Goal: Task Accomplishment & Management: Manage account settings

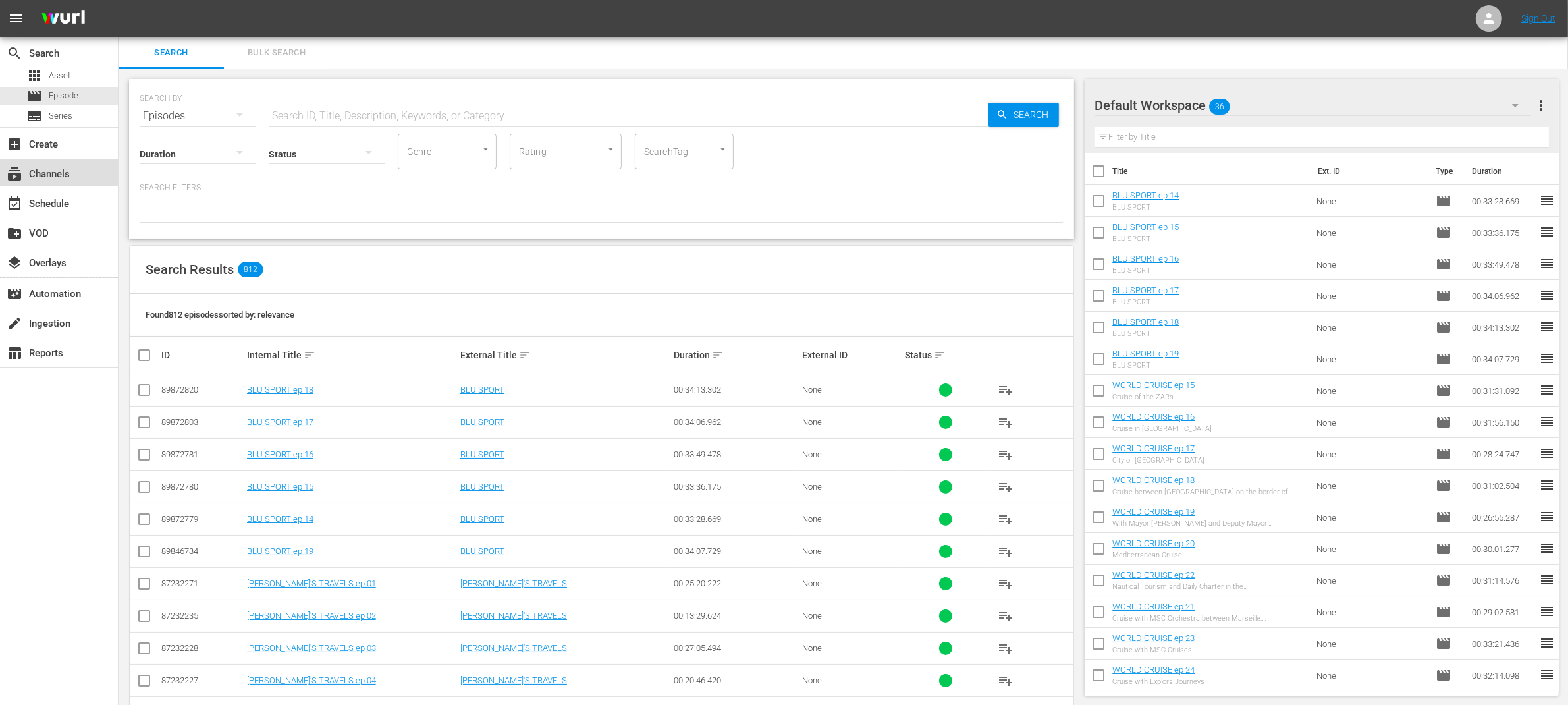
click at [59, 178] on div "subscriptions Channels" at bounding box center [37, 171] width 74 height 12
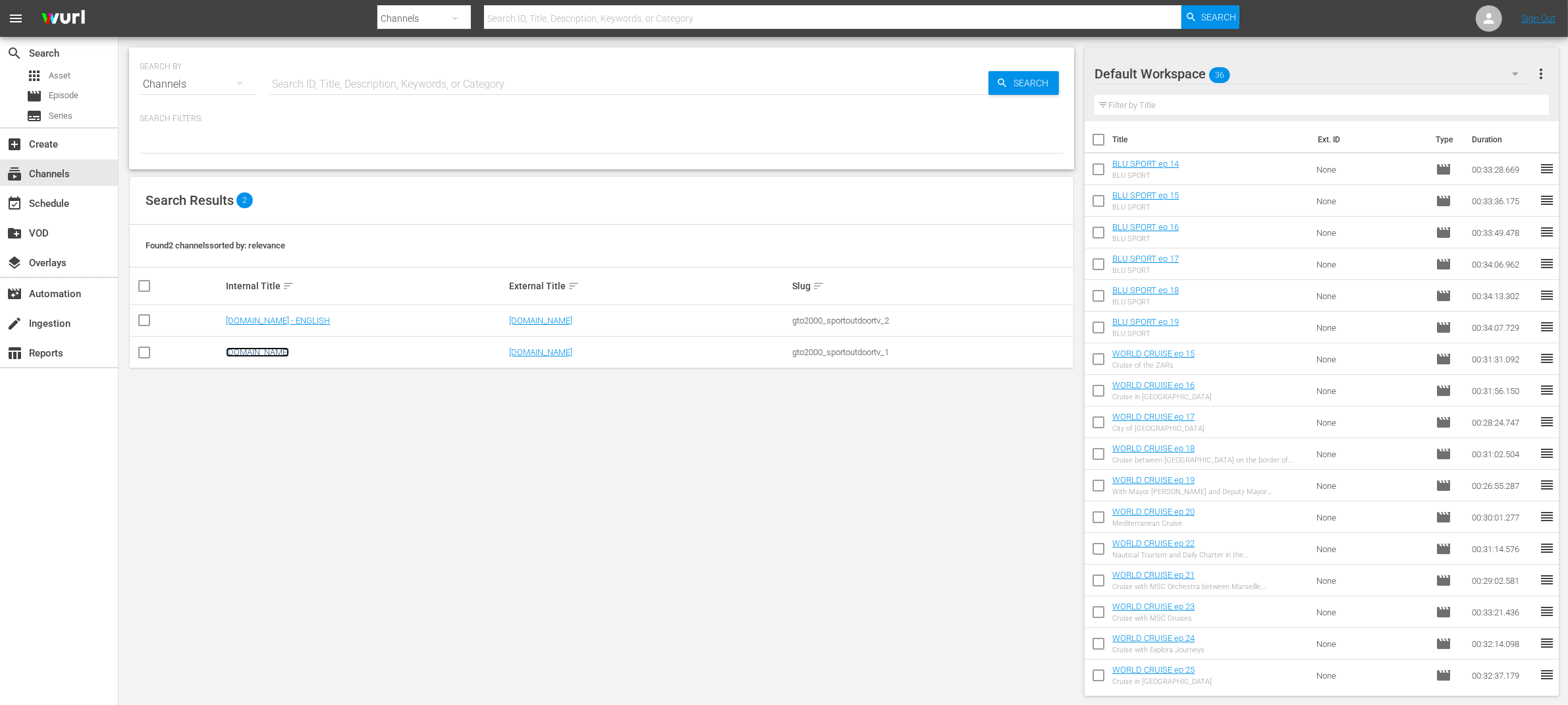
click at [277, 355] on link "[DOMAIN_NAME]" at bounding box center [257, 352] width 63 height 10
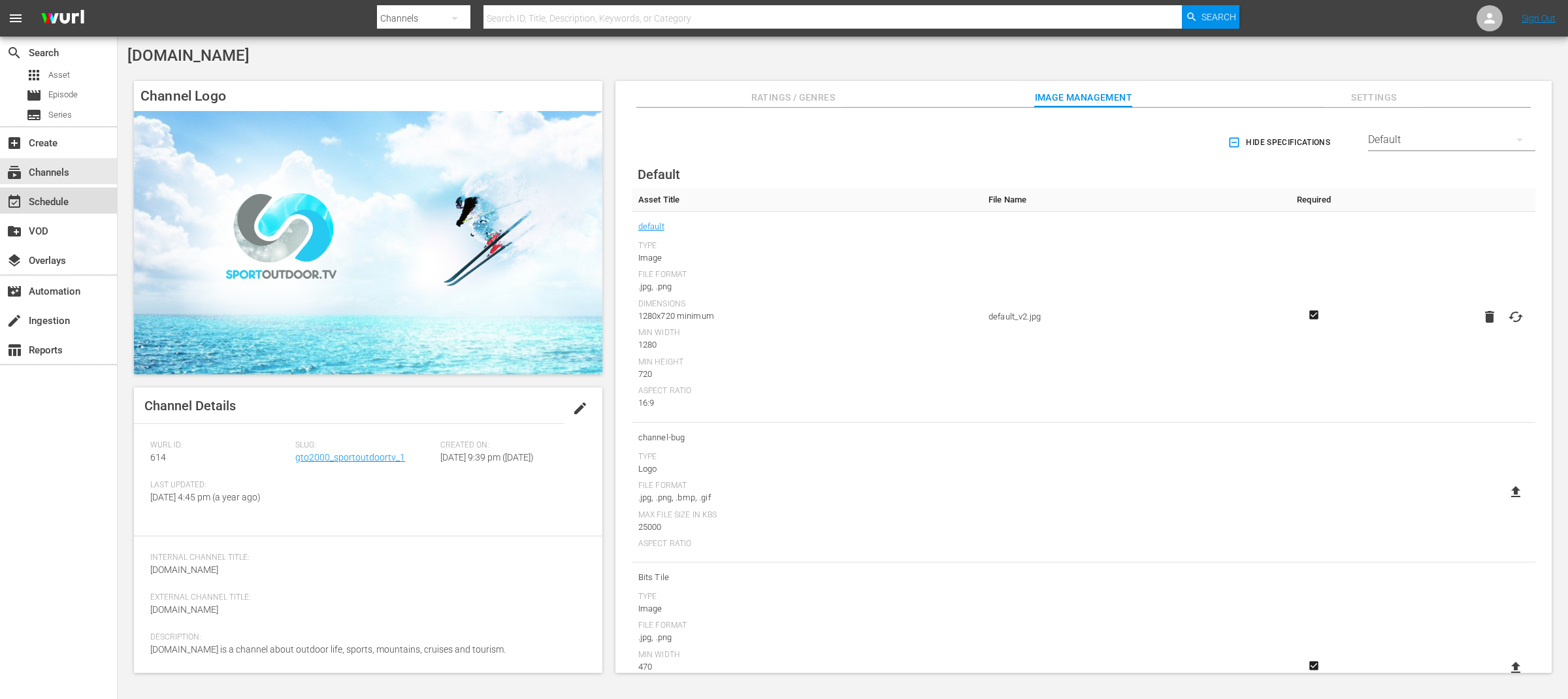
click at [50, 204] on div "event_available Schedule" at bounding box center [37, 200] width 73 height 11
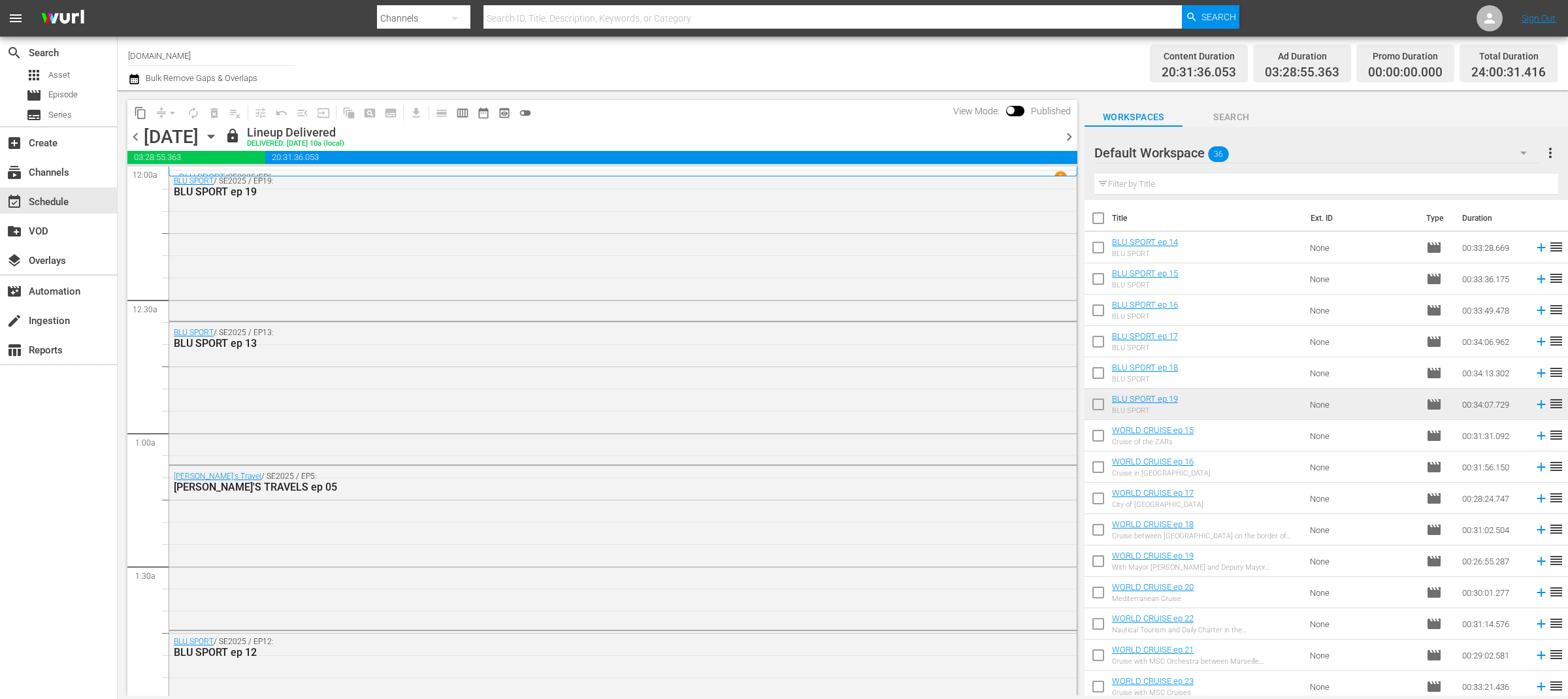
click at [1068, 139] on span "chevron_right" at bounding box center [1069, 136] width 16 height 16
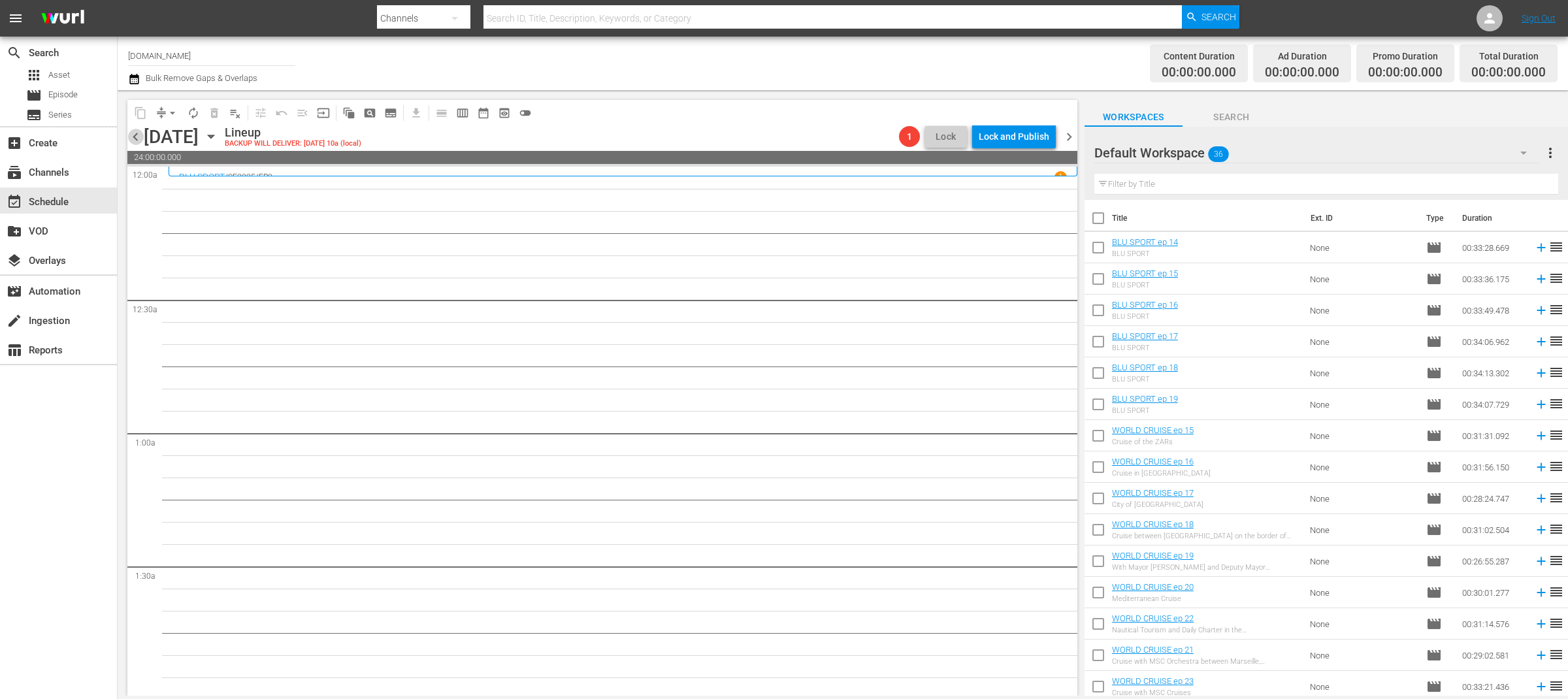
click at [139, 139] on span "chevron_left" at bounding box center [135, 136] width 16 height 16
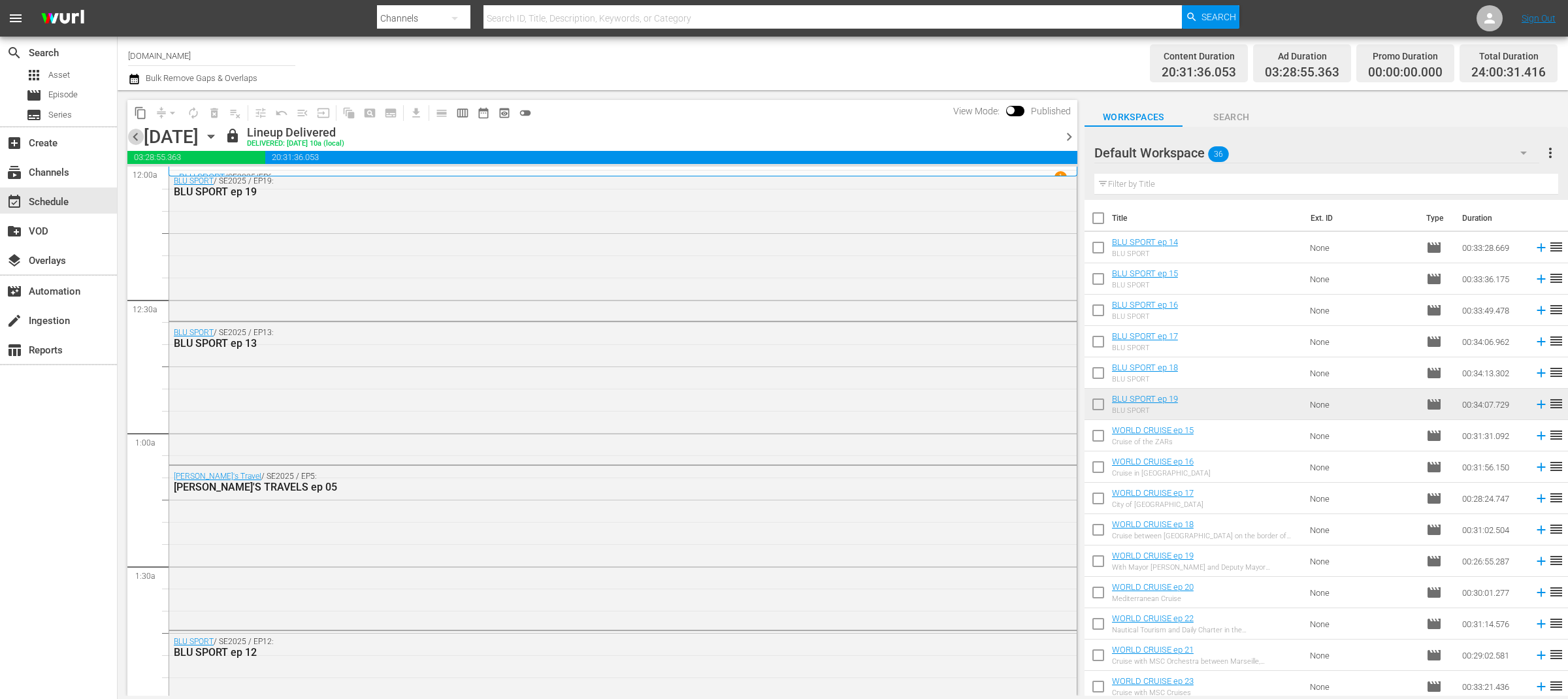
click at [139, 139] on span "chevron_left" at bounding box center [135, 136] width 16 height 16
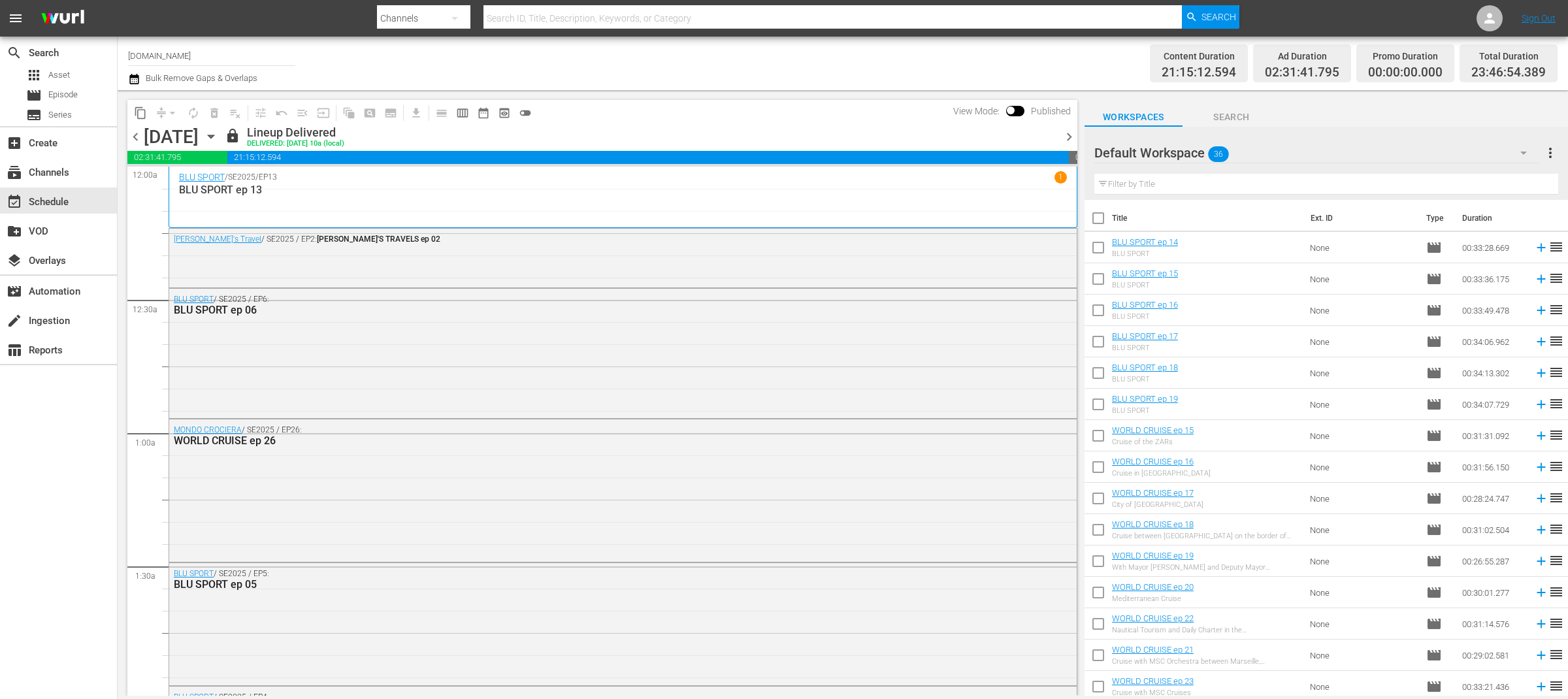
click at [139, 139] on span "chevron_left" at bounding box center [135, 136] width 16 height 16
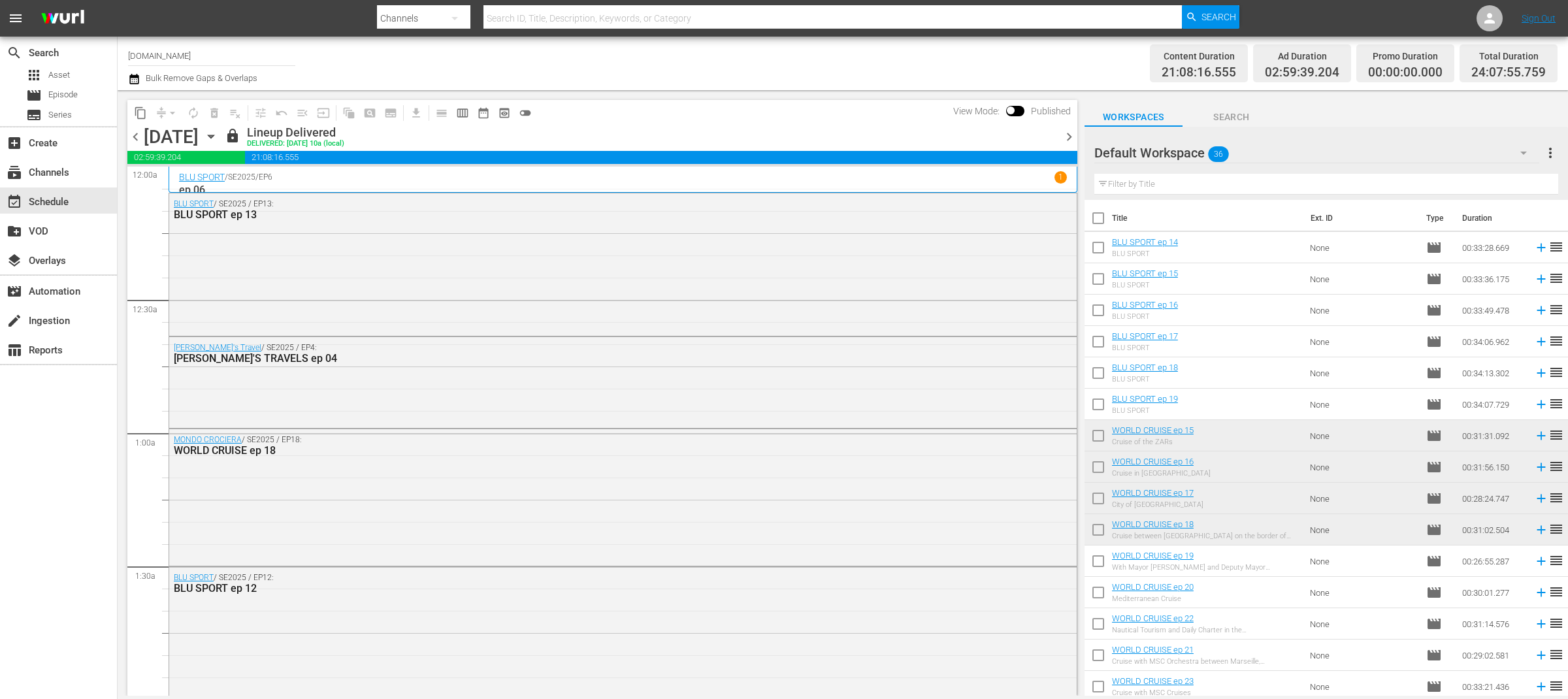
click at [142, 116] on span "content_copy" at bounding box center [140, 113] width 13 height 13
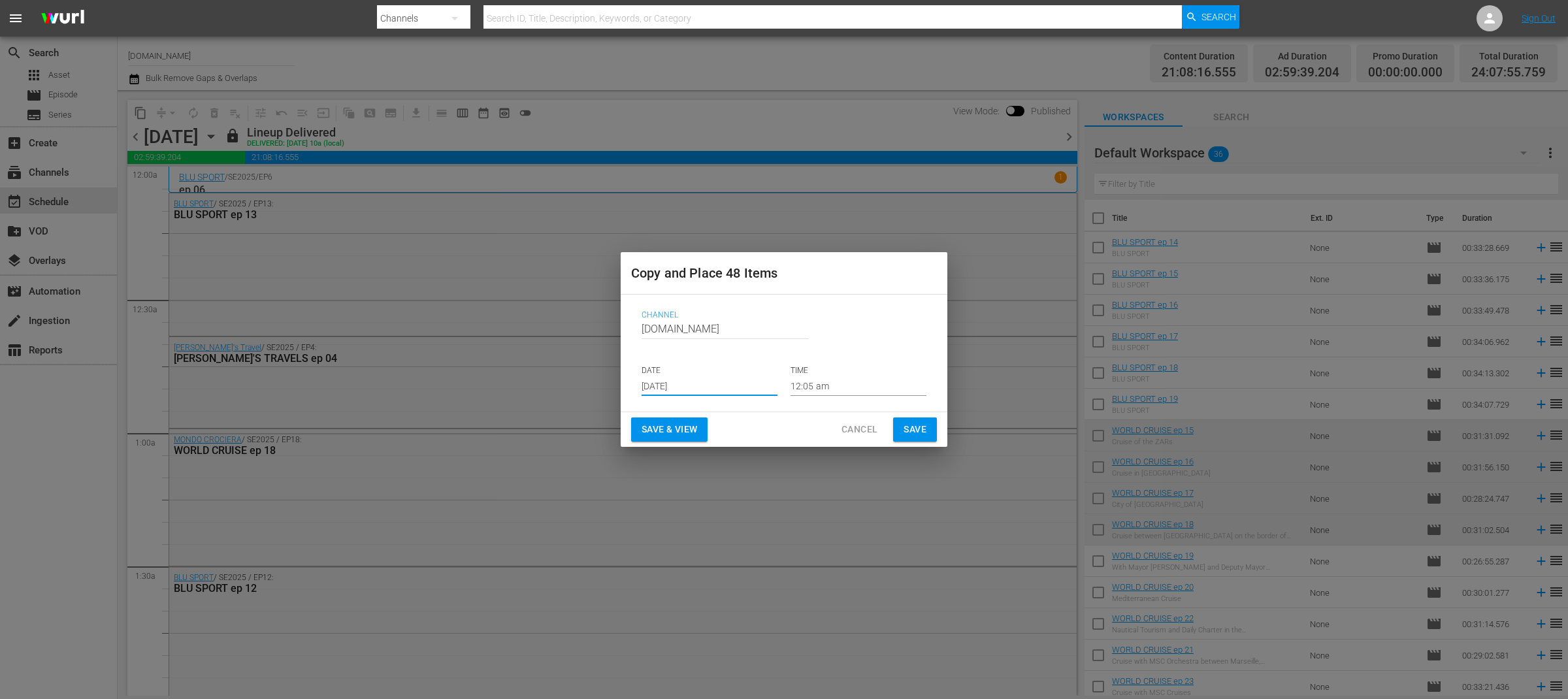
click at [707, 388] on input "Sep 11th 2025" at bounding box center [710, 386] width 136 height 20
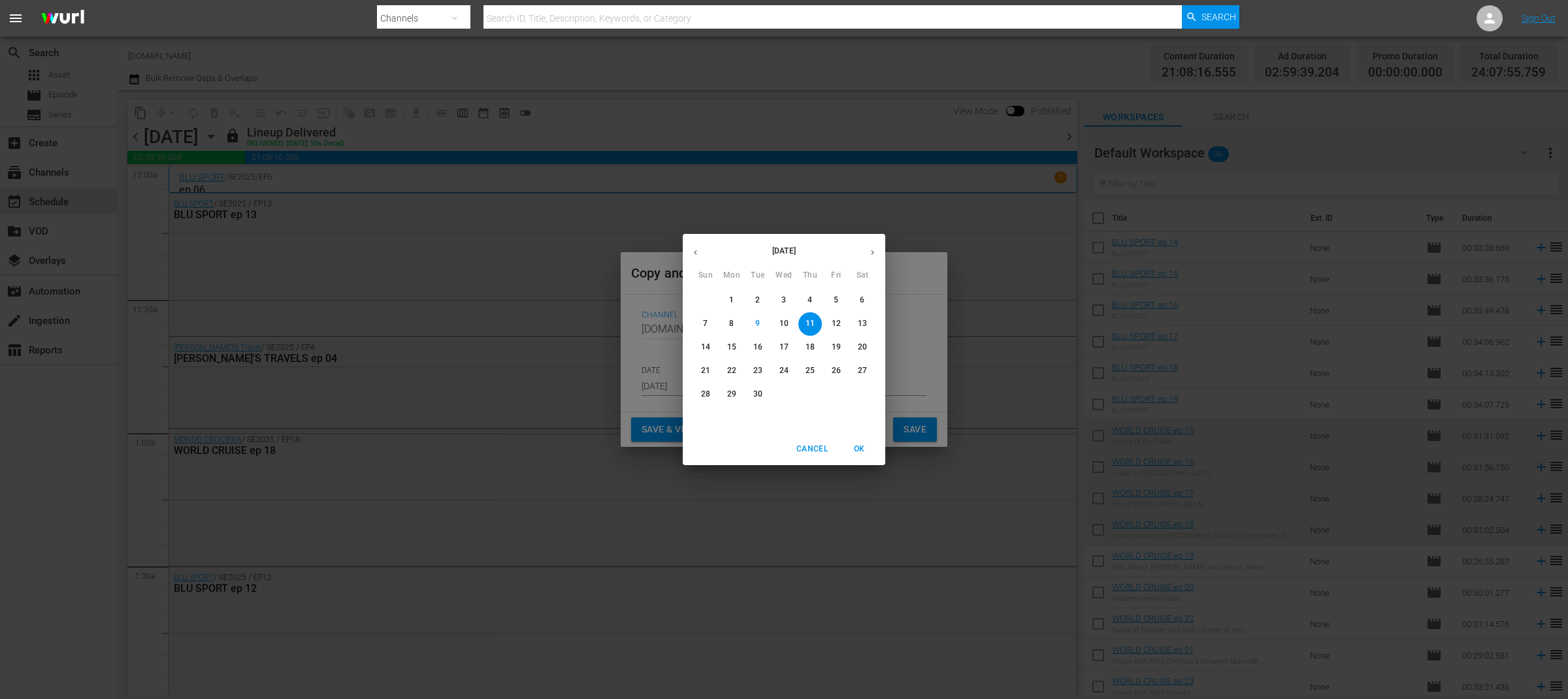
click at [784, 322] on p "10" at bounding box center [784, 323] width 9 height 11
type input "Sep 10th 2025"
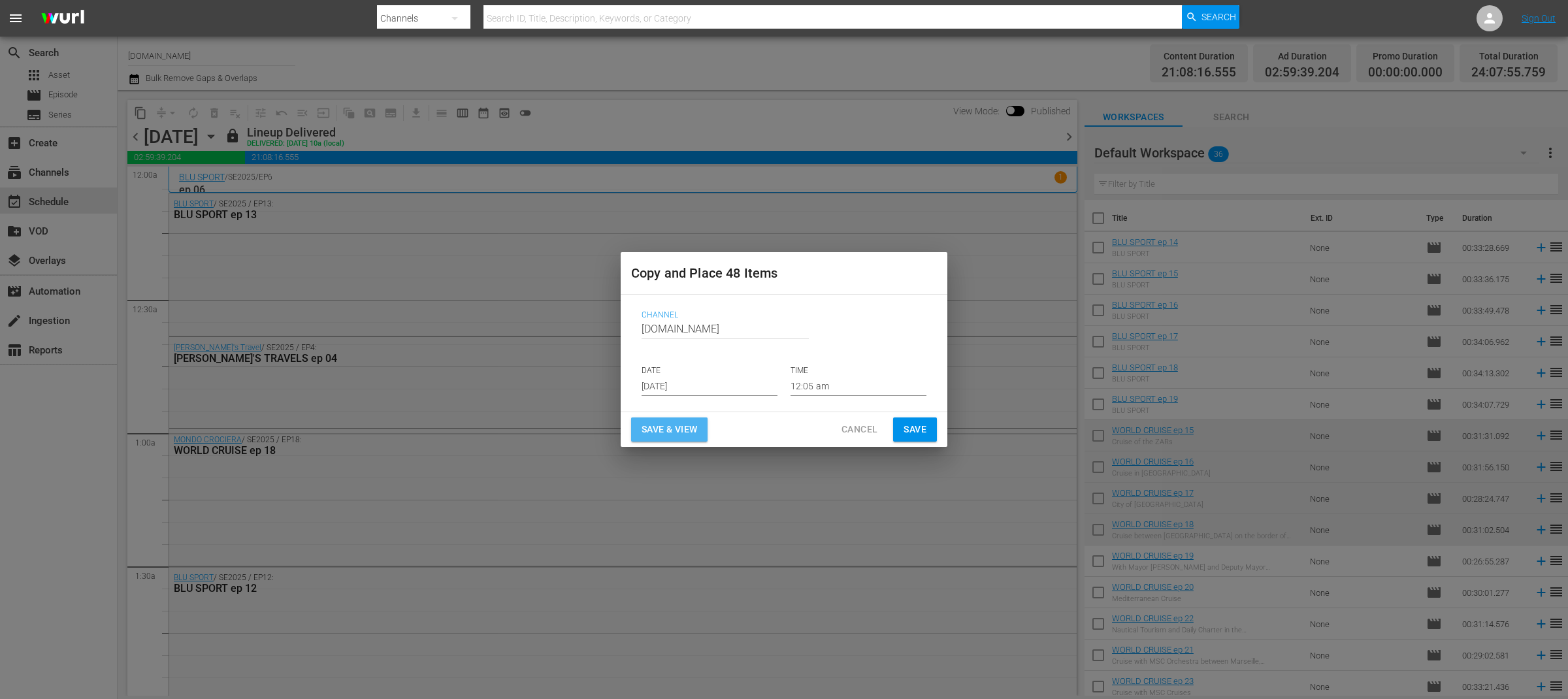
click at [692, 425] on span "Save & View" at bounding box center [669, 429] width 56 height 16
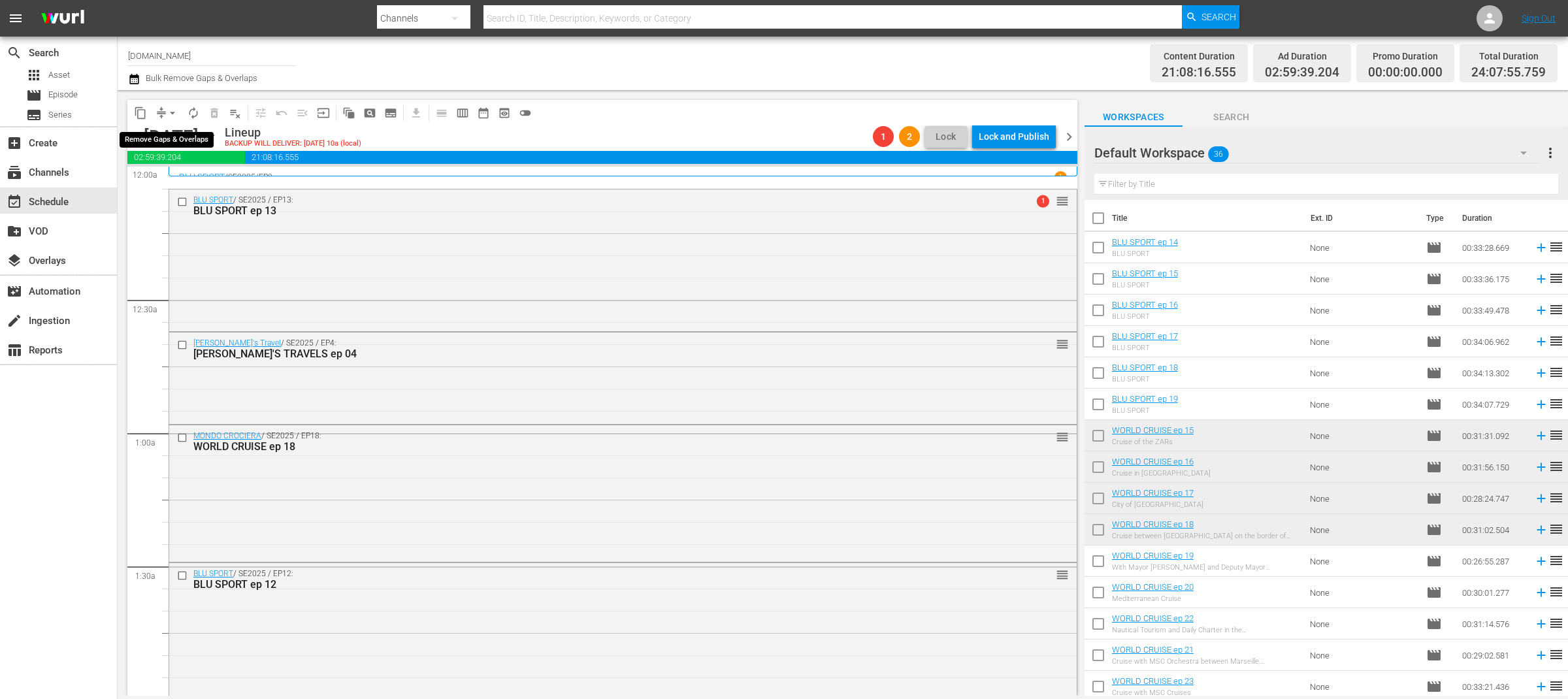
click at [171, 112] on span "arrow_drop_down" at bounding box center [172, 113] width 13 height 13
click at [195, 176] on li "Align to End of Previous Day" at bounding box center [173, 182] width 137 height 21
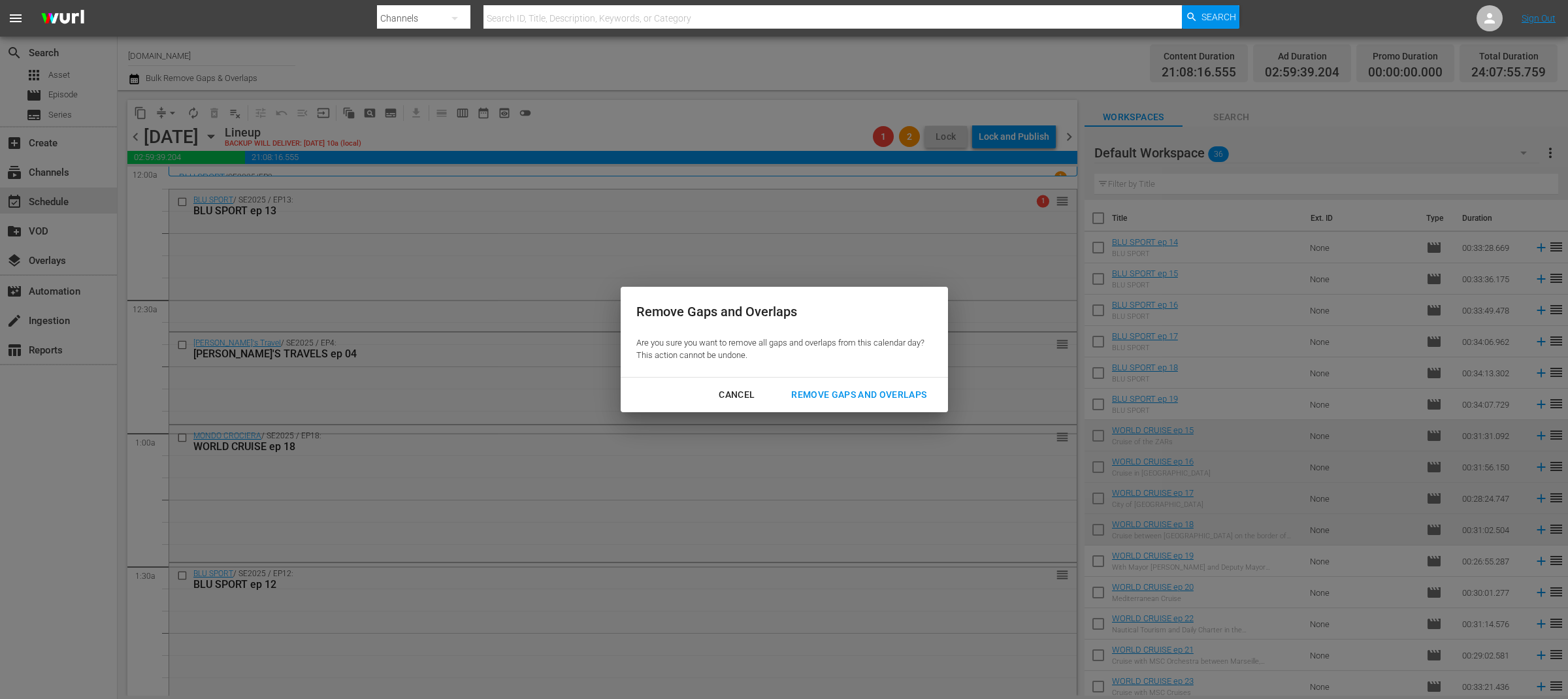
click at [860, 394] on div "Remove Gaps and Overlaps" at bounding box center [858, 394] width 156 height 16
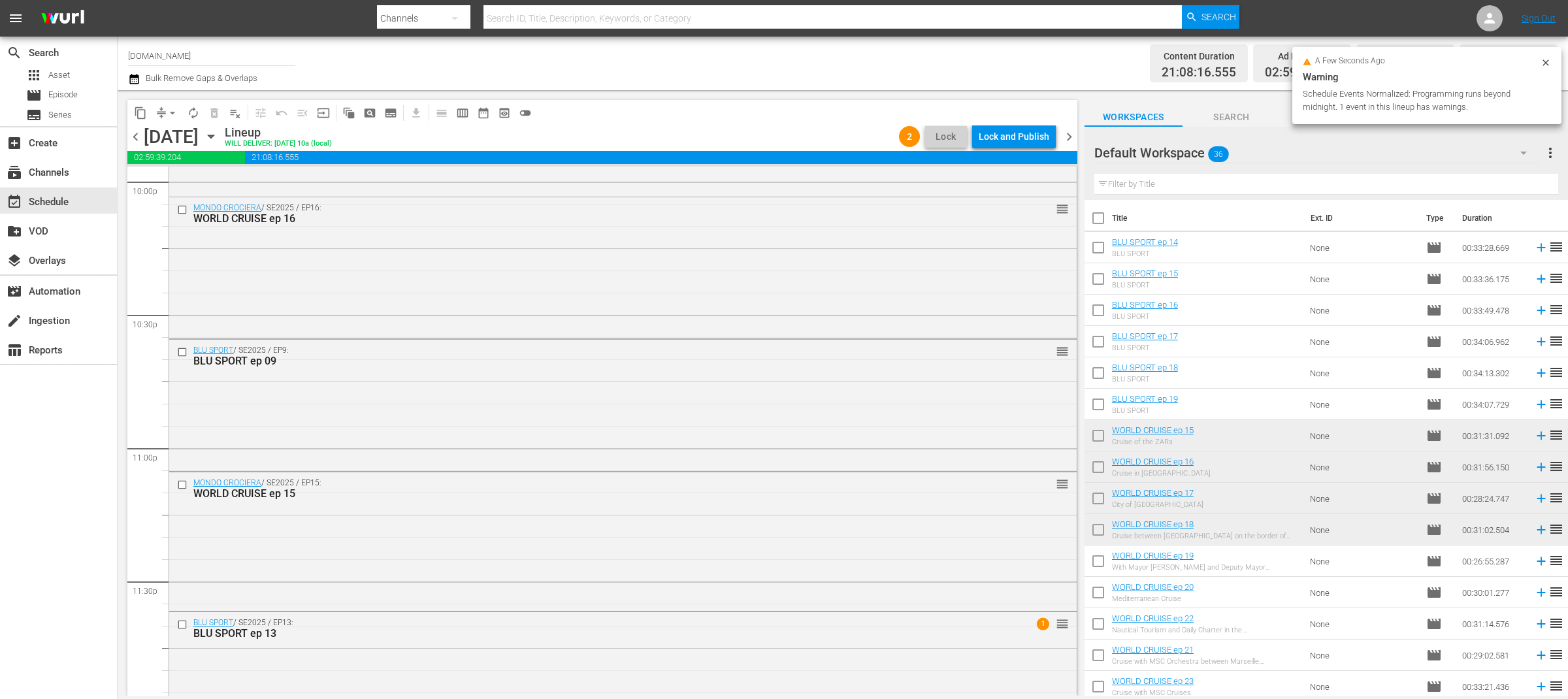
scroll to position [5907, 0]
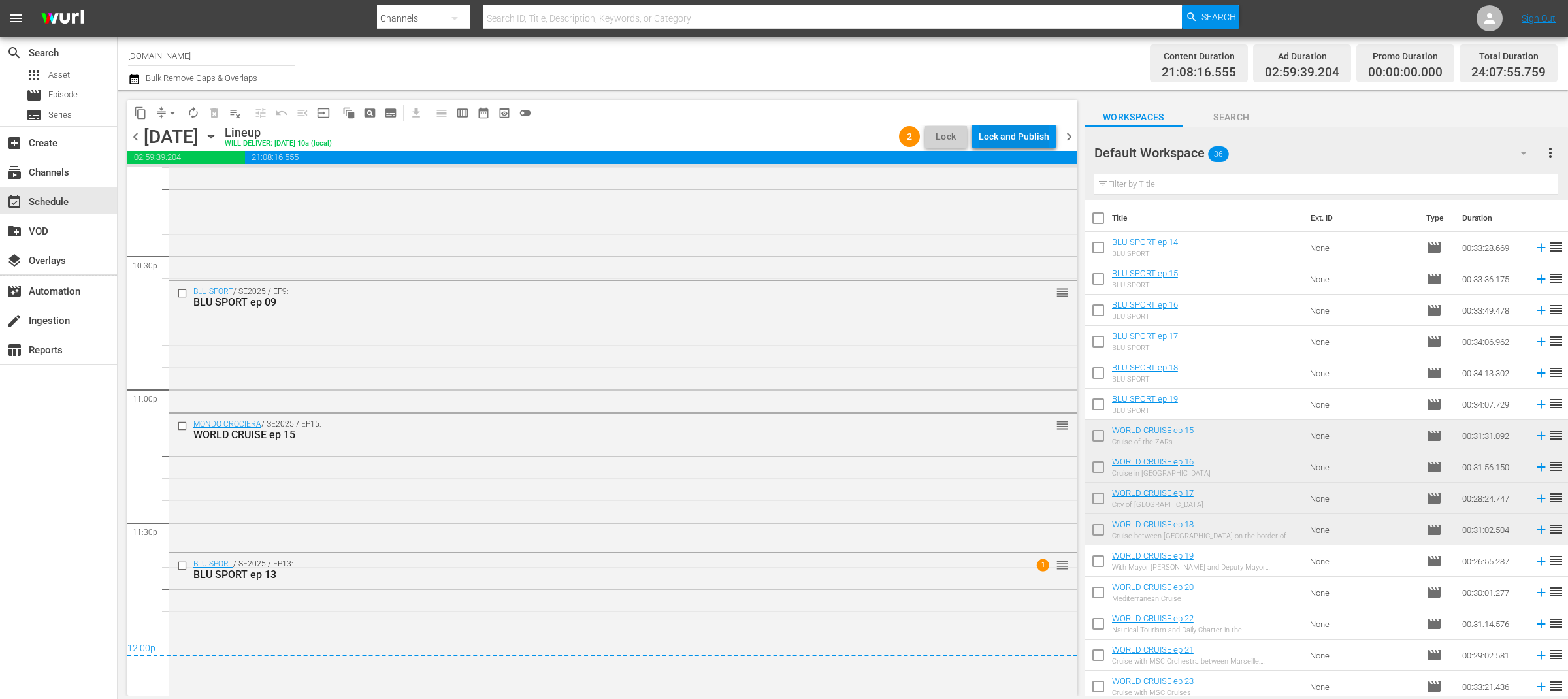
click at [1016, 139] on div "Lock and Publish" at bounding box center [1014, 136] width 71 height 24
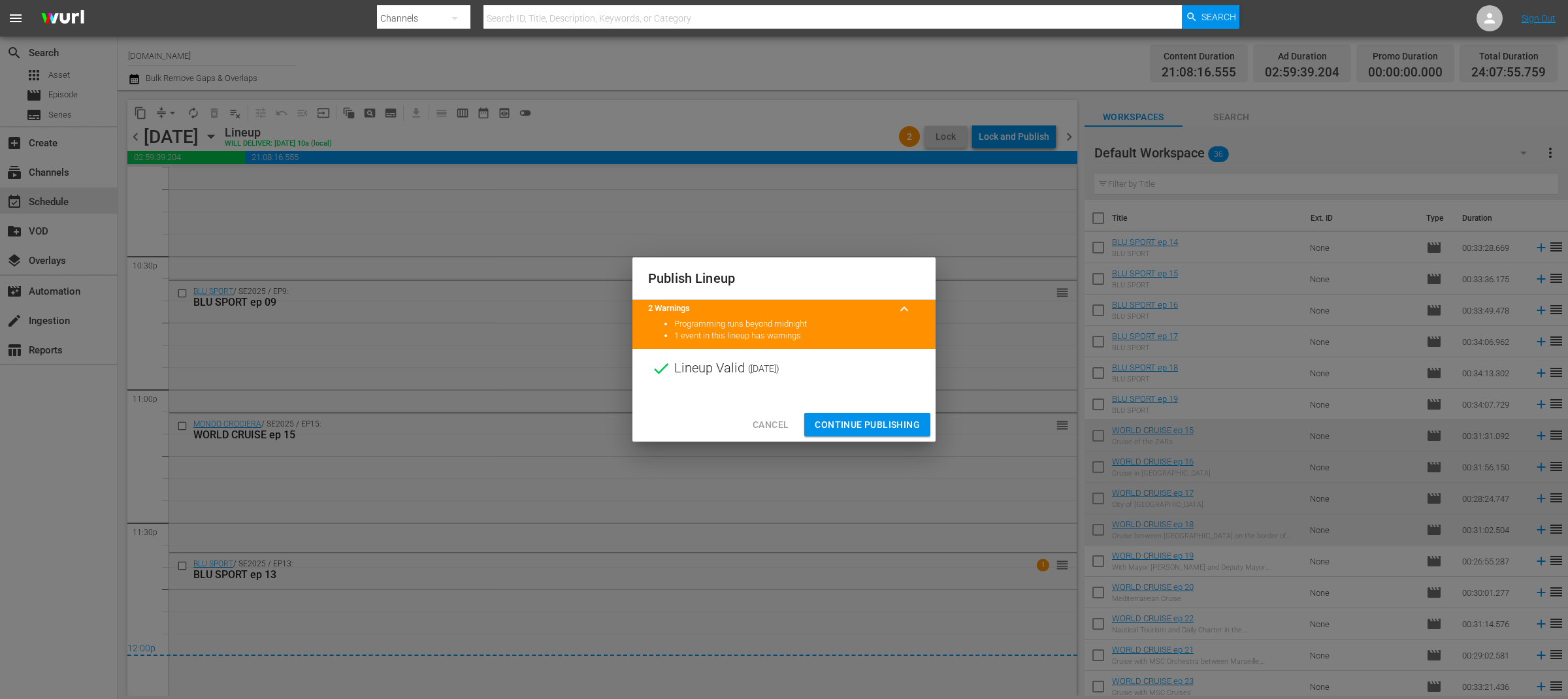
click at [881, 428] on span "Continue Publishing" at bounding box center [867, 425] width 105 height 16
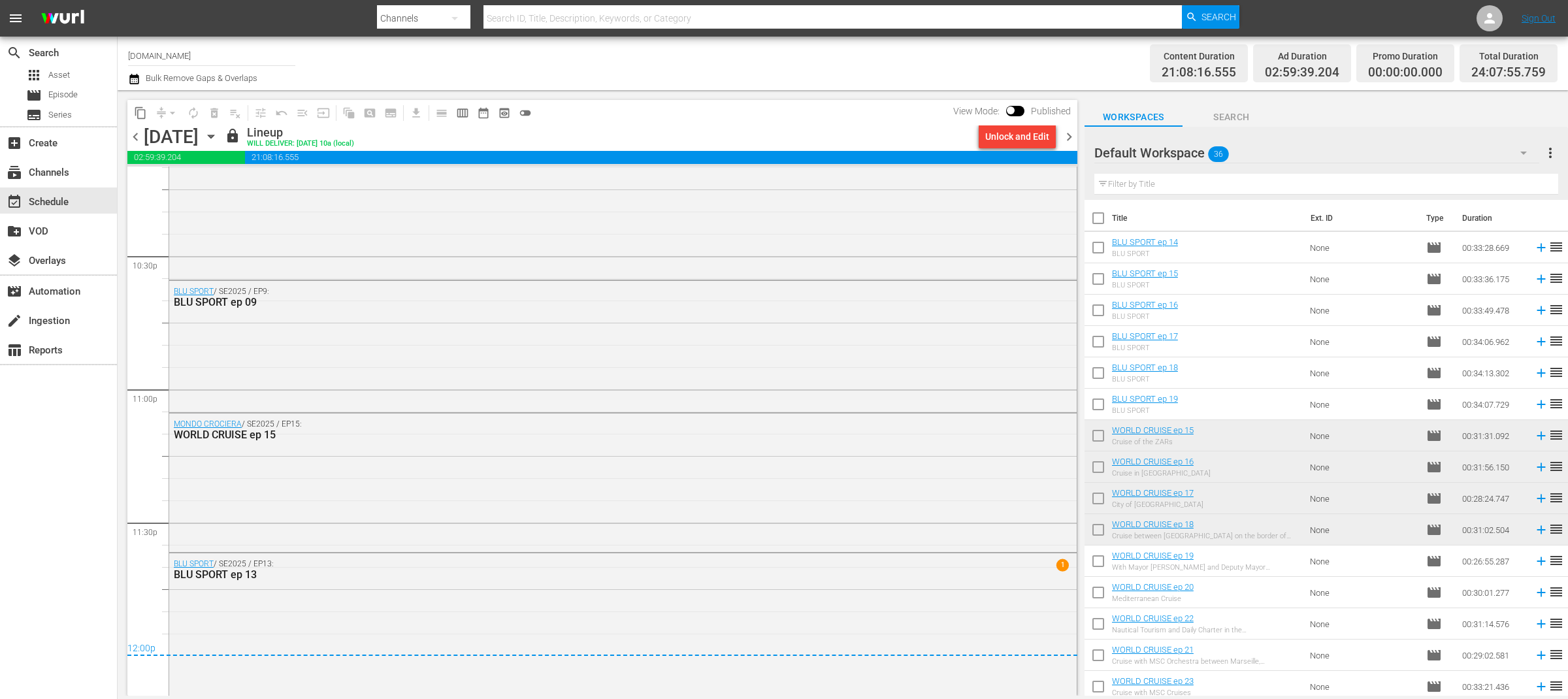
click at [687, 94] on div "content_copy compress arrow_drop_down autorenew_outlined delete_forever_outline…" at bounding box center [598, 393] width 963 height 605
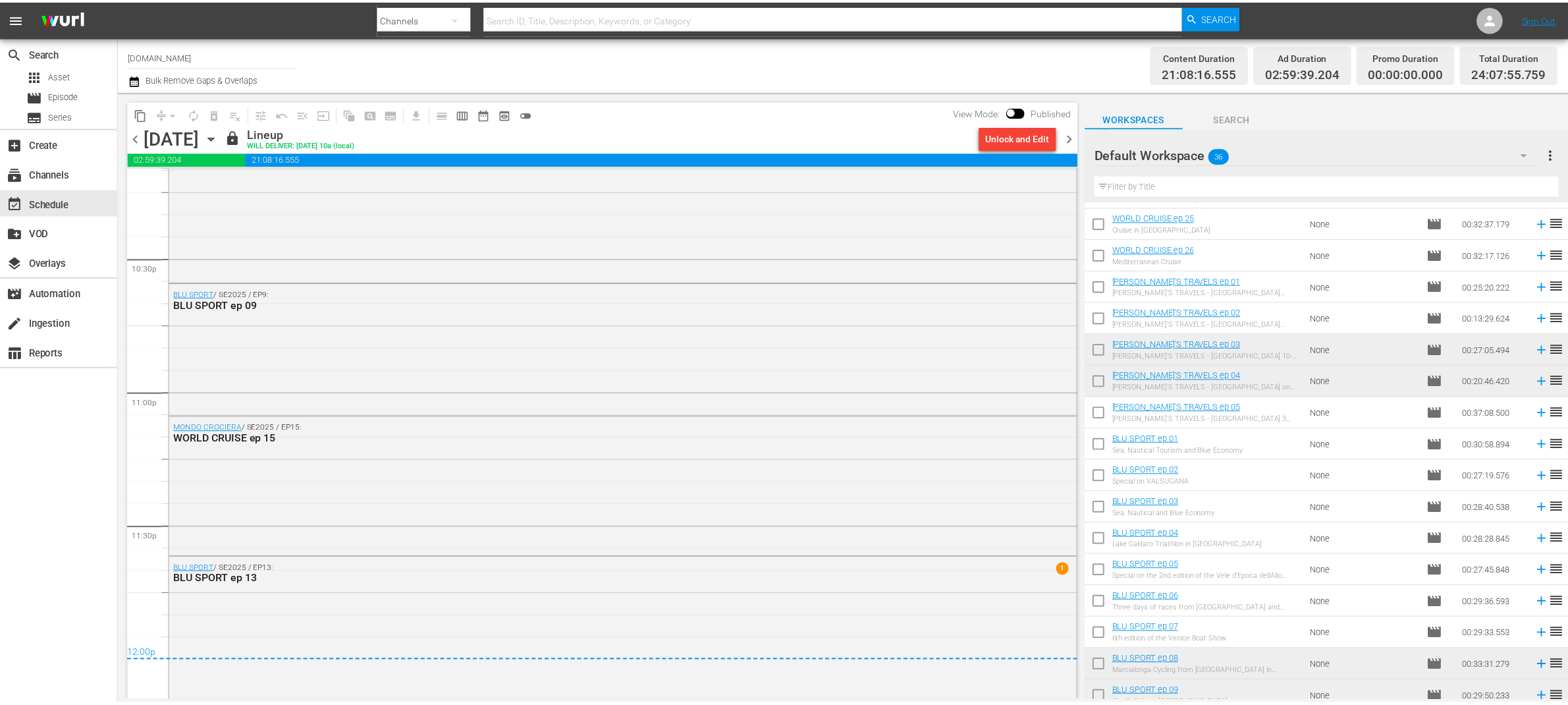
scroll to position [667, 0]
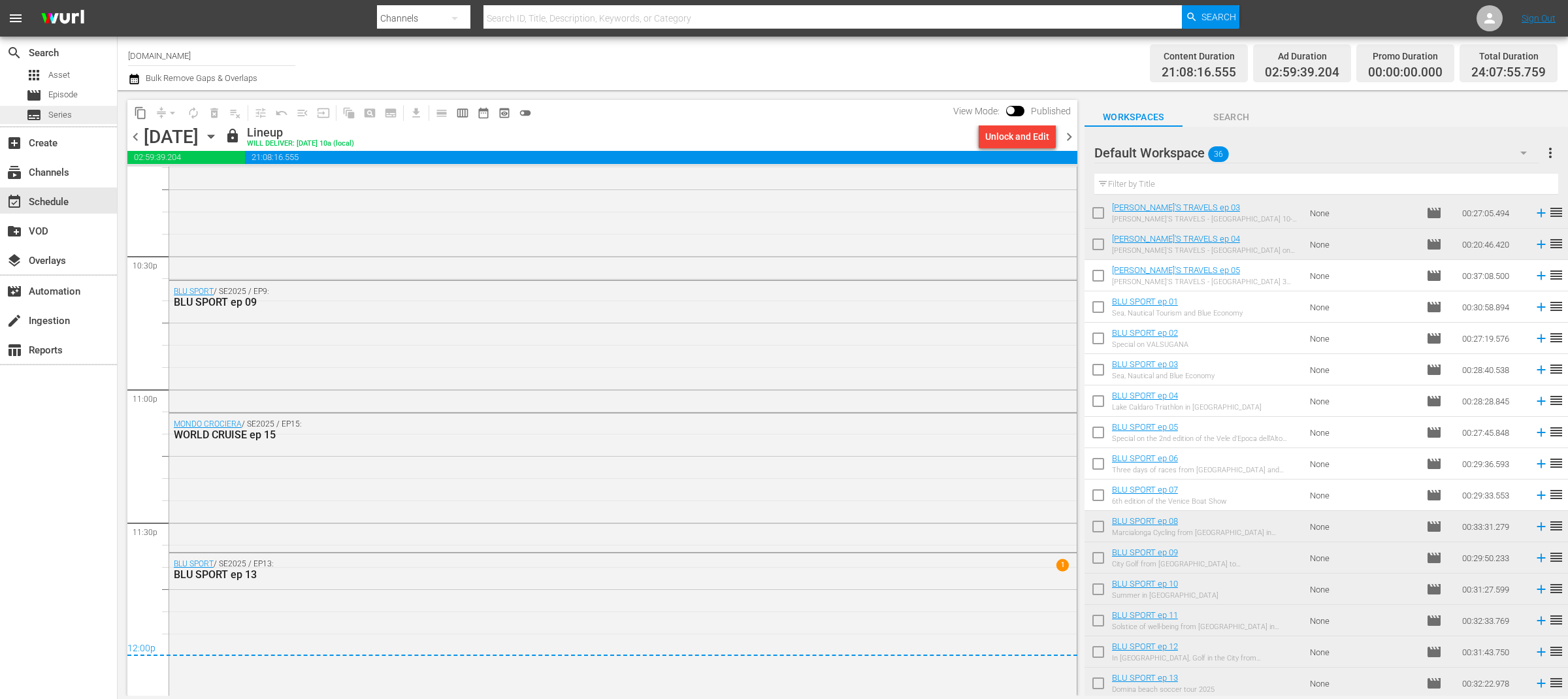
click at [54, 117] on span "Series" at bounding box center [59, 114] width 24 height 13
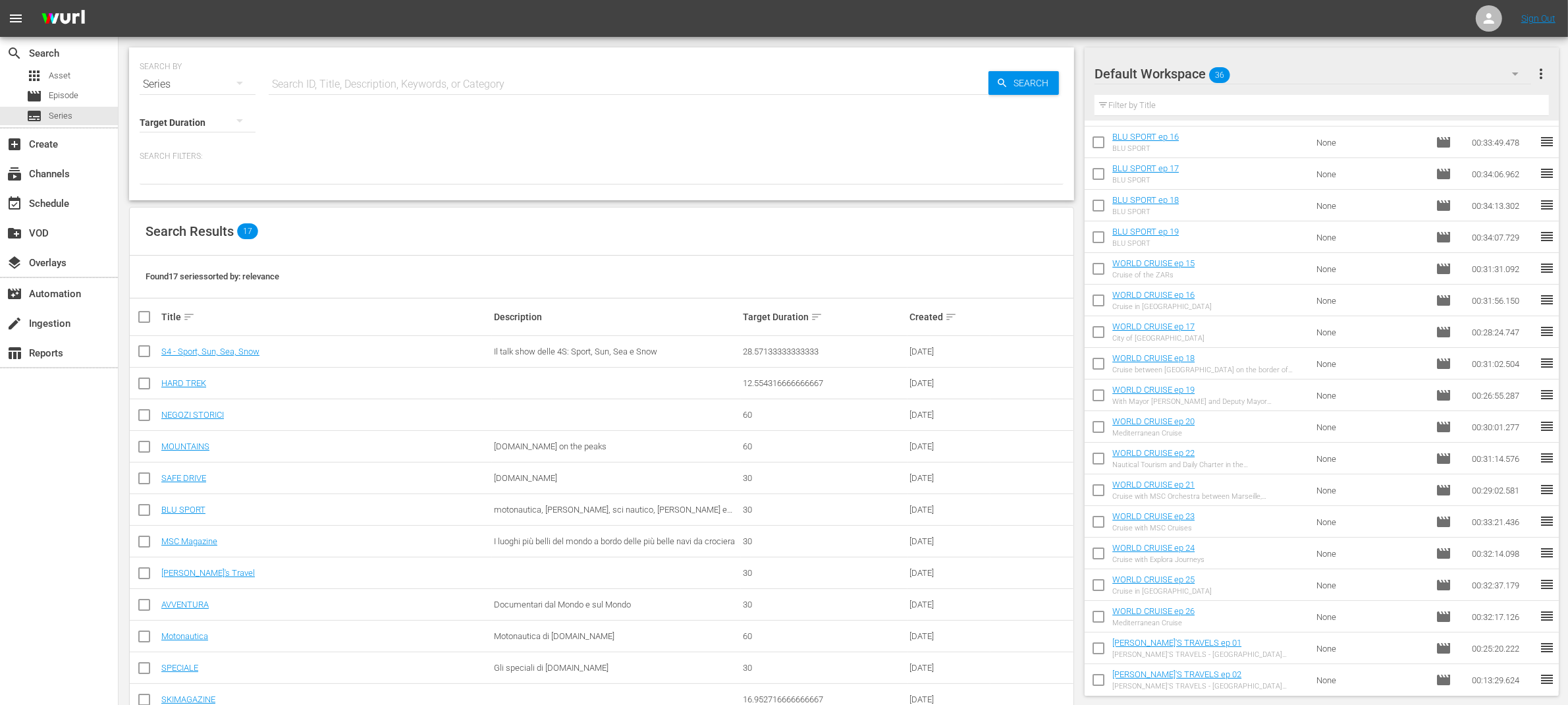
scroll to position [196, 0]
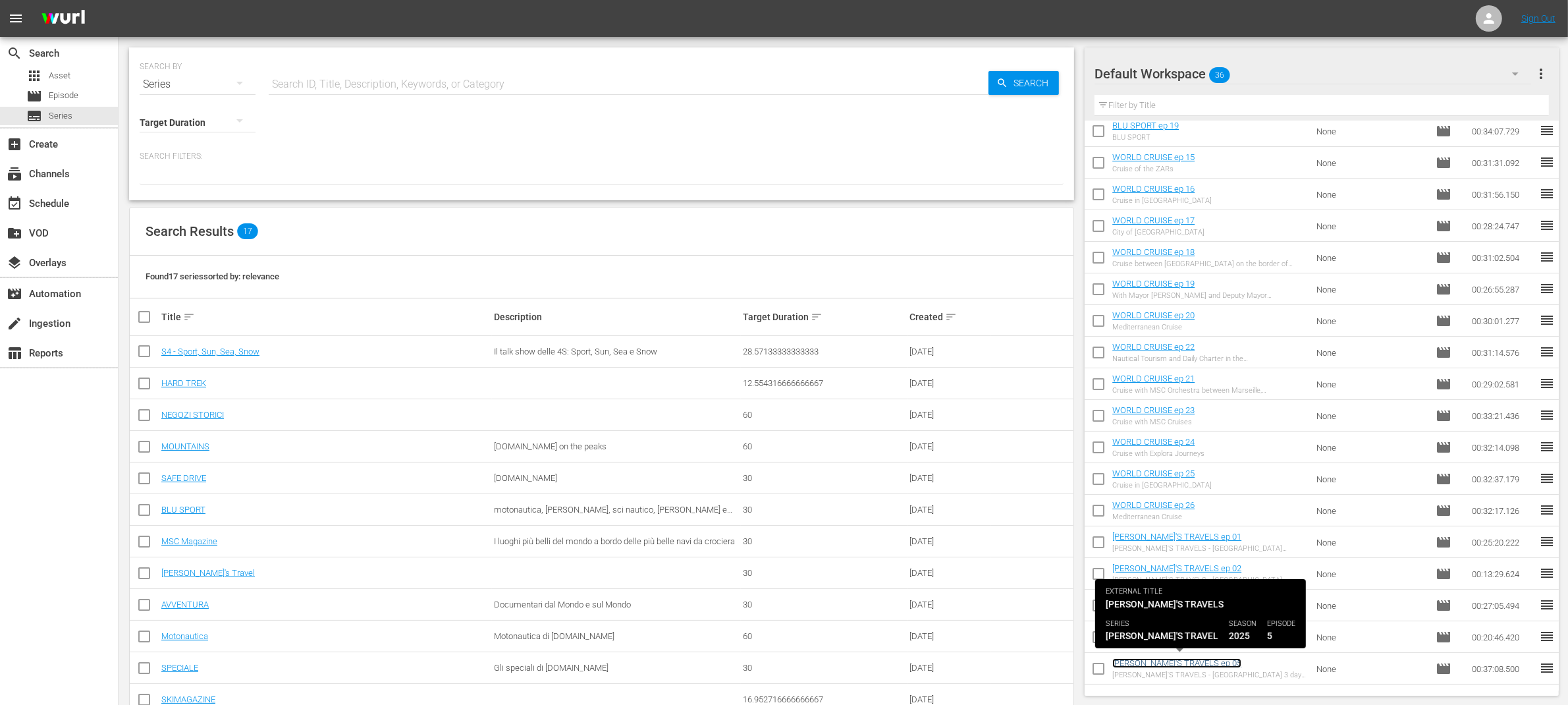
click at [1154, 663] on link "[PERSON_NAME]'S TRAVELS ep 05" at bounding box center [1177, 663] width 129 height 10
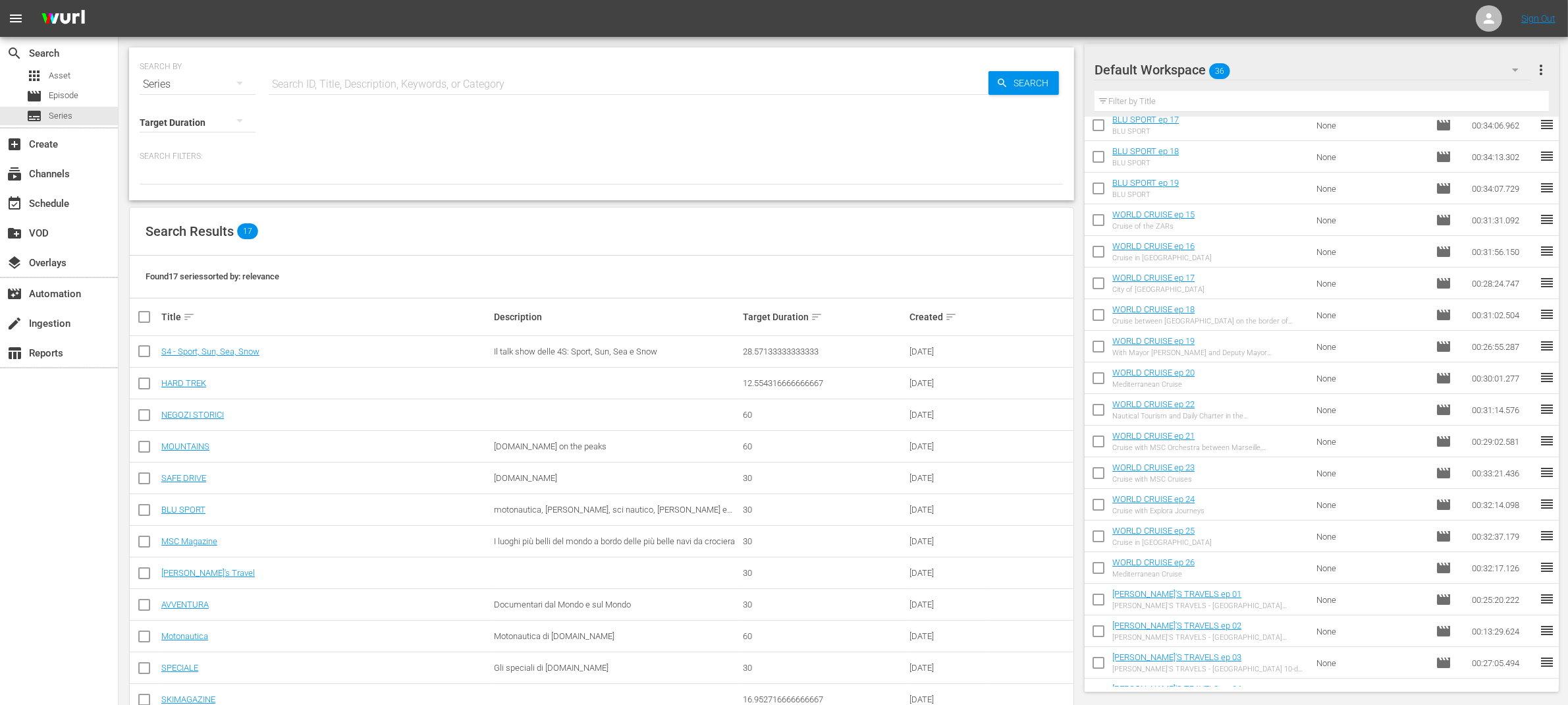
scroll to position [193, 0]
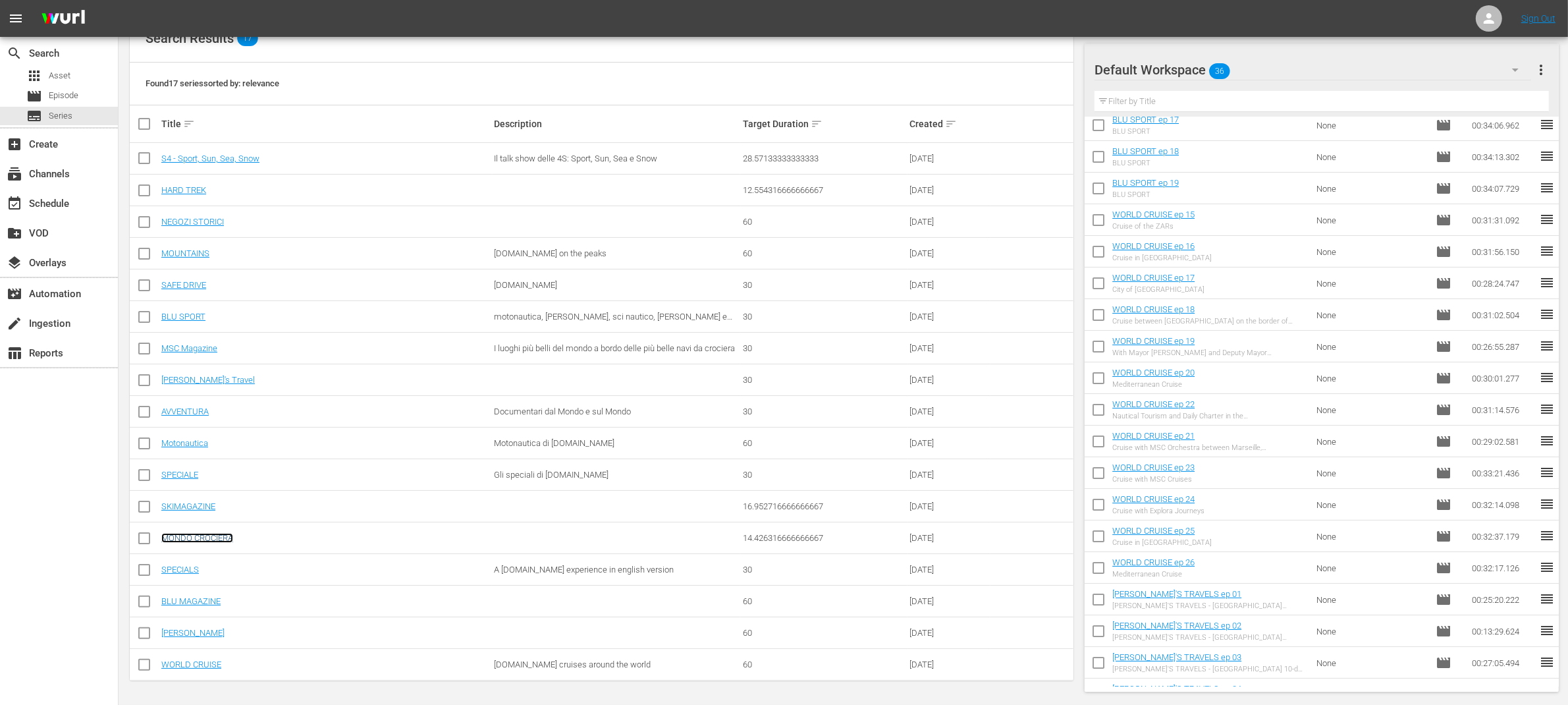
click at [214, 537] on link "MONDO CROCIERA" at bounding box center [197, 537] width 71 height 10
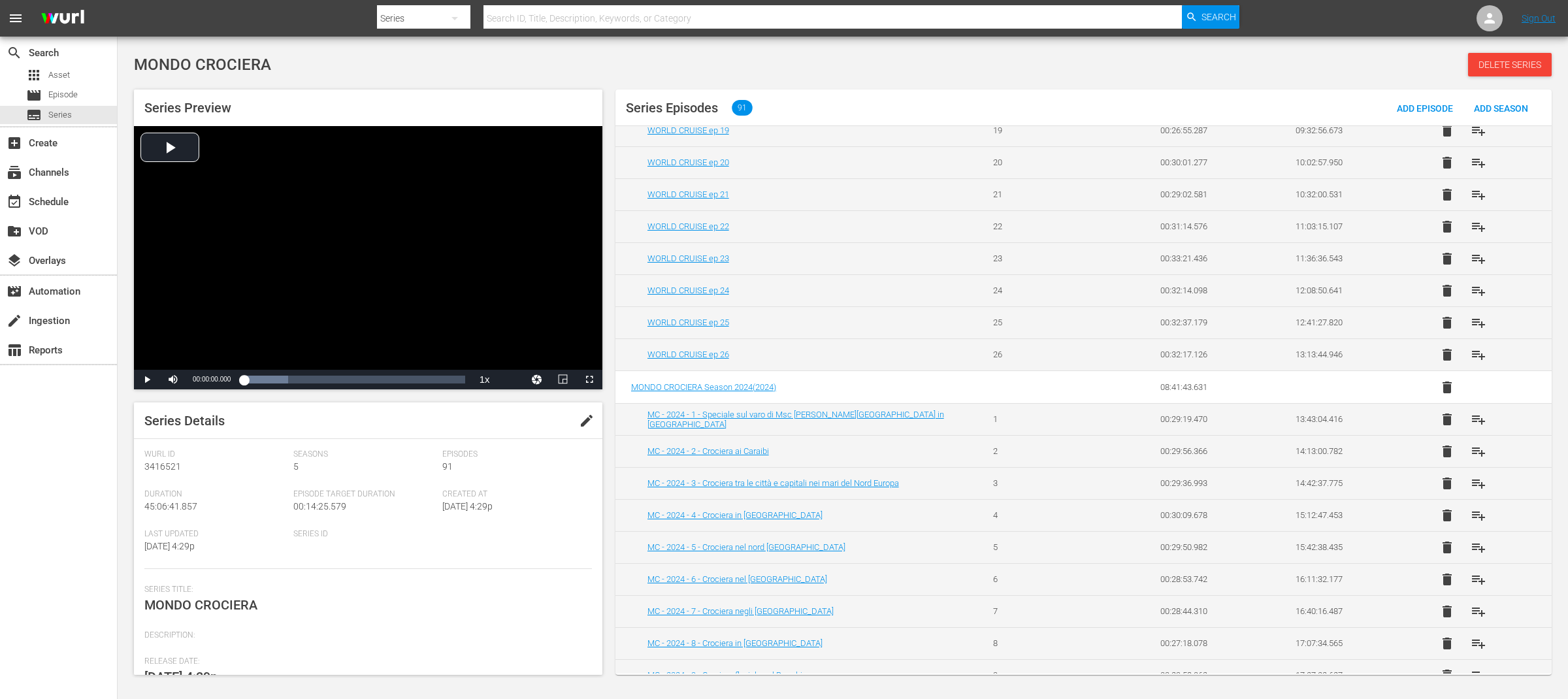
scroll to position [596, 0]
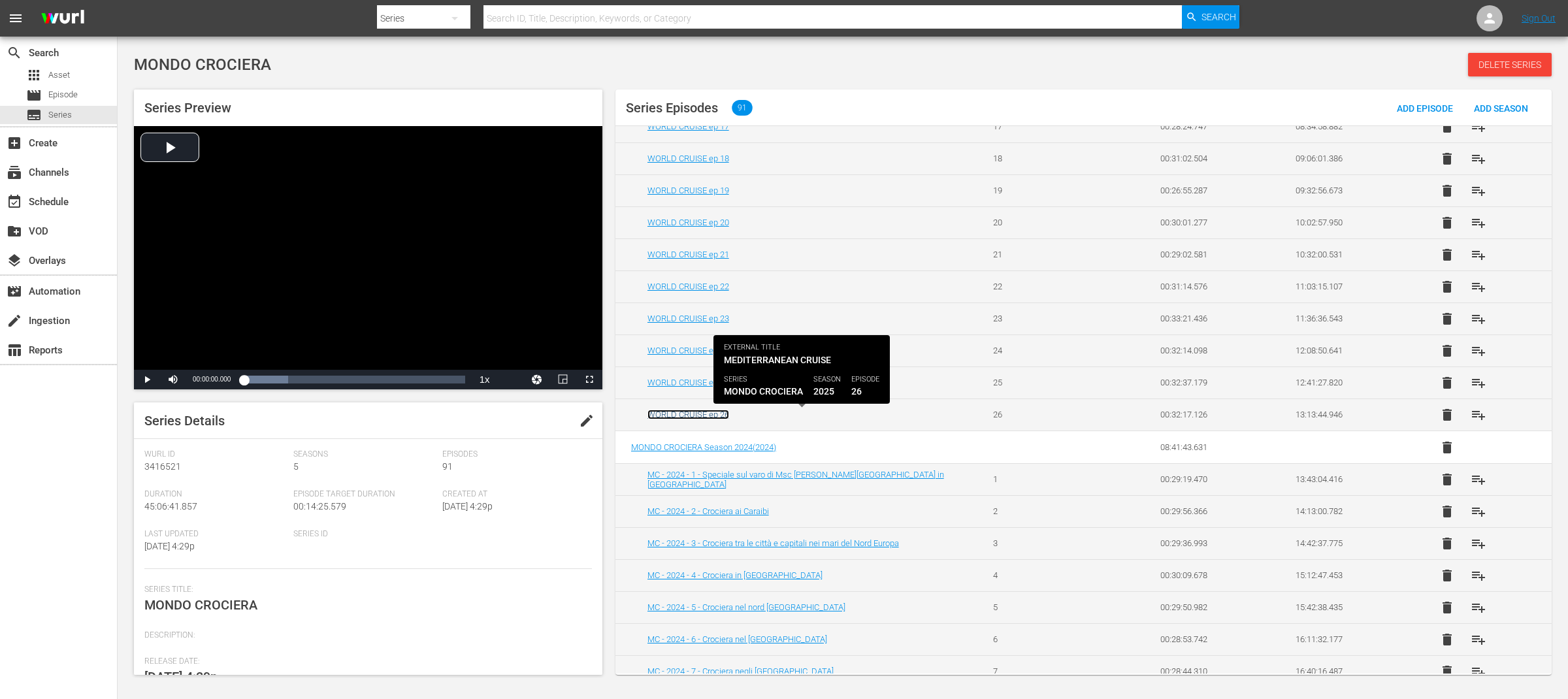
click at [714, 416] on link "WORLD CRUISE ep 26" at bounding box center [688, 414] width 82 height 10
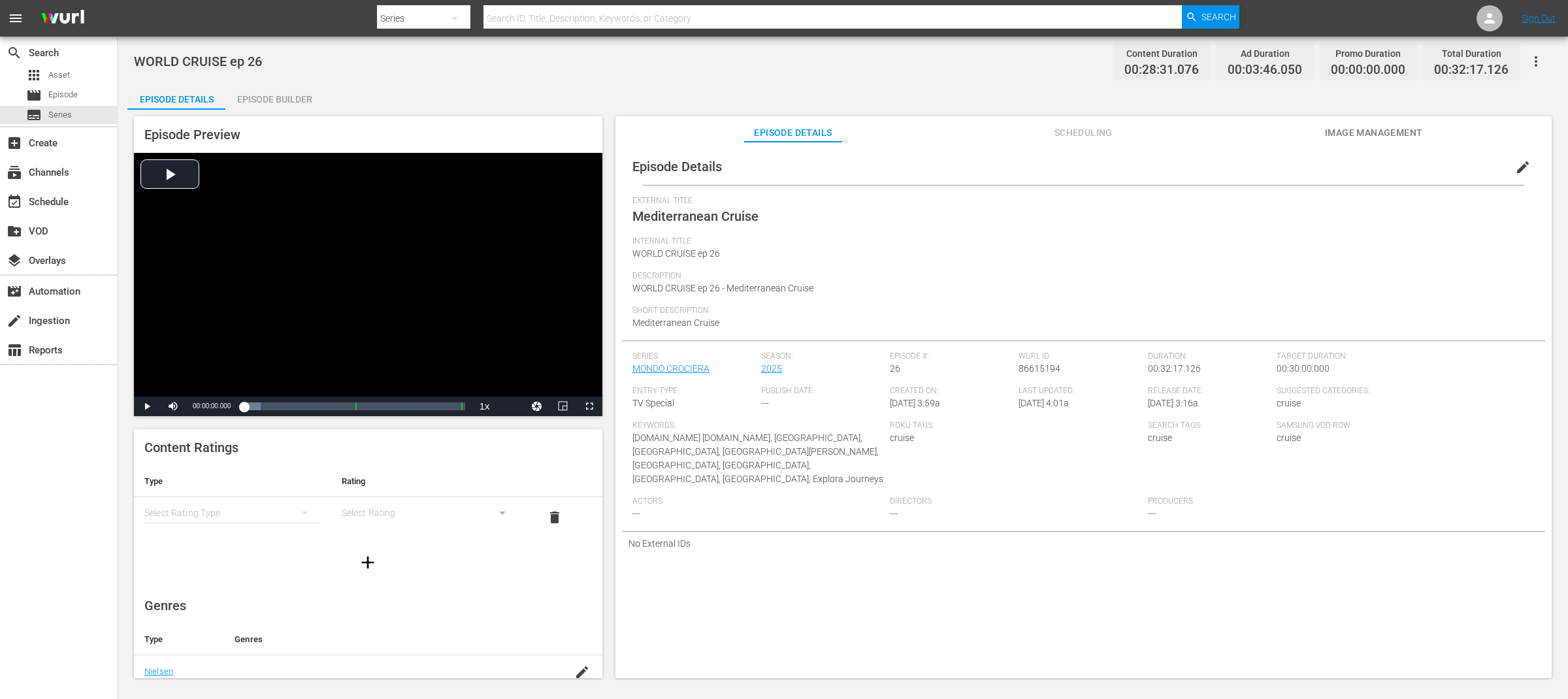
click at [1520, 167] on span "edit" at bounding box center [1522, 167] width 16 height 16
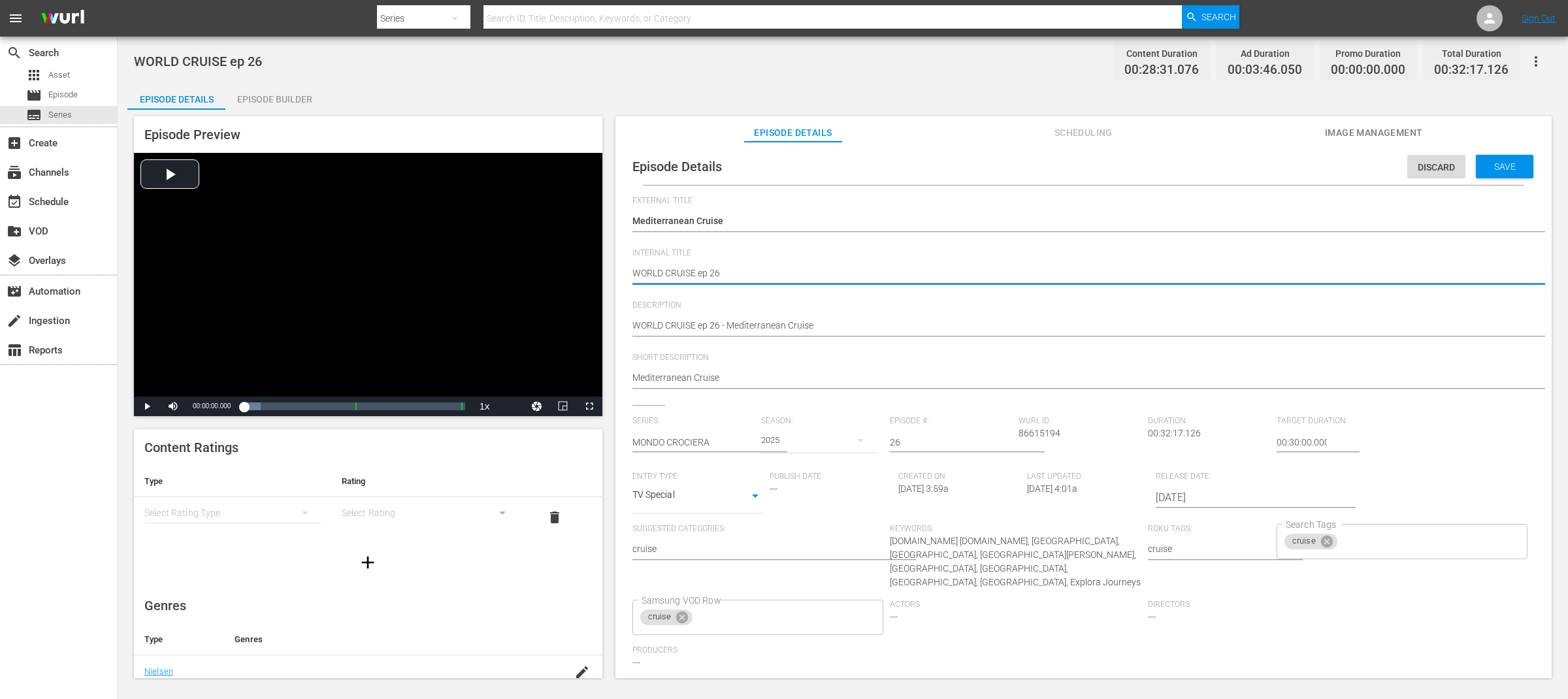
drag, startPoint x: 632, startPoint y: 271, endPoint x: 697, endPoint y: 271, distance: 65.0
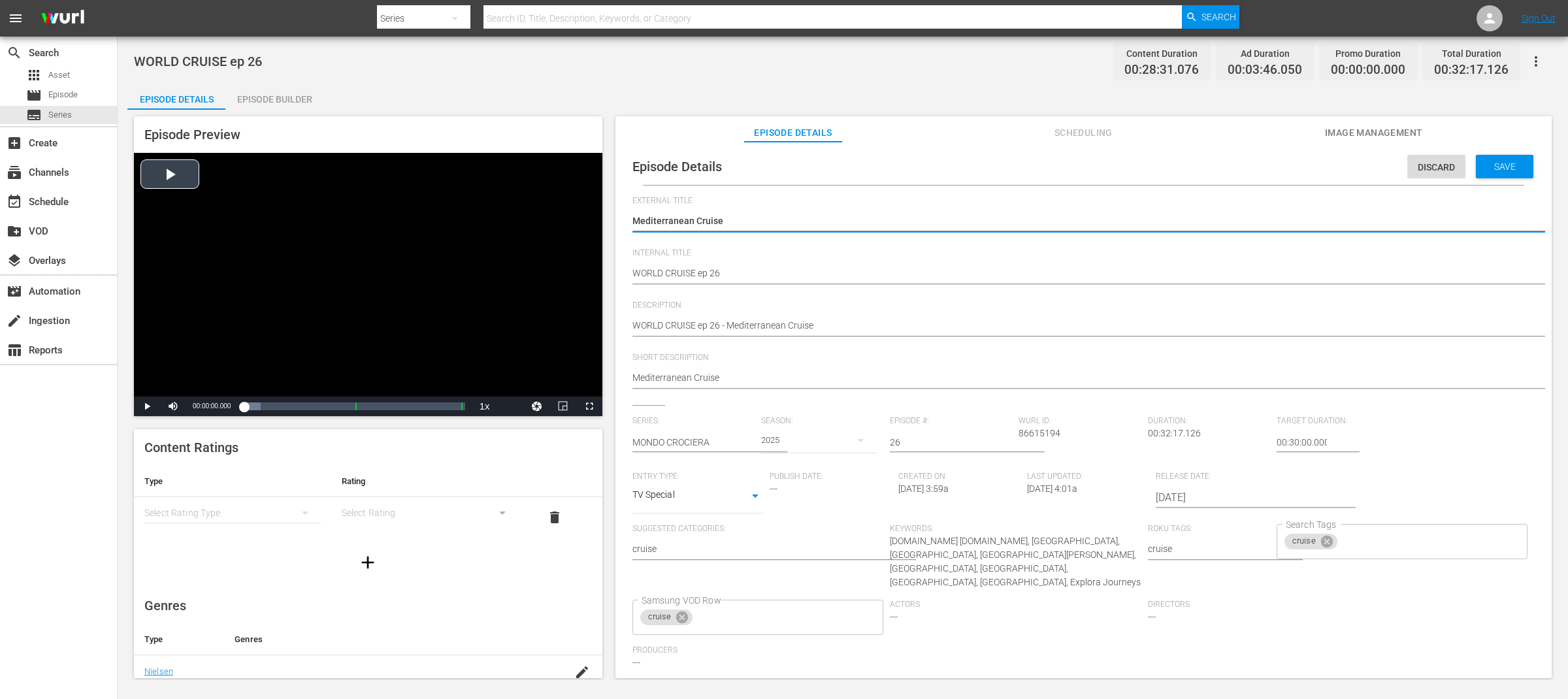
drag, startPoint x: 704, startPoint y: 220, endPoint x: 601, endPoint y: 218, distance: 103.0
paste textarea "WORLD CRUISE"
type textarea "WORLD CRUISE"
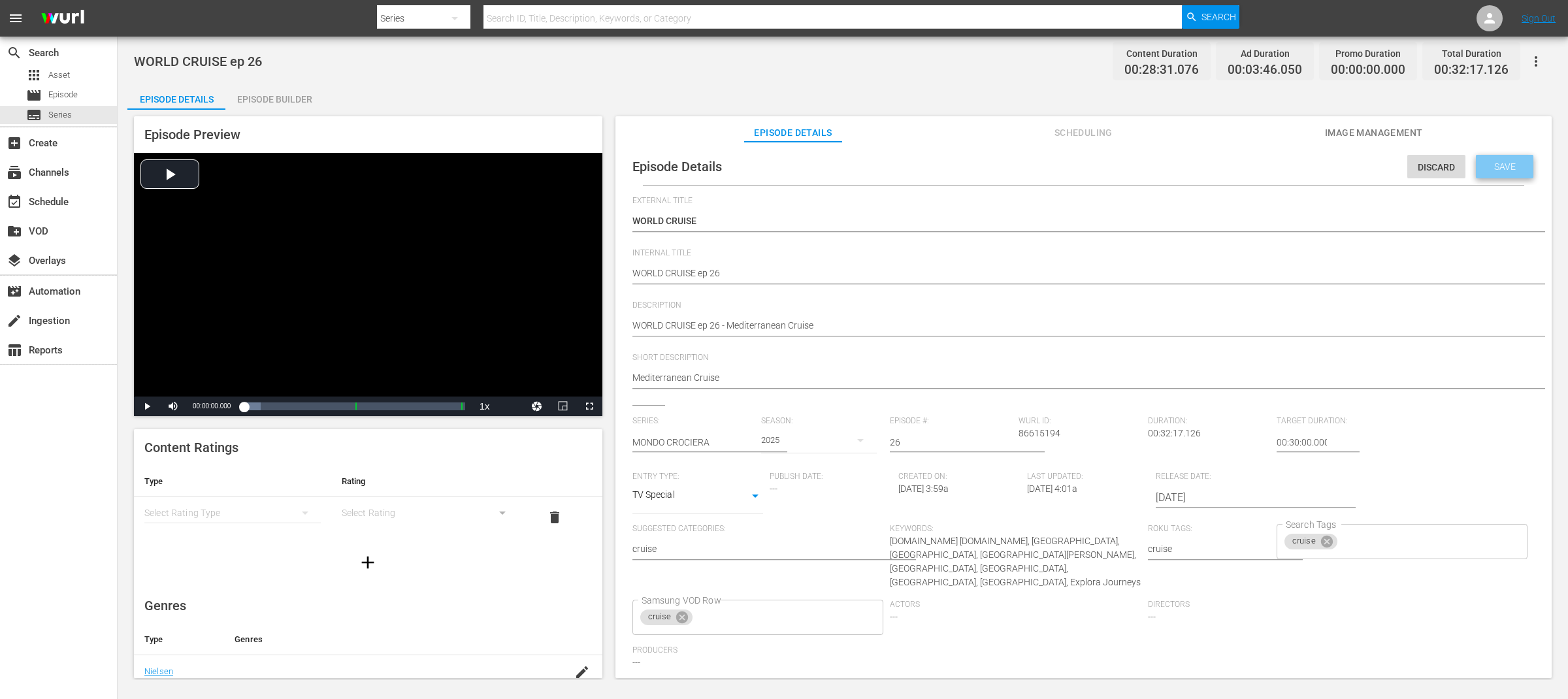
click at [1498, 167] on span "Save" at bounding box center [1505, 167] width 43 height 11
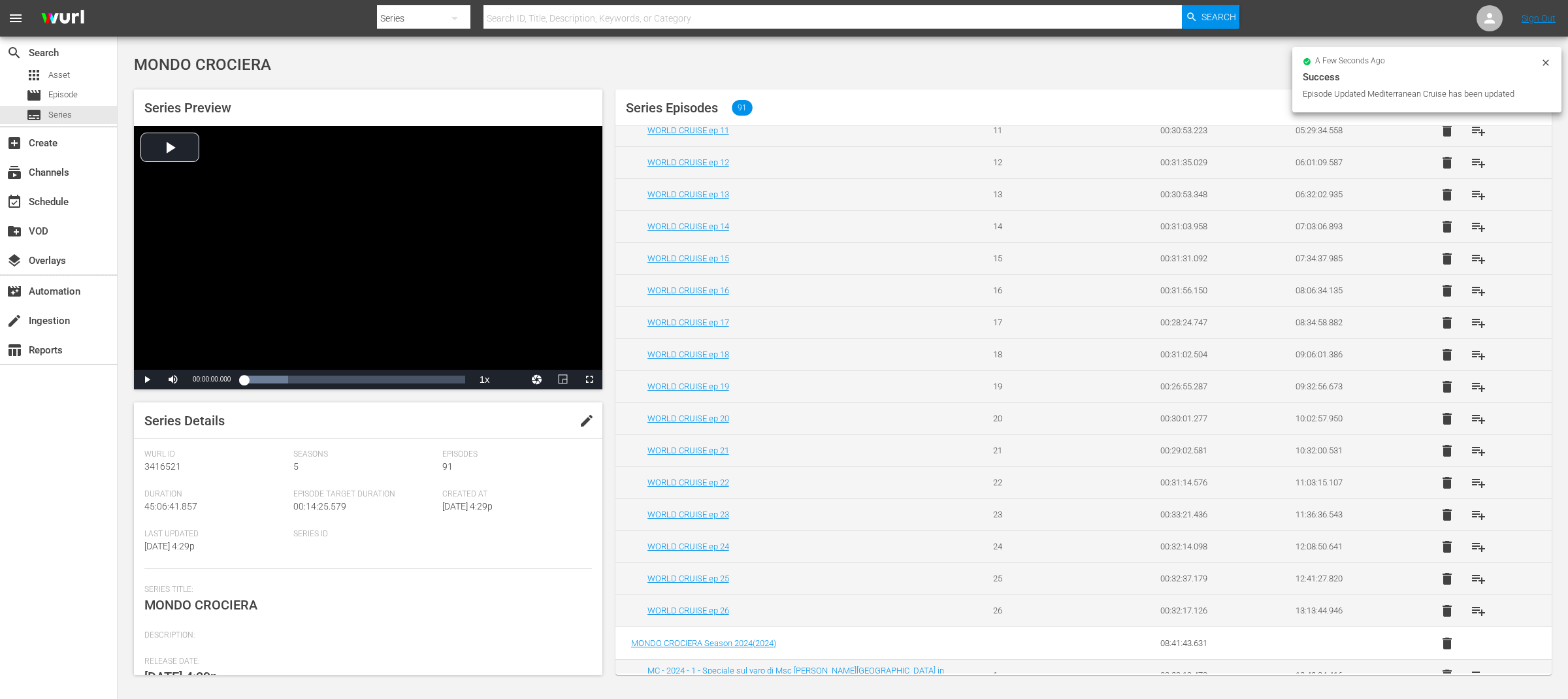
scroll to position [404, 0]
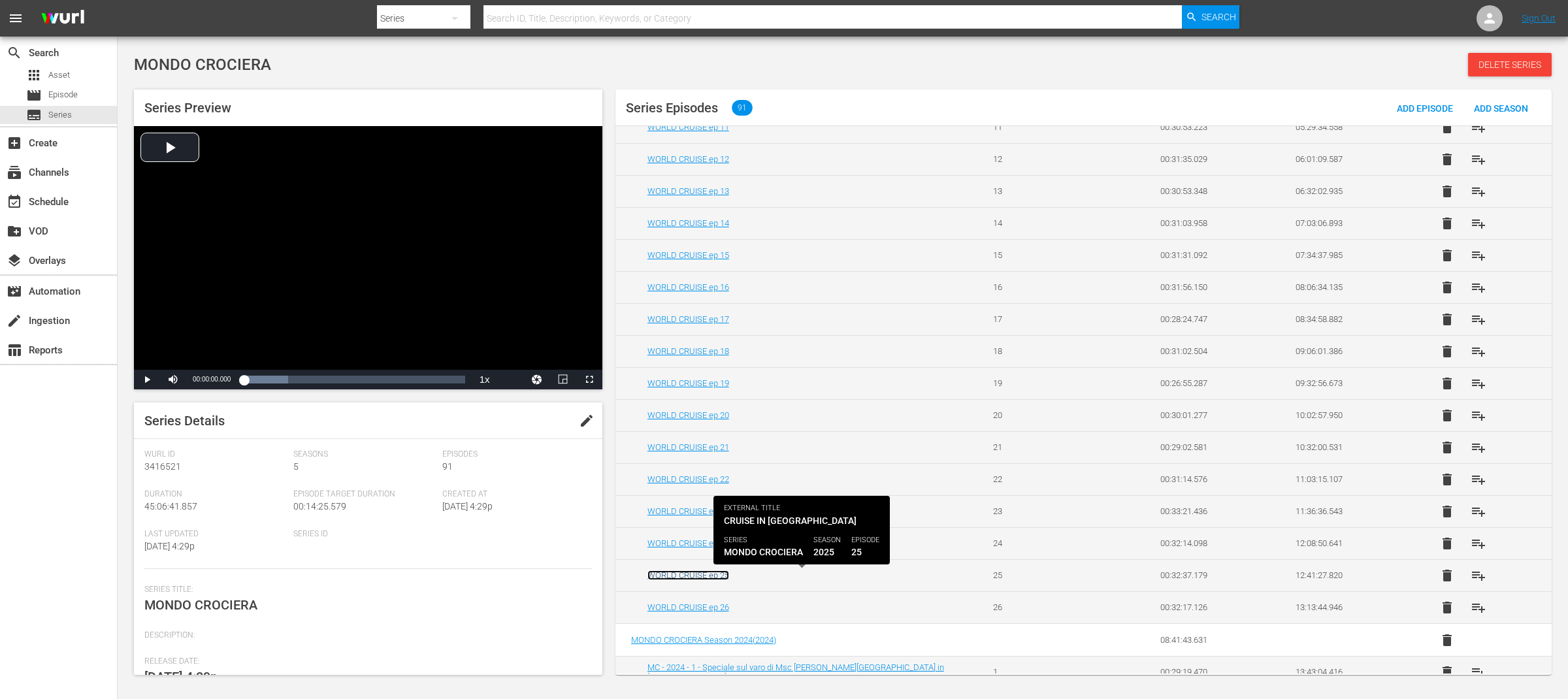
click at [724, 579] on link "WORLD CRUISE ep 25" at bounding box center [688, 575] width 82 height 10
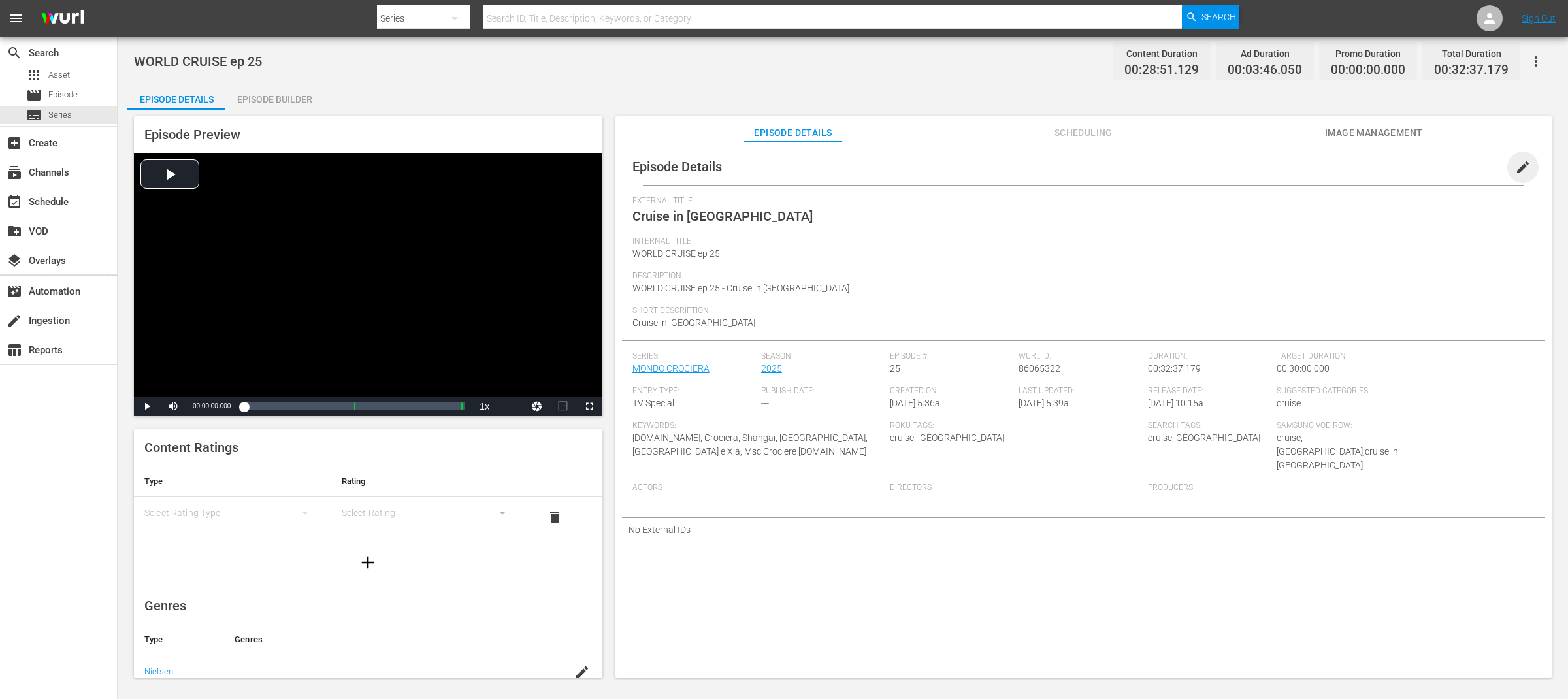
click at [1520, 169] on span "edit" at bounding box center [1522, 167] width 16 height 16
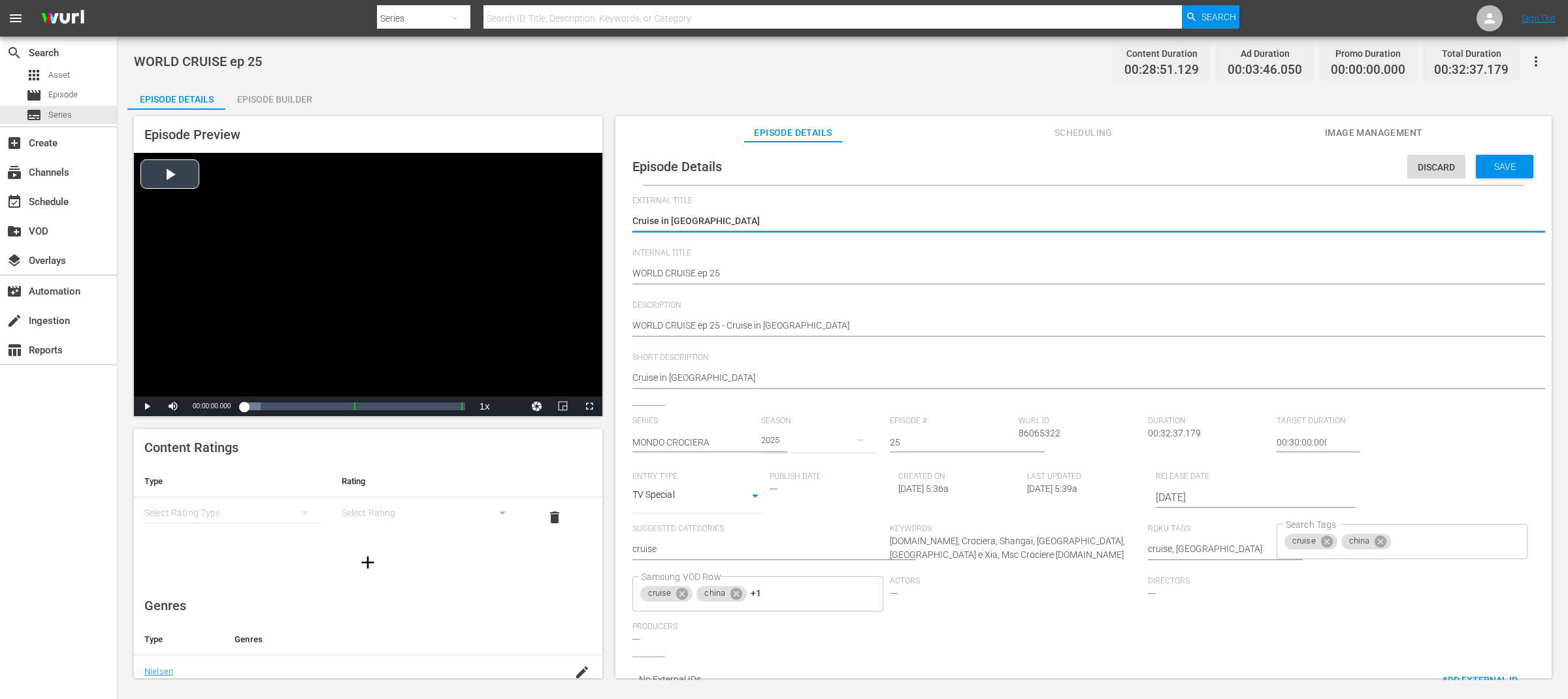
drag, startPoint x: 710, startPoint y: 220, endPoint x: 553, endPoint y: 215, distance: 157.1
click at [553, 215] on div "Episode Preview Video Player is loading. Play Video Play Mute Current Time 00:0…" at bounding box center [842, 399] width 1431 height 579
type textarea "WORLD CRUISE"
click at [1486, 165] on span "Save" at bounding box center [1505, 167] width 43 height 11
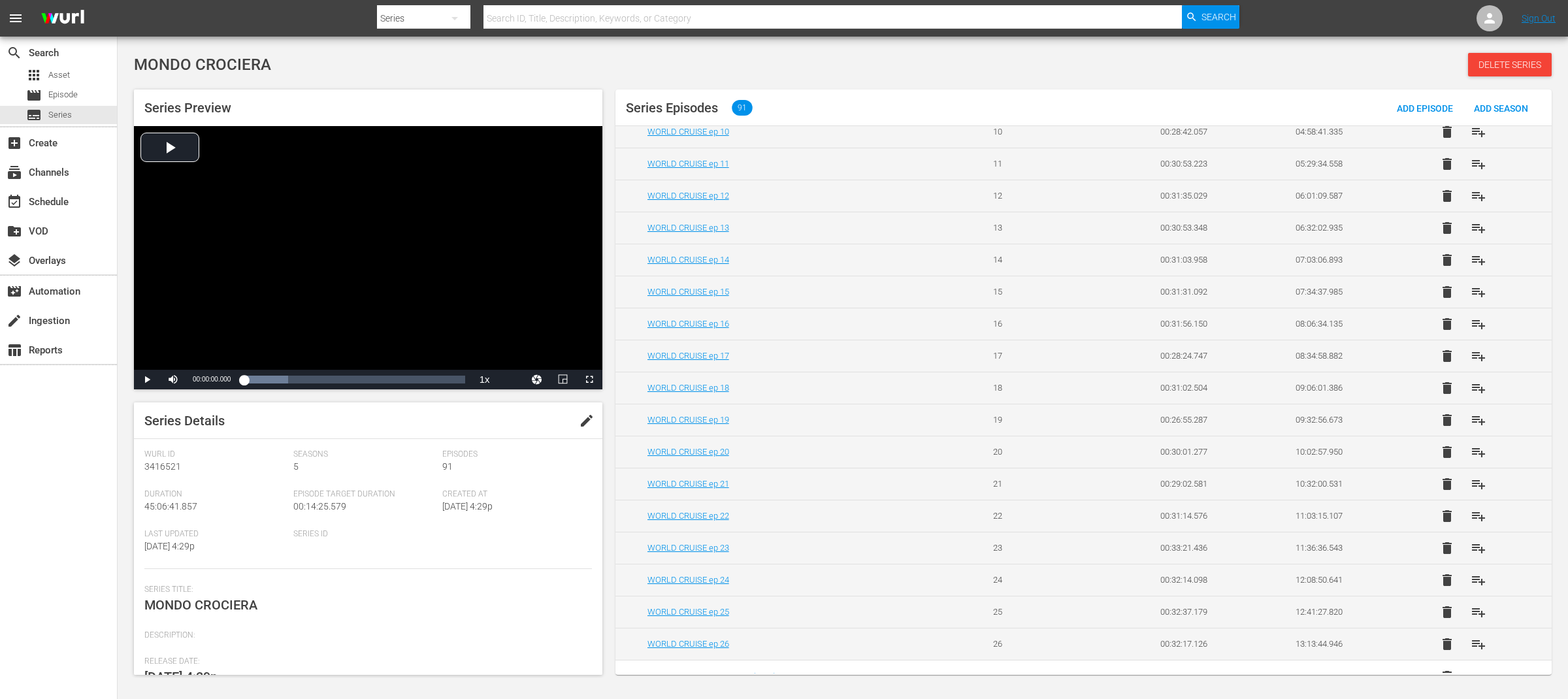
scroll to position [390, 0]
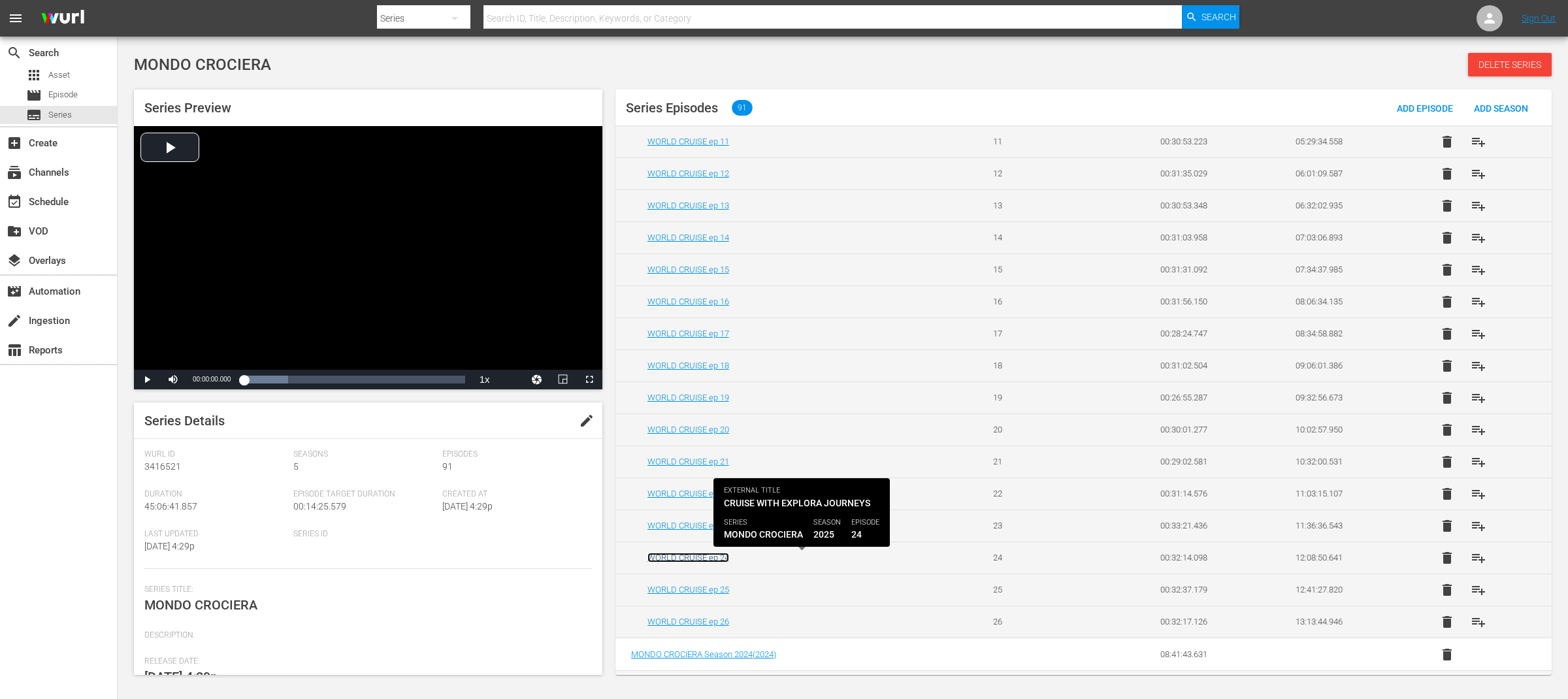
click at [702, 562] on link "WORLD CRUISE ep 24" at bounding box center [688, 557] width 82 height 10
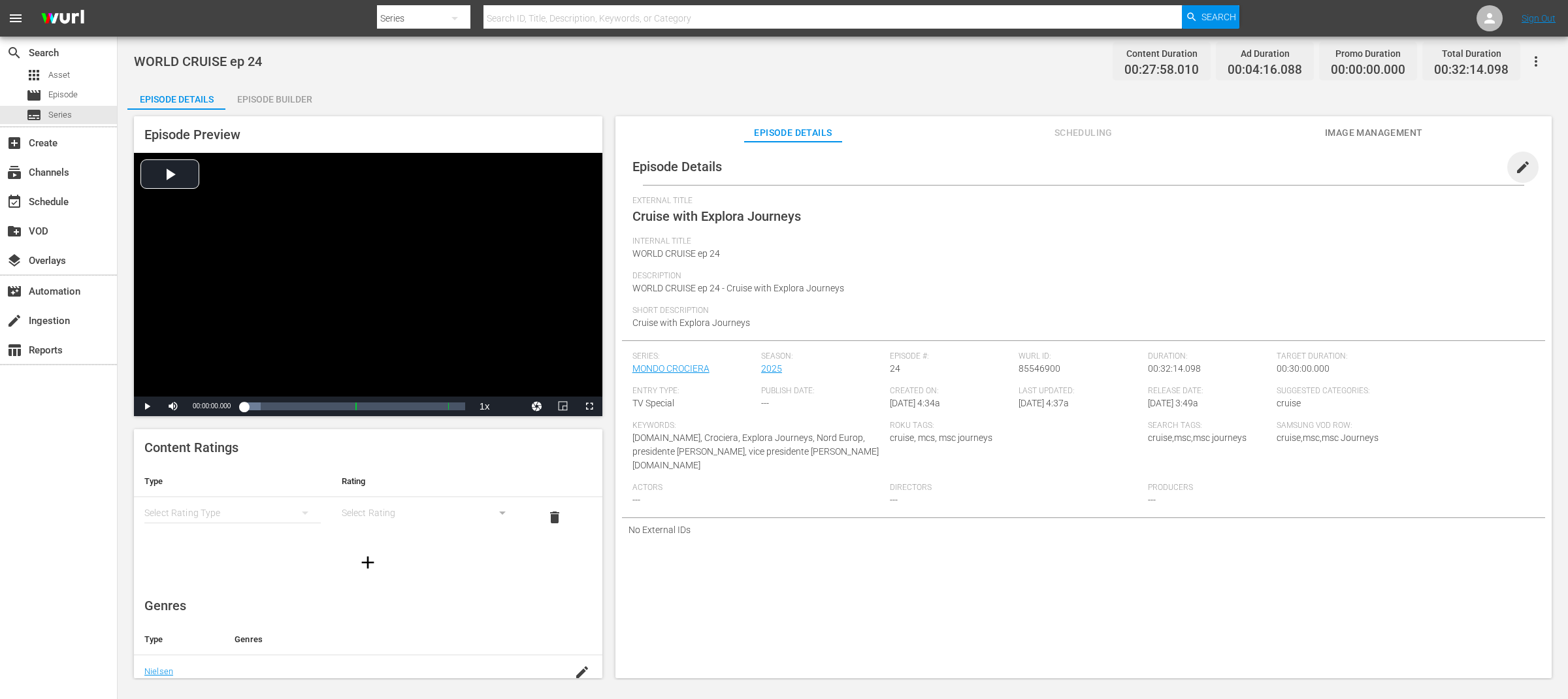
click at [1515, 168] on span "edit" at bounding box center [1522, 167] width 16 height 16
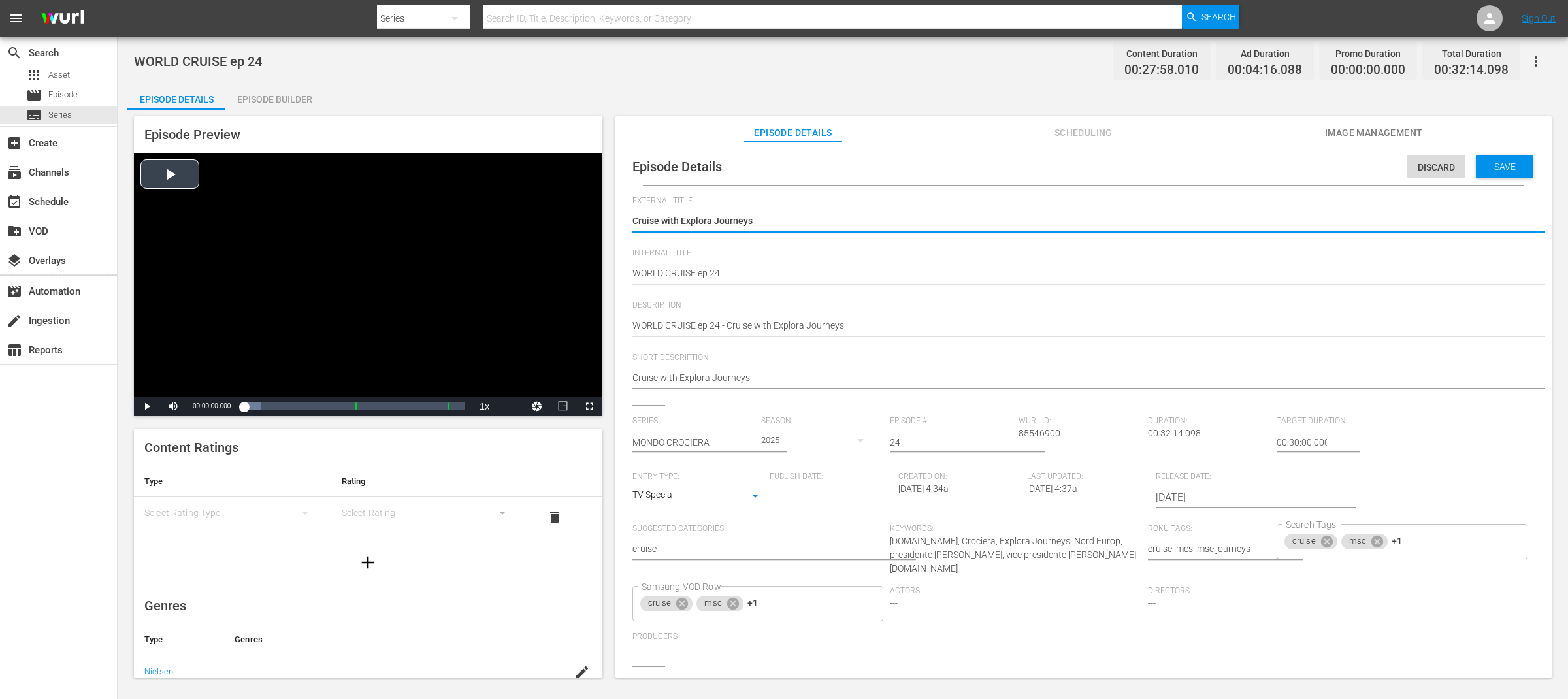
drag, startPoint x: 771, startPoint y: 221, endPoint x: 563, endPoint y: 223, distance: 208.0
click at [563, 223] on div "Episode Preview Video Player is loading. Play Video Play Mute Current Time 00:0…" at bounding box center [842, 399] width 1431 height 579
type textarea "WORLD CRUISE"
click at [1490, 175] on div "Save" at bounding box center [1504, 166] width 57 height 24
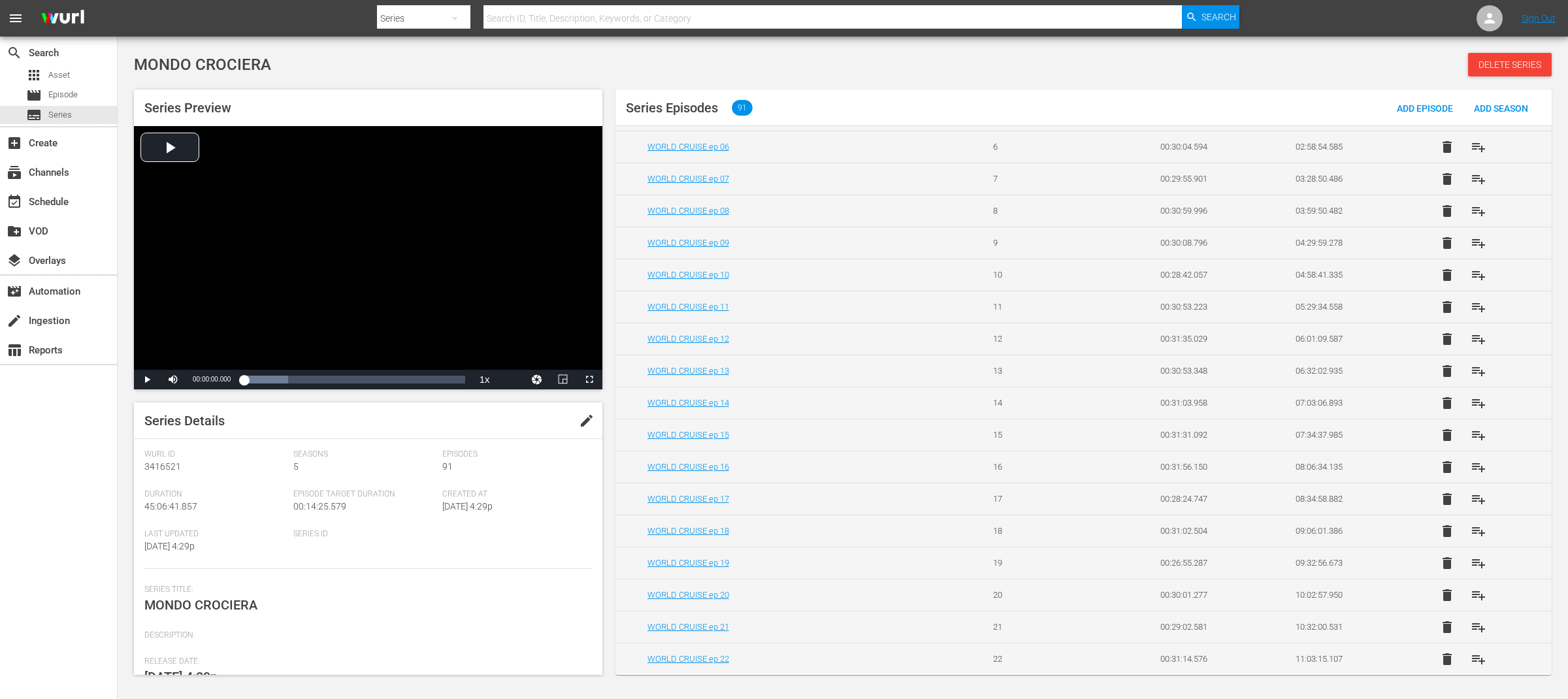
scroll to position [406, 0]
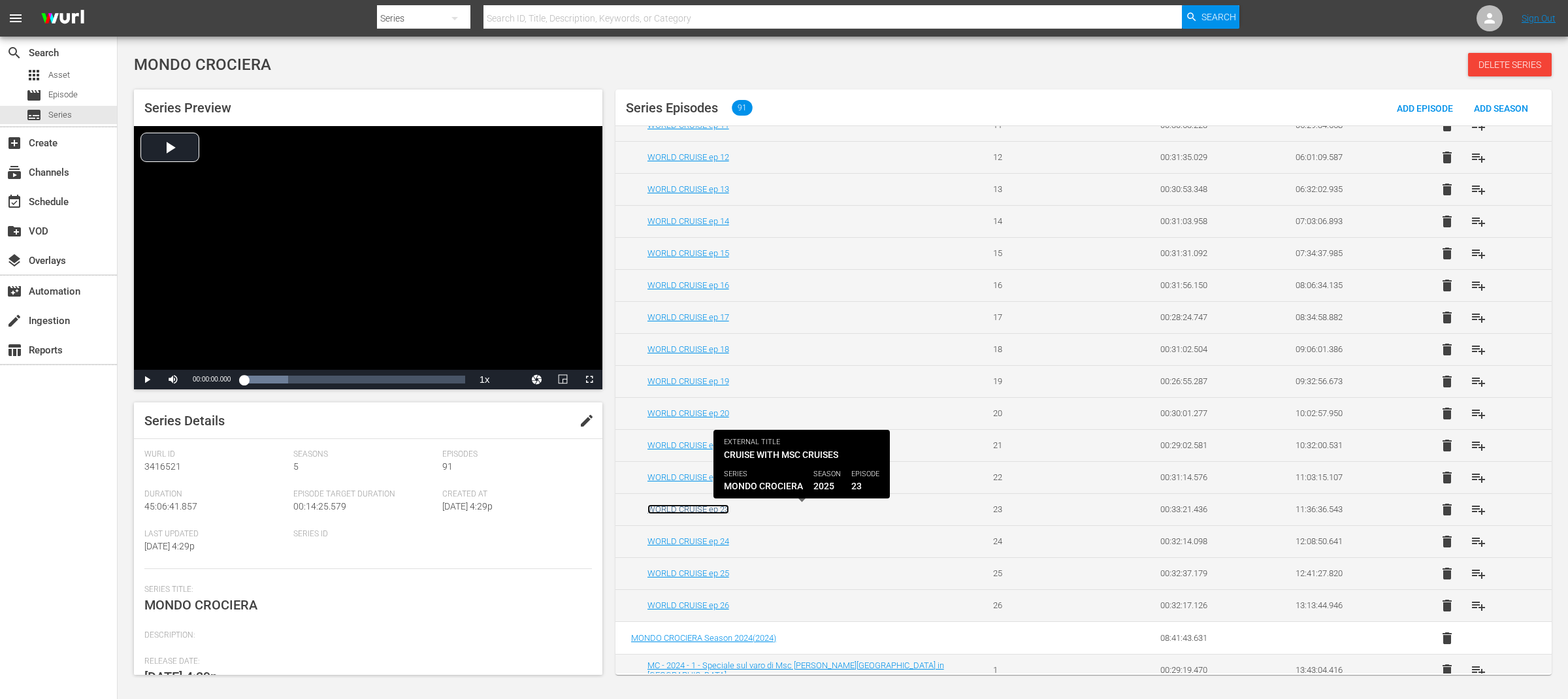
click at [723, 514] on link "WORLD CRUISE ep 23" at bounding box center [688, 509] width 82 height 10
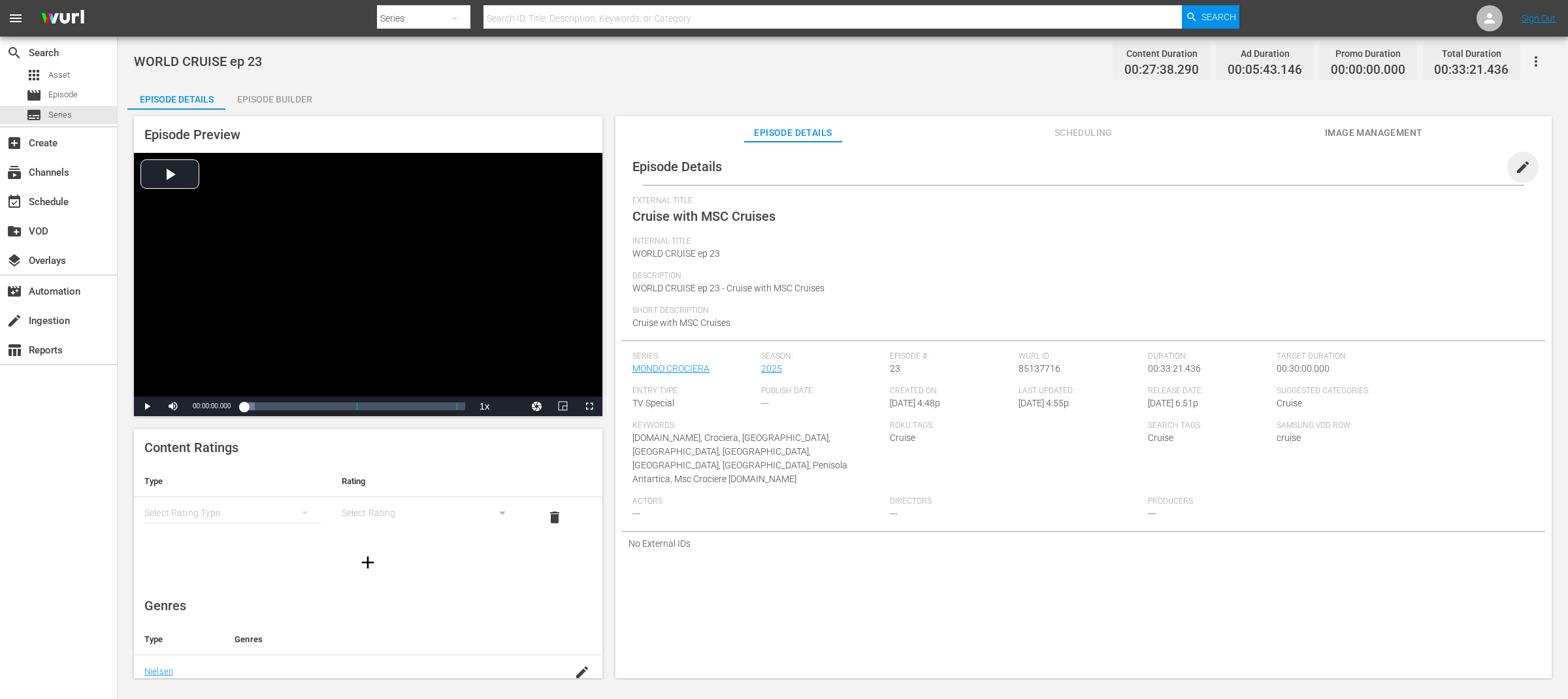
click at [1515, 167] on span "edit" at bounding box center [1522, 167] width 16 height 16
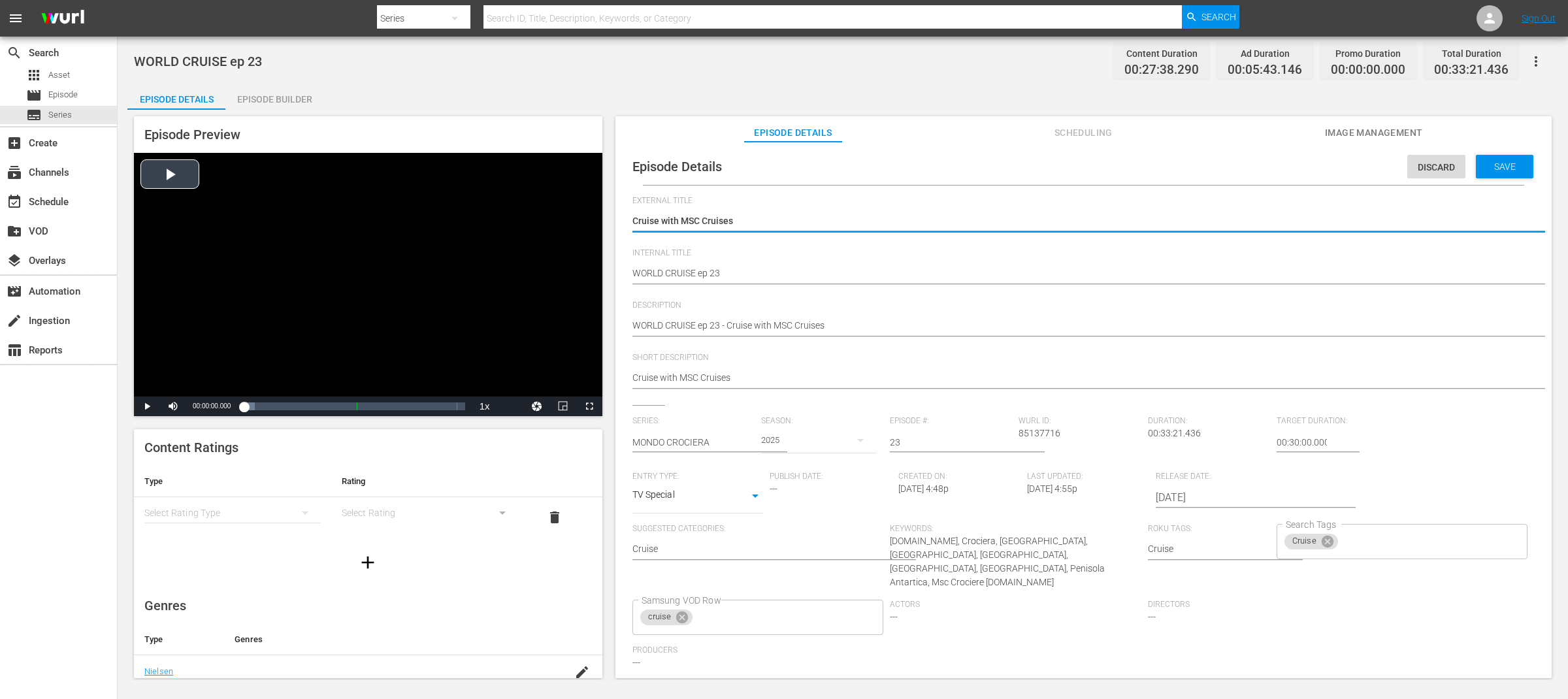
drag, startPoint x: 750, startPoint y: 219, endPoint x: 582, endPoint y: 217, distance: 168.0
click at [582, 217] on div "Episode Preview Video Player is loading. Play Video Play Mute Current Time 00:0…" at bounding box center [842, 399] width 1431 height 579
type textarea "WORLD CRUISE"
click at [1502, 172] on div "Save" at bounding box center [1504, 166] width 57 height 24
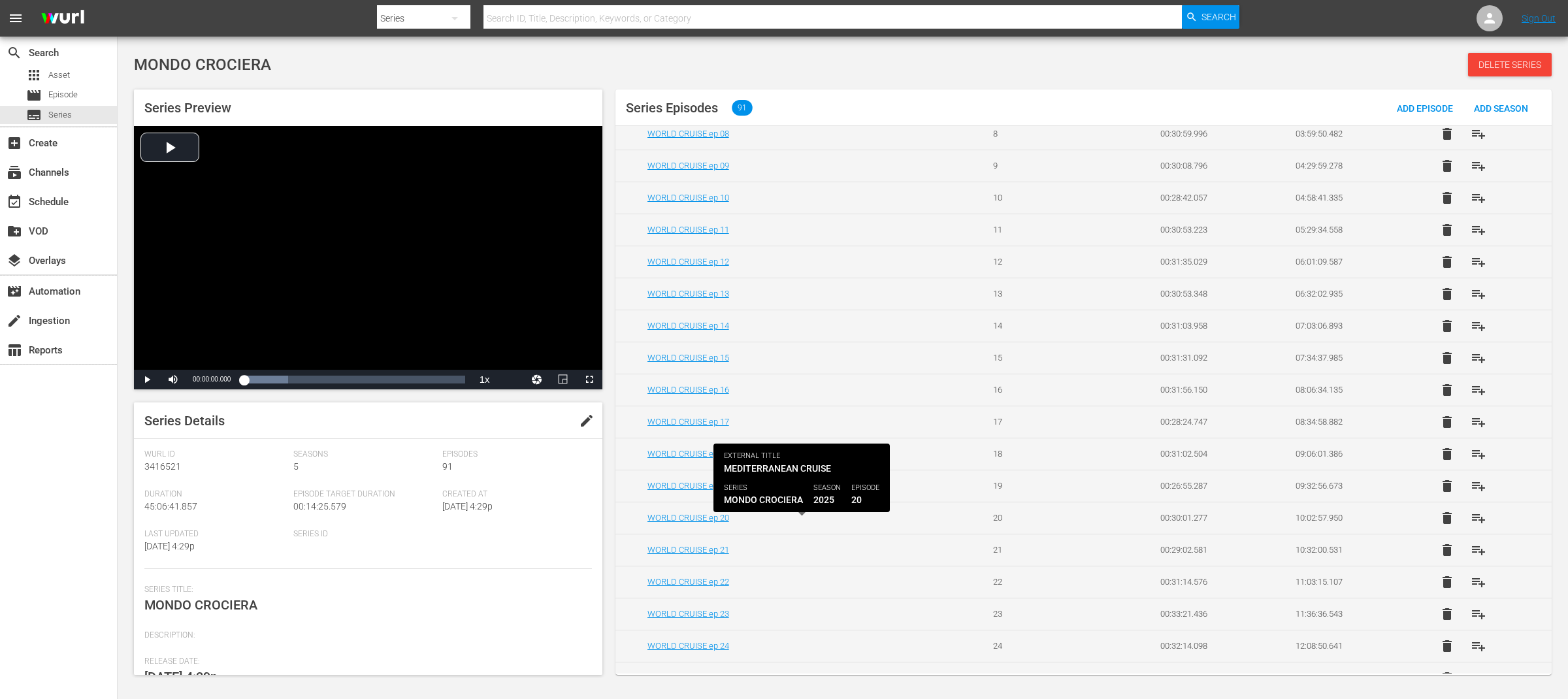
scroll to position [303, 0]
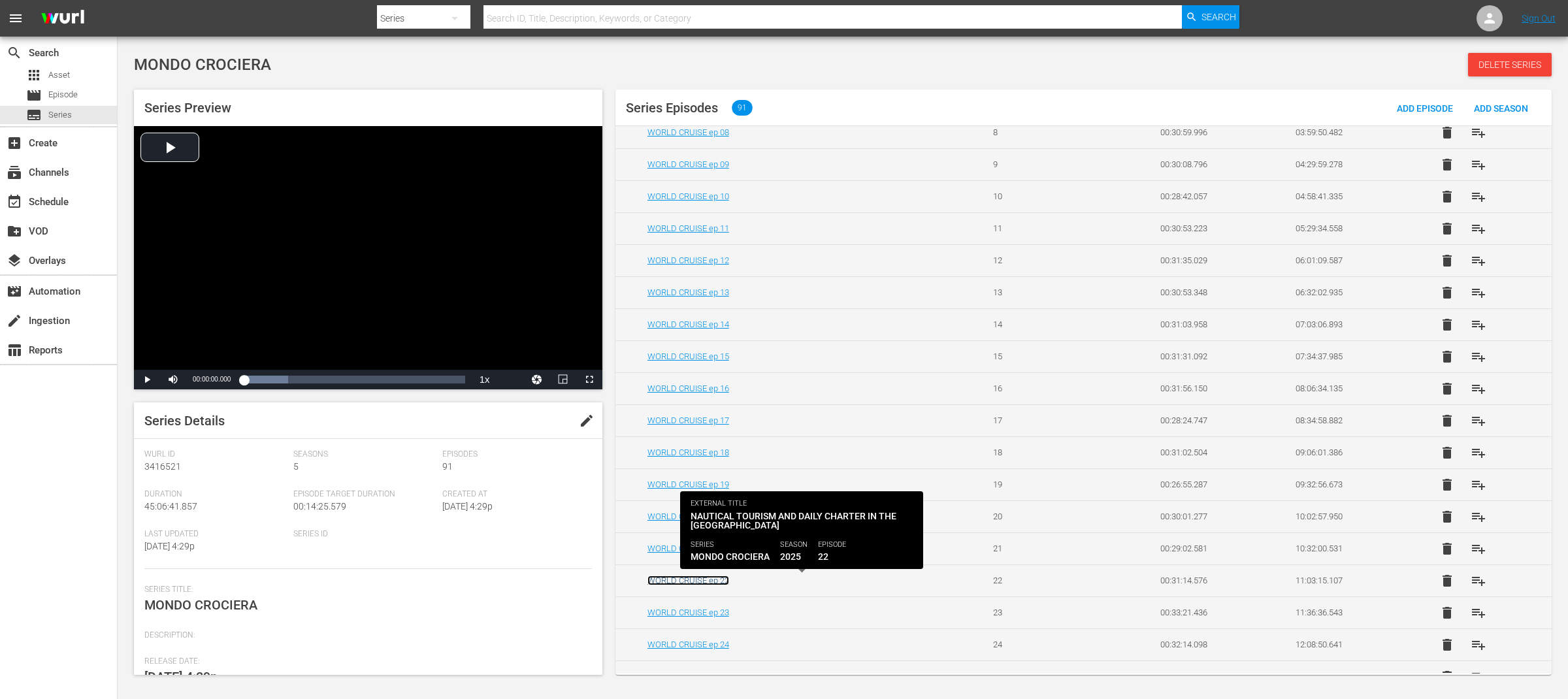
click at [725, 585] on link "WORLD CRUISE ep 22" at bounding box center [688, 580] width 82 height 10
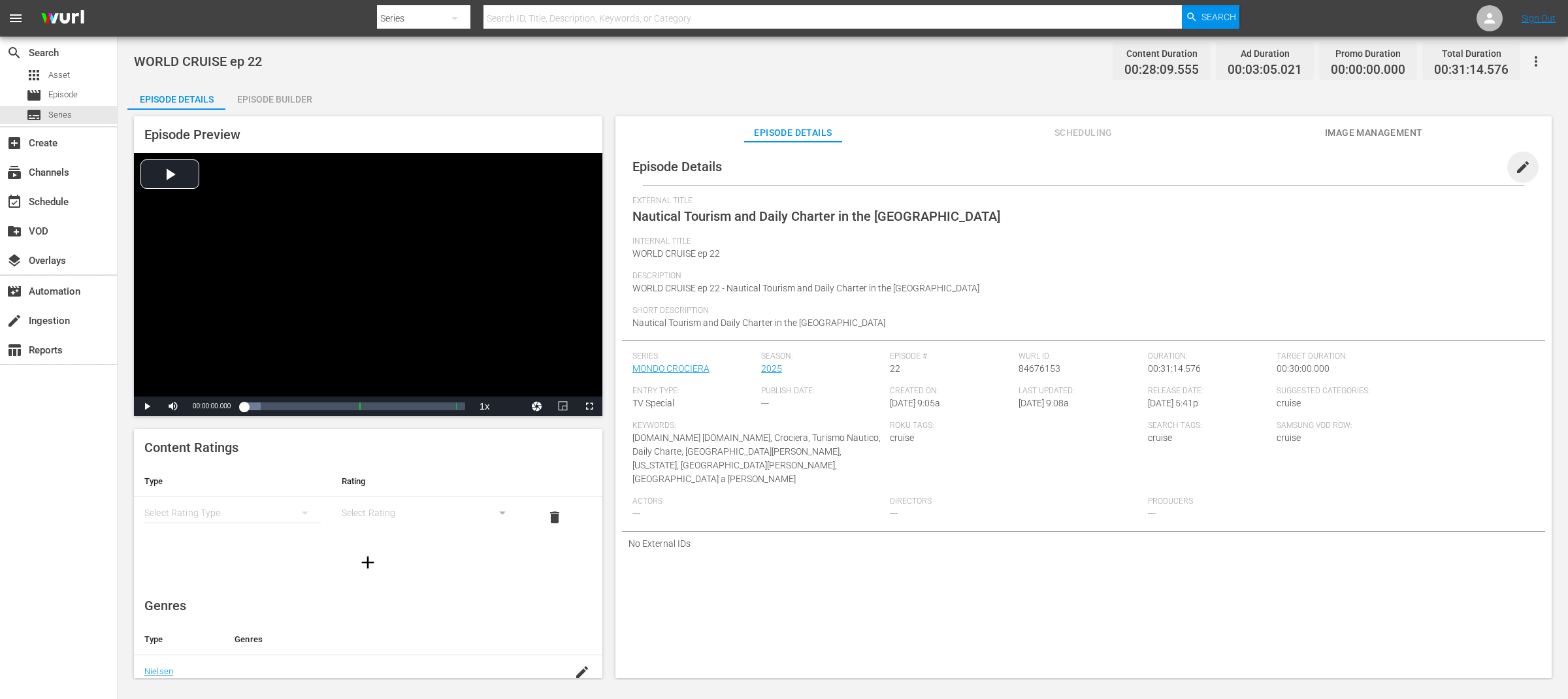
click at [1522, 163] on span "edit" at bounding box center [1522, 167] width 16 height 16
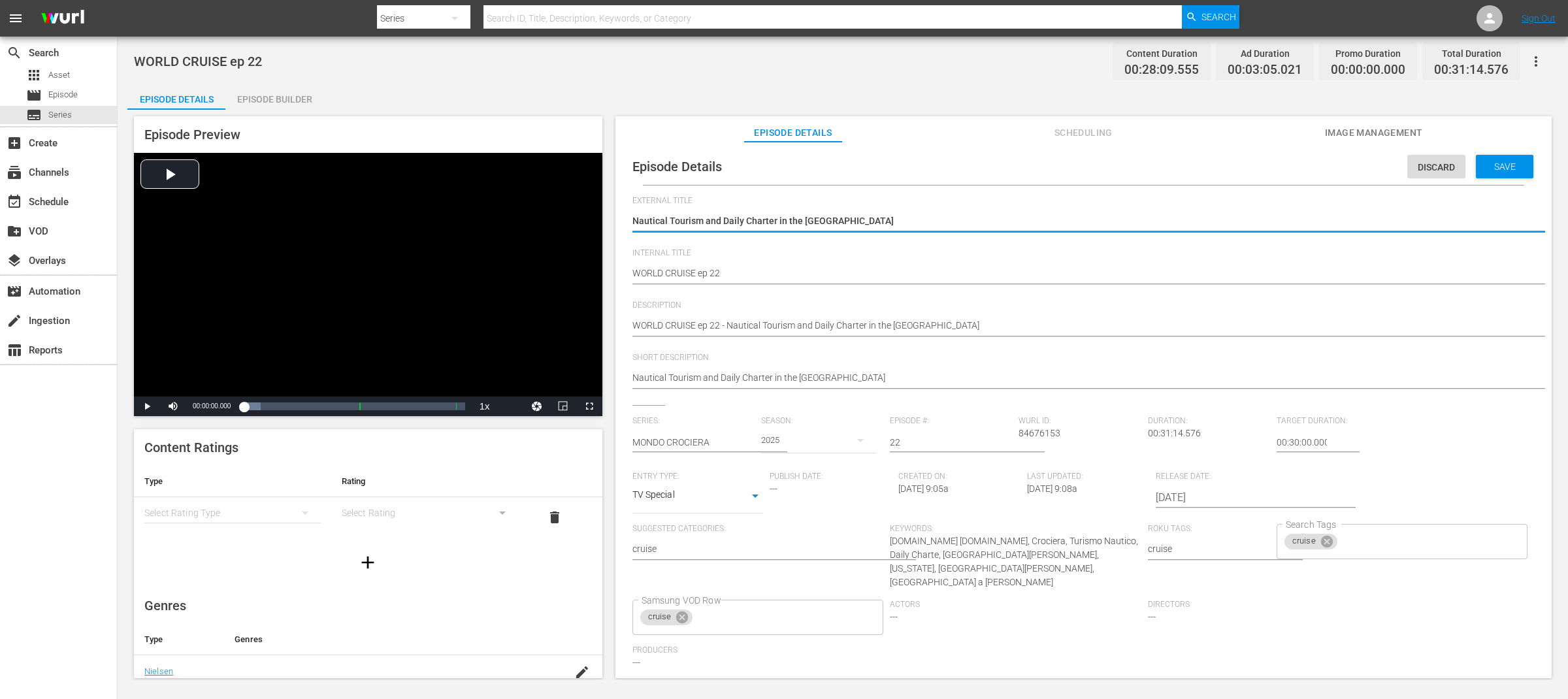
drag, startPoint x: 883, startPoint y: 222, endPoint x: 608, endPoint y: 222, distance: 275.0
click at [608, 222] on div "Episode Preview Video Player is loading. Play Video Play Mute Current Time 00:0…" at bounding box center [842, 399] width 1431 height 579
type textarea "WORLD CRUISE"
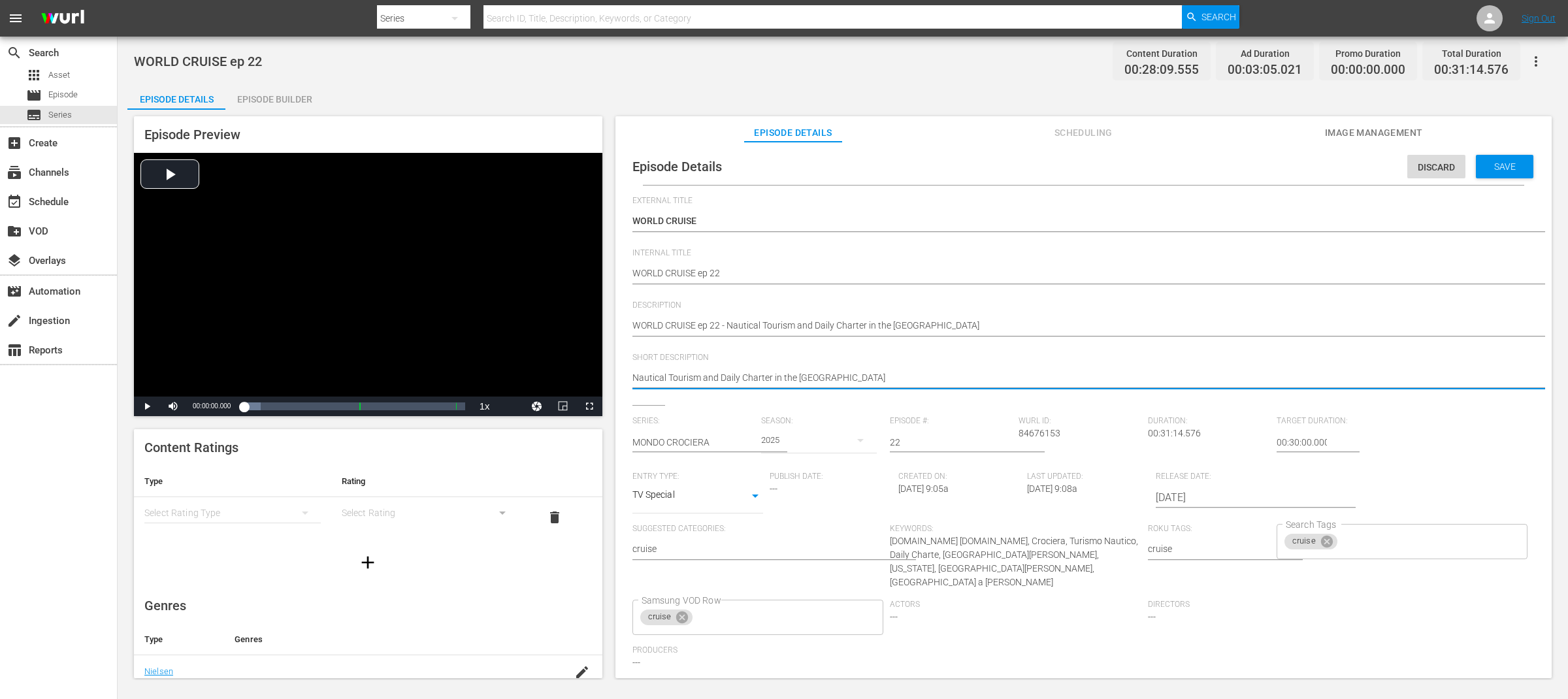
drag, startPoint x: 774, startPoint y: 377, endPoint x: 934, endPoint y: 377, distance: 160.0
type textarea "Nautical Tourism and Daily Charter"
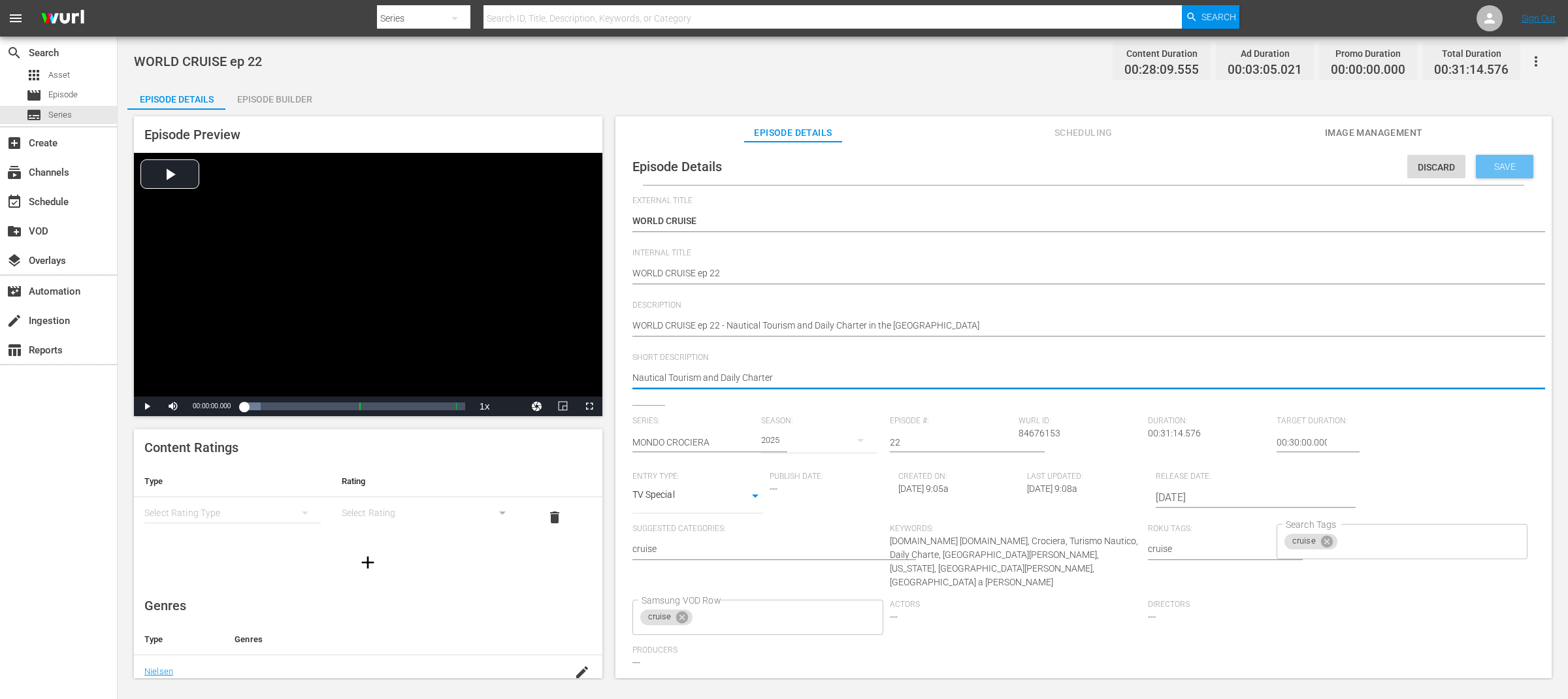
click at [1496, 162] on span "Save" at bounding box center [1505, 167] width 43 height 11
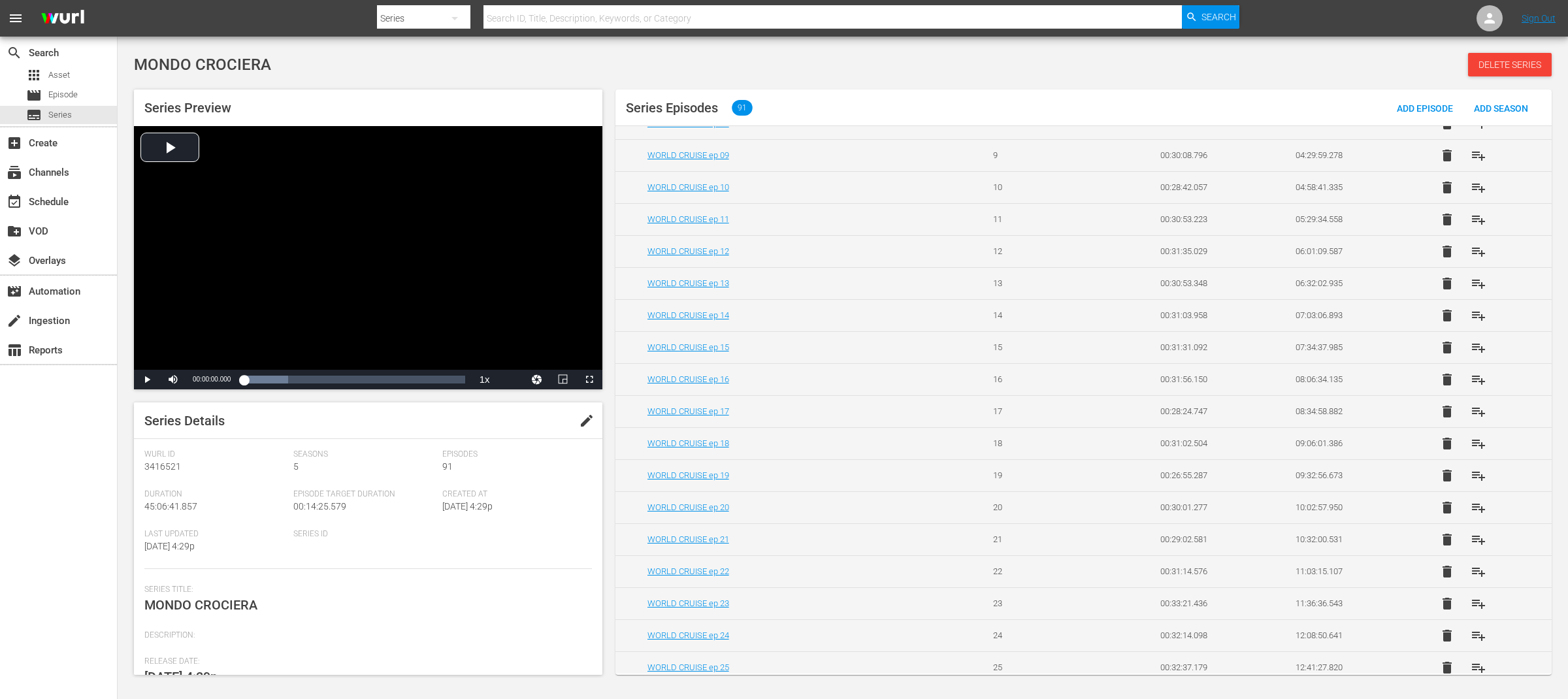
scroll to position [325, 0]
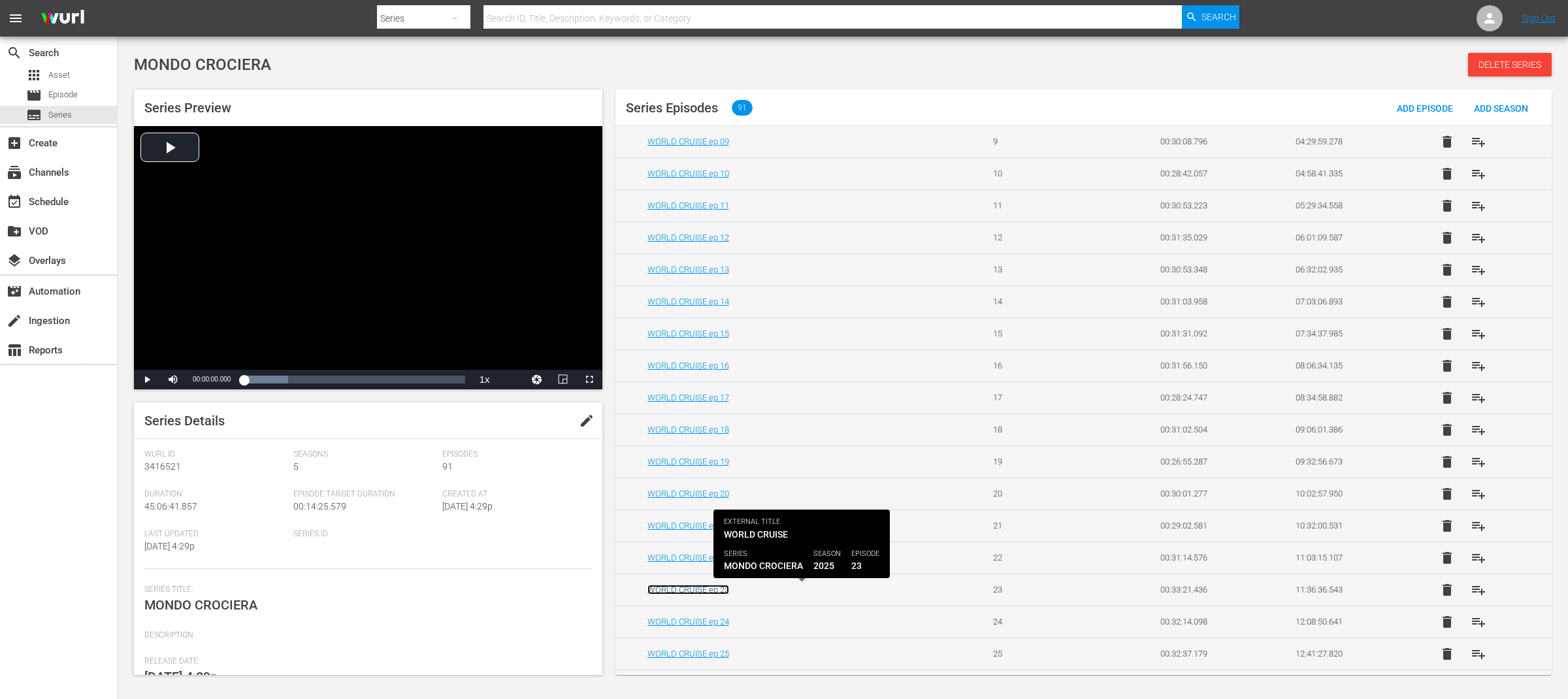
click at [717, 595] on link "WORLD CRUISE ep 23" at bounding box center [688, 589] width 82 height 10
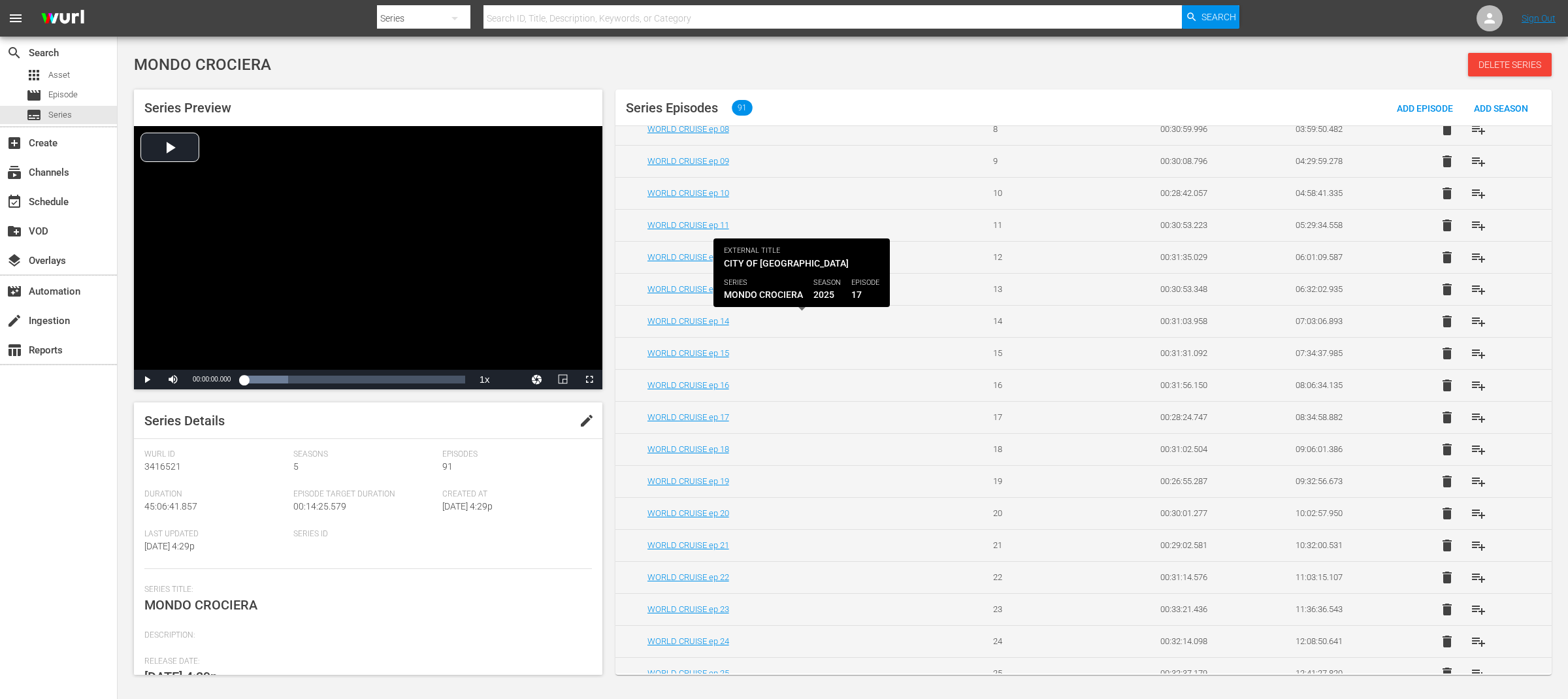
scroll to position [404, 0]
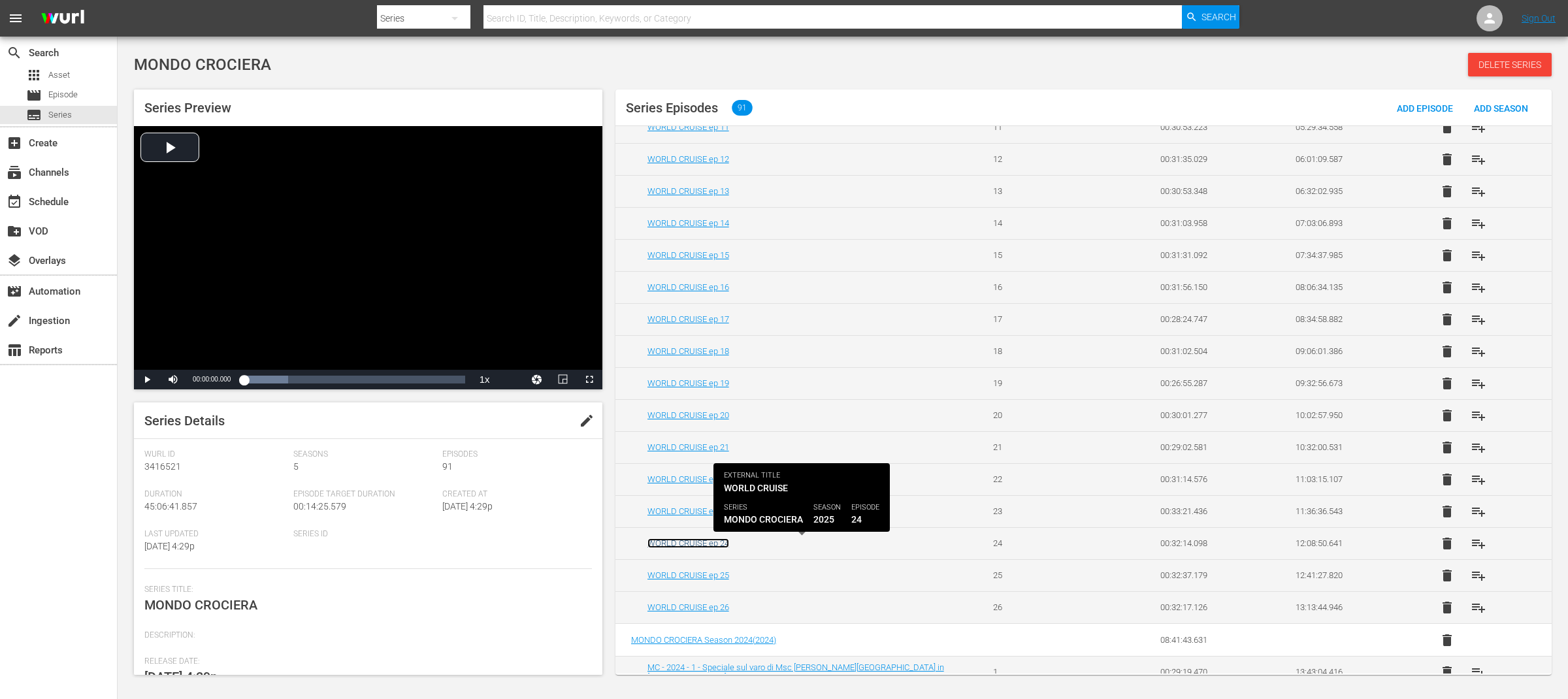
click at [721, 547] on link "WORLD CRUISE ep 24" at bounding box center [688, 543] width 82 height 10
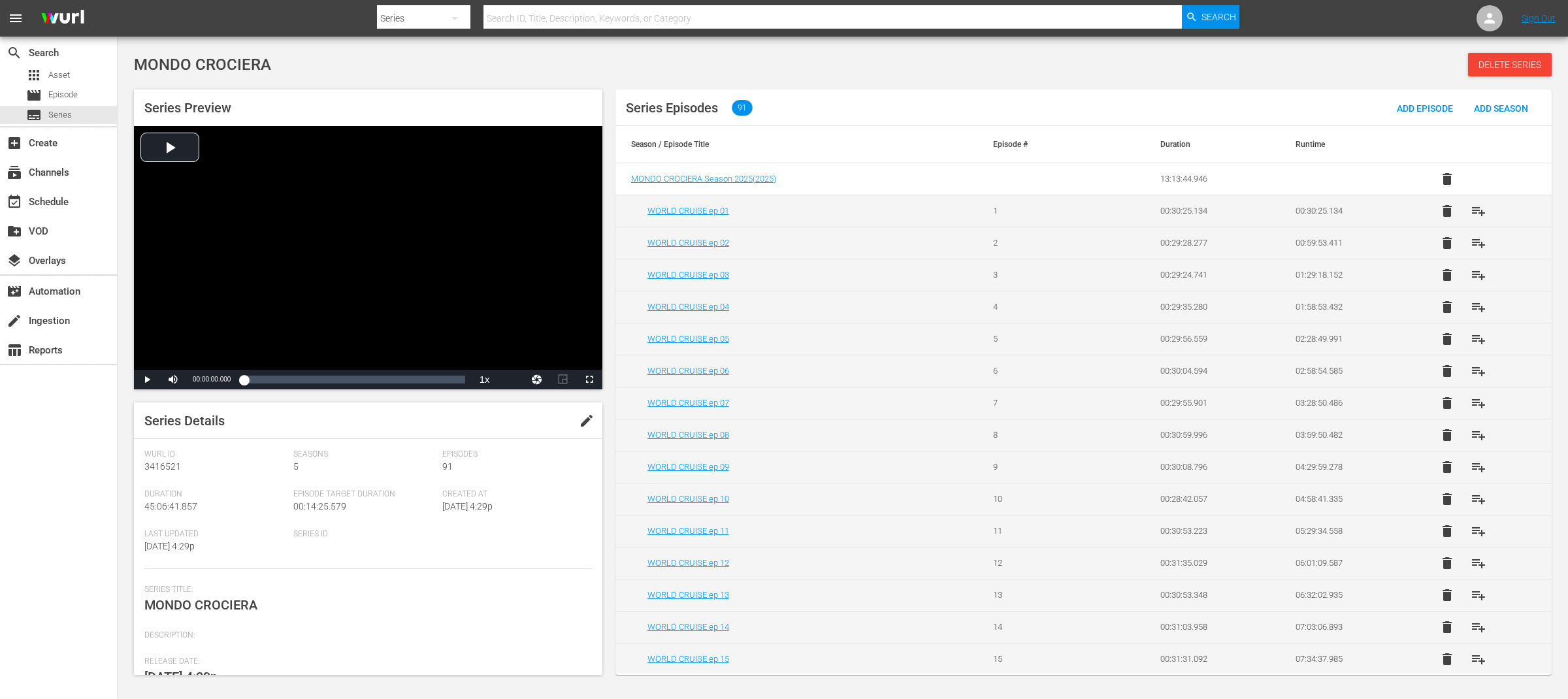
scroll to position [463, 0]
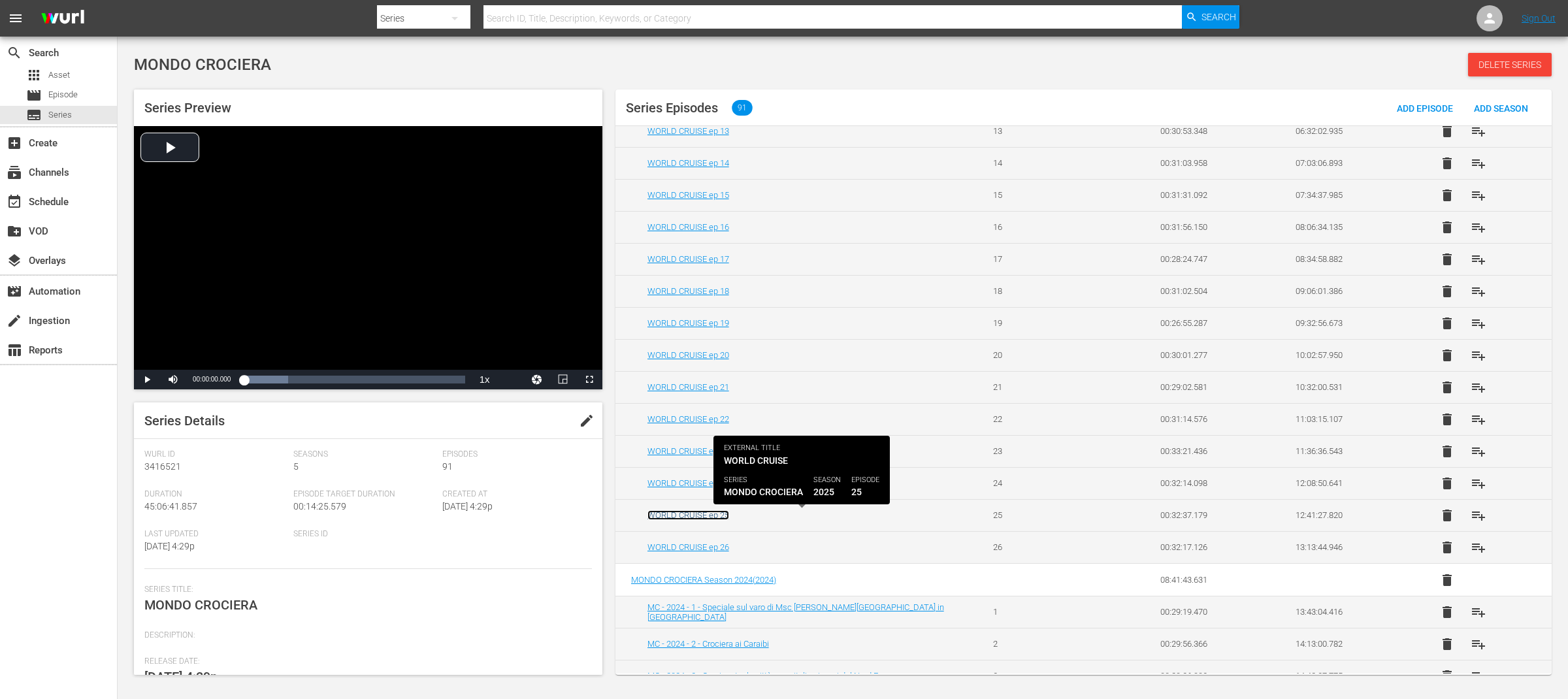
click at [713, 516] on link "WORLD CRUISE ep 25" at bounding box center [688, 515] width 82 height 10
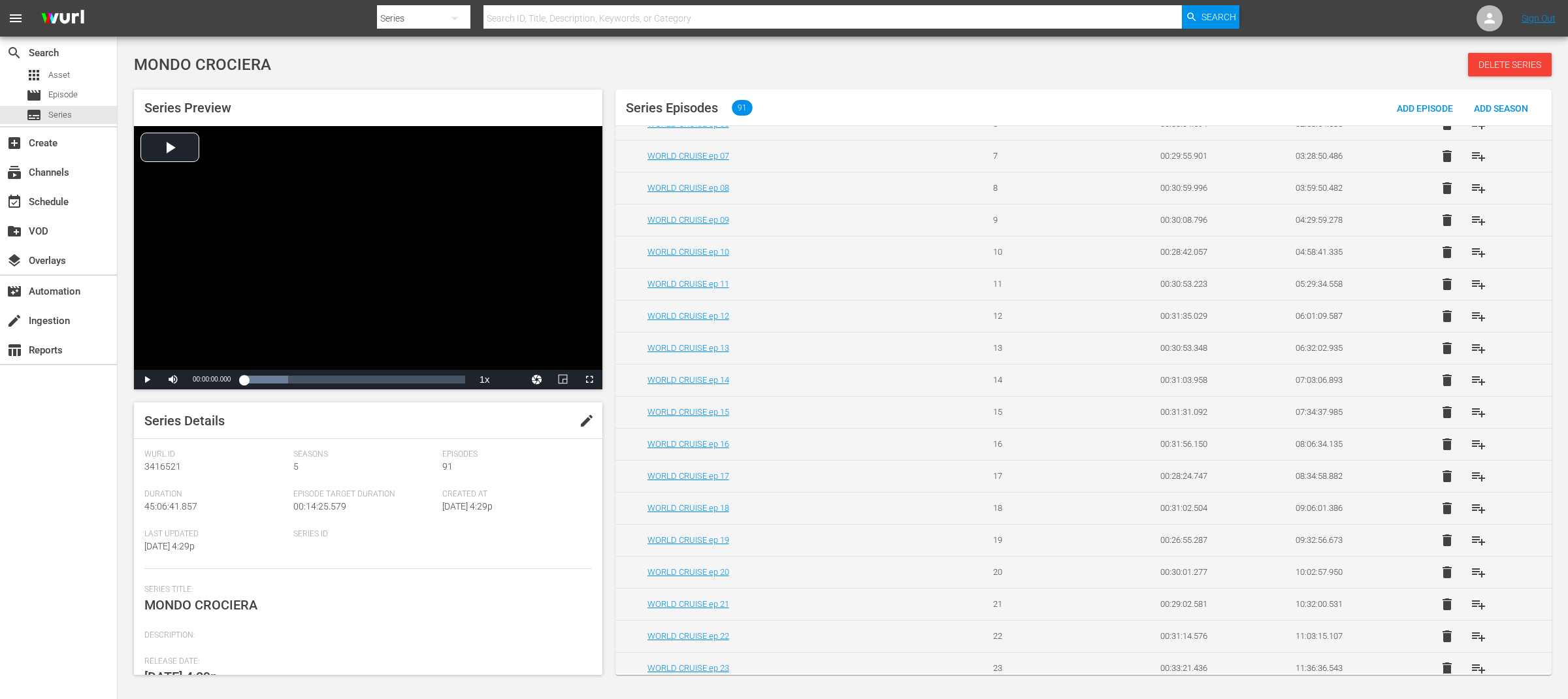
scroll to position [303, 0]
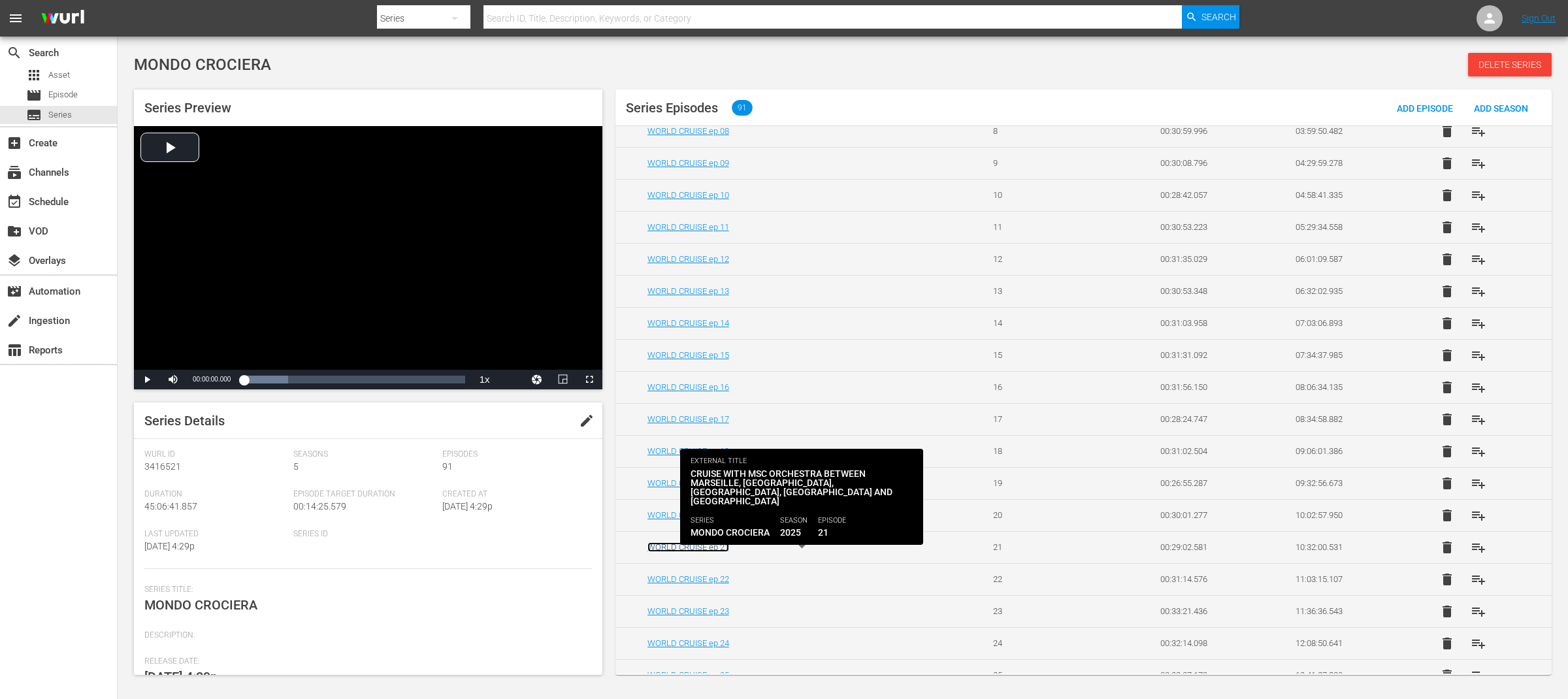
click at [721, 551] on link "WORLD CRUISE ep 21" at bounding box center [688, 547] width 82 height 10
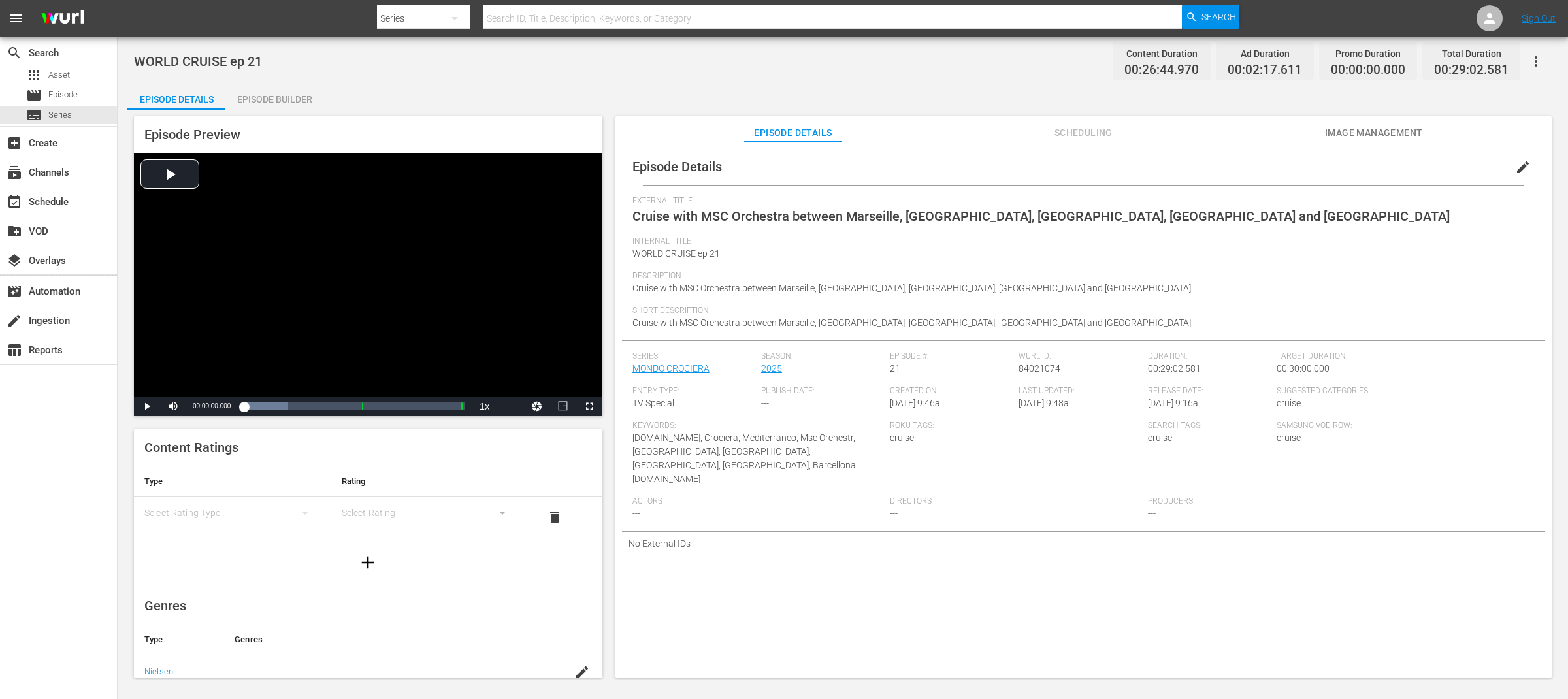
click at [1515, 170] on span "edit" at bounding box center [1522, 167] width 16 height 16
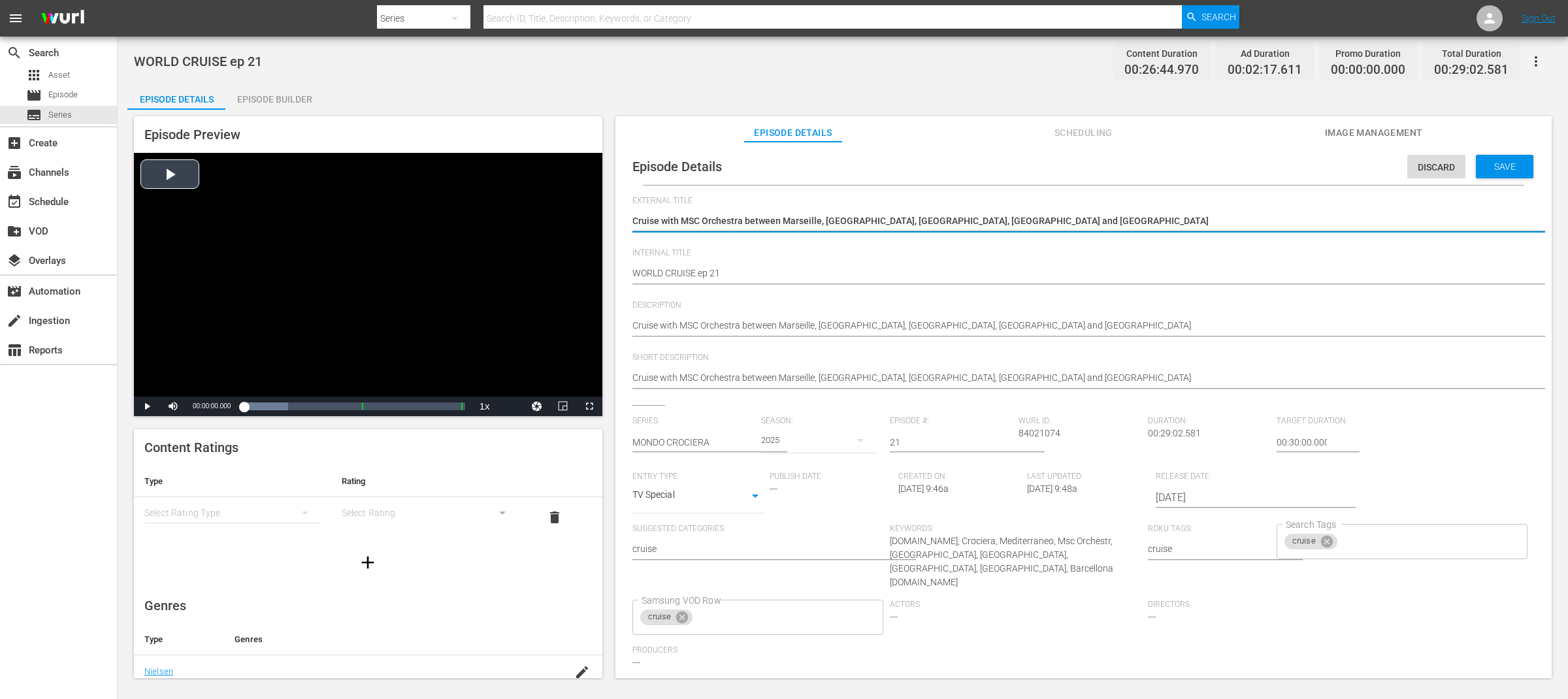
drag, startPoint x: 1004, startPoint y: 216, endPoint x: 563, endPoint y: 213, distance: 441.0
click at [563, 213] on div "Episode Preview Video Player is loading. Play Video Play Mute Current Time 00:0…" at bounding box center [842, 399] width 1431 height 579
type textarea "WORLD CRUISE"
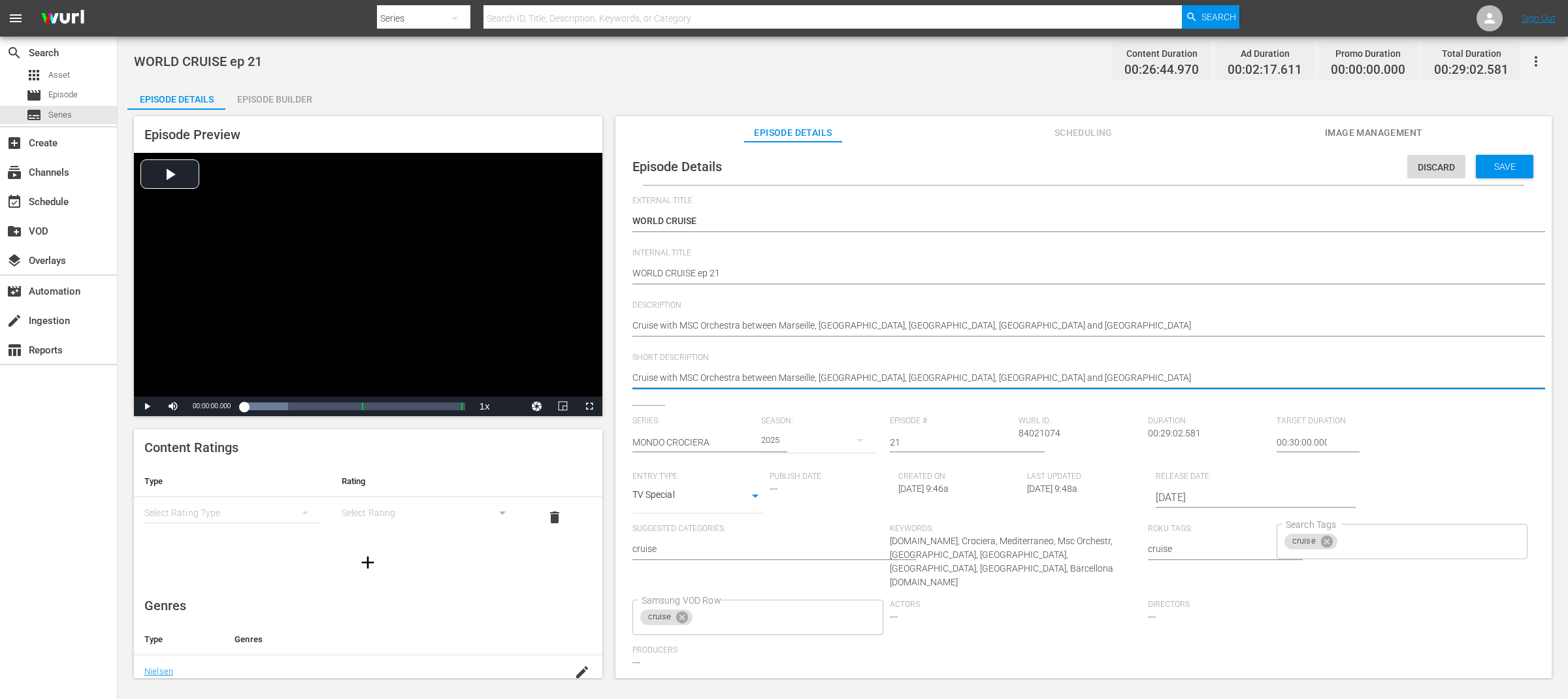
drag, startPoint x: 742, startPoint y: 381, endPoint x: 1041, endPoint y: 378, distance: 299.0
type textarea "Cruise with MSC Orchestra"
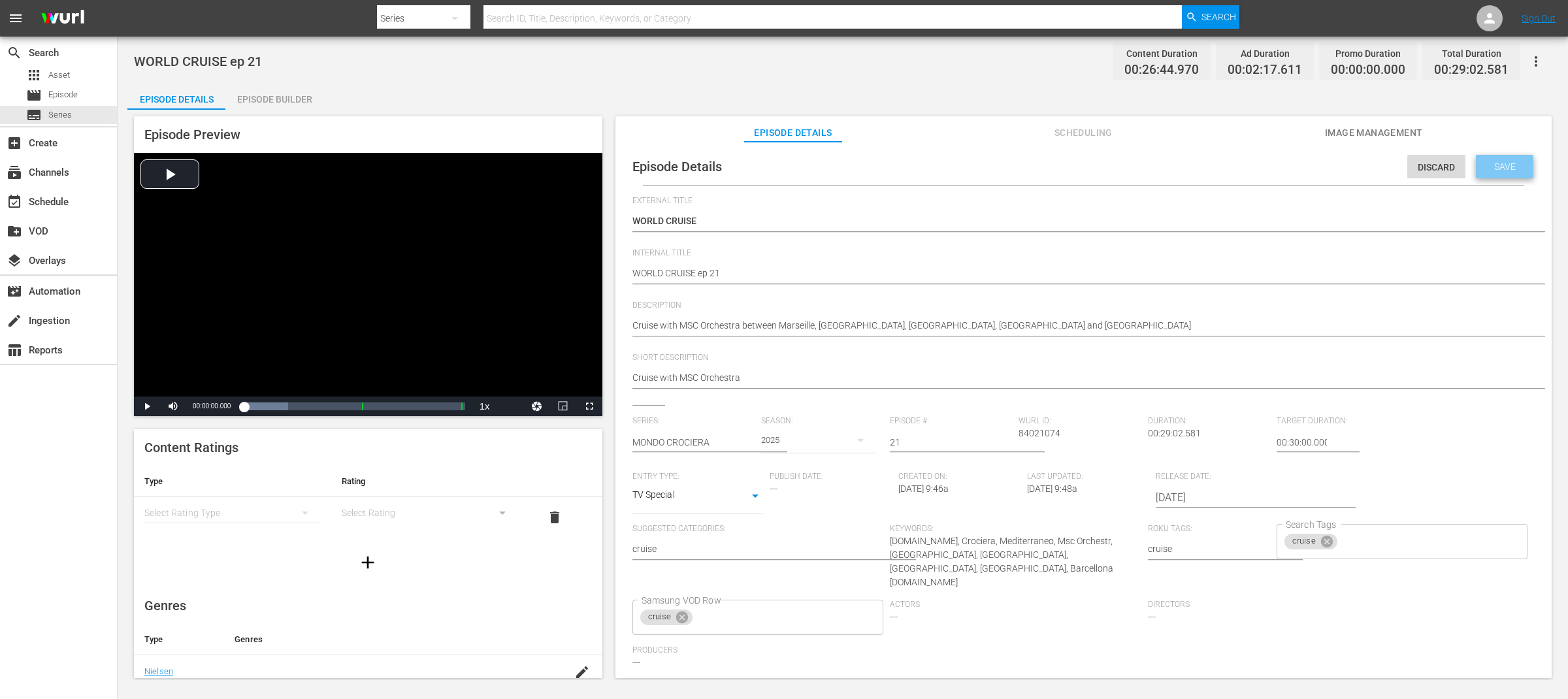
click at [1502, 172] on span "Save" at bounding box center [1505, 167] width 43 height 11
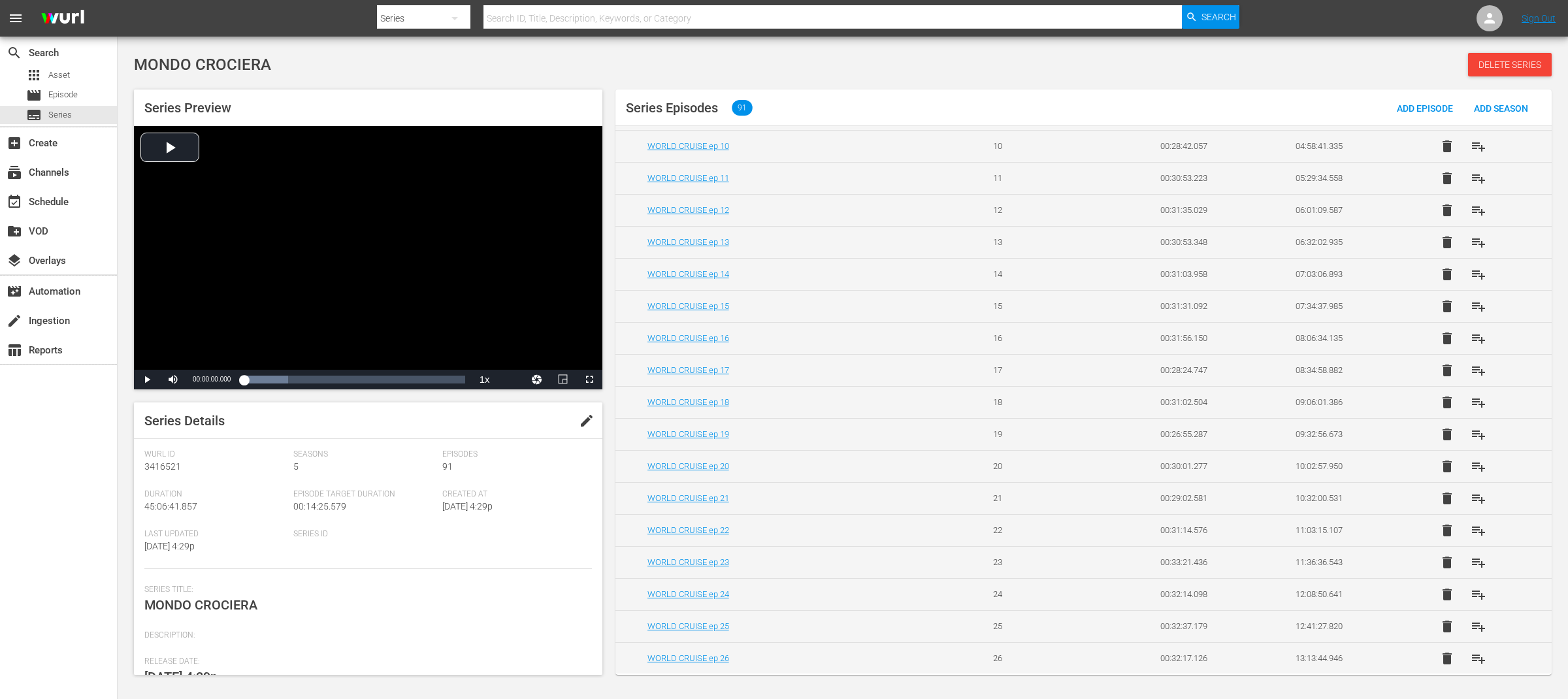
scroll to position [354, 0]
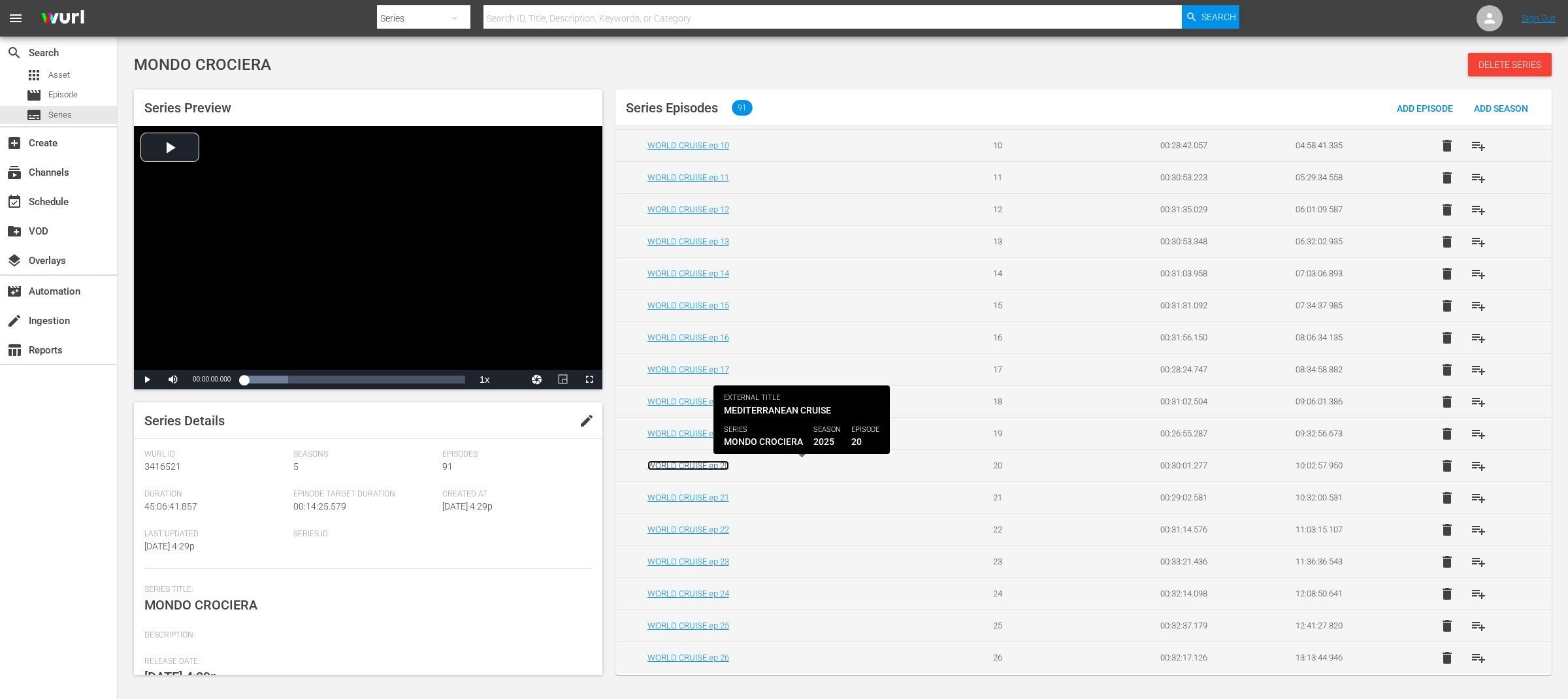
click at [717, 465] on link "WORLD CRUISE ep 20" at bounding box center [688, 465] width 82 height 10
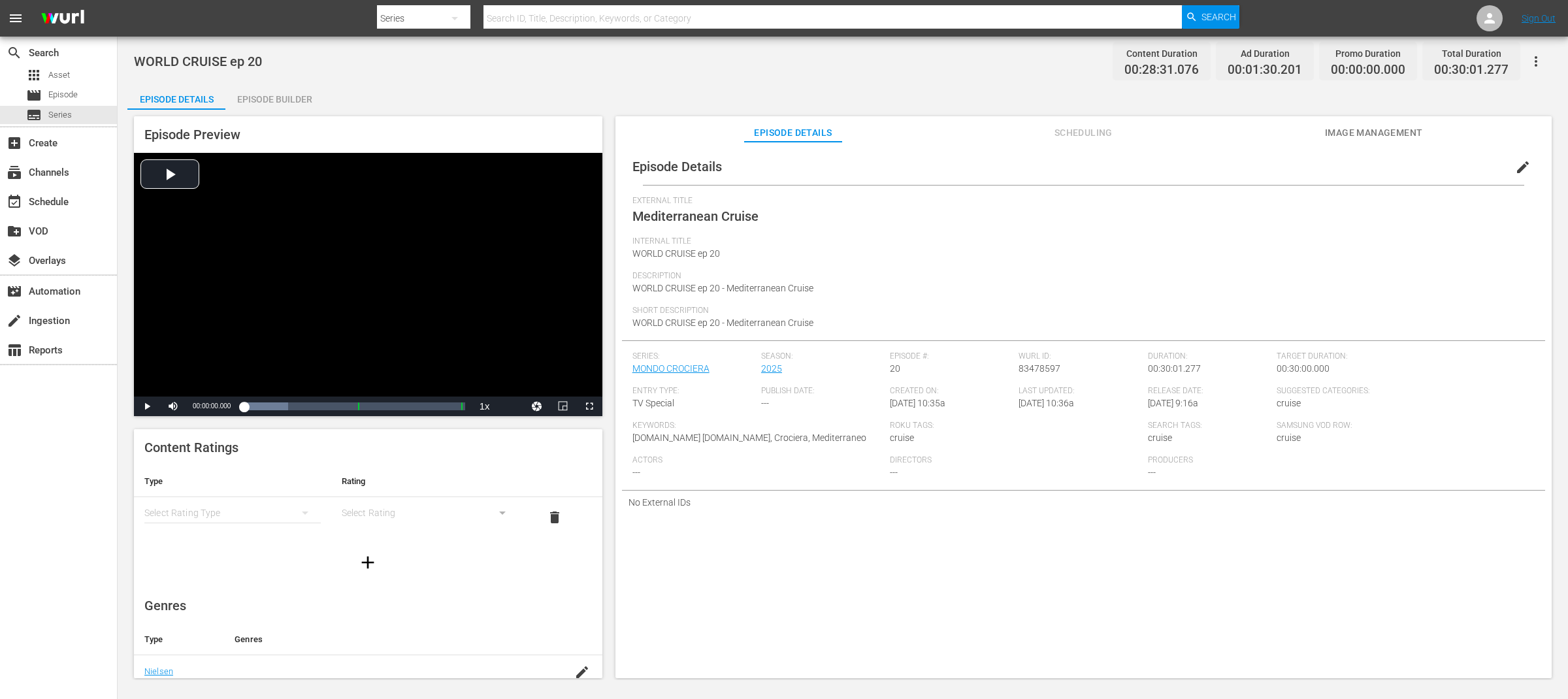
click at [1521, 164] on span "edit" at bounding box center [1522, 167] width 16 height 16
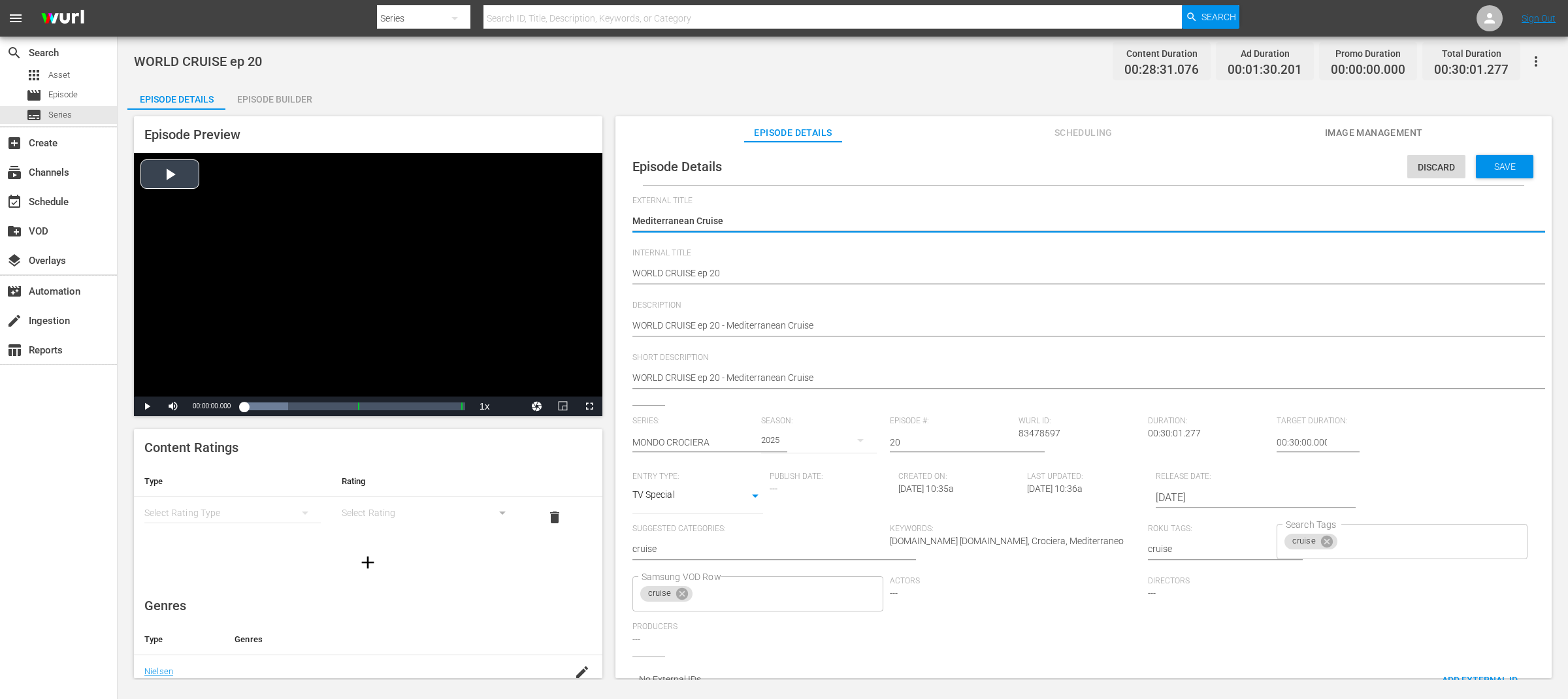
drag, startPoint x: 735, startPoint y: 223, endPoint x: 560, endPoint y: 224, distance: 175.0
click at [560, 224] on div "Episode Preview Video Player is loading. Play Video Play Mute Current Time 00:0…" at bounding box center [842, 399] width 1431 height 579
type textarea "WORLD CRUISE"
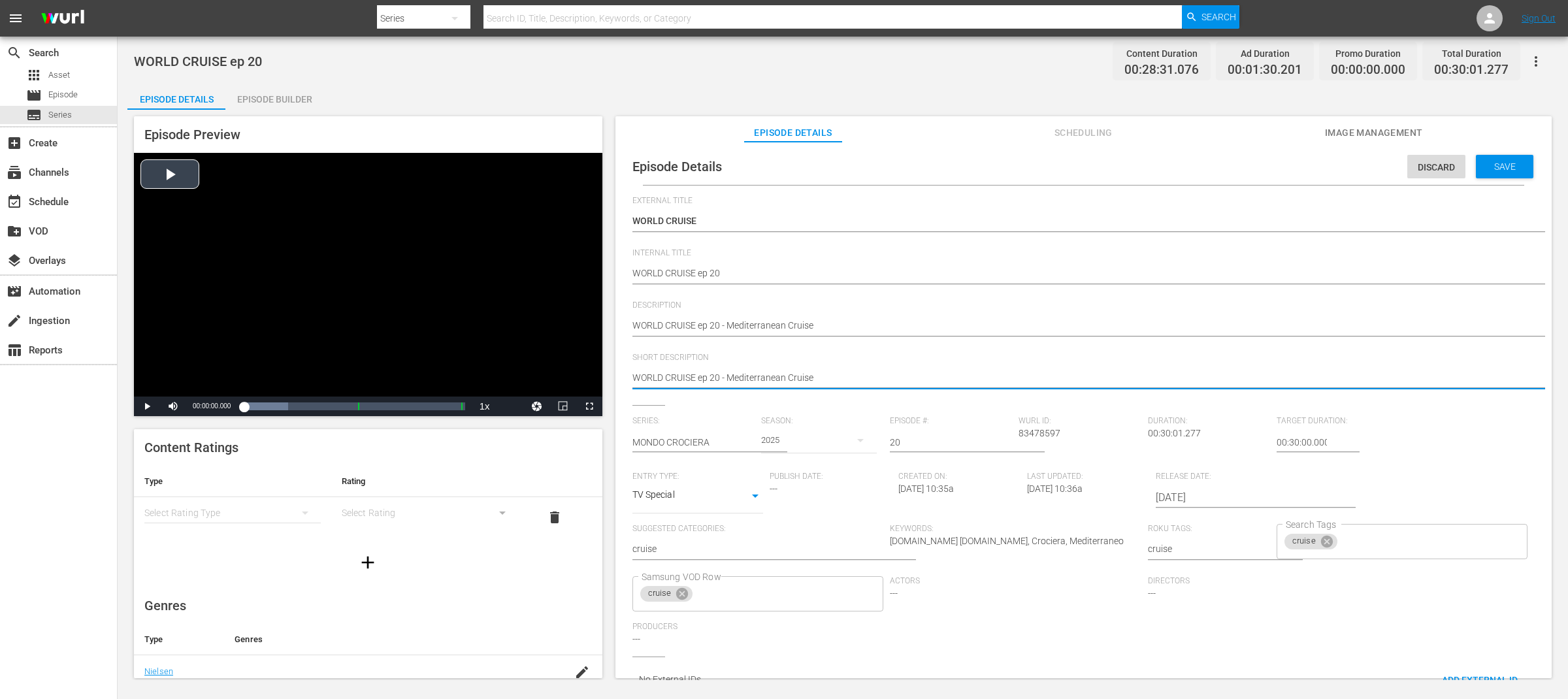
drag, startPoint x: 729, startPoint y: 376, endPoint x: 580, endPoint y: 376, distance: 149.0
type textarea "Mediterranean Cruise"
click at [1511, 172] on div "Save" at bounding box center [1504, 166] width 57 height 24
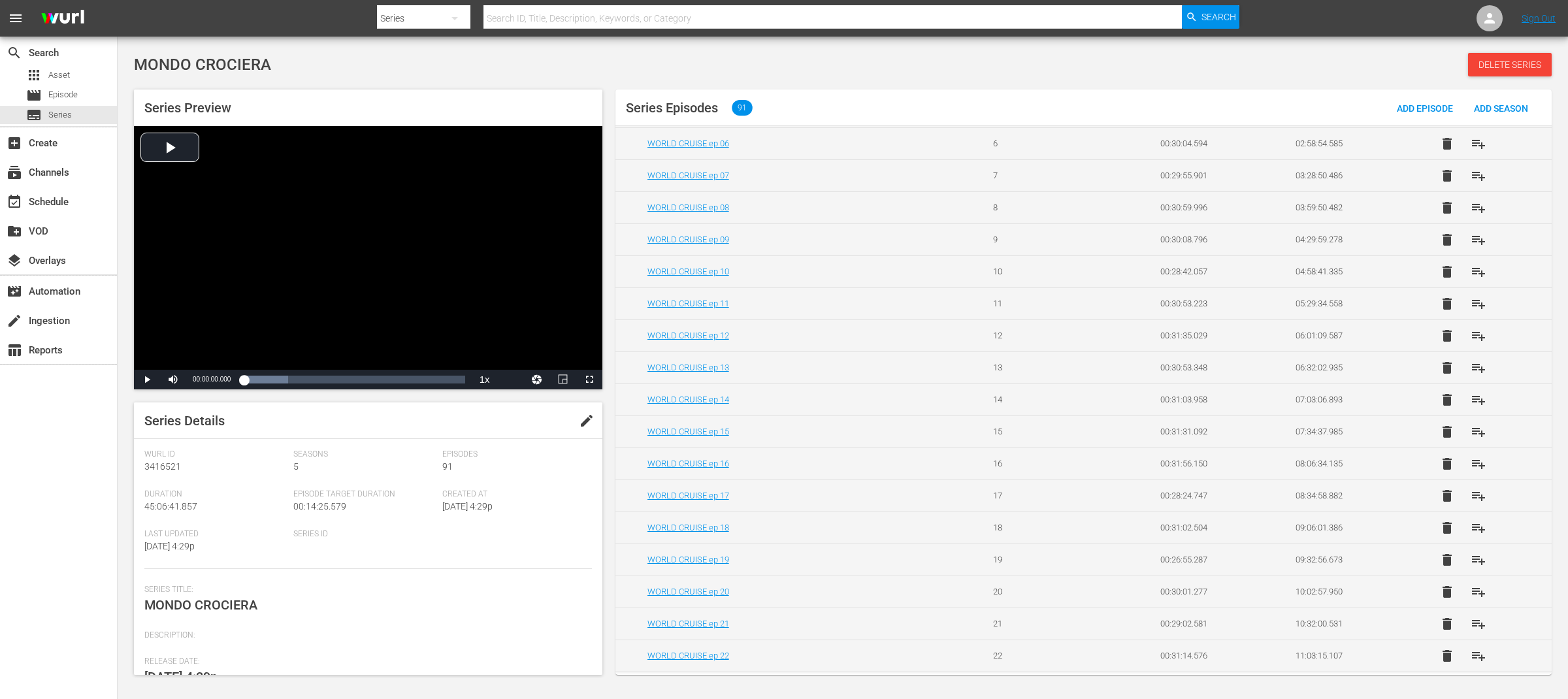
scroll to position [236, 0]
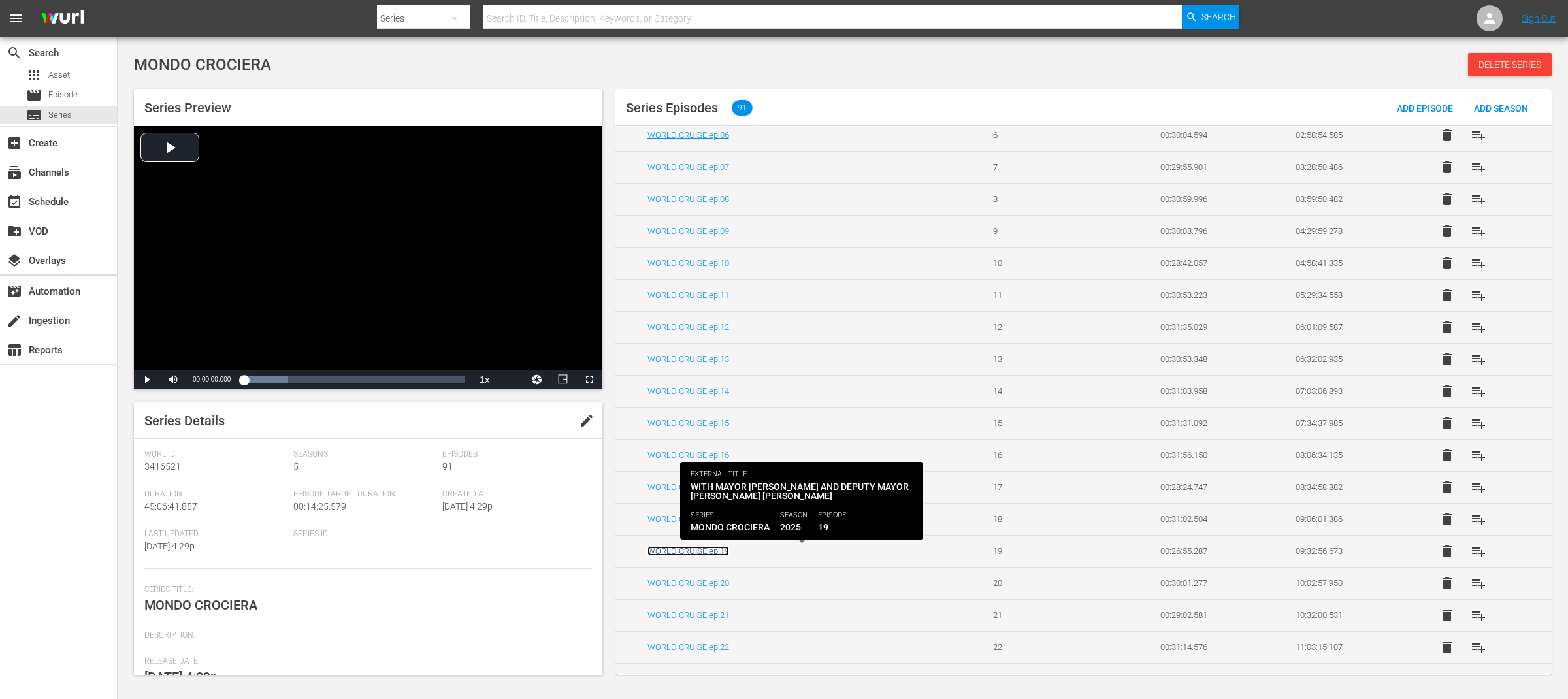
click at [718, 553] on link "WORLD CRUISE ep 19" at bounding box center [688, 550] width 82 height 10
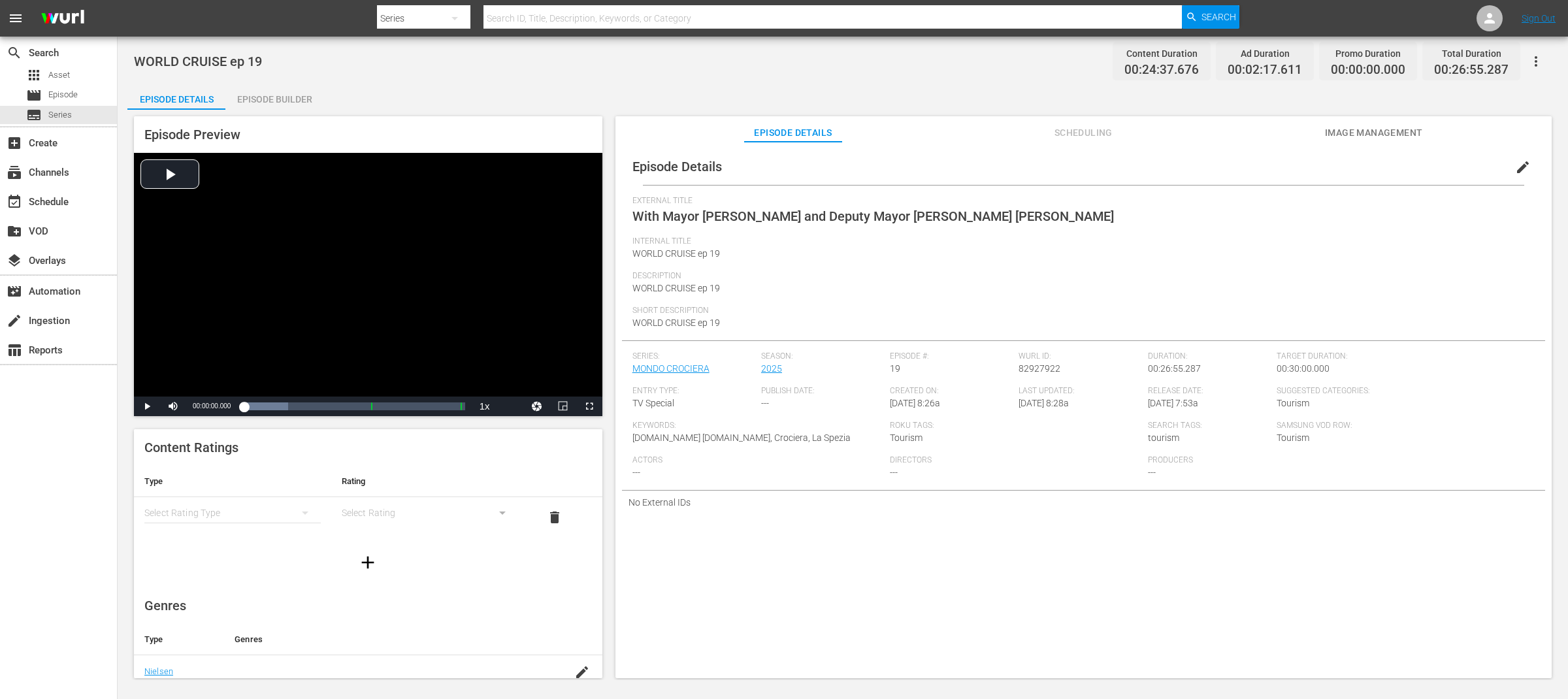
click at [1522, 168] on span "edit" at bounding box center [1522, 167] width 16 height 16
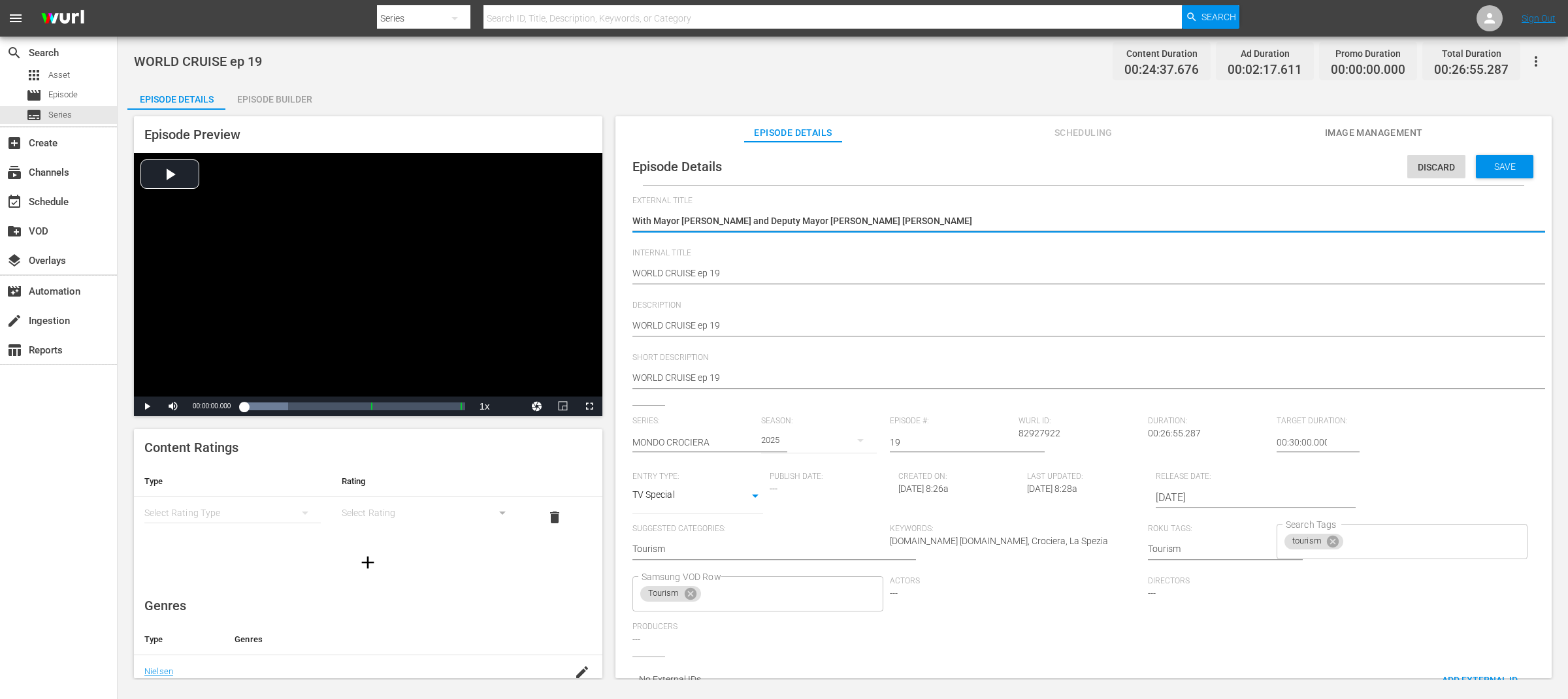
drag, startPoint x: 930, startPoint y: 223, endPoint x: 606, endPoint y: 216, distance: 324.1
click at [606, 216] on div "Episode Preview Video Player is loading. Play Video Play Mute Current Time 00:0…" at bounding box center [842, 399] width 1431 height 579
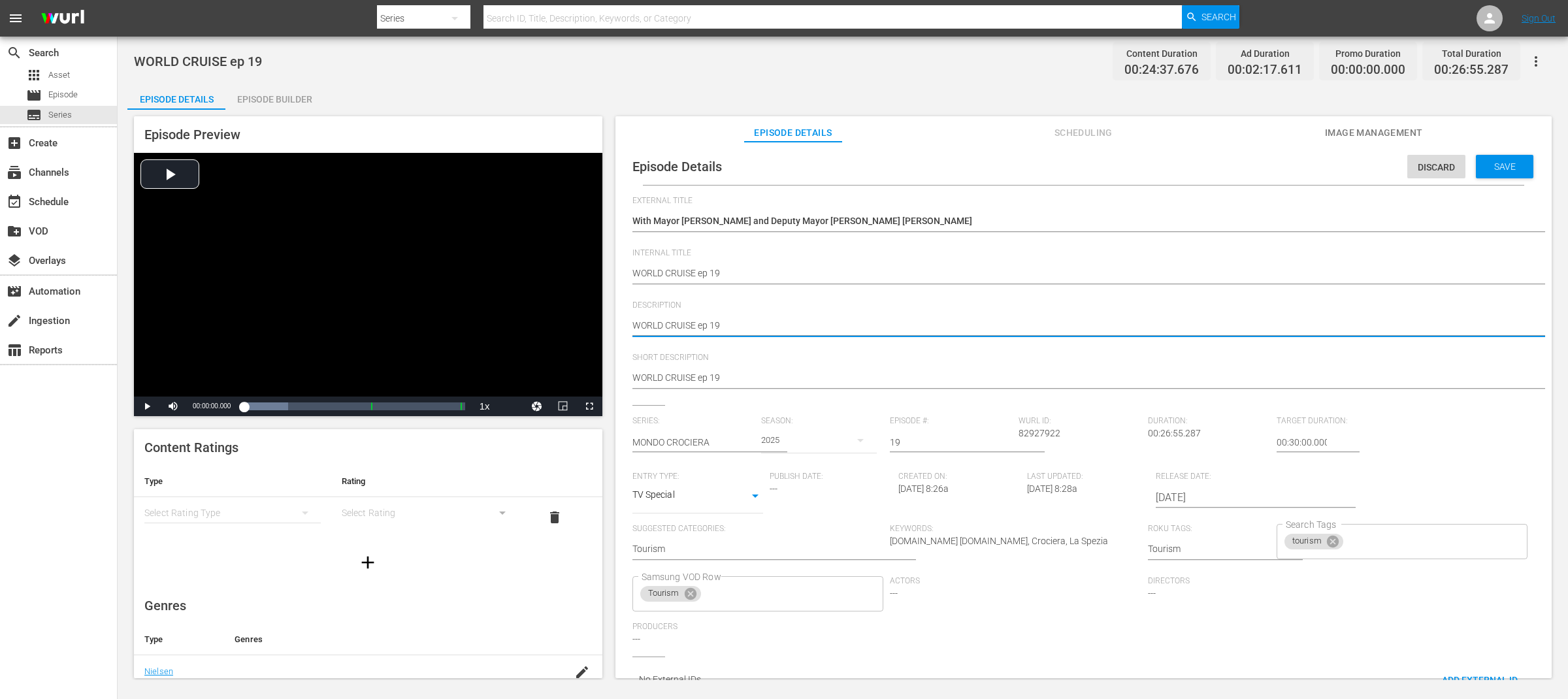
type textarea "WORLD CRUISE ep 19"
type textarea "WORLD CRUISE ep 19 -"
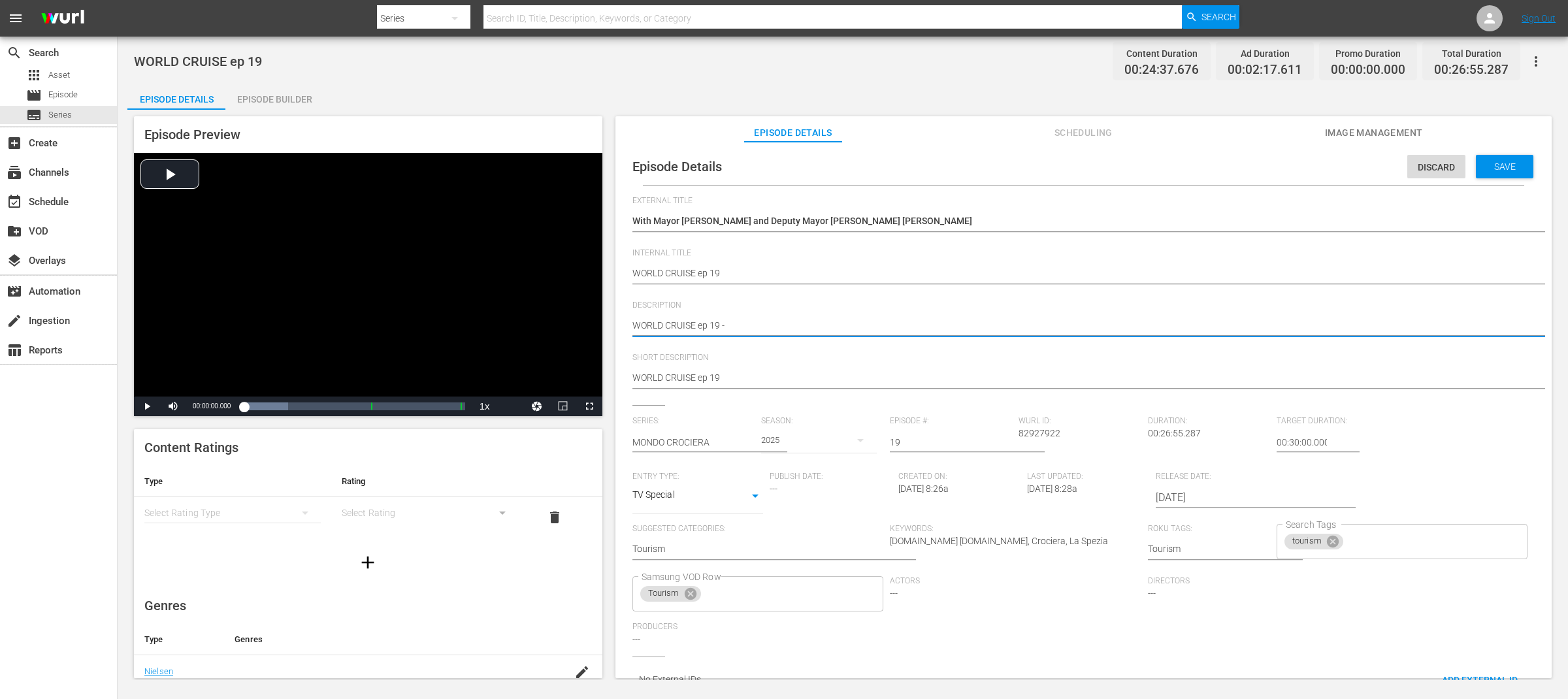
type textarea "WORLD CRUISE ep 19 -"
paste textarea "With Mayor [PERSON_NAME] and Deputy Mayor [PERSON_NAME] [PERSON_NAME]"
type textarea "WORLD CRUISE ep 19 - With Mayor Pierluigi Peracchini and Deputy Mayor Maria Gra…"
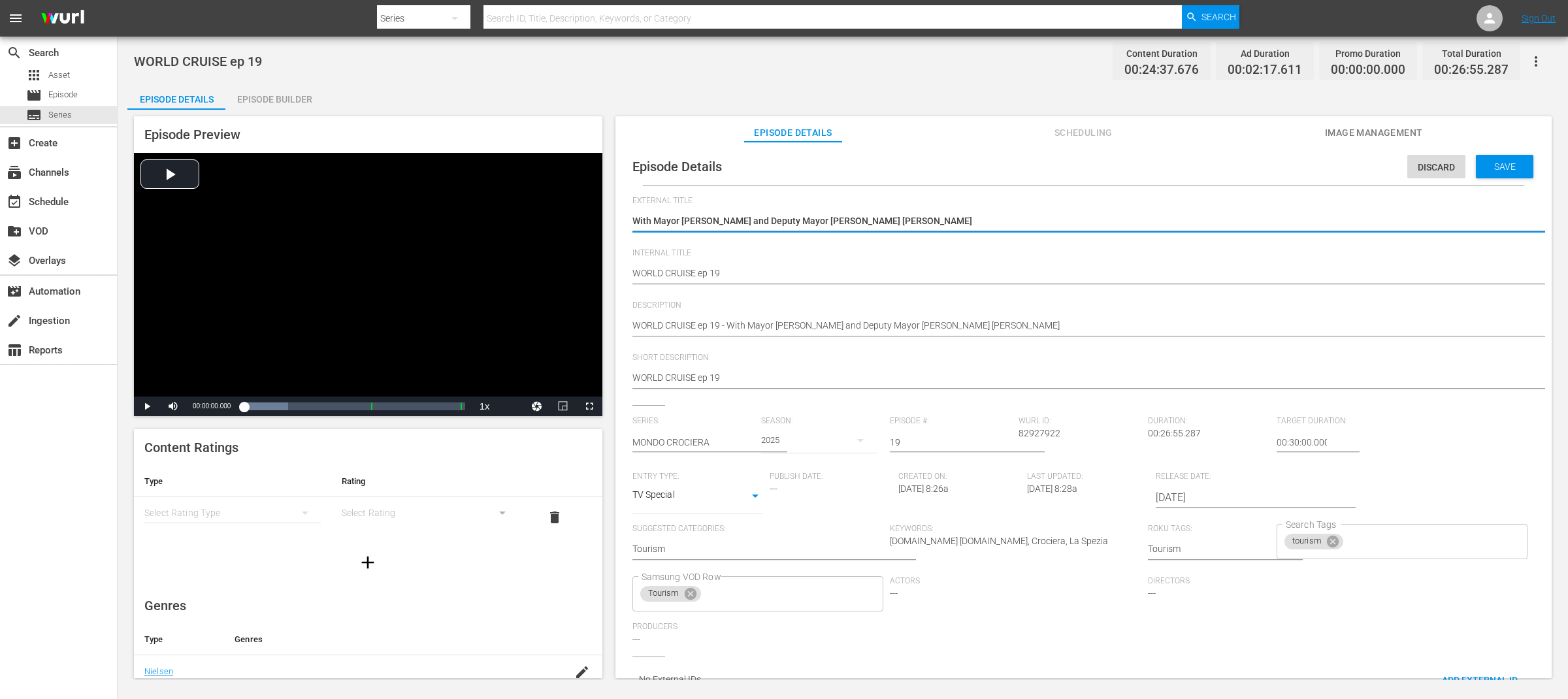
drag, startPoint x: 654, startPoint y: 220, endPoint x: 760, endPoint y: 220, distance: 106.0
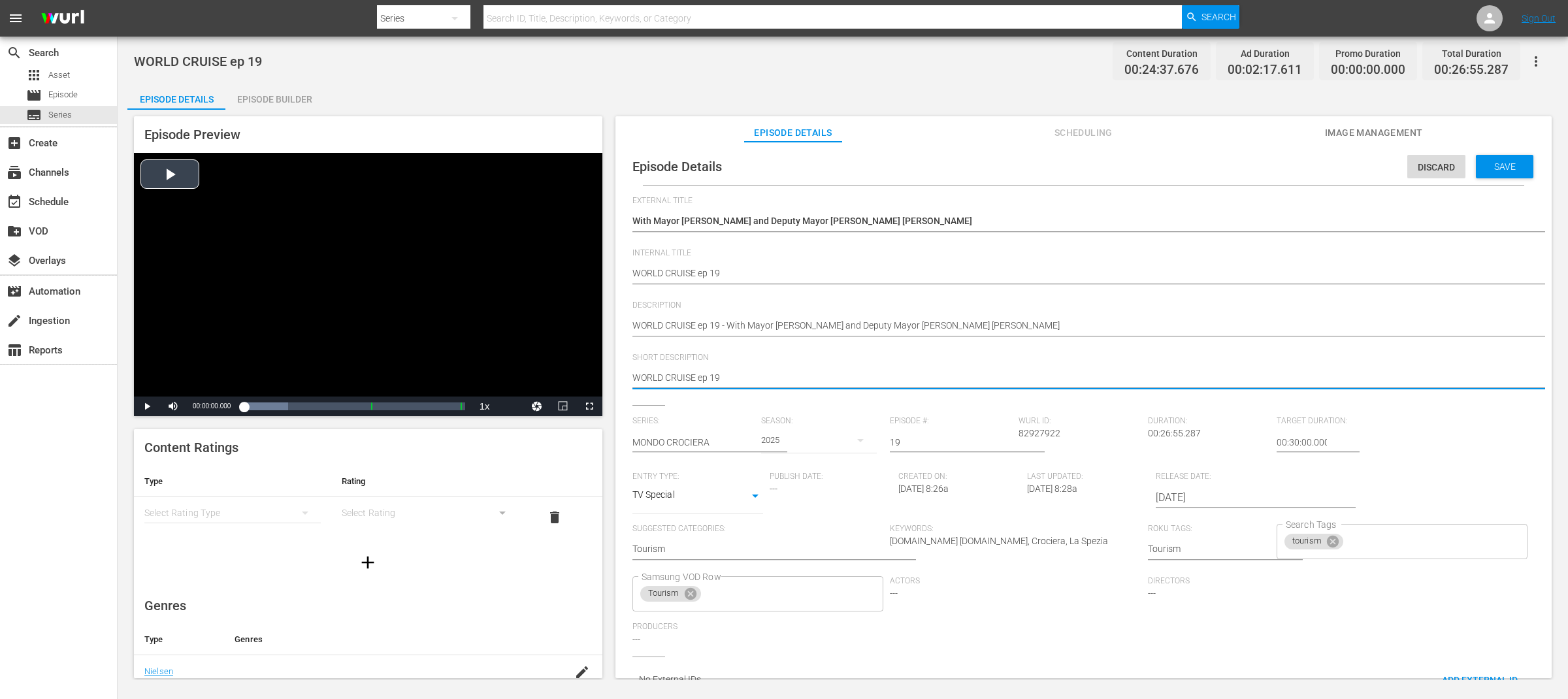
drag, startPoint x: 736, startPoint y: 374, endPoint x: 585, endPoint y: 365, distance: 151.3
paste textarea "Mayor Pierluigi Peracchini"
type textarea "Mayor Pierluigi Peracchini"
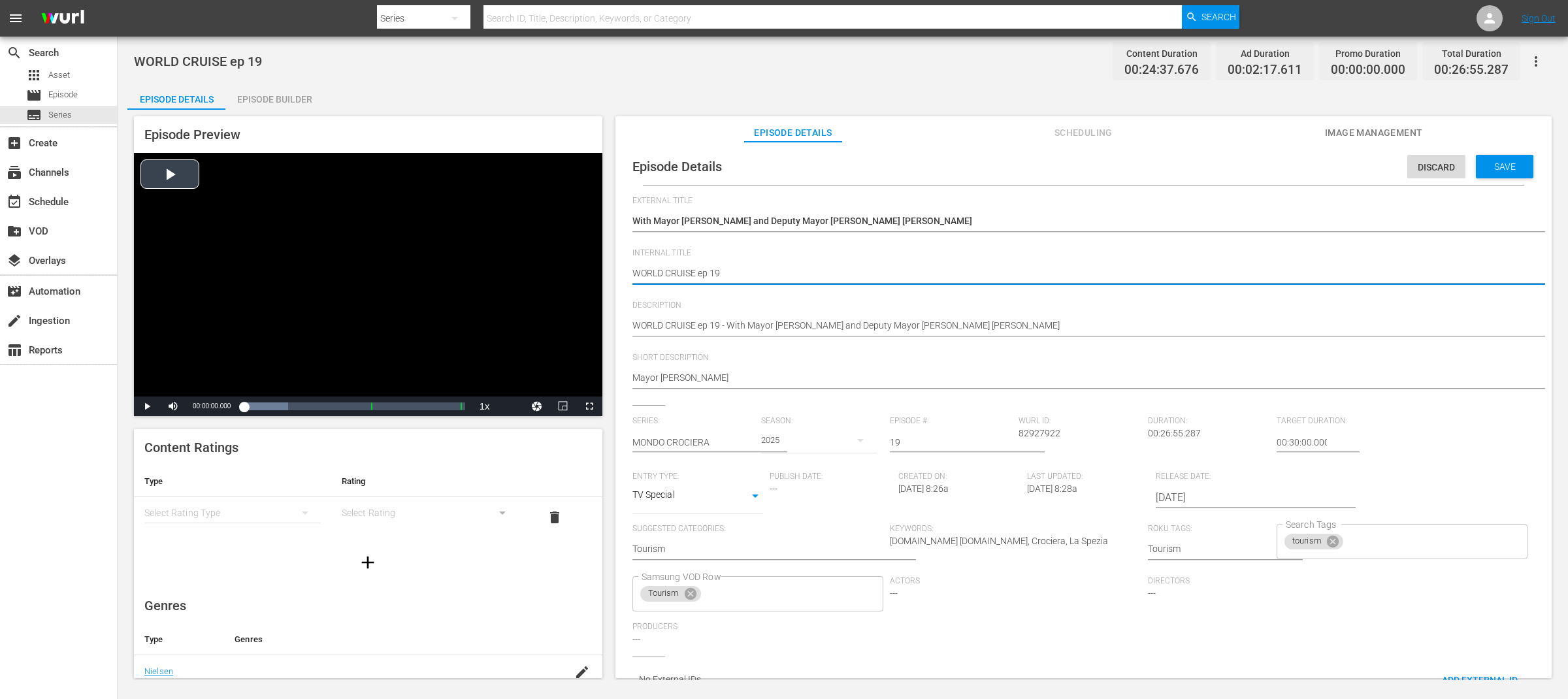
drag, startPoint x: 697, startPoint y: 274, endPoint x: 590, endPoint y: 272, distance: 107.0
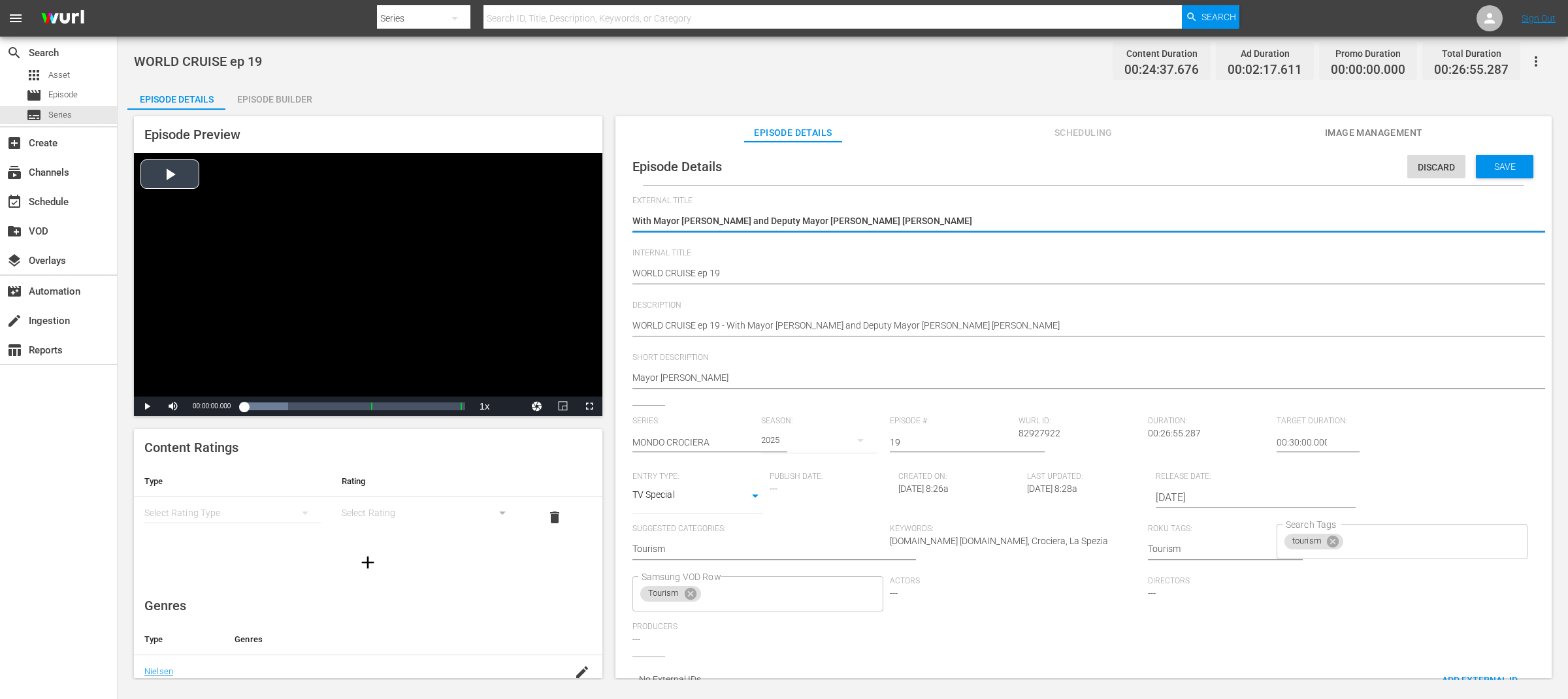
drag, startPoint x: 876, startPoint y: 220, endPoint x: 505, endPoint y: 216, distance: 371.0
paste textarea "ORLD CRUISE"
type textarea "WORLD CRUISE"
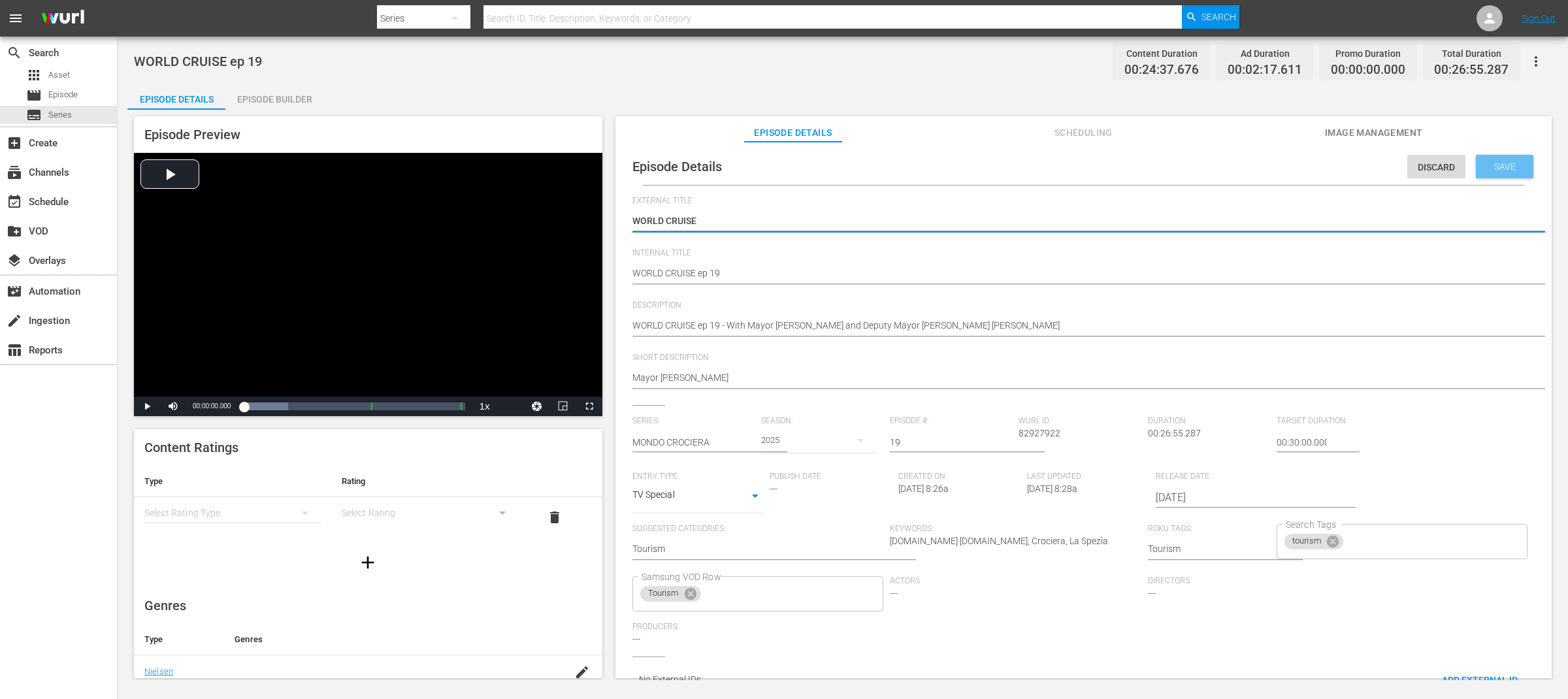
type textarea "WORLD CRUISE"
click at [1505, 163] on span "Save" at bounding box center [1505, 167] width 43 height 11
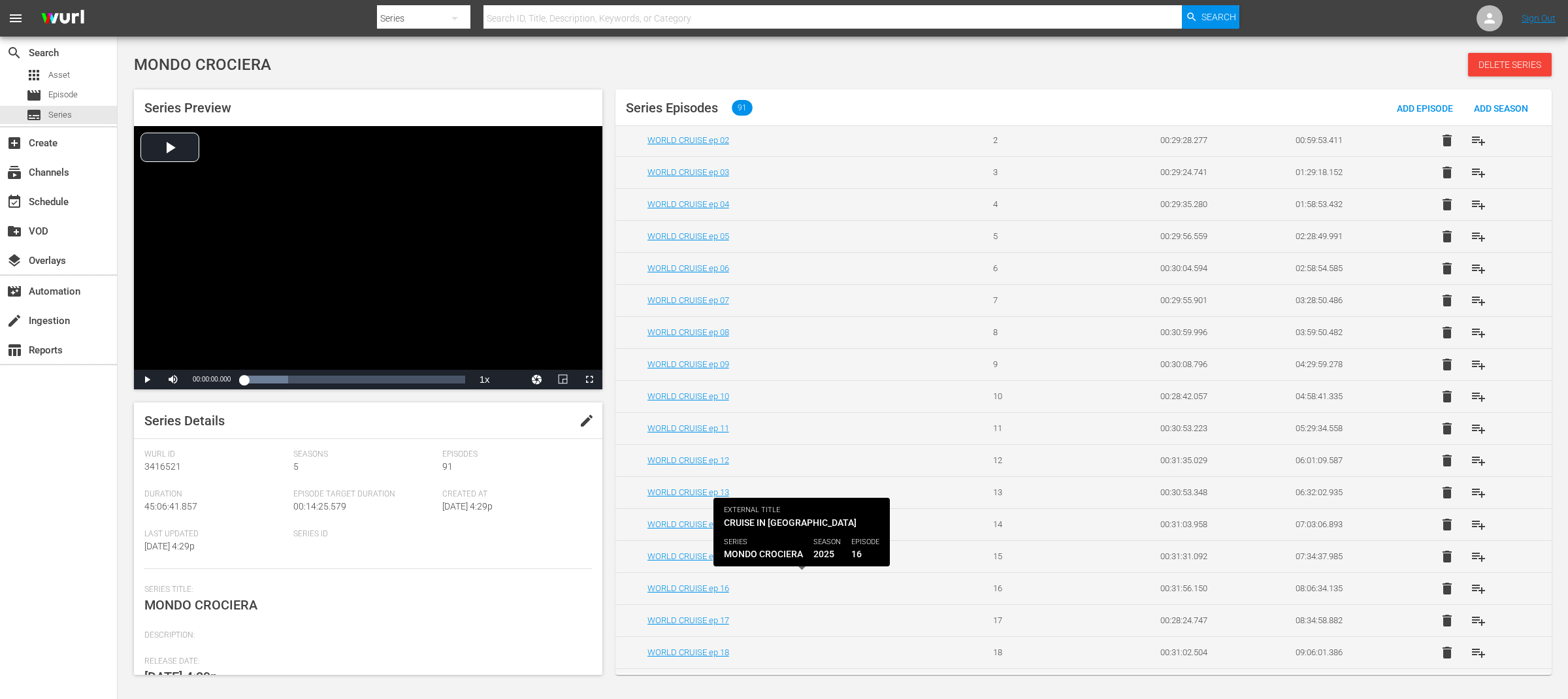
scroll to position [120, 0]
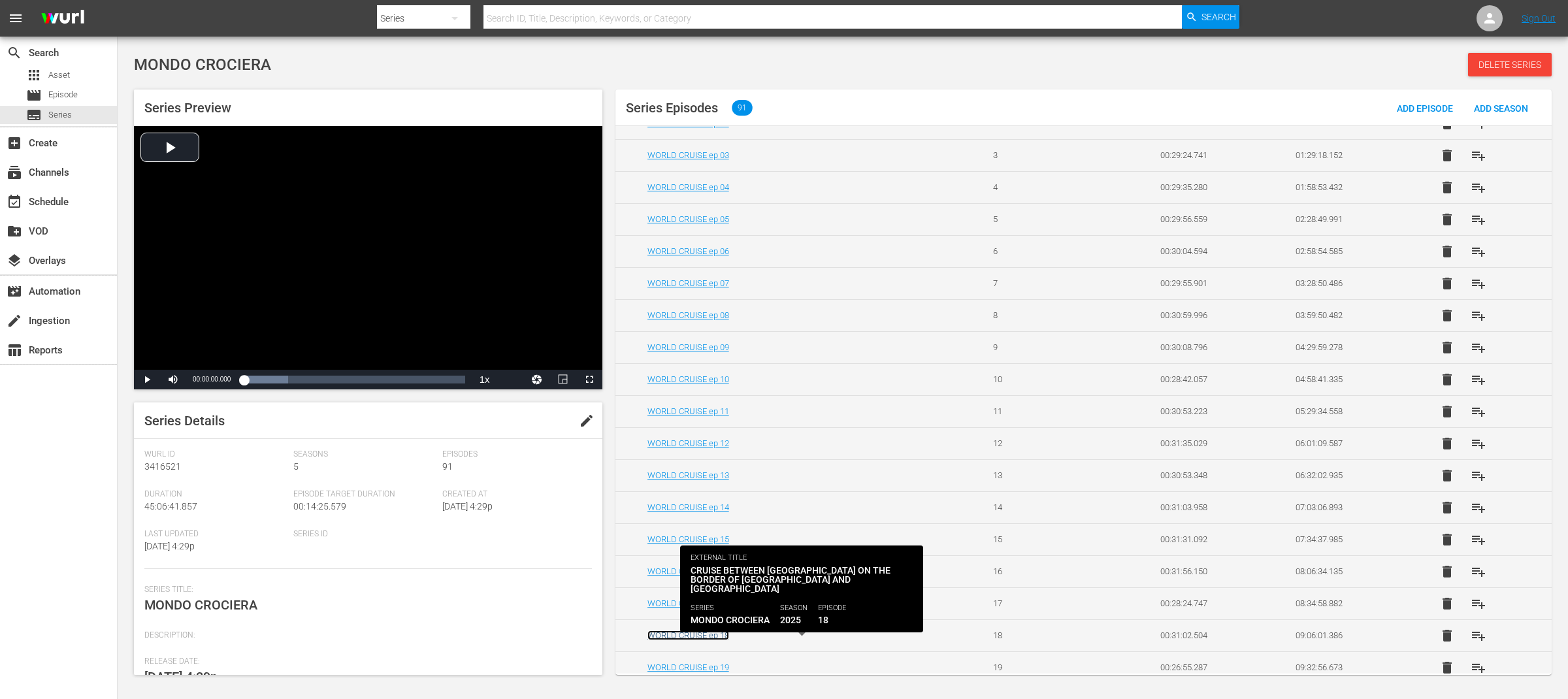
click at [717, 640] on link "WORLD CRUISE ep 18" at bounding box center [688, 635] width 82 height 10
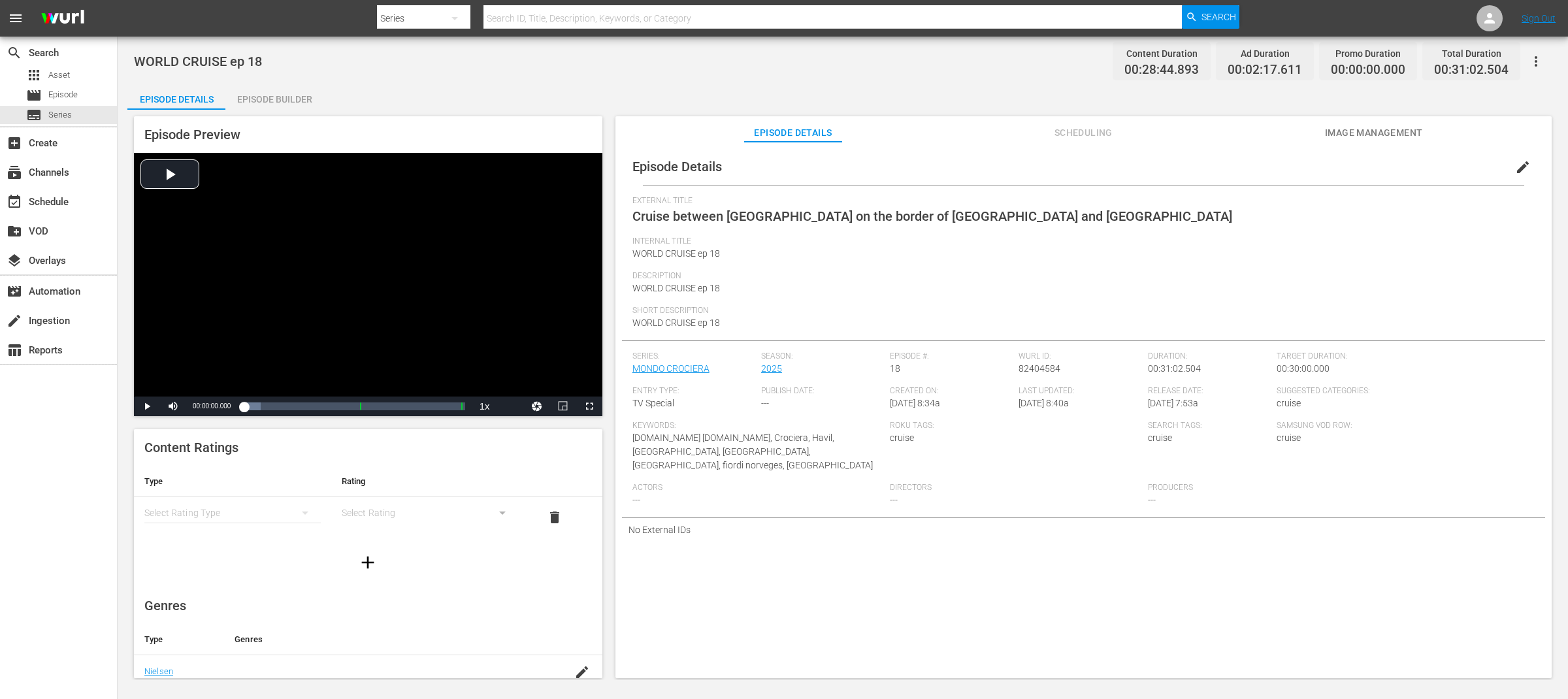
click at [1522, 166] on span "edit" at bounding box center [1522, 167] width 16 height 16
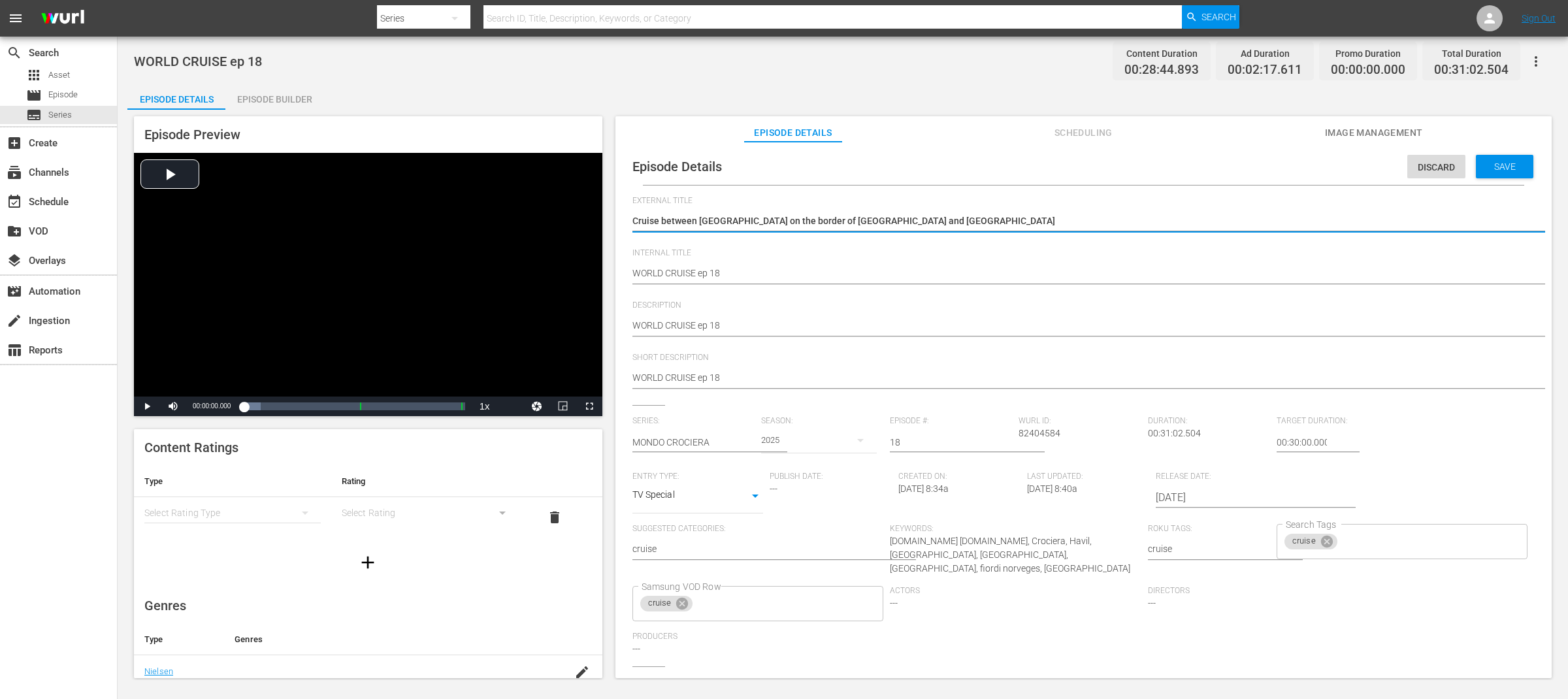
drag, startPoint x: 890, startPoint y: 220, endPoint x: 606, endPoint y: 219, distance: 284.0
click at [606, 219] on div "Episode Preview Video Player is loading. Play Video Play Mute Current Time 00:0…" at bounding box center [842, 399] width 1431 height 579
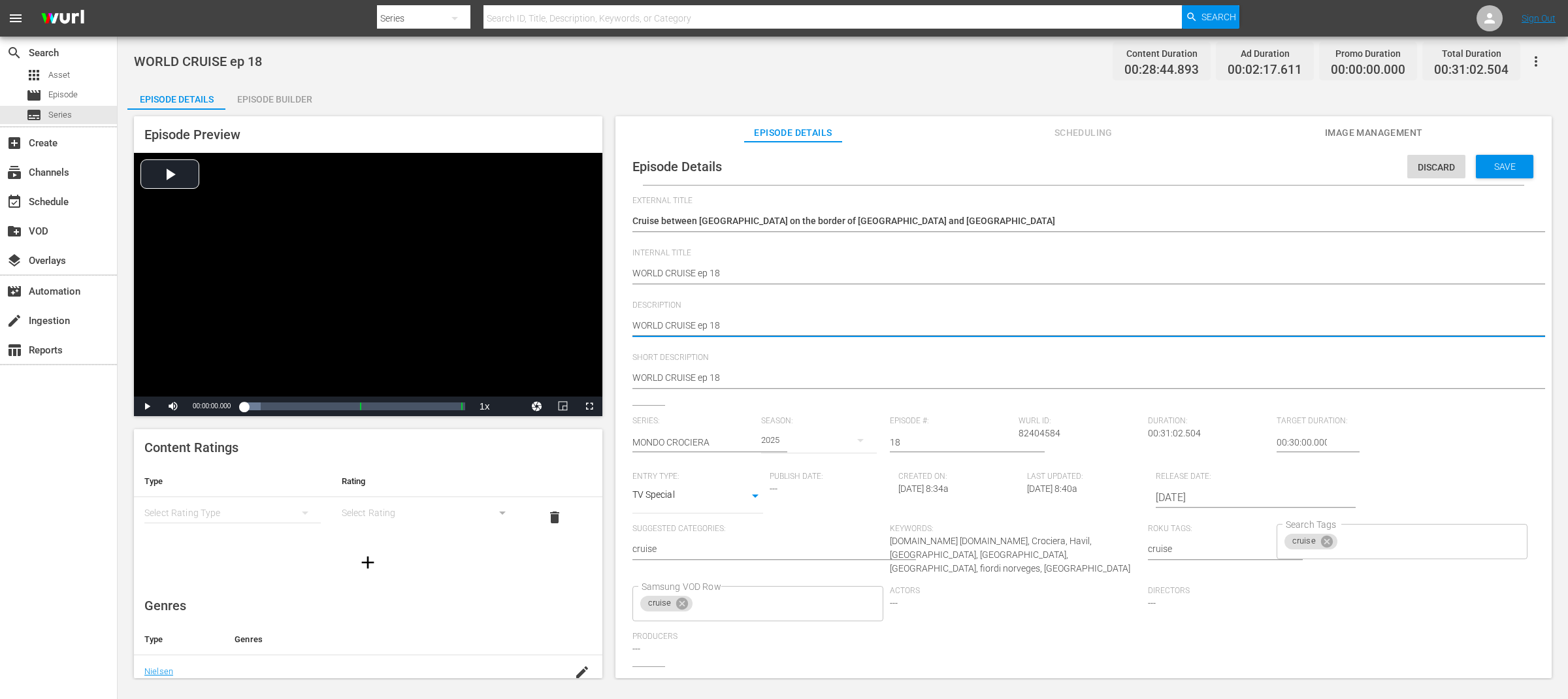
type textarea "WORLD CRUISE ep 18"
type textarea "WORLD CRUISE ep 18 -"
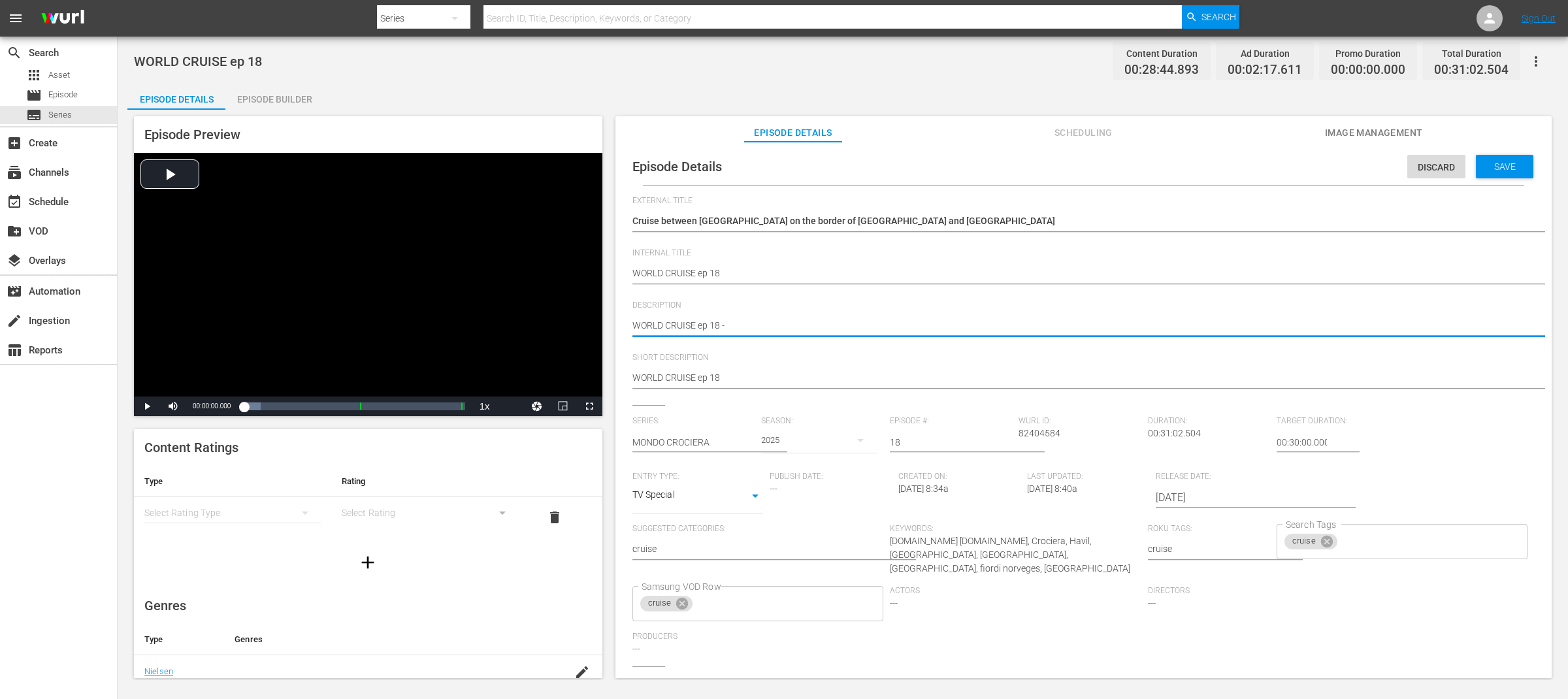
type textarea "WORLD CRUISE ep 18 -"
paste textarea "Cruise between [GEOGRAPHIC_DATA] on the border of [GEOGRAPHIC_DATA] and [GEOGRA…"
type textarea "WORLD CRUISE ep 18 - Cruise between Kirkenes on the border of Russia and Bergen"
drag, startPoint x: 729, startPoint y: 326, endPoint x: 825, endPoint y: 329, distance: 96.0
click at [825, 329] on textarea "WORLD CRUISE ep 18" at bounding box center [1080, 326] width 896 height 16
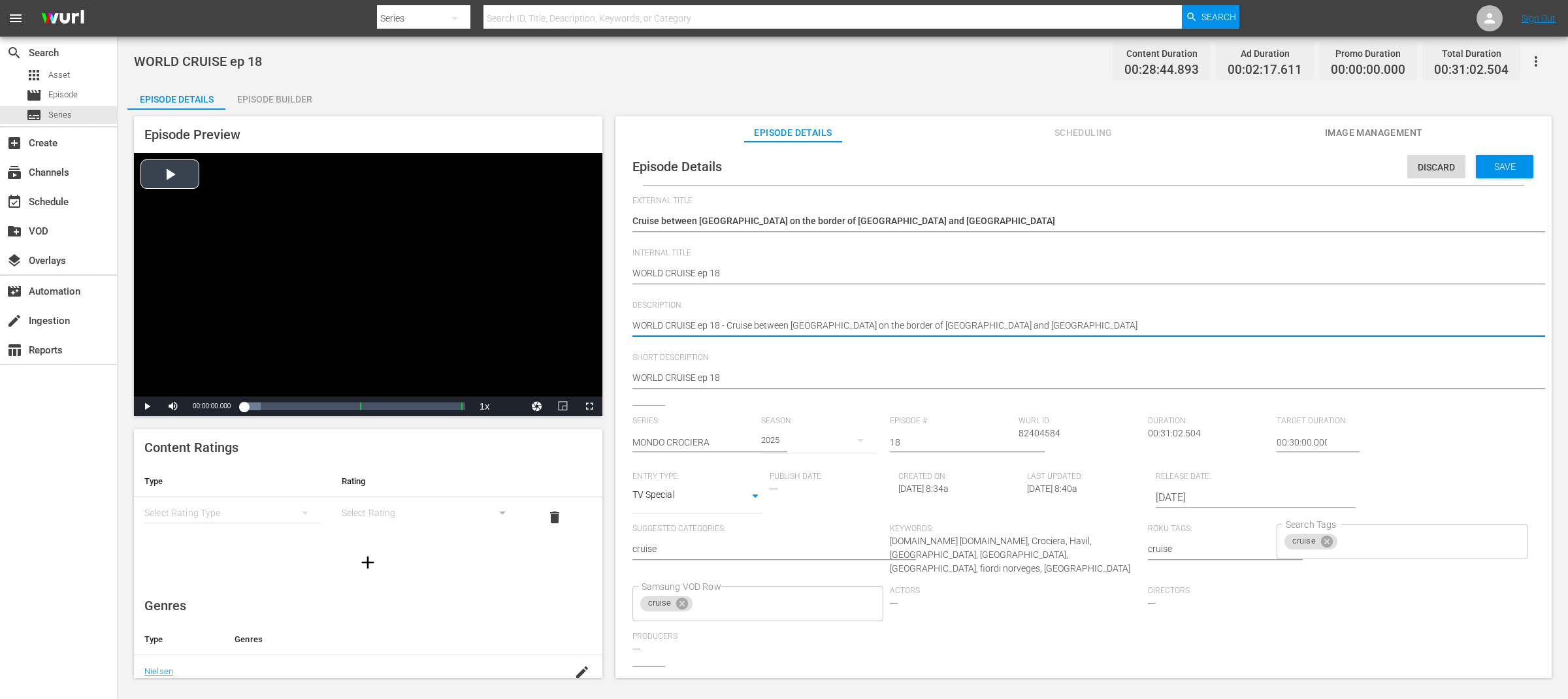
type textarea "WORLD CRUISE ep 18 - Cruise between Kirkenes on the border of Russia and Bergen"
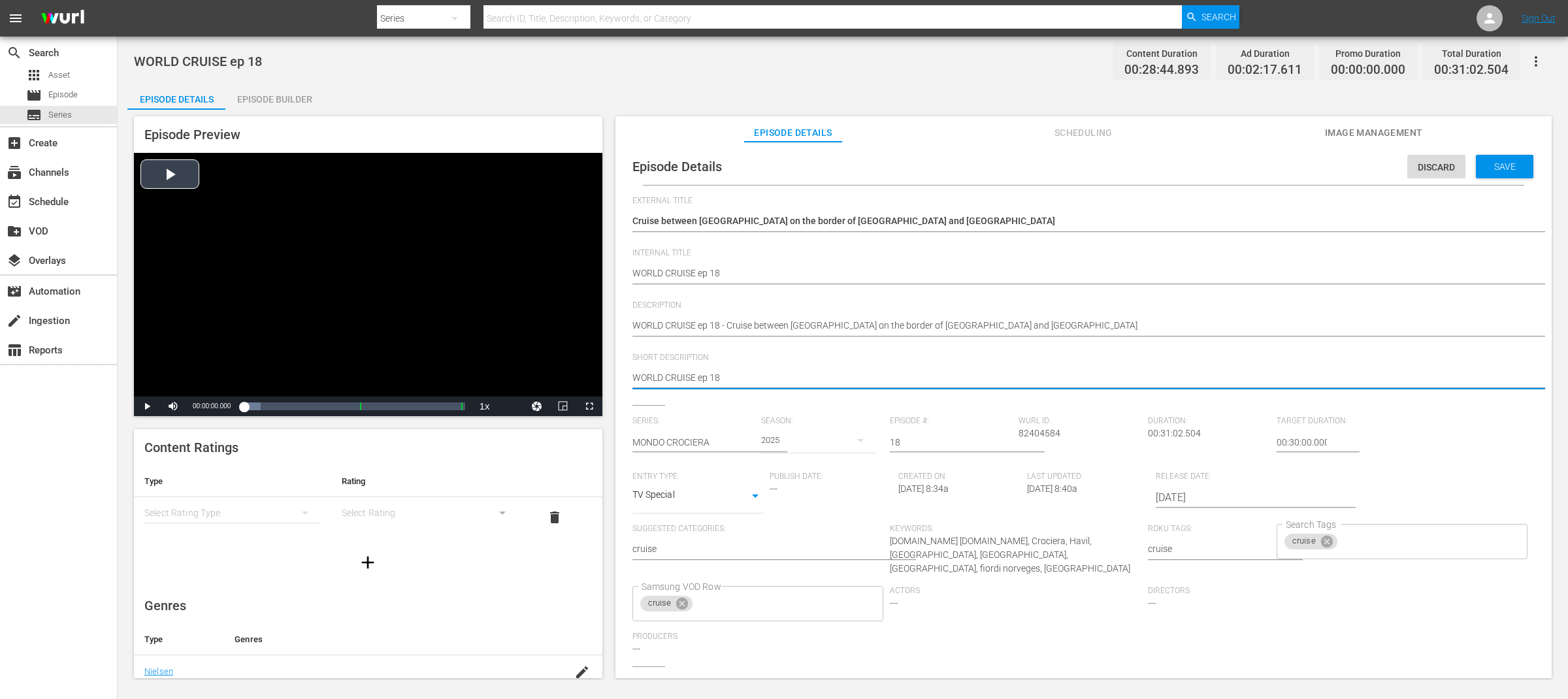
drag, startPoint x: 589, startPoint y: 372, endPoint x: 558, endPoint y: 372, distance: 31.0
paste textarea "Cruise between Kirkenes"
type textarea "Cruise between Kirkenes"
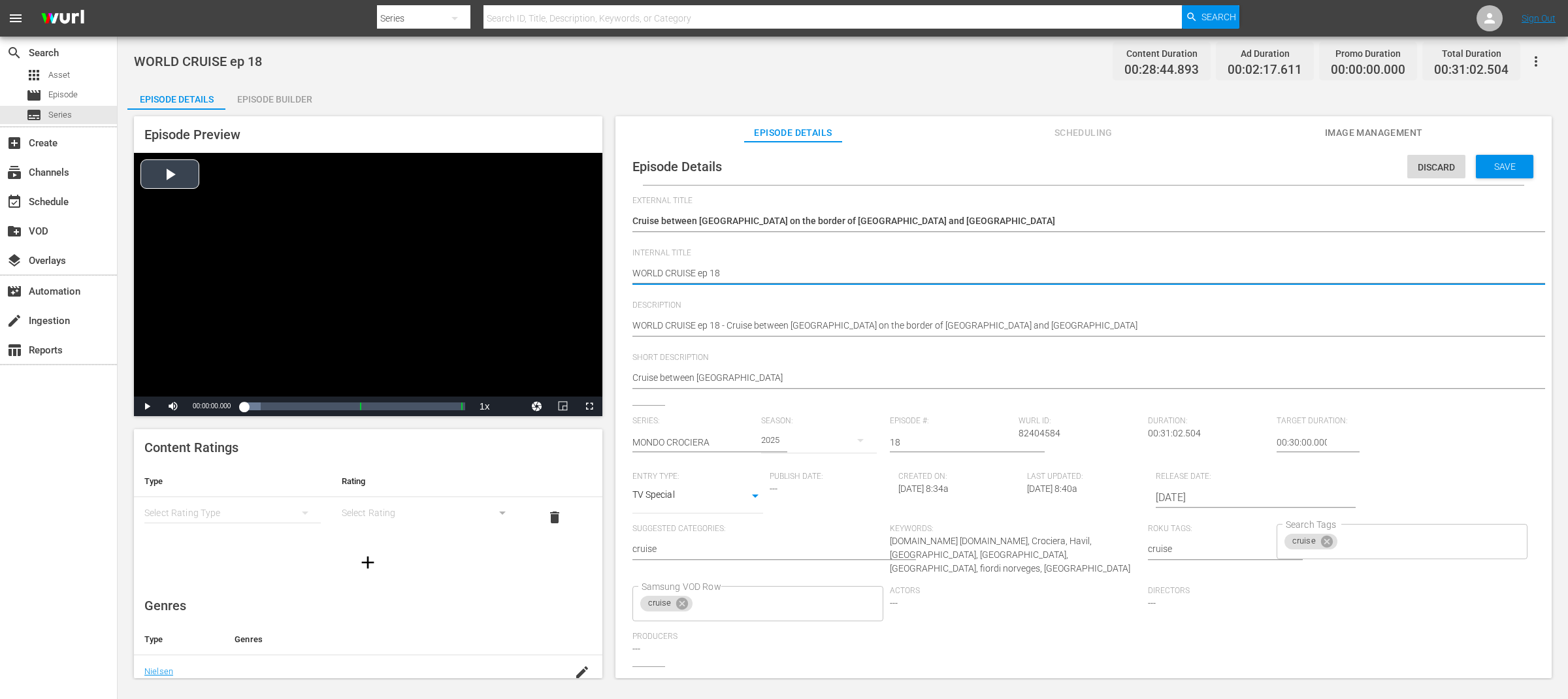
drag, startPoint x: 697, startPoint y: 271, endPoint x: 595, endPoint y: 271, distance: 102.0
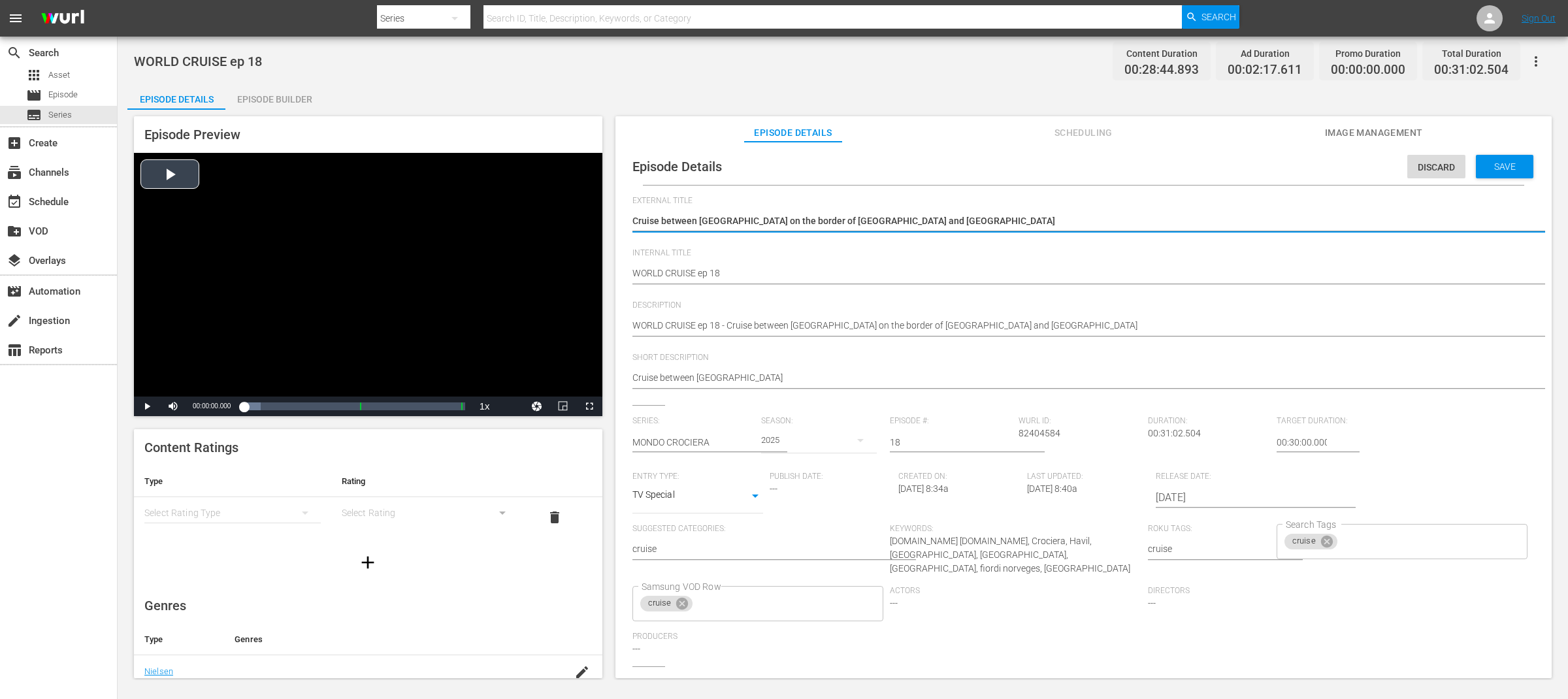
drag, startPoint x: 893, startPoint y: 218, endPoint x: 563, endPoint y: 210, distance: 330.1
paste textarea "WORLD CRUISE"
type textarea "WORLD CRUISE"
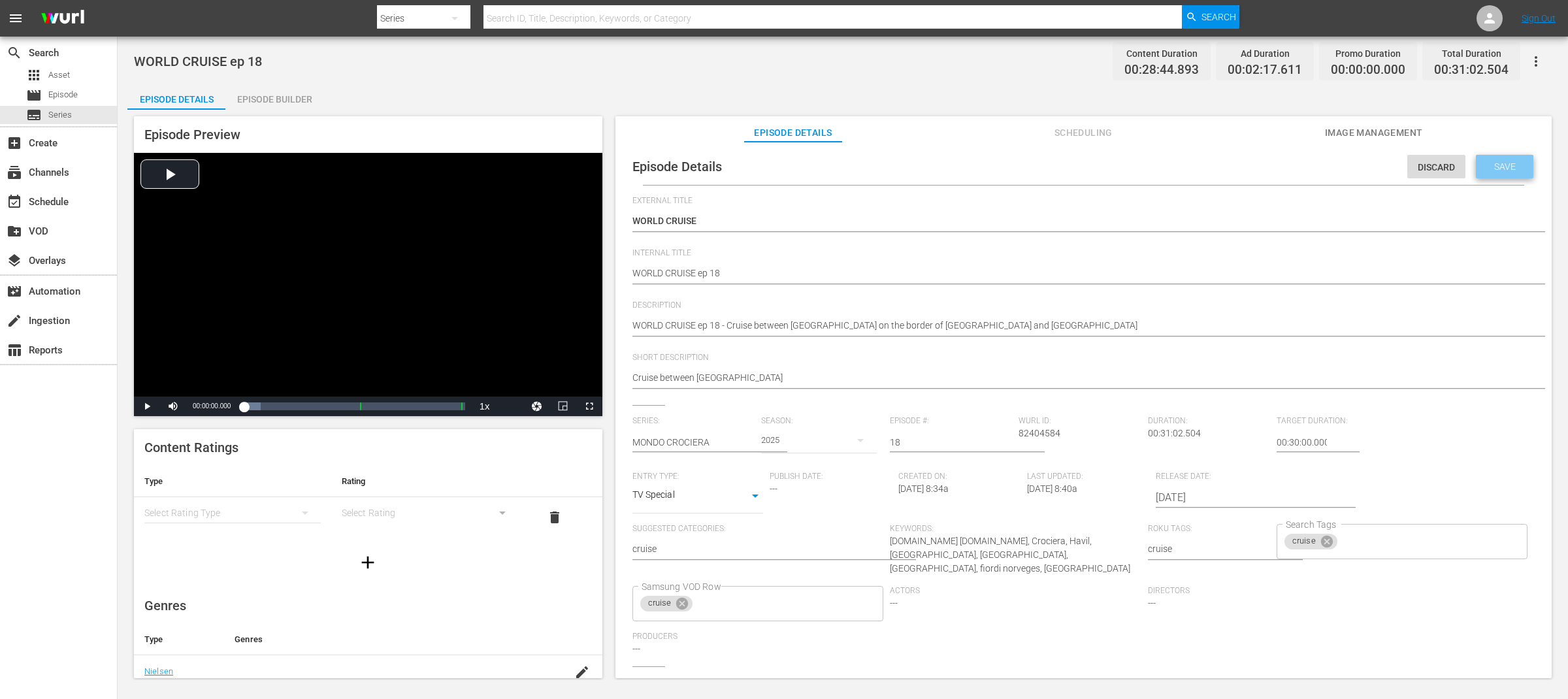
click at [1495, 163] on span "Save" at bounding box center [1505, 167] width 43 height 11
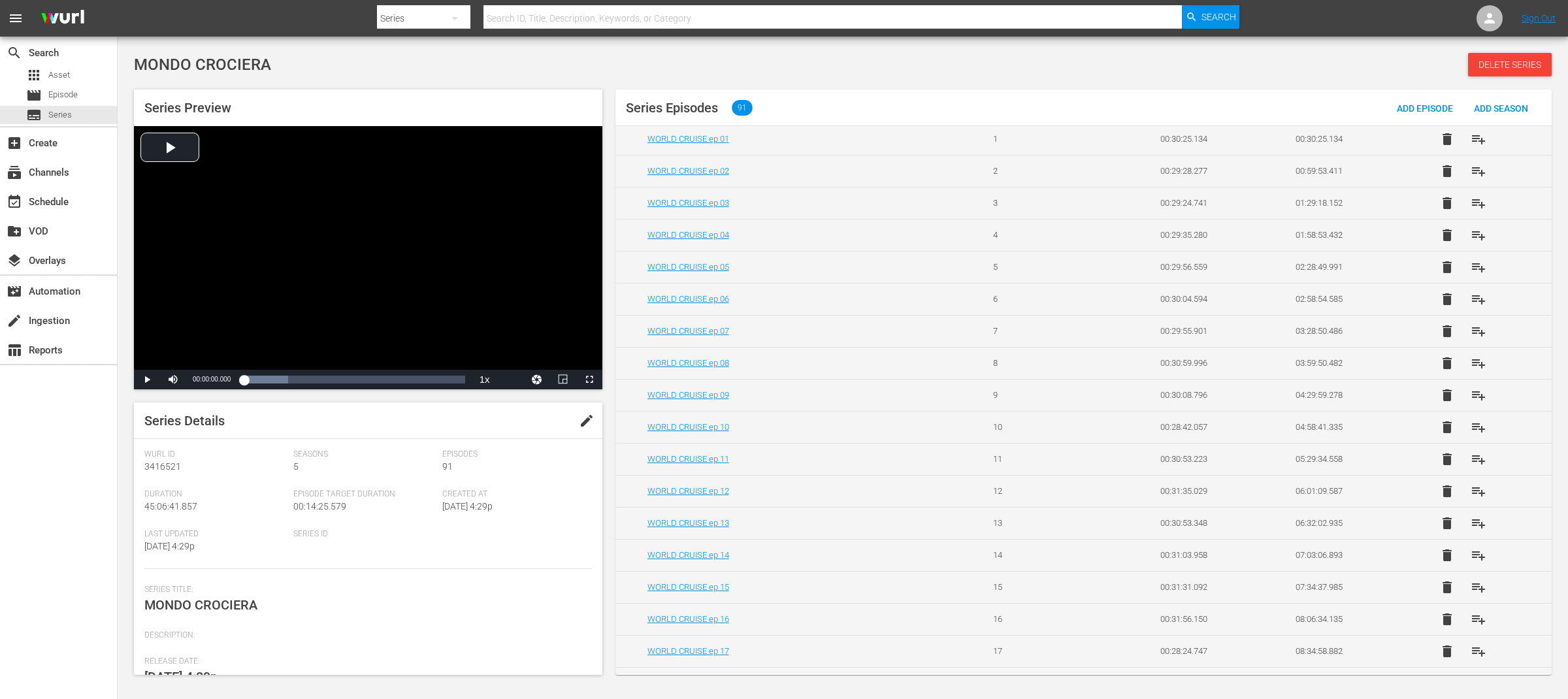
scroll to position [197, 0]
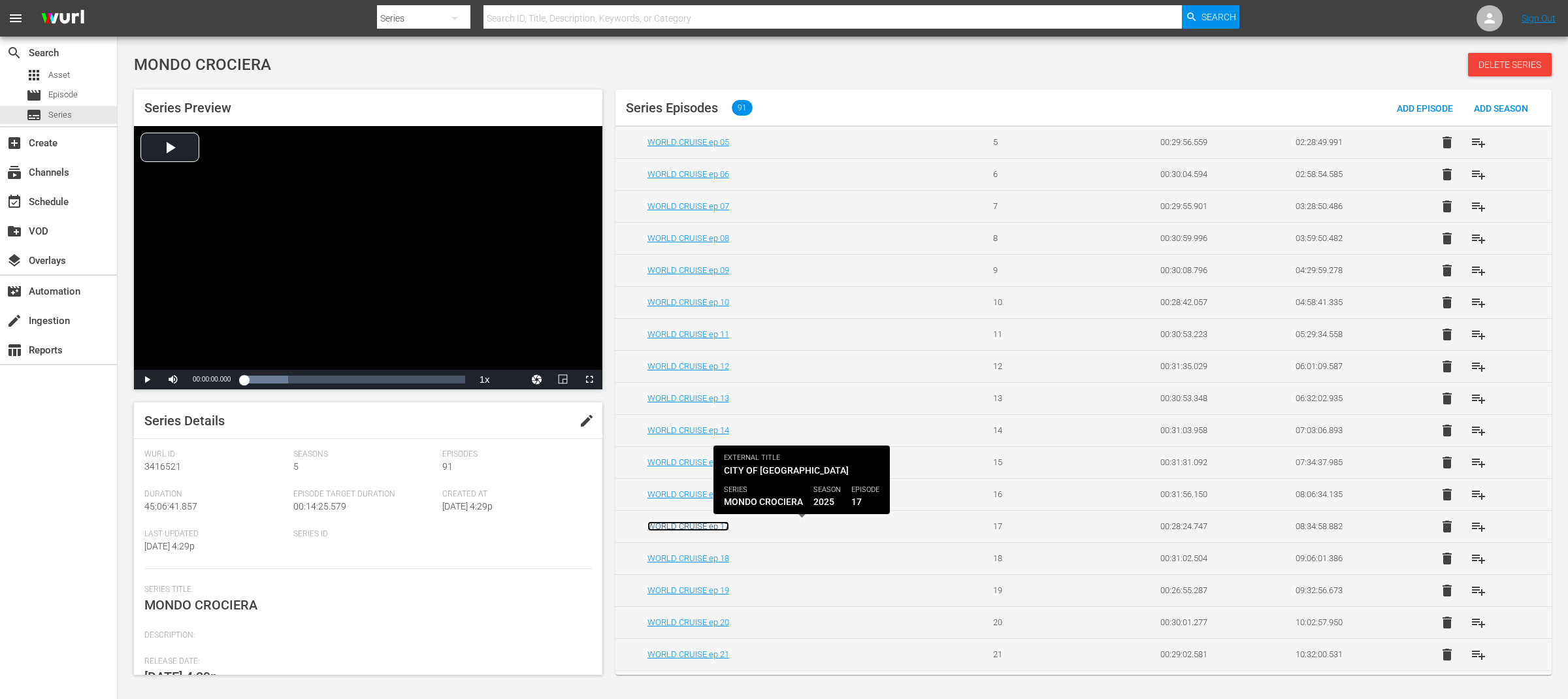
click at [728, 527] on link "WORLD CRUISE ep 17" at bounding box center [688, 526] width 82 height 10
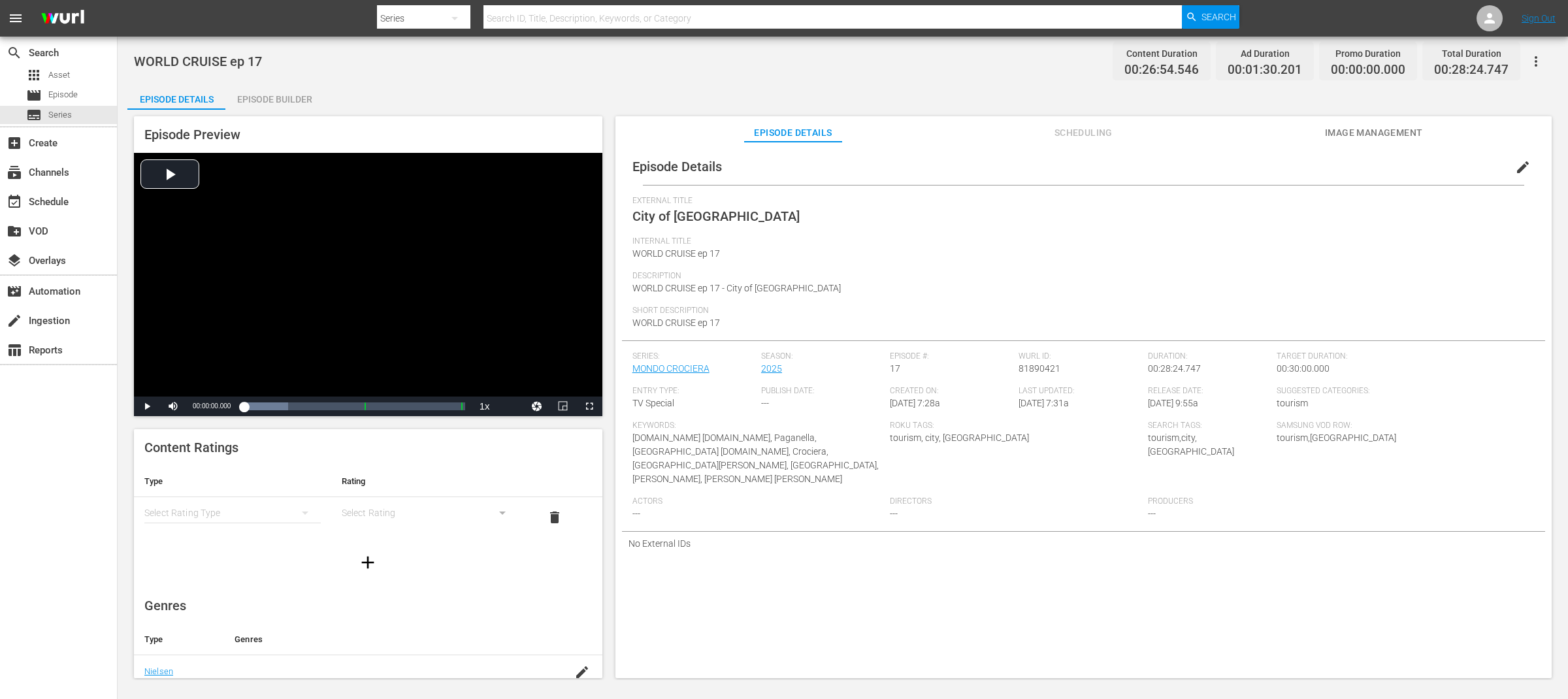
click at [1518, 166] on span "edit" at bounding box center [1522, 167] width 16 height 16
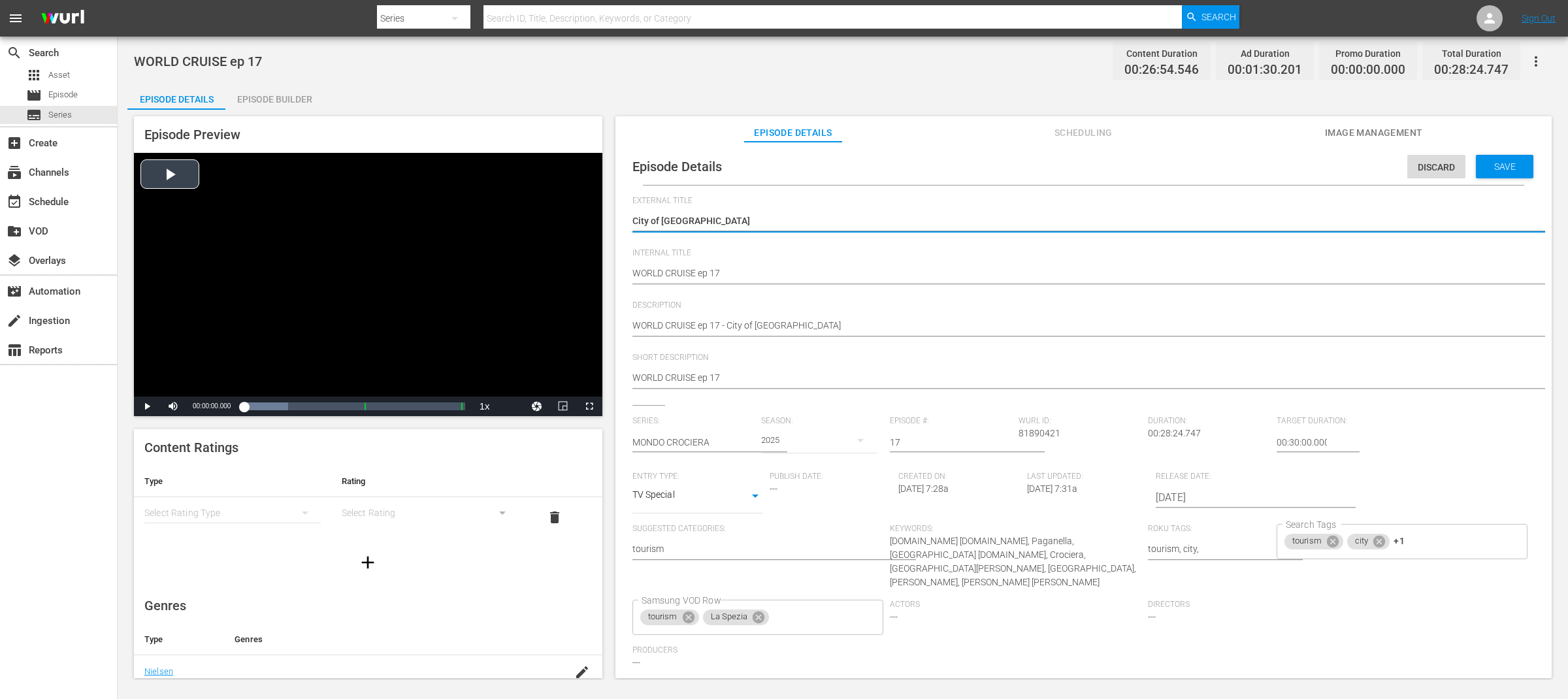
drag, startPoint x: 721, startPoint y: 216, endPoint x: 561, endPoint y: 219, distance: 160.0
click at [561, 219] on div "Episode Preview Video Player is loading. Play Video Play Mute Current Time 00:0…" at bounding box center [842, 399] width 1431 height 579
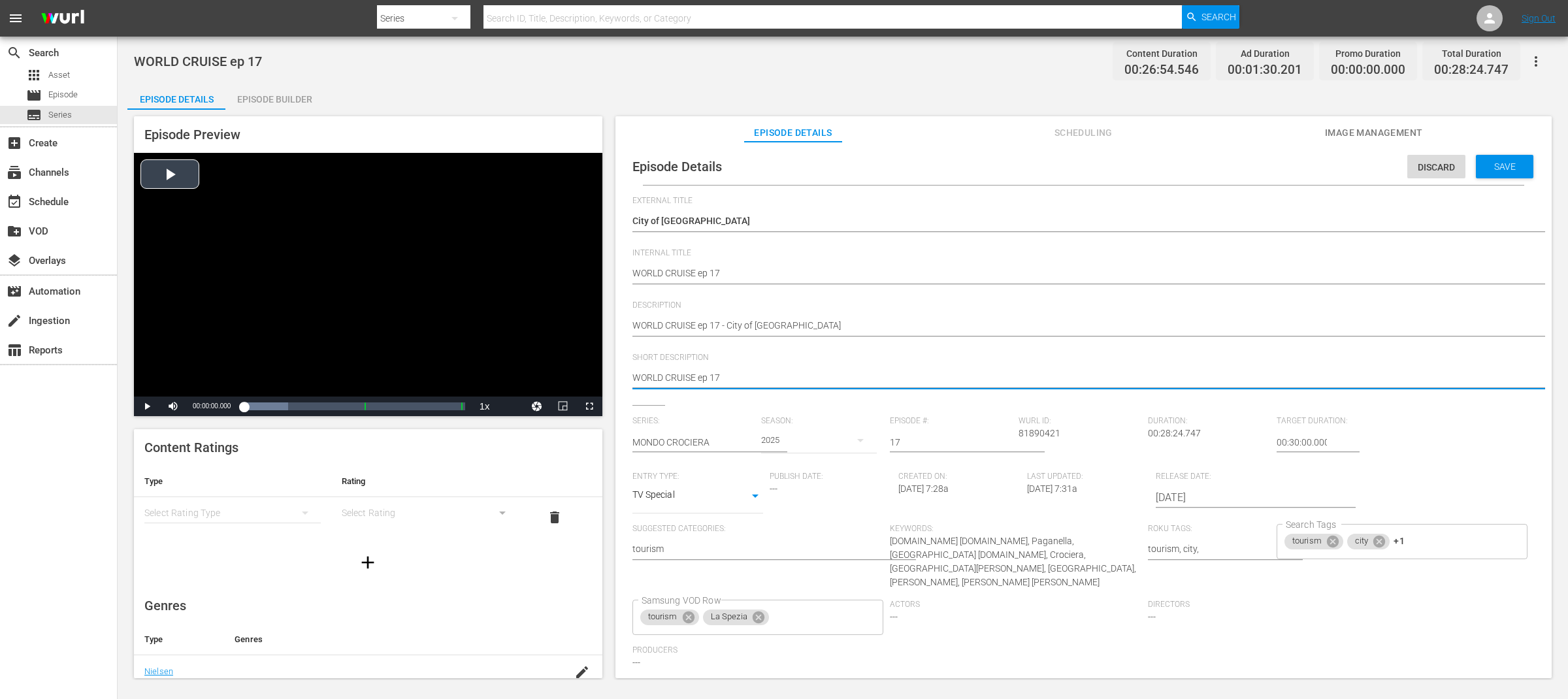
drag, startPoint x: 729, startPoint y: 381, endPoint x: 592, endPoint y: 375, distance: 137.1
paste textarea "City of [GEOGRAPHIC_DATA]"
type textarea "City of [GEOGRAPHIC_DATA]"
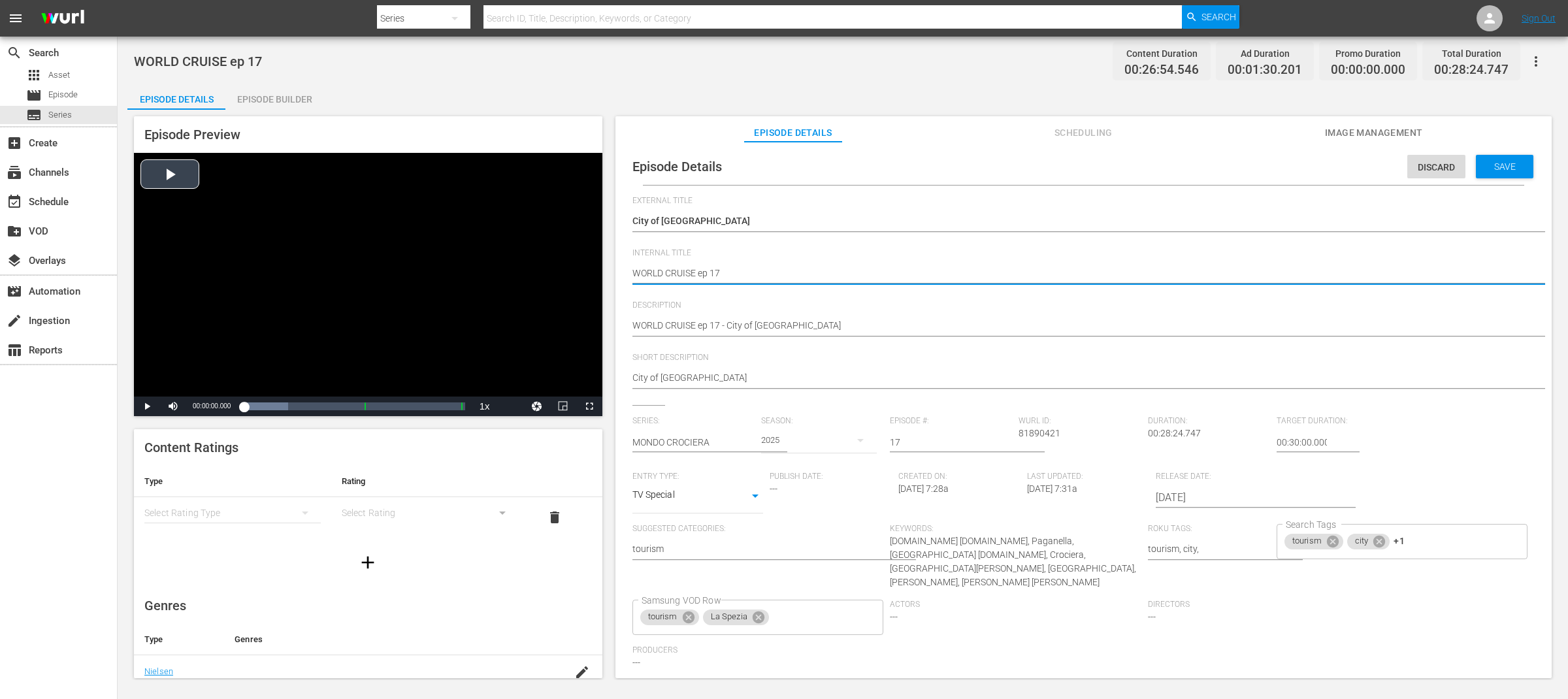
drag, startPoint x: 697, startPoint y: 271, endPoint x: 585, endPoint y: 270, distance: 112.0
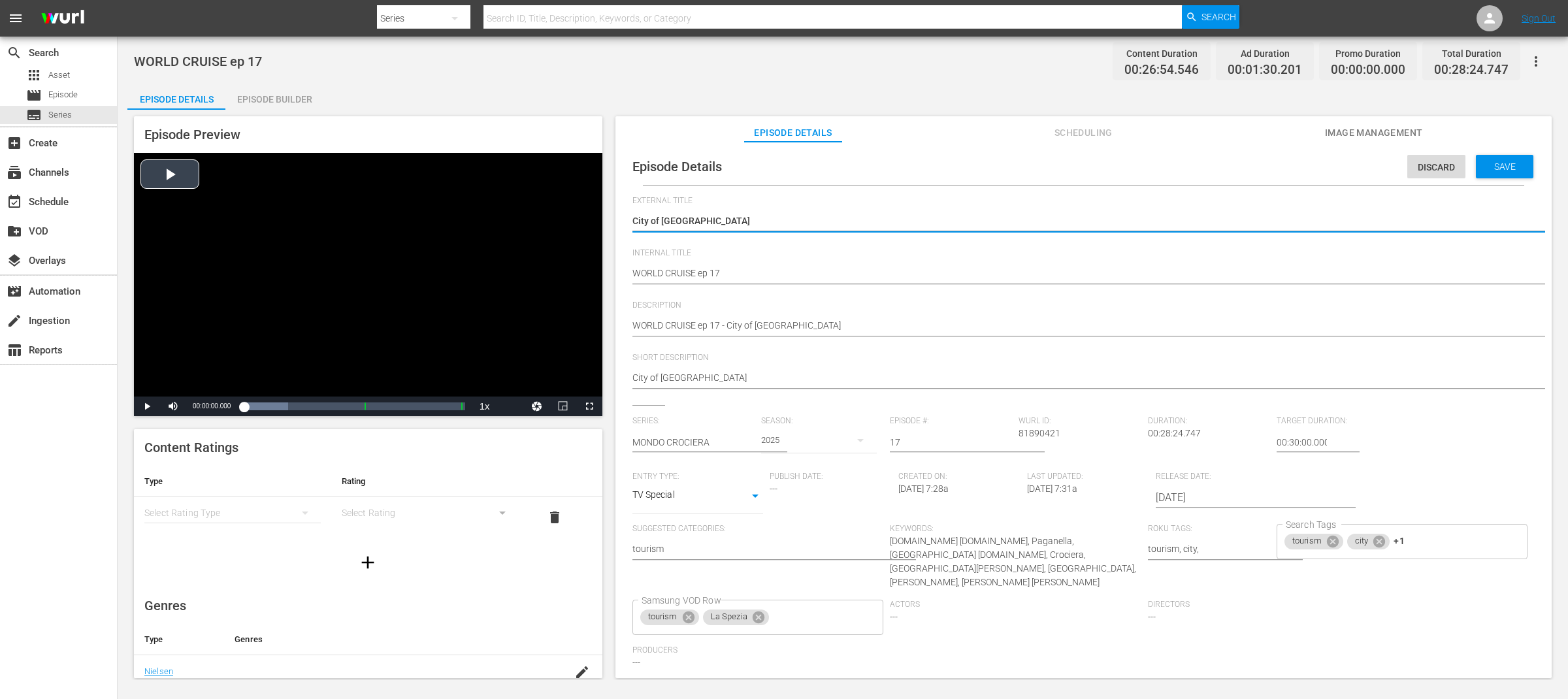
drag, startPoint x: 731, startPoint y: 219, endPoint x: 550, endPoint y: 219, distance: 181.0
paste textarea "WORLD CRUISE"
type textarea "WORLD CRUISE"
click at [1496, 172] on div "Save" at bounding box center [1504, 166] width 57 height 24
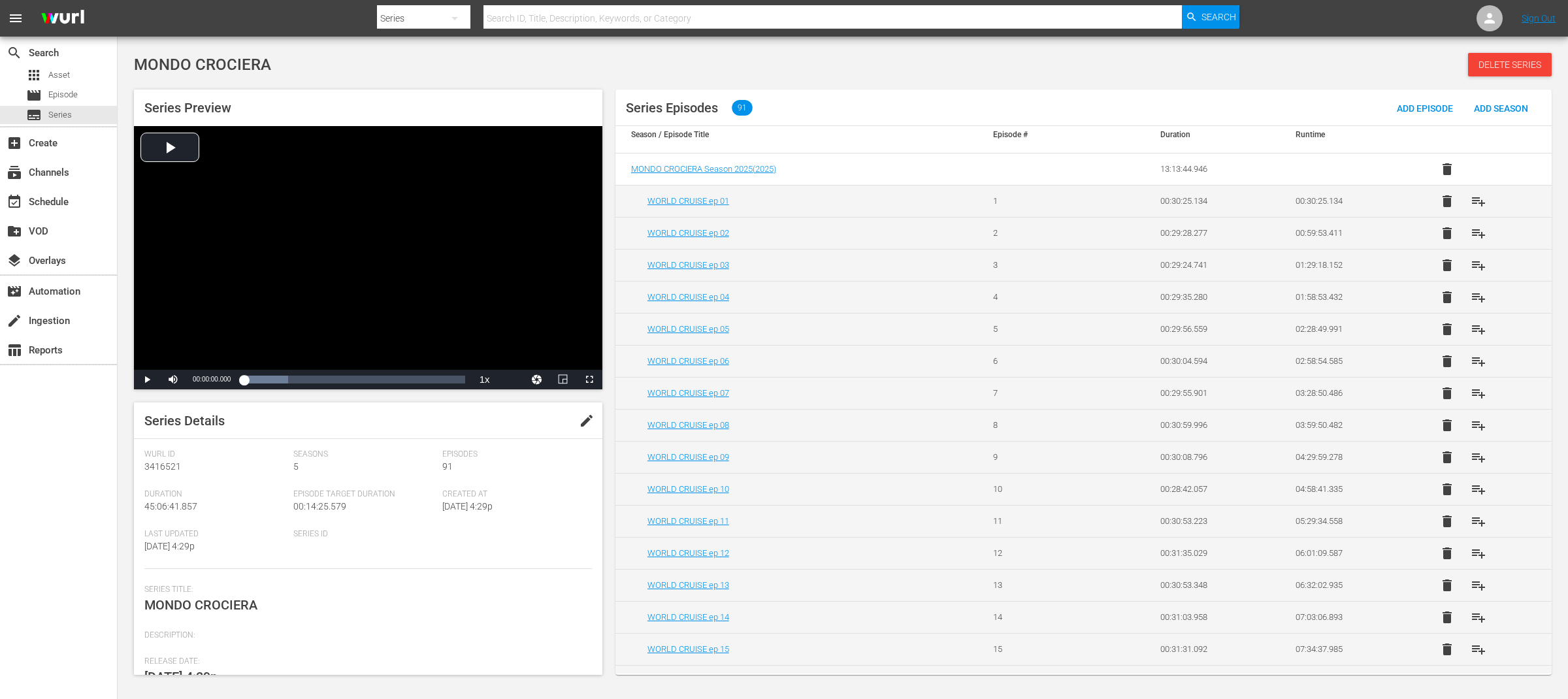
scroll to position [25, 0]
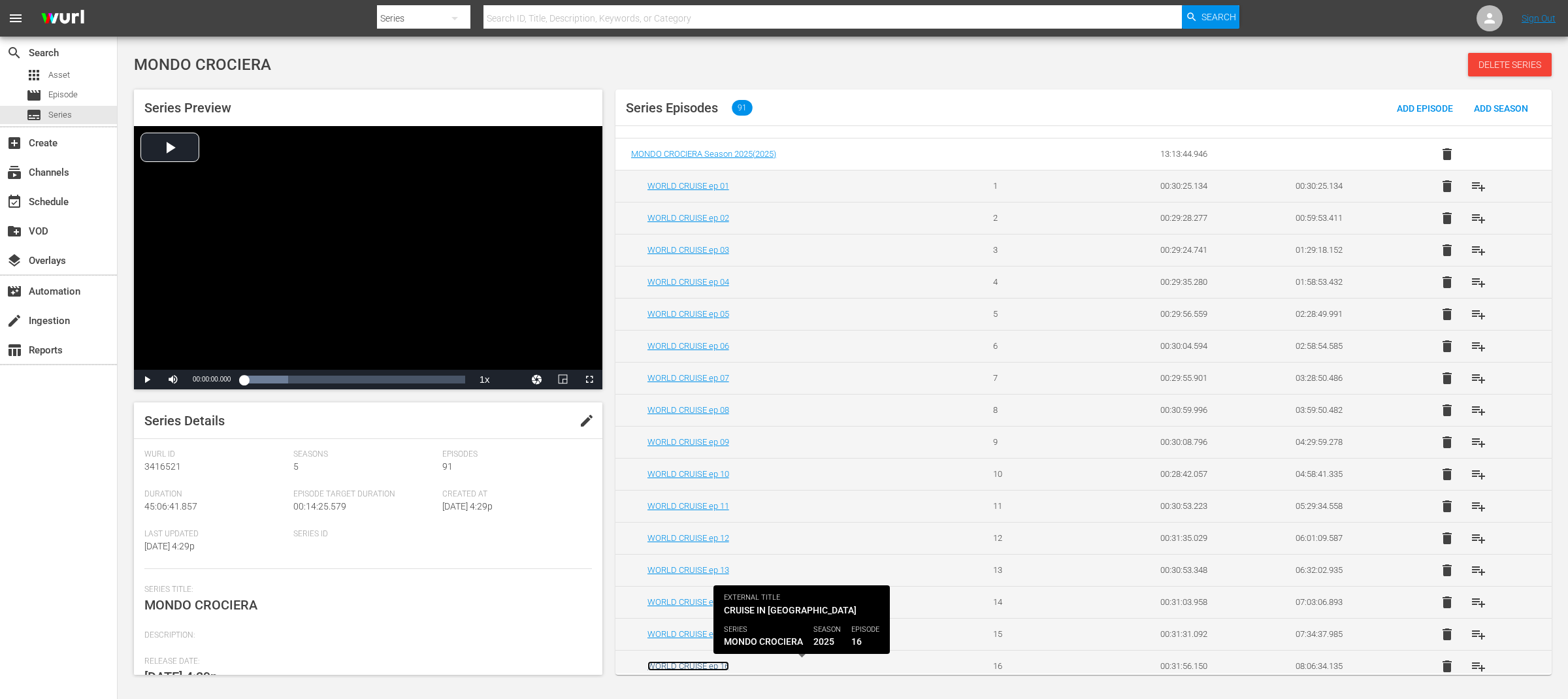
click at [724, 666] on link "WORLD CRUISE ep 16" at bounding box center [688, 665] width 82 height 10
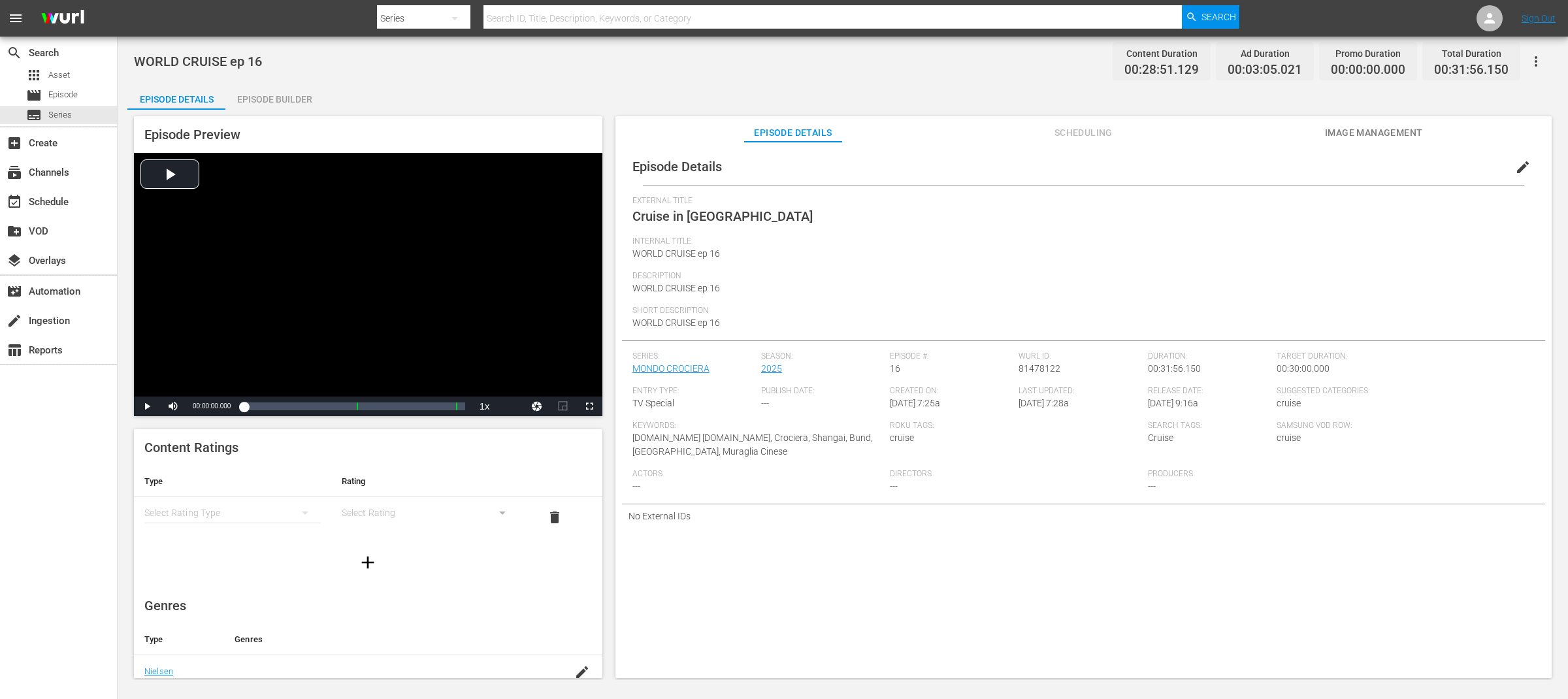
click at [1515, 167] on span "edit" at bounding box center [1522, 167] width 16 height 16
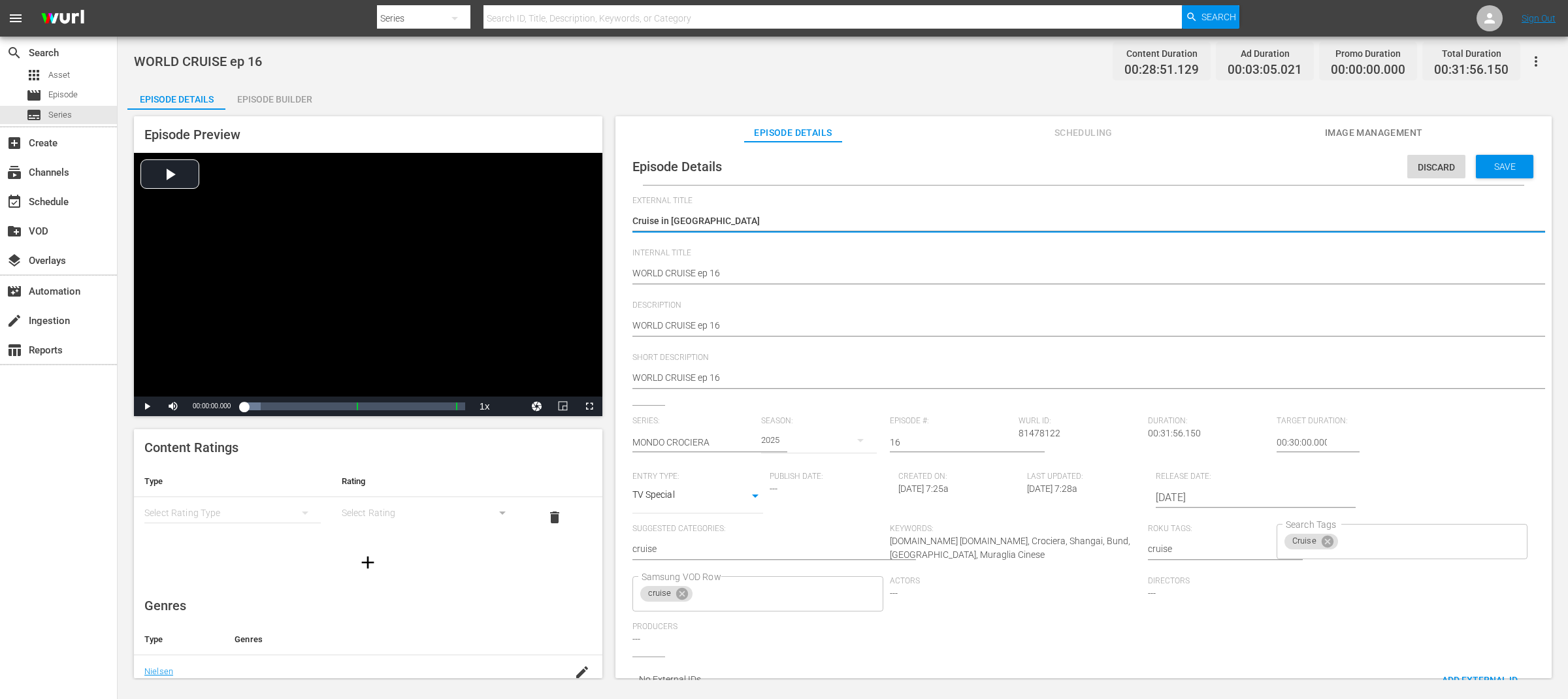
type textarea "WORLD CRUISECruise in China"
click at [787, 218] on textarea "Cruise in [GEOGRAPHIC_DATA]" at bounding box center [1080, 222] width 896 height 16
type textarea "WORLD CRUISE"
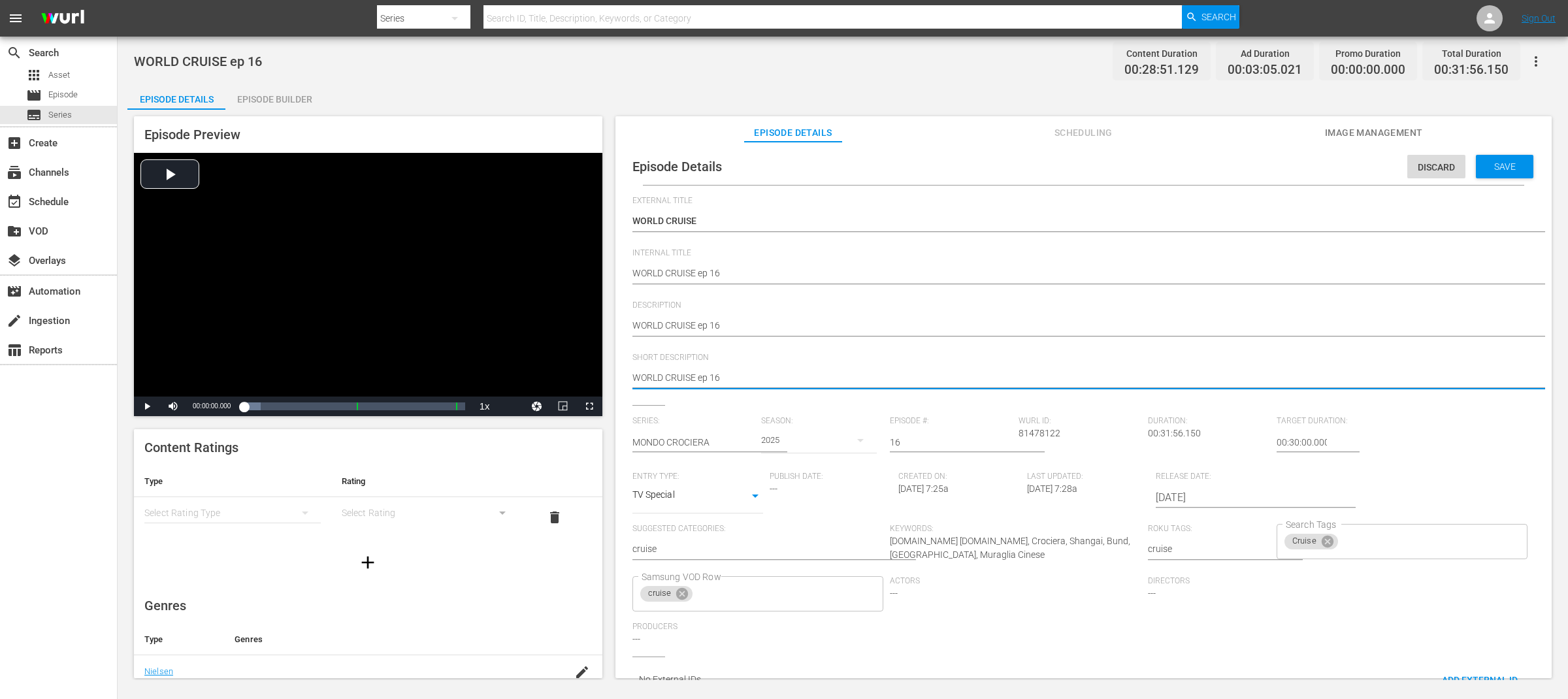
drag, startPoint x: 706, startPoint y: 371, endPoint x: 627, endPoint y: 370, distance: 79.0
paste textarea "Cruise in [GEOGRAPHIC_DATA]"
type textarea "Cruise in [GEOGRAPHIC_DATA]"
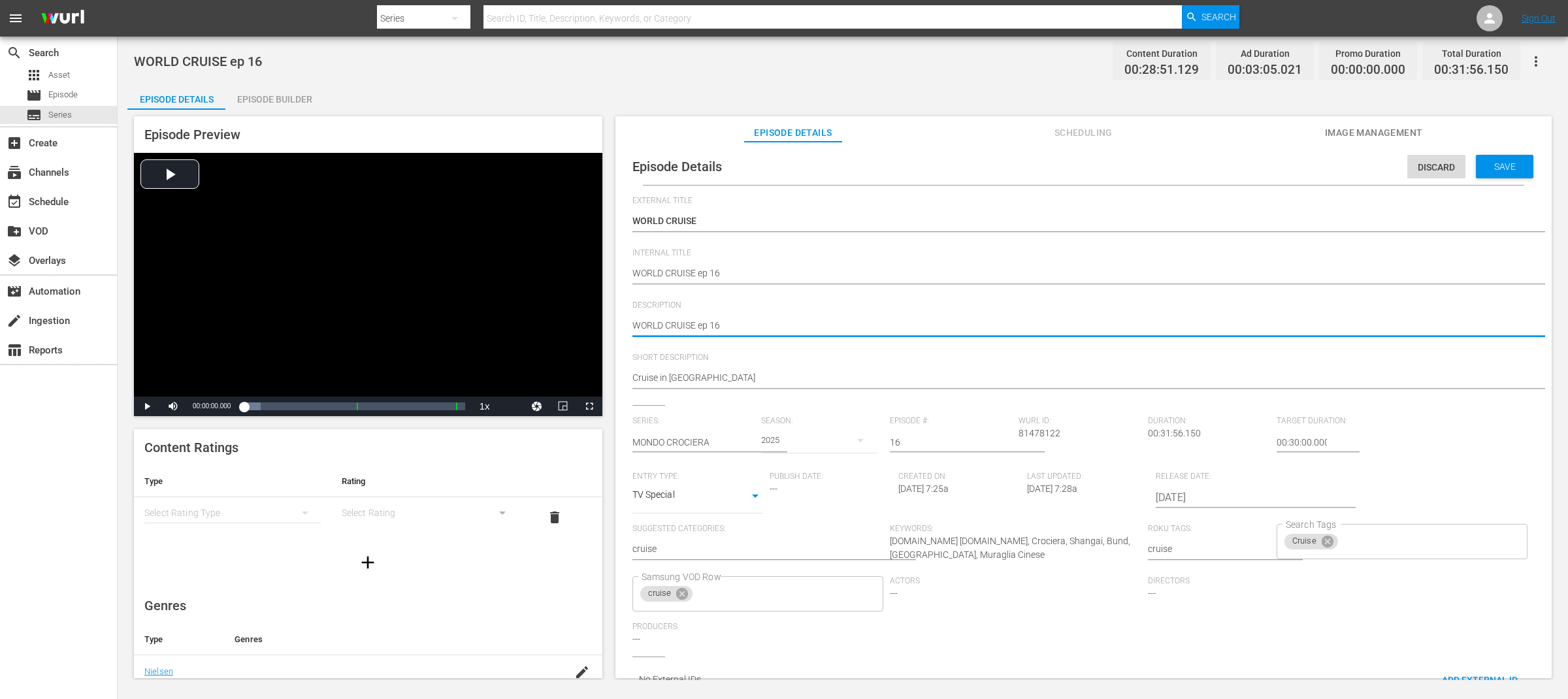
type textarea "WORLD CRUISE ep 16"
type textarea "WORLD CRUISE ep 16 -"
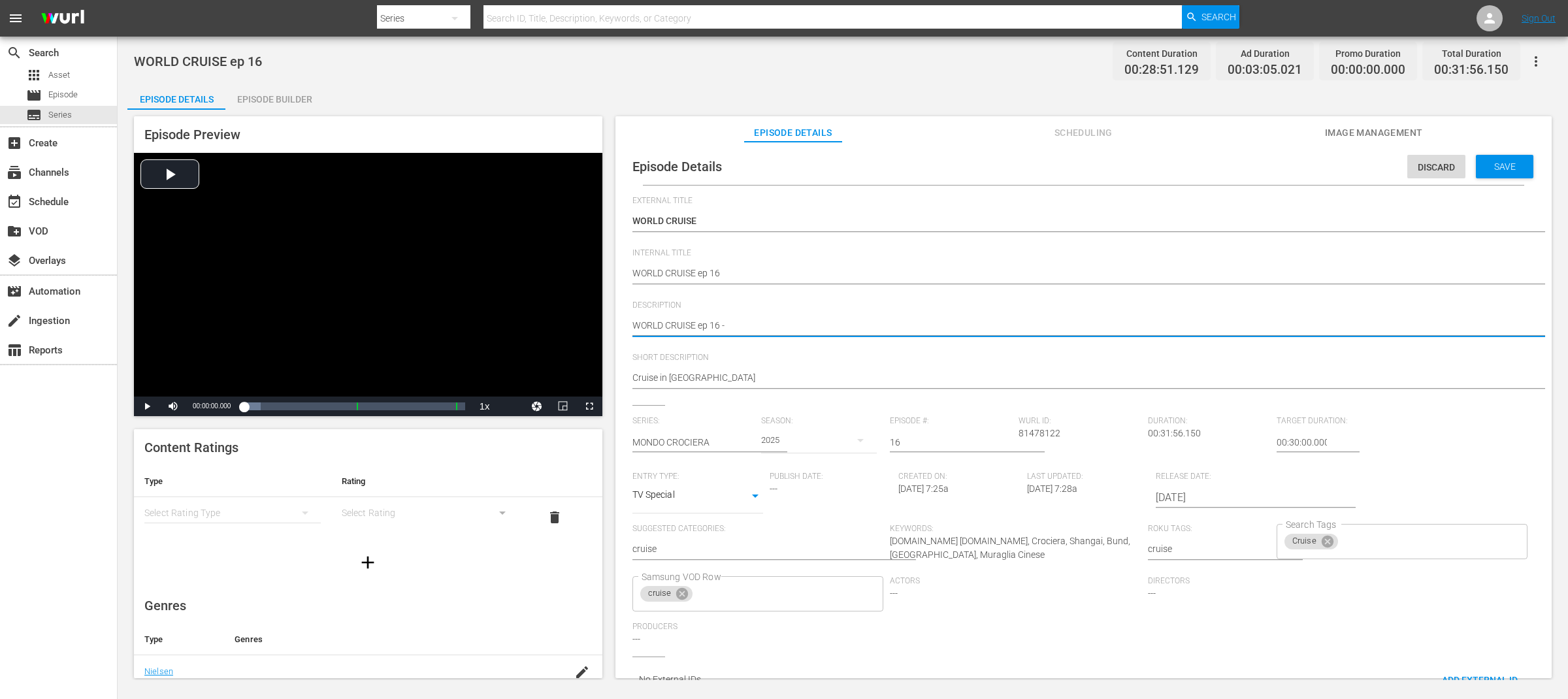
type textarea "WORLD CRUISE ep 16 -"
paste textarea "Cruise in [GEOGRAPHIC_DATA]"
type textarea "WORLD CRUISE ep 16 - Cruise in China"
click at [1492, 168] on span "Save" at bounding box center [1505, 167] width 43 height 11
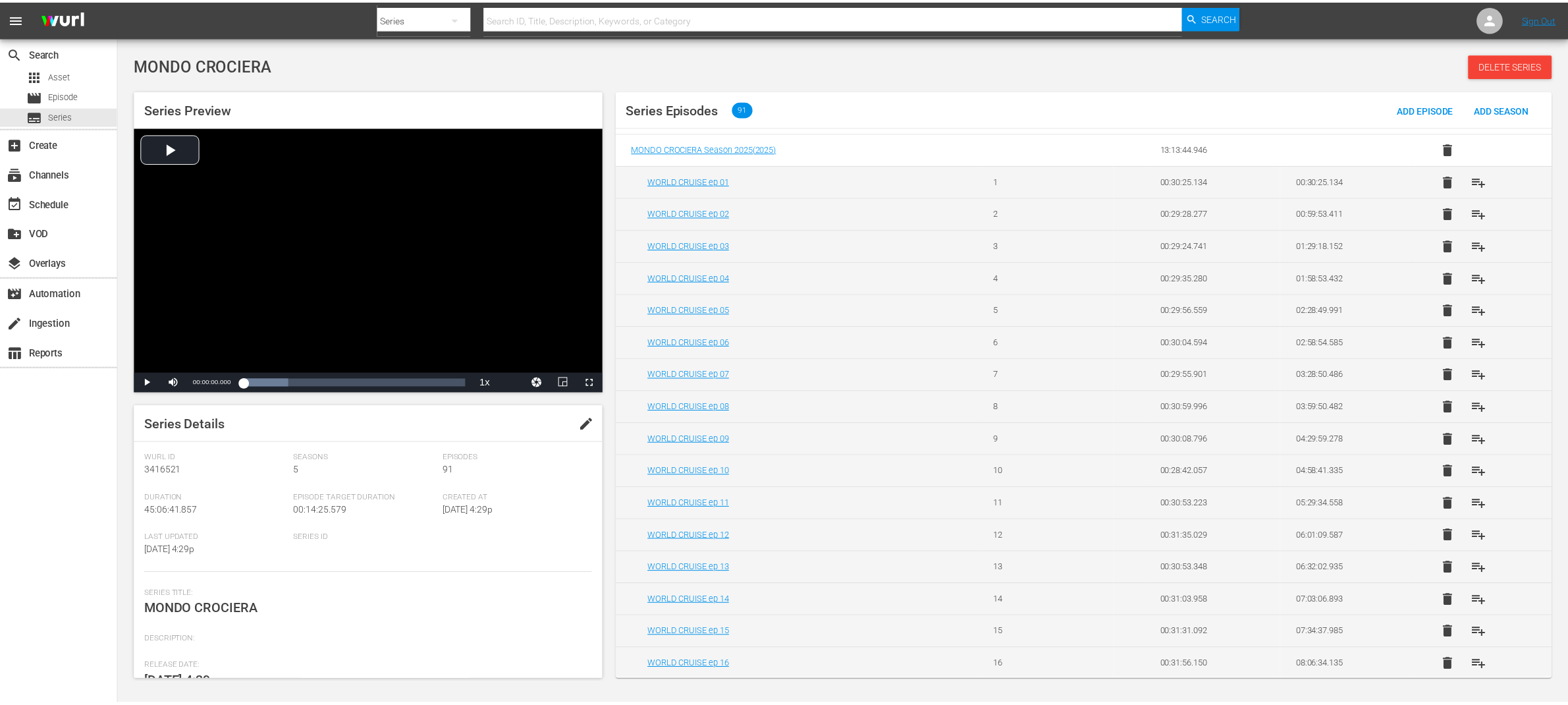
scroll to position [33, 0]
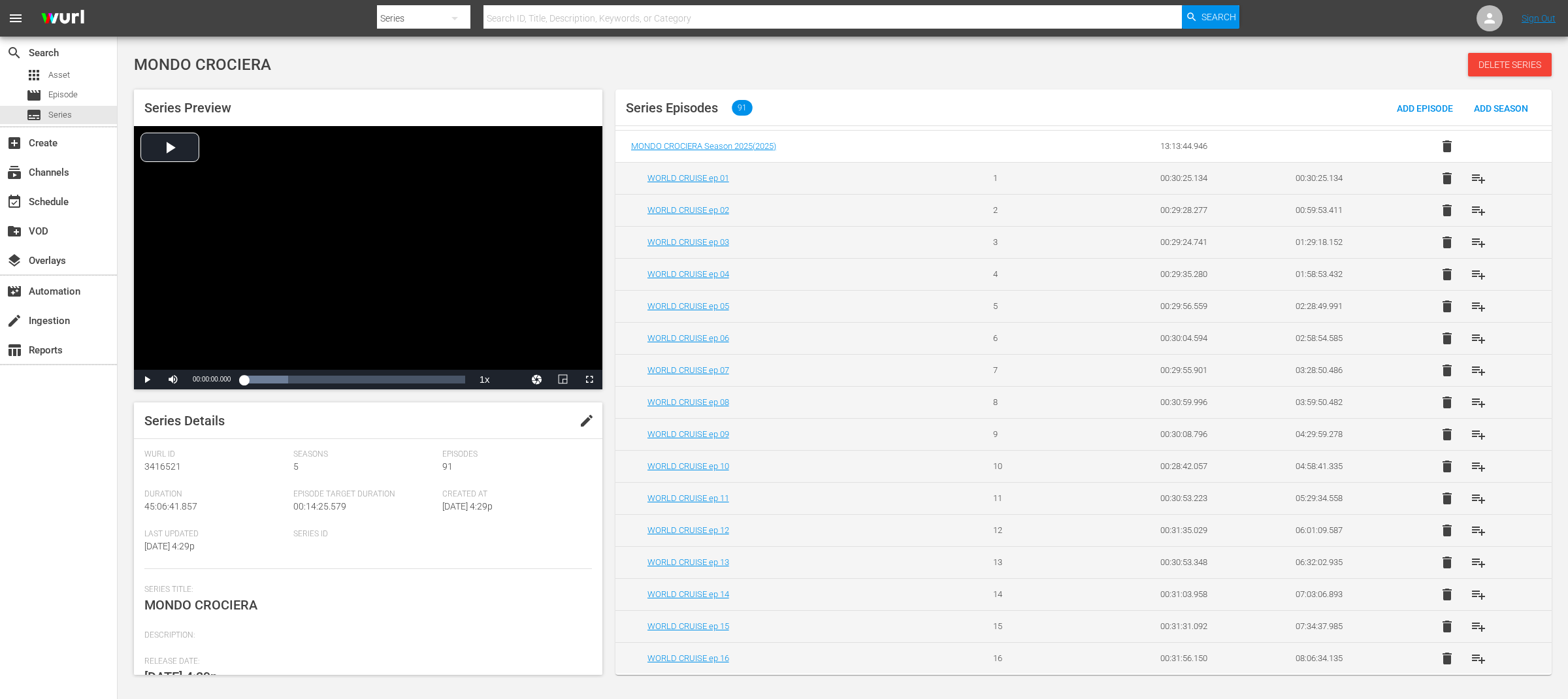
click at [719, 635] on td "WORLD CRUISE ep 15" at bounding box center [796, 626] width 362 height 32
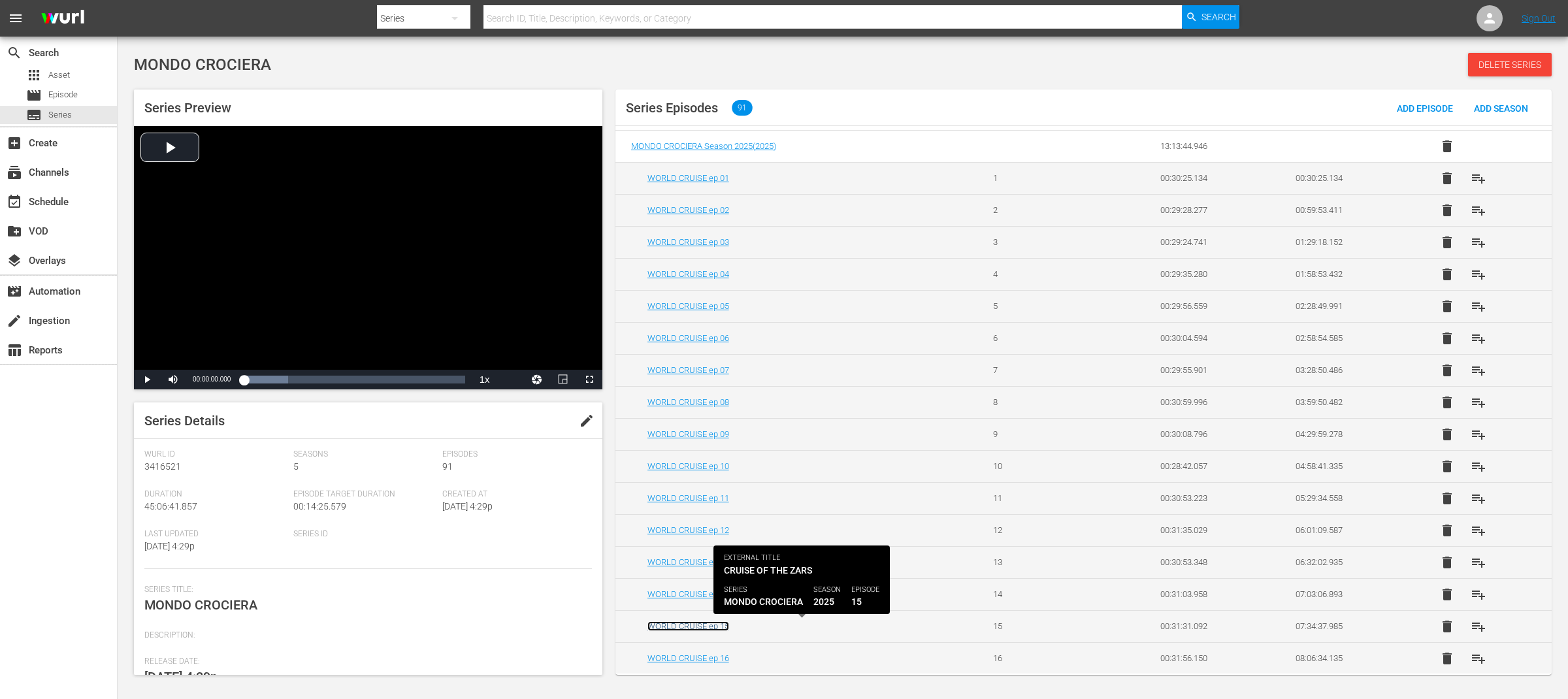
click at [719, 628] on link "WORLD CRUISE ep 15" at bounding box center [688, 626] width 82 height 10
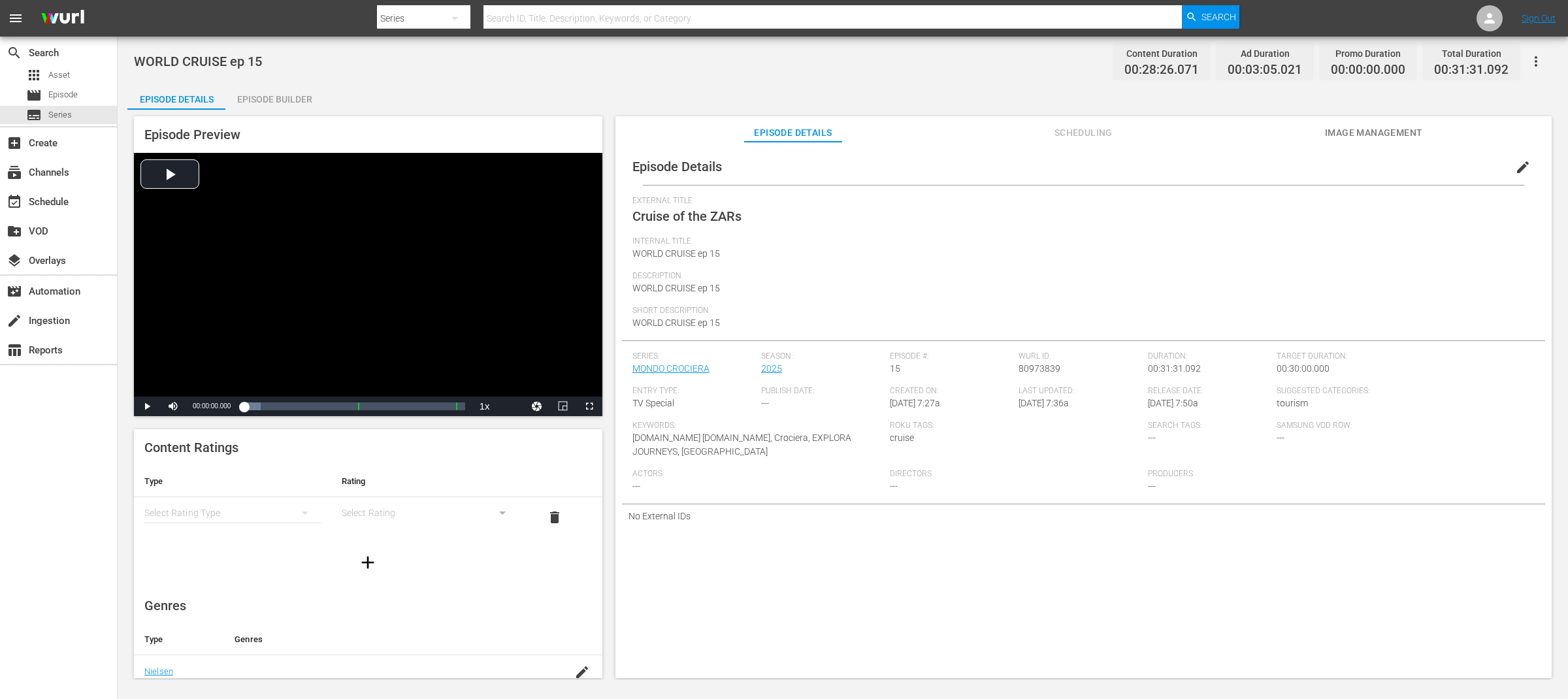
click at [1519, 172] on span "edit" at bounding box center [1522, 167] width 16 height 16
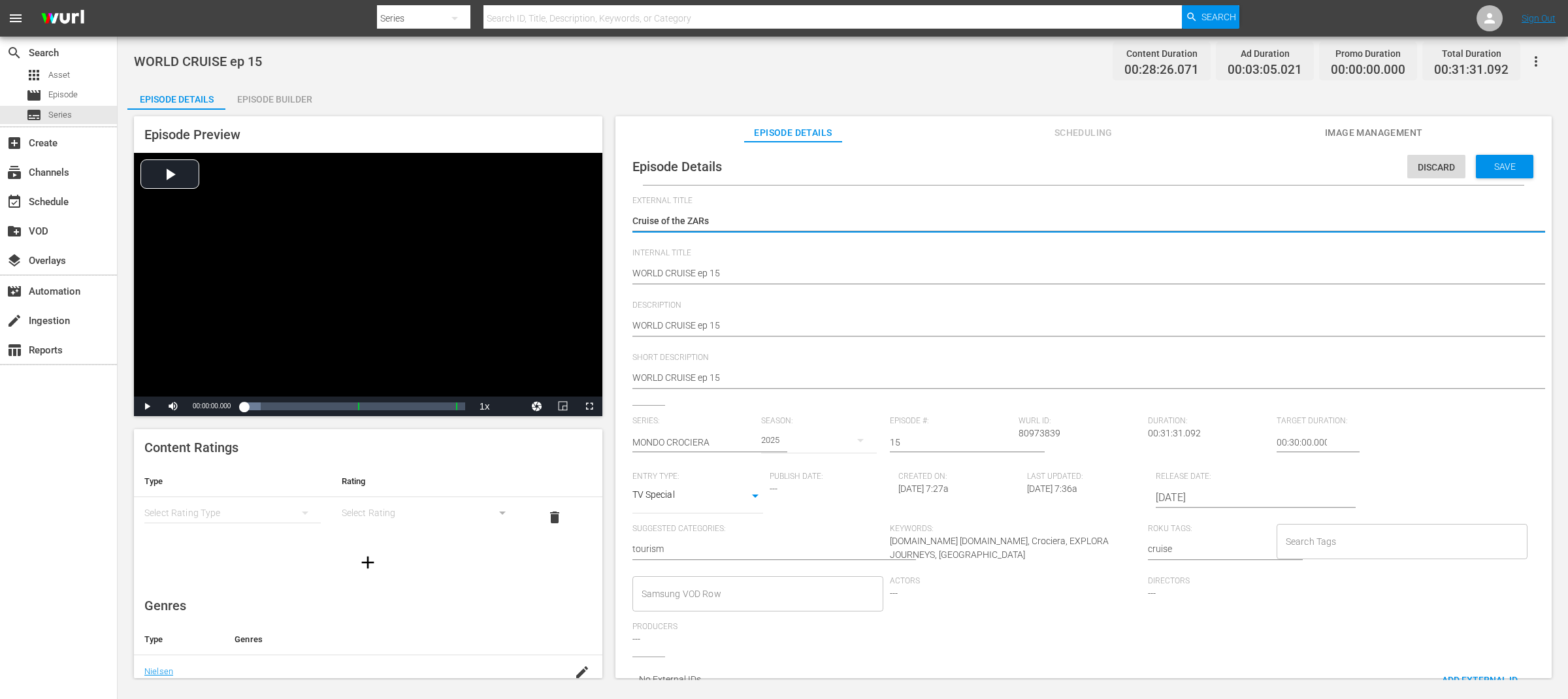
type textarea "Cruise in ChinaCruise of the ZARs"
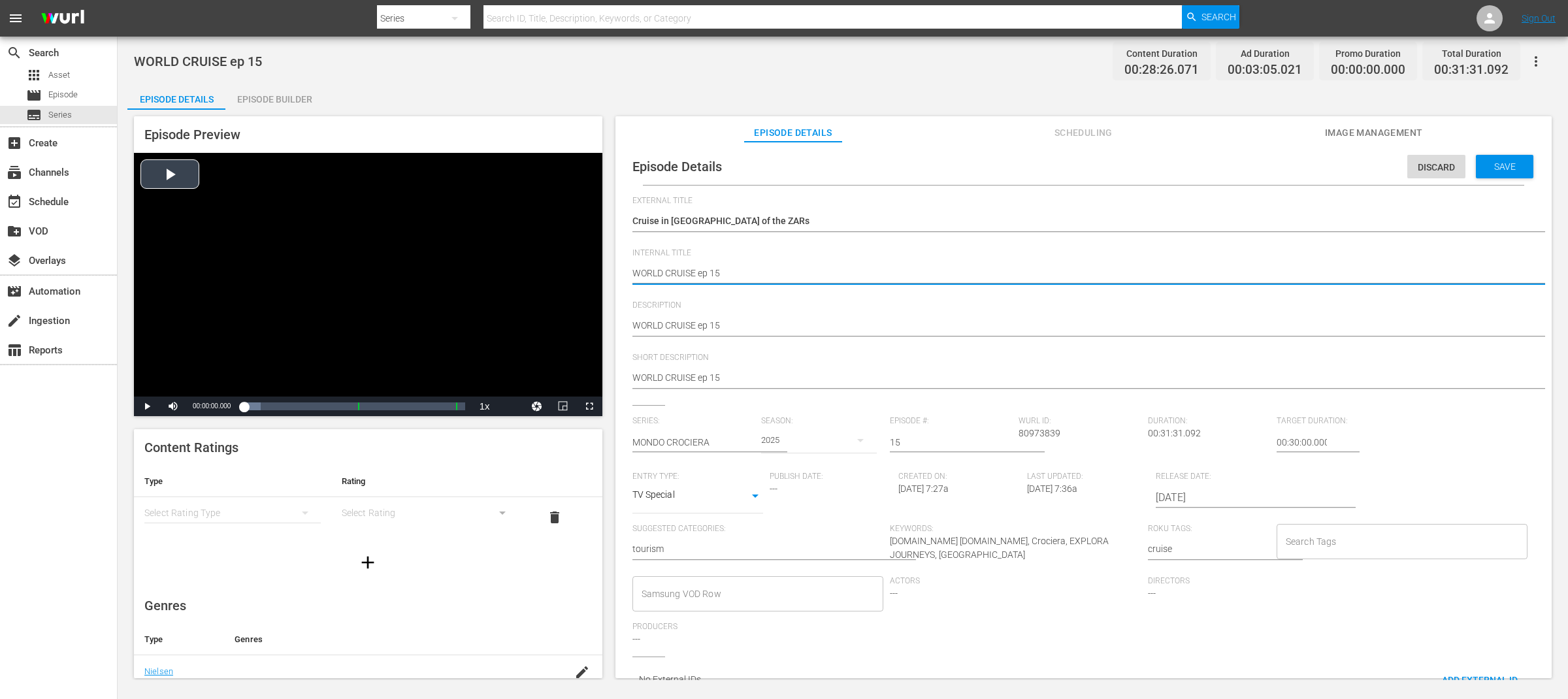
drag, startPoint x: 695, startPoint y: 271, endPoint x: 591, endPoint y: 271, distance: 104.0
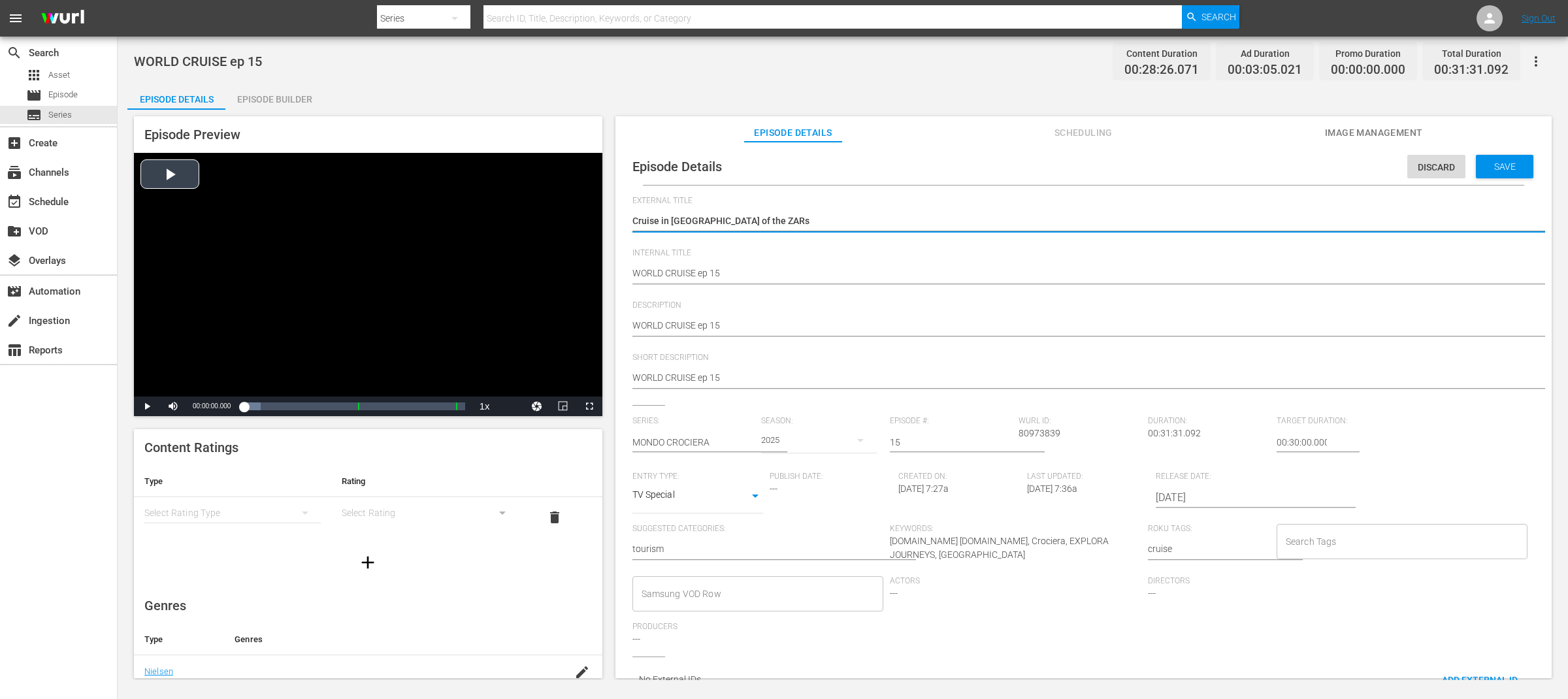
drag, startPoint x: 695, startPoint y: 218, endPoint x: 586, endPoint y: 216, distance: 109.0
paste textarea "WORLD CRUISE"
type textarea "WORLD CRUISECruise of the ZARs"
click at [803, 216] on textarea "Cruise of the ZARs" at bounding box center [1080, 222] width 896 height 16
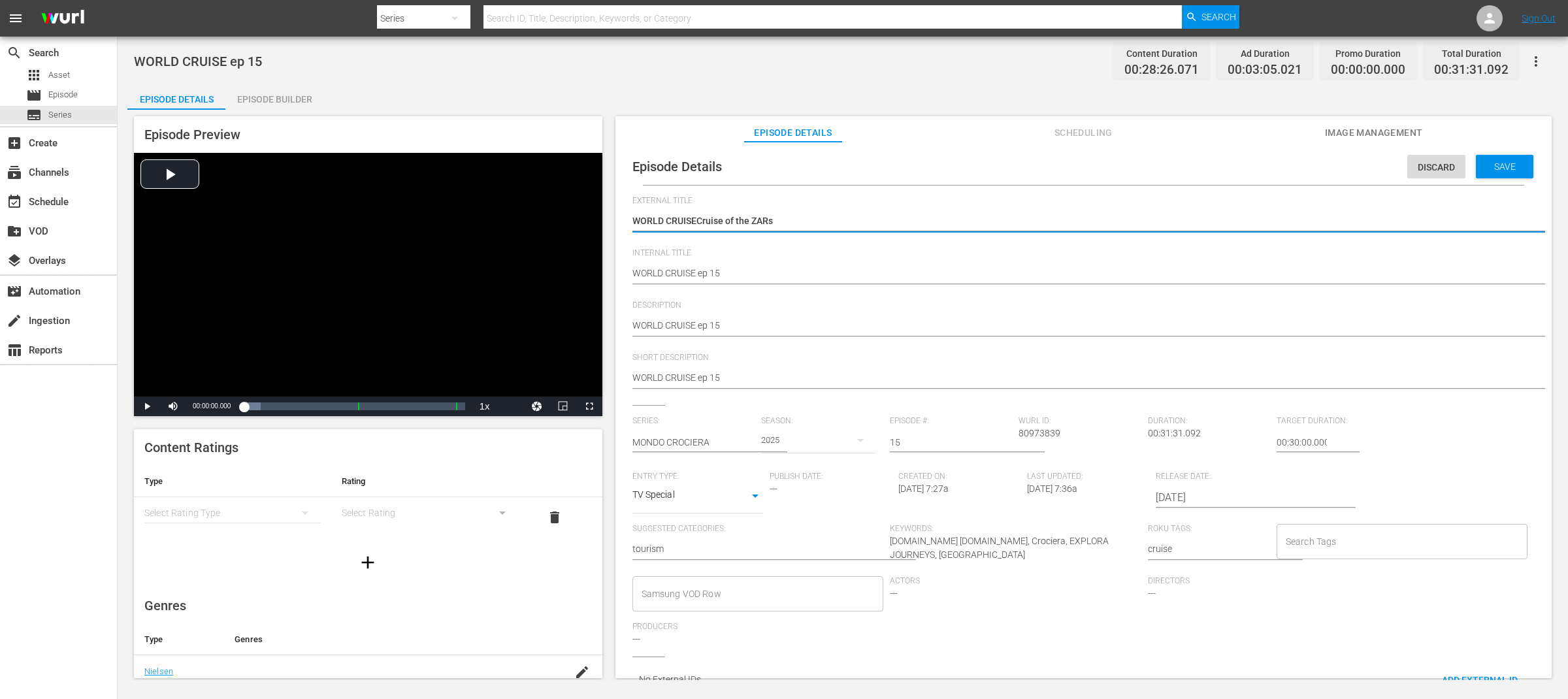
type textarea "WORLD CRUISE"
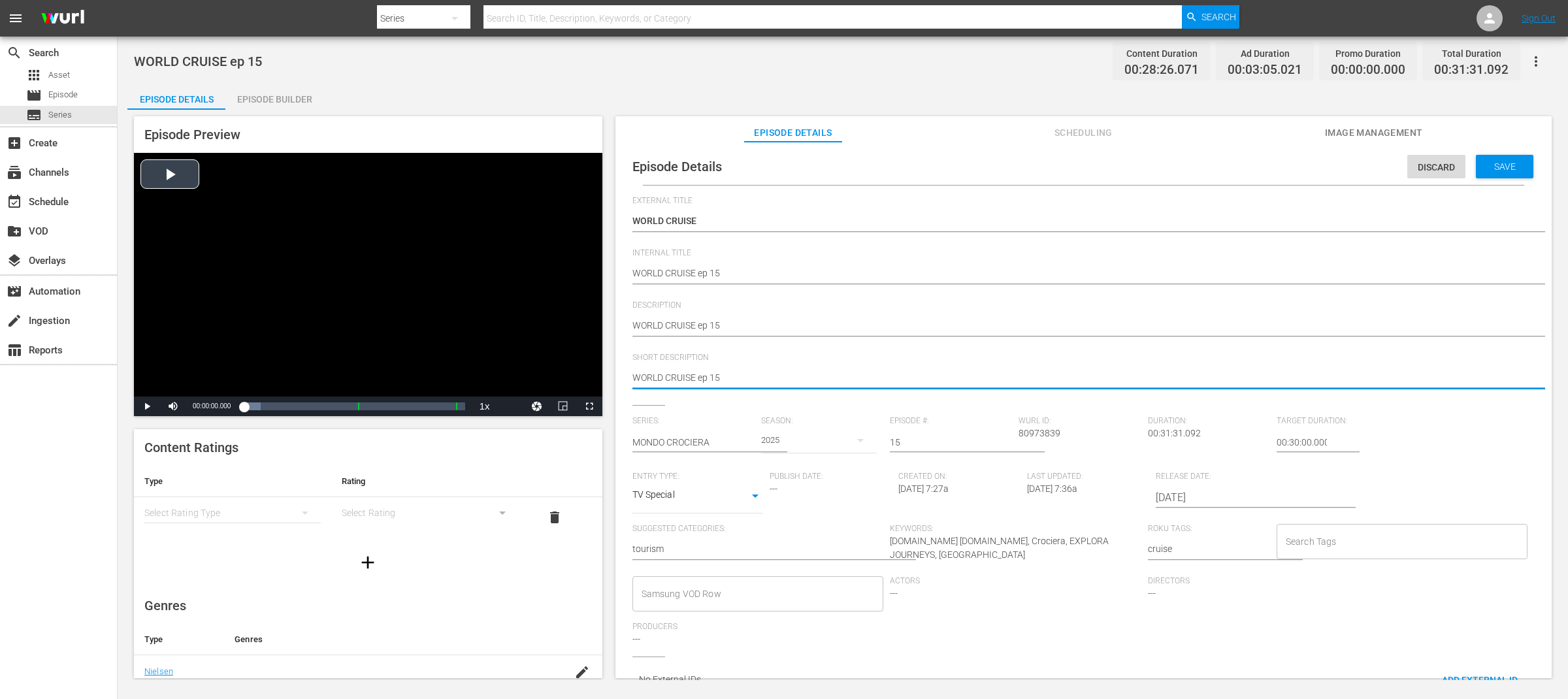
drag, startPoint x: 732, startPoint y: 379, endPoint x: 576, endPoint y: 364, distance: 156.7
paste textarea "Cruise of the ZARs"
type textarea "Cruise of the ZARs"
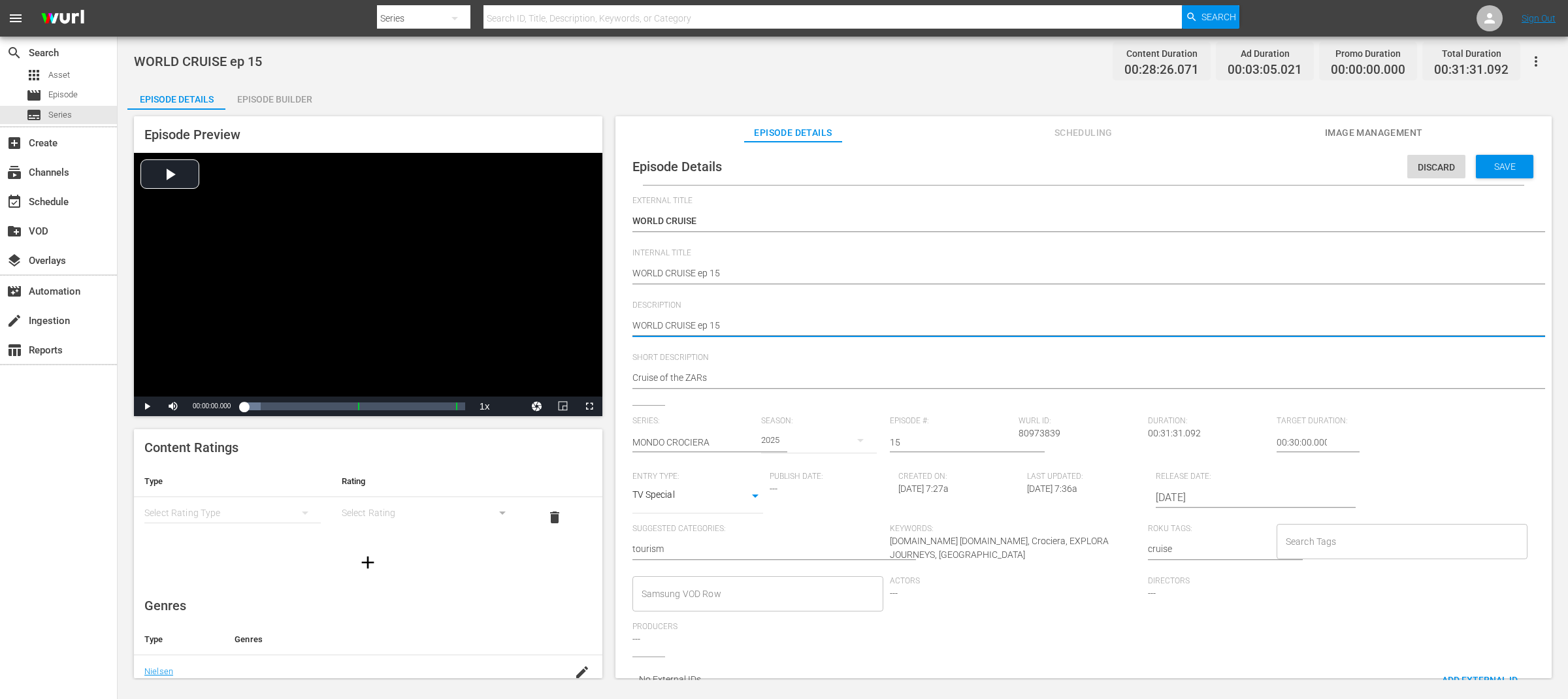
type textarea "WORLD CRUISE ep 15"
type textarea "WORLD CRUISE ep 15 -"
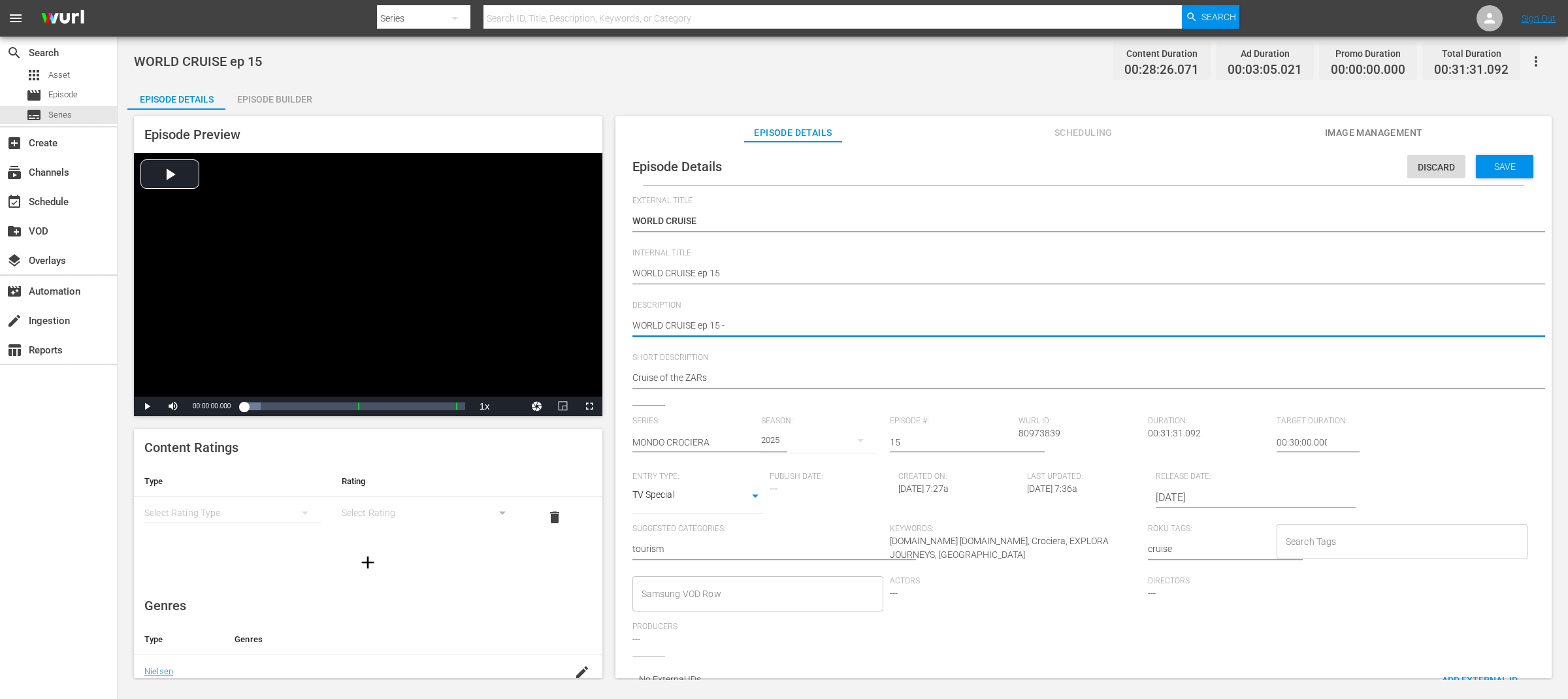
type textarea "WORLD CRUISE ep 15 -"
paste textarea "Cruise of the ZARs"
type textarea "WORLD CRUISE ep 15 - Cruise of the ZARs"
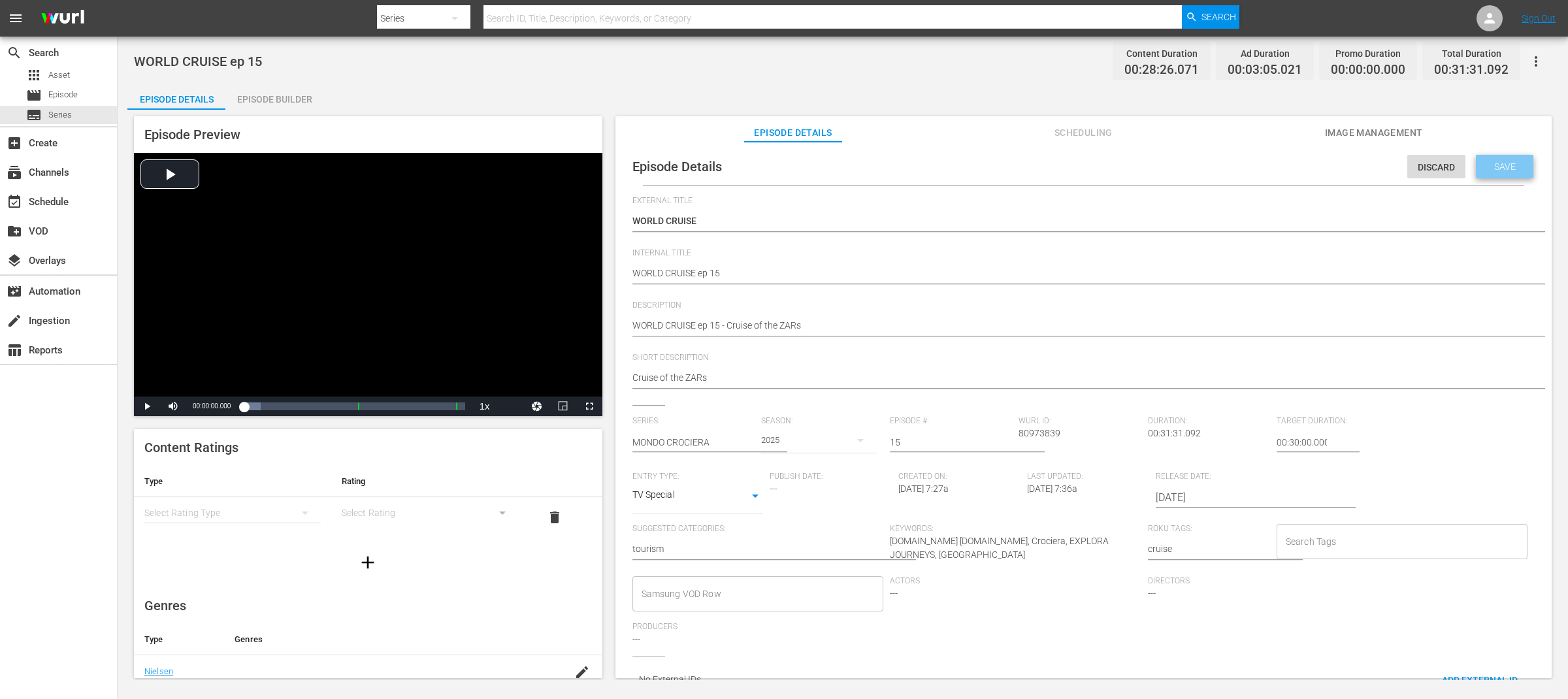
click at [1492, 167] on span "Save" at bounding box center [1505, 167] width 43 height 11
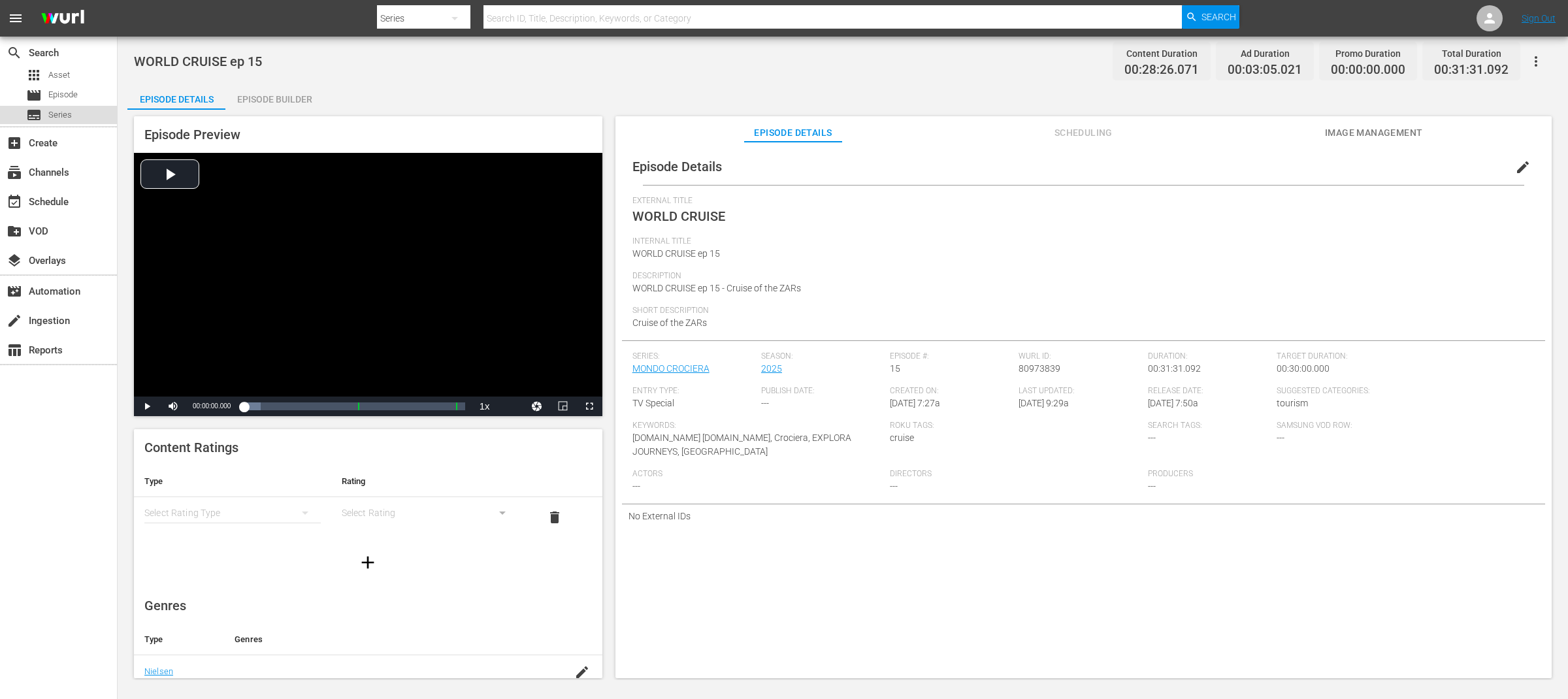
click at [66, 118] on span "Series" at bounding box center [59, 114] width 24 height 13
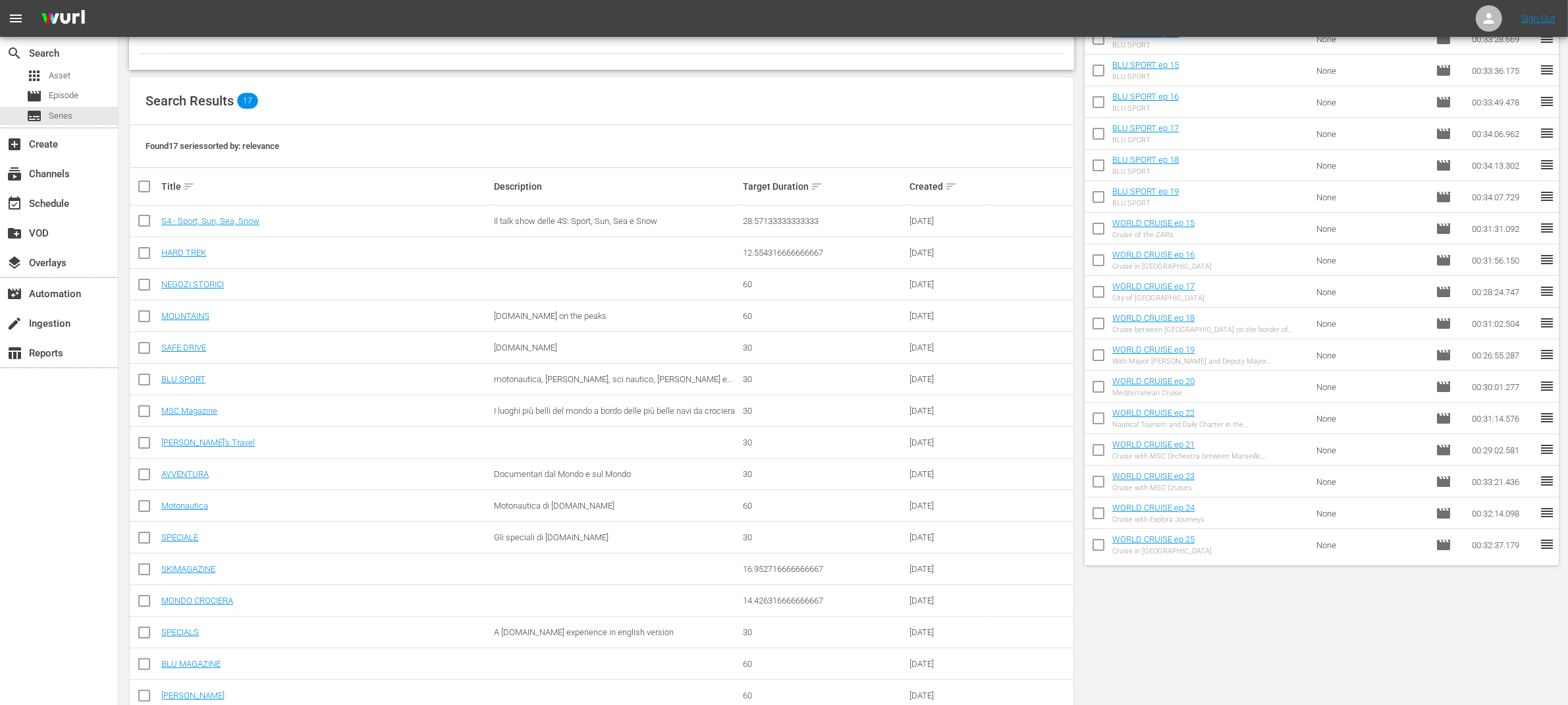
scroll to position [193, 0]
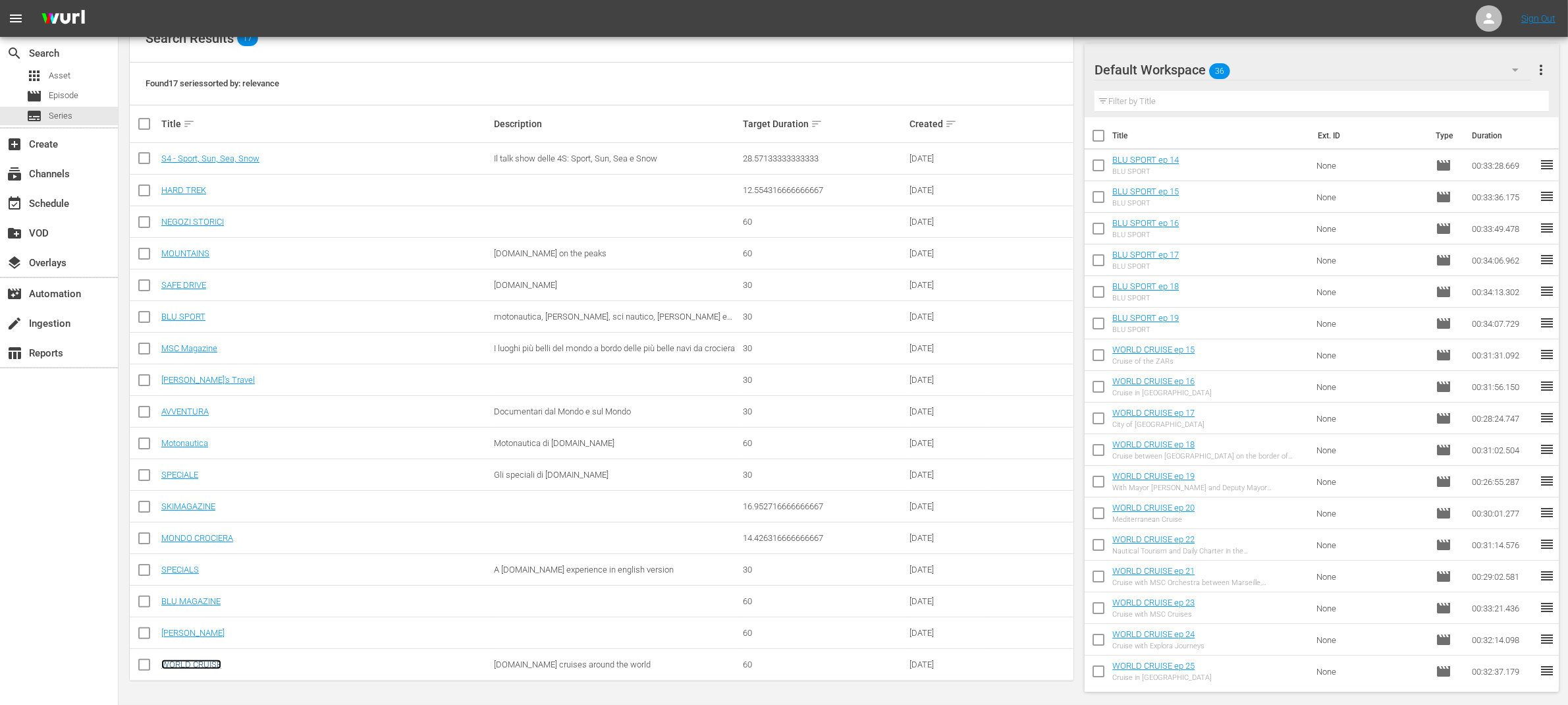
click at [209, 663] on link "WORLD CRUISE" at bounding box center [191, 664] width 60 height 10
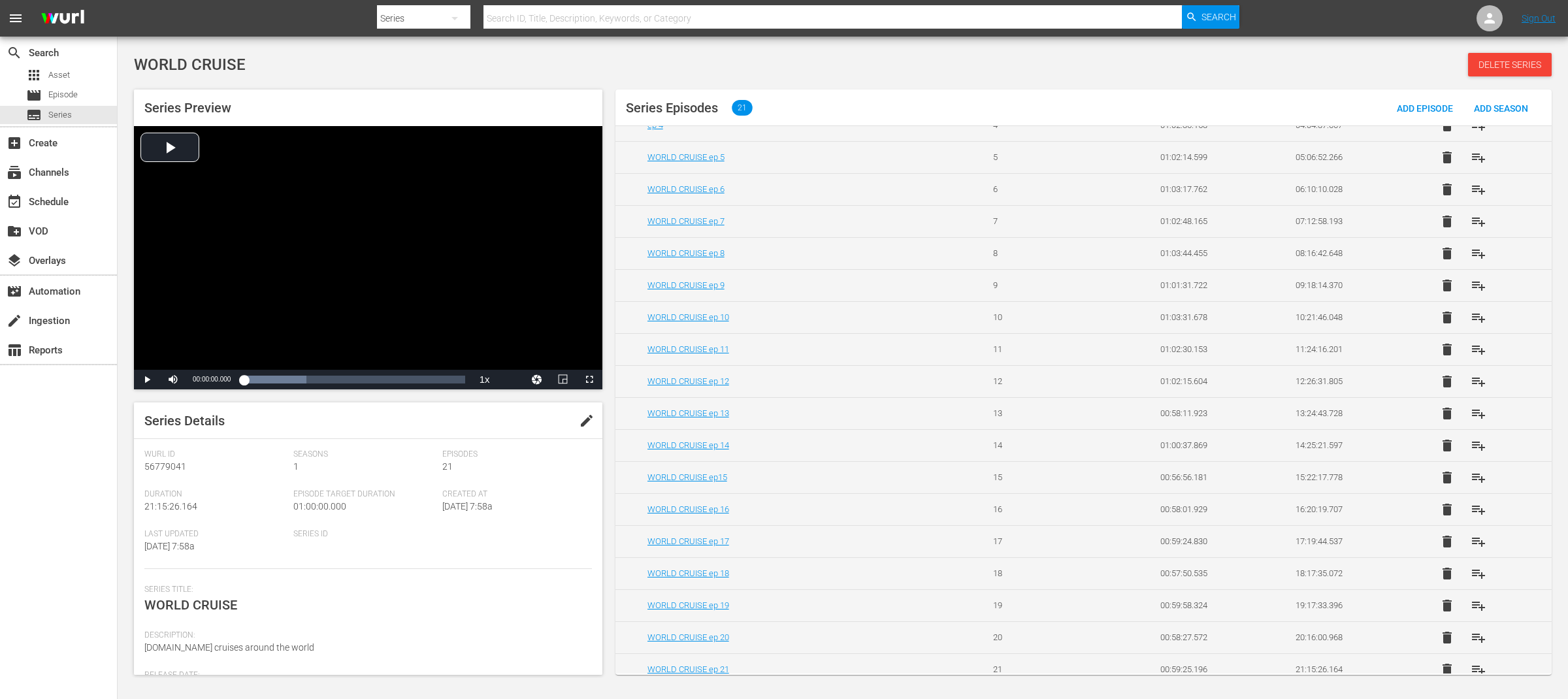
scroll to position [197, 0]
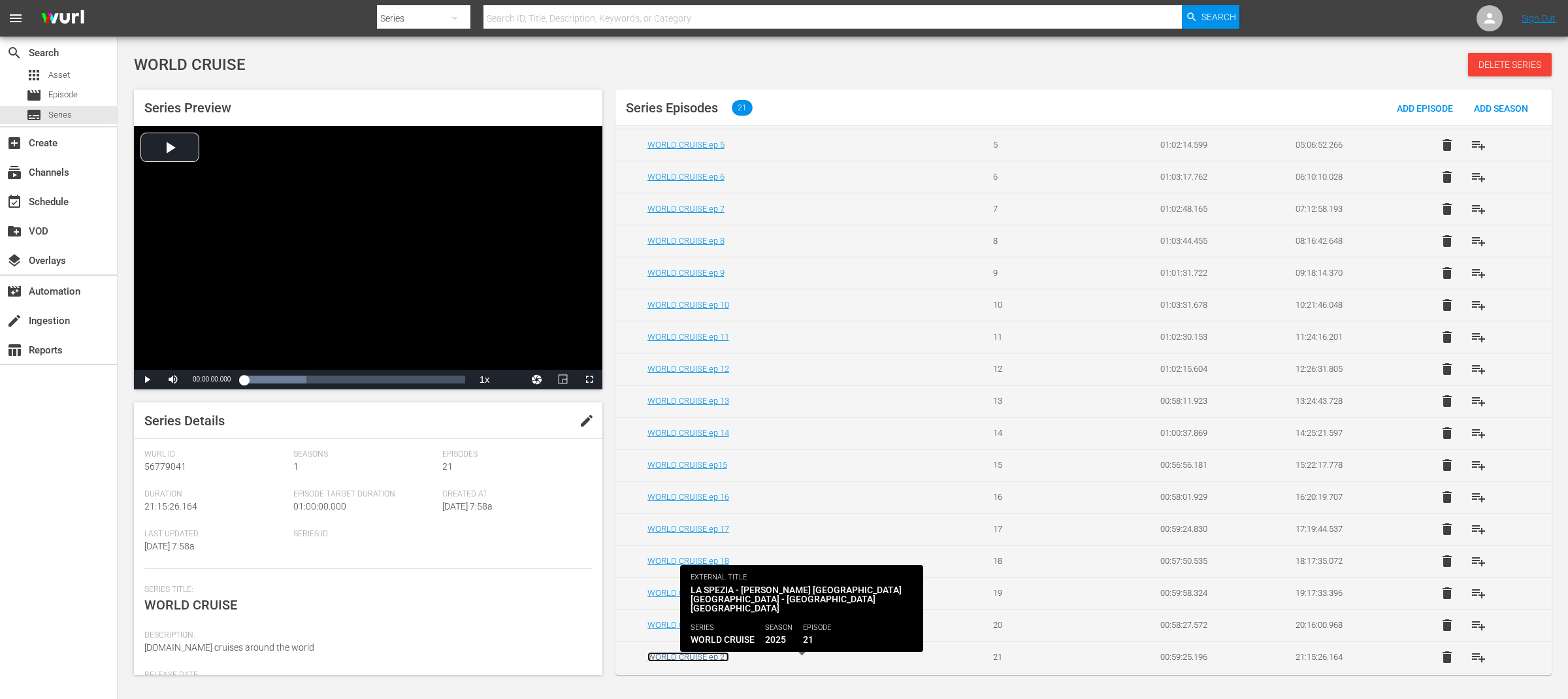
click at [711, 660] on link "WORLD CRUISE ep 21" at bounding box center [688, 656] width 82 height 10
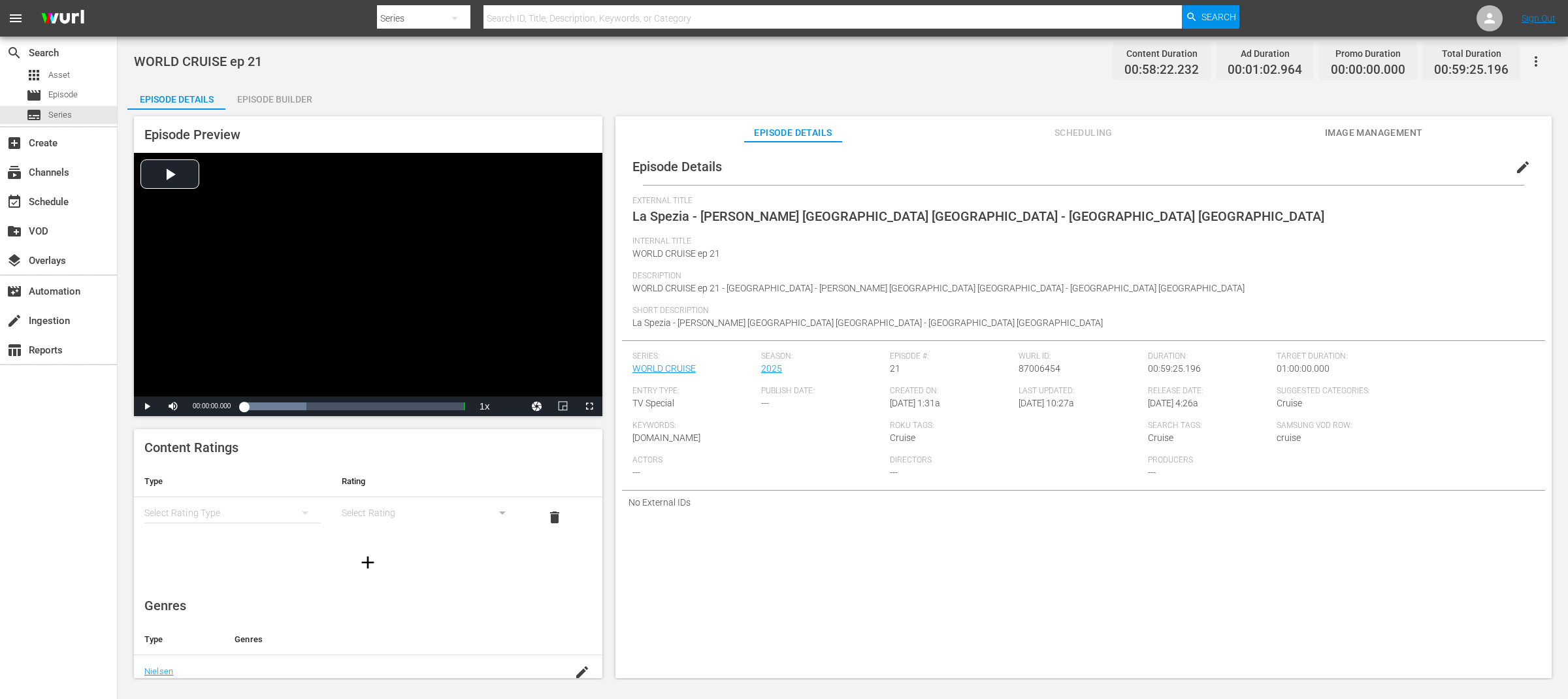
click at [1515, 167] on span "edit" at bounding box center [1522, 167] width 16 height 16
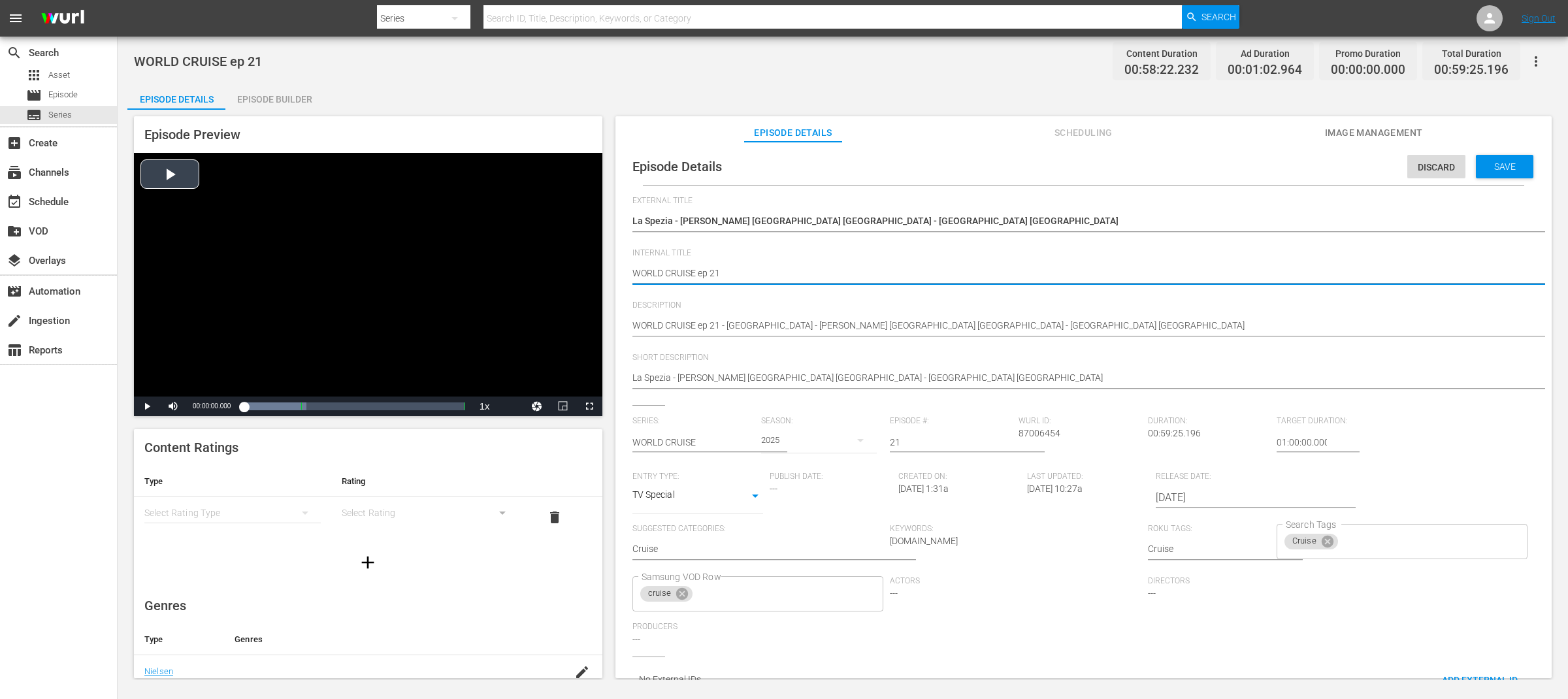
drag, startPoint x: 696, startPoint y: 271, endPoint x: 587, endPoint y: 270, distance: 109.0
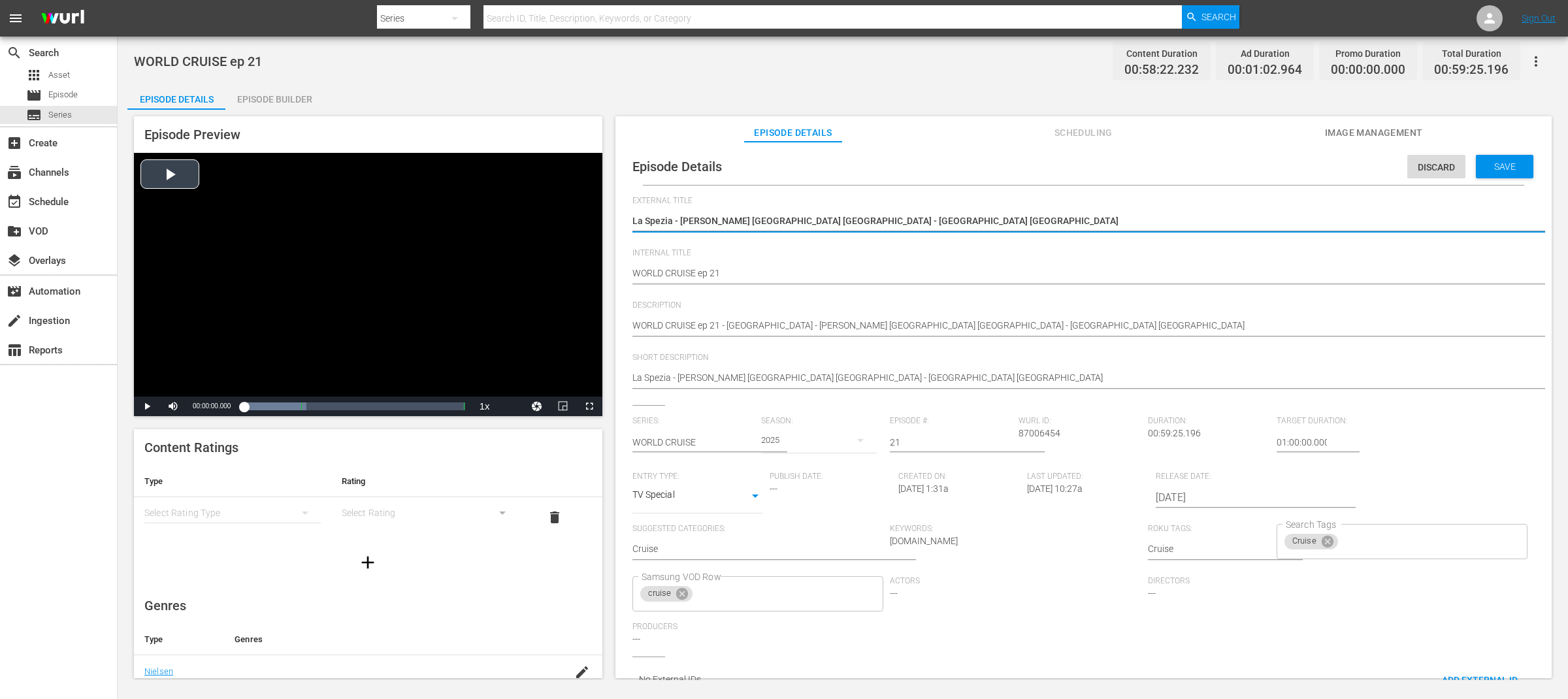
drag, startPoint x: 879, startPoint y: 217, endPoint x: 489, endPoint y: 216, distance: 390.0
paste textarea "WORLD CRUISE"
type textarea "WORLD CRUISE"
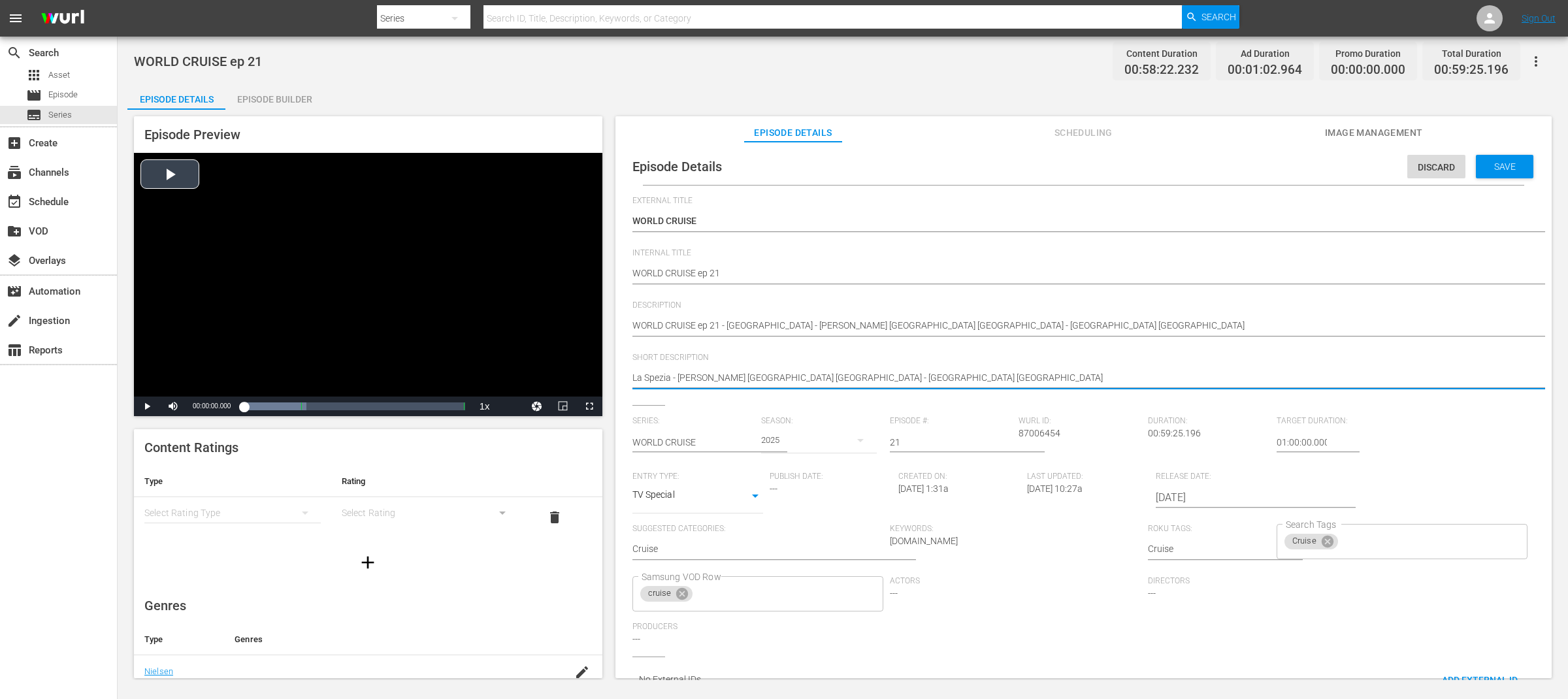
drag, startPoint x: 762, startPoint y: 377, endPoint x: 534, endPoint y: 377, distance: 228.0
type textarea "MSC Northern Europe"
click at [1506, 168] on span "Save" at bounding box center [1505, 167] width 43 height 11
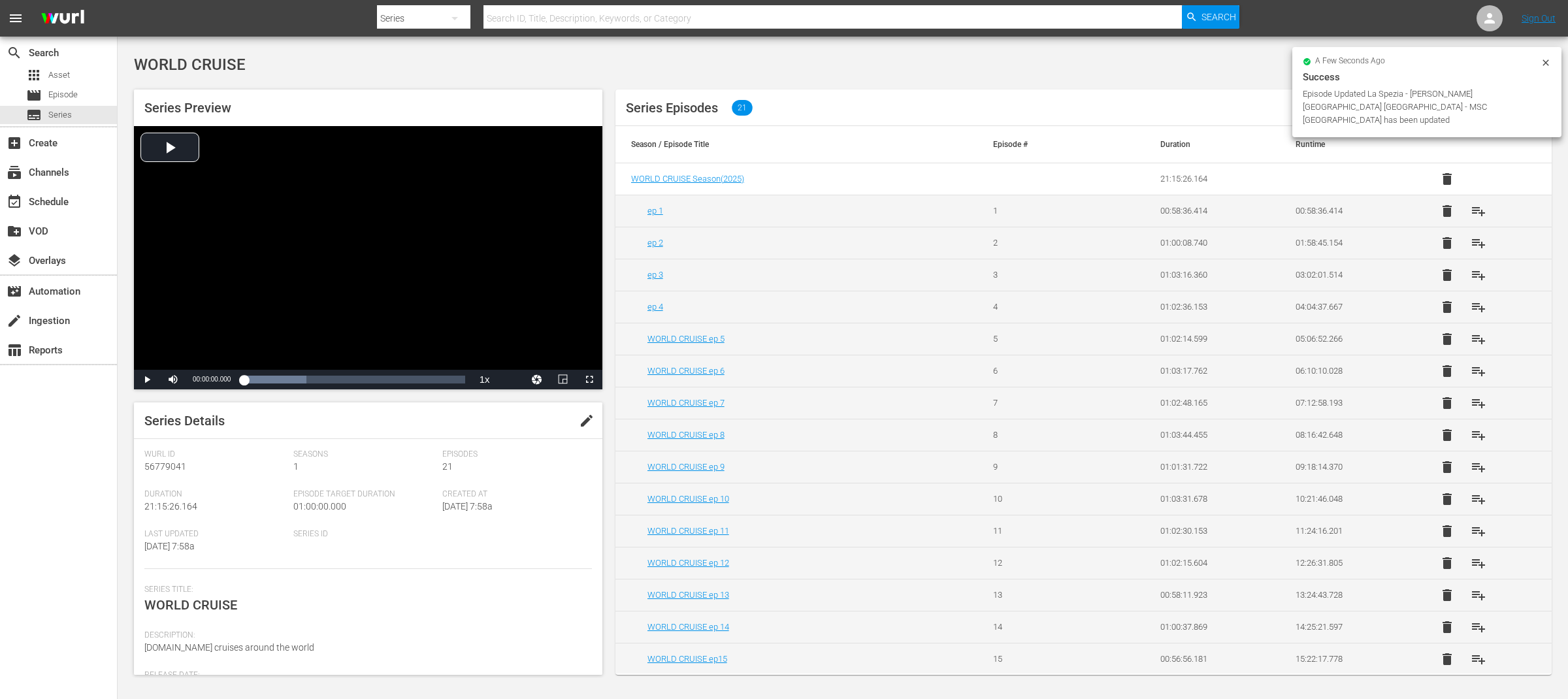
scroll to position [197, 0]
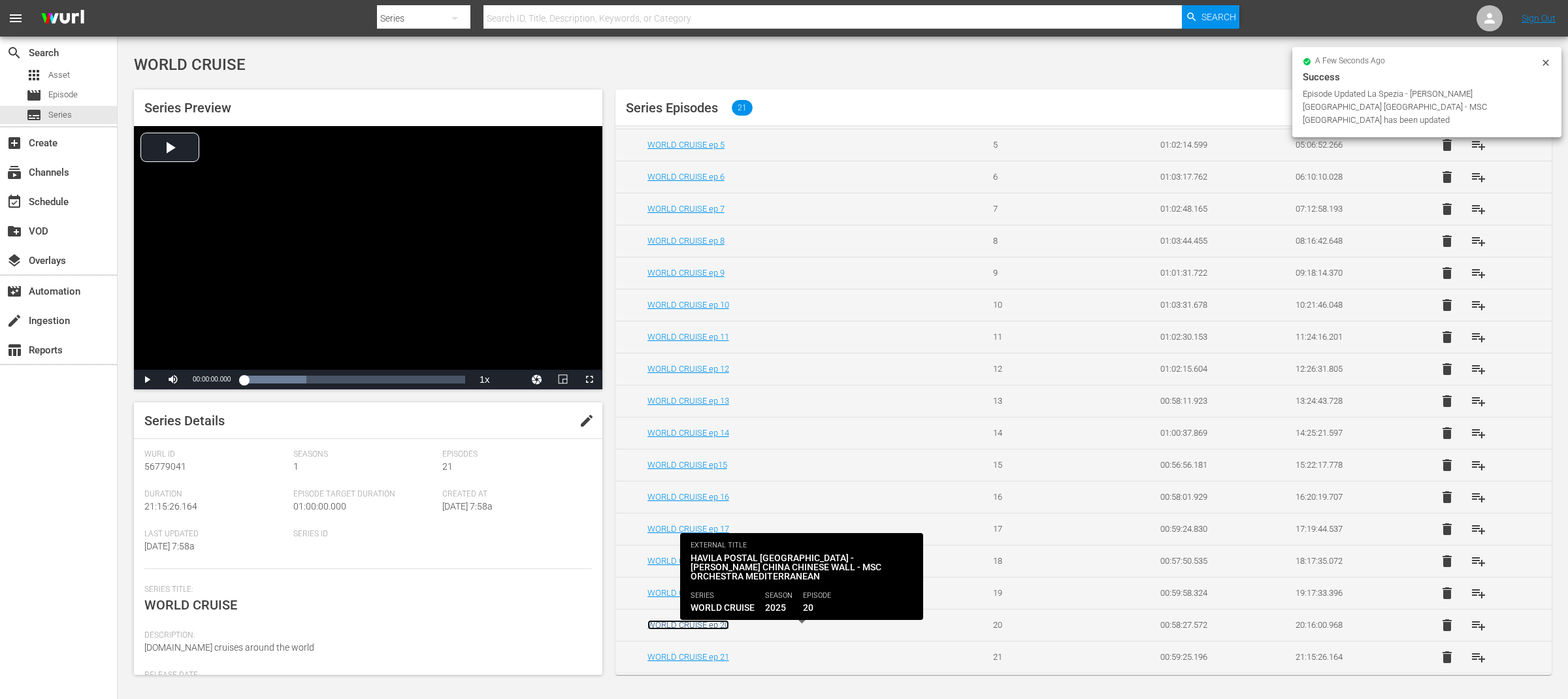
click at [703, 629] on link "WORLD CRUISE ep 20" at bounding box center [688, 624] width 82 height 10
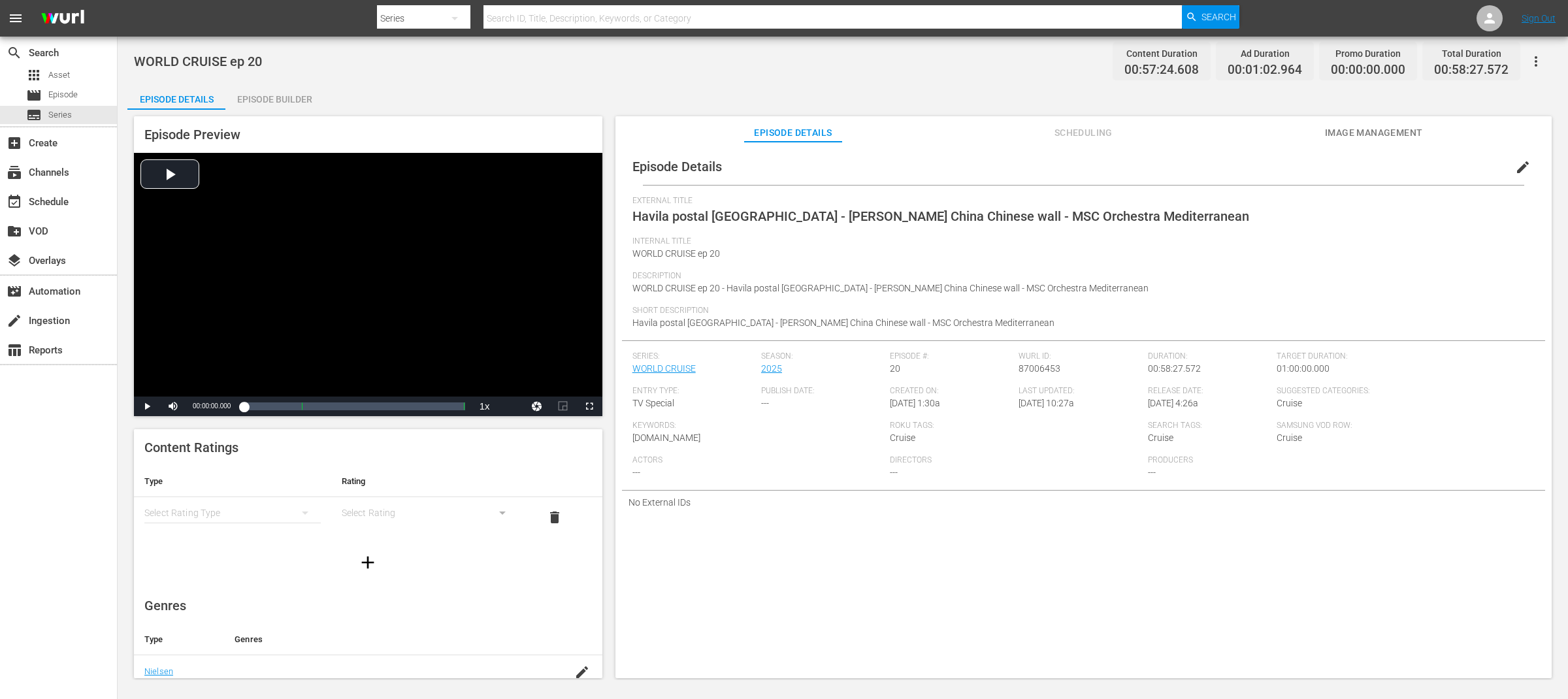
click at [1515, 167] on span "edit" at bounding box center [1522, 167] width 16 height 16
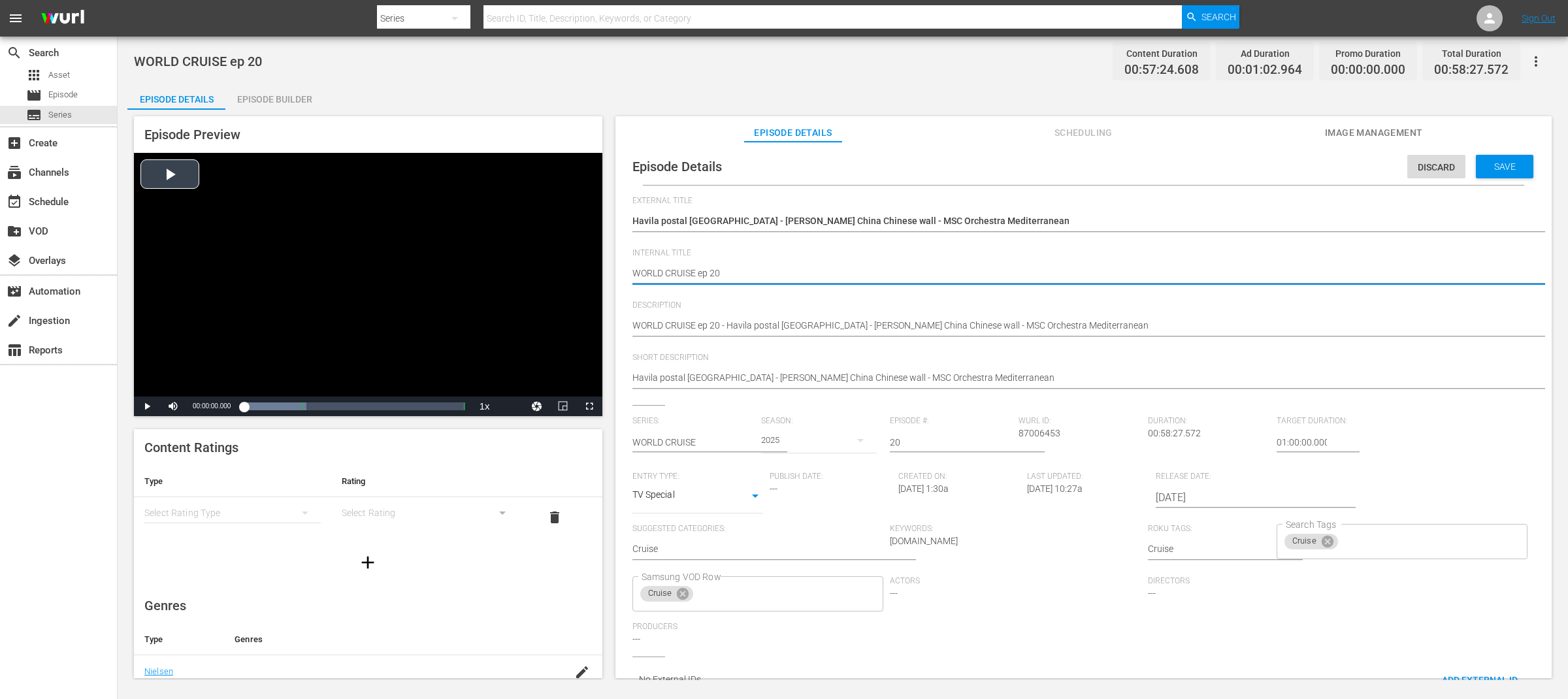
drag, startPoint x: 697, startPoint y: 274, endPoint x: 563, endPoint y: 265, distance: 134.3
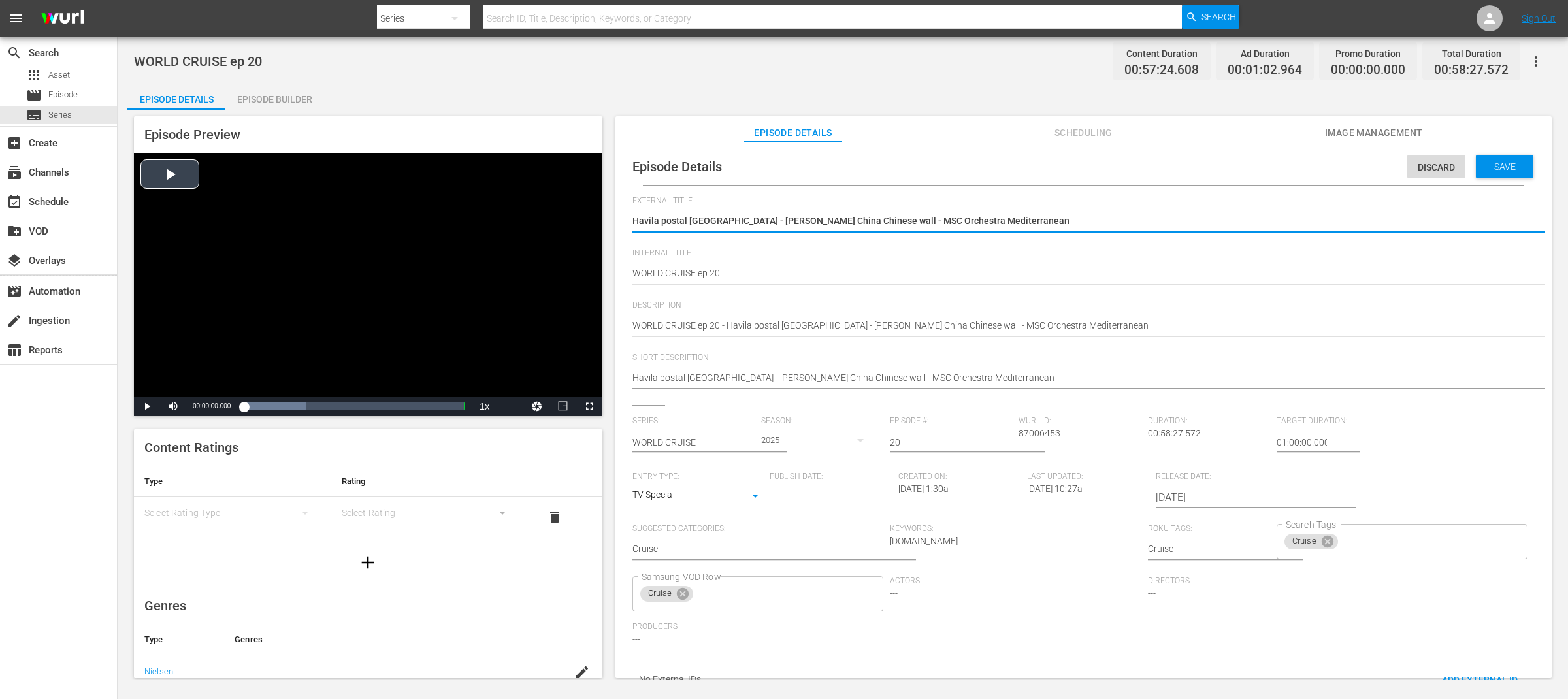
drag, startPoint x: 986, startPoint y: 220, endPoint x: 410, endPoint y: 220, distance: 576.0
paste textarea "WORLD CRUISE"
type textarea "WORLD CRUISE"
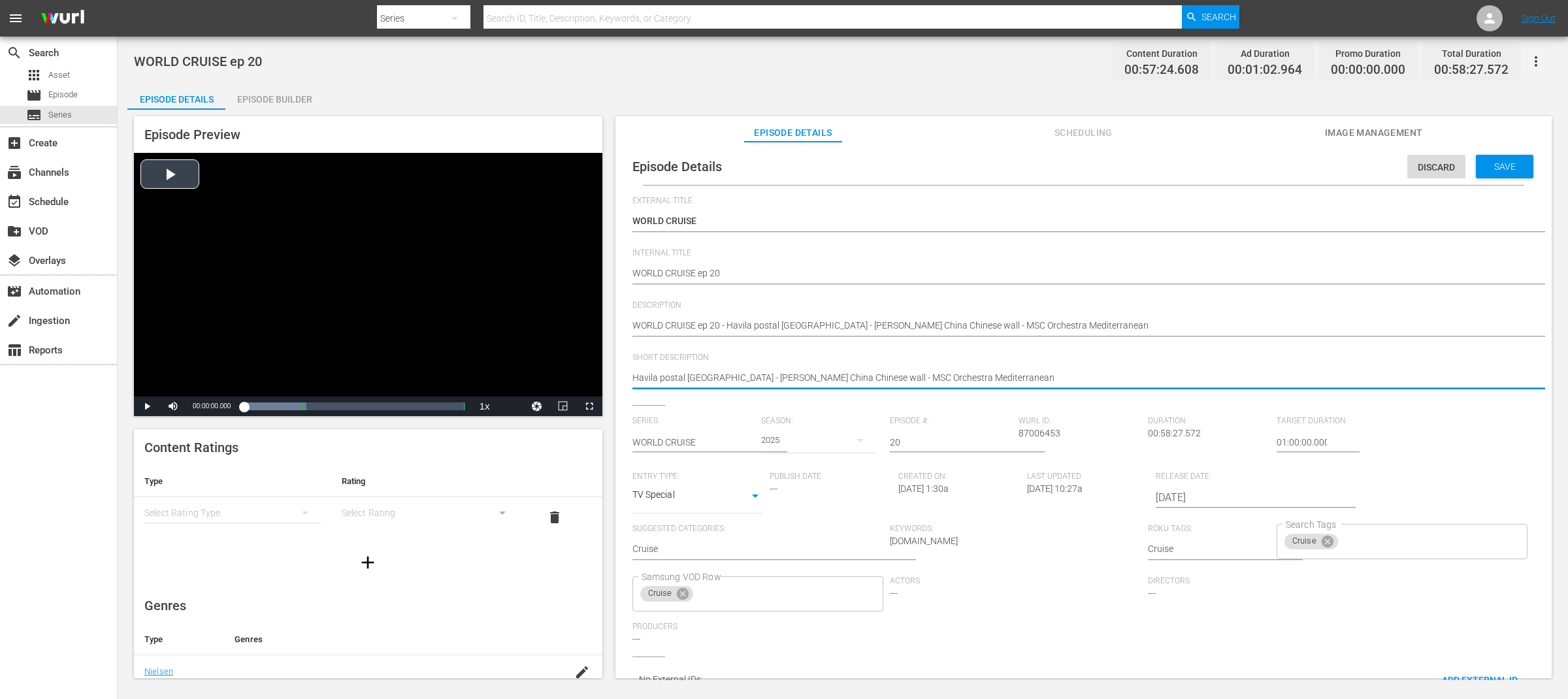
drag, startPoint x: 832, startPoint y: 375, endPoint x: 538, endPoint y: 377, distance: 294.0
type textarea "MSC Orchestra Mediterranean"
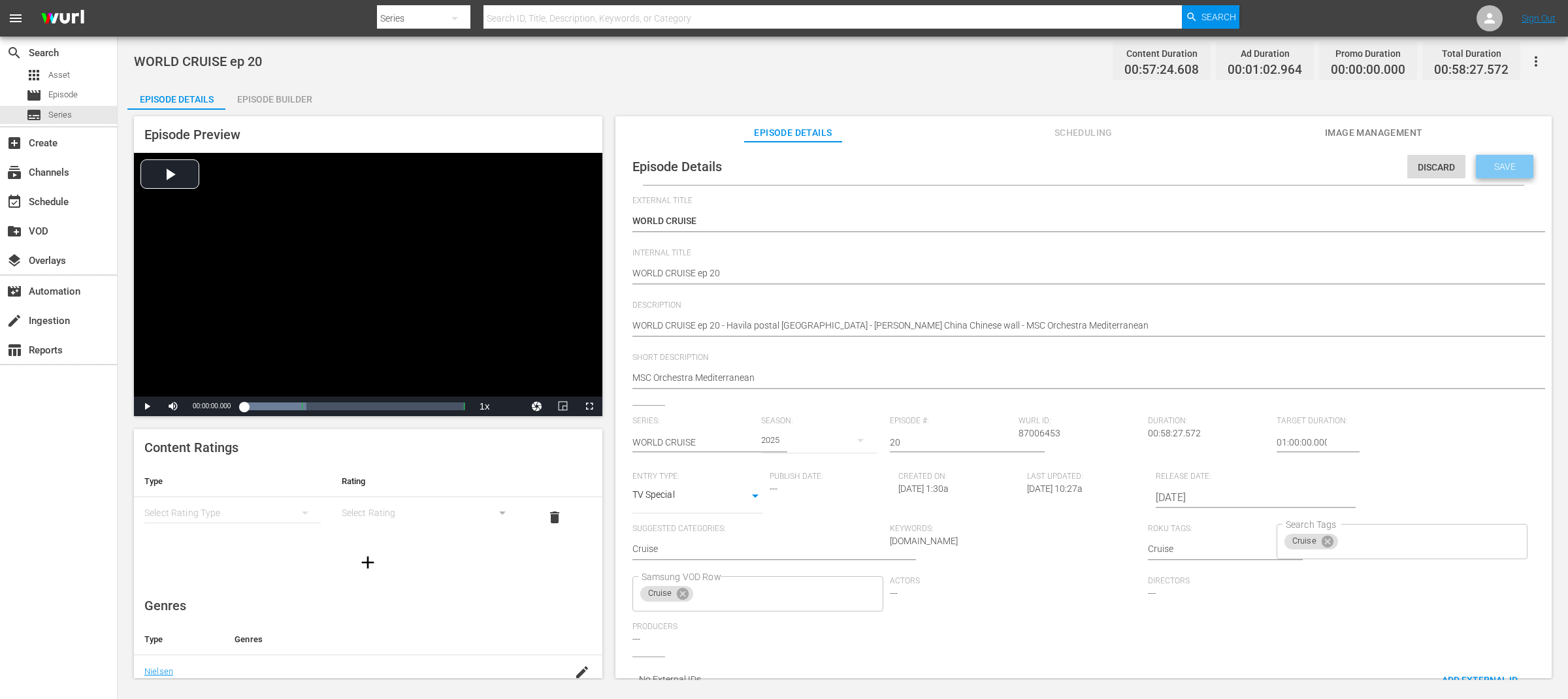
click at [1510, 168] on span "Save" at bounding box center [1505, 167] width 43 height 11
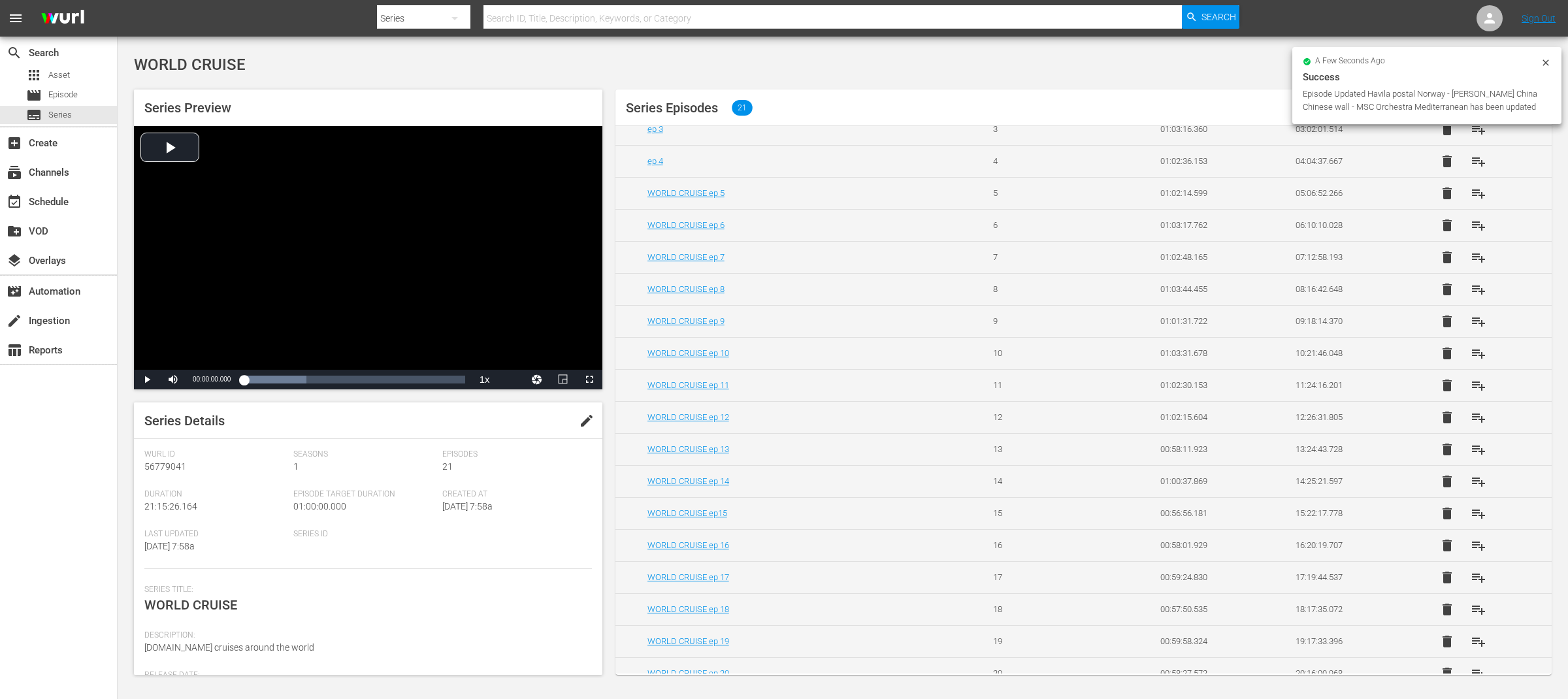
scroll to position [197, 0]
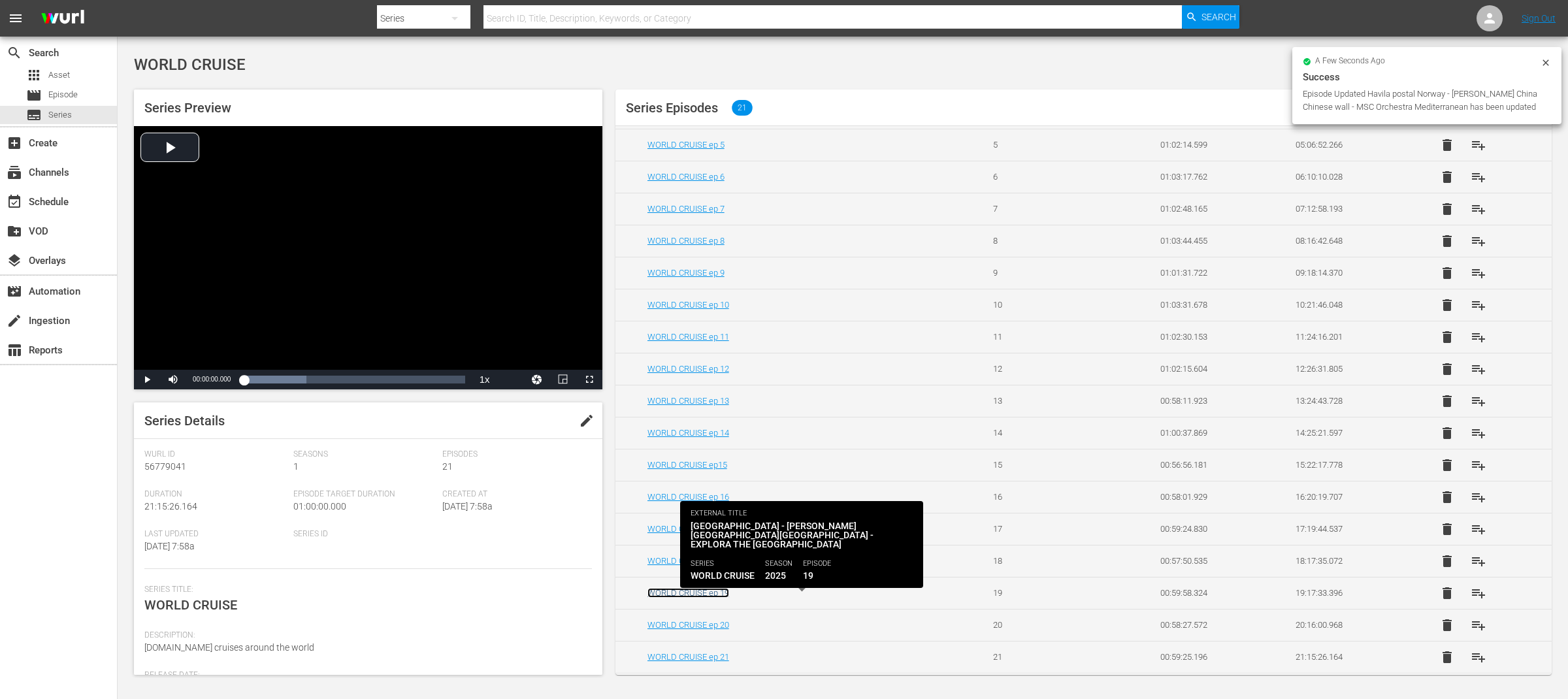
click at [711, 594] on link "WORLD CRUISE ep 19" at bounding box center [688, 592] width 82 height 10
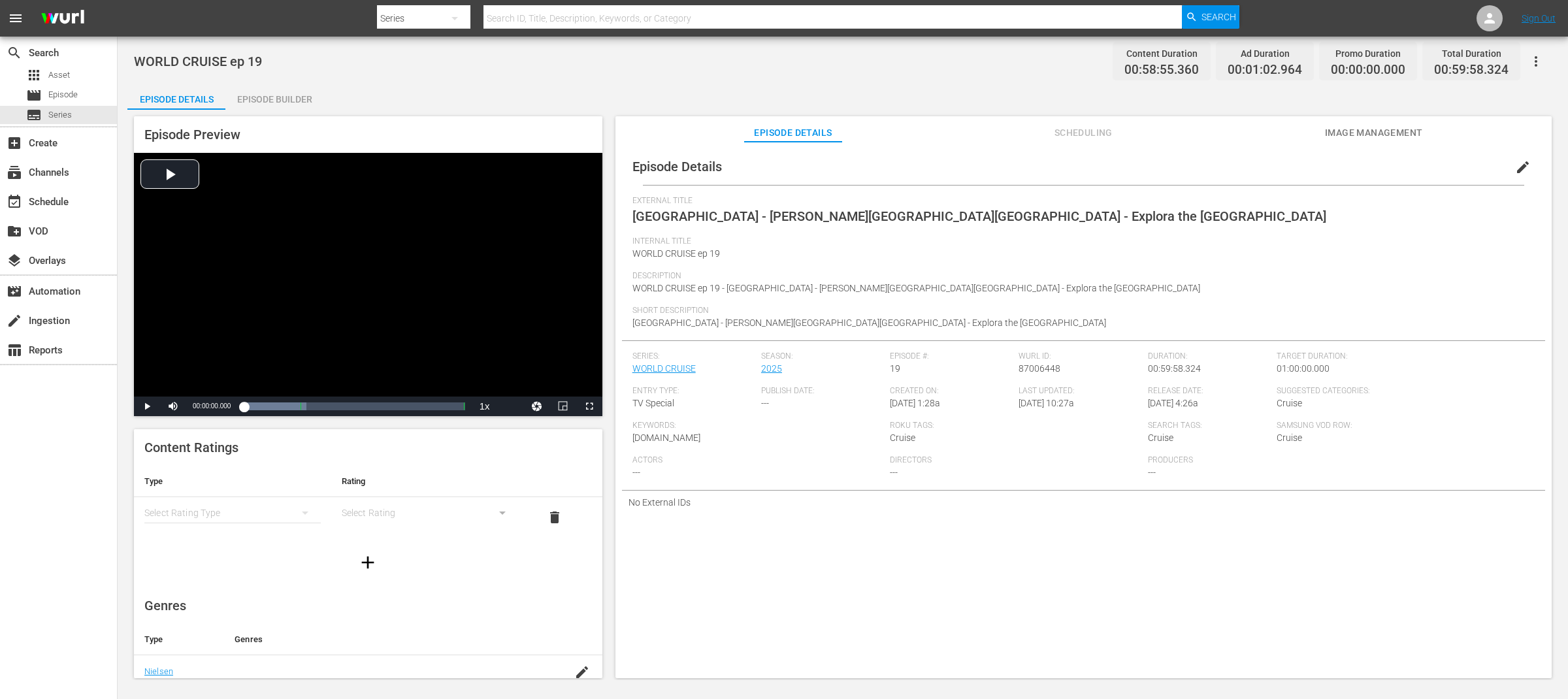
click at [1515, 167] on span "edit" at bounding box center [1522, 167] width 16 height 16
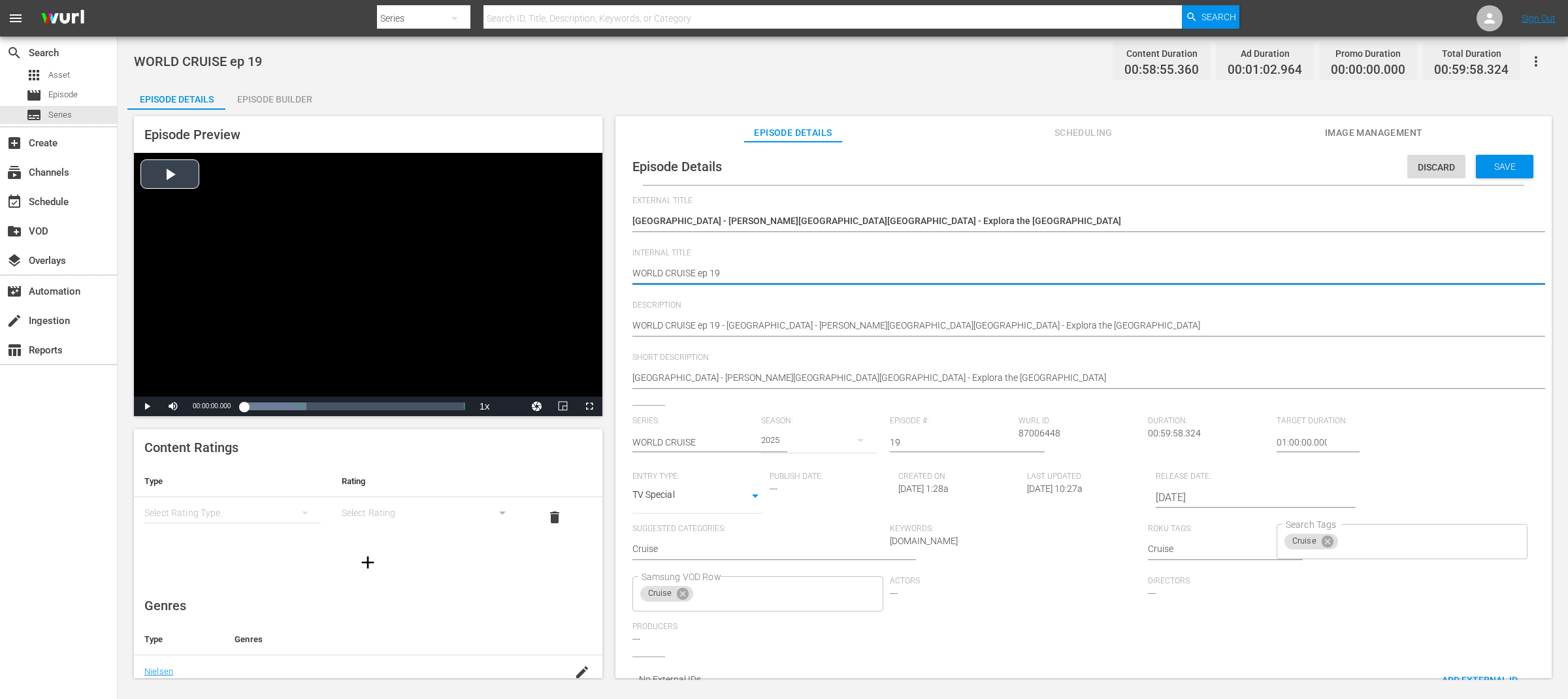
drag, startPoint x: 697, startPoint y: 274, endPoint x: 592, endPoint y: 276, distance: 105.0
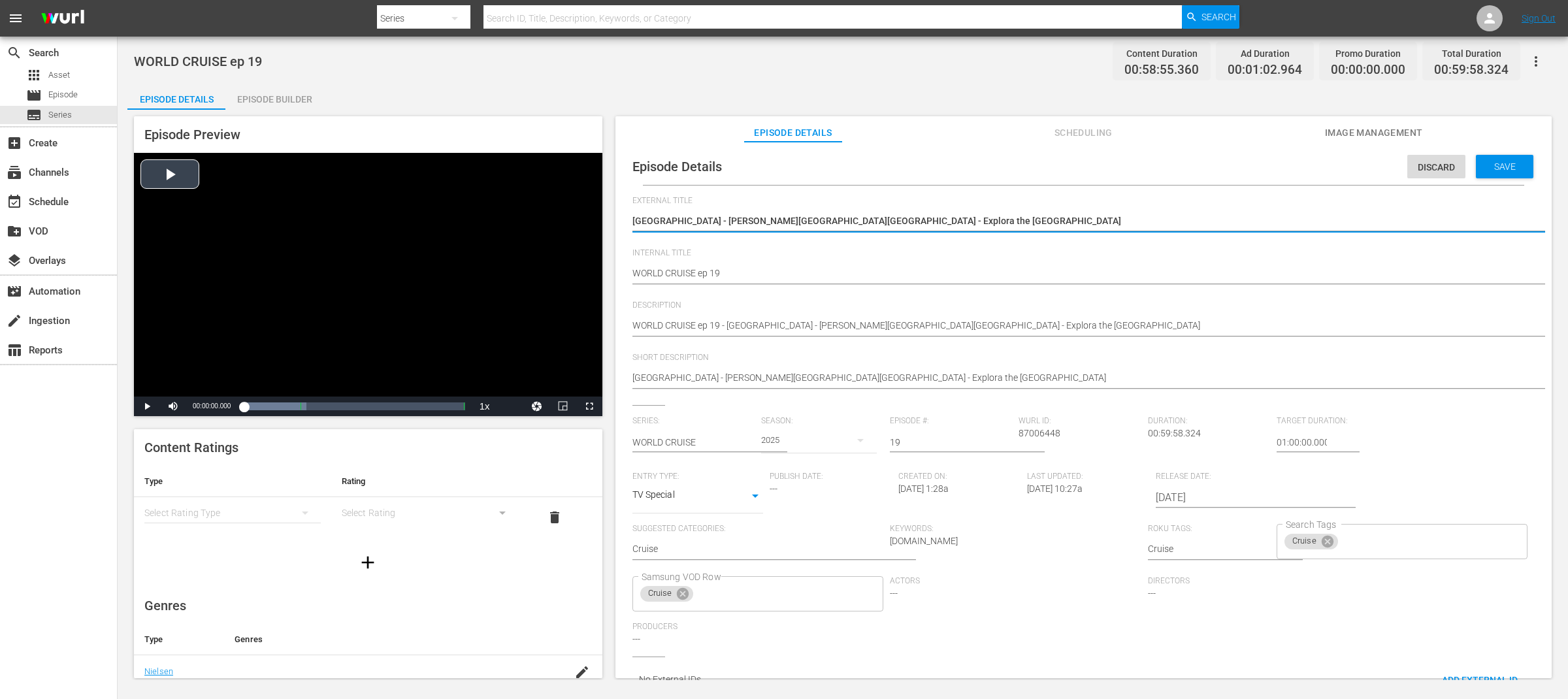
drag, startPoint x: 723, startPoint y: 219, endPoint x: 510, endPoint y: 222, distance: 213.0
paste textarea "WORLD CRUISE"
type textarea "WORLD CRUISE"
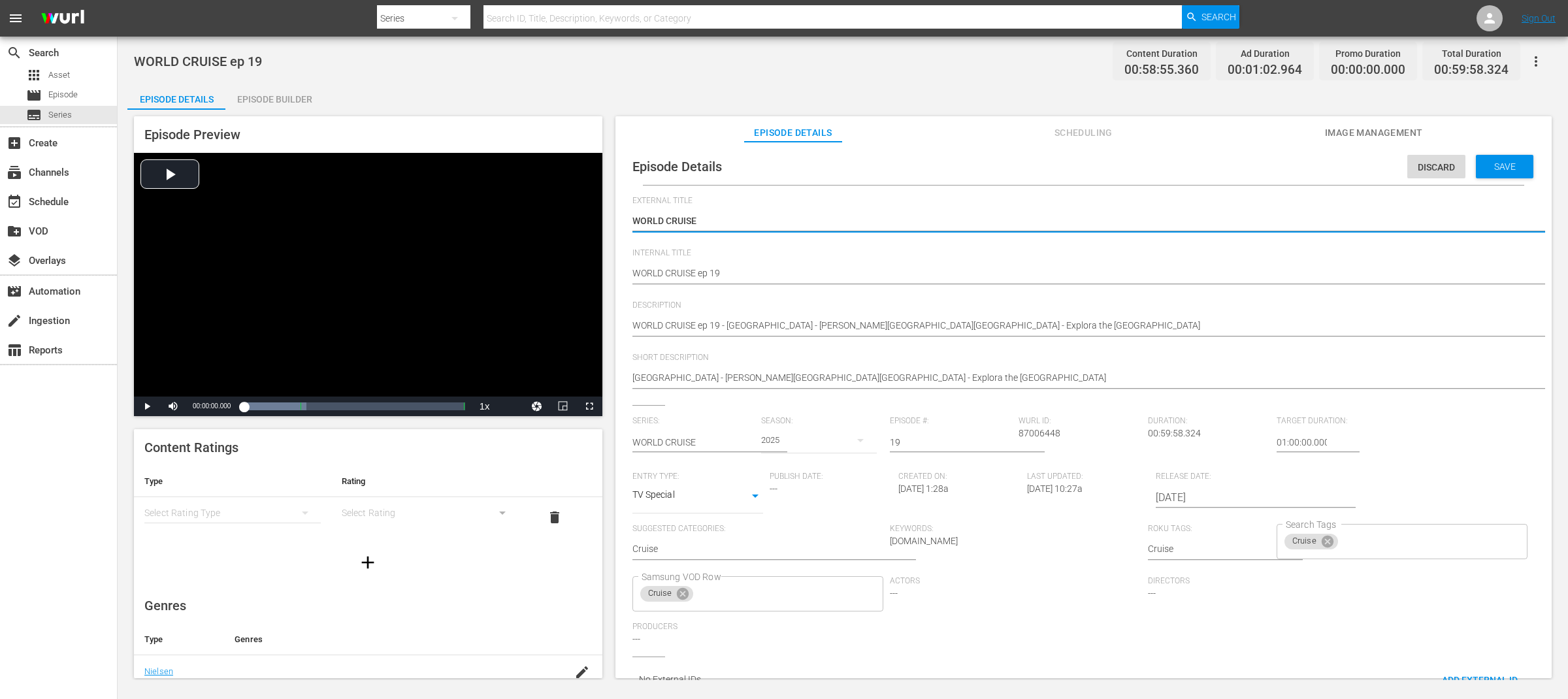
type textarea "WORLD CRUISE"
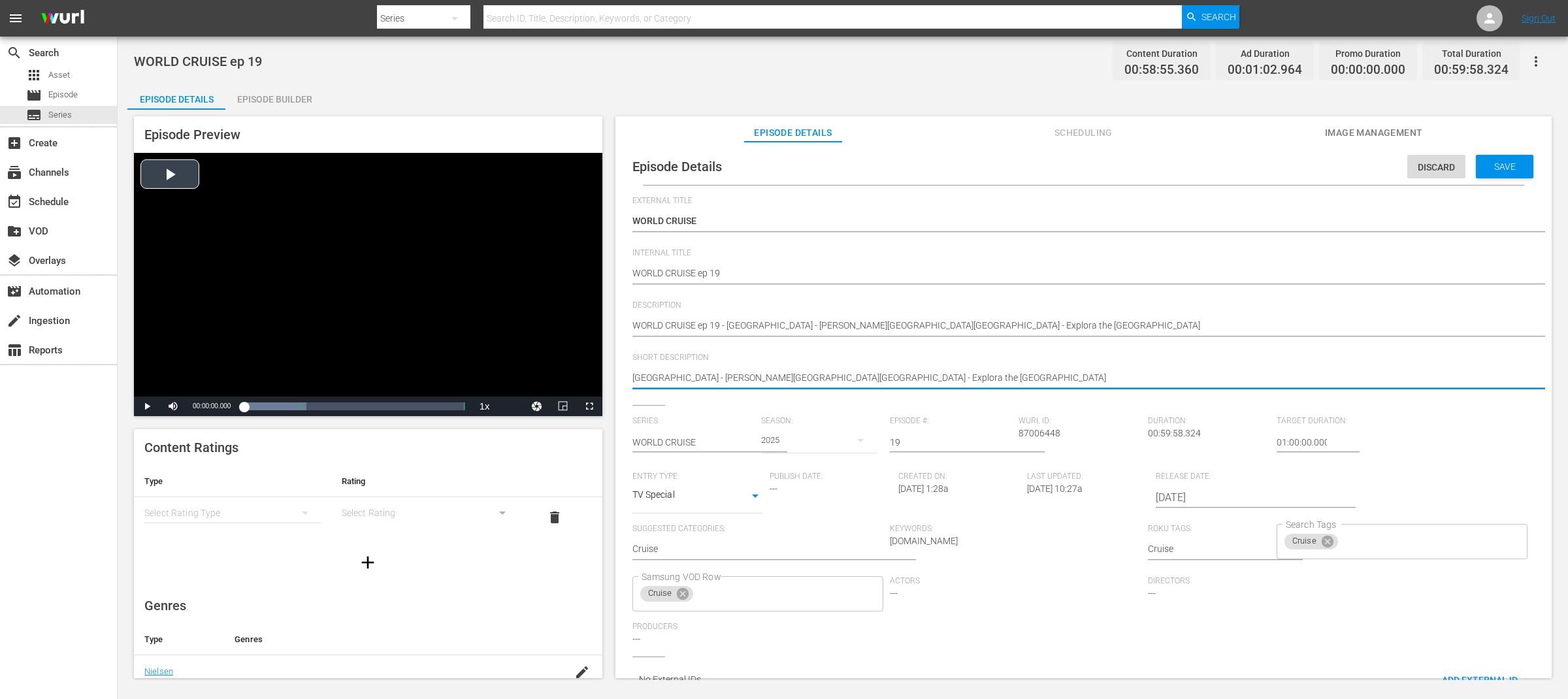
drag, startPoint x: 754, startPoint y: 372, endPoint x: 569, endPoint y: 372, distance: 185.0
type textarea "Explora the Mediterranean"
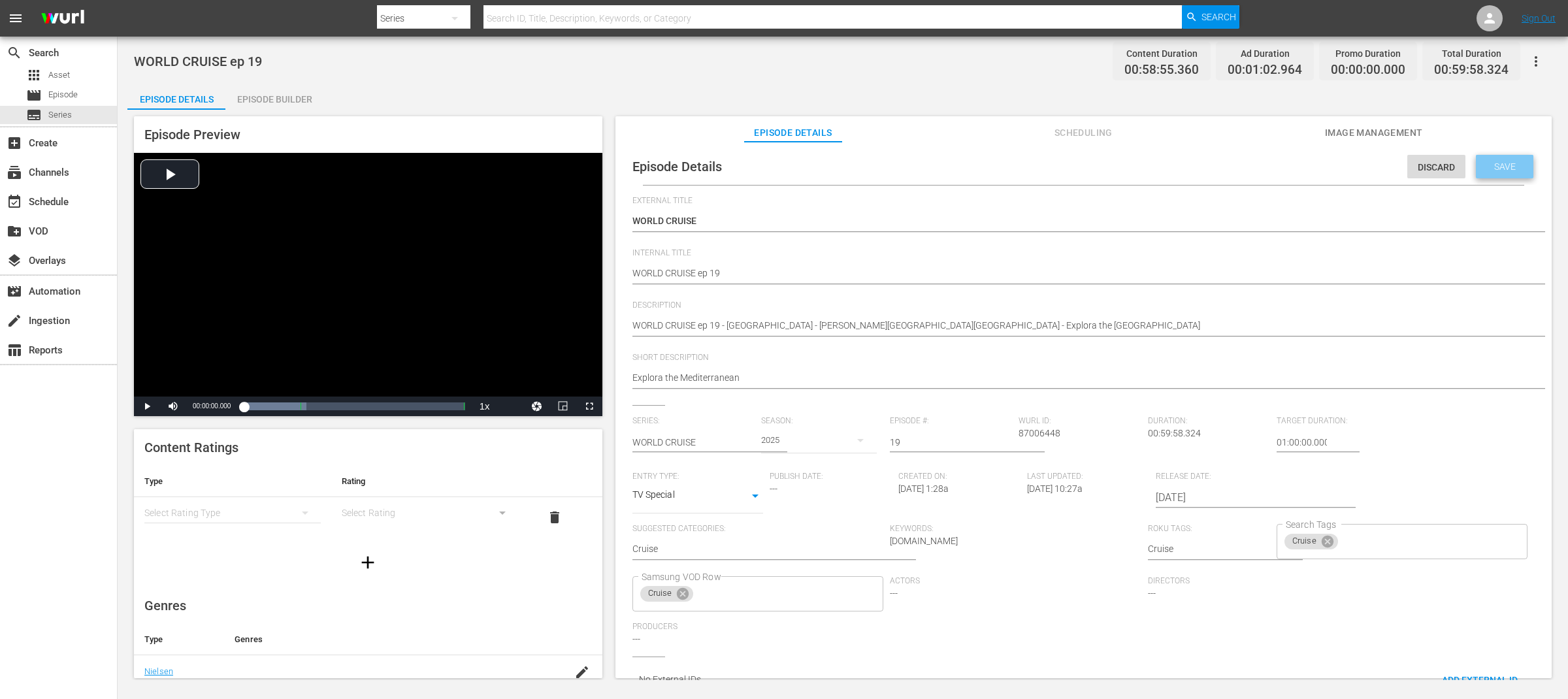
click at [1498, 165] on span "Save" at bounding box center [1505, 167] width 43 height 11
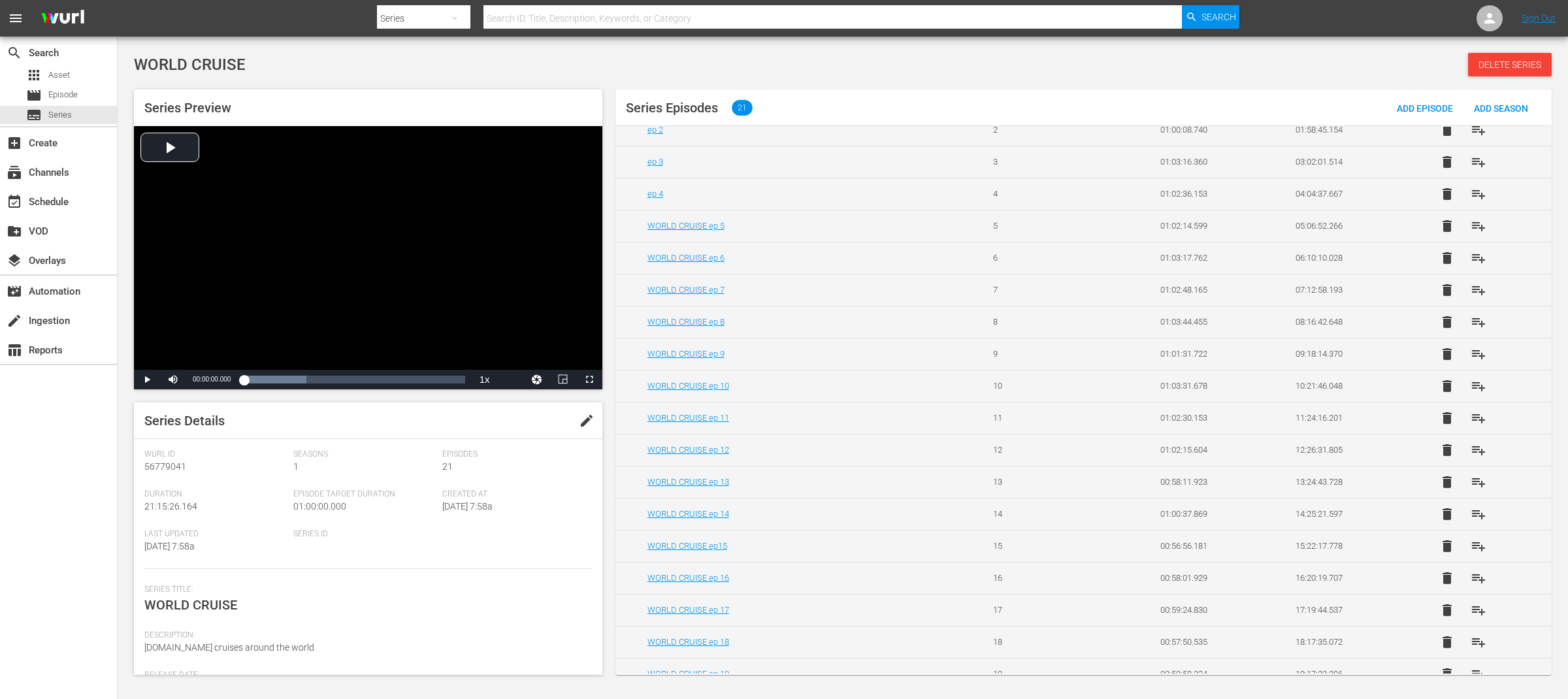
scroll to position [197, 0]
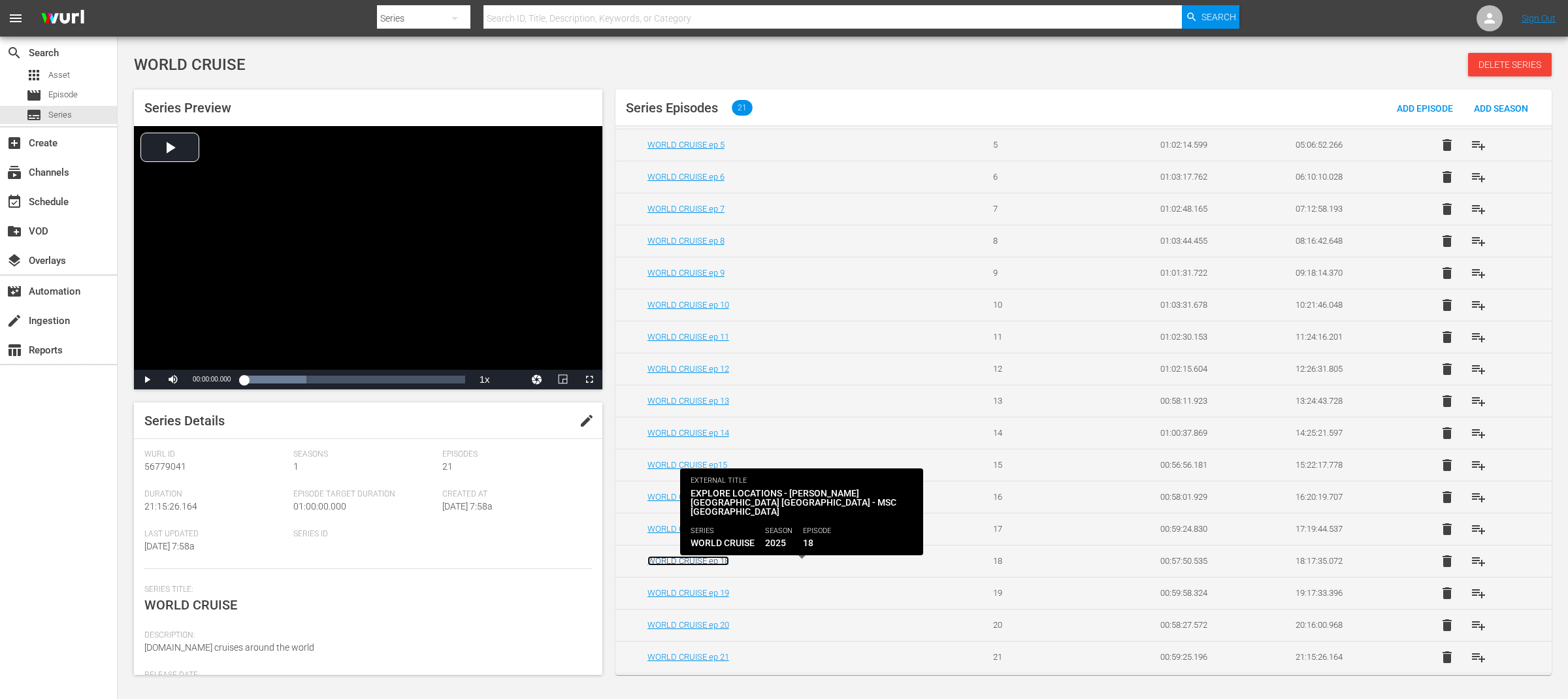
click at [710, 560] on link "WORLD CRUISE ep 18" at bounding box center [688, 560] width 82 height 10
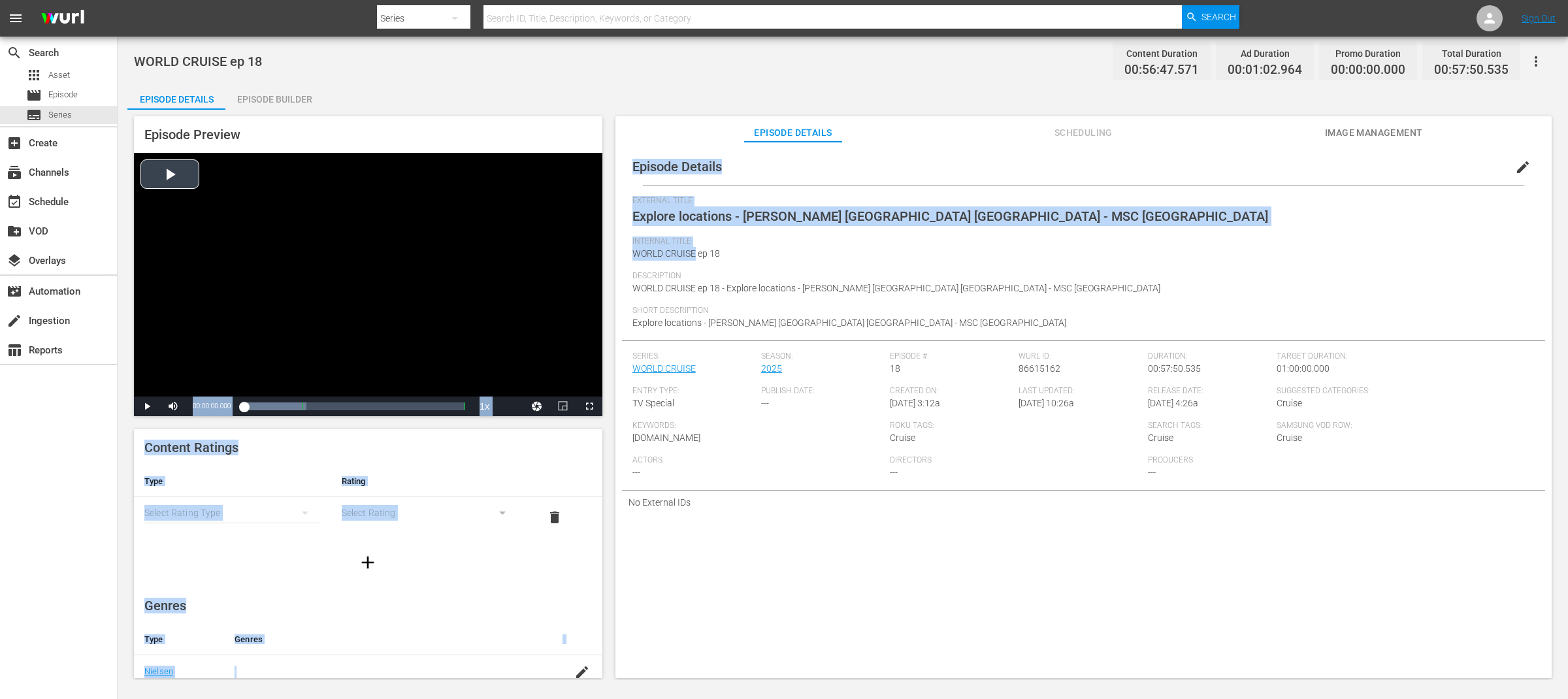
drag, startPoint x: 695, startPoint y: 252, endPoint x: 556, endPoint y: 251, distance: 139.0
click at [556, 251] on div "Episode Preview Video Player is loading. Play Video Play Mute Current Time 00:0…" at bounding box center [842, 399] width 1431 height 579
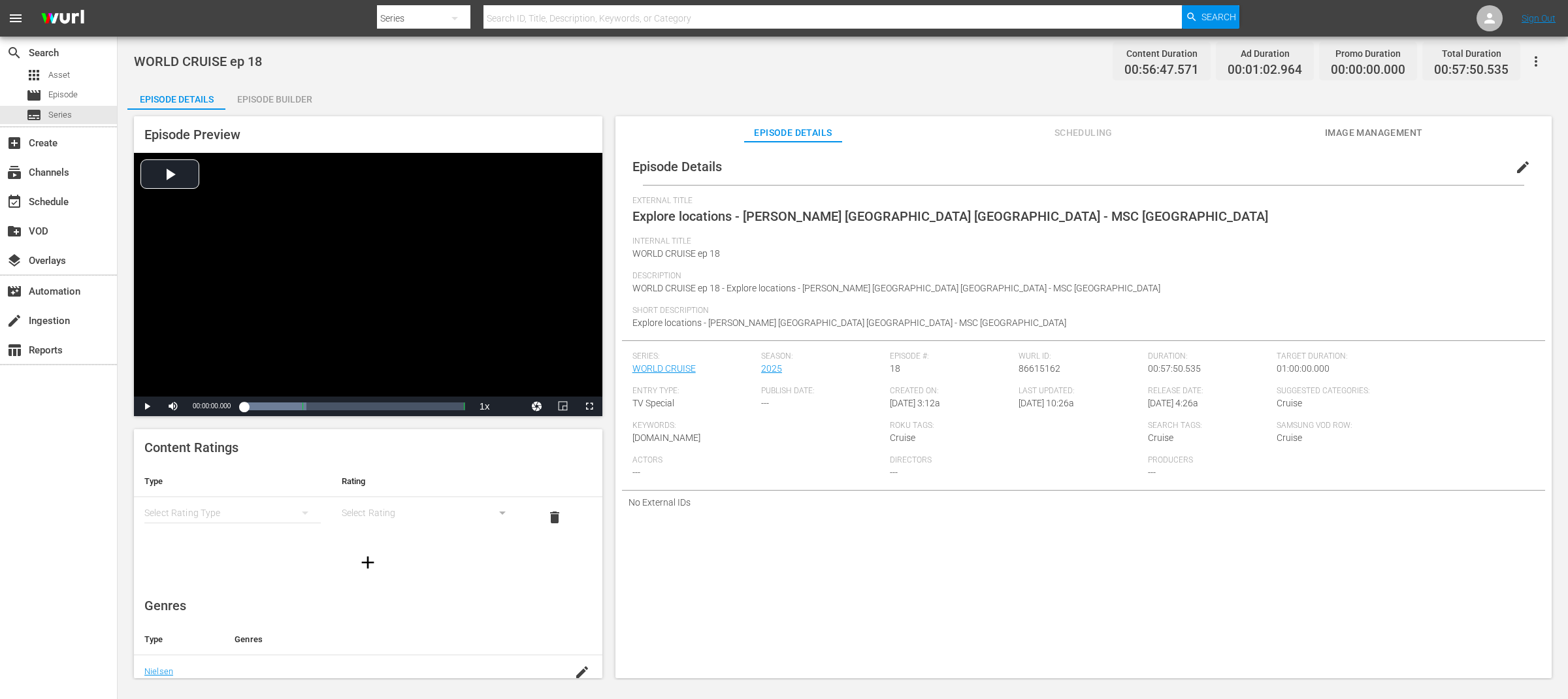
click at [672, 254] on span "WORLD CRUISE ep 18" at bounding box center [676, 254] width 88 height 11
click at [1523, 165] on span "edit" at bounding box center [1522, 167] width 16 height 16
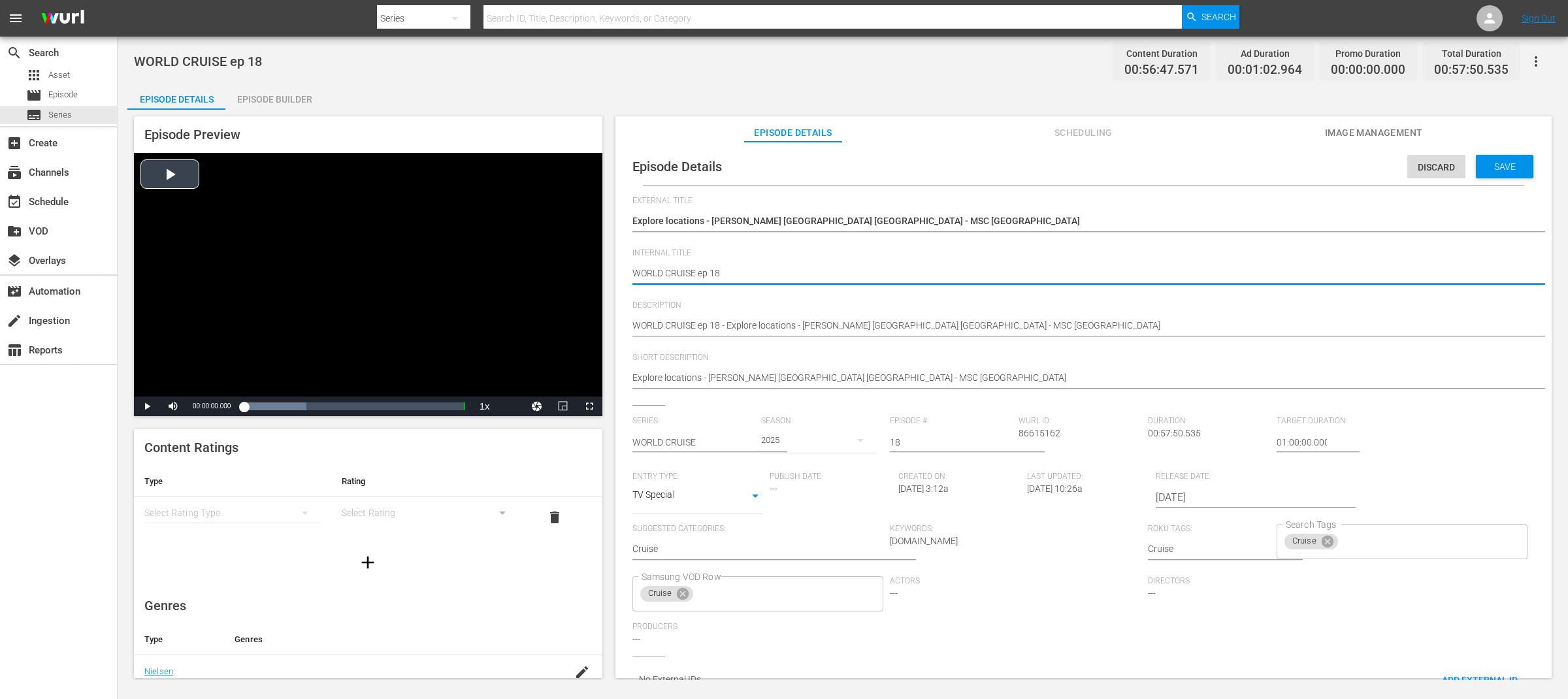
drag, startPoint x: 697, startPoint y: 274, endPoint x: 545, endPoint y: 274, distance: 152.0
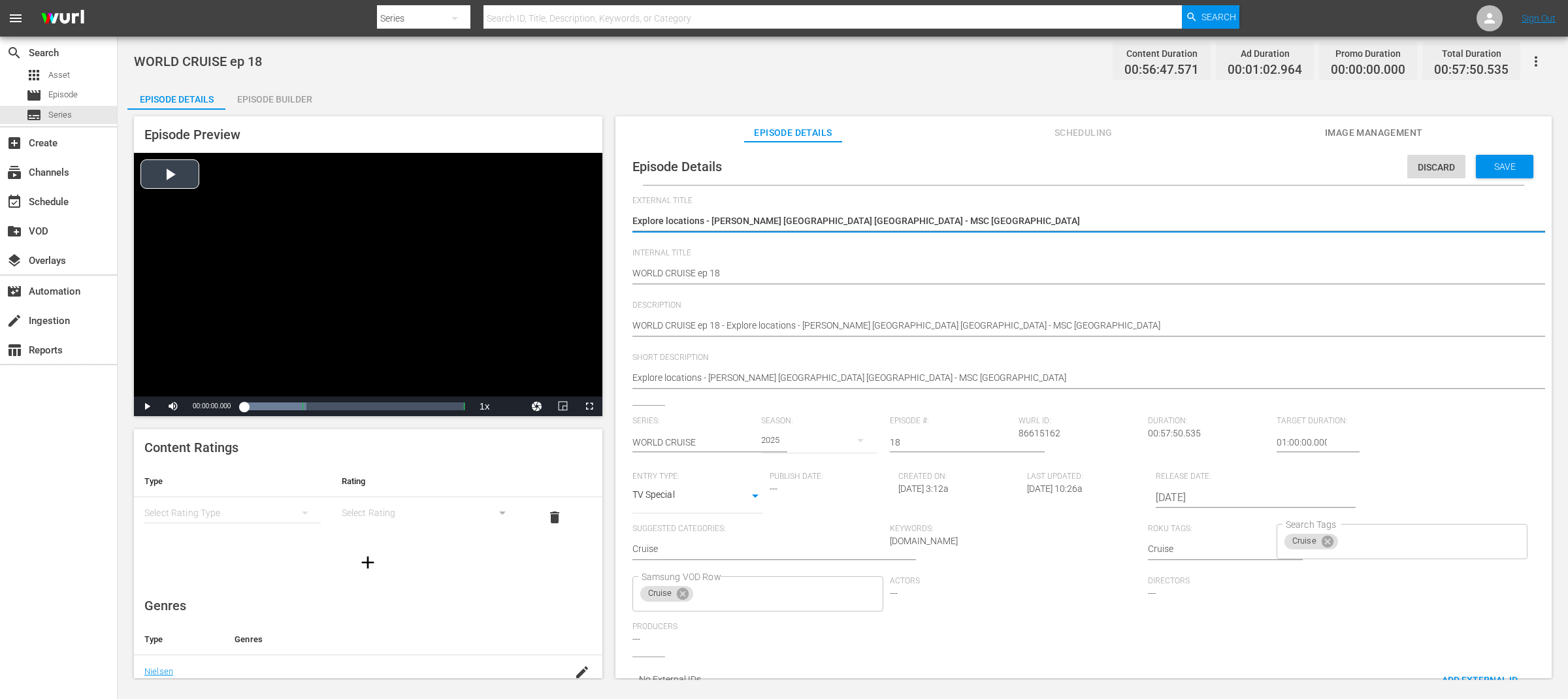
drag, startPoint x: 945, startPoint y: 223, endPoint x: 483, endPoint y: 215, distance: 462.1
paste textarea "WORLD CRUISE"
type textarea "WORLD CRUISE"
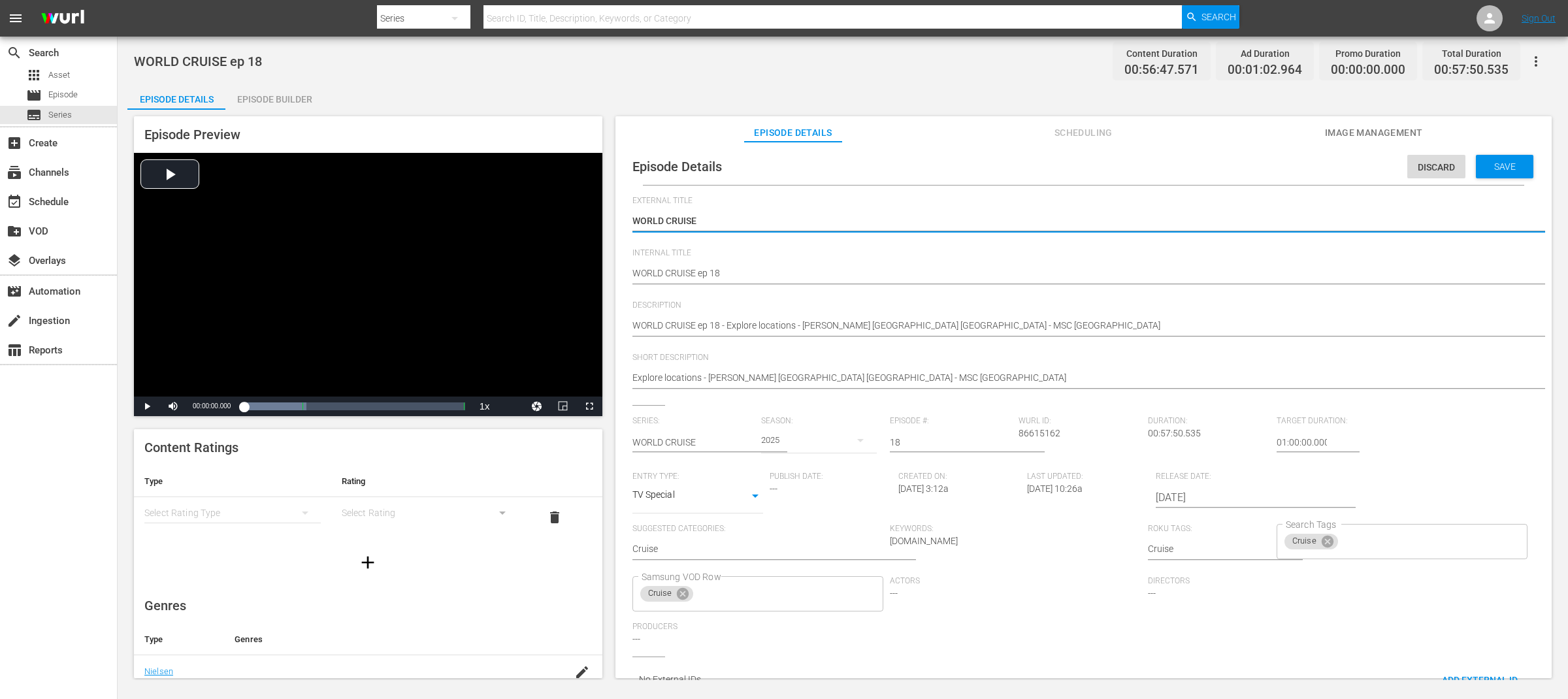
type textarea "WORLD CRUISE"
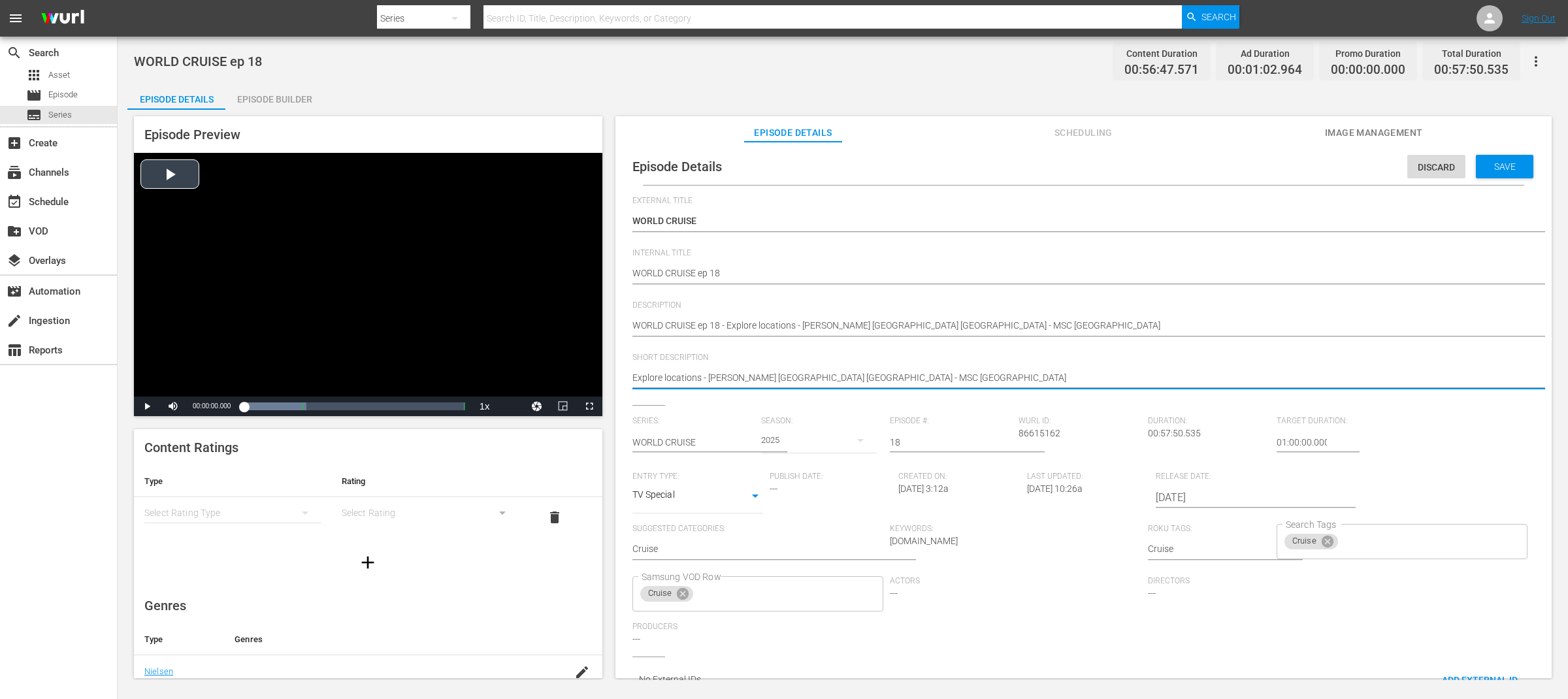
drag, startPoint x: 856, startPoint y: 377, endPoint x: 575, endPoint y: 377, distance: 281.0
type textarea "MSC China"
click at [1504, 174] on div "Save" at bounding box center [1504, 166] width 57 height 24
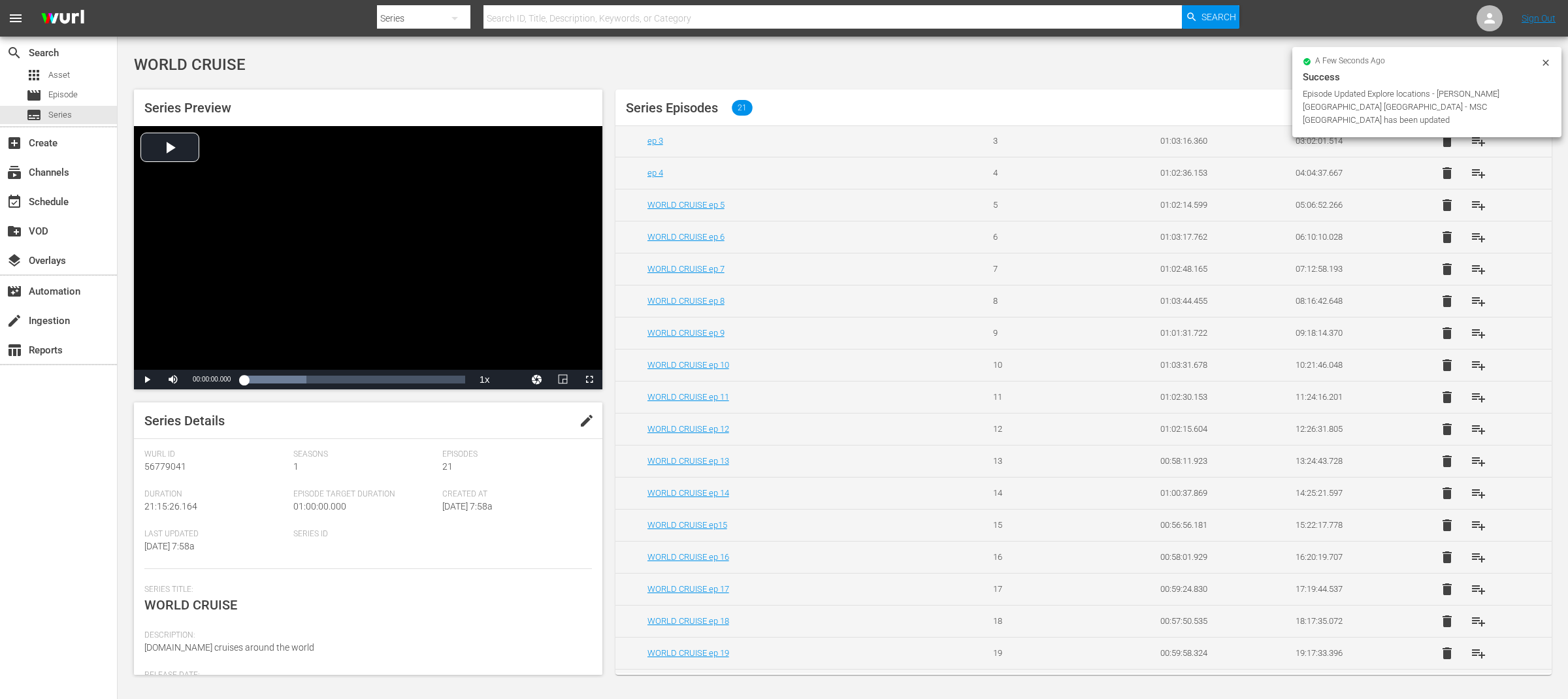
scroll to position [197, 0]
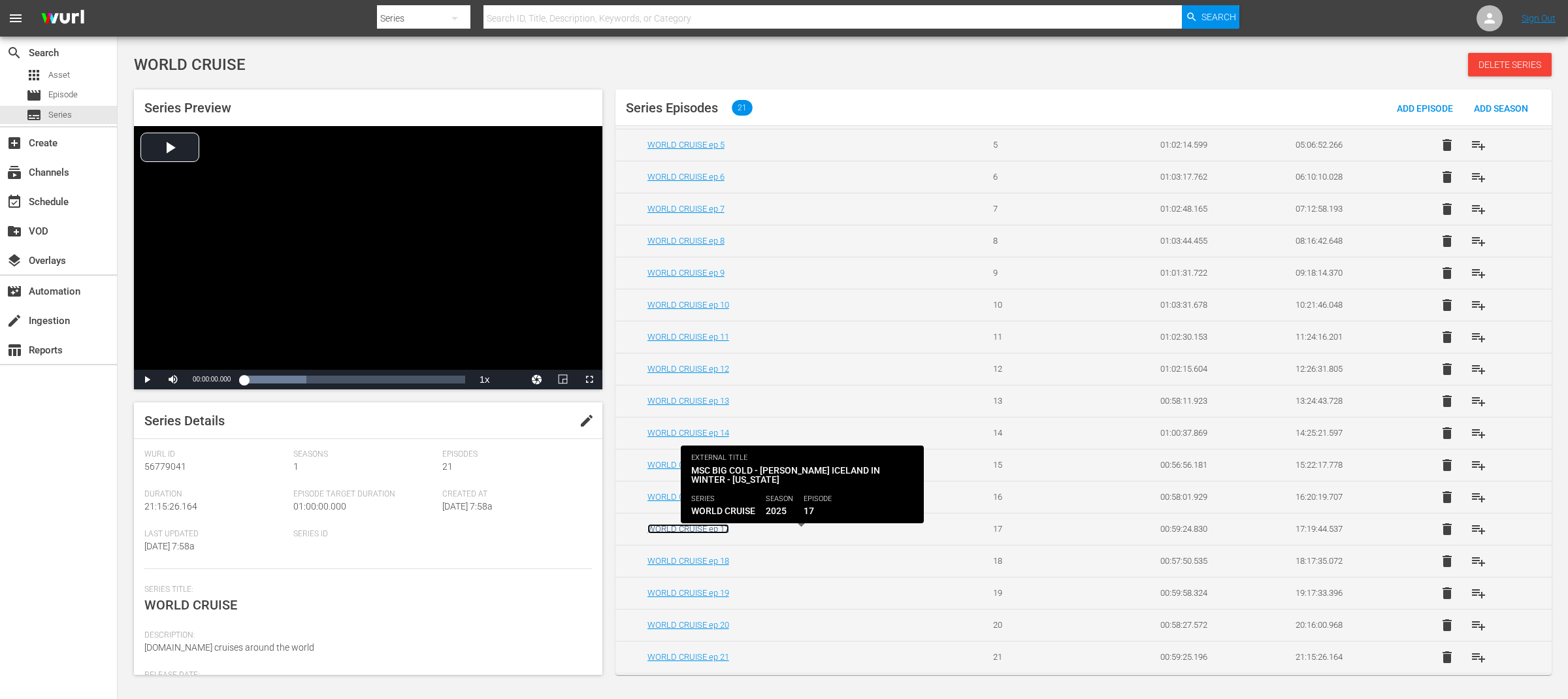
click at [702, 527] on link "WORLD CRUISE ep 17" at bounding box center [688, 528] width 82 height 10
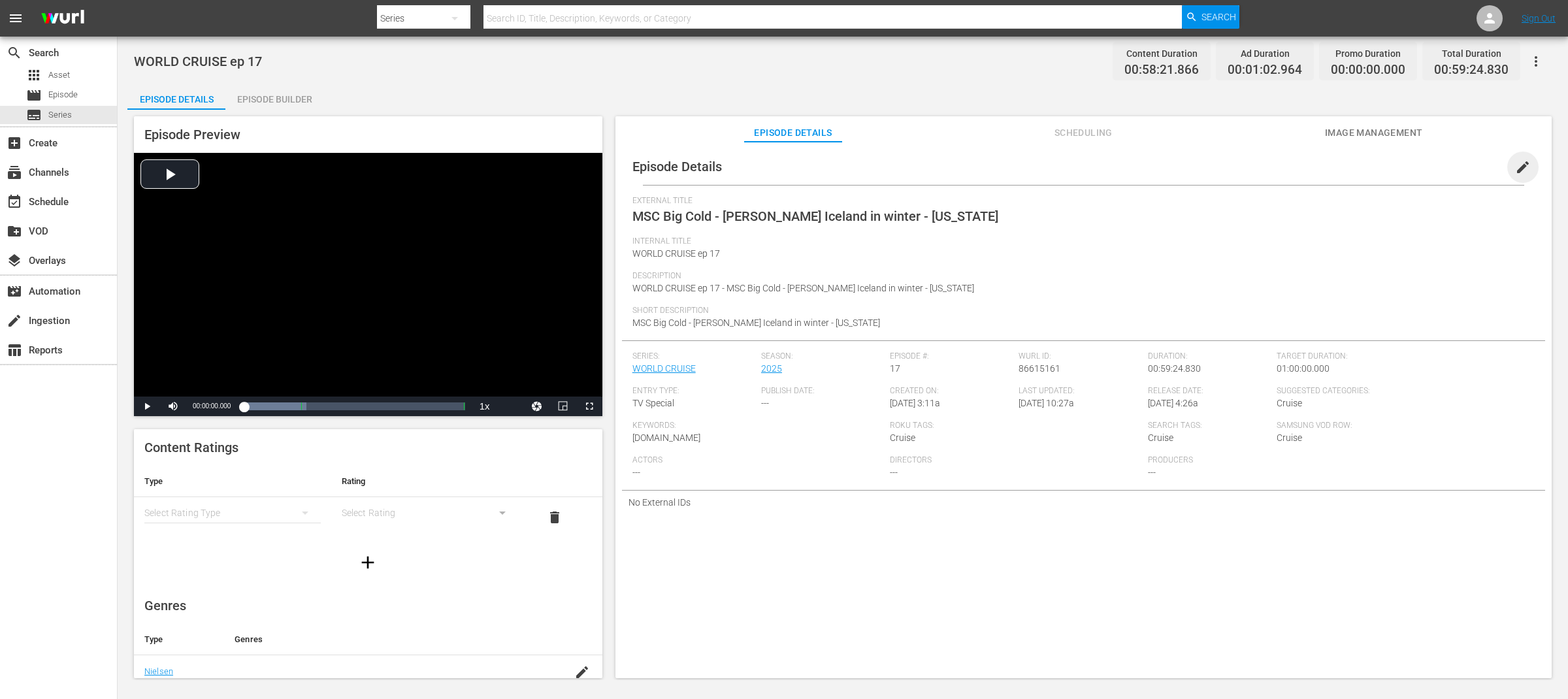
click at [1519, 164] on span "edit" at bounding box center [1522, 167] width 16 height 16
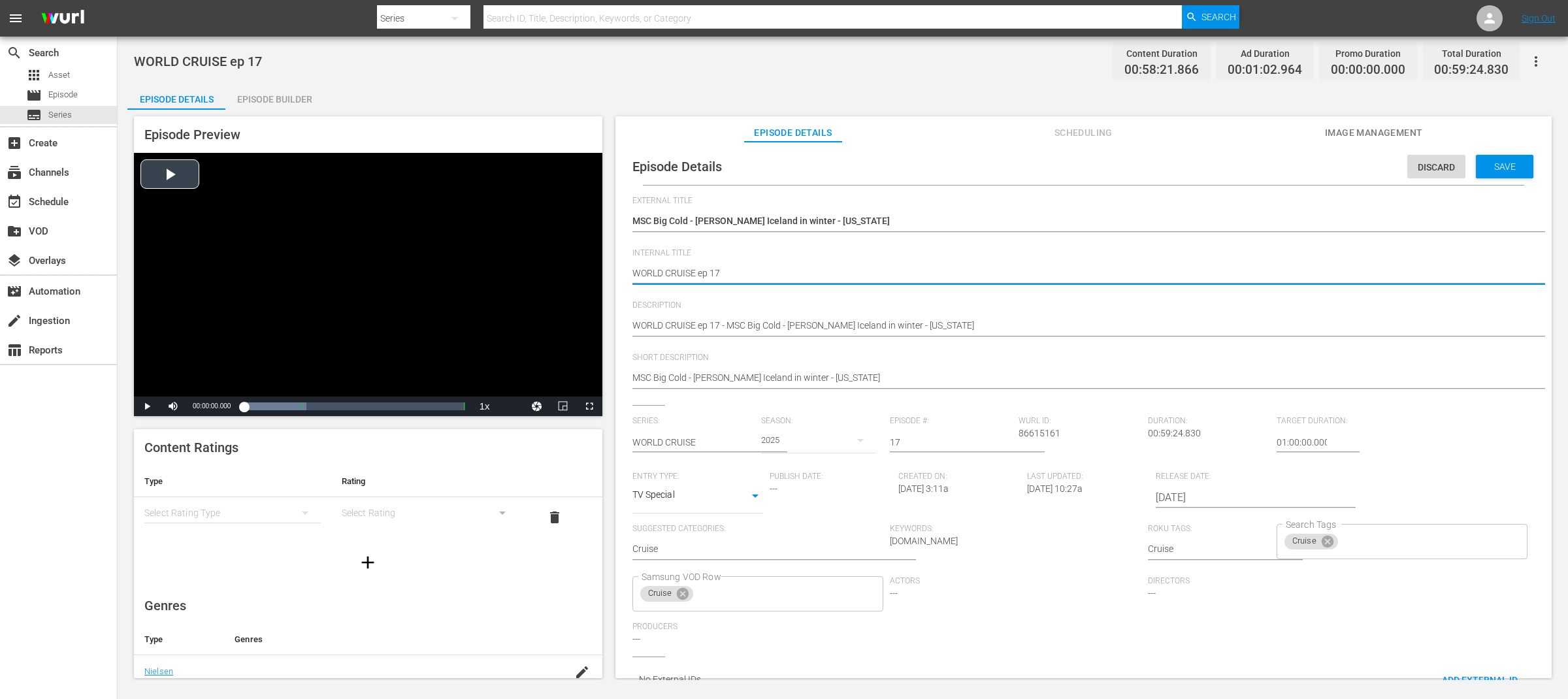
drag, startPoint x: 691, startPoint y: 273, endPoint x: 592, endPoint y: 271, distance: 99.0
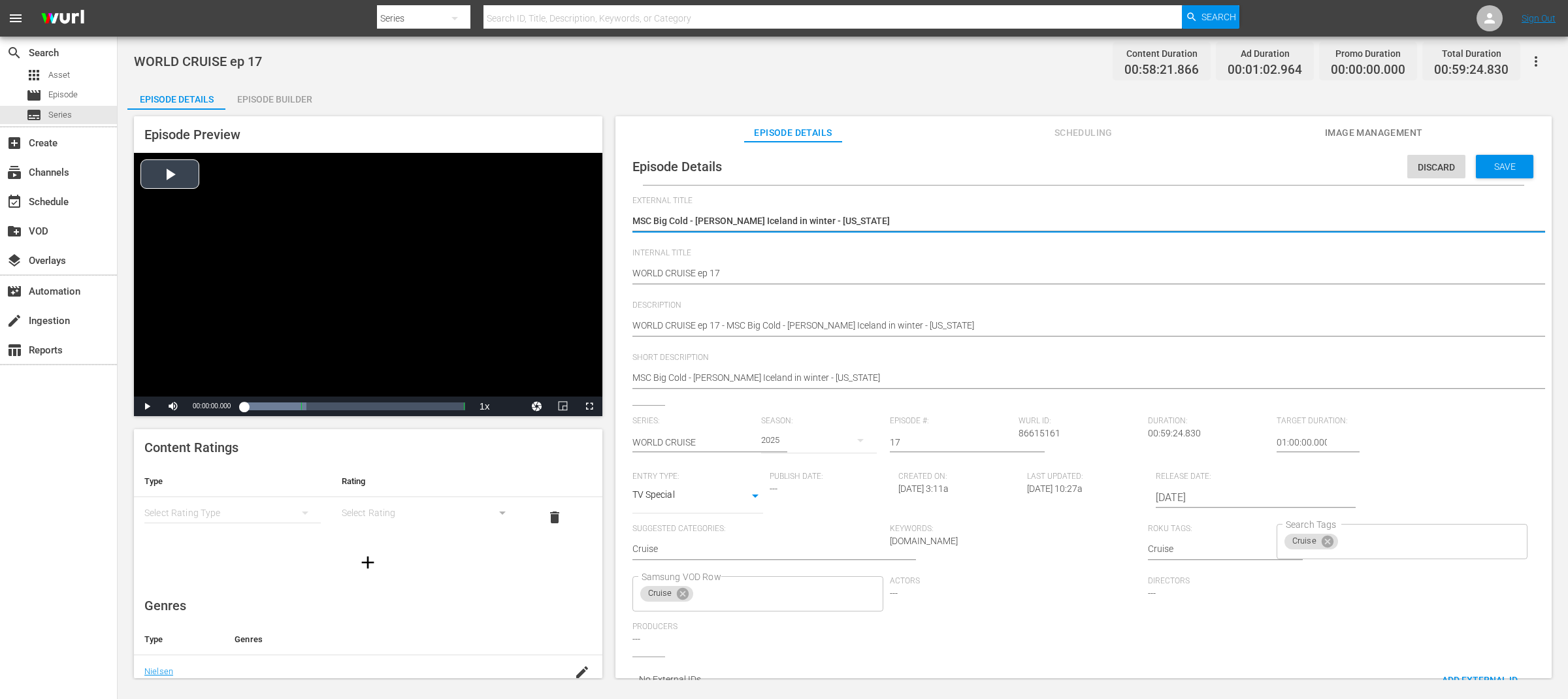
drag, startPoint x: 839, startPoint y: 219, endPoint x: 527, endPoint y: 220, distance: 312.0
paste textarea "WORLD CRUISE"
type textarea "WORLD CRUISE"
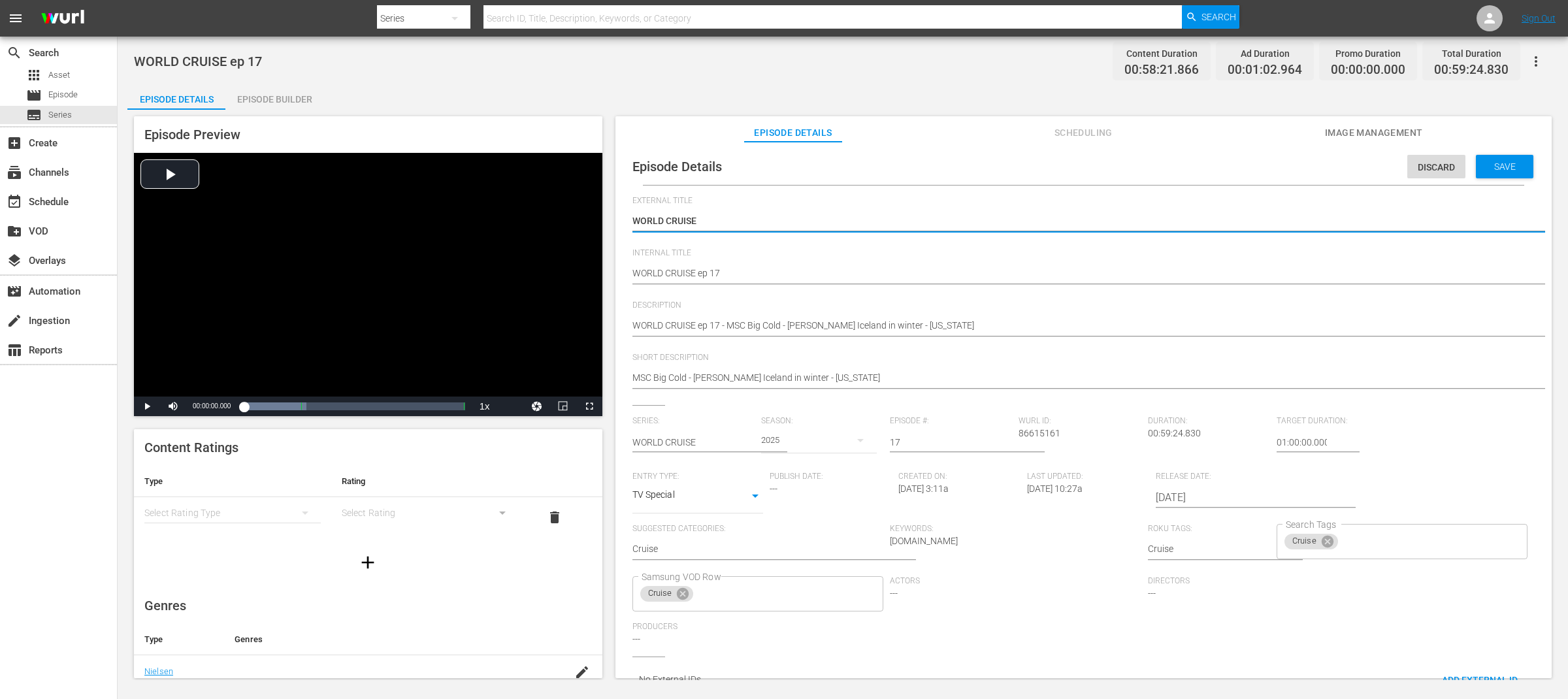
type textarea "WORLD CRUISE"
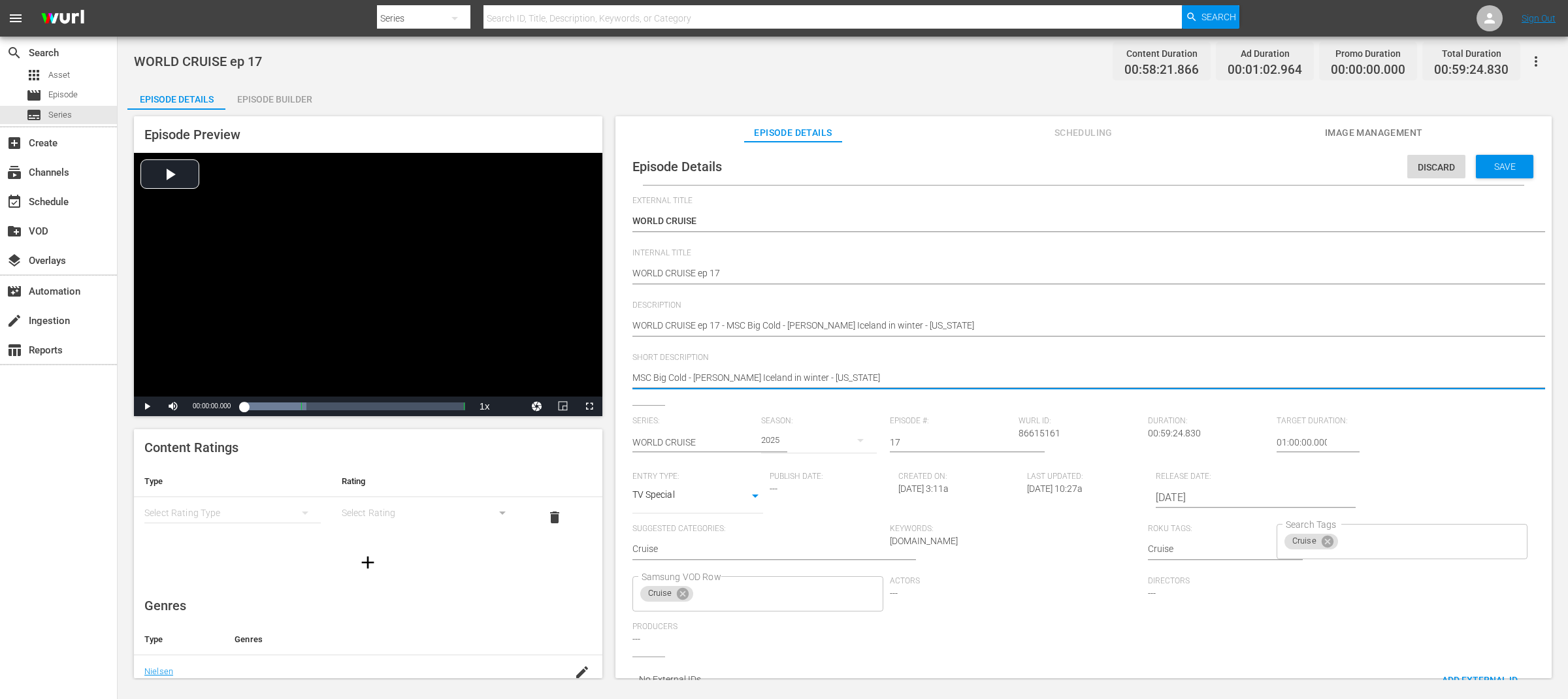
drag, startPoint x: 688, startPoint y: 377, endPoint x: 933, endPoint y: 376, distance: 245.0
type textarea "MSC Big Cold"
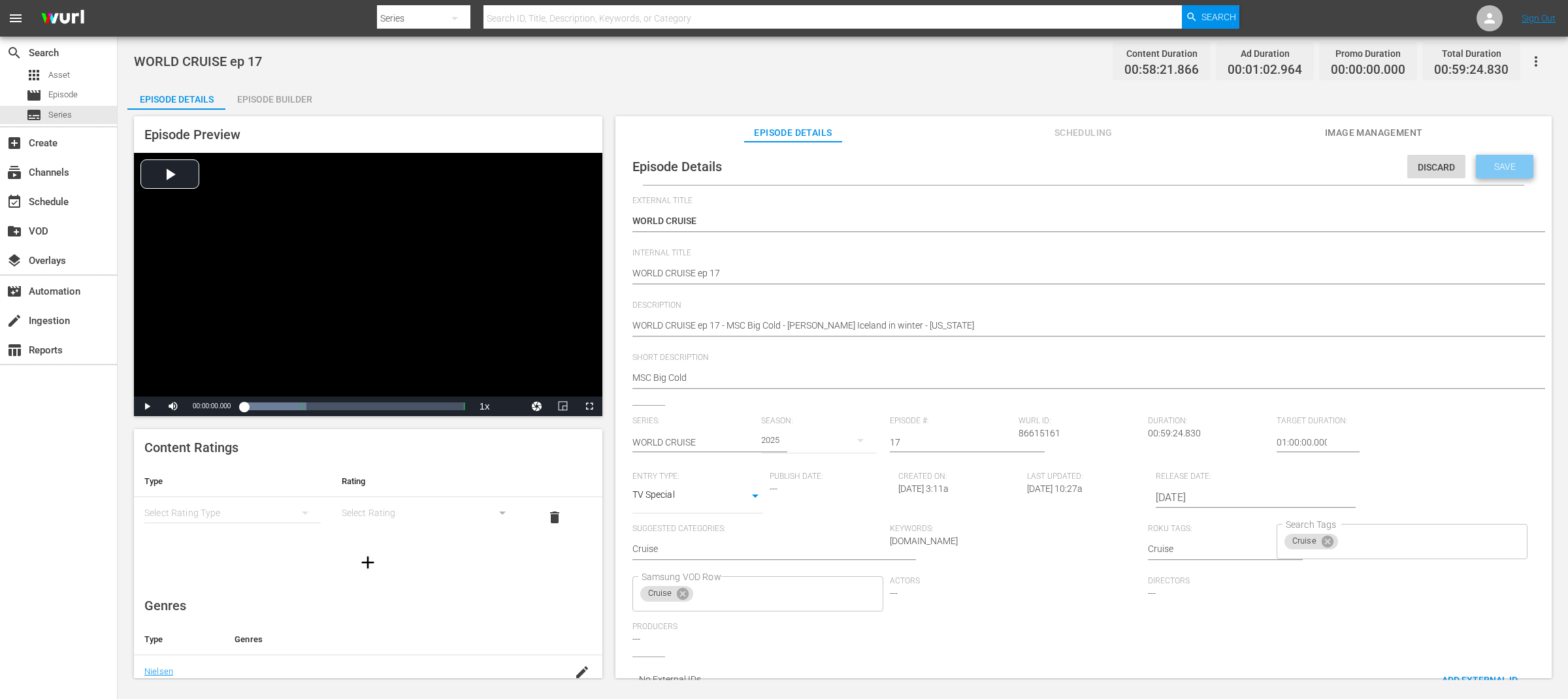
click at [1502, 162] on span "Save" at bounding box center [1505, 167] width 43 height 11
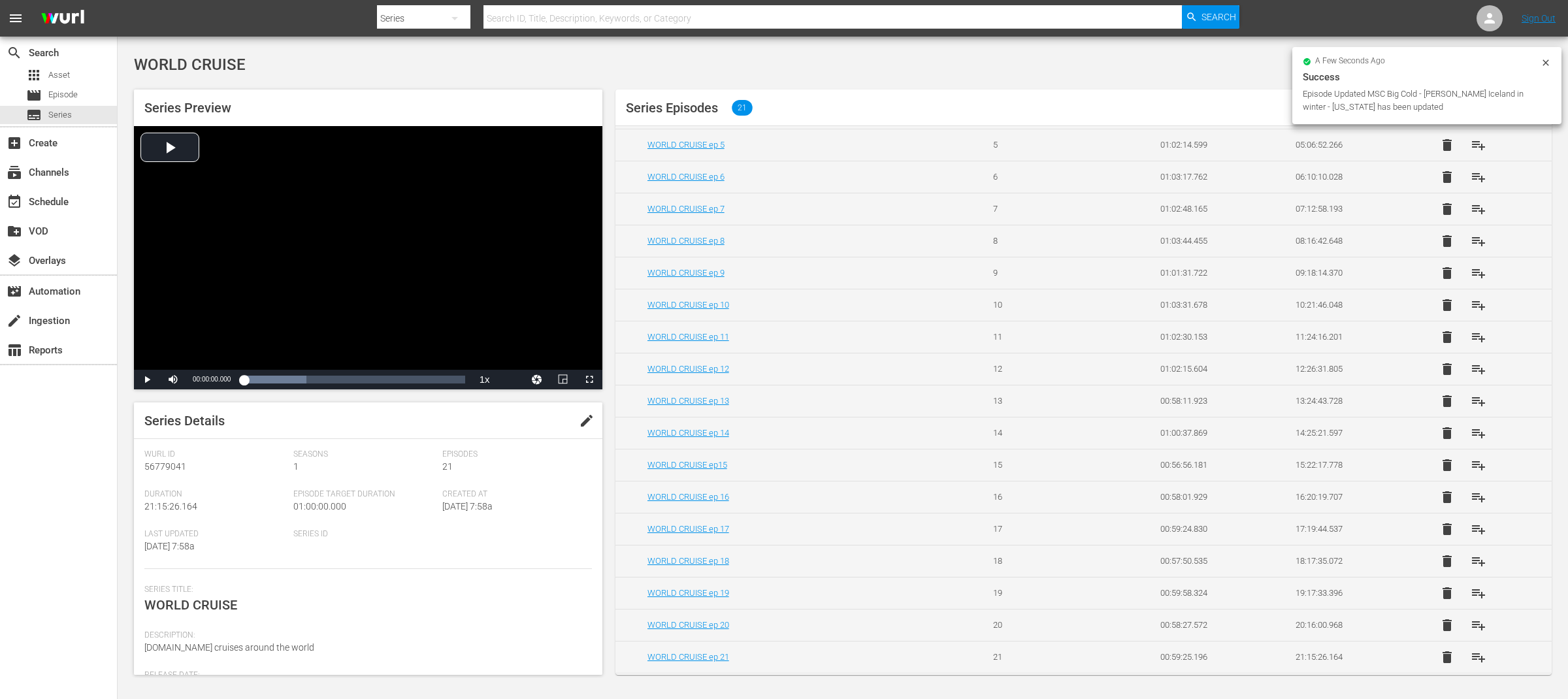
scroll to position [196, 0]
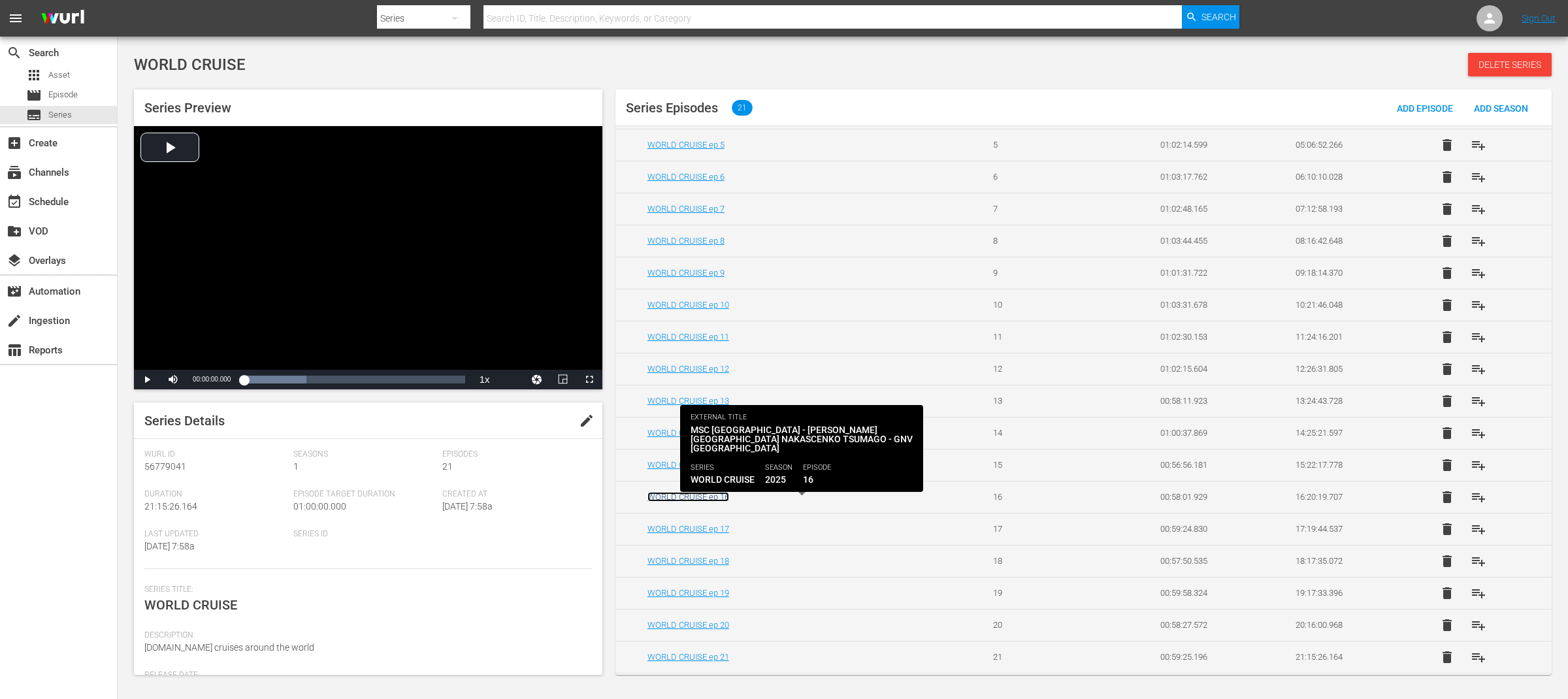
click at [723, 499] on link "WORLD CRUISE ep 16" at bounding box center [688, 496] width 82 height 10
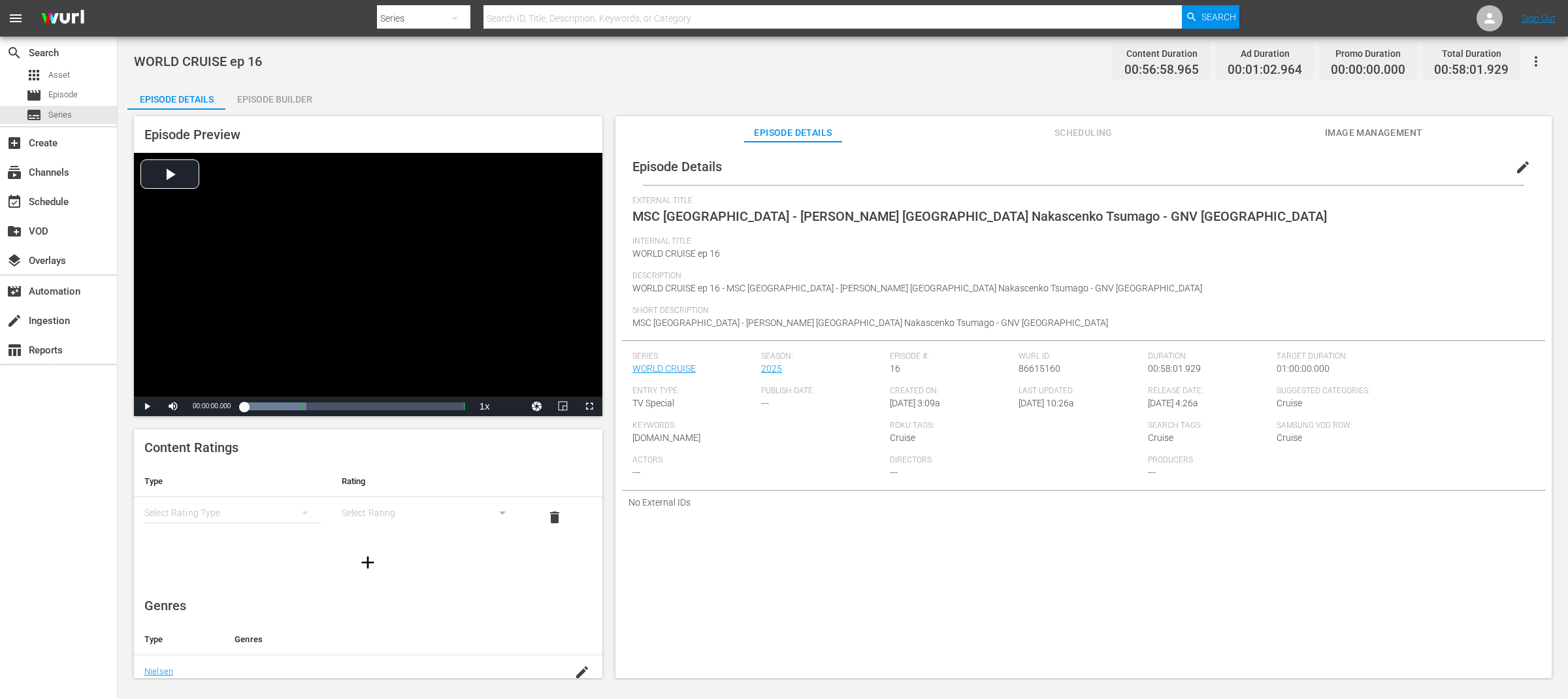
click at [1515, 168] on span "edit" at bounding box center [1522, 167] width 16 height 16
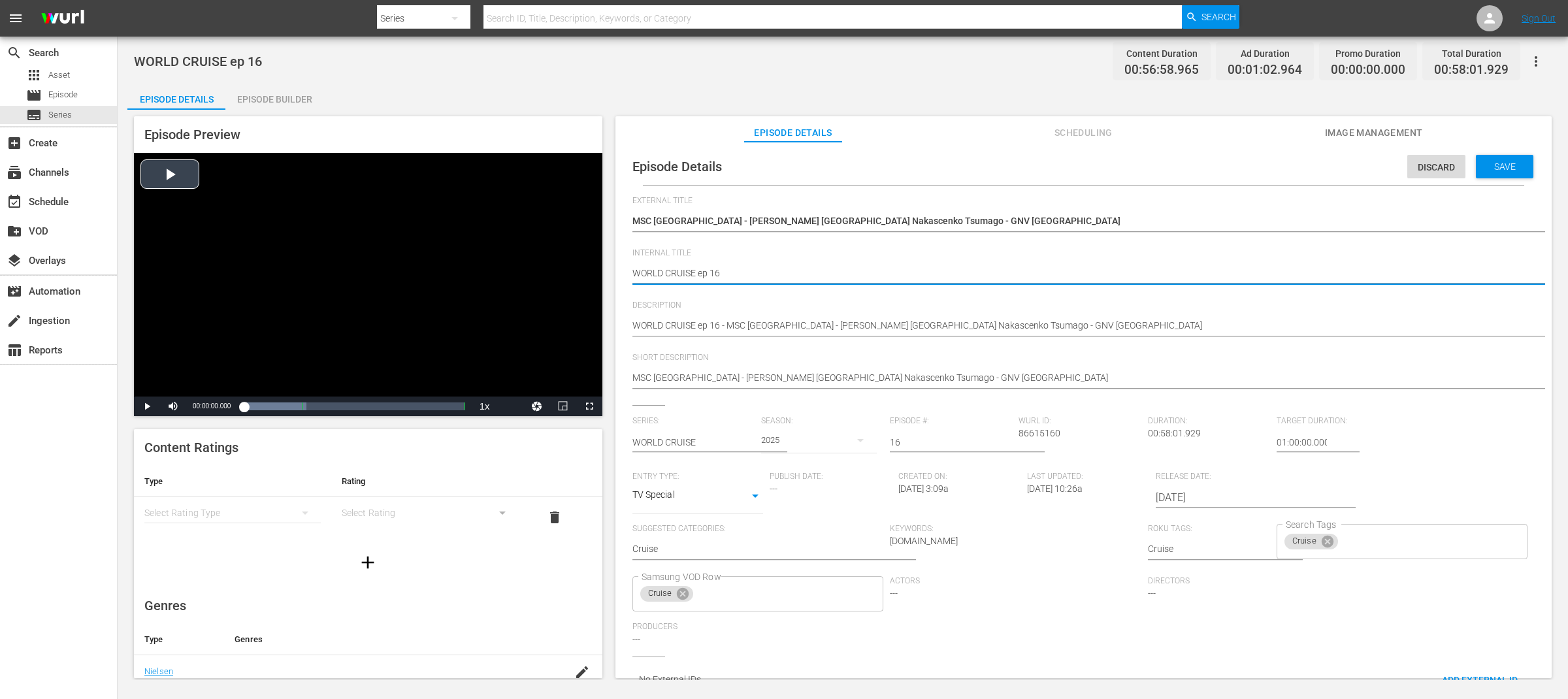
drag, startPoint x: 686, startPoint y: 273, endPoint x: 582, endPoint y: 272, distance: 104.0
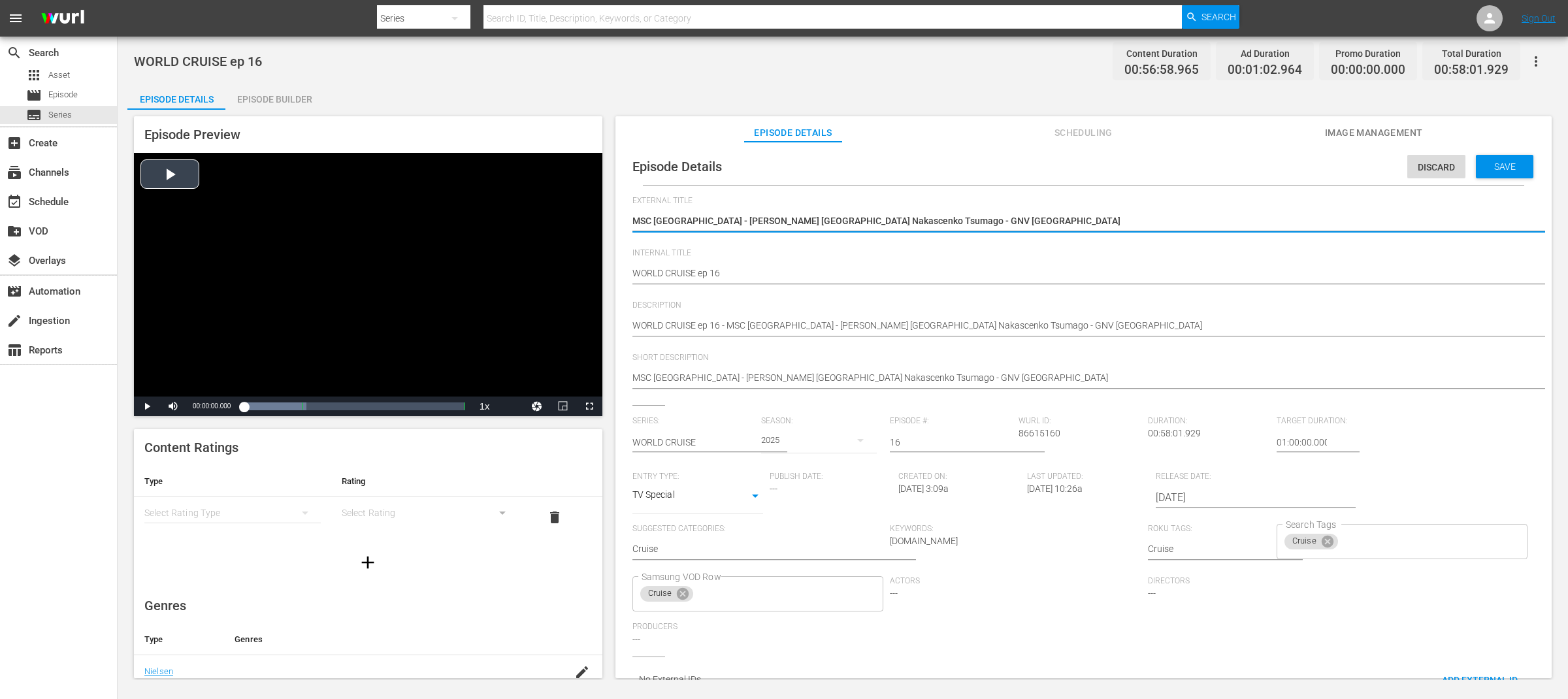
drag, startPoint x: 986, startPoint y: 218, endPoint x: 375, endPoint y: 215, distance: 611.0
paste textarea "WORLD CRUISE"
type textarea "WORLD CRUISE"
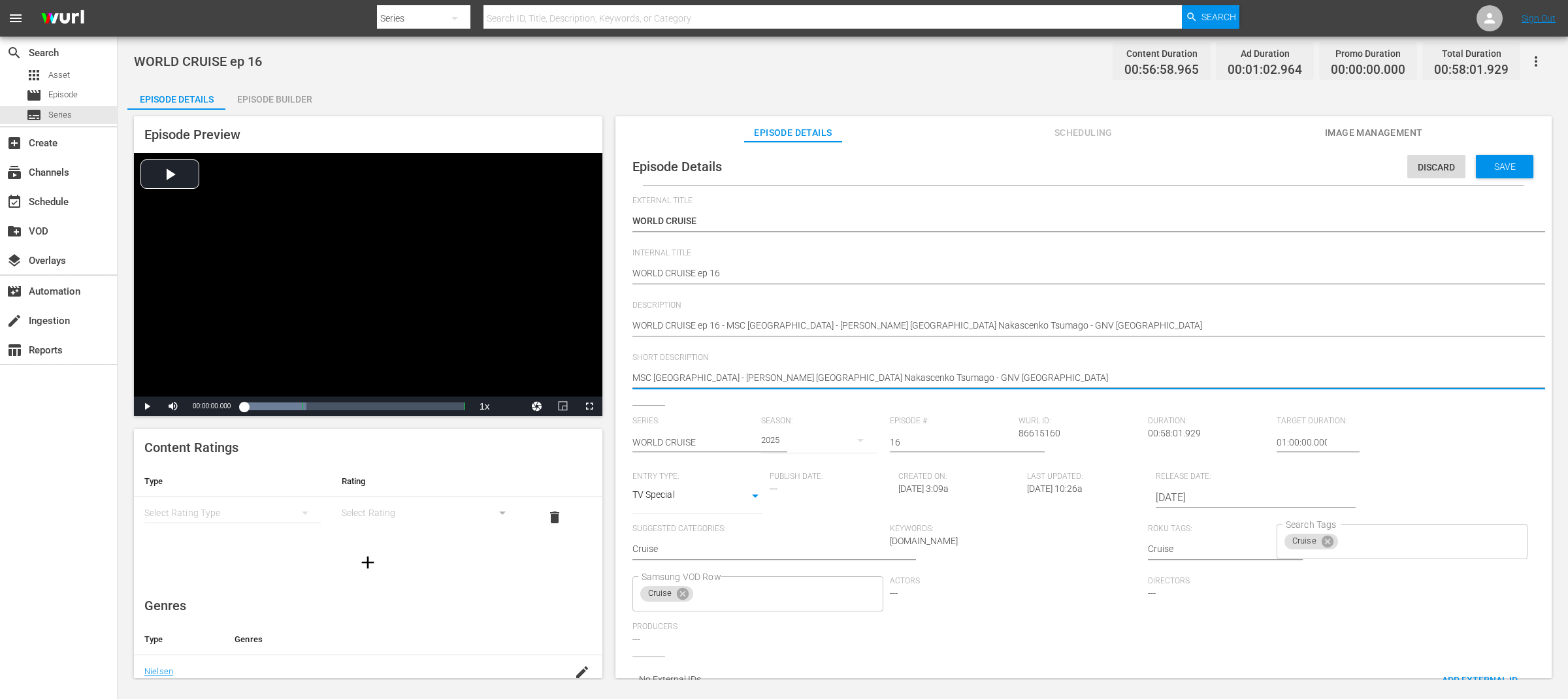
drag, startPoint x: 707, startPoint y: 377, endPoint x: 1129, endPoint y: 370, distance: 422.1
drag, startPoint x: 1096, startPoint y: 375, endPoint x: 996, endPoint y: 371, distance: 100.1
click at [1082, 373] on textarea "MSC North Europe - Greta Japan Nakascenko Tsumago - GNV Sardinia" at bounding box center [1080, 379] width 896 height 16
drag, startPoint x: 918, startPoint y: 378, endPoint x: 706, endPoint y: 380, distance: 212.0
click at [706, 380] on textarea "MSC North Europe - Greta Japan Nakascenko Tsumago - GNV Sardinia" at bounding box center [1080, 379] width 896 height 16
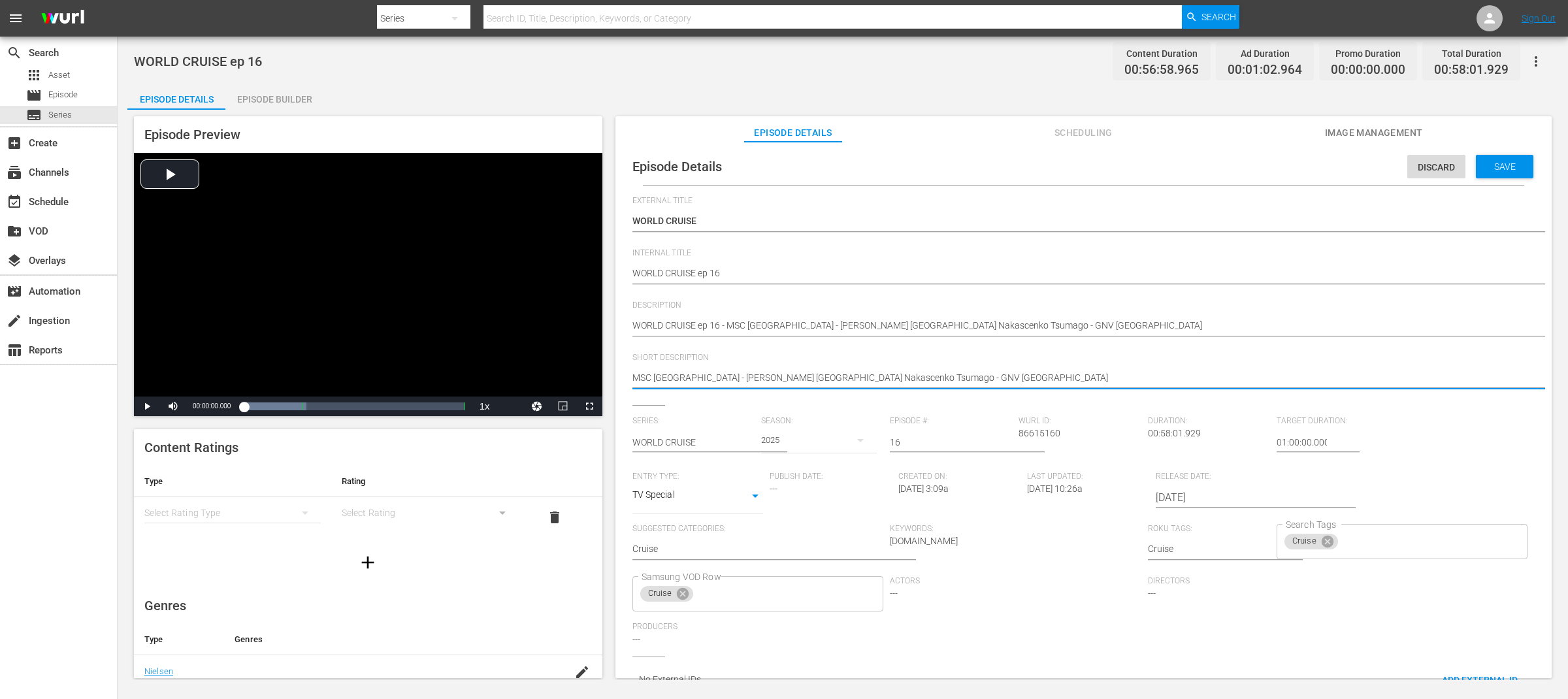
type textarea "MSC North Europe"
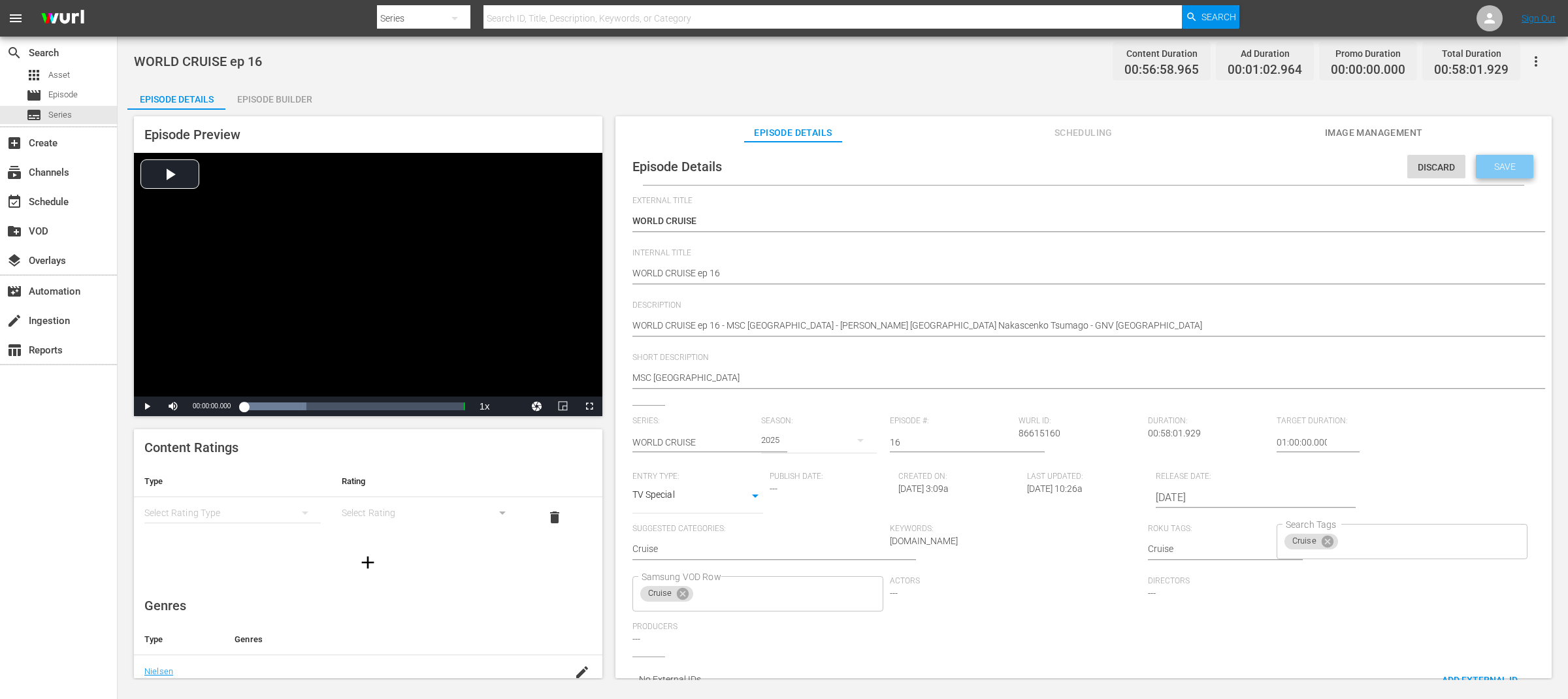
drag, startPoint x: 1503, startPoint y: 164, endPoint x: 1486, endPoint y: 163, distance: 17.0
click at [1505, 163] on span "Save" at bounding box center [1505, 167] width 43 height 11
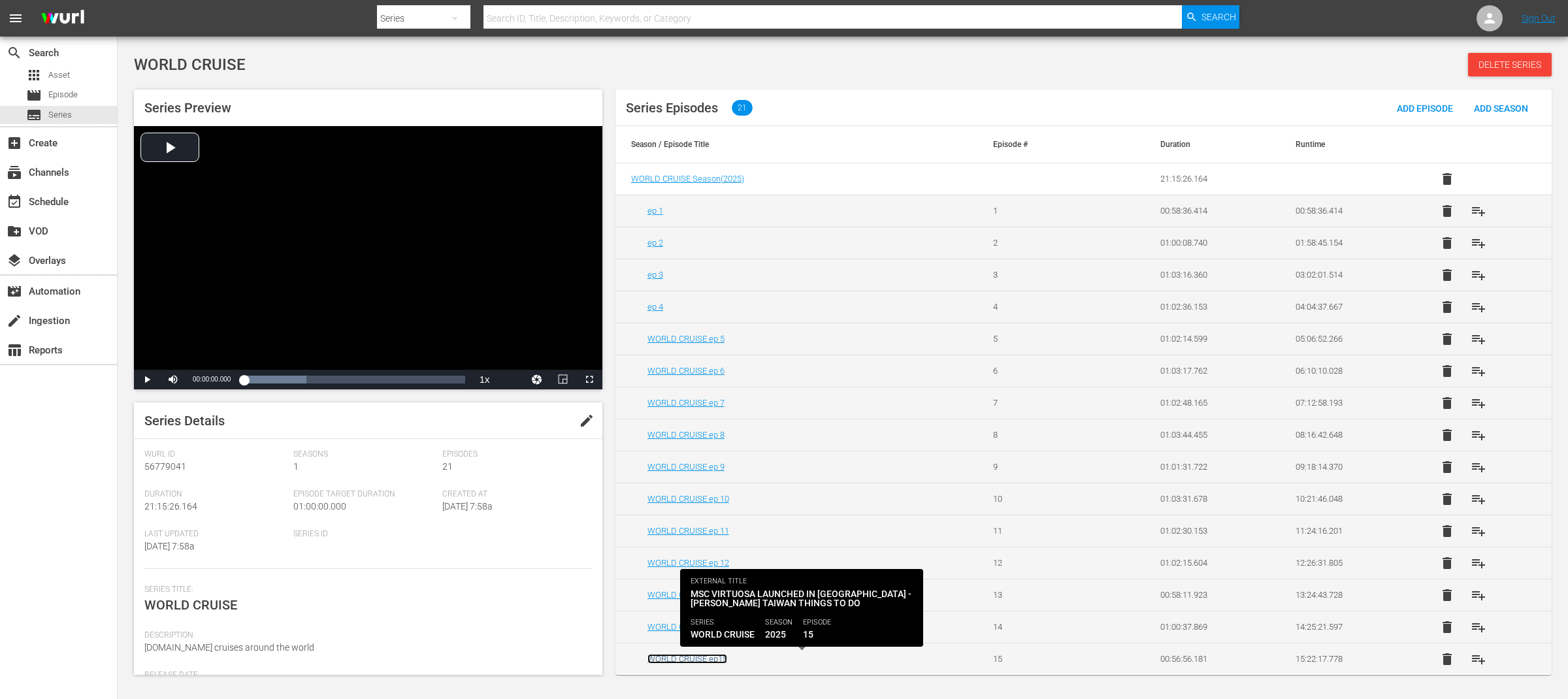
click at [707, 659] on link "WORLD CRUISE ep15" at bounding box center [687, 659] width 80 height 10
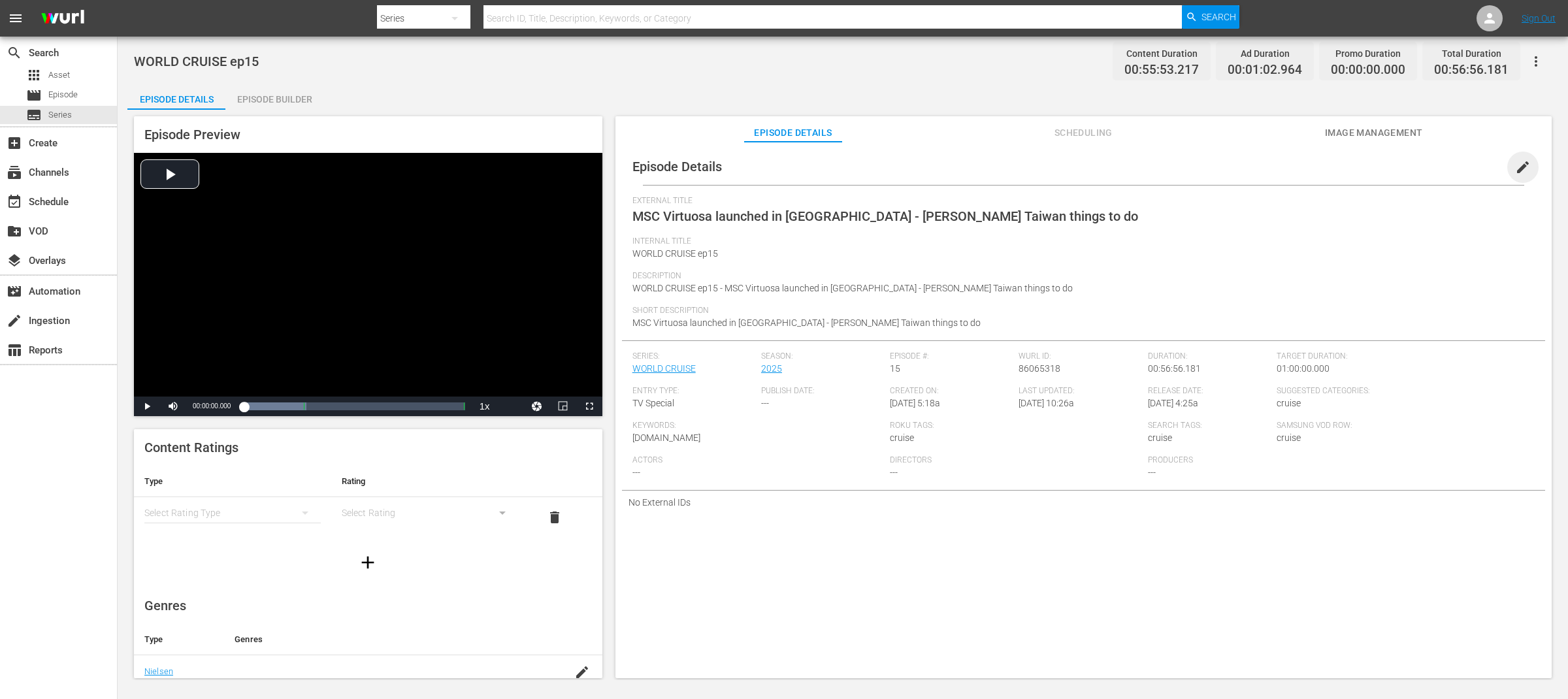
click at [1515, 167] on span "edit" at bounding box center [1522, 167] width 16 height 16
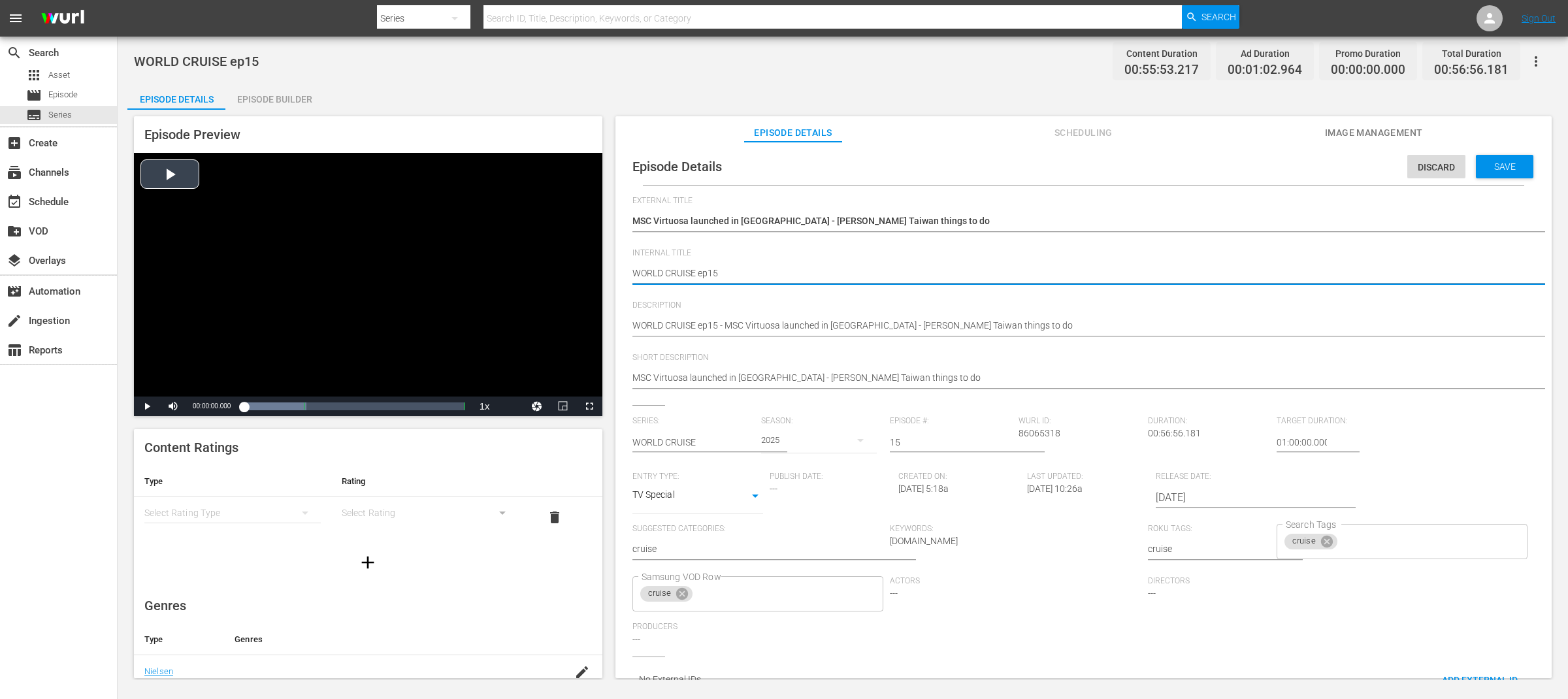
drag, startPoint x: 697, startPoint y: 271, endPoint x: 535, endPoint y: 277, distance: 162.1
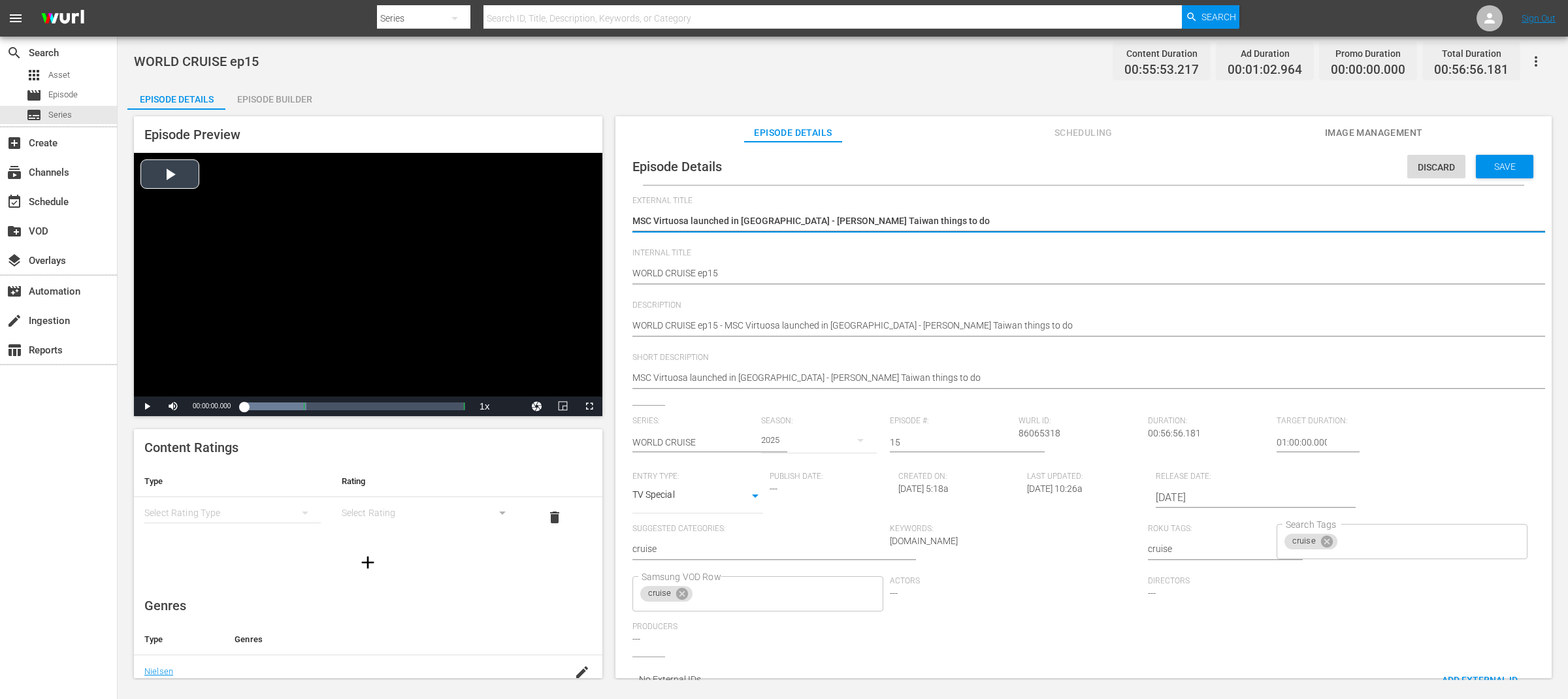
drag, startPoint x: 890, startPoint y: 216, endPoint x: 437, endPoint y: 217, distance: 453.0
paste textarea "WORLD CRUISE"
type textarea "WORLD CRUISE"
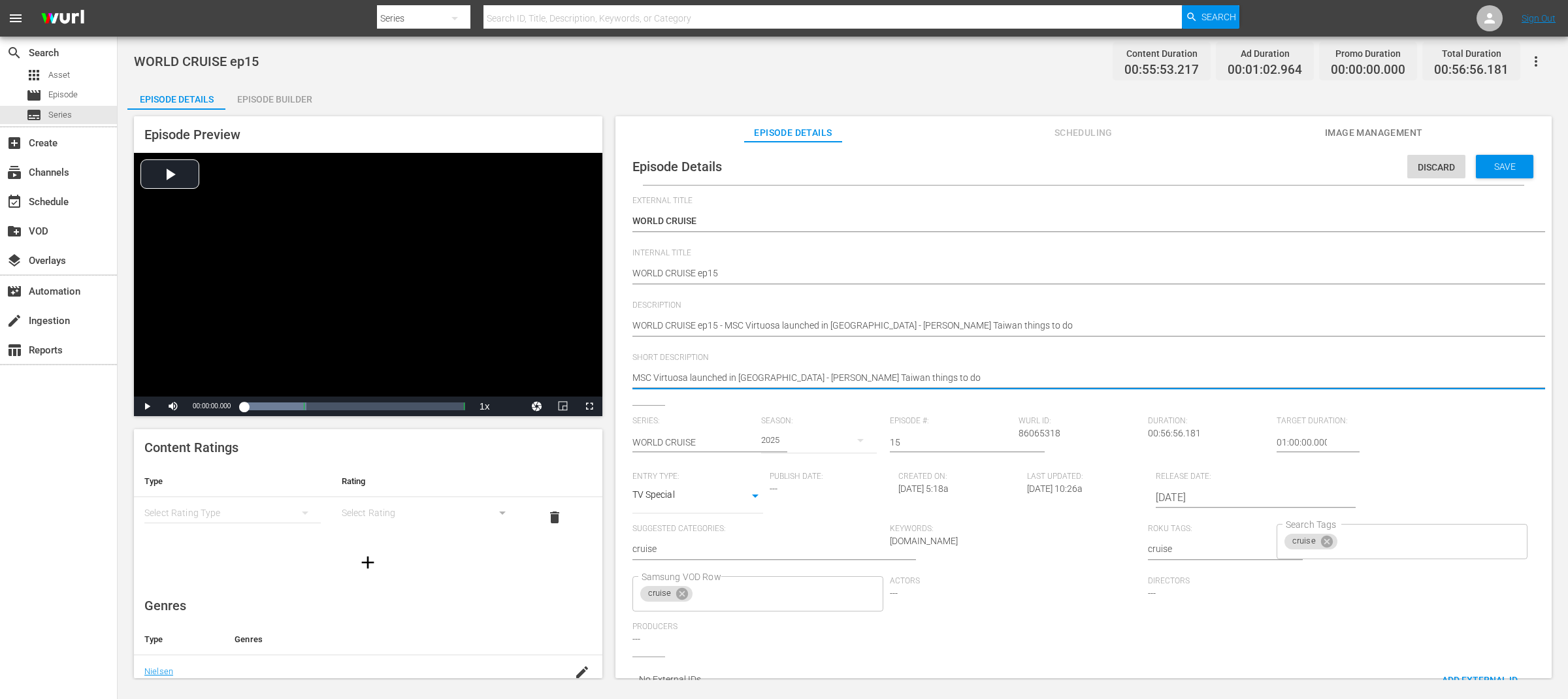
drag, startPoint x: 687, startPoint y: 379, endPoint x: 1015, endPoint y: 379, distance: 328.0
type textarea "MSC Virtuosa"
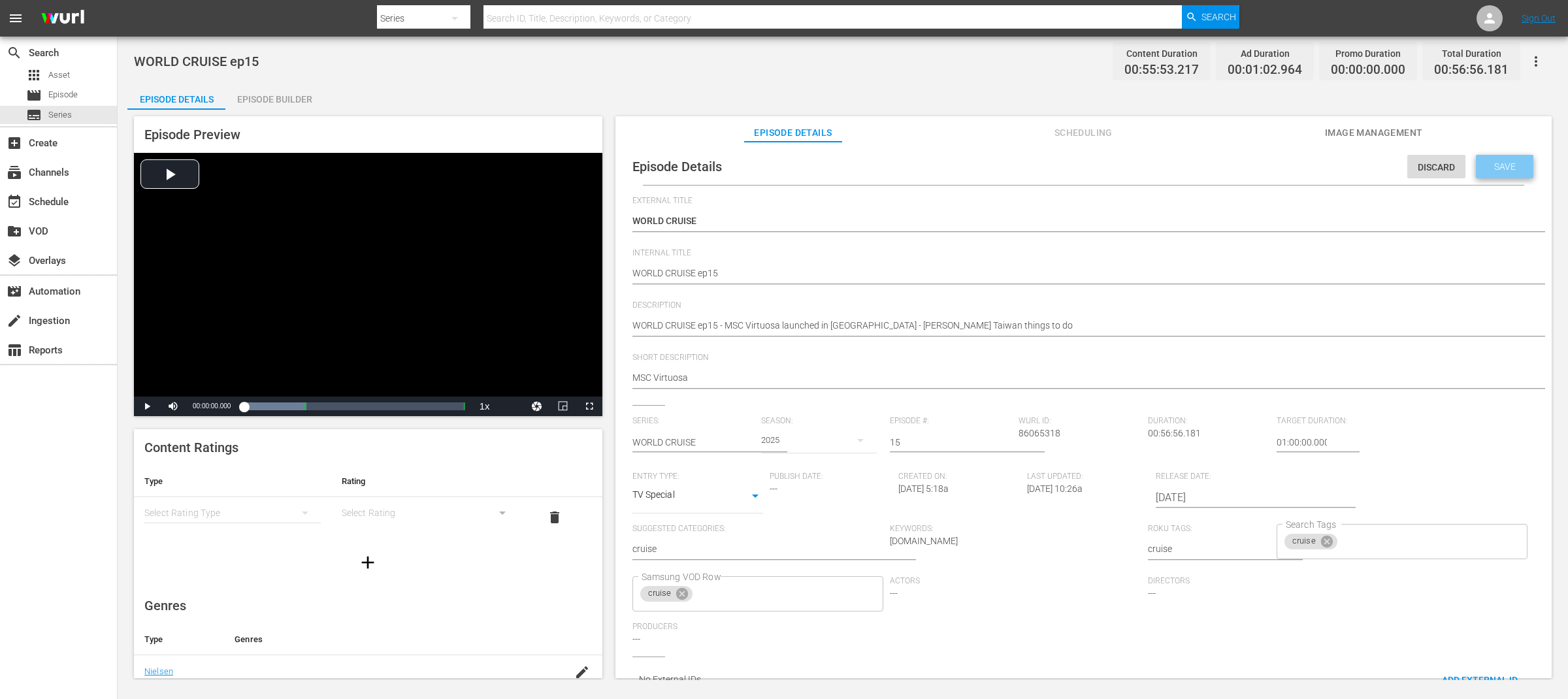
click at [1501, 168] on span "Save" at bounding box center [1505, 167] width 43 height 11
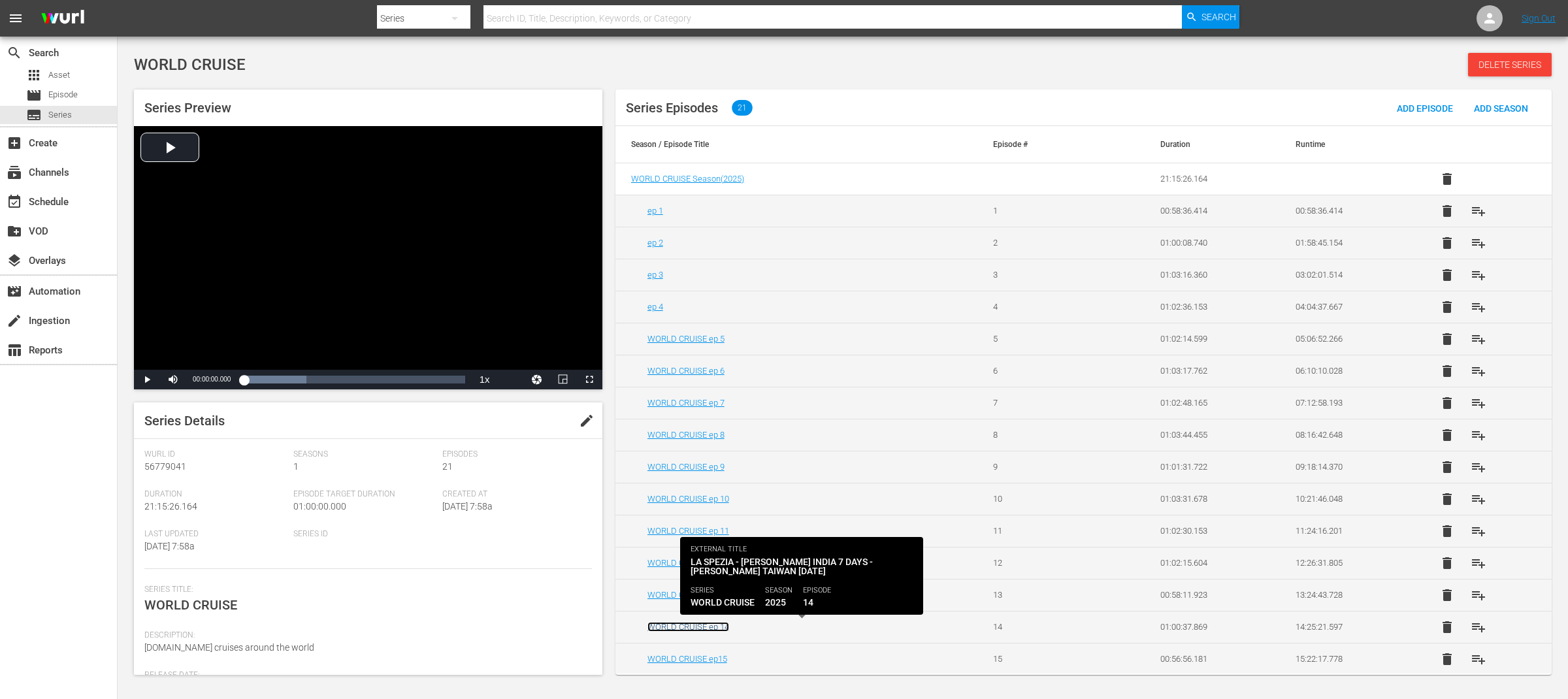
click at [708, 628] on link "WORLD CRUISE ep 14" at bounding box center [688, 627] width 82 height 10
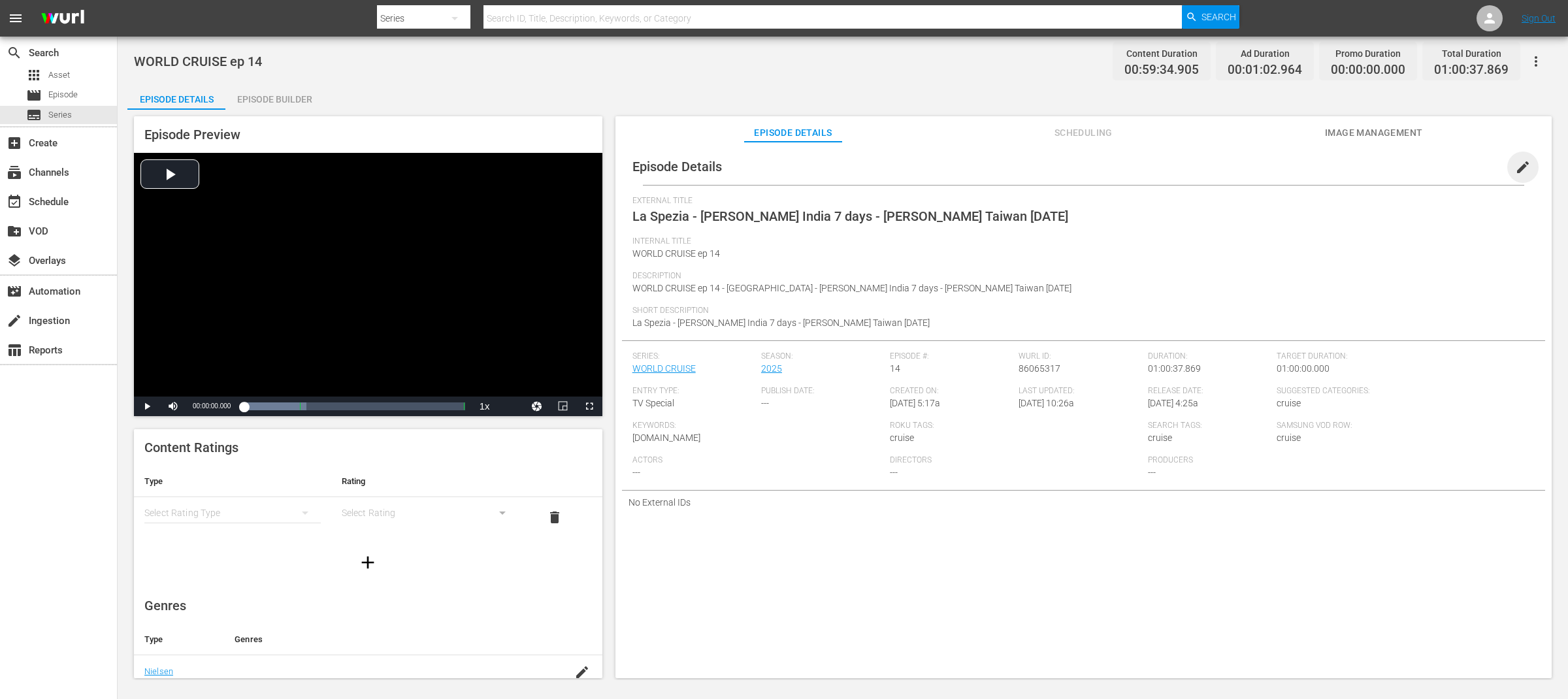
click at [1515, 166] on span "edit" at bounding box center [1522, 167] width 16 height 16
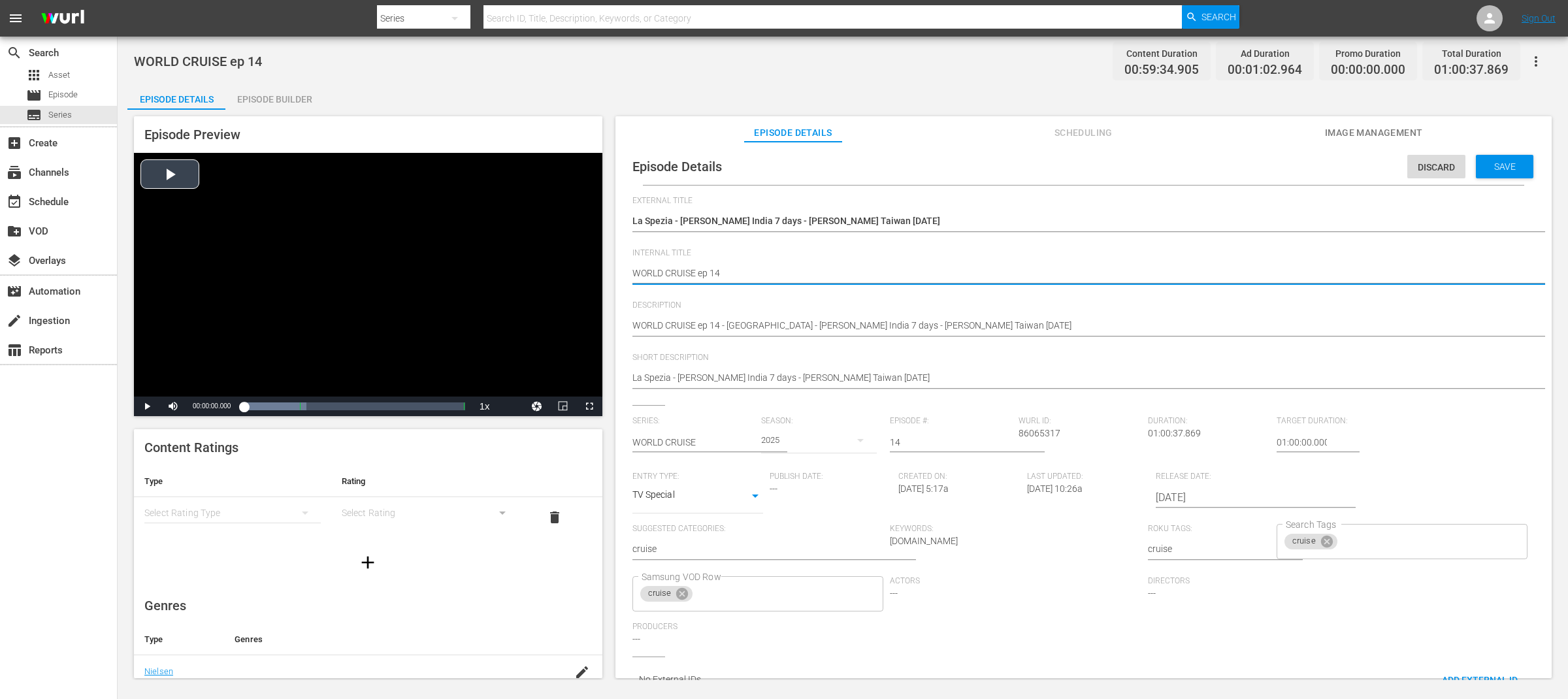
drag, startPoint x: 695, startPoint y: 275, endPoint x: 552, endPoint y: 275, distance: 143.0
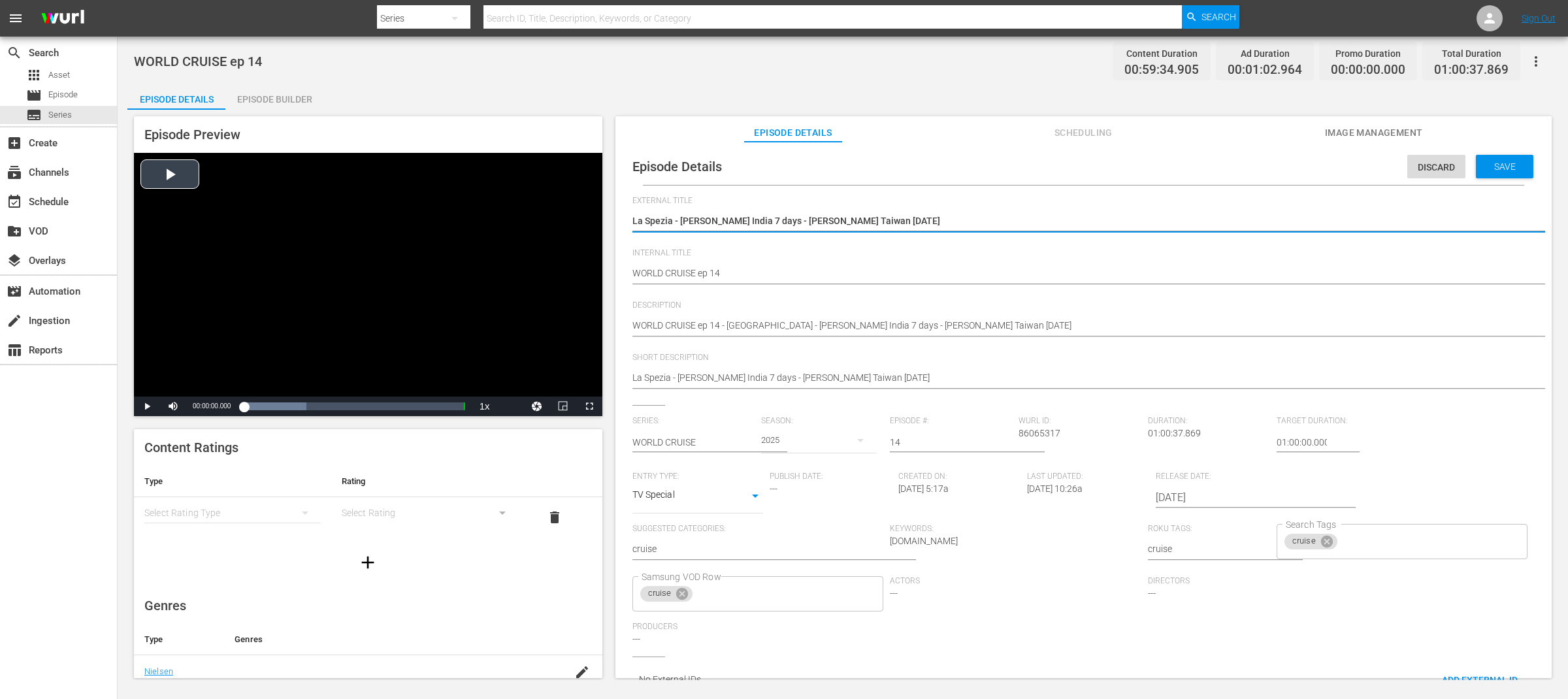
drag, startPoint x: 683, startPoint y: 216, endPoint x: 489, endPoint y: 216, distance: 194.0
paste textarea "WORLD CRUISE"
type textarea "WORLD CRUISE"
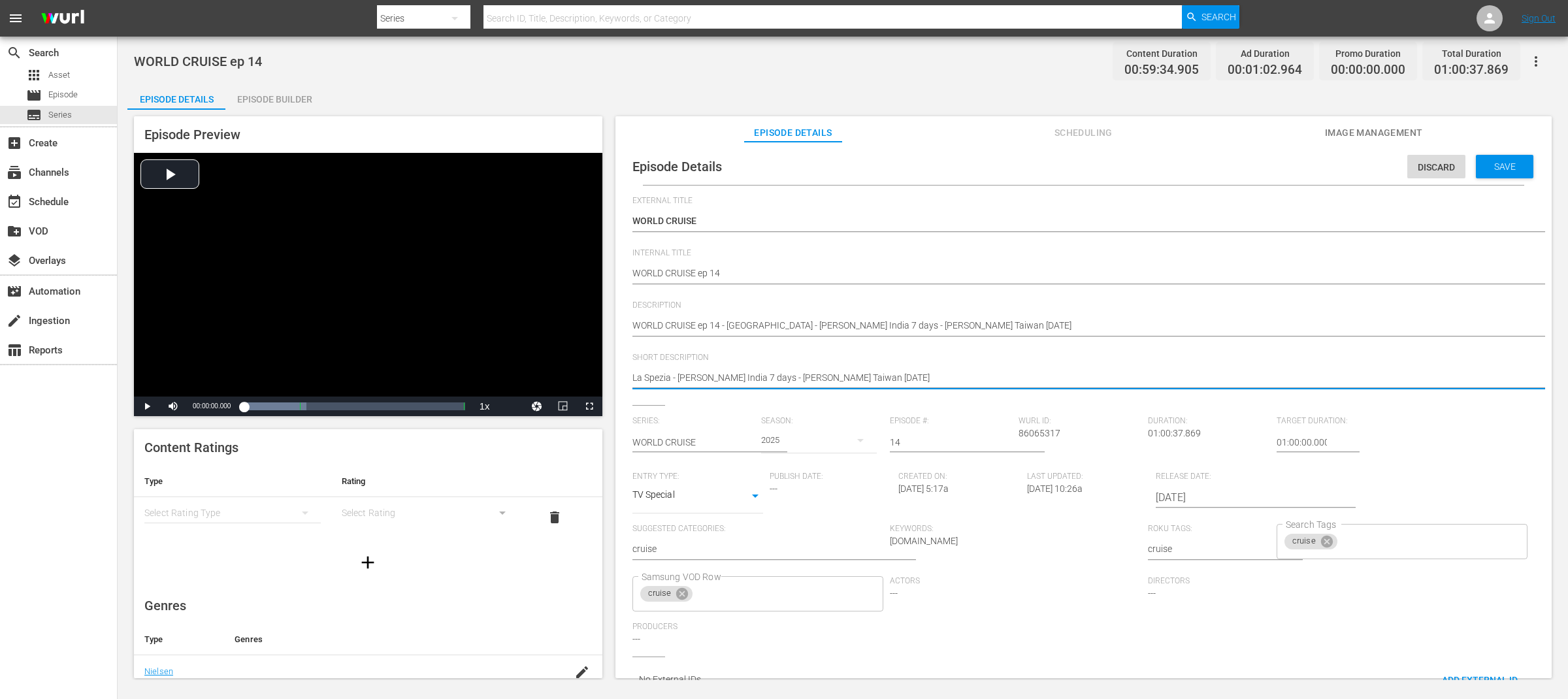
drag, startPoint x: 671, startPoint y: 378, endPoint x: 702, endPoint y: 380, distance: 31.1
type textarea "La Spezia,India 7 days - Greta Taiwan Lantern Festival"
type textarea "La Spezia, India 7 days - Greta Taiwan Lantern Festival"
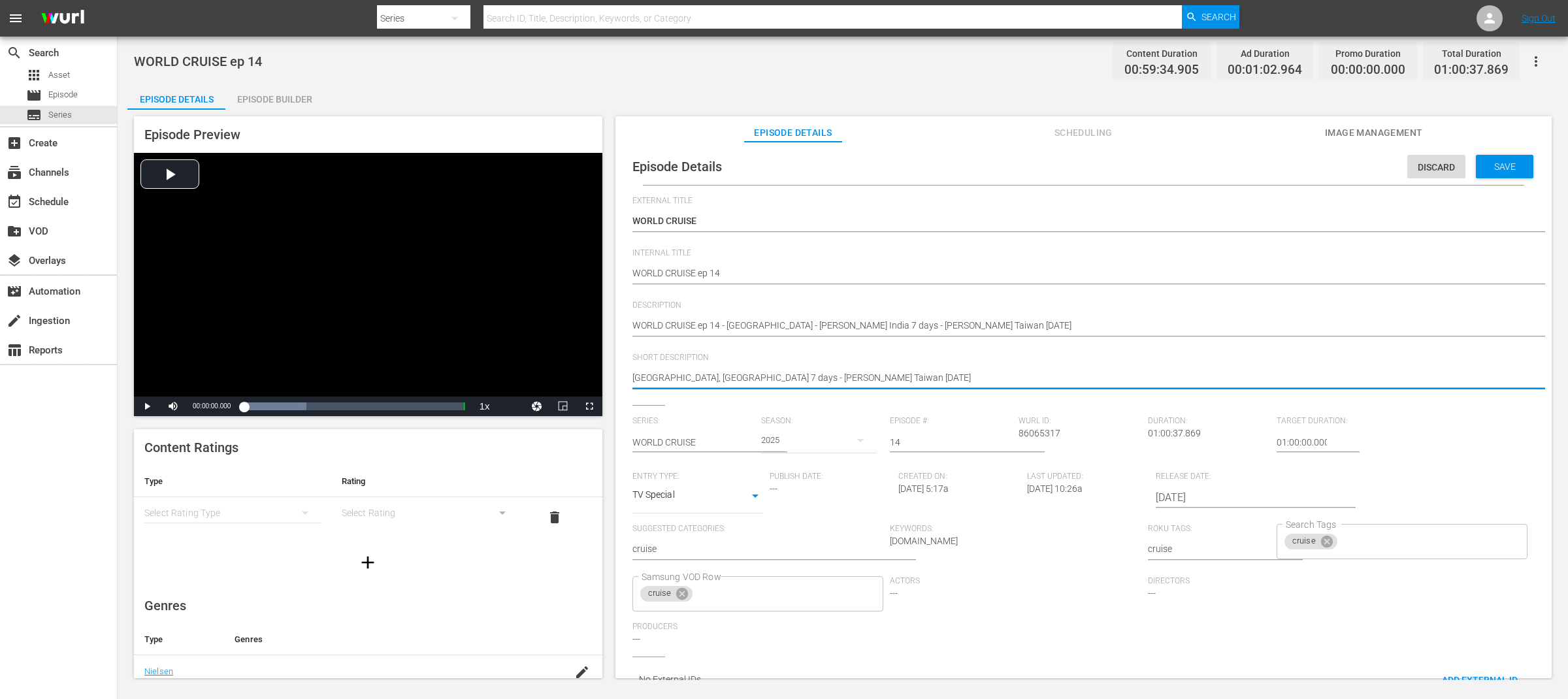
drag, startPoint x: 755, startPoint y: 374, endPoint x: 694, endPoint y: 374, distance: 61.0
click at [694, 374] on textarea "La Spezia - Greta India 7 days - Greta Taiwan Lantern Festival" at bounding box center [1080, 379] width 896 height 16
type textarea "La Spezia, India,Taiwan Lantern Festival"
type textarea "La Spezia, India, Taiwan Lantern Festival"
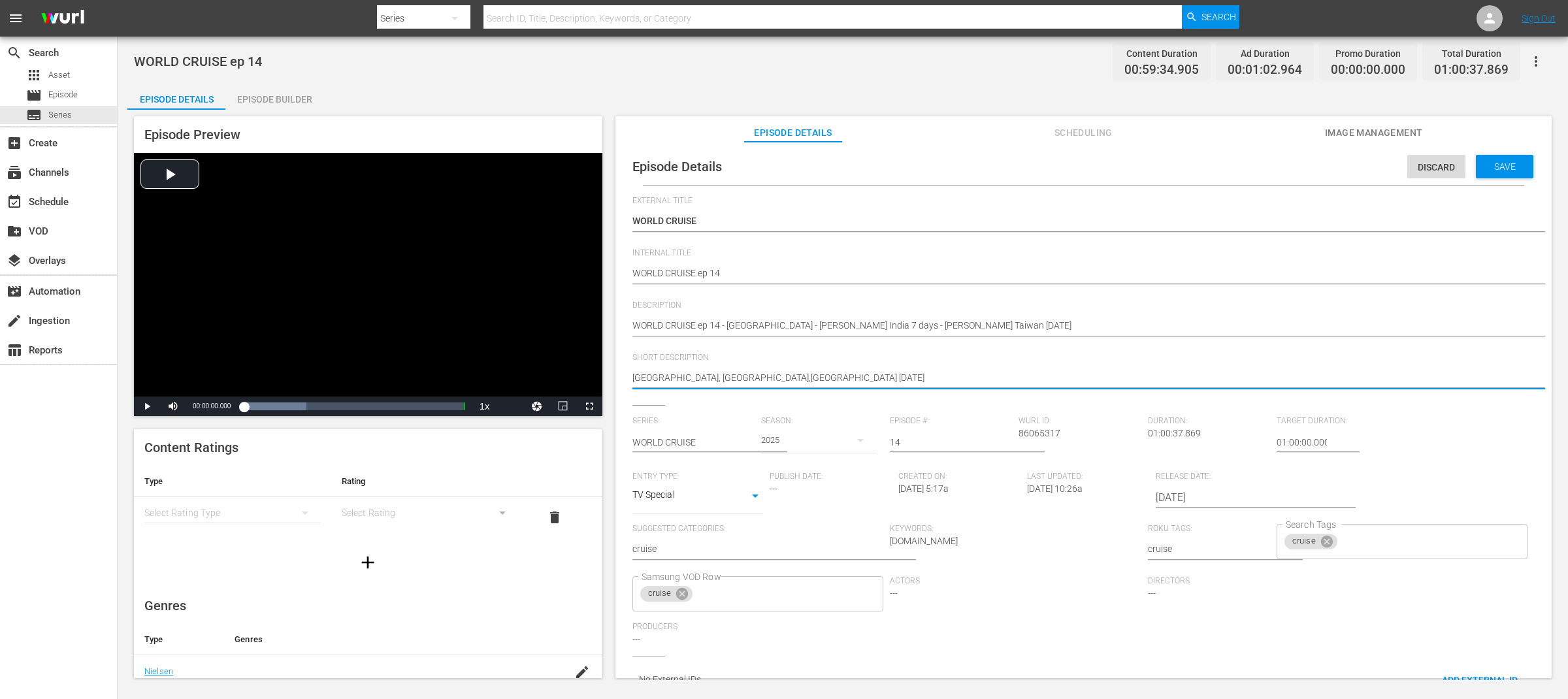
type textarea "La Spezia, India, Taiwan Lantern Festival"
drag, startPoint x: 814, startPoint y: 376, endPoint x: 726, endPoint y: 379, distance: 88.1
click at [726, 379] on textarea "La Spezia - Greta India 7 days - Greta Taiwan Lantern Festival" at bounding box center [1080, 379] width 896 height 16
type textarea "La Spezia, India, Taiwan"
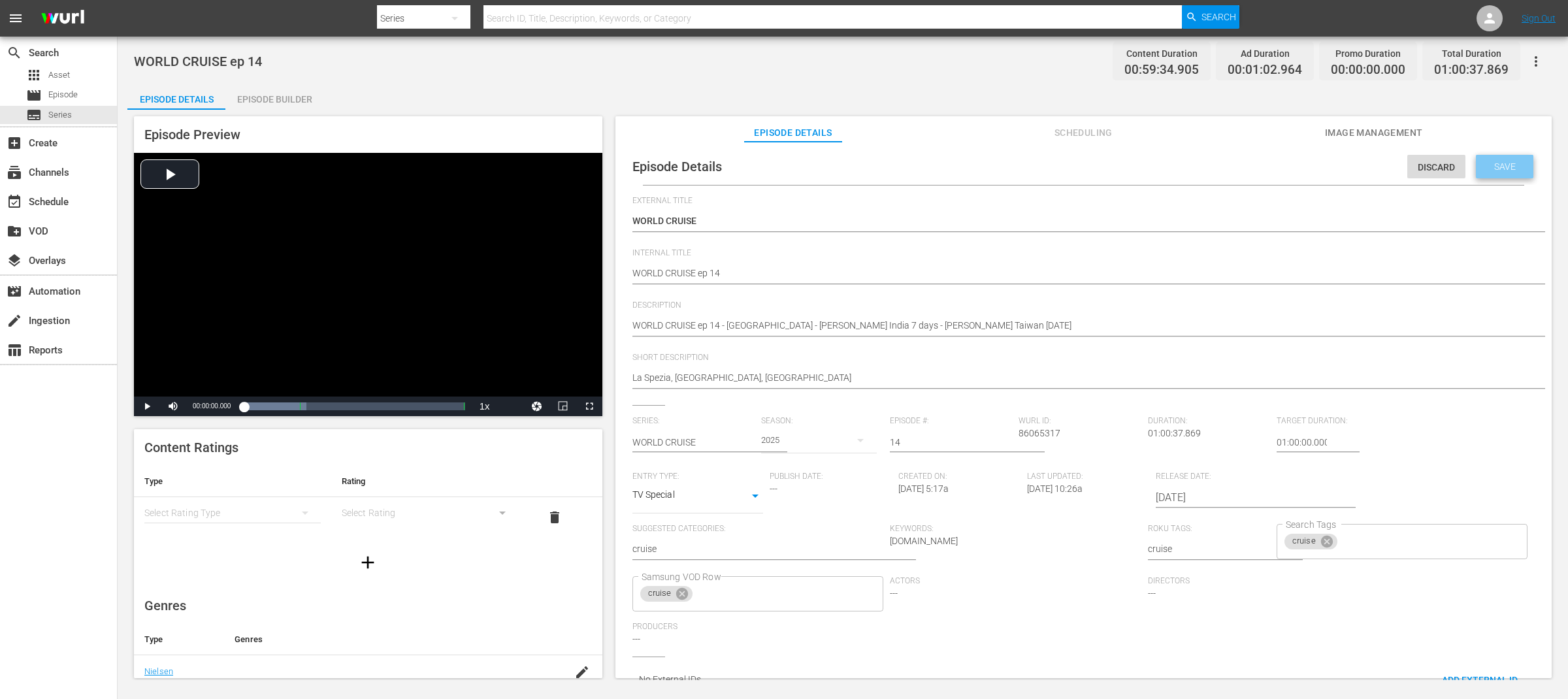
click at [1504, 162] on span "Save" at bounding box center [1505, 167] width 43 height 11
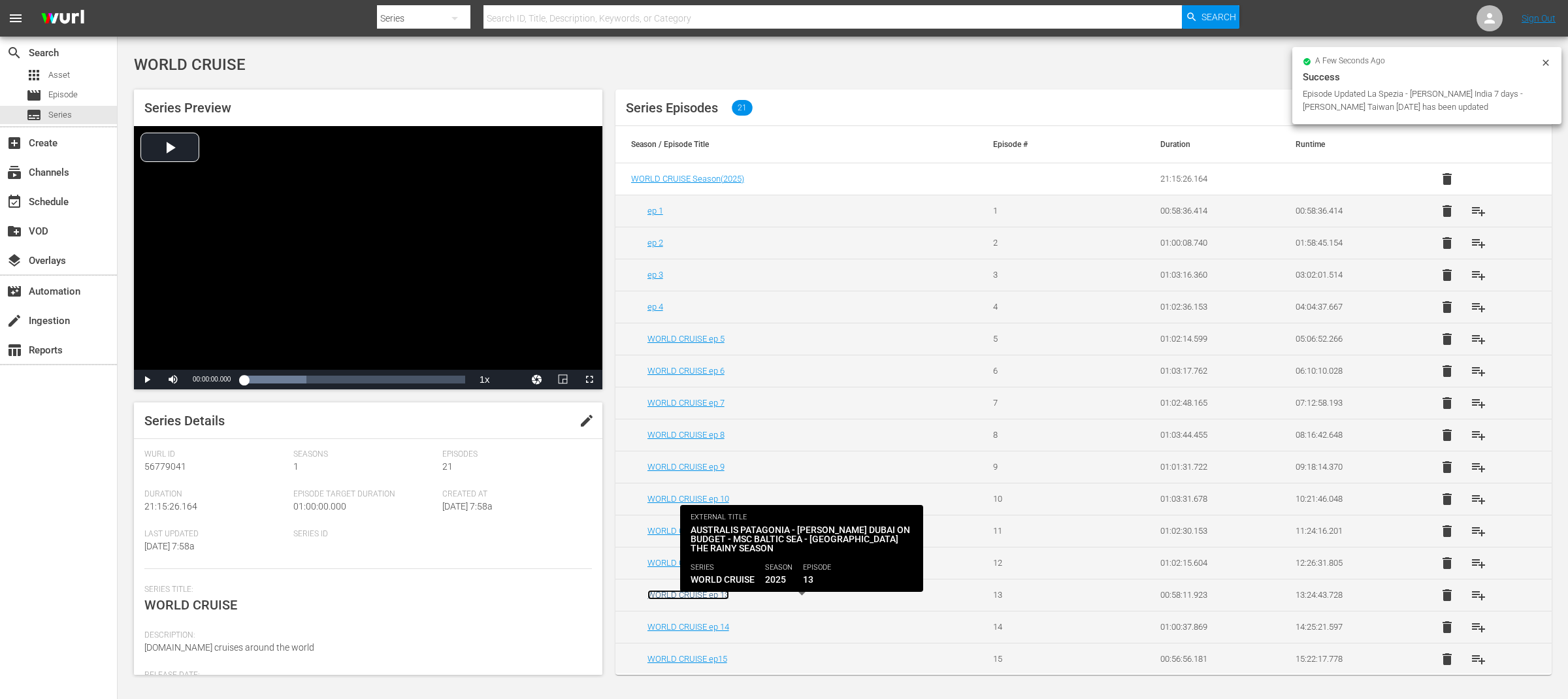
click at [711, 598] on link "WORLD CRUISE ep 13" at bounding box center [688, 595] width 82 height 10
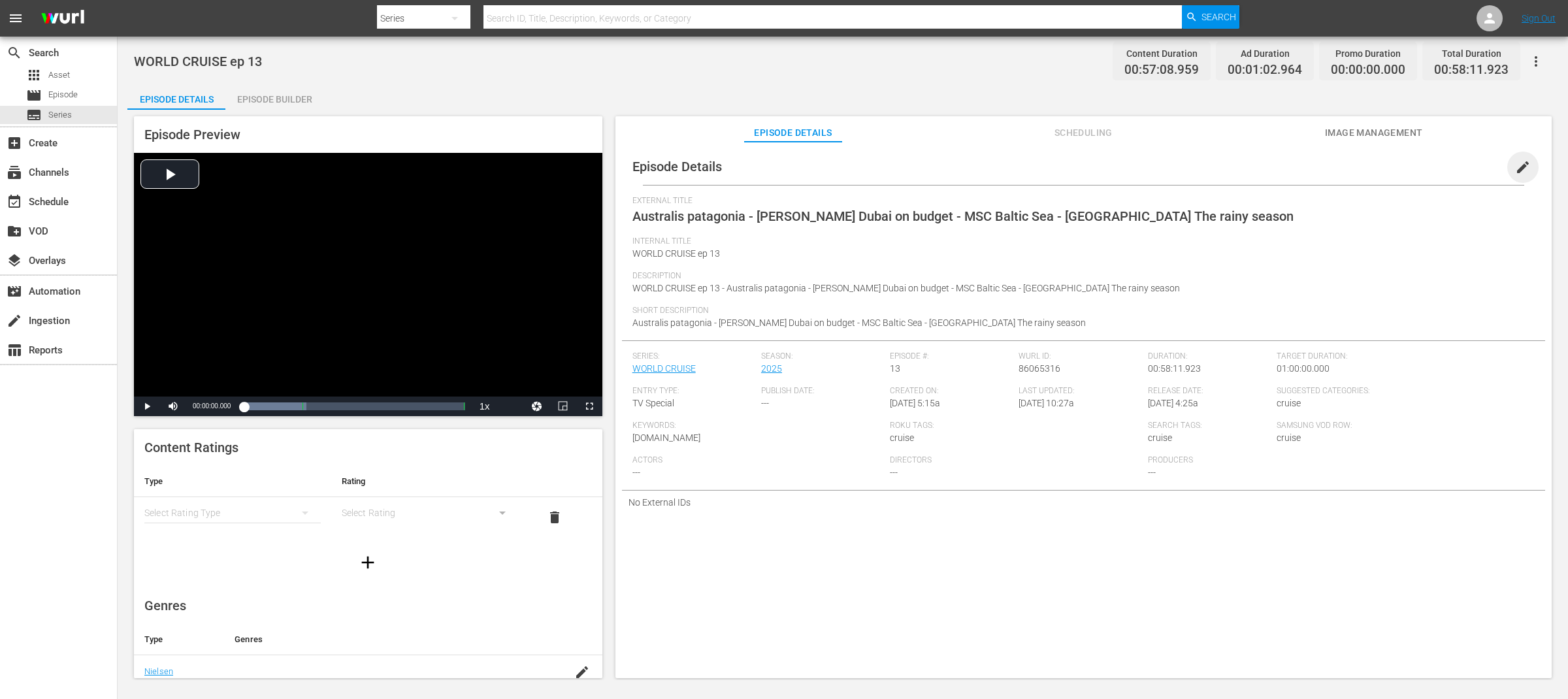
click at [1515, 167] on span "edit" at bounding box center [1522, 167] width 16 height 16
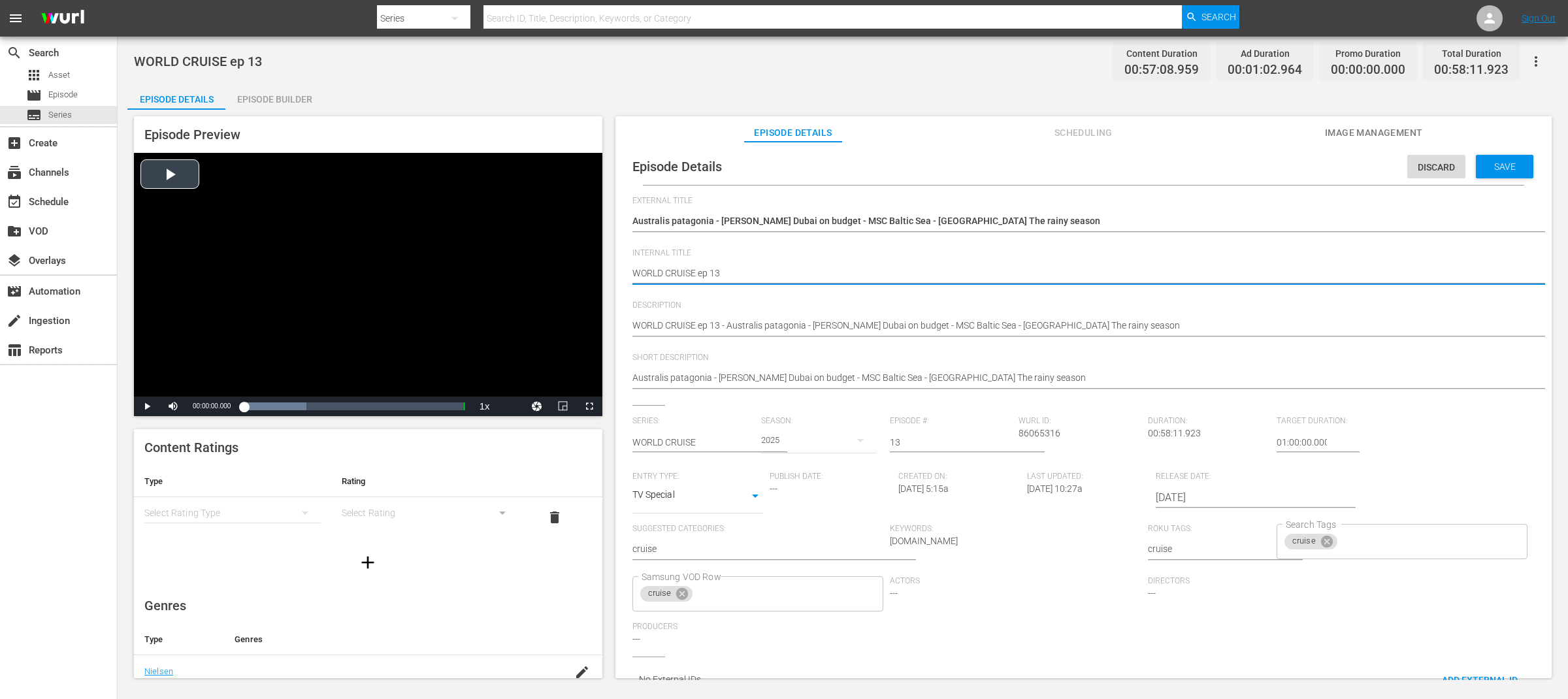
drag, startPoint x: 697, startPoint y: 271, endPoint x: 576, endPoint y: 271, distance: 121.0
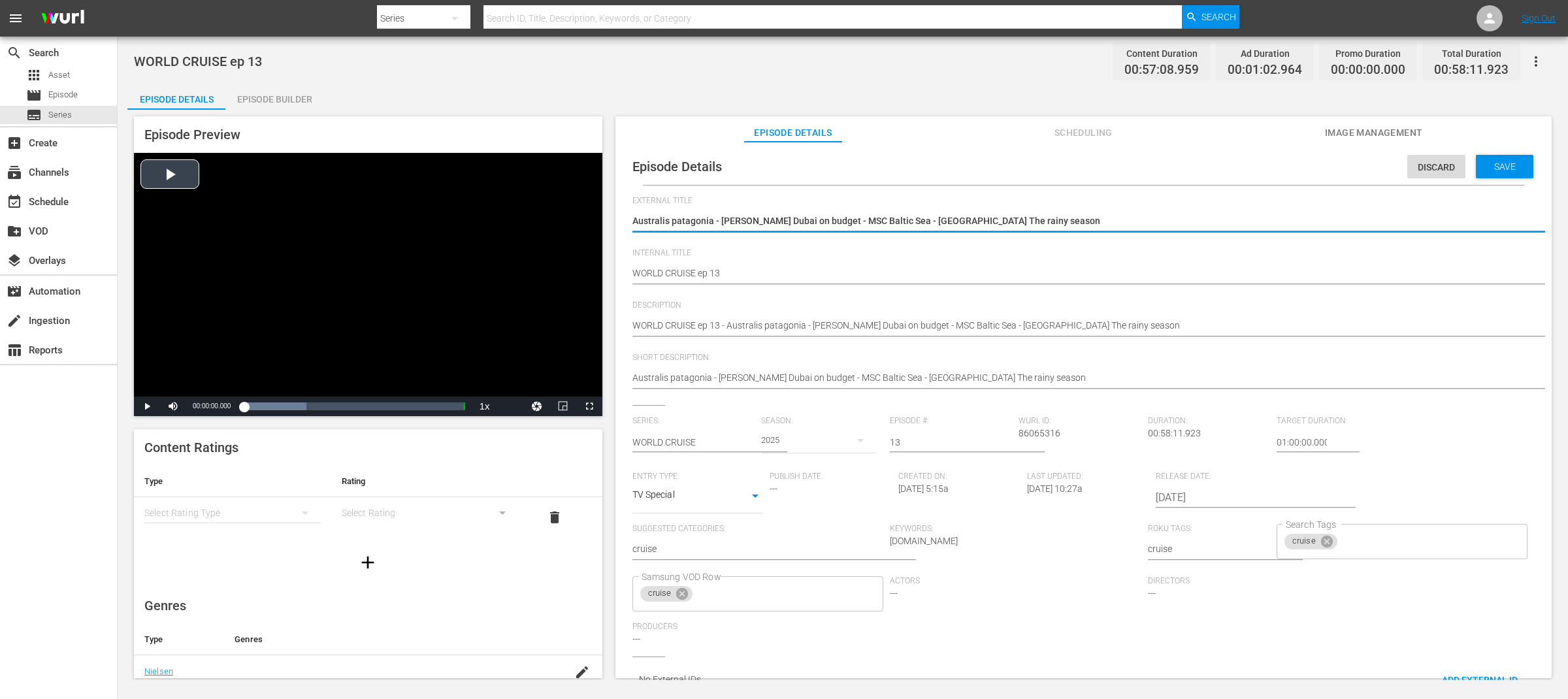
drag, startPoint x: 1041, startPoint y: 222, endPoint x: 495, endPoint y: 213, distance: 546.1
paste textarea "WORLD CRUISE"
type textarea "WORLD CRUISE"
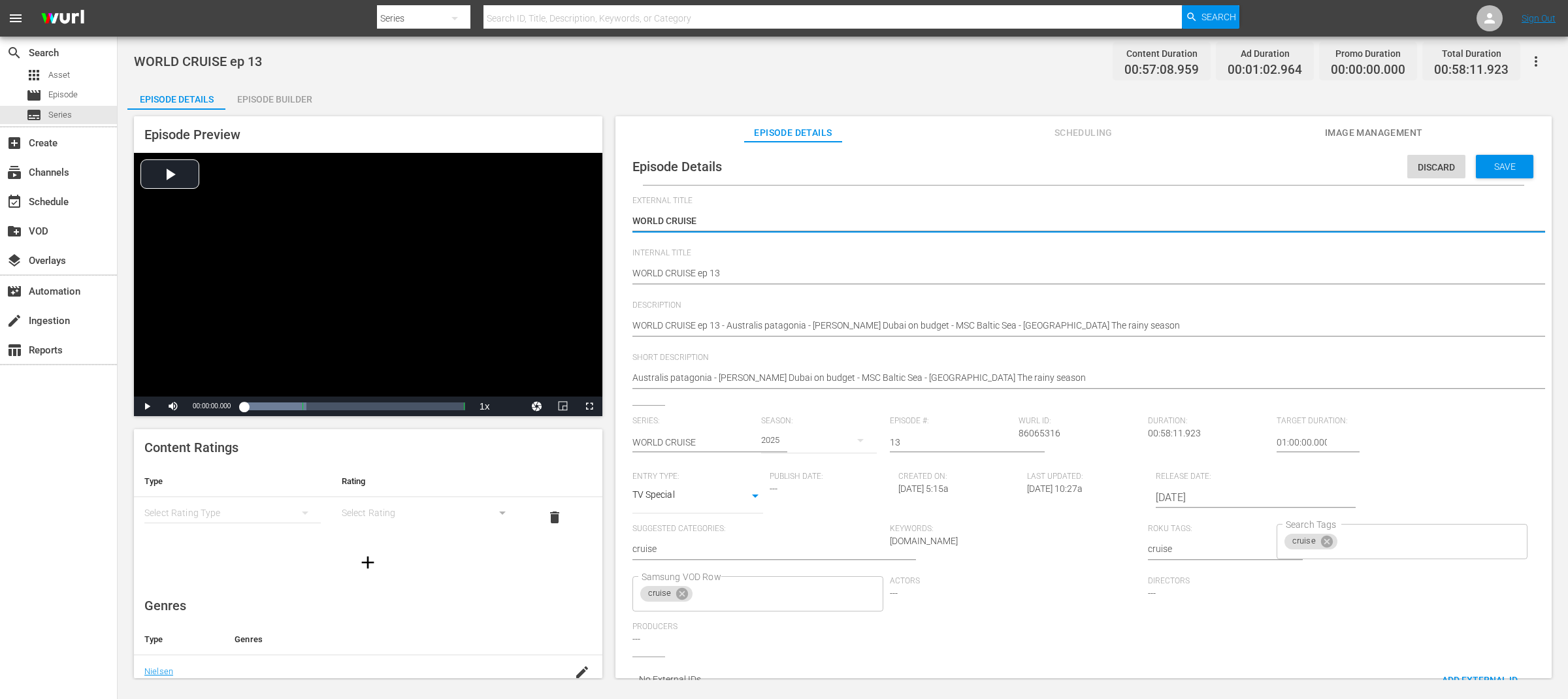
type textarea "WORLD CRUISE"
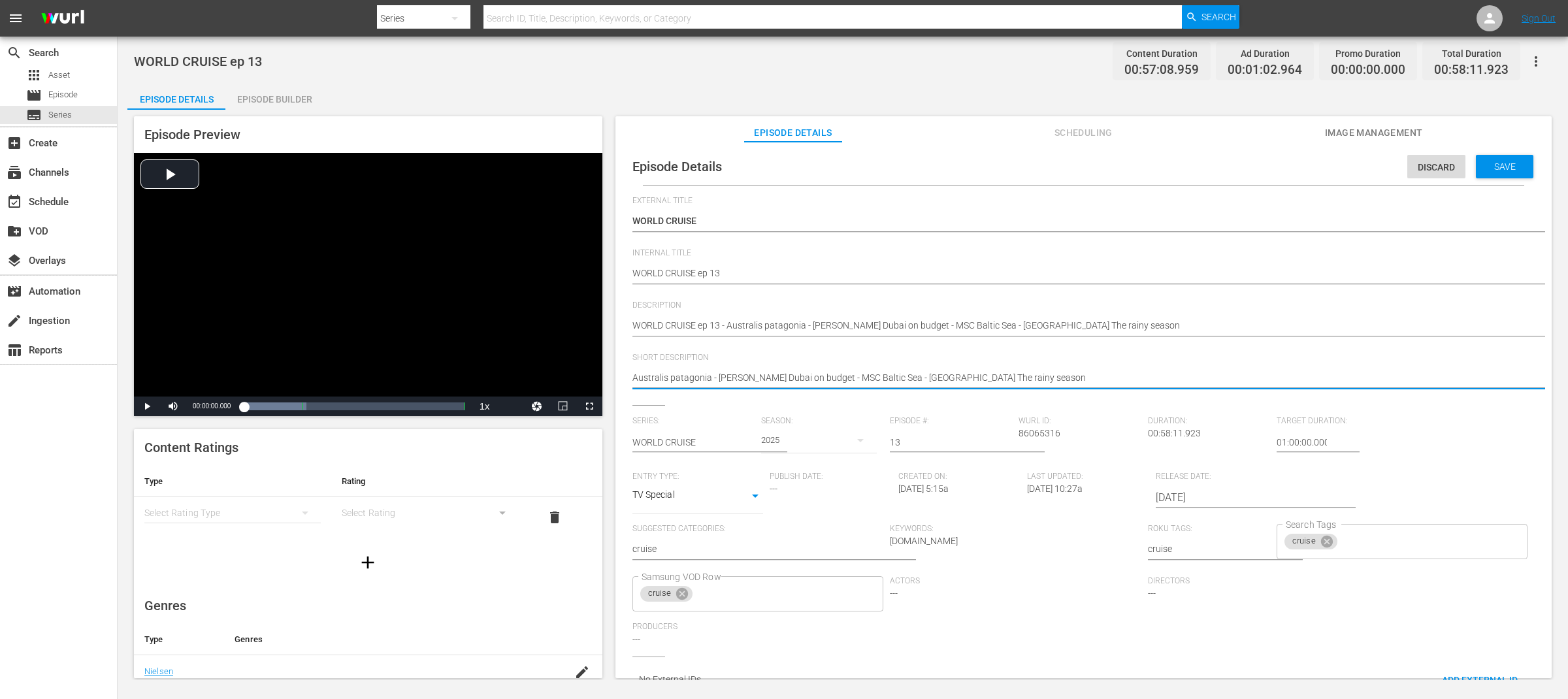
drag, startPoint x: 710, startPoint y: 378, endPoint x: 1076, endPoint y: 381, distance: 366.0
type textarea "Australis patagonia"
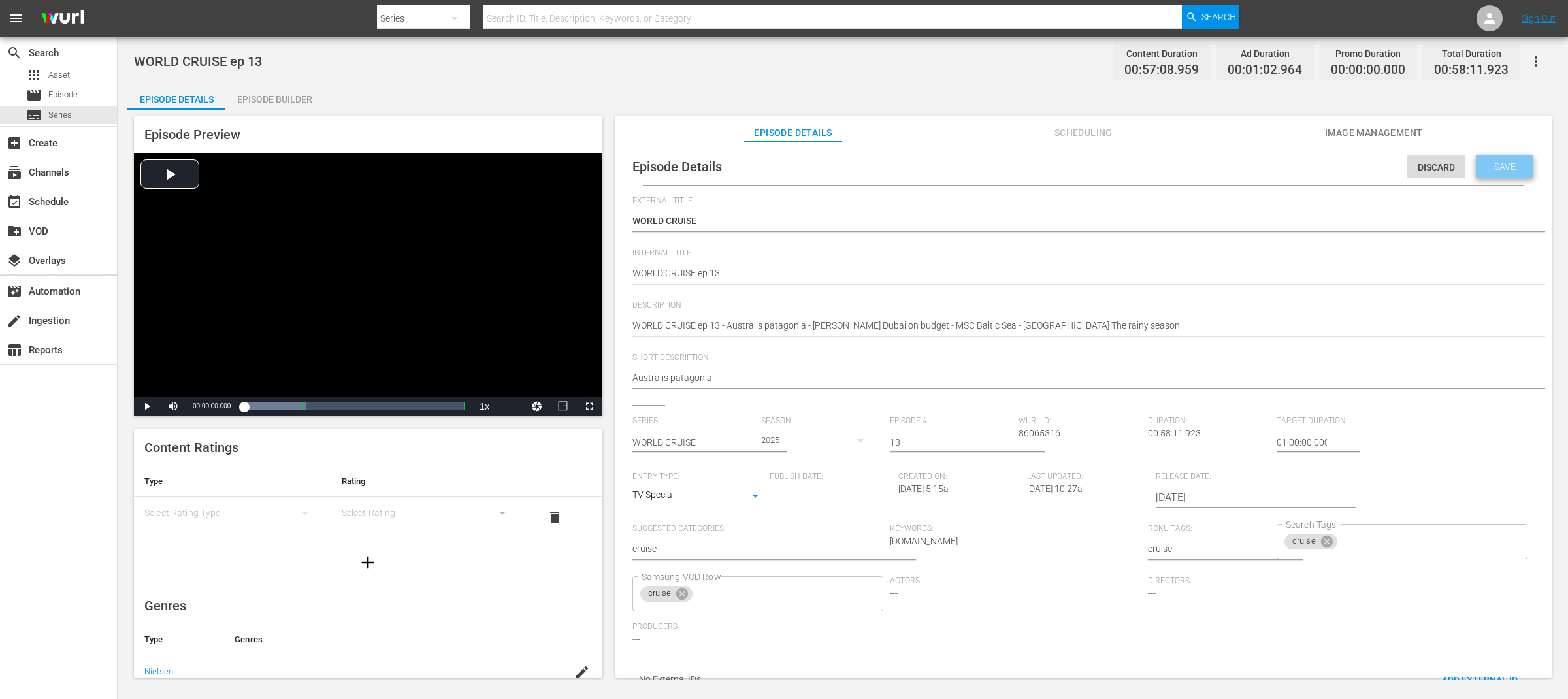
click at [1508, 162] on span "Save" at bounding box center [1505, 167] width 43 height 11
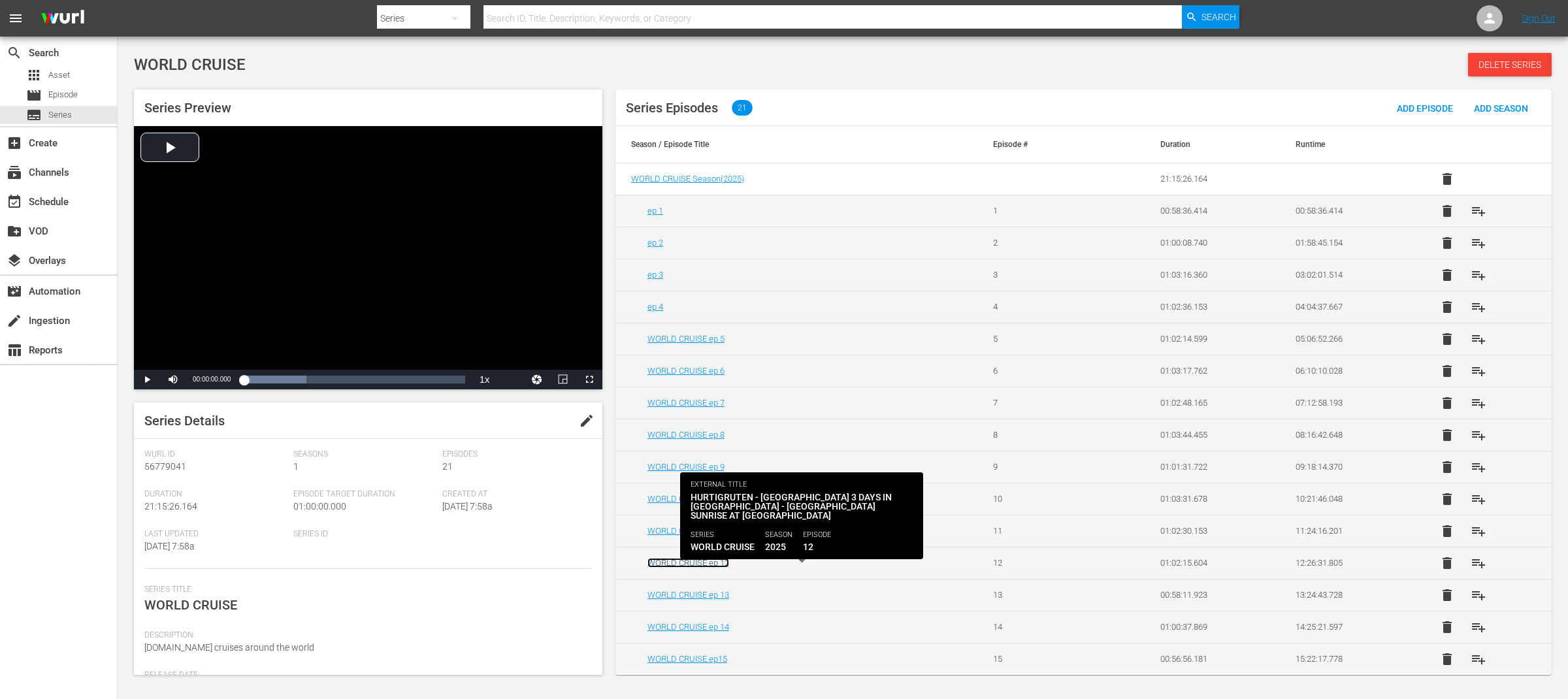
click at [718, 564] on link "WORLD CRUISE ep 12" at bounding box center [688, 563] width 82 height 10
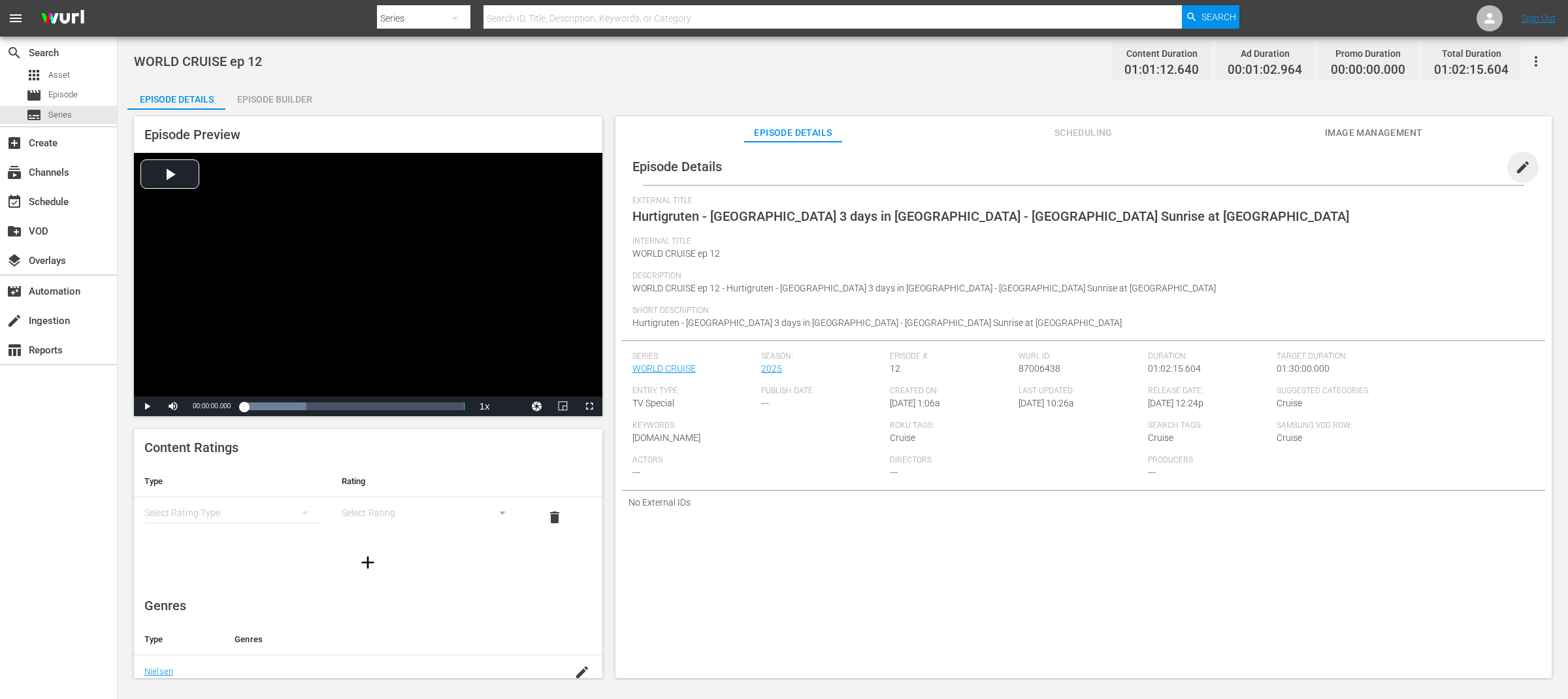
click at [1523, 165] on span "edit" at bounding box center [1522, 167] width 16 height 16
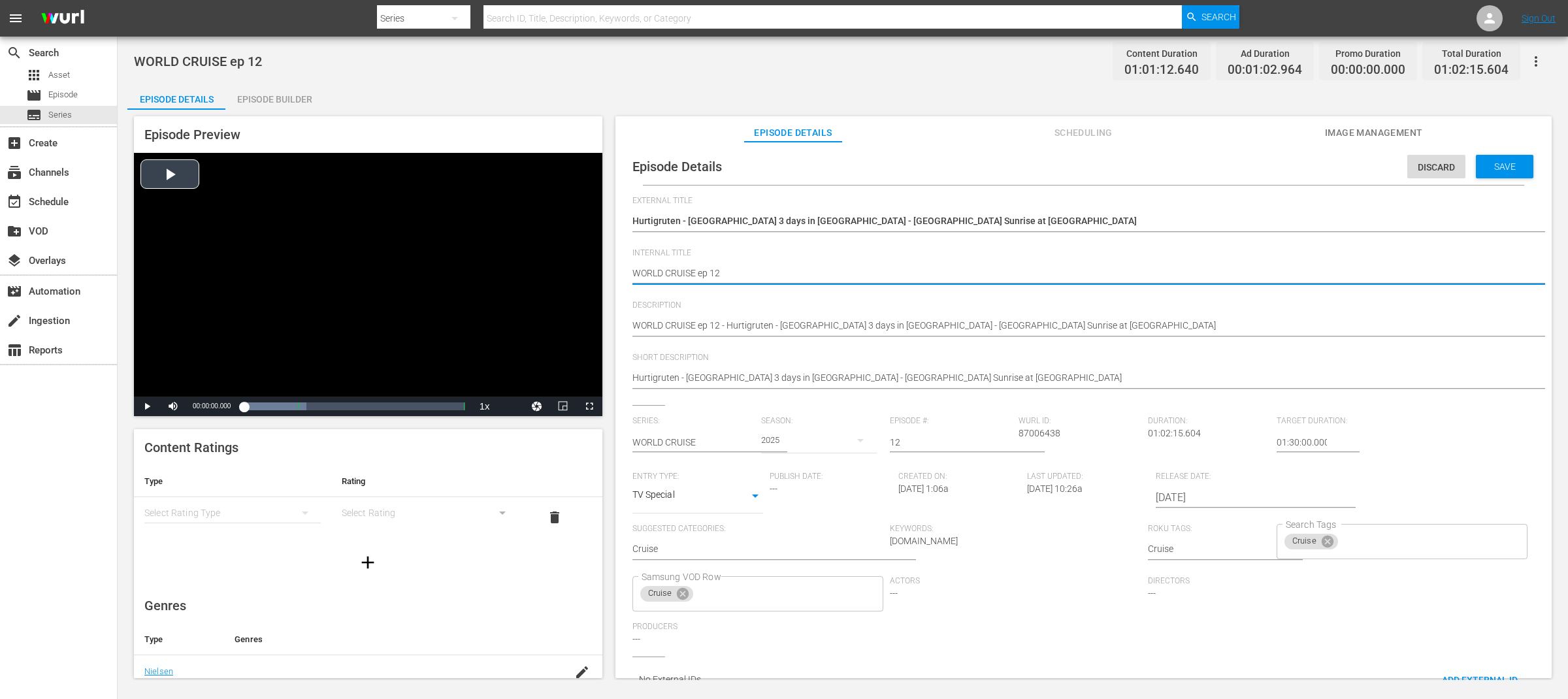
drag, startPoint x: 696, startPoint y: 272, endPoint x: 597, endPoint y: 272, distance: 99.0
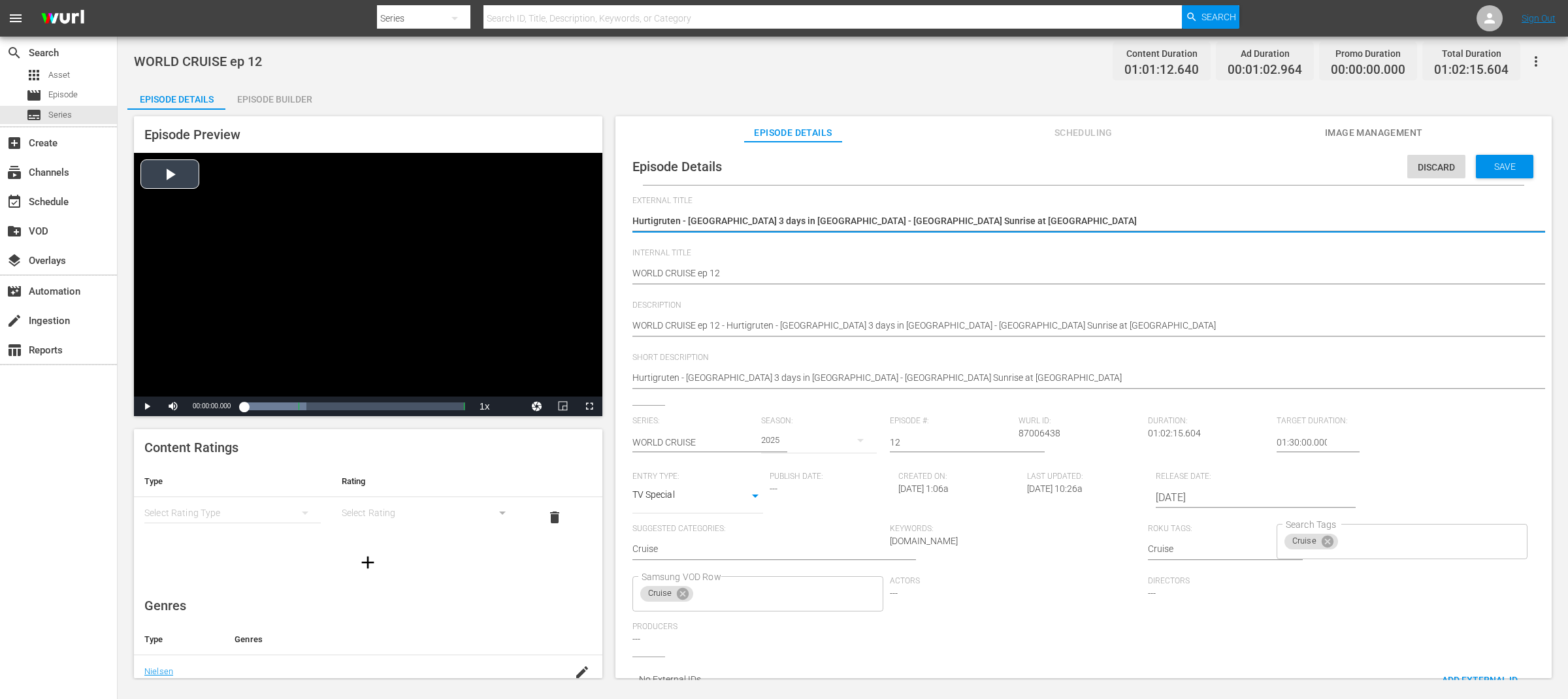
drag, startPoint x: 847, startPoint y: 219, endPoint x: 465, endPoint y: 218, distance: 382.0
paste textarea "WORLD CRUISE"
type textarea "WORLD CRUISE"
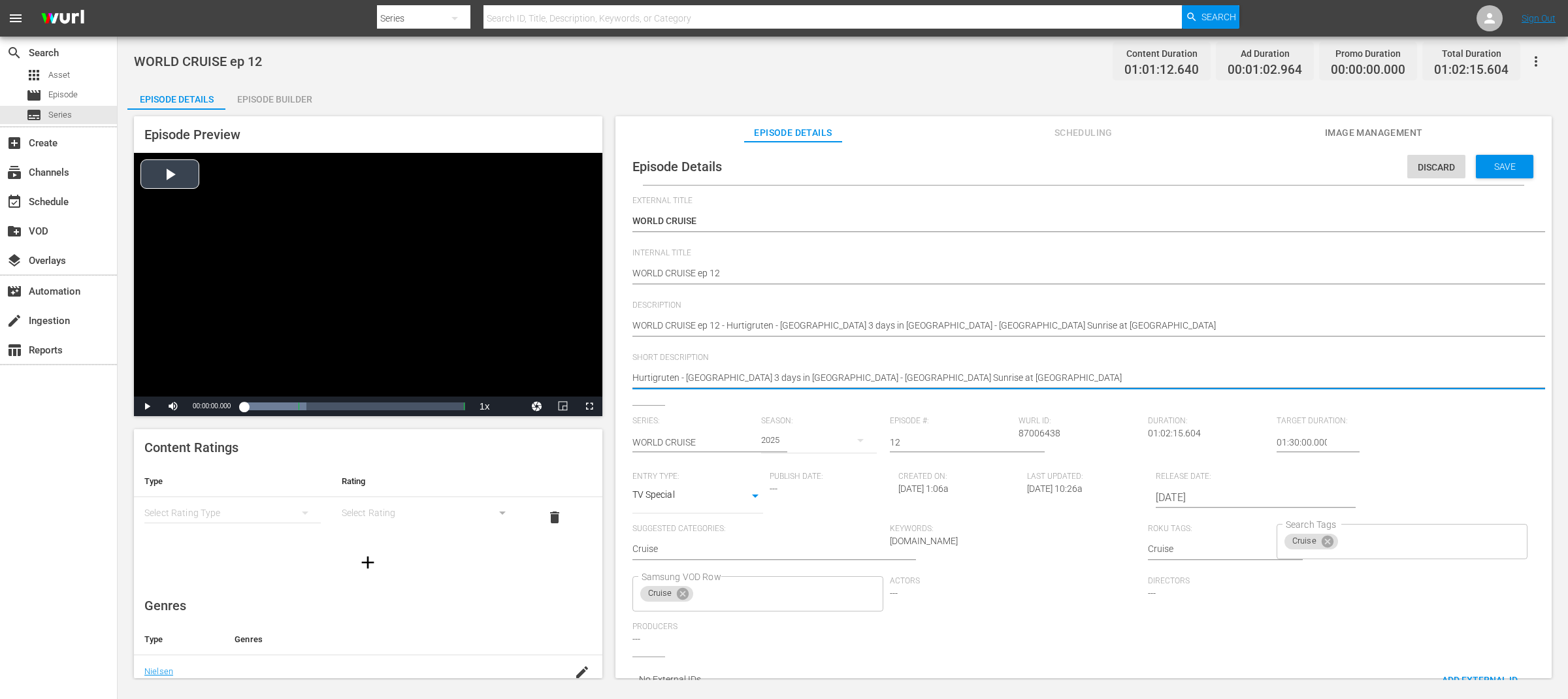
drag, startPoint x: 686, startPoint y: 380, endPoint x: 587, endPoint y: 379, distance: 99.0
type textarea "Japan 3 days in Tokyo - India Sunrise at Taj Mahal"
drag, startPoint x: 657, startPoint y: 376, endPoint x: 729, endPoint y: 380, distance: 72.1
click at [729, 380] on textarea "Hurtigruten - Japan 3 days in Tokyo - India Sunrise at Taj Mahal" at bounding box center [1080, 379] width 896 height 16
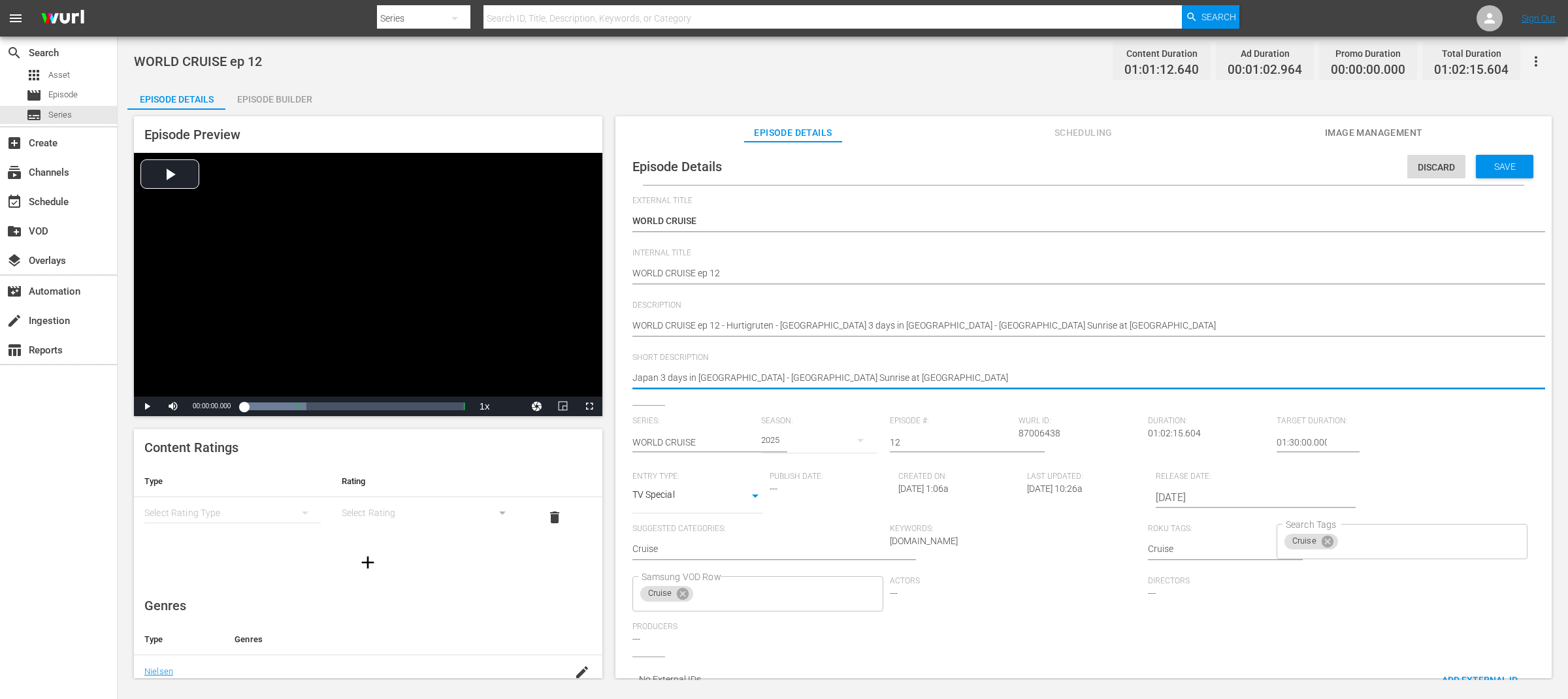
type textarea "Japa,ndia Sunrise at Taj Mahal"
type textarea "Japa, ndia Sunrise at Taj Mahal"
type textarea "Japa, India Sunrise at Taj Mahal"
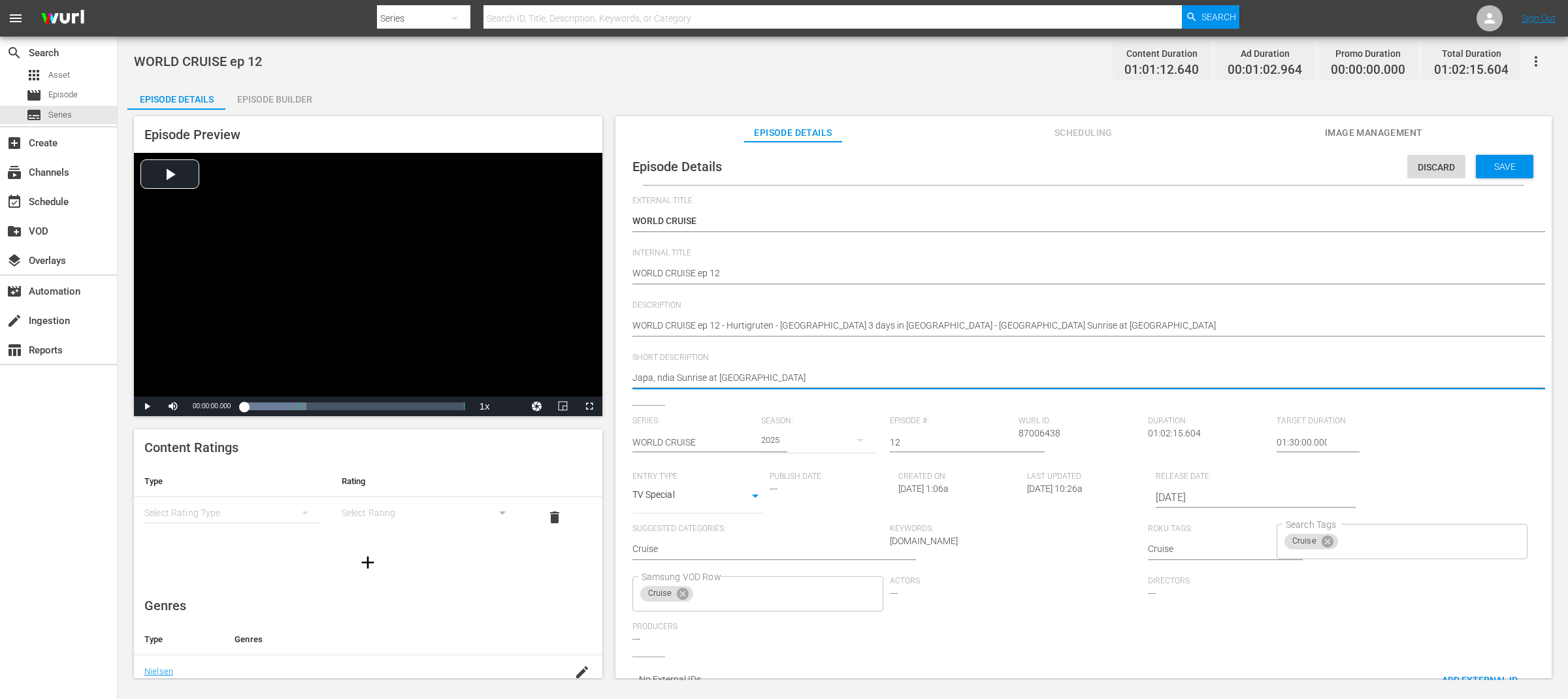
type textarea "Japa, India Sunrise at Taj Mahal"
drag, startPoint x: 784, startPoint y: 376, endPoint x: 677, endPoint y: 377, distance: 107.0
click at [677, 377] on textarea "Hurtigruten - Japan 3 days in Tokyo - India Sunrise at Taj Mahal" at bounding box center [1080, 379] width 896 height 16
type textarea "Japa, India"
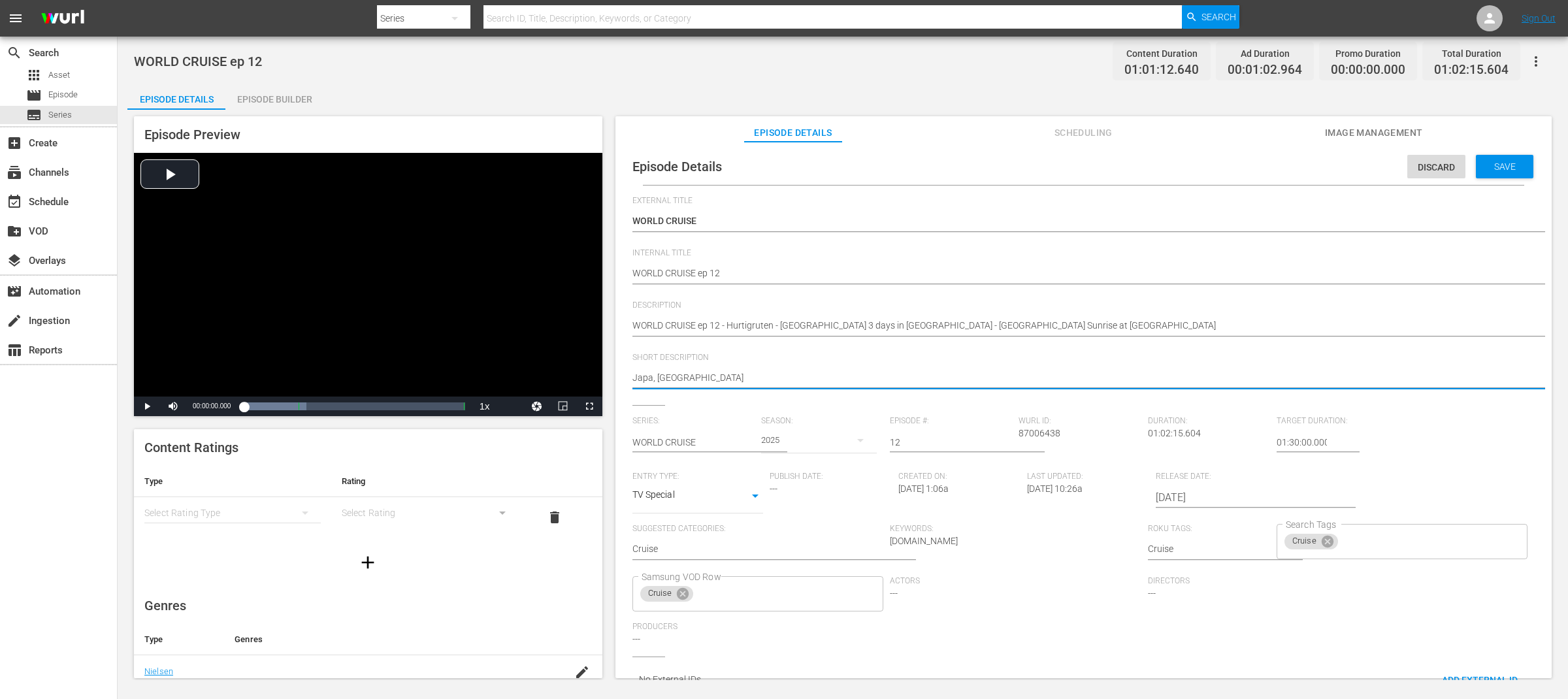
type textarea "Japa, India"
click at [651, 383] on textarea "Hurtigruten - Japan 3 days in Tokyo - India Sunrise at Taj Mahal" at bounding box center [1080, 379] width 896 height 16
type textarea "Japan, India"
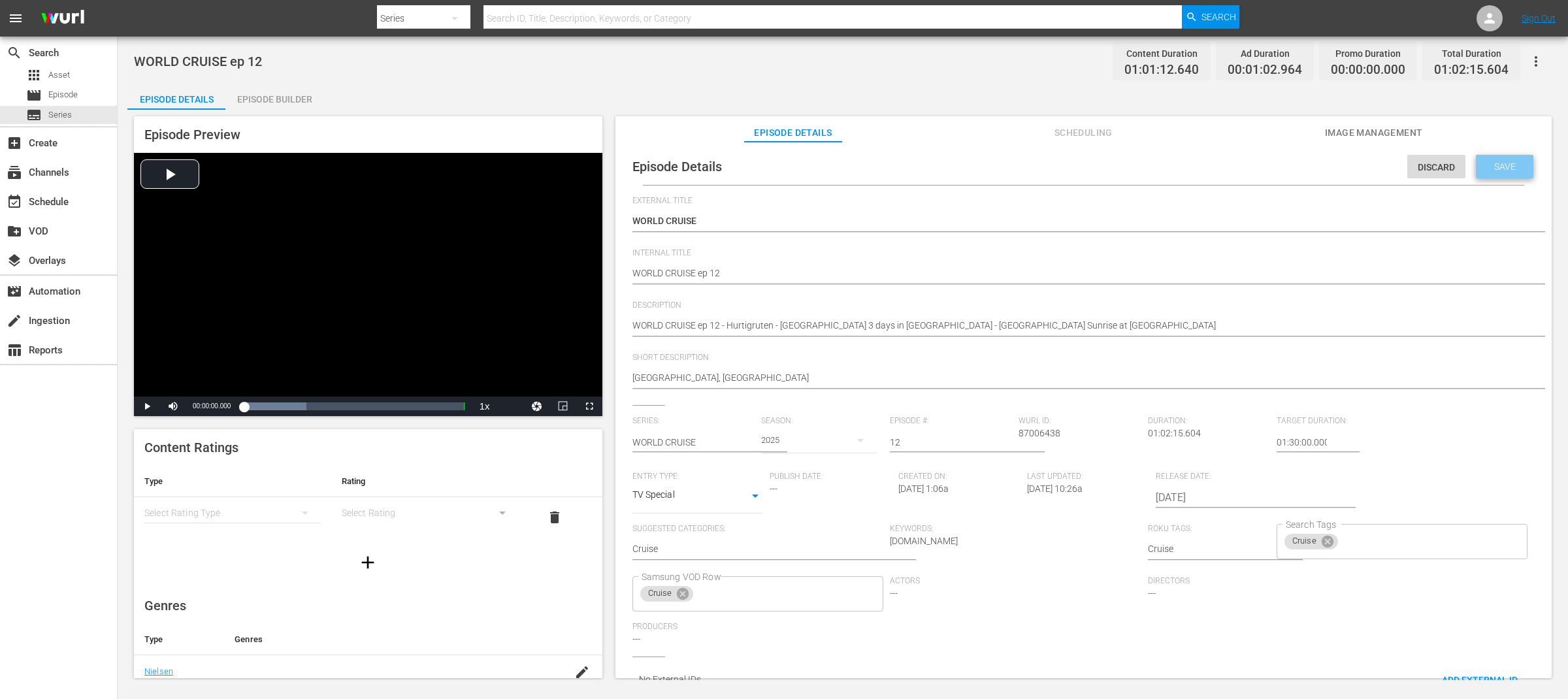
click at [1505, 168] on span "Save" at bounding box center [1505, 167] width 43 height 11
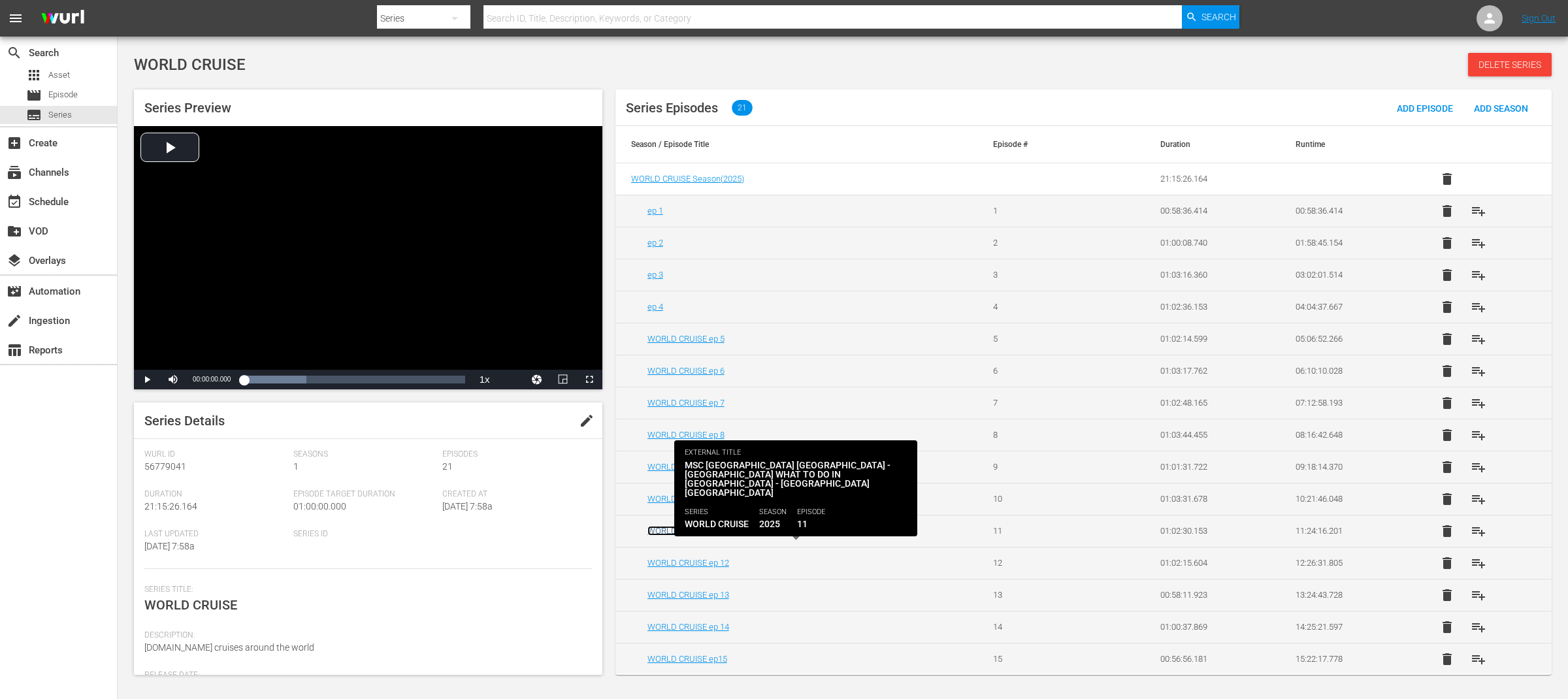
click at [717, 532] on link "WORLD CRUISE ep 11" at bounding box center [688, 531] width 82 height 10
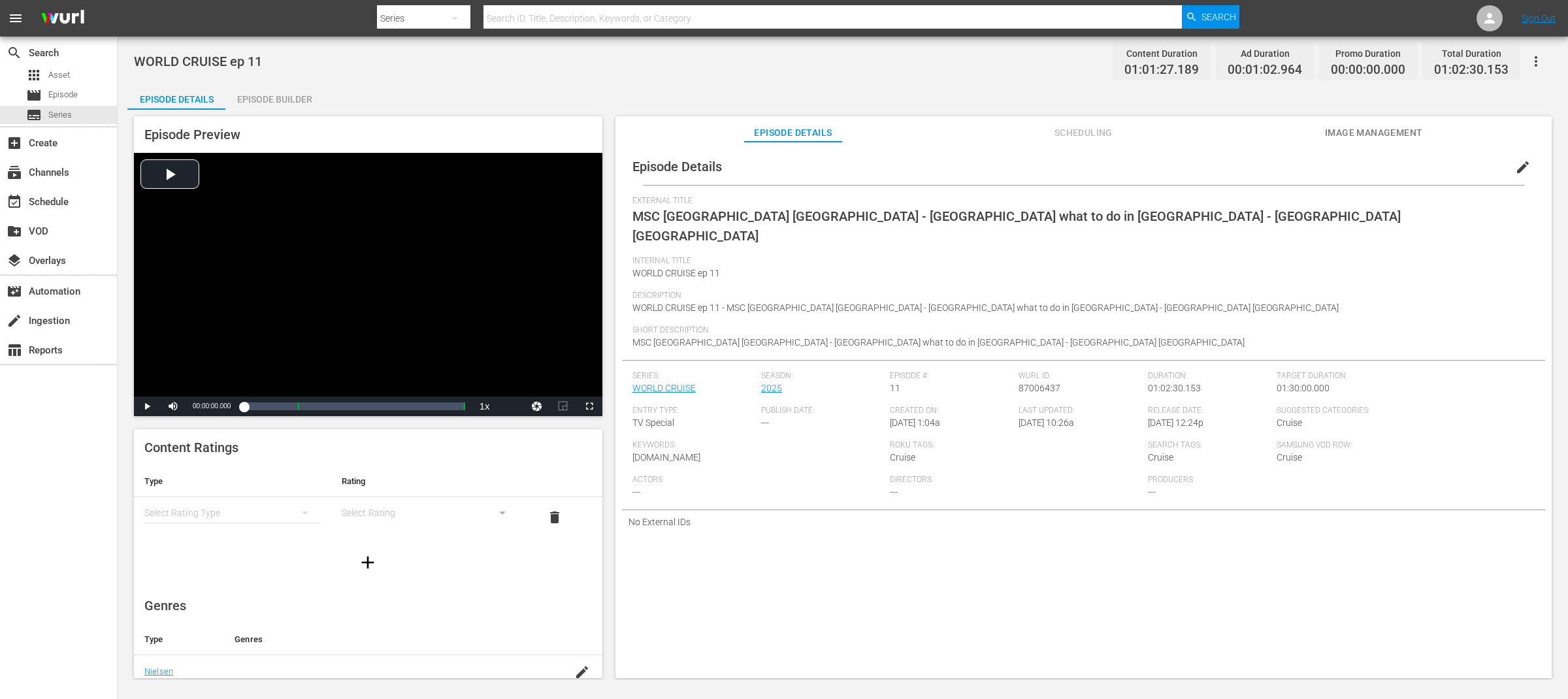
click at [1515, 171] on span "edit" at bounding box center [1522, 167] width 16 height 16
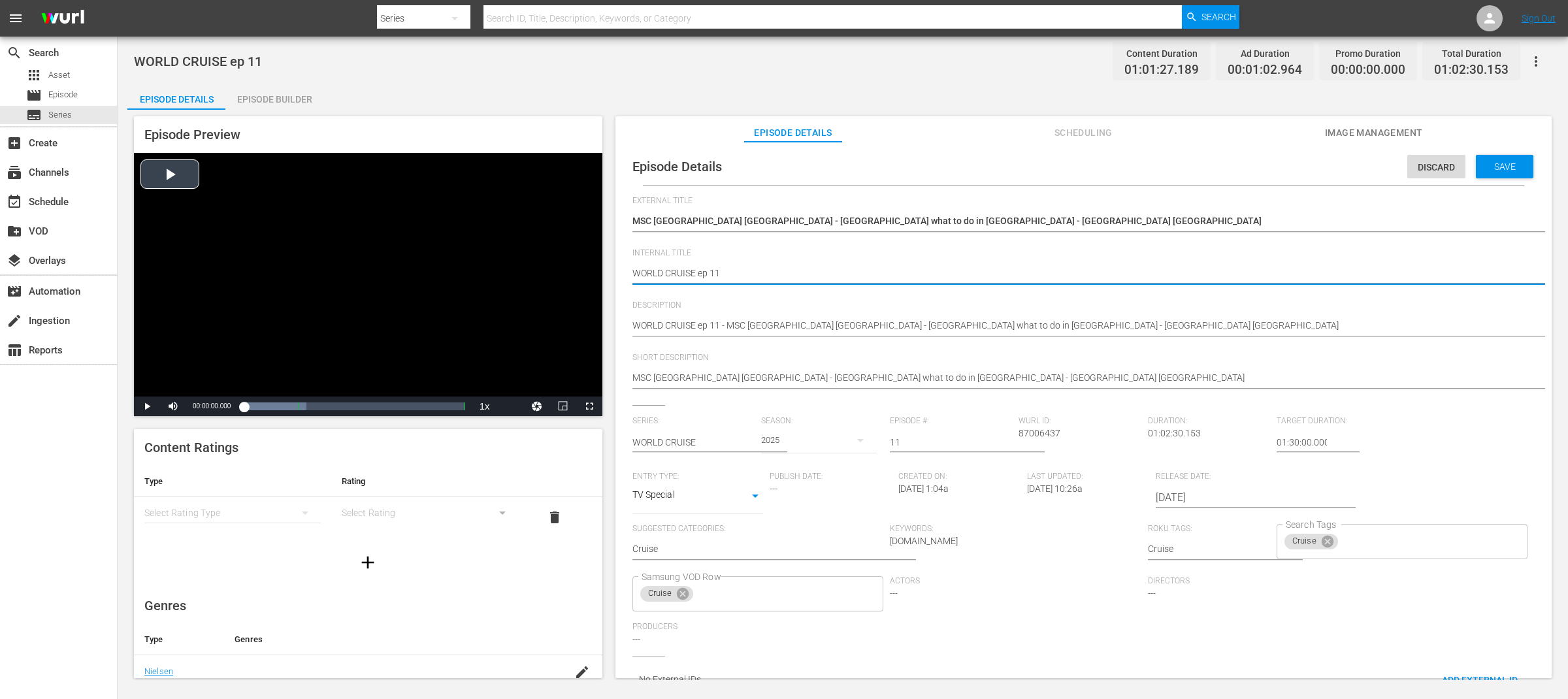
drag, startPoint x: 695, startPoint y: 271, endPoint x: 576, endPoint y: 268, distance: 119.0
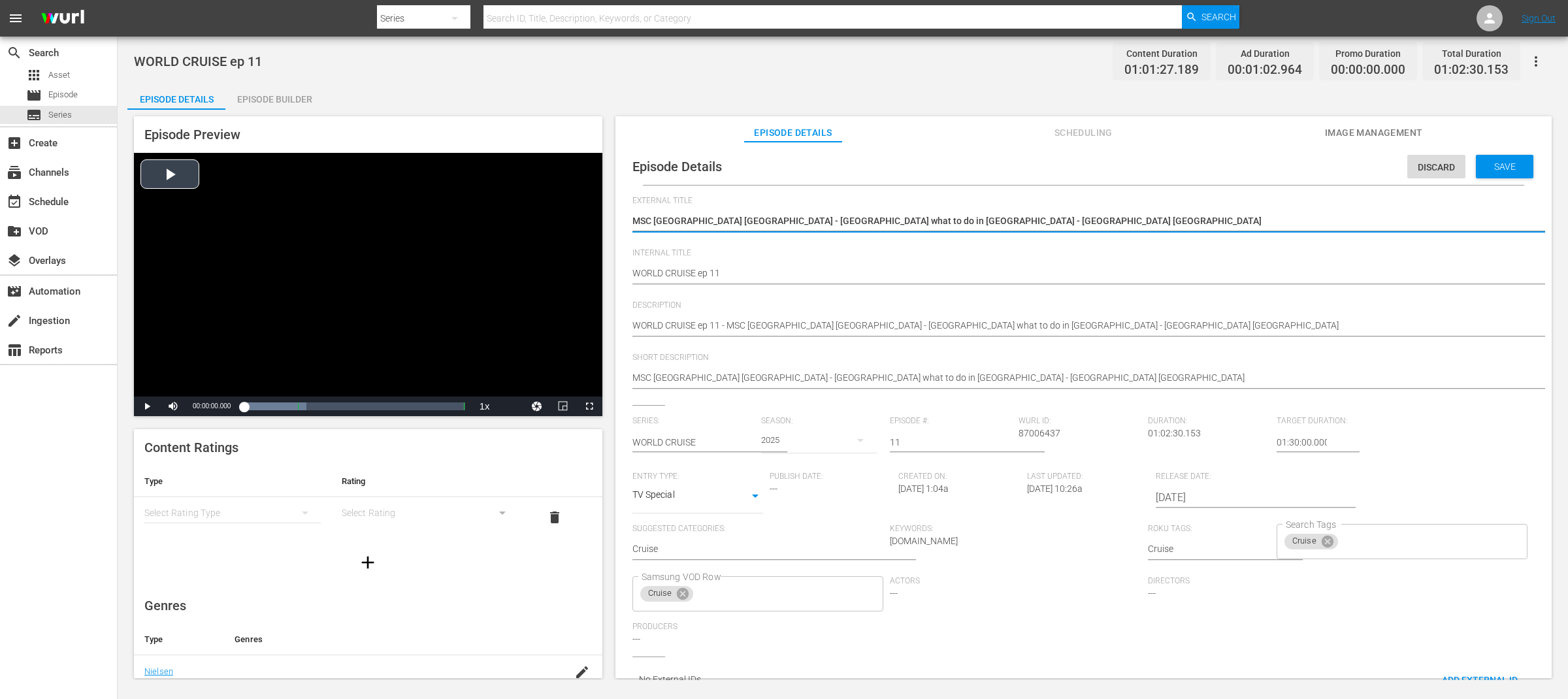
drag, startPoint x: 947, startPoint y: 217, endPoint x: 520, endPoint y: 220, distance: 427.0
paste textarea "WORLD CRUISE"
type textarea "WORLD CRUISE"
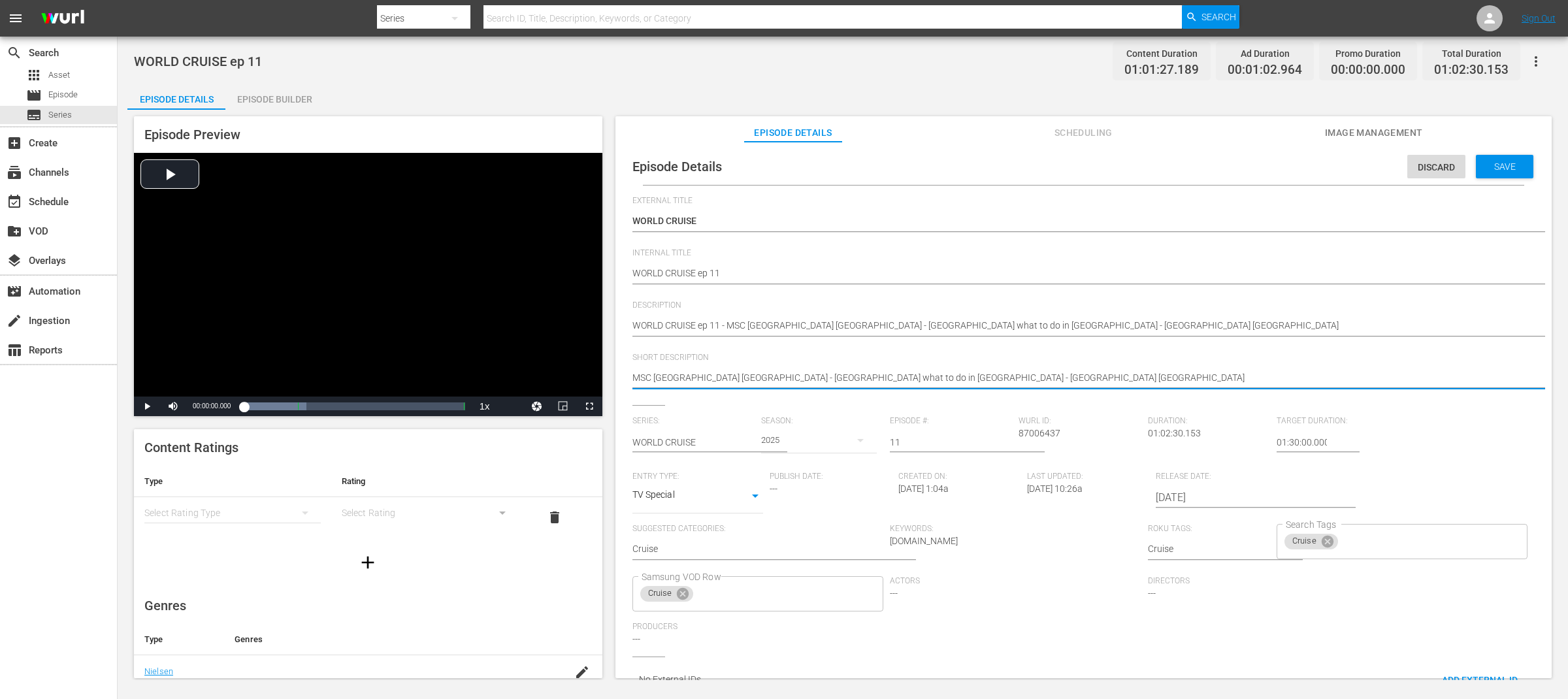
drag, startPoint x: 685, startPoint y: 377, endPoint x: 605, endPoint y: 377, distance: 80.0
type textarea "Greece Jerusalem - Taiwan what to do in Taiwan - China Great Wall"
type textarea "GreeceJerusalem - Taiwan what to do in Taiwan - China Great Wall"
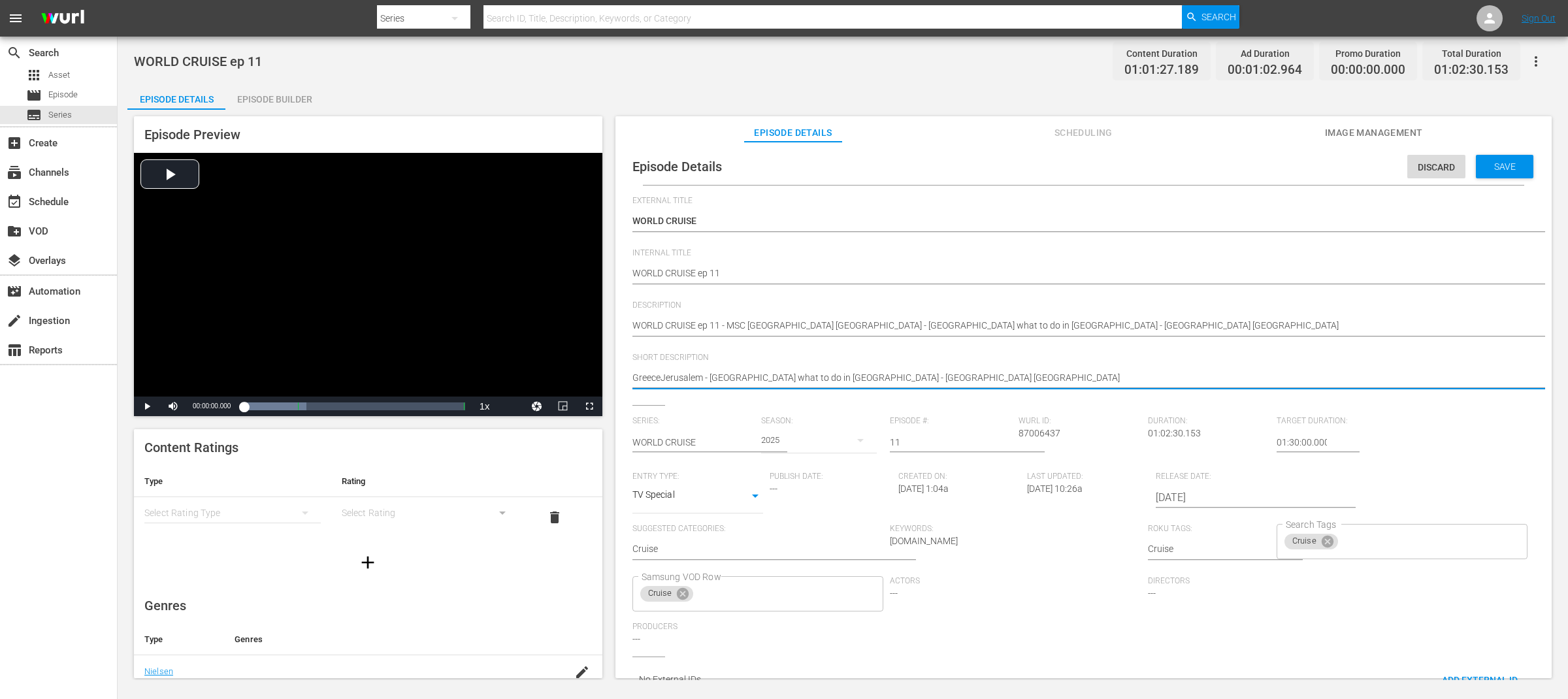
type textarea "Greece,Jerusalem - Taiwan what to do in Taiwan - China Great Wall"
type textarea "Greece, Jerusalem - Taiwan what to do in Taiwan - China Great Wall"
click at [713, 381] on textarea "MSC Greece Jerusalem - Taiwan what to do in Taiwan - China Great Wall" at bounding box center [1080, 379] width 896 height 16
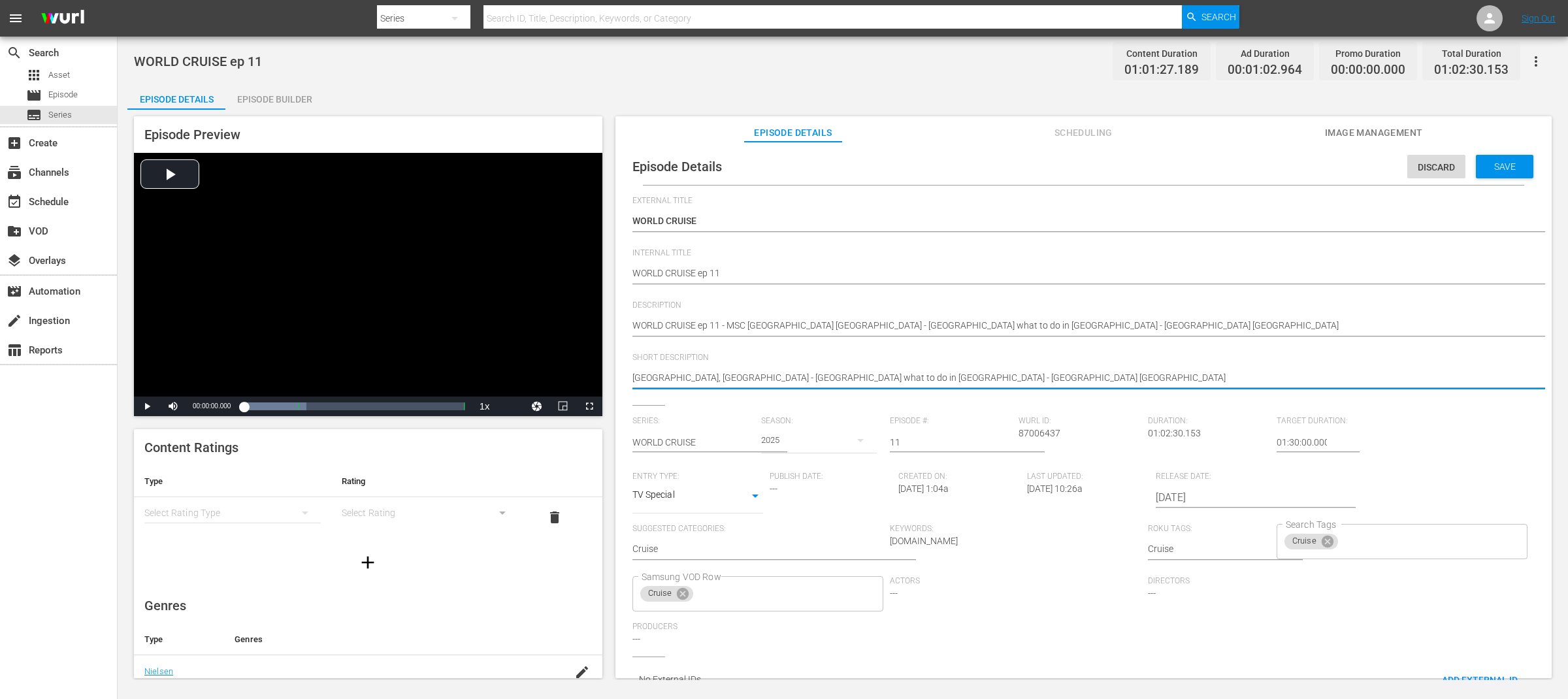
type textarea "Greece, Jerusalem Taiwan what to do in Taiwan - China Great Wall"
type textarea "Greece, JerusalemTaiwan what to do in Taiwan - China Great Wall"
type textarea "Greece, Jerusalem,Taiwan what to do in Taiwan - China Great Wall"
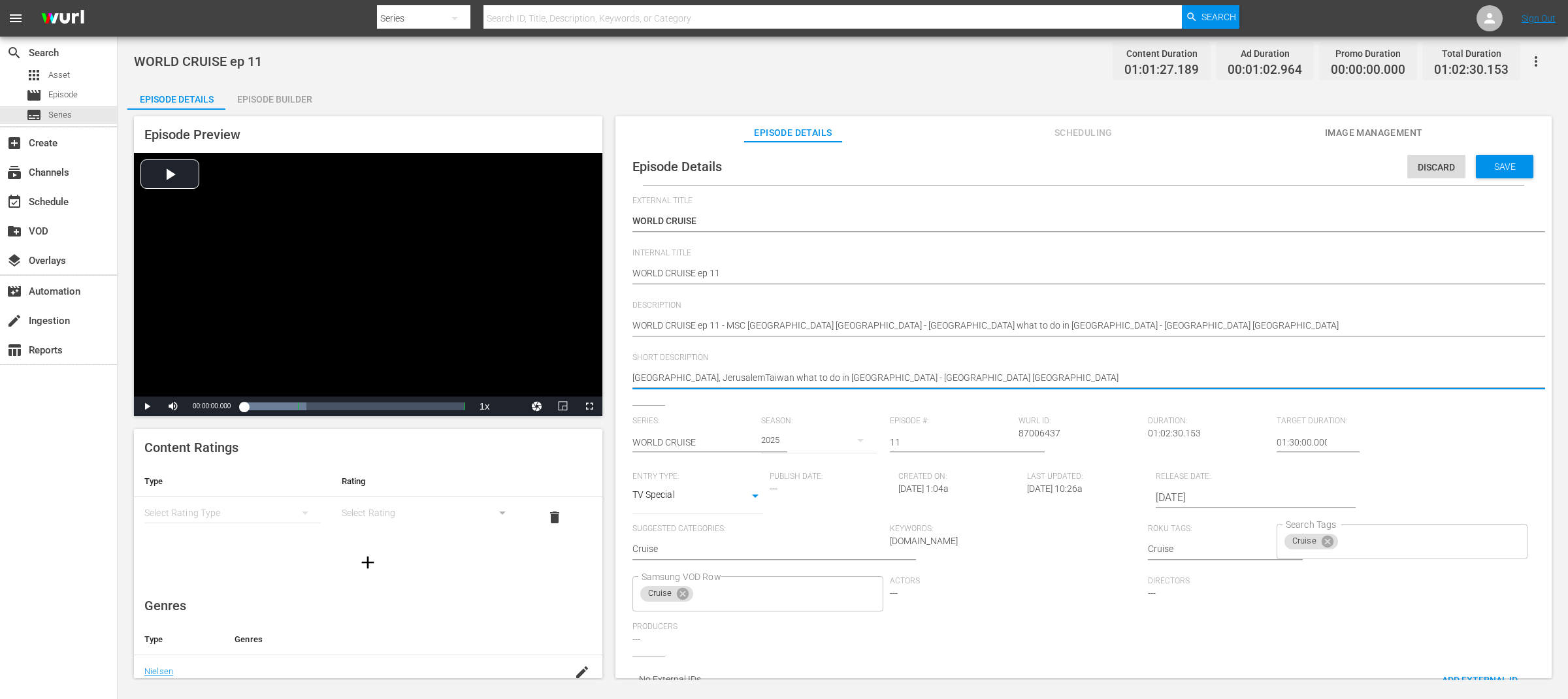
type textarea "Greece, Jerusalem,Taiwan what to do in Taiwan - China Great Wall"
type textarea "Greece, Jerusalem,Taiwan"
type textarea "Greece, Jerusalem,Taiwan,"
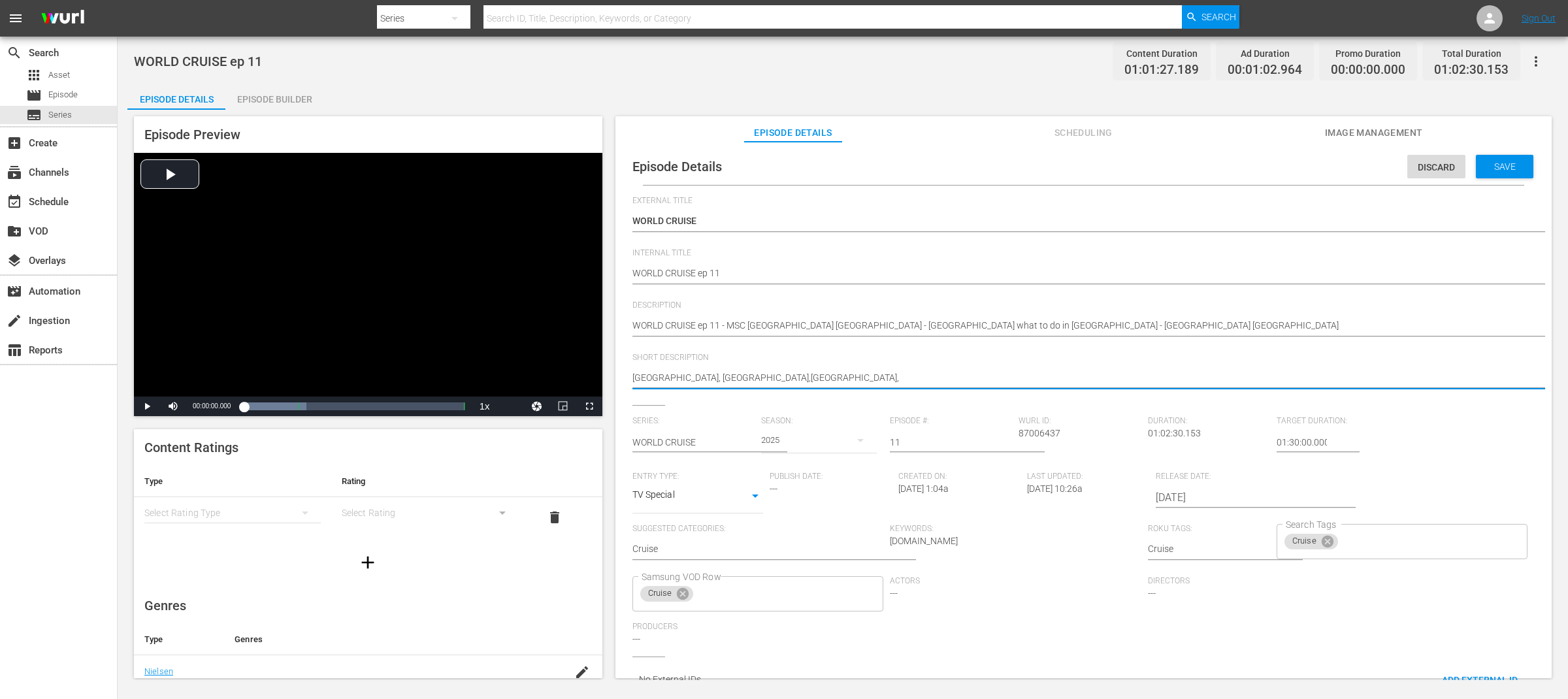
type textarea "Greece, Jerusalem,Taiwan,"
type textarea "Greece, Jerusalem,Taiwan, C"
type textarea "Greece, Jerusalem,Taiwan, Ch"
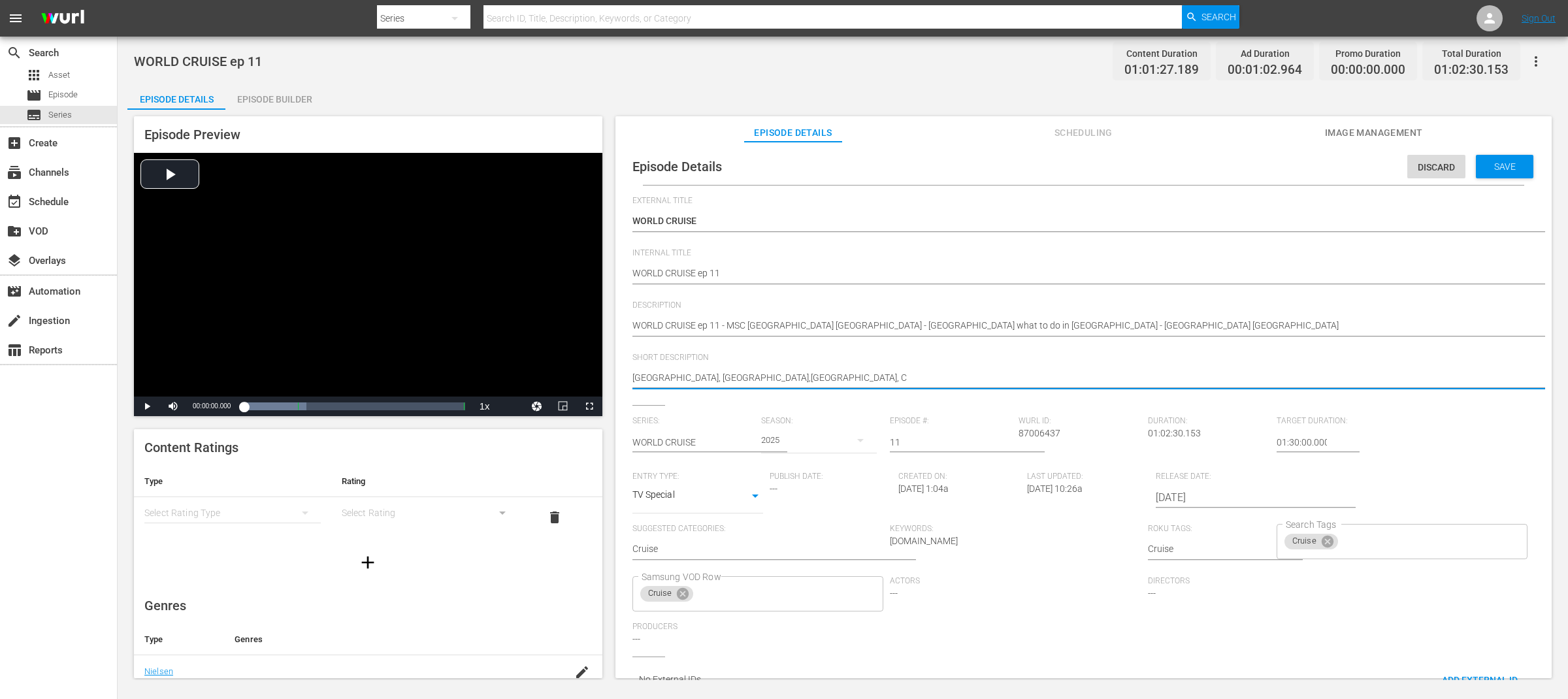
type textarea "Greece, Jerusalem,Taiwan, Ch"
type textarea "Greece, Jerusalem,Taiwan, Chi"
type textarea "Greece, Jerusalem,Taiwan, Chin"
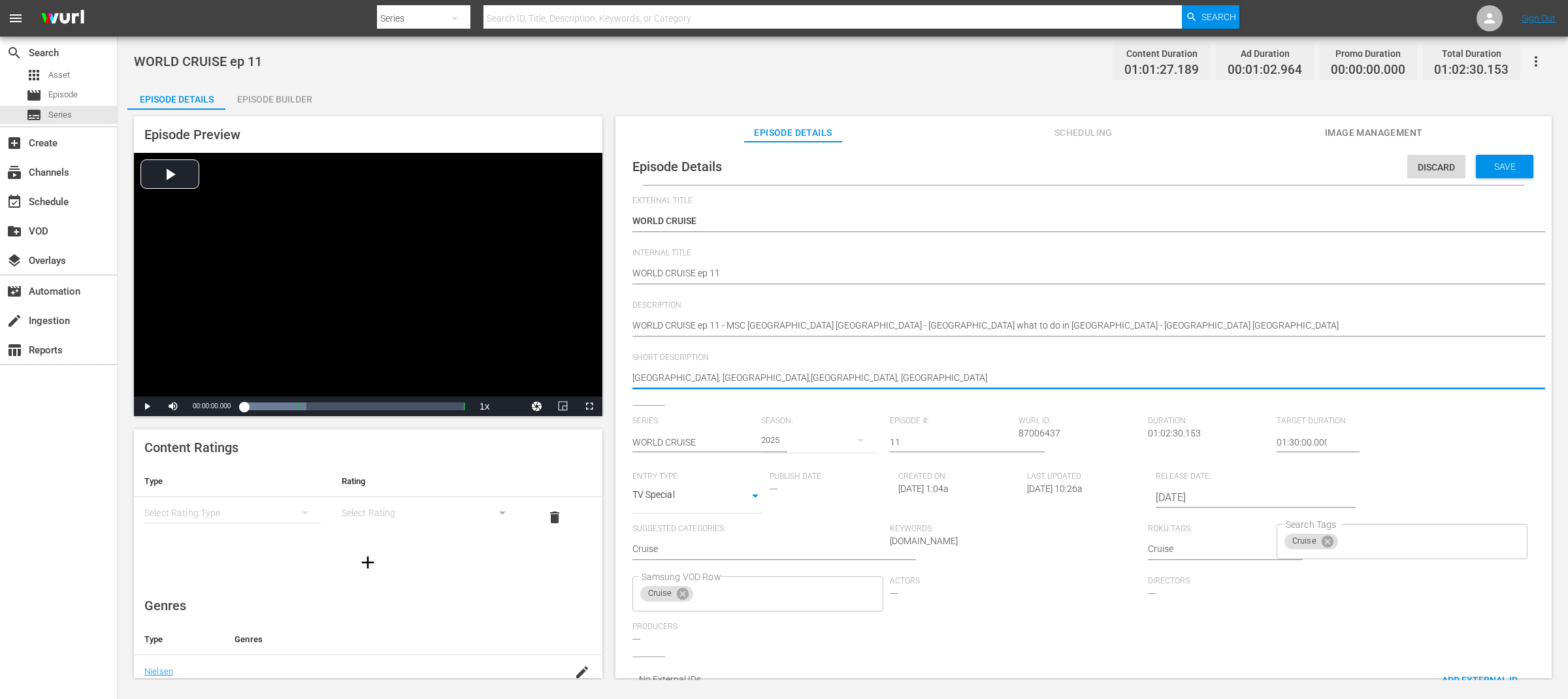
type textarea "Greece, Jerusalem,Taiwan, China"
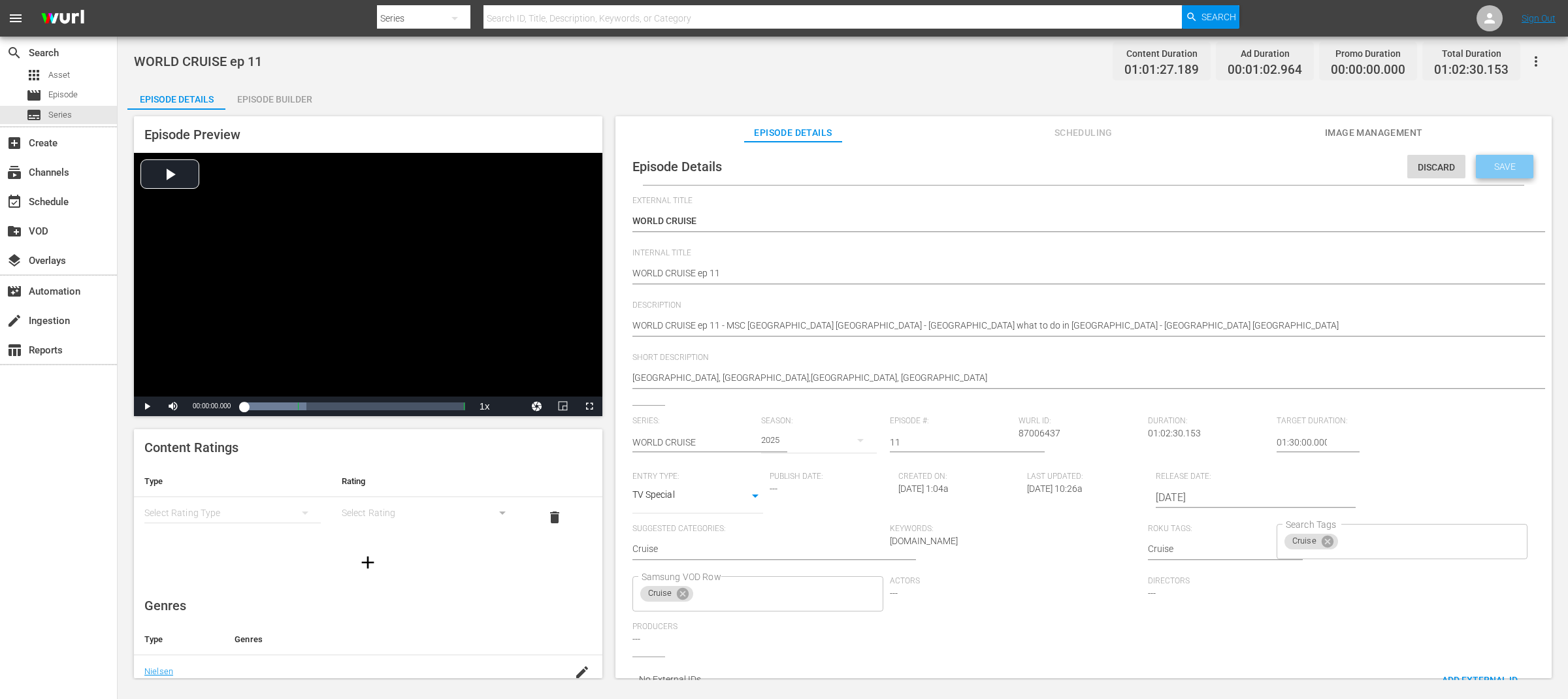
click at [1487, 172] on div "Save" at bounding box center [1504, 166] width 57 height 24
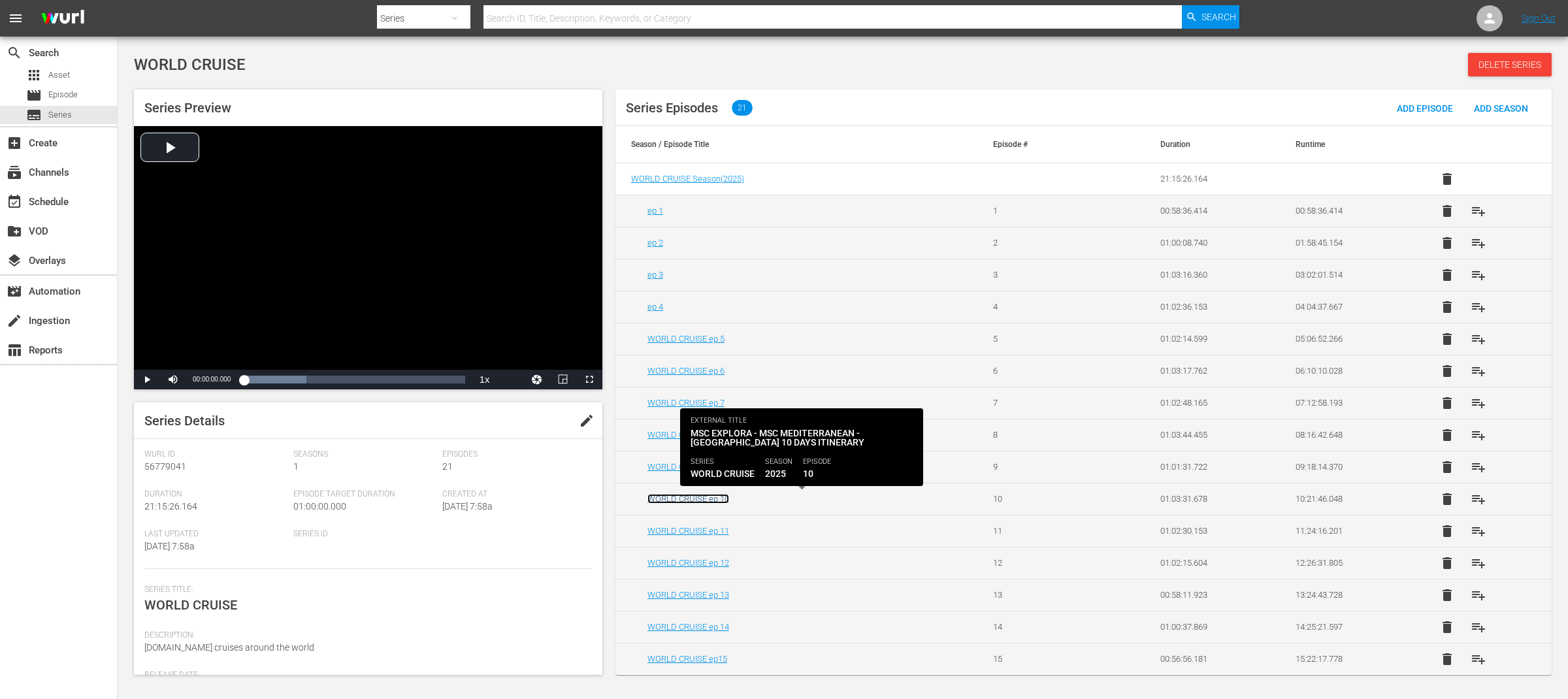
click at [714, 499] on link "WORLD CRUISE ep 10" at bounding box center [688, 499] width 82 height 10
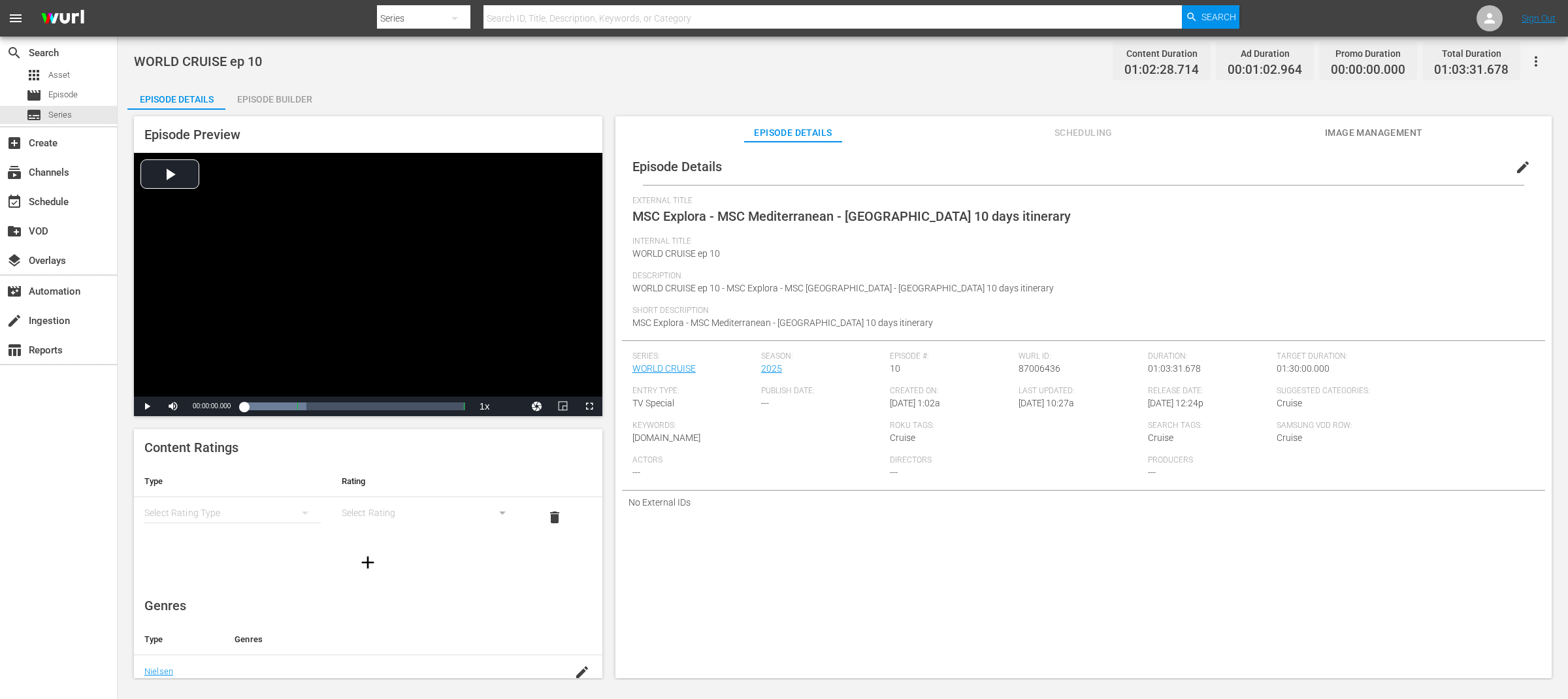
click at [1521, 165] on span "edit" at bounding box center [1522, 167] width 16 height 16
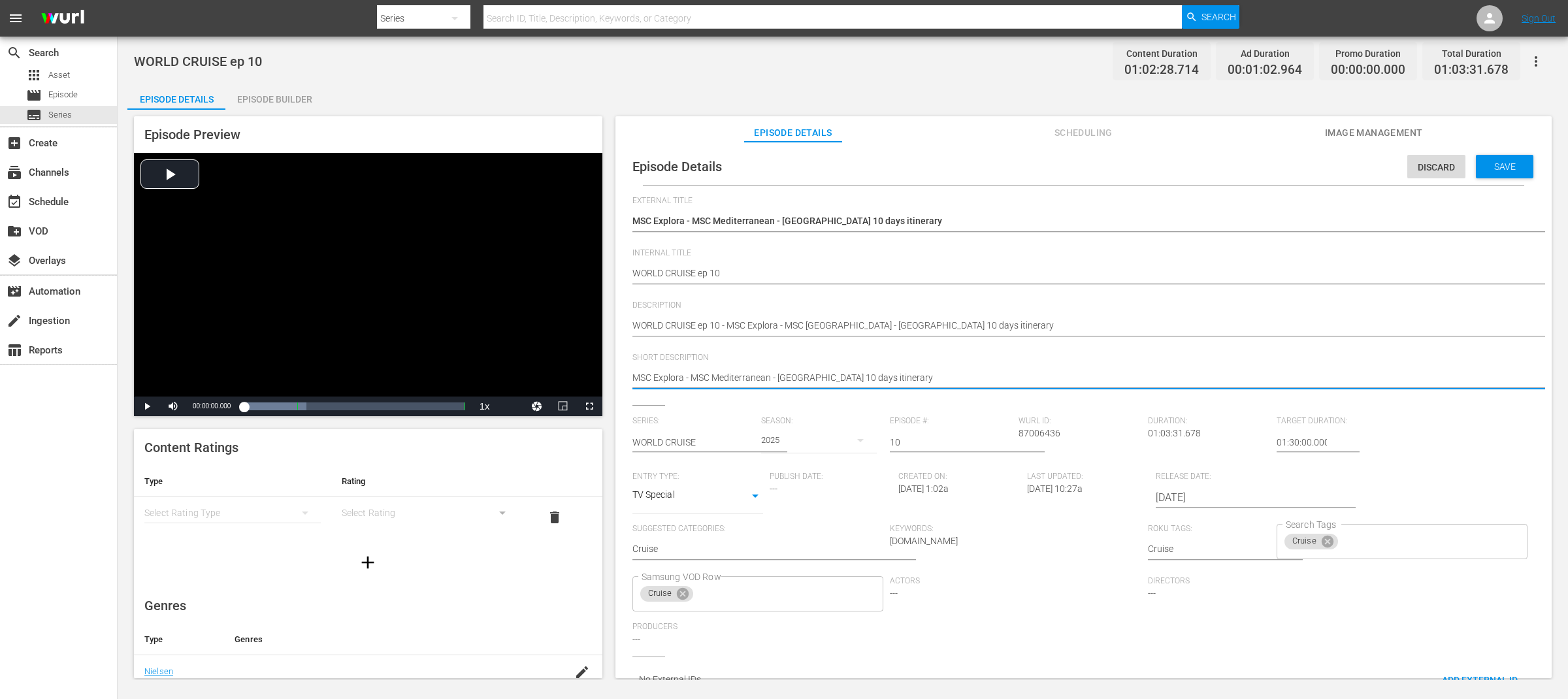
drag, startPoint x: 682, startPoint y: 377, endPoint x: 969, endPoint y: 377, distance: 287.0
type textarea "MSC Explora"
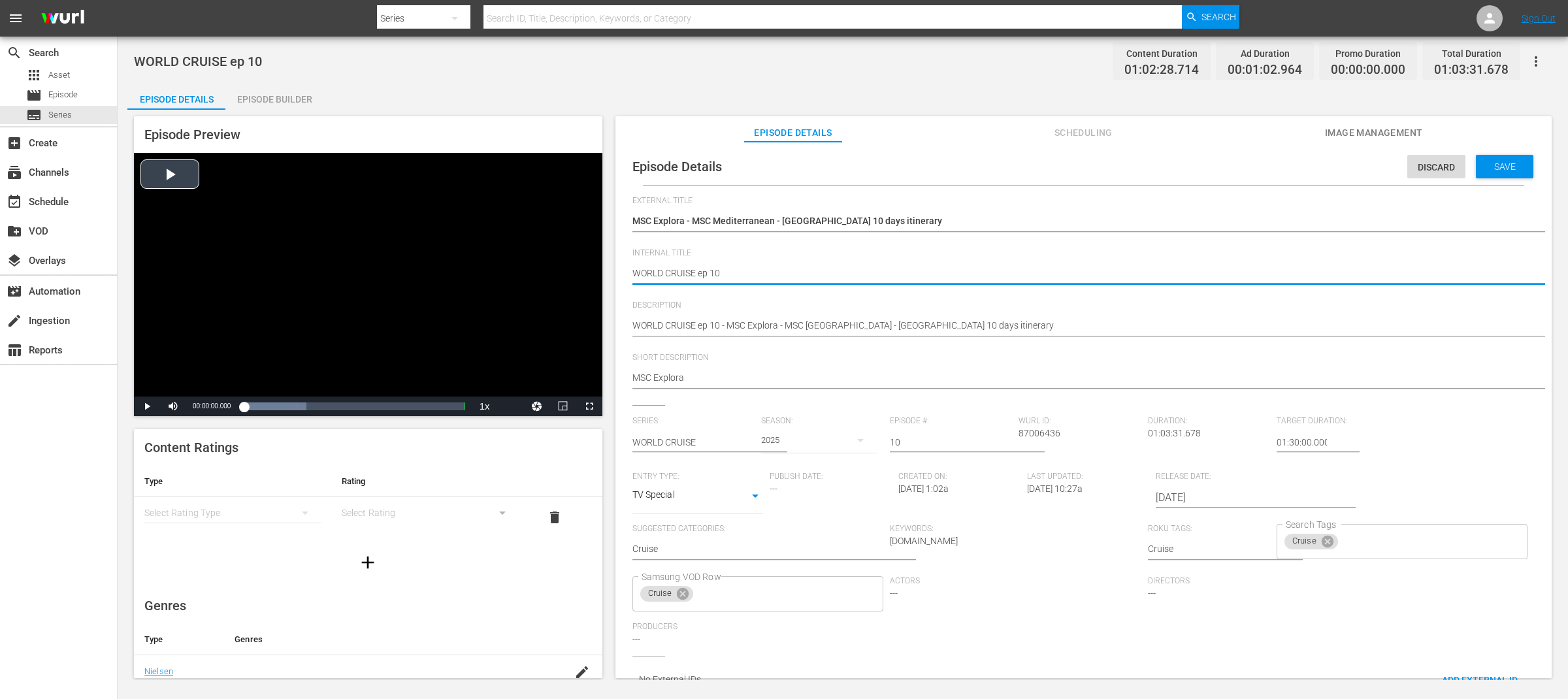
drag, startPoint x: 696, startPoint y: 272, endPoint x: 587, endPoint y: 265, distance: 109.2
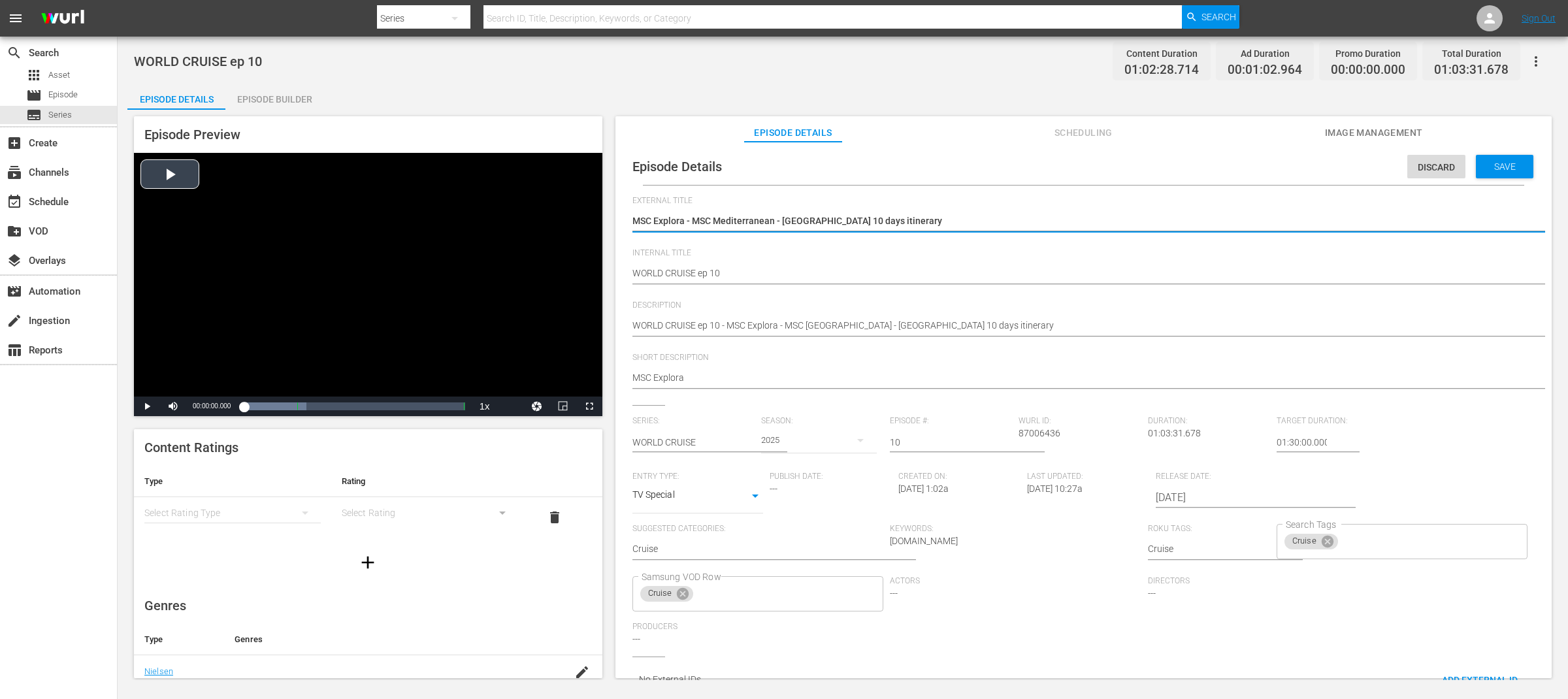
drag, startPoint x: 897, startPoint y: 222, endPoint x: 561, endPoint y: 220, distance: 336.0
paste textarea "WORLD CRUISE"
type textarea "WORLD CRUISE"
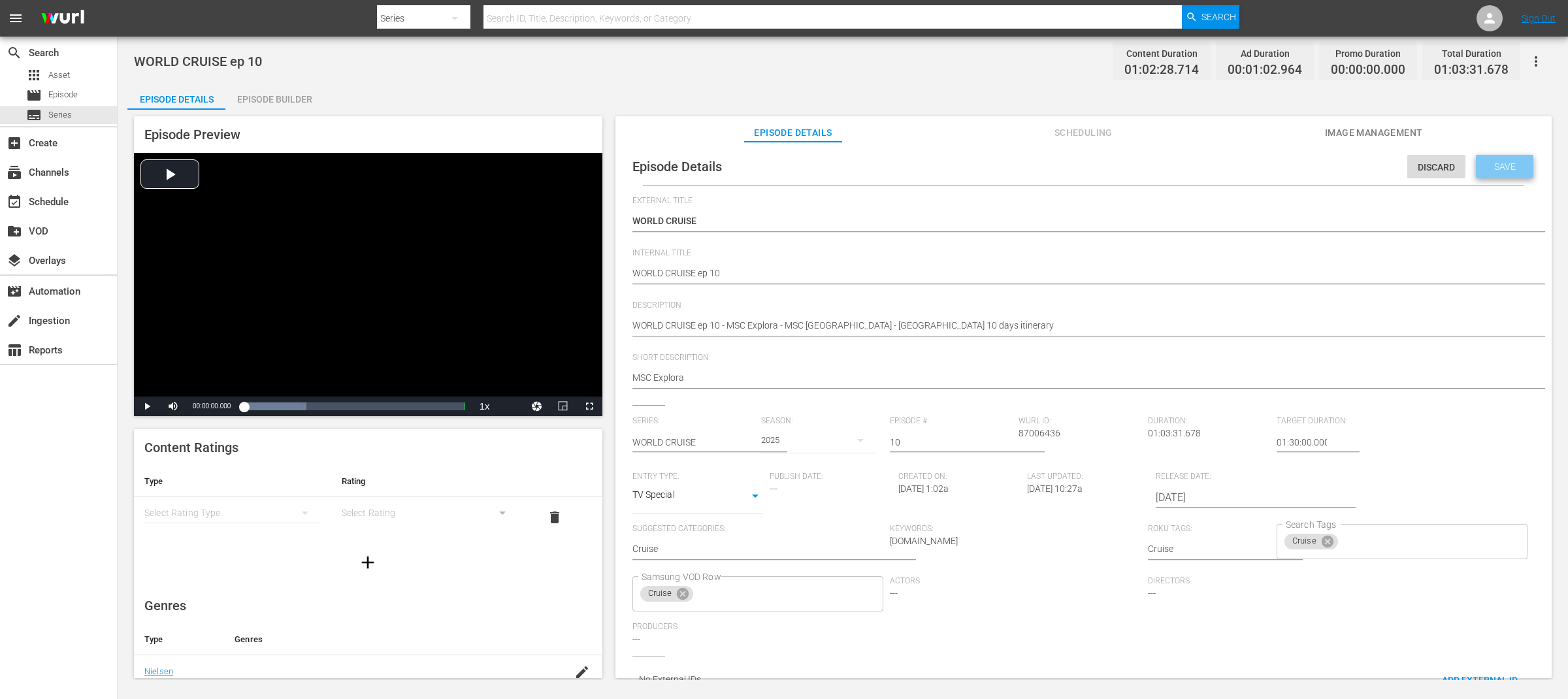
click at [1491, 172] on div "Save" at bounding box center [1504, 166] width 57 height 24
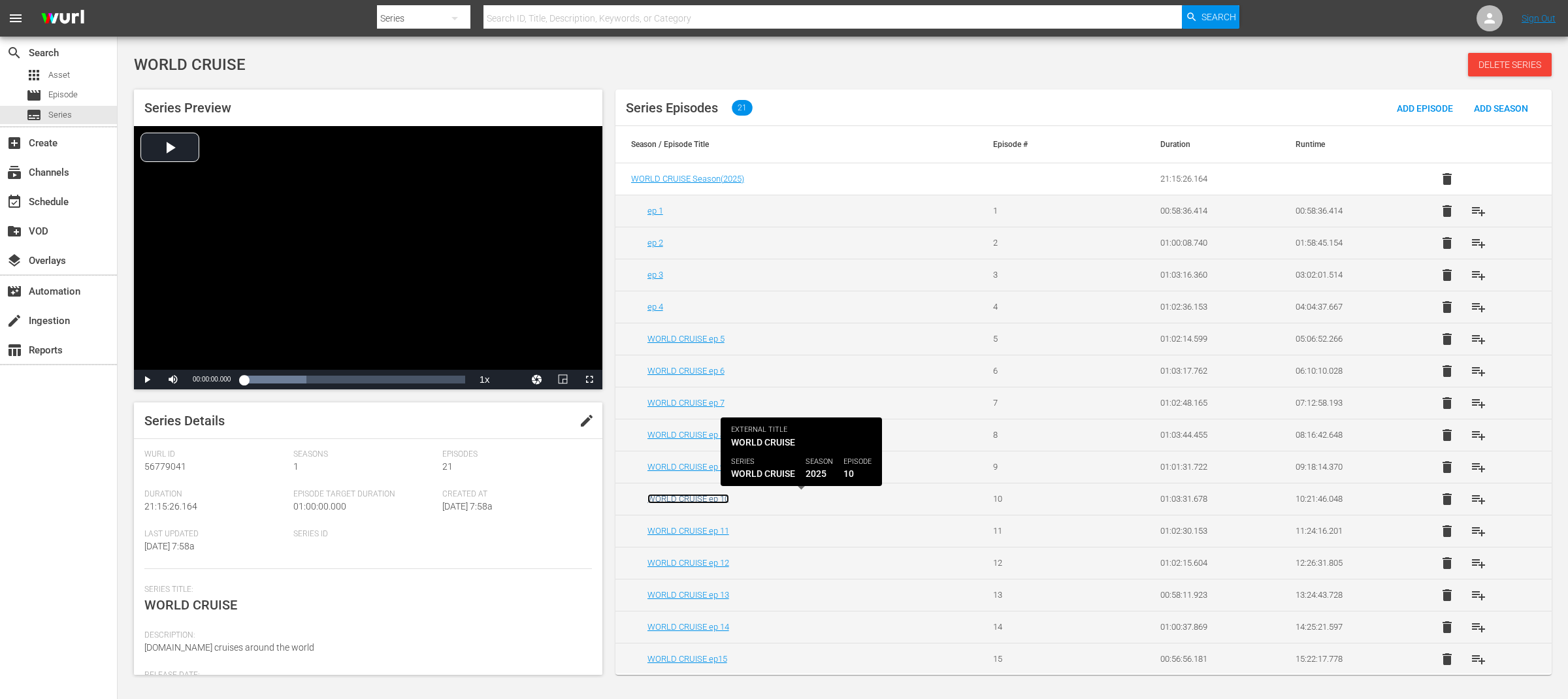
click at [717, 499] on link "WORLD CRUISE ep 10" at bounding box center [688, 499] width 82 height 10
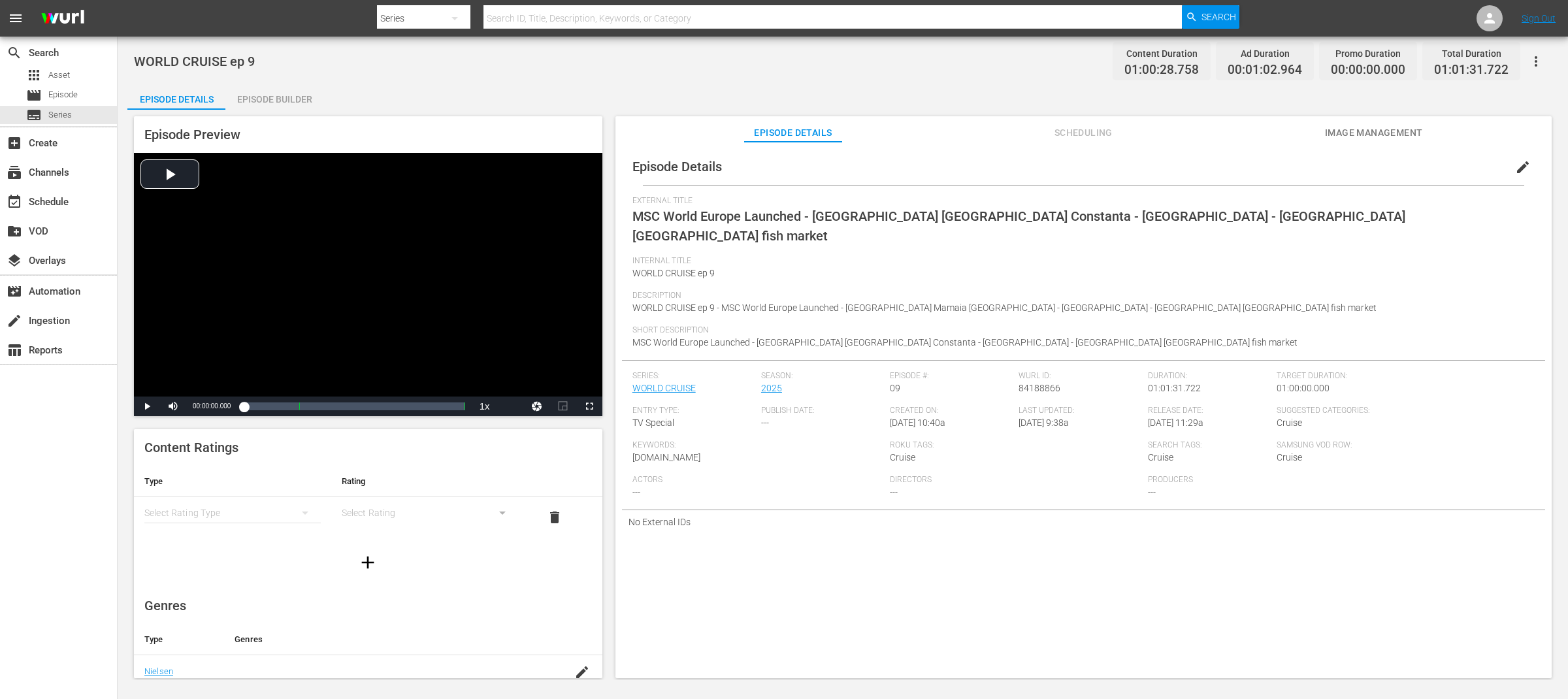
click at [1515, 173] on span "edit" at bounding box center [1522, 167] width 16 height 16
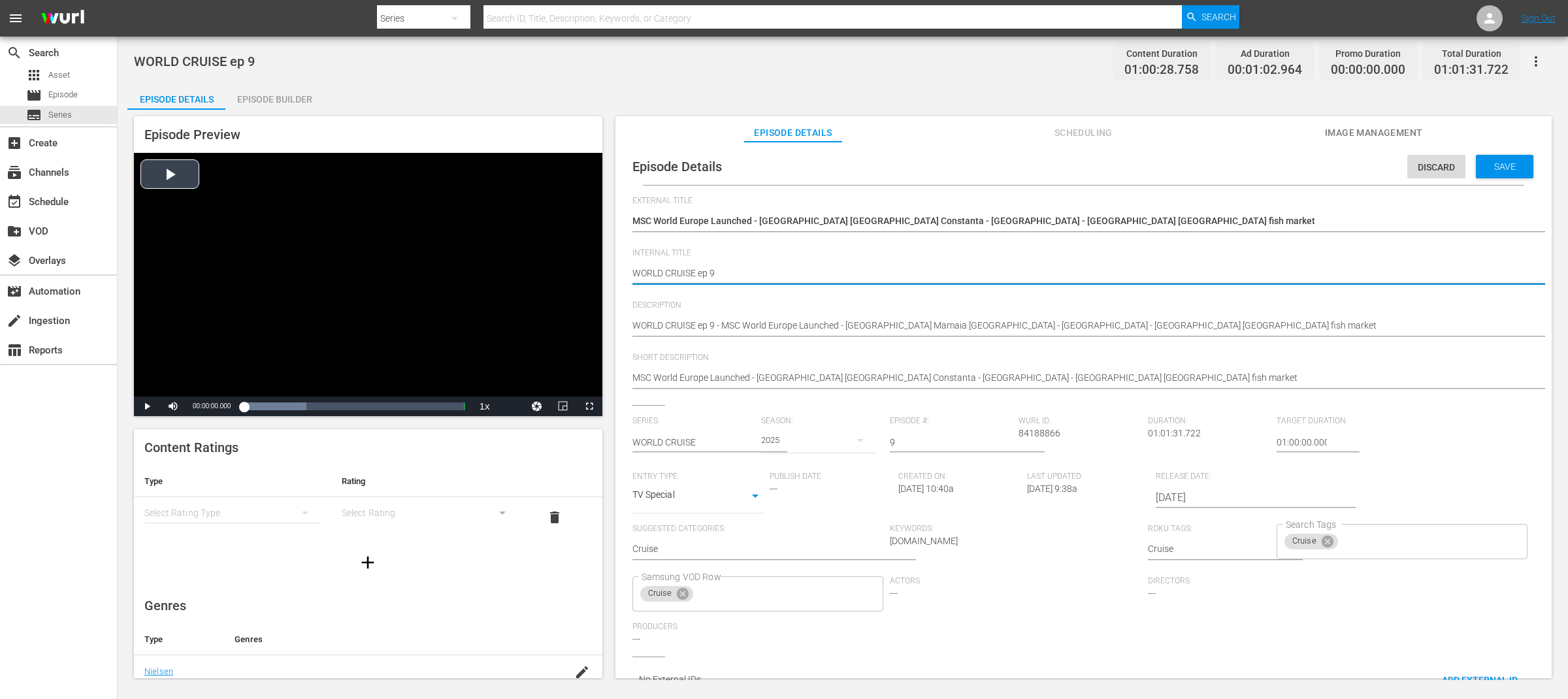
drag, startPoint x: 694, startPoint y: 272, endPoint x: 592, endPoint y: 267, distance: 102.1
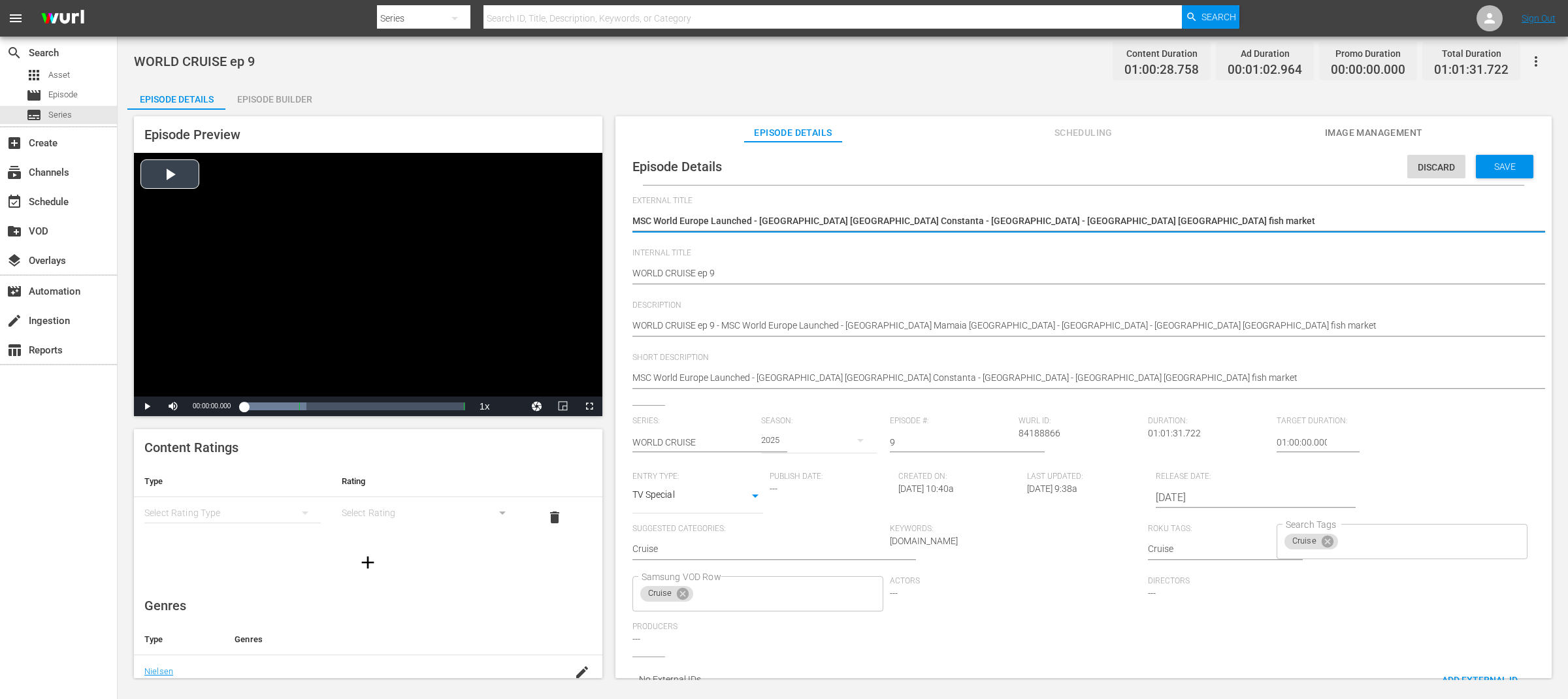
drag, startPoint x: 1069, startPoint y: 222, endPoint x: 581, endPoint y: 194, distance: 488.8
paste textarea "WORLD CRUISE"
type textarea "WORLD CRUISE"
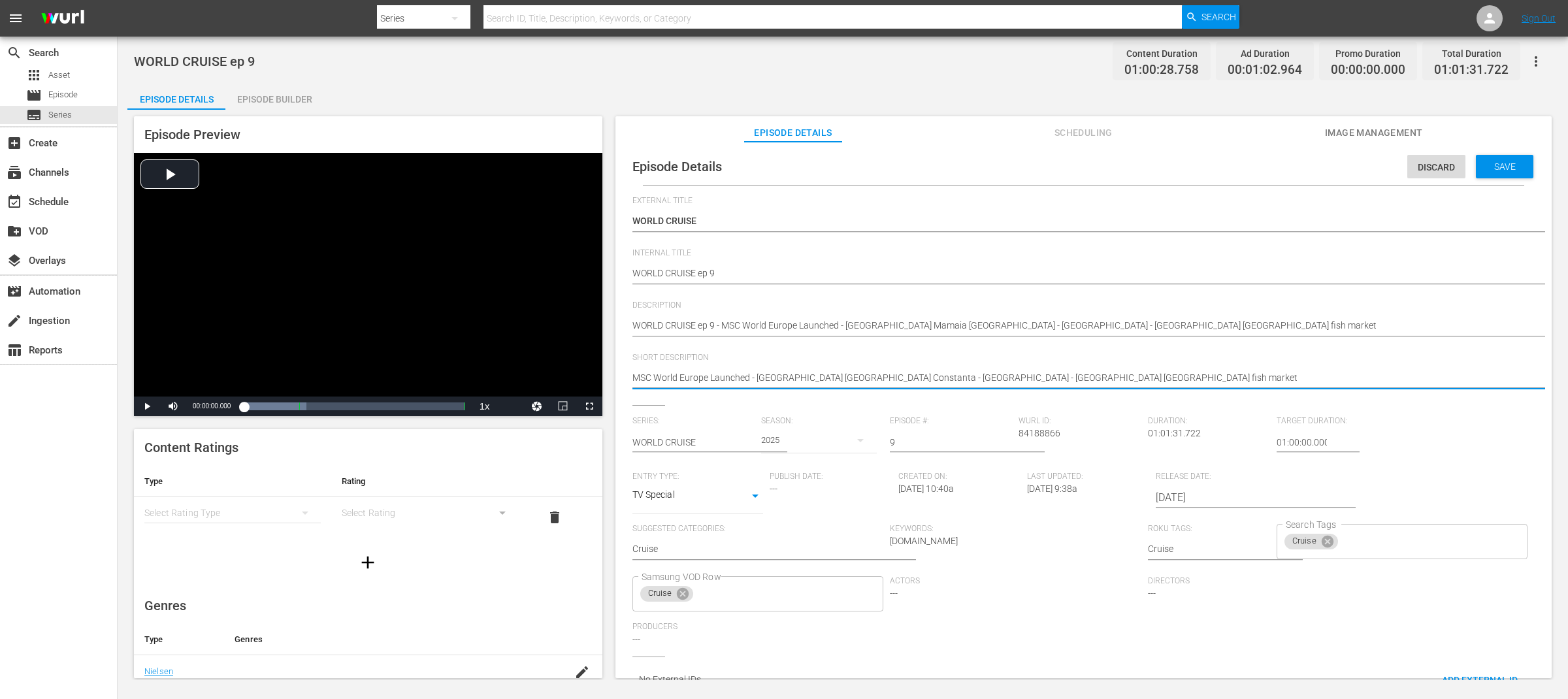
drag, startPoint x: 751, startPoint y: 377, endPoint x: 1095, endPoint y: 378, distance: 344.0
type textarea "MSC World Europe Launched"
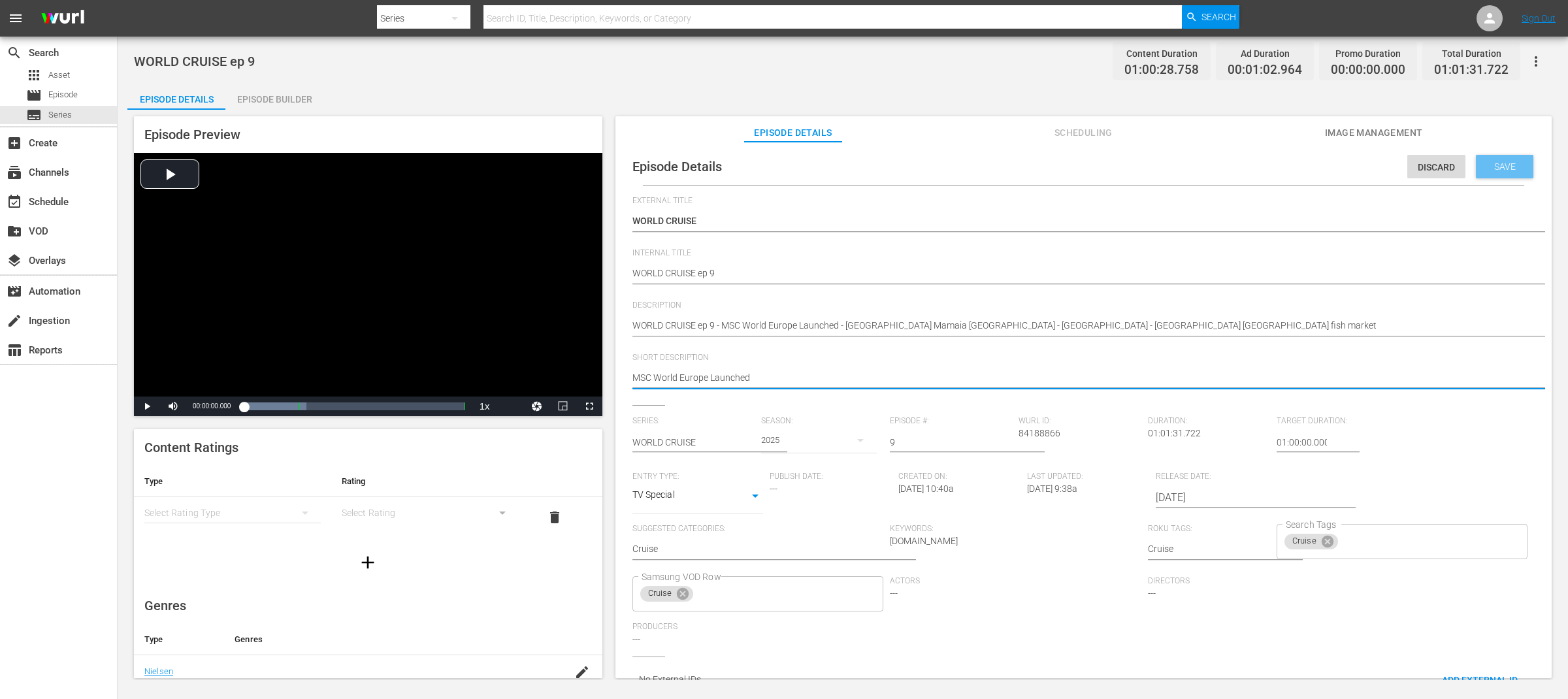
click at [1494, 170] on span "Save" at bounding box center [1505, 167] width 43 height 11
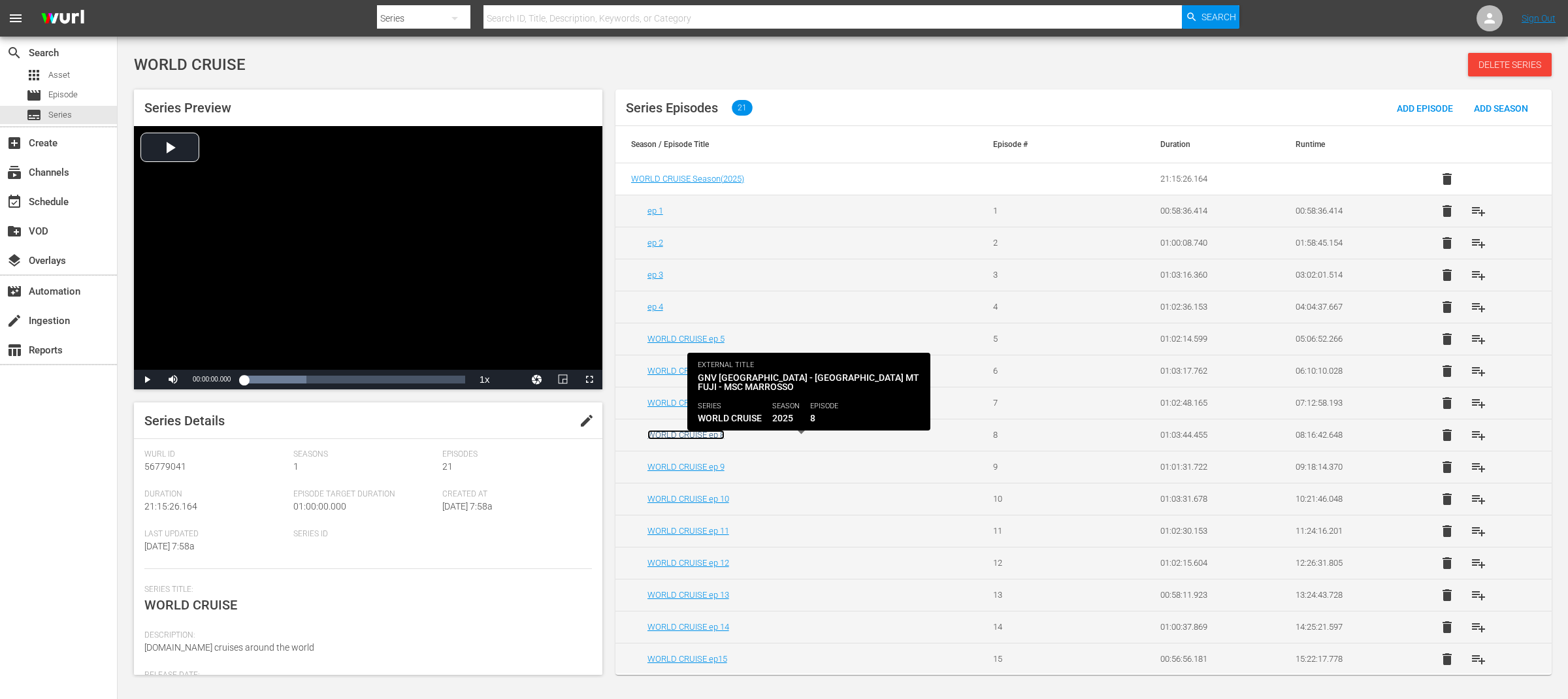
click at [710, 435] on link "WORLD CRUISE ep 8" at bounding box center [685, 434] width 77 height 10
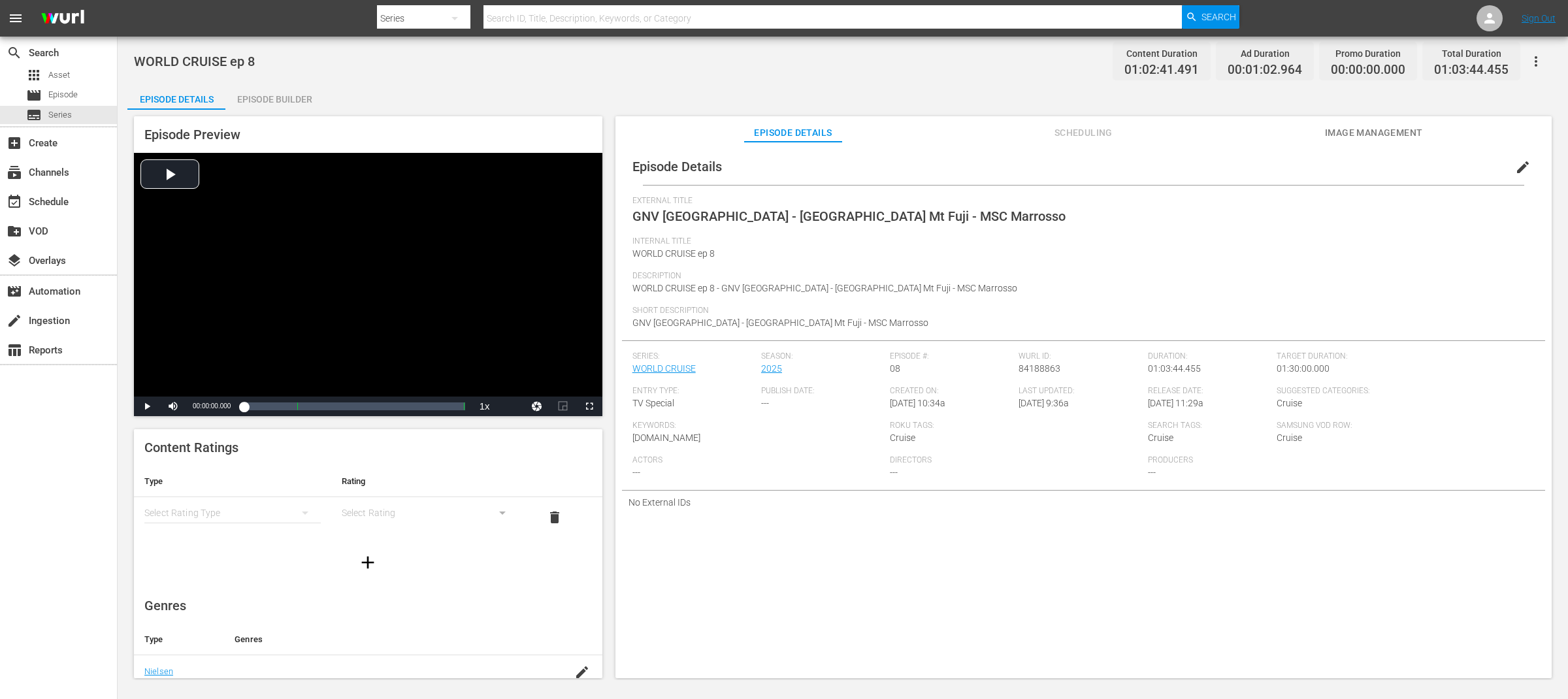
click at [1515, 170] on span "edit" at bounding box center [1522, 167] width 16 height 16
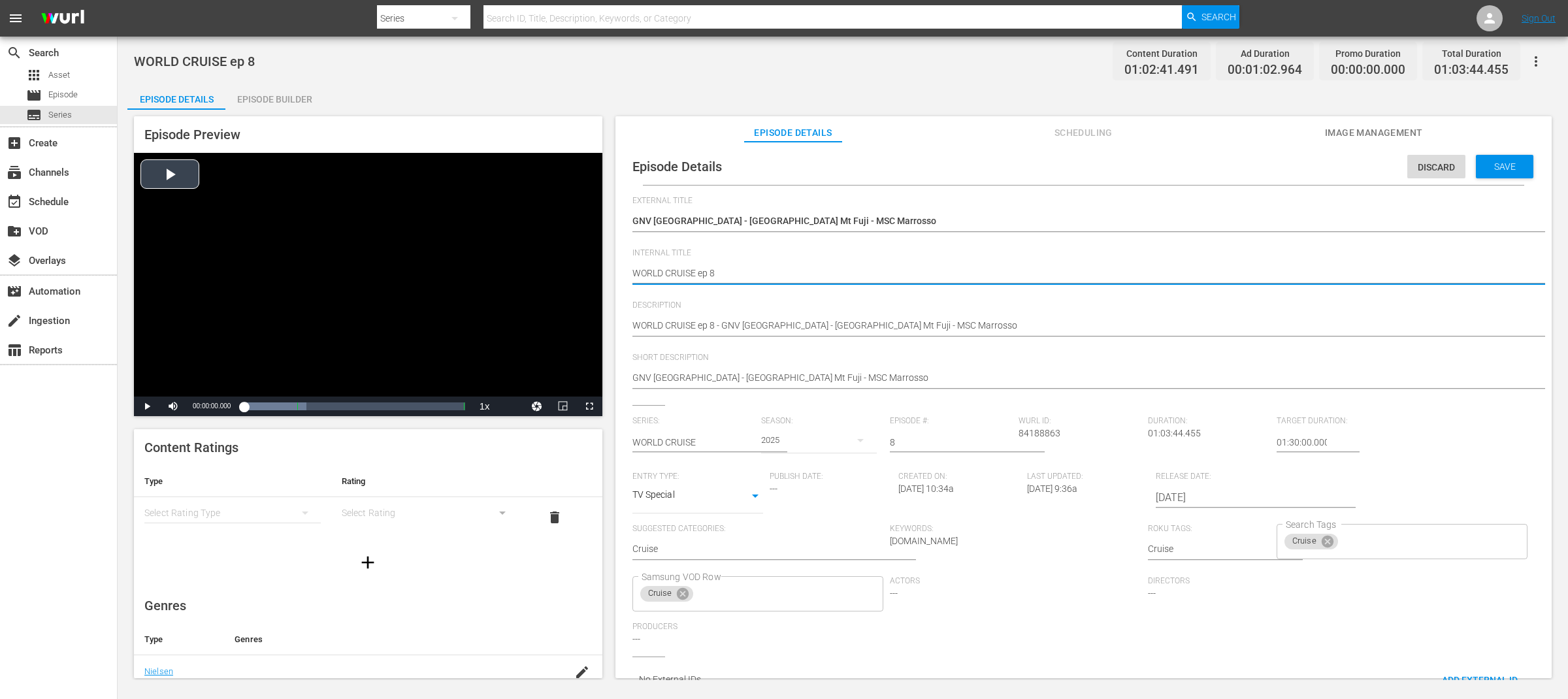
drag, startPoint x: 697, startPoint y: 272, endPoint x: 552, endPoint y: 271, distance: 145.0
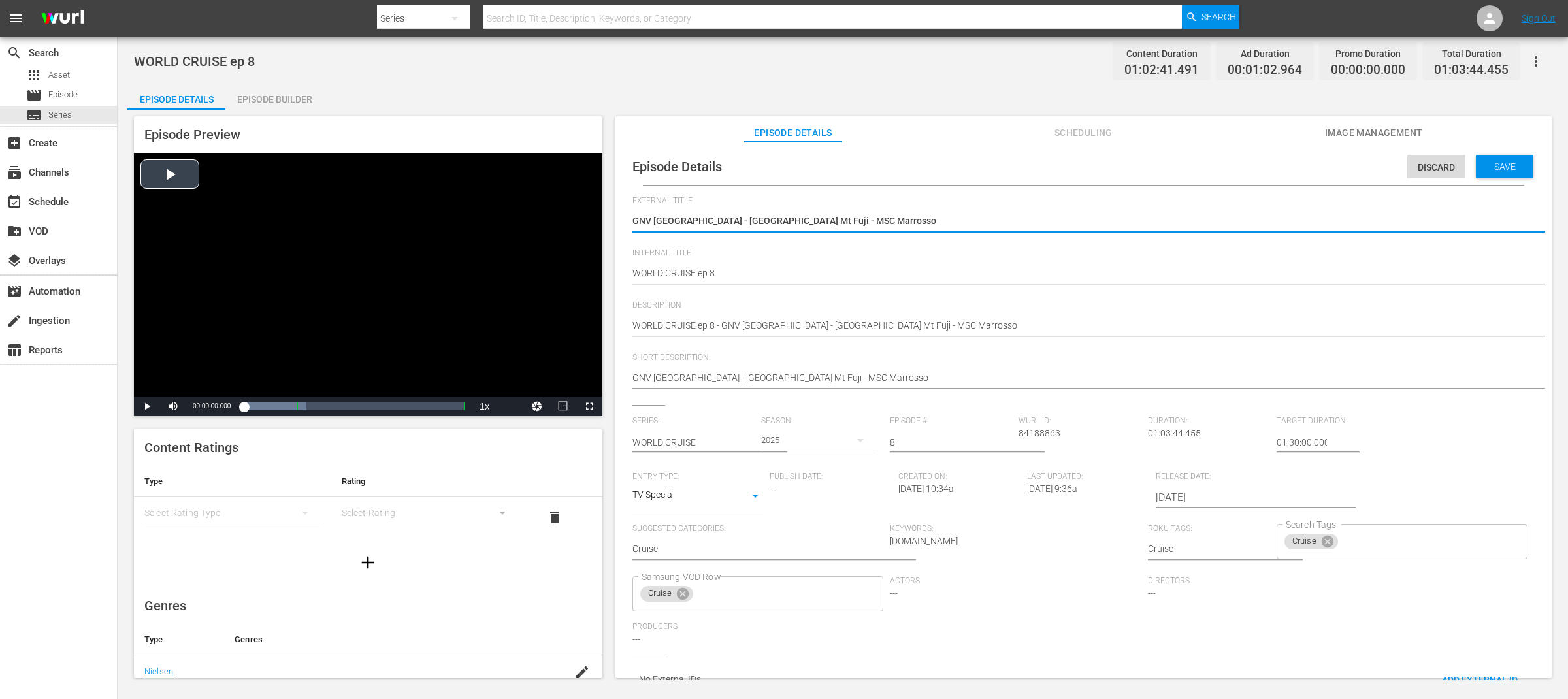
drag, startPoint x: 844, startPoint y: 216, endPoint x: 544, endPoint y: 198, distance: 300.5
paste textarea "WORLD CRUISE"
type textarea "WORLD CRUISE"
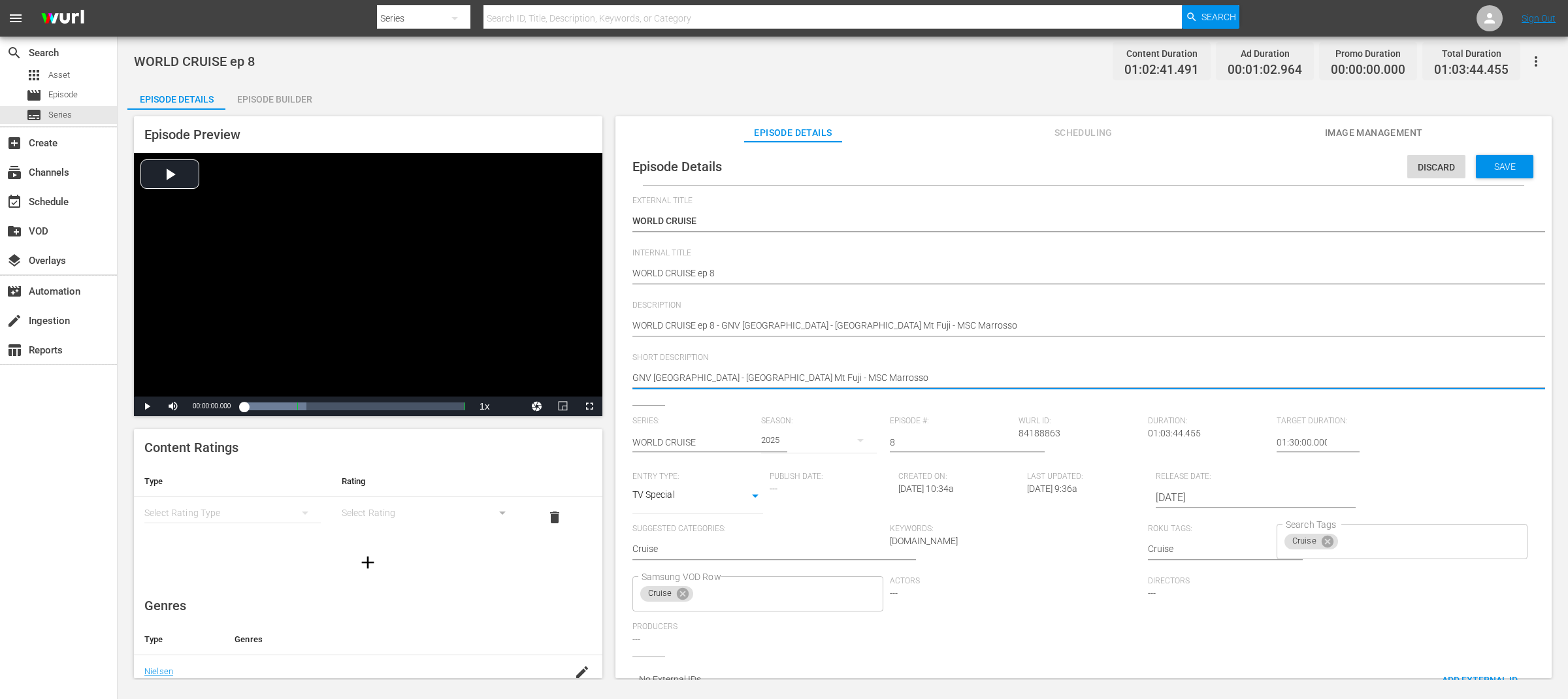
drag, startPoint x: 678, startPoint y: 378, endPoint x: 938, endPoint y: 382, distance: 260.0
type textarea "GNV tunisia"
click at [1509, 168] on span "Save" at bounding box center [1505, 167] width 43 height 11
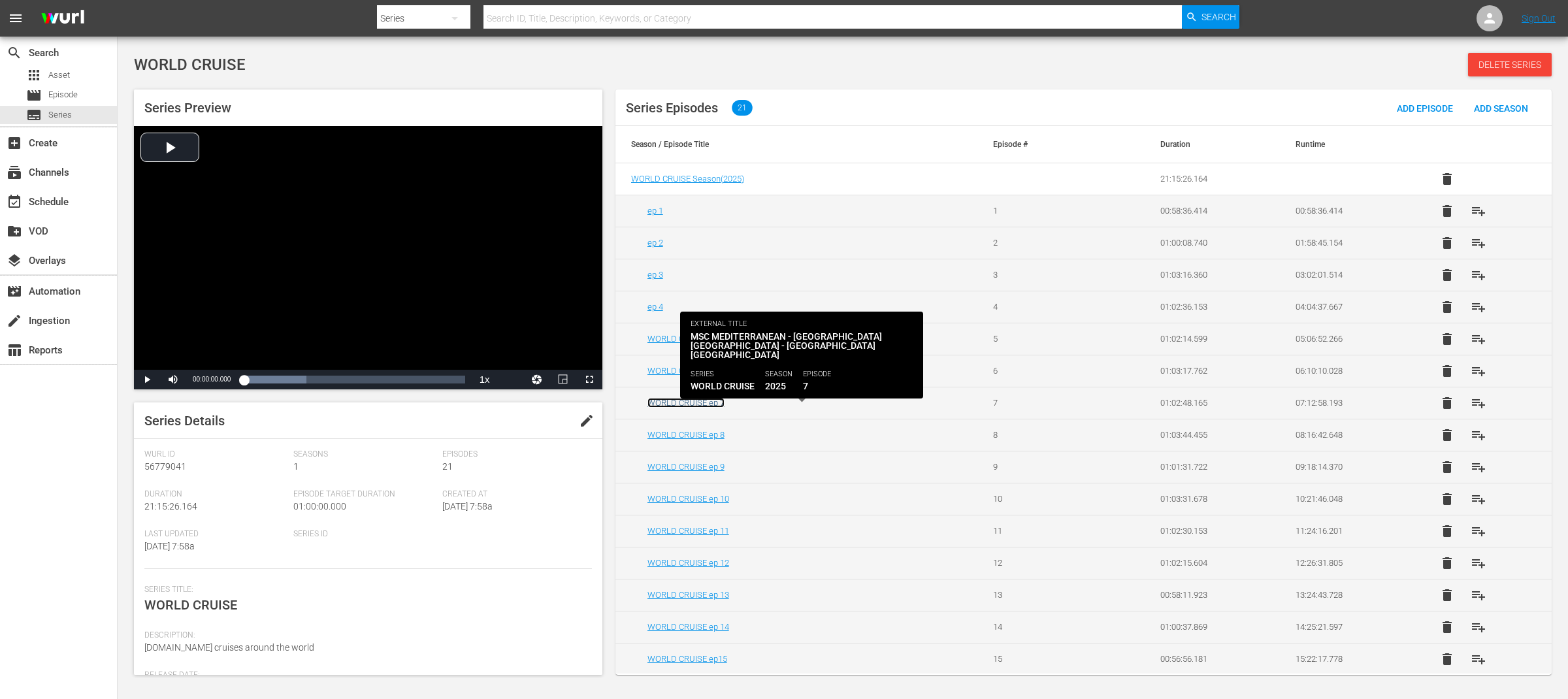
click at [717, 404] on link "WORLD CRUISE ep 7" at bounding box center [685, 402] width 77 height 10
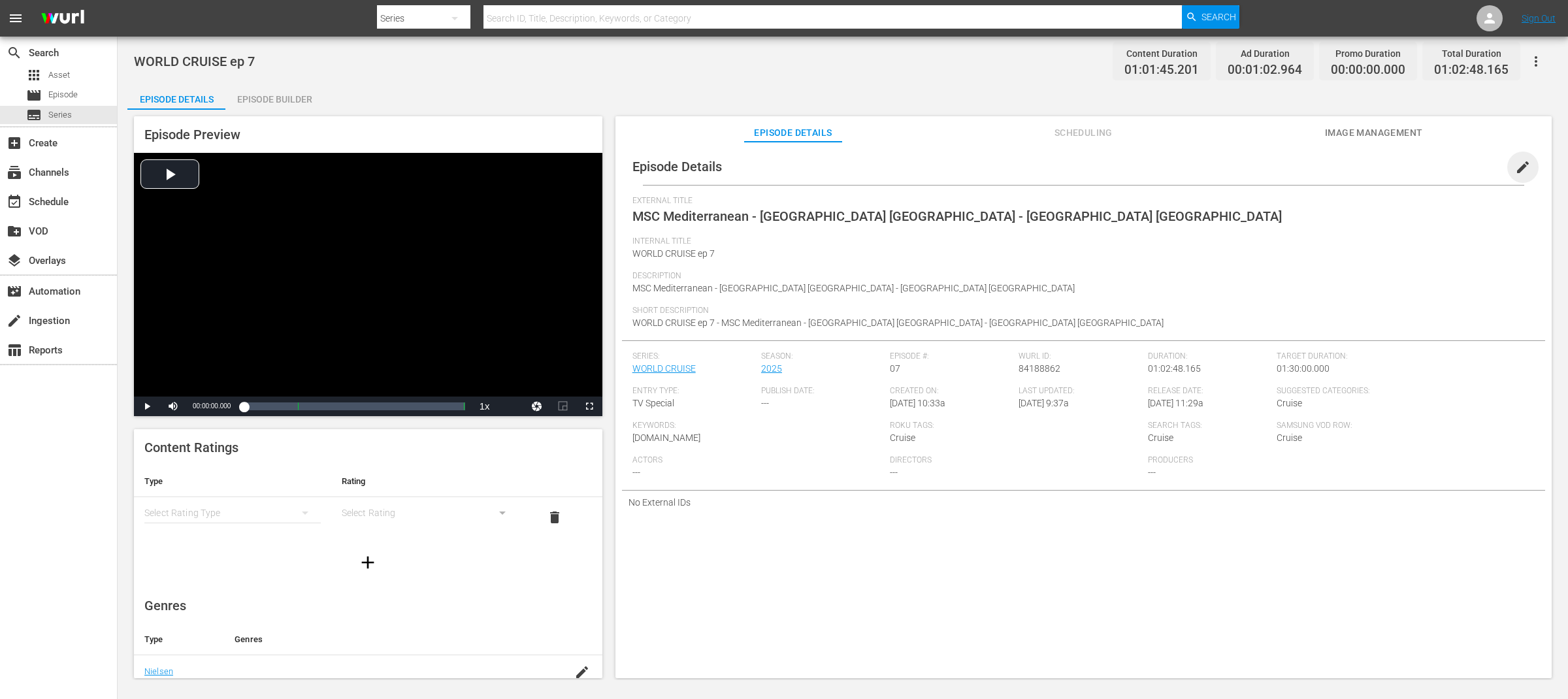
click at [1515, 166] on span "edit" at bounding box center [1522, 167] width 16 height 16
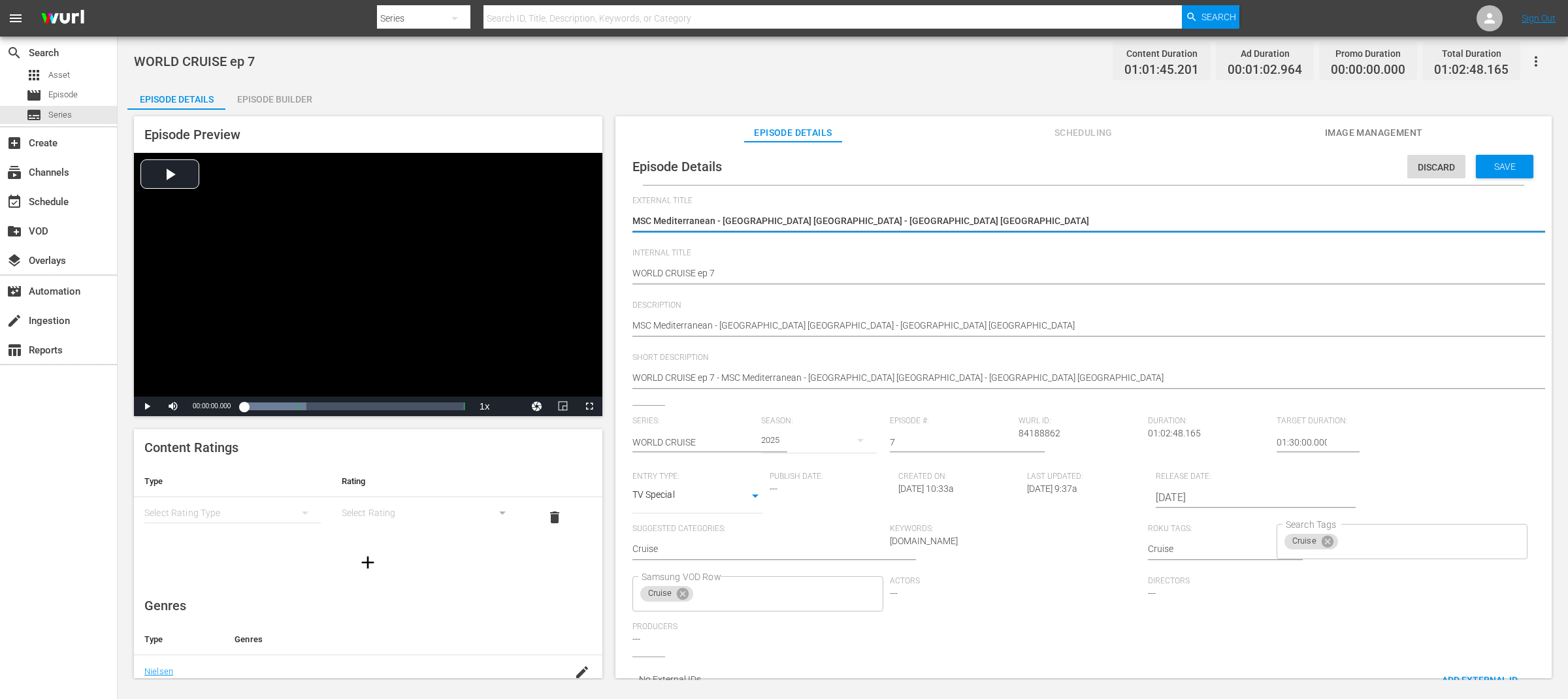
click at [988, 220] on textarea "MSC Mediterranean - Canary Islands Las Palma - Malaysia Cameron Highlands" at bounding box center [1080, 222] width 896 height 16
type textarea "WORLD CRUISE"
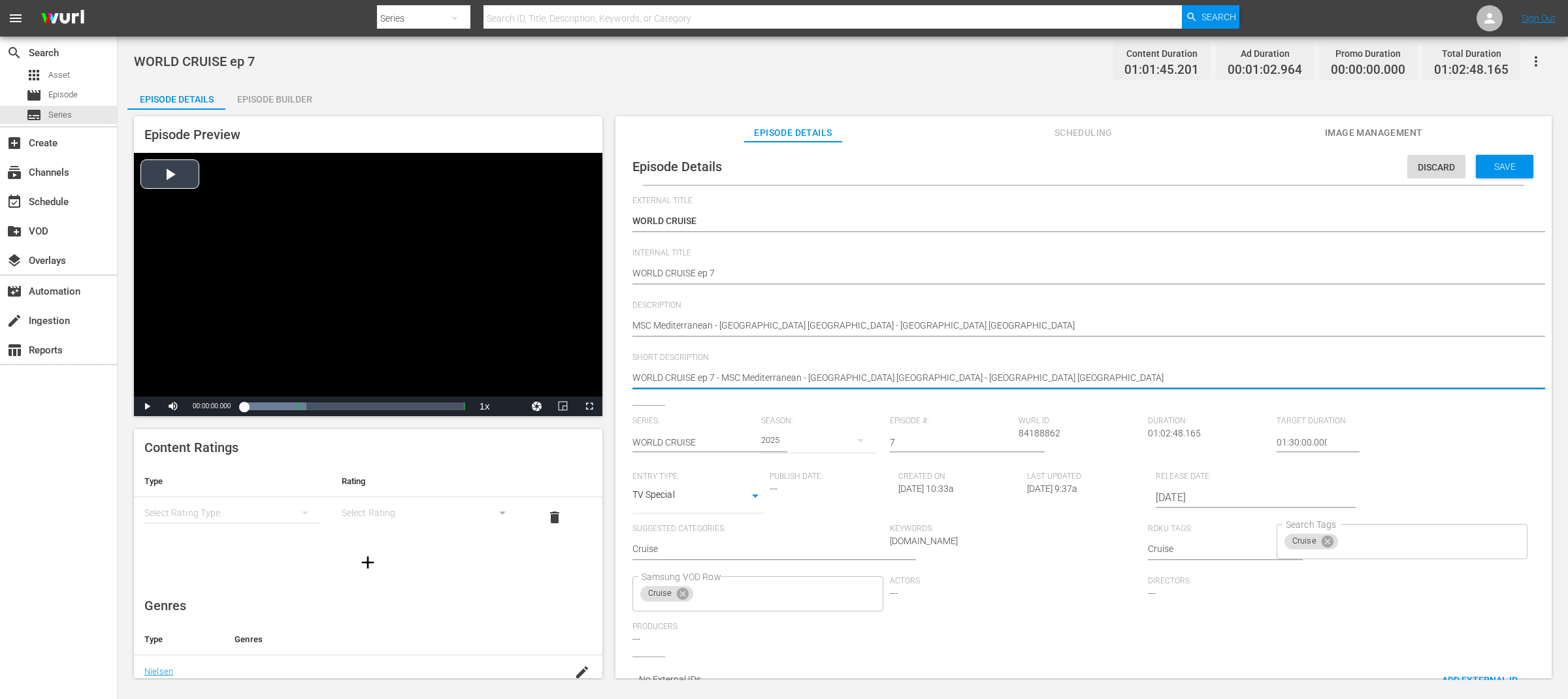
drag, startPoint x: 723, startPoint y: 377, endPoint x: 503, endPoint y: 377, distance: 220.0
type textarea "MSC Mediterranean - Canary Islands Las Palma - Malaysia Cameron Highlands"
drag, startPoint x: 714, startPoint y: 379, endPoint x: 1050, endPoint y: 377, distance: 336.0
click at [1050, 377] on textarea "WORLD CRUISE ep 7 - MSC Mediterranean - Canary Islands Las Palma - Malaysia Cam…" at bounding box center [1080, 379] width 896 height 16
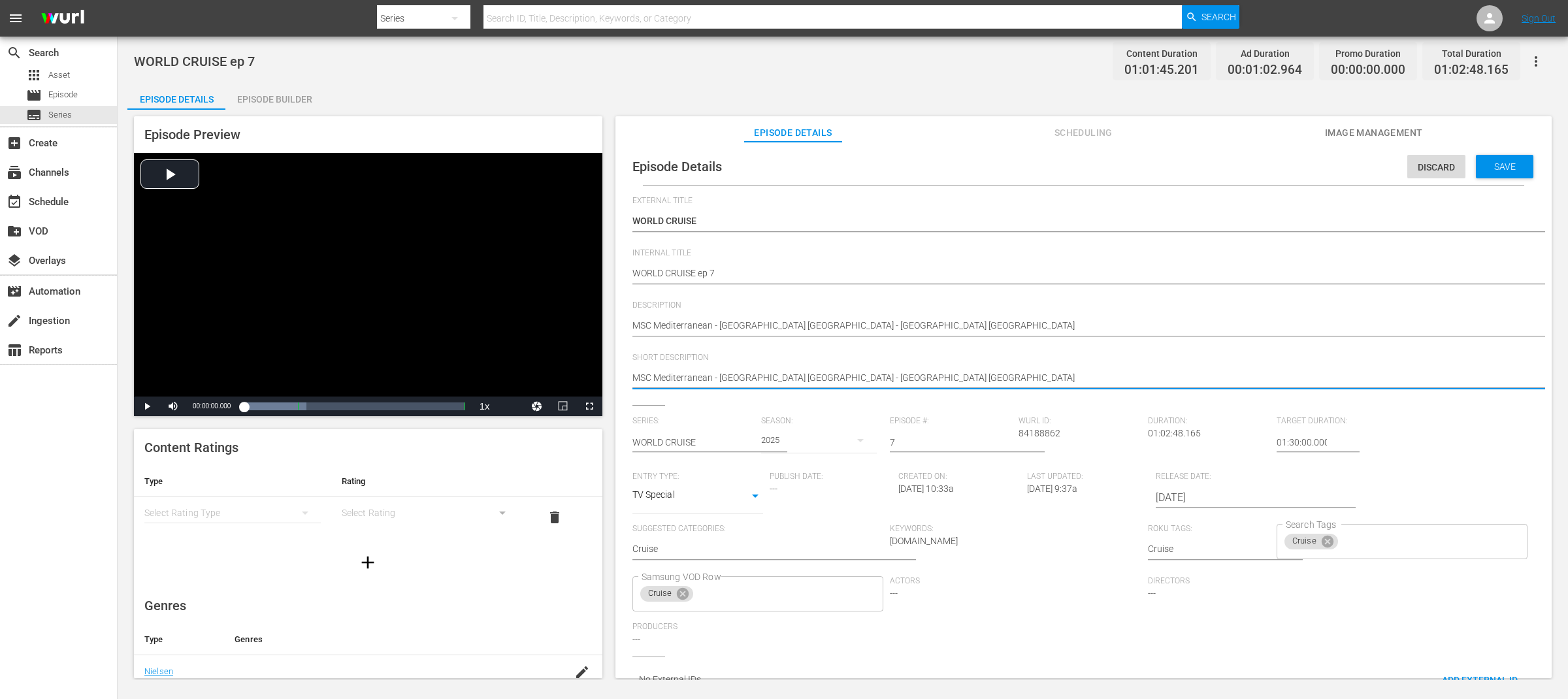
type textarea "MSC Mediterranean"
click at [1486, 163] on span "Save" at bounding box center [1505, 167] width 43 height 11
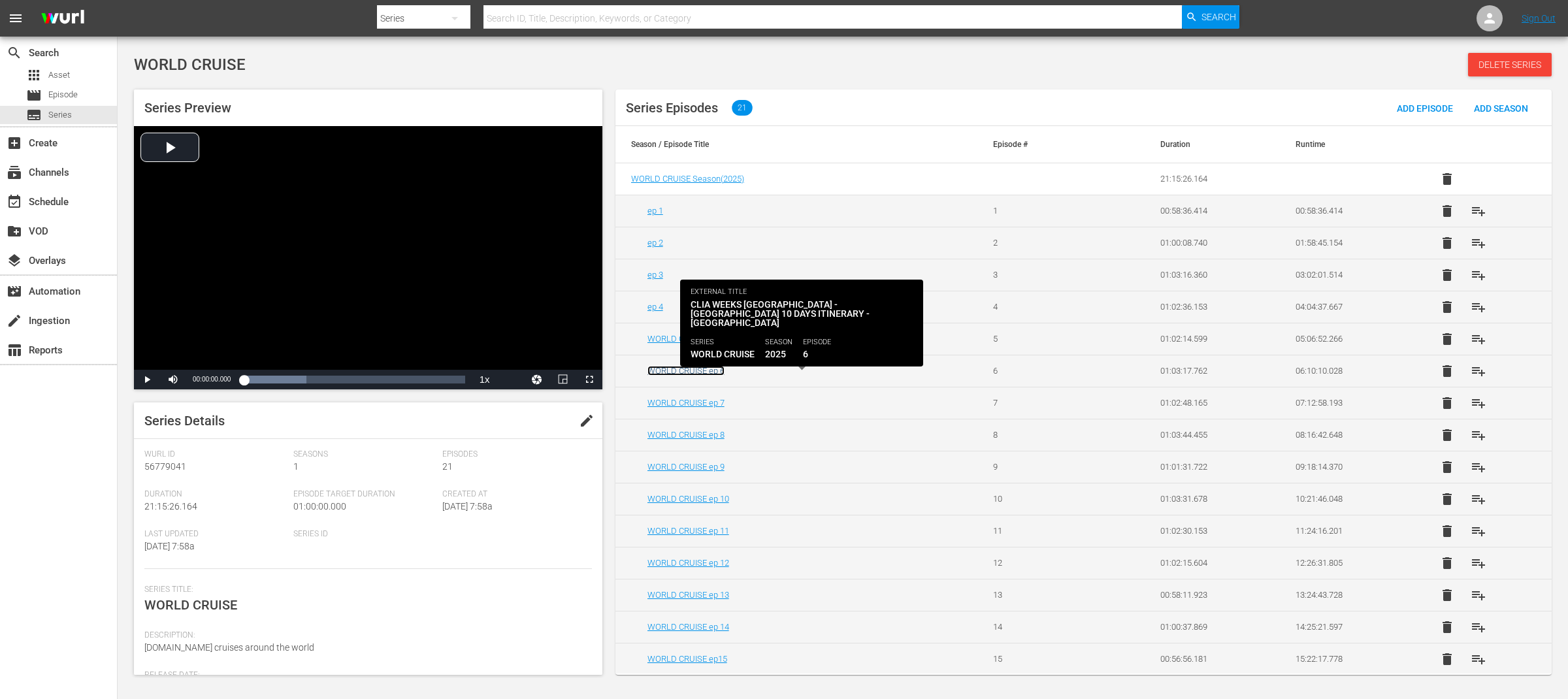
click at [703, 371] on link "WORLD CRUISE ep 6" at bounding box center [685, 370] width 77 height 10
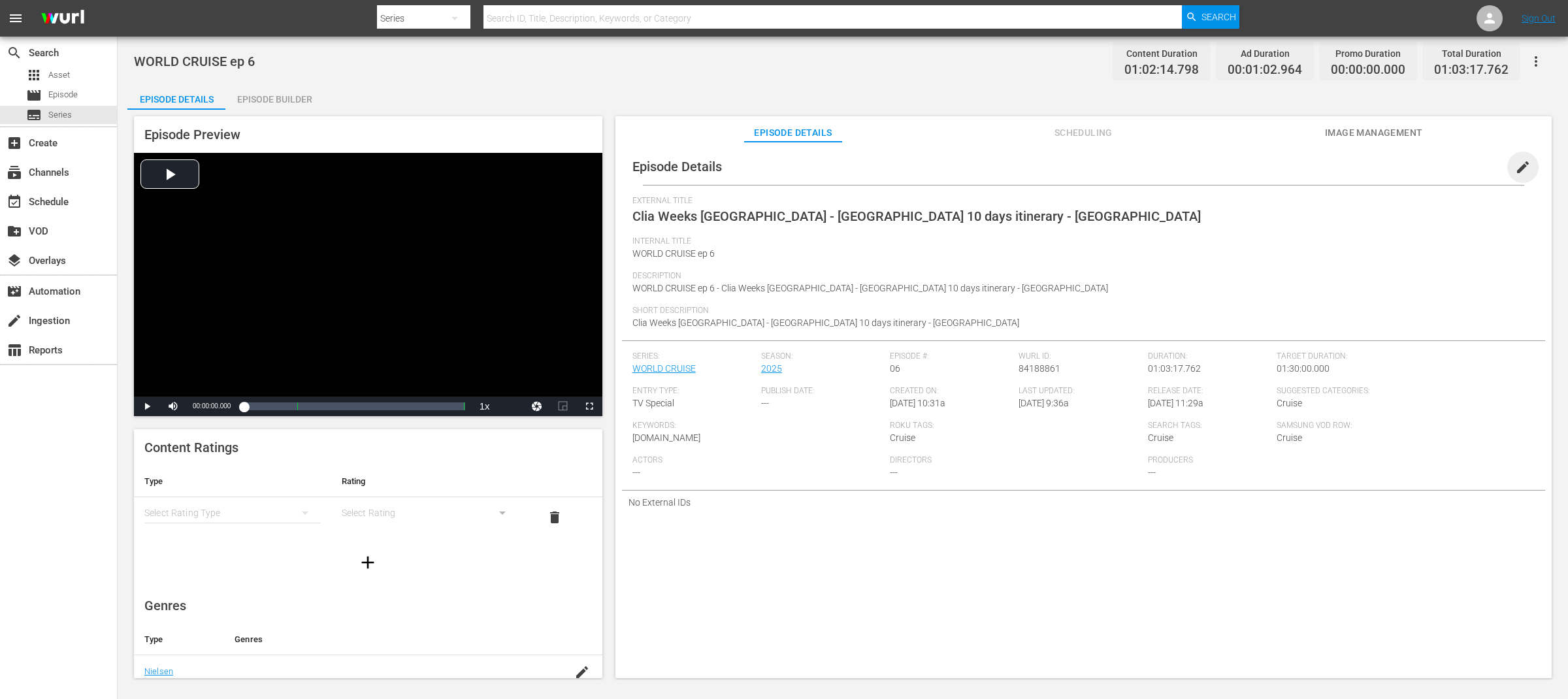
click at [1520, 164] on span "edit" at bounding box center [1522, 167] width 16 height 16
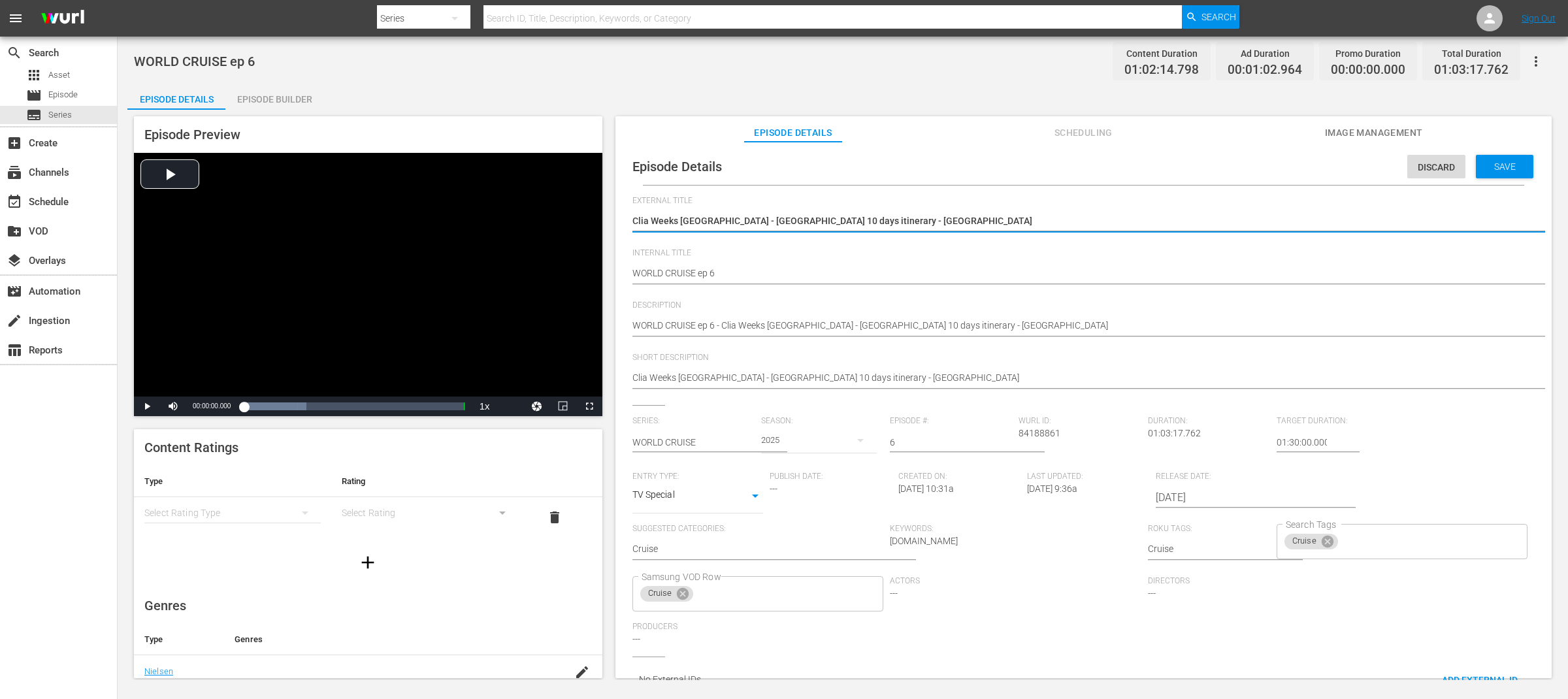
click at [882, 217] on textarea "Clia Weeks Genoa - China 10 days itinerary - Sardinia" at bounding box center [1080, 222] width 896 height 16
type textarea "WORLD CRUISE"
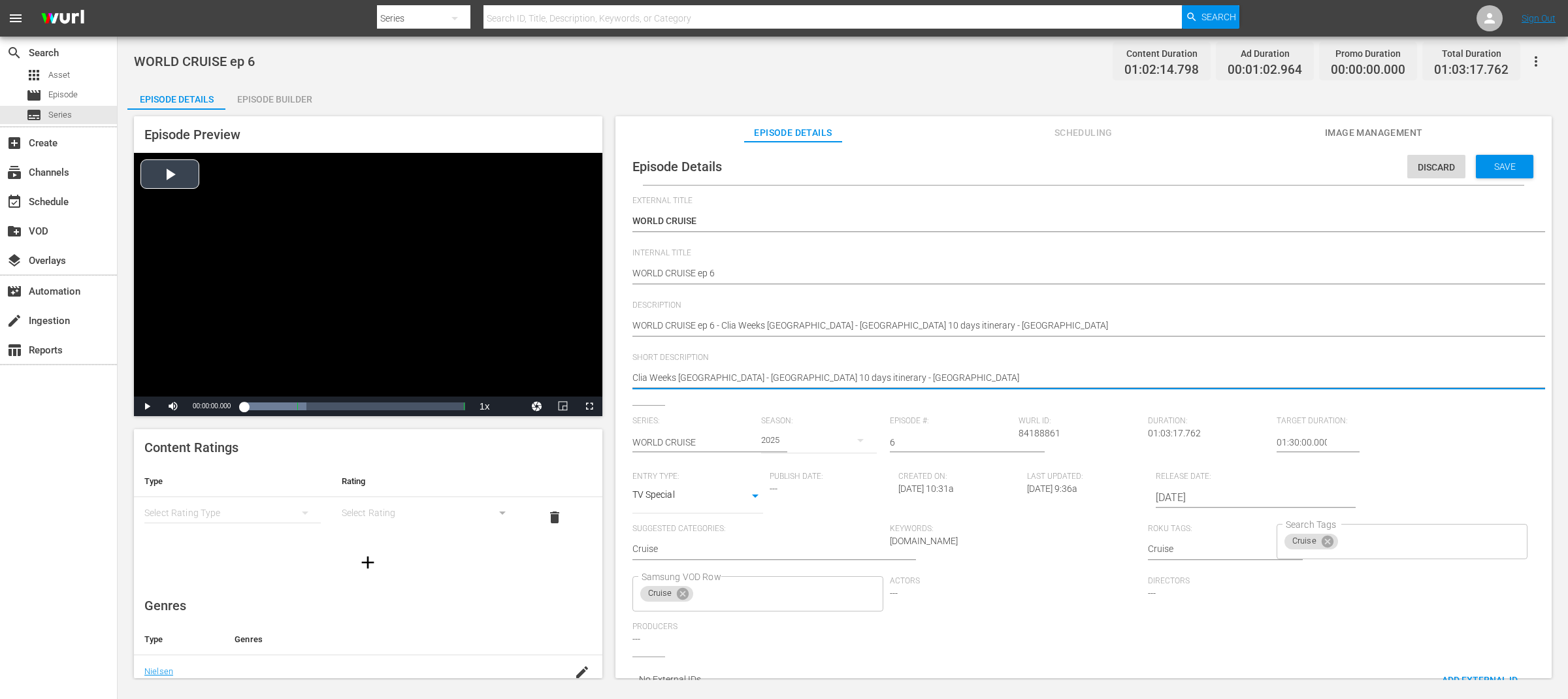
drag, startPoint x: 712, startPoint y: 379, endPoint x: 574, endPoint y: 379, distance: 138.0
type textarea "China 10 days itinerary - Sardinia"
drag, startPoint x: 656, startPoint y: 377, endPoint x: 726, endPoint y: 377, distance: 70.0
click at [726, 377] on textarea "Clia Weeks Genoa - China 10 days itinerary - Sardinia" at bounding box center [1080, 379] width 896 height 16
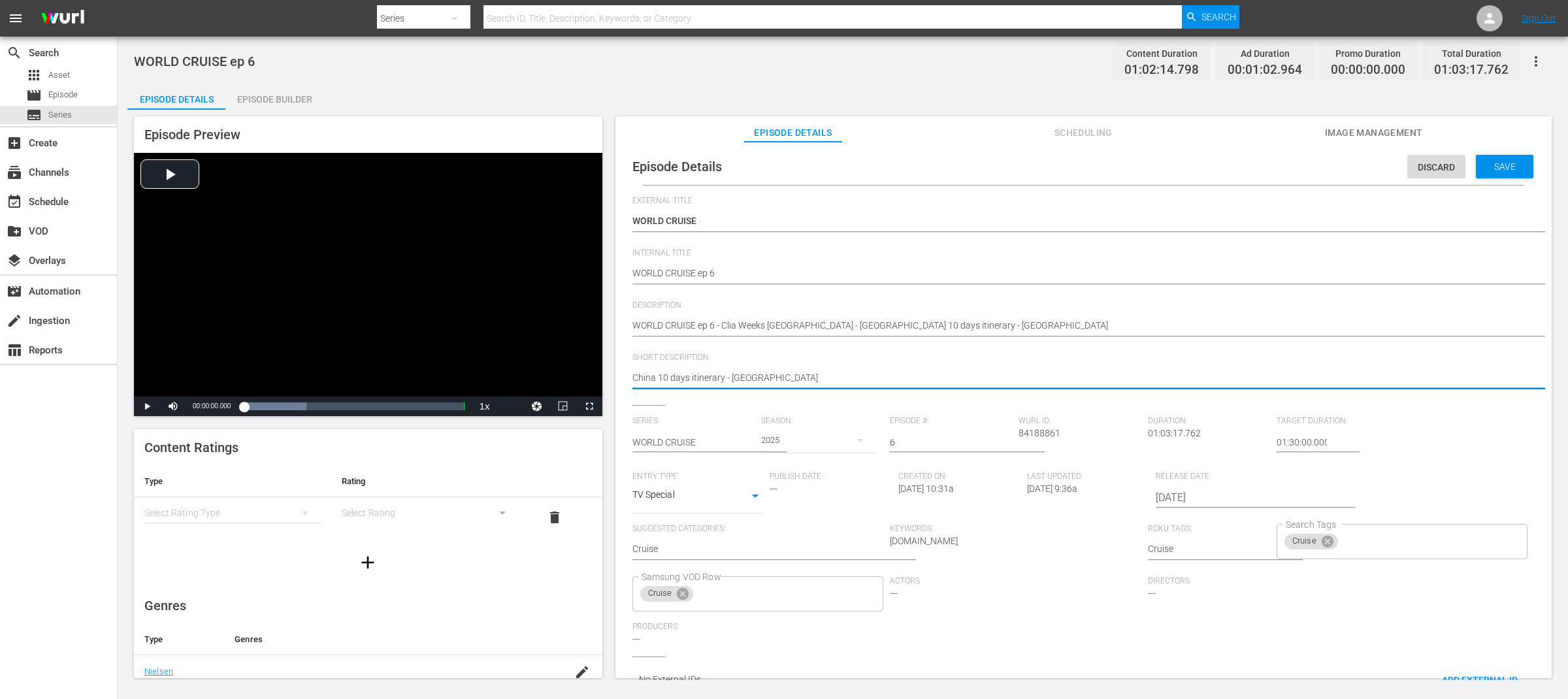
drag, startPoint x: 732, startPoint y: 378, endPoint x: 656, endPoint y: 377, distance: 76.0
click at [656, 377] on textarea "Clia Weeks Genoa - China 10 days itinerary - Sardinia" at bounding box center [1080, 379] width 896 height 16
type textarea "China,Sardinia"
type textarea "China, Sardinia"
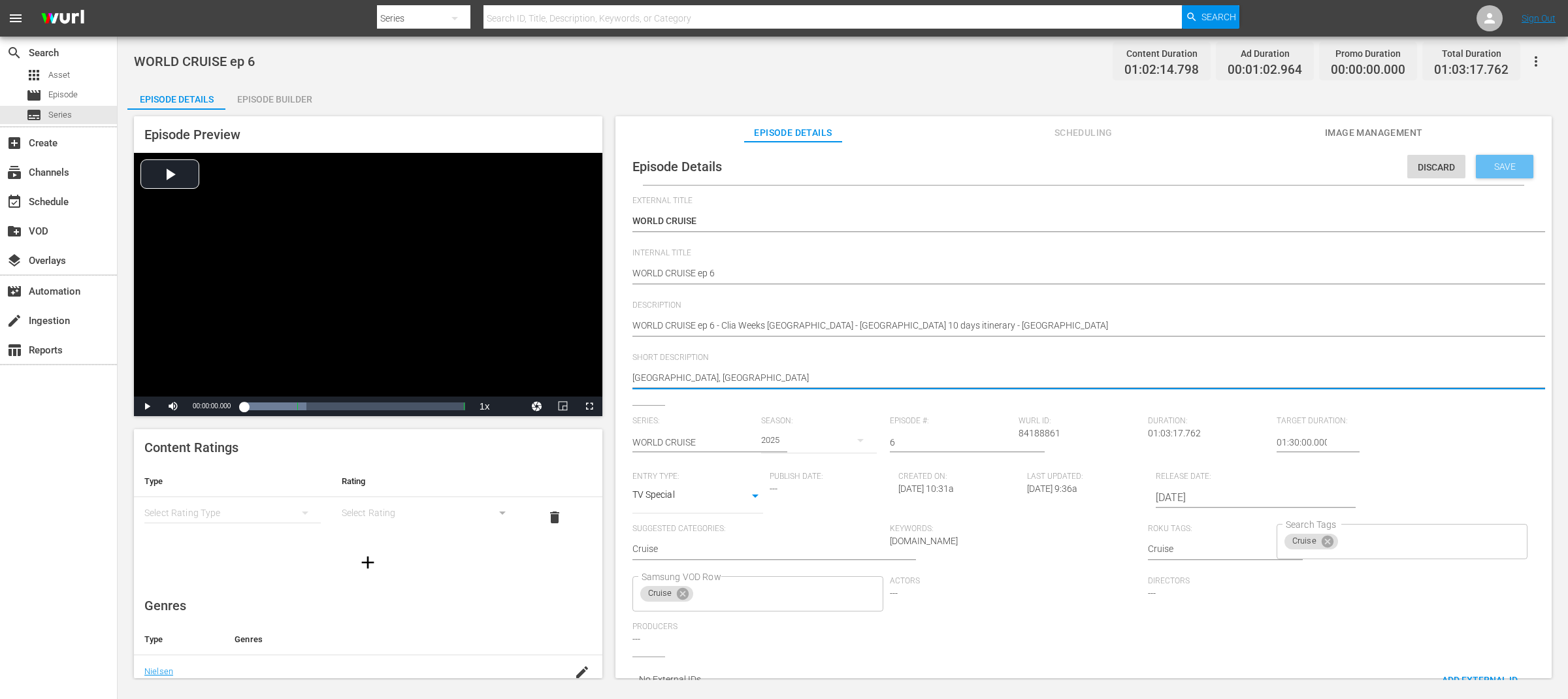
type textarea "China, Sardinia"
click at [1493, 165] on span "Save" at bounding box center [1505, 167] width 43 height 11
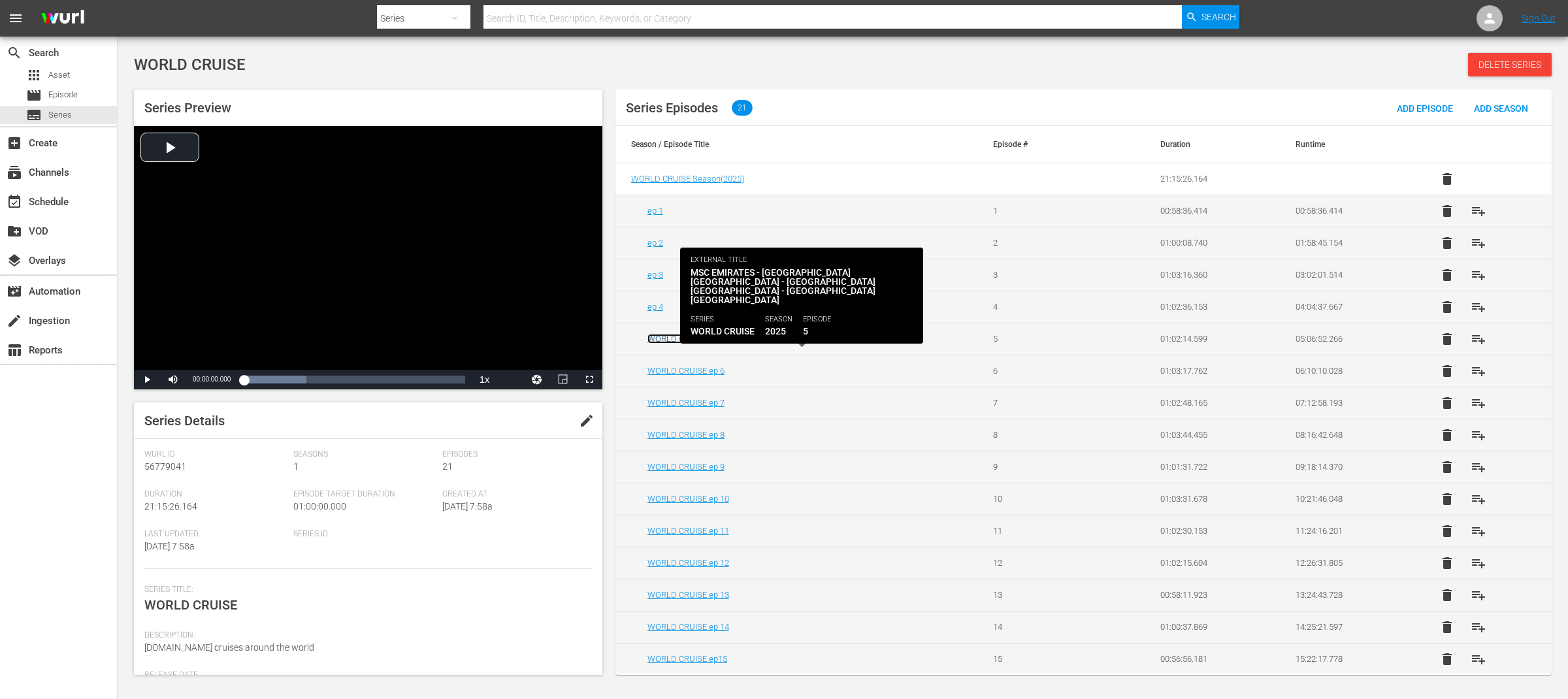
click at [713, 338] on link "WORLD CRUISE ep 5" at bounding box center [685, 338] width 77 height 10
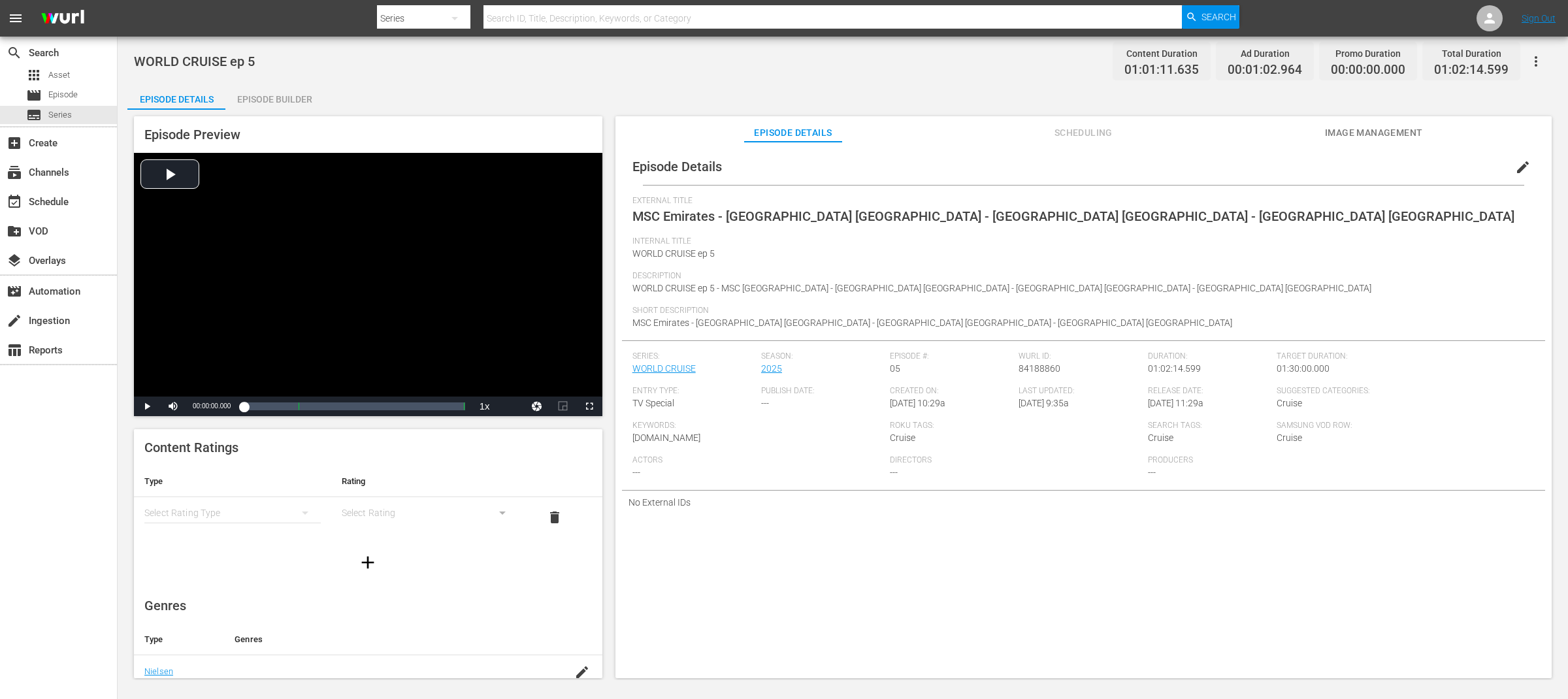
click at [1519, 168] on span "edit" at bounding box center [1522, 167] width 16 height 16
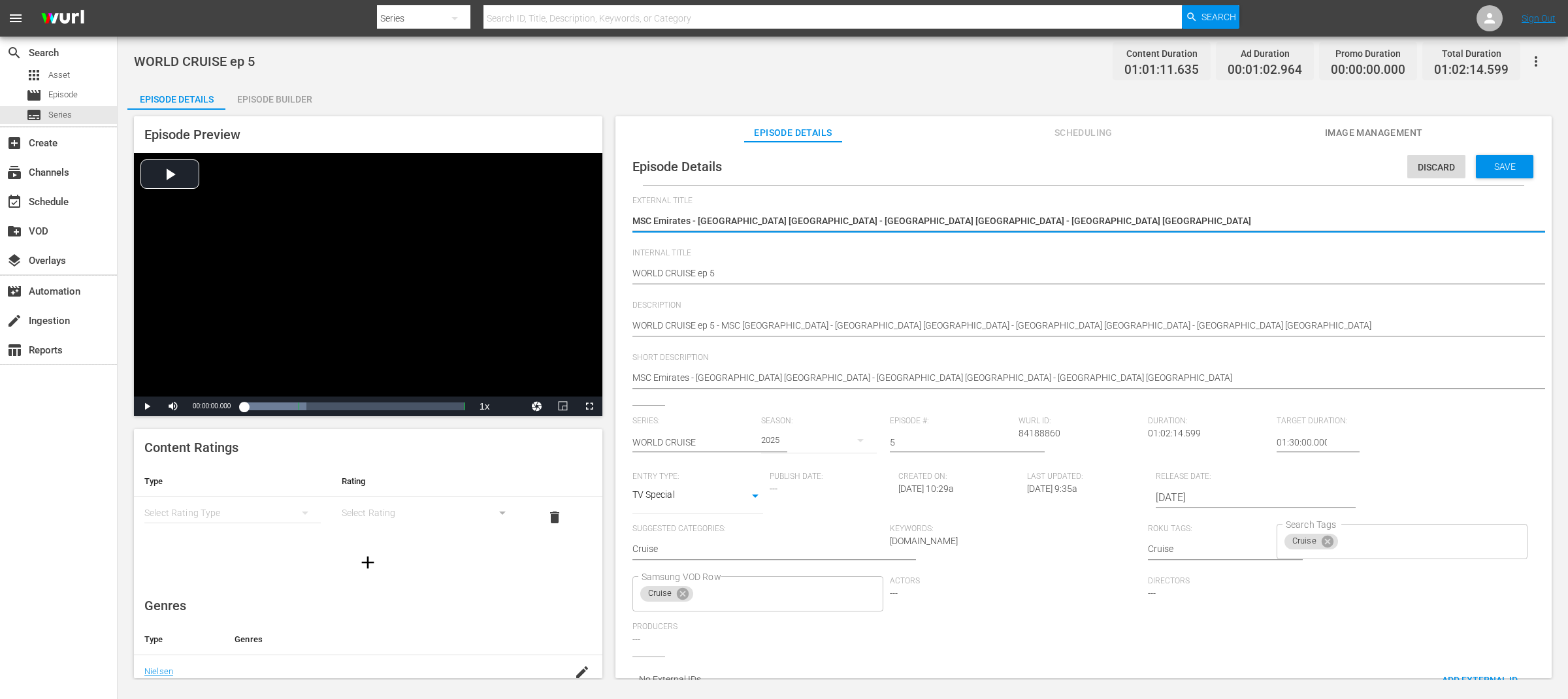
click at [1029, 221] on textarea "MSC Emirates - Japan Osaka - MSC Northern Europe - Malaysia Georgetown" at bounding box center [1080, 222] width 896 height 16
type textarea "WORLD CRUISE"
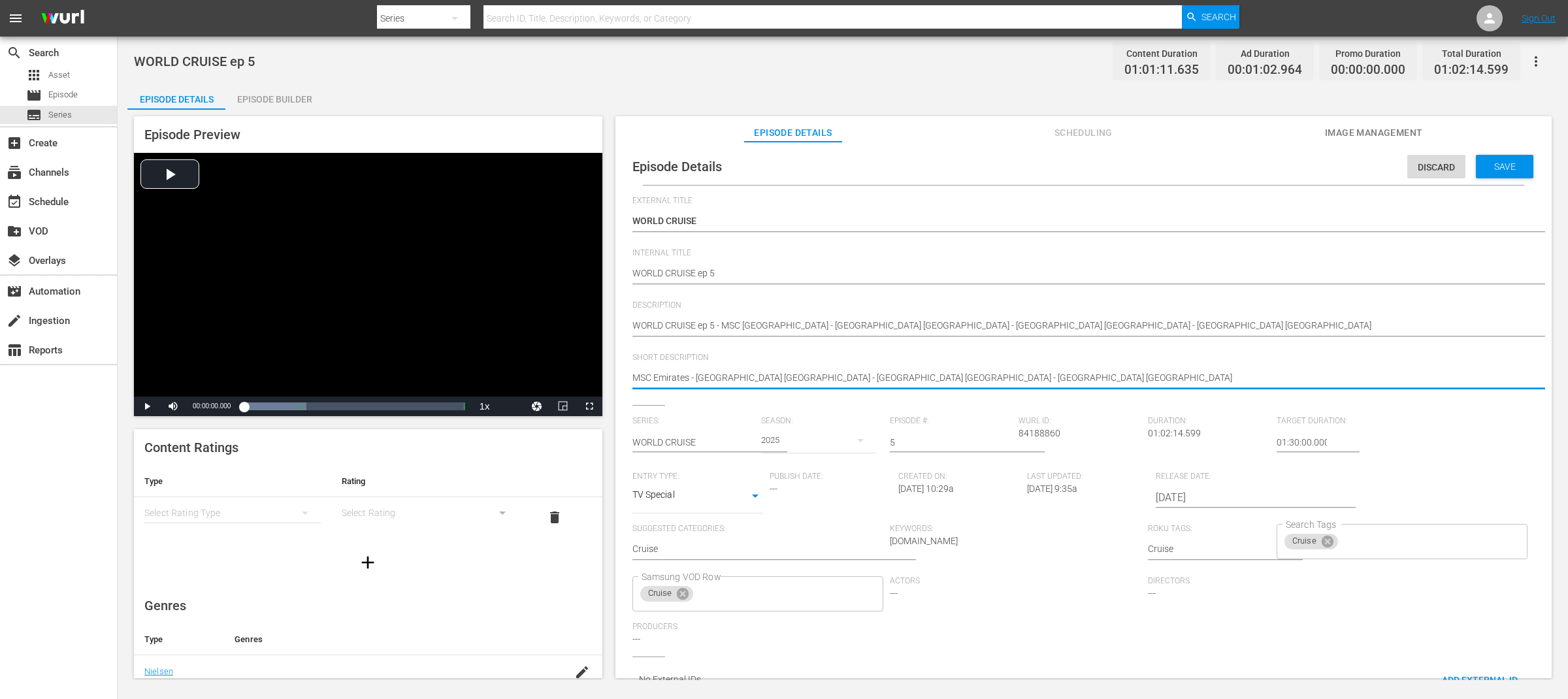
drag, startPoint x: 688, startPoint y: 378, endPoint x: 1057, endPoint y: 377, distance: 369.0
type textarea "MSC Emirates"
click at [1493, 172] on div "Save" at bounding box center [1504, 166] width 57 height 24
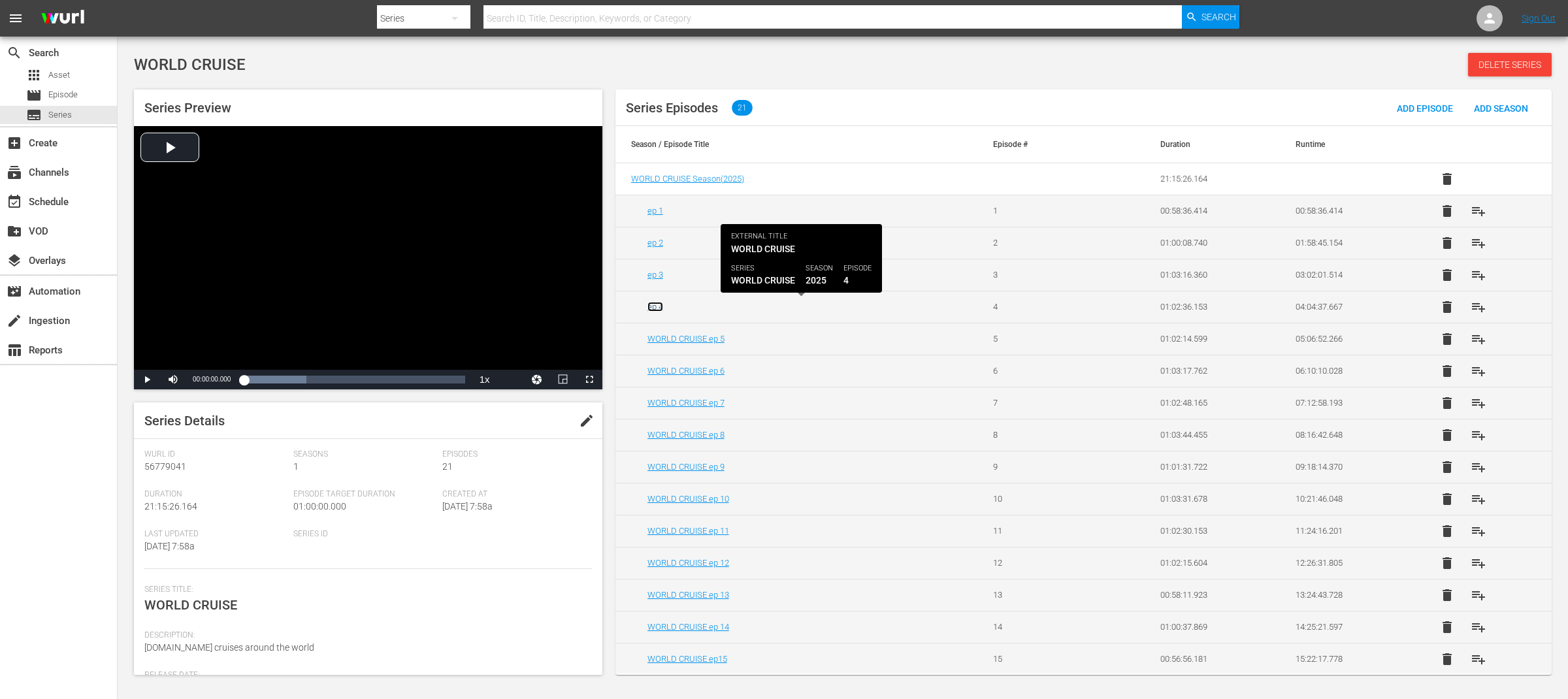
click at [658, 308] on link "ep 4" at bounding box center [655, 306] width 16 height 10
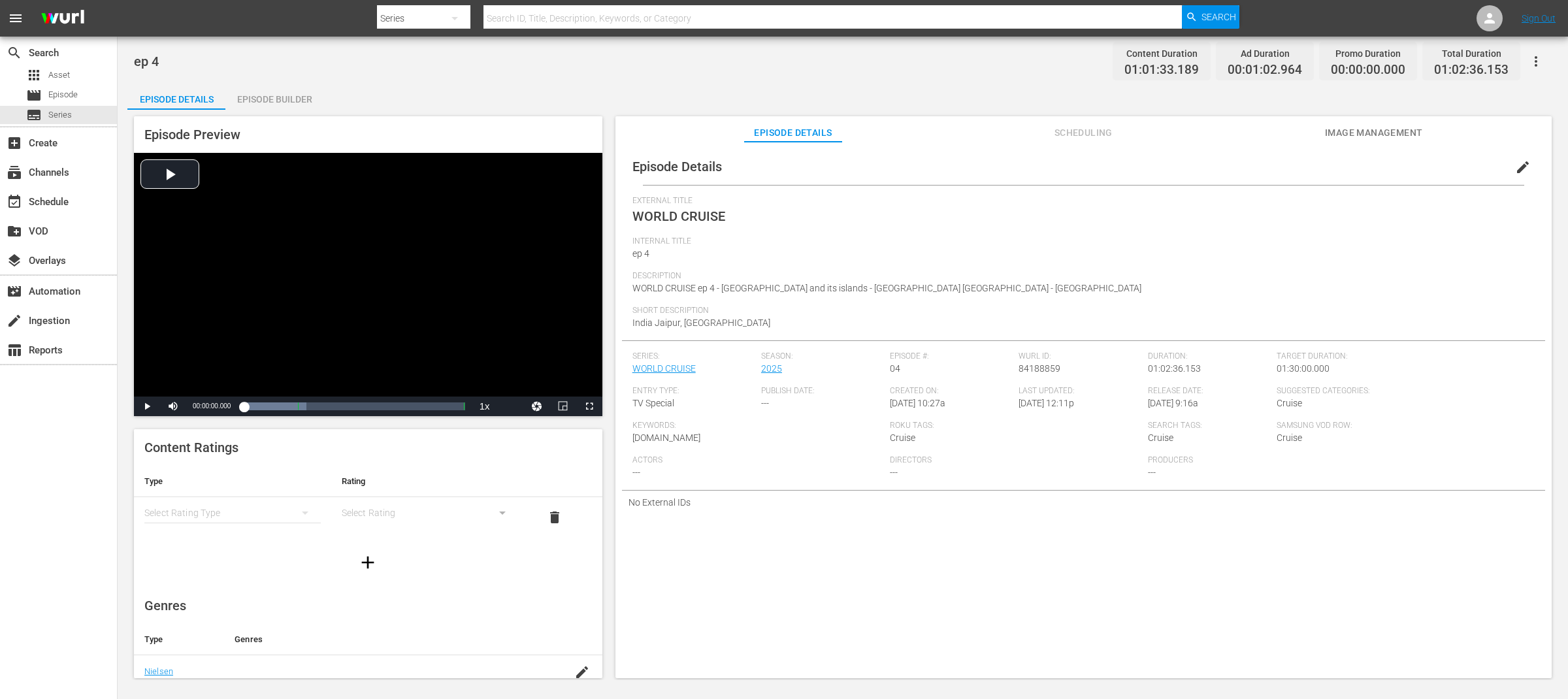
click at [1515, 168] on span "edit" at bounding box center [1522, 167] width 16 height 16
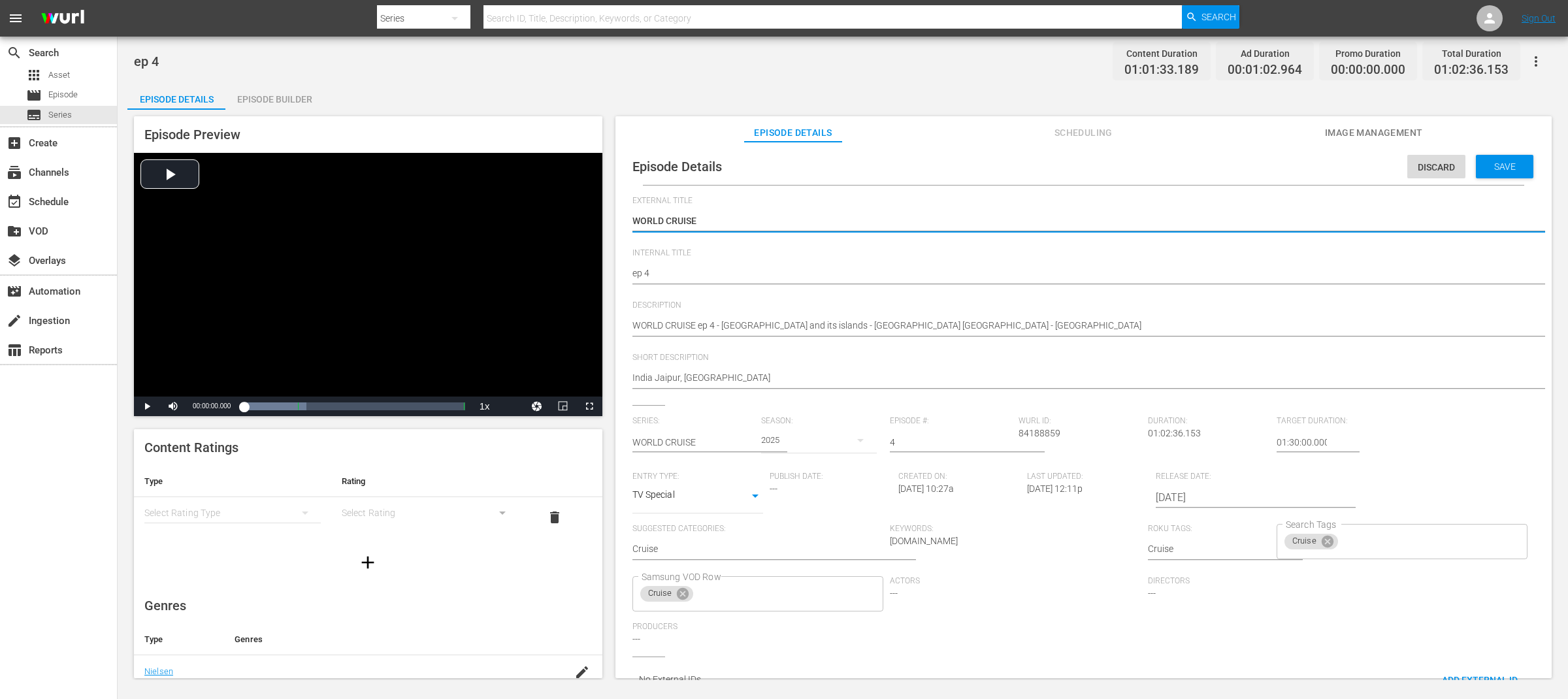
click at [720, 220] on textarea "WORLD CRUISE" at bounding box center [1080, 222] width 896 height 16
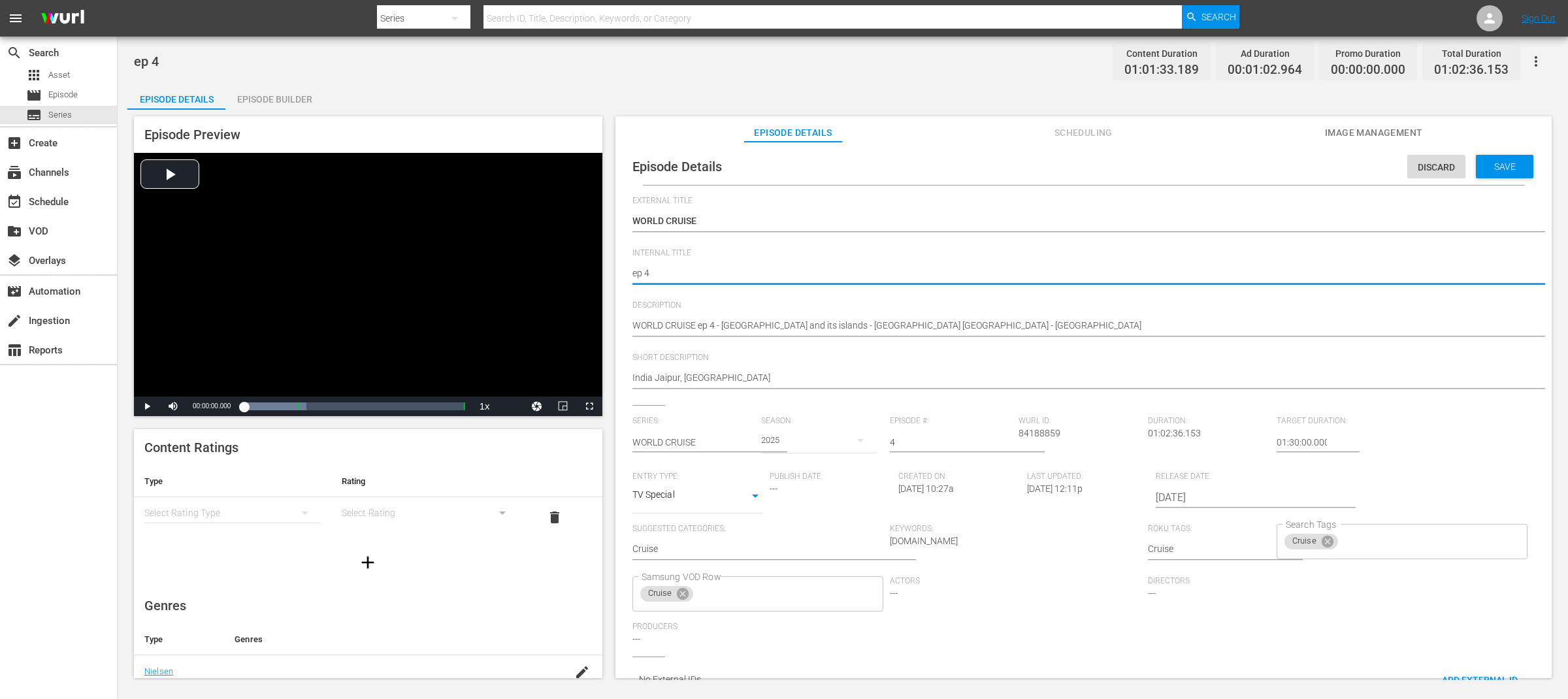
paste textarea "WORLD CRUISE"
type textarea "WORLD CRUISEep 4"
type textarea "WORLD CRUISE ep 4"
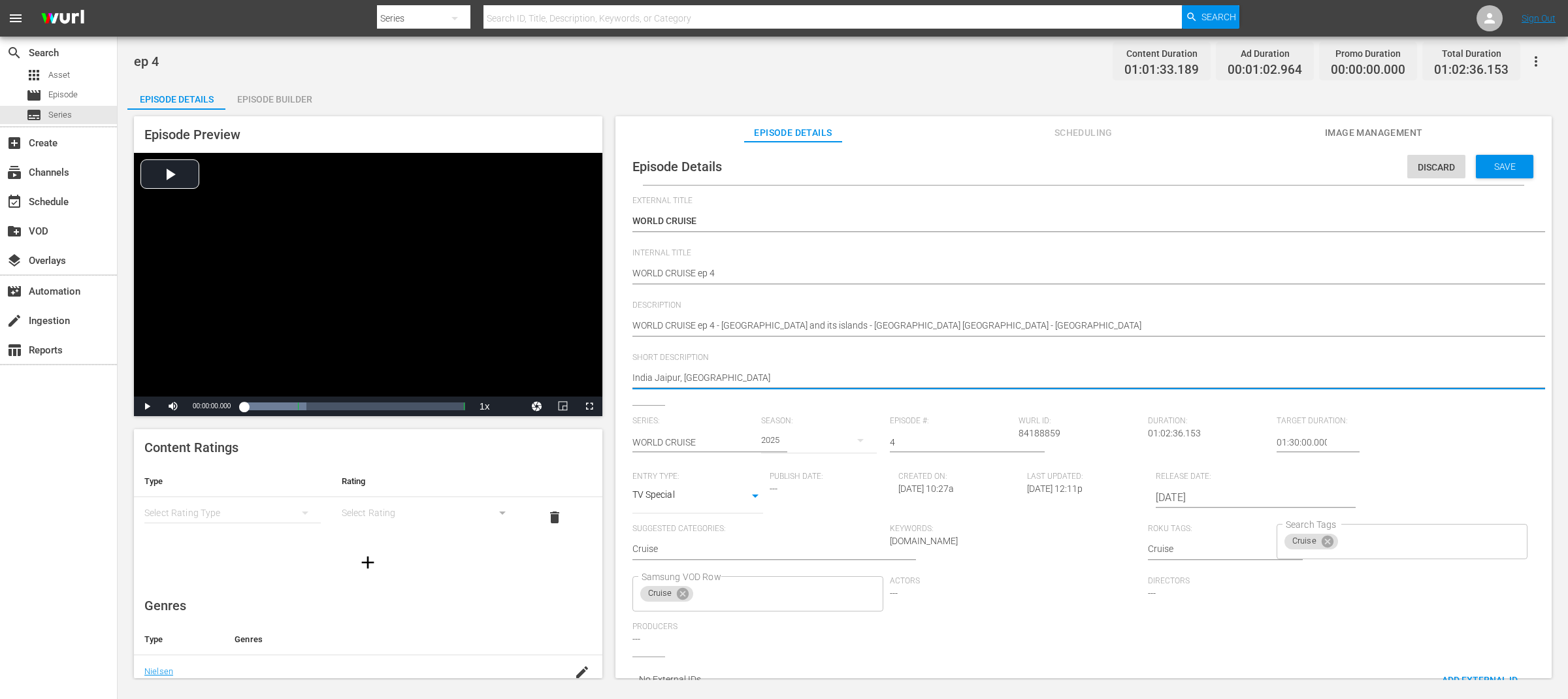
click at [665, 380] on textarea "India Jaipur, Australian Patagonia" at bounding box center [1080, 379] width 896 height 16
type textarea "India, Australian Patagonia"
drag, startPoint x: 760, startPoint y: 376, endPoint x: 694, endPoint y: 377, distance: 66.0
click at [694, 377] on textarea "India Jaipur, Australian Patagonia" at bounding box center [1080, 379] width 896 height 16
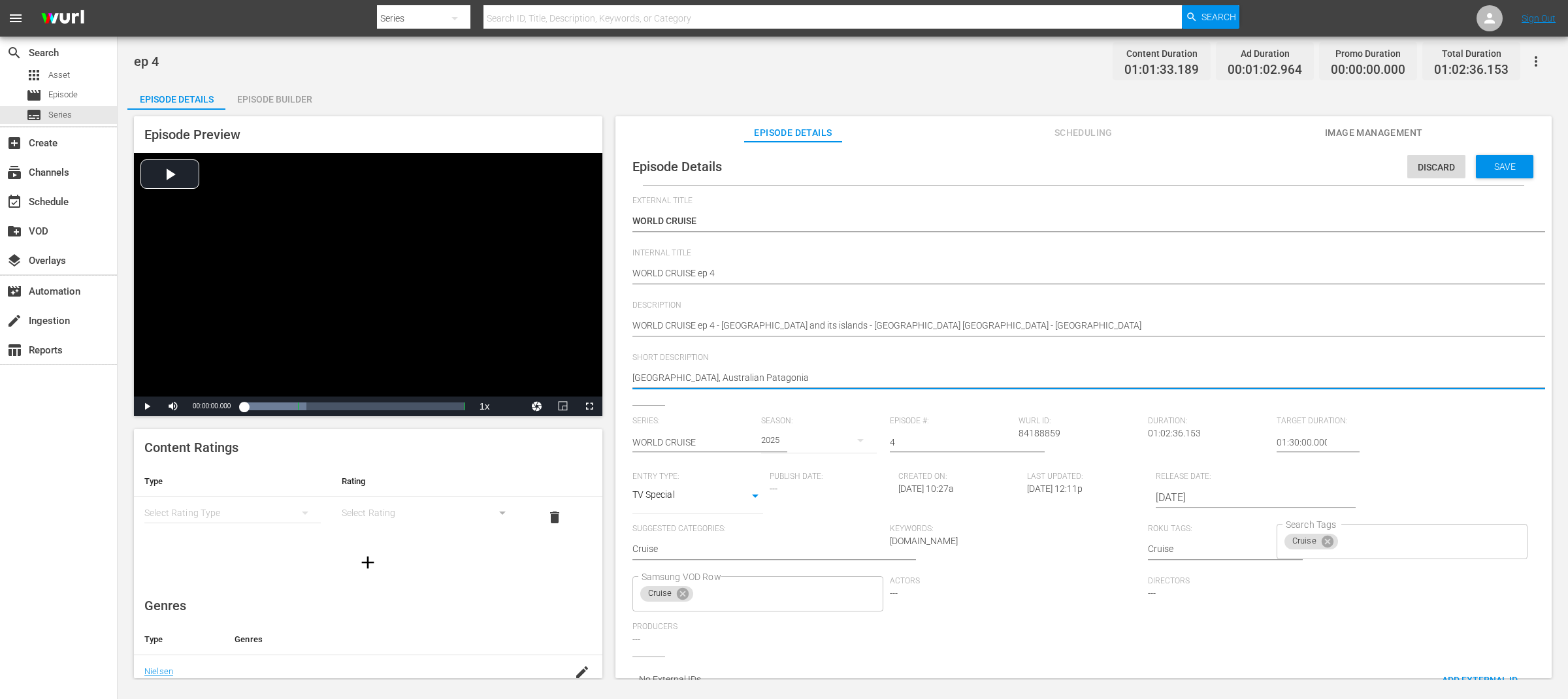
type textarea "India, Australian"
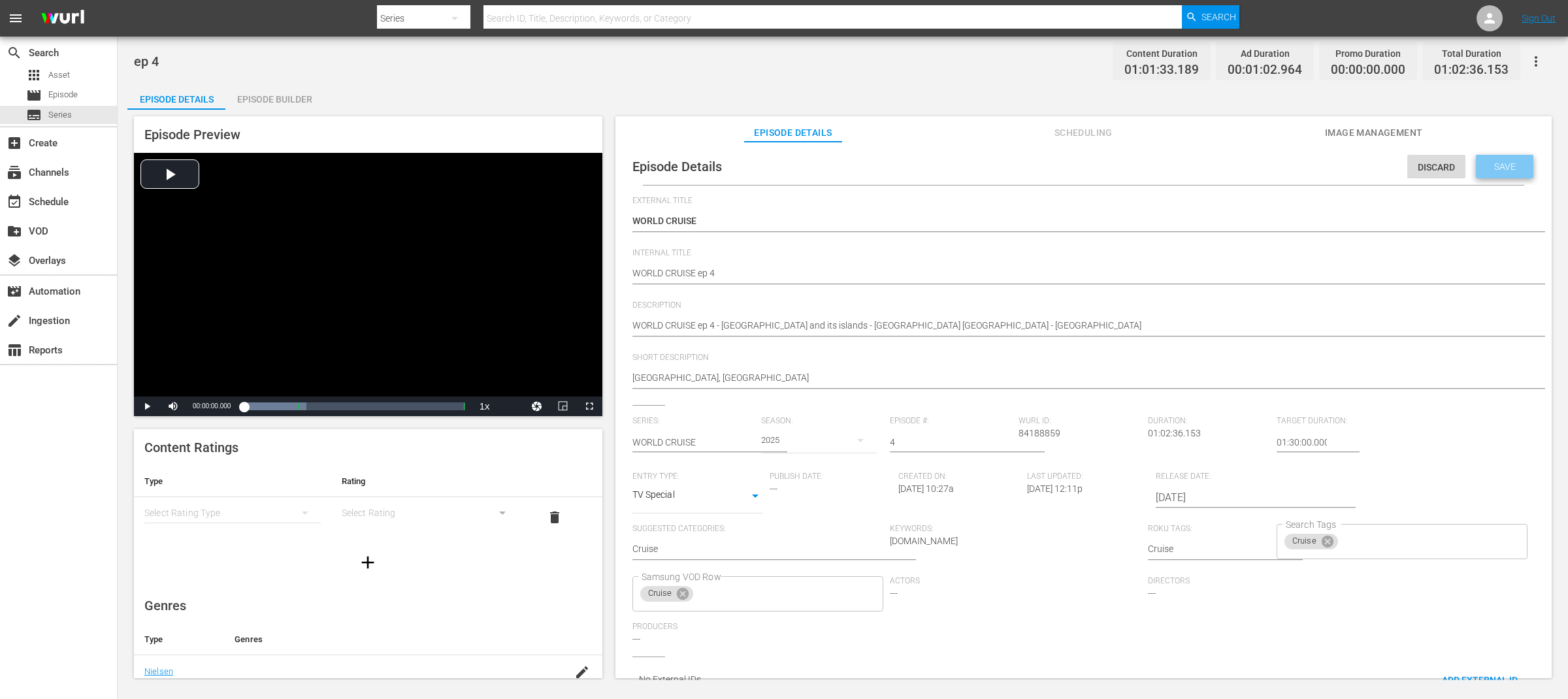
click at [1500, 172] on span "Save" at bounding box center [1505, 167] width 43 height 11
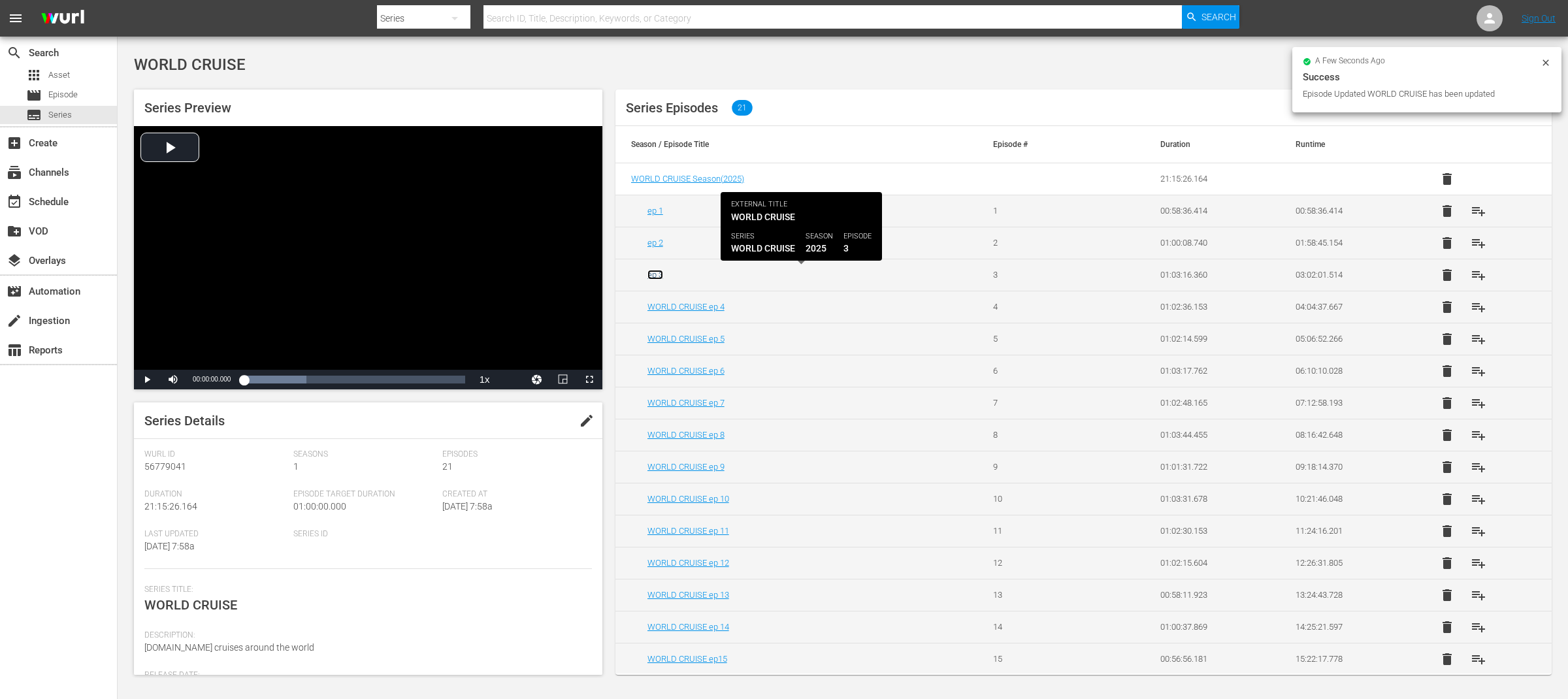
click at [651, 280] on link "ep 3" at bounding box center [655, 274] width 16 height 10
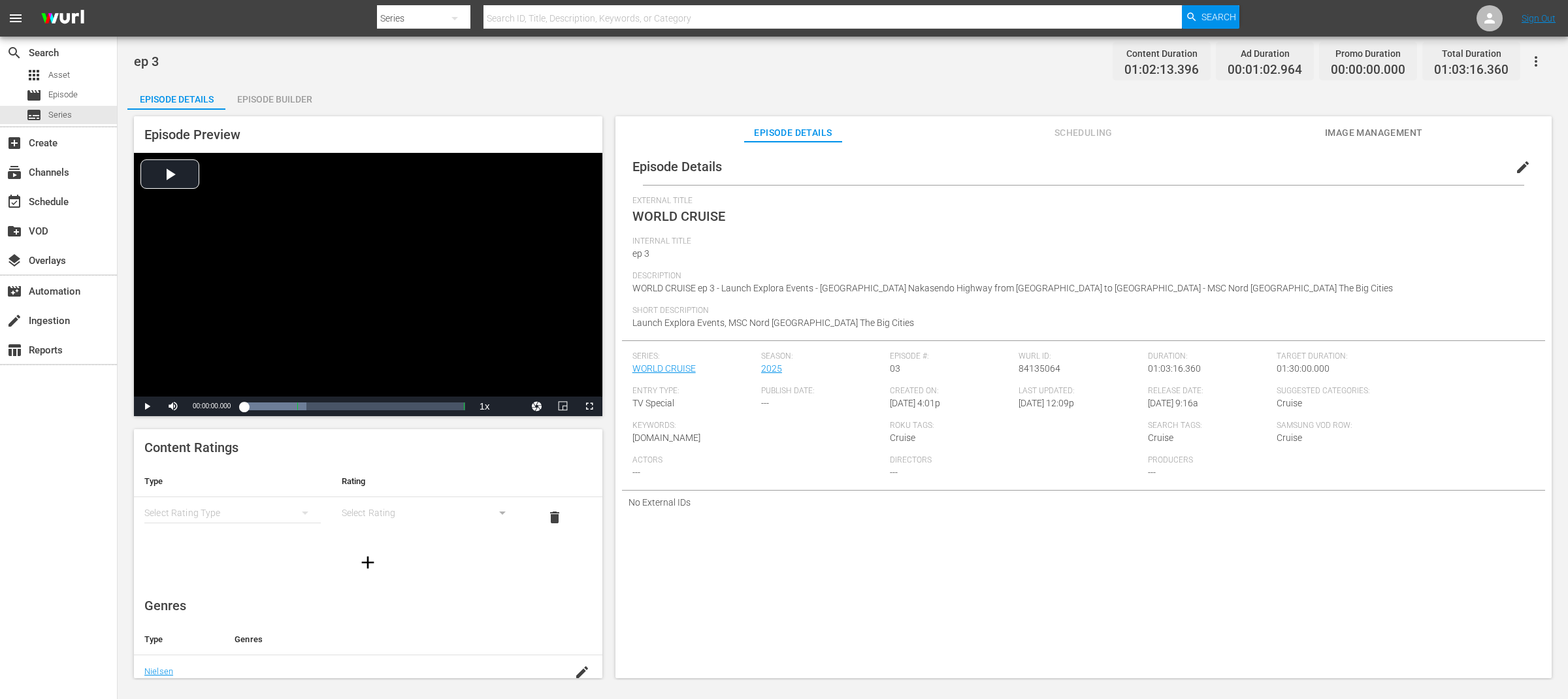
click at [1521, 168] on span "edit" at bounding box center [1522, 167] width 16 height 16
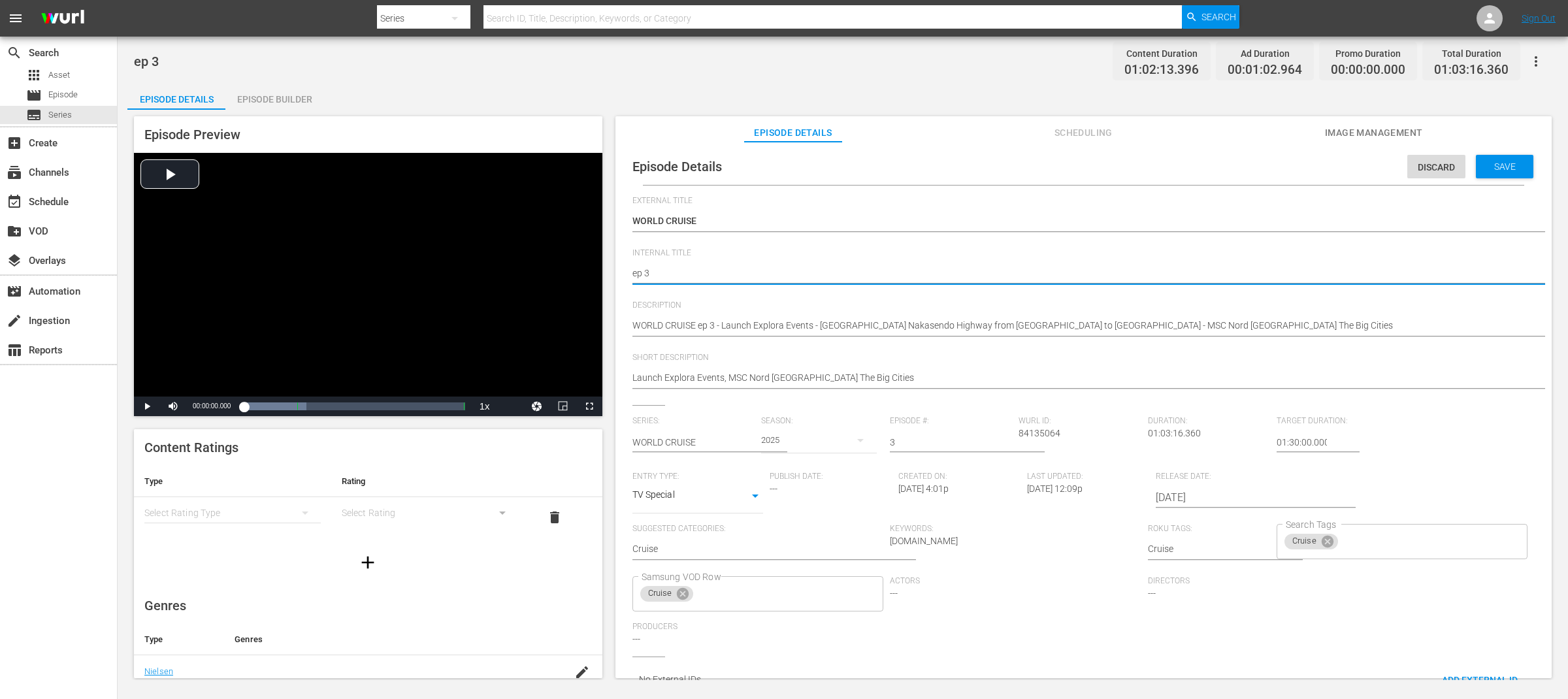
paste textarea "WORLD CRUISE"
type textarea "WORLD CRUISEep 3"
type textarea "WORLD CRUISE ep 3"
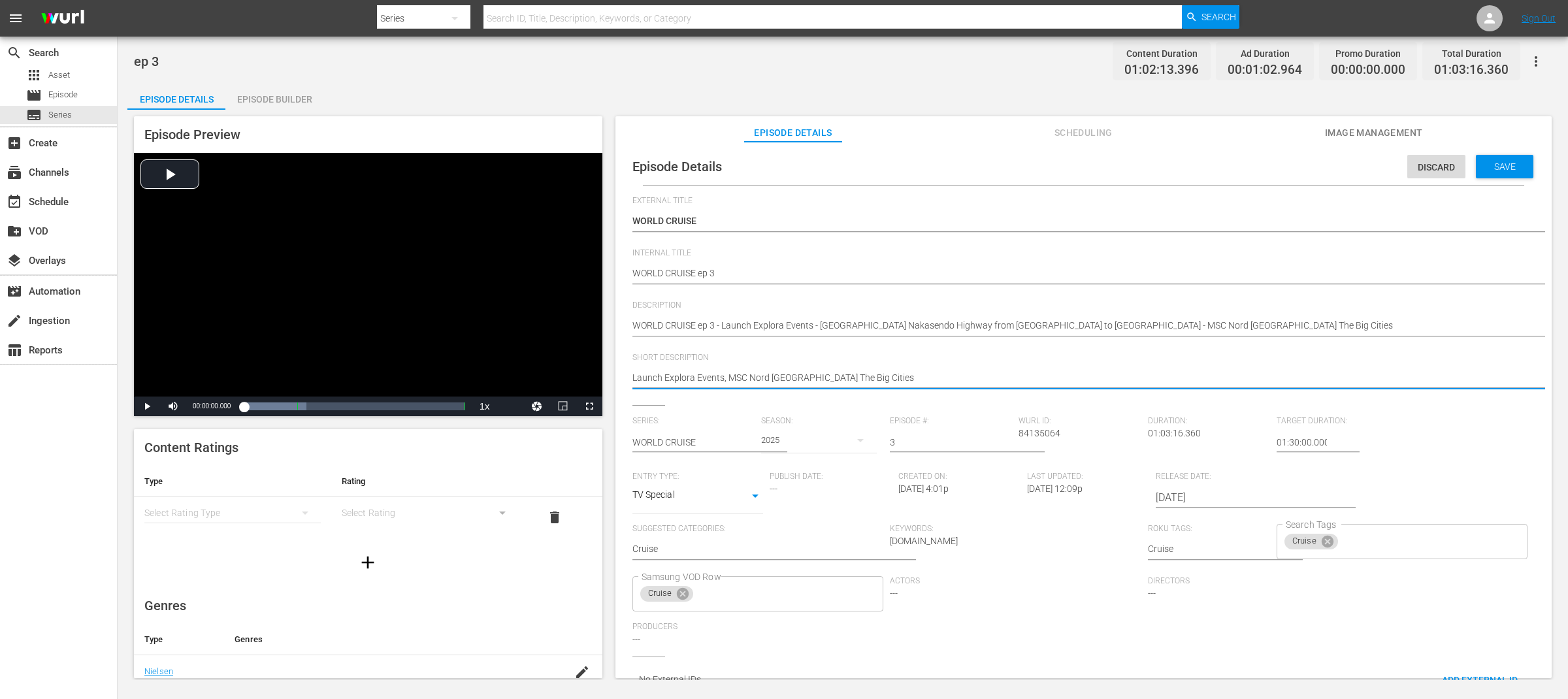
drag, startPoint x: 663, startPoint y: 377, endPoint x: 605, endPoint y: 377, distance: 58.0
type textarea "Explora Events, MSC Nord Europa The Big Cities"
drag, startPoint x: 692, startPoint y: 378, endPoint x: 993, endPoint y: 383, distance: 301.0
click at [993, 383] on textarea "Launch Explora Events, MSC Nord Europa The Big Cities" at bounding box center [1080, 379] width 896 height 16
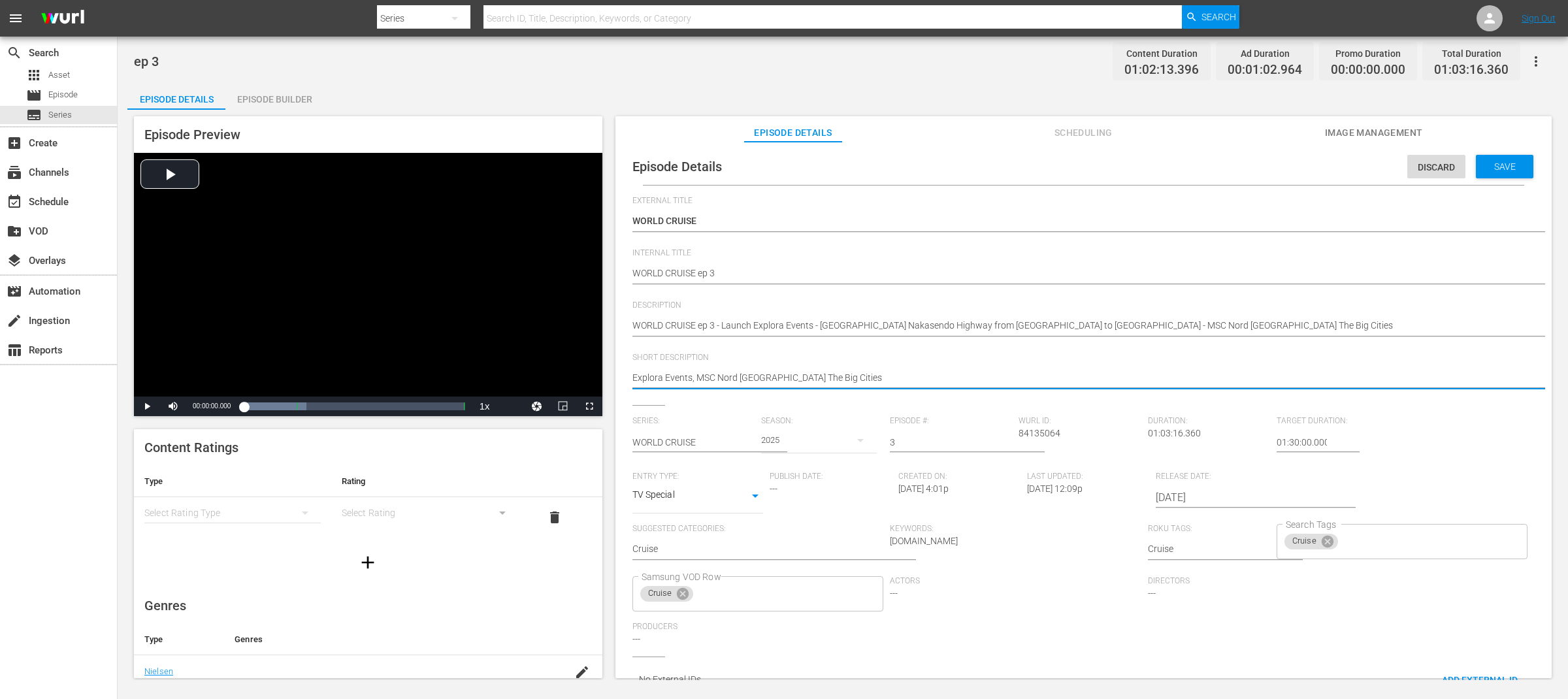
type textarea "Explora Events,"
type textarea "Explora Events"
click at [1499, 165] on span "Save" at bounding box center [1505, 167] width 43 height 11
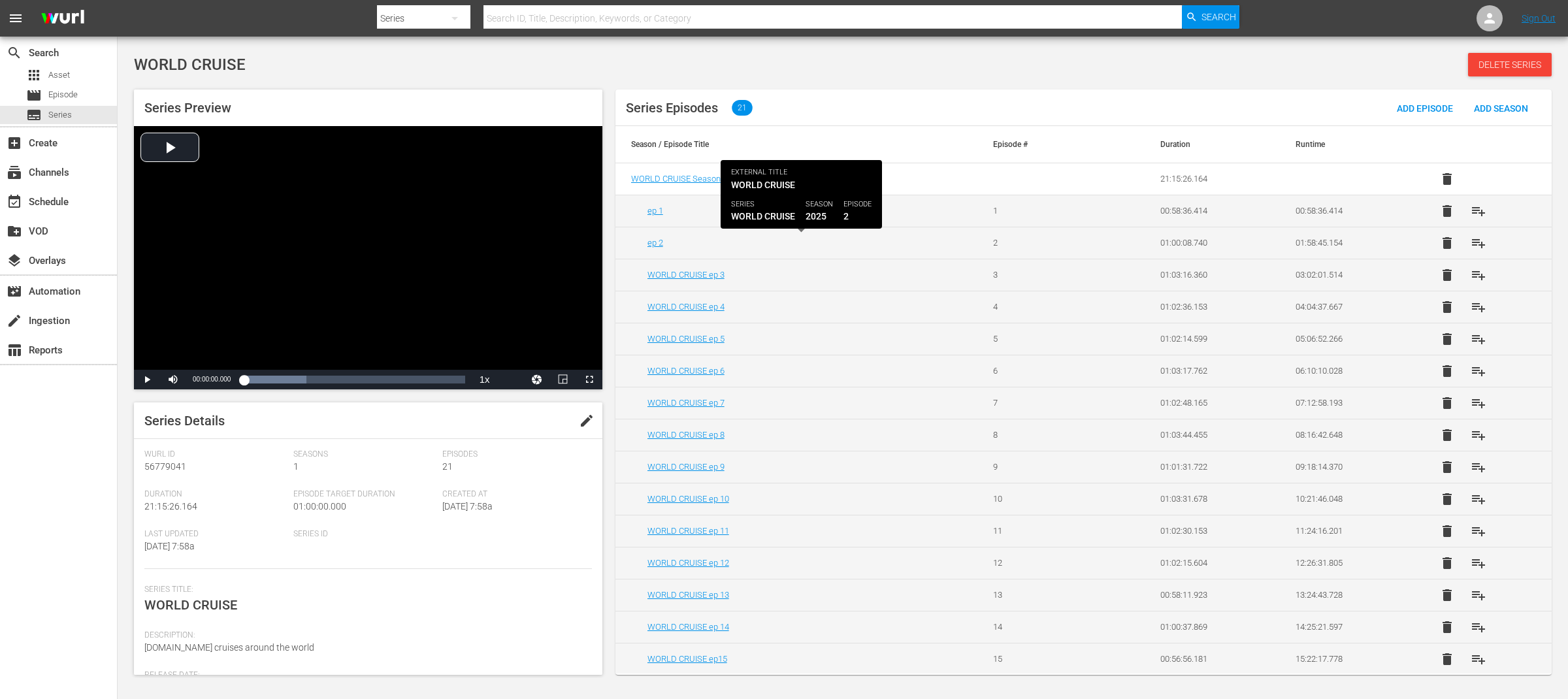
click at [665, 243] on div "ep 2" at bounding box center [804, 242] width 314 height 10
click at [653, 243] on link "ep 2" at bounding box center [655, 242] width 16 height 10
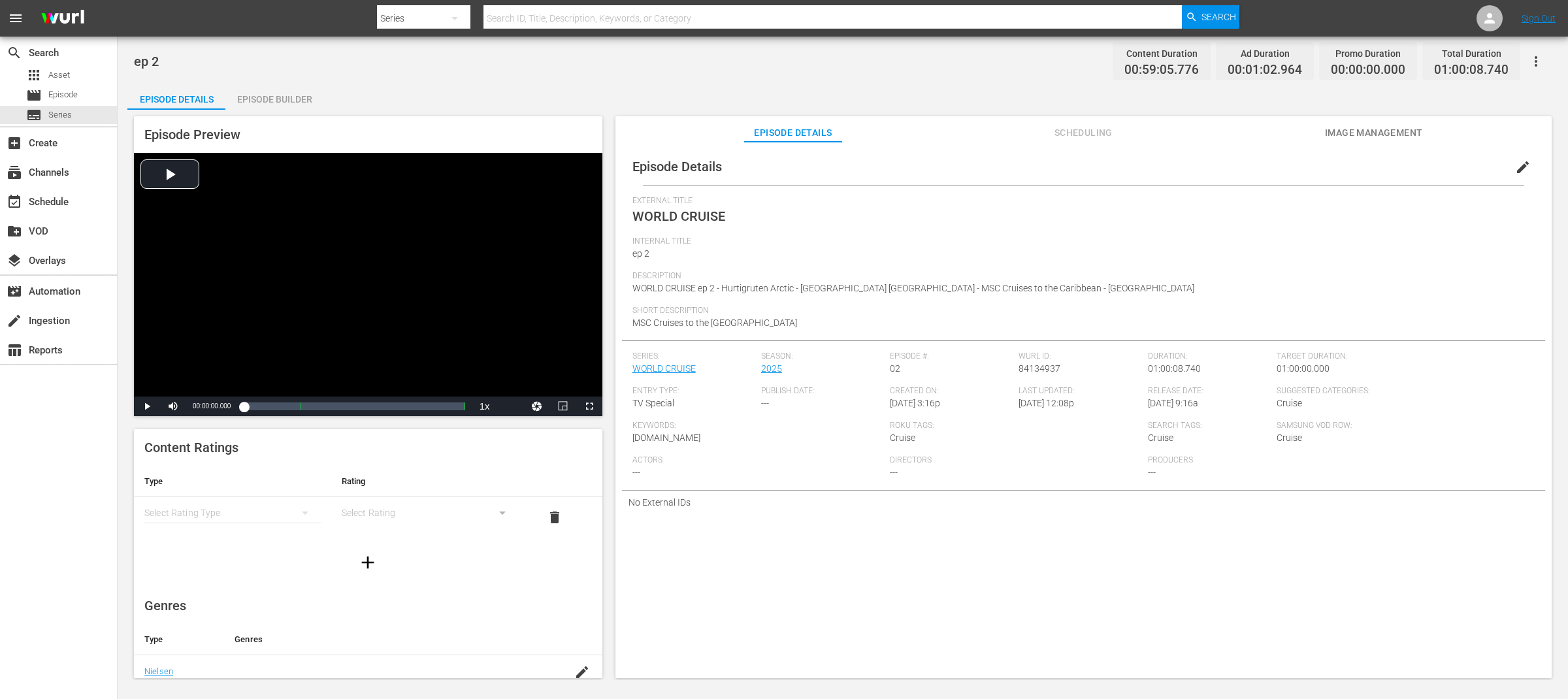
click at [1518, 172] on span "edit" at bounding box center [1522, 167] width 16 height 16
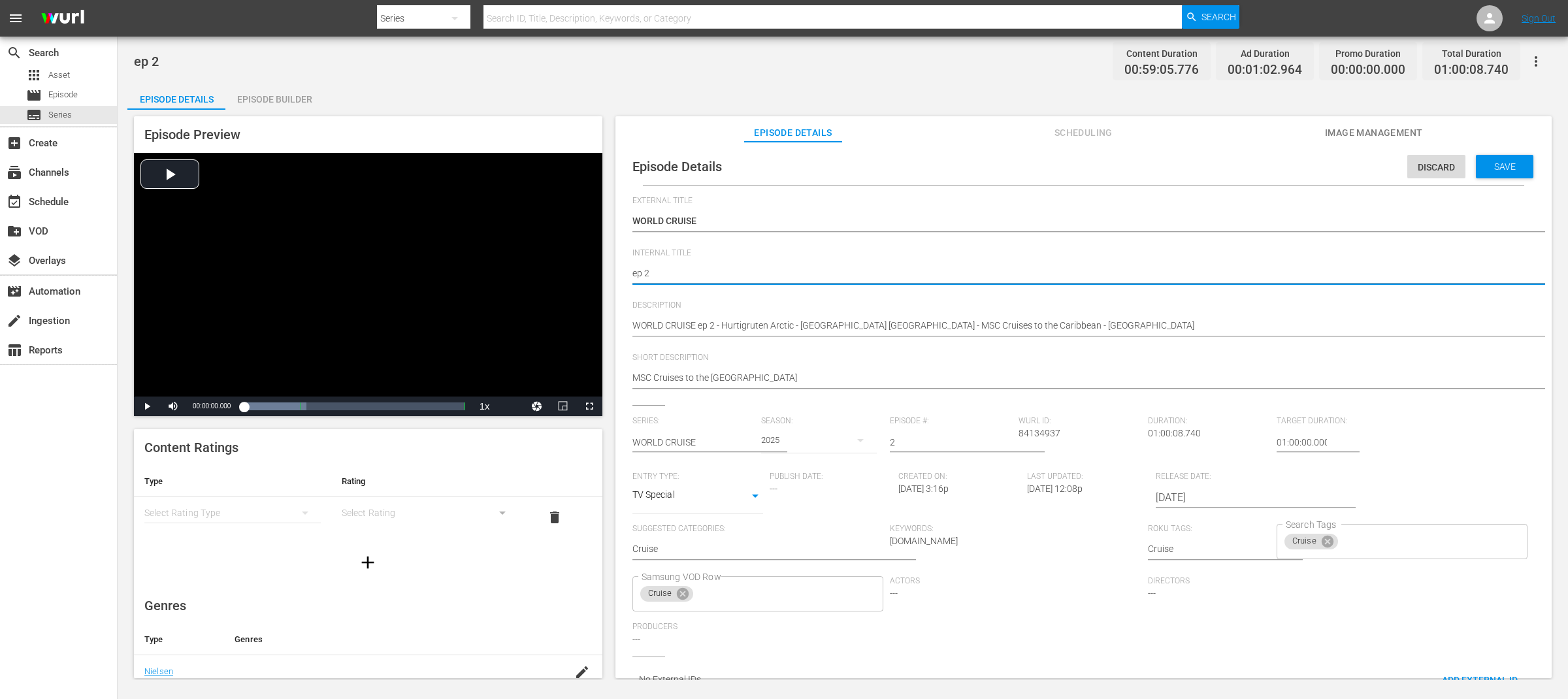
paste textarea "WORLD CRUISE"
type textarea "WORLD CRUISEep 2"
type textarea "WORLD CRUISE ep 2"
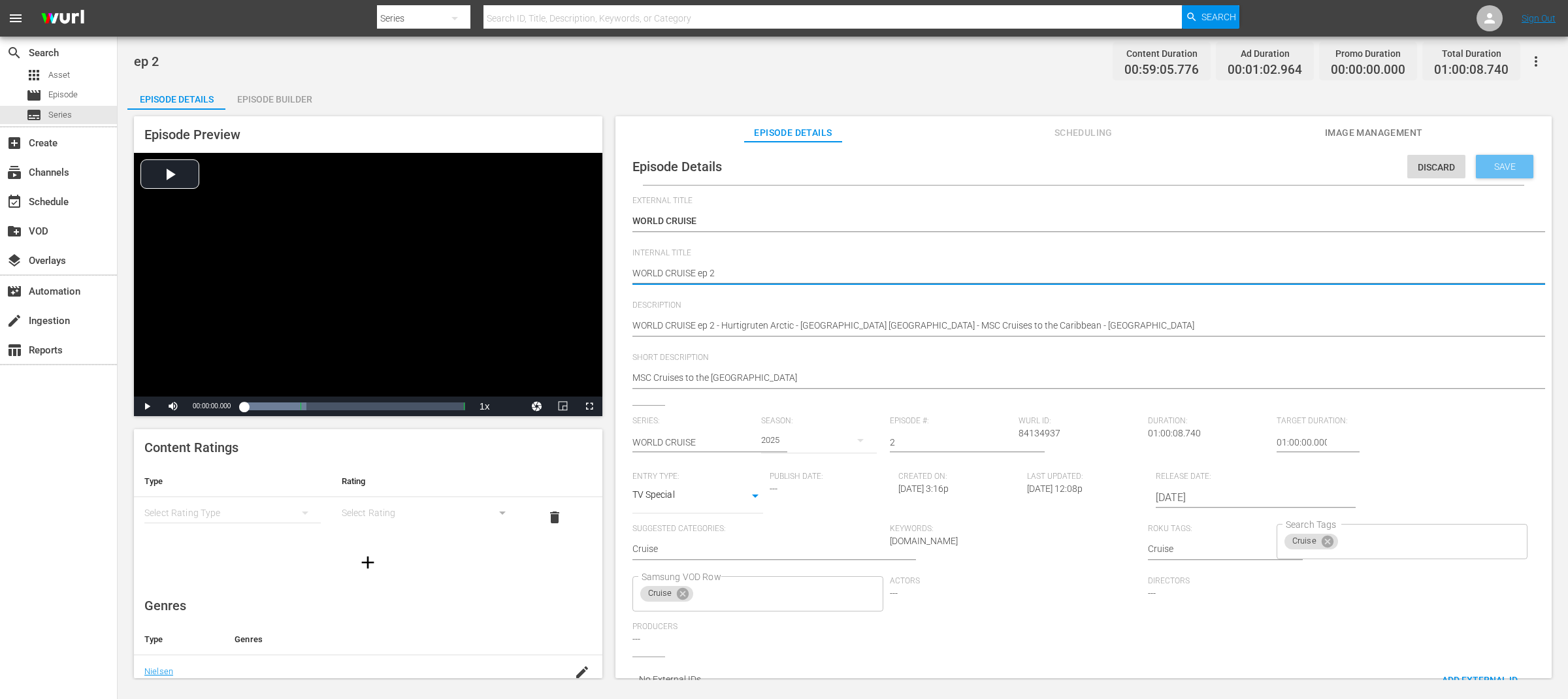
click at [1491, 171] on span "Save" at bounding box center [1505, 167] width 43 height 11
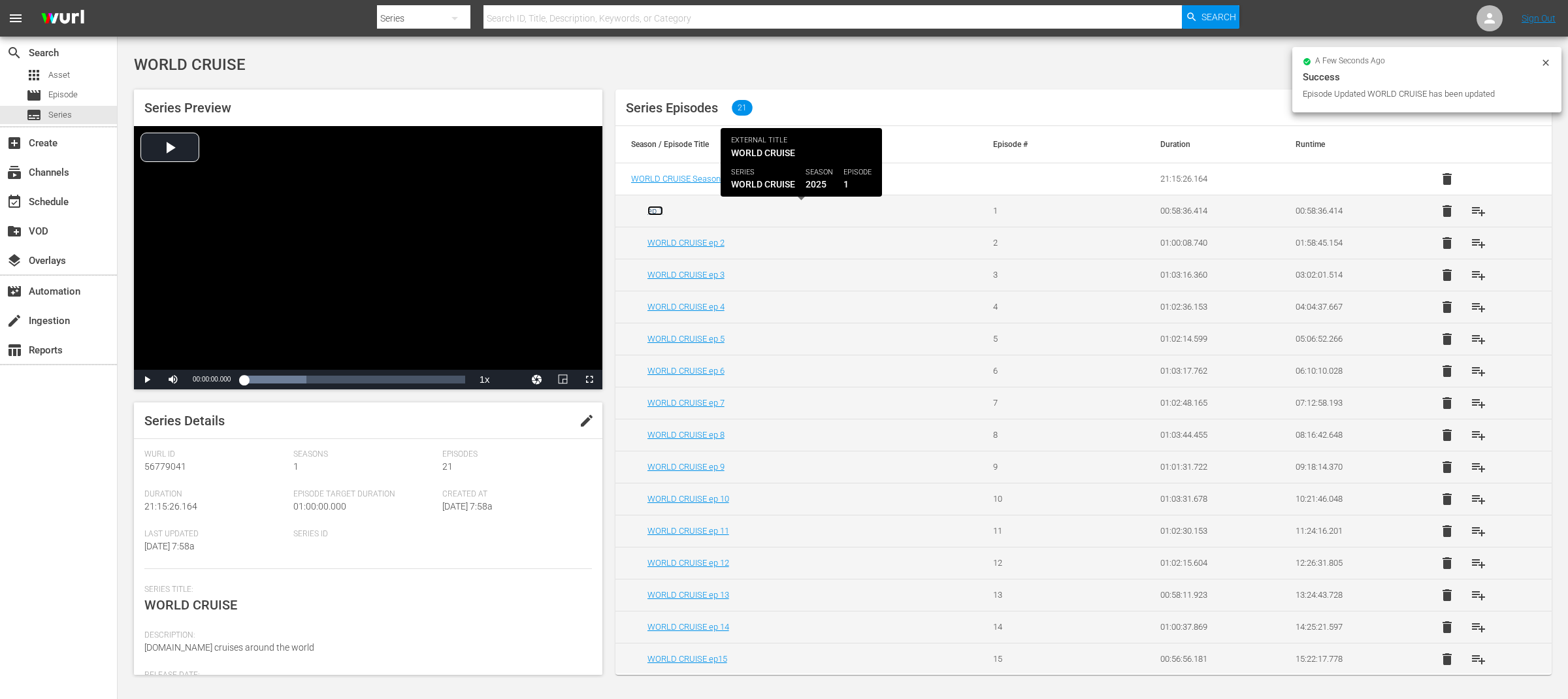
click at [660, 213] on link "ep 1" at bounding box center [655, 210] width 16 height 10
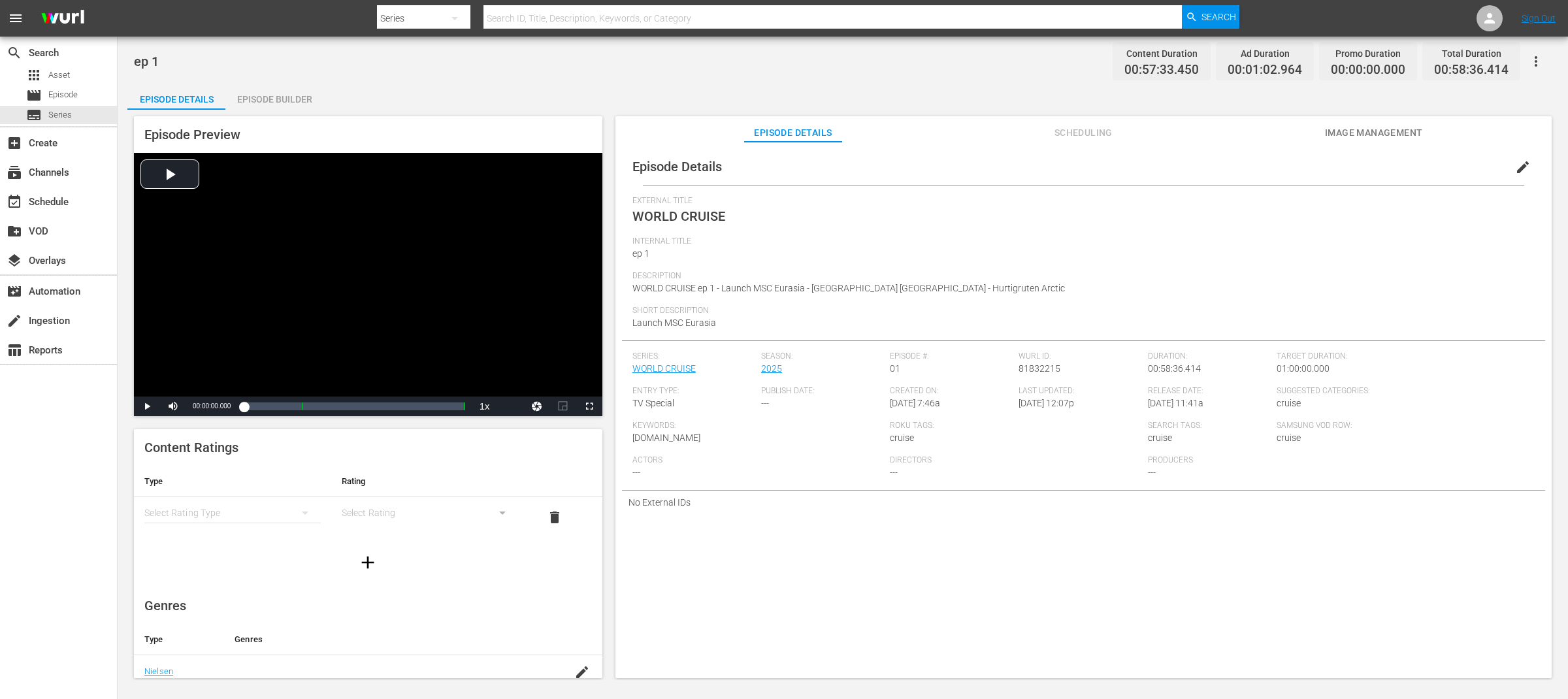
click at [1518, 162] on span "edit" at bounding box center [1522, 167] width 16 height 16
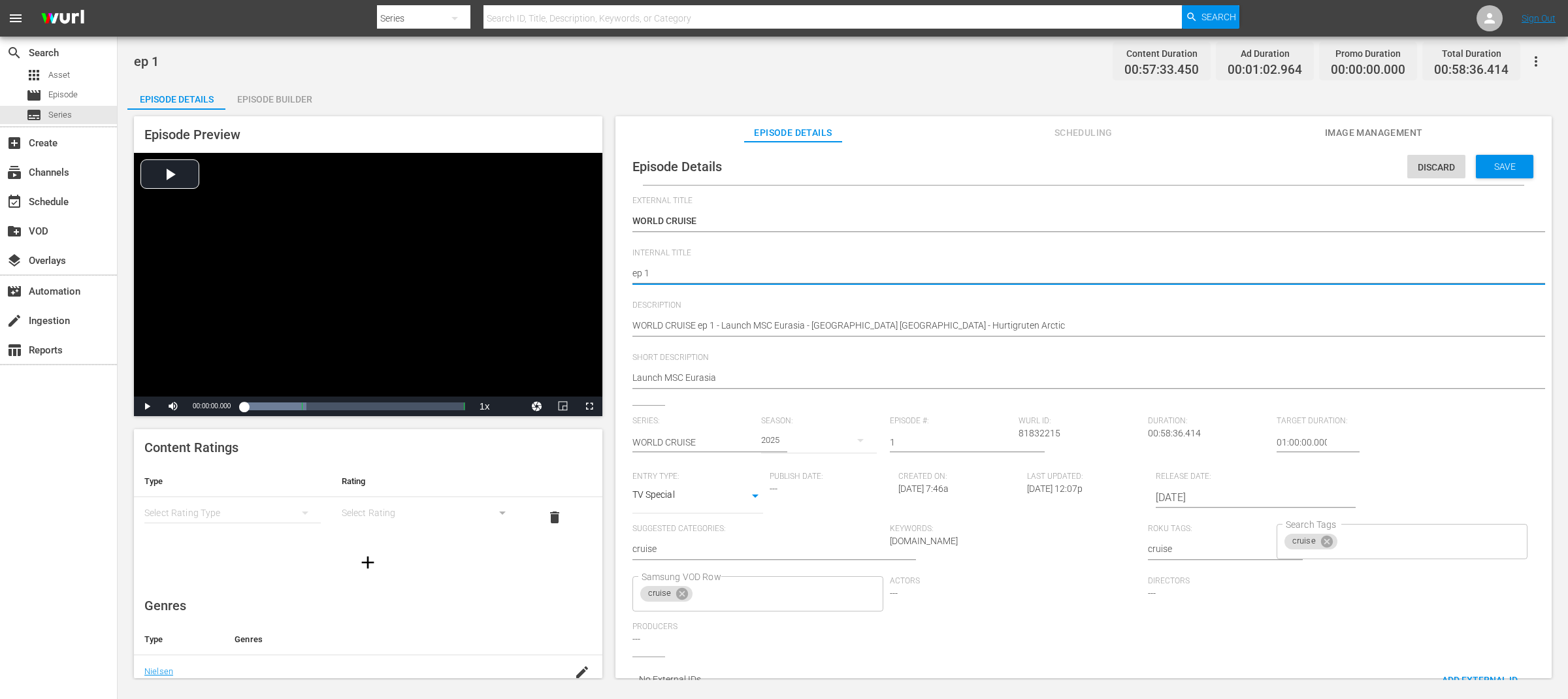
paste textarea "WORLD CRUISE"
type textarea "WORLD CRUISEep 1"
type textarea "WORLD CRUISE ep 1"
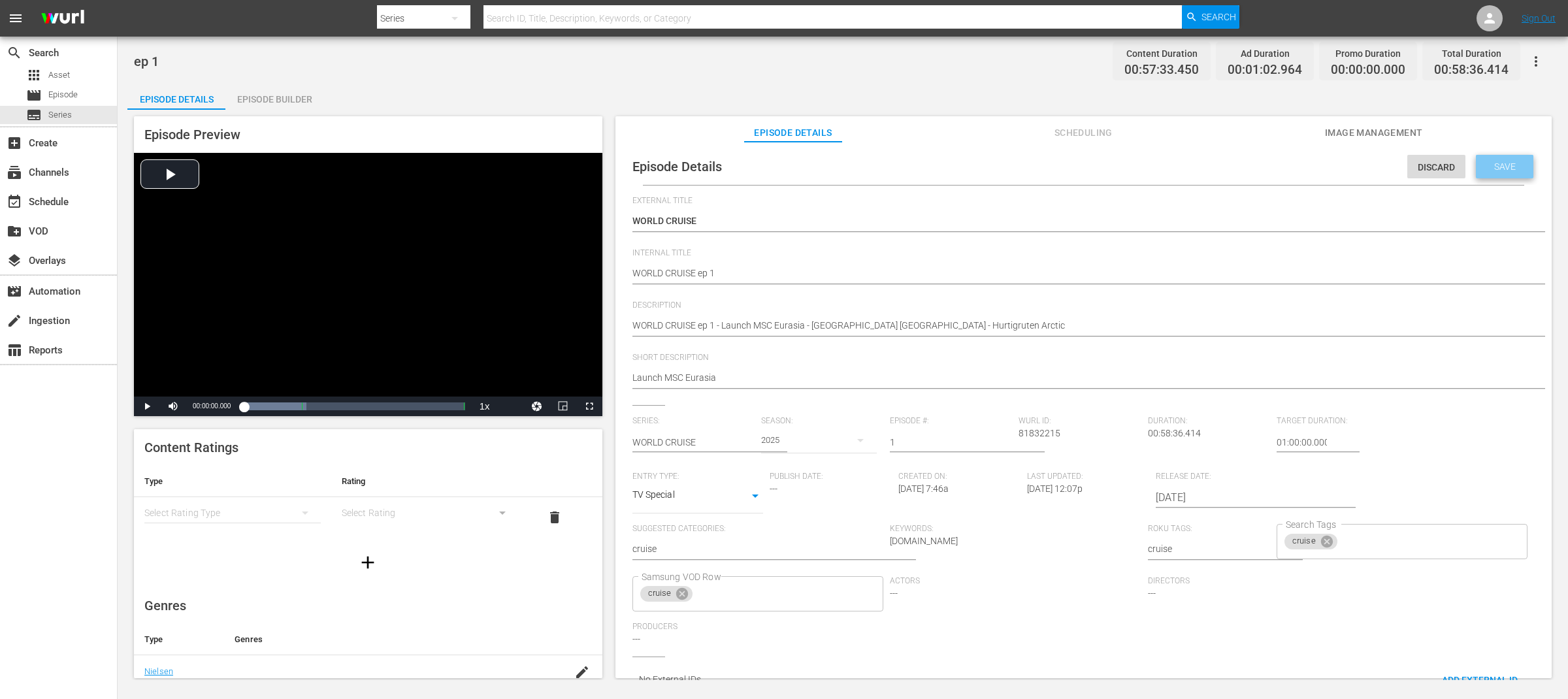
click at [1505, 167] on span "Save" at bounding box center [1505, 167] width 43 height 11
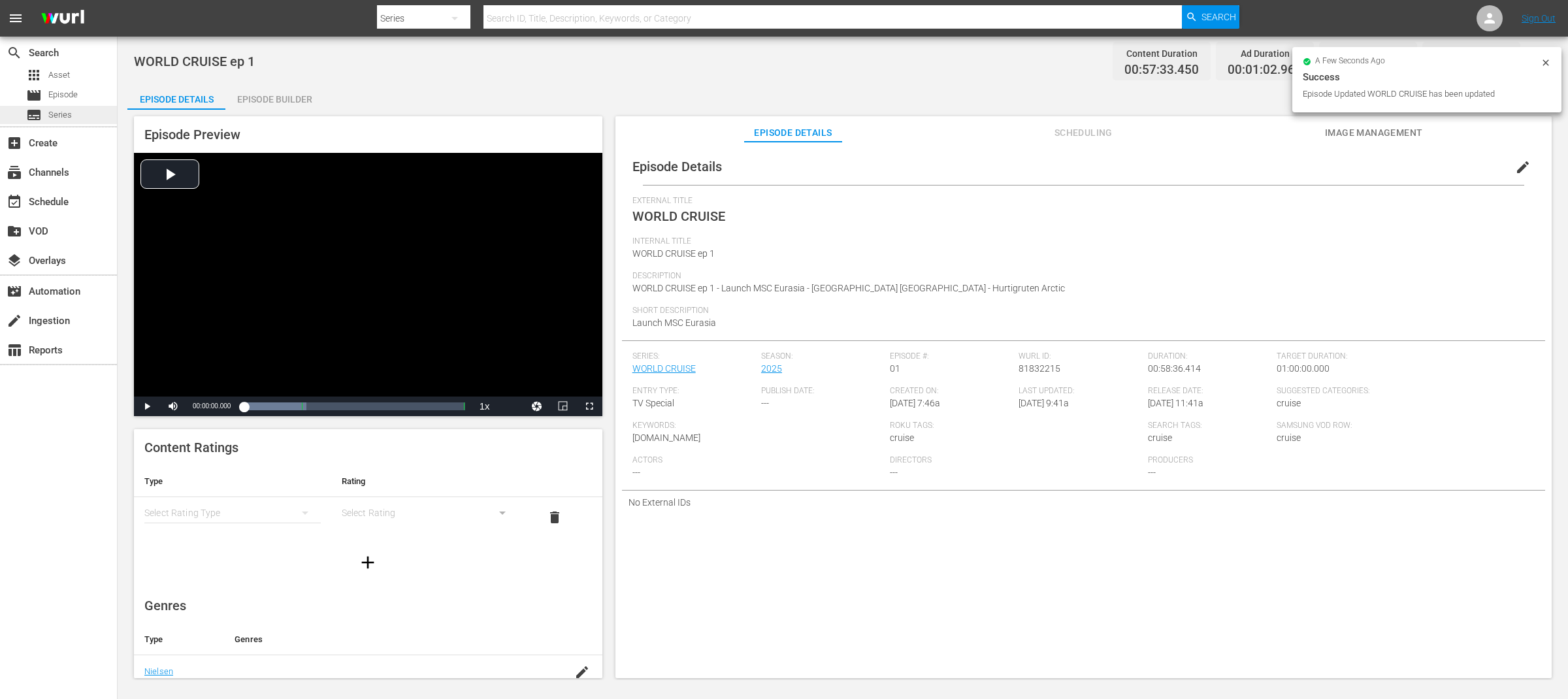
click at [53, 112] on span "Series" at bounding box center [59, 114] width 24 height 13
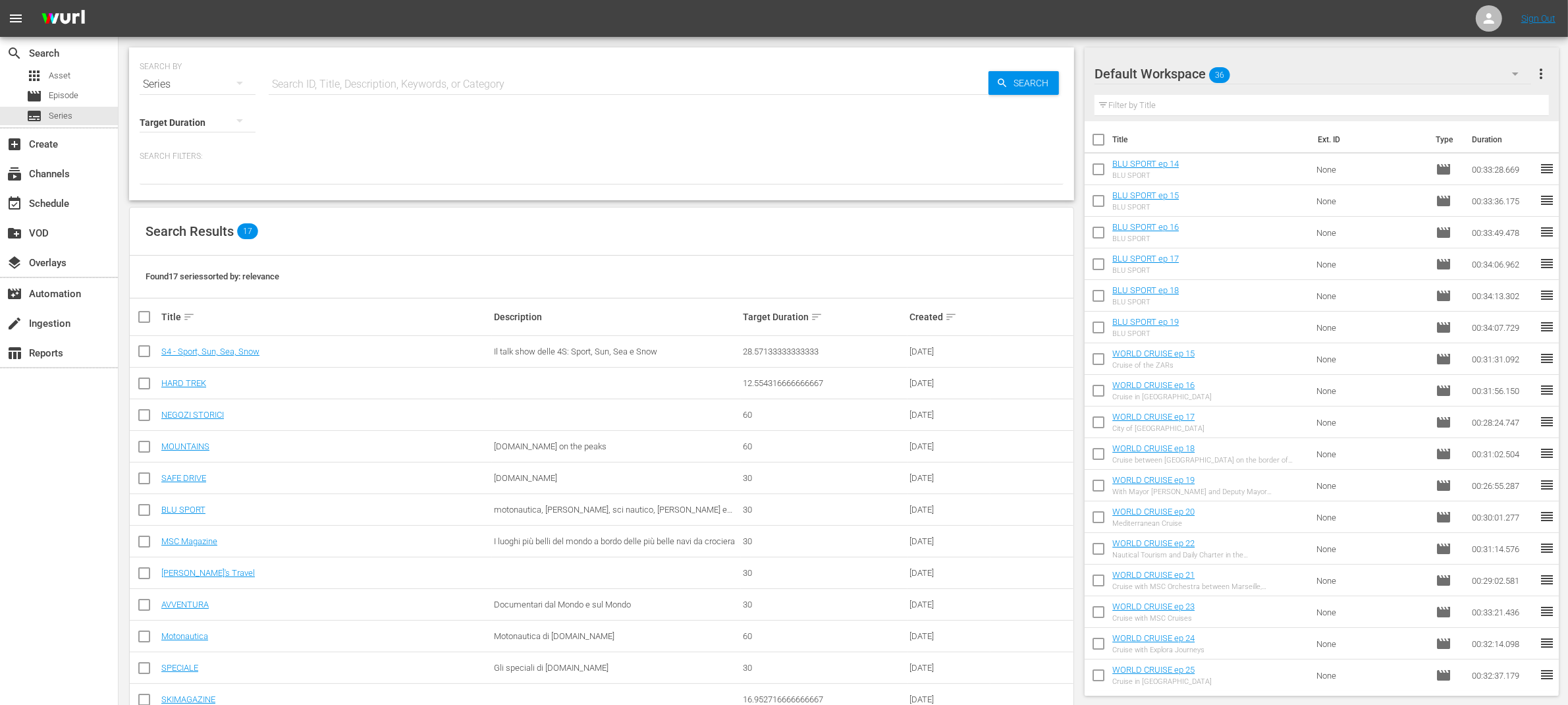
click at [1517, 75] on icon "button" at bounding box center [1516, 74] width 16 height 16
click at [1222, 113] on div "INGLESE (42)" at bounding box center [1179, 110] width 137 height 21
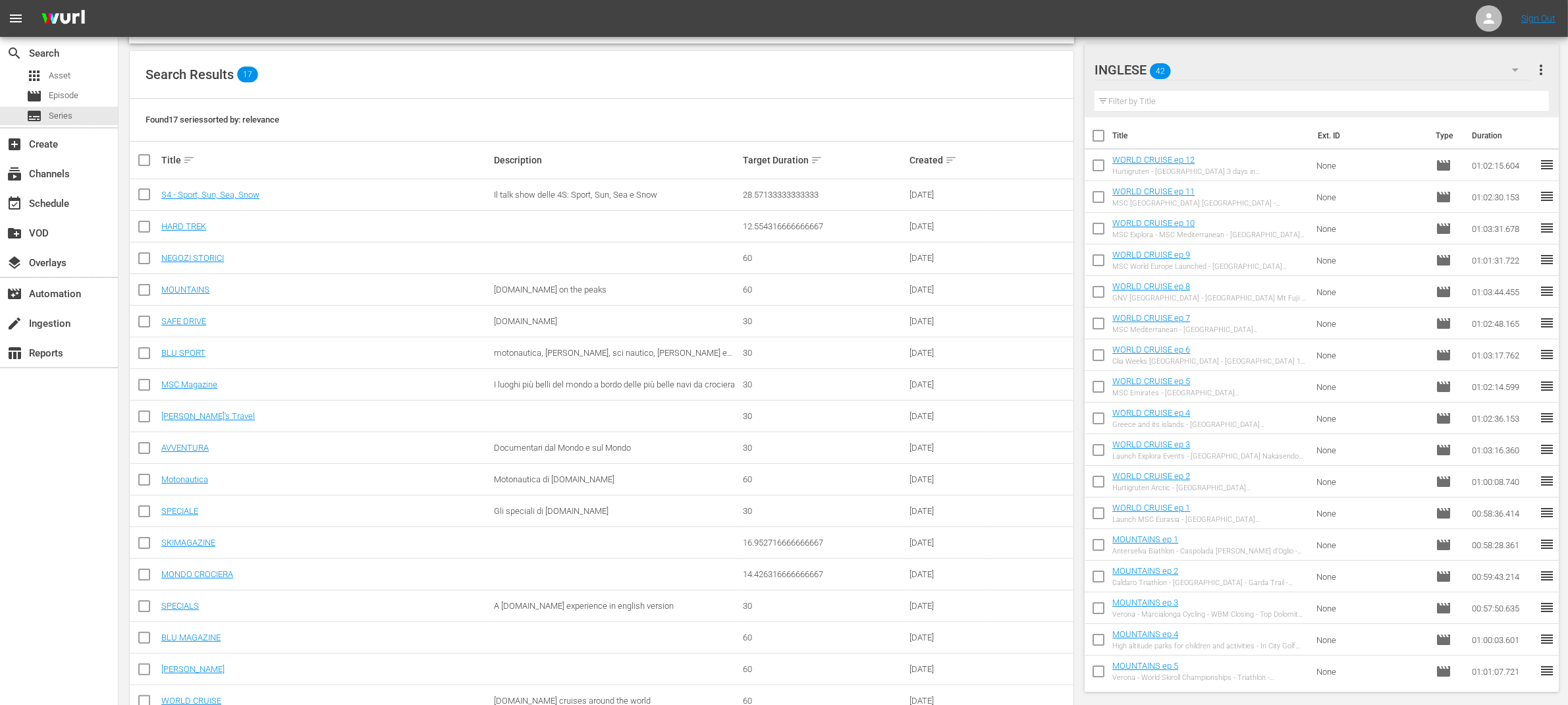
scroll to position [193, 0]
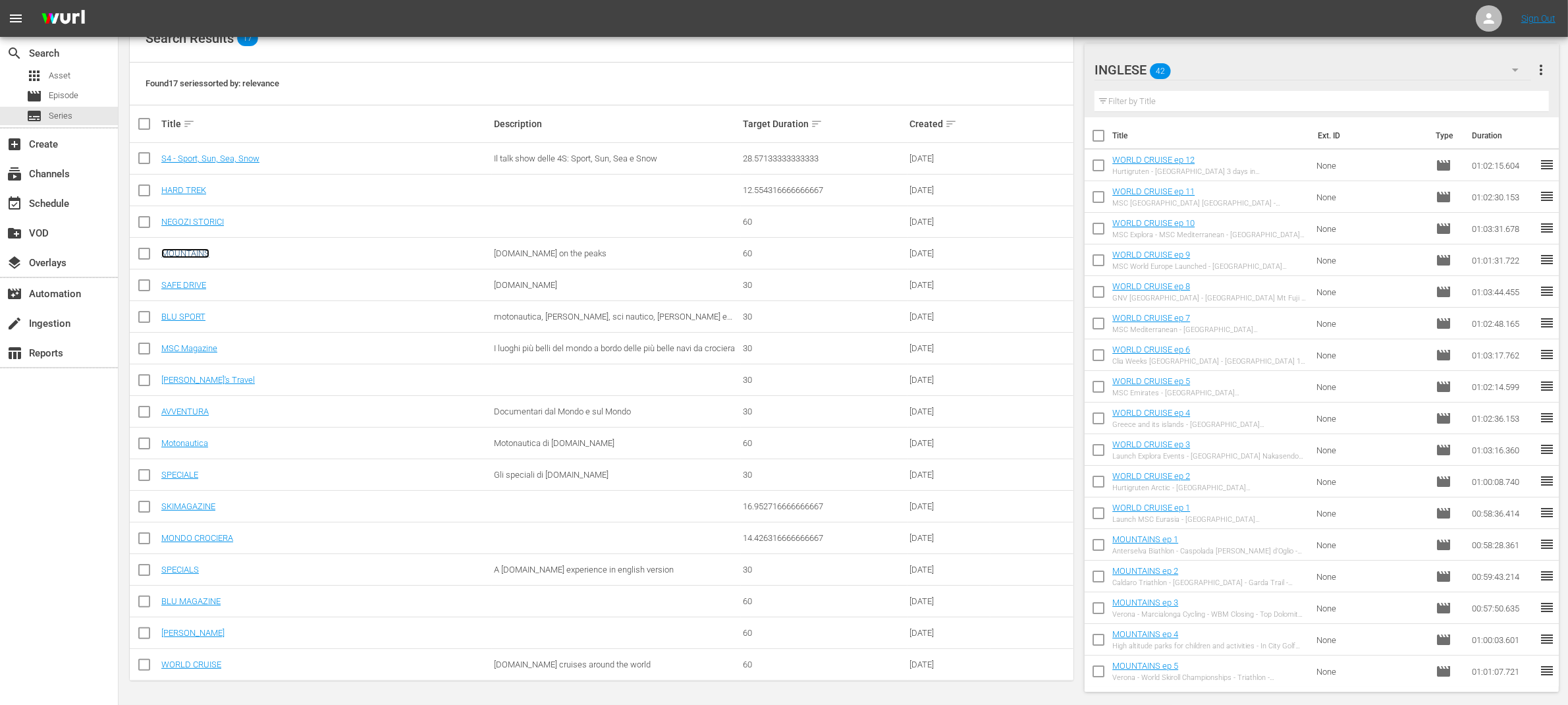
click at [192, 249] on link "MOUNTAINS" at bounding box center [185, 253] width 48 height 10
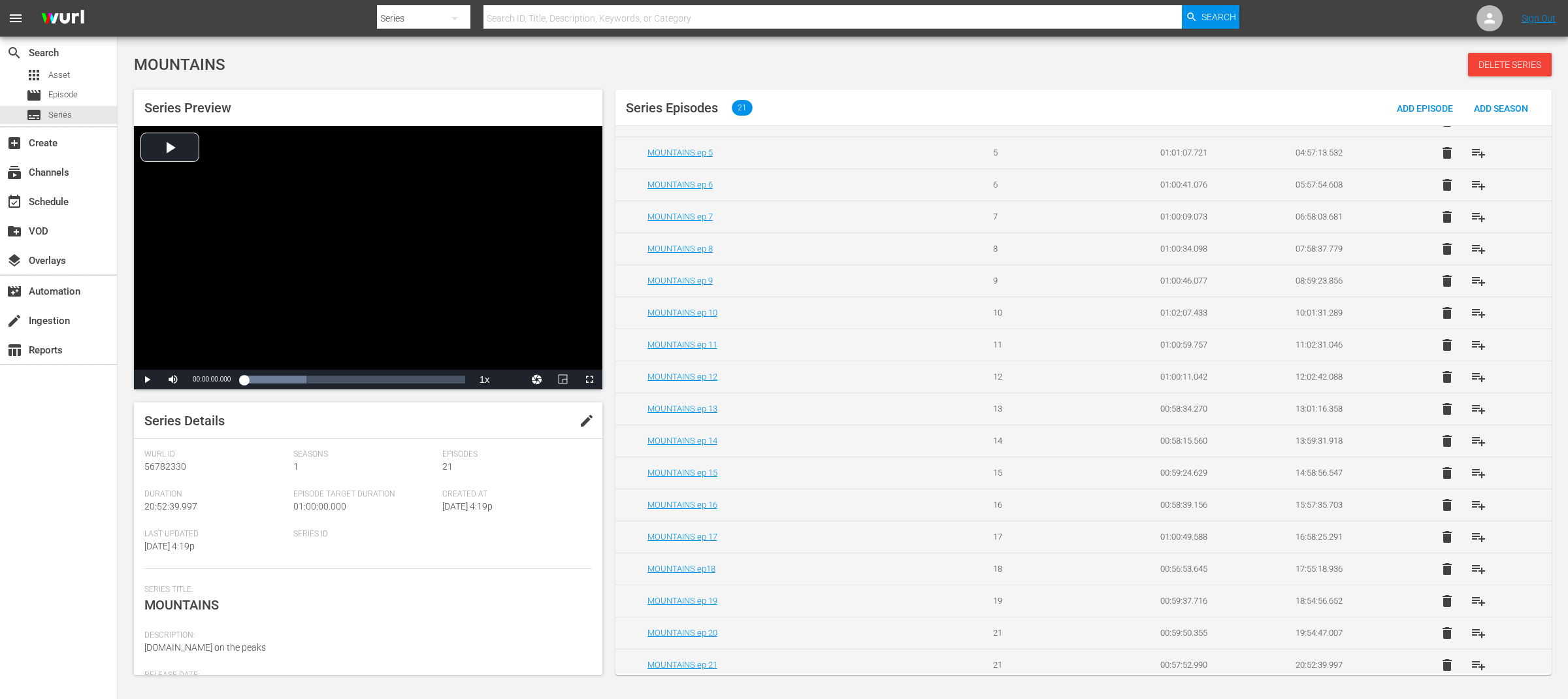
scroll to position [197, 0]
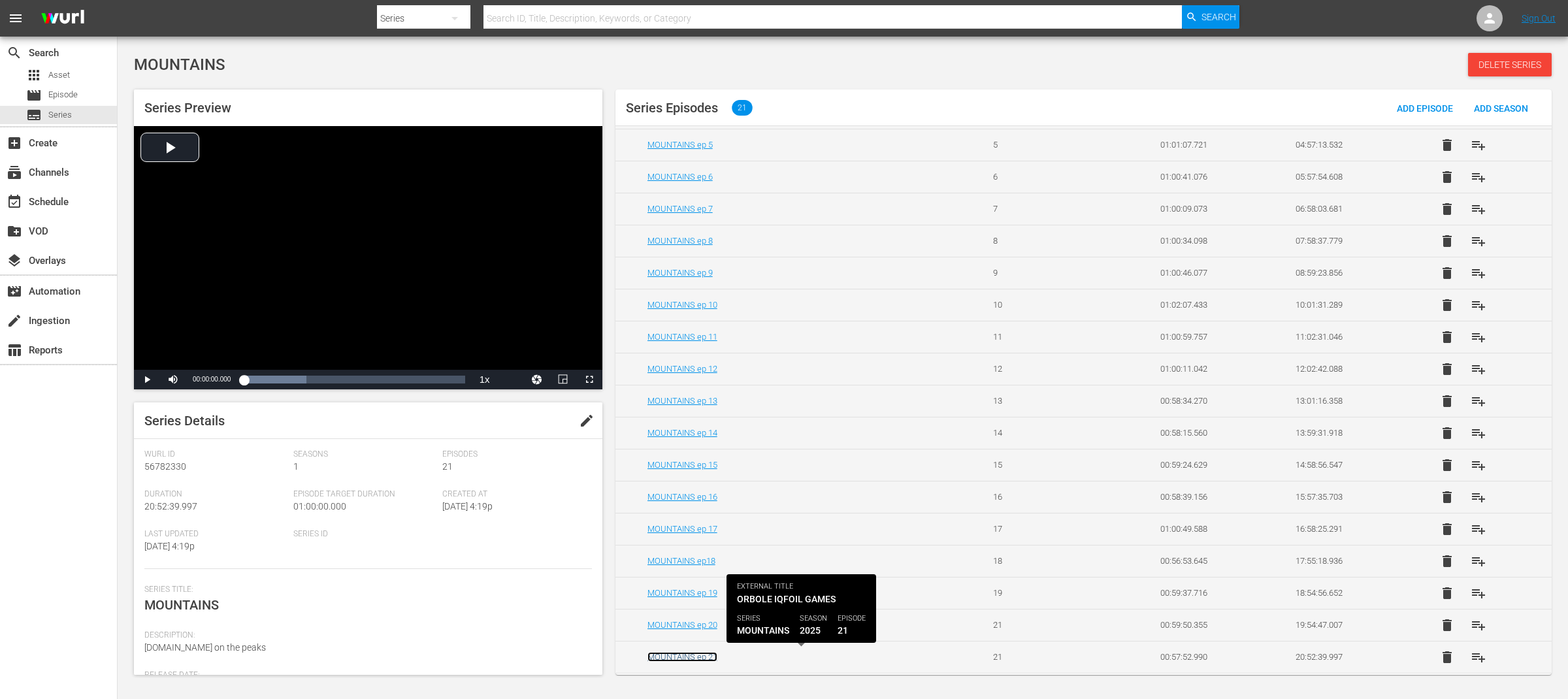
click at [711, 659] on link "MOUNTAINS ep 21" at bounding box center [682, 656] width 70 height 10
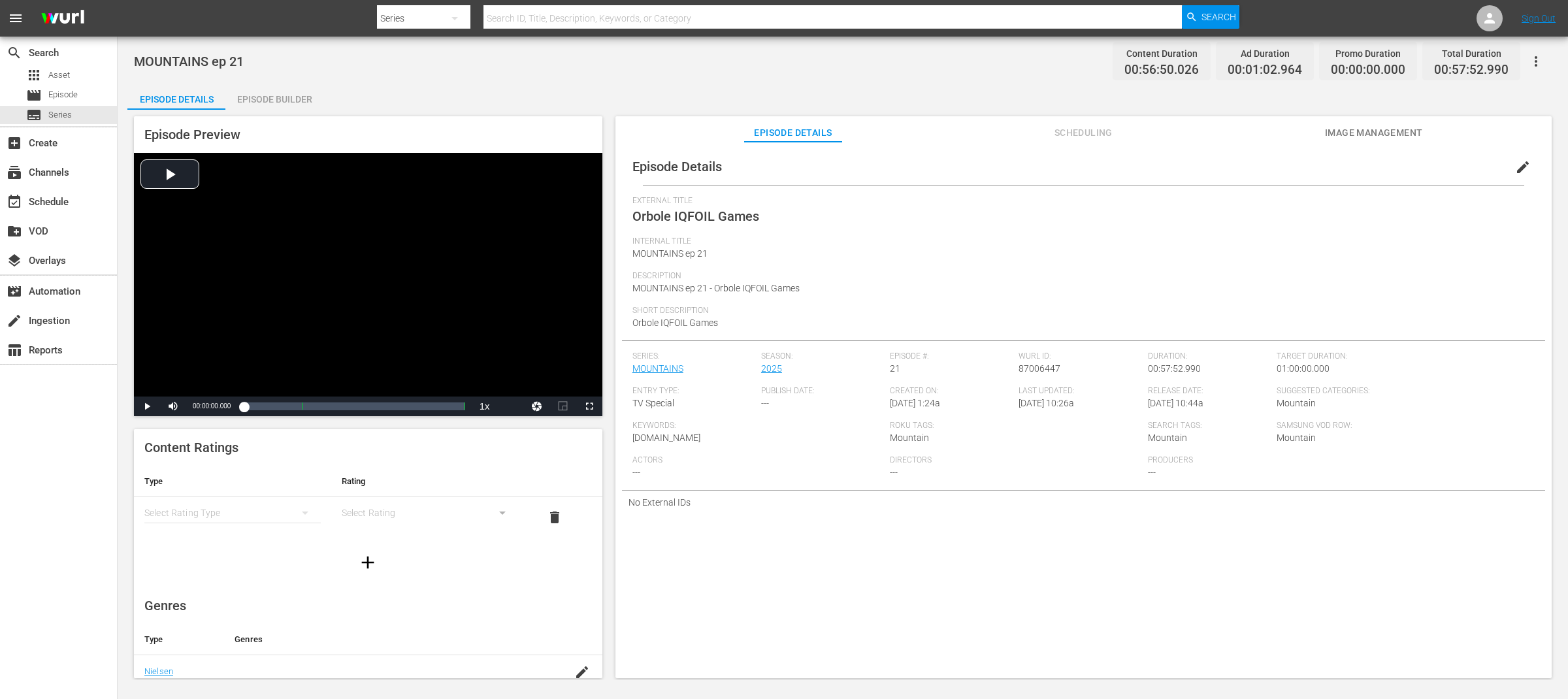
click at [1518, 167] on span "edit" at bounding box center [1522, 167] width 16 height 16
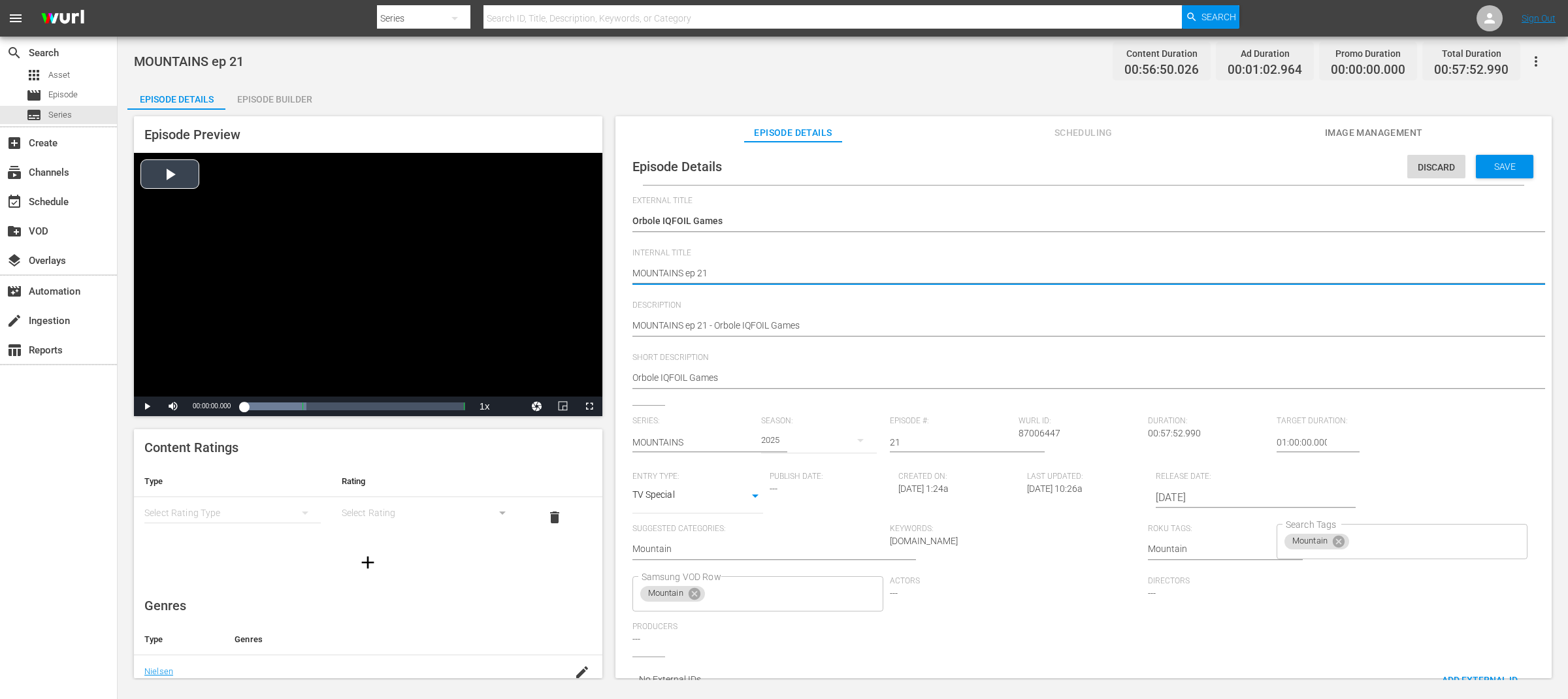
drag, startPoint x: 683, startPoint y: 275, endPoint x: 572, endPoint y: 274, distance: 111.0
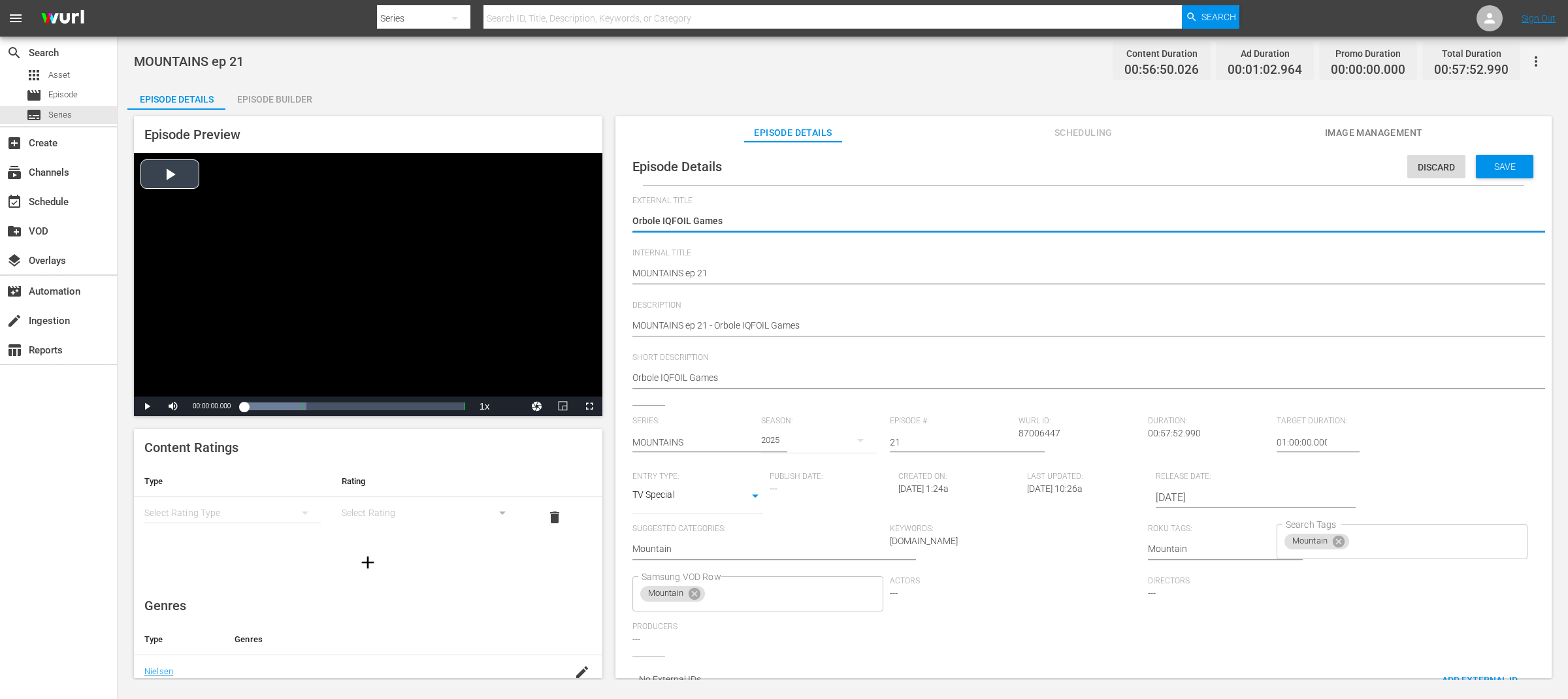
drag, startPoint x: 743, startPoint y: 223, endPoint x: 592, endPoint y: 222, distance: 151.0
paste textarea "MOUNTAINS"
type textarea "MOUNTAINS"
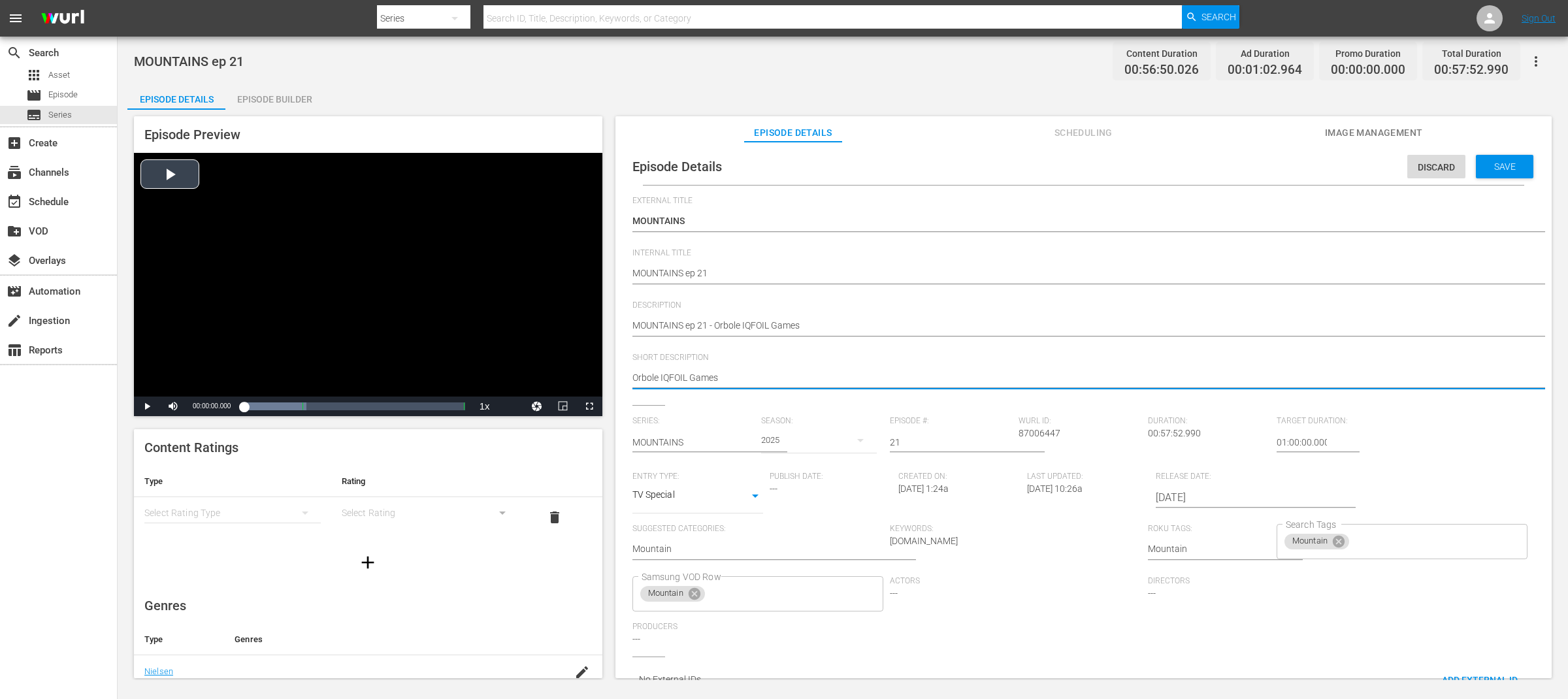
drag, startPoint x: 660, startPoint y: 376, endPoint x: 570, endPoint y: 374, distance: 90.0
type textarea "IQFOIL Games"
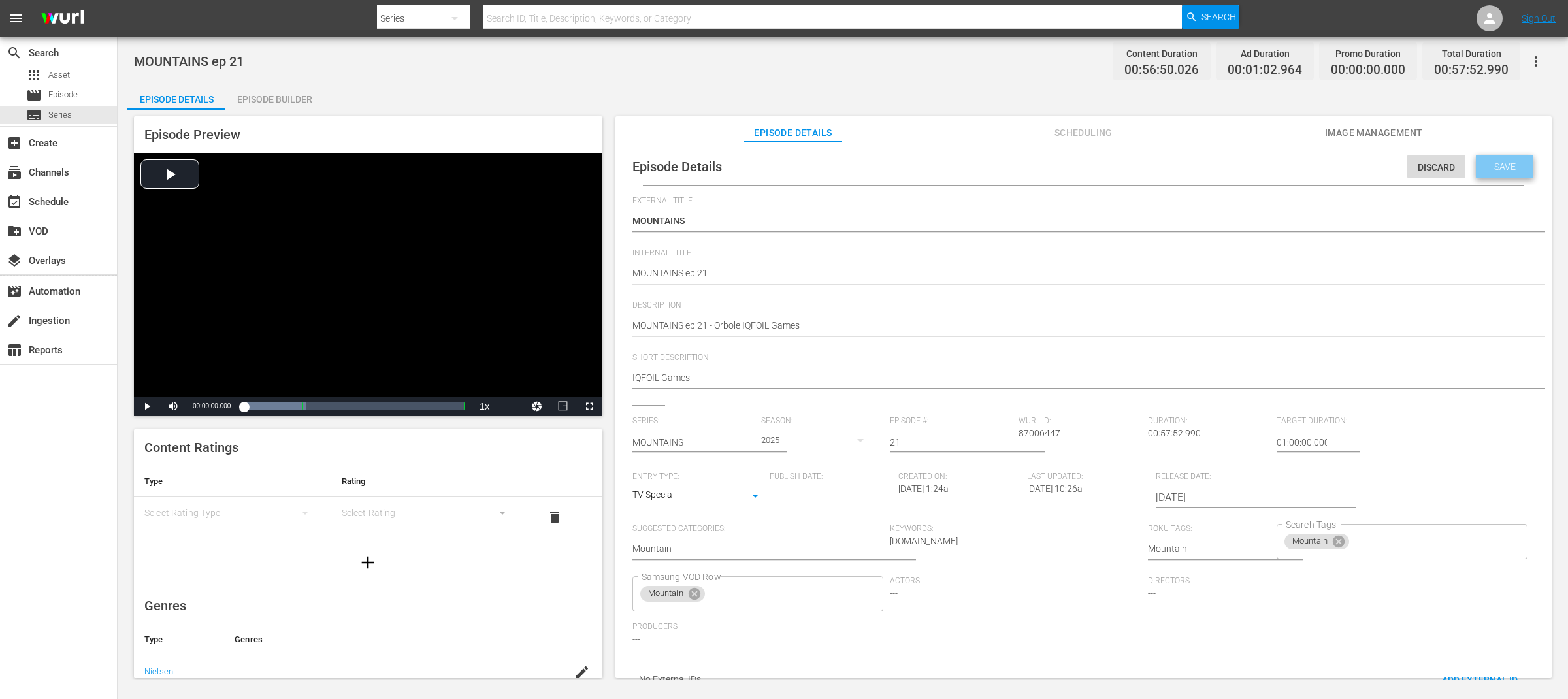
click at [1504, 162] on span "Save" at bounding box center [1505, 167] width 43 height 11
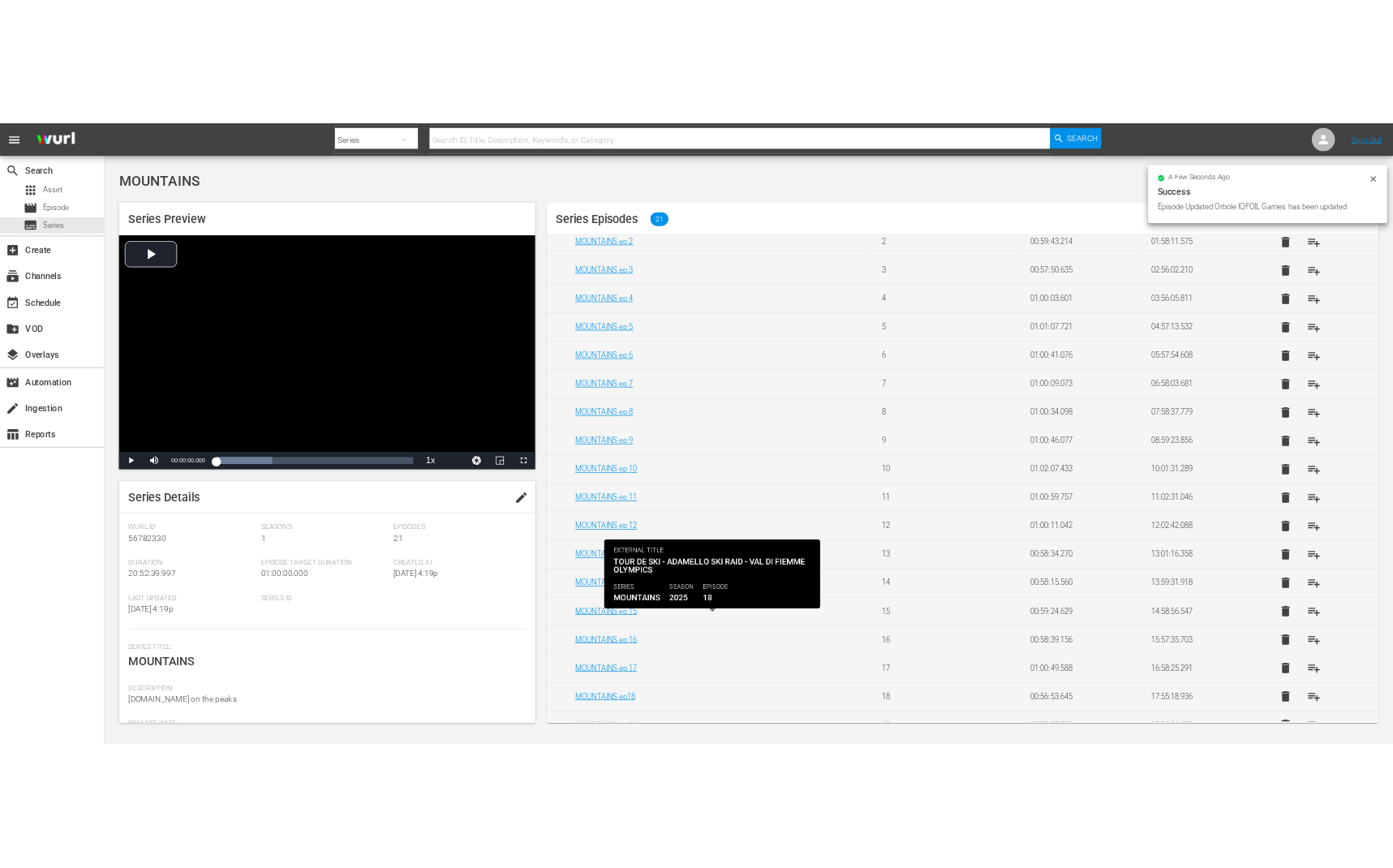
scroll to position [244, 0]
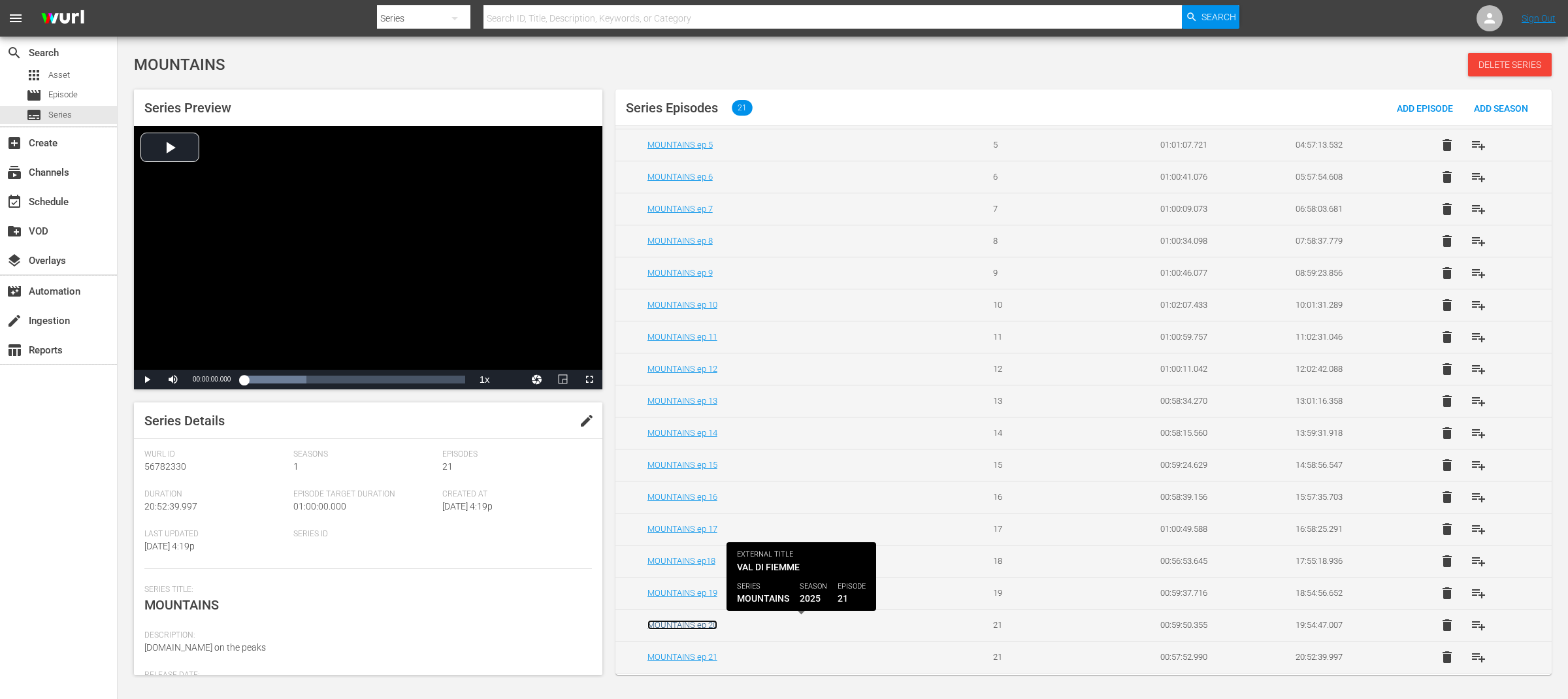
click at [700, 628] on link "MOUNTAINS ep 20" at bounding box center [682, 624] width 70 height 10
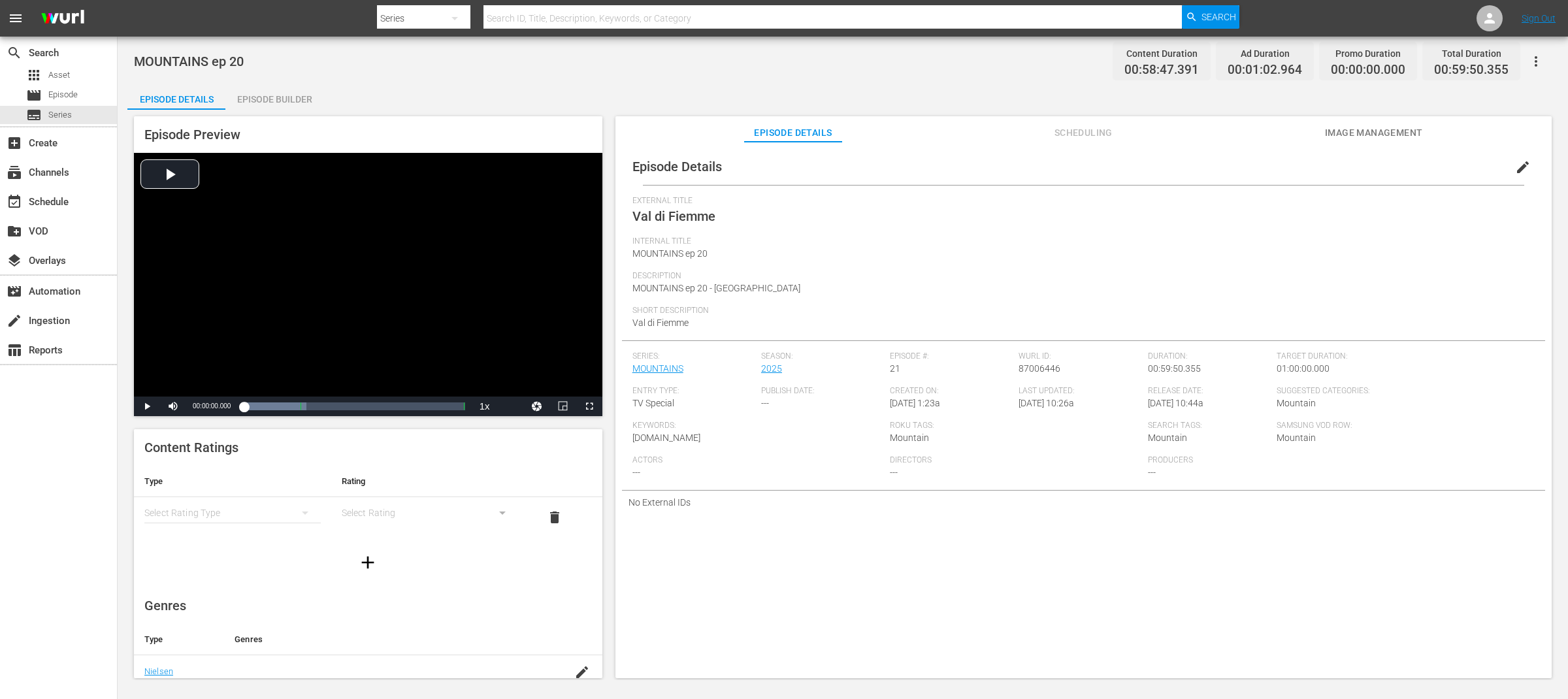
click at [732, 204] on span "External Title" at bounding box center [1080, 201] width 896 height 11
click at [1515, 172] on span "edit" at bounding box center [1522, 167] width 16 height 16
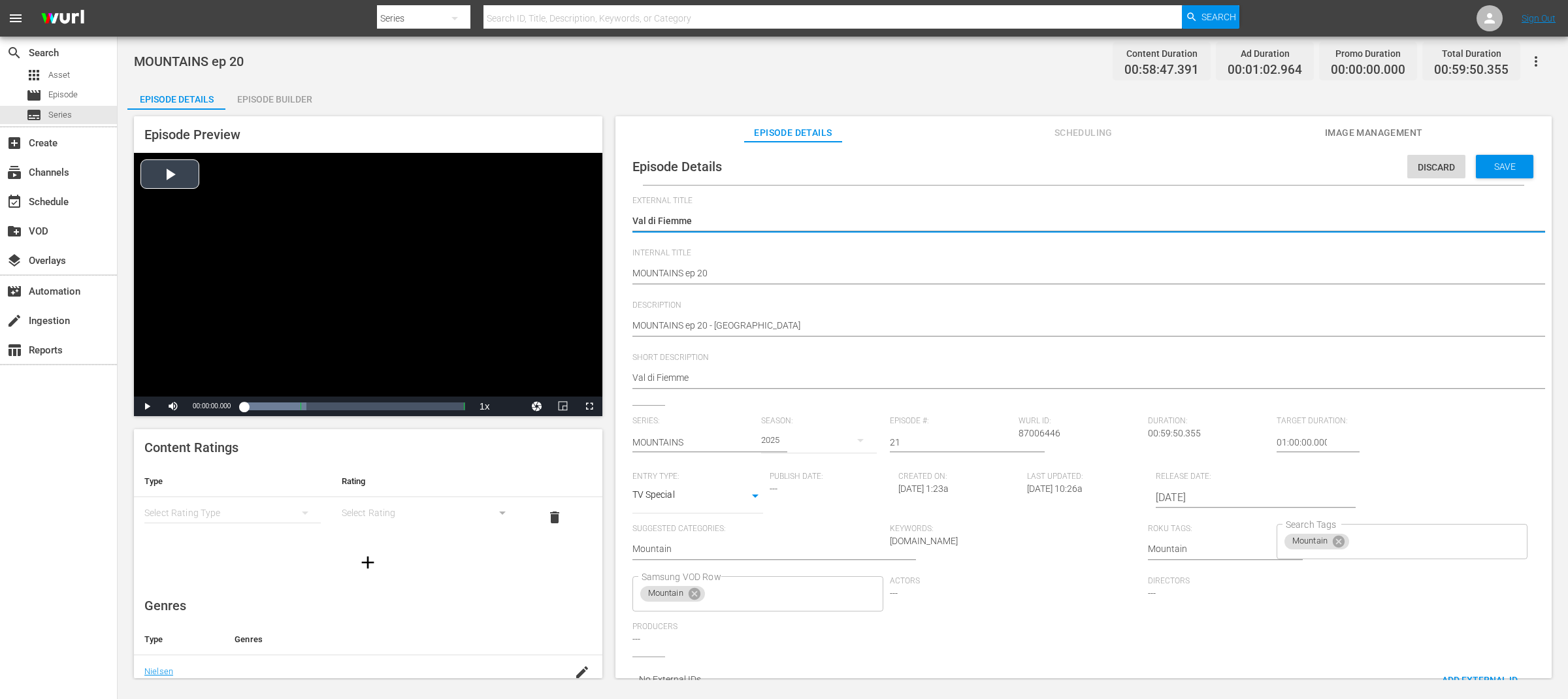
drag, startPoint x: 558, startPoint y: 223, endPoint x: 505, endPoint y: 223, distance: 53.0
click at [505, 223] on div "Episode Preview Video Player is loading. Play Video Play Mute Current Time 00:0…" at bounding box center [842, 399] width 1431 height 579
type textarea "MOUNTAINS"
click at [1497, 165] on span "Save" at bounding box center [1505, 167] width 43 height 11
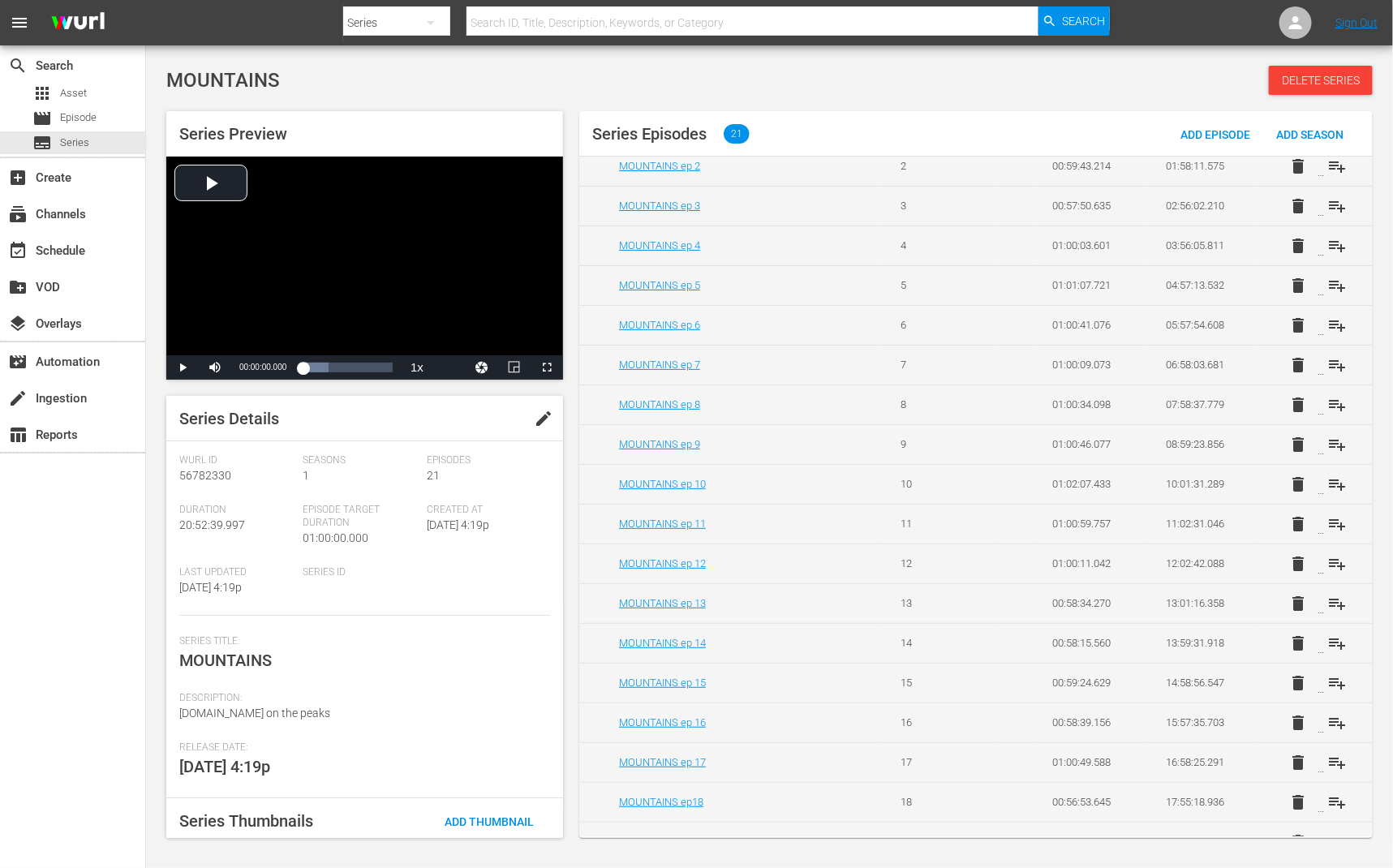
scroll to position [244, 0]
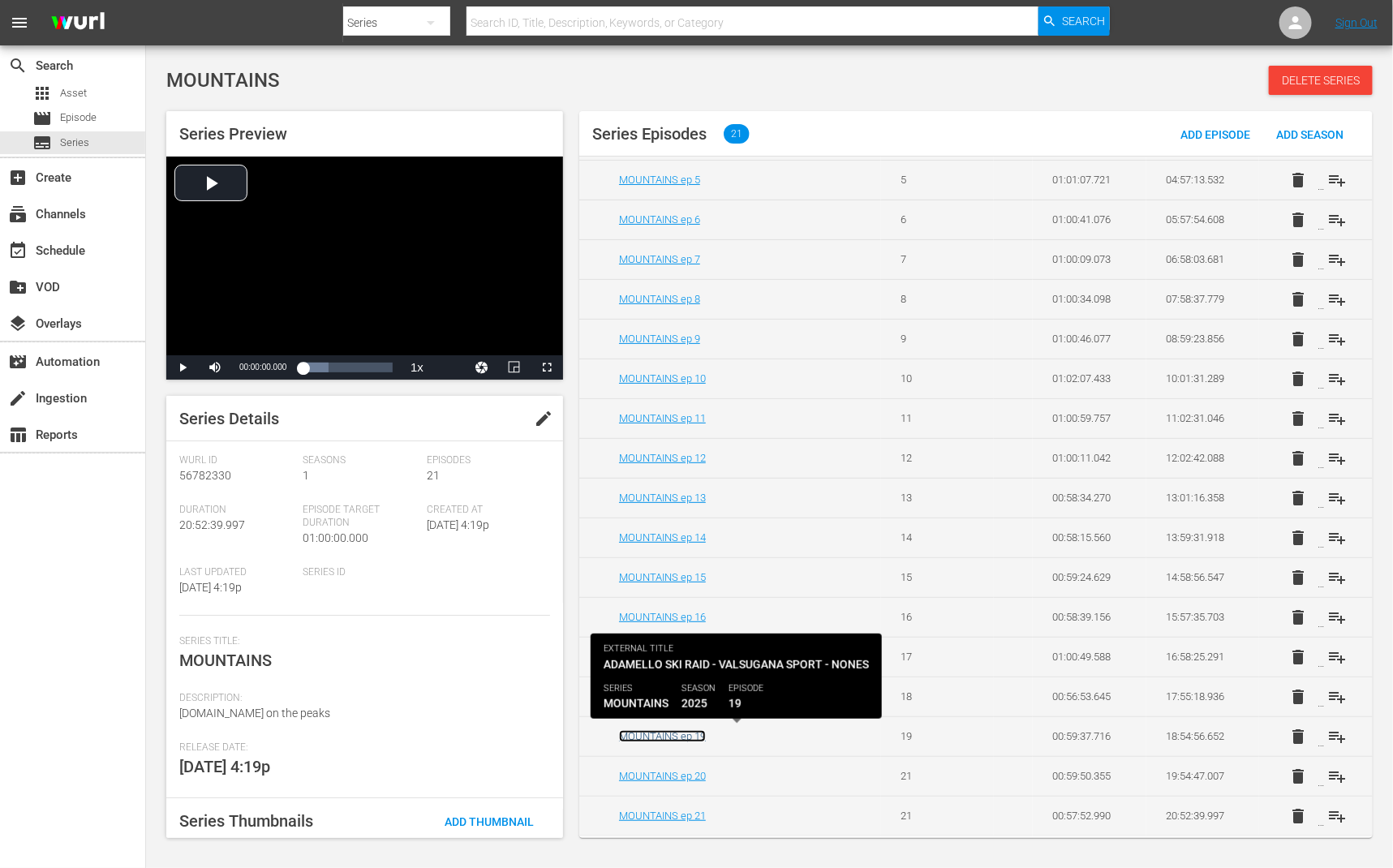
click at [693, 740] on link "MOUNTAINS ep 19" at bounding box center [663, 735] width 87 height 12
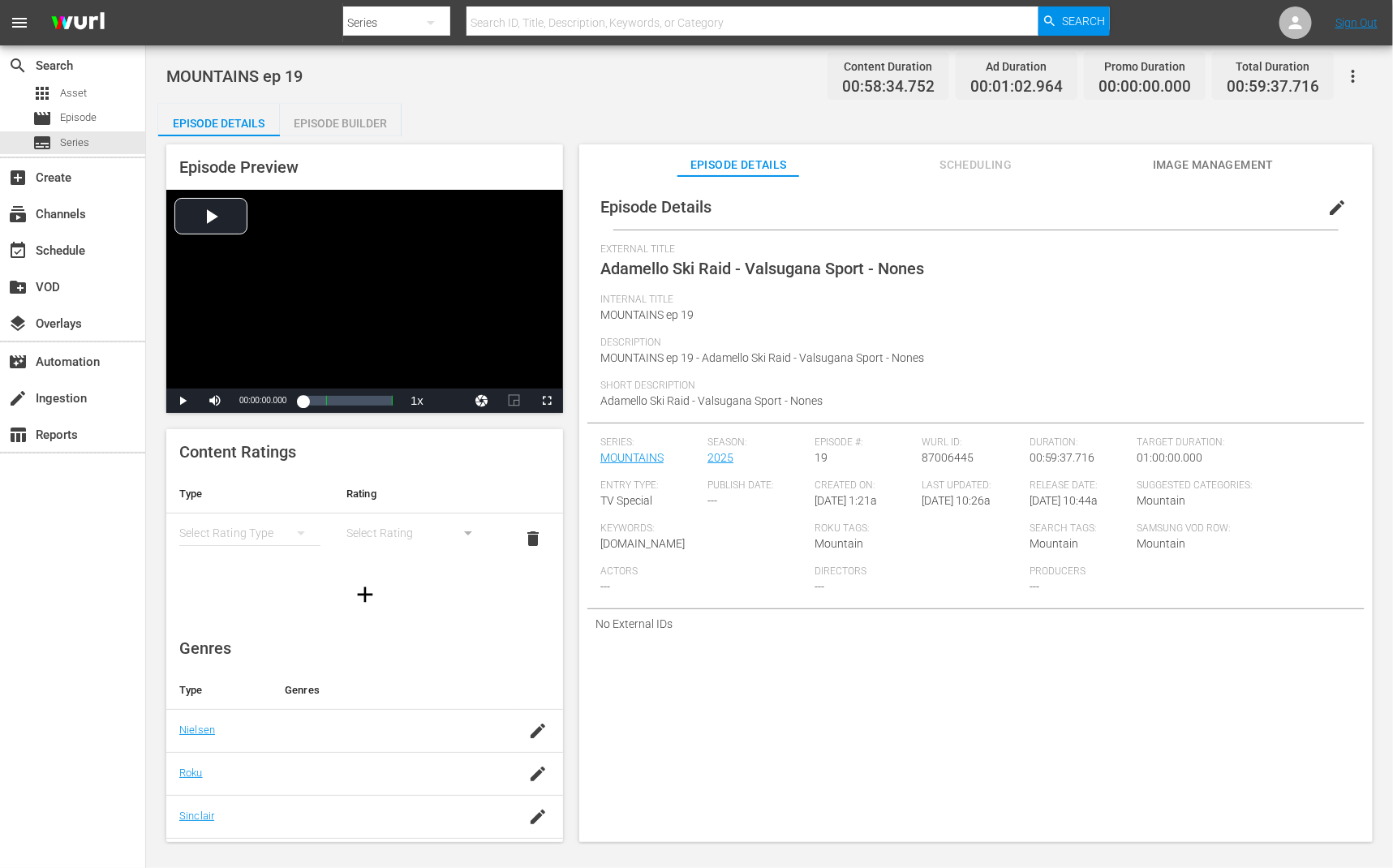
click at [1328, 207] on span "edit" at bounding box center [1337, 207] width 20 height 20
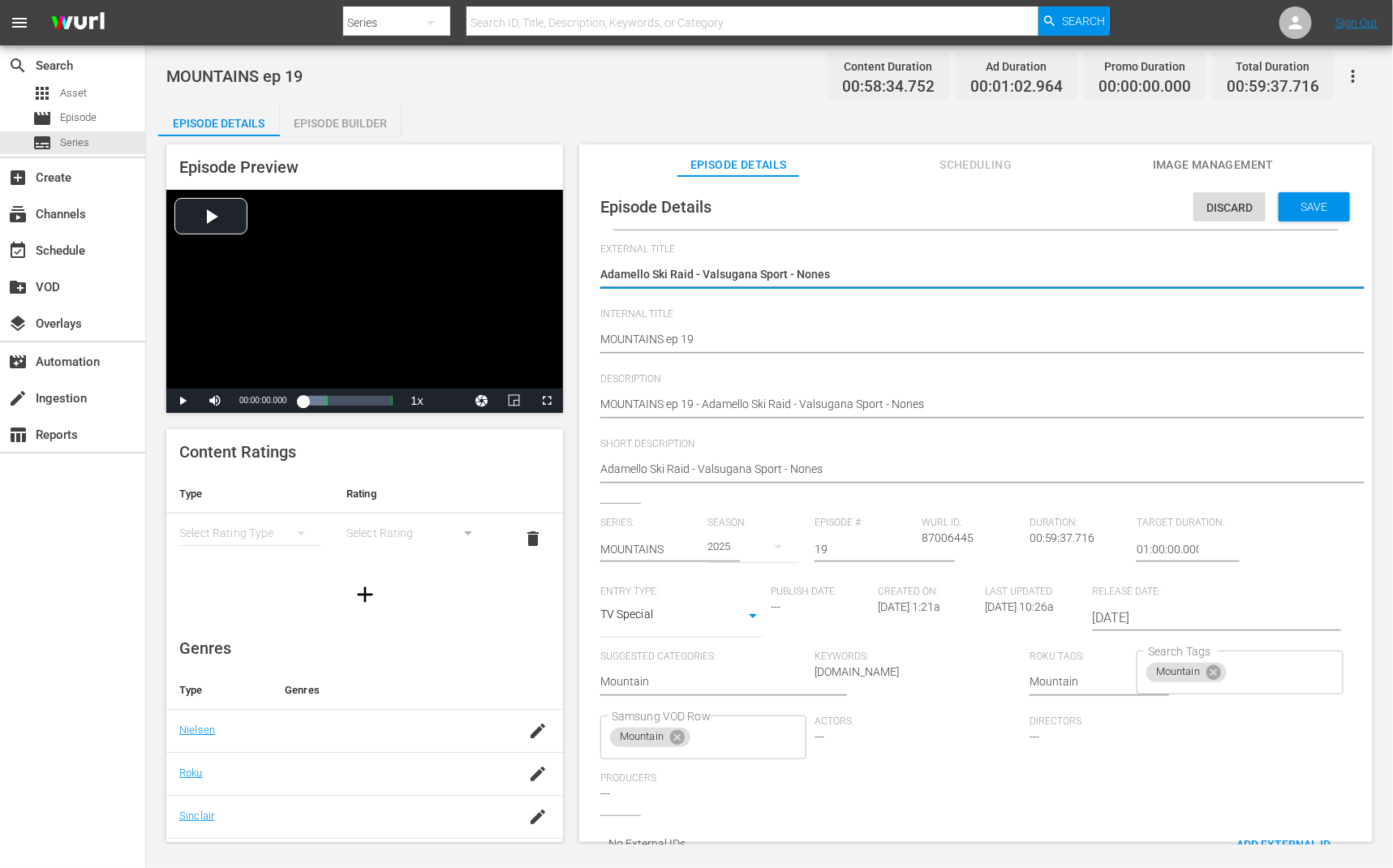
click at [882, 275] on textarea "Adamello Ski Raid - Valsugana Sport - Nones" at bounding box center [972, 275] width 743 height 20
type textarea "MOUNTAINS"
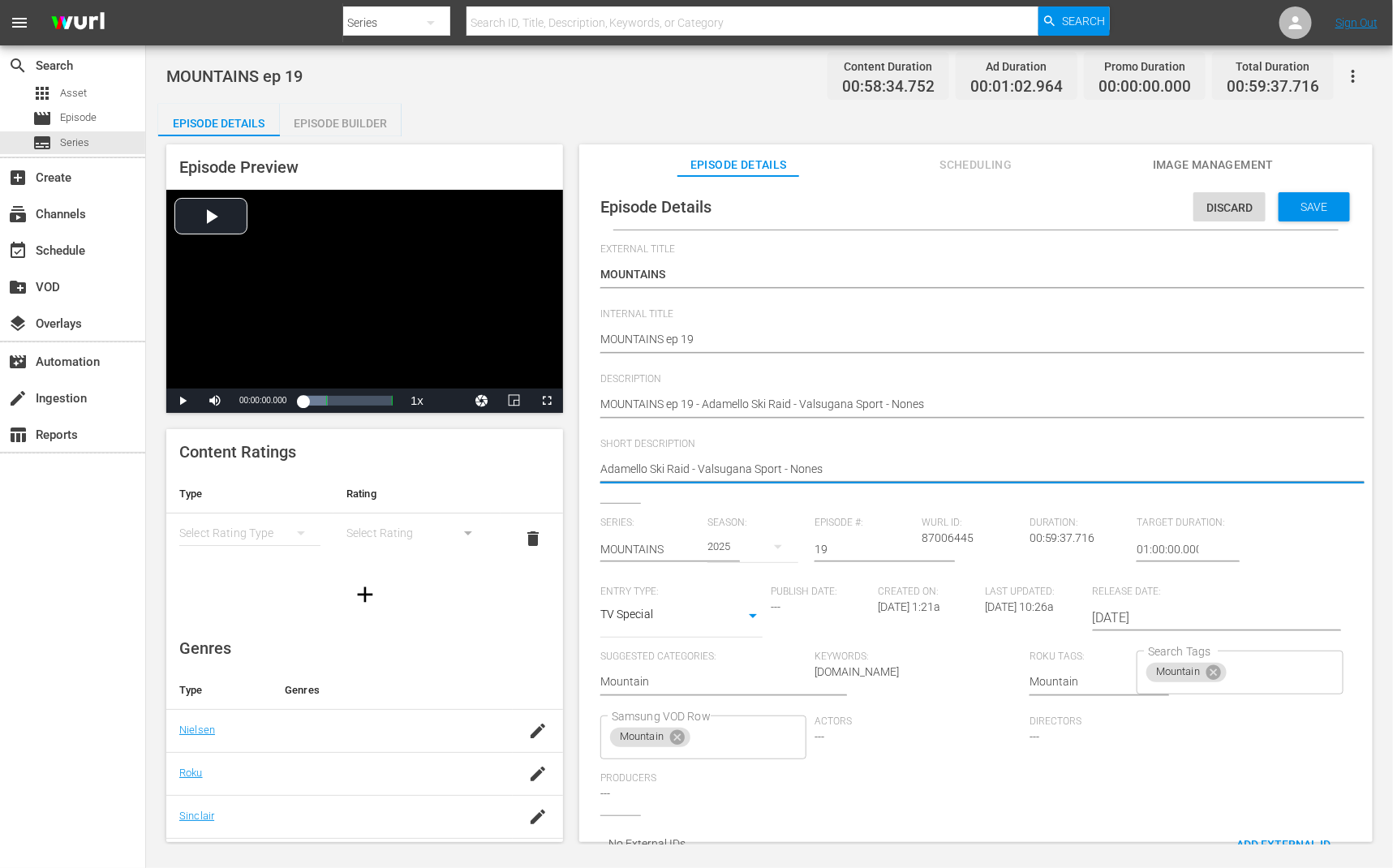
drag, startPoint x: 693, startPoint y: 468, endPoint x: 990, endPoint y: 473, distance: 297.0
type textarea "Adamello Ski Raid"
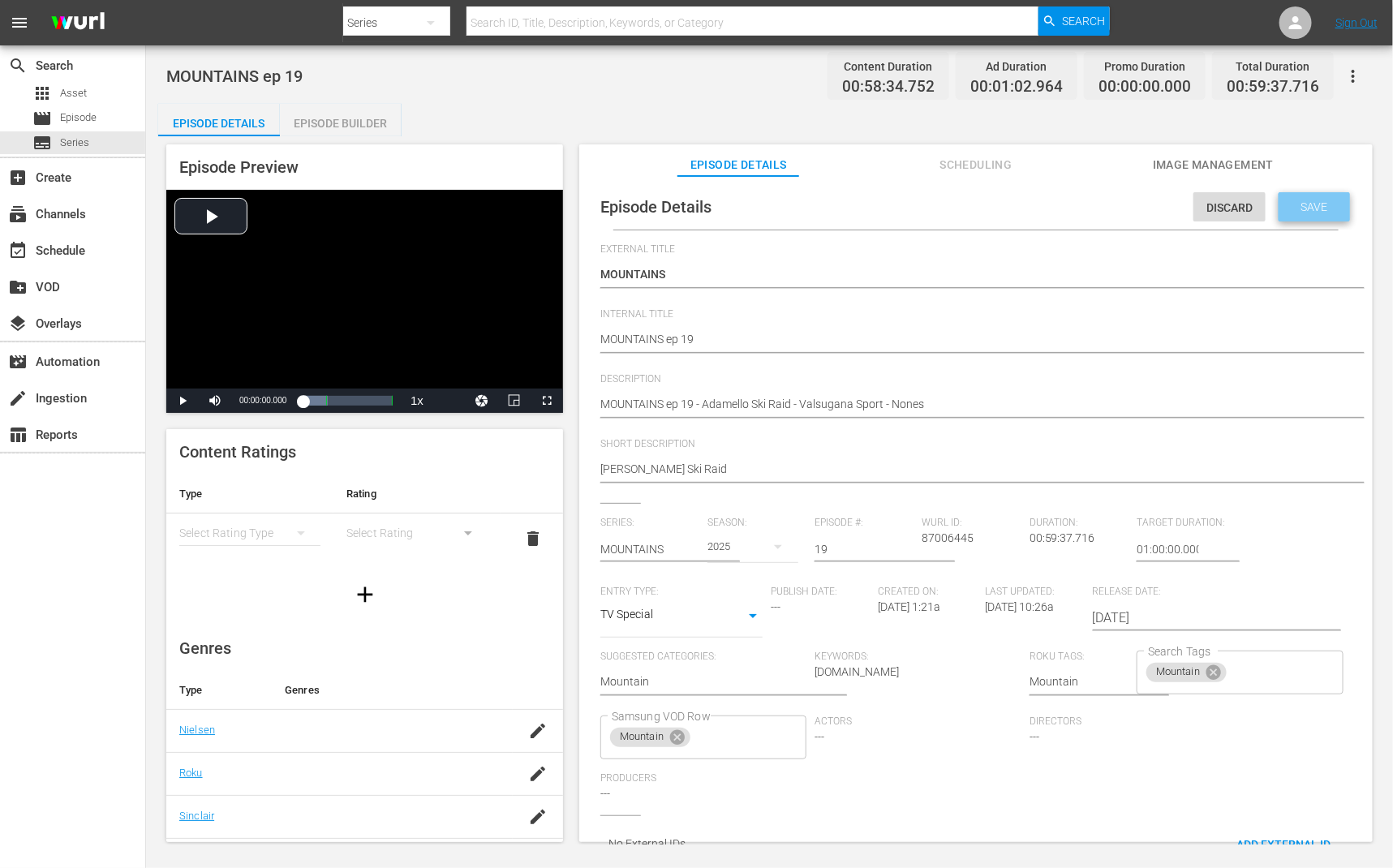
click at [1327, 194] on div "Save" at bounding box center [1314, 206] width 71 height 29
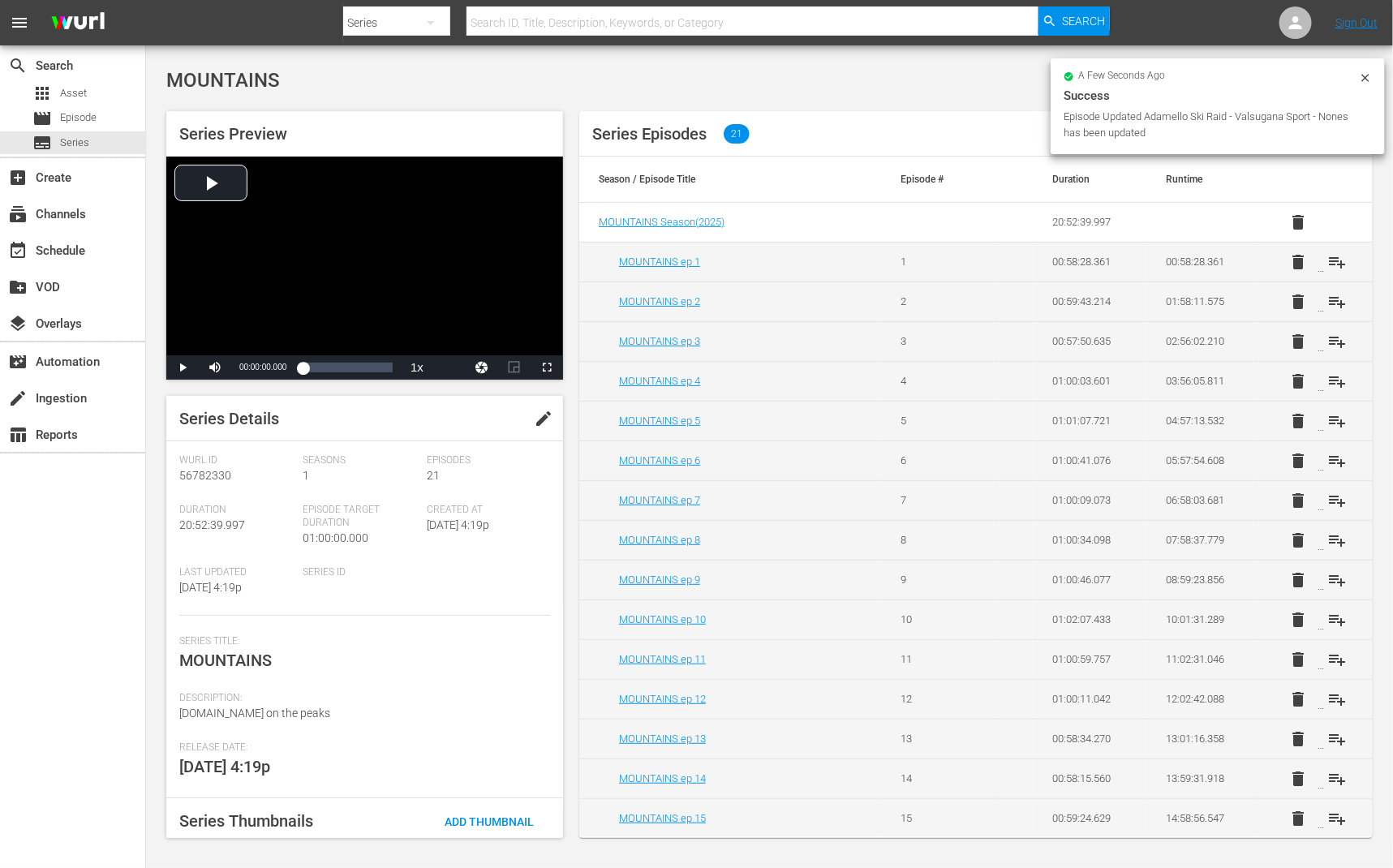
scroll to position [244, 0]
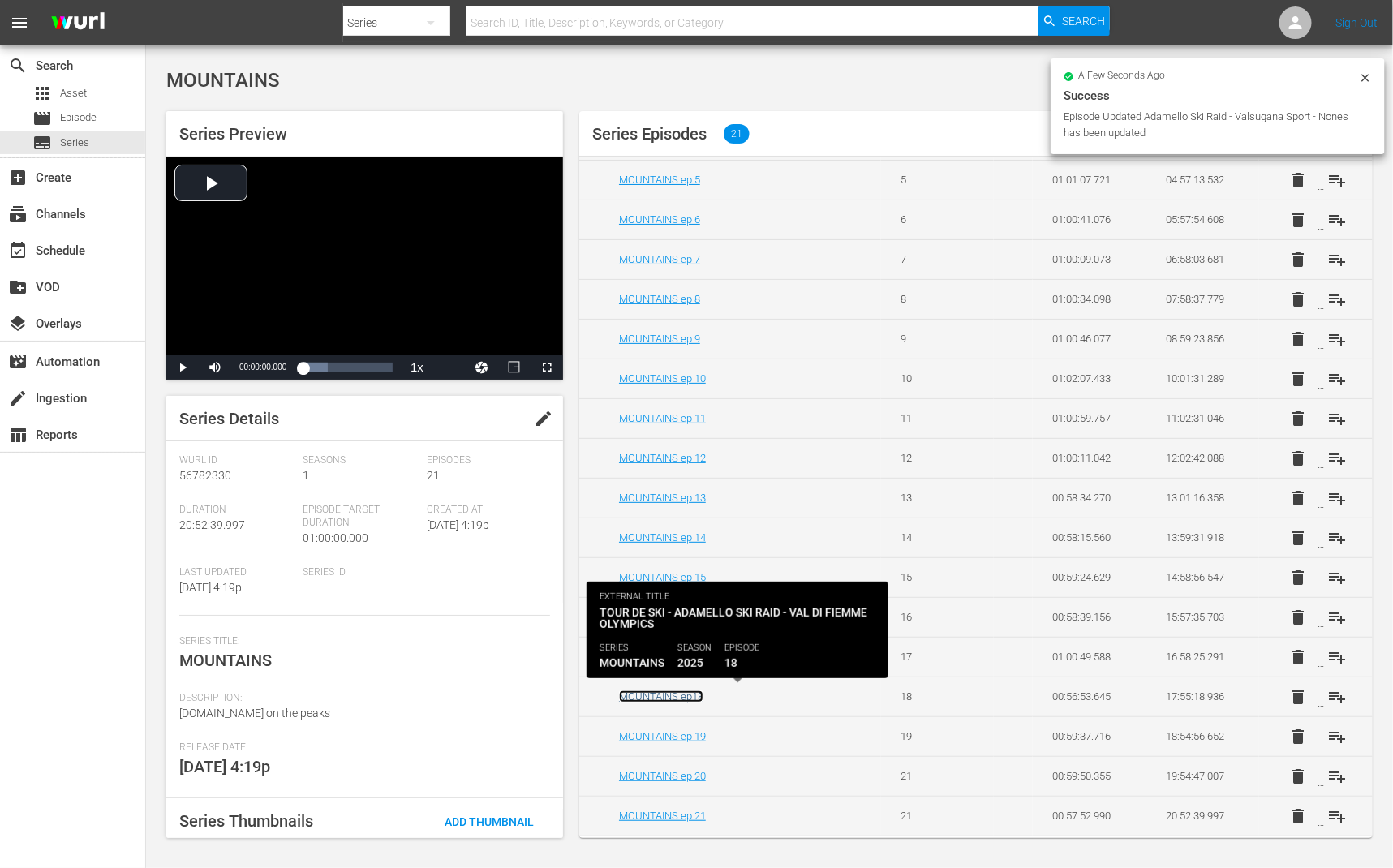
click at [686, 699] on link "MOUNTAINS ep18" at bounding box center [661, 696] width 84 height 12
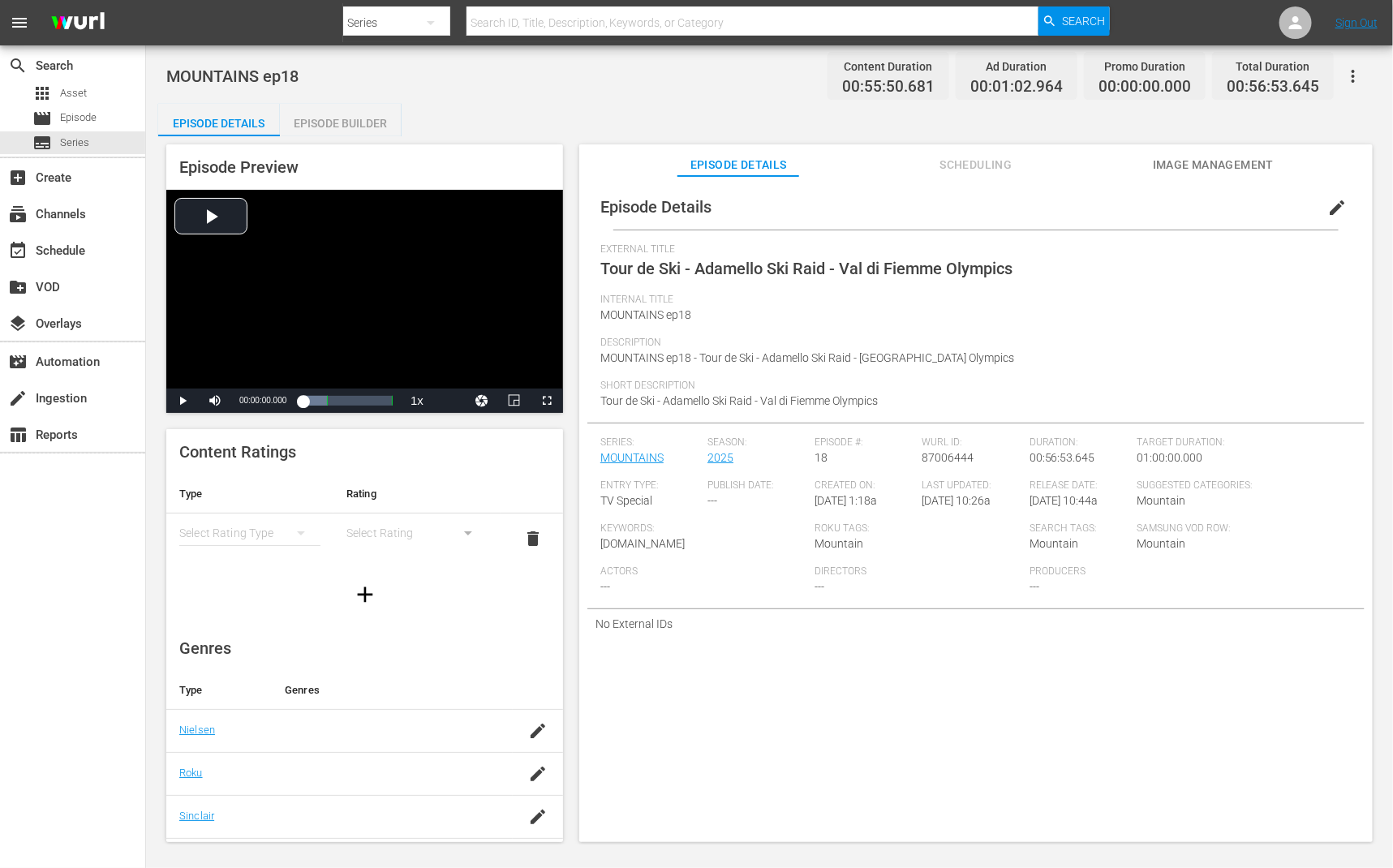
click at [1330, 209] on span "edit" at bounding box center [1337, 207] width 20 height 20
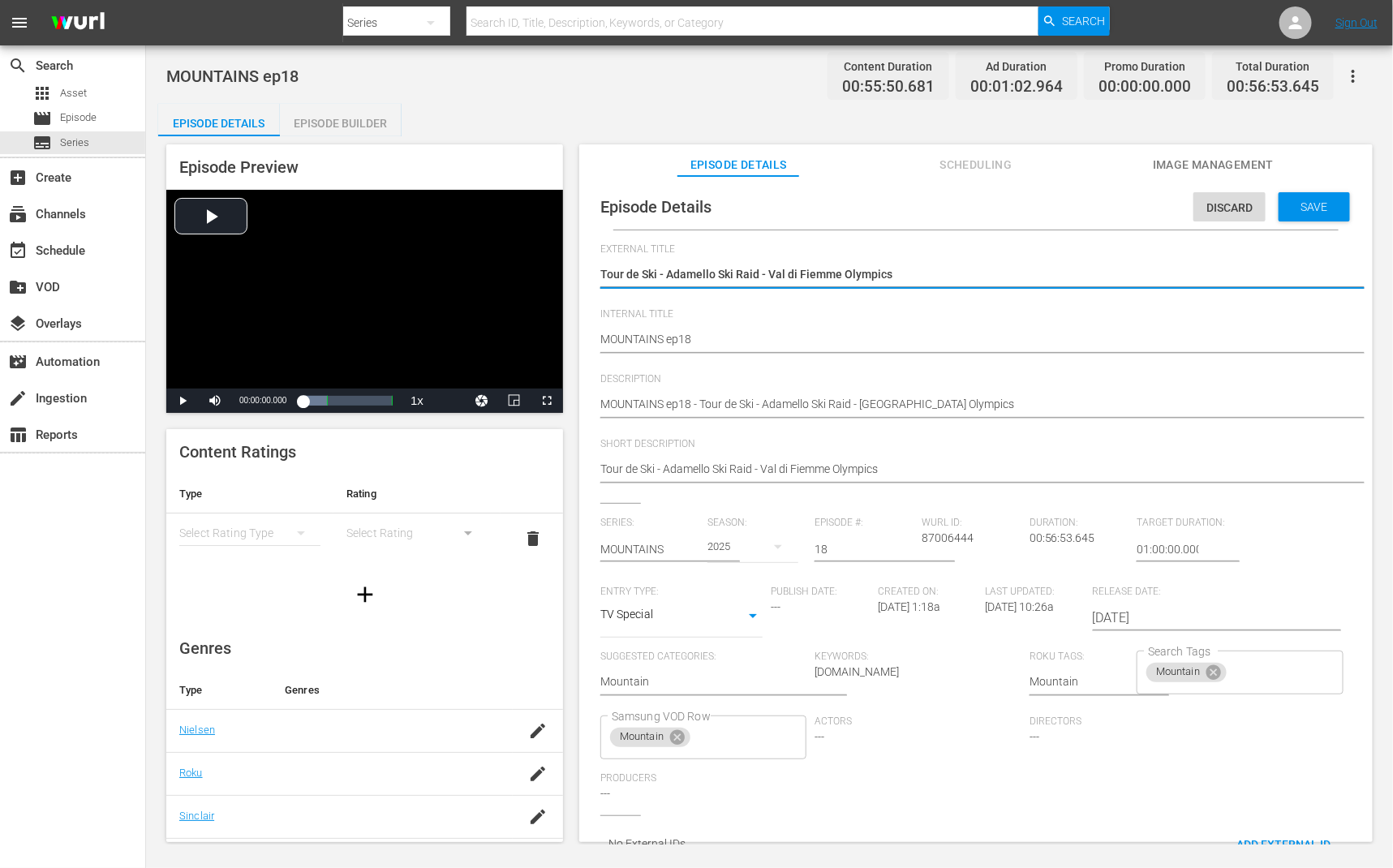
click at [938, 286] on div "Tour de Ski - Adamello Ski Raid - Val di Fiemme Olympics Tour de Ski - Adamello…" at bounding box center [972, 275] width 743 height 39
paste textarea "MOUNTAINS"
type textarea "MOUNTAINS"
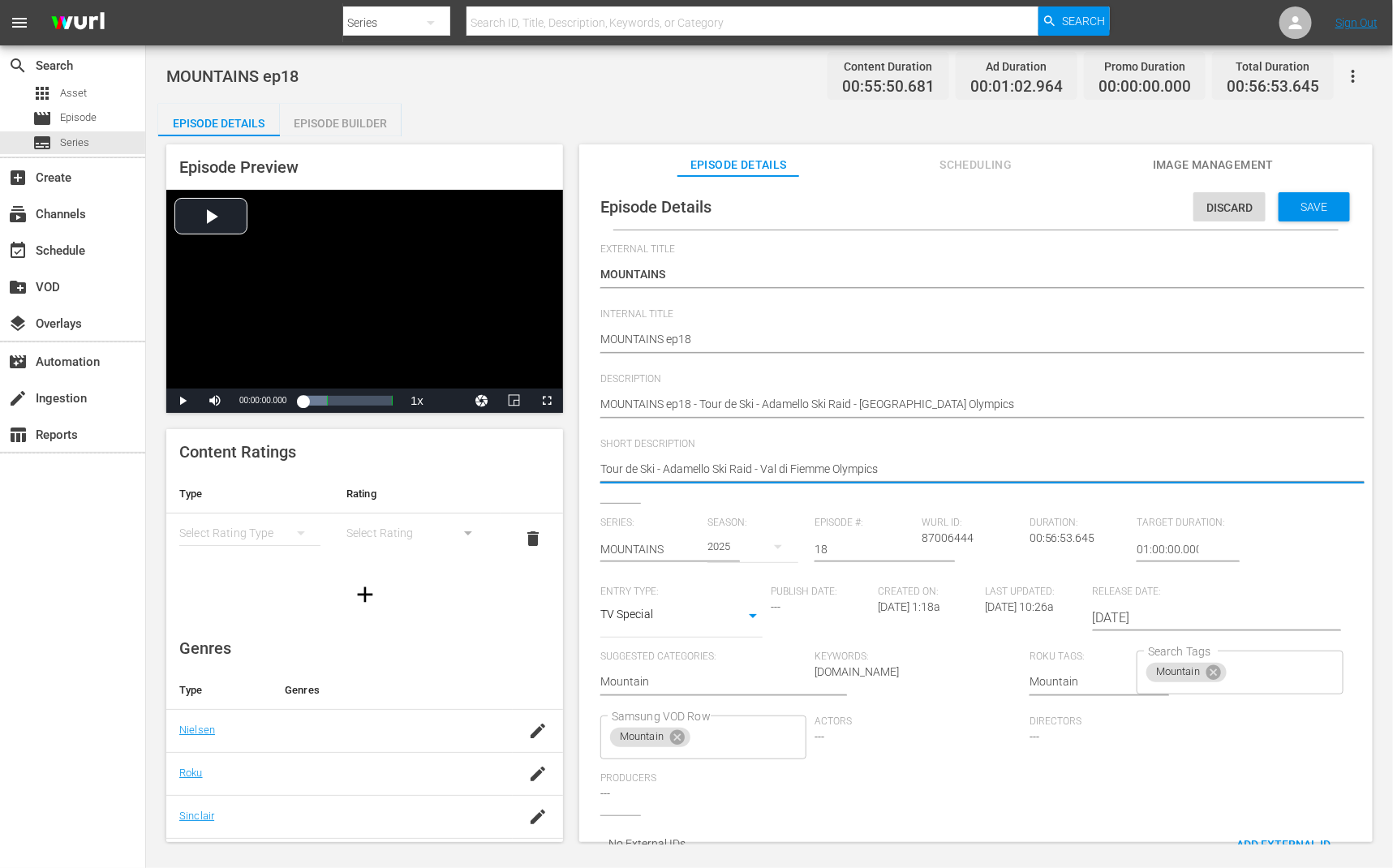
drag, startPoint x: 656, startPoint y: 469, endPoint x: 1046, endPoint y: 463, distance: 390.0
type textarea "Tour de Ski"
click at [1301, 213] on div "Save" at bounding box center [1314, 206] width 71 height 29
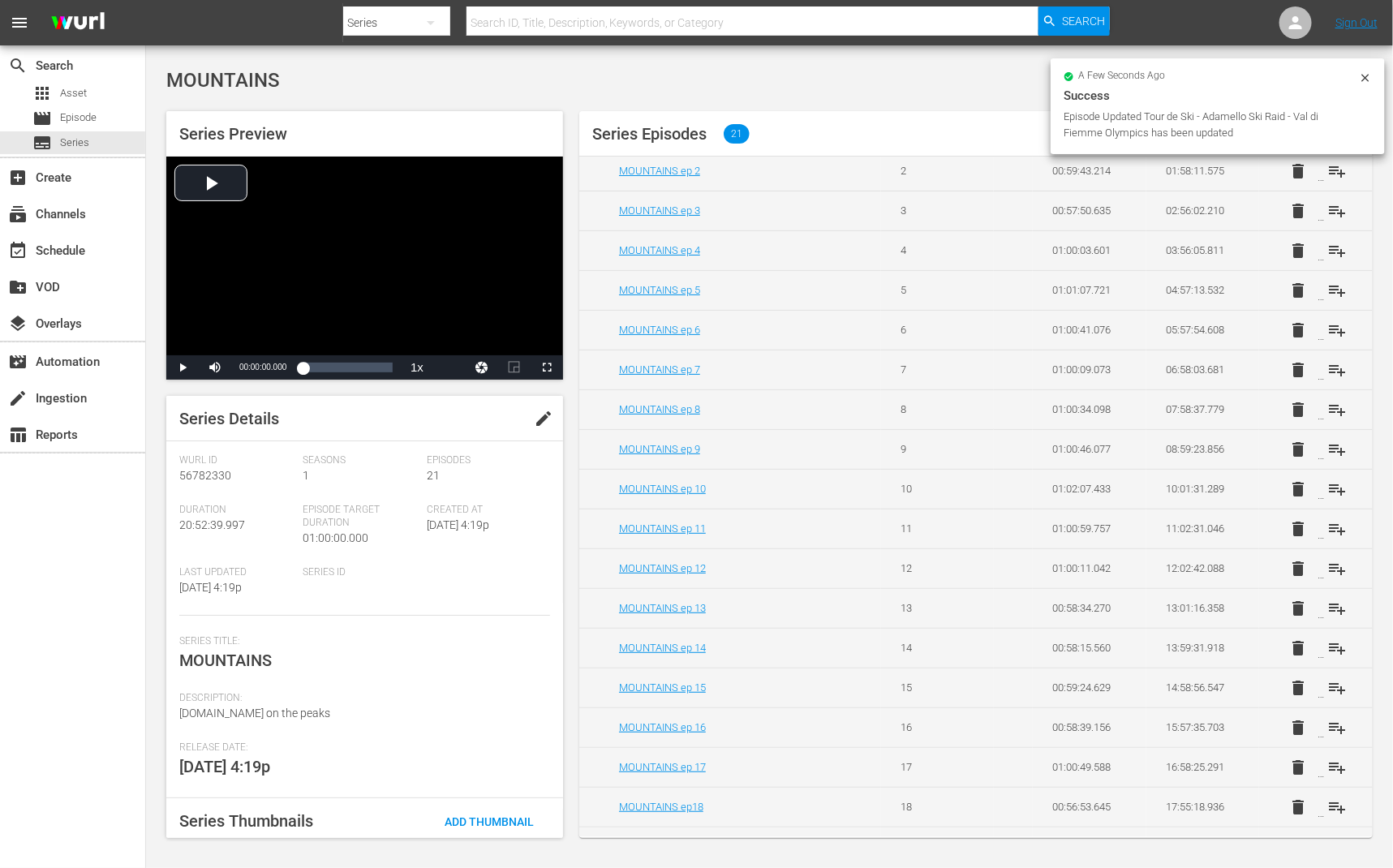
scroll to position [244, 0]
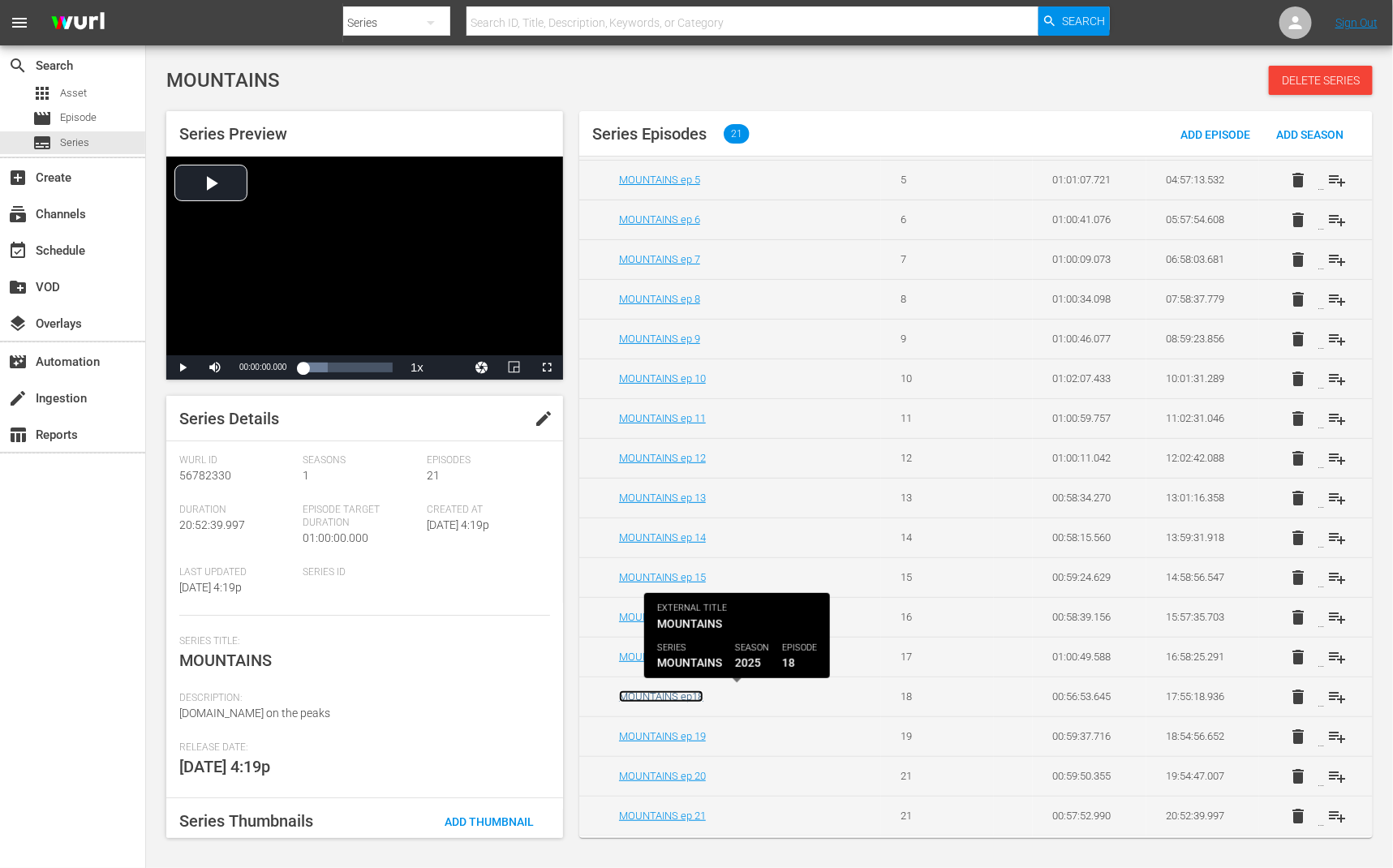
click at [686, 694] on link "MOUNTAINS ep18" at bounding box center [661, 696] width 84 height 12
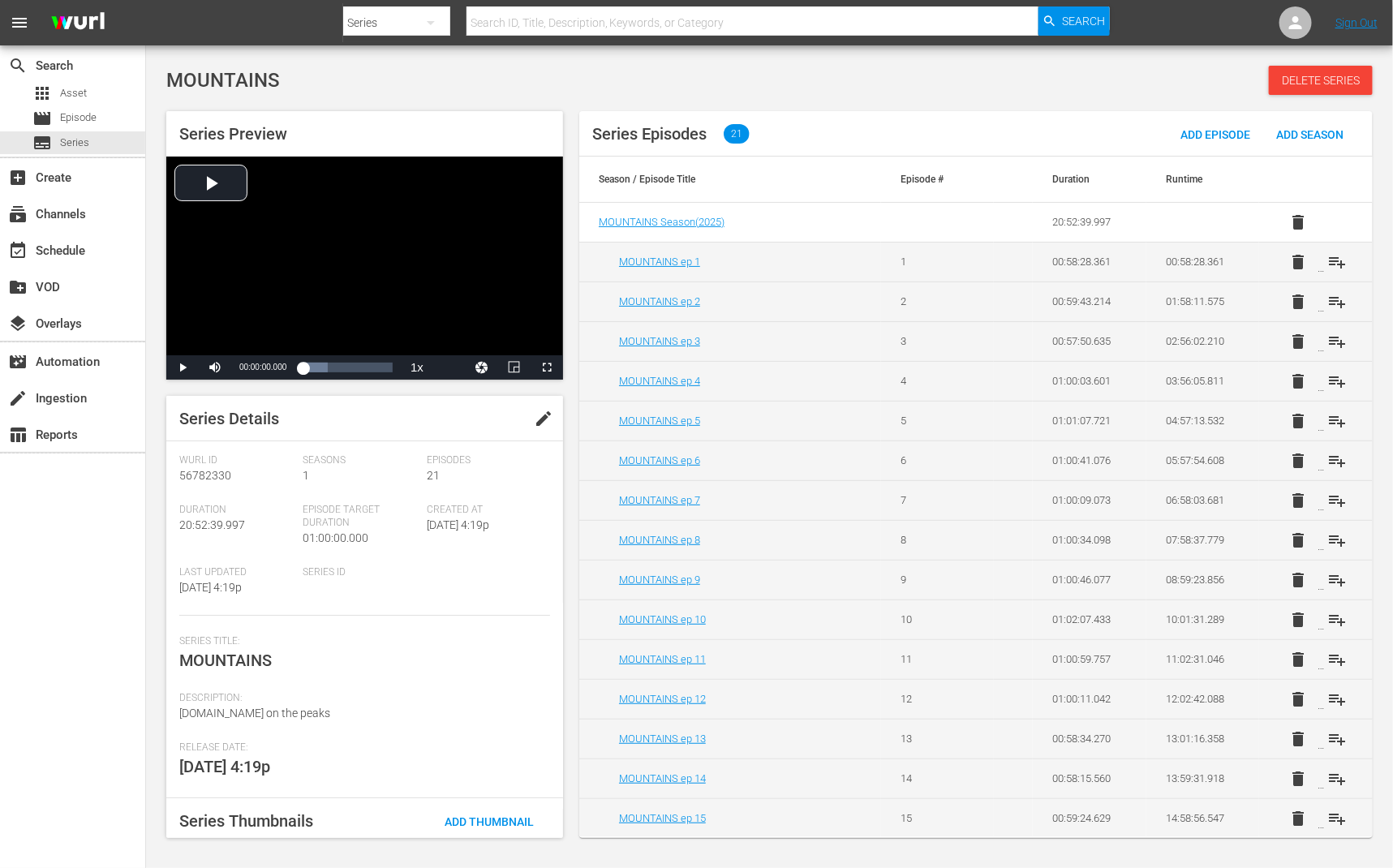
scroll to position [244, 0]
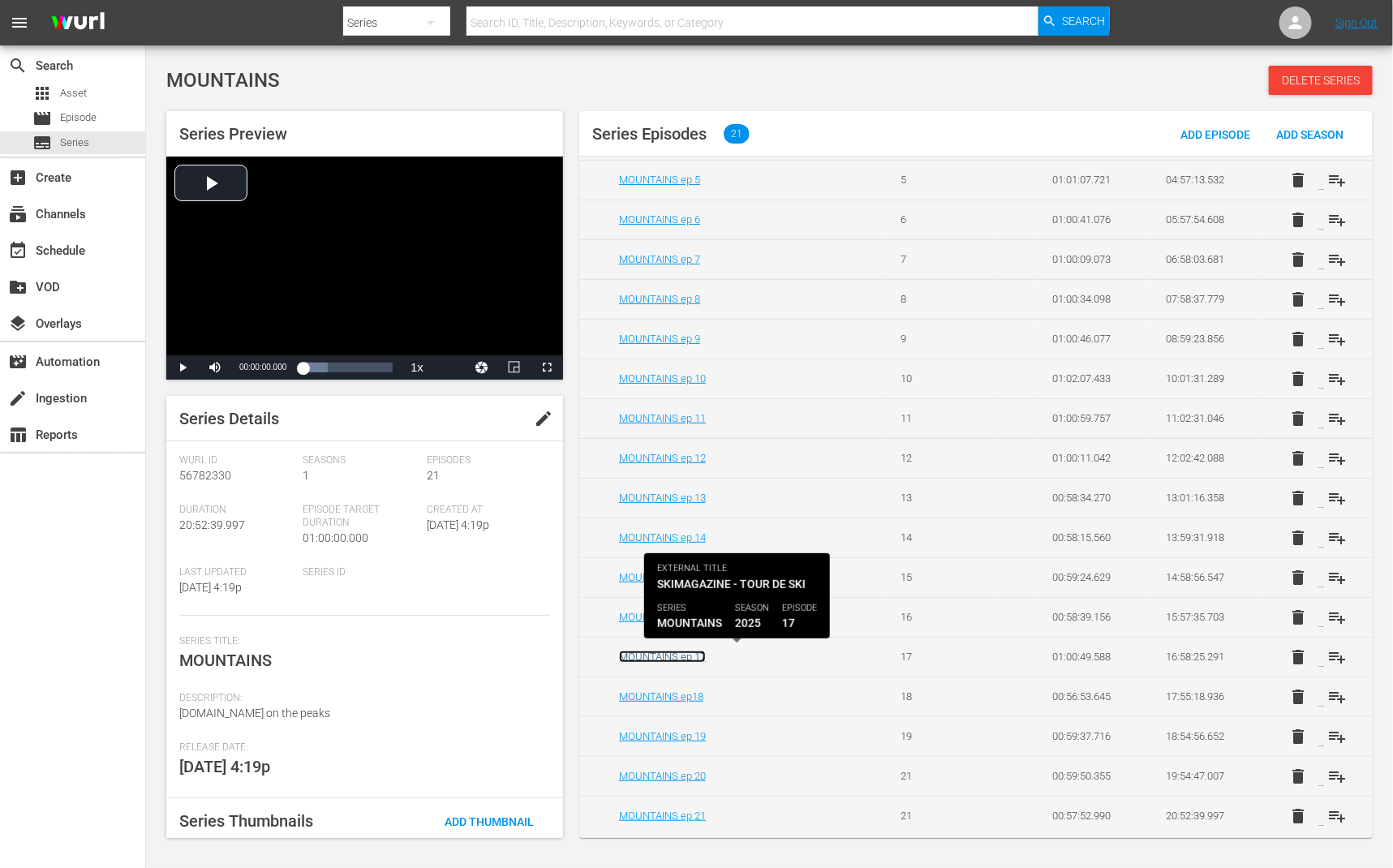
click at [705, 656] on link "MOUNTAINS ep 17" at bounding box center [663, 656] width 87 height 12
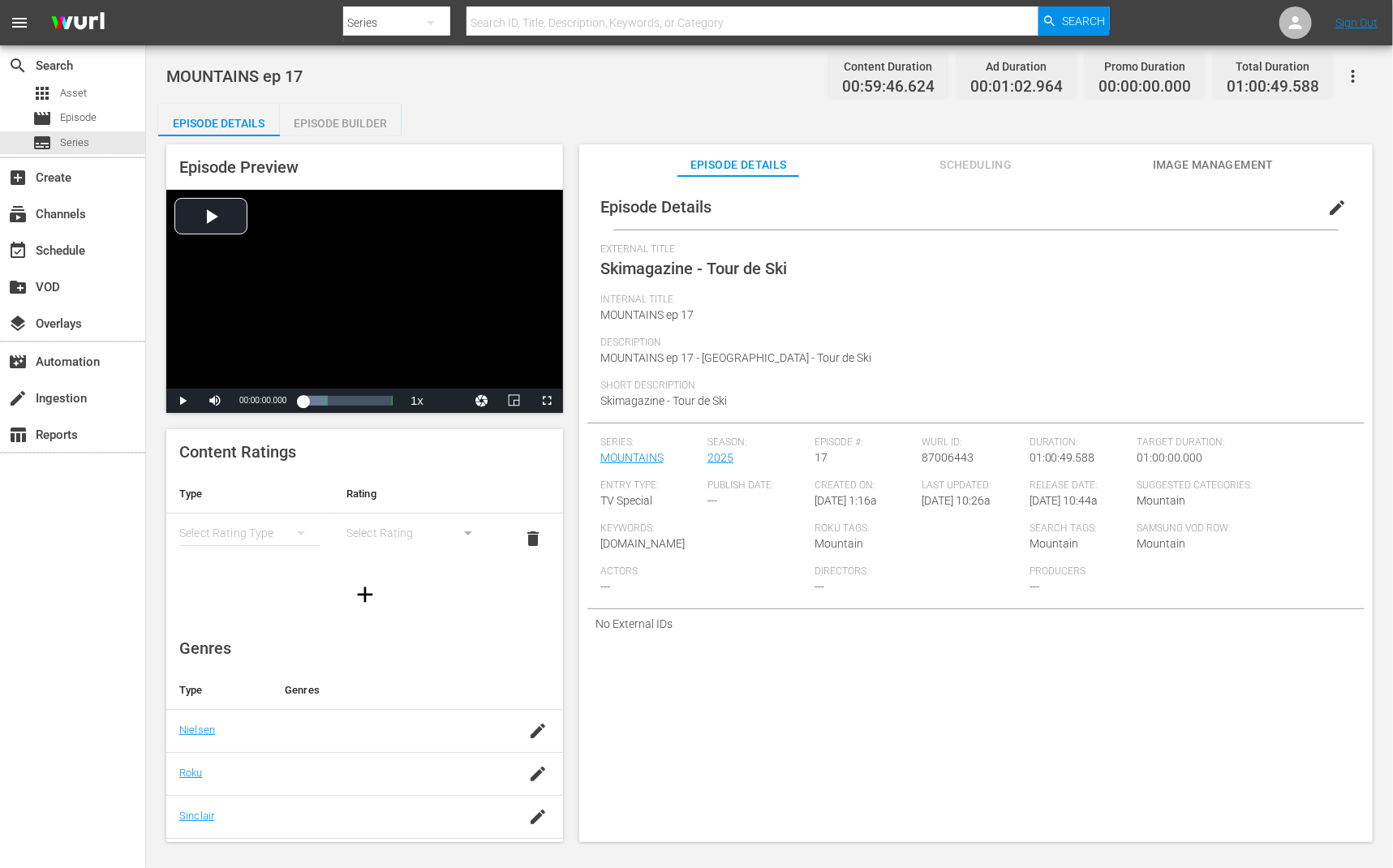
click at [1336, 207] on span "edit" at bounding box center [1337, 207] width 20 height 20
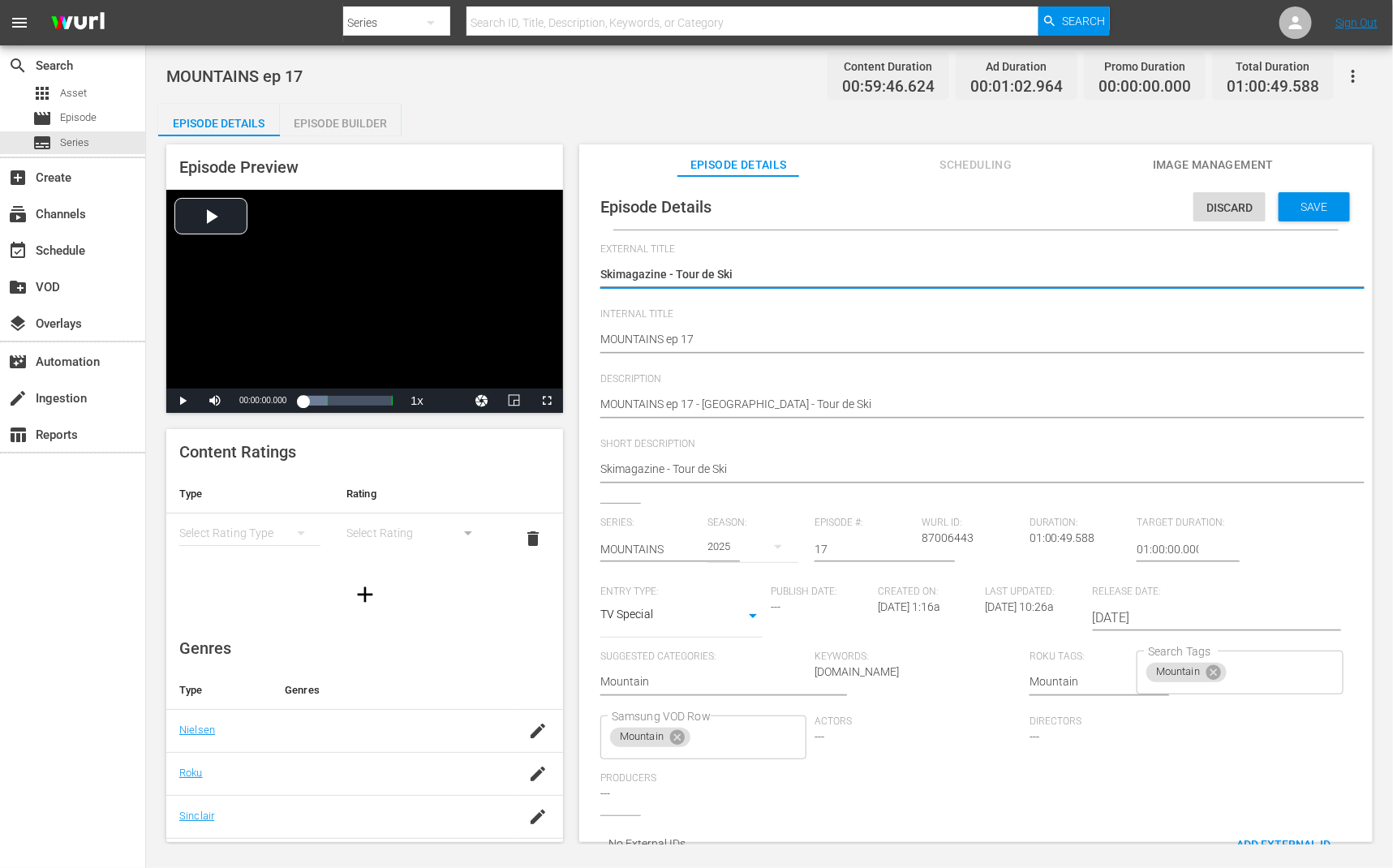
click at [824, 278] on textarea "Skimagazine - Tour de Ski" at bounding box center [972, 275] width 743 height 20
type textarea "MOUNTAINS"
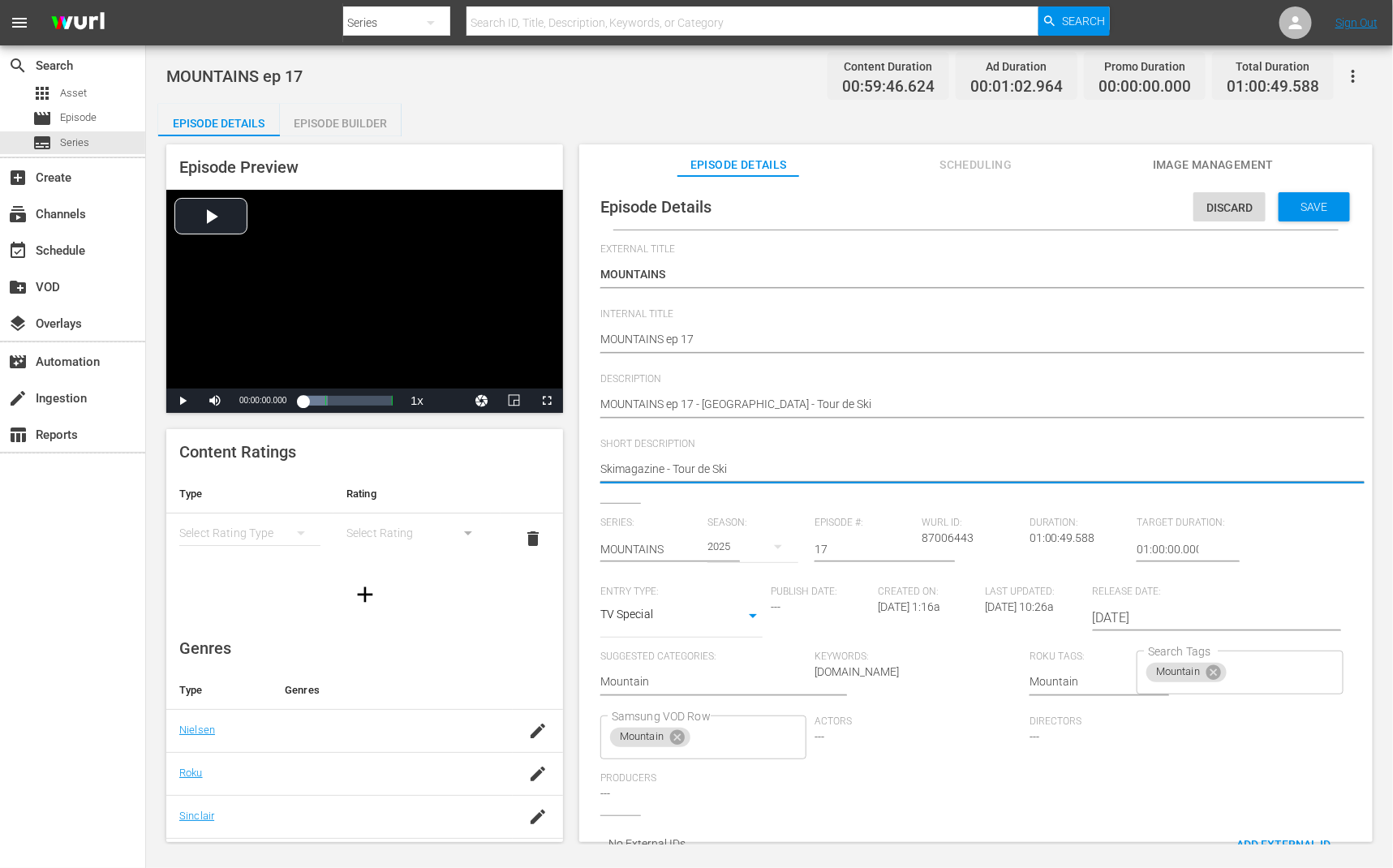
drag, startPoint x: 673, startPoint y: 466, endPoint x: 531, endPoint y: 463, distance: 142.0
type textarea "Tour de Ski"
click at [1319, 207] on span "Save" at bounding box center [1315, 207] width 53 height 13
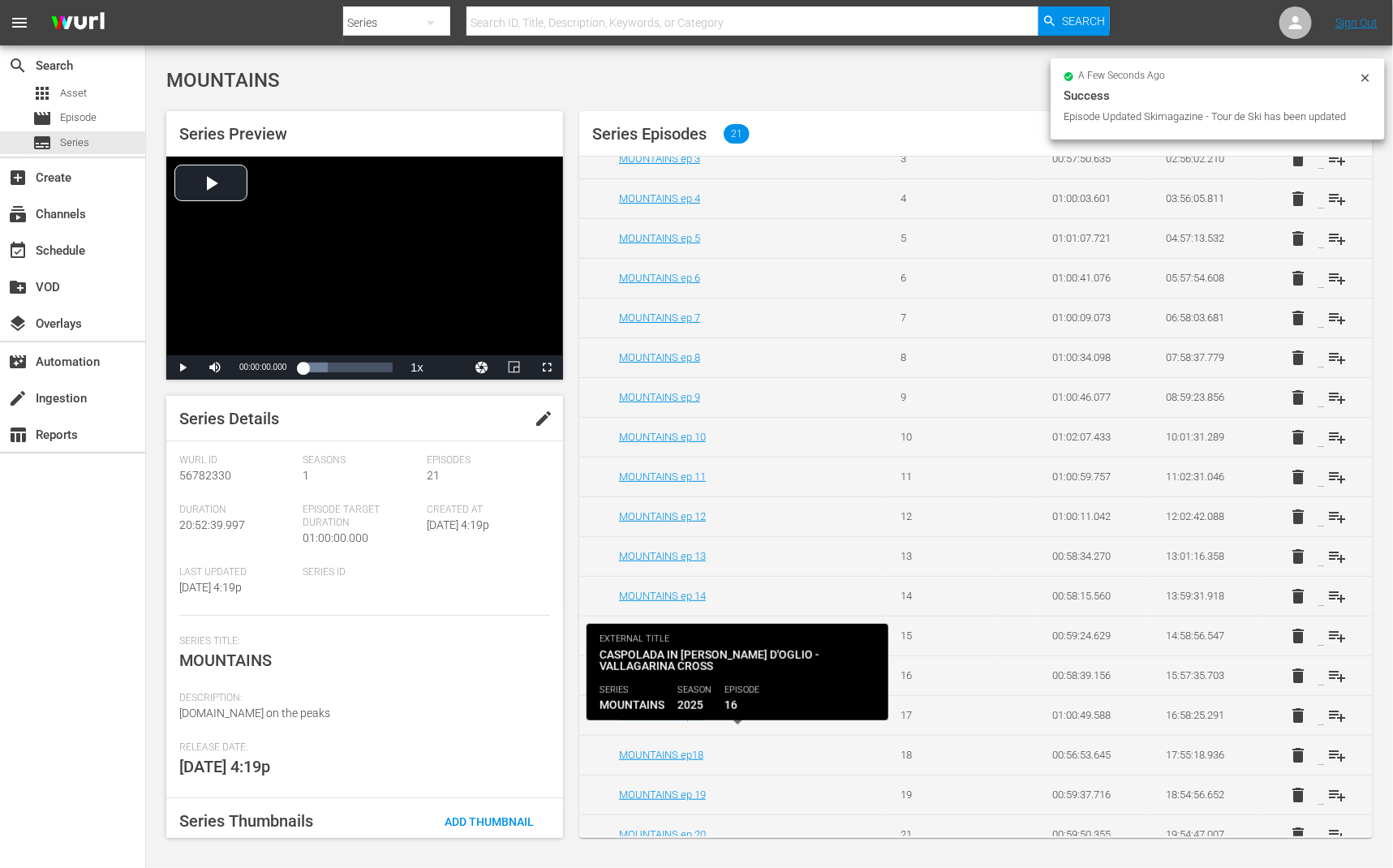
scroll to position [204, 0]
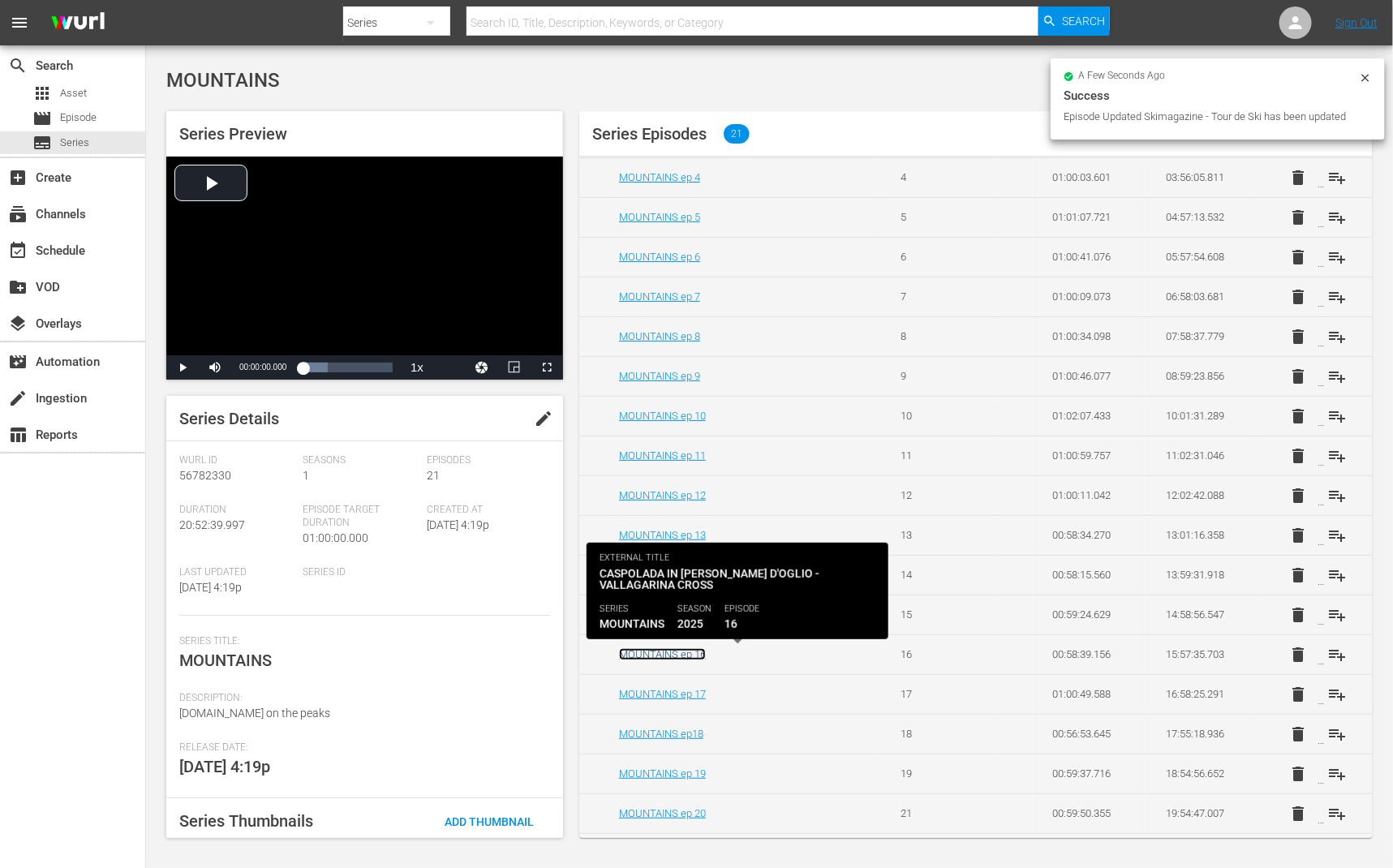
click at [694, 654] on link "MOUNTAINS ep 16" at bounding box center [663, 654] width 87 height 12
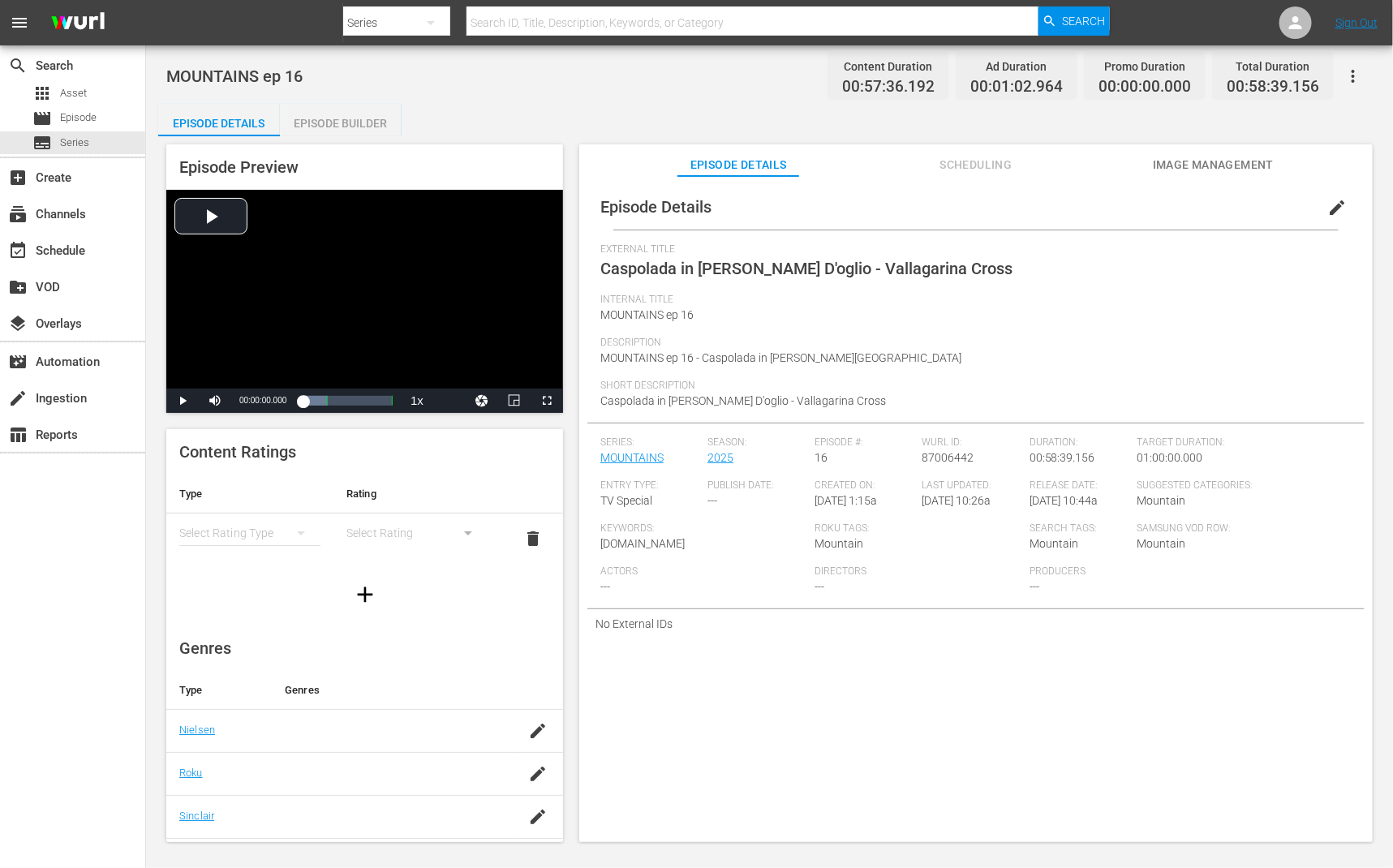
click at [1329, 209] on span "edit" at bounding box center [1337, 207] width 20 height 20
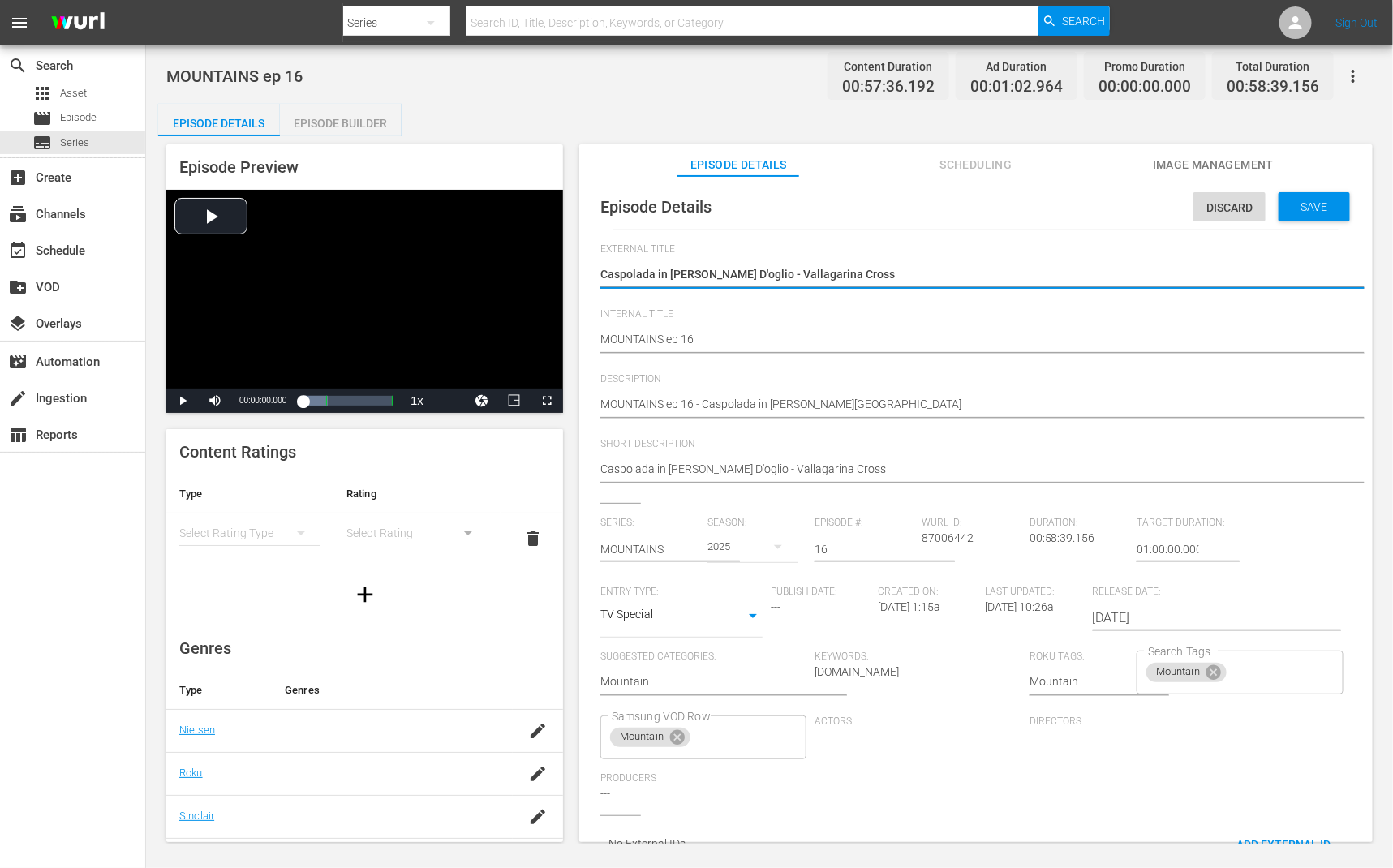
click at [924, 275] on textarea "Caspolada in Vezza D'oglio - Vallagarina Cross" at bounding box center [972, 275] width 743 height 20
type textarea "MOUNTAINS"
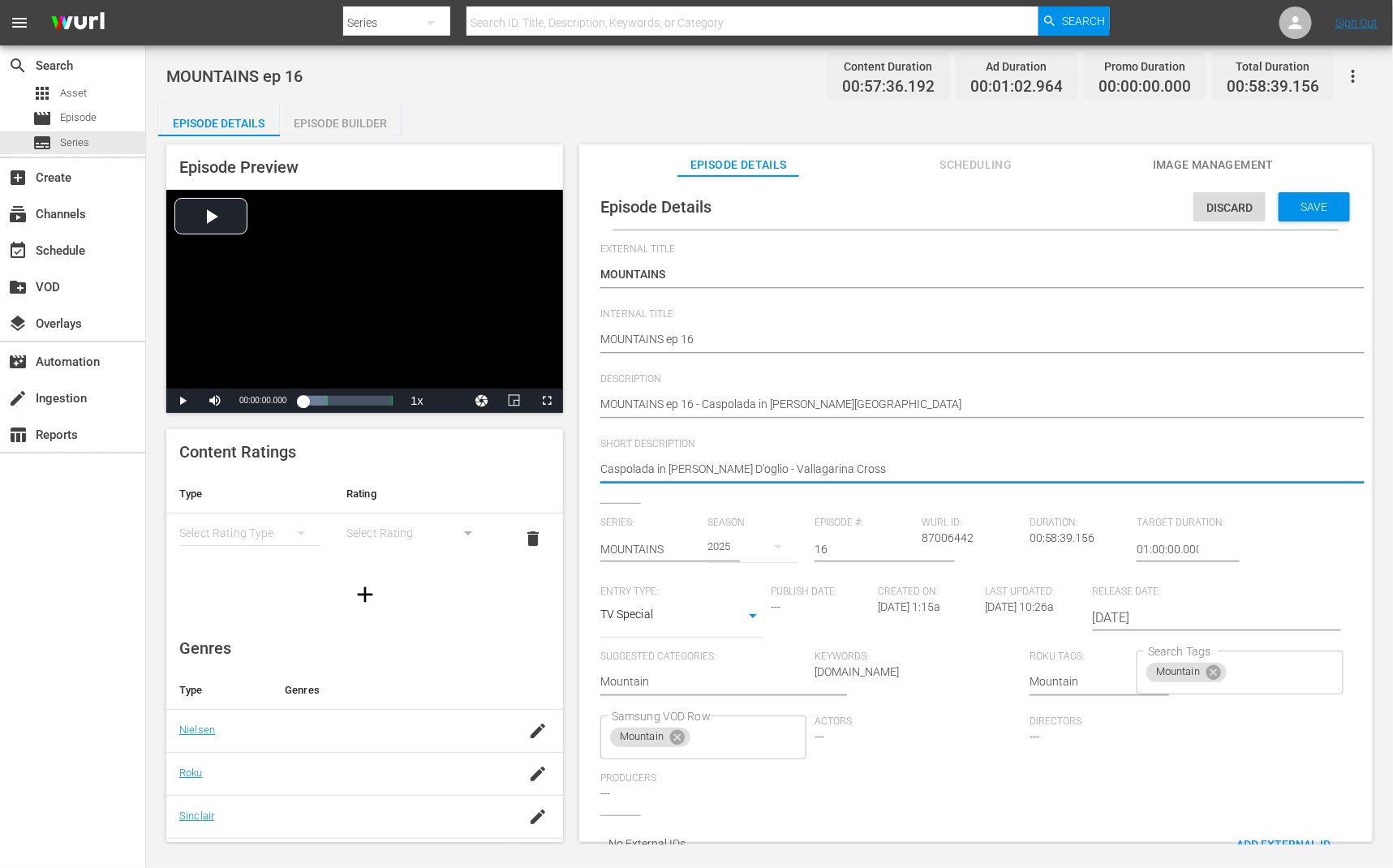
drag, startPoint x: 734, startPoint y: 469, endPoint x: 1030, endPoint y: 463, distance: 296.1
type textarea "Caspolada in Vezza D'oglio"
click at [1321, 204] on span "Save" at bounding box center [1315, 207] width 53 height 13
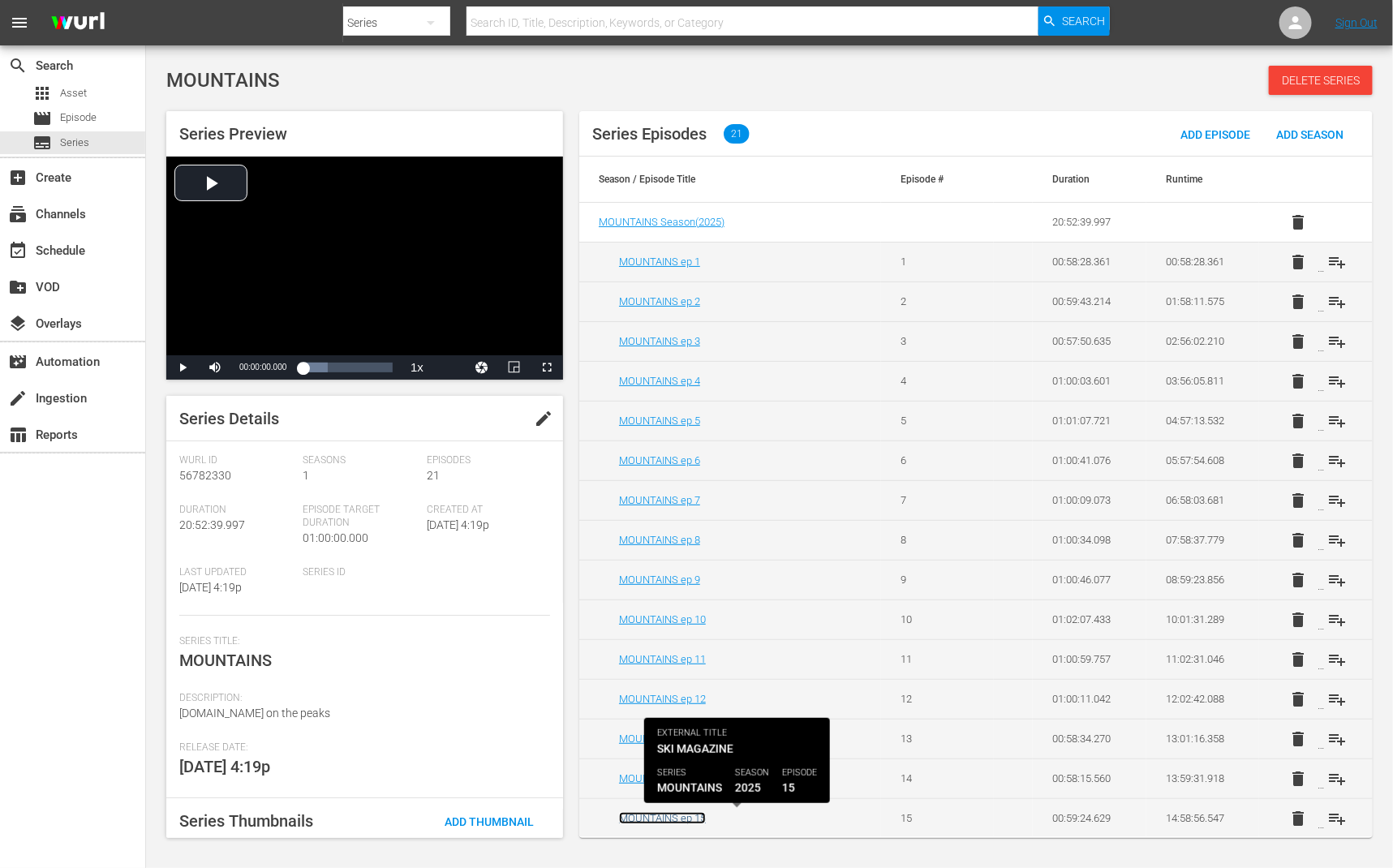
click at [687, 817] on link "MOUNTAINS ep 15" at bounding box center [663, 818] width 87 height 12
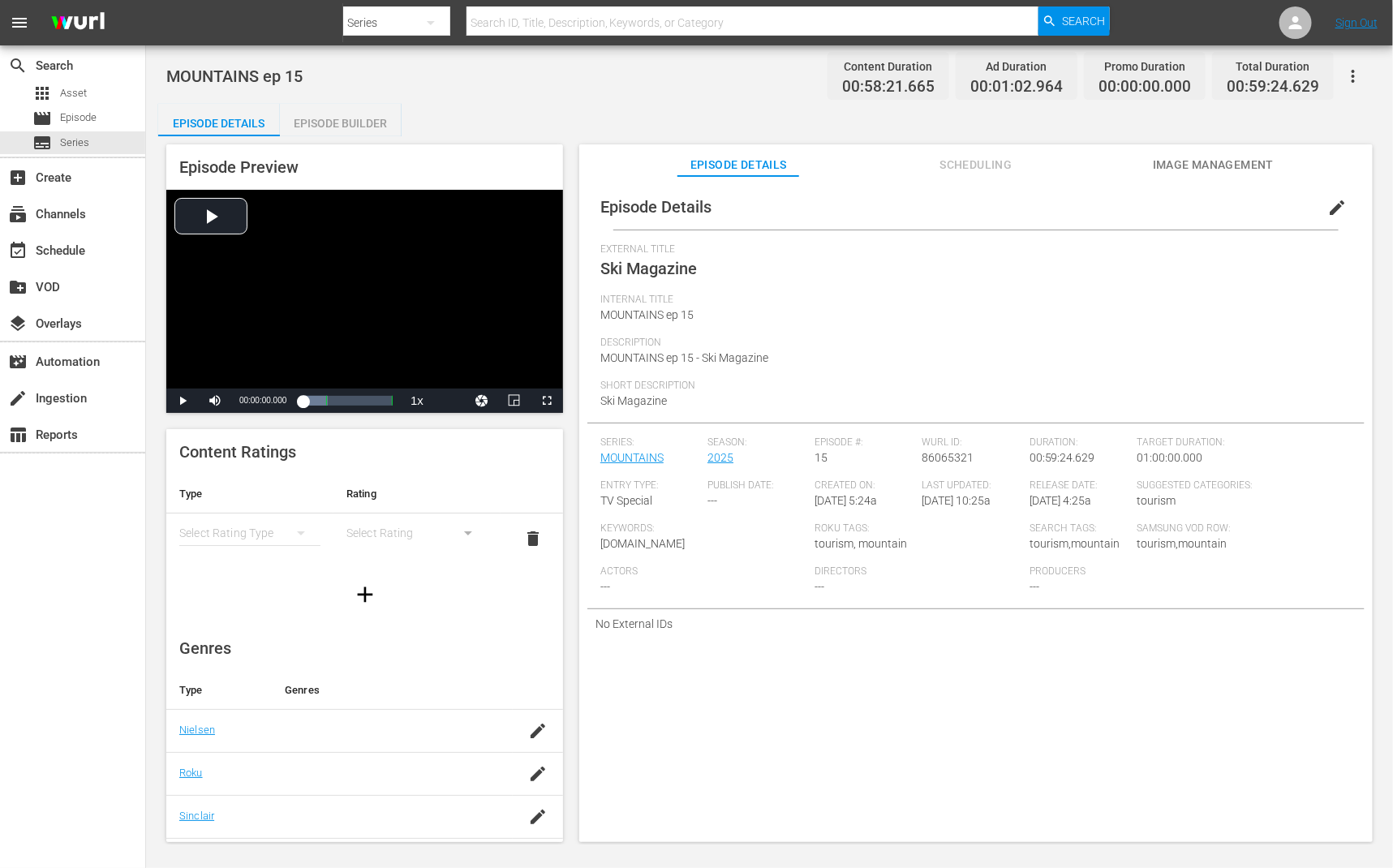
click at [1328, 202] on span "edit" at bounding box center [1337, 207] width 20 height 20
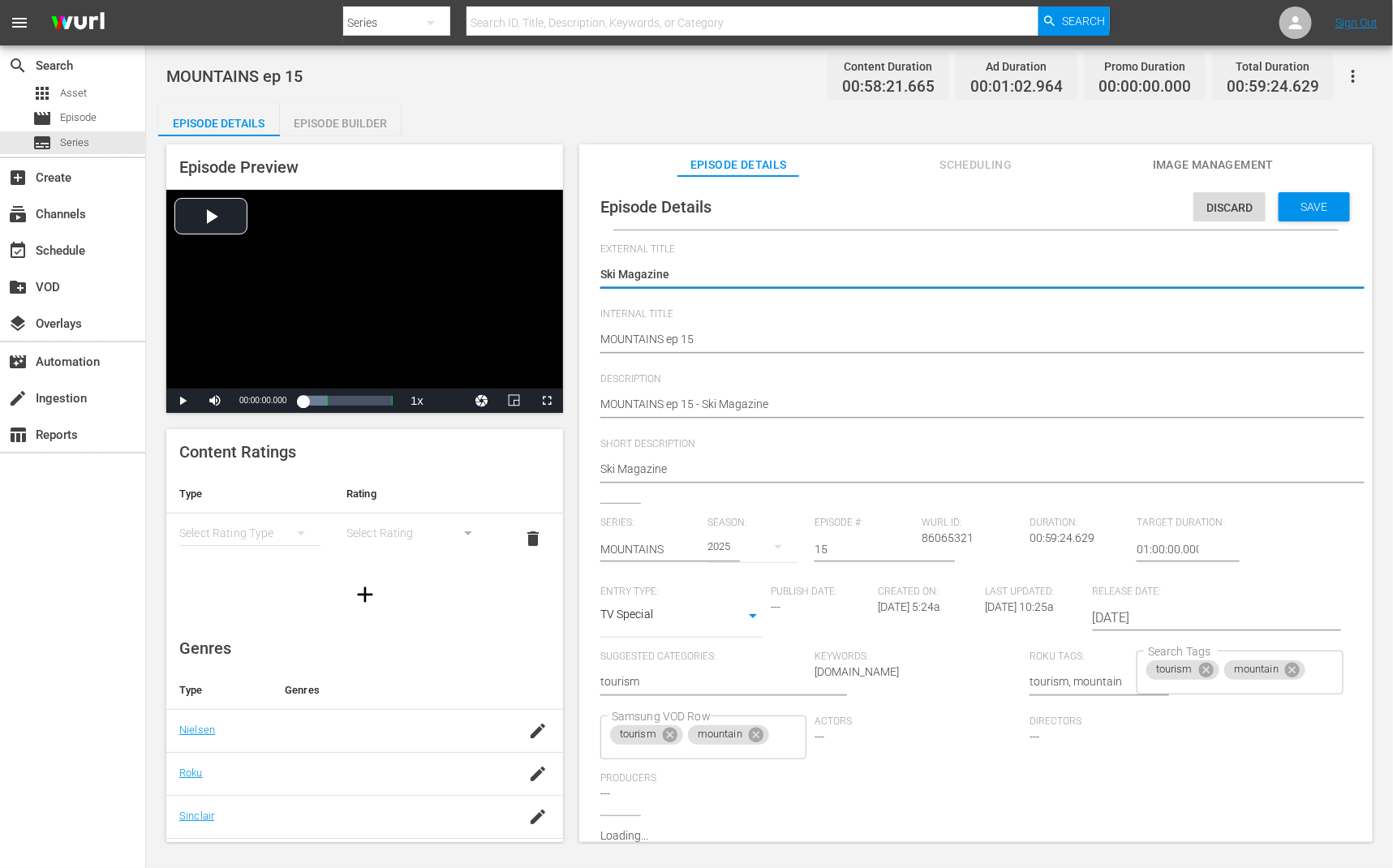
click at [780, 276] on textarea "Ski Magazine" at bounding box center [972, 275] width 743 height 20
type textarea "MOUNTAINS"
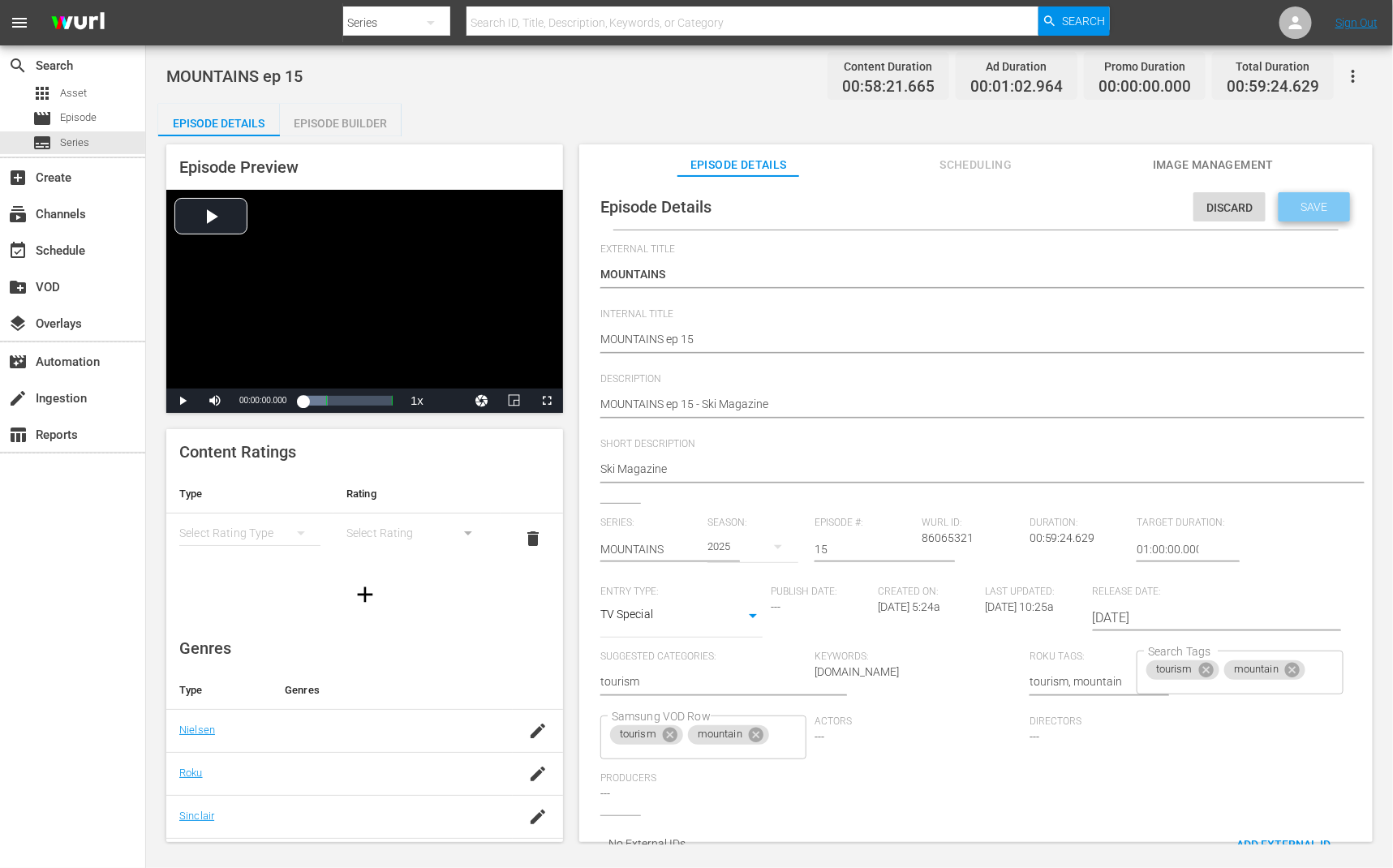
click at [1313, 207] on span "Save" at bounding box center [1315, 207] width 53 height 13
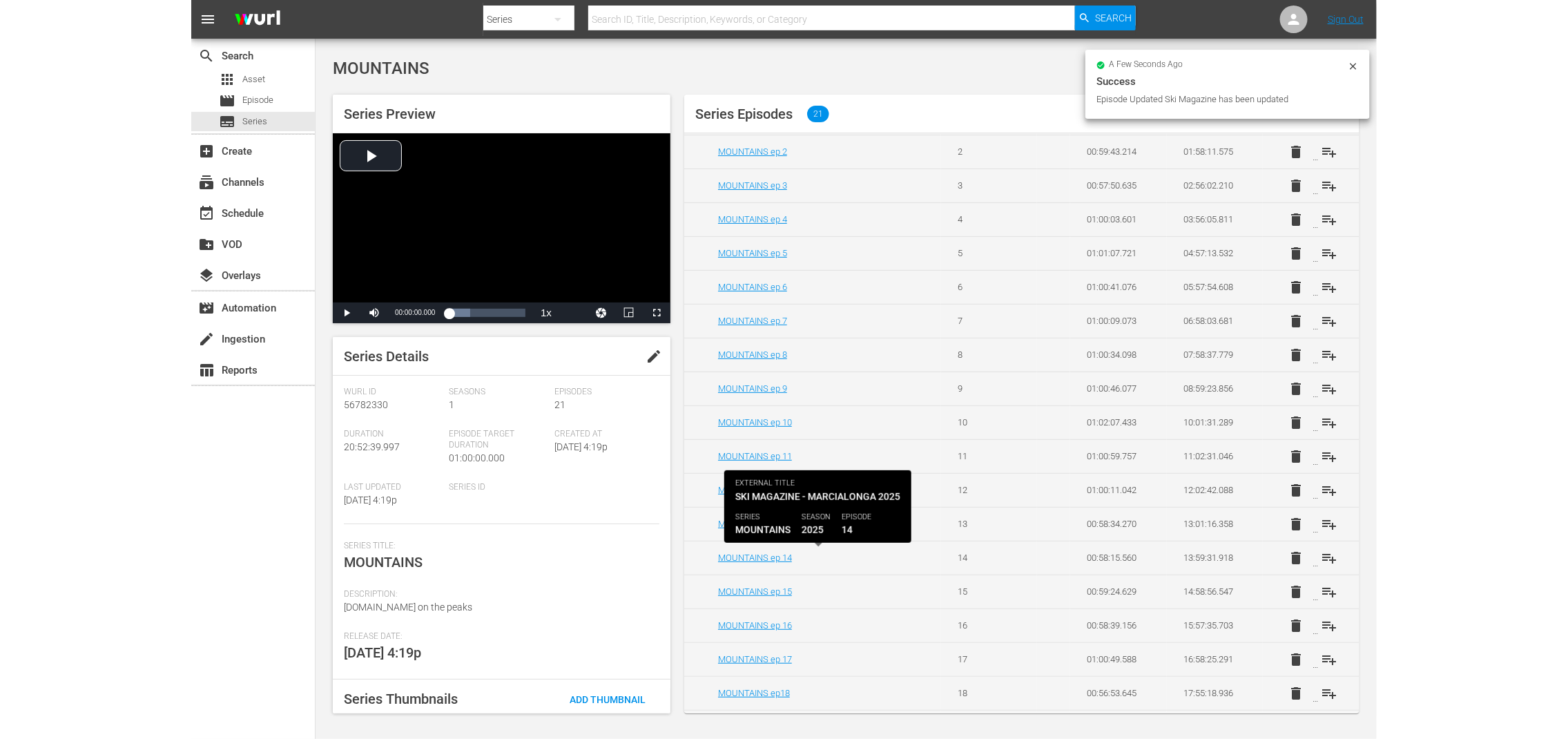
scroll to position [107, 0]
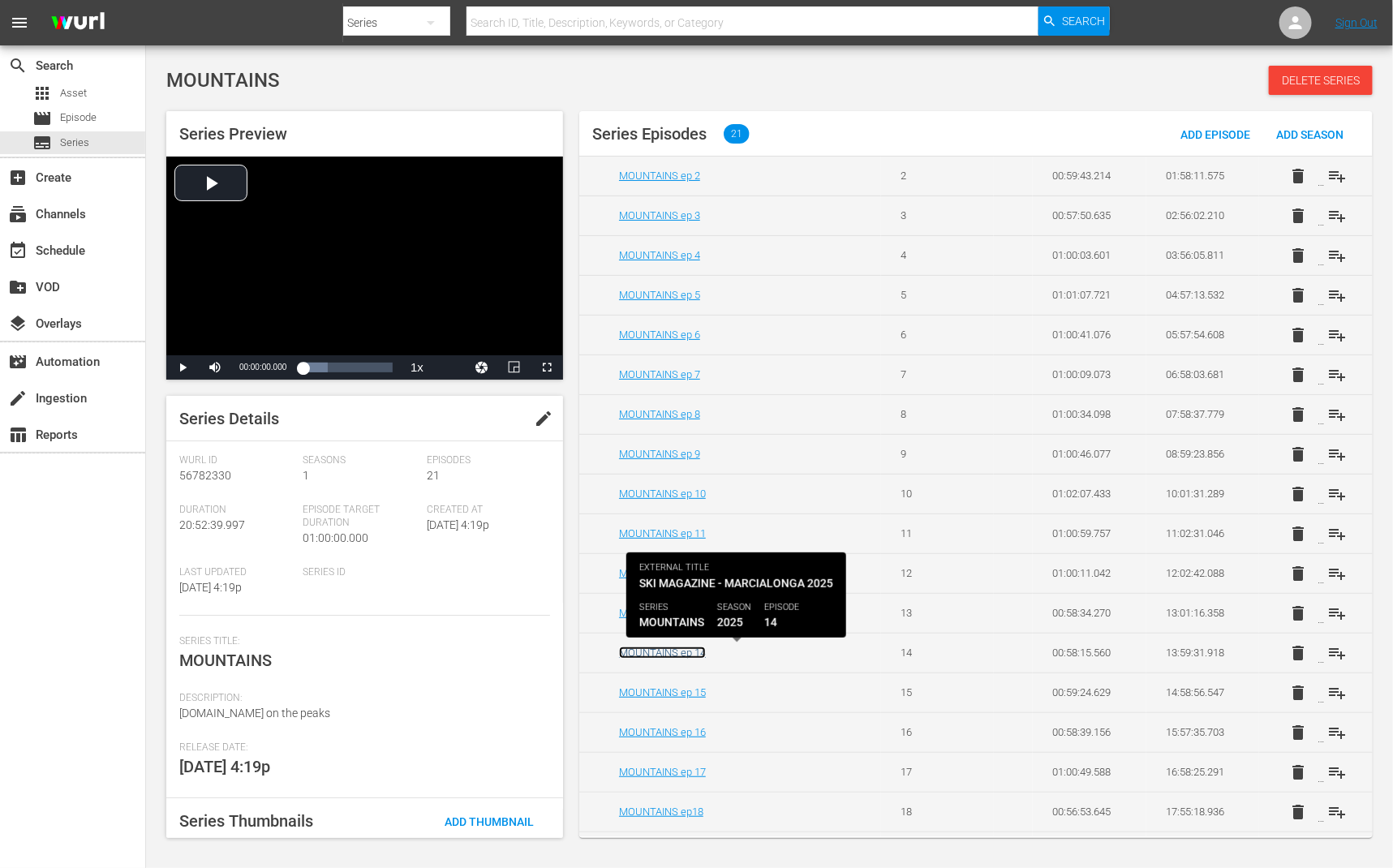
click at [671, 658] on link "MOUNTAINS ep 14" at bounding box center [663, 652] width 87 height 12
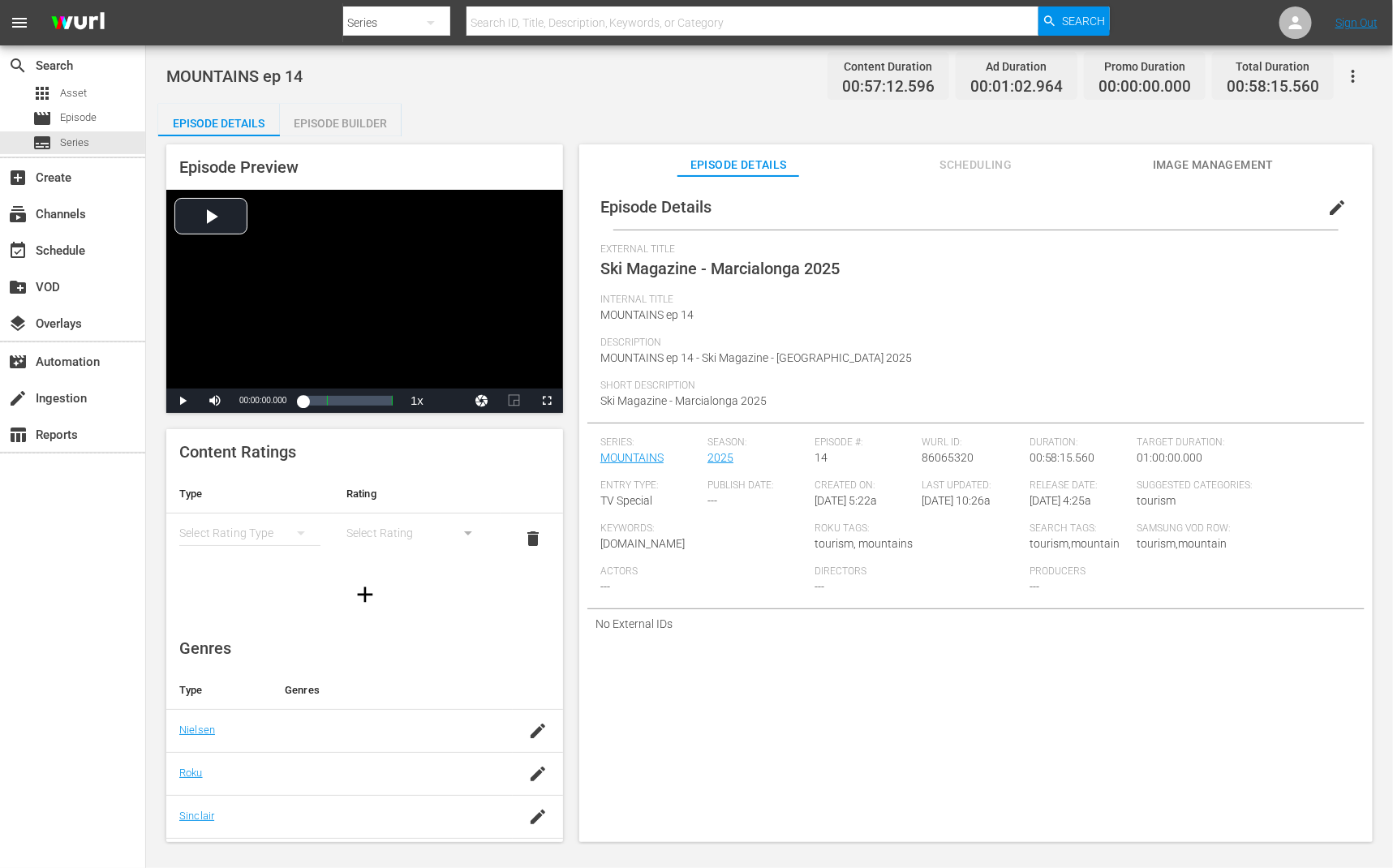
click at [1330, 206] on span "edit" at bounding box center [1337, 207] width 20 height 20
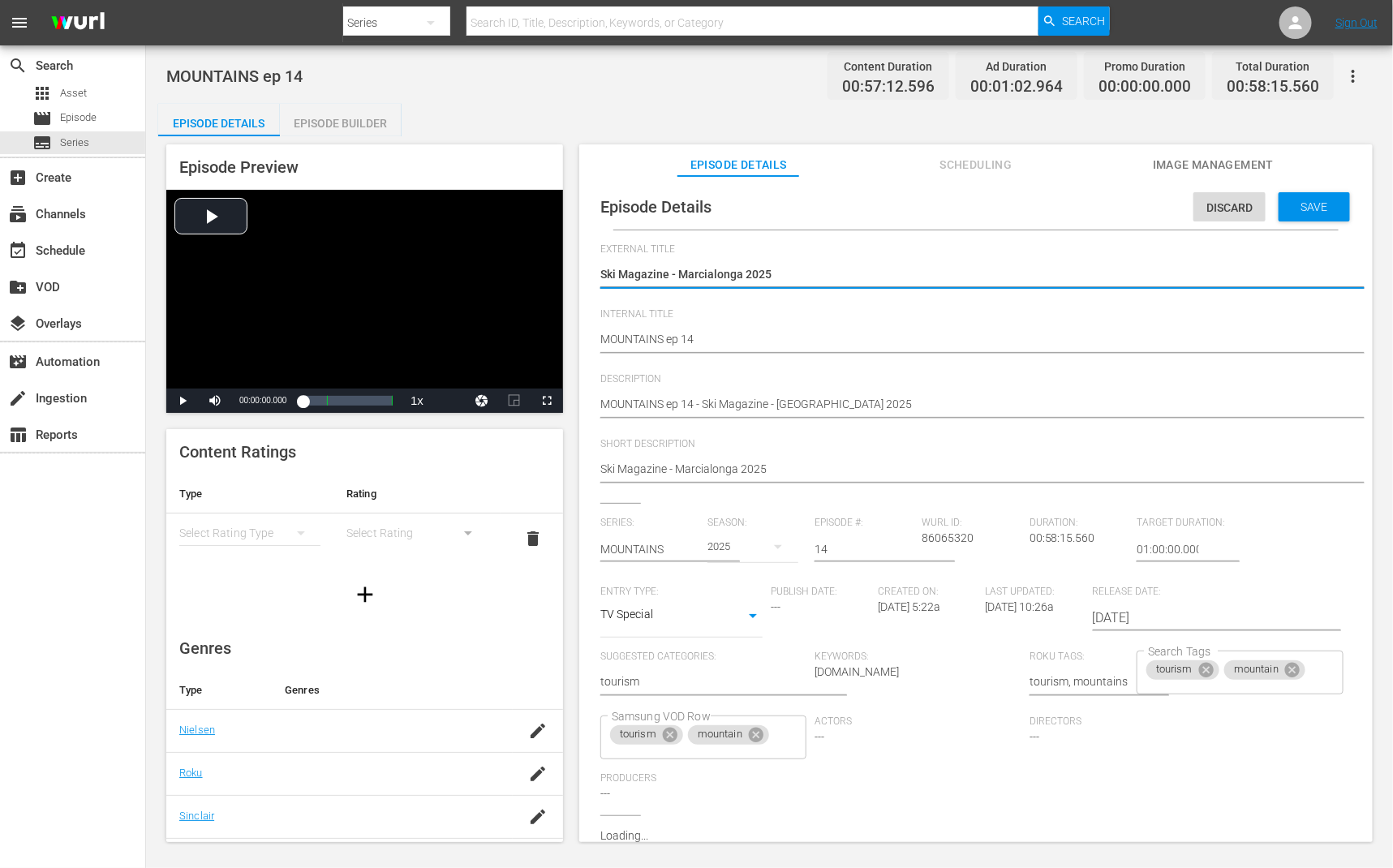
click at [879, 270] on textarea "Ski Magazine - Marcialonga 2025" at bounding box center [972, 275] width 743 height 20
type textarea "MOUNTAINS"
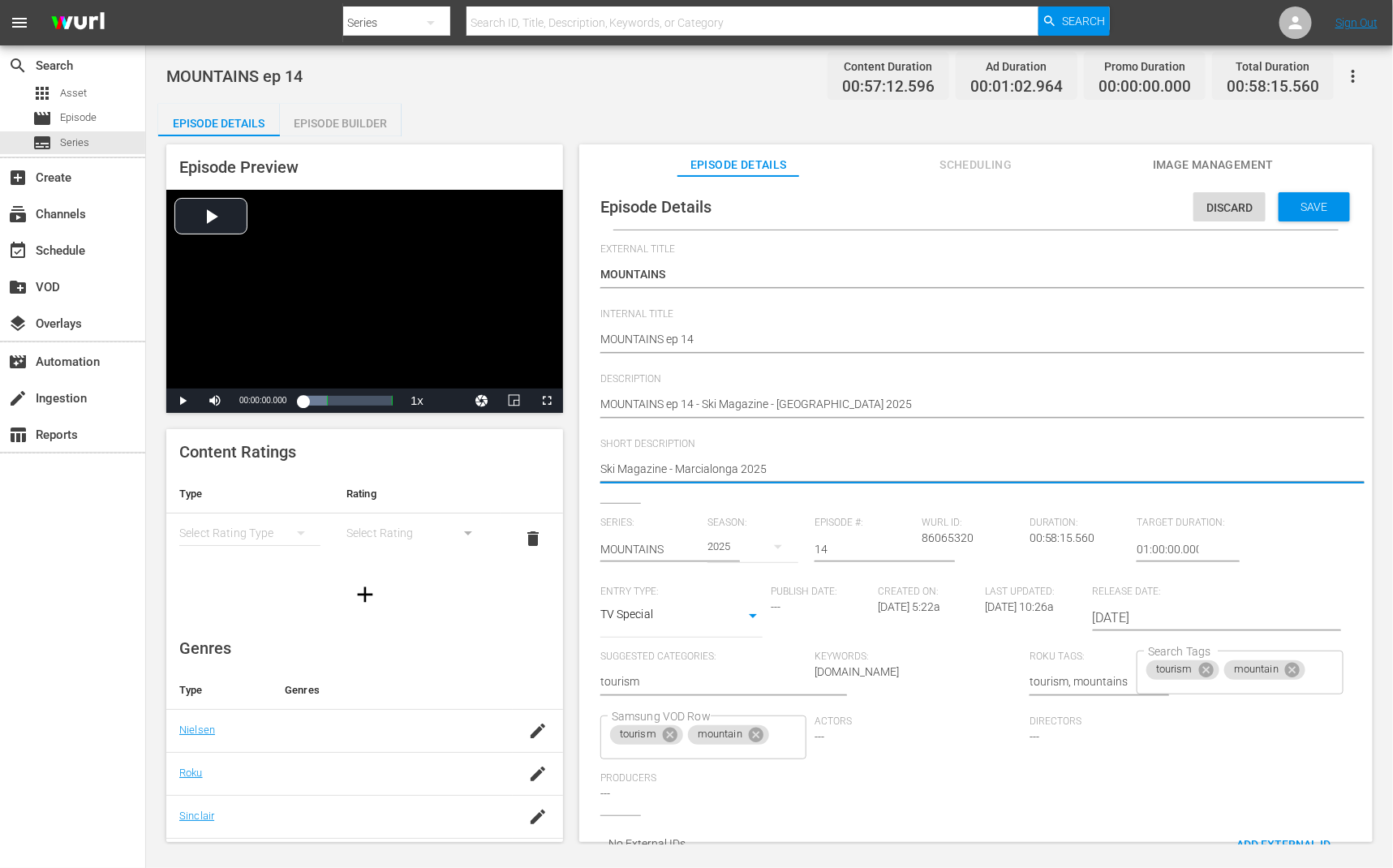
drag, startPoint x: 677, startPoint y: 467, endPoint x: 551, endPoint y: 466, distance: 126.0
type textarea "Marcialonga 2025"
click at [1319, 207] on span "Save" at bounding box center [1315, 207] width 53 height 13
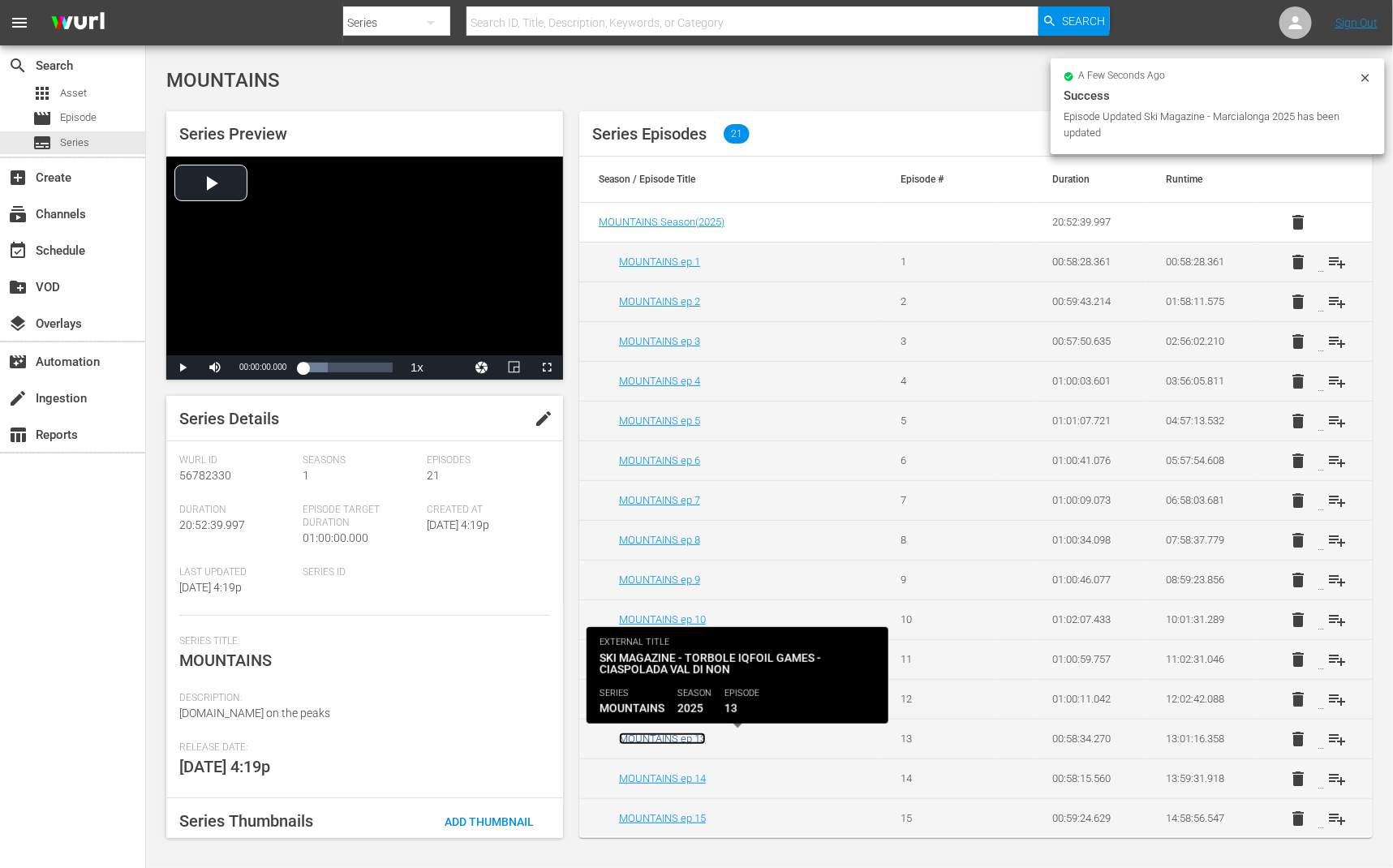
click at [688, 735] on link "MOUNTAINS ep 13" at bounding box center [663, 738] width 87 height 12
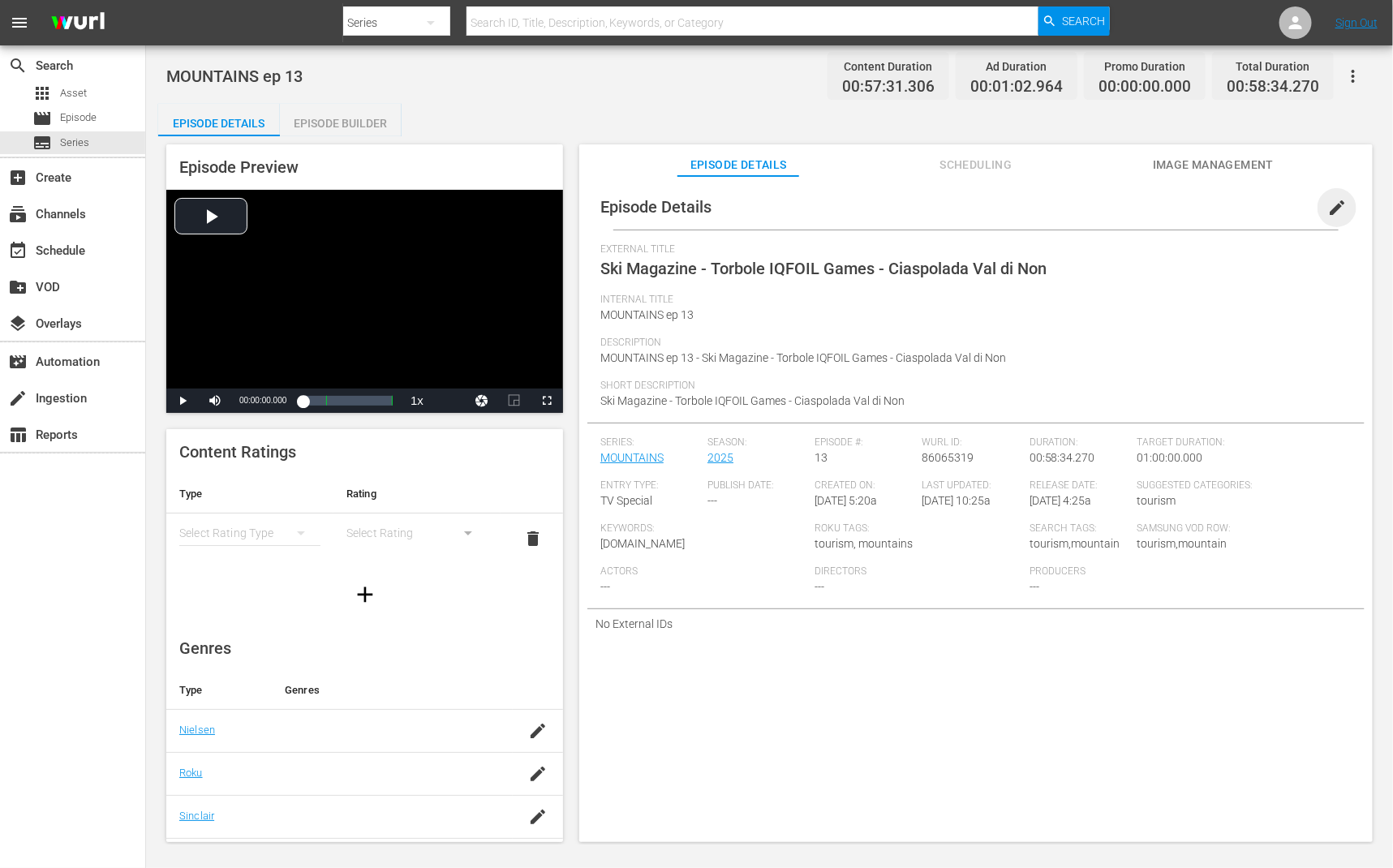
click at [1328, 209] on span "edit" at bounding box center [1337, 207] width 20 height 20
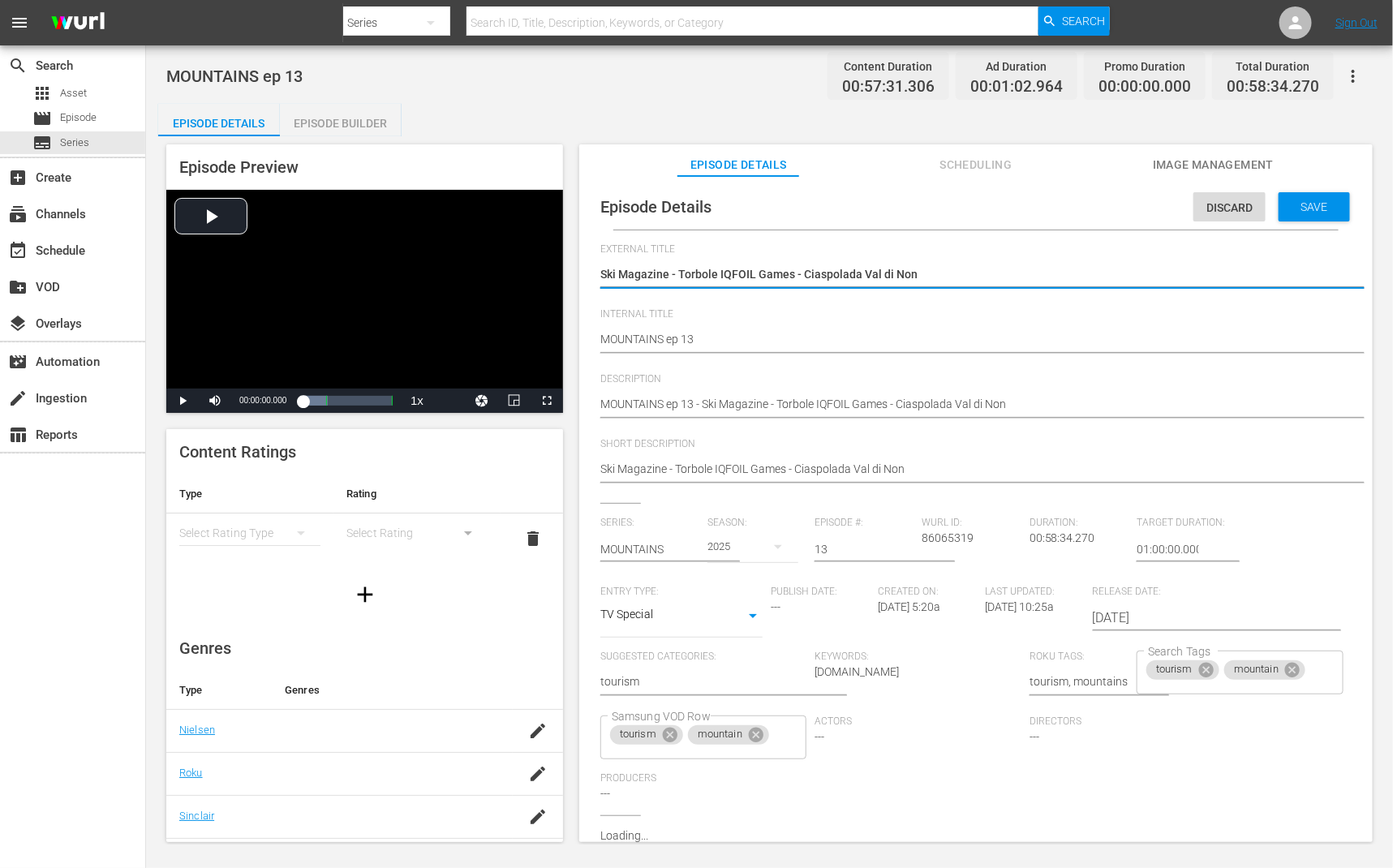
click at [968, 281] on textarea "Ski Magazine - Torbole IQFOIL Games - Ciaspolada Val di Non" at bounding box center [972, 275] width 743 height 20
type textarea "MOUNTAINS"
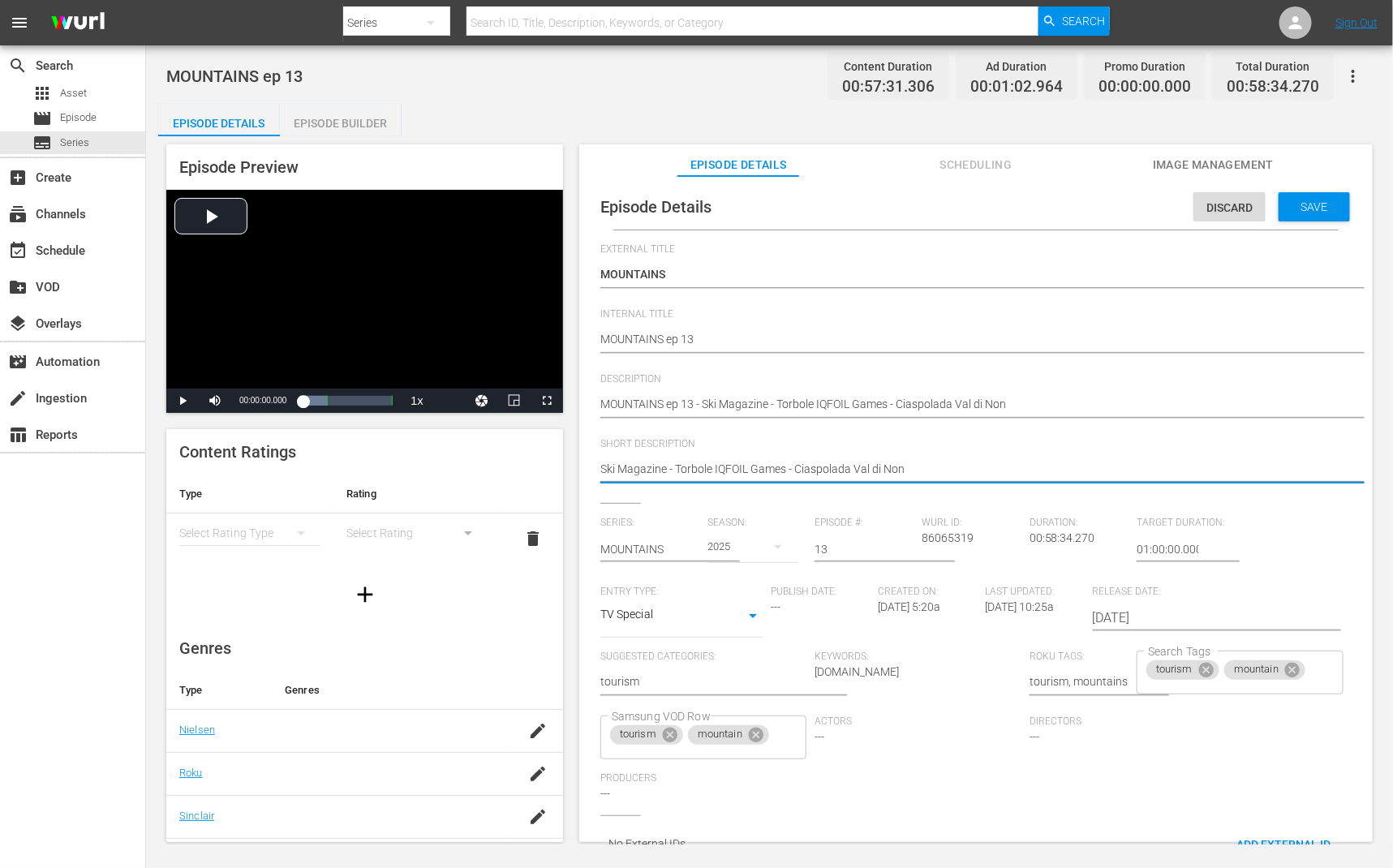
drag, startPoint x: 799, startPoint y: 468, endPoint x: 368, endPoint y: 455, distance: 431.2
type textarea "Ciaspolada Val di Non"
click at [1318, 204] on span "Save" at bounding box center [1315, 207] width 53 height 13
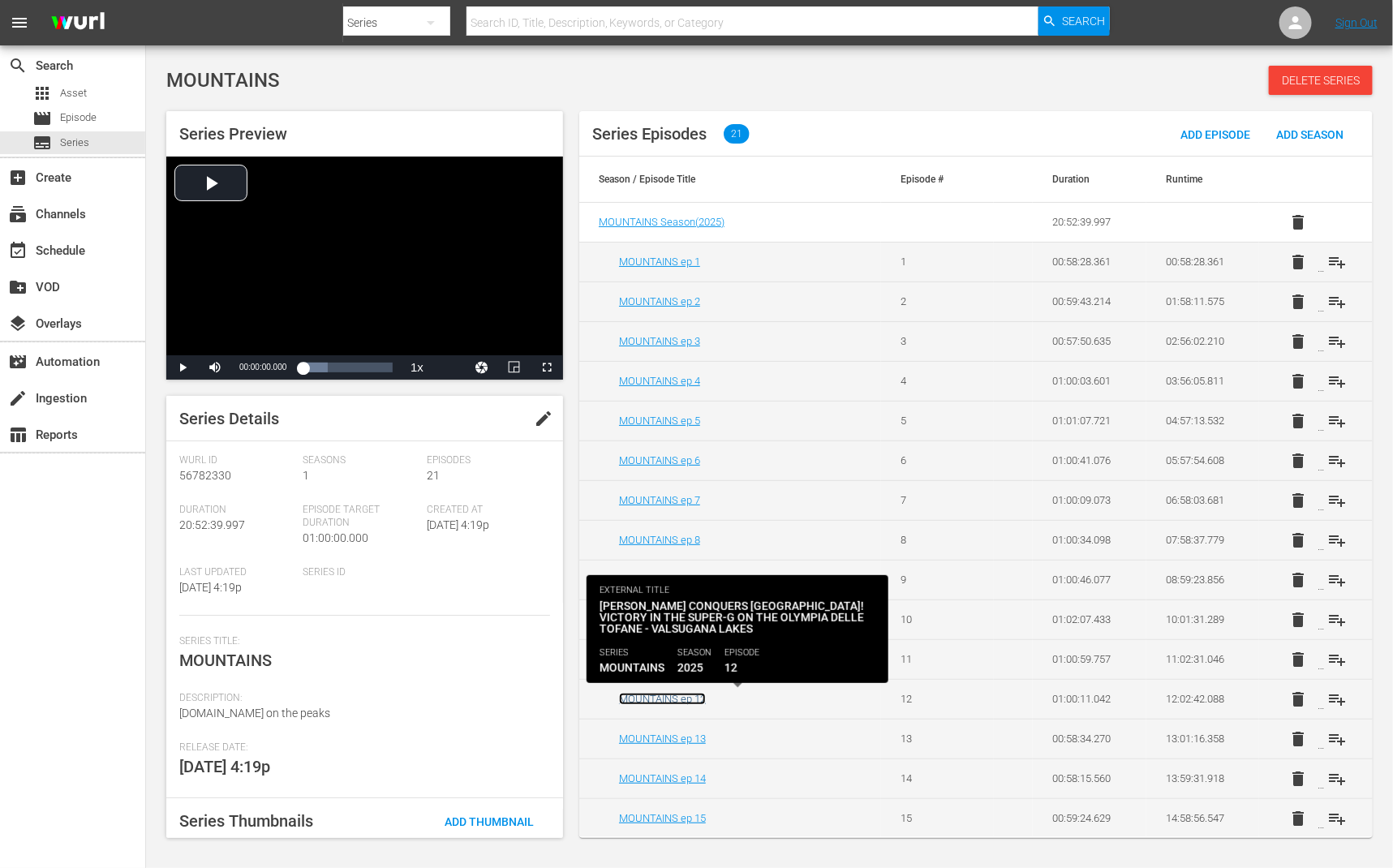
click at [684, 700] on link "MOUNTAINS ep 12" at bounding box center [663, 699] width 87 height 12
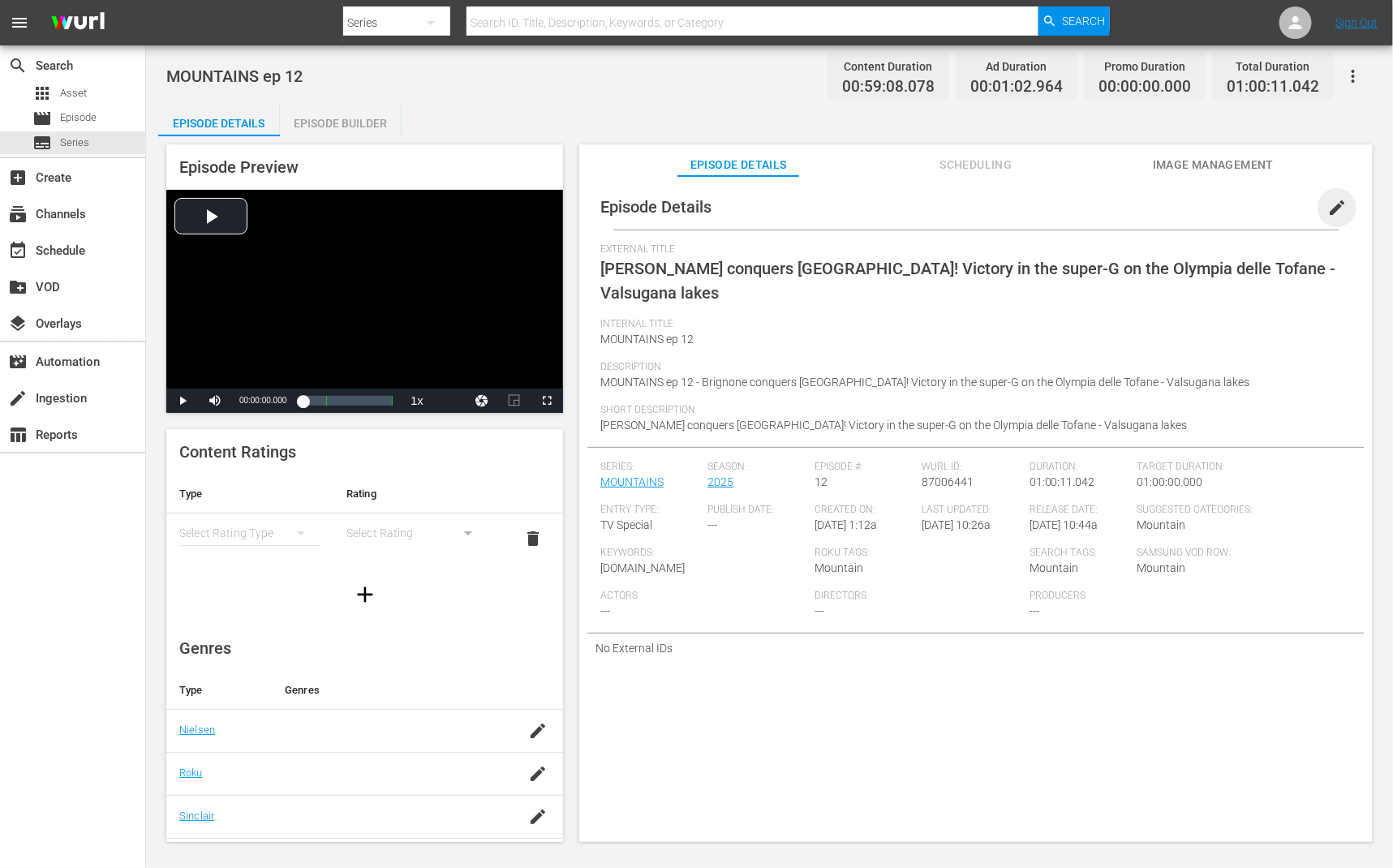
click at [1336, 207] on span "edit" at bounding box center [1337, 207] width 20 height 20
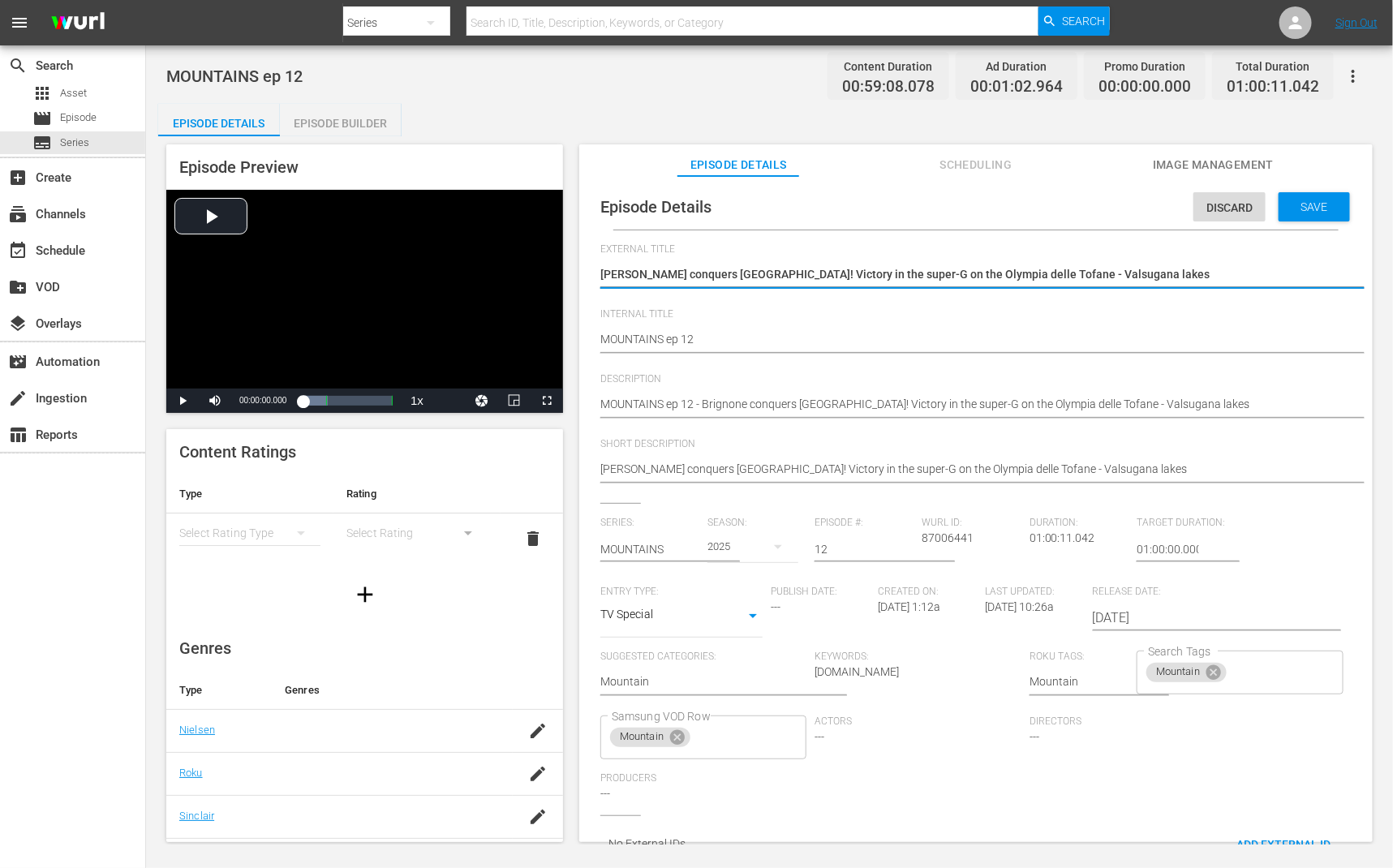
click at [1115, 275] on textarea "Brignone conquers Cortina! Victory in the super-G on the Olympia delle Tofane -…" at bounding box center [972, 275] width 743 height 20
type textarea "MOUNTAINS"
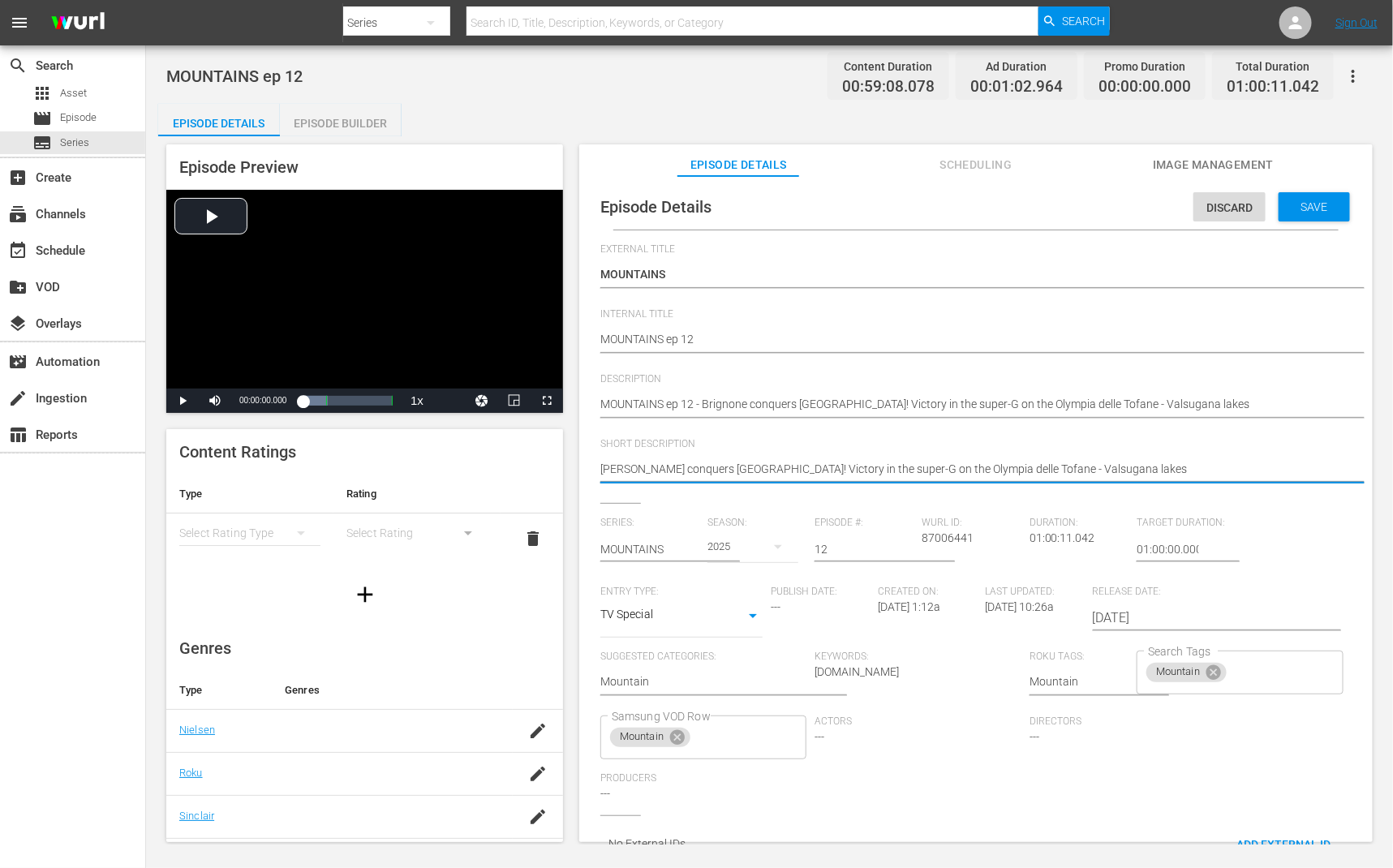
drag, startPoint x: 735, startPoint y: 467, endPoint x: 1058, endPoint y: 467, distance: 323.0
drag, startPoint x: 1095, startPoint y: 466, endPoint x: 734, endPoint y: 466, distance: 361.0
click at [734, 466] on textarea "Brignone conquers Cortina! Victory in the super-G on the Olympia delle Tofane -…" at bounding box center [972, 470] width 743 height 20
type textarea "Brignone conquers Cortina"
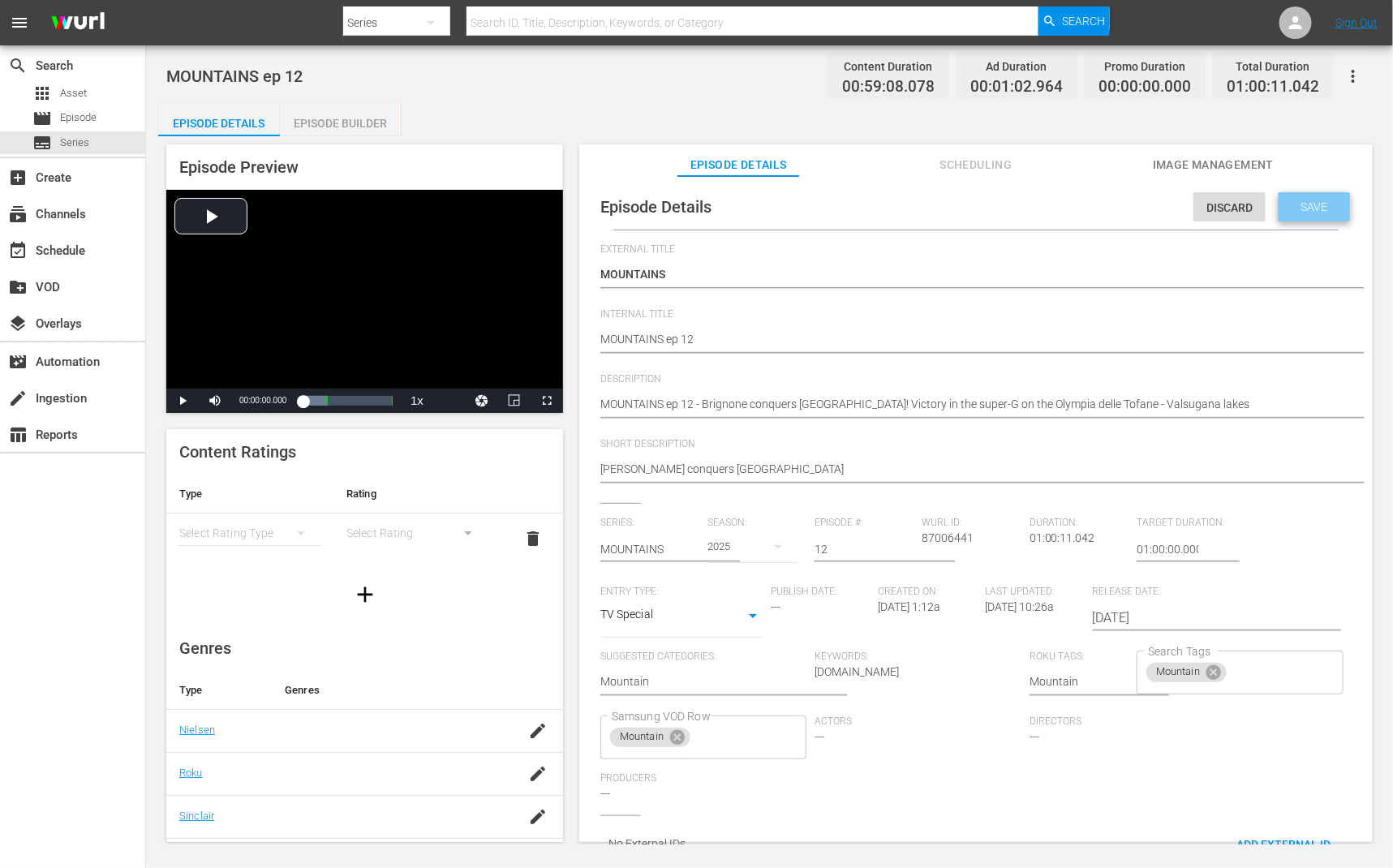
click at [1332, 197] on div "Save" at bounding box center [1314, 206] width 71 height 29
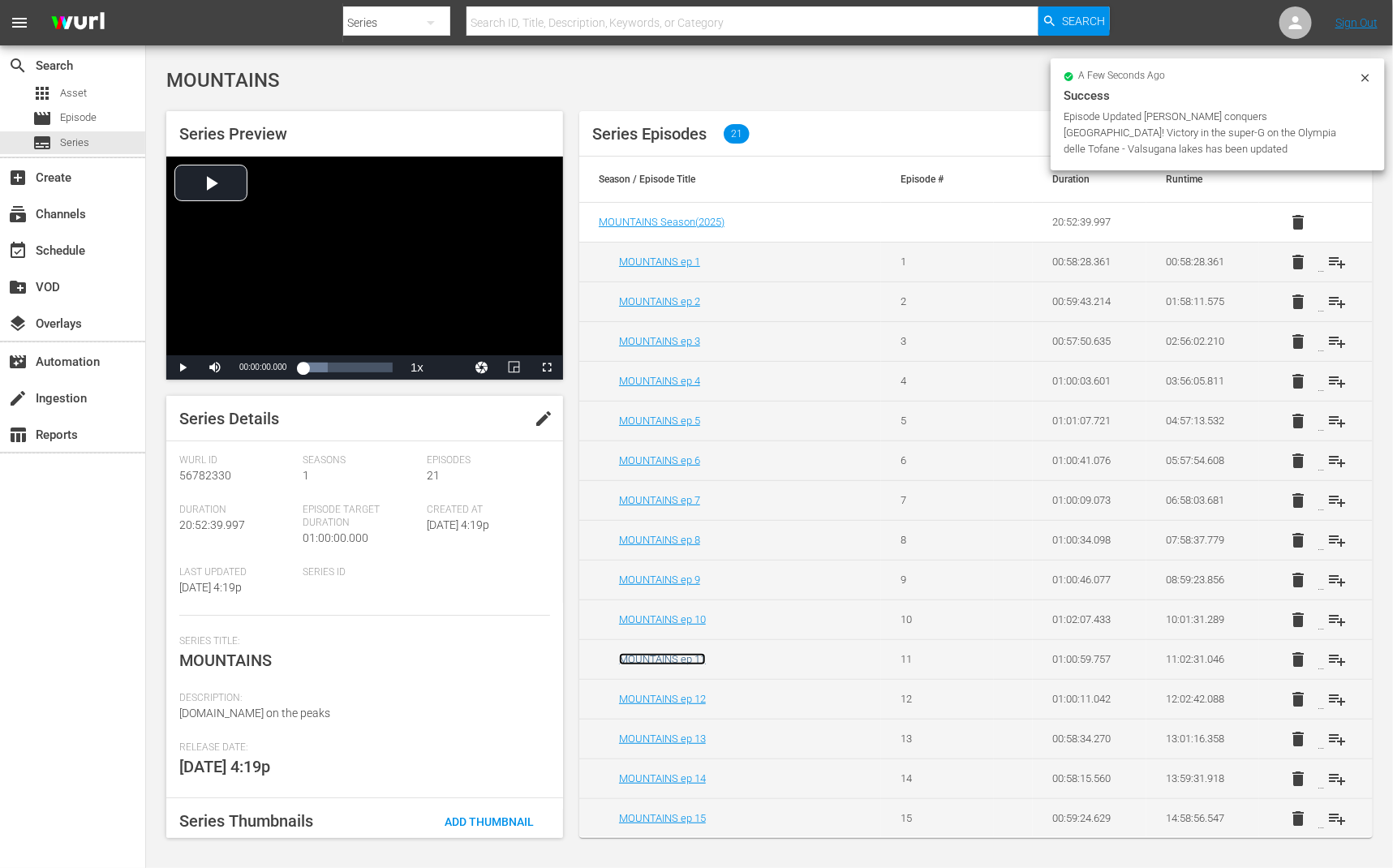
click at [688, 663] on link "MOUNTAINS ep 11" at bounding box center [663, 659] width 87 height 12
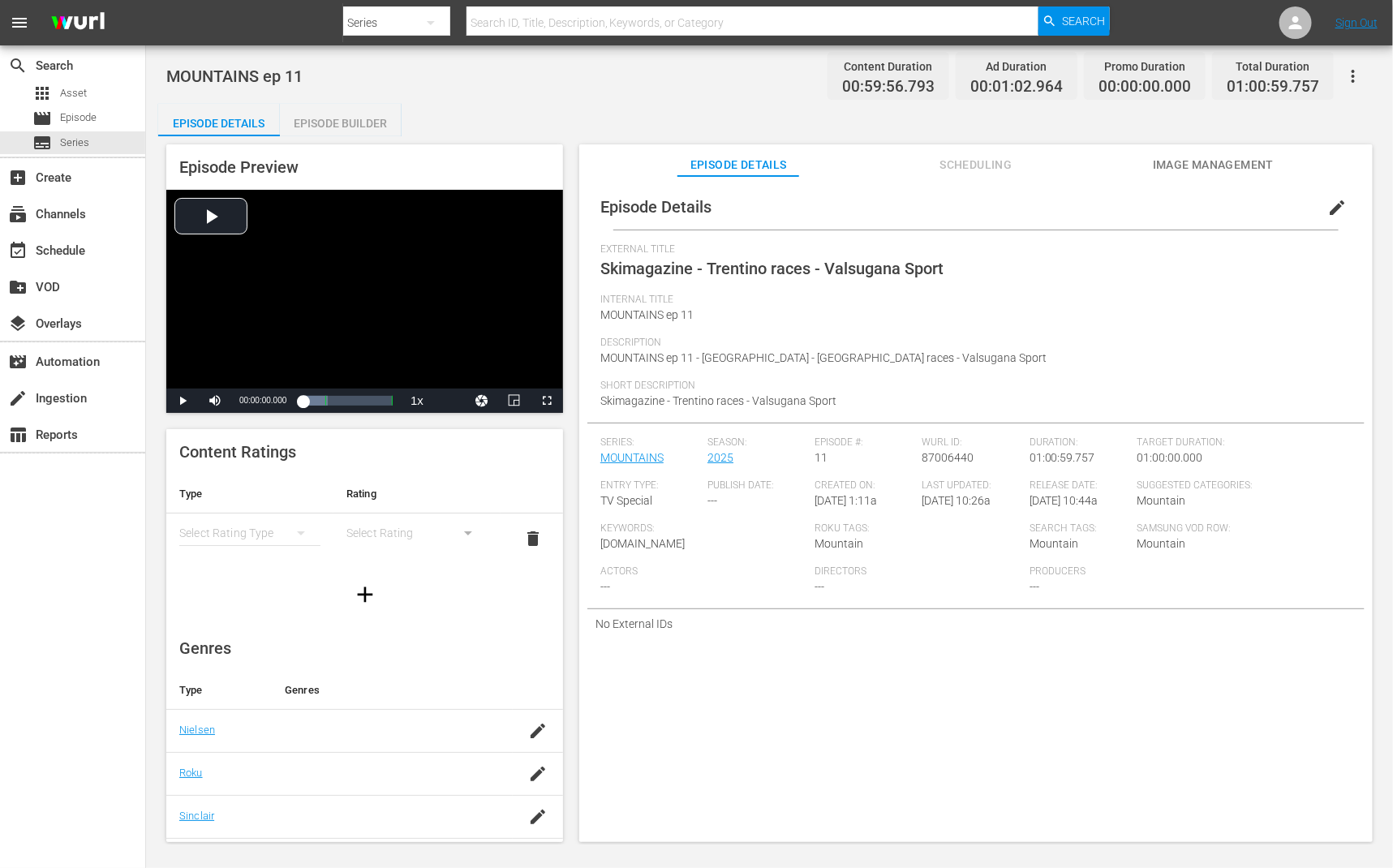
click at [1331, 213] on span "edit" at bounding box center [1337, 207] width 20 height 20
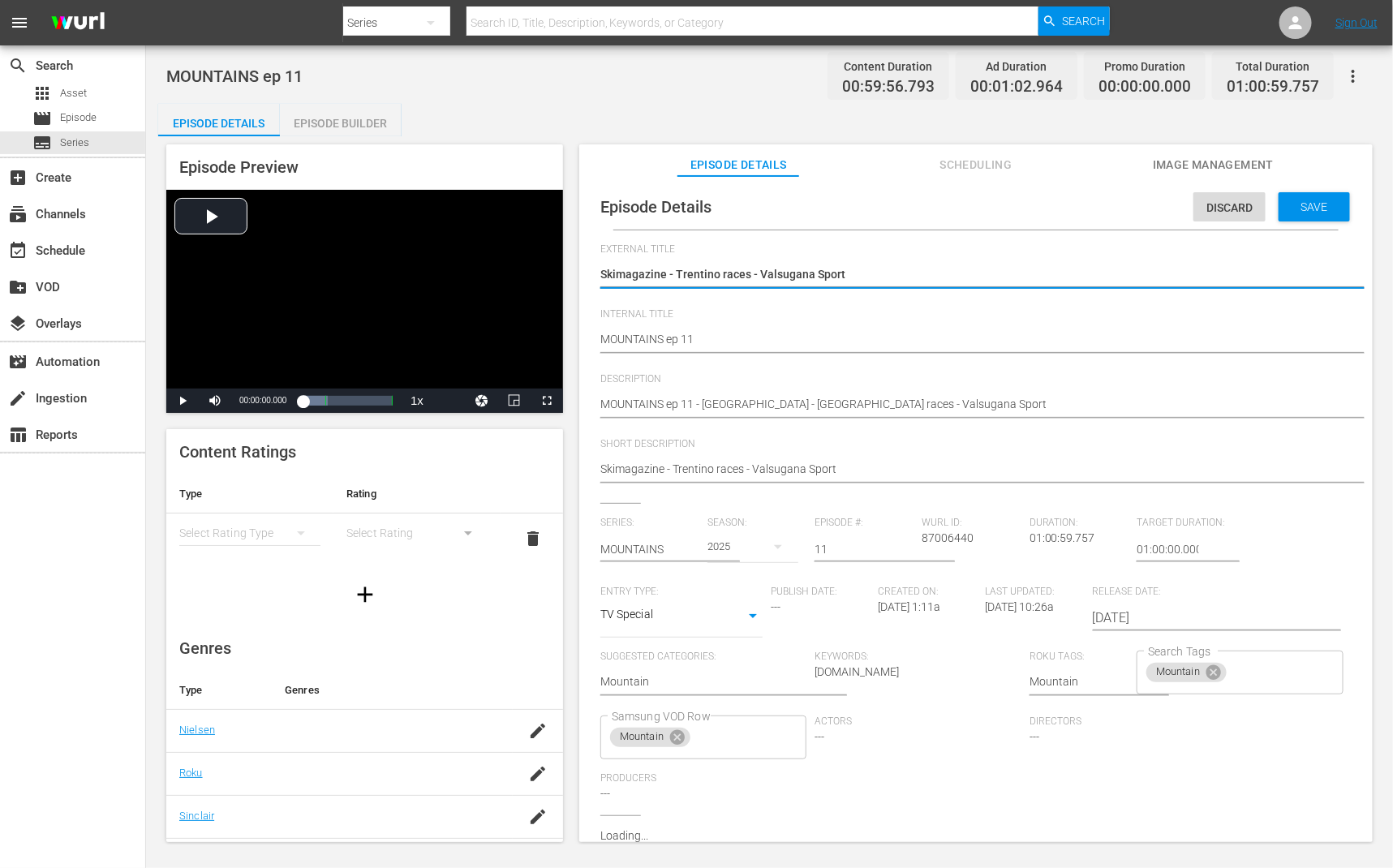
click at [1077, 273] on textarea "Skimagazine - Trentino races - Valsugana Sport" at bounding box center [972, 275] width 743 height 20
type textarea "MOUNTAINS"
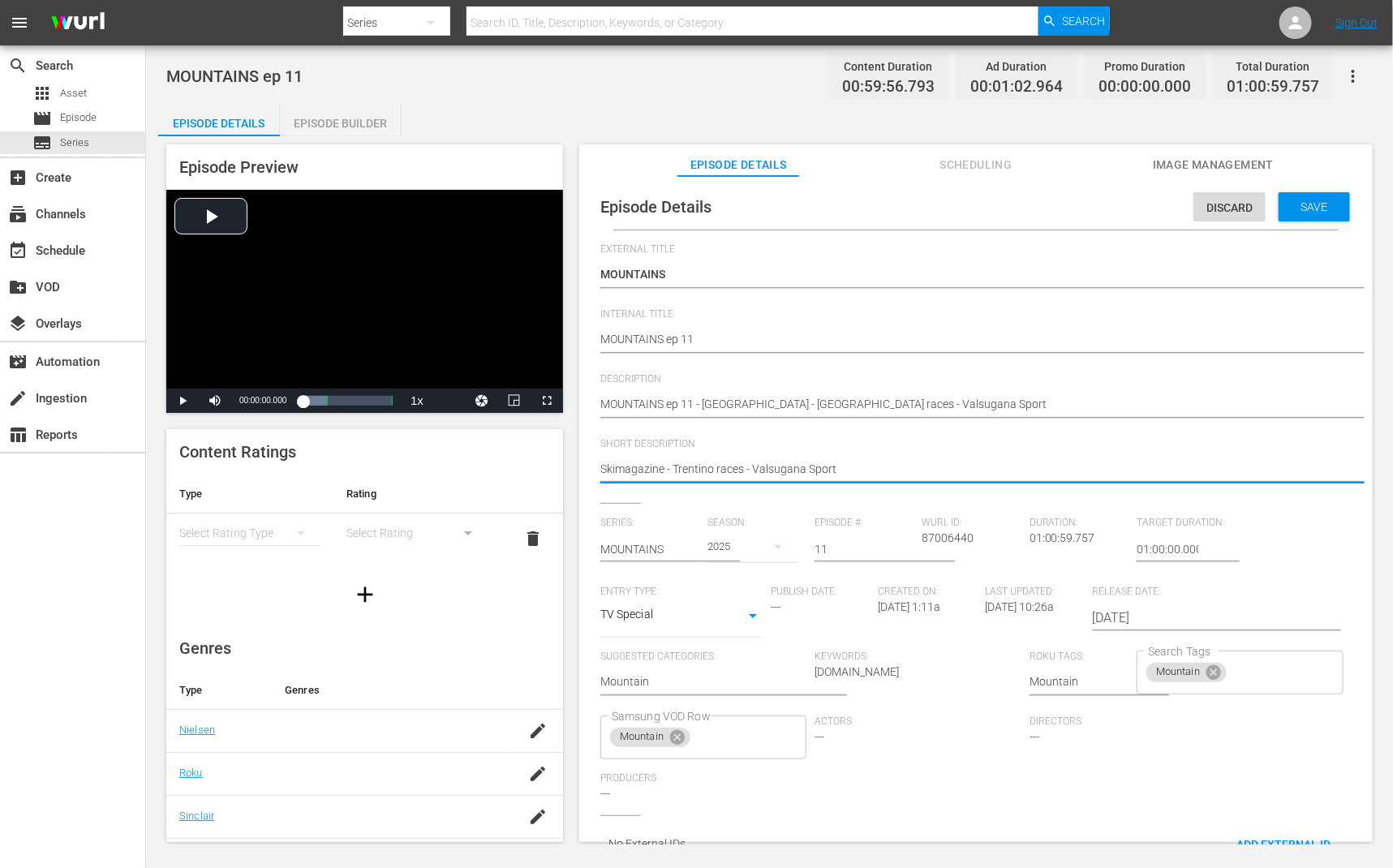
drag, startPoint x: 674, startPoint y: 468, endPoint x: 496, endPoint y: 463, distance: 178.1
type textarea "Trentino races - Valsugana Sport"
drag, startPoint x: 771, startPoint y: 466, endPoint x: 723, endPoint y: 470, distance: 48.2
click at [705, 470] on textarea "Skimagazine - Trentino races - Valsugana Sport" at bounding box center [972, 470] width 743 height 20
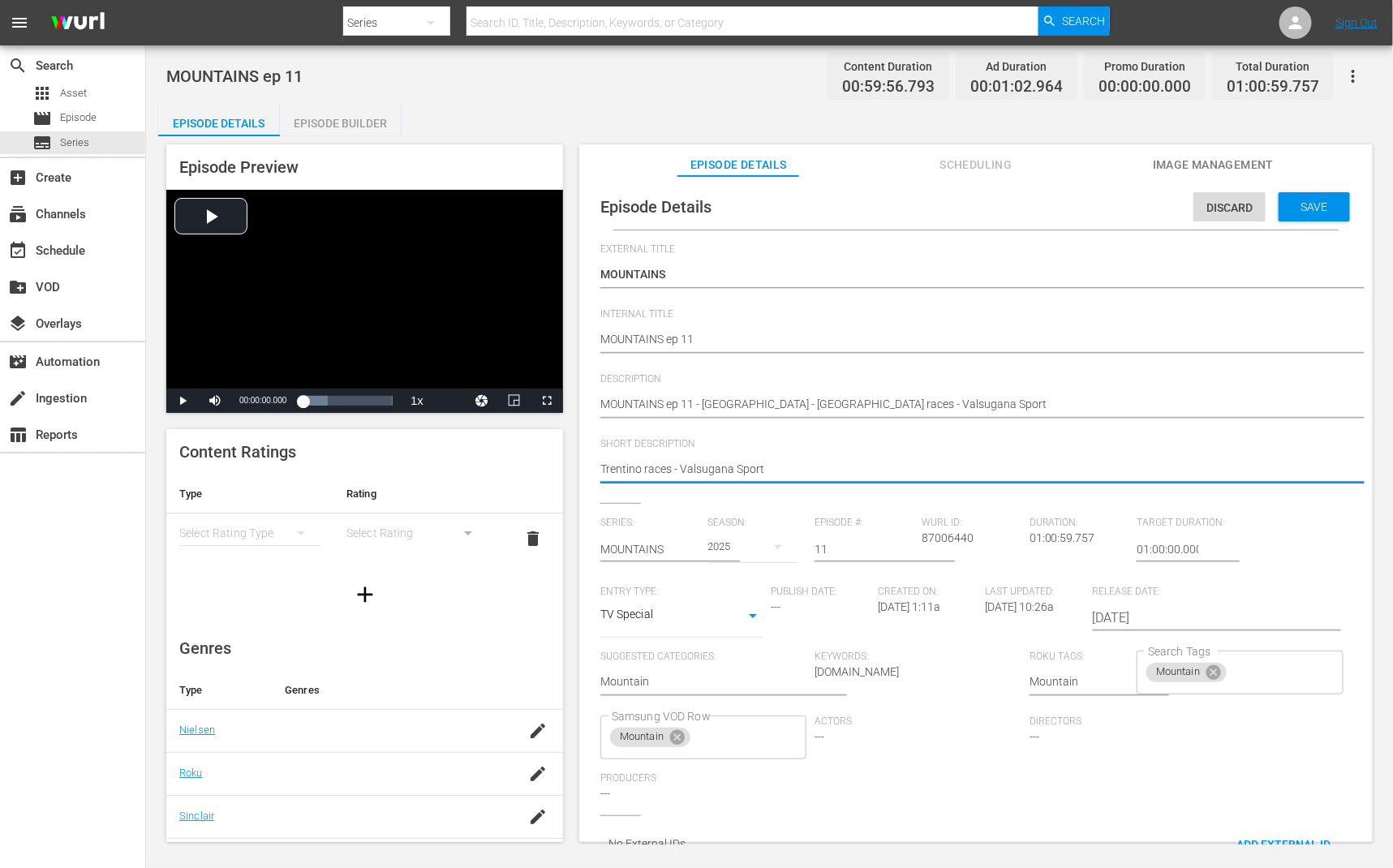
type textarea "Trentino races - Valsu"
type textarea "Trentino races - Vals"
type textarea "Trentino races - Val"
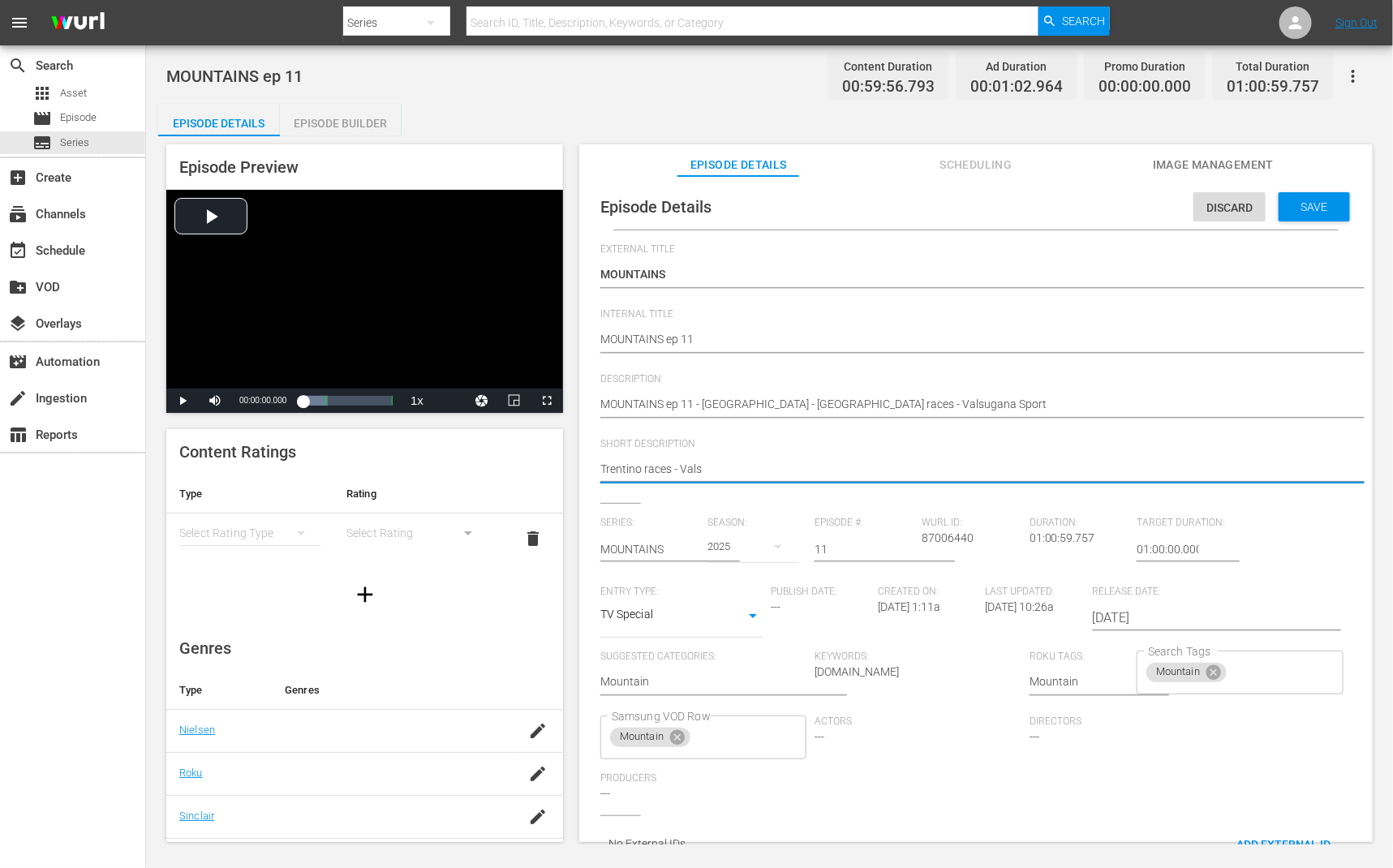
type textarea "Trentino races - Val"
type textarea "Trentino races - Va"
type textarea "Trentino races - V"
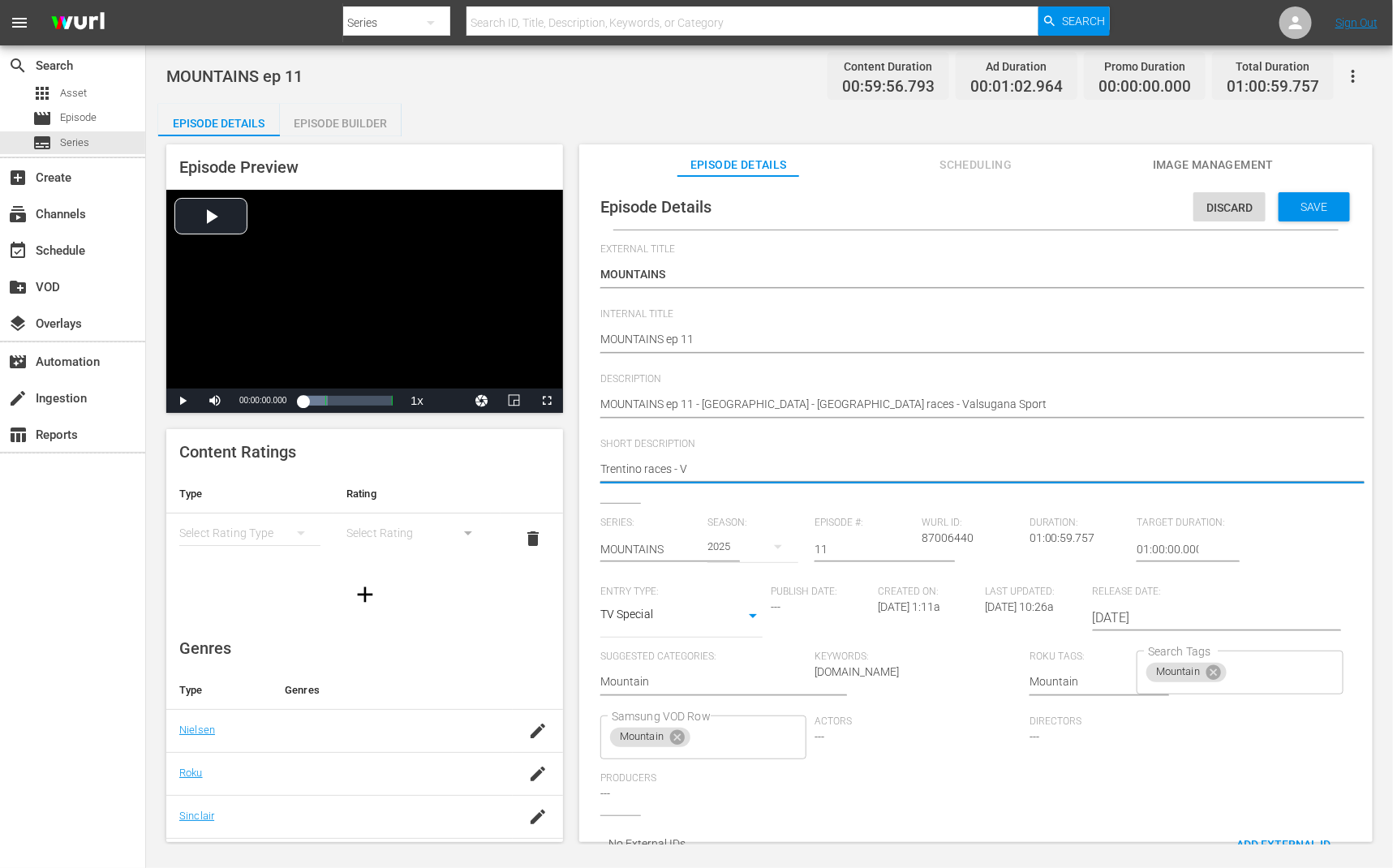
type textarea "Trentino races -"
type textarea "Trentino races"
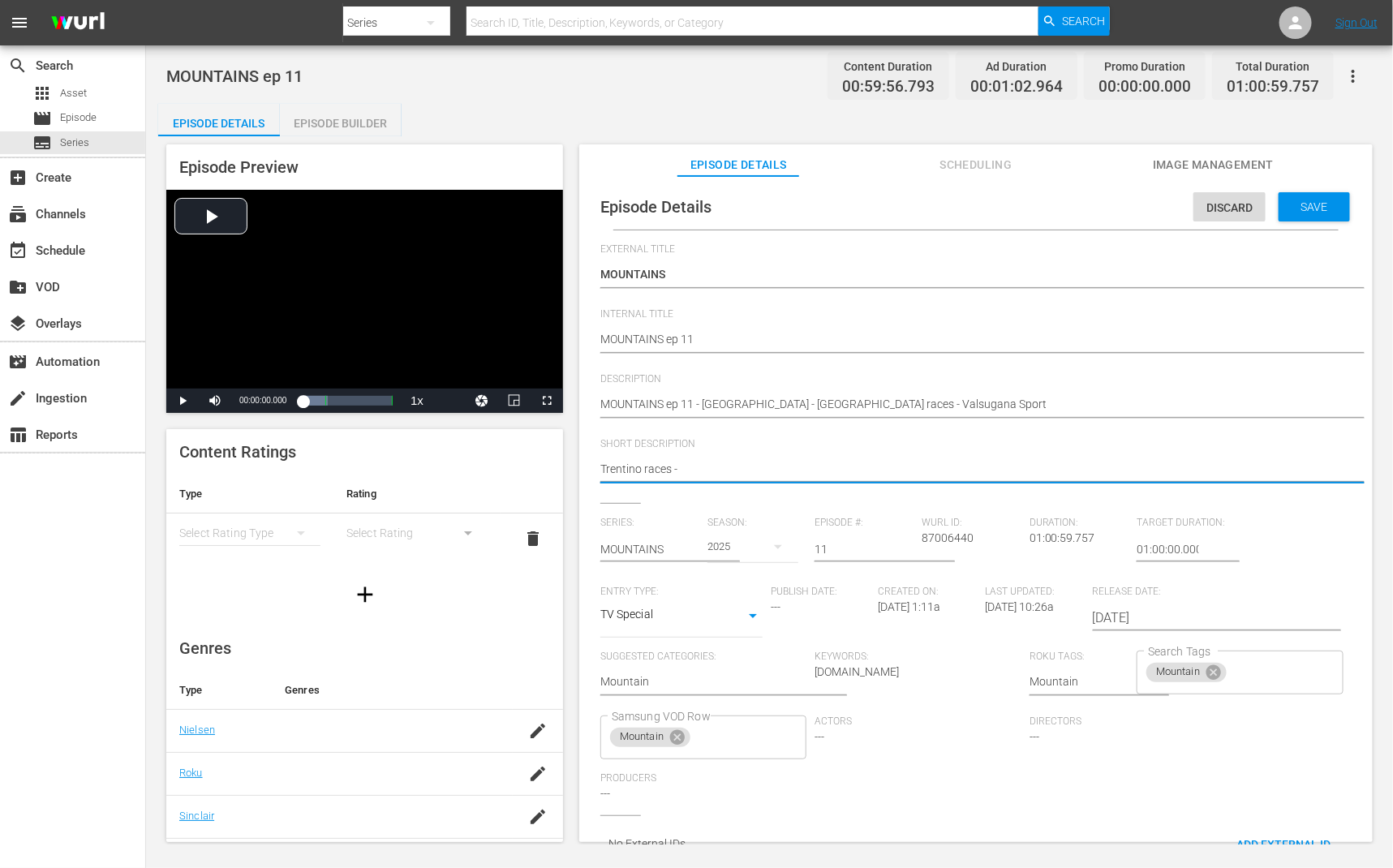
type textarea "Trentino races"
click at [1323, 202] on span "Save" at bounding box center [1315, 207] width 53 height 13
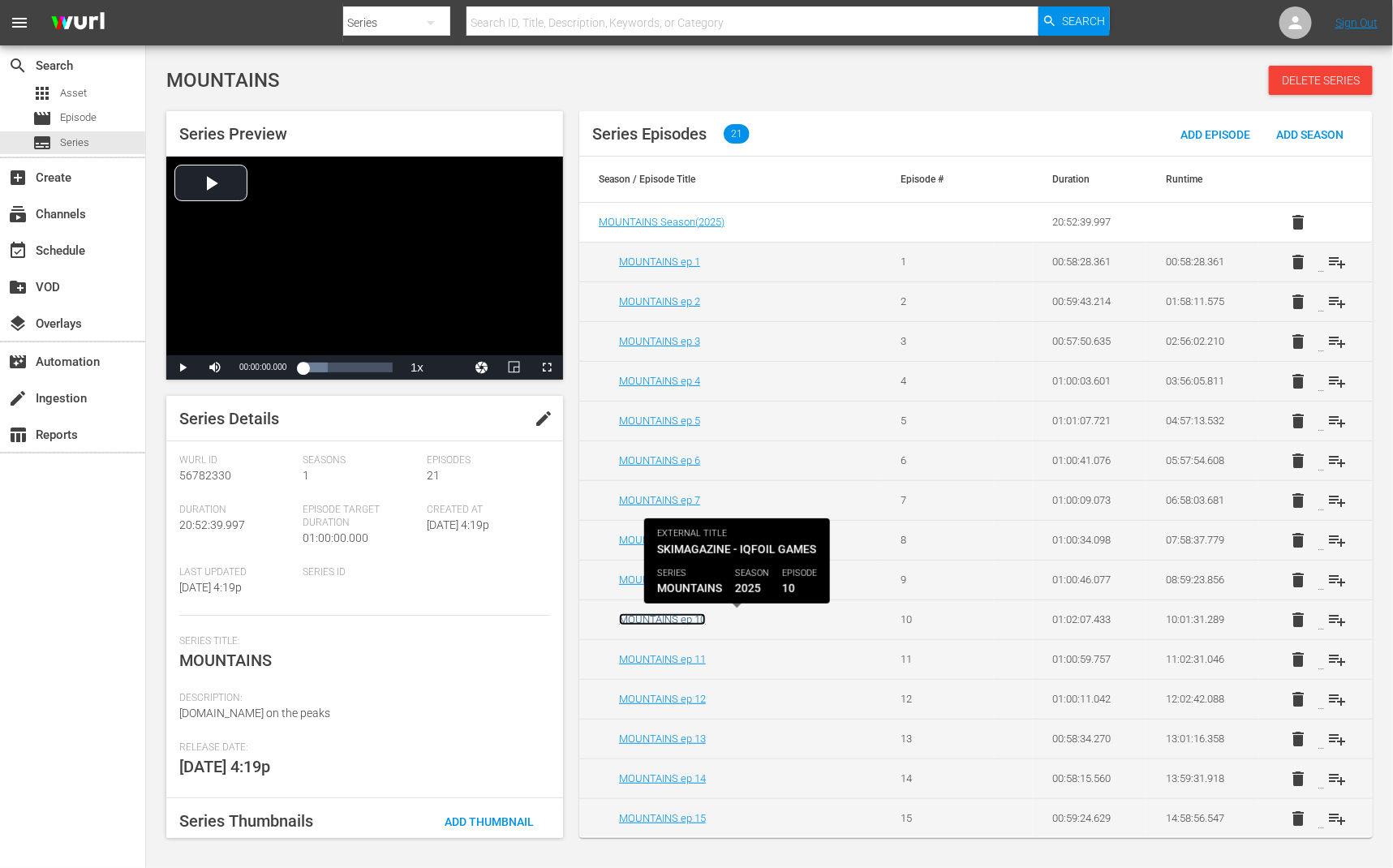
click at [684, 617] on link "MOUNTAINS ep 10" at bounding box center [663, 619] width 87 height 12
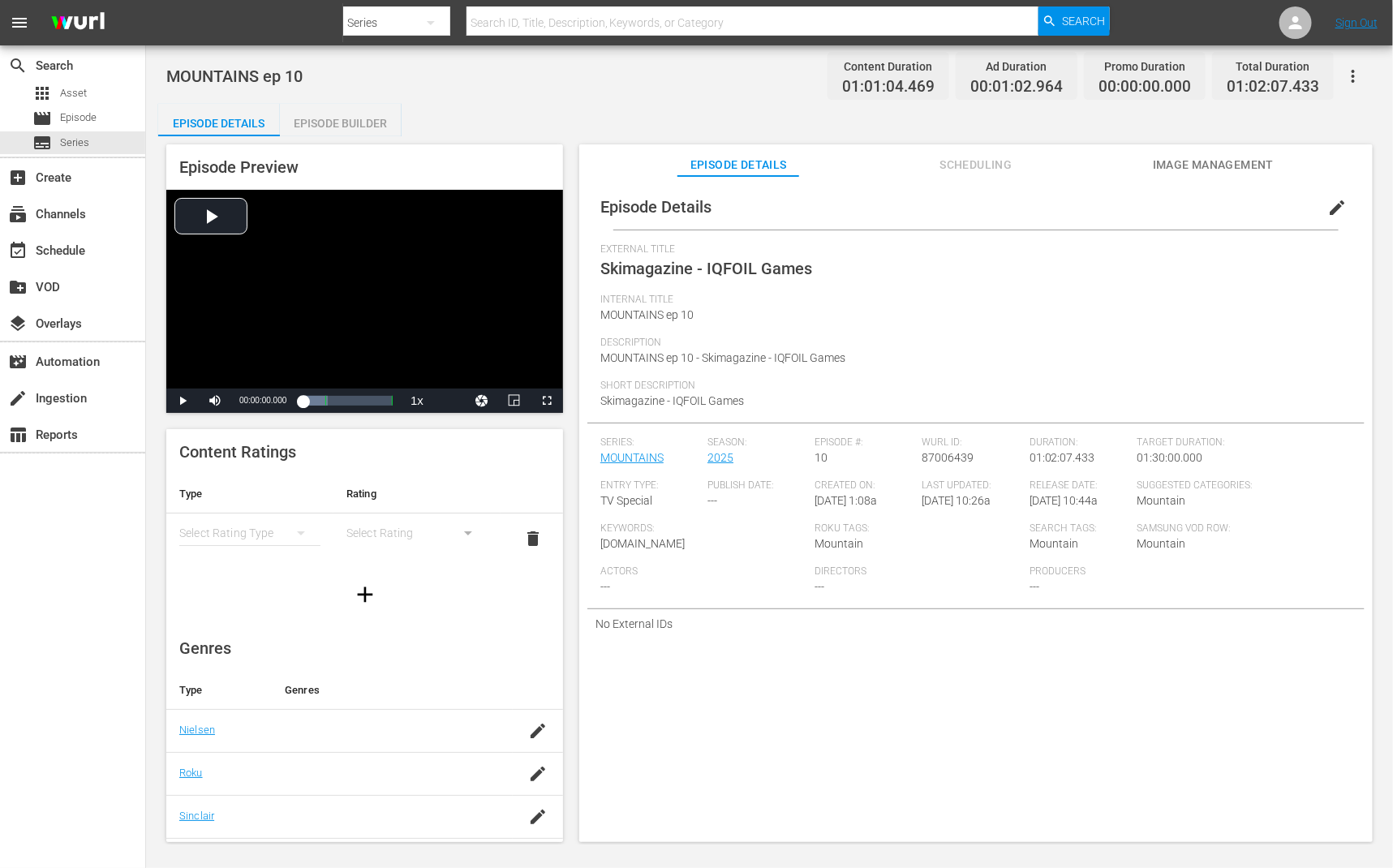
click at [1334, 202] on span "edit" at bounding box center [1337, 207] width 20 height 20
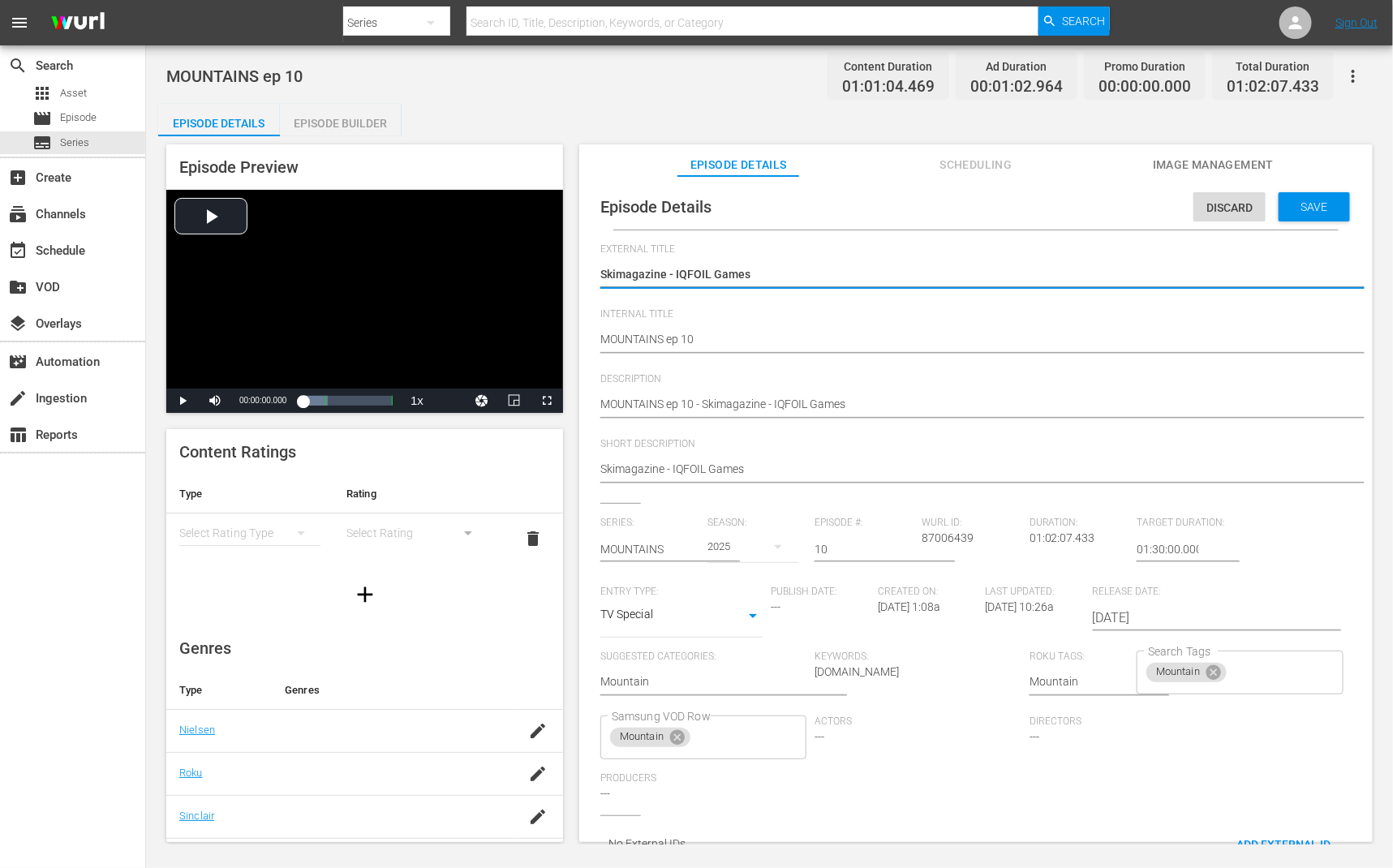
click at [783, 275] on textarea "Skimagazine - IQFOIL Games" at bounding box center [972, 275] width 743 height 20
type textarea "MOUNTAINS"
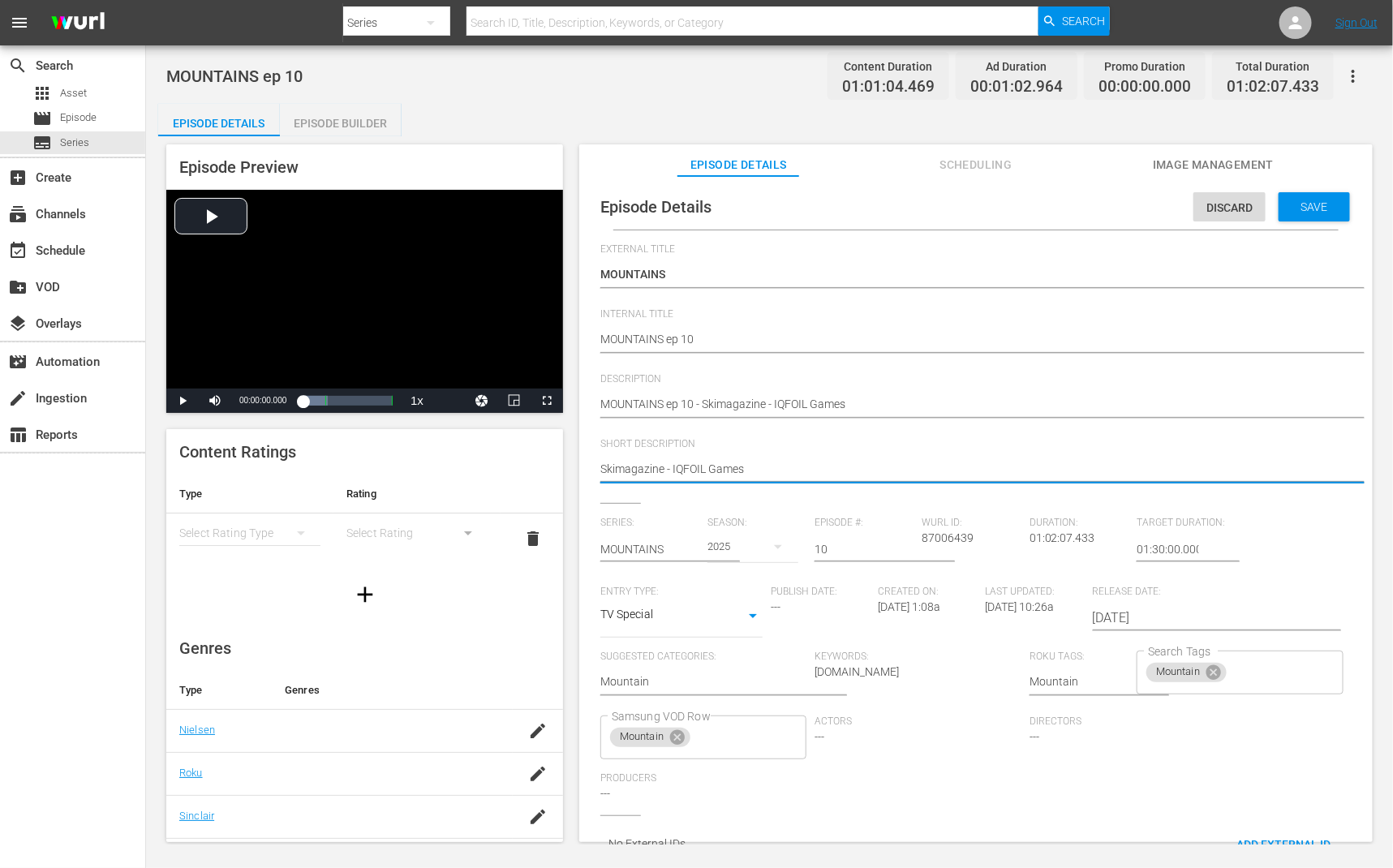
drag, startPoint x: 672, startPoint y: 469, endPoint x: 547, endPoint y: 472, distance: 125.0
type textarea "IQFOIL Games"
click at [1312, 204] on span "Save" at bounding box center [1315, 207] width 53 height 13
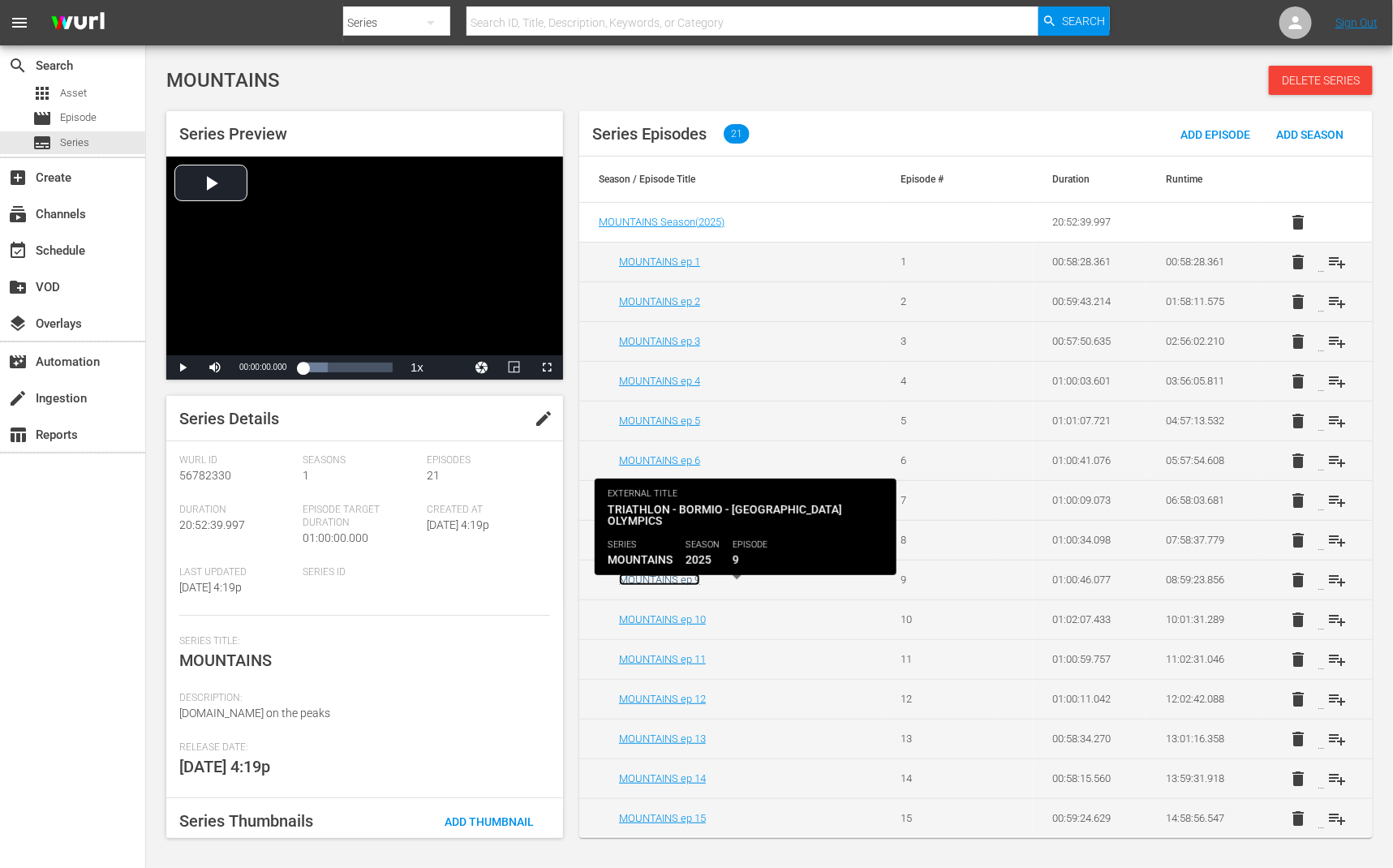
click at [689, 580] on link "MOUNTAINS ep 9" at bounding box center [660, 579] width 81 height 12
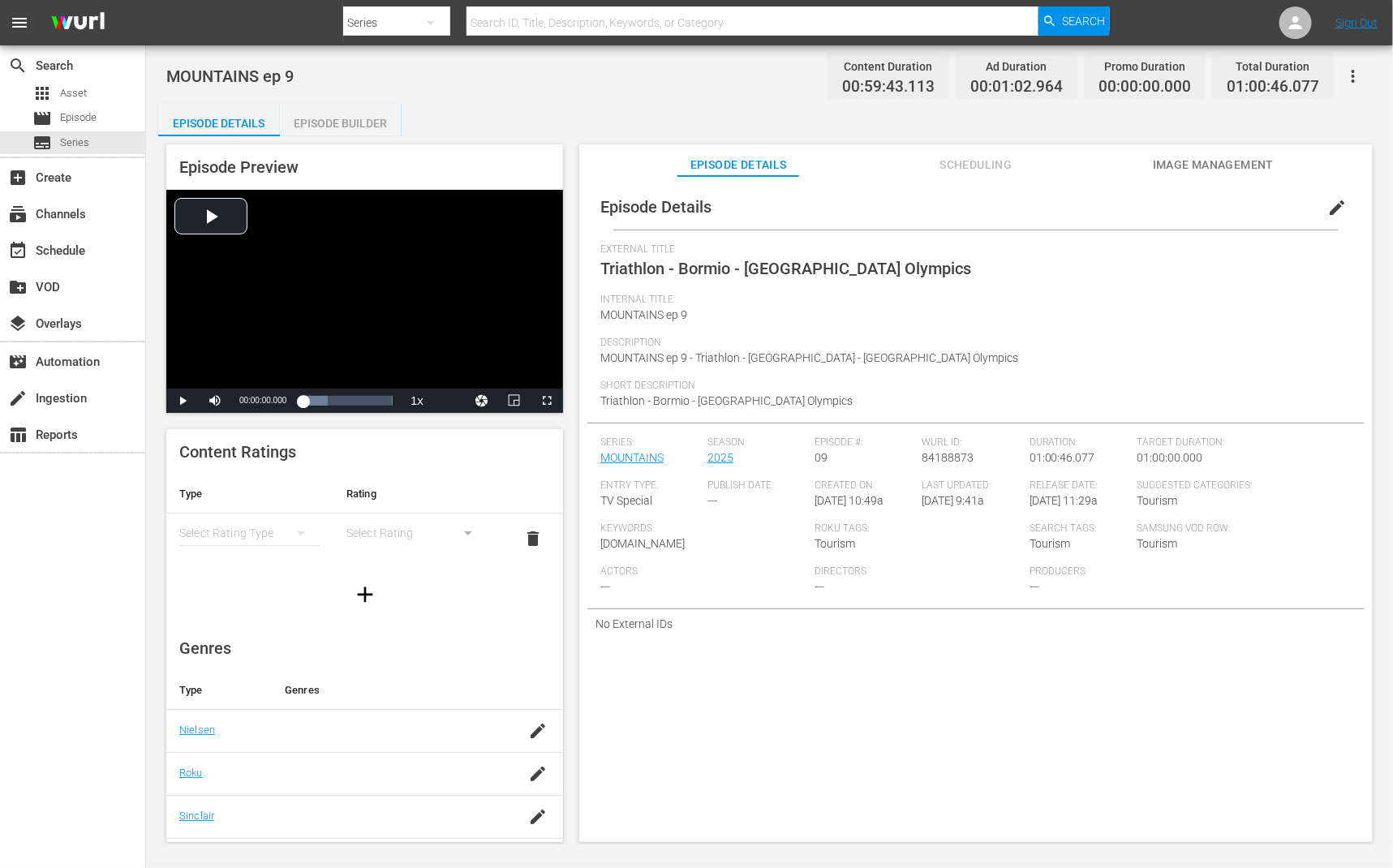
click at [1339, 202] on button "edit" at bounding box center [1337, 207] width 39 height 39
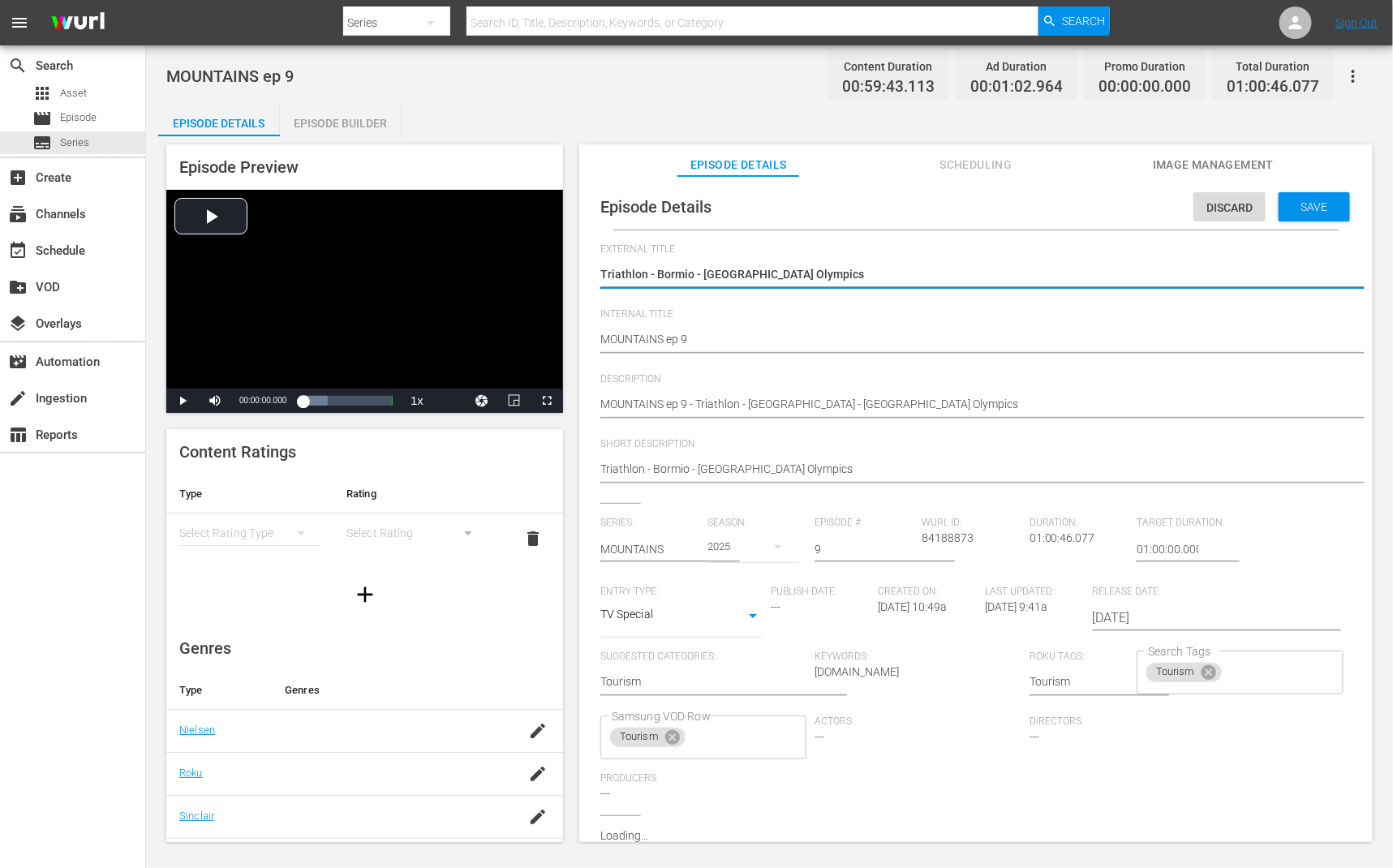
click at [927, 276] on textarea "Triathlon - Bormio - Val di Fiemme Olympics" at bounding box center [972, 275] width 743 height 20
type textarea "MOUNTAINS"
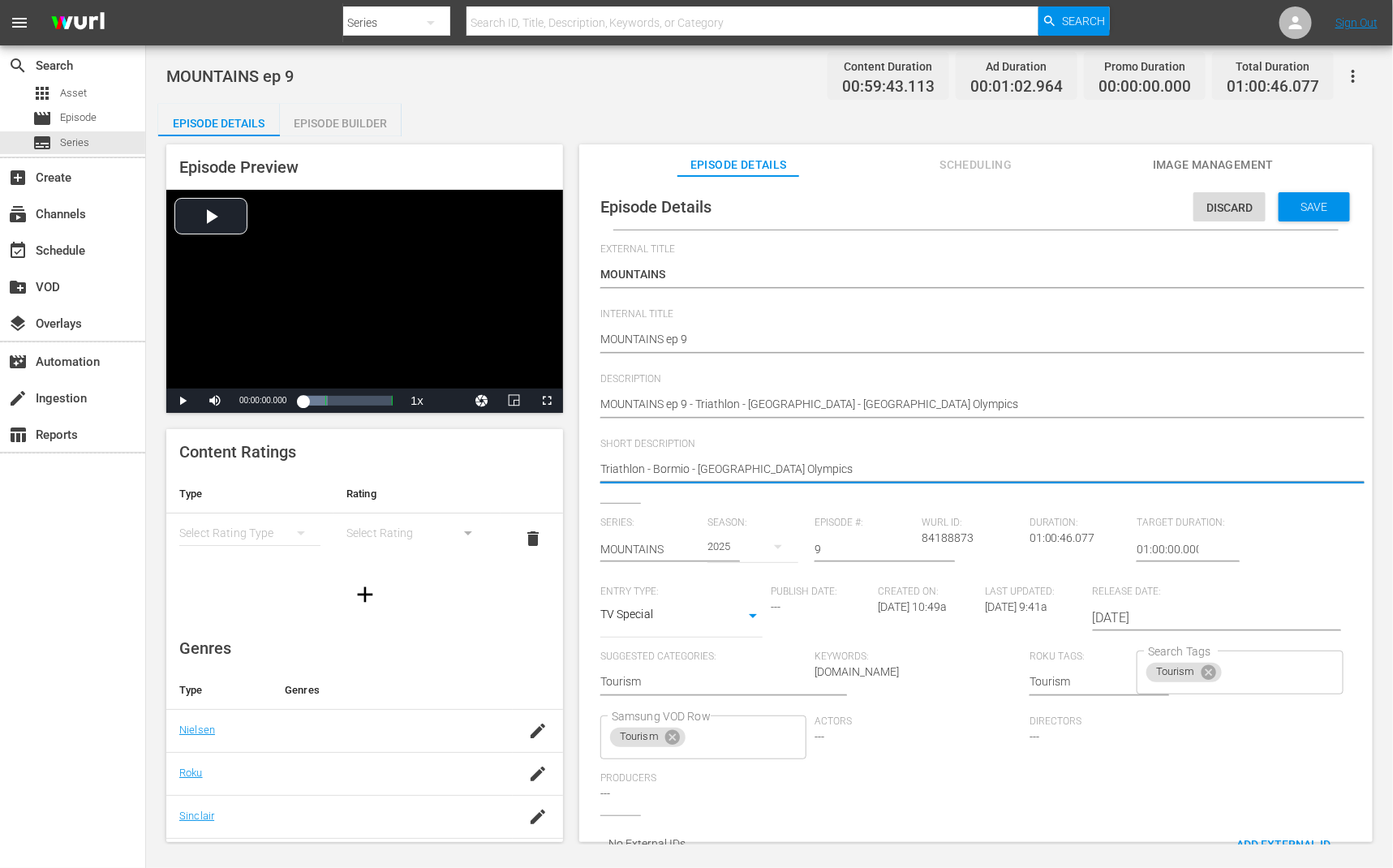
drag, startPoint x: 701, startPoint y: 469, endPoint x: 559, endPoint y: 466, distance: 142.0
type textarea "Val di Fiemme Olympics"
click at [1312, 202] on span "Save" at bounding box center [1315, 207] width 53 height 13
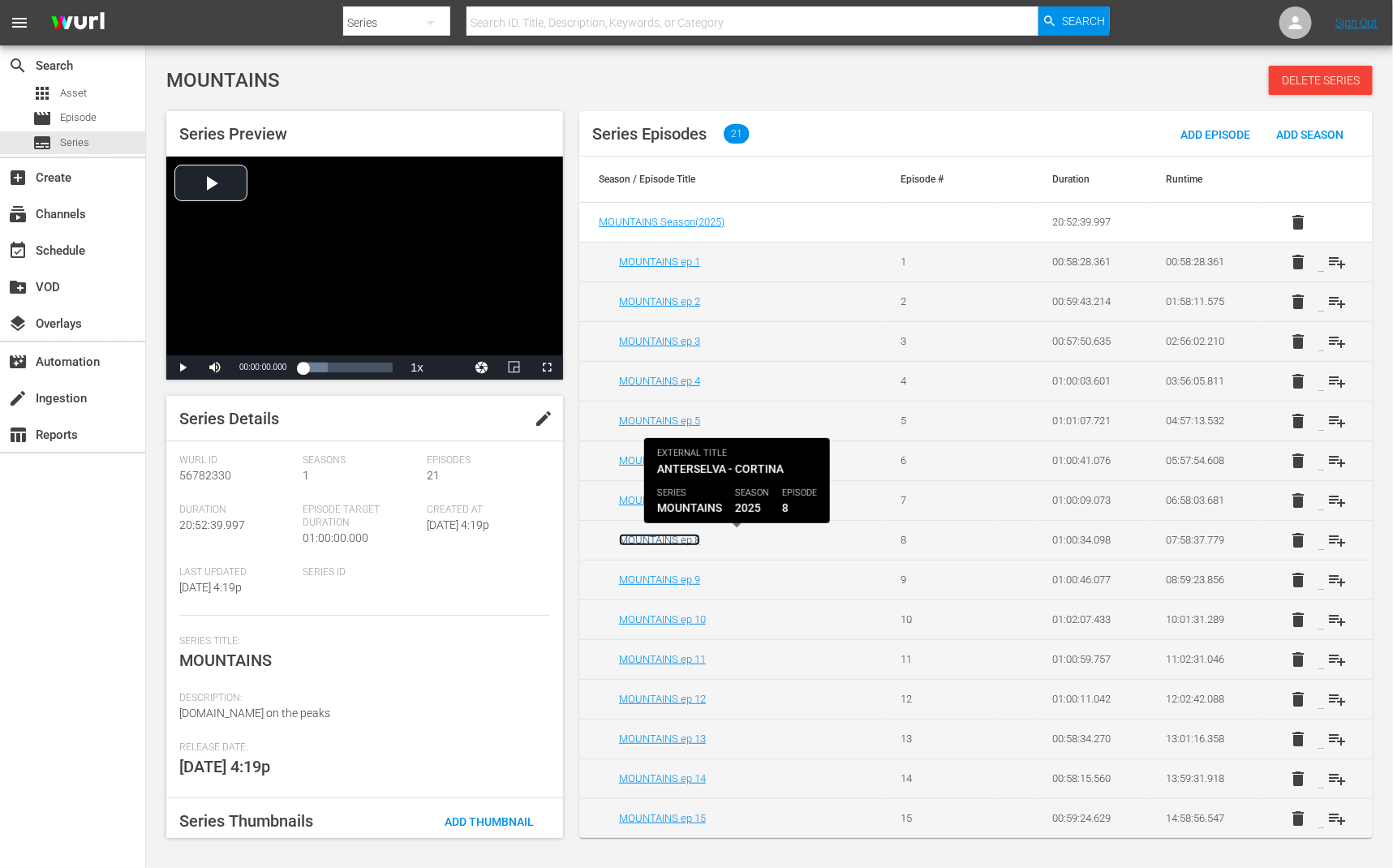
click at [688, 535] on link "MOUNTAINS ep 8" at bounding box center [660, 540] width 81 height 12
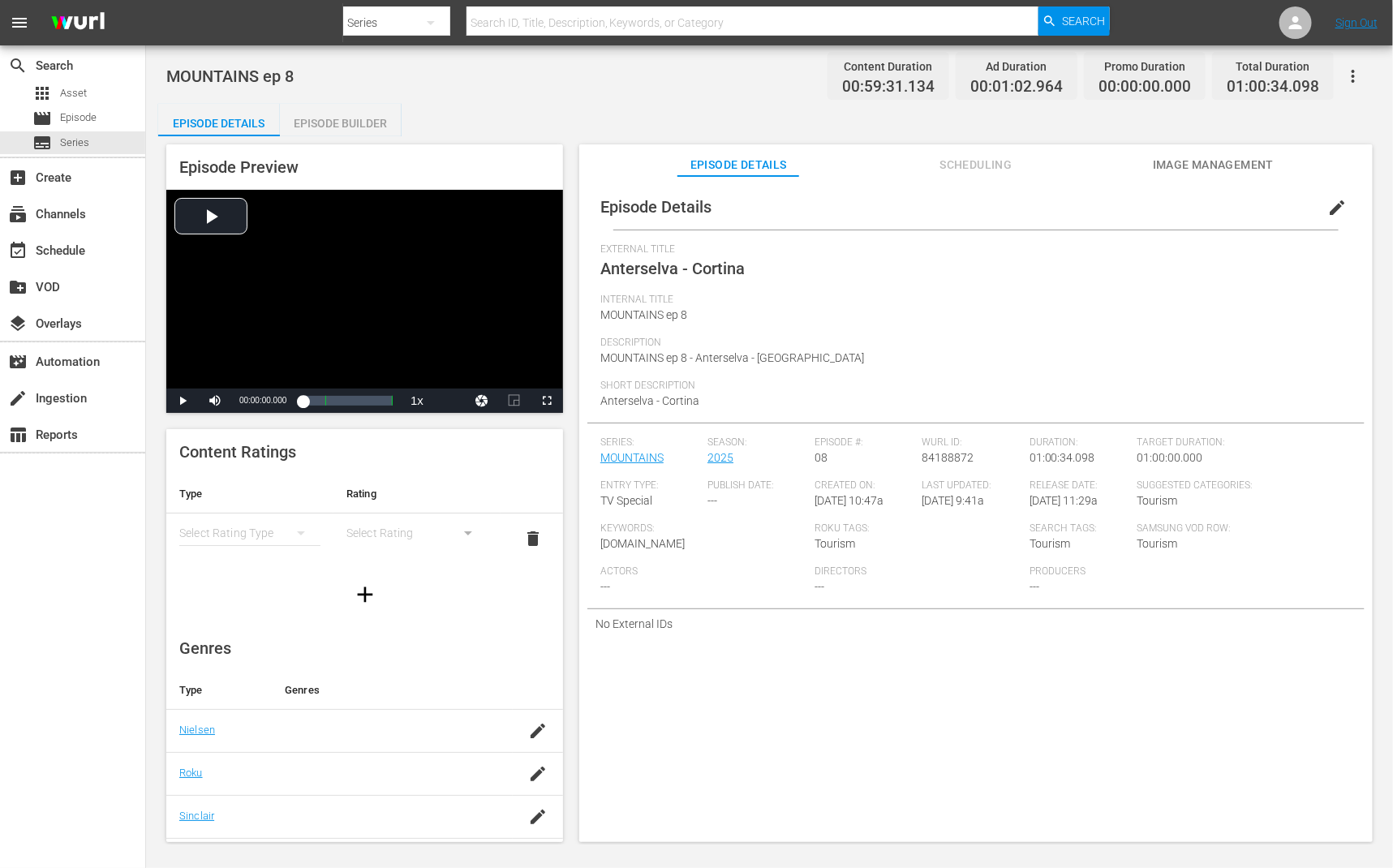
click at [1329, 206] on span "edit" at bounding box center [1337, 207] width 20 height 20
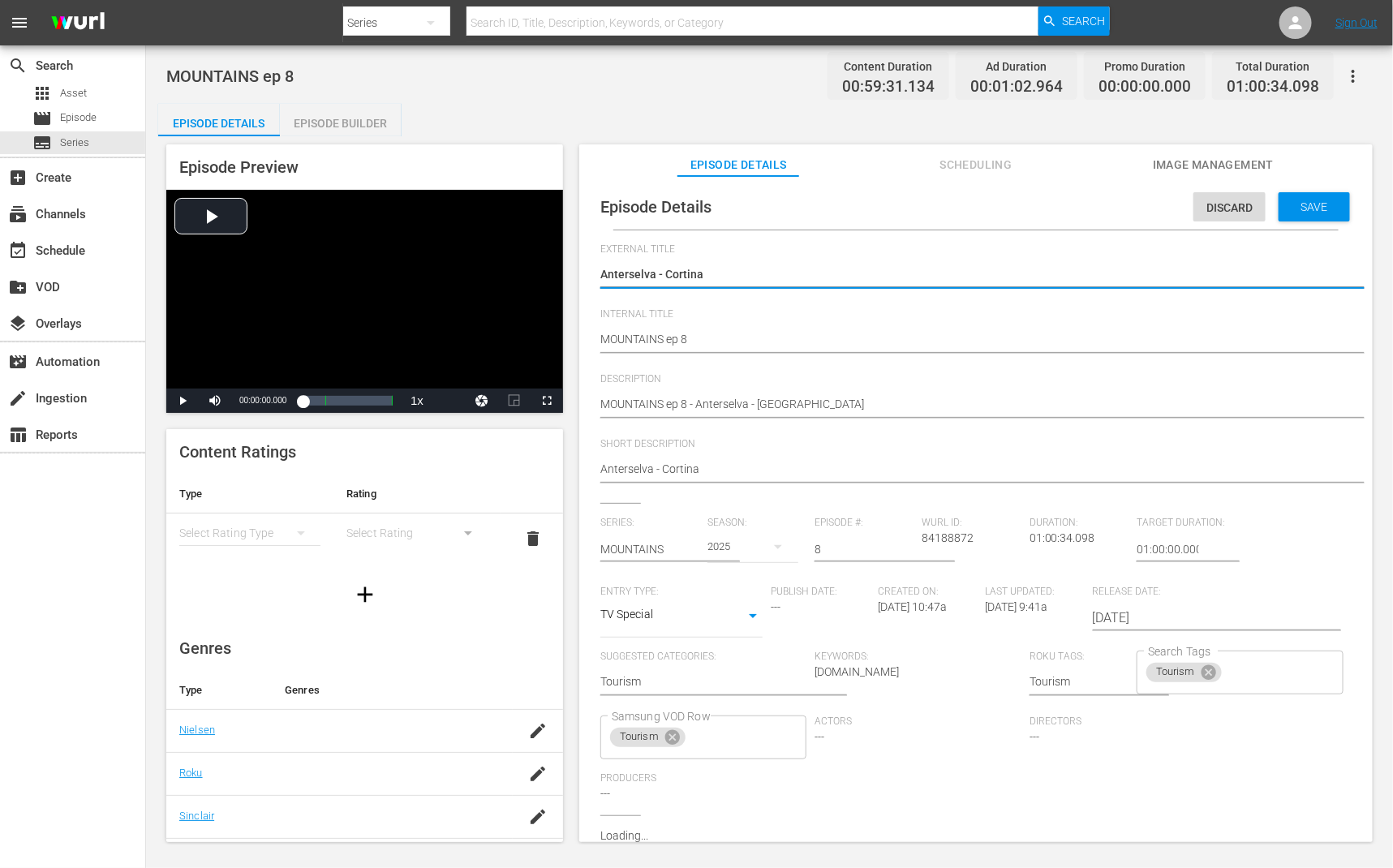
click at [990, 275] on textarea "Anterselva - Cortina" at bounding box center [972, 275] width 743 height 20
type textarea "MOUNTAINS"
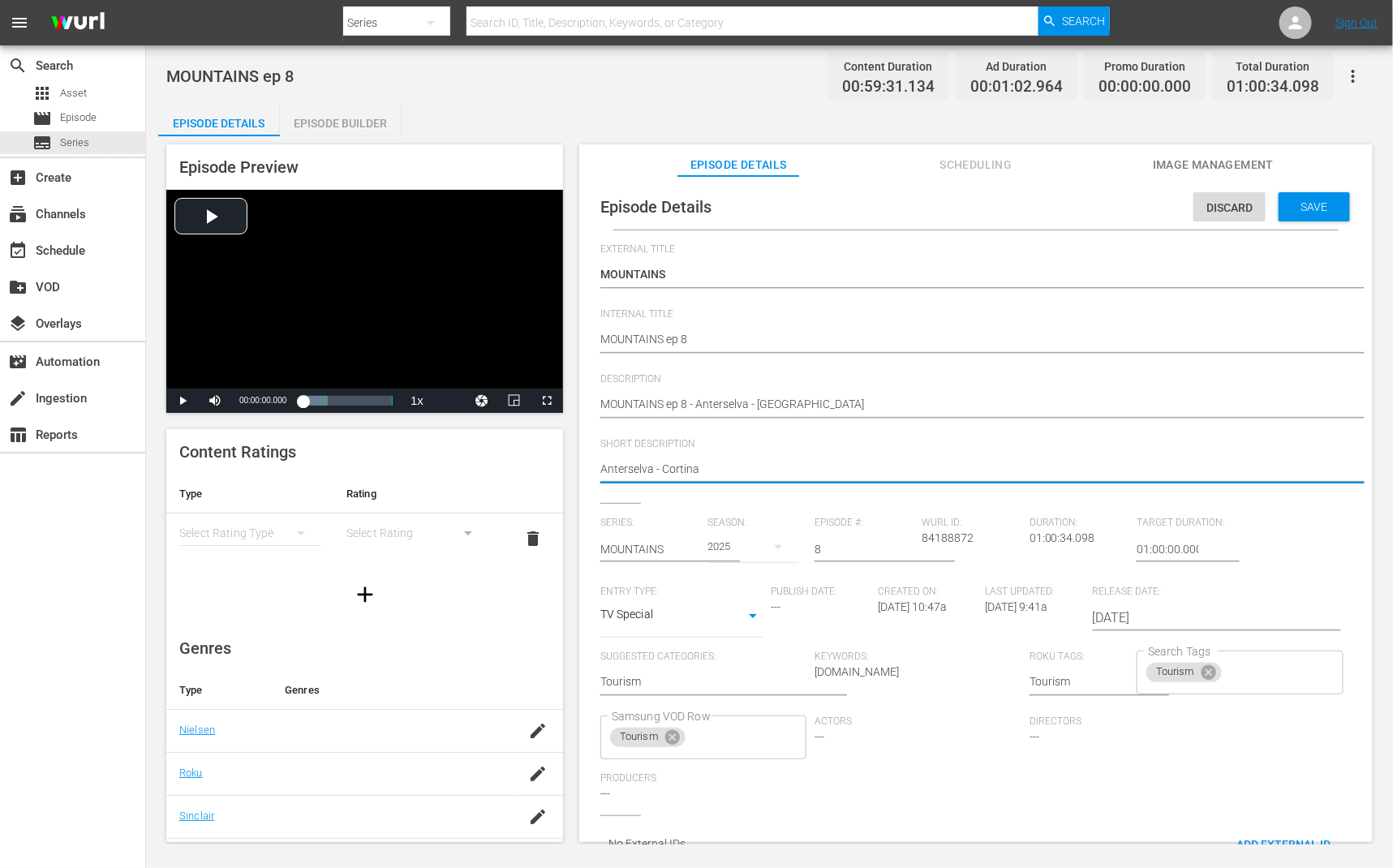
type textarea "Anterselva- Cortina"
type textarea "Anterselva,- Cortina"
type textarea "Anterselva, Cortina"
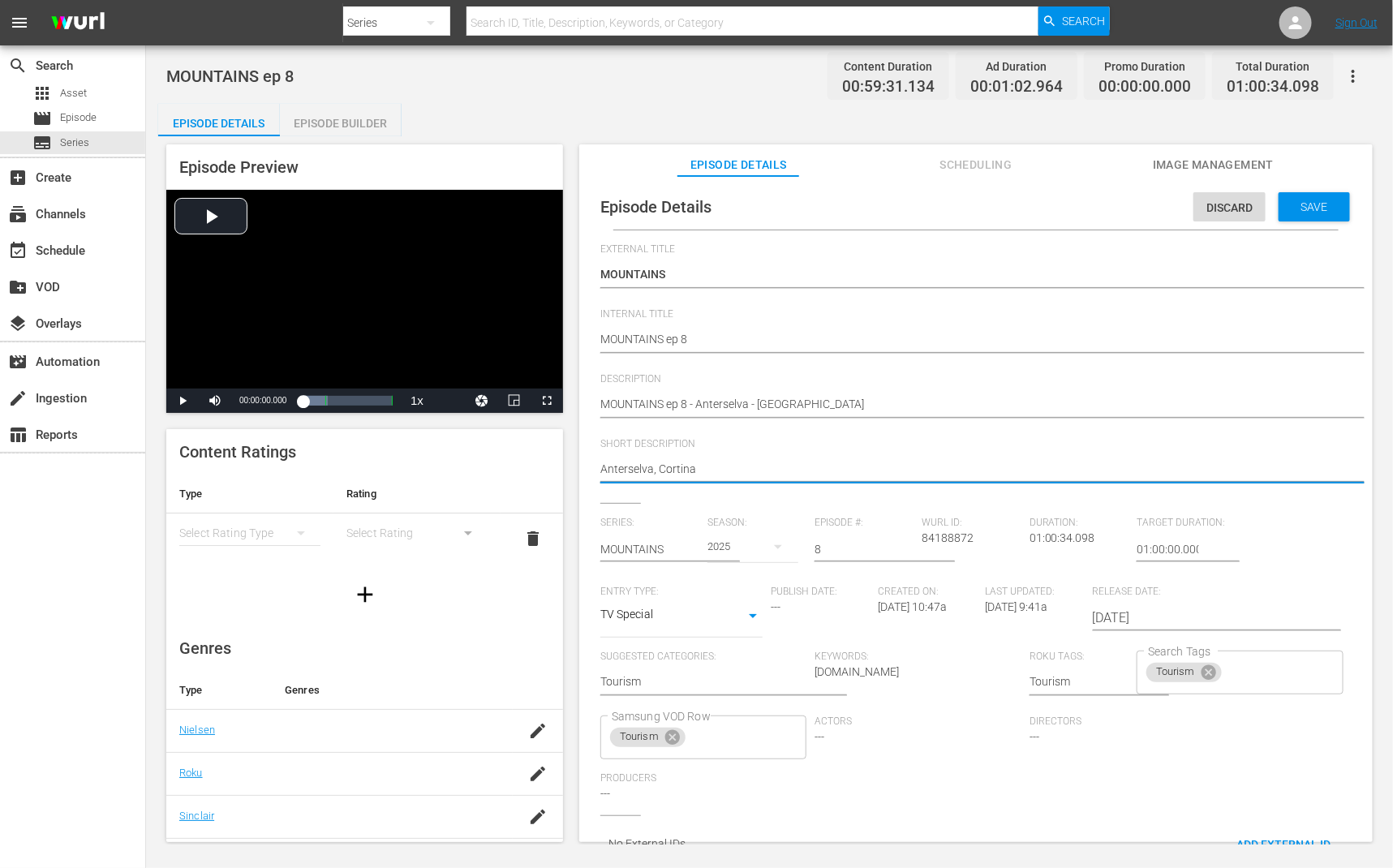
type textarea "Anterselva, Cortina"
click at [1335, 218] on div "Save" at bounding box center [1314, 206] width 71 height 29
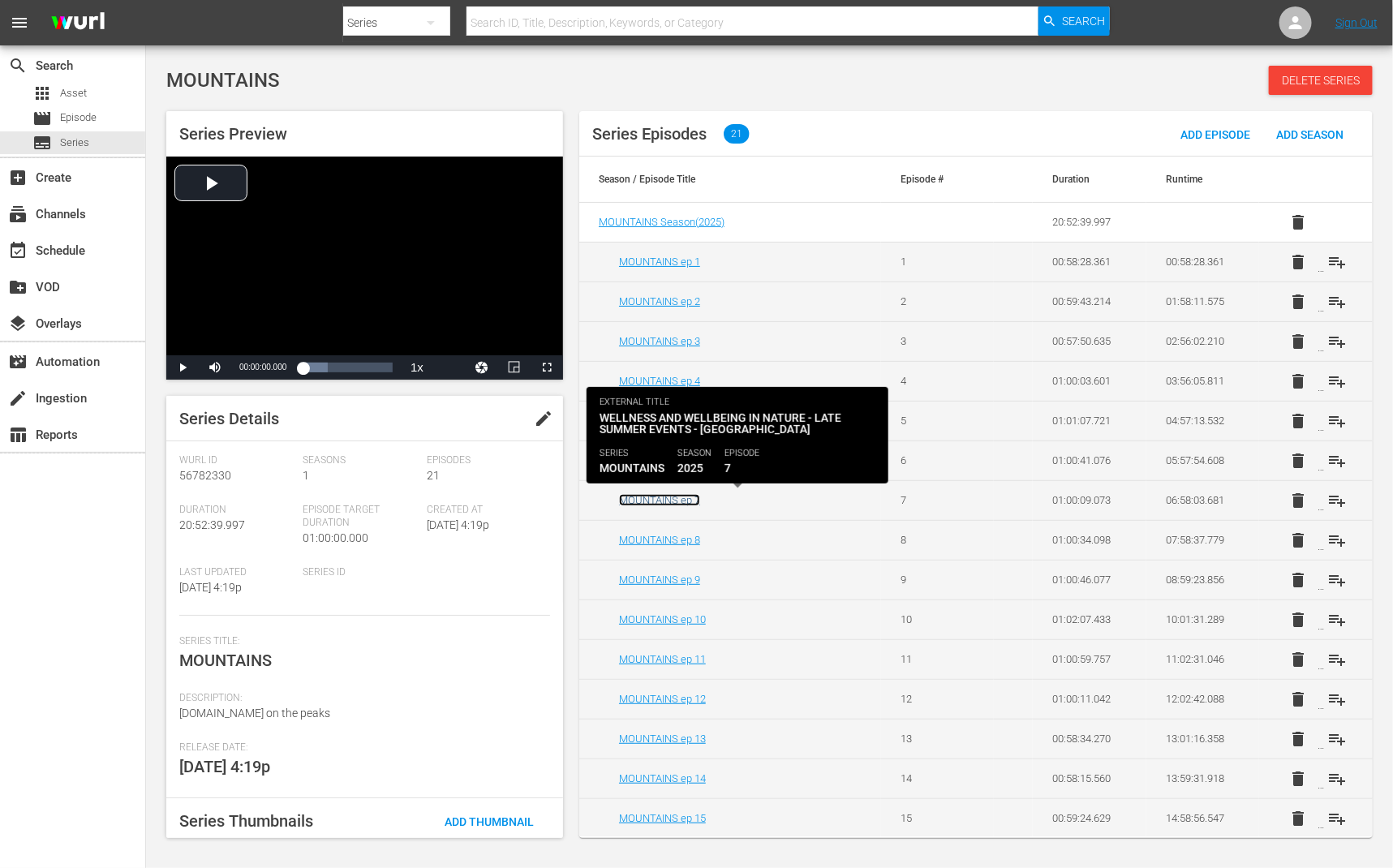
click at [685, 500] on link "MOUNTAINS ep 7" at bounding box center [660, 500] width 81 height 12
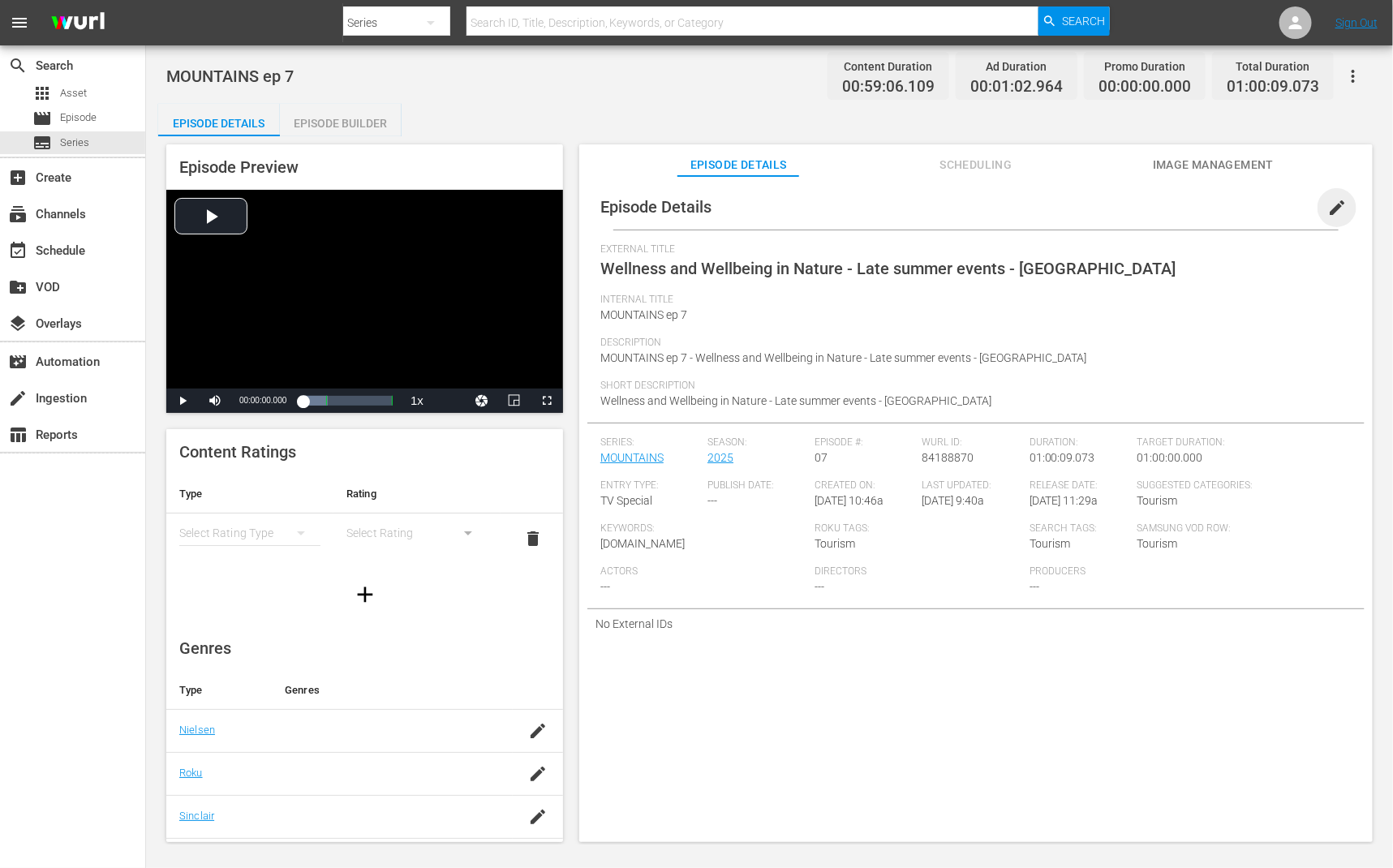
click at [1331, 214] on span "edit" at bounding box center [1337, 207] width 20 height 20
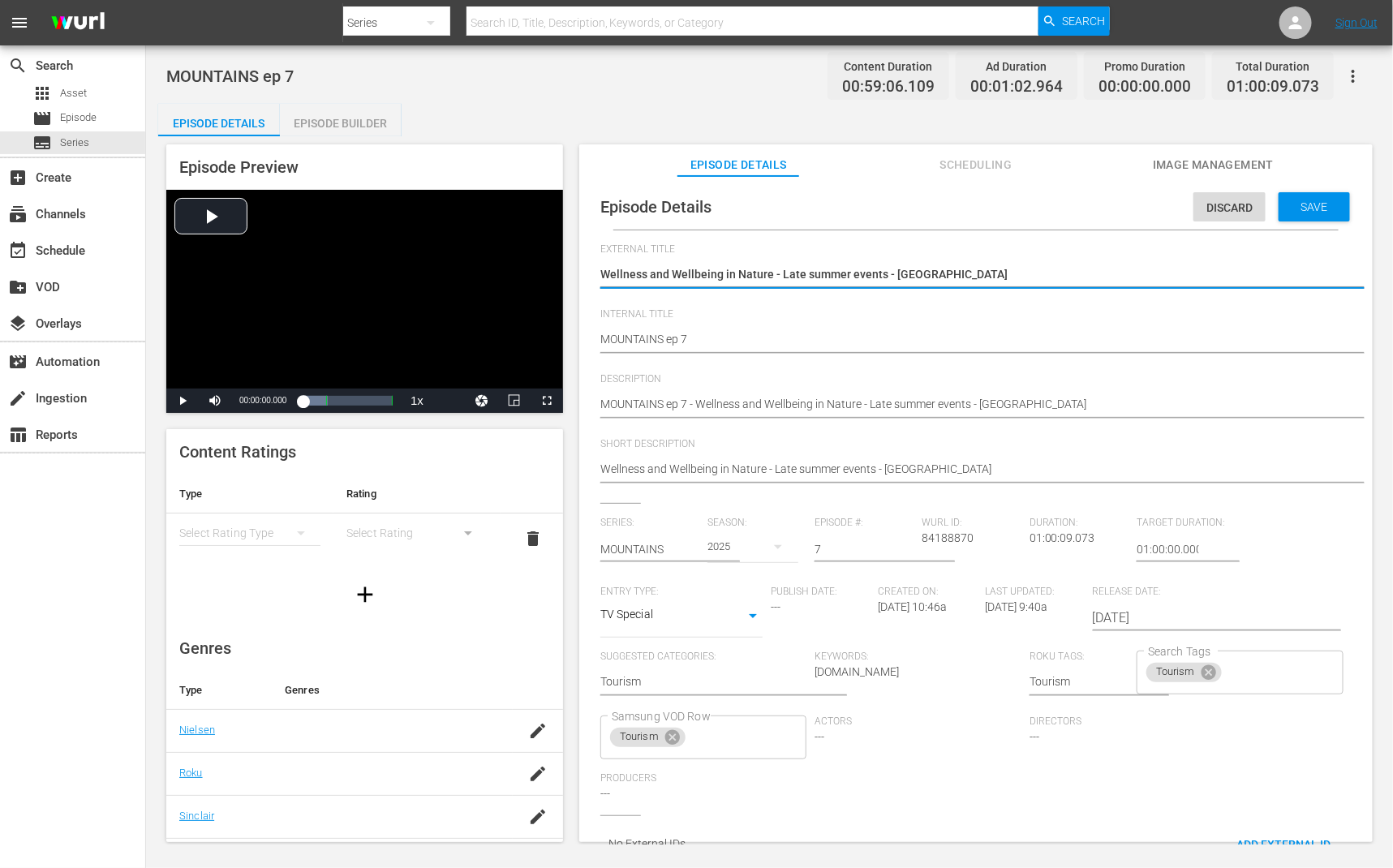
click at [1058, 273] on textarea "Wellness and Wellbeing in Nature - Late summer events - Innsbruck" at bounding box center [972, 275] width 743 height 20
type textarea "MOUNTAINS"
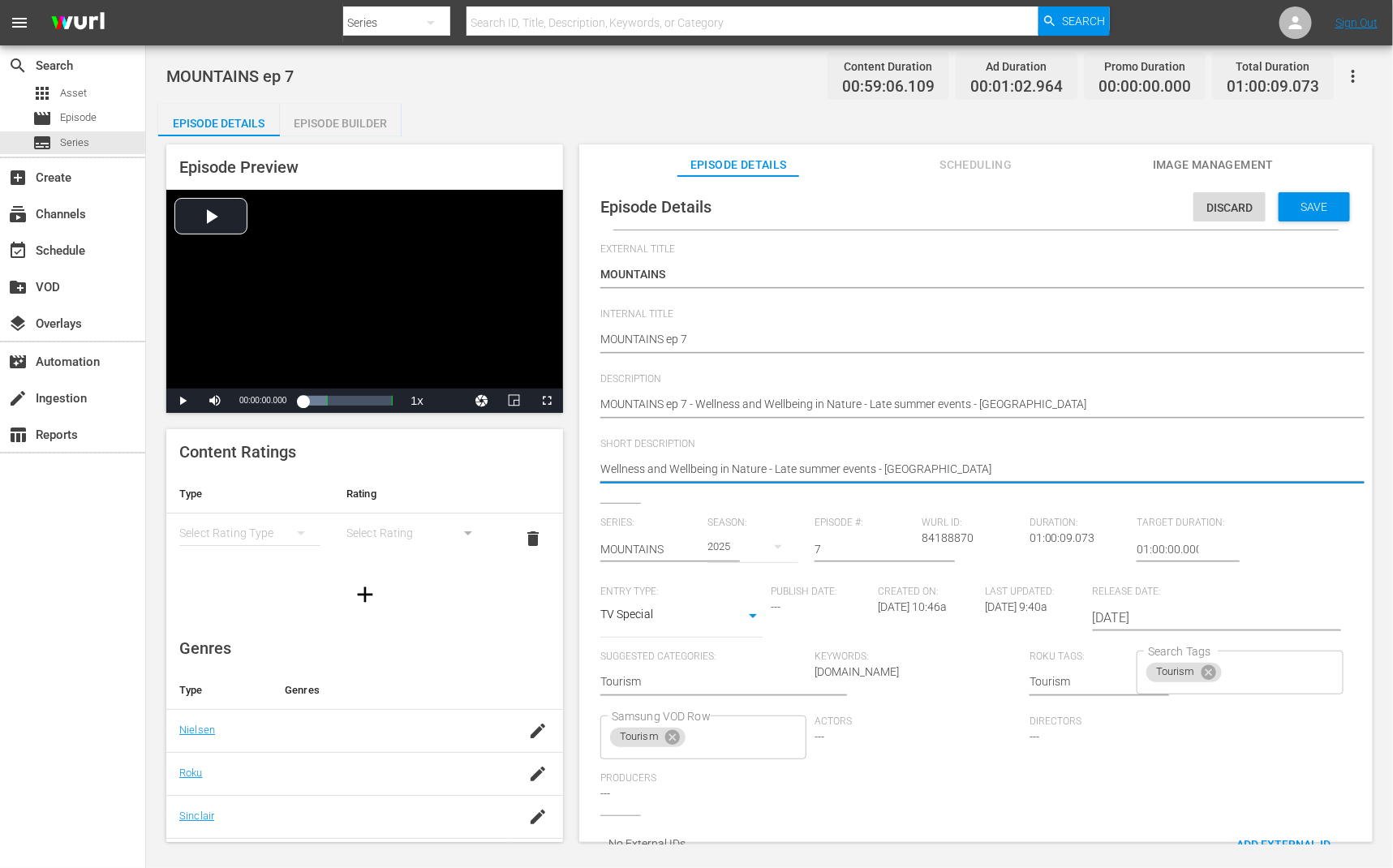
drag, startPoint x: 775, startPoint y: 467, endPoint x: 579, endPoint y: 469, distance: 196.0
type textarea "Late summer events - Innsbruck"
drag, startPoint x: 705, startPoint y: 468, endPoint x: 860, endPoint y: 469, distance: 155.0
click at [860, 469] on textarea "Wellness and Wellbeing in Nature - Late summer events - Innsbruck" at bounding box center [972, 470] width 743 height 20
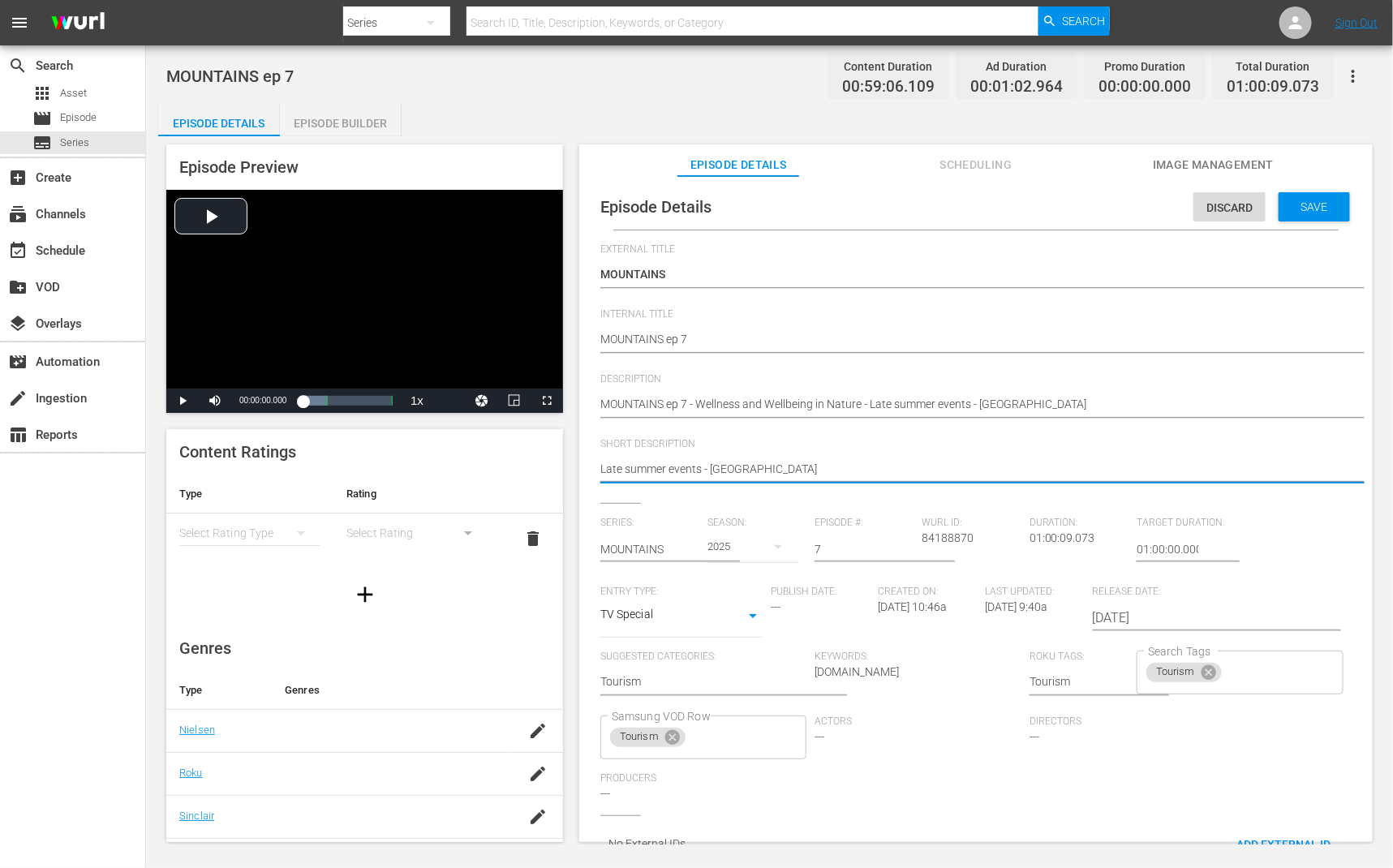
type textarea "Late summer events"
click at [1308, 202] on span "Save" at bounding box center [1315, 207] width 53 height 13
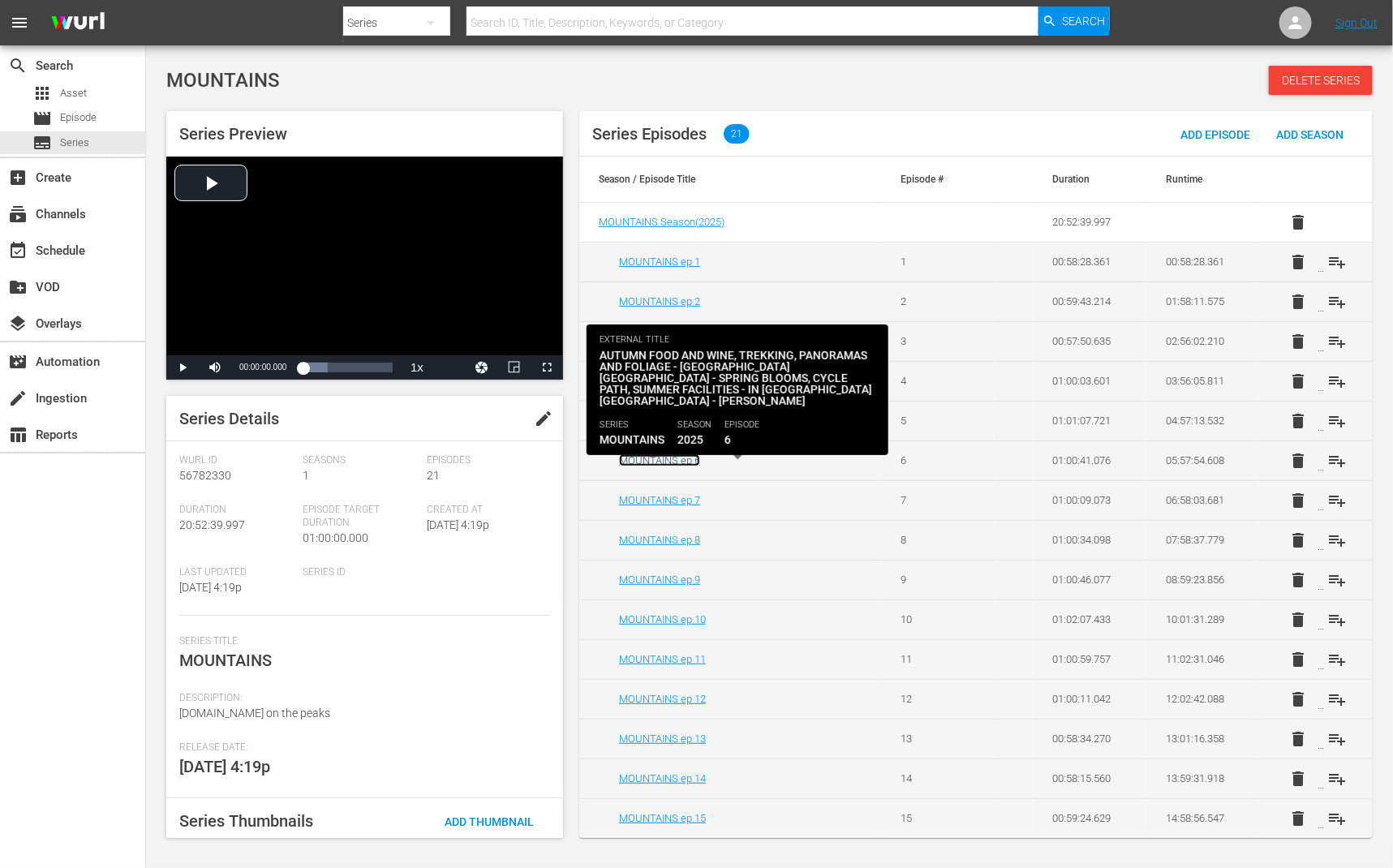
click at [672, 461] on link "MOUNTAINS ep 6" at bounding box center [660, 460] width 81 height 12
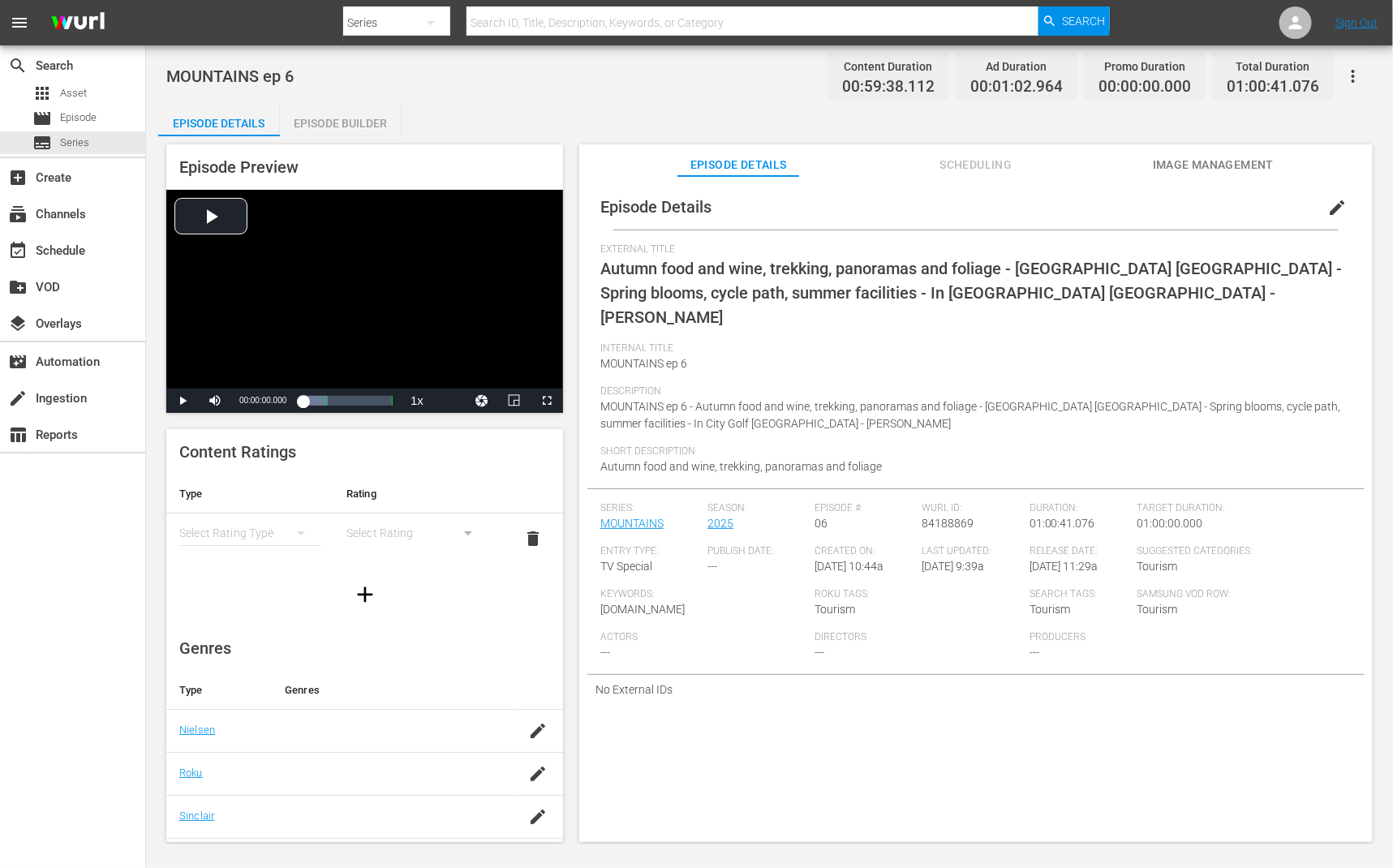
click at [1341, 210] on button "edit" at bounding box center [1337, 207] width 39 height 39
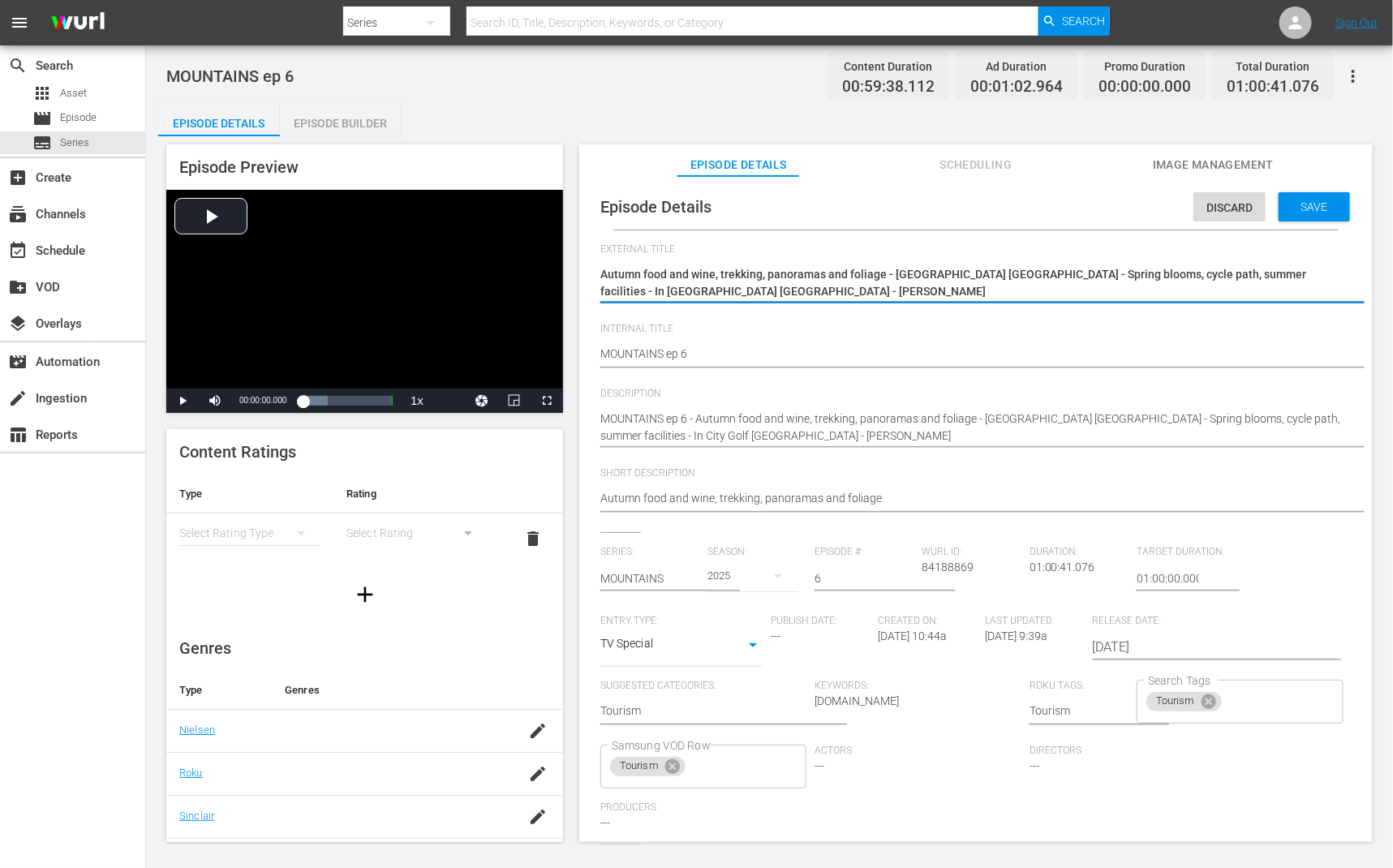
click at [857, 292] on textarea "Autumn food and wine, trekking, panoramas and foliage - Marathon Trento - Sprin…" at bounding box center [972, 283] width 743 height 34
type textarea "MOUNTAINS"
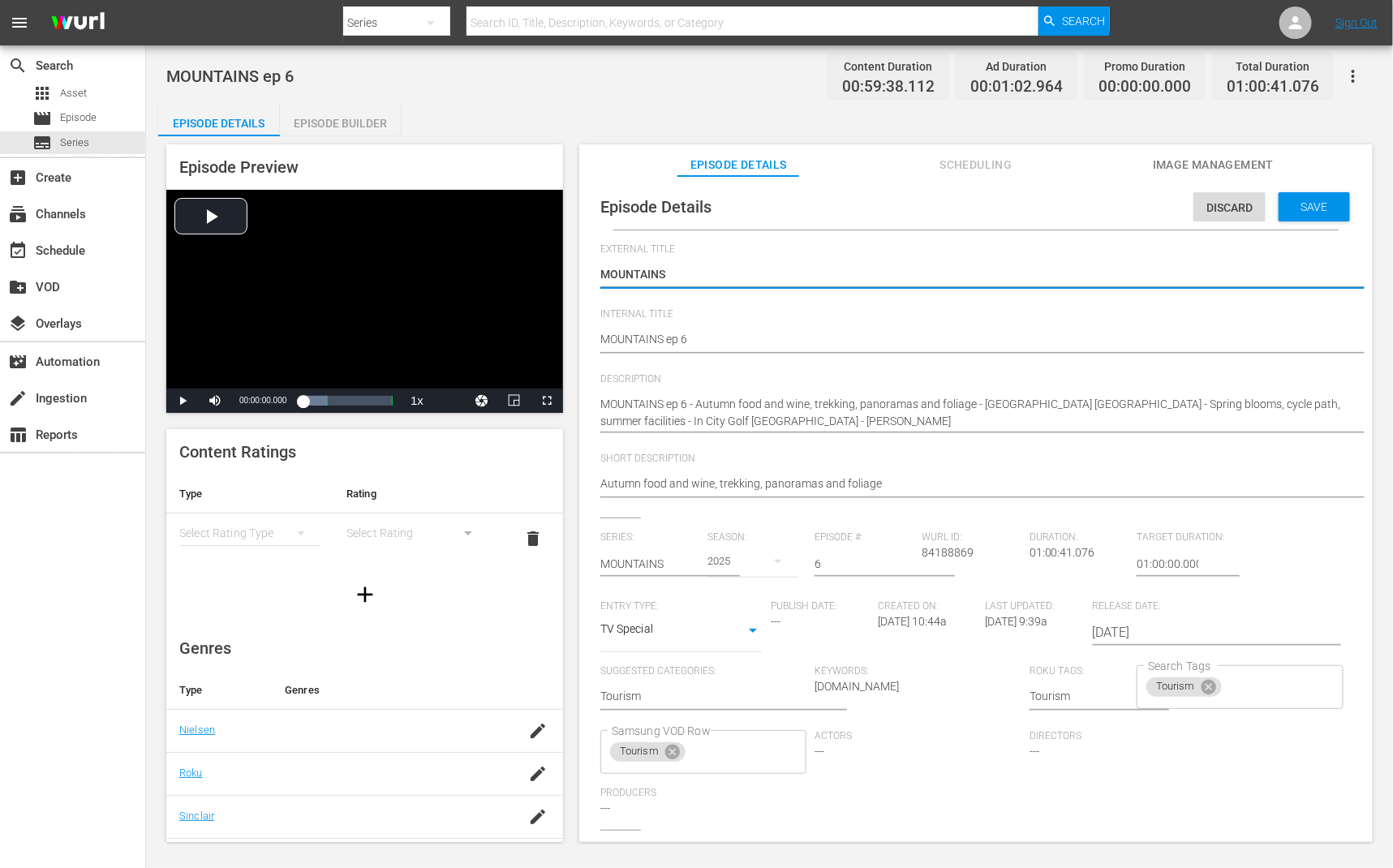
type textarea "MOUNTAINS"
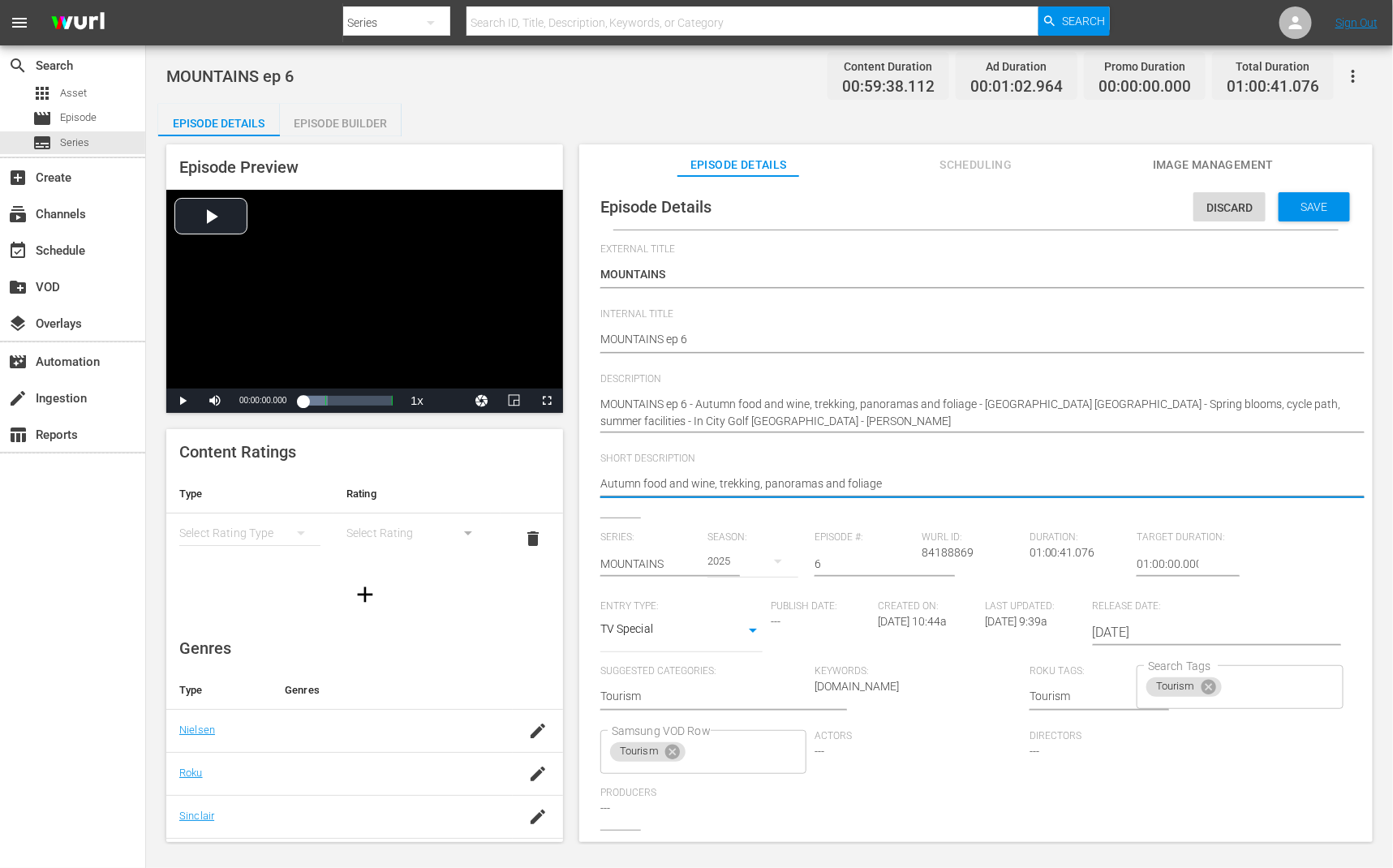
drag, startPoint x: 714, startPoint y: 486, endPoint x: 967, endPoint y: 485, distance: 253.0
drag, startPoint x: 901, startPoint y: 483, endPoint x: 714, endPoint y: 485, distance: 187.0
click at [714, 485] on textarea "Autumn food and wine, trekking, panoramas and foliage" at bounding box center [972, 485] width 743 height 20
type textarea "Autumn food and wine"
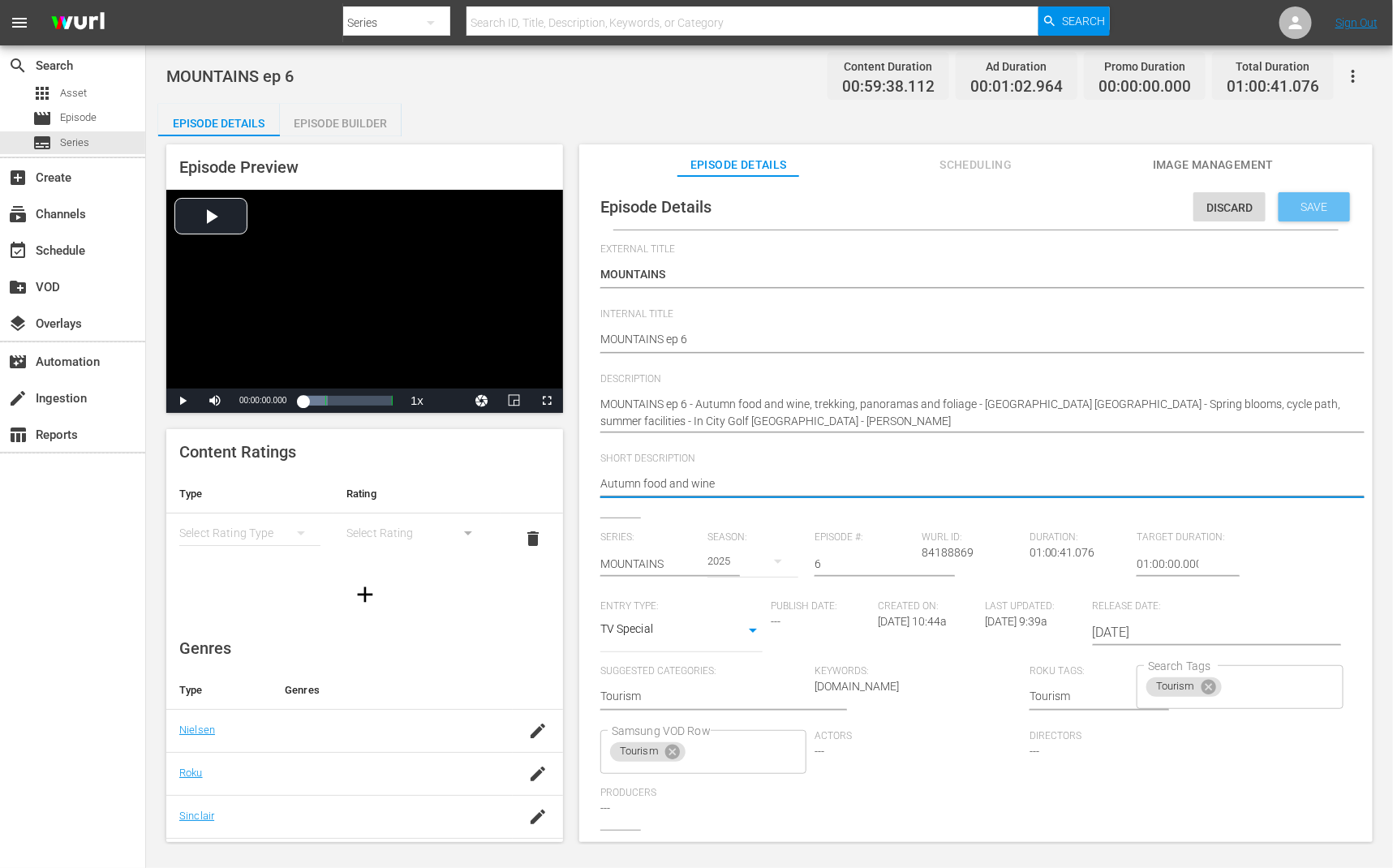
click at [1299, 213] on div "Save" at bounding box center [1314, 206] width 71 height 29
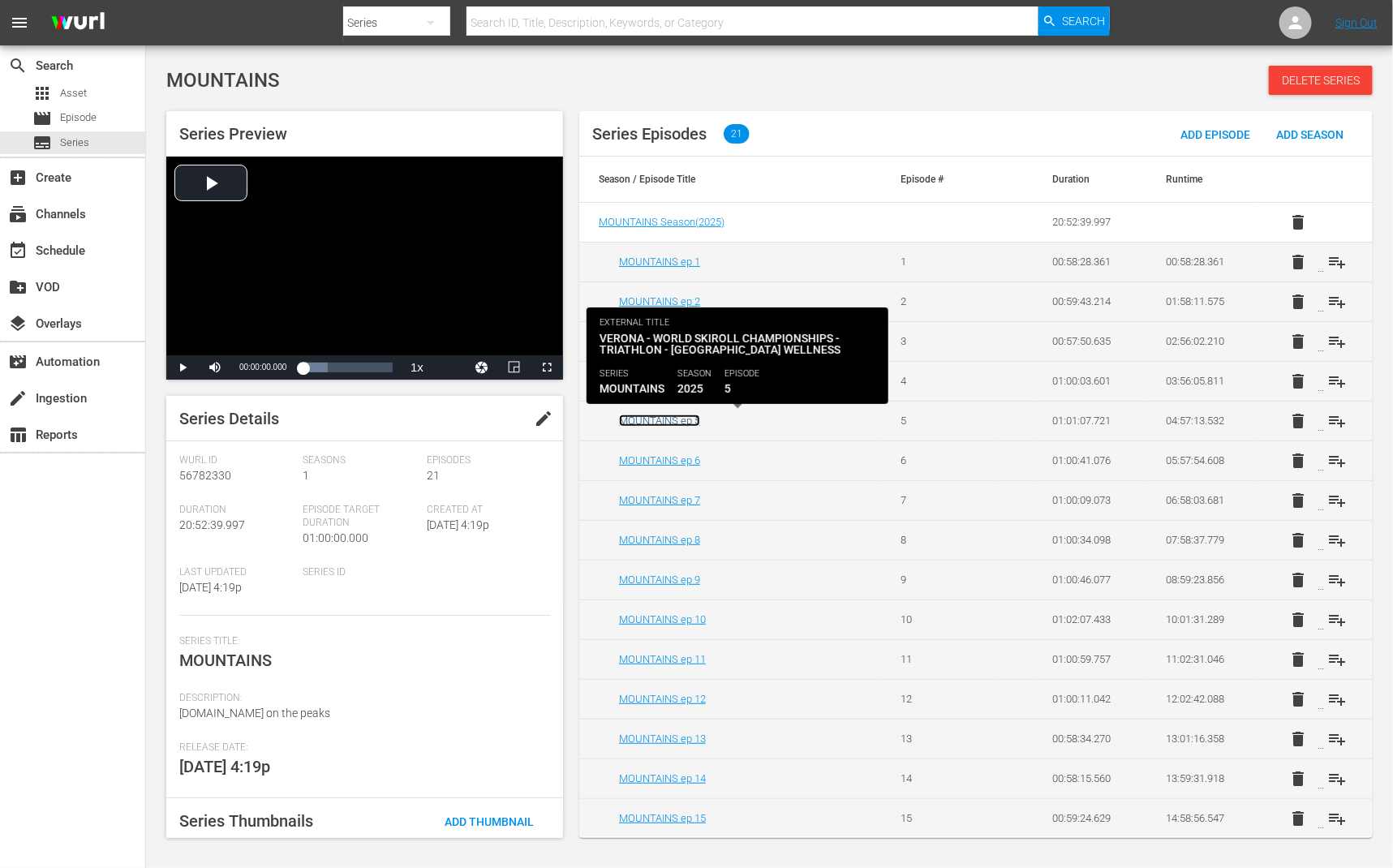
click at [674, 417] on link "MOUNTAINS ep 5" at bounding box center [660, 420] width 81 height 12
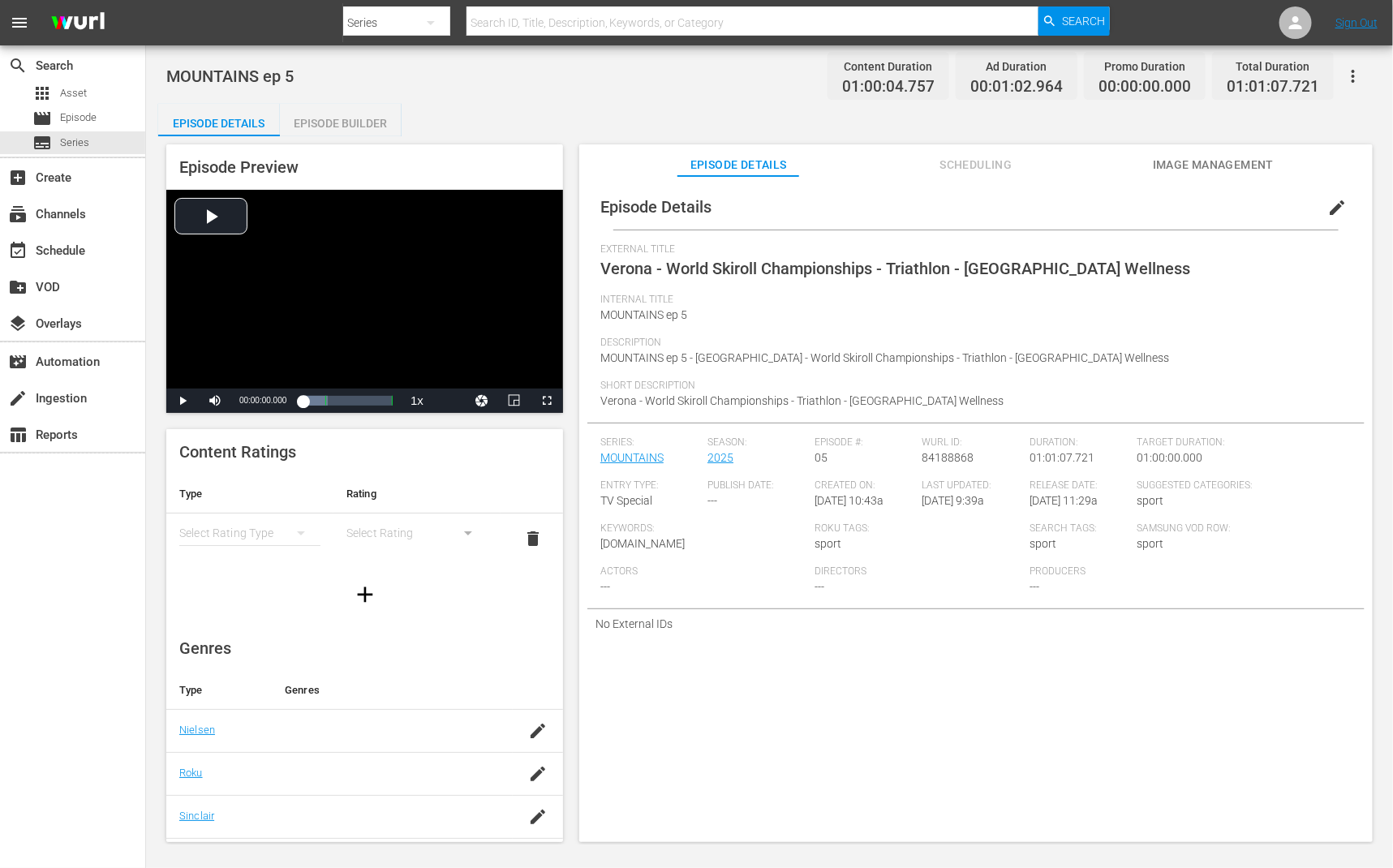
click at [1333, 202] on span "edit" at bounding box center [1337, 207] width 20 height 20
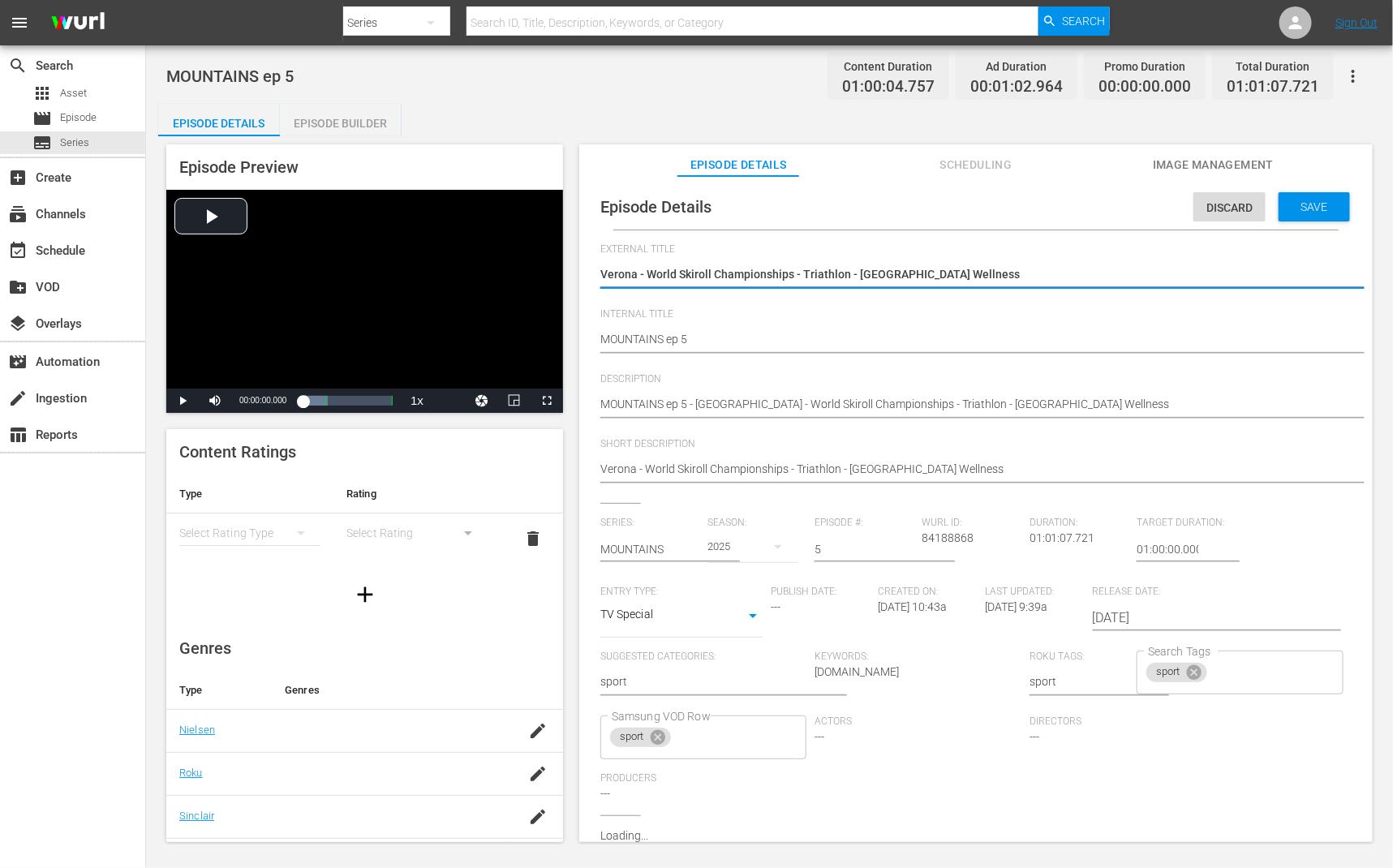
click at [1115, 274] on textarea "Verona - World Skiroll Championships - Triathlon - Val di Fiemme Wellness" at bounding box center [972, 275] width 743 height 20
type textarea "MOUNTAINS"
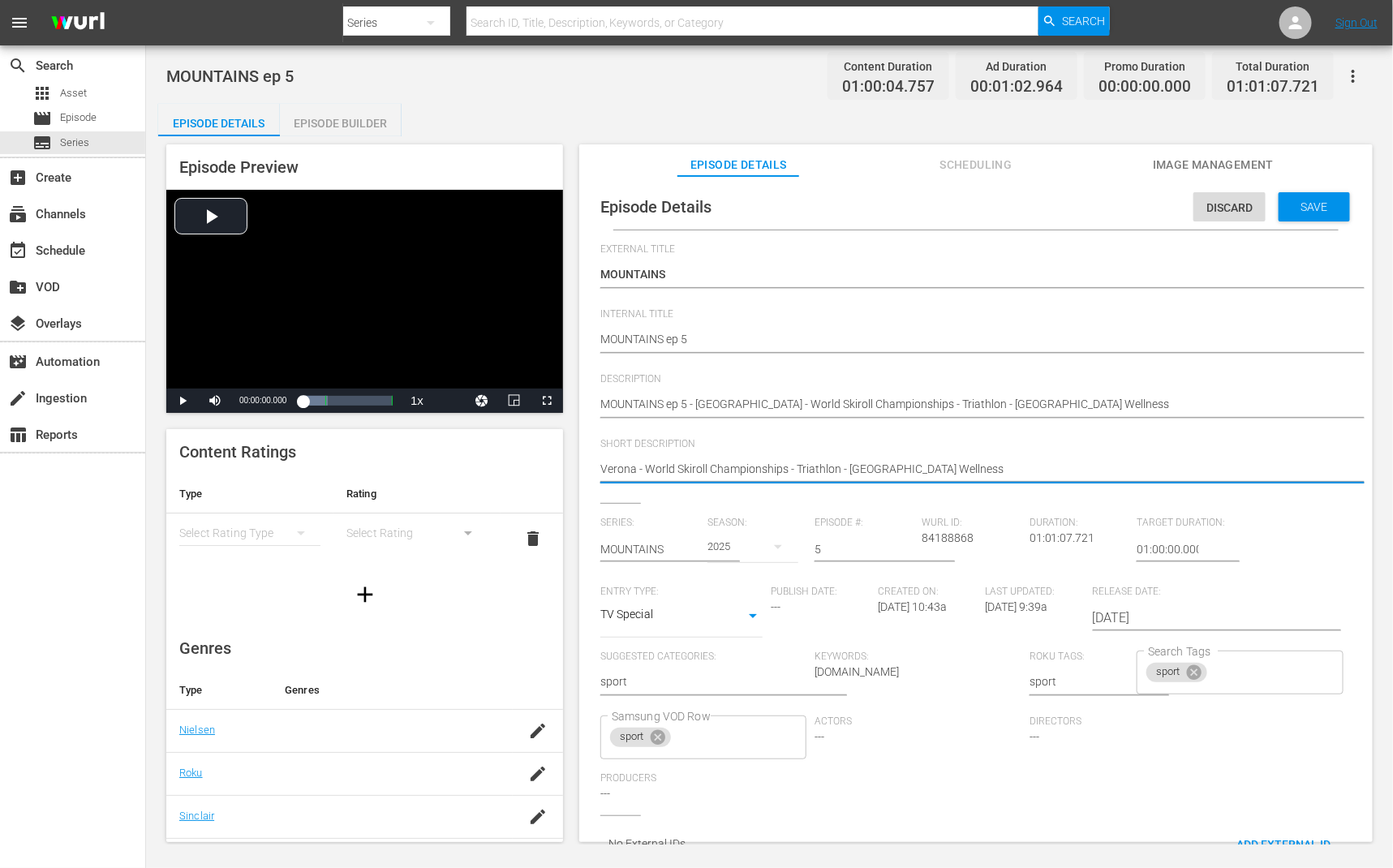
drag, startPoint x: 645, startPoint y: 468, endPoint x: 591, endPoint y: 467, distance: 54.0
type textarea "World Skiroll Championships - Triathlon - Val di Fiemme Wellness"
drag, startPoint x: 743, startPoint y: 466, endPoint x: 1010, endPoint y: 467, distance: 267.0
click at [1010, 467] on textarea "Verona - World Skiroll Championships - Triathlon - Val di Fiemme Wellness" at bounding box center [972, 470] width 743 height 20
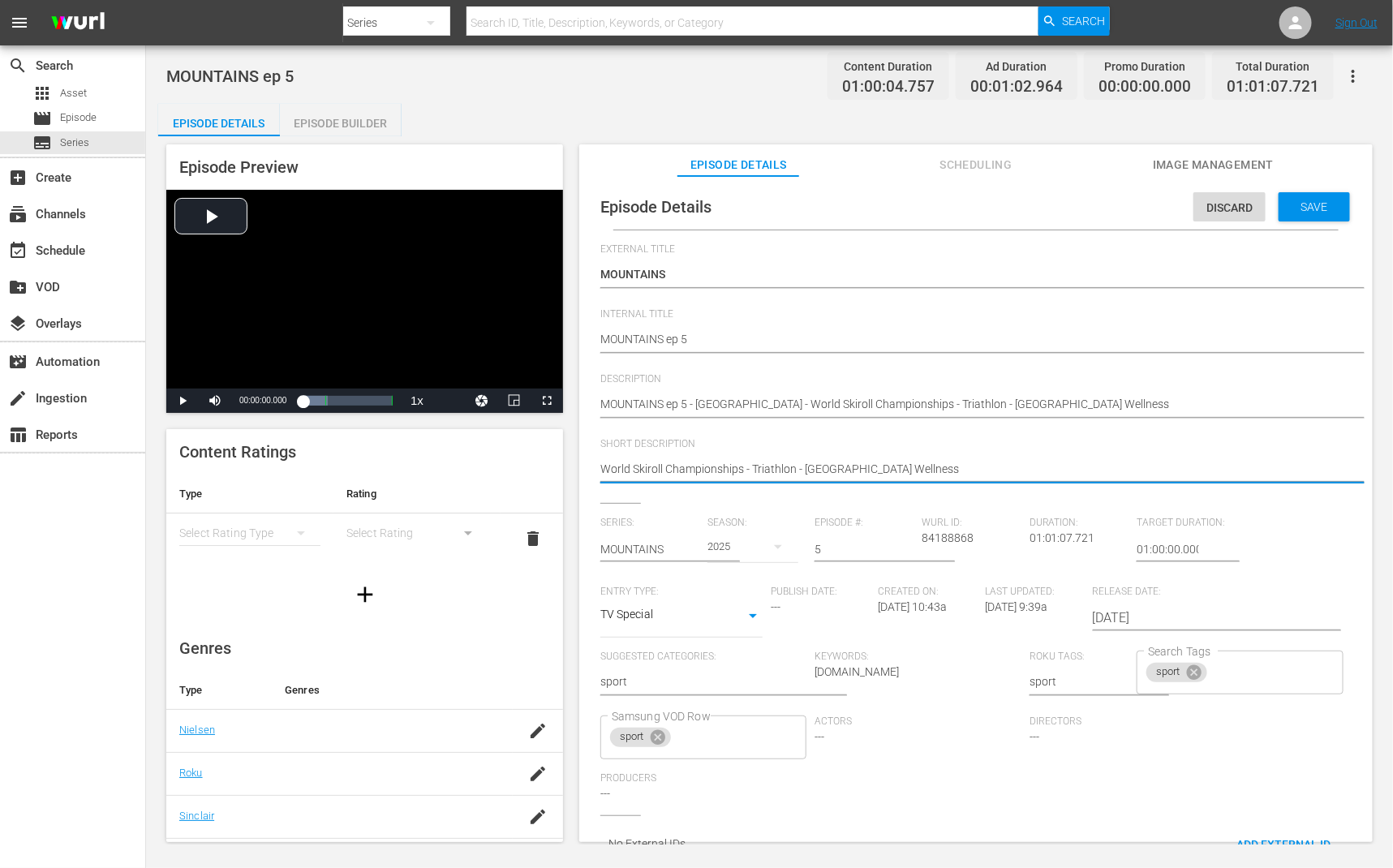
type textarea "World Skiroll Championships"
click at [1330, 205] on span "Save" at bounding box center [1315, 207] width 53 height 13
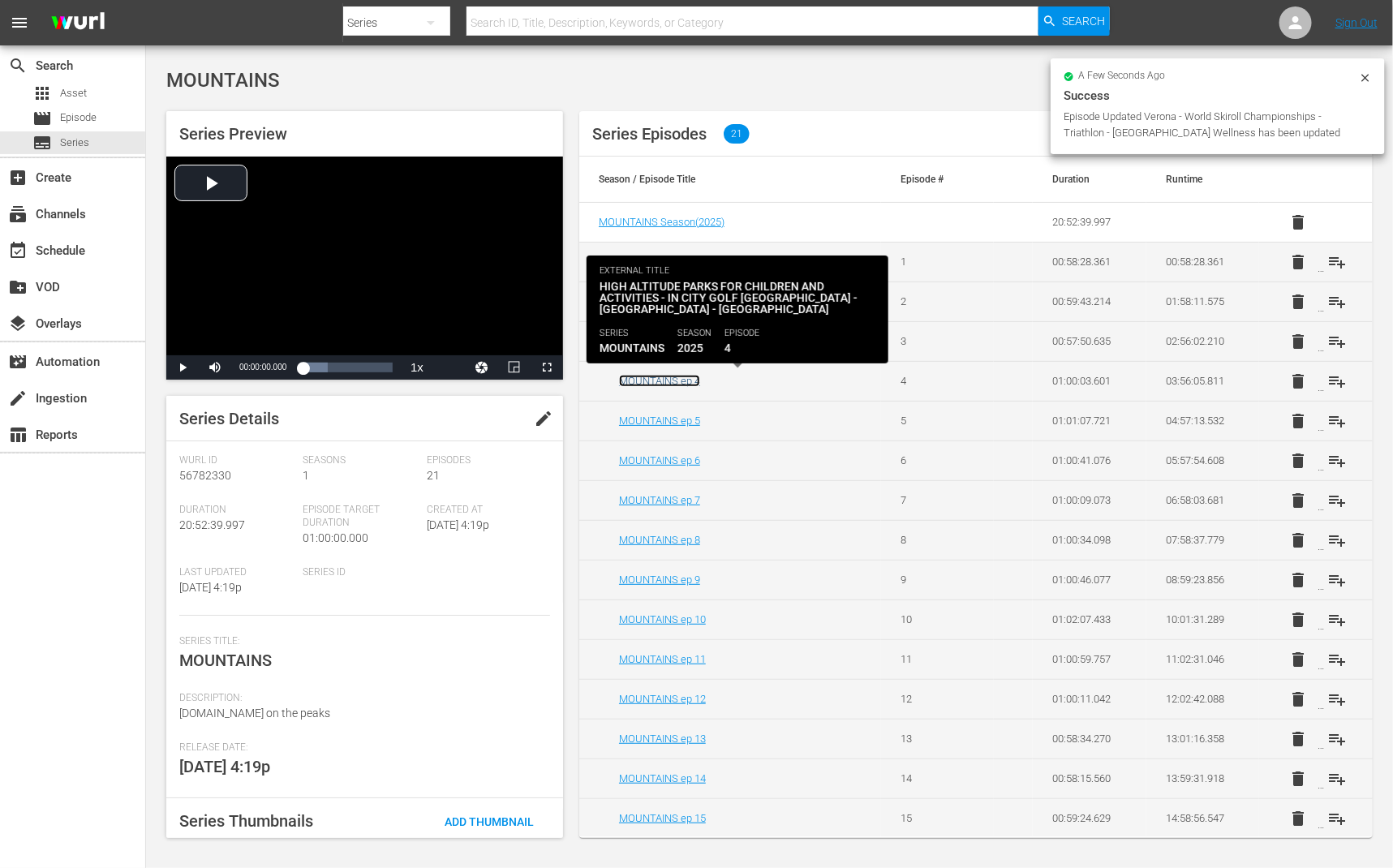
click at [681, 381] on link "MOUNTAINS ep 4" at bounding box center [660, 381] width 81 height 12
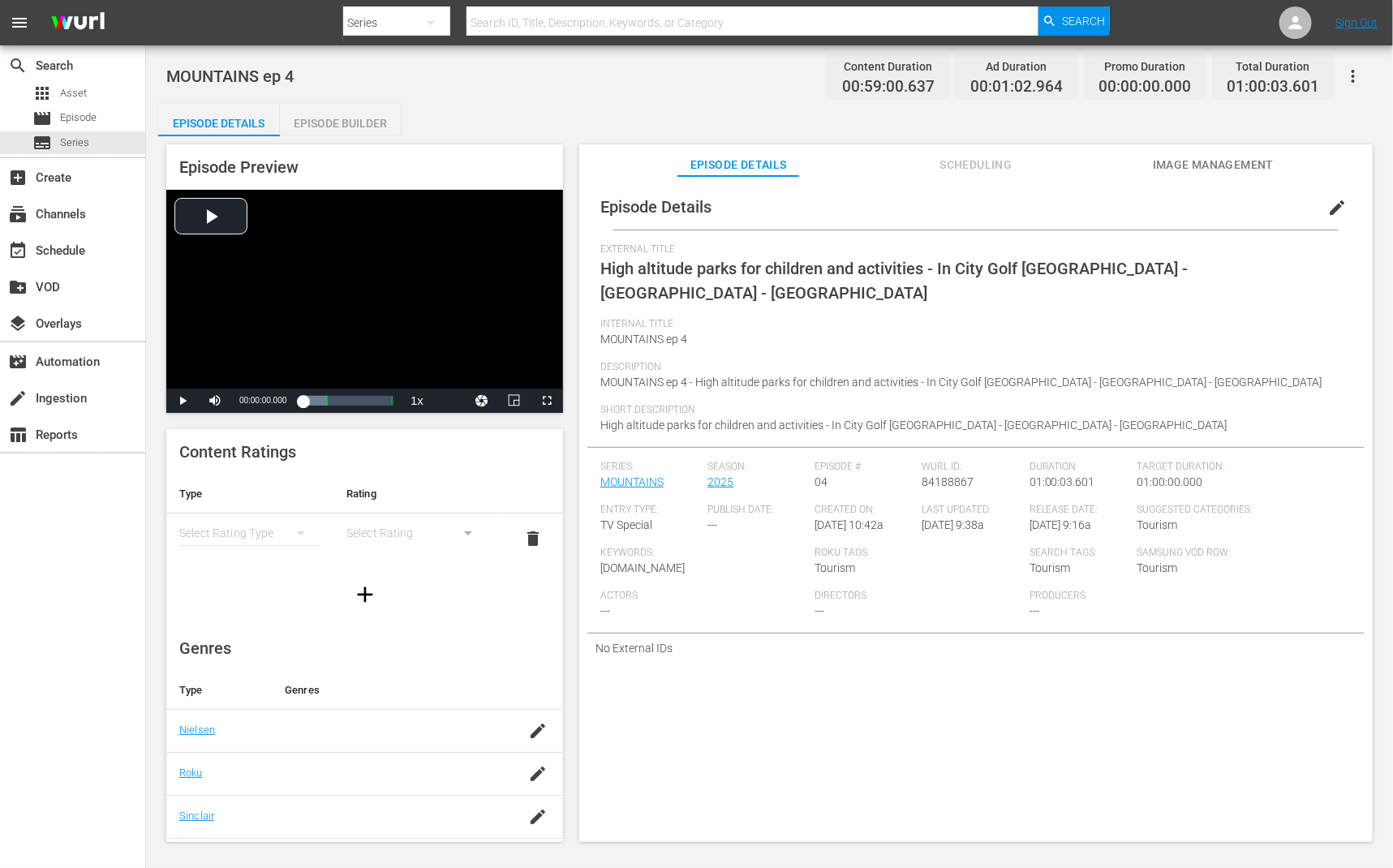
click at [1328, 207] on span "edit" at bounding box center [1337, 207] width 20 height 20
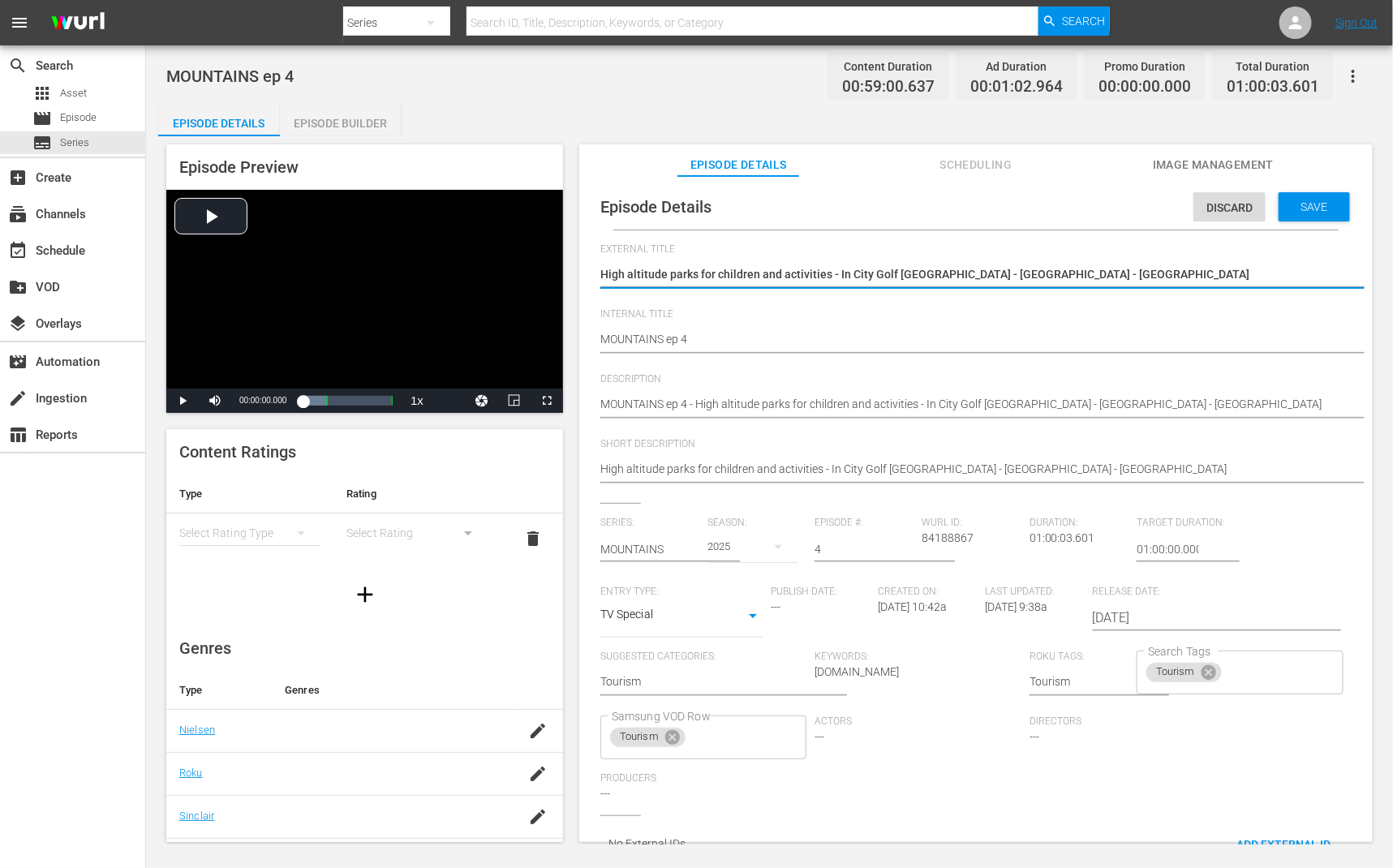
click at [1206, 270] on textarea "High altitude parks for children and activities - In City Golf Trieste - Marcia…" at bounding box center [972, 275] width 743 height 20
type textarea "MOUNTAINS"
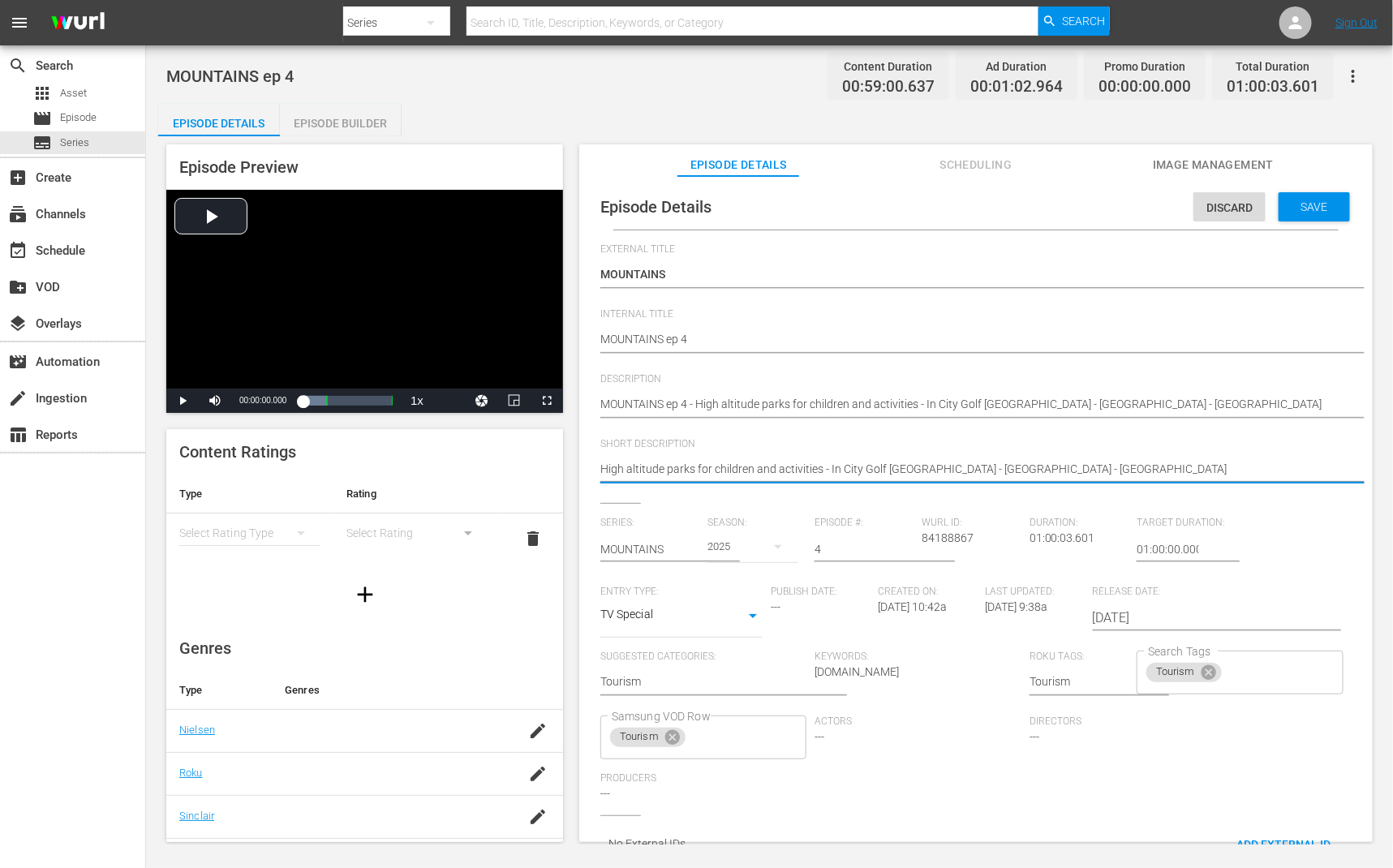
drag, startPoint x: 830, startPoint y: 468, endPoint x: 522, endPoint y: 457, distance: 308.2
type textarea "In City Golf Trieste - Marcialonga Run - Valsugana"
drag, startPoint x: 702, startPoint y: 472, endPoint x: 594, endPoint y: 469, distance: 108.0
click at [594, 469] on div "Episode Details Discard Save External Title High altitude parks for children an…" at bounding box center [975, 528] width 777 height 687
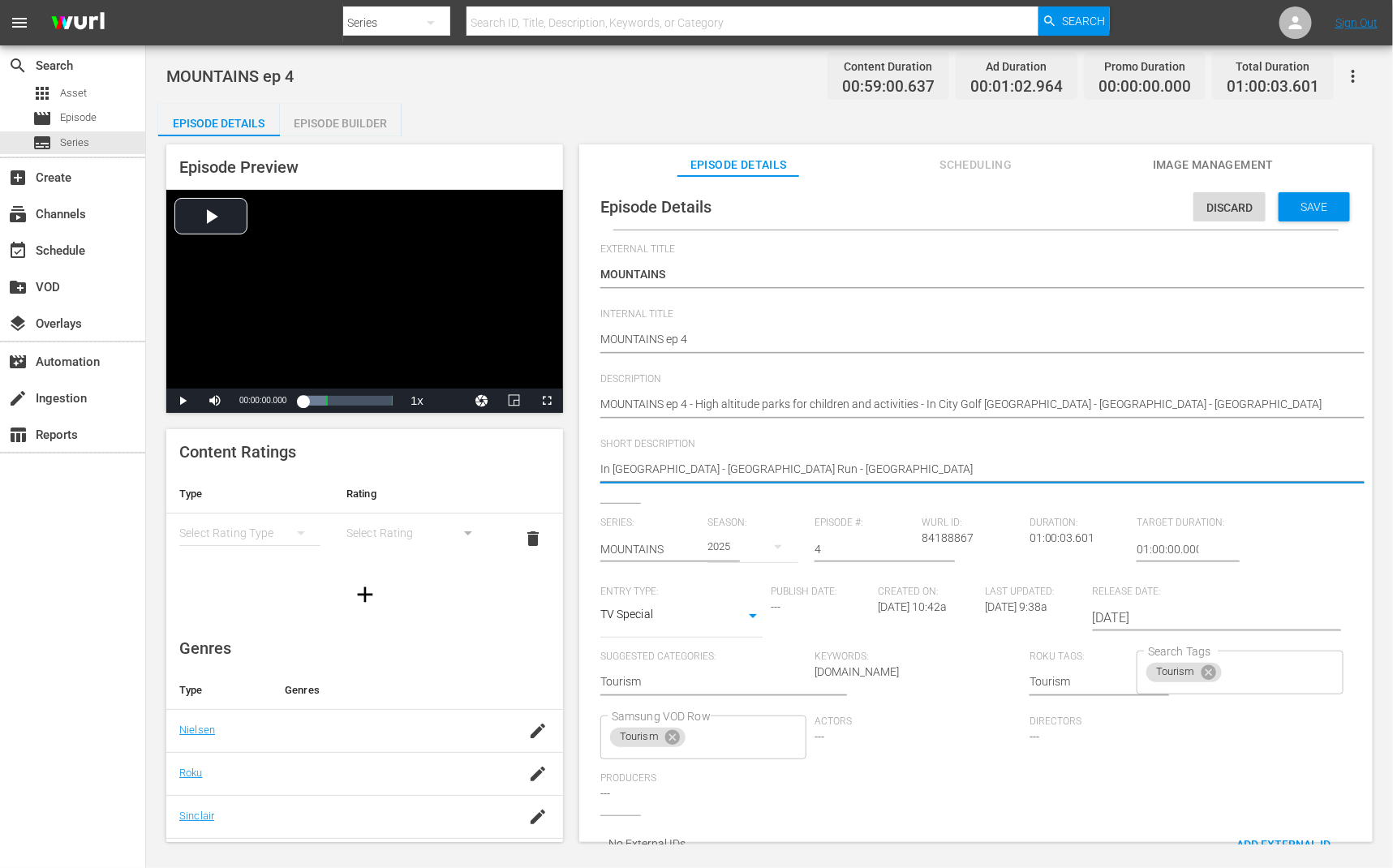
click at [703, 472] on textarea "High altitude parks for children and activities - In City Golf Trieste - Marcia…" at bounding box center [972, 470] width 743 height 20
type textarea "In City Golf Trieste -Marcialonga Run - Valsugana"
type textarea "In City Golf Trieste Marcialonga Run - Valsugana"
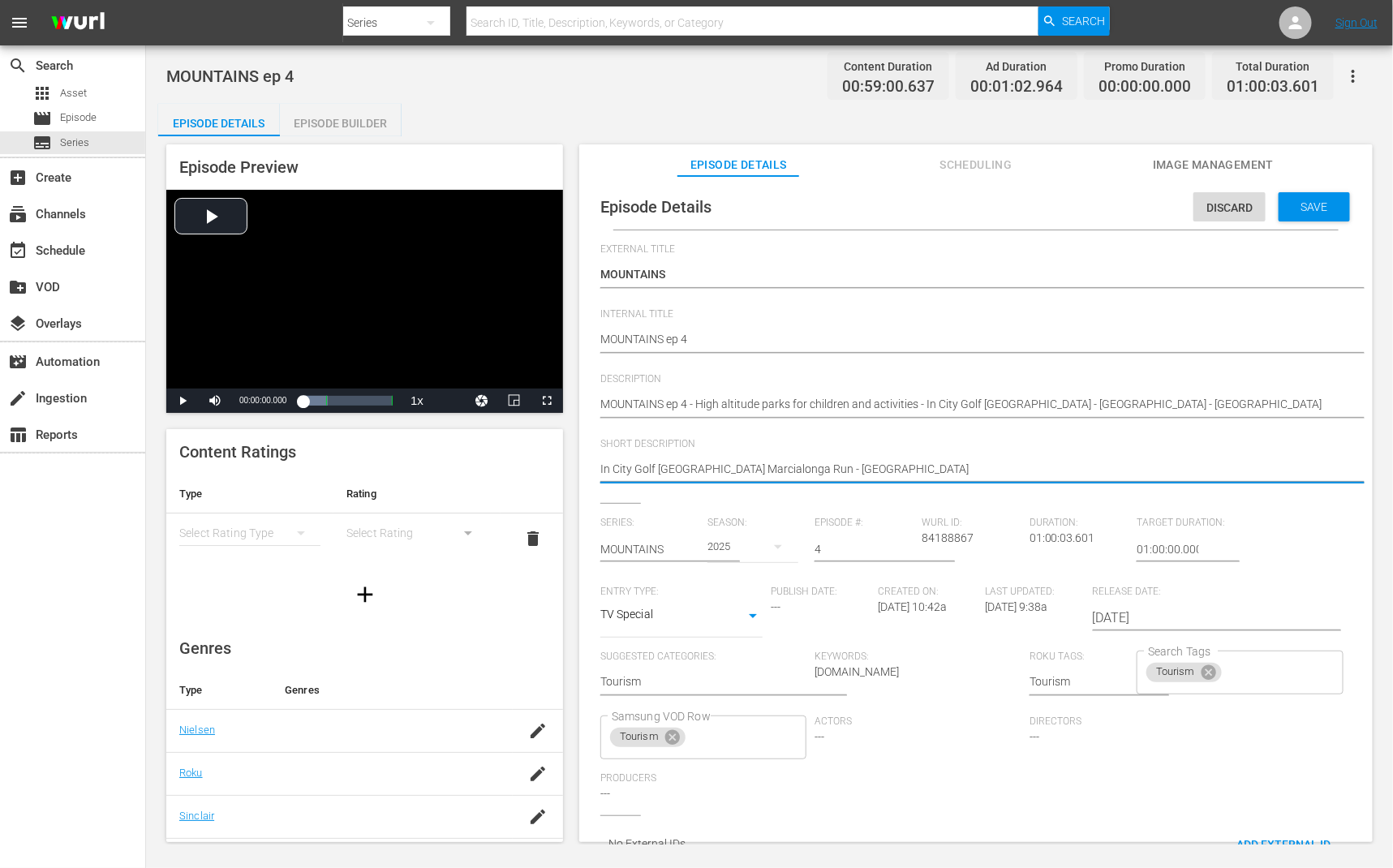
type textarea "In City Golf TriesteMarcialonga Run - Valsugana"
type textarea "In City Golf Trieste,Marcialonga Run - Valsugana"
type textarea "In City Golf Trieste, Marcialonga Run - Valsugana"
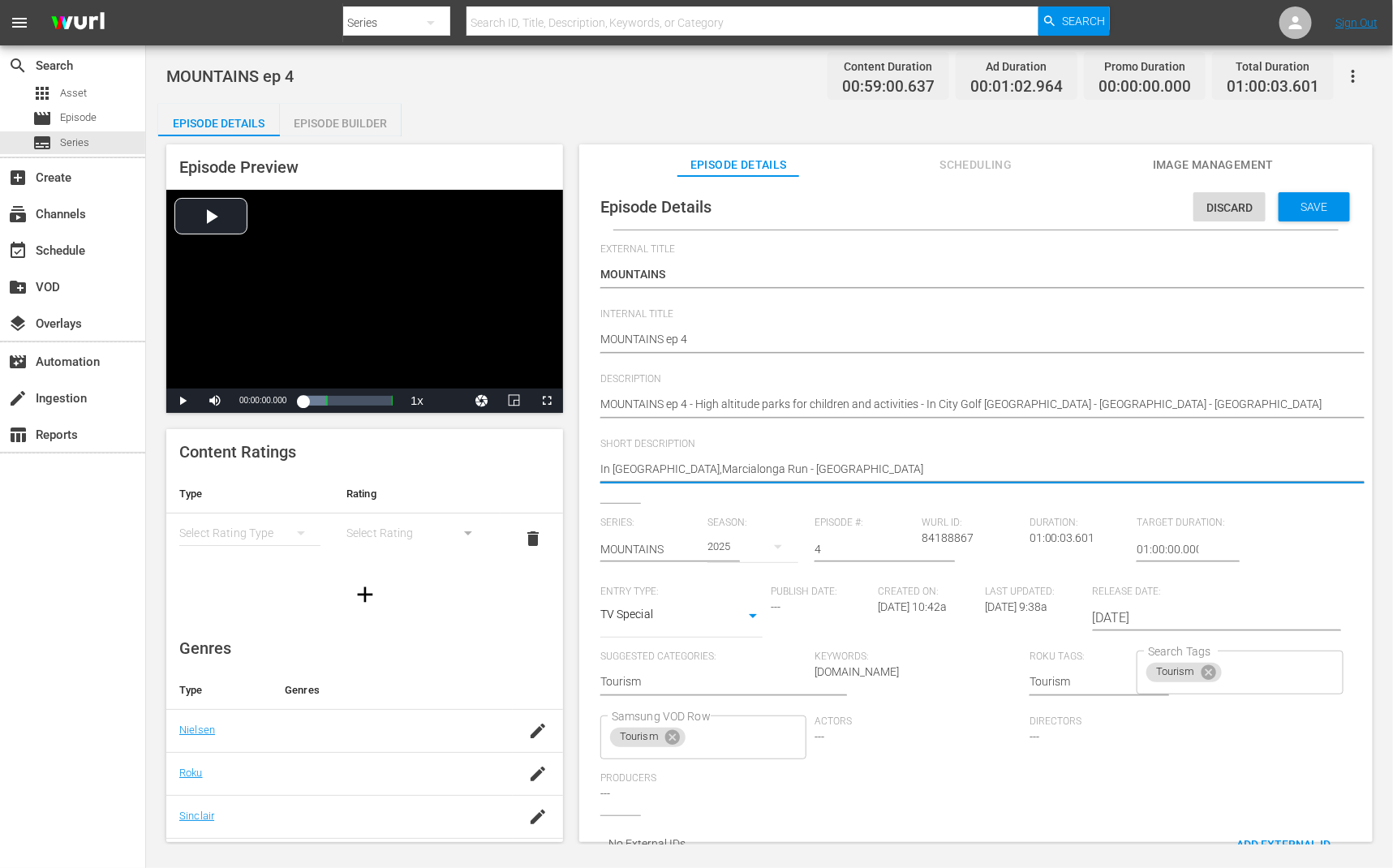
type textarea "In City Golf Trieste, Marcialonga Run - Valsugana"
drag, startPoint x: 782, startPoint y: 468, endPoint x: 995, endPoint y: 470, distance: 213.0
click at [995, 470] on textarea "High altitude parks for children and activities - In City Golf Trieste - Marcia…" at bounding box center [972, 470] width 743 height 20
type textarea "In City Golf Trieste, Marcialonga Run"
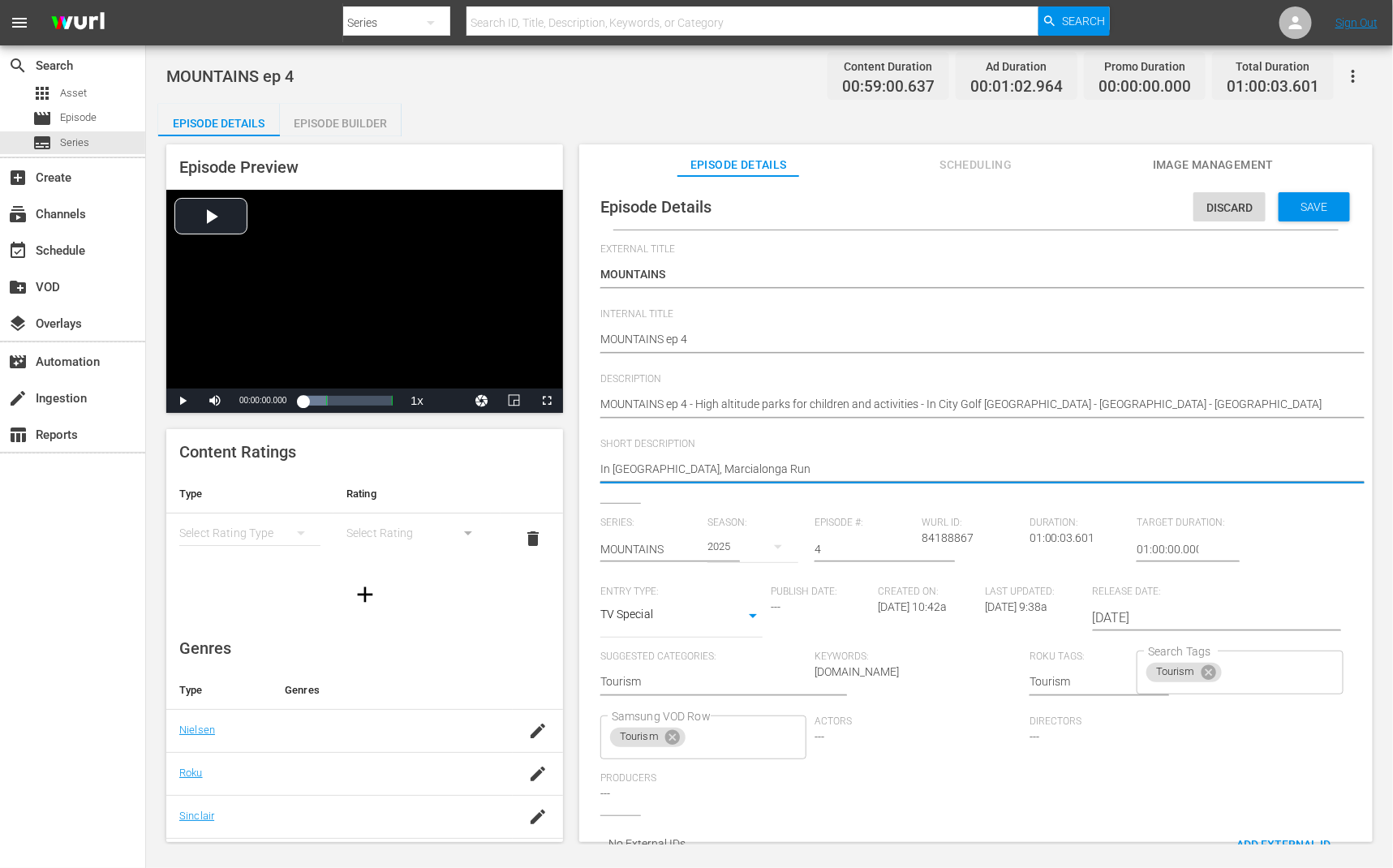
type textarea "In City Golf Trieste, Marcialonga Run"
click at [1325, 186] on div "Discard Save" at bounding box center [1276, 203] width 163 height 37
click at [1319, 207] on span "Save" at bounding box center [1315, 207] width 53 height 13
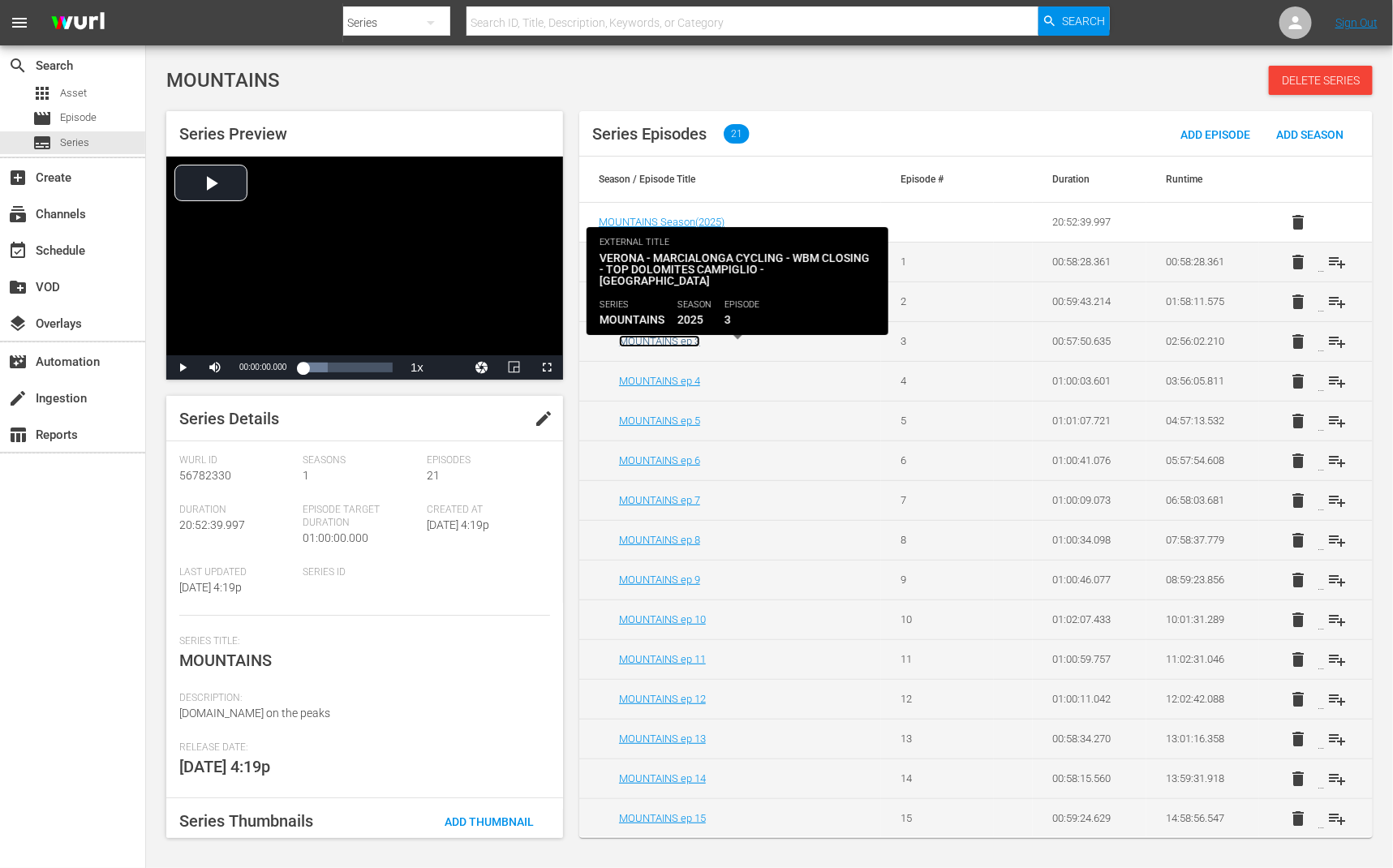
click at [659, 345] on link "MOUNTAINS ep 3" at bounding box center [660, 341] width 81 height 12
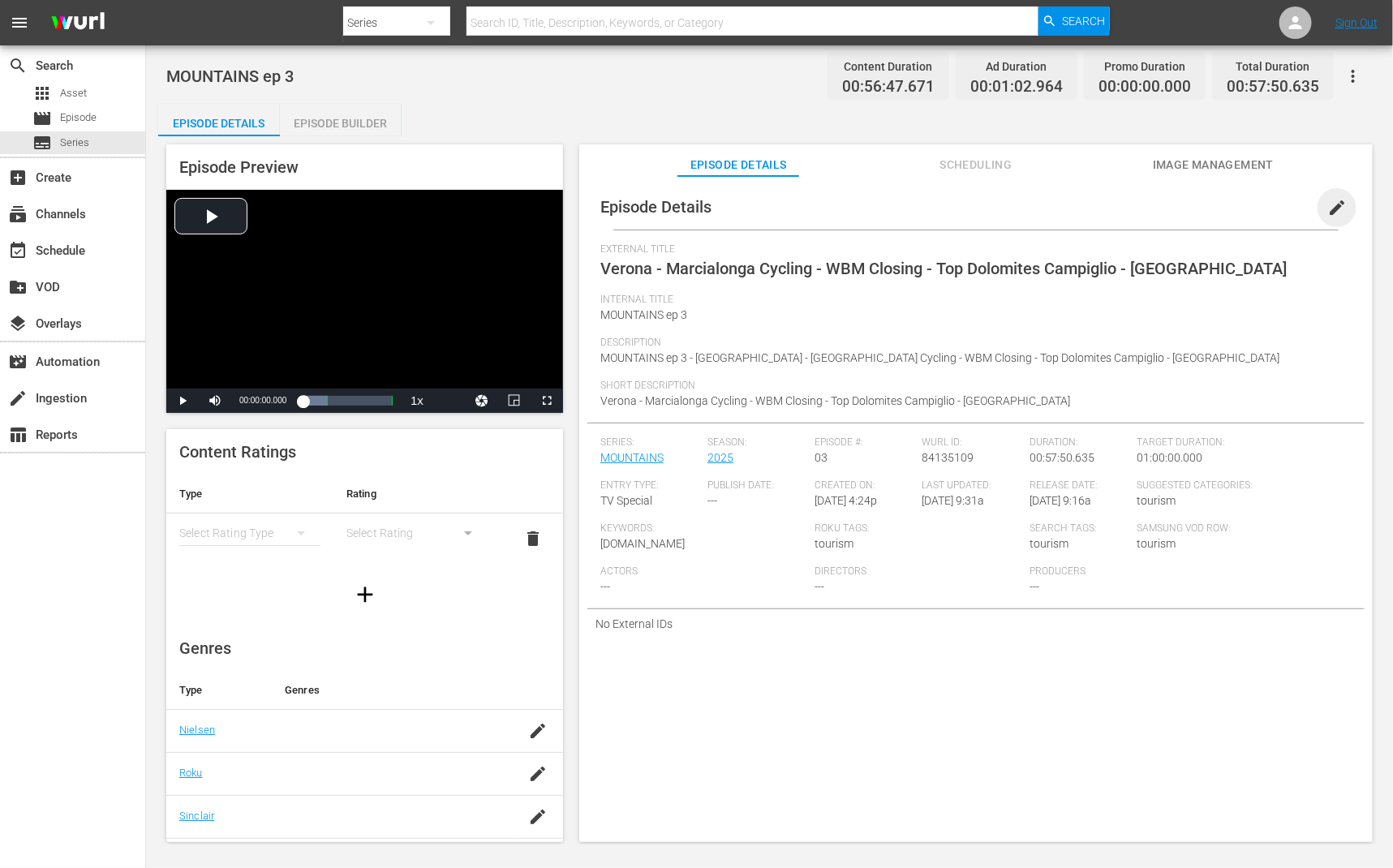
click at [1329, 208] on span "edit" at bounding box center [1337, 207] width 20 height 20
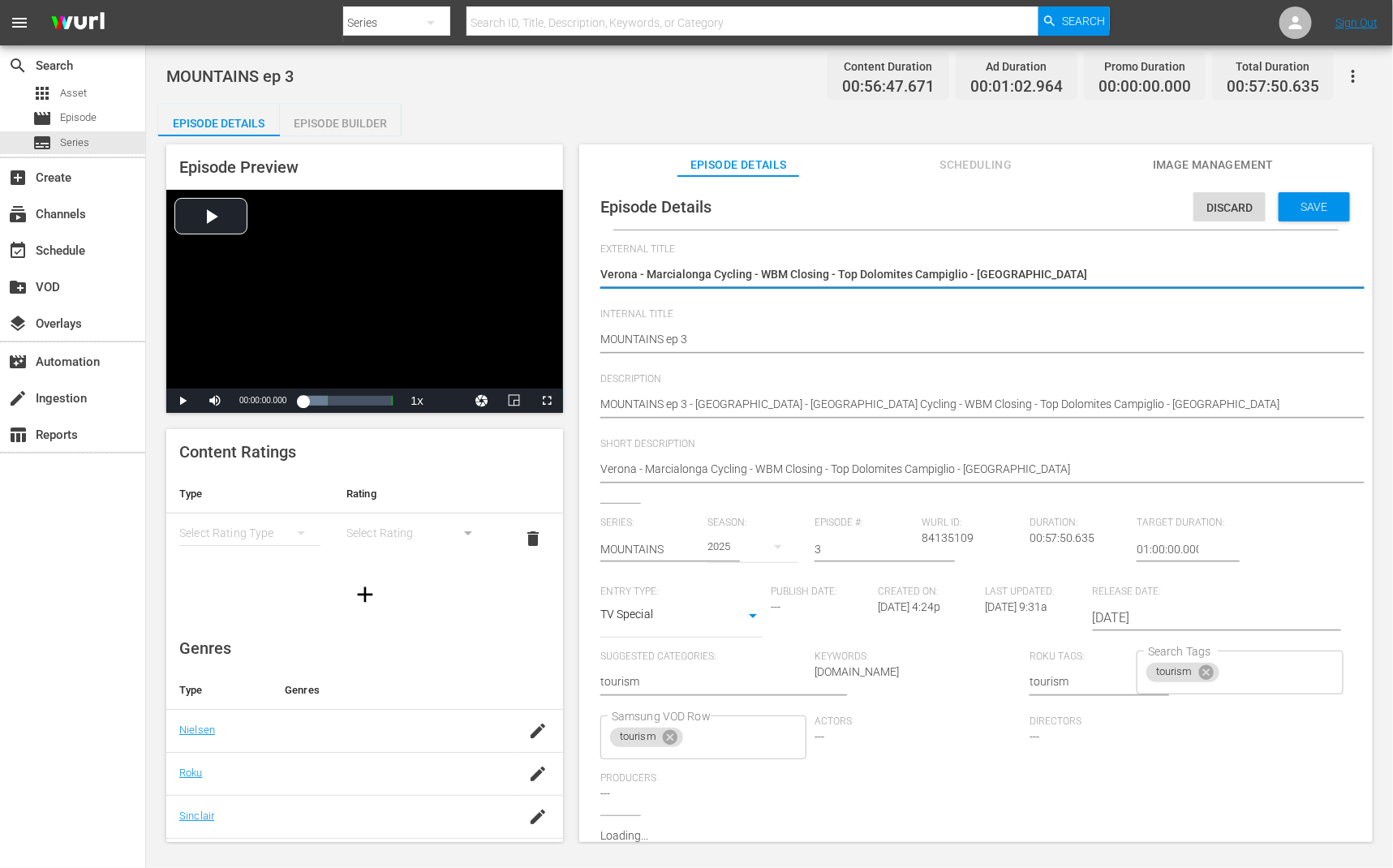
click at [1109, 274] on textarea "Verona - Marcialonga Cycling - WBM Closing - Top Dolomites Campiglio - Milano" at bounding box center [972, 275] width 743 height 20
type textarea "MOUNTAINS"
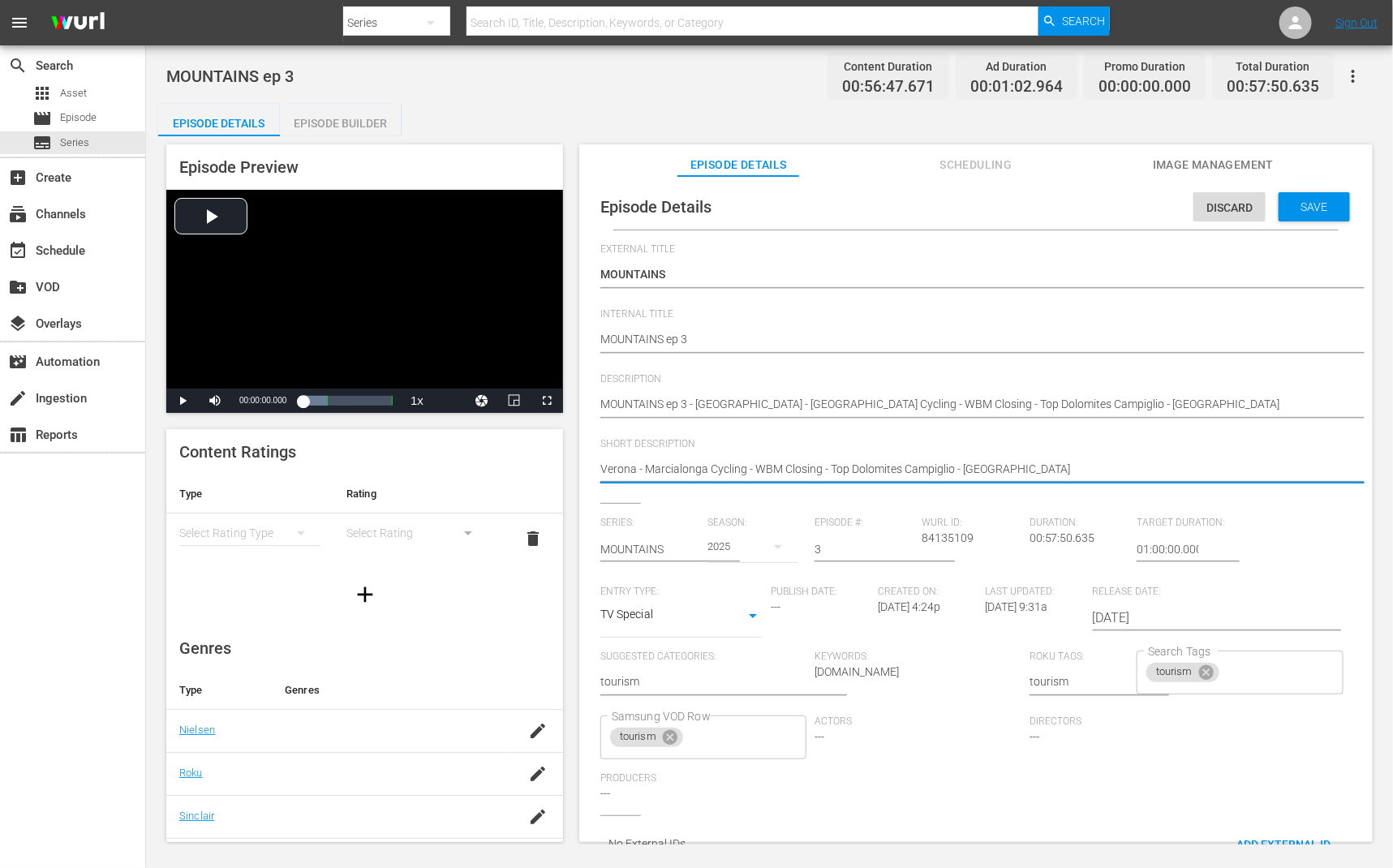
drag, startPoint x: 643, startPoint y: 470, endPoint x: 539, endPoint y: 470, distance: 104.0
type textarea "Marcialonga Cycling - WBM Closing - Top Dolomites Campiglio - Milano"
drag, startPoint x: 701, startPoint y: 469, endPoint x: 916, endPoint y: 467, distance: 215.0
click at [916, 467] on textarea "Verona - Marcialonga Cycling - WBM Closing - Top Dolomites Campiglio - Milano" at bounding box center [972, 470] width 743 height 20
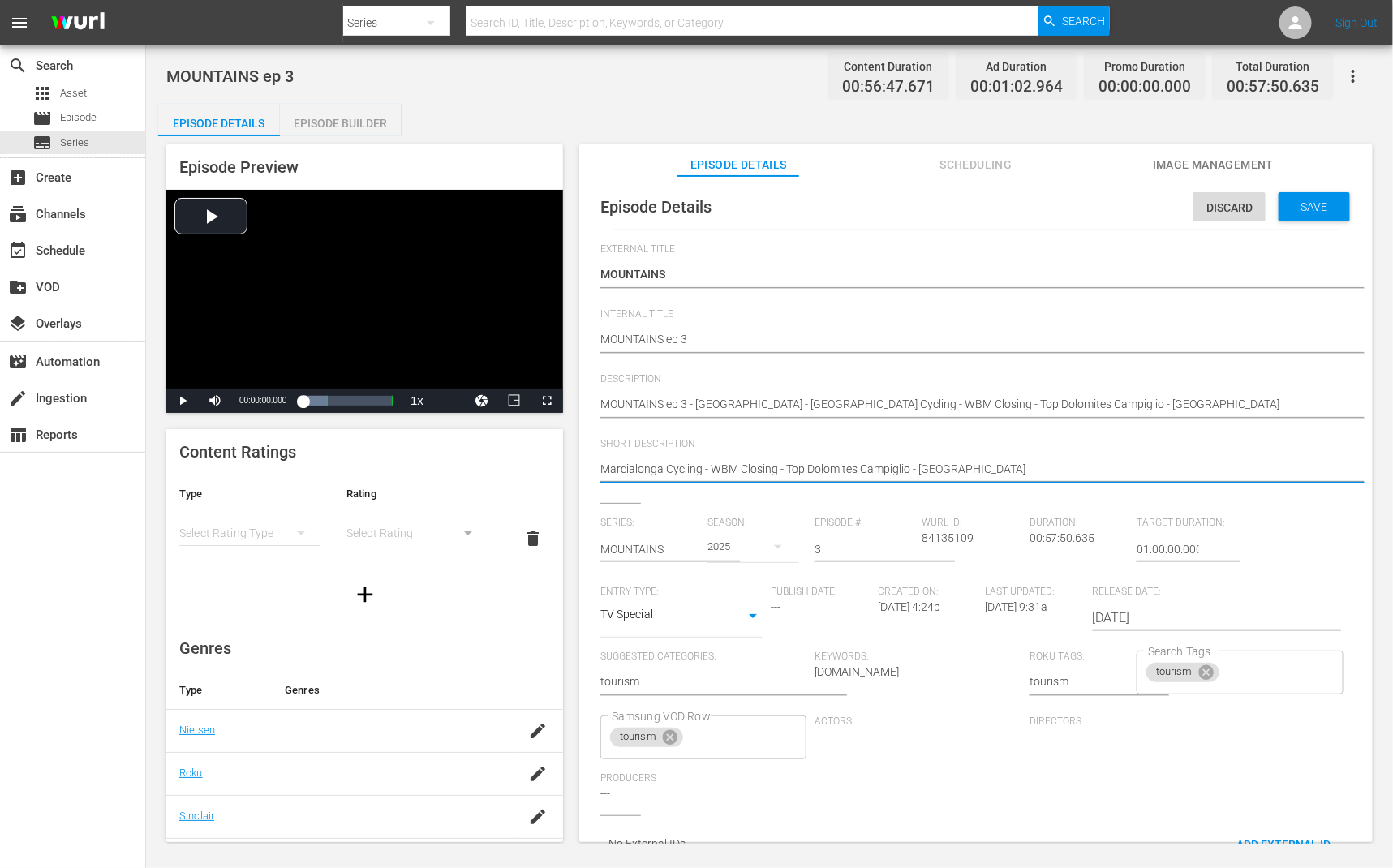
type textarea "Marcialonga Cycling, Milano"
click at [1310, 212] on span "Save" at bounding box center [1315, 207] width 53 height 13
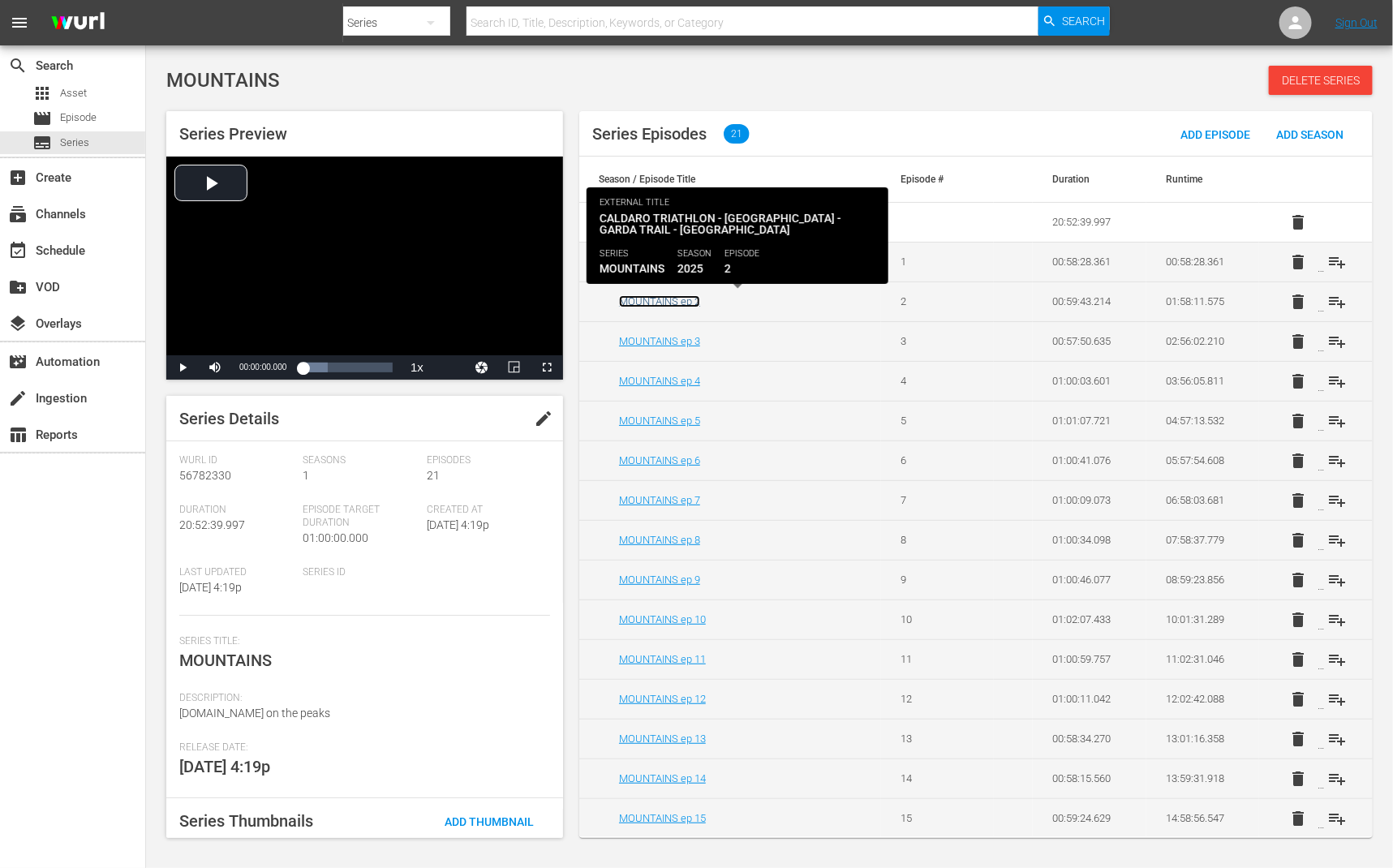
click at [693, 299] on link "MOUNTAINS ep 2" at bounding box center [660, 301] width 81 height 12
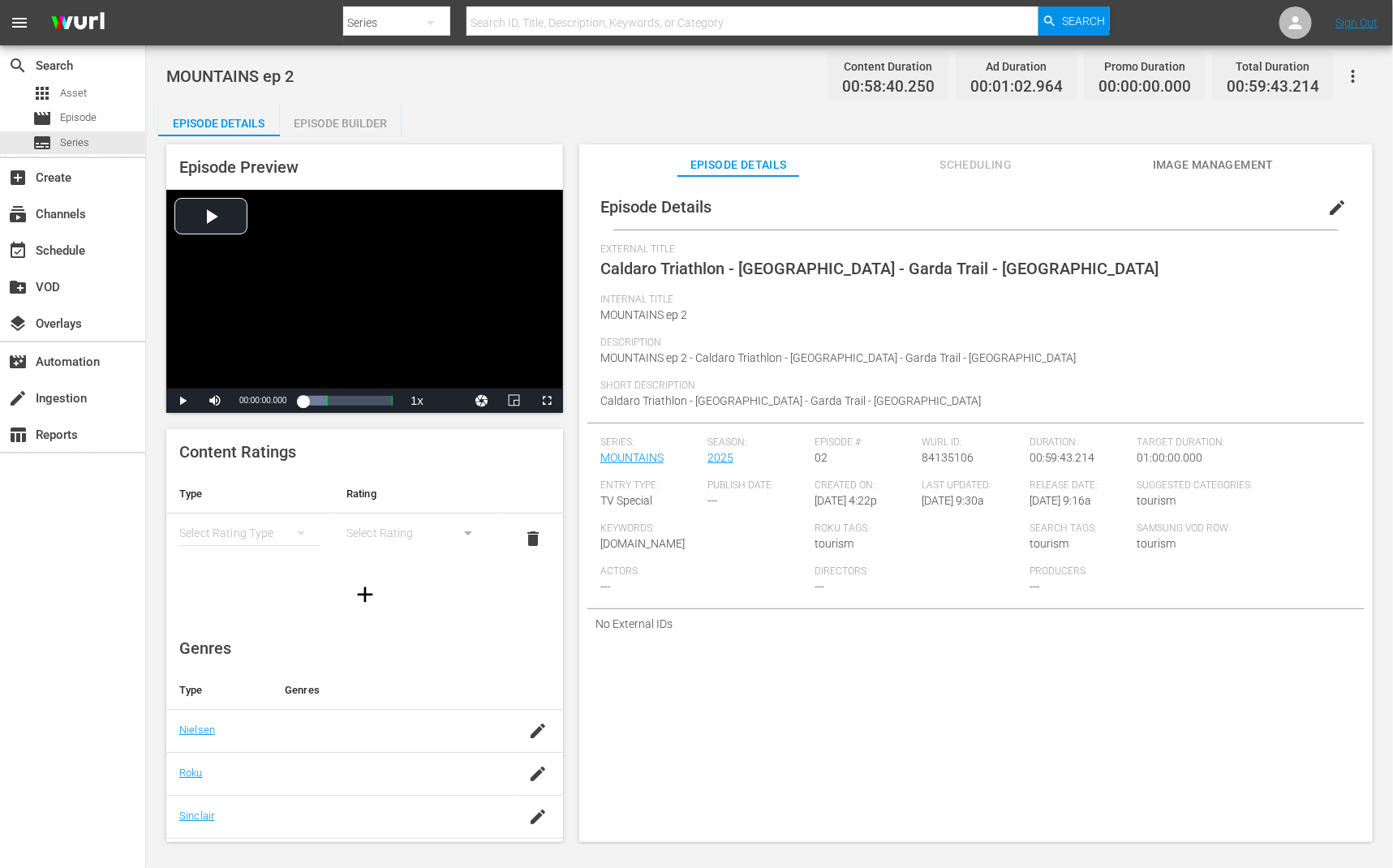
click at [1328, 207] on span "edit" at bounding box center [1337, 207] width 20 height 20
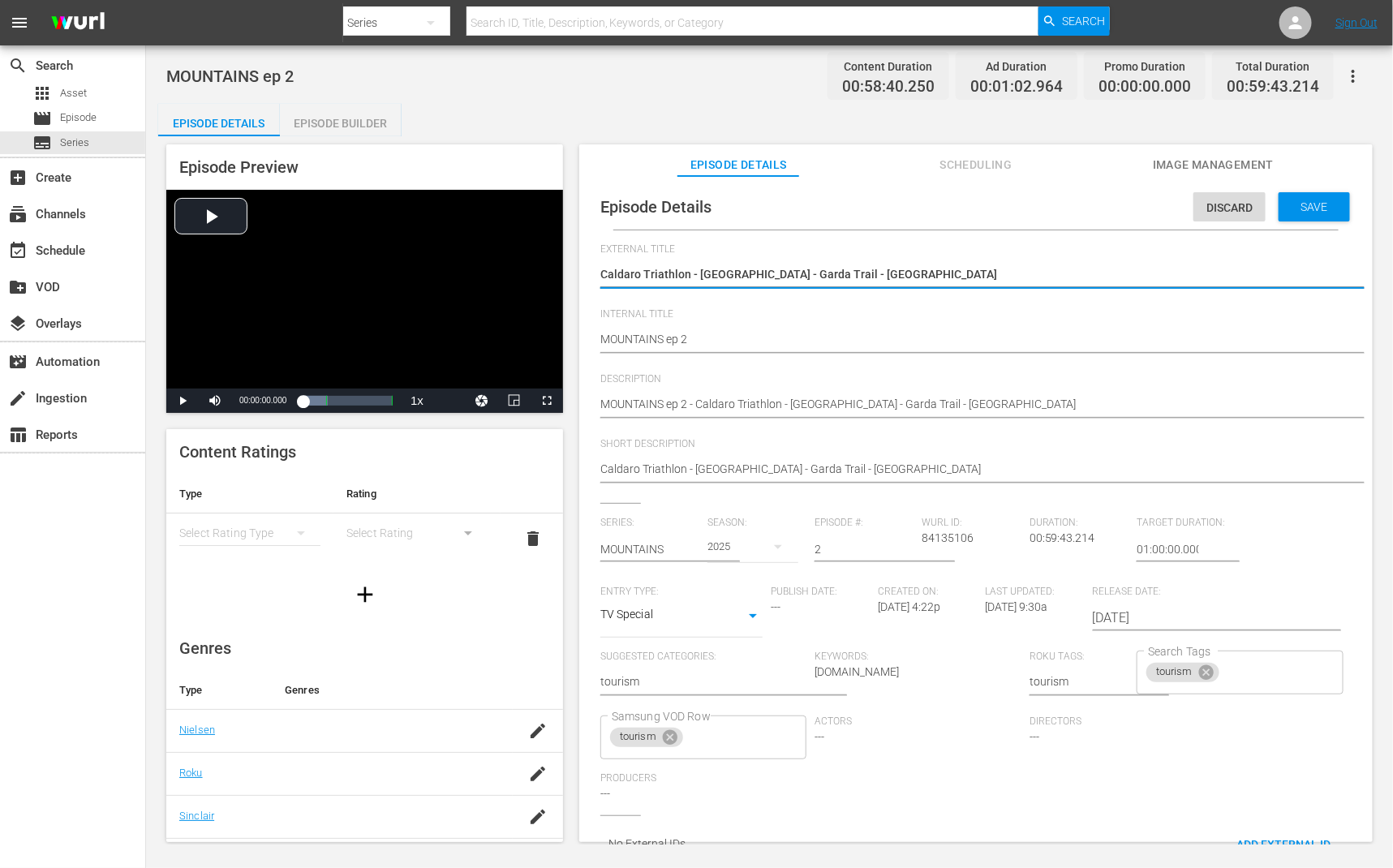
click at [1125, 276] on textarea "Caldaro Triathlon - Cortina - Garda Trail - Val di Fiemme" at bounding box center [972, 275] width 743 height 20
type textarea "MOUNTAINS"
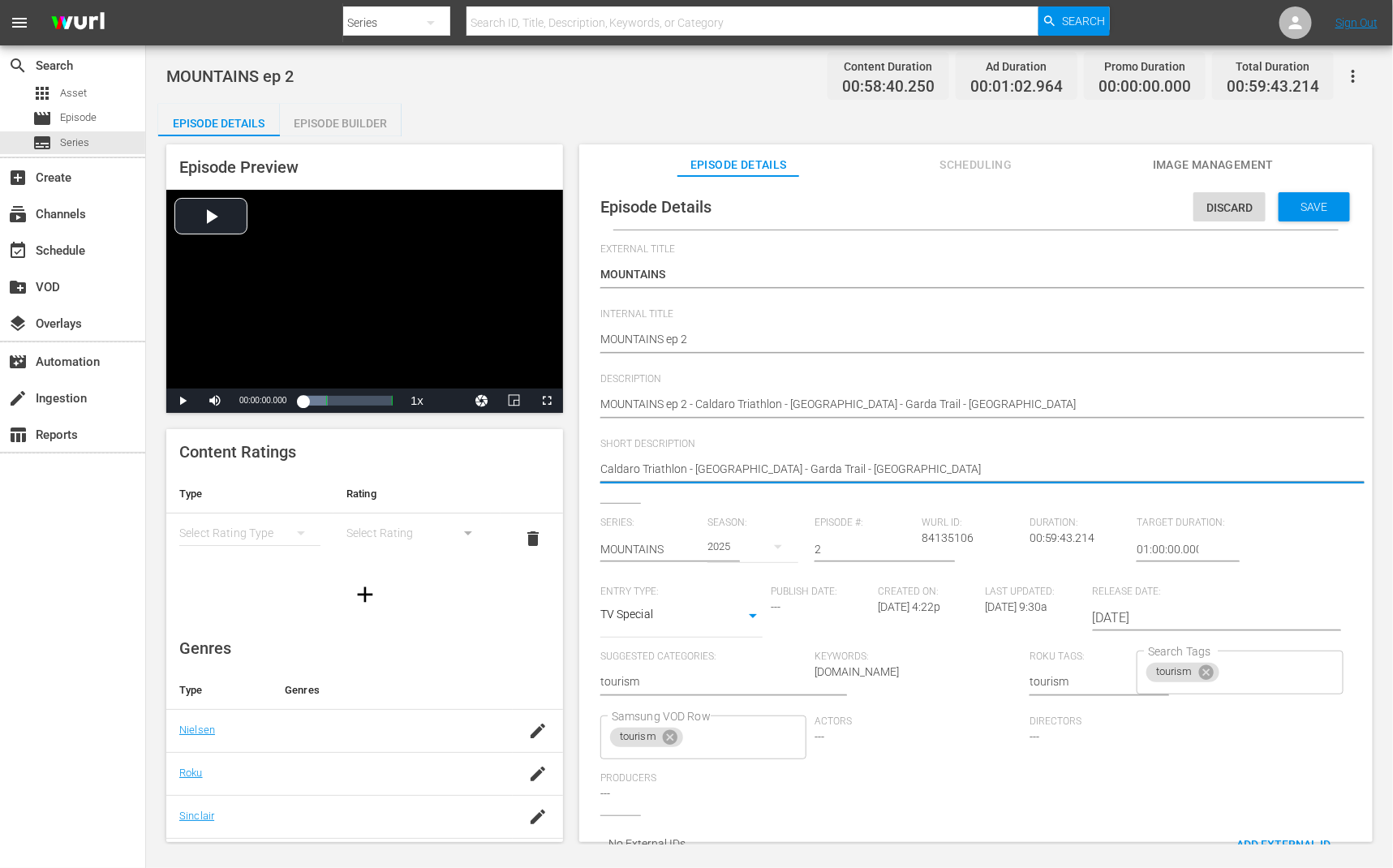
drag, startPoint x: 684, startPoint y: 469, endPoint x: 960, endPoint y: 466, distance: 276.0
type textarea "Caldaro Triathlon"
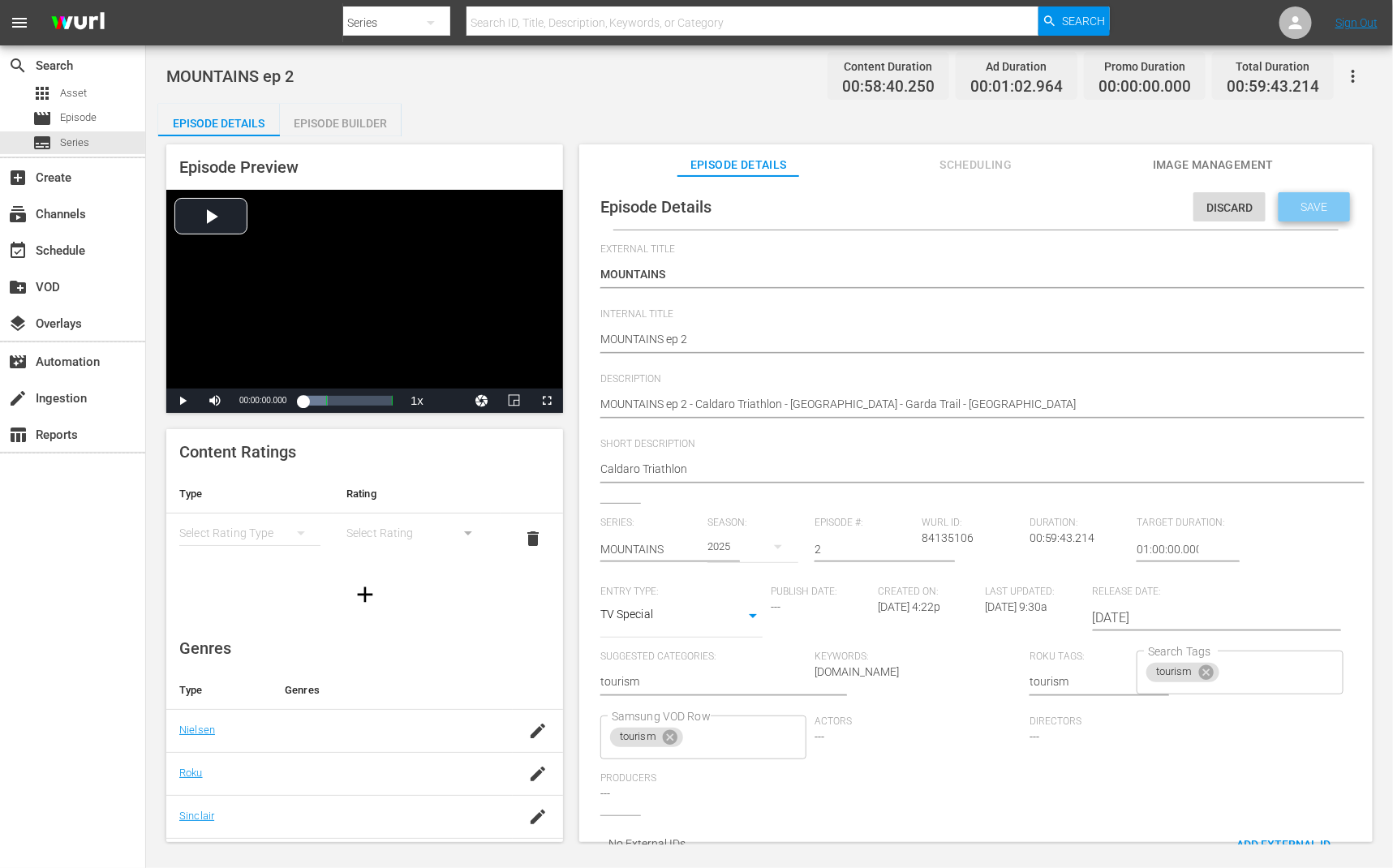
click at [1314, 207] on span "Save" at bounding box center [1315, 207] width 53 height 13
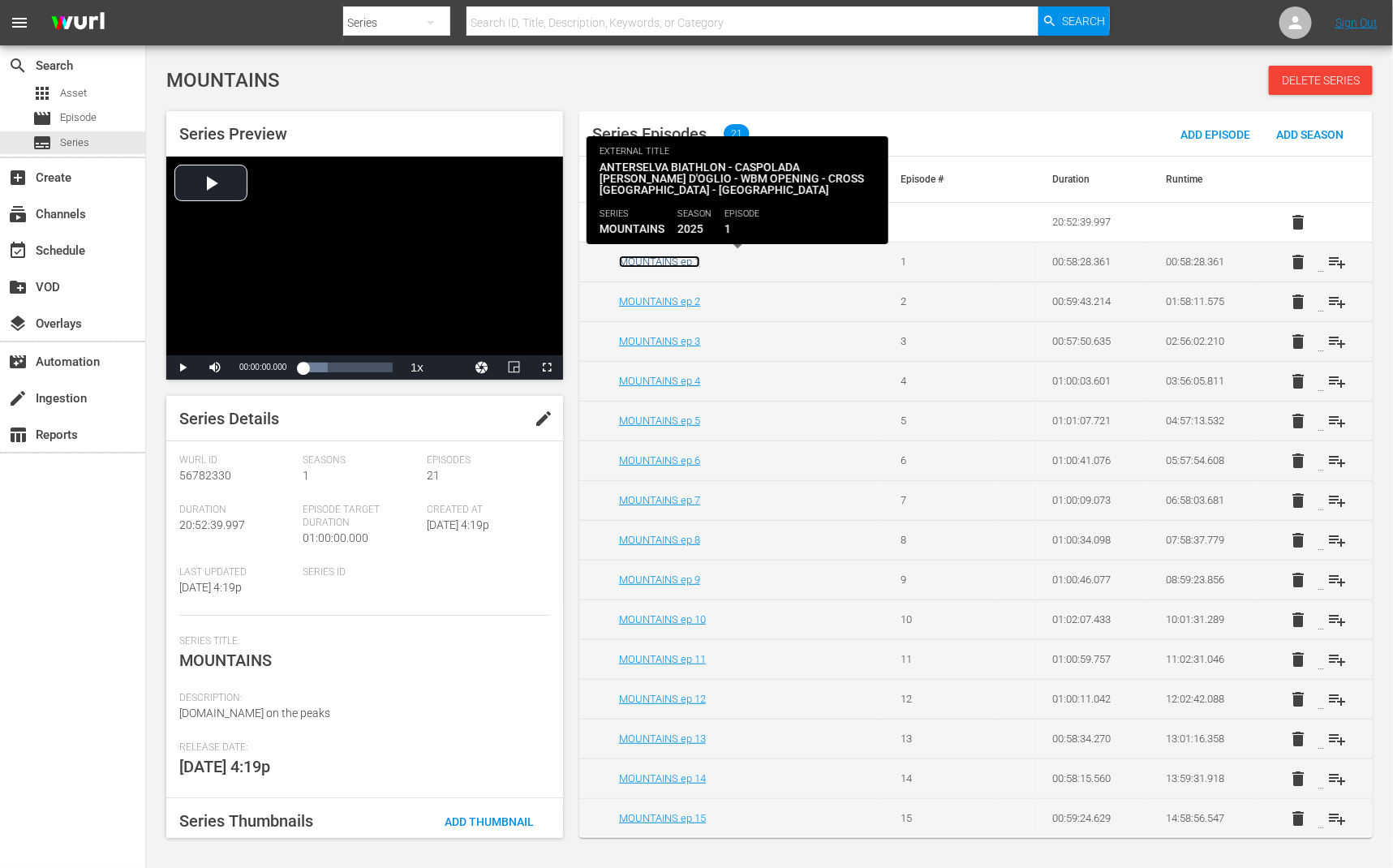
click at [690, 262] on link "MOUNTAINS ep 1" at bounding box center [660, 261] width 81 height 12
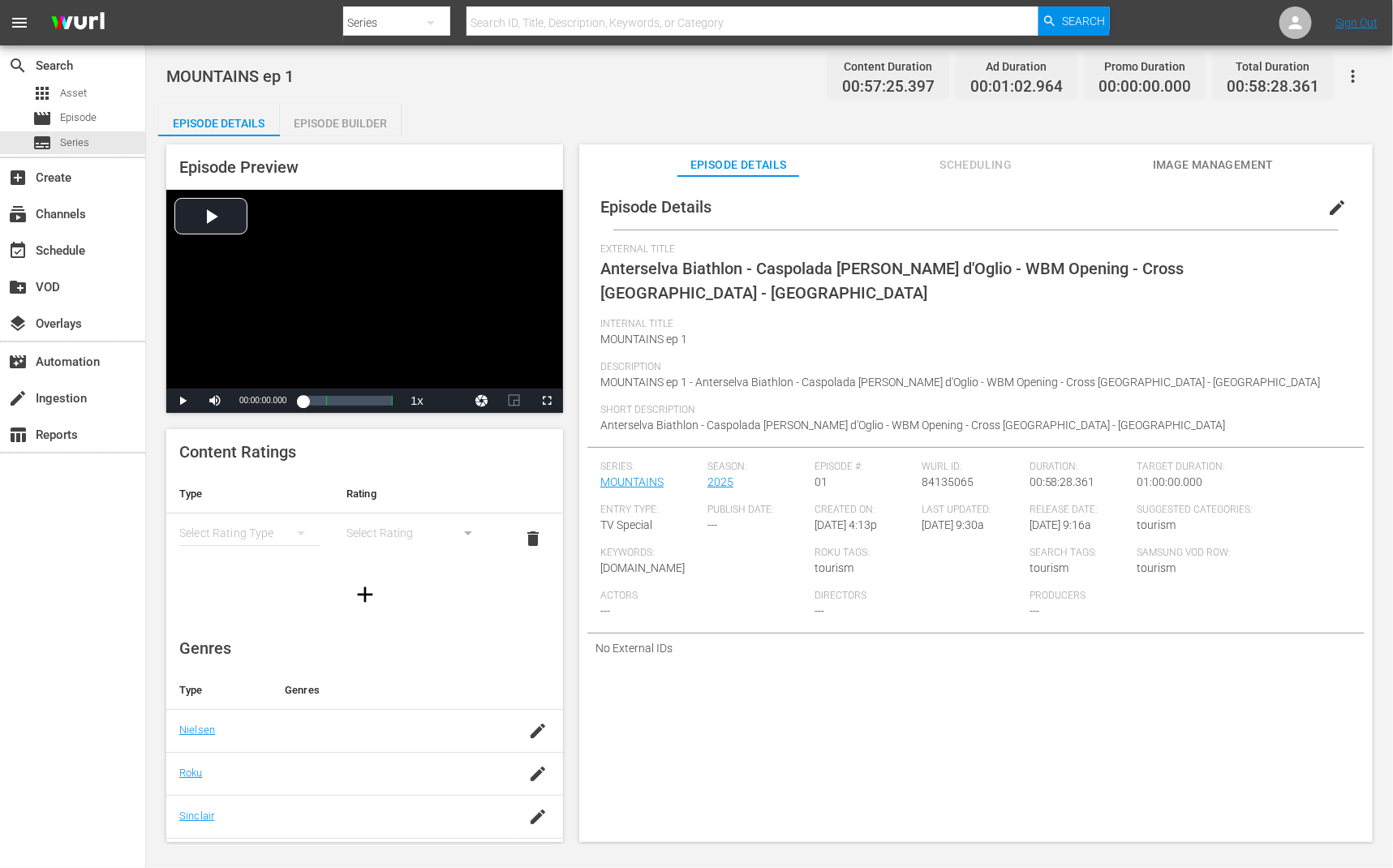
click at [1330, 214] on span "edit" at bounding box center [1337, 207] width 20 height 20
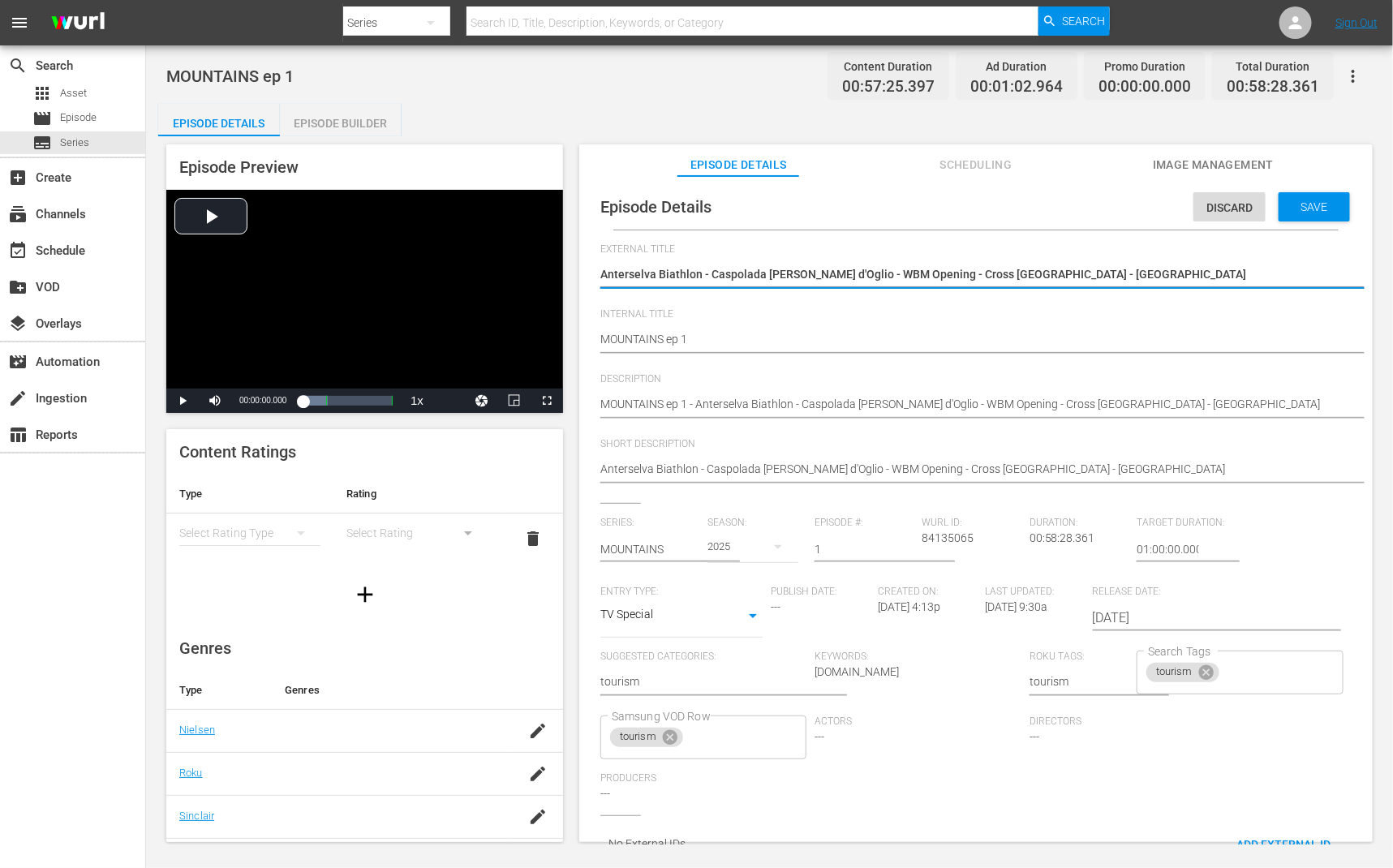
click at [1149, 268] on textarea "Anterselva Biathlon - Caspolada Vezza d'Oglio - WBM Opening - Cross Vallagarina…" at bounding box center [972, 275] width 743 height 20
type textarea "MOUNTAINS"
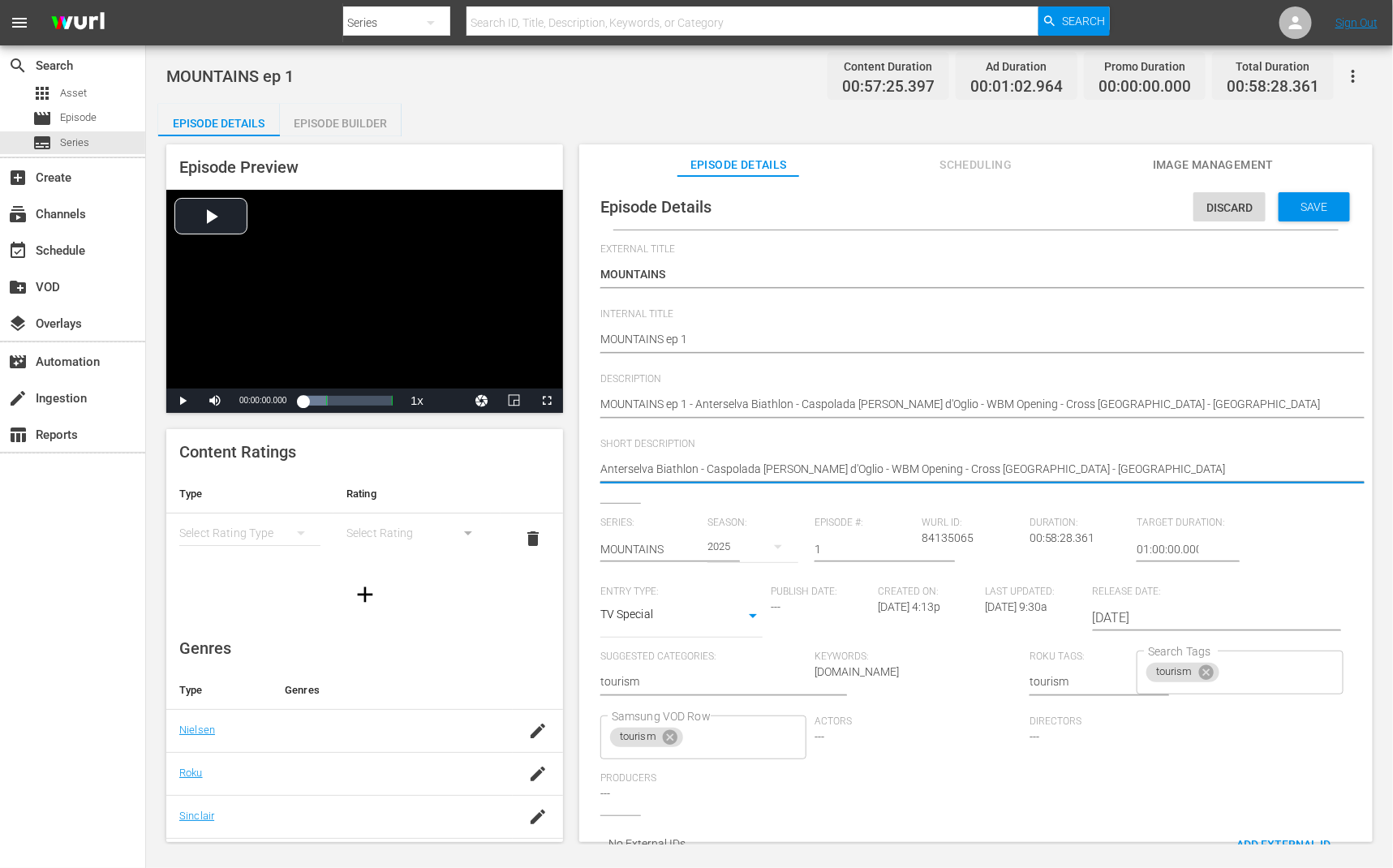
drag, startPoint x: 705, startPoint y: 470, endPoint x: 577, endPoint y: 468, distance: 128.0
type textarea "Caspolada Vezza d'Oglio - WBM Opening - Cross Vallagarina - Bormio"
drag, startPoint x: 723, startPoint y: 468, endPoint x: 1116, endPoint y: 465, distance: 393.0
click at [1116, 465] on textarea "Anterselva Biathlon - Caspolada Vezza d'Oglio - WBM Opening - Cross Vallagarina…" at bounding box center [972, 470] width 743 height 20
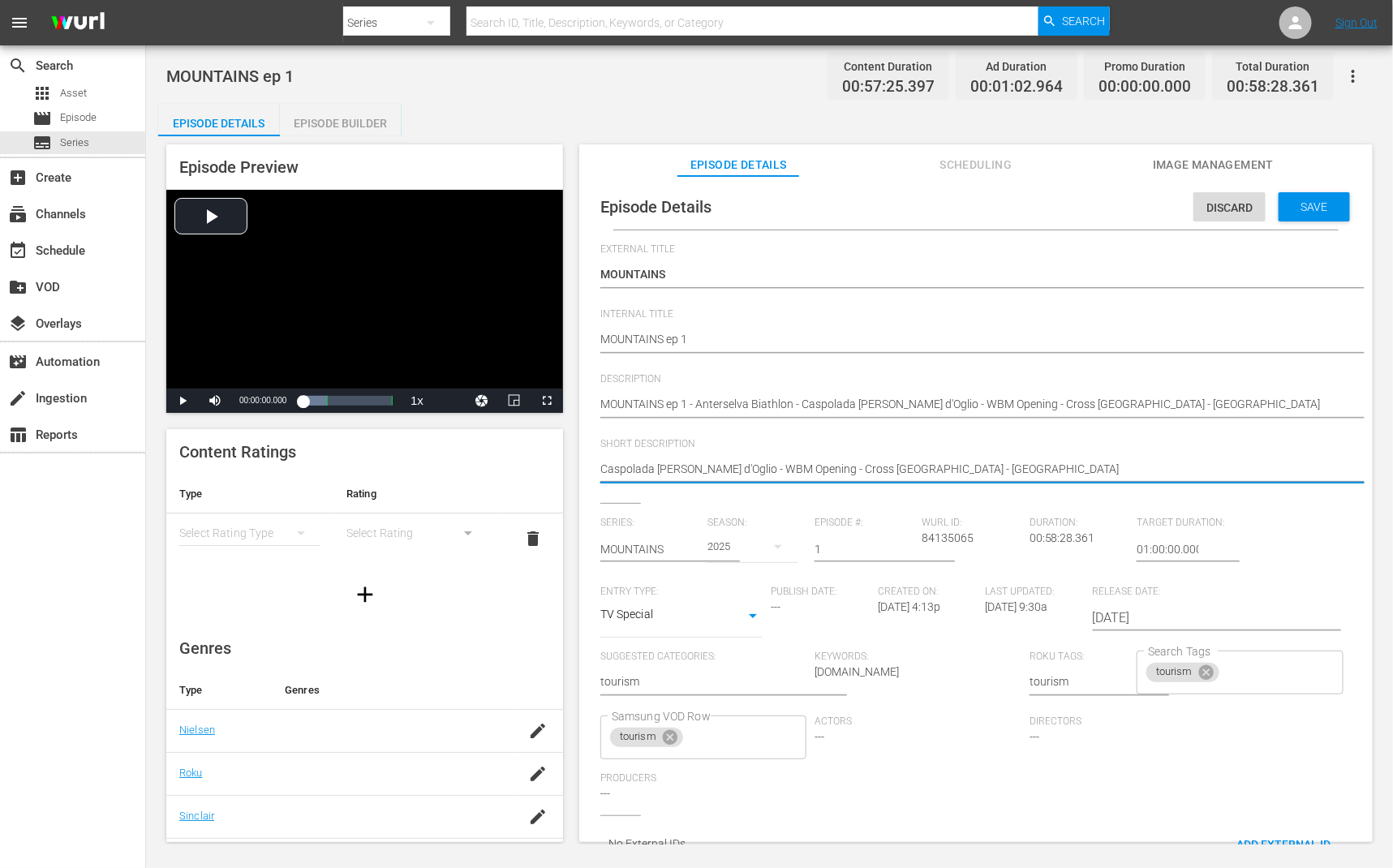
type textarea "Caspolada Vezza d'Oglio"
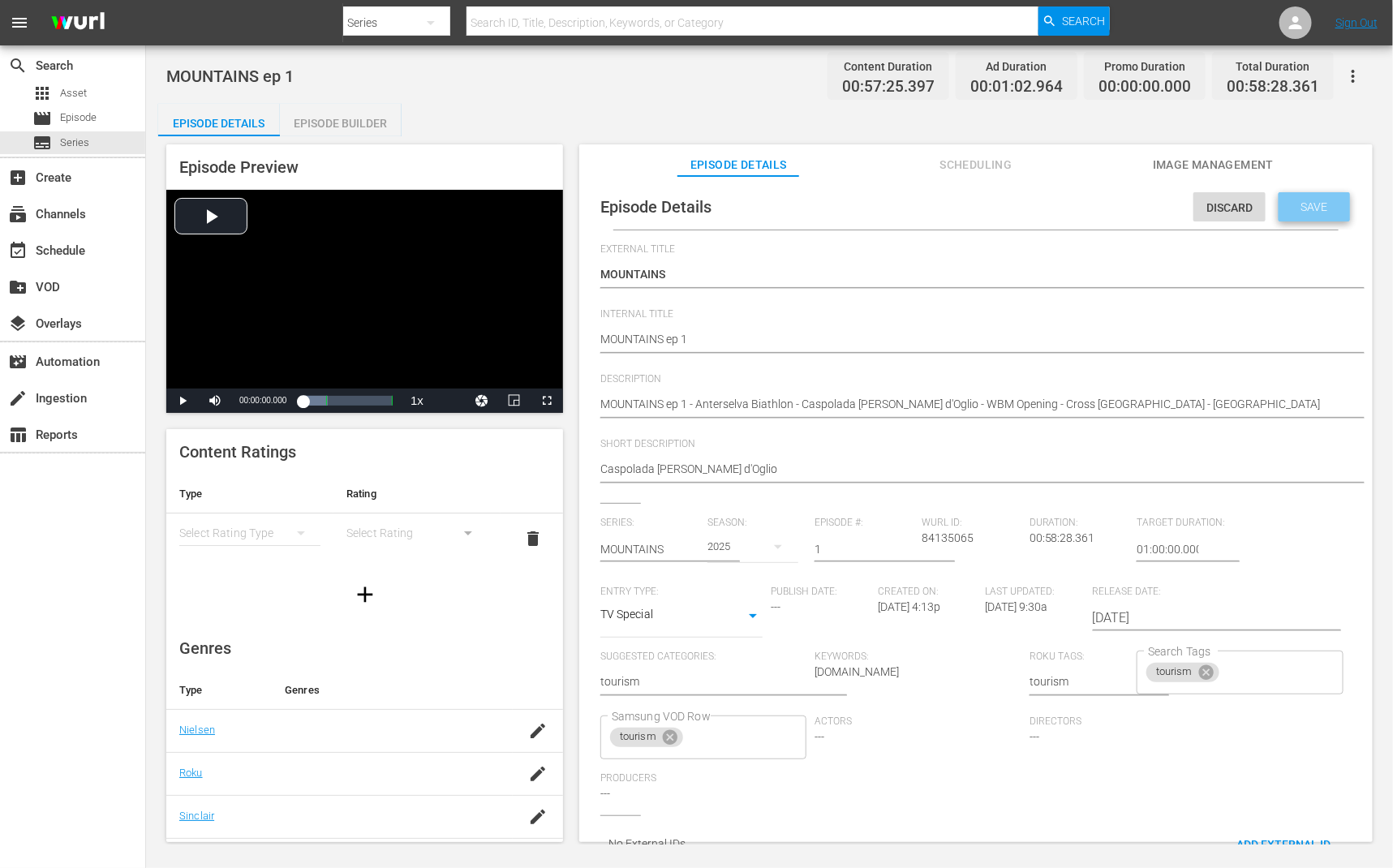
click at [1317, 207] on span "Save" at bounding box center [1315, 207] width 53 height 13
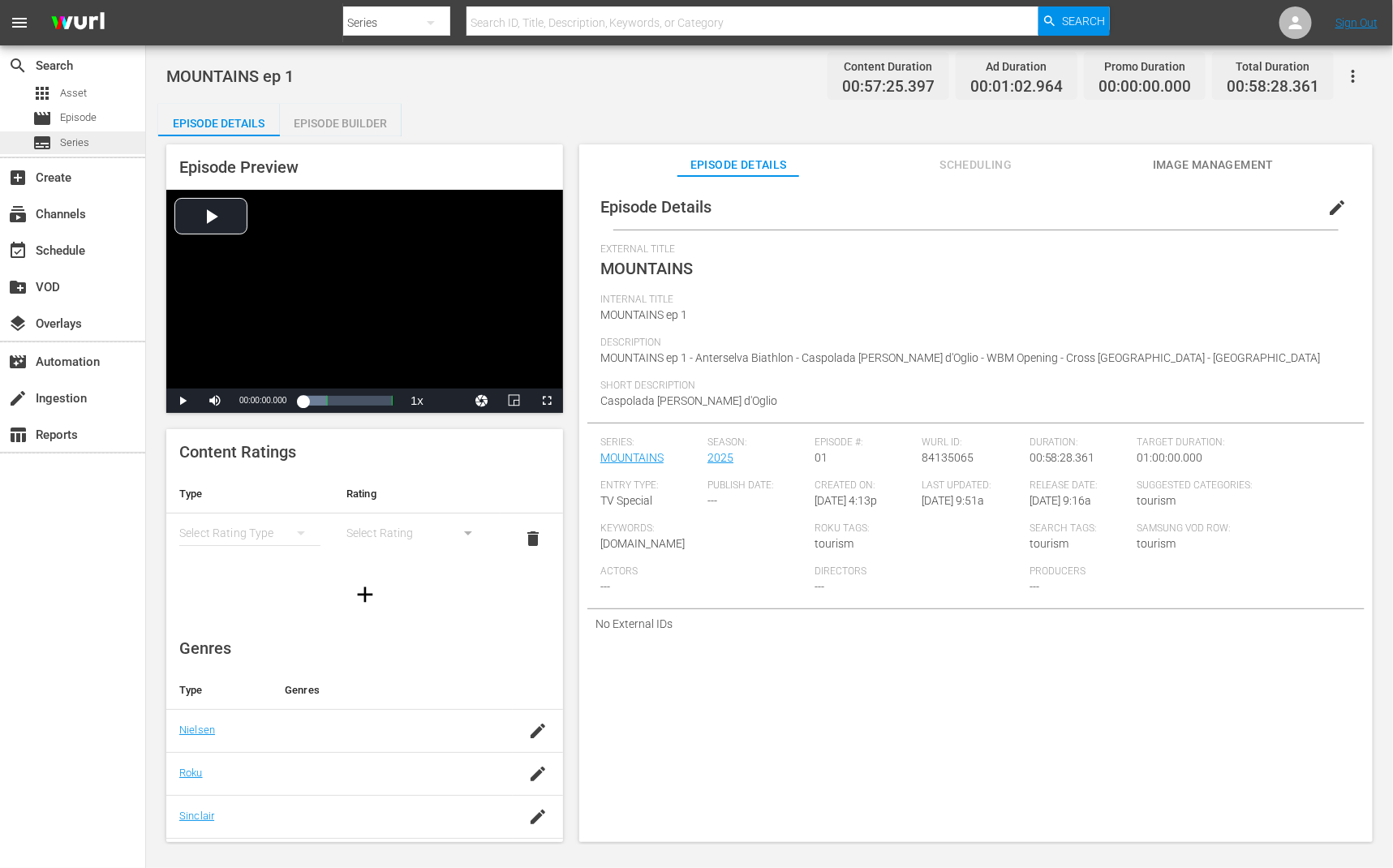
click at [65, 146] on span "Series" at bounding box center [74, 142] width 29 height 16
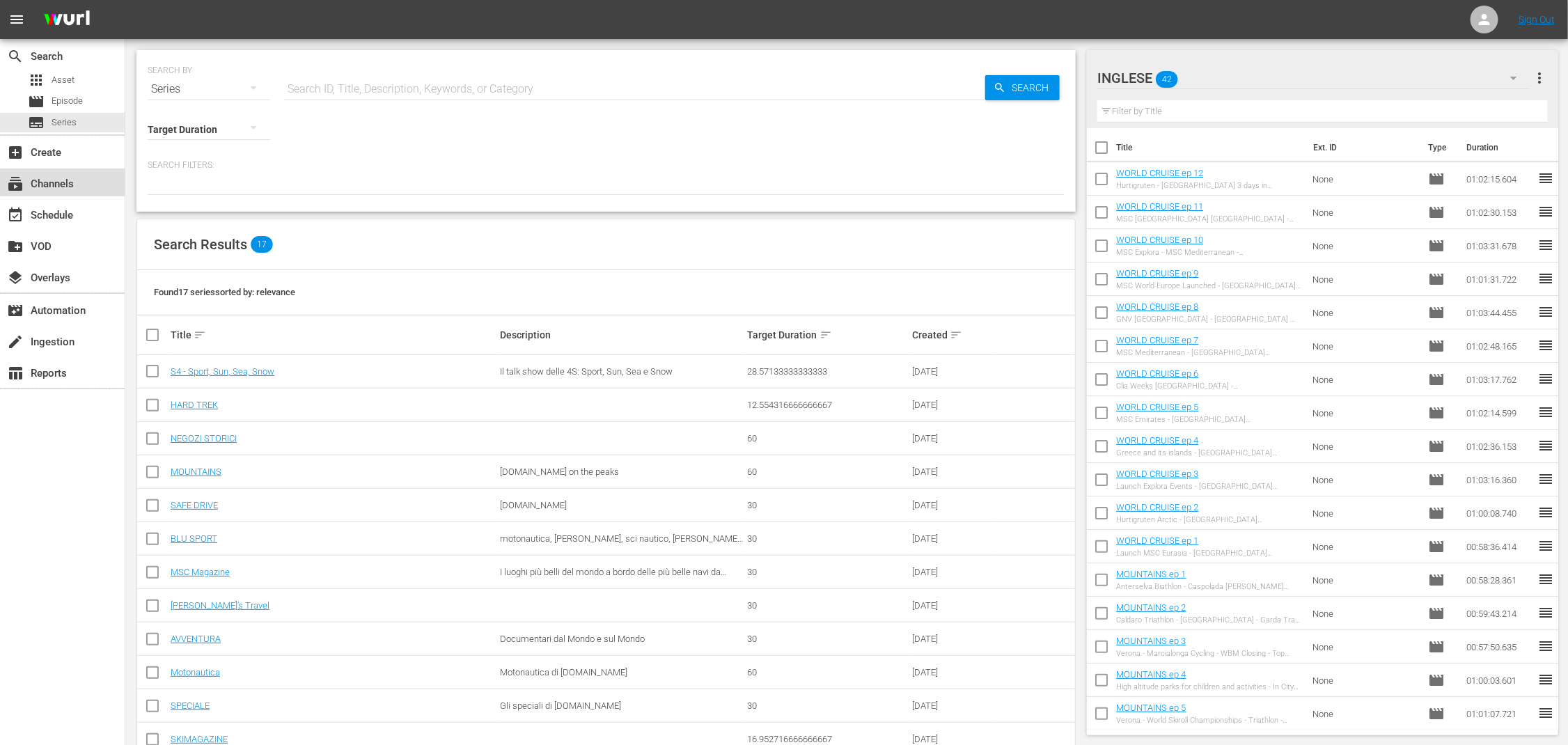
click at [72, 186] on div "subscriptions Channels" at bounding box center [39, 181] width 78 height 12
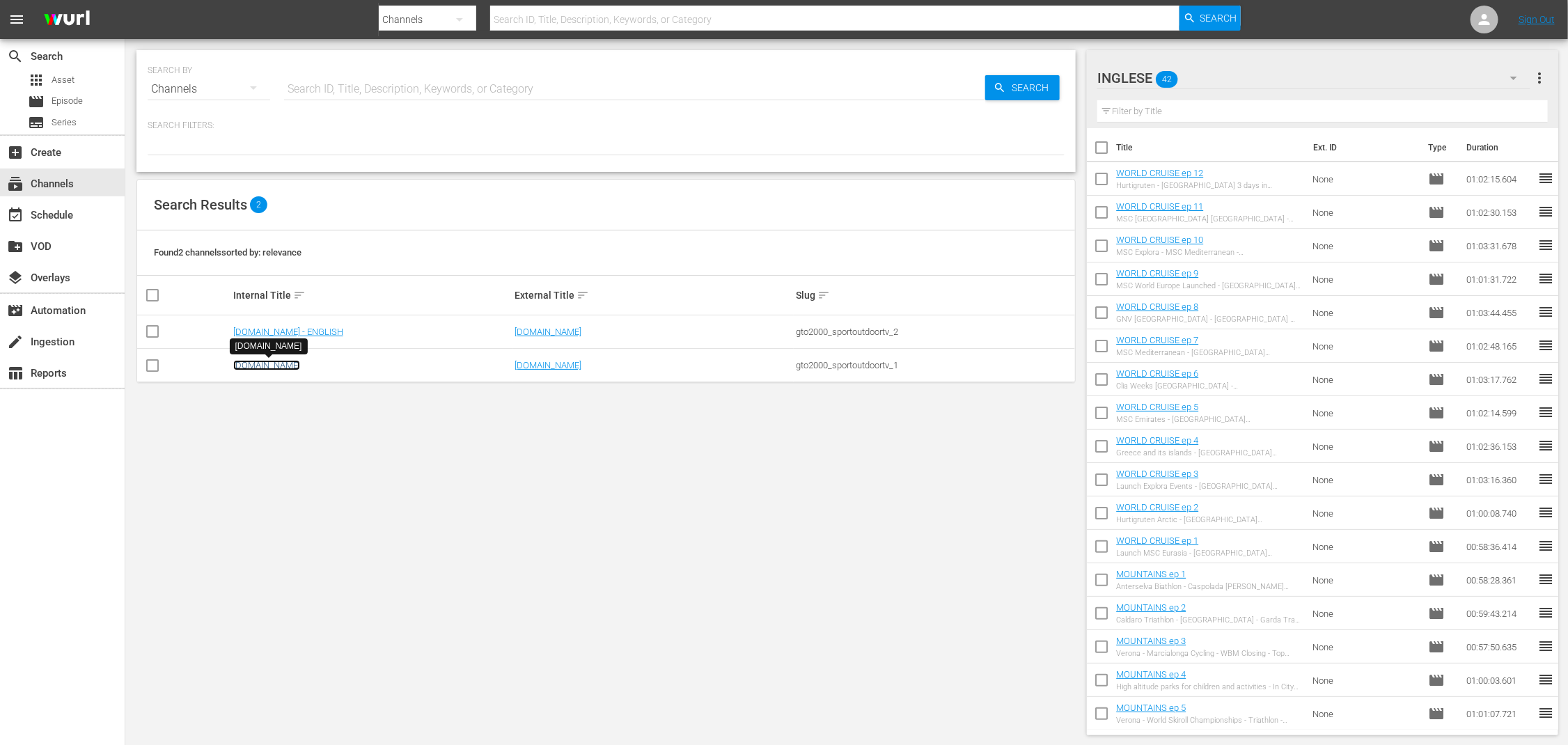
click at [286, 365] on link "[DOMAIN_NAME]" at bounding box center [266, 365] width 67 height 11
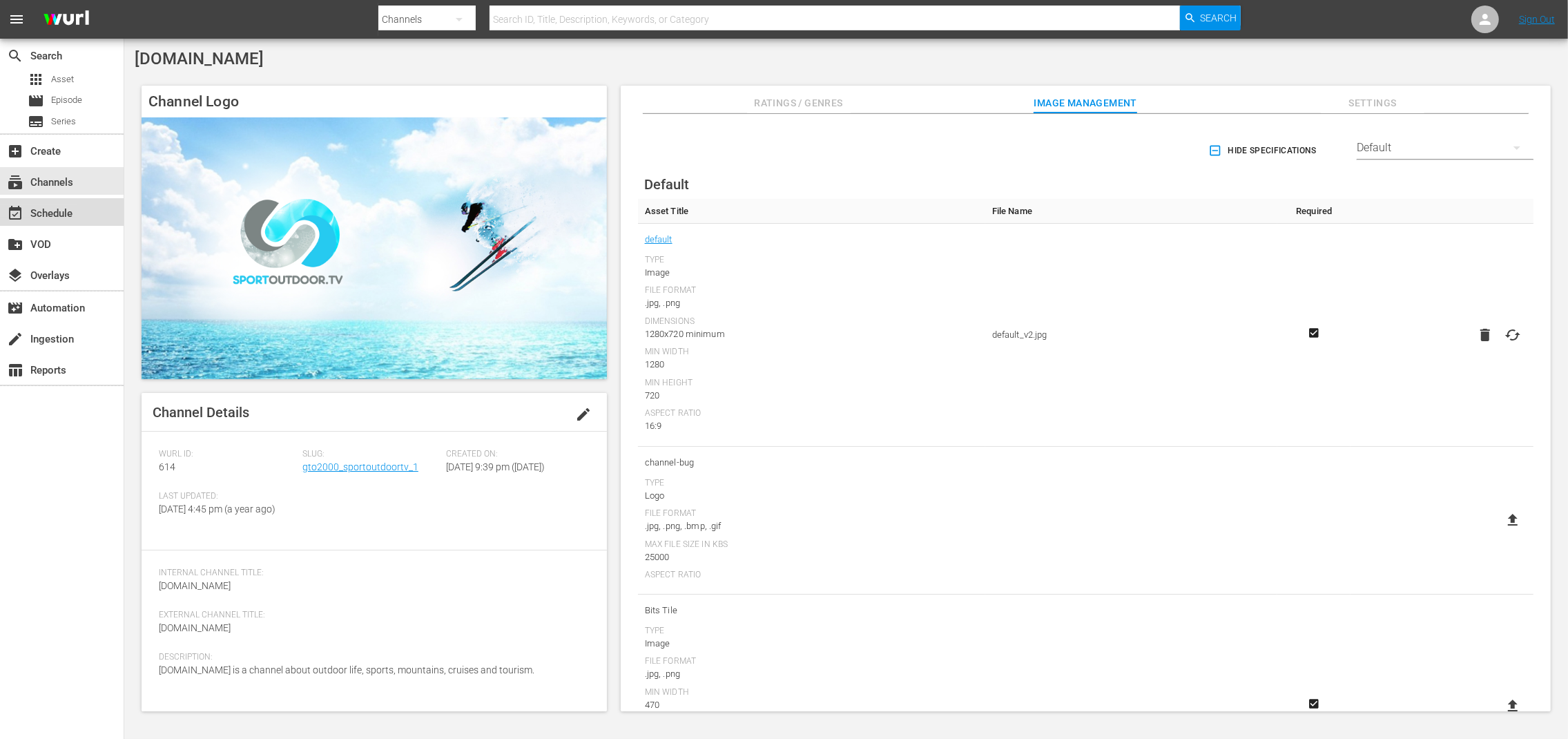
click at [60, 206] on div "event_available Schedule" at bounding box center [39, 211] width 77 height 12
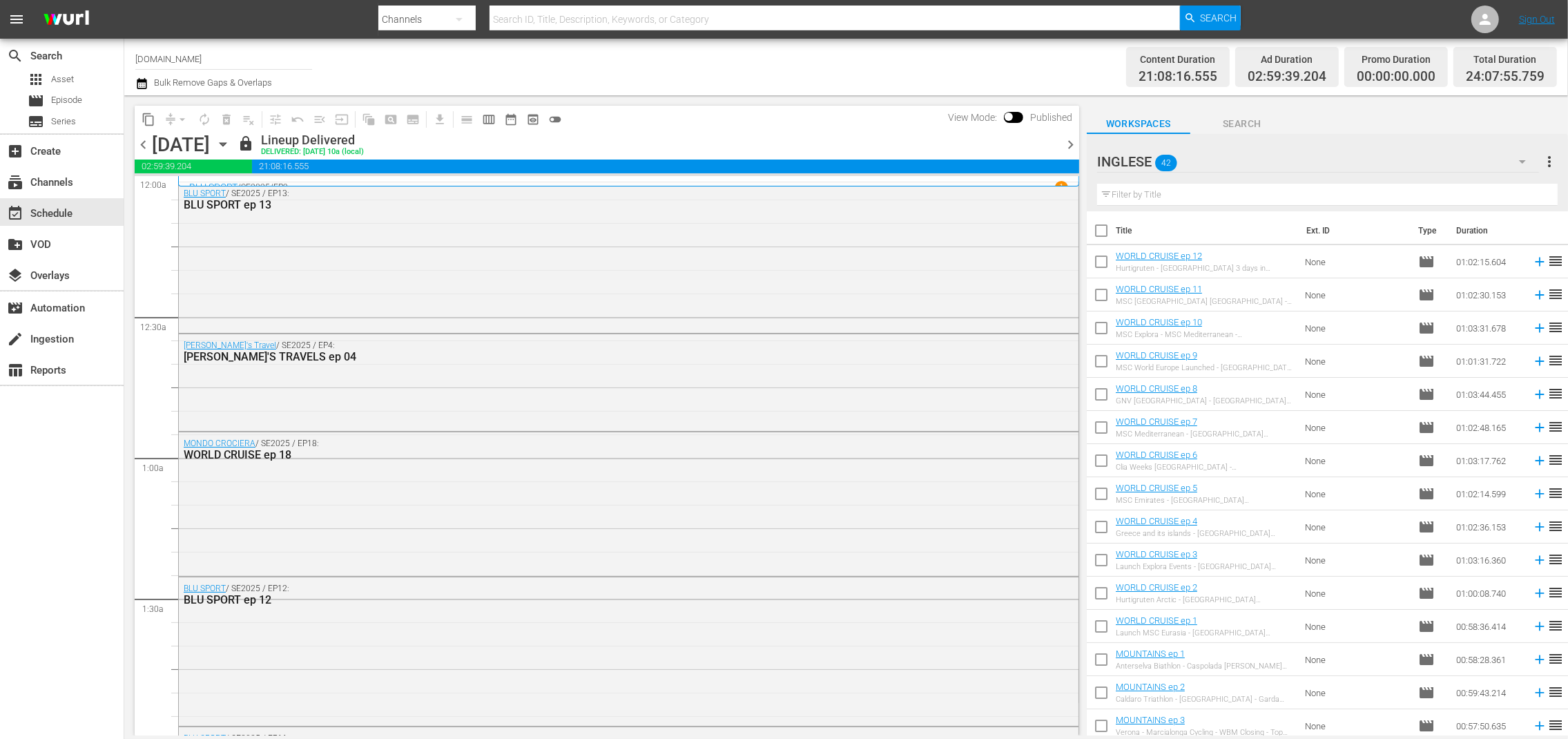
click at [1072, 147] on span "chevron_right" at bounding box center [1070, 144] width 17 height 17
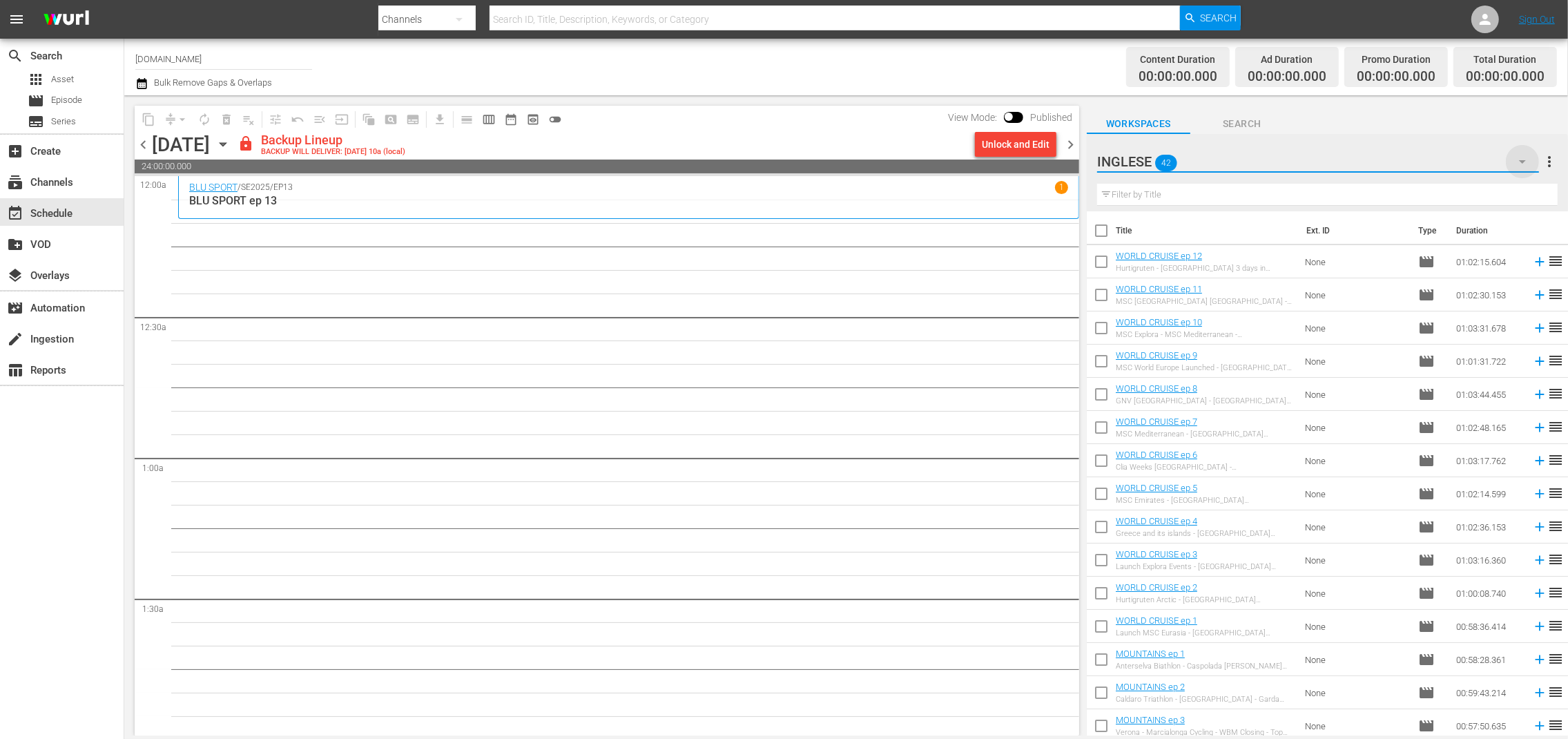
click at [1523, 158] on icon "button" at bounding box center [1522, 161] width 17 height 17
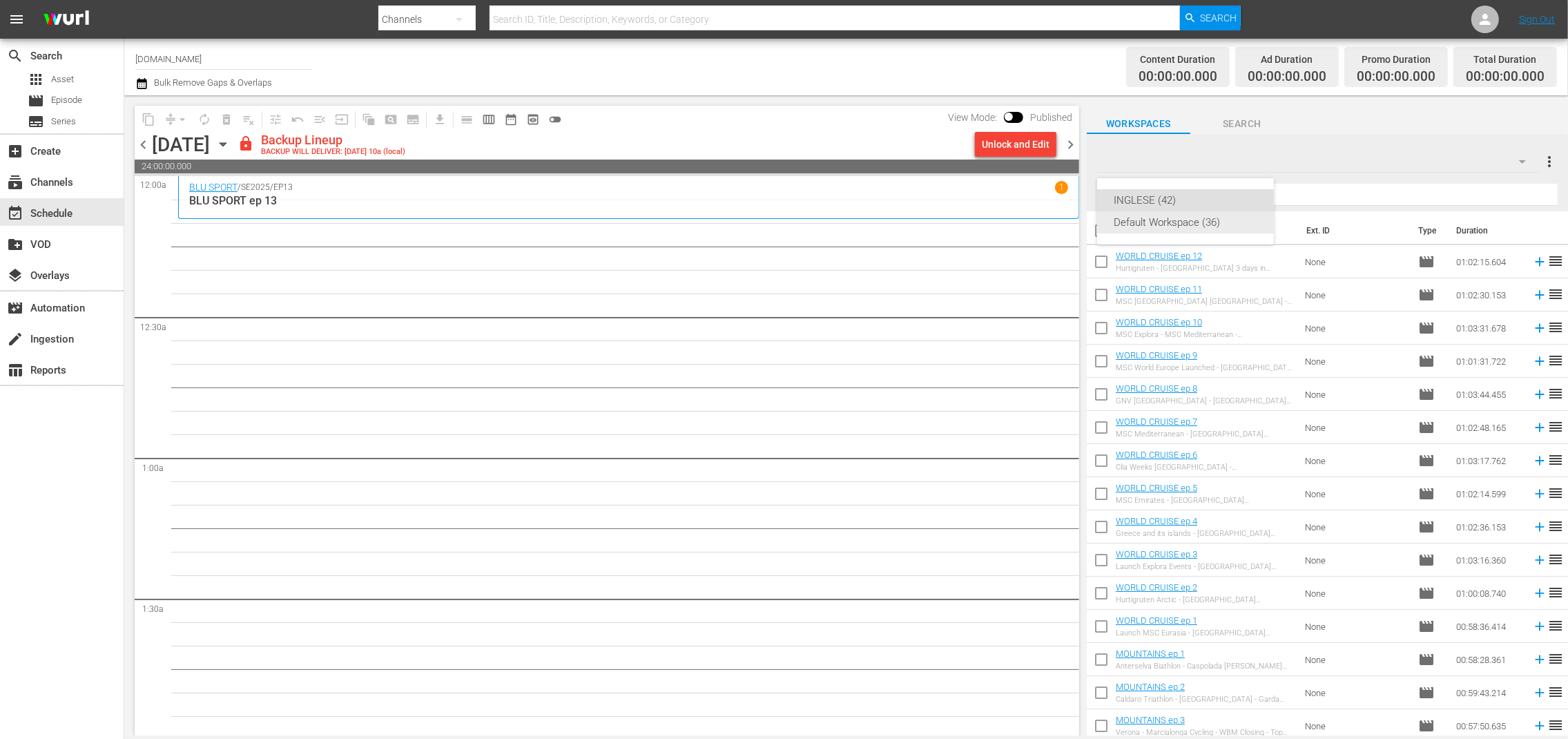
click at [1237, 223] on div "Default Workspace (36)" at bounding box center [1185, 222] width 143 height 22
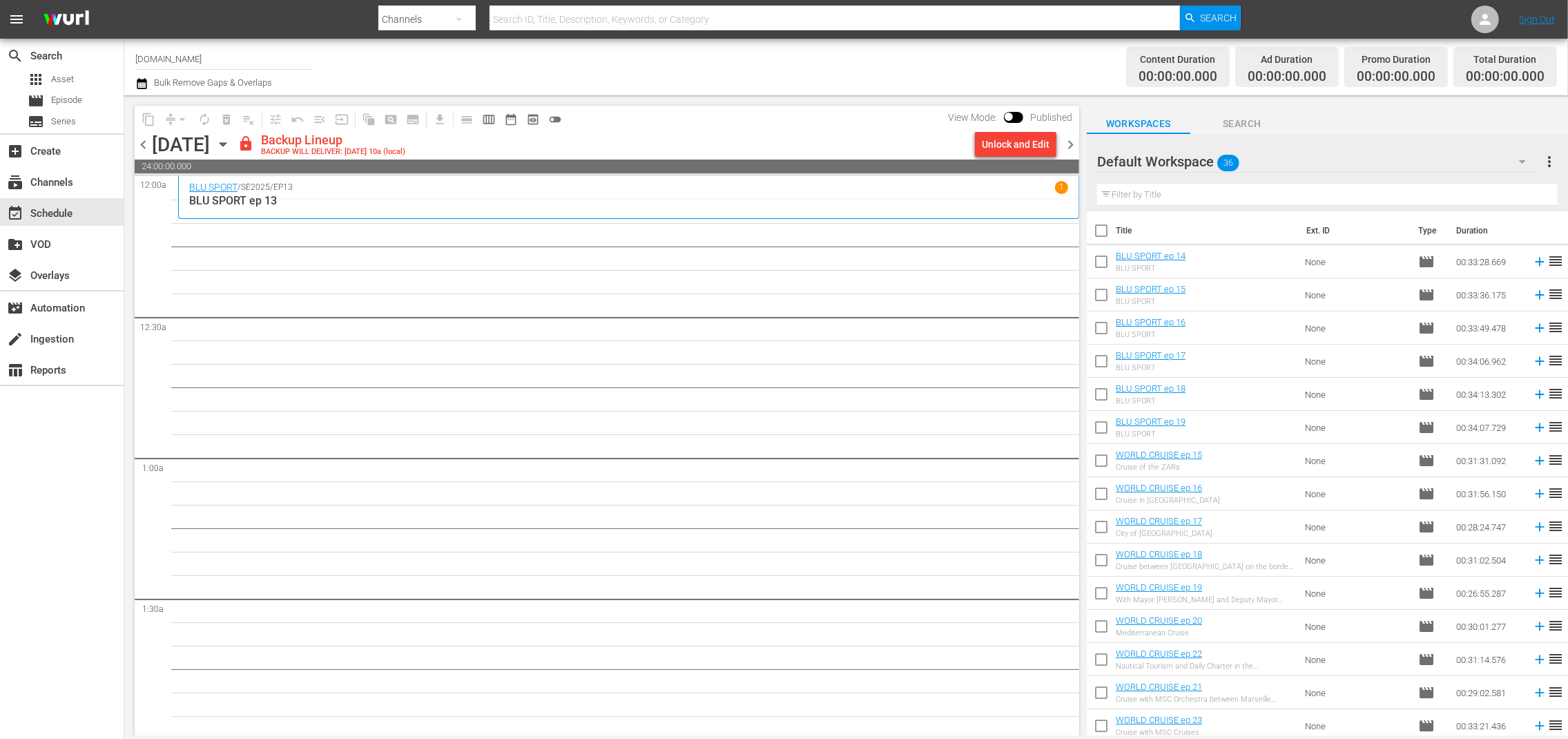
click at [143, 146] on span "chevron_left" at bounding box center [143, 144] width 17 height 17
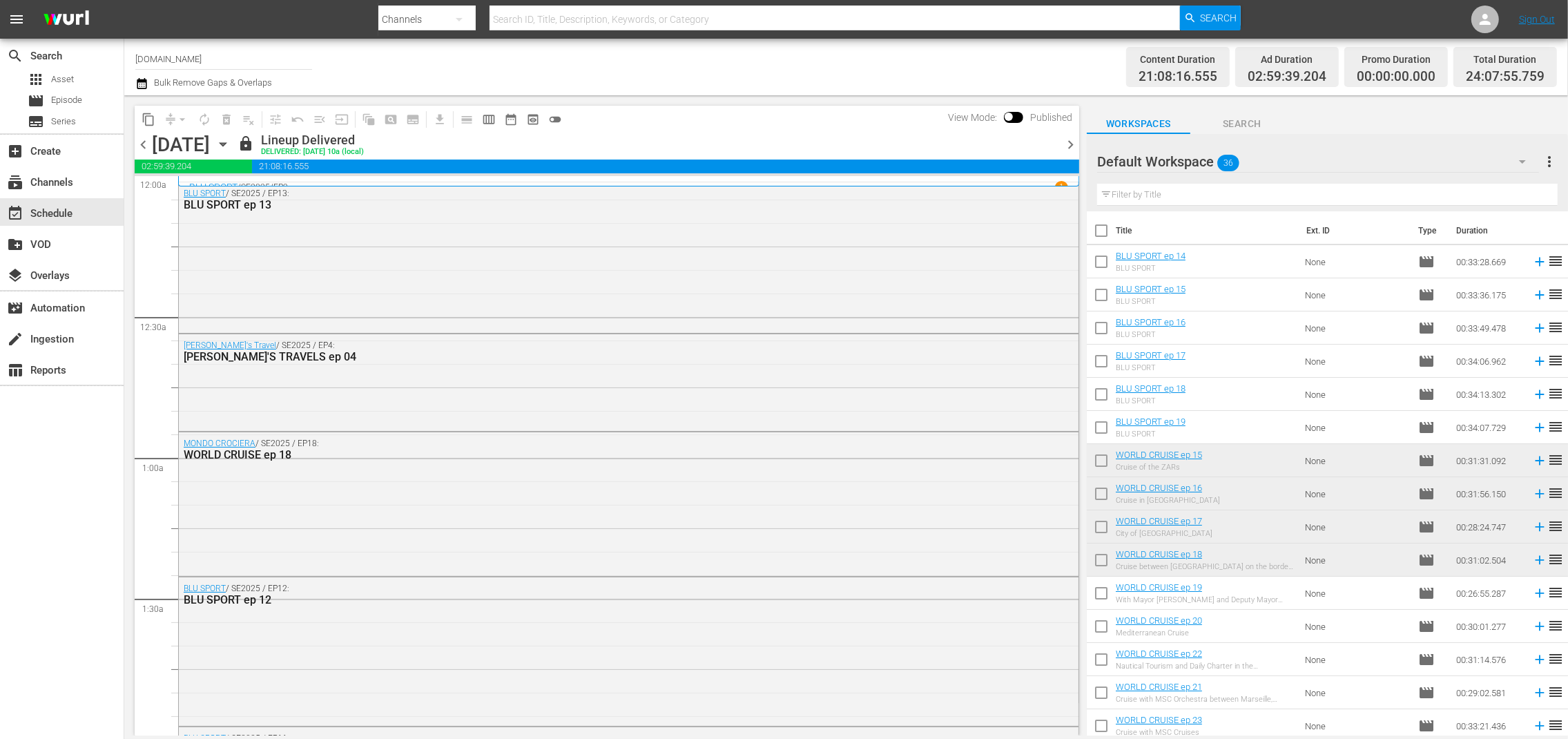
click at [143, 146] on span "chevron_left" at bounding box center [143, 144] width 17 height 17
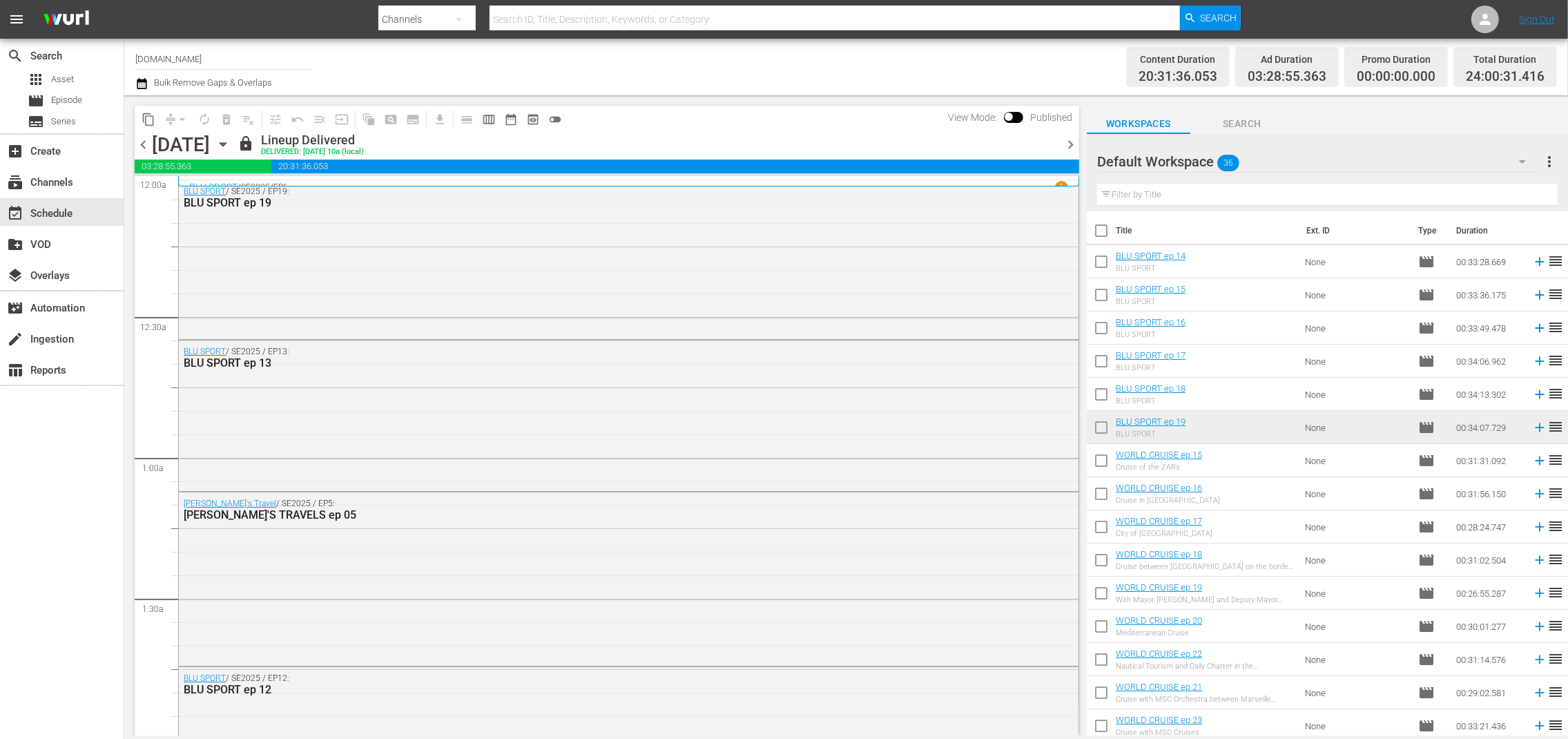
click at [1068, 145] on span "chevron_right" at bounding box center [1070, 144] width 17 height 17
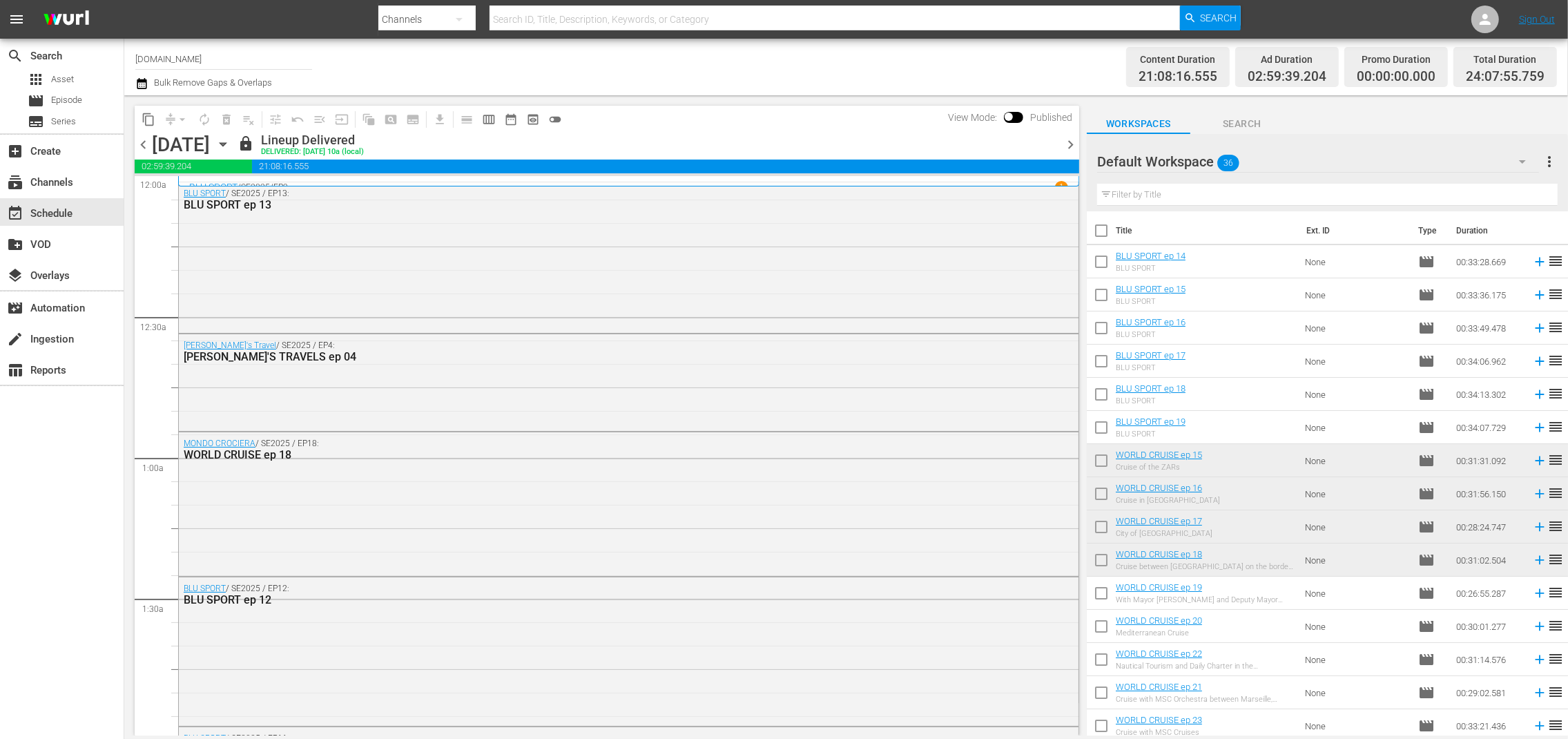
click at [1068, 147] on span "chevron_right" at bounding box center [1070, 144] width 17 height 17
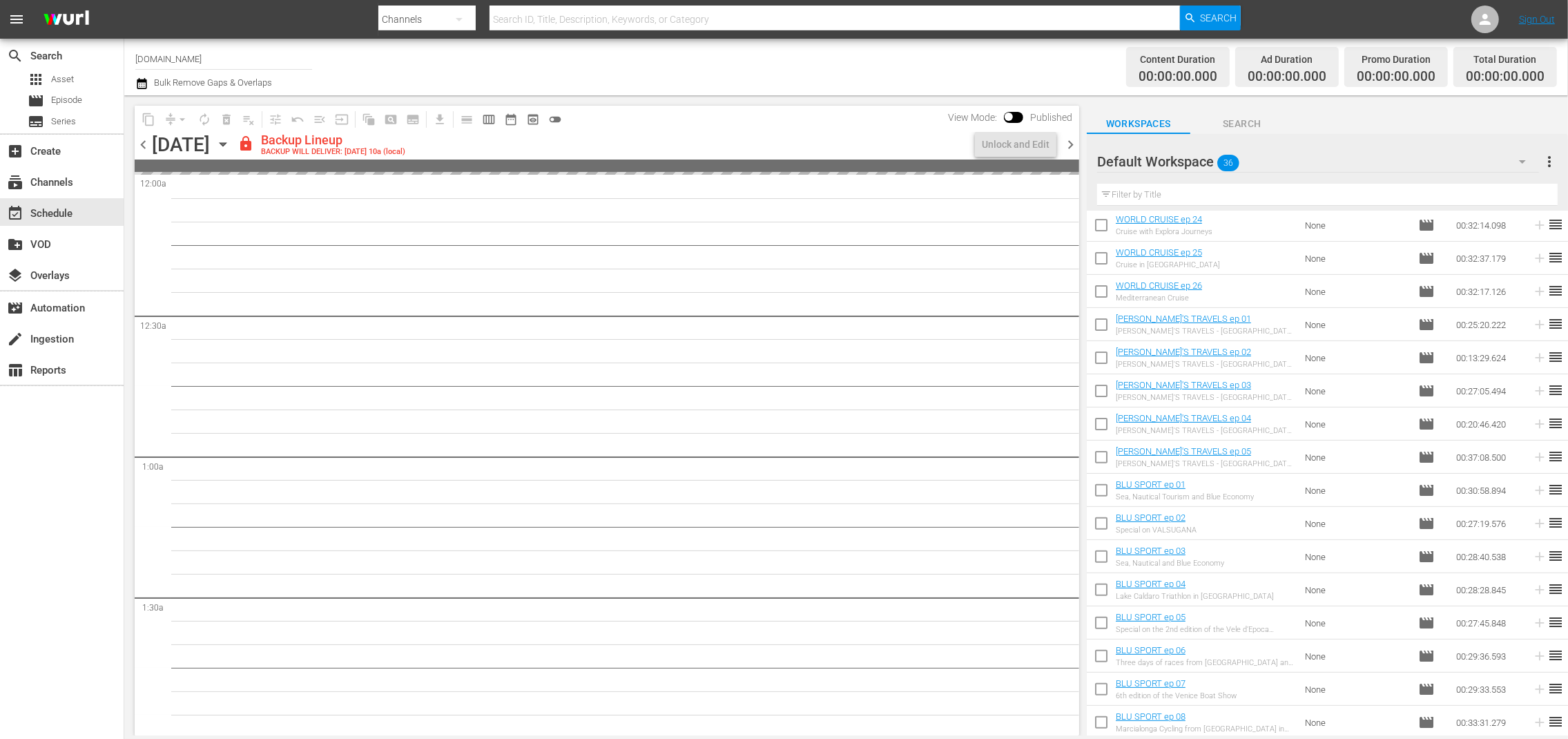
scroll to position [700, 0]
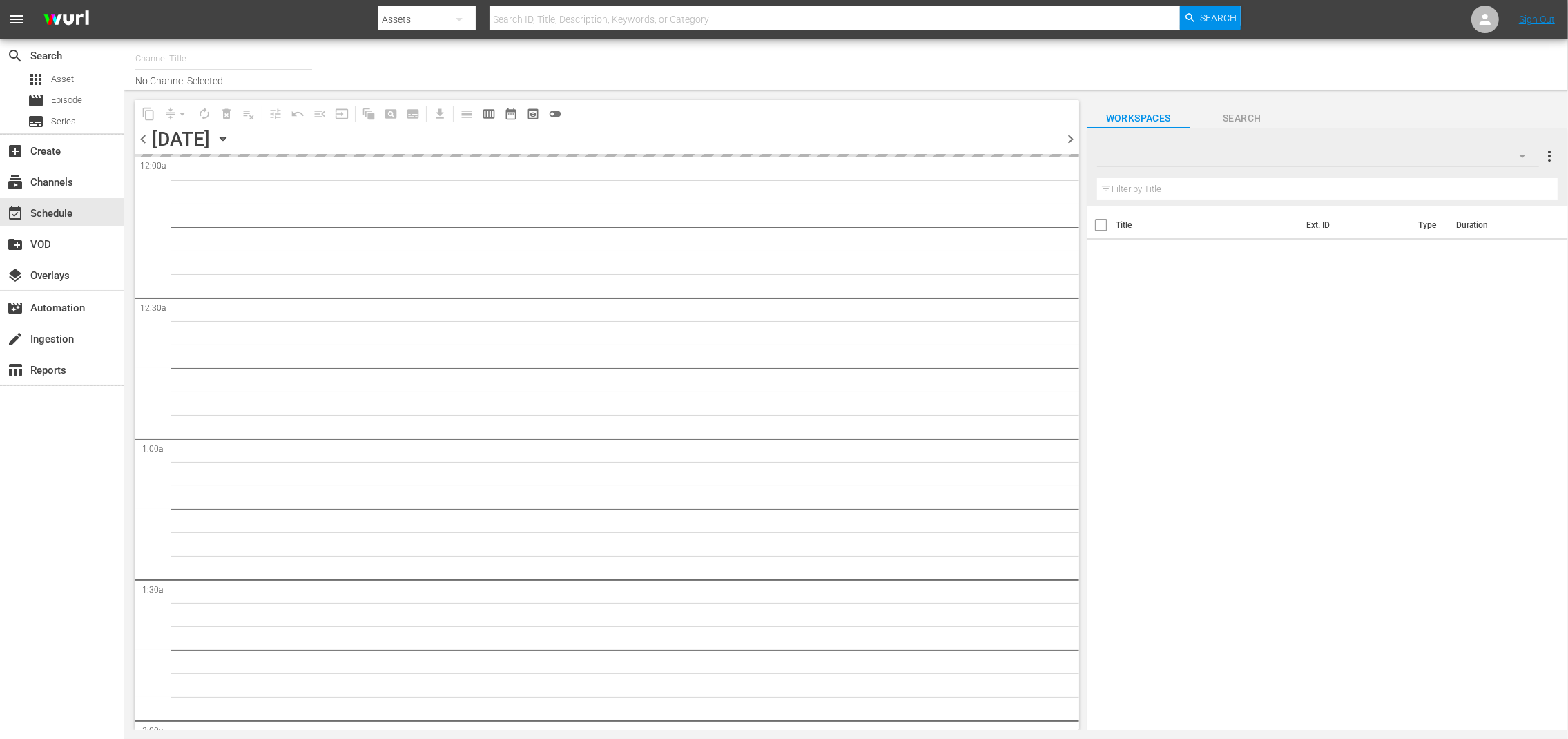
type input "[DOMAIN_NAME] (614)"
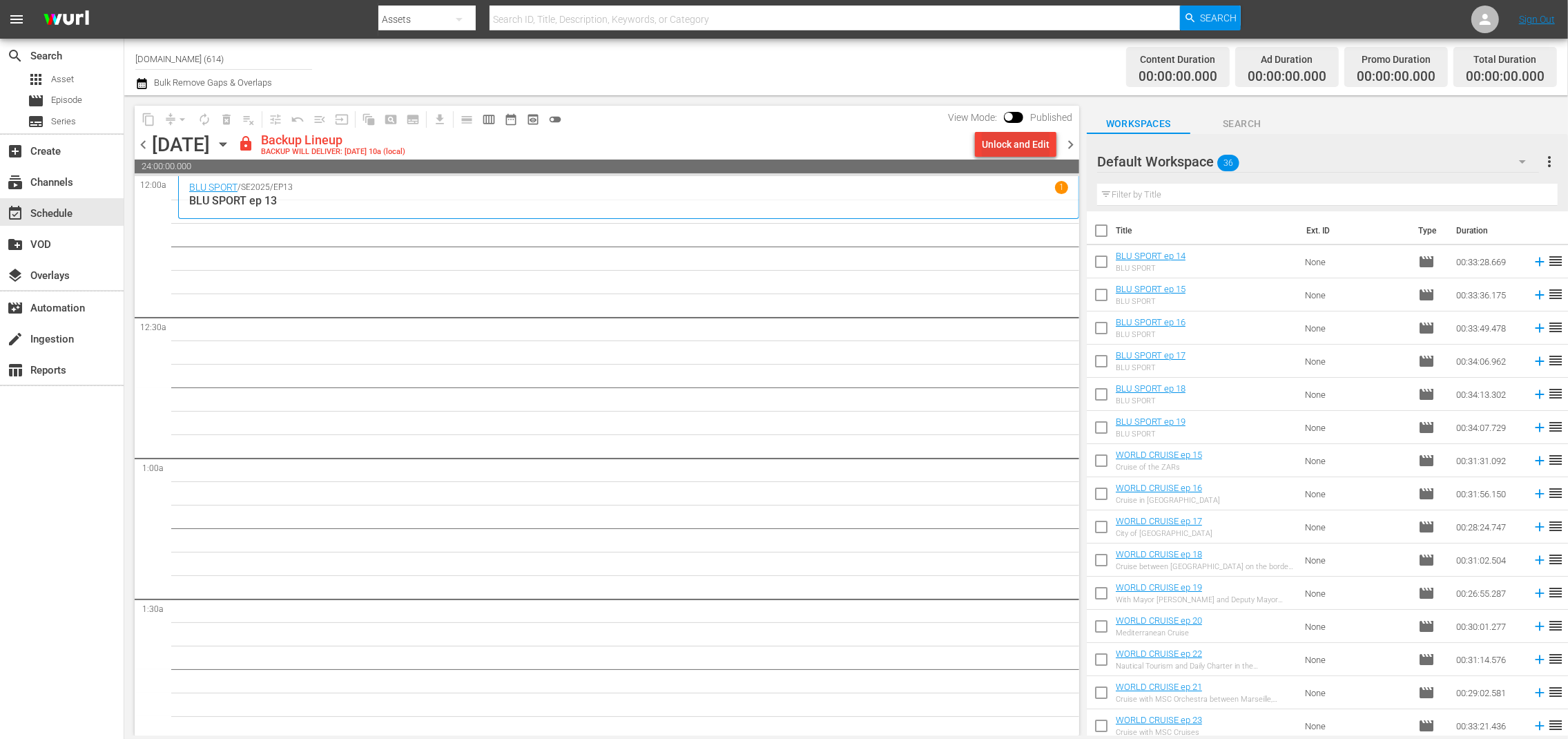
click at [1003, 147] on div "Unlock and Edit" at bounding box center [1016, 144] width 68 height 25
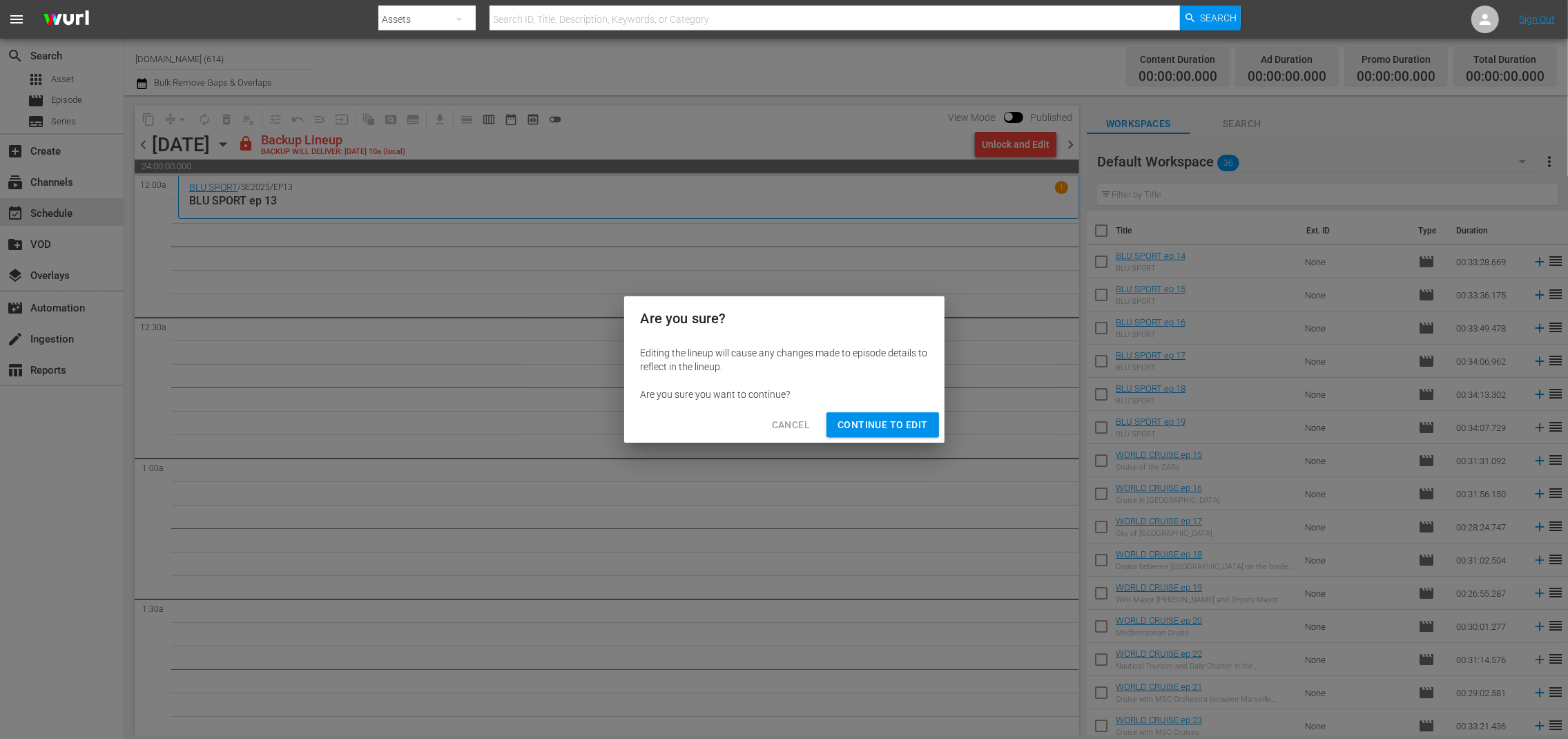
click at [884, 432] on span "Continue to Edit" at bounding box center [881, 425] width 89 height 17
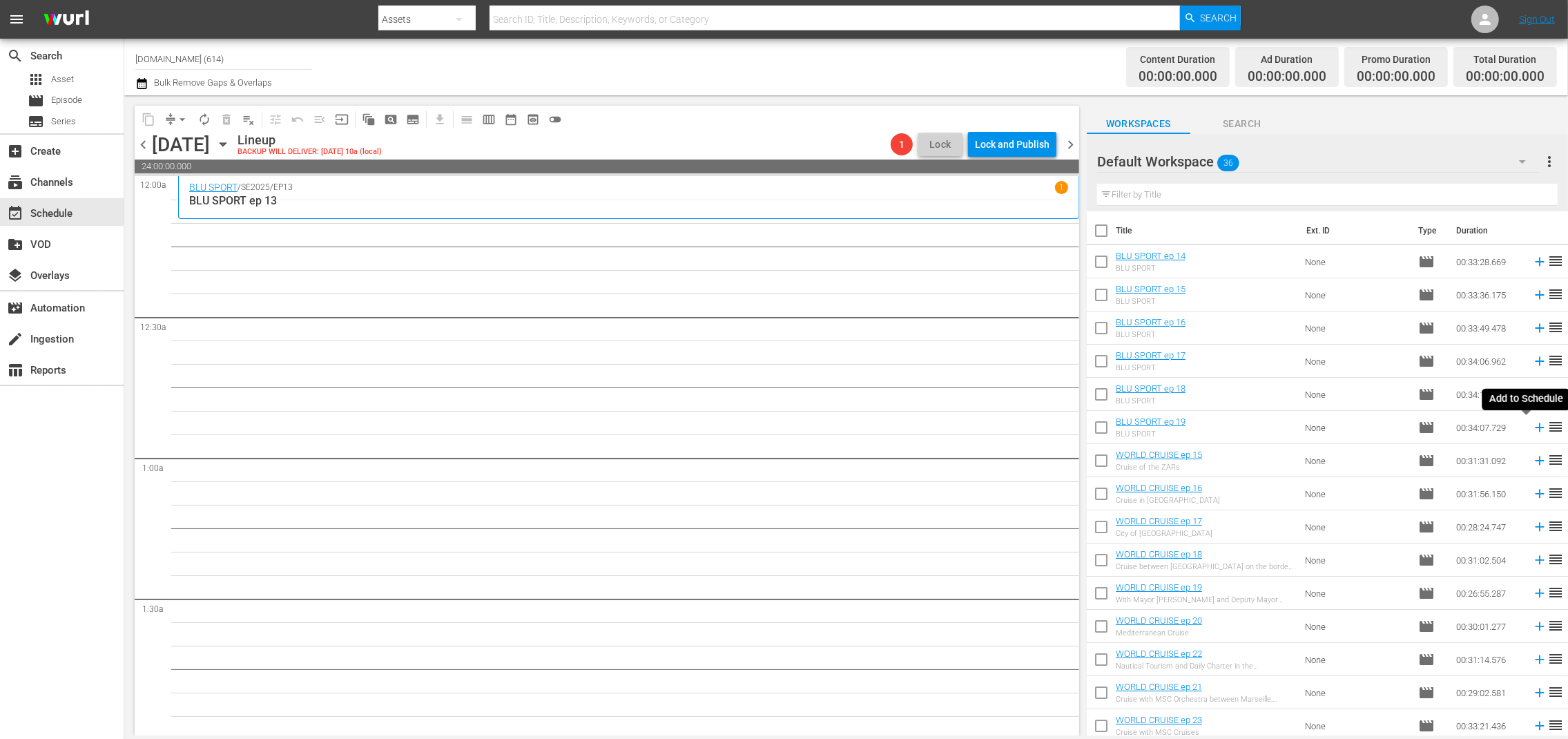
click at [1533, 429] on icon at bounding box center [1540, 427] width 15 height 15
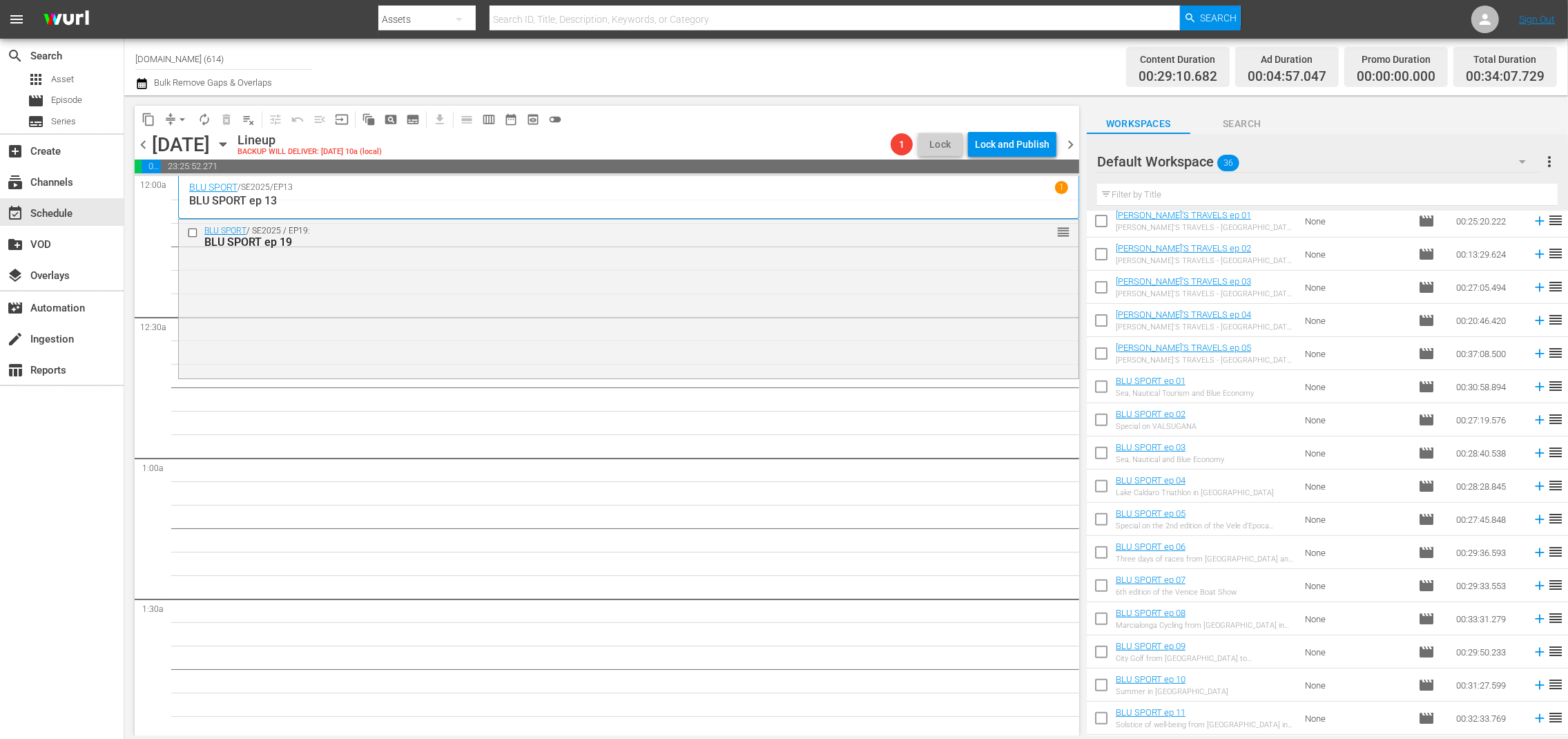
scroll to position [479, 0]
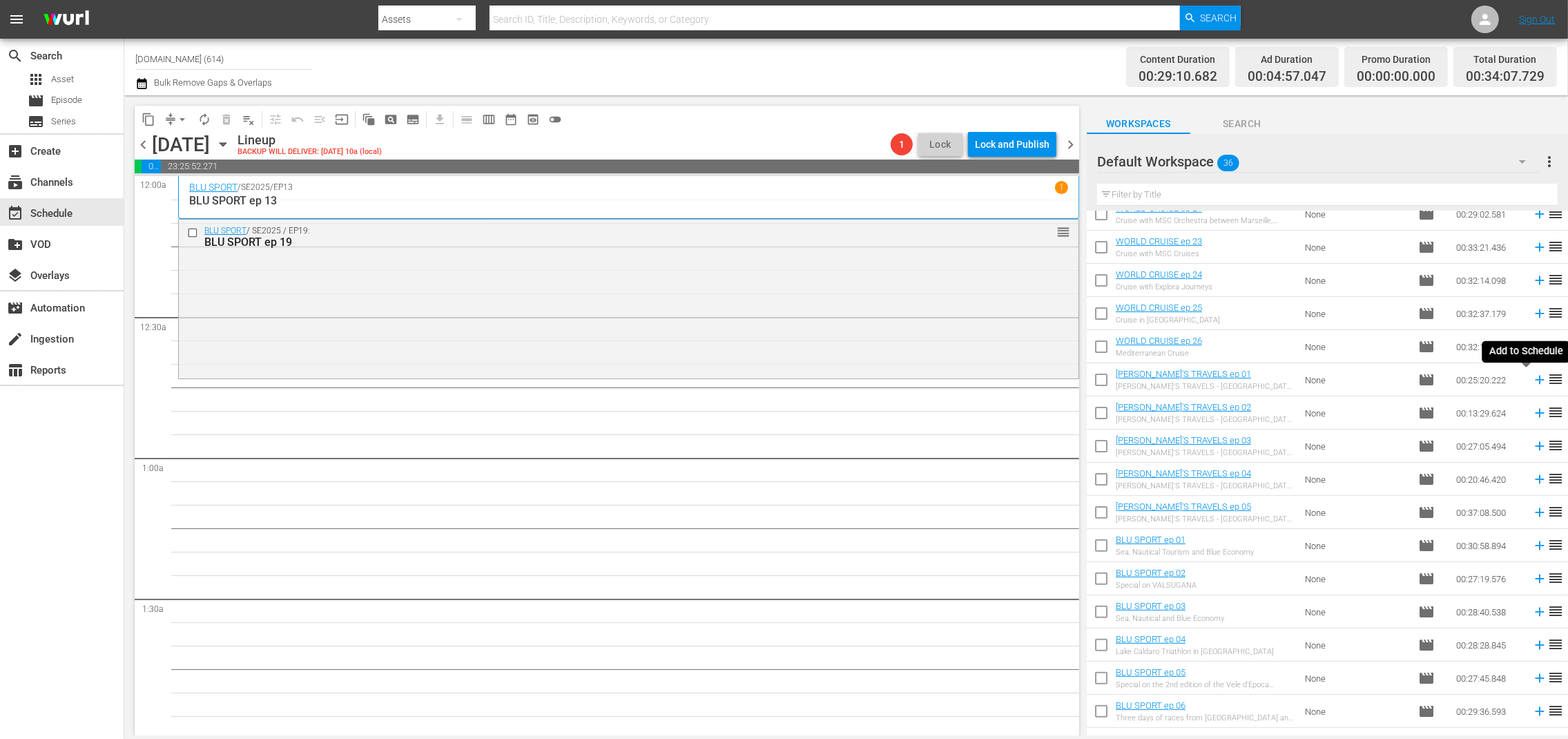
click at [1535, 380] on icon at bounding box center [1539, 380] width 9 height 9
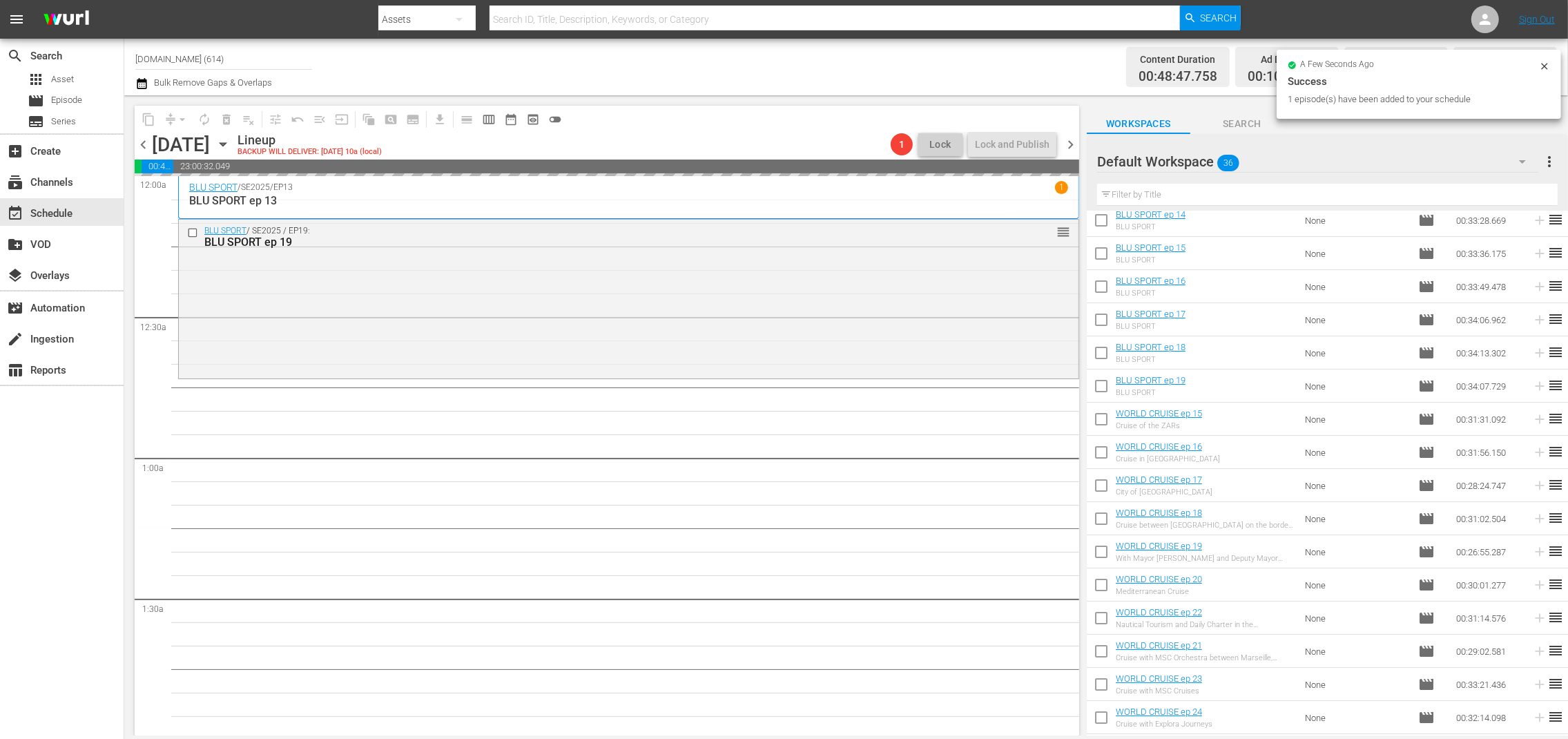
scroll to position [0, 0]
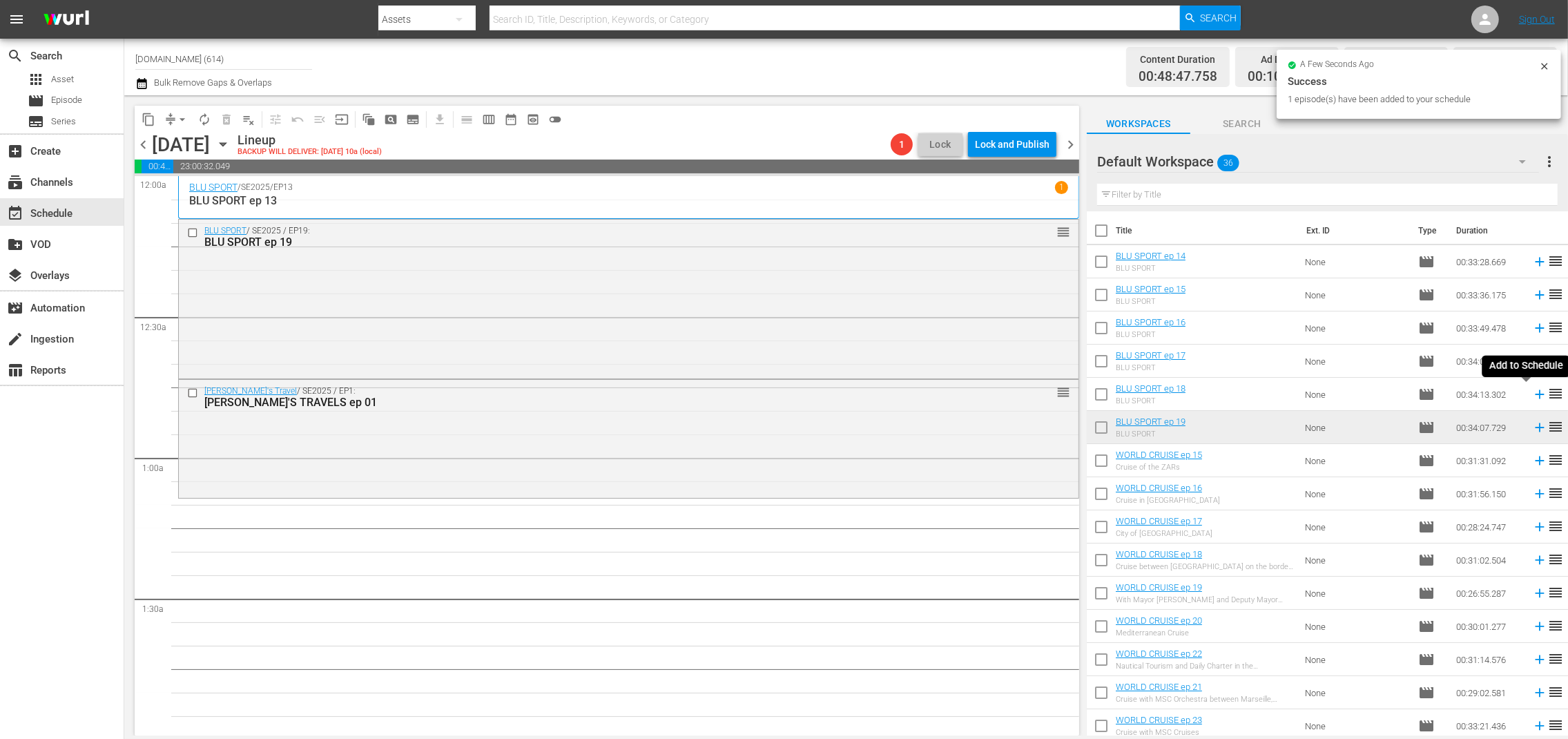
click at [1535, 393] on icon at bounding box center [1539, 394] width 9 height 9
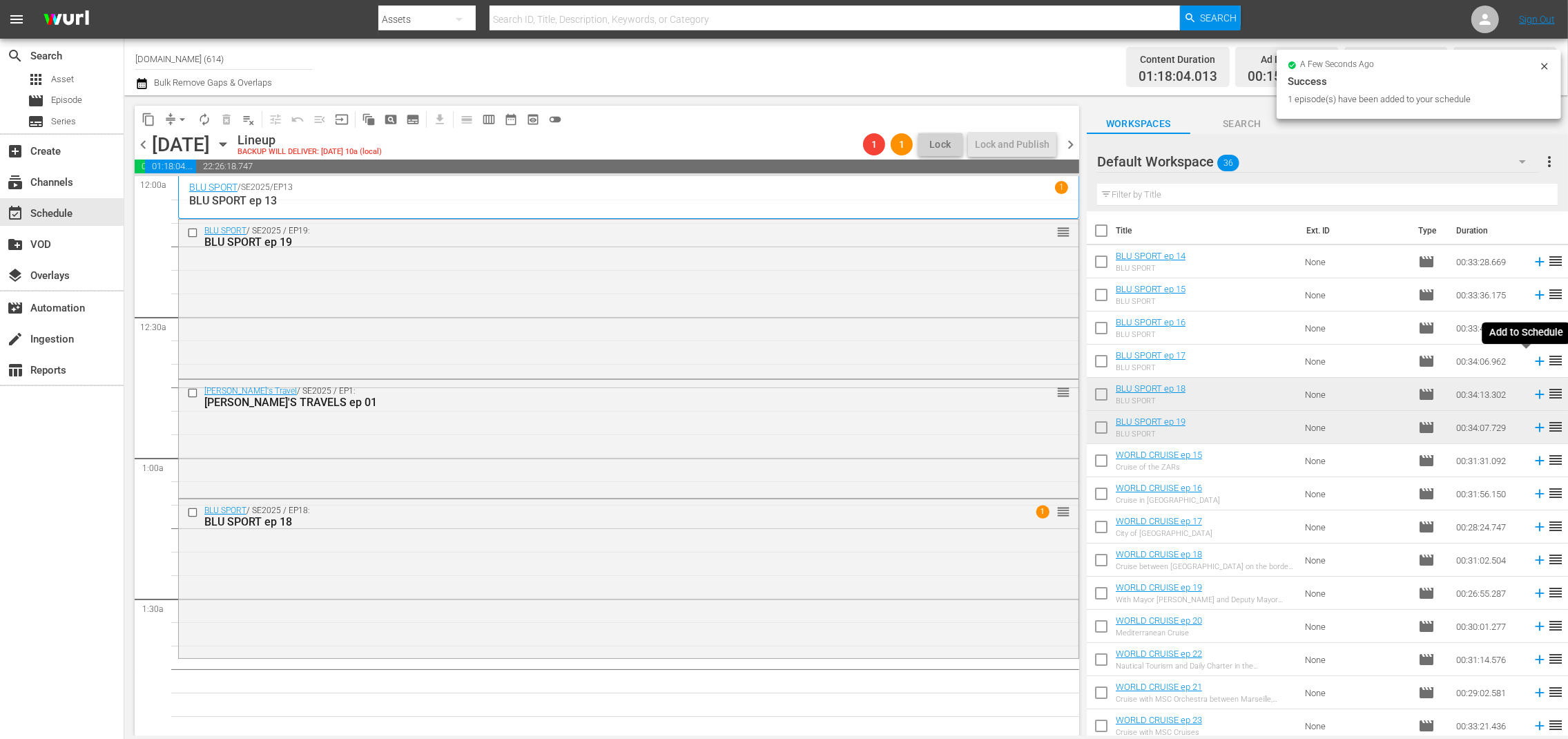
click at [1535, 364] on icon at bounding box center [1539, 361] width 9 height 9
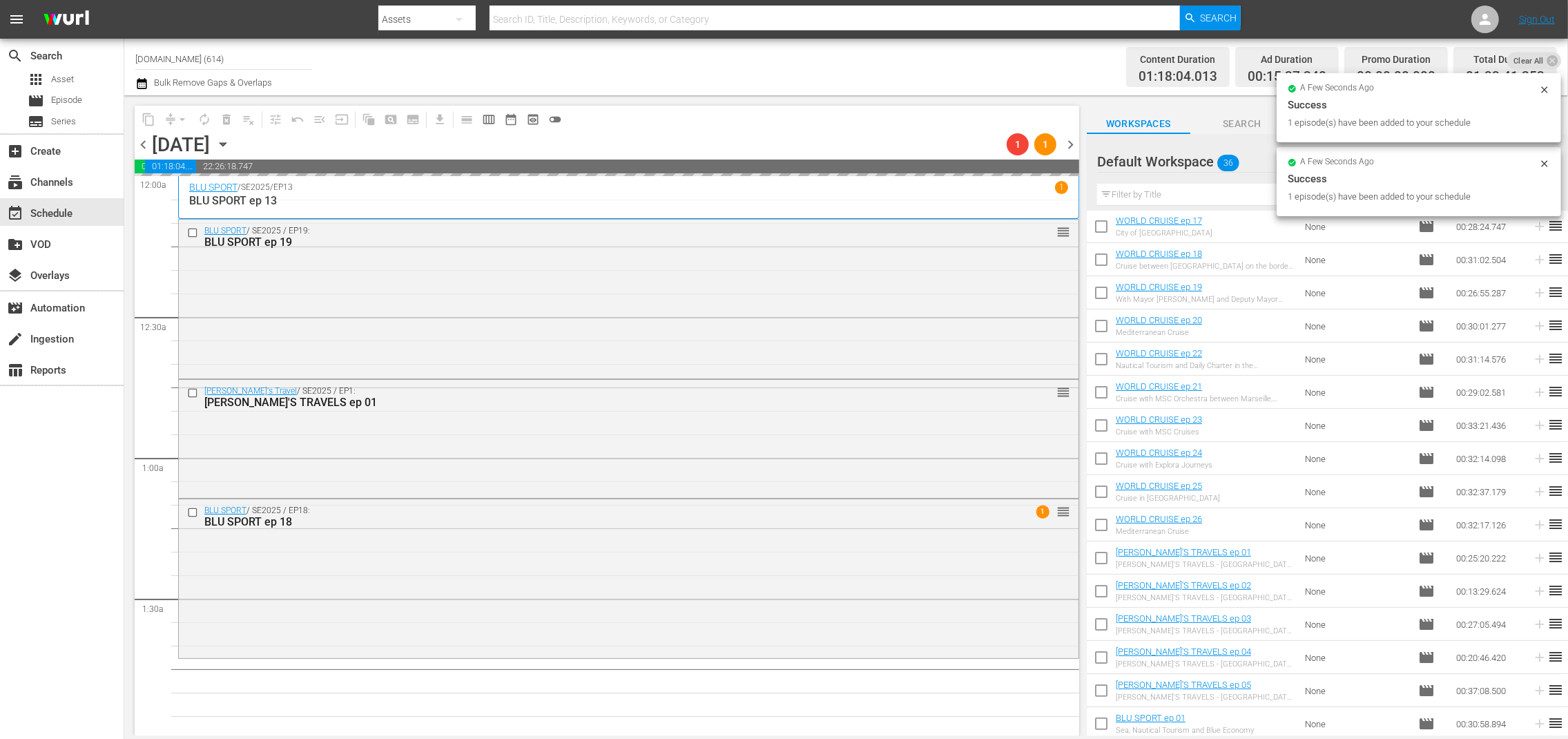
scroll to position [301, 0]
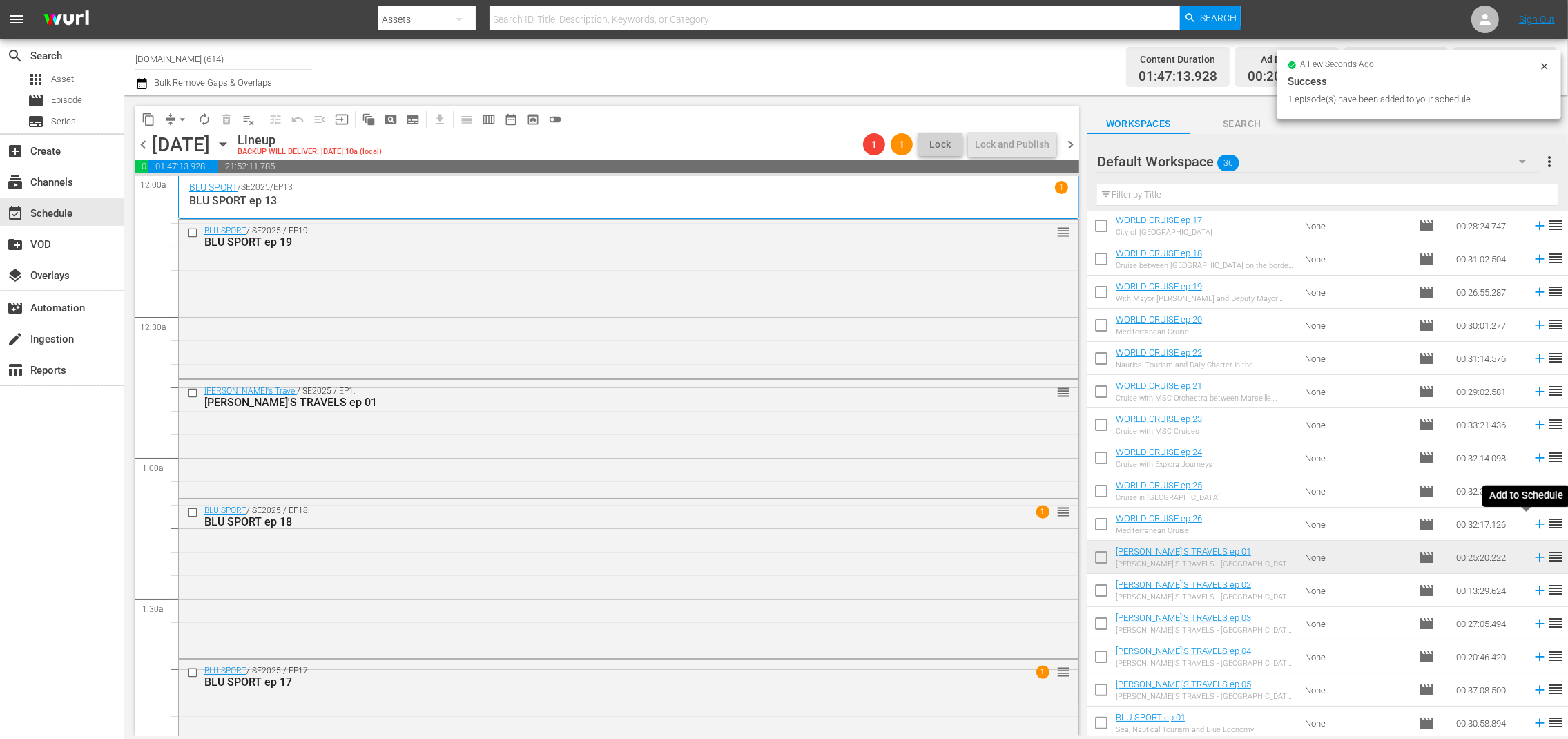
click at [1533, 525] on icon at bounding box center [1540, 524] width 15 height 15
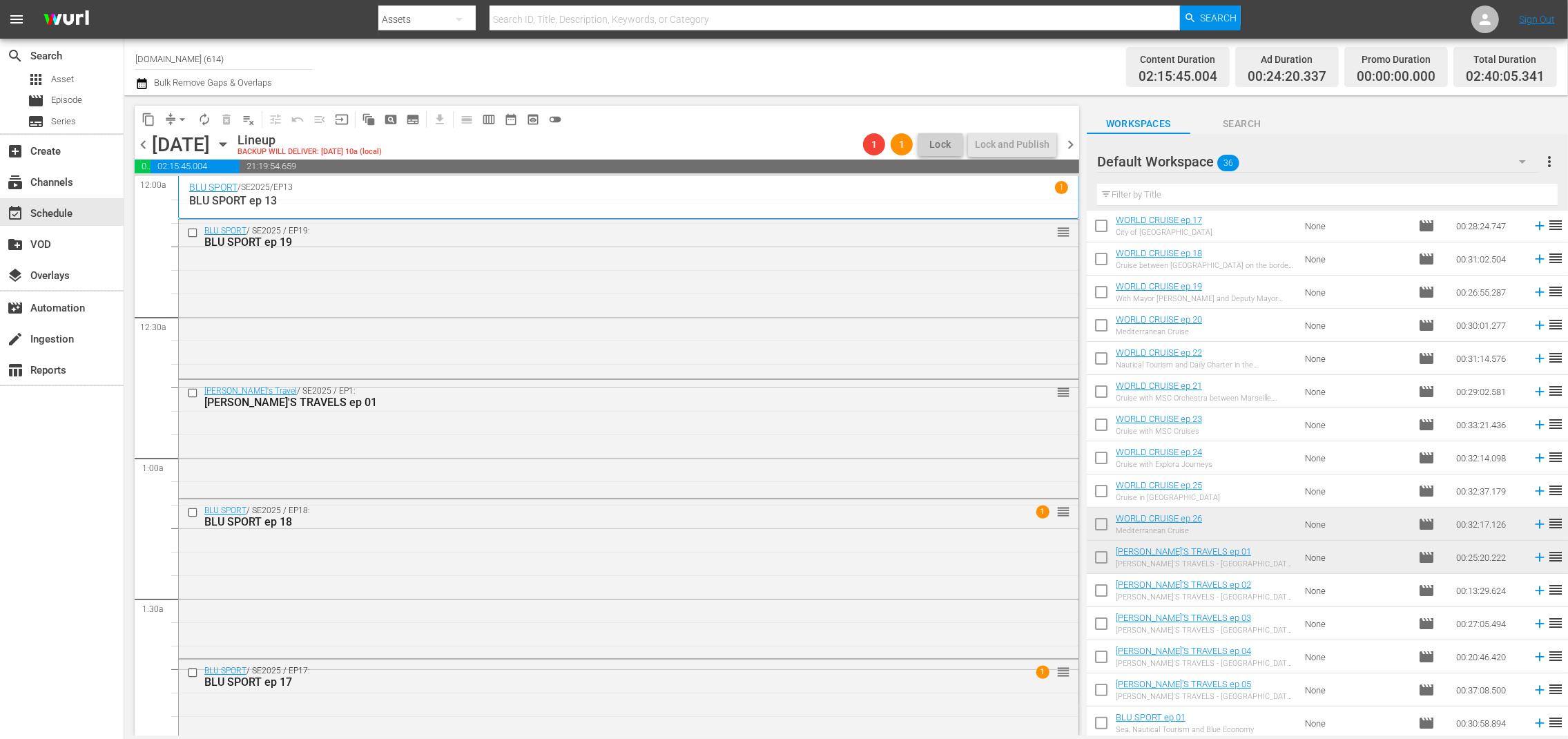
scroll to position [0, 0]
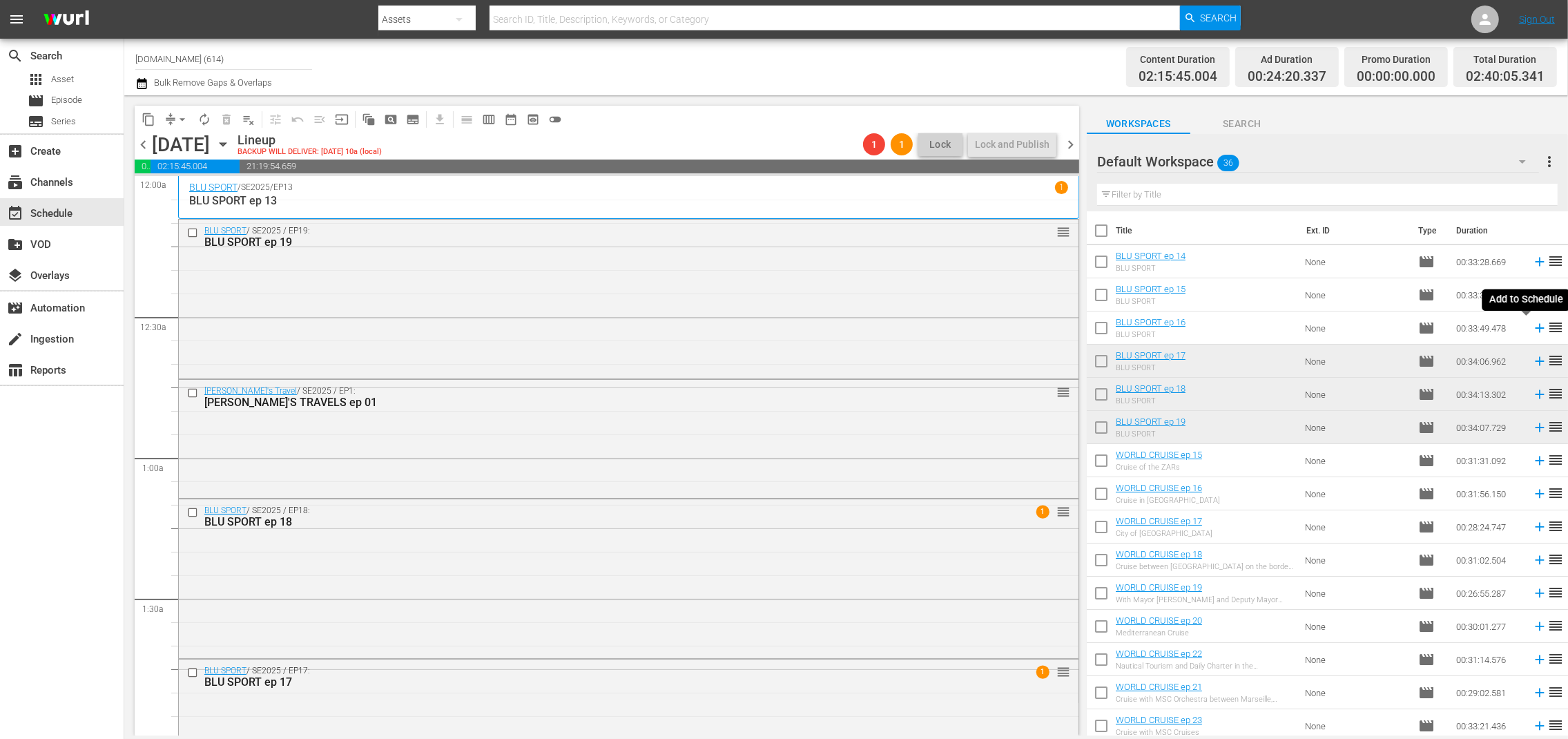
click at [1533, 332] on icon at bounding box center [1540, 328] width 15 height 15
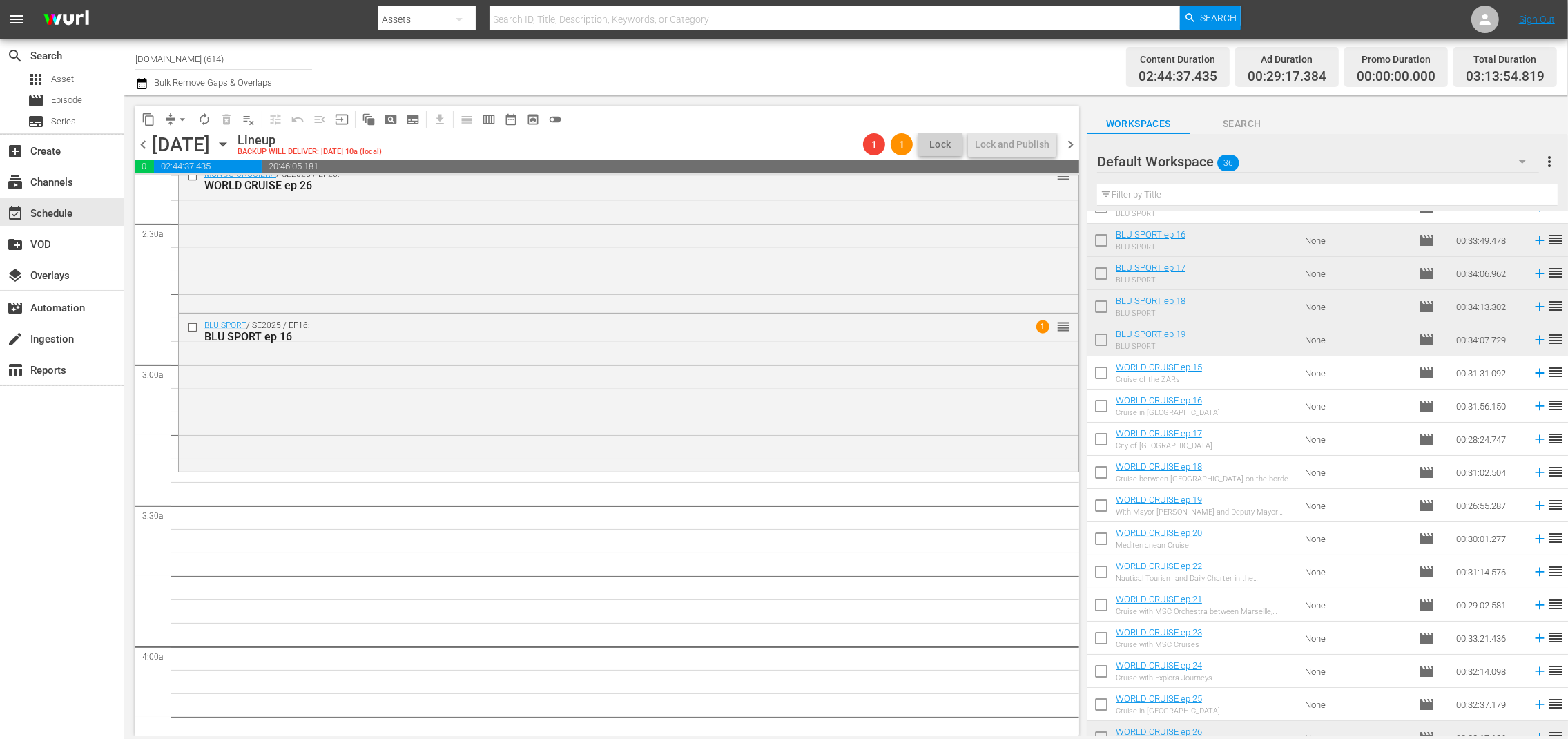
scroll to position [239, 0]
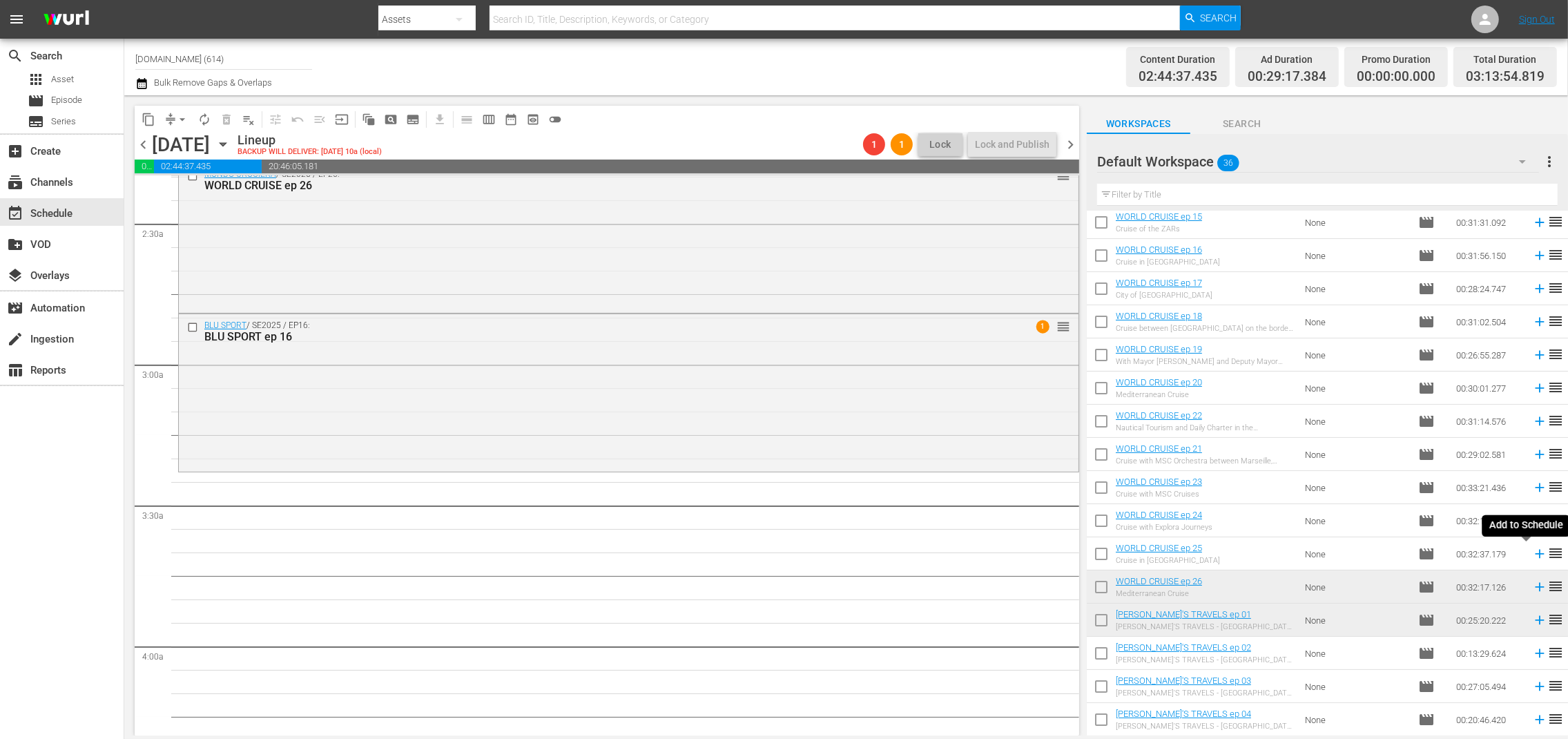
click at [1535, 553] on icon at bounding box center [1539, 554] width 9 height 9
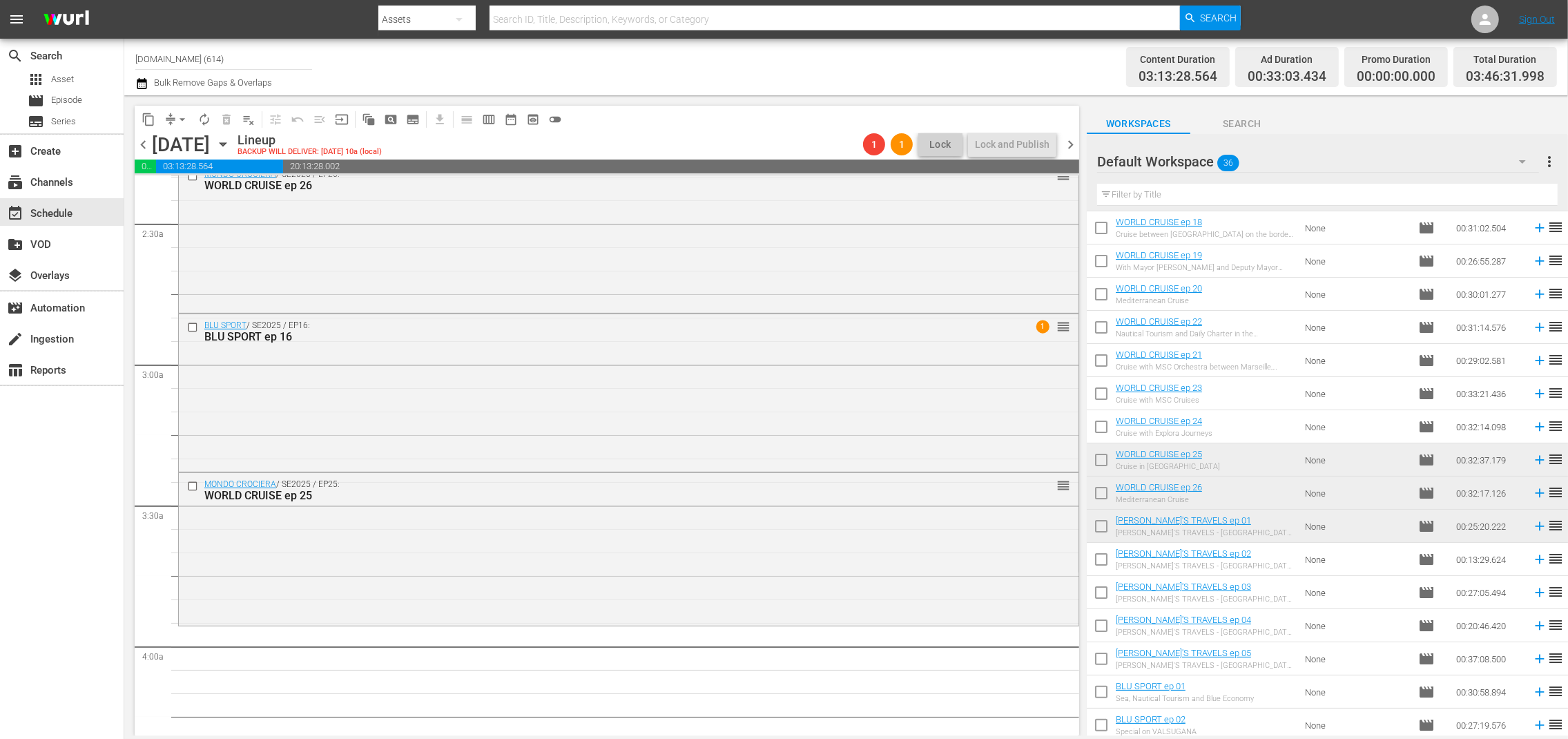
scroll to position [357, 0]
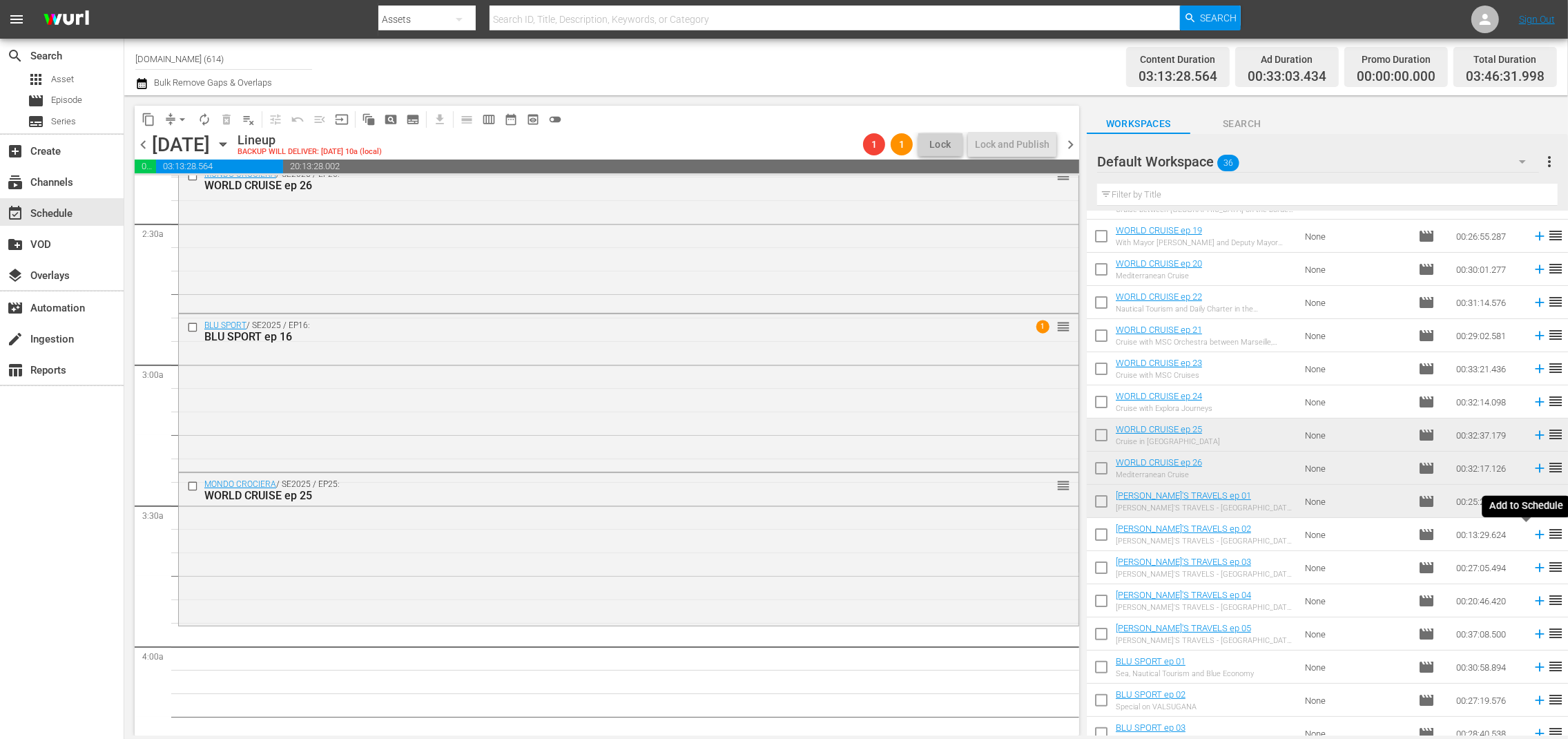
click at [1535, 533] on icon at bounding box center [1539, 534] width 9 height 9
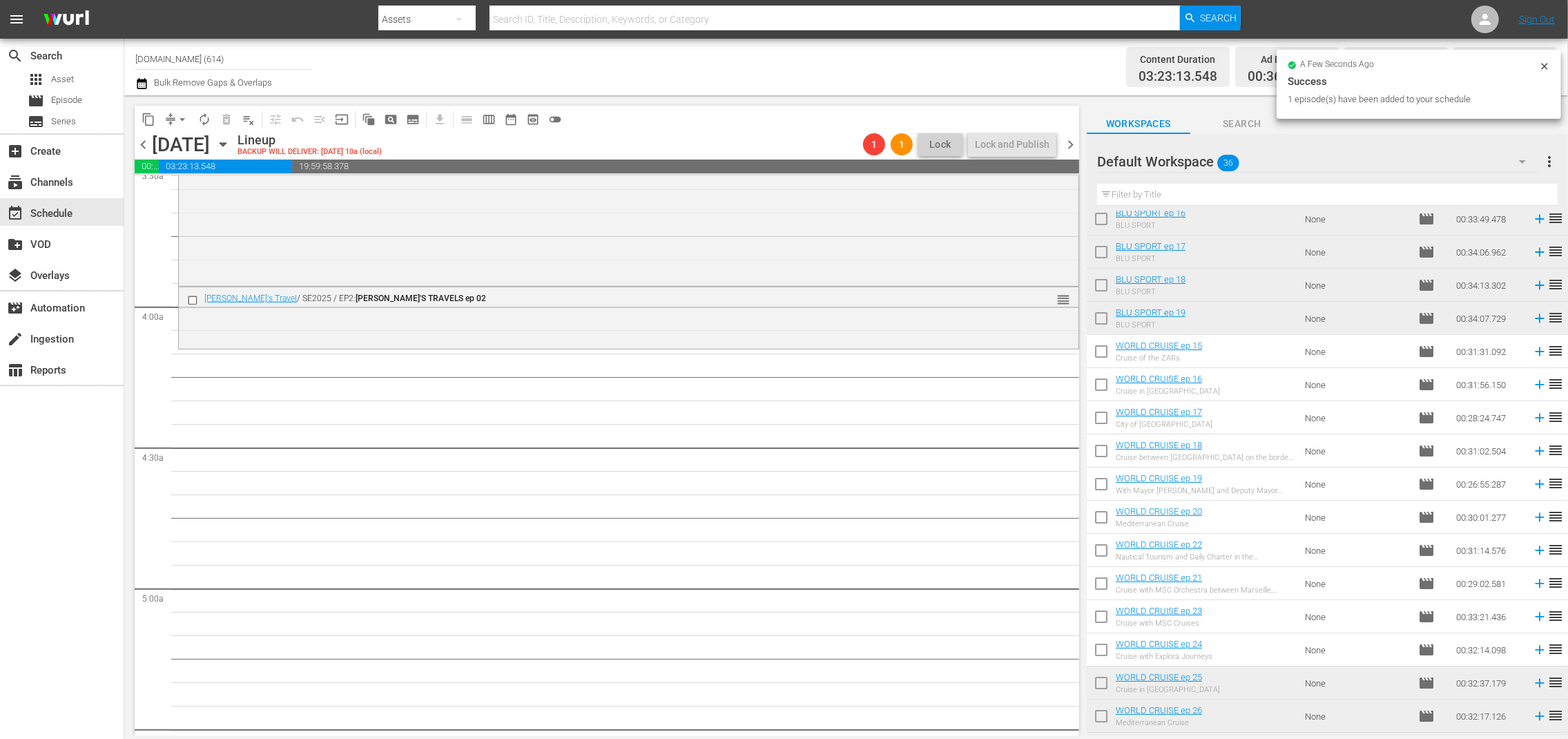
scroll to position [0, 0]
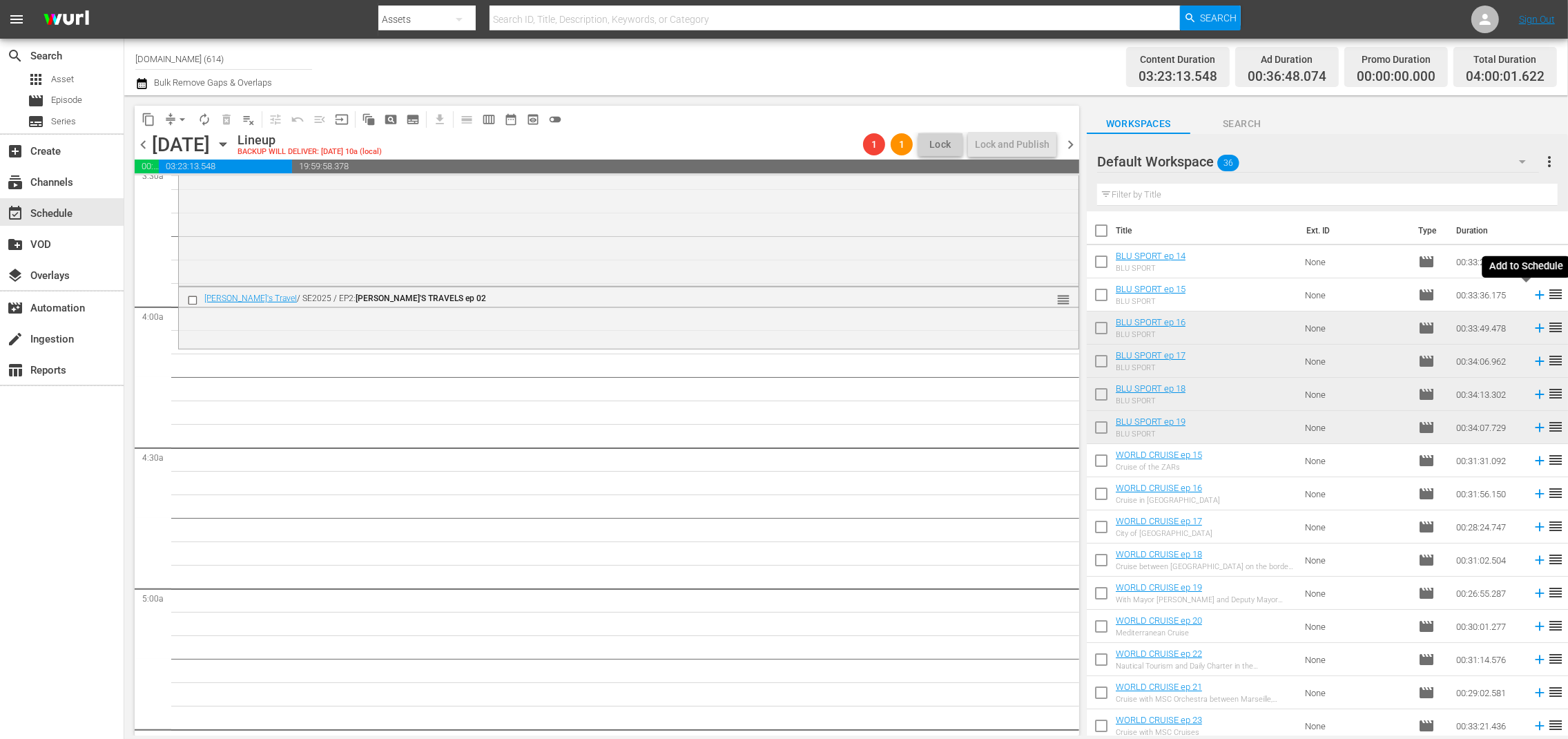
click at [1535, 295] on icon at bounding box center [1539, 295] width 9 height 9
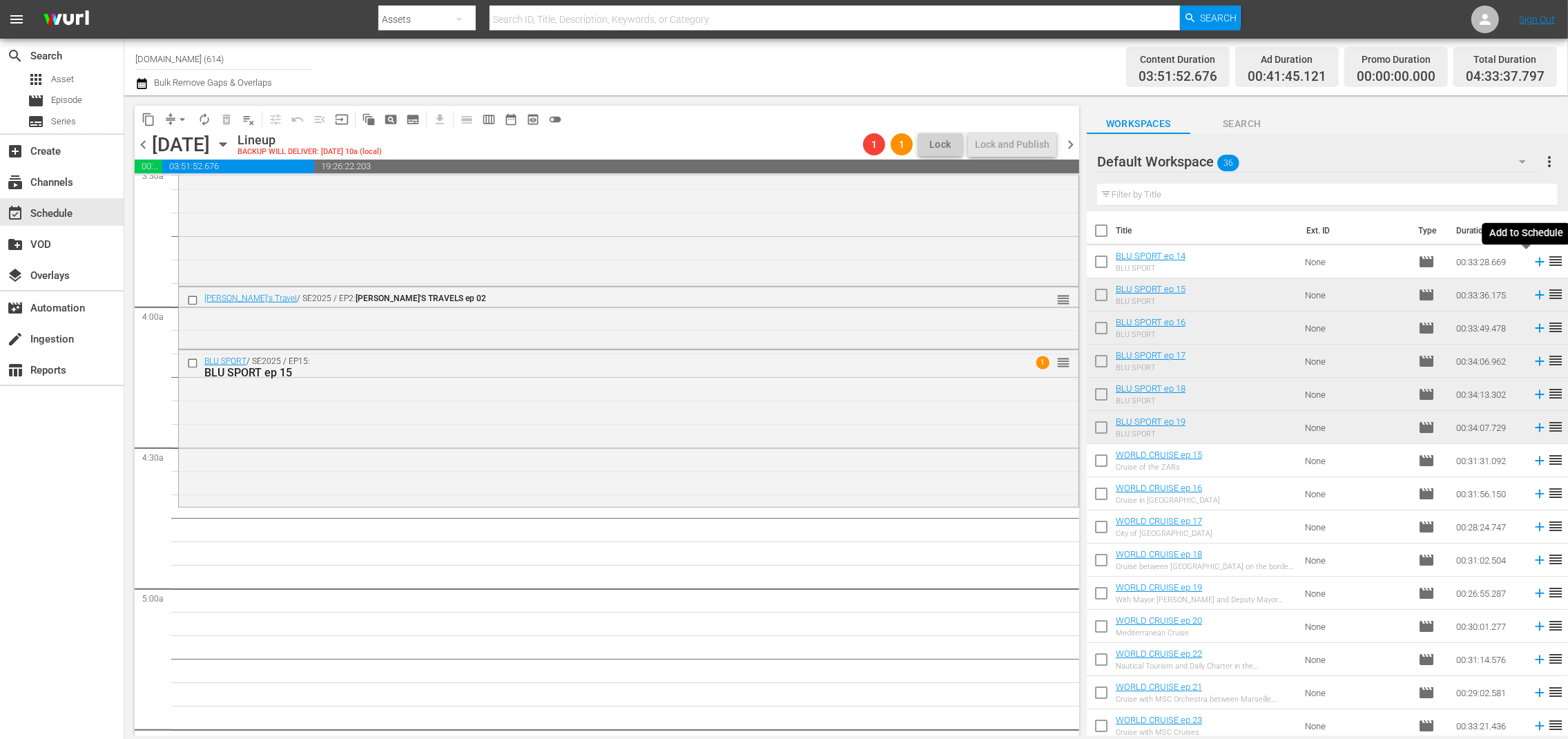
click at [1533, 263] on icon at bounding box center [1540, 261] width 15 height 15
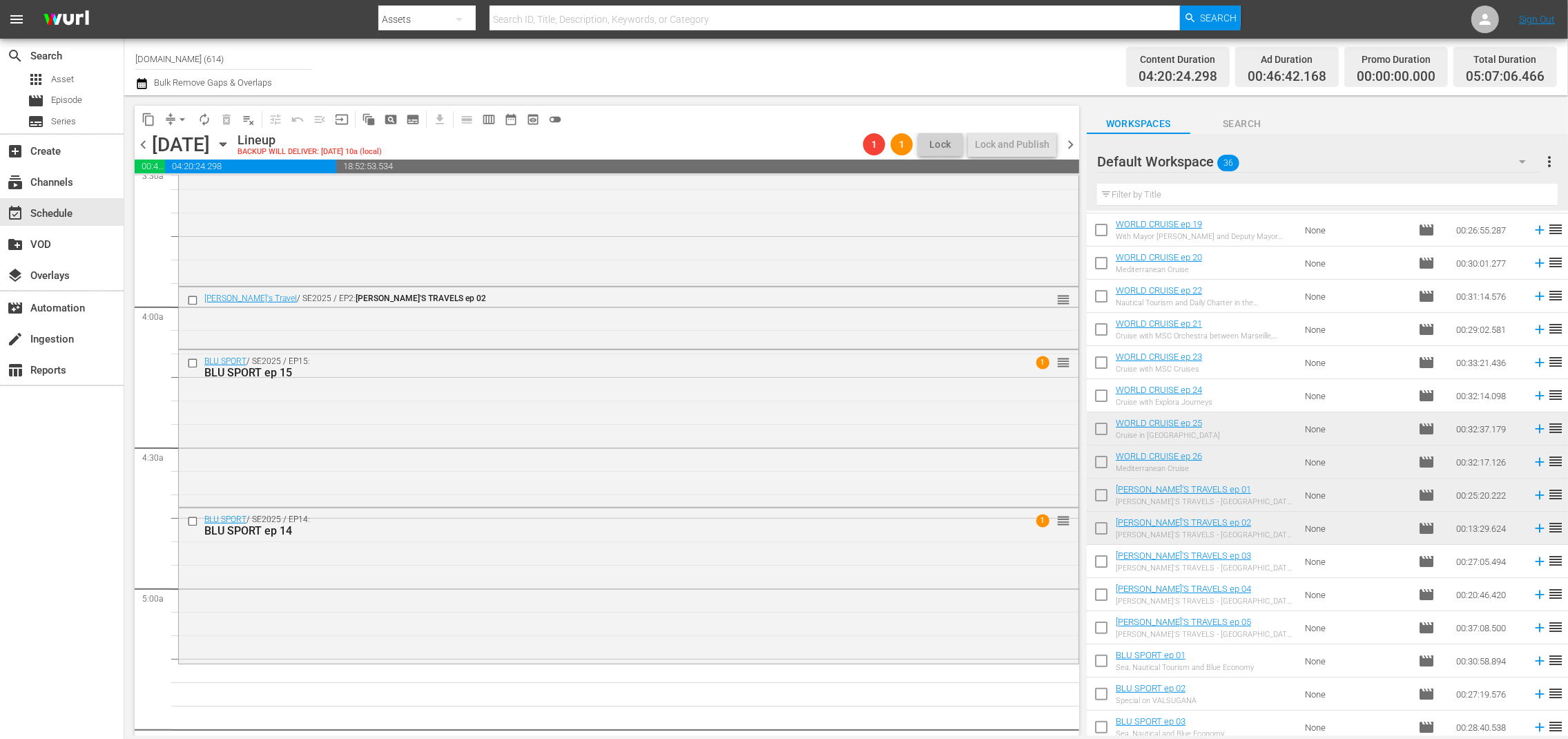
scroll to position [344, 0]
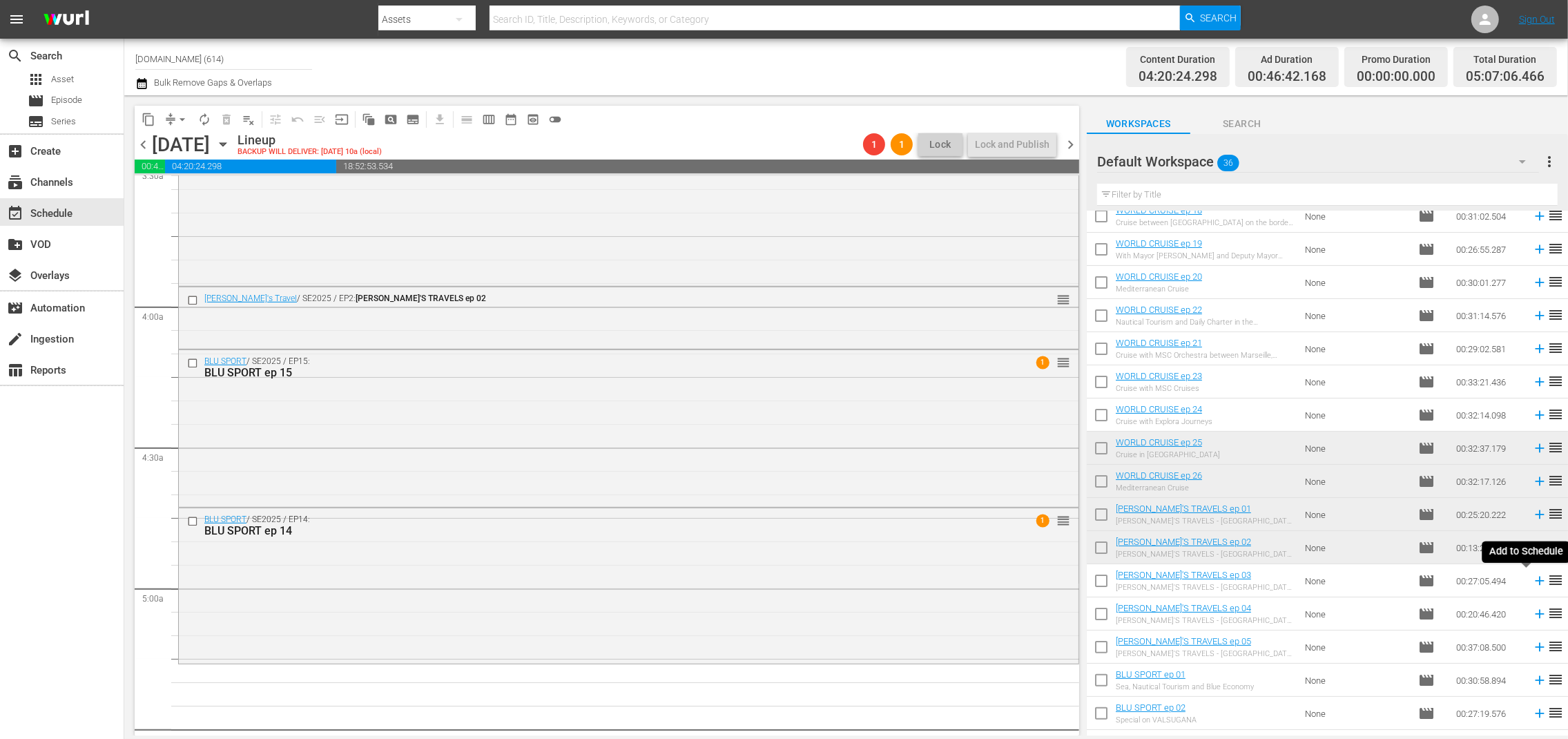
click at [1533, 579] on icon at bounding box center [1540, 580] width 15 height 15
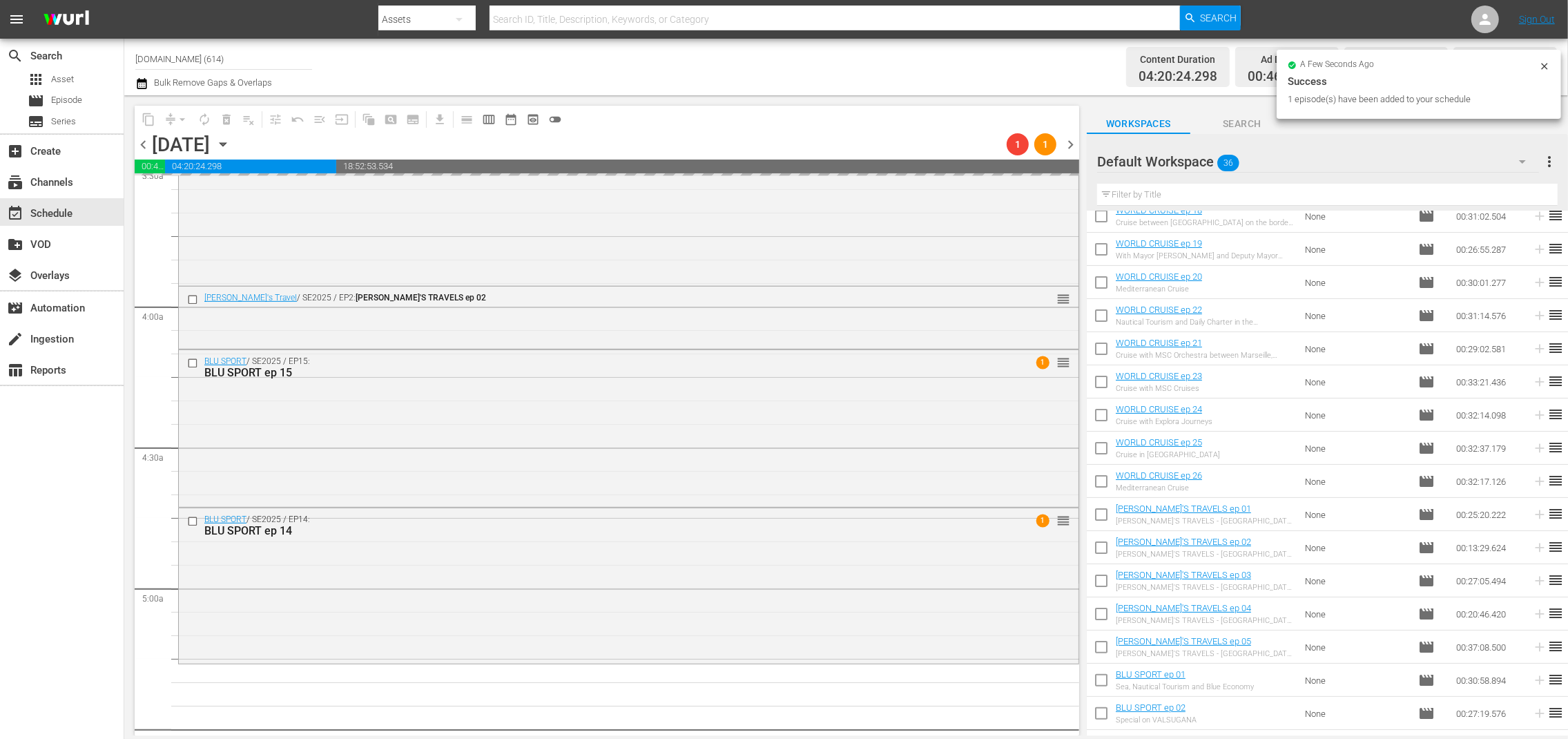
scroll to position [700, 0]
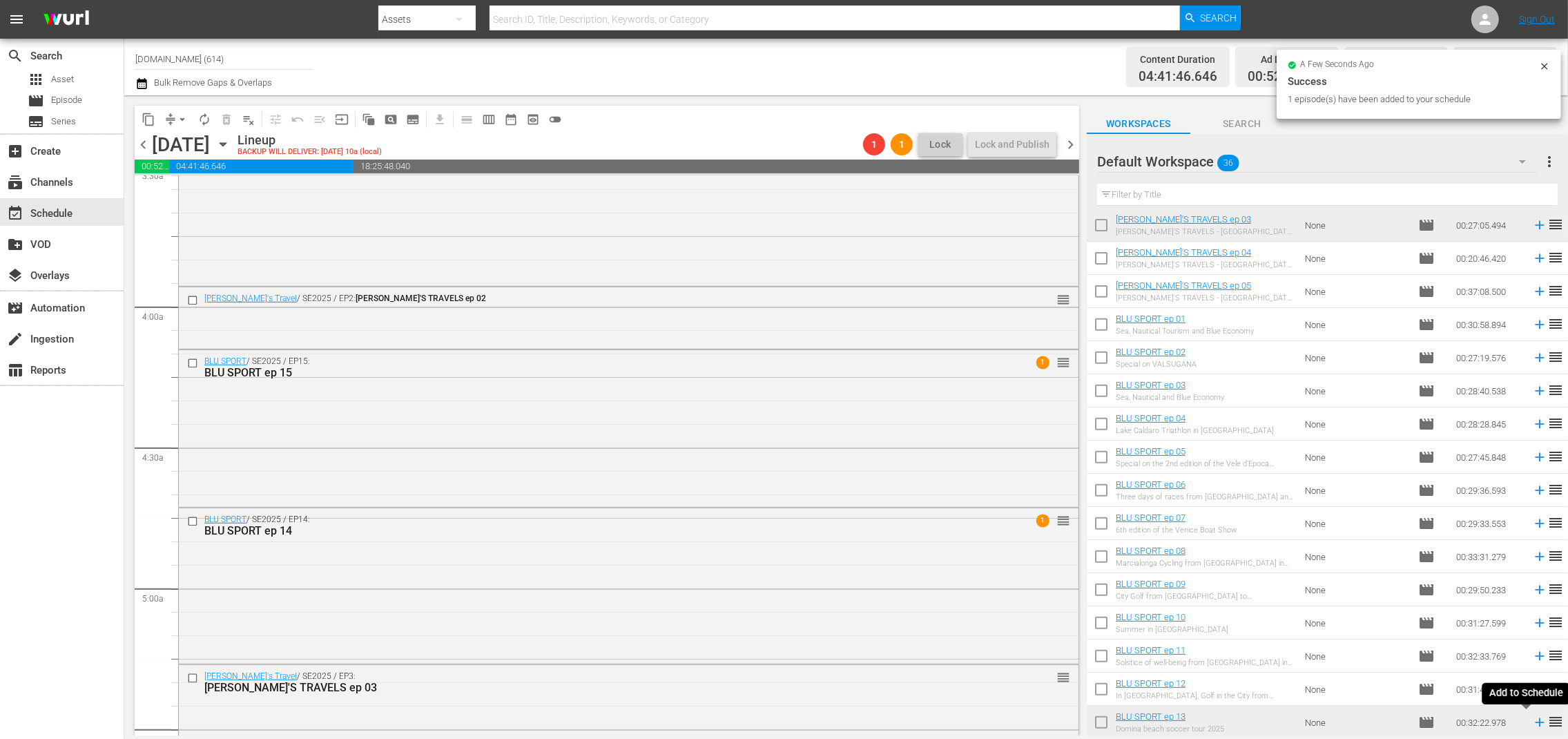
click at [1533, 720] on icon at bounding box center [1540, 722] width 15 height 15
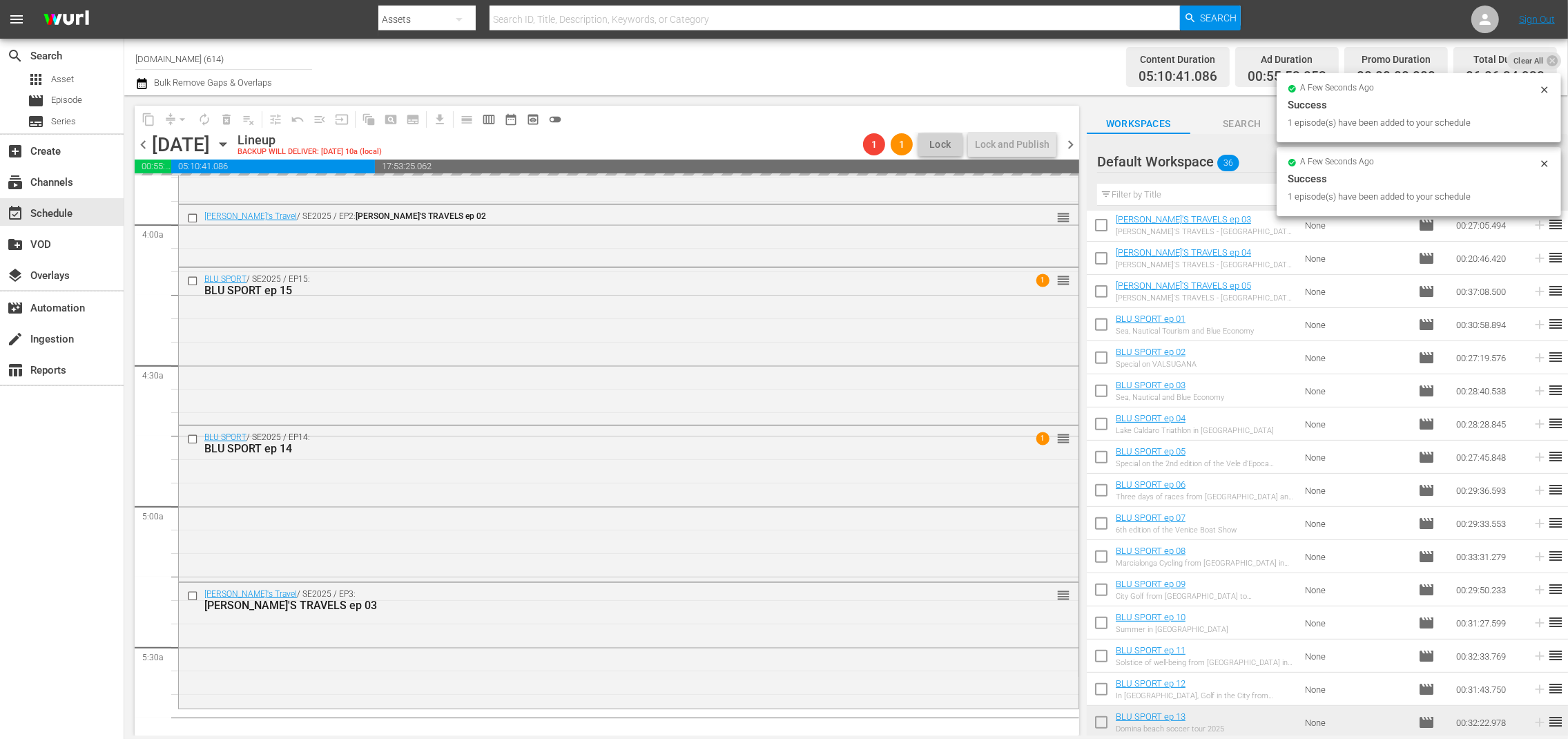
scroll to position [1404, 0]
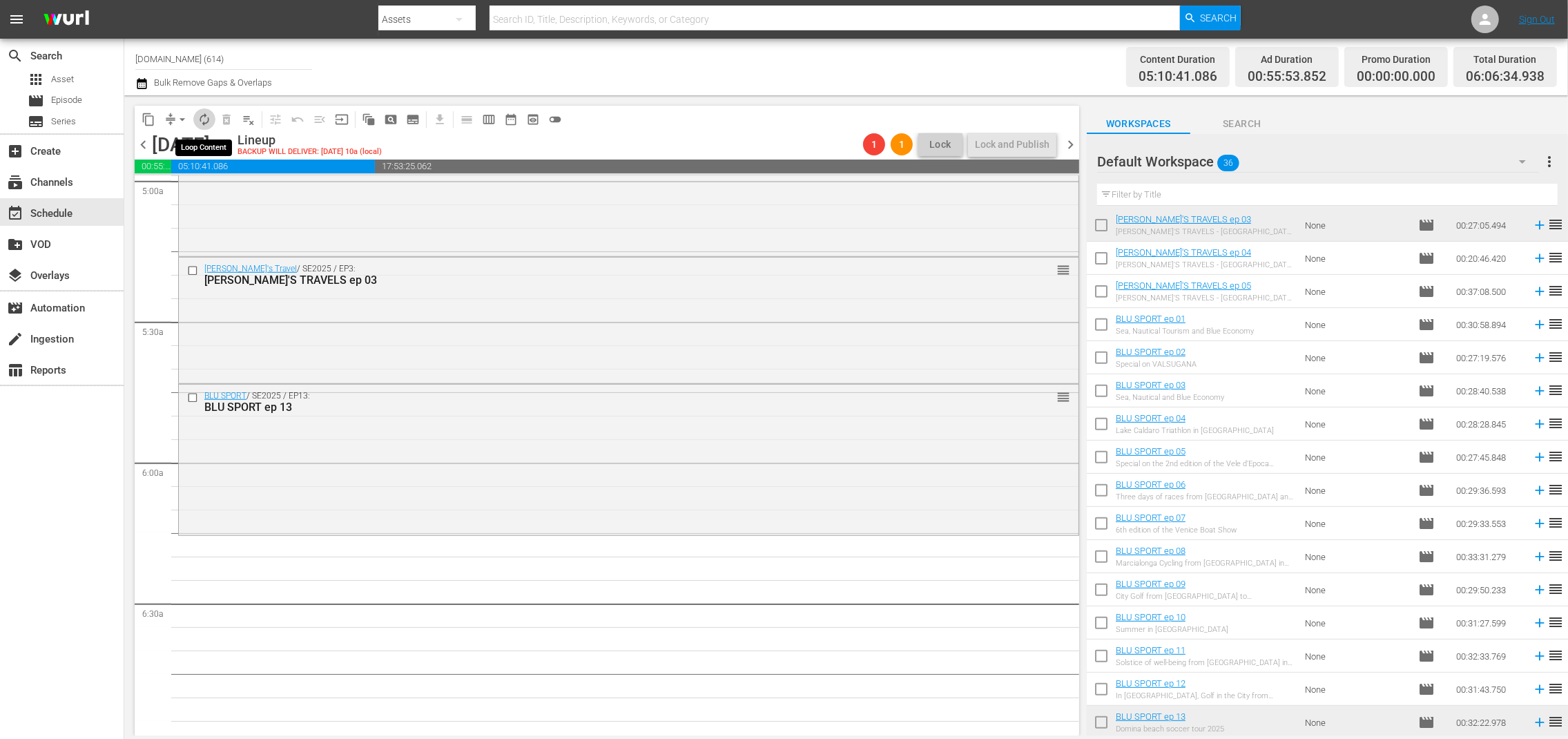
click at [205, 119] on span "autorenew_outlined" at bounding box center [204, 119] width 14 height 14
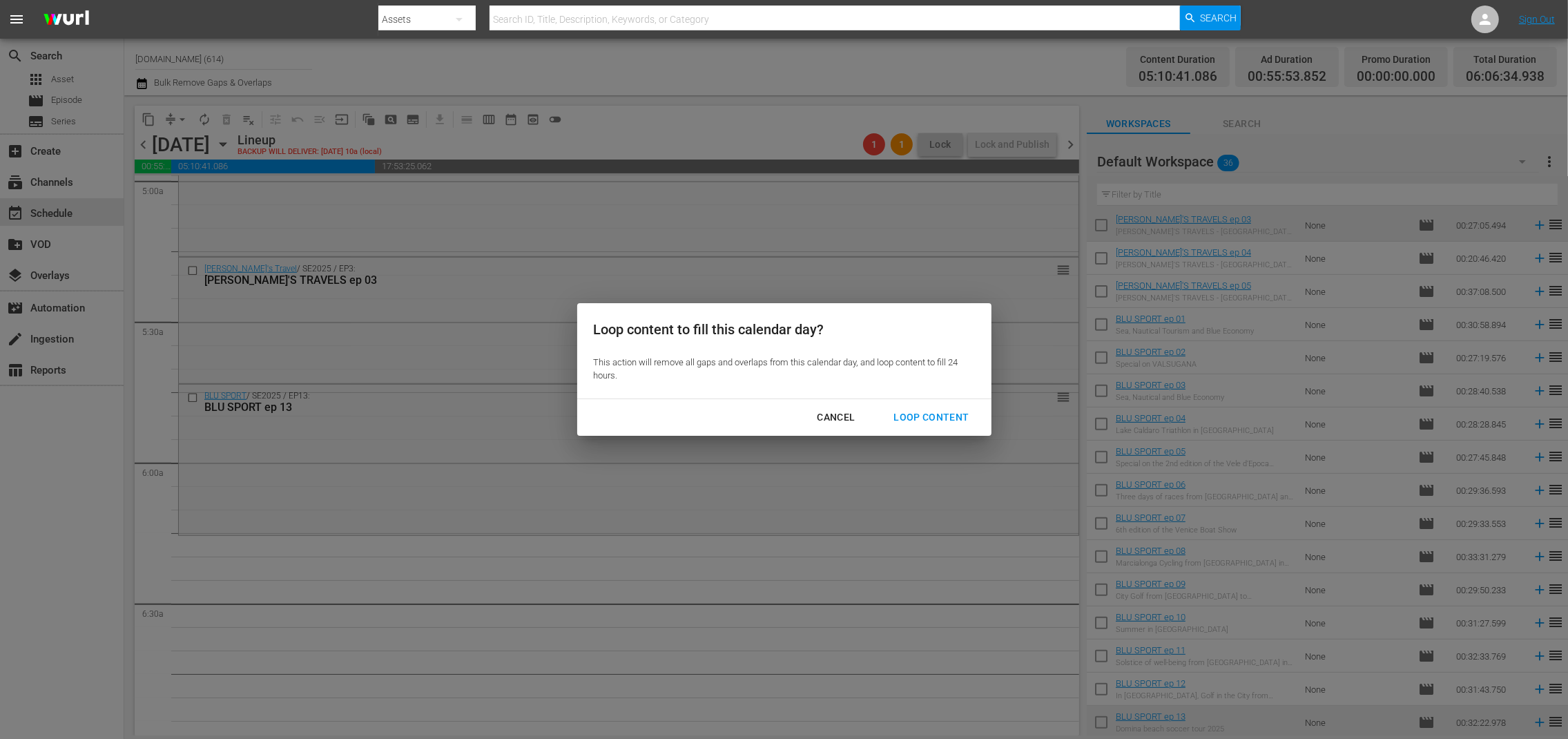
click at [914, 418] on div "Loop Content" at bounding box center [931, 417] width 97 height 17
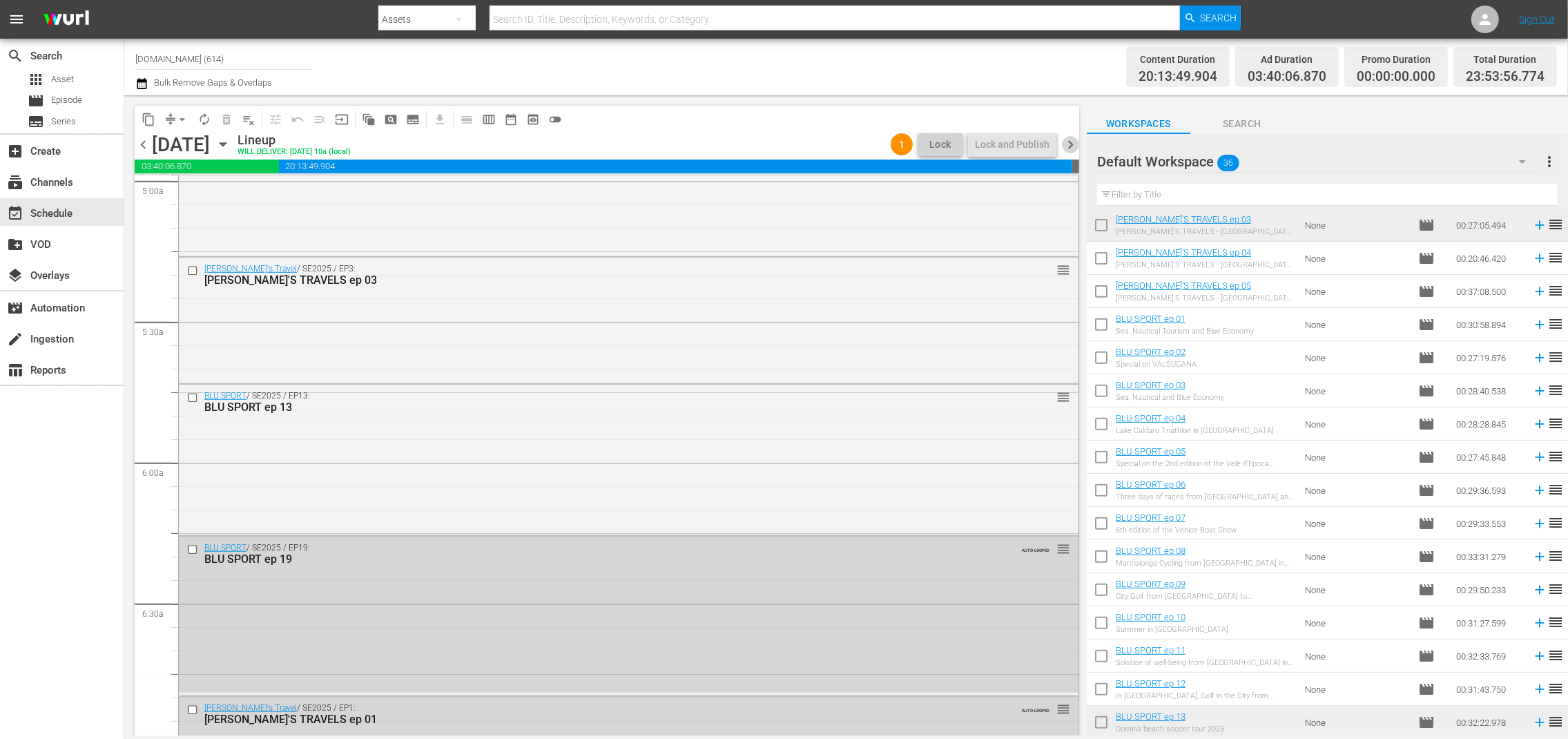
click at [1072, 147] on span "chevron_right" at bounding box center [1070, 144] width 17 height 17
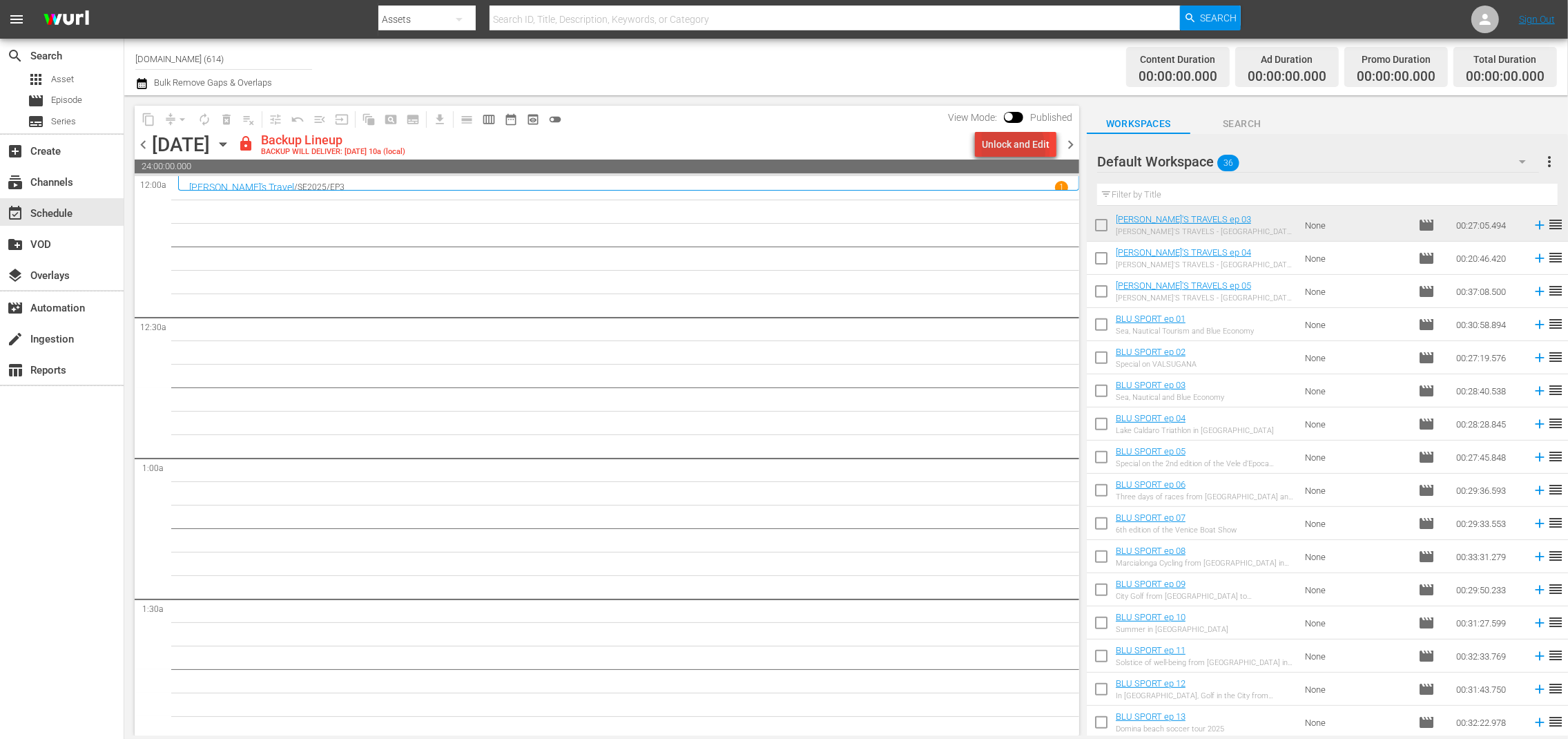
click at [993, 152] on div "Unlock and Edit" at bounding box center [1016, 144] width 68 height 25
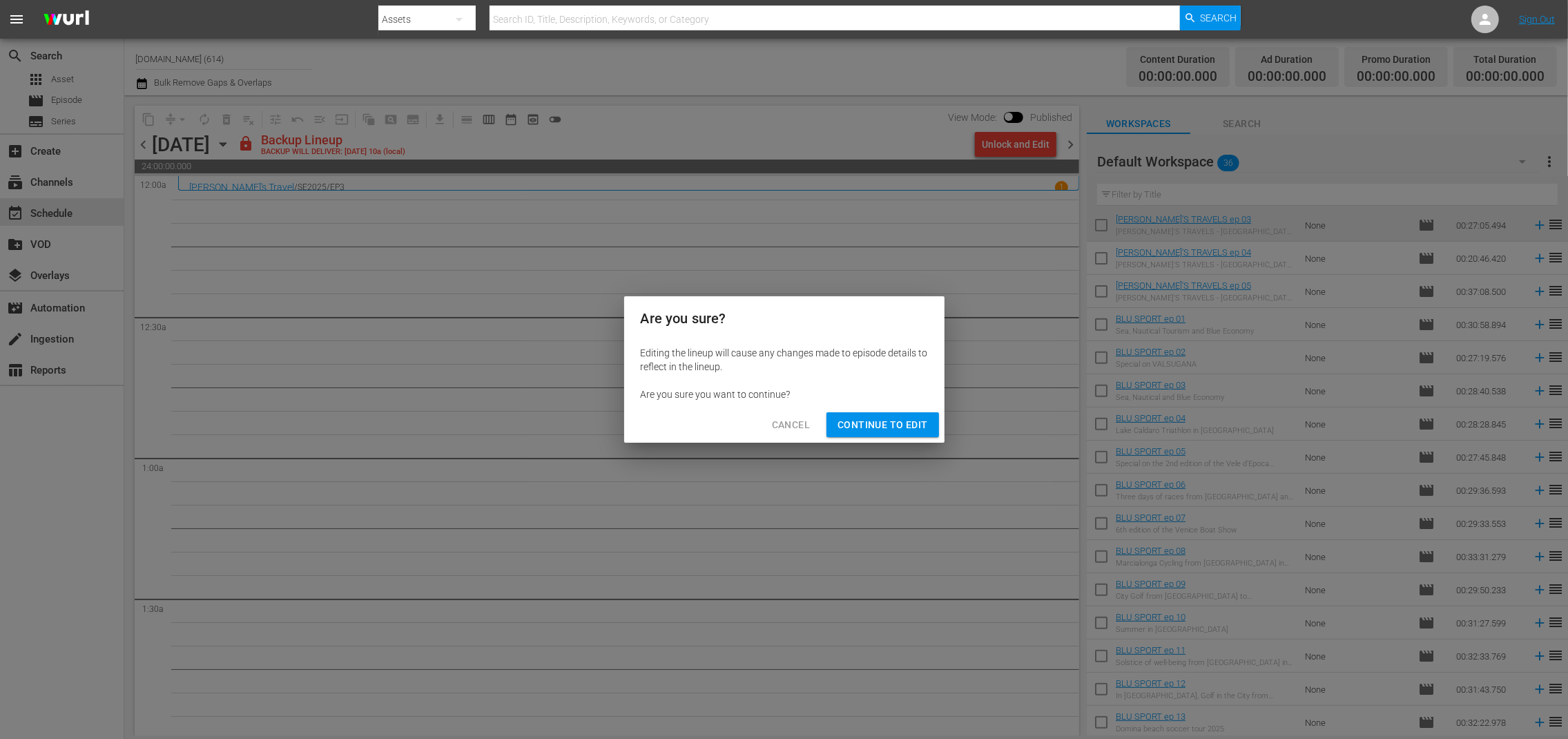
click at [905, 427] on span "Continue to Edit" at bounding box center [881, 425] width 89 height 17
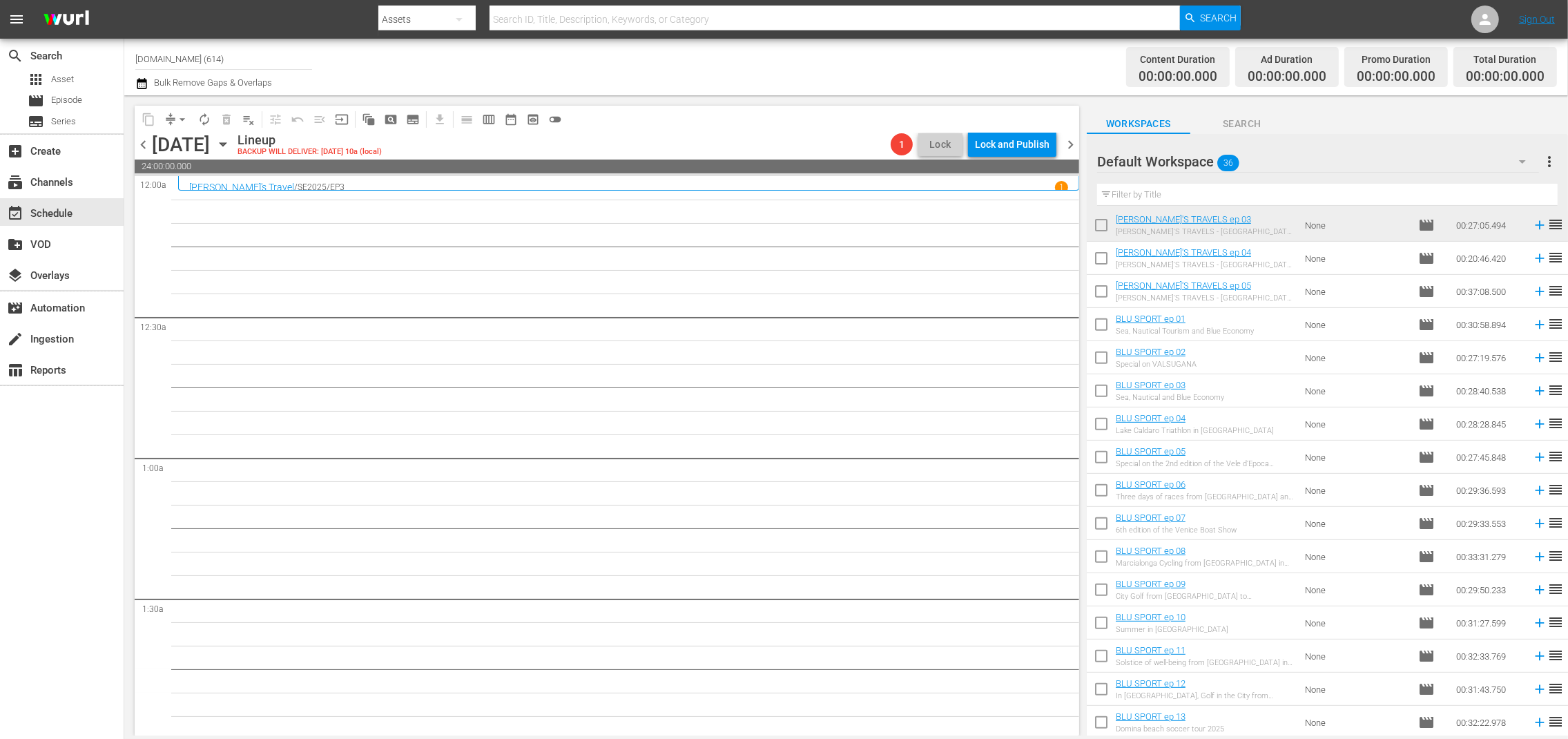
click at [145, 143] on span "chevron_left" at bounding box center [143, 144] width 17 height 17
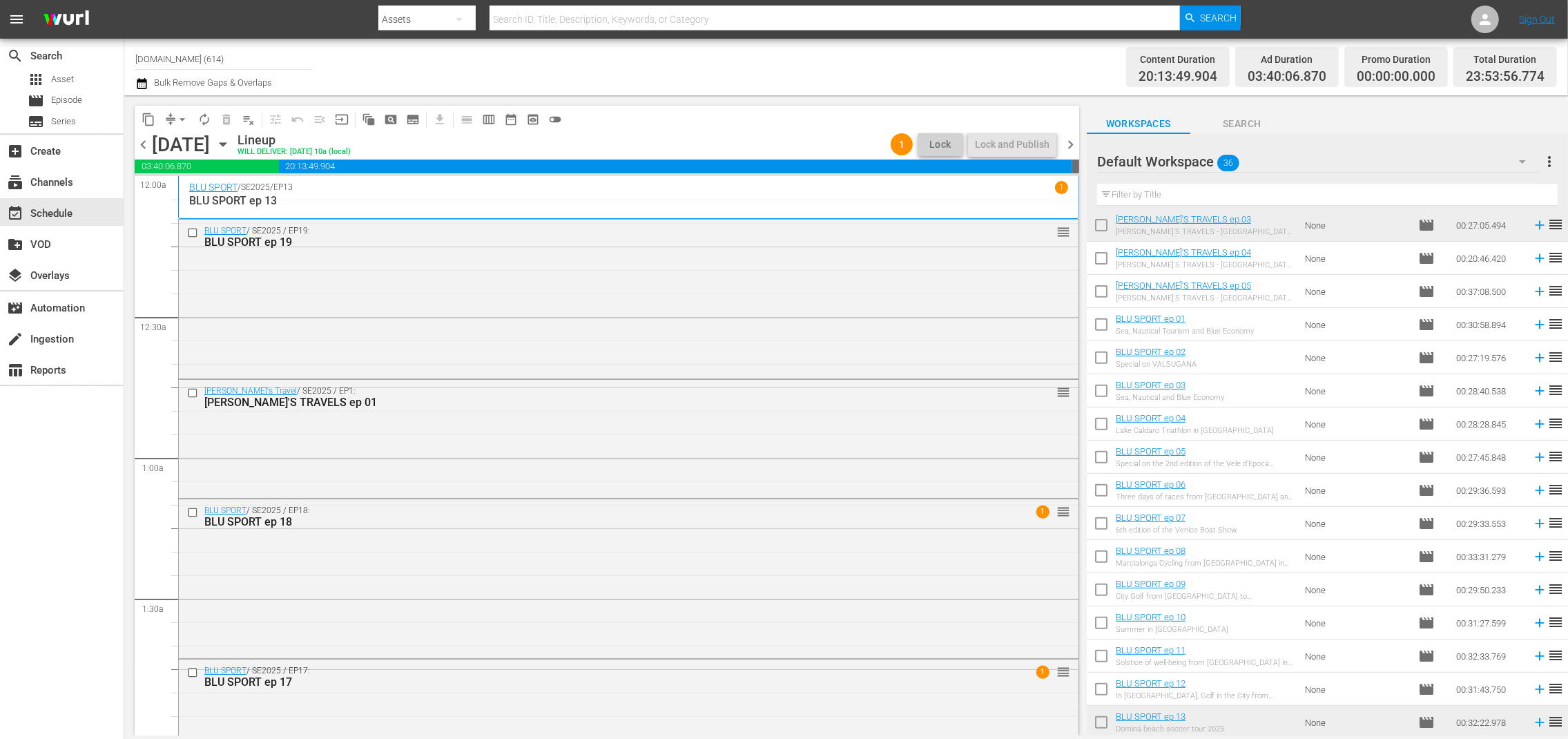
click at [1069, 149] on span "chevron_right" at bounding box center [1070, 144] width 17 height 17
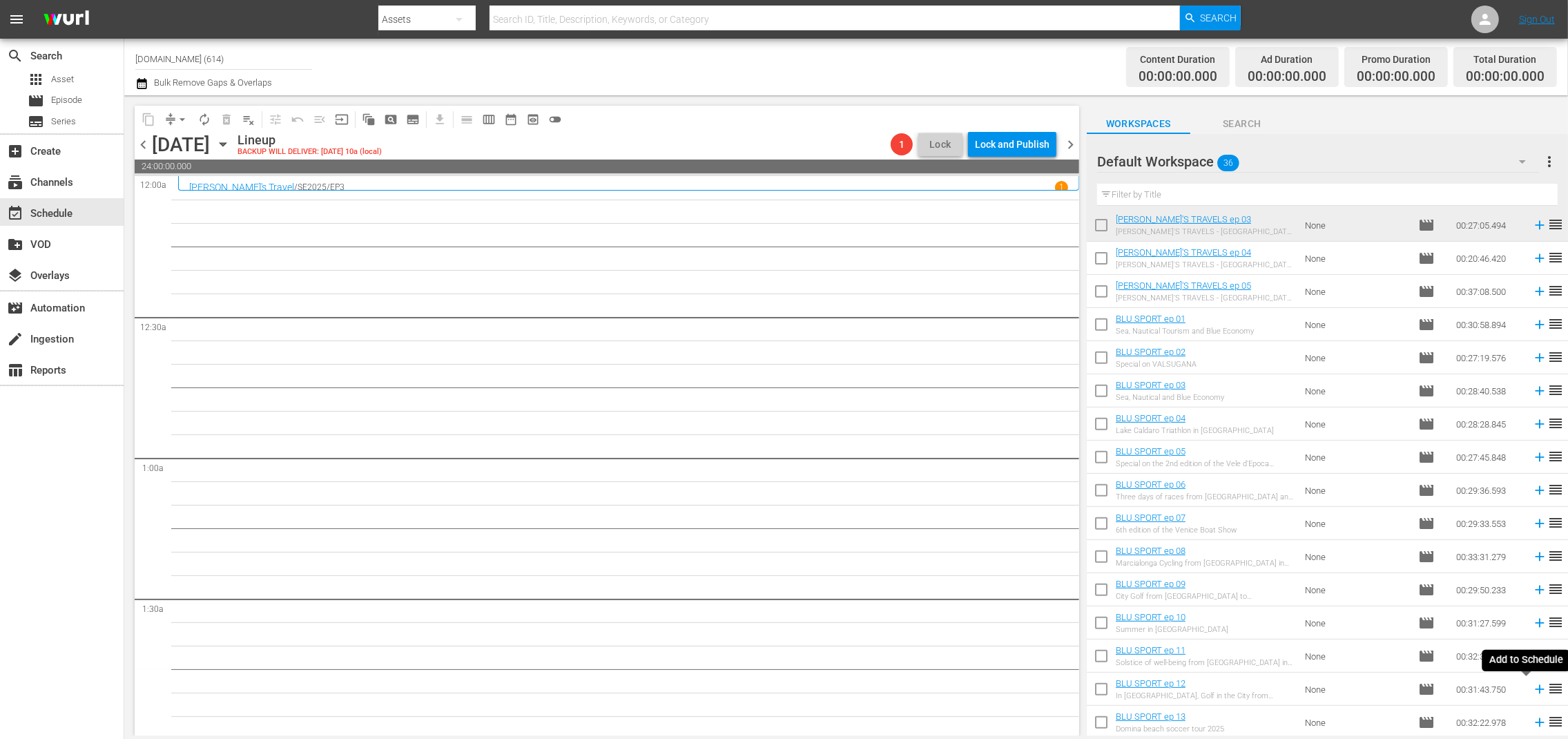
click at [1533, 689] on icon at bounding box center [1540, 689] width 15 height 15
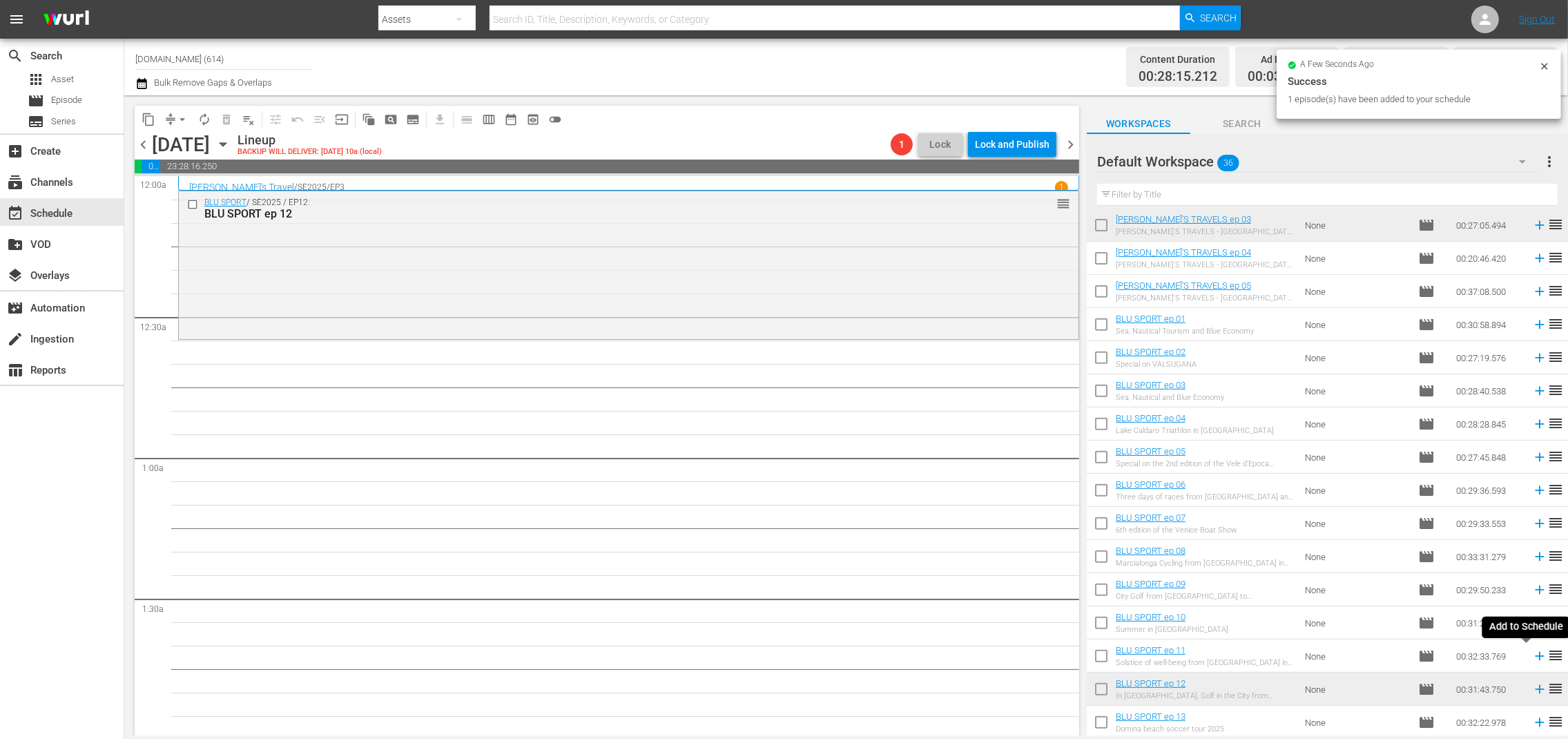
click at [1535, 655] on icon at bounding box center [1539, 656] width 9 height 9
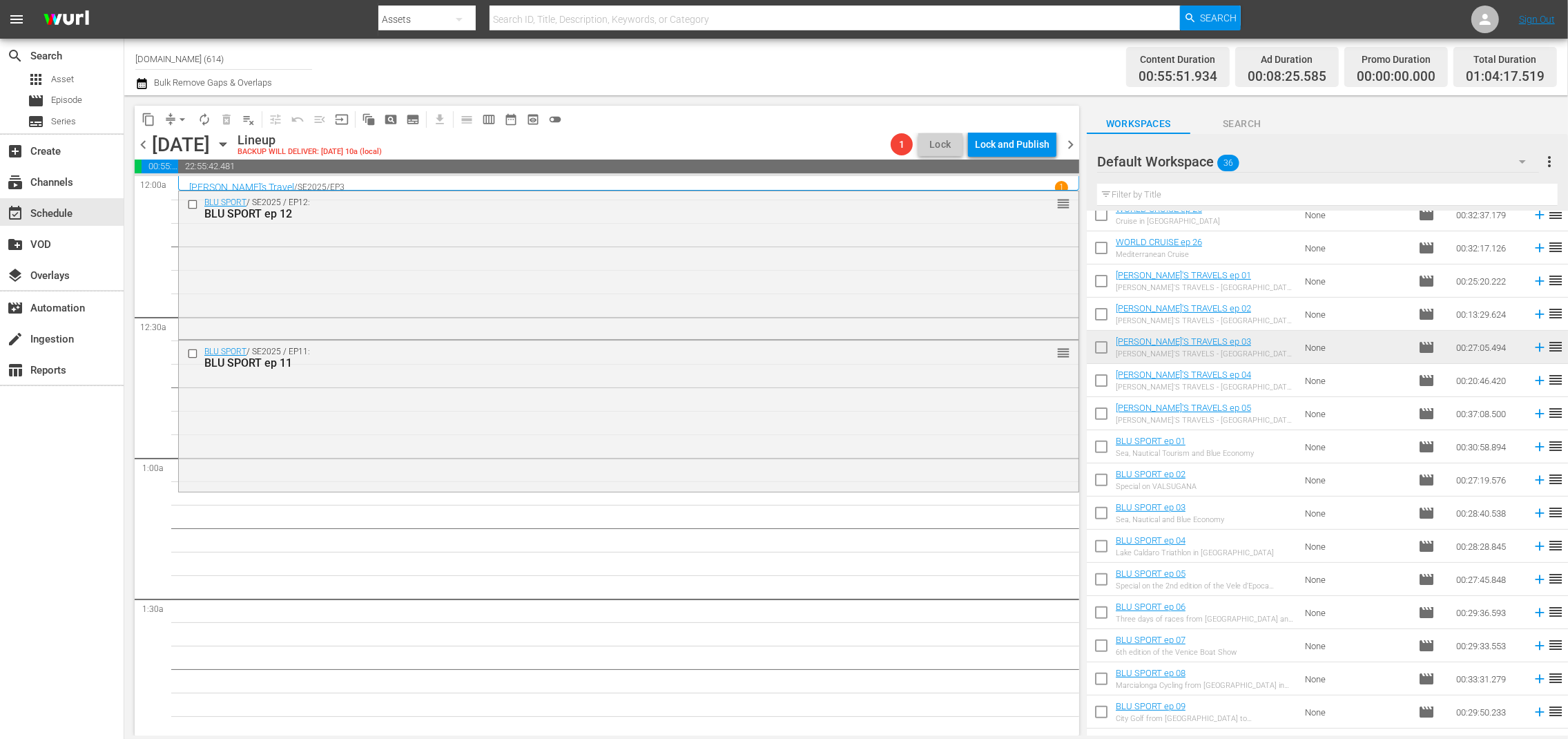
scroll to position [573, 0]
click at [1533, 387] on icon at bounding box center [1540, 384] width 15 height 15
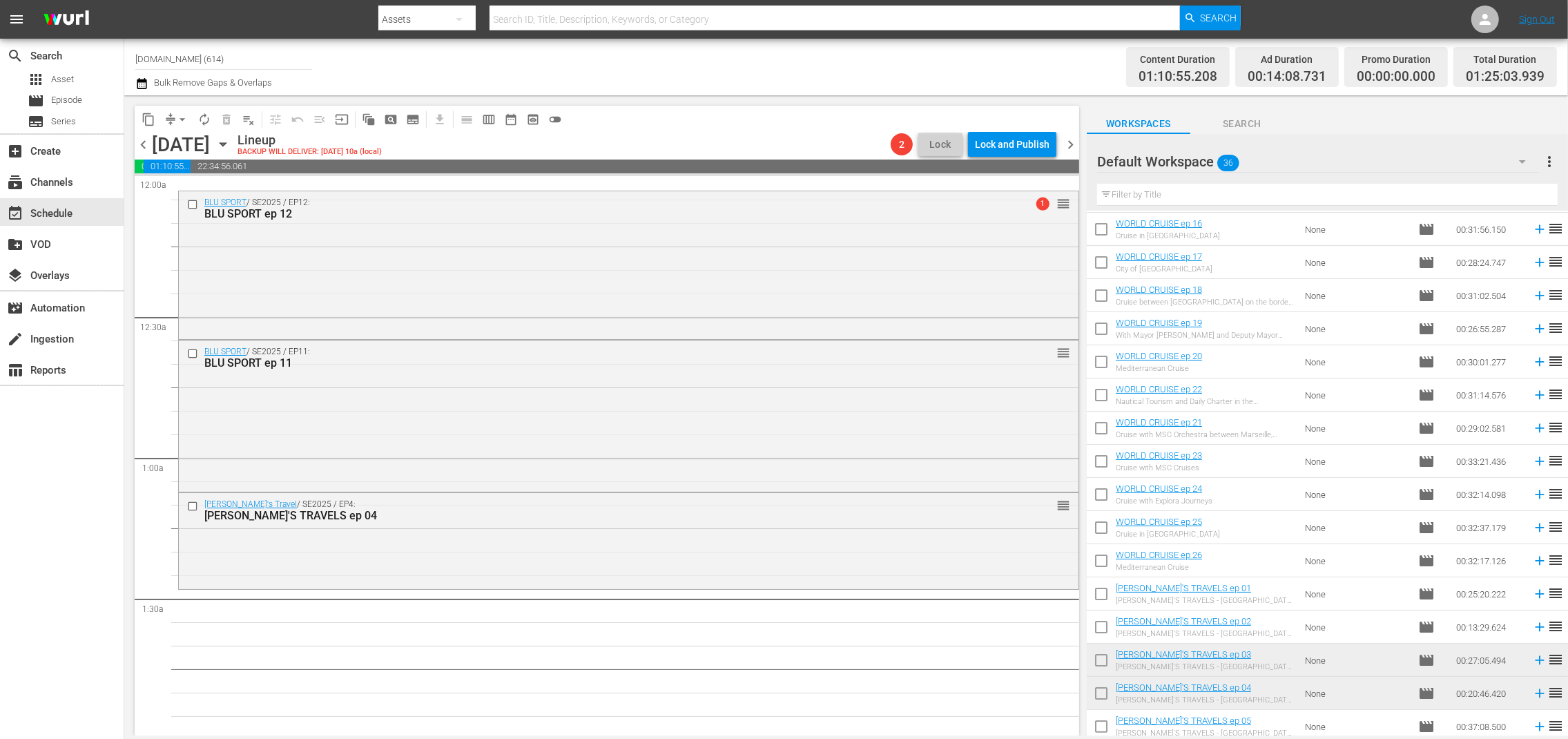
scroll to position [356, 0]
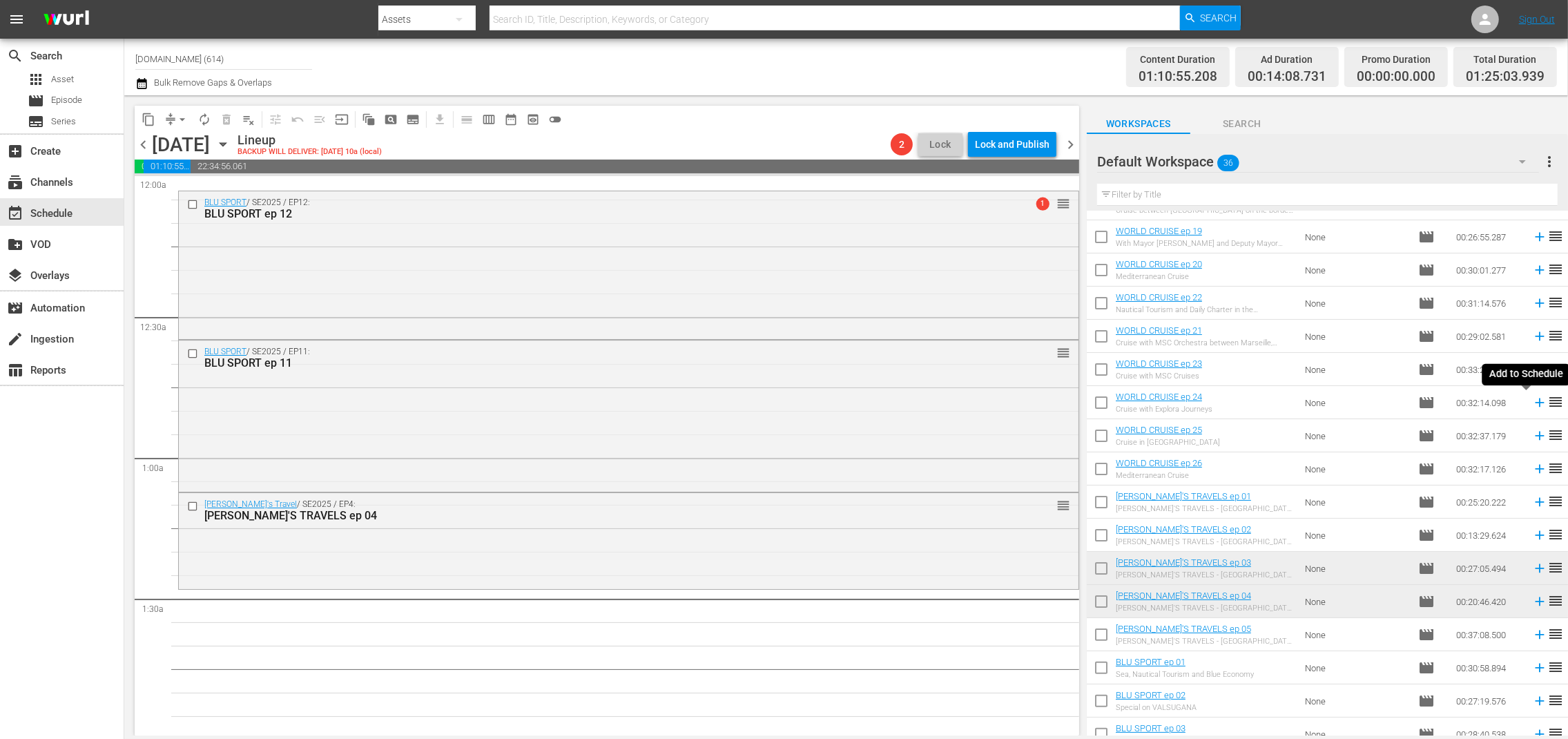
click at [1533, 405] on icon at bounding box center [1540, 402] width 15 height 15
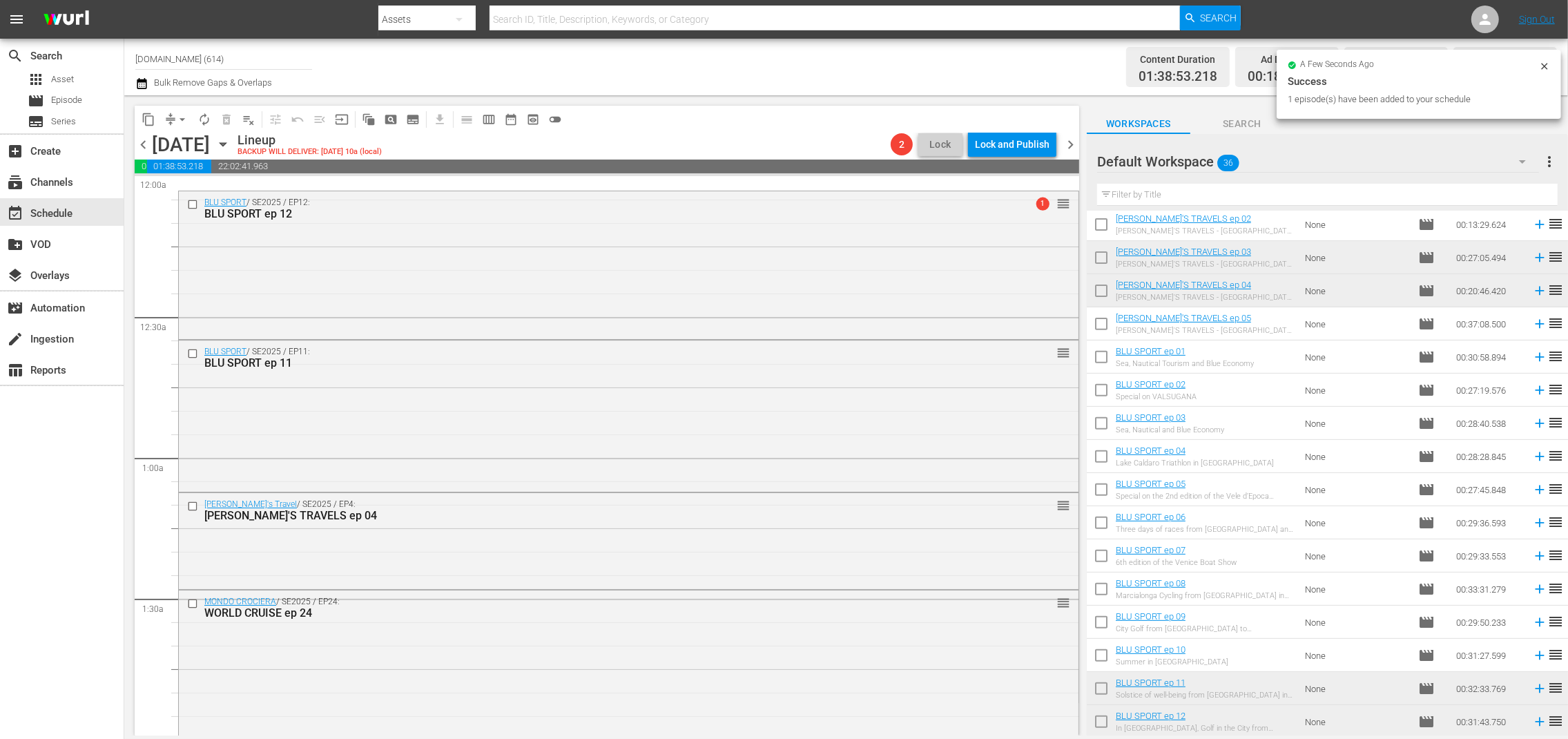
scroll to position [700, 0]
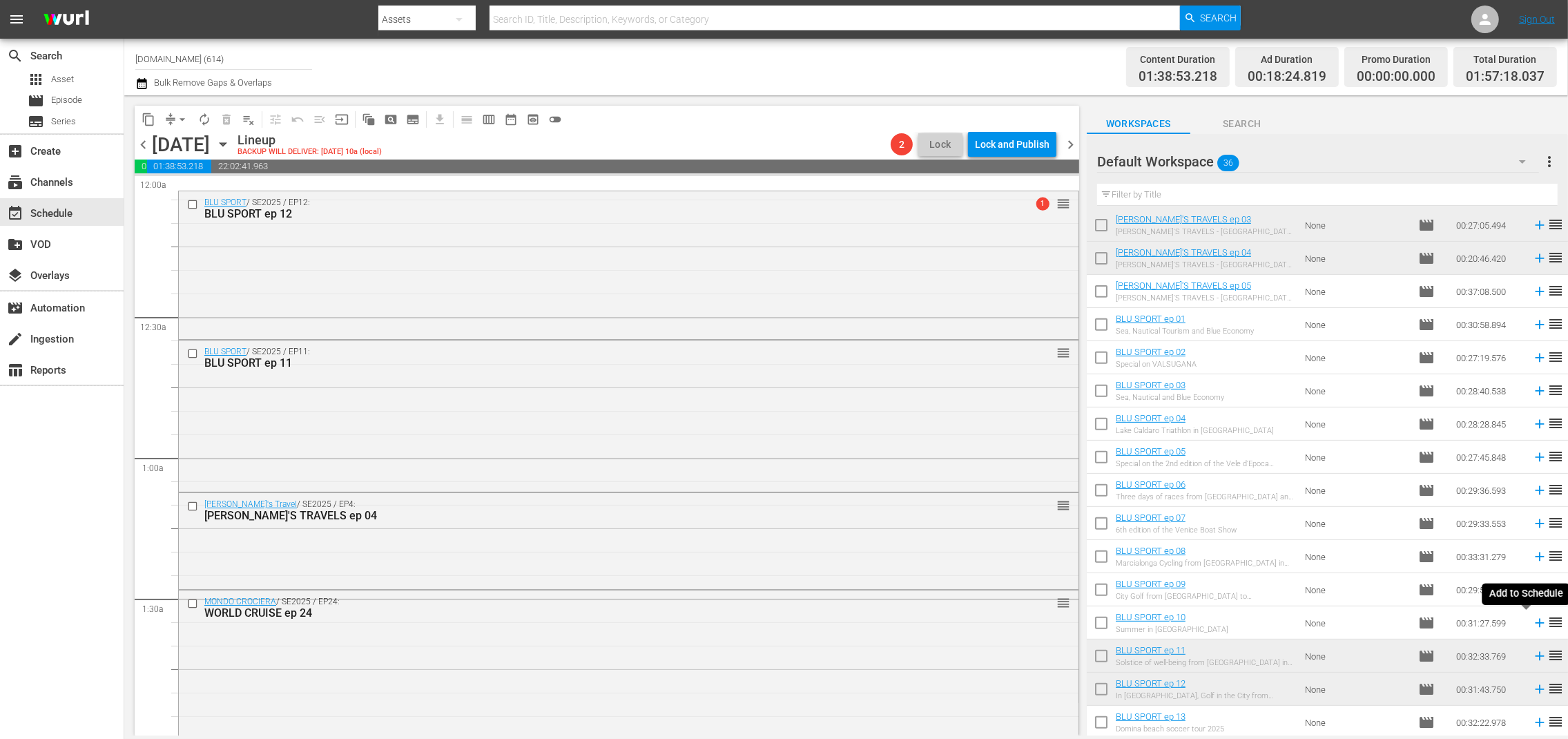
click at [1533, 625] on icon at bounding box center [1540, 623] width 15 height 15
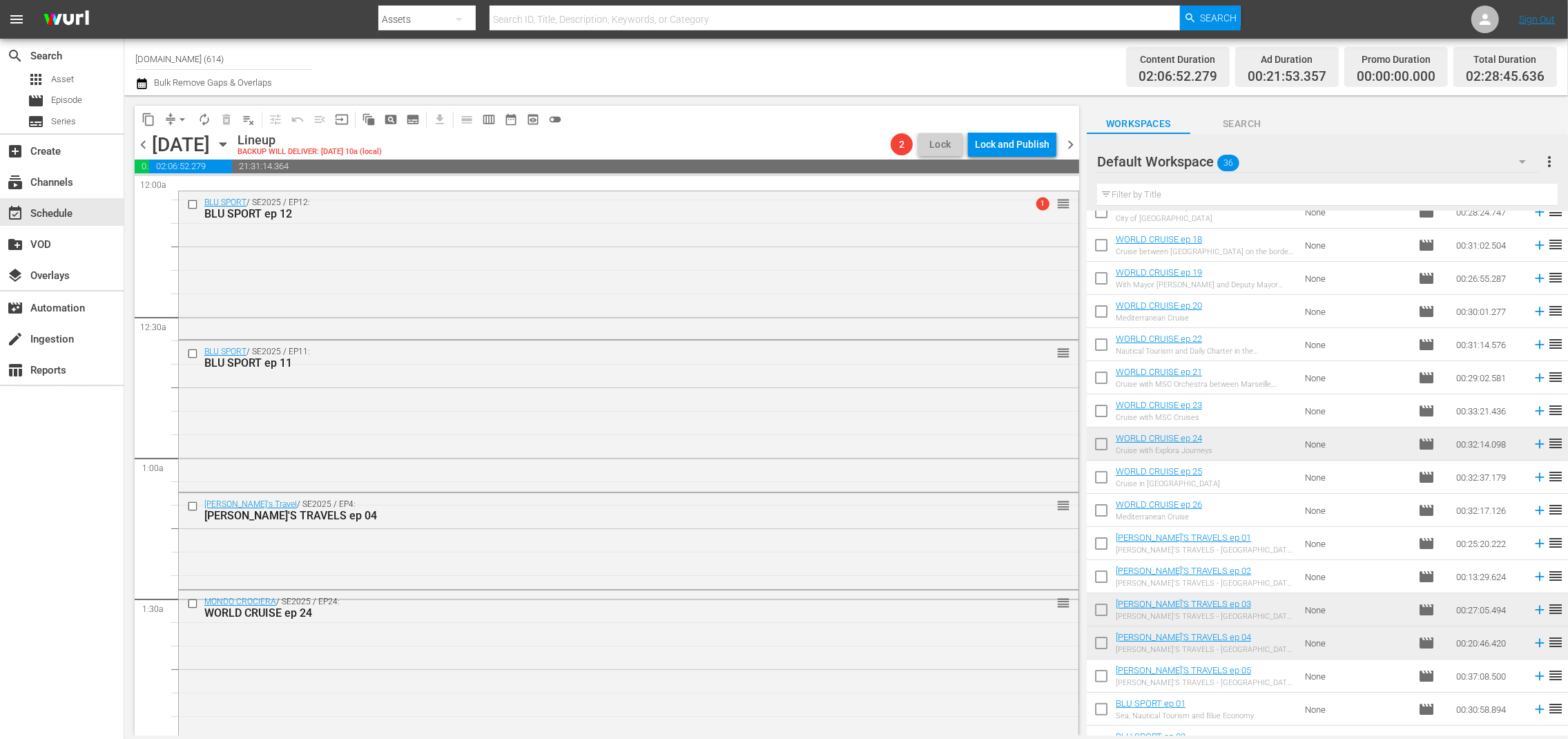
scroll to position [273, 0]
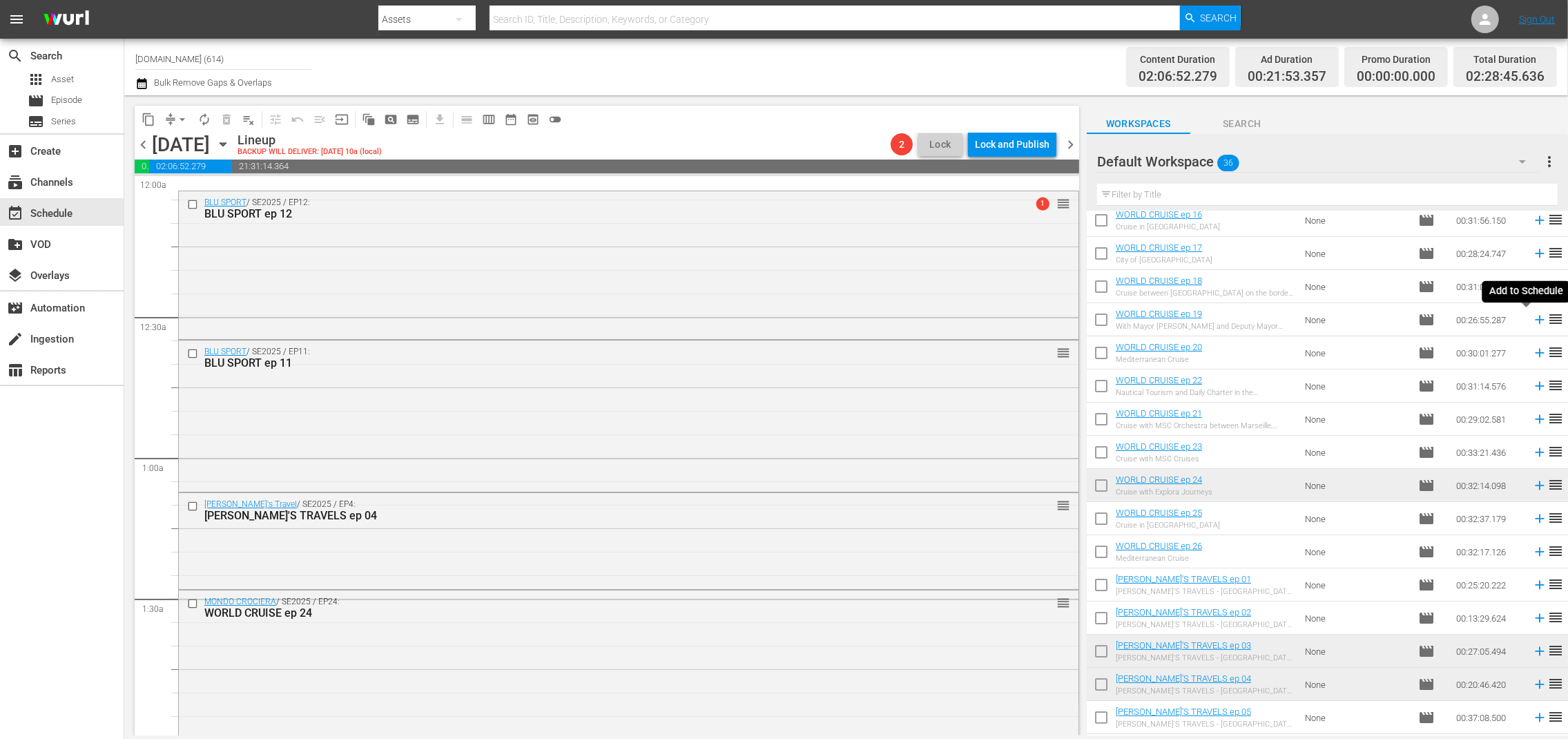
click at [1533, 322] on icon at bounding box center [1540, 319] width 15 height 15
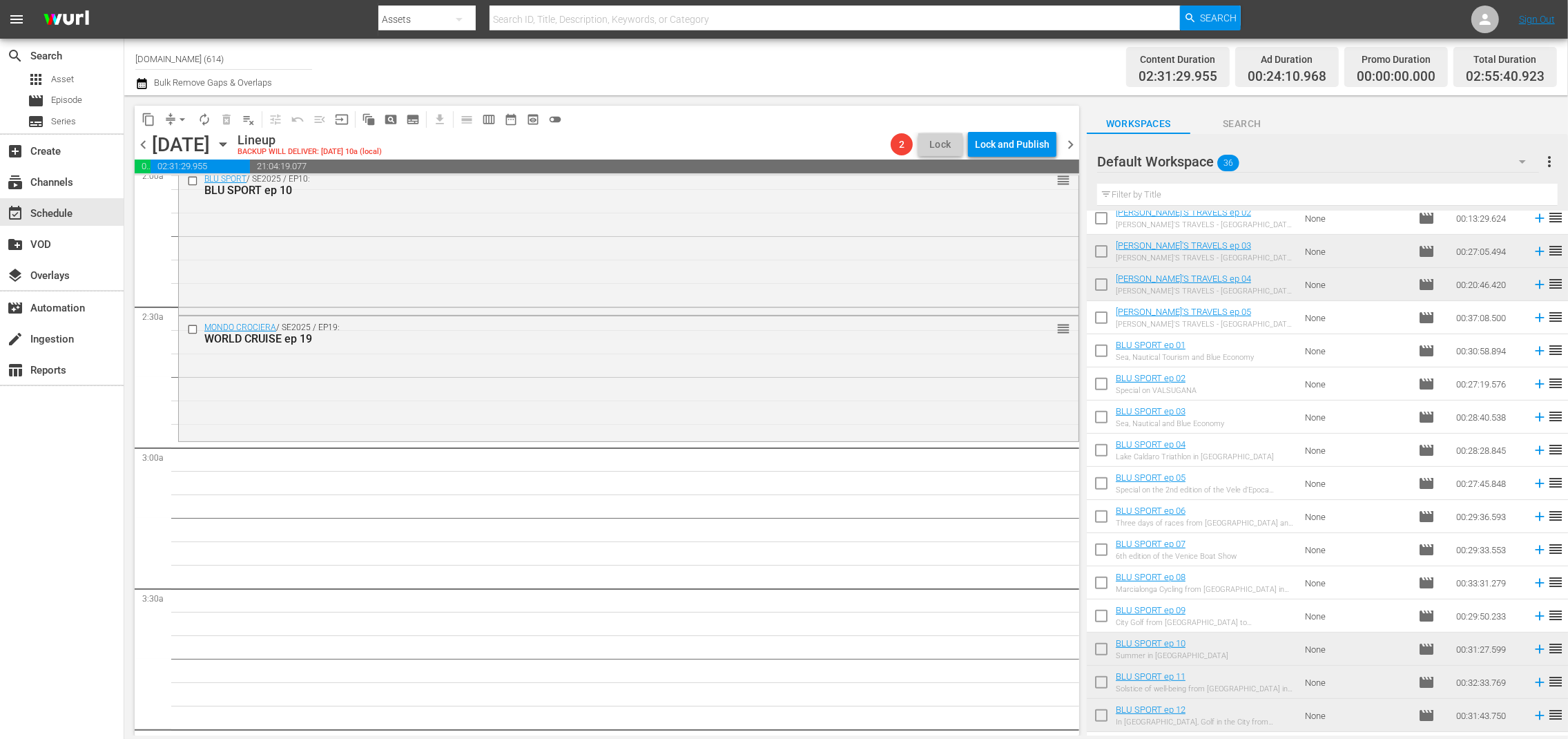
scroll to position [597, 0]
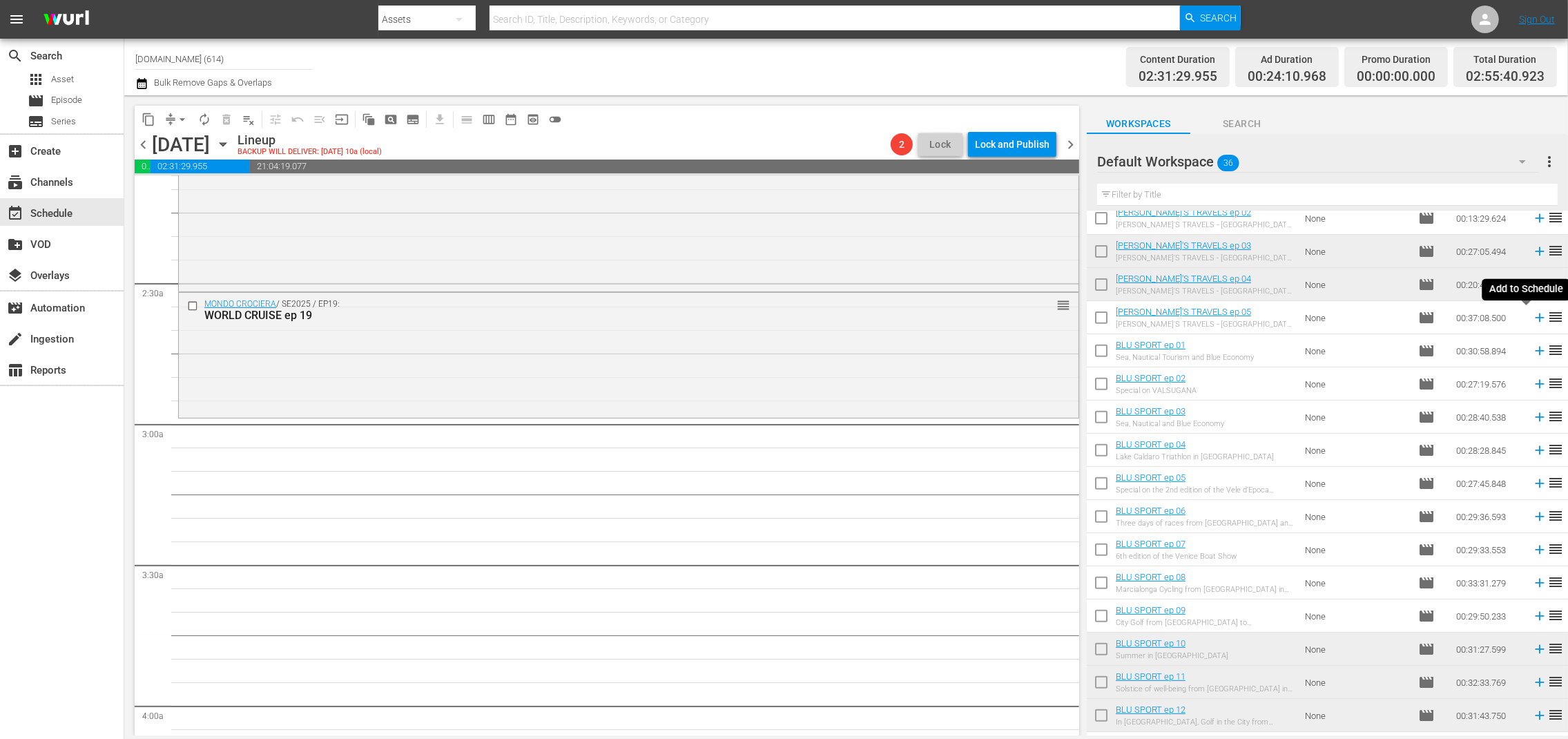
click at [1533, 319] on icon at bounding box center [1540, 318] width 15 height 15
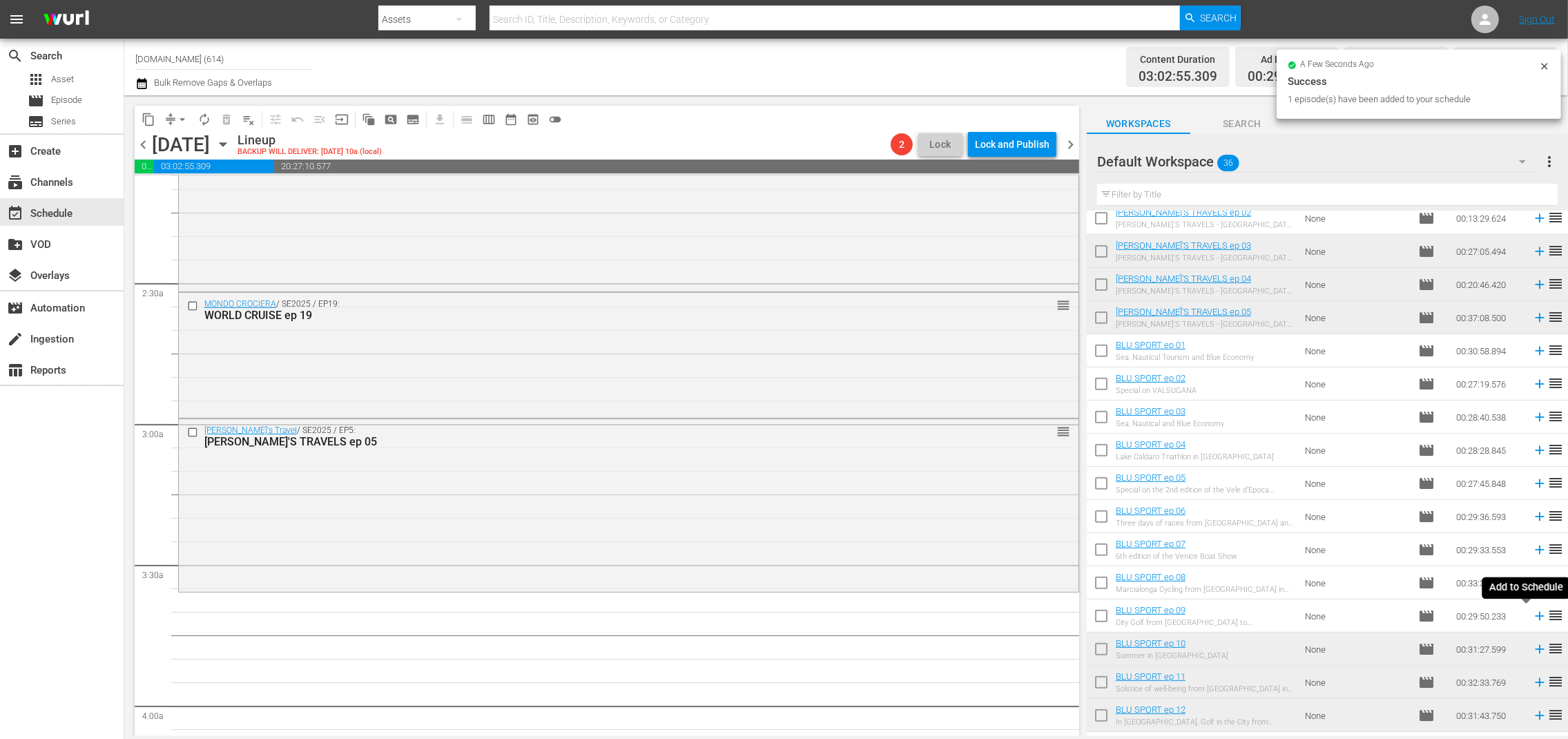
click at [1535, 616] on icon at bounding box center [1539, 616] width 9 height 9
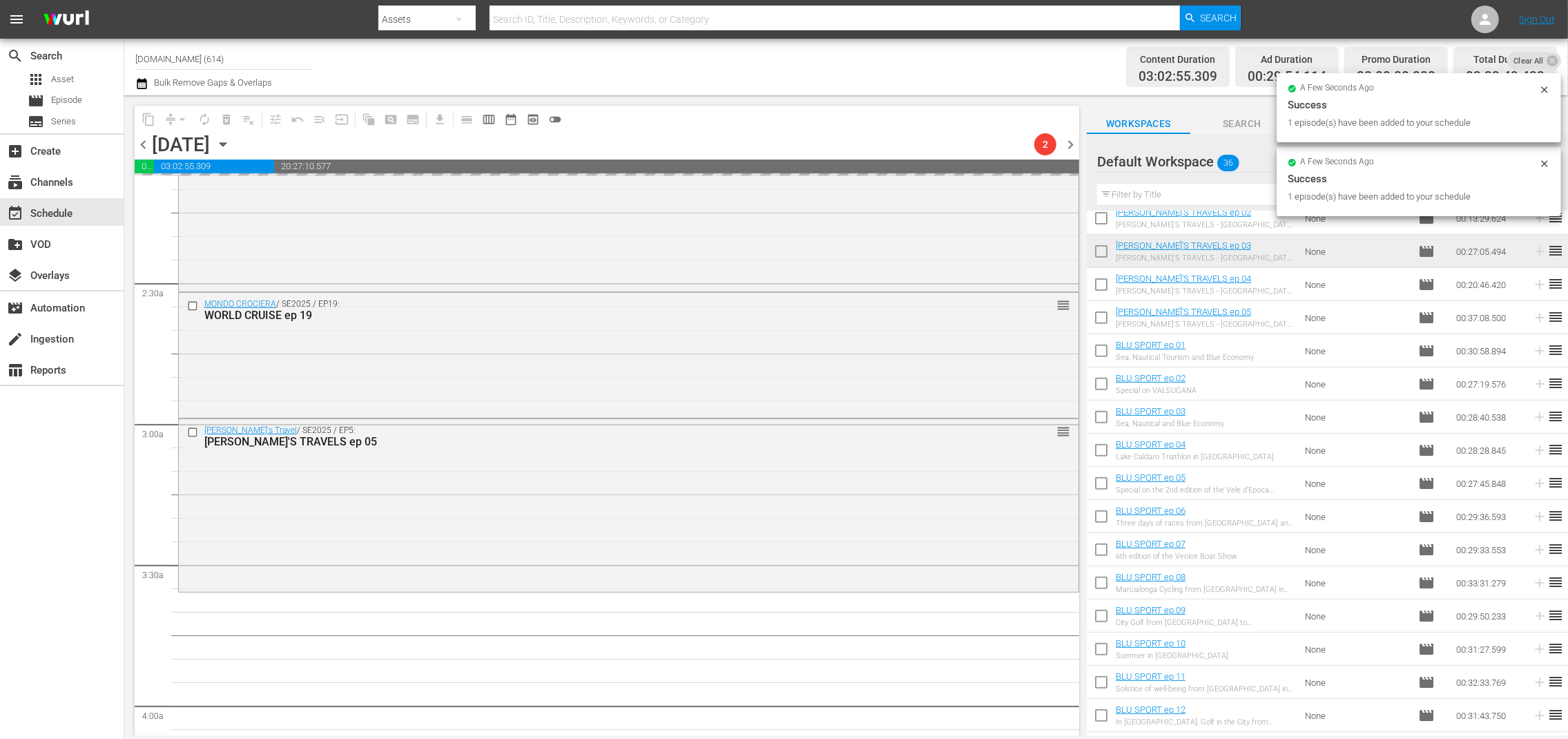
scroll to position [0, 0]
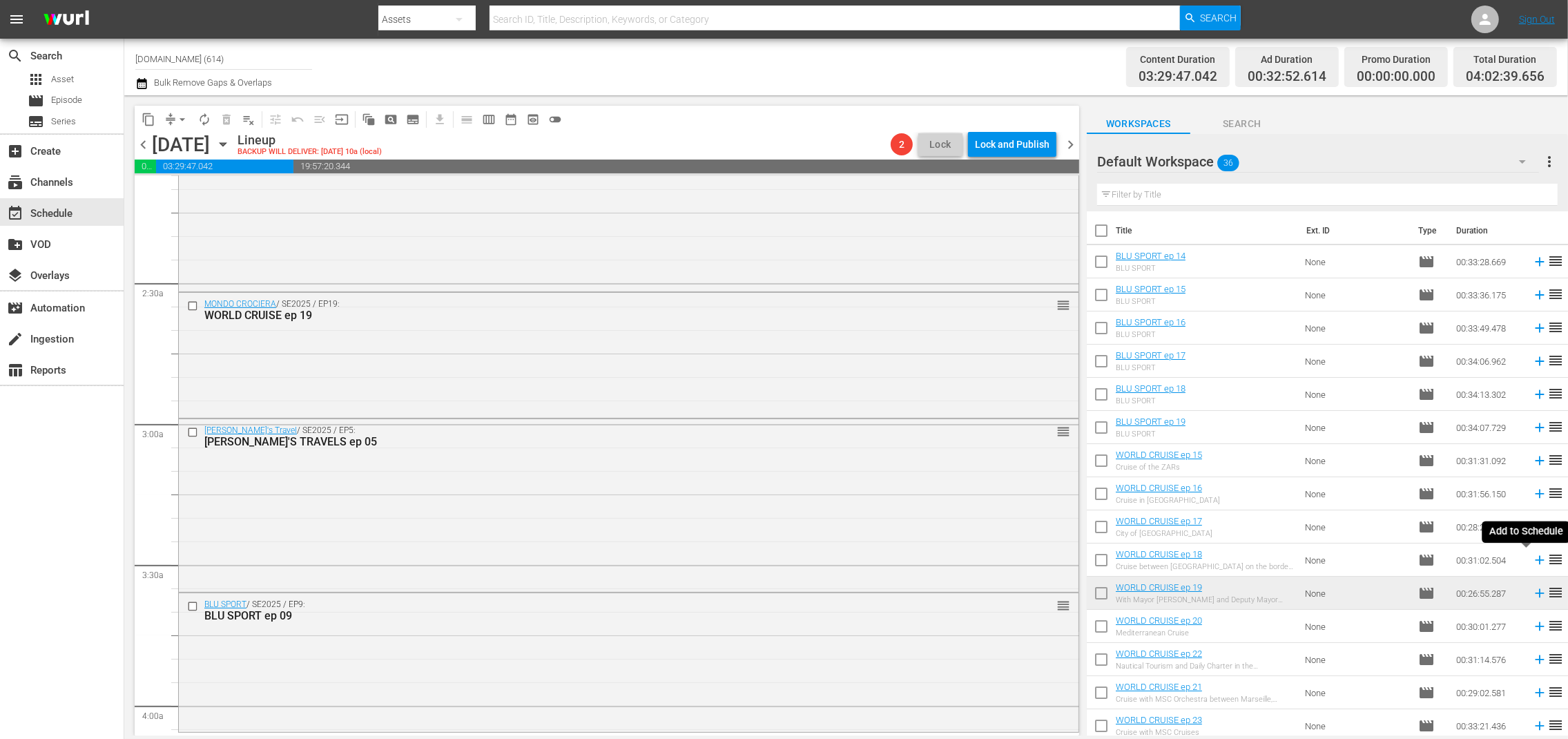
click at [1535, 558] on icon at bounding box center [1539, 560] width 9 height 9
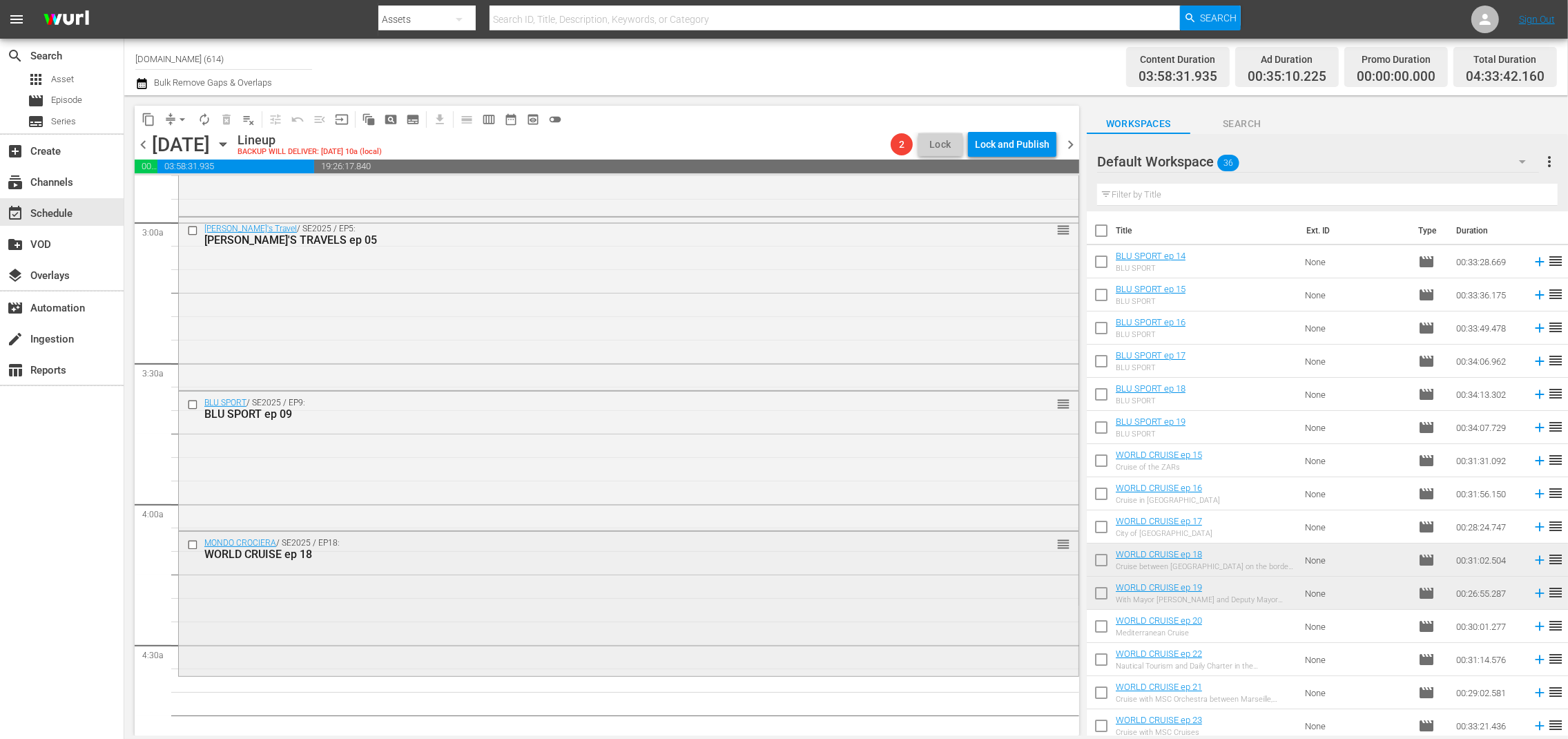
scroll to position [809, 0]
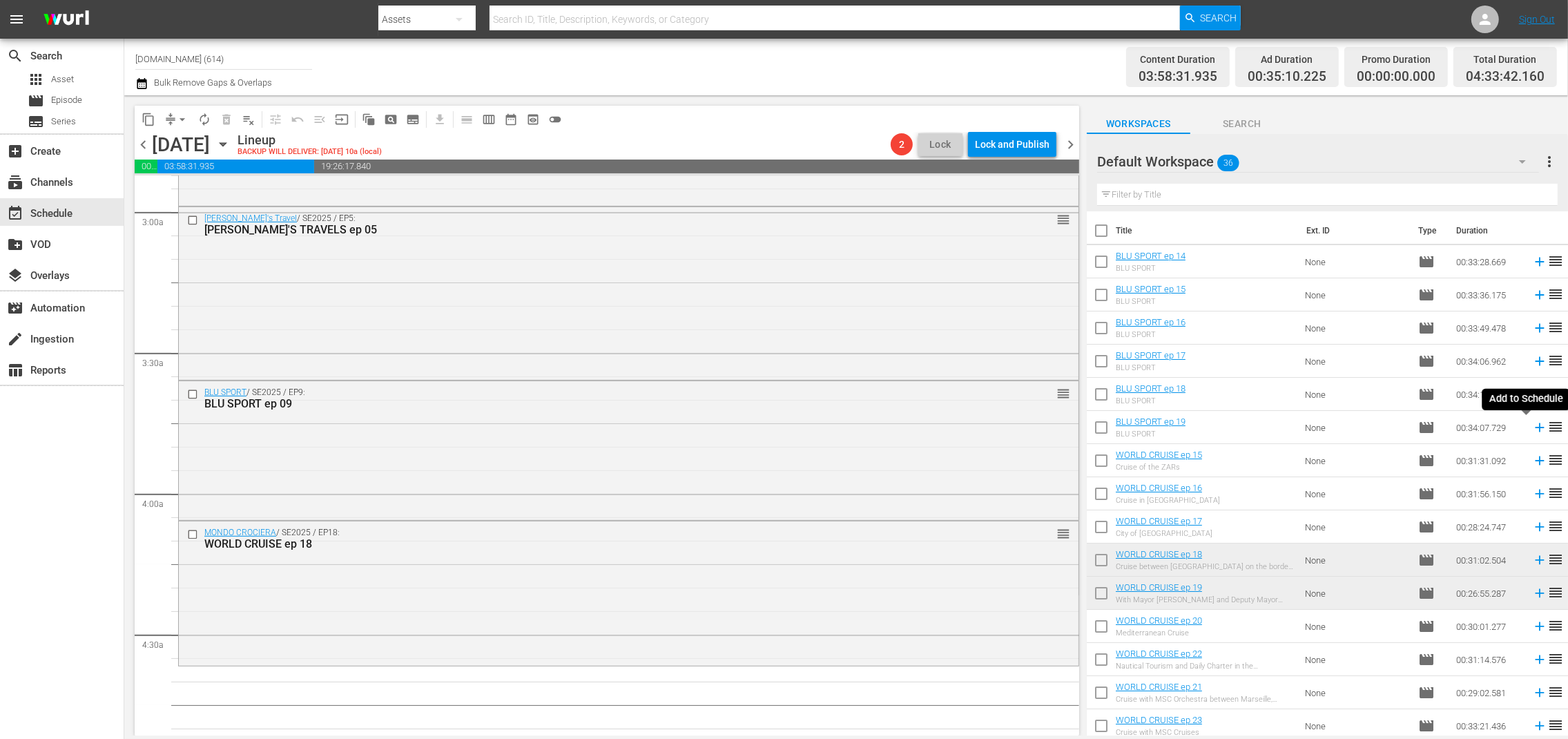
click at [1535, 427] on icon at bounding box center [1539, 427] width 9 height 9
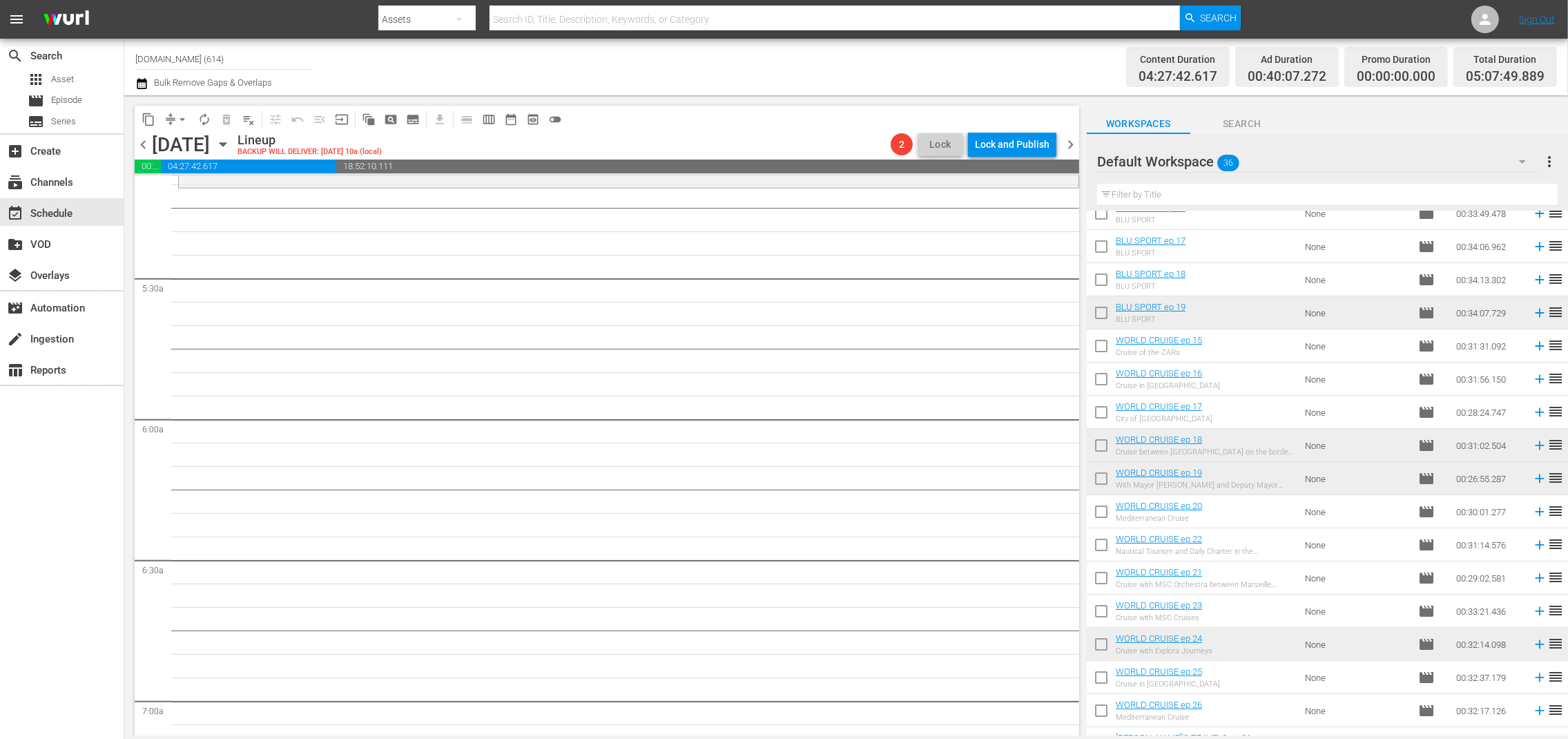
scroll to position [105, 0]
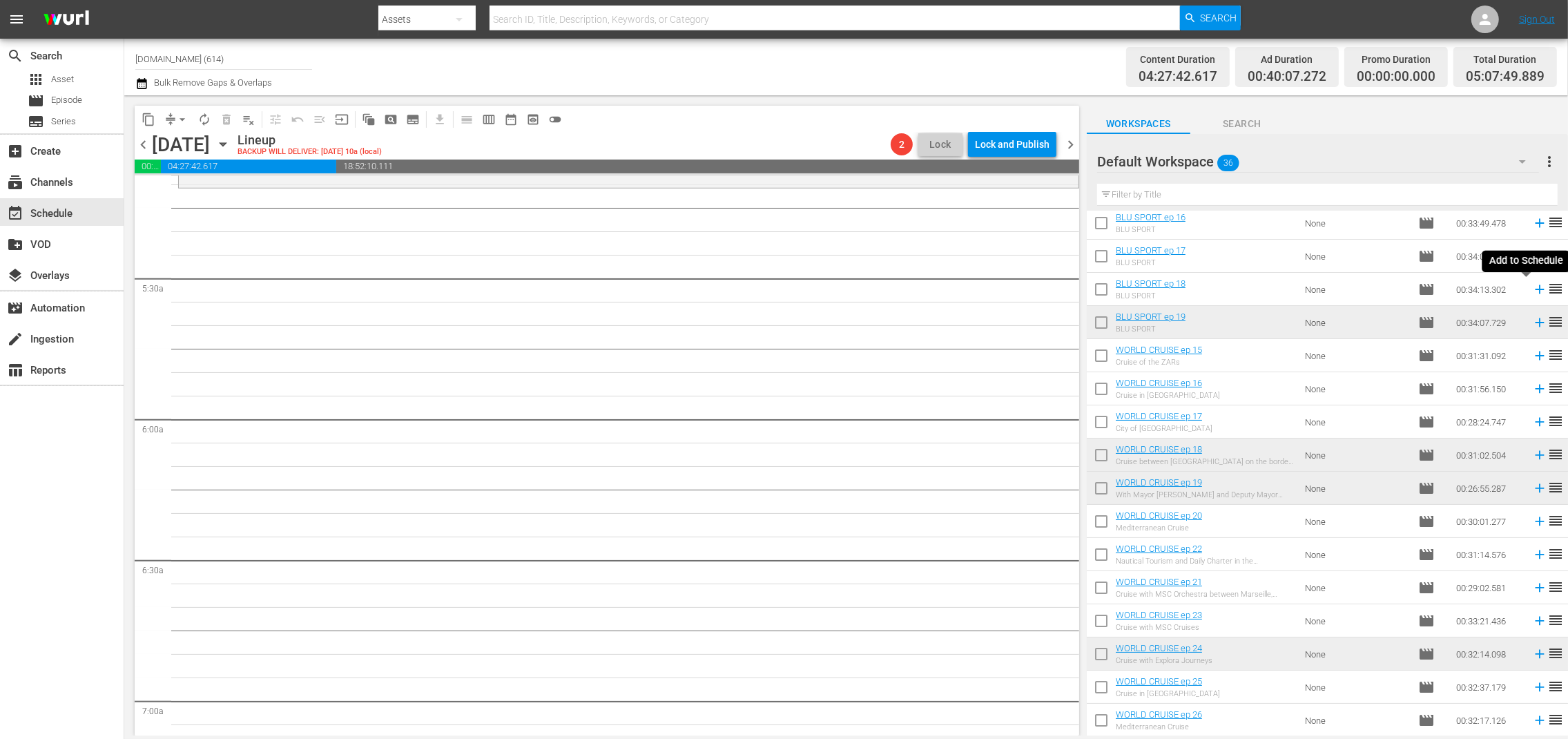
click at [1533, 292] on icon at bounding box center [1540, 289] width 15 height 15
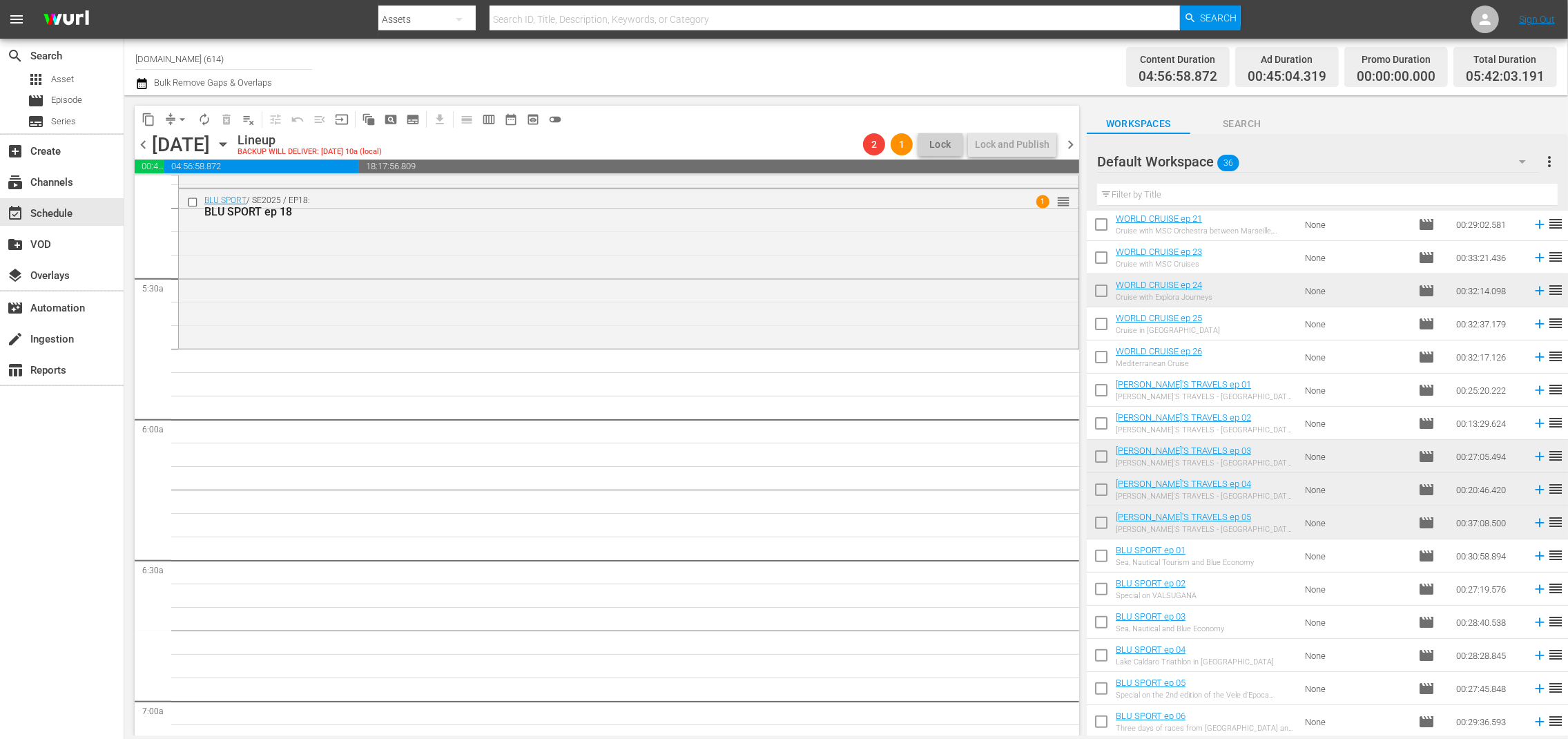
scroll to position [475, 0]
click at [1533, 386] on icon at bounding box center [1540, 384] width 15 height 15
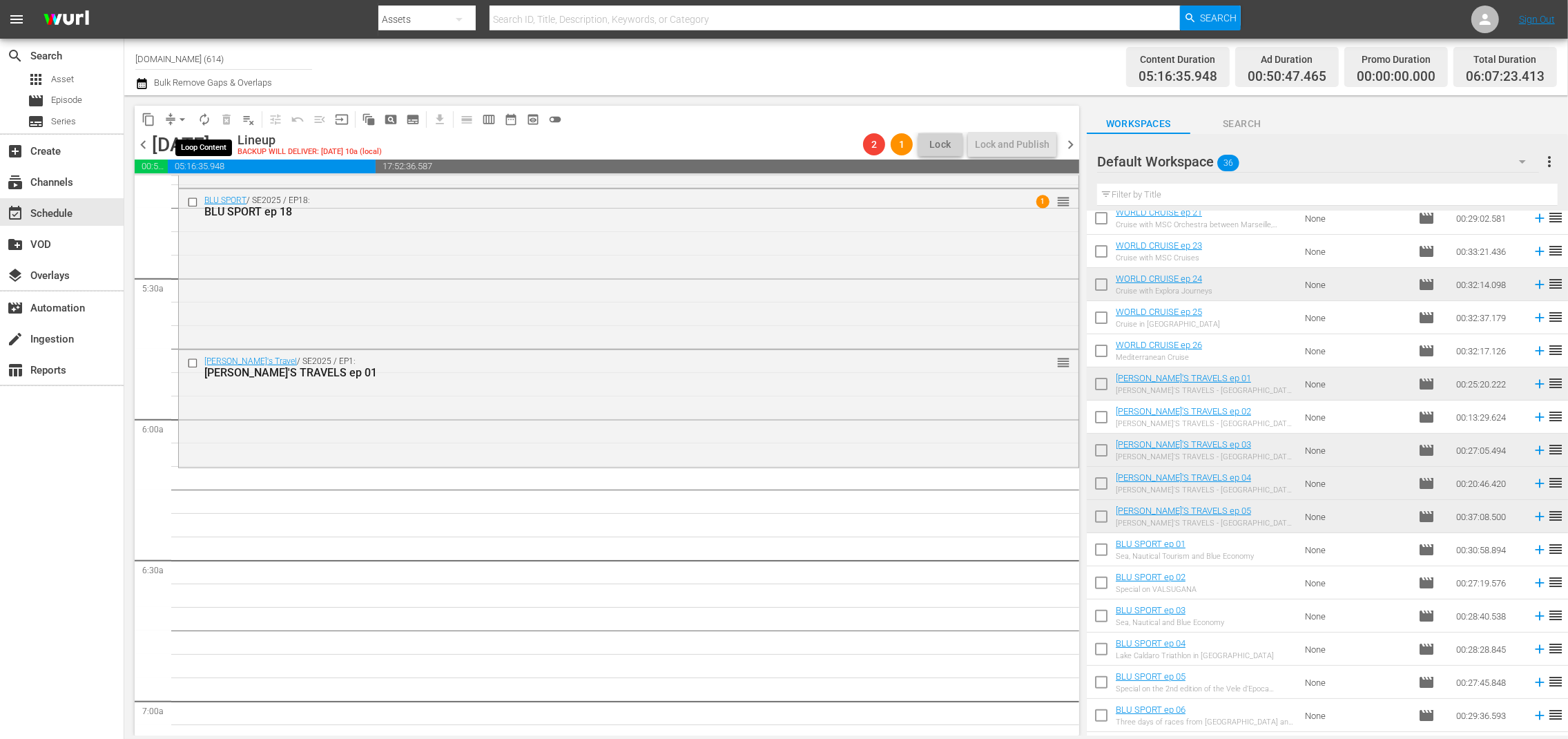
click at [204, 121] on span "autorenew_outlined" at bounding box center [204, 119] width 14 height 14
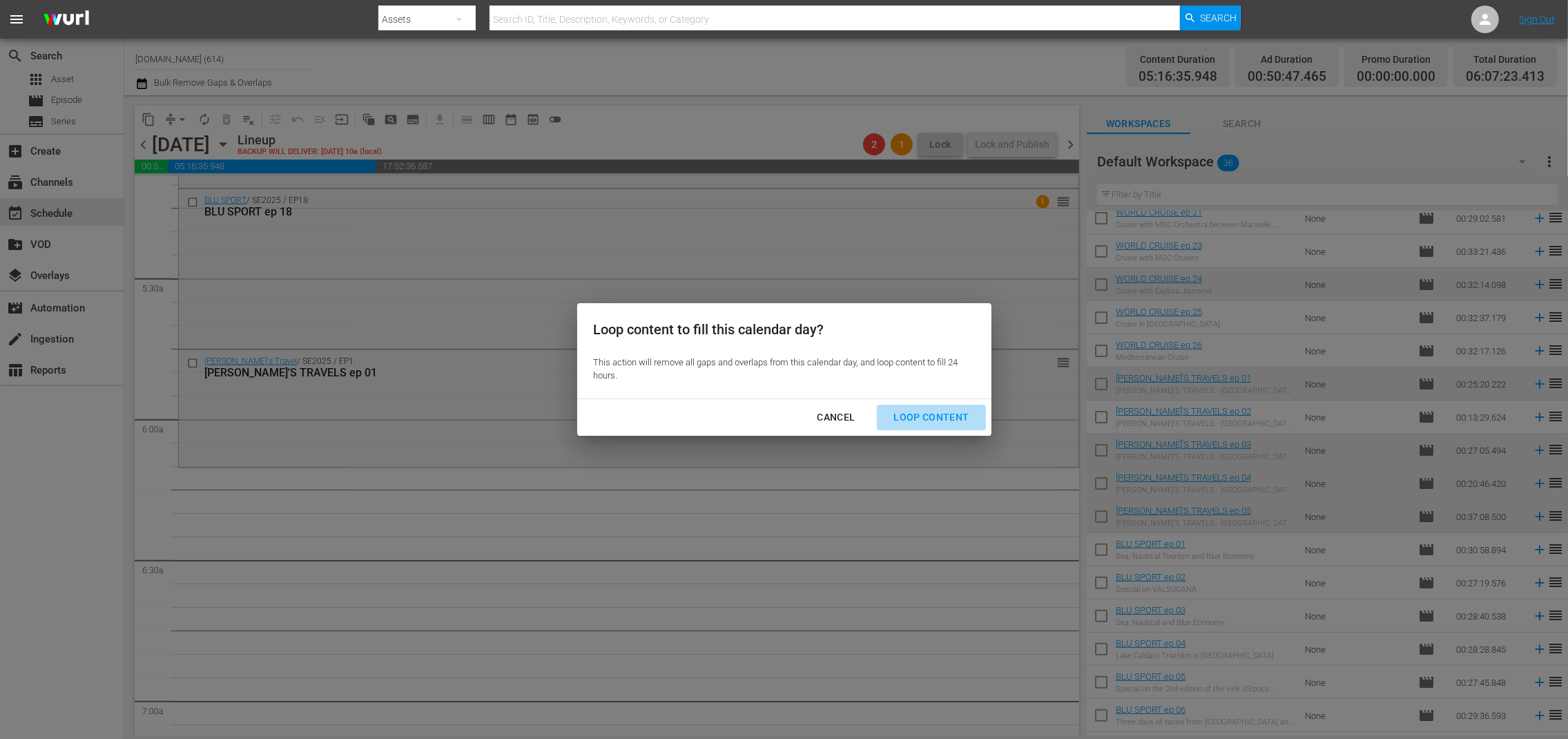
click at [957, 416] on div "Loop Content" at bounding box center [931, 417] width 97 height 17
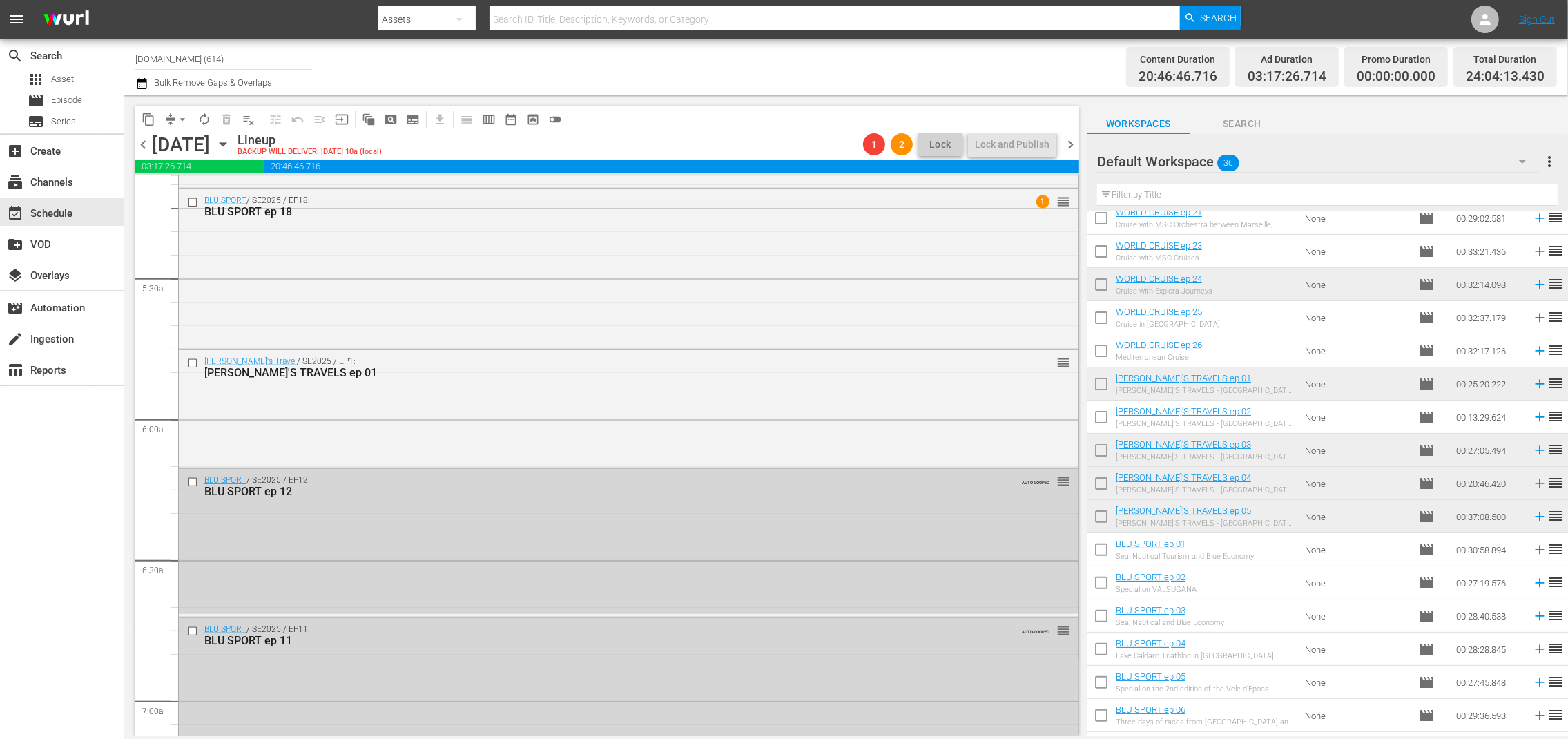
click at [1070, 143] on span "chevron_right" at bounding box center [1070, 144] width 17 height 17
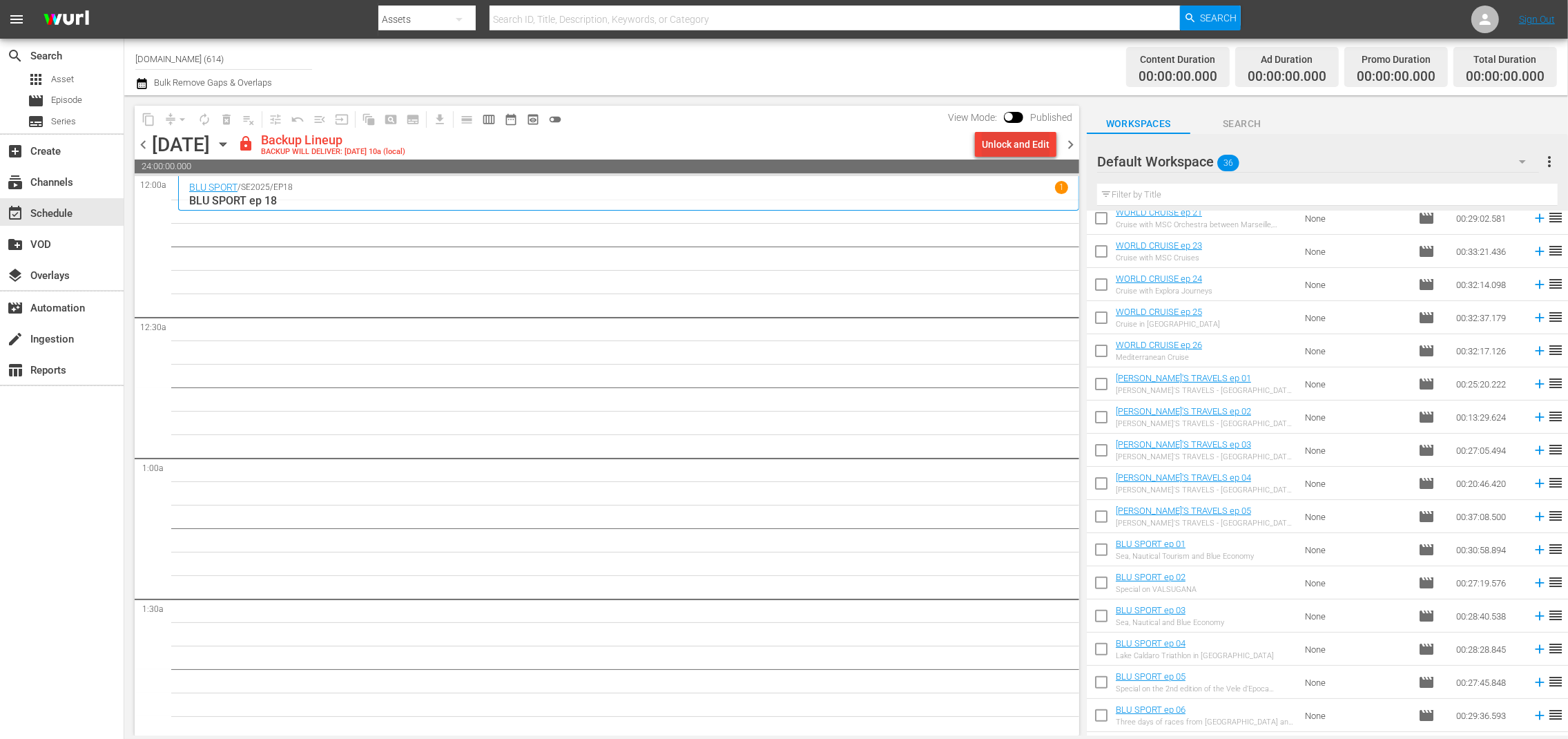
click at [1016, 138] on div "Unlock and Edit" at bounding box center [1016, 144] width 68 height 25
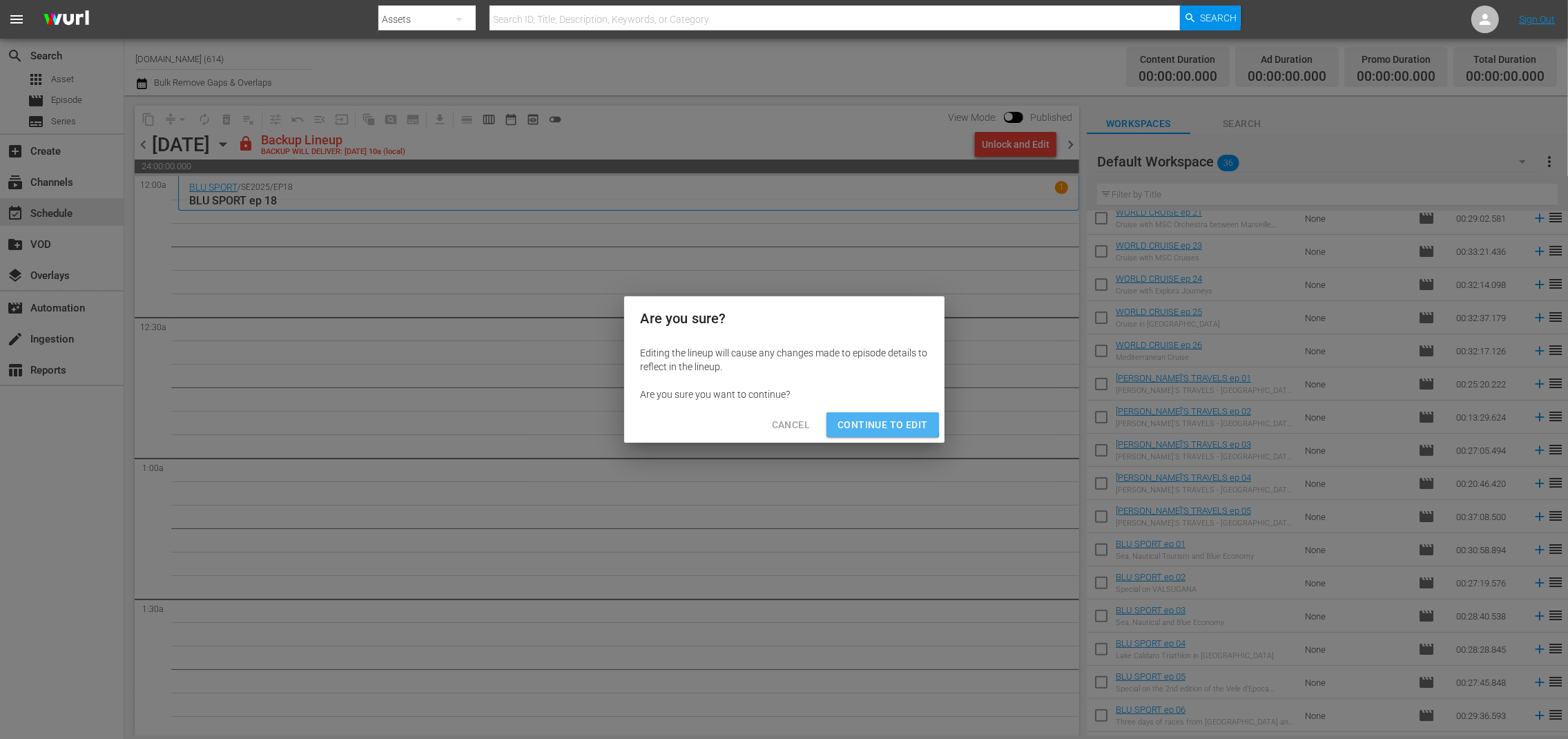
click at [871, 421] on span "Continue to Edit" at bounding box center [881, 425] width 89 height 17
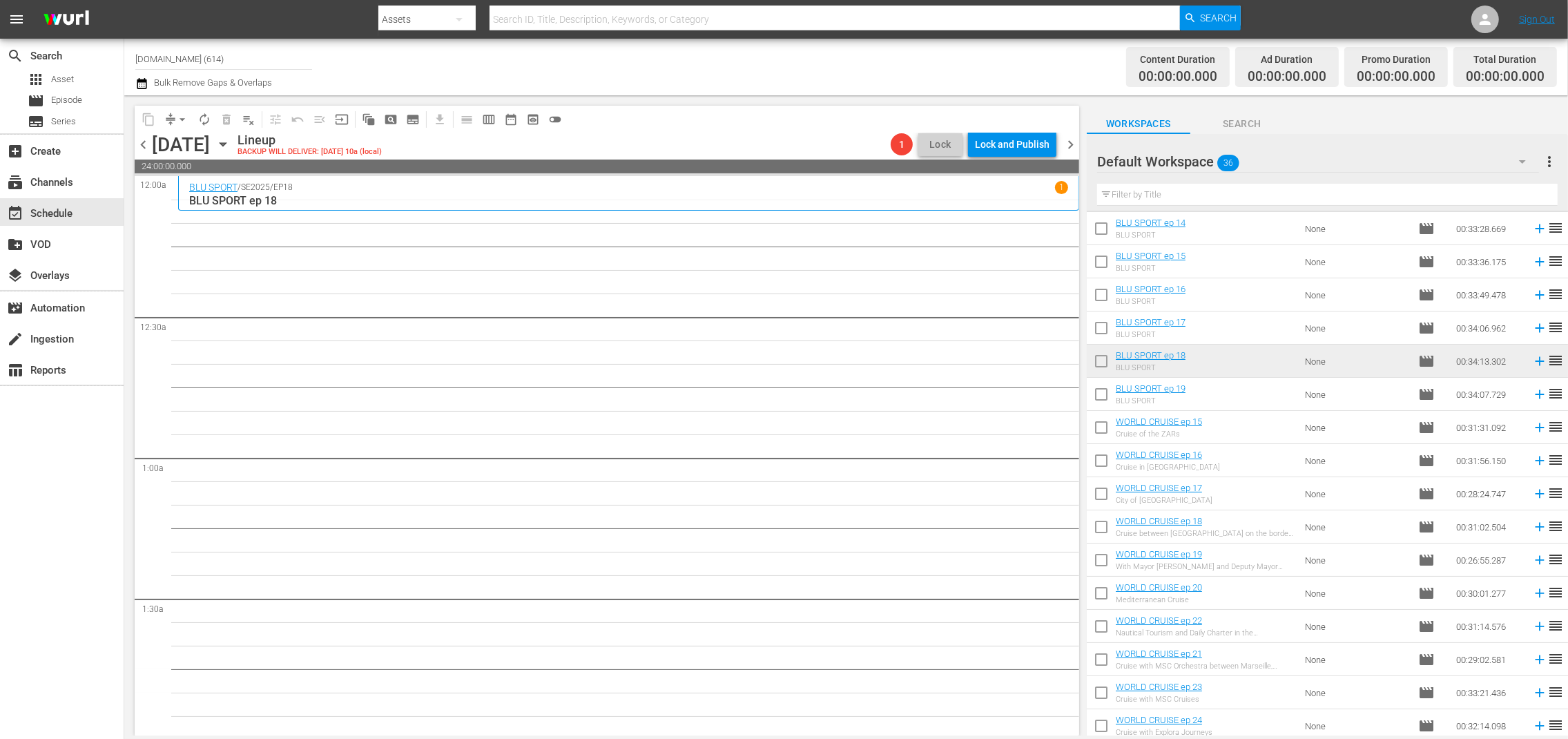
scroll to position [19, 0]
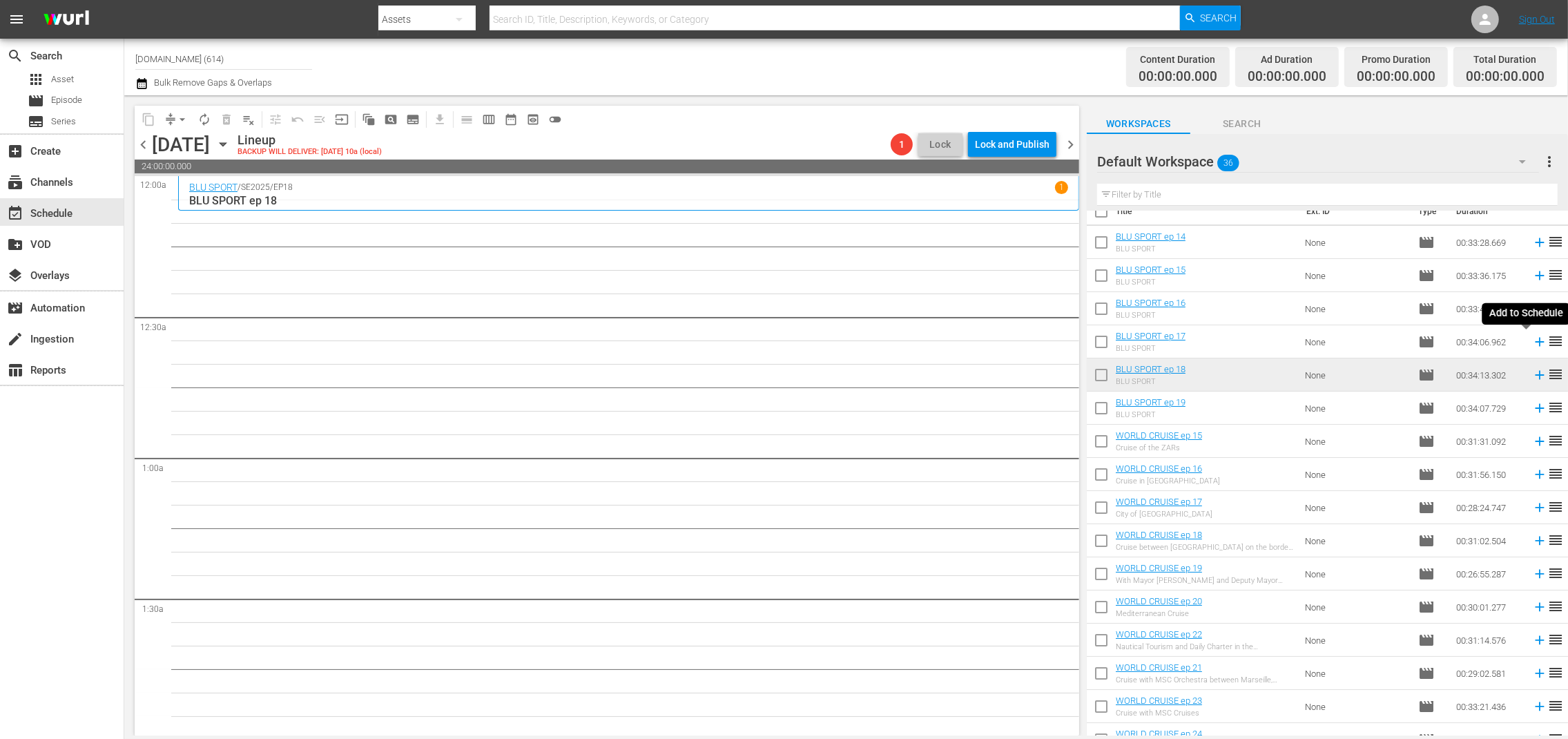
click at [1533, 343] on icon at bounding box center [1540, 342] width 15 height 15
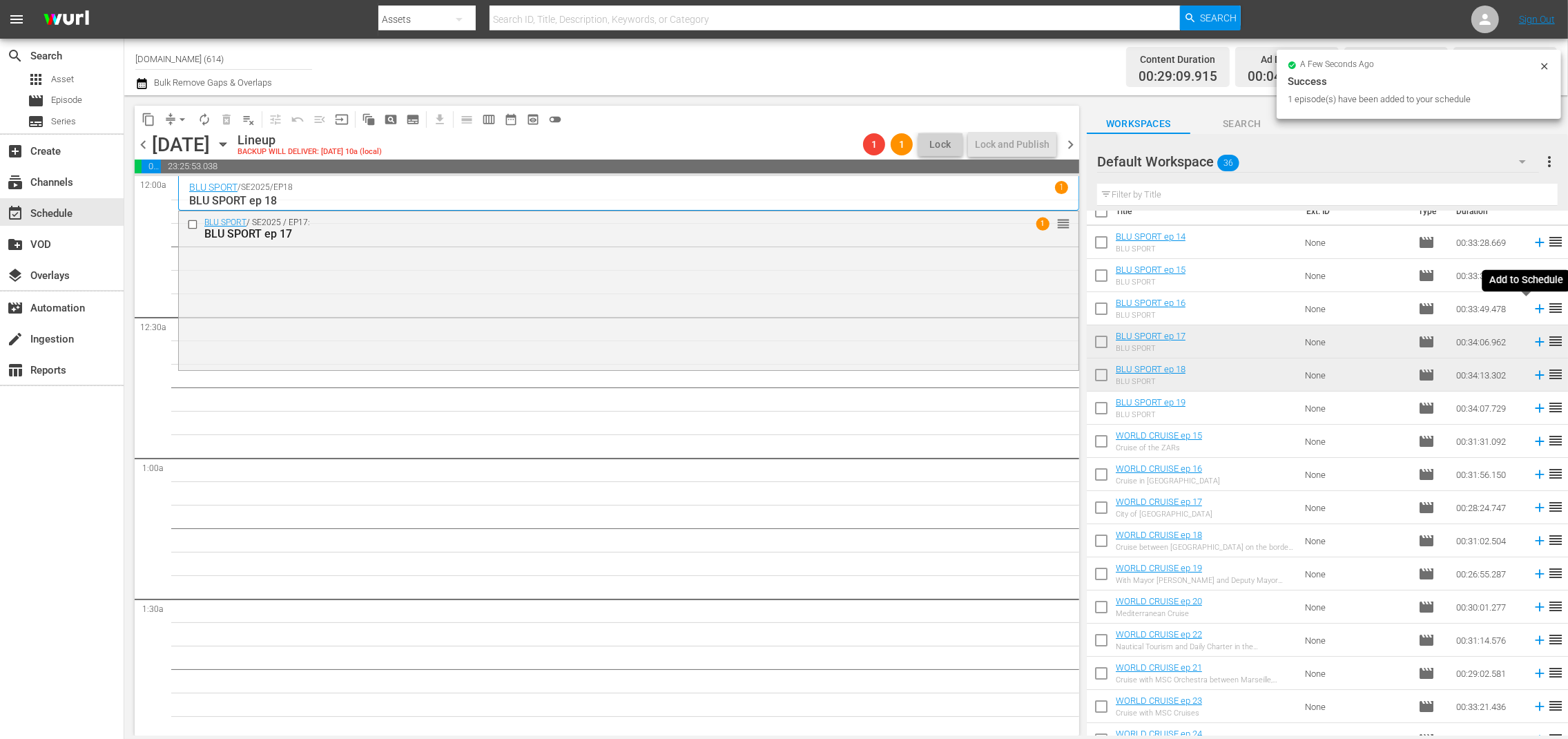
click at [1535, 308] on icon at bounding box center [1539, 309] width 9 height 9
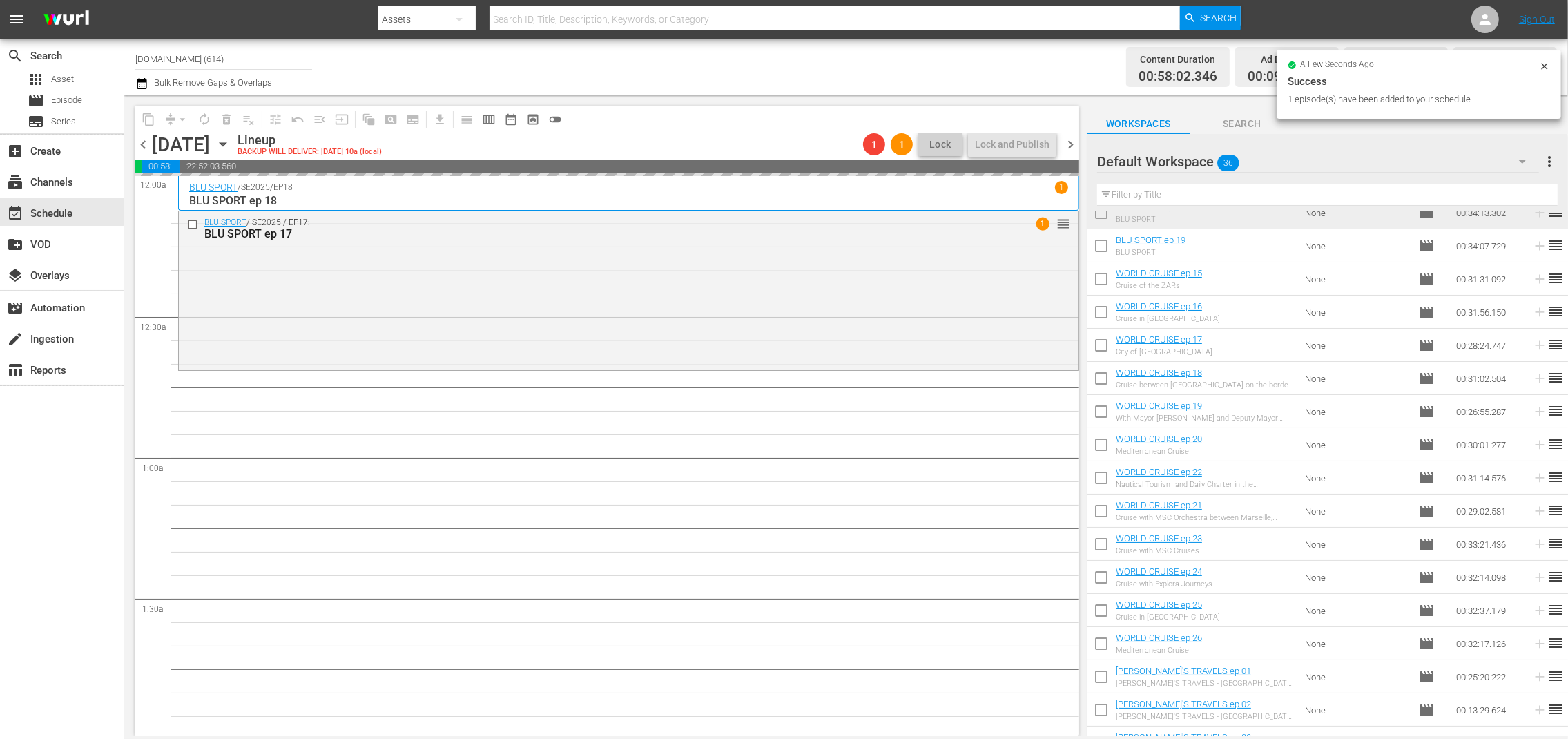
scroll to position [208, 0]
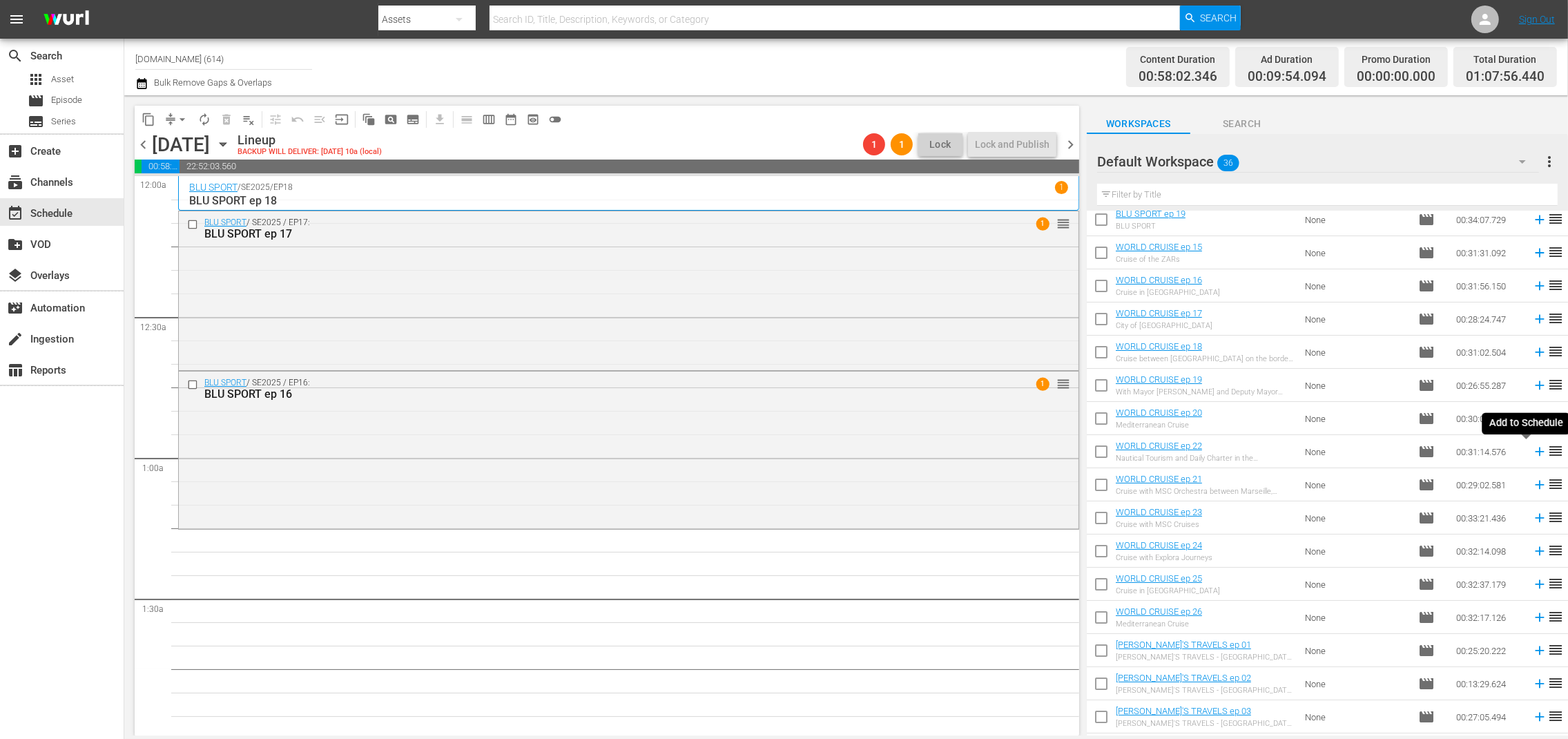
click at [1533, 448] on icon at bounding box center [1540, 451] width 15 height 15
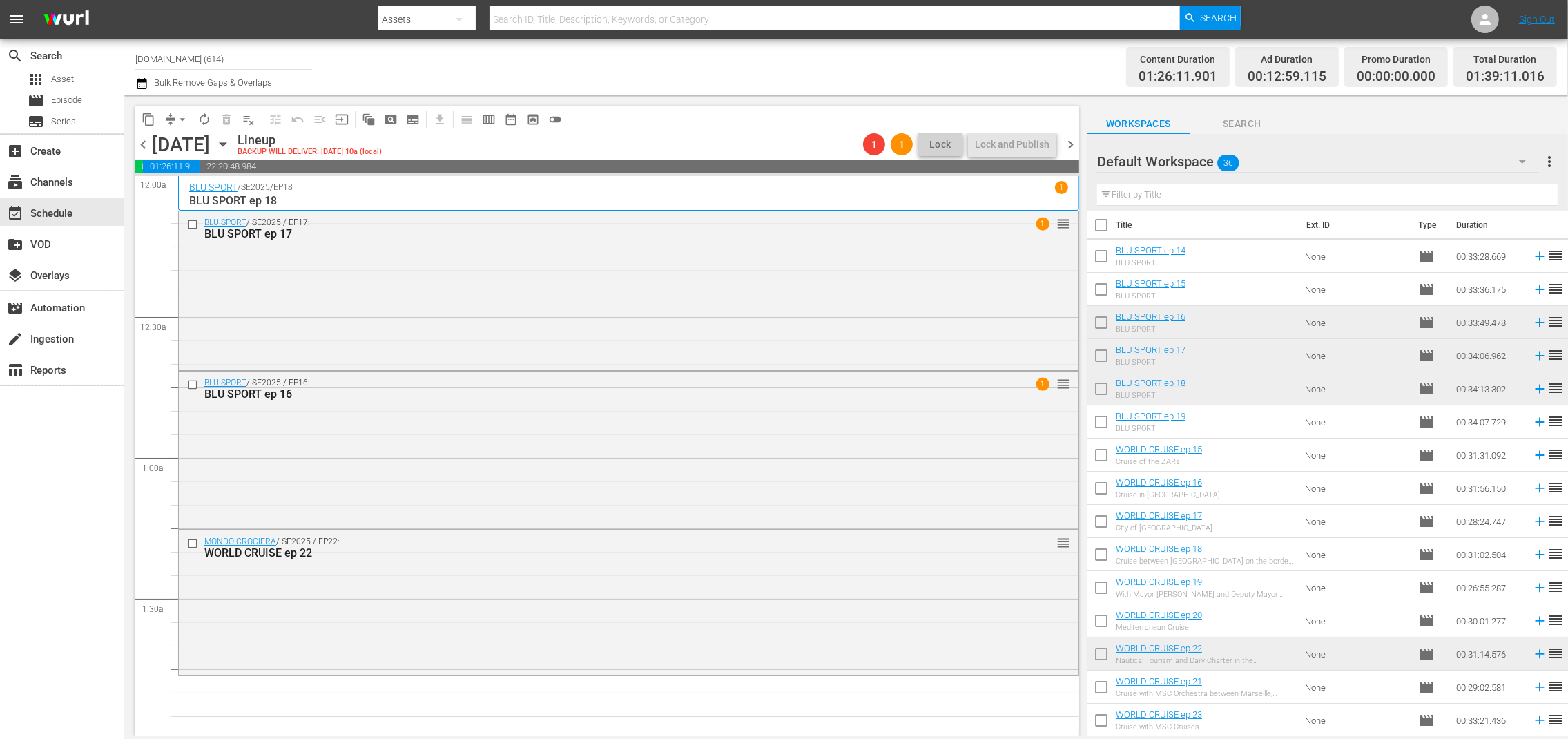
scroll to position [0, 0]
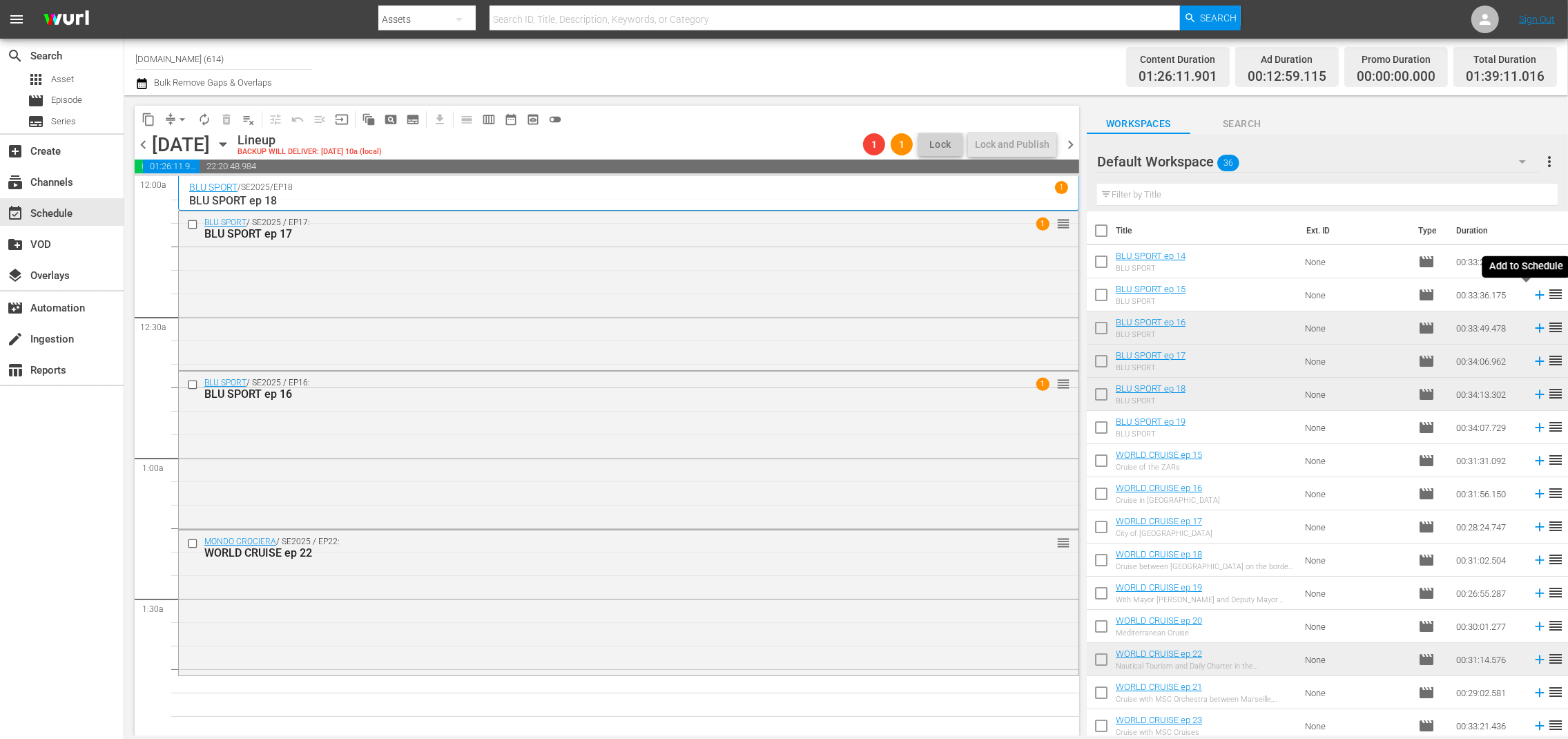
click at [1533, 296] on icon at bounding box center [1540, 294] width 15 height 15
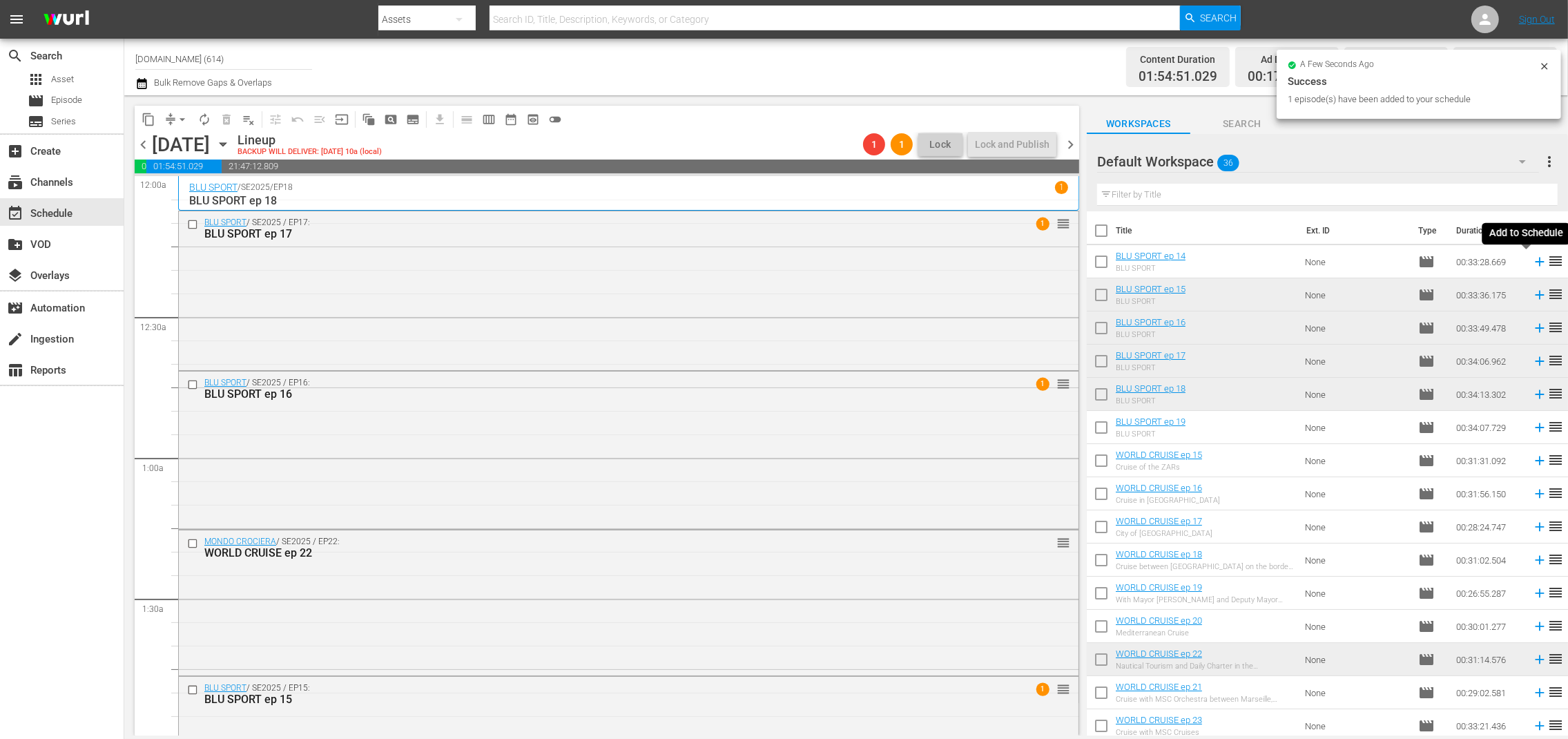
click at [1533, 259] on icon at bounding box center [1540, 261] width 15 height 15
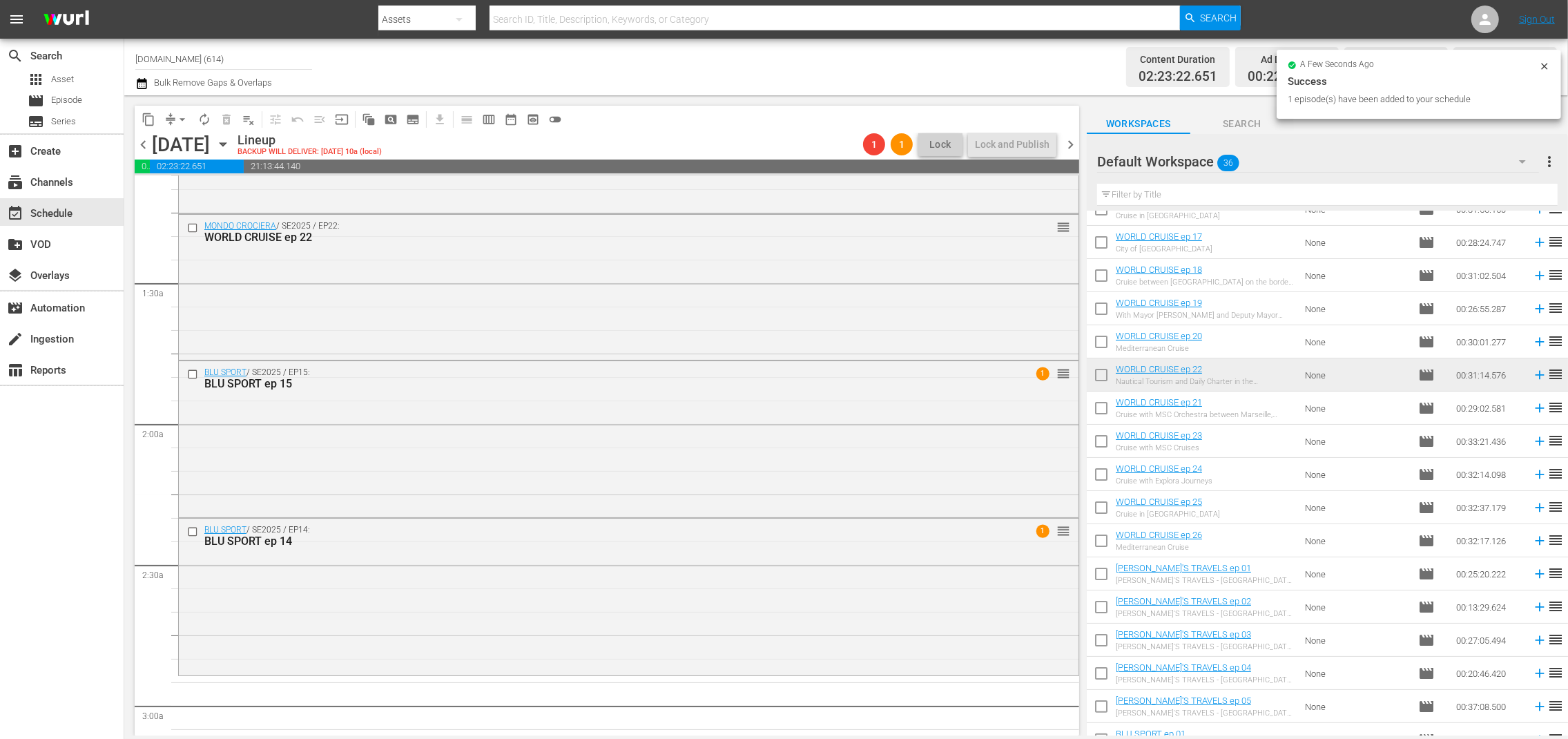
scroll to position [319, 0]
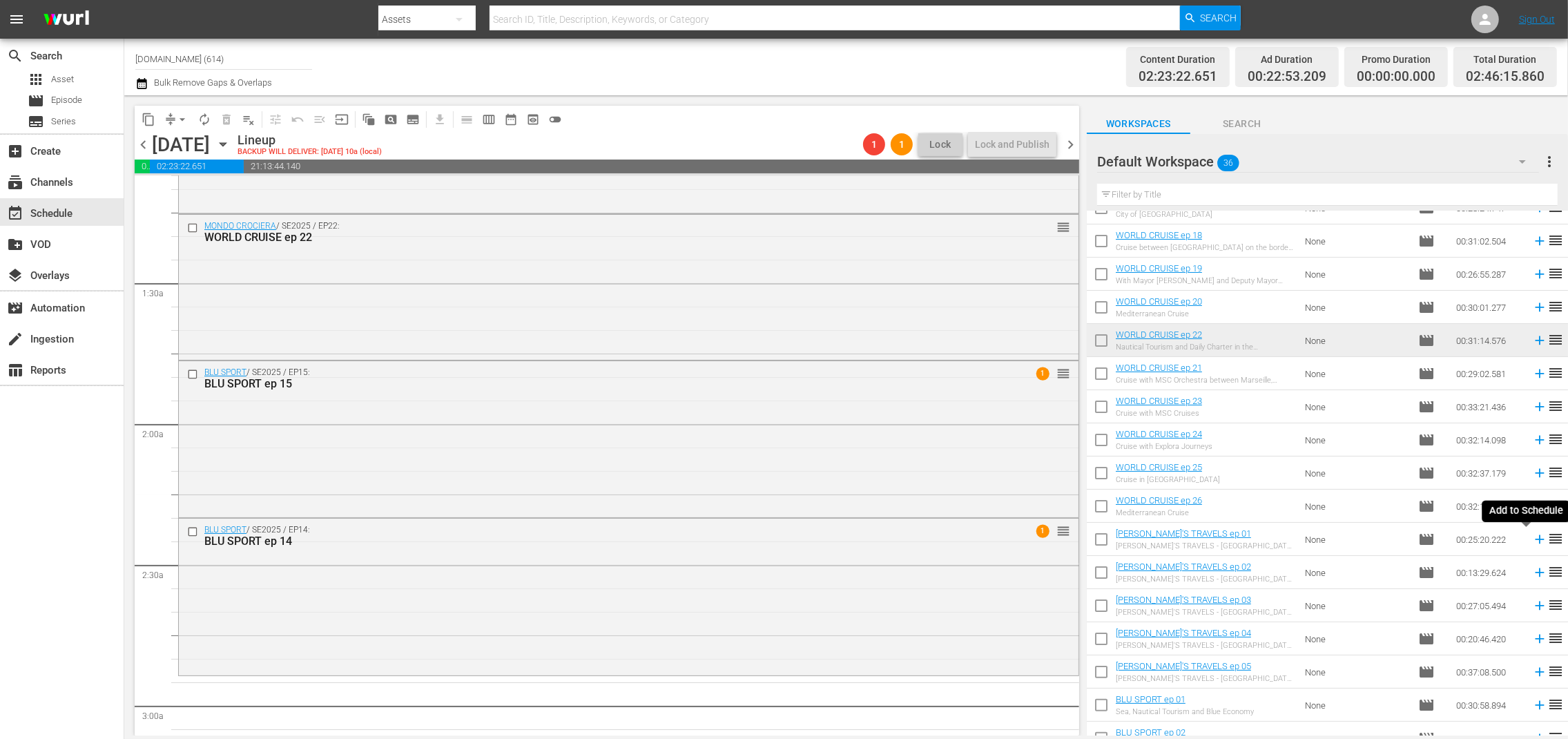
click at [1533, 538] on icon at bounding box center [1540, 539] width 15 height 15
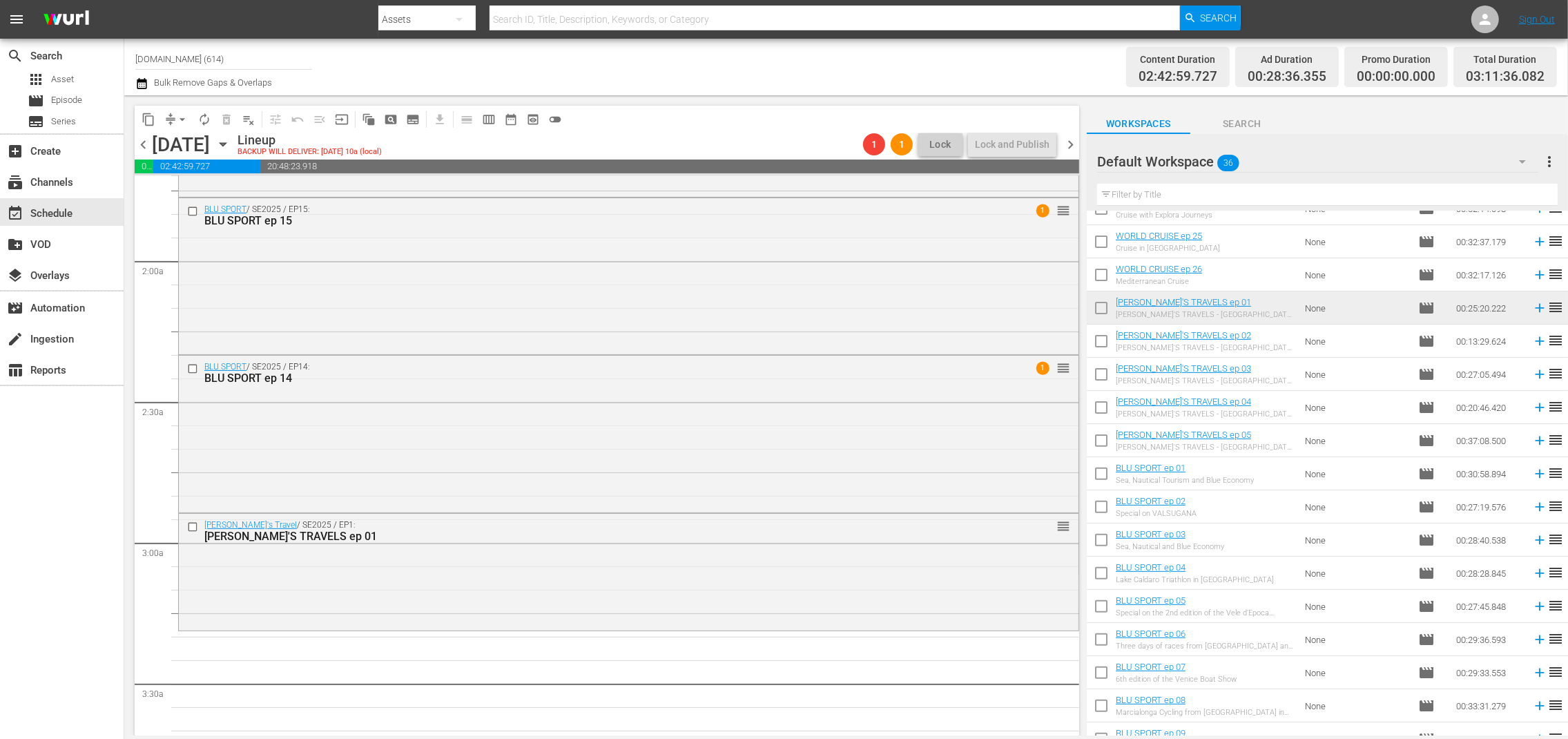
scroll to position [700, 0]
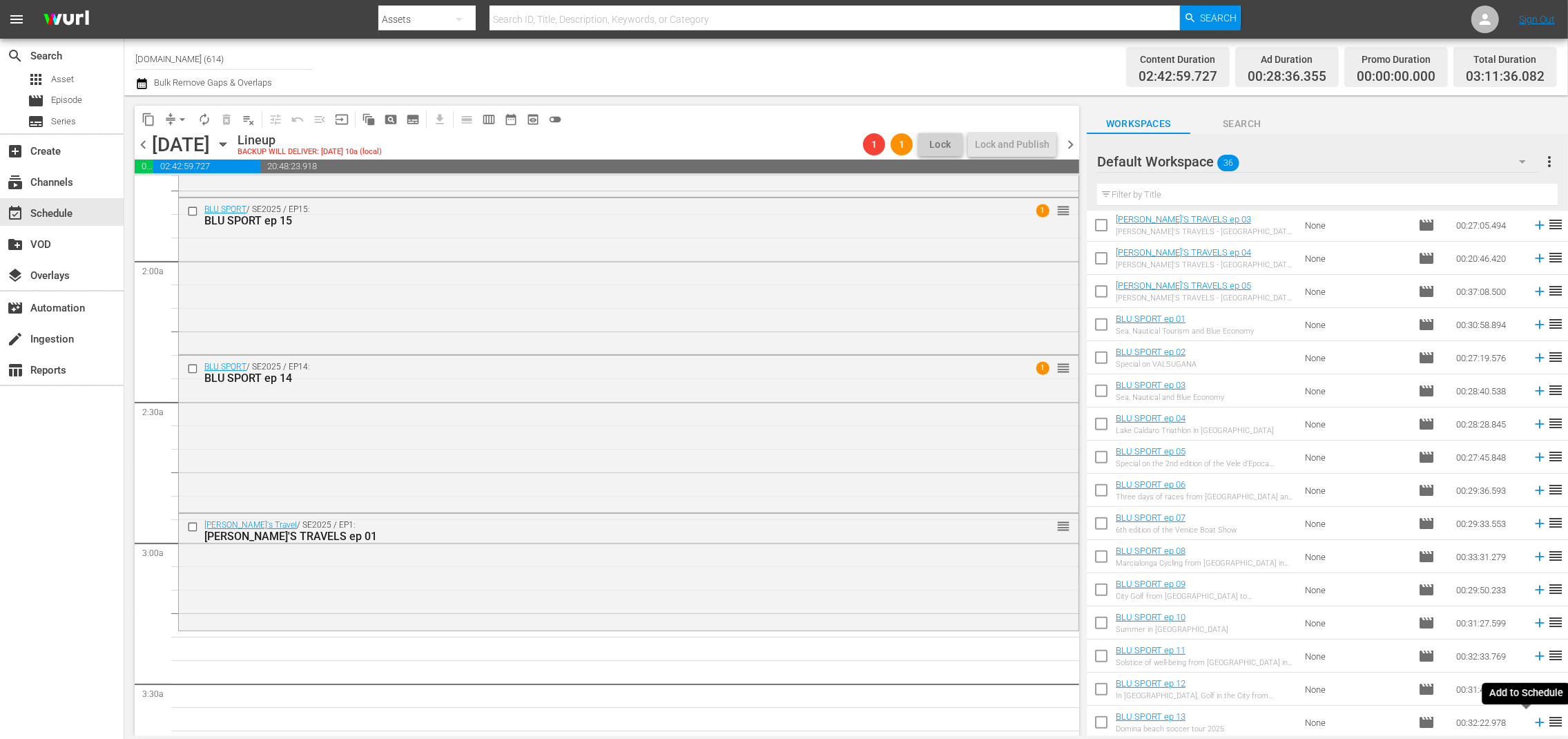
click at [1533, 721] on icon at bounding box center [1540, 722] width 15 height 15
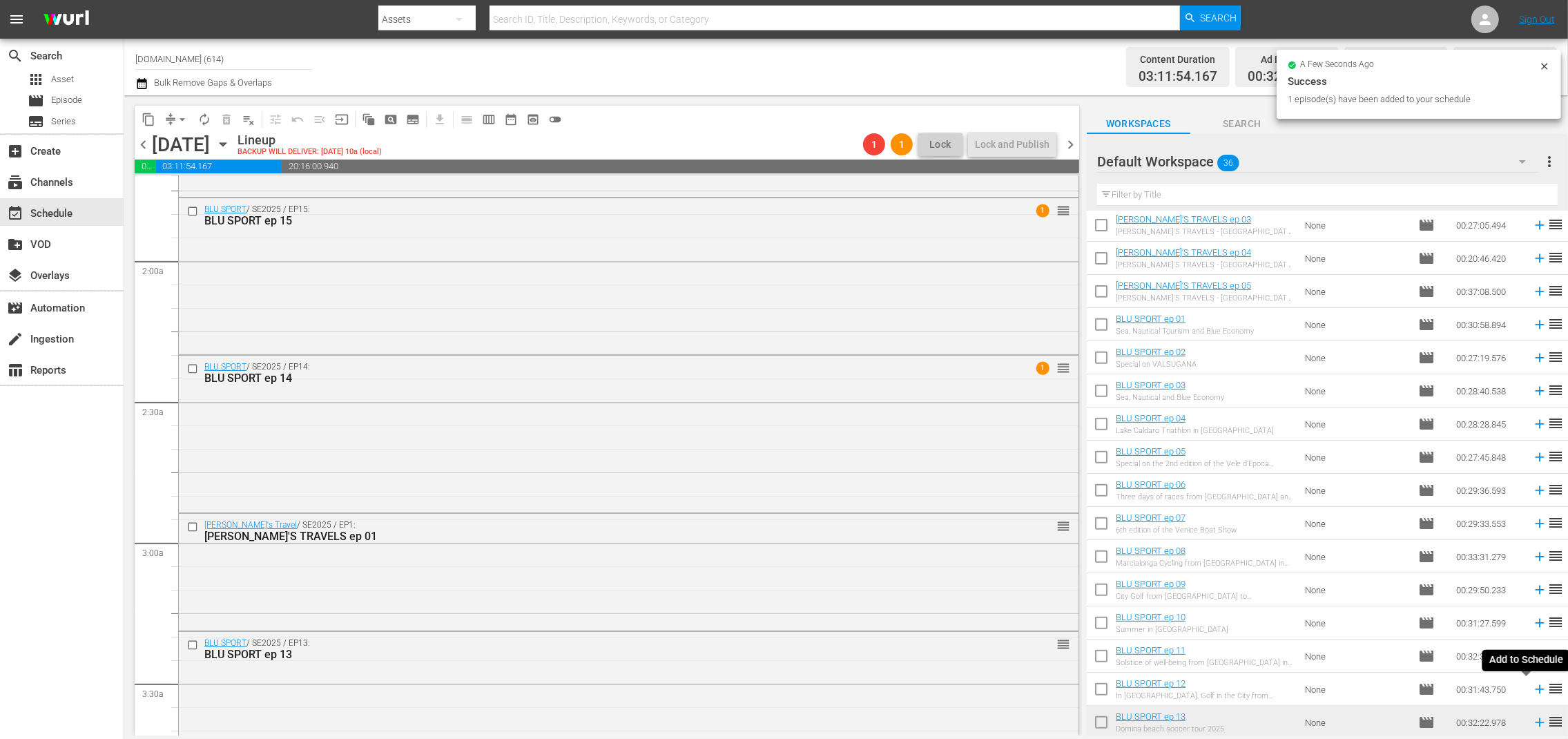
click at [1533, 691] on icon at bounding box center [1540, 689] width 15 height 15
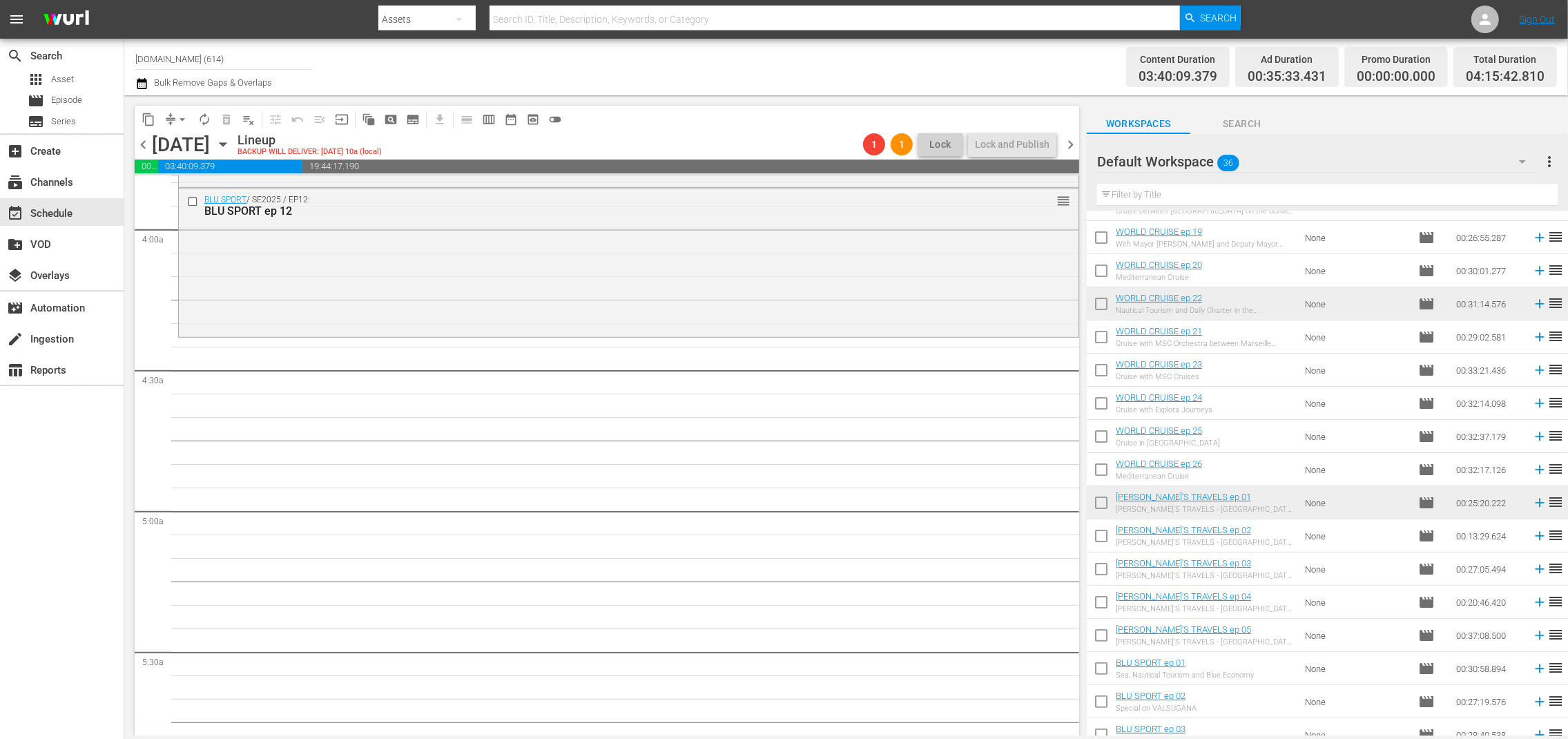
scroll to position [342, 0]
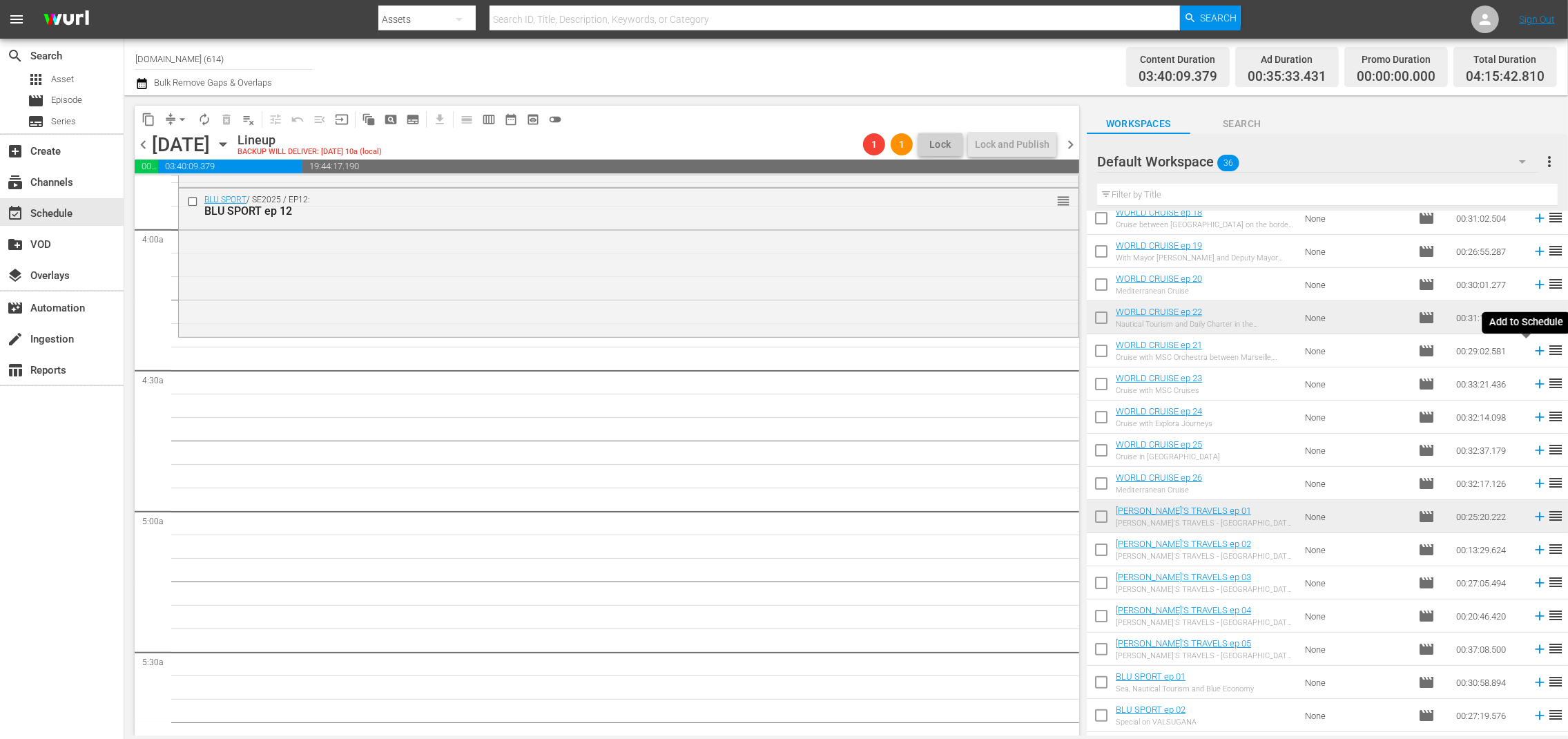
click at [1533, 355] on icon at bounding box center [1540, 351] width 15 height 15
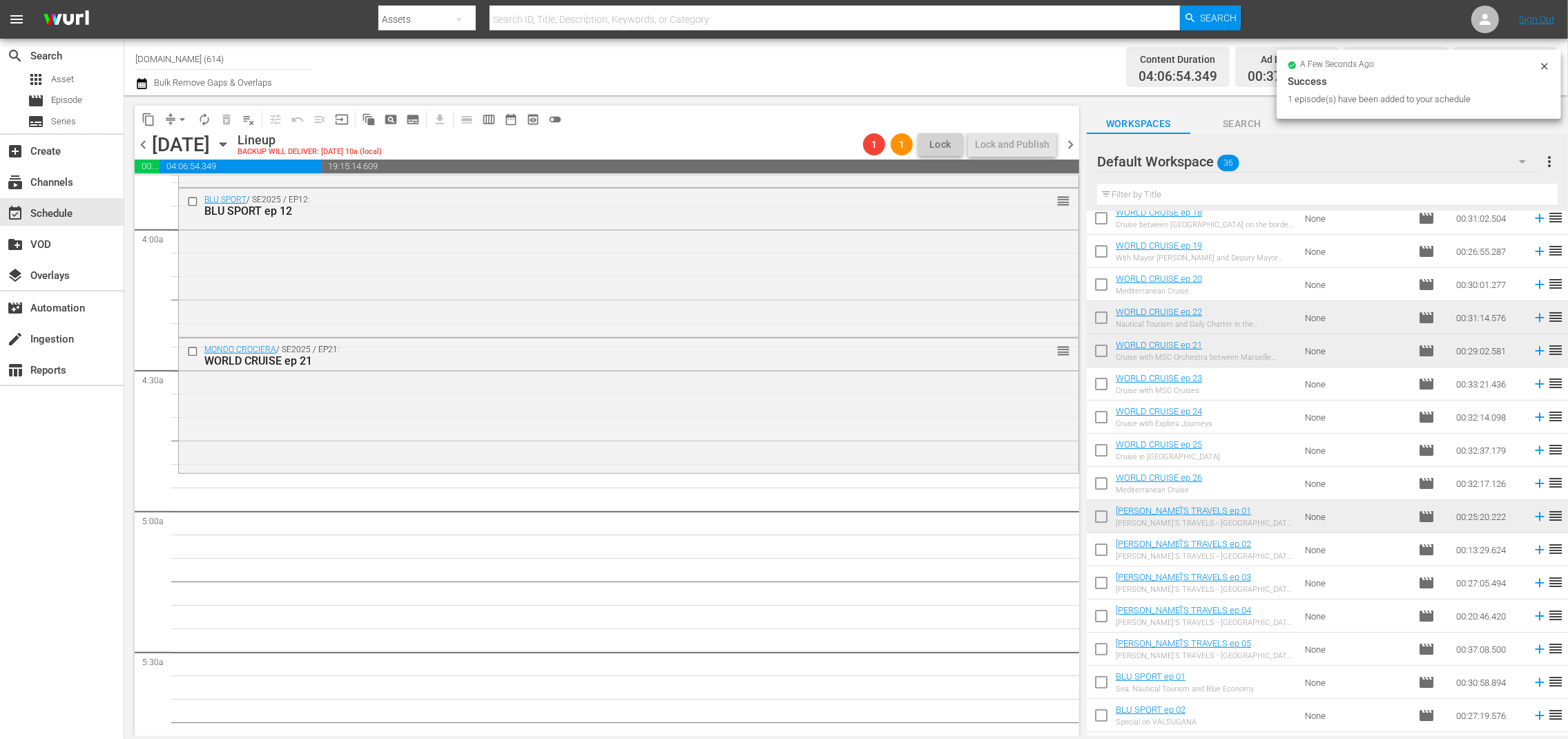
scroll to position [700, 0]
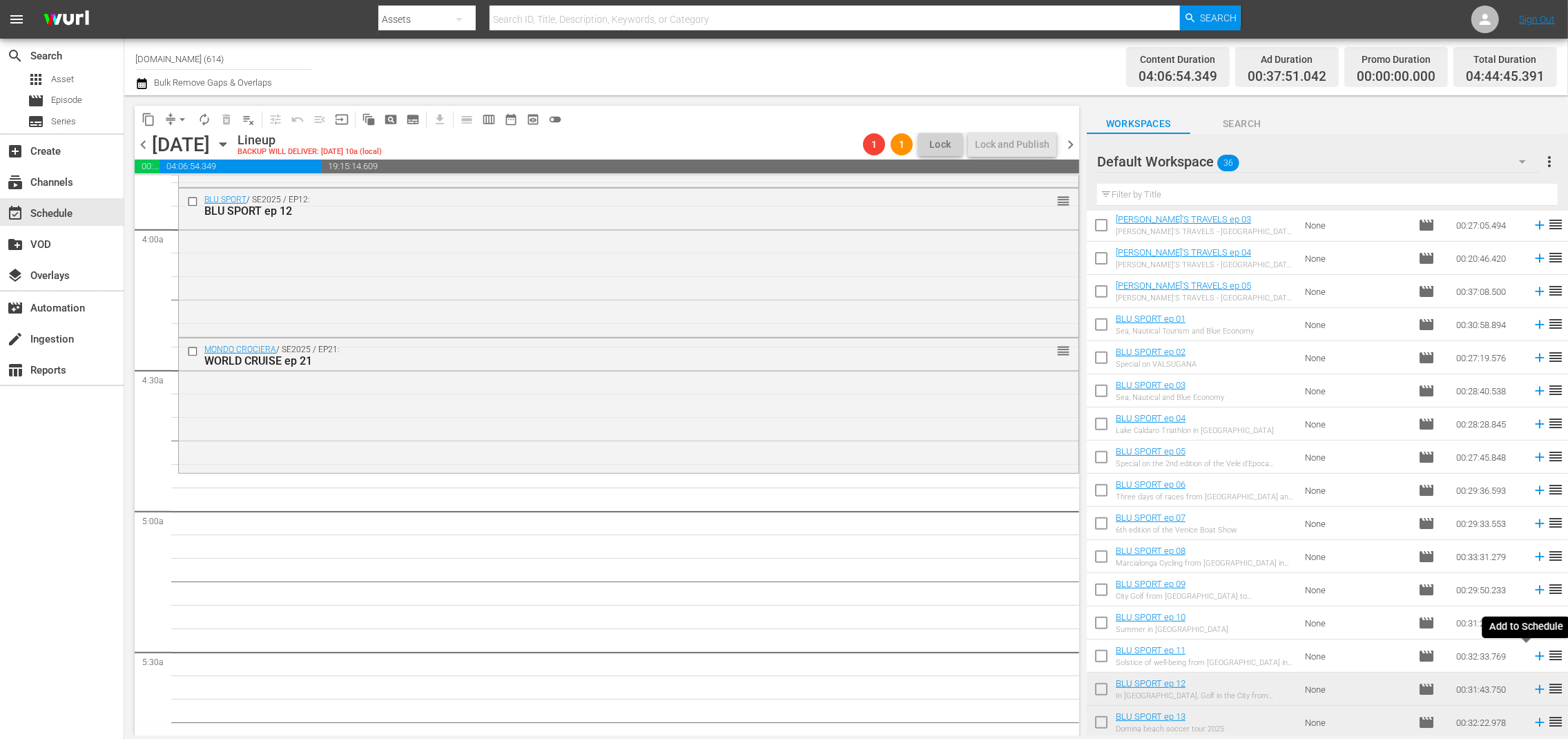
click at [1533, 654] on icon at bounding box center [1540, 656] width 15 height 15
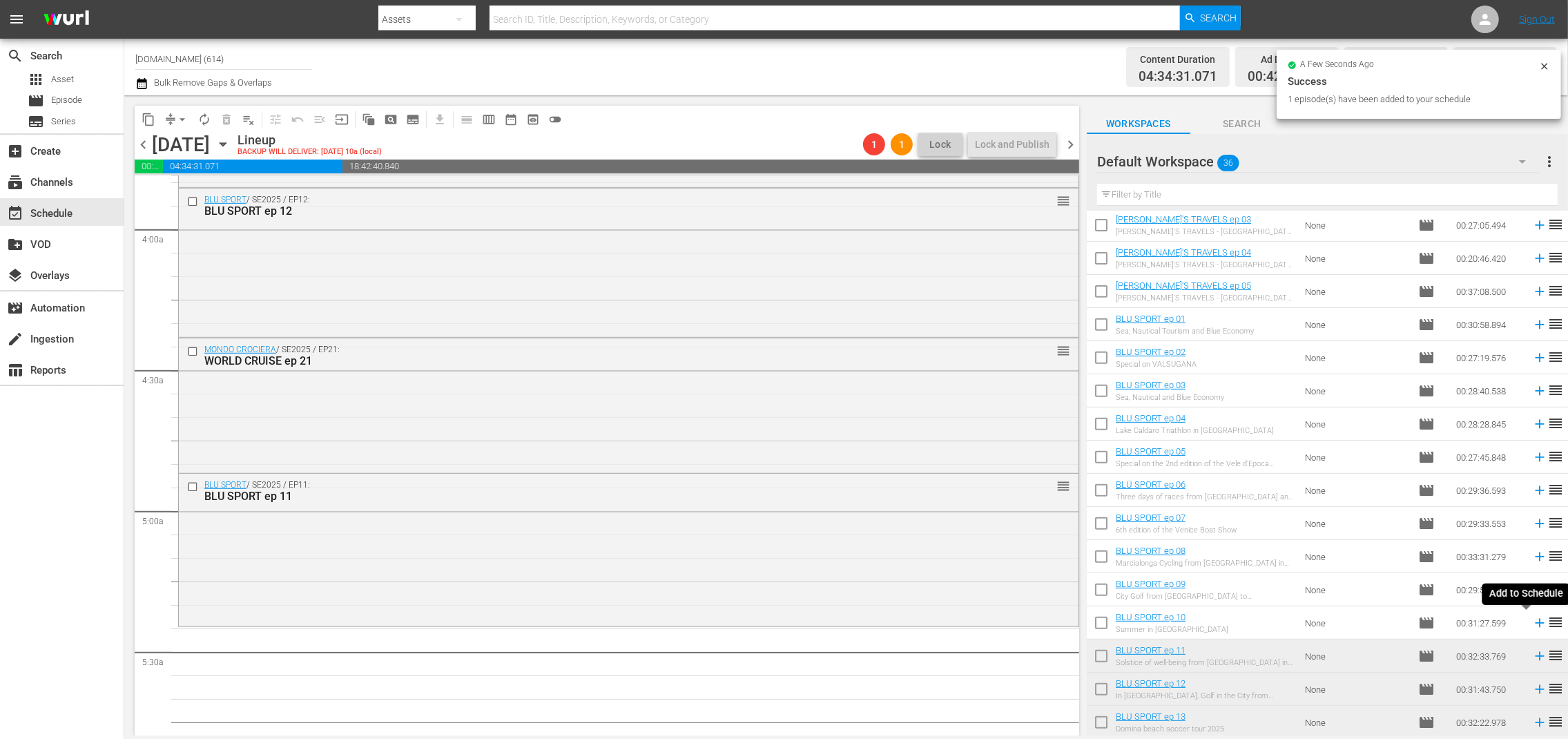
click at [1535, 621] on icon at bounding box center [1539, 623] width 9 height 9
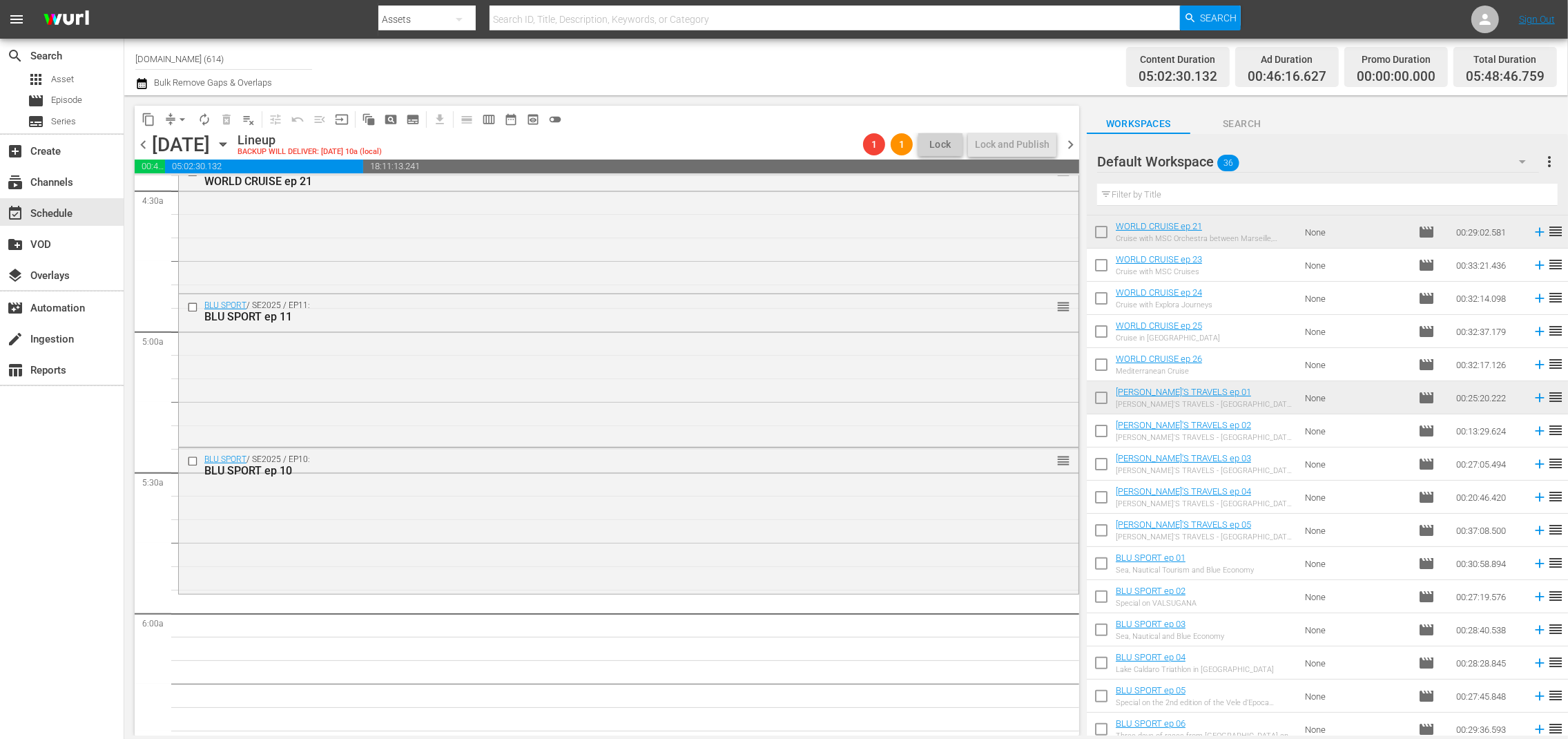
scroll to position [456, 0]
click at [1533, 433] on icon at bounding box center [1540, 435] width 15 height 15
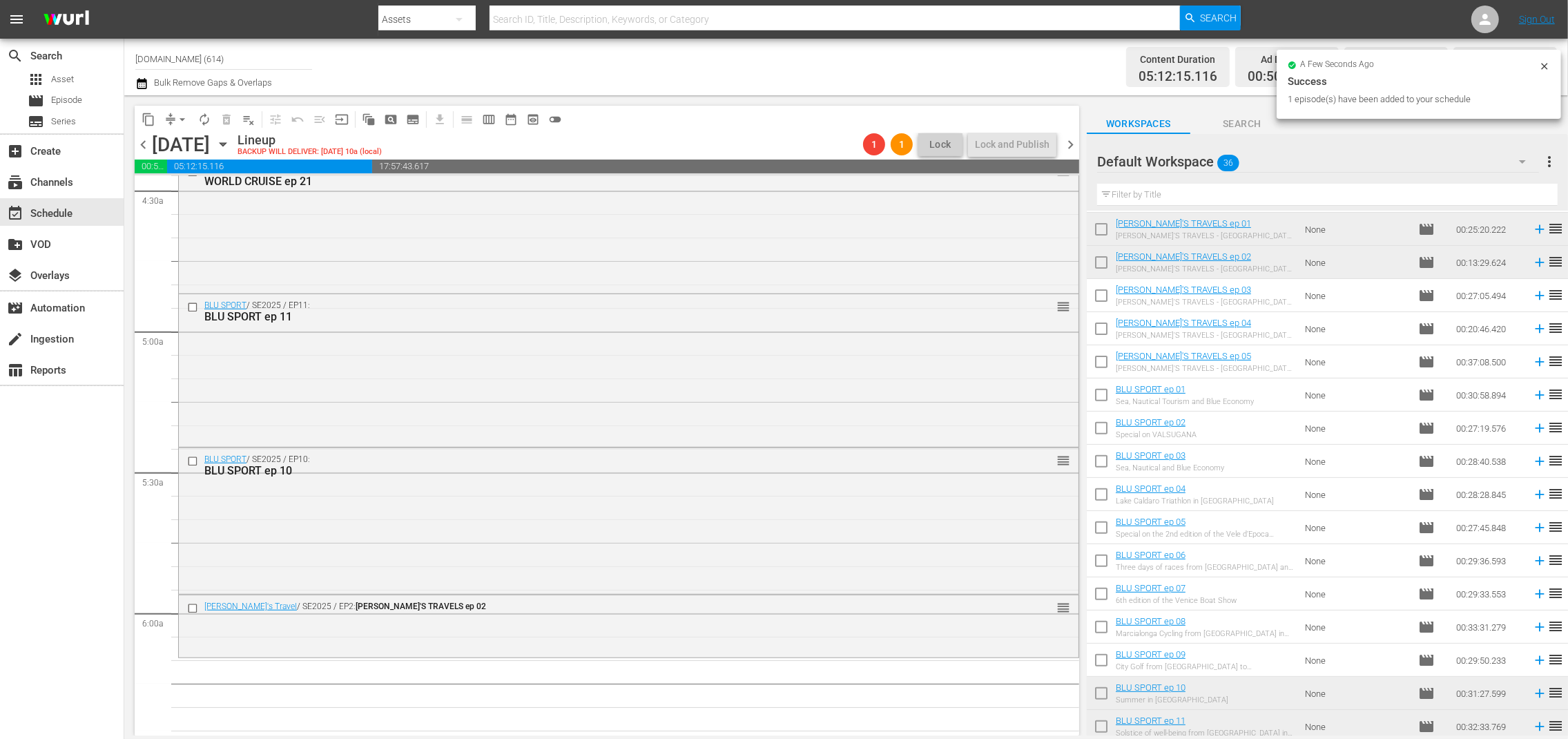
scroll to position [700, 0]
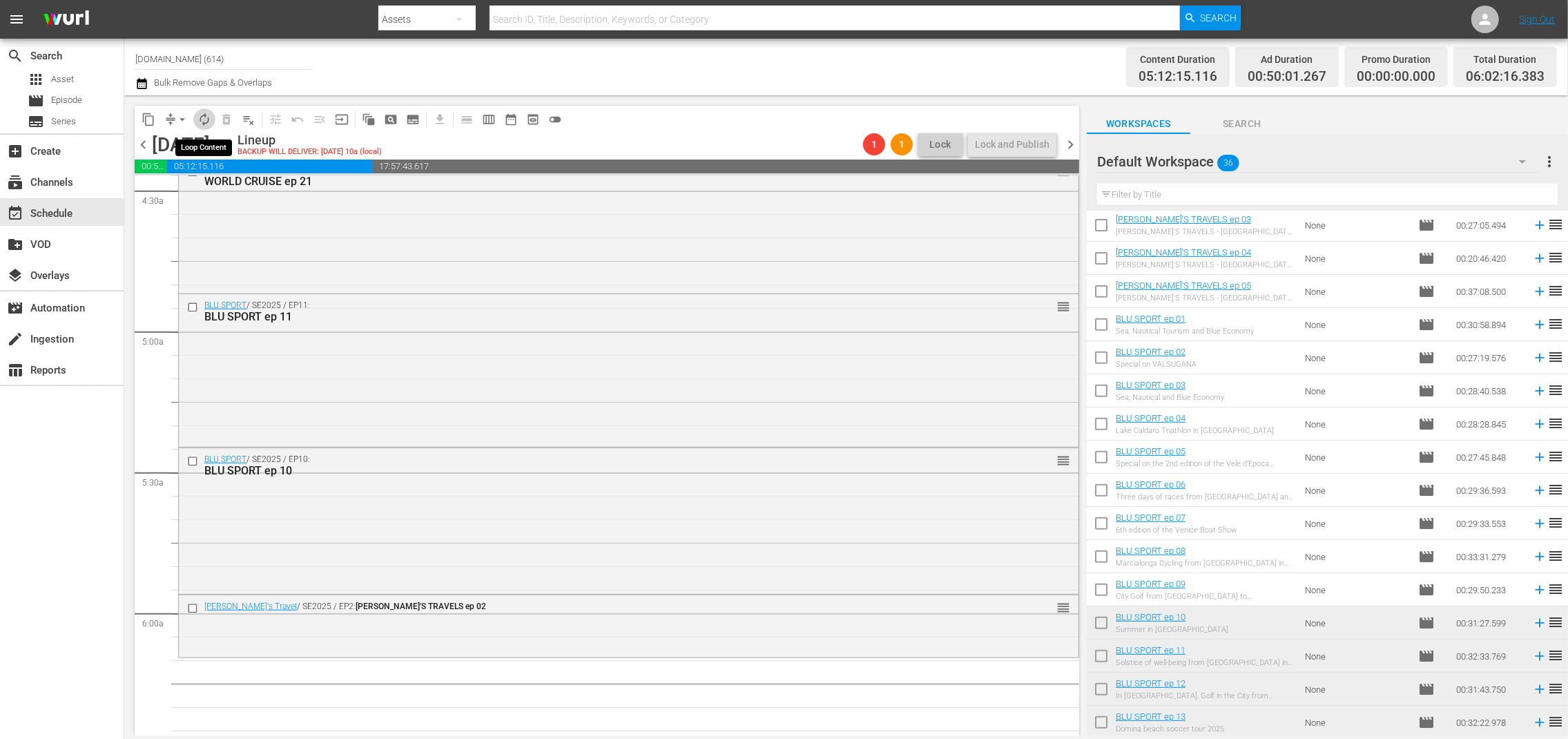
click at [202, 121] on span "autorenew_outlined" at bounding box center [204, 119] width 14 height 14
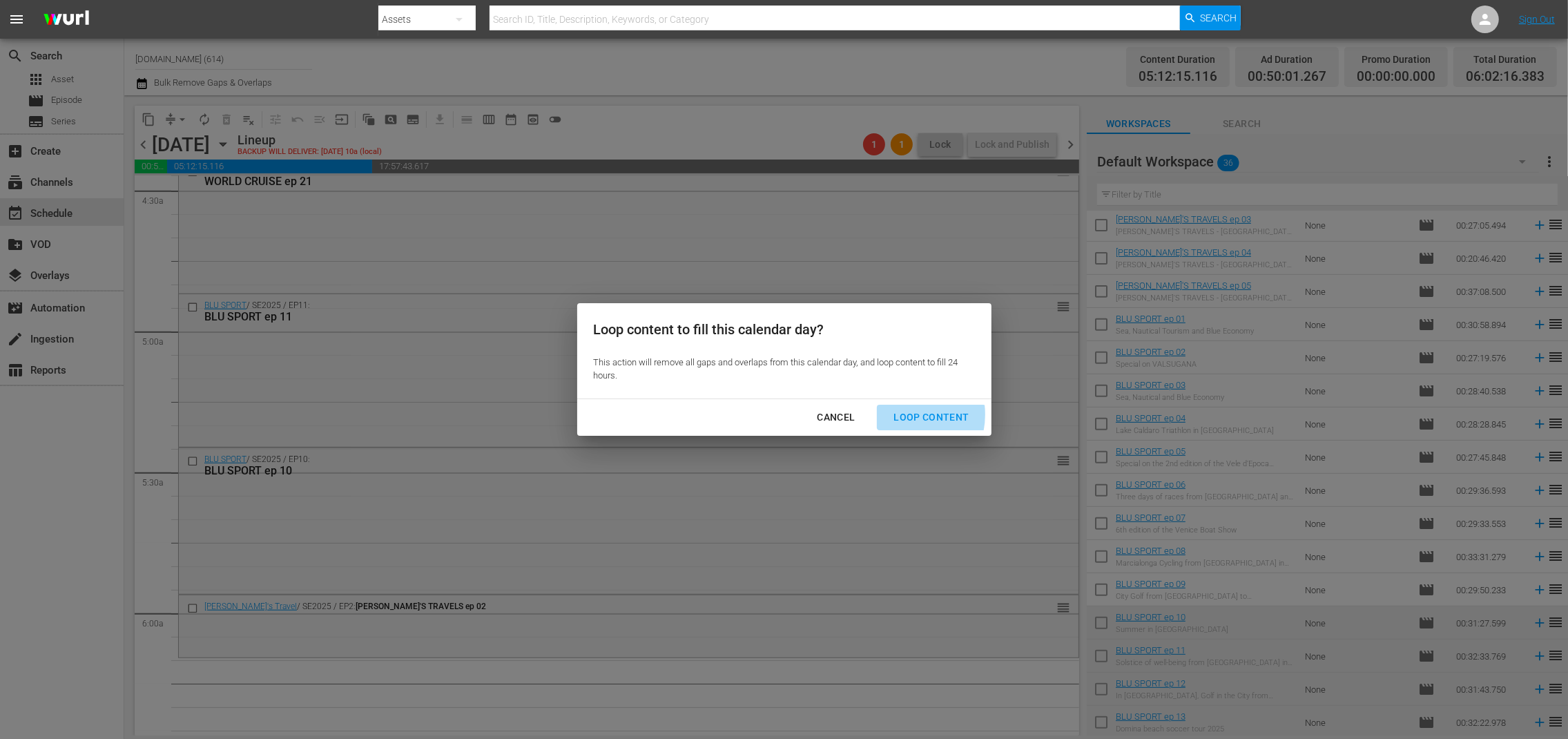
click at [900, 414] on div "Loop Content" at bounding box center [931, 417] width 97 height 17
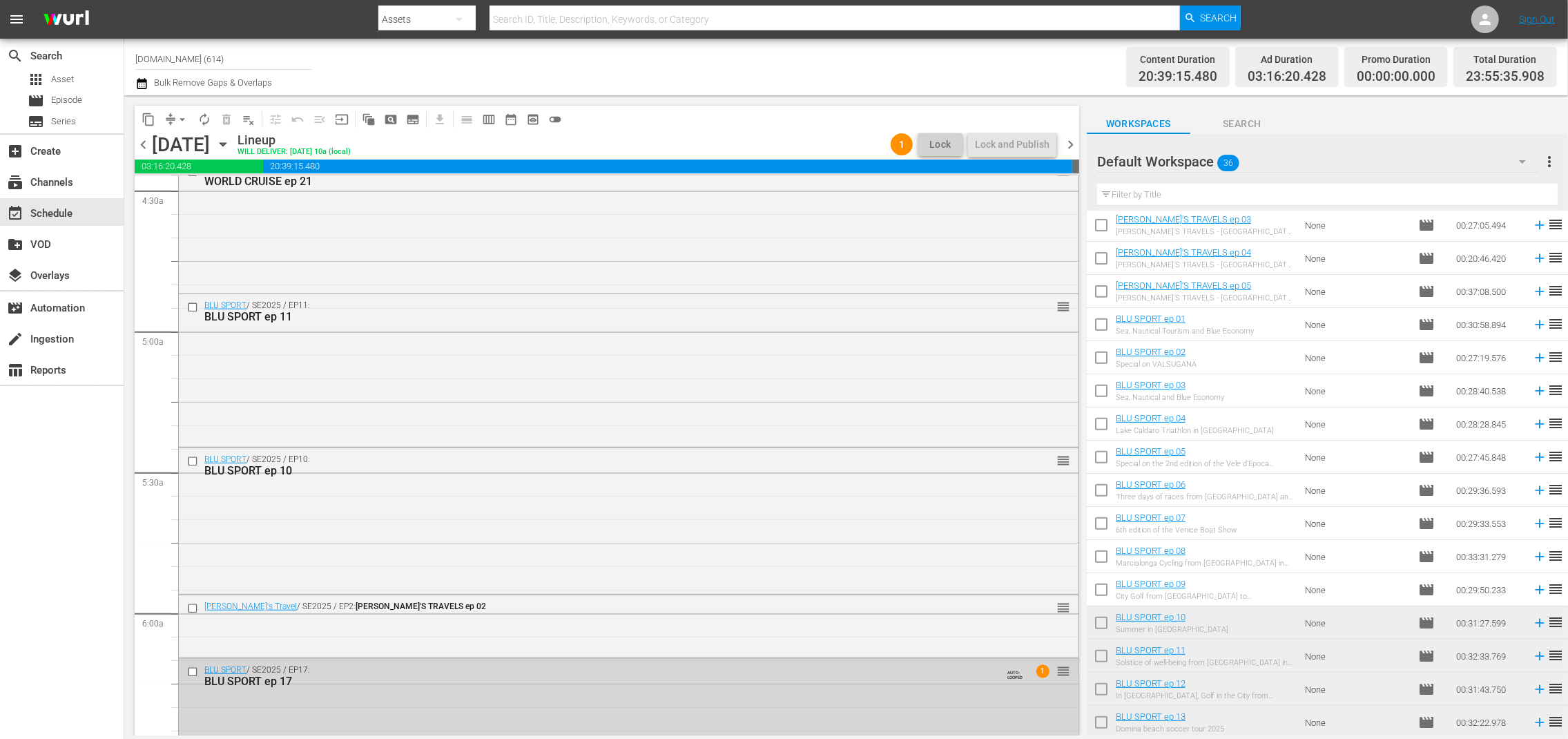
click at [1073, 146] on span "chevron_right" at bounding box center [1070, 144] width 17 height 17
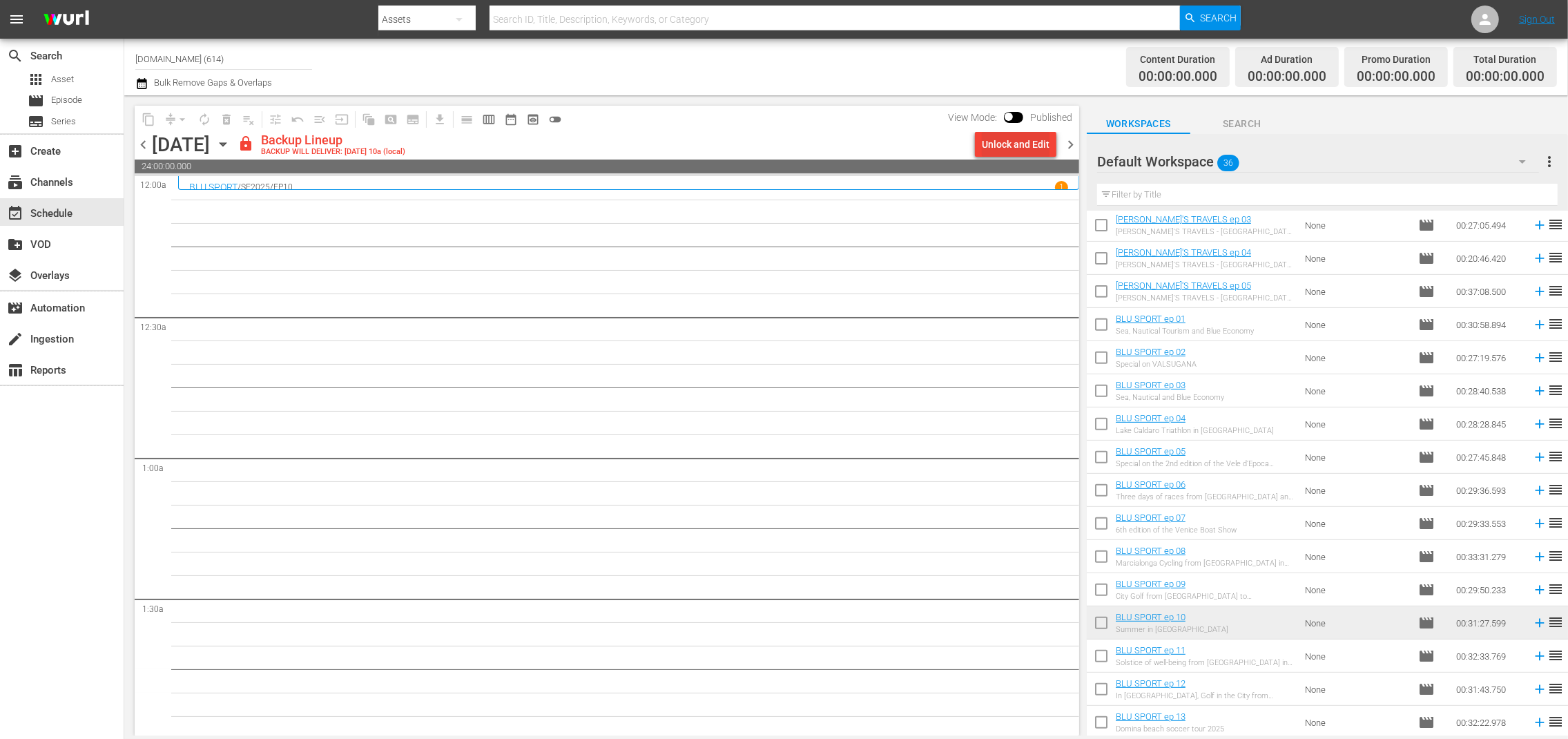
click at [1020, 148] on div "Unlock and Edit" at bounding box center [1016, 144] width 68 height 25
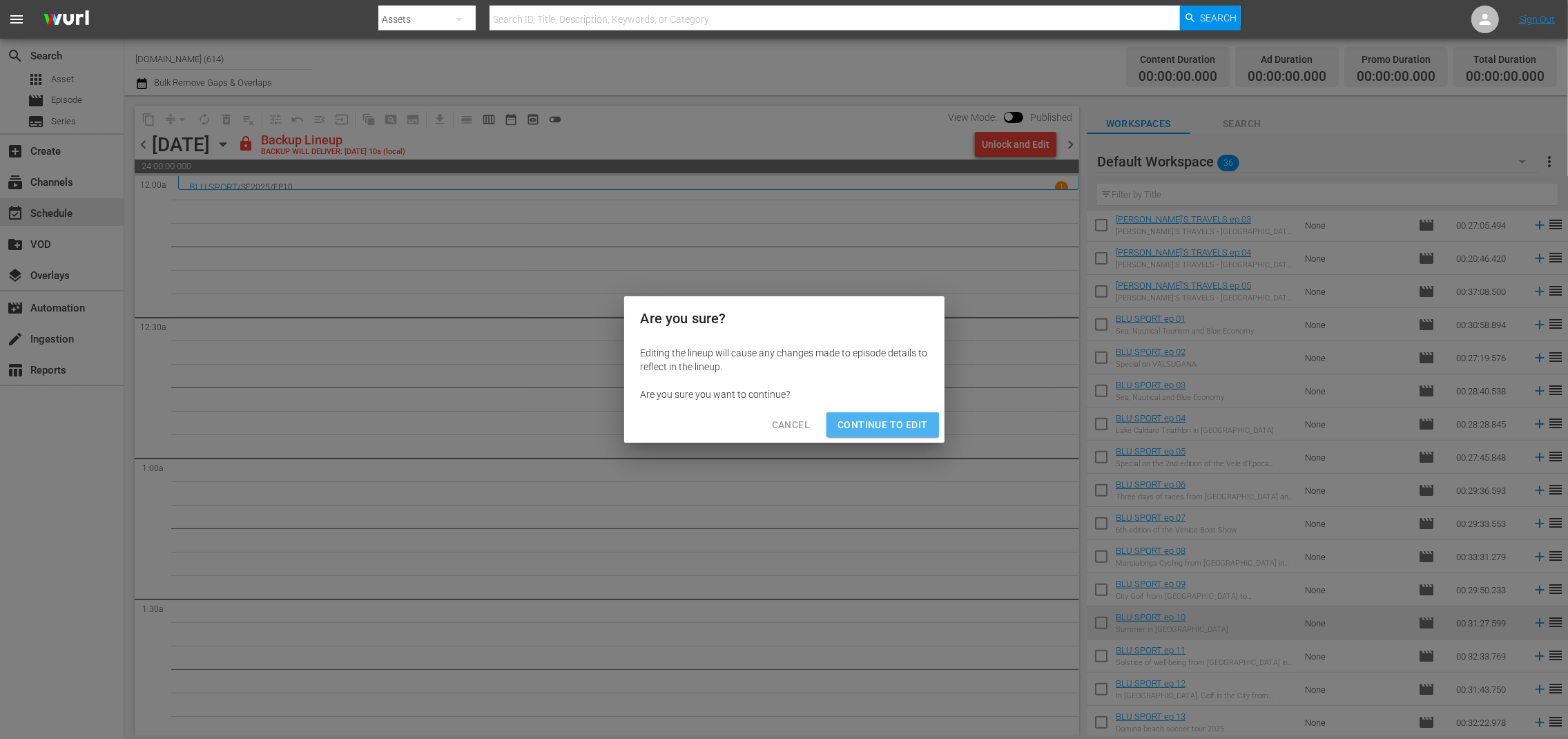
click at [905, 427] on span "Continue to Edit" at bounding box center [881, 425] width 89 height 17
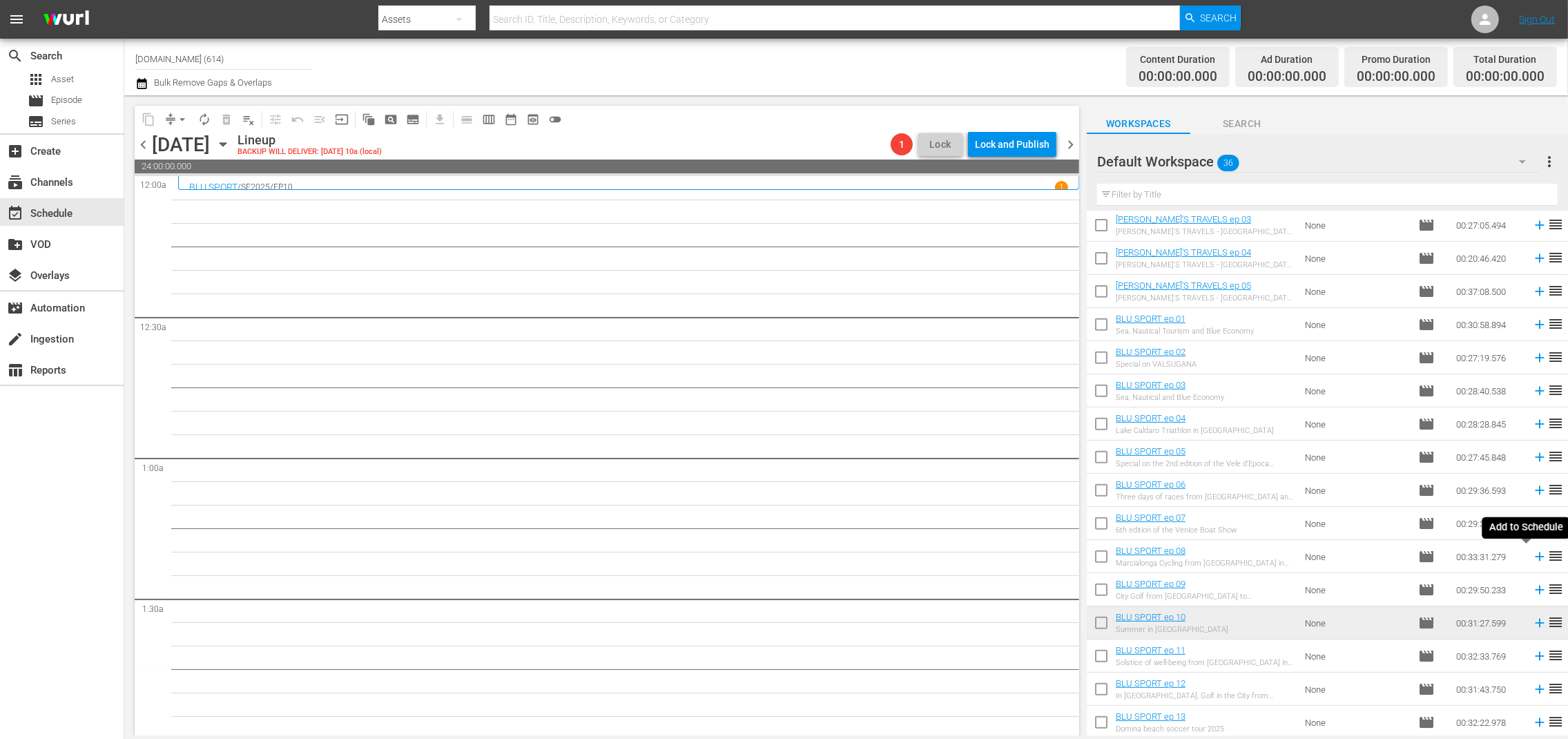
click at [1535, 553] on icon at bounding box center [1539, 557] width 9 height 9
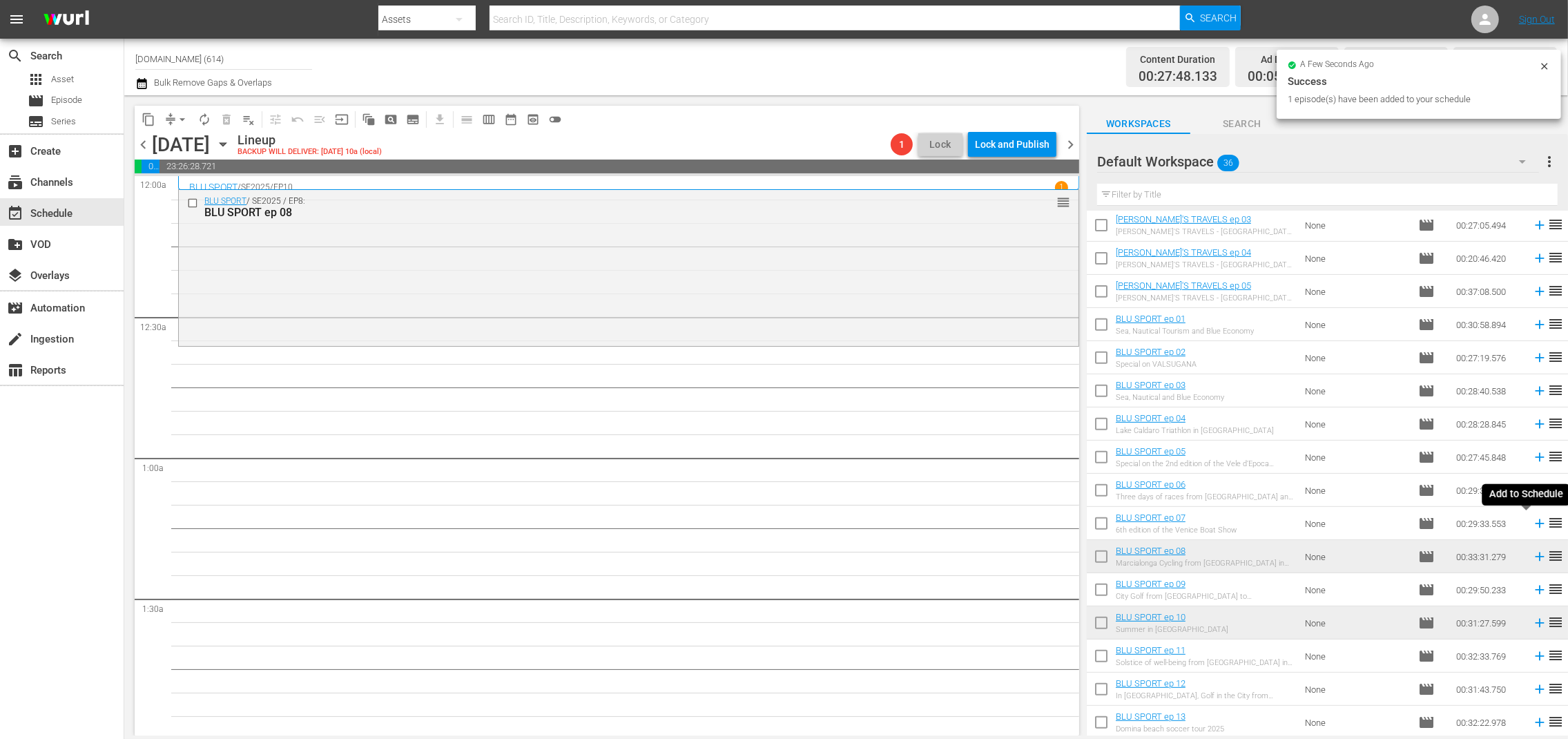
click at [1533, 522] on icon at bounding box center [1540, 523] width 15 height 15
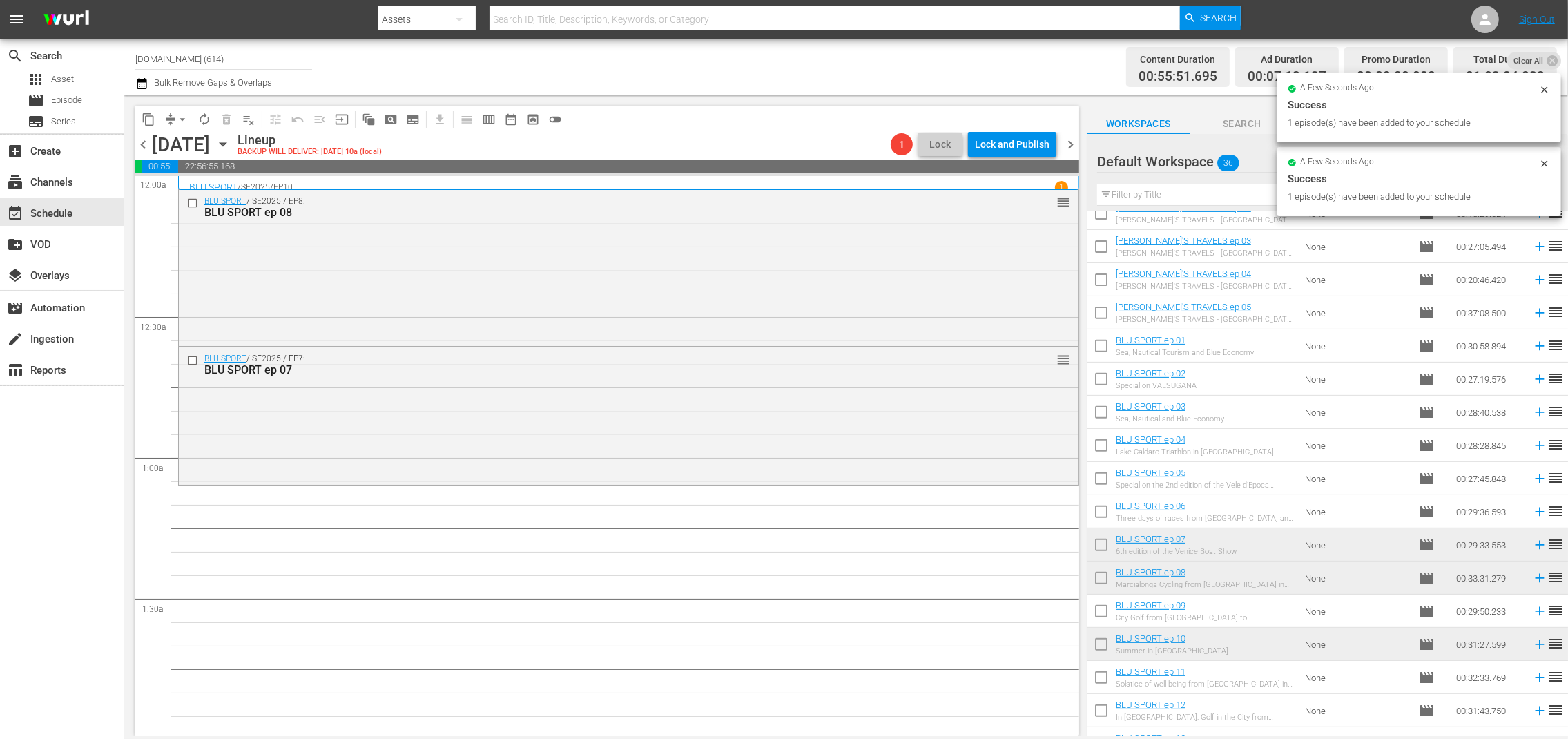
scroll to position [675, 0]
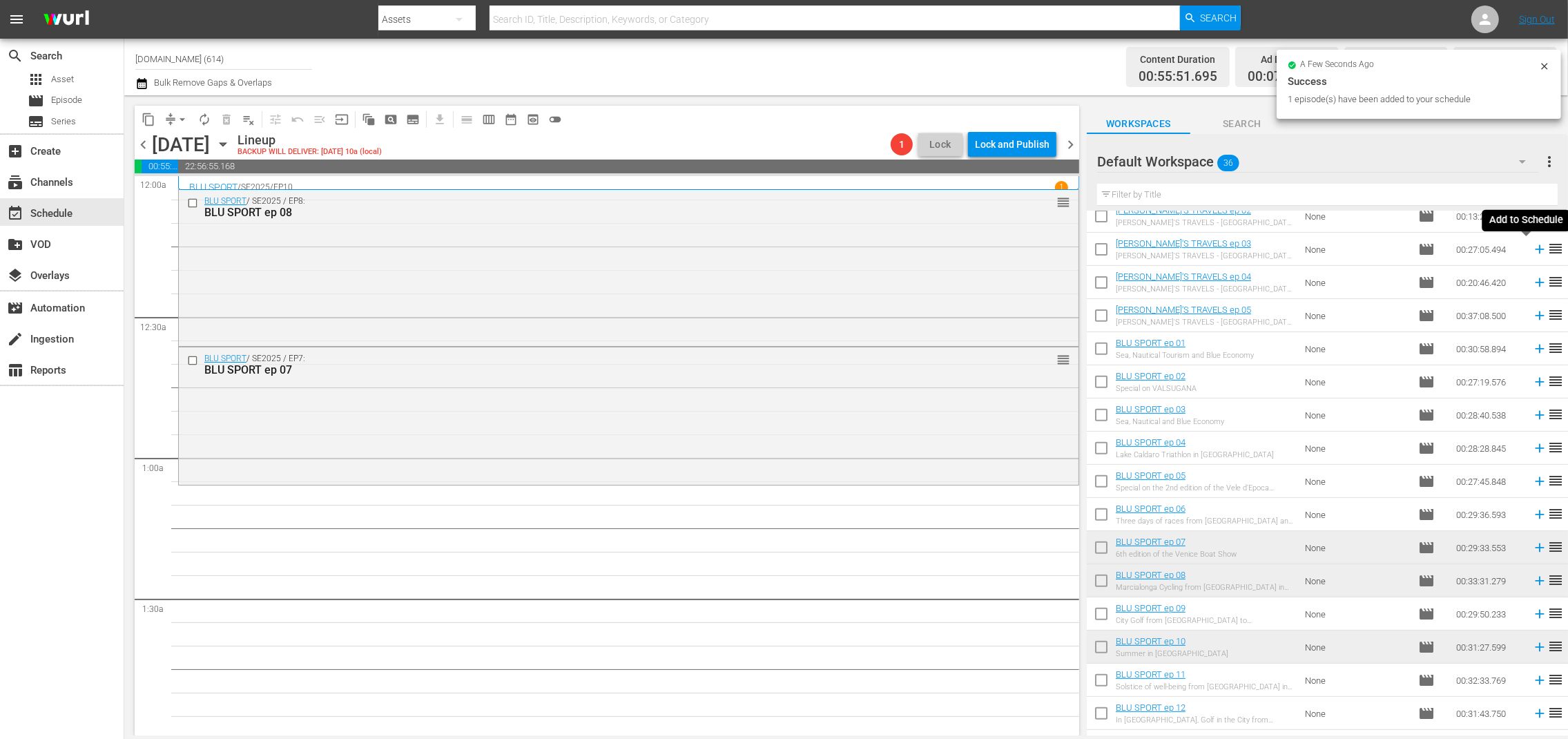
click at [1533, 251] on icon at bounding box center [1540, 249] width 15 height 15
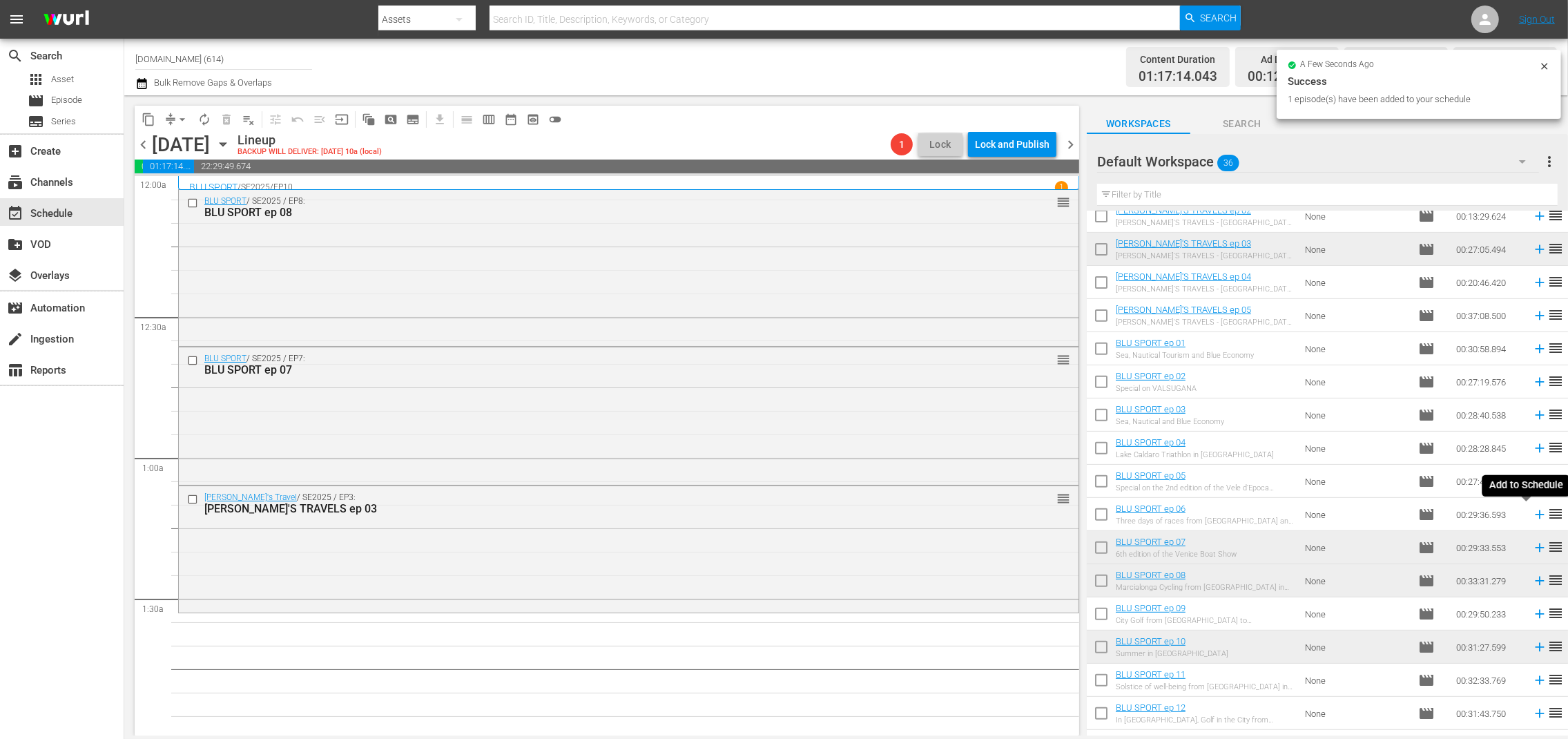
click at [1533, 519] on icon at bounding box center [1540, 514] width 15 height 15
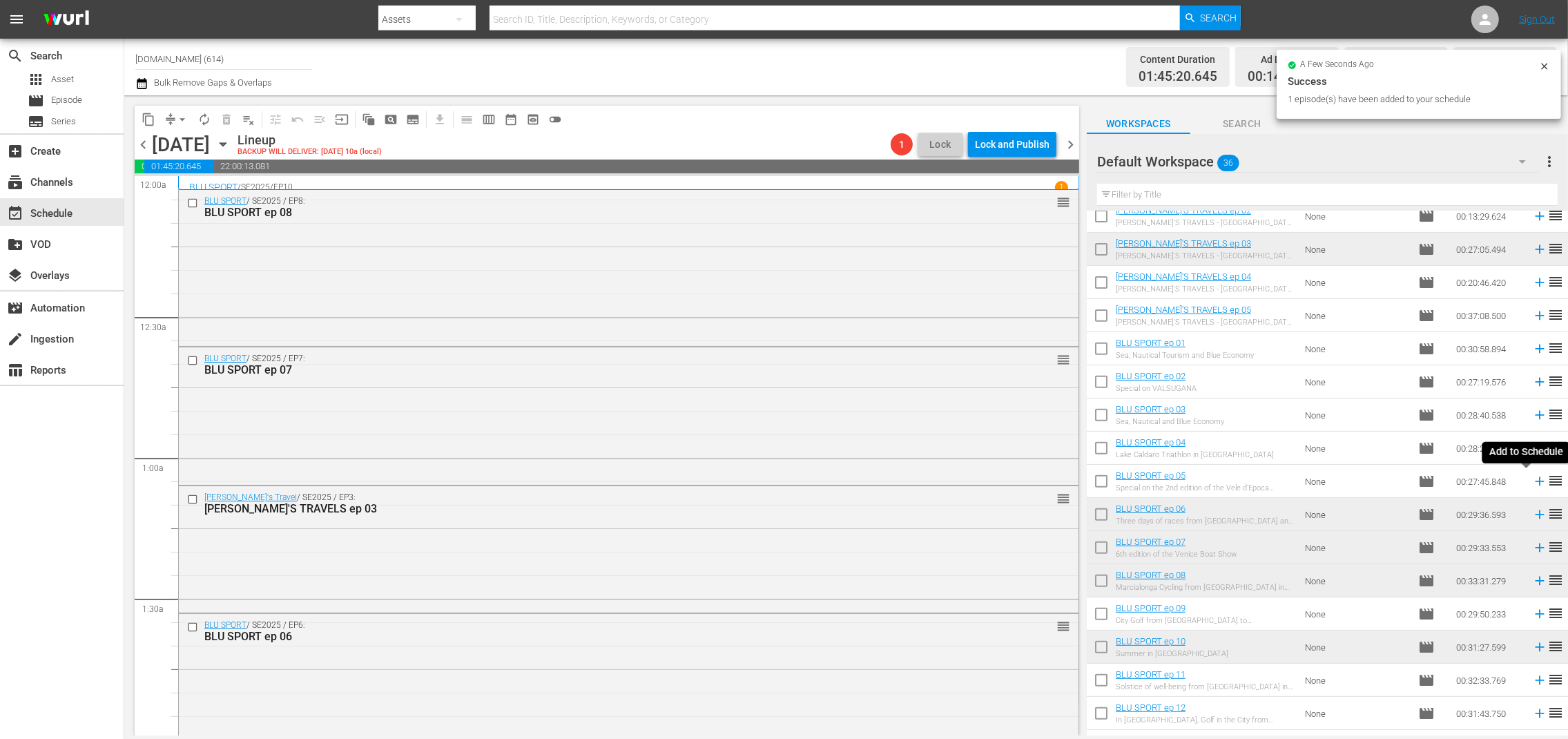
click at [1533, 479] on icon at bounding box center [1540, 481] width 15 height 15
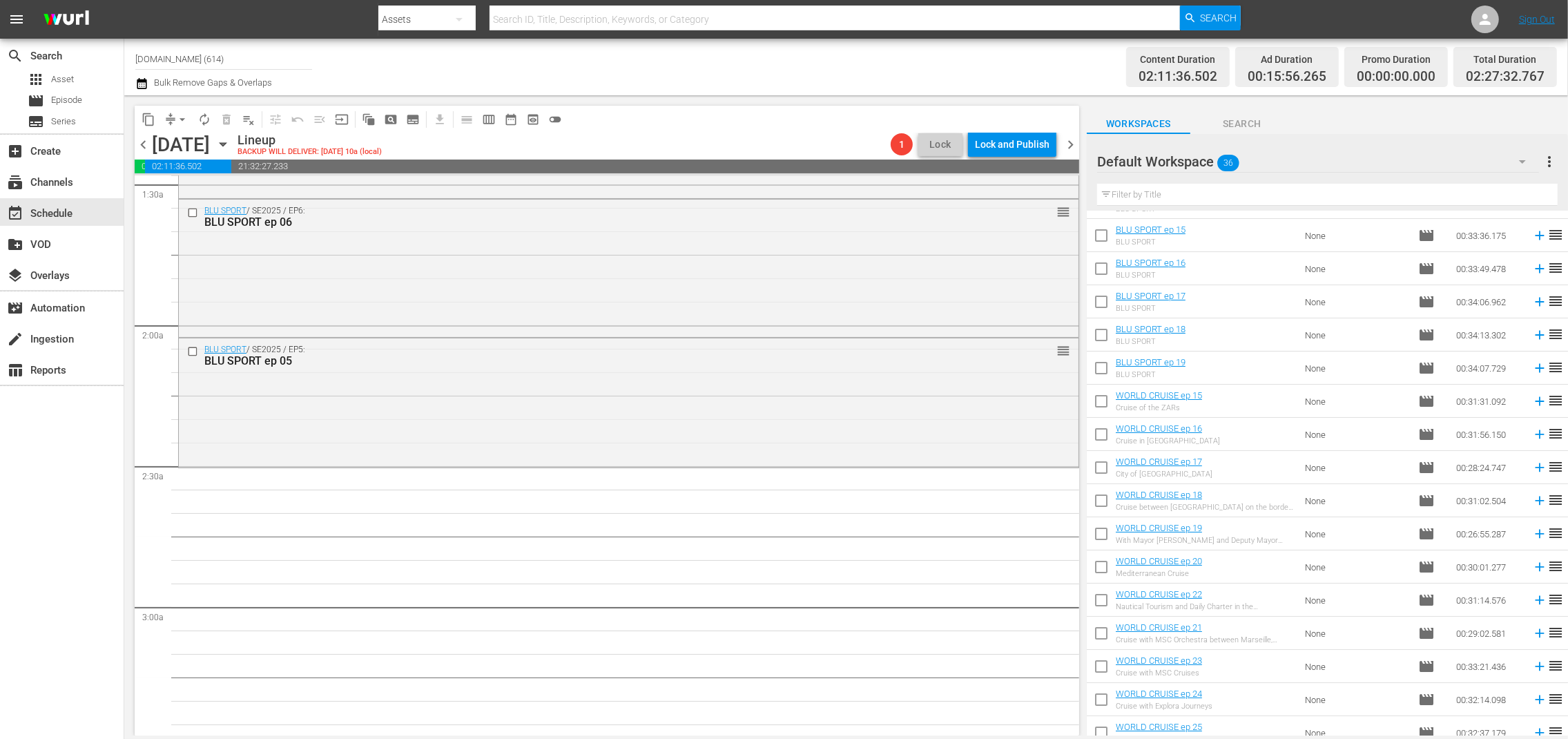
scroll to position [0, 0]
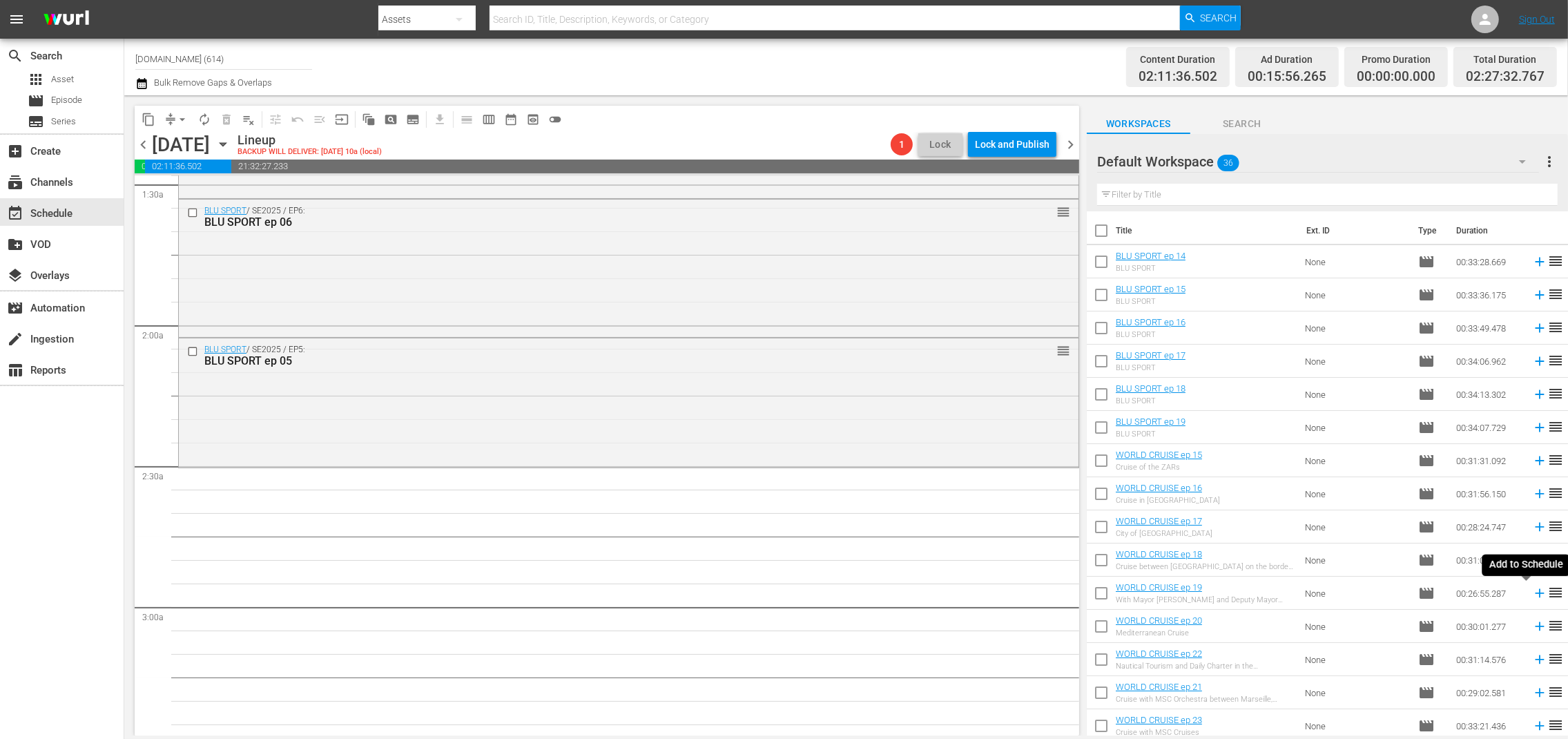
click at [1535, 592] on icon at bounding box center [1539, 593] width 9 height 9
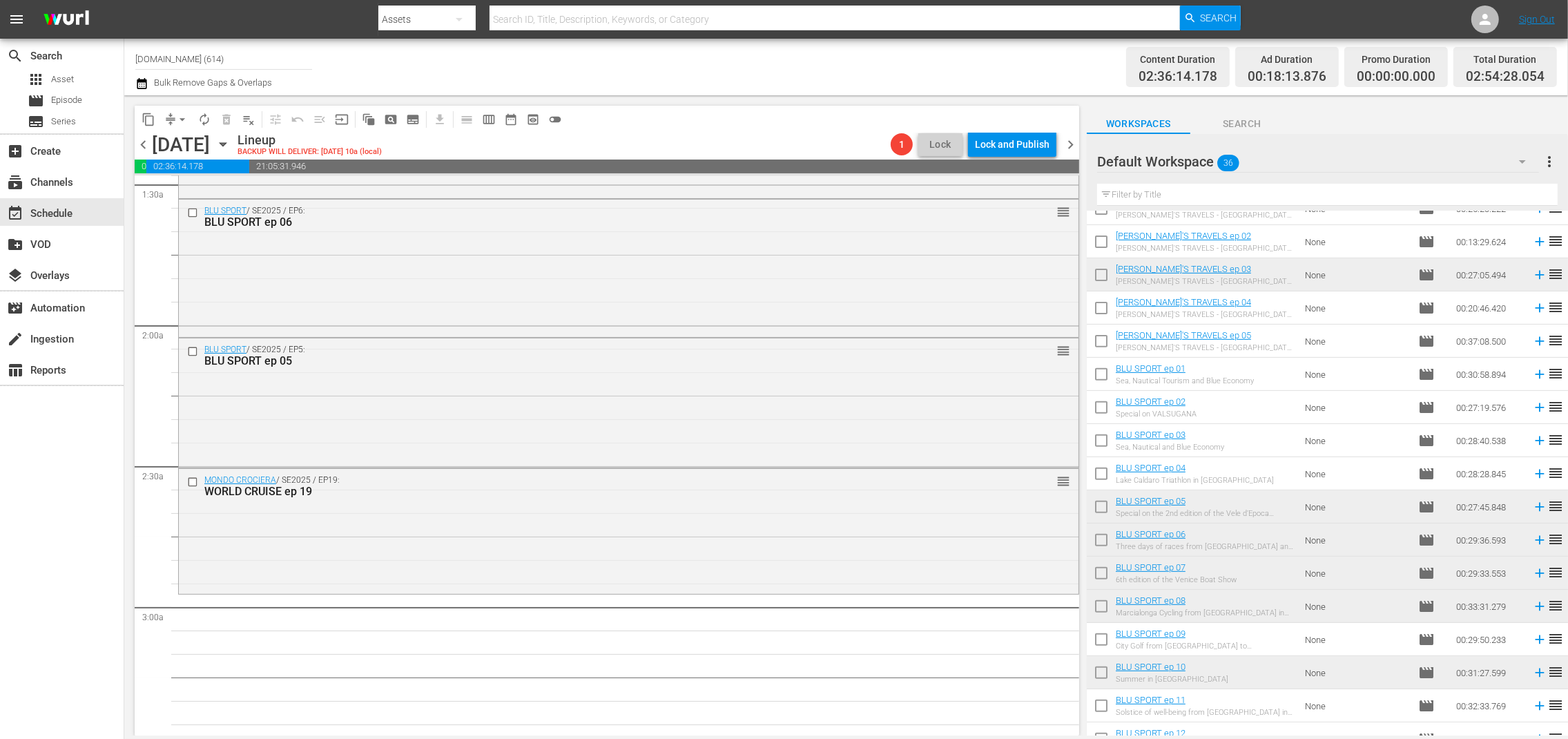
scroll to position [700, 0]
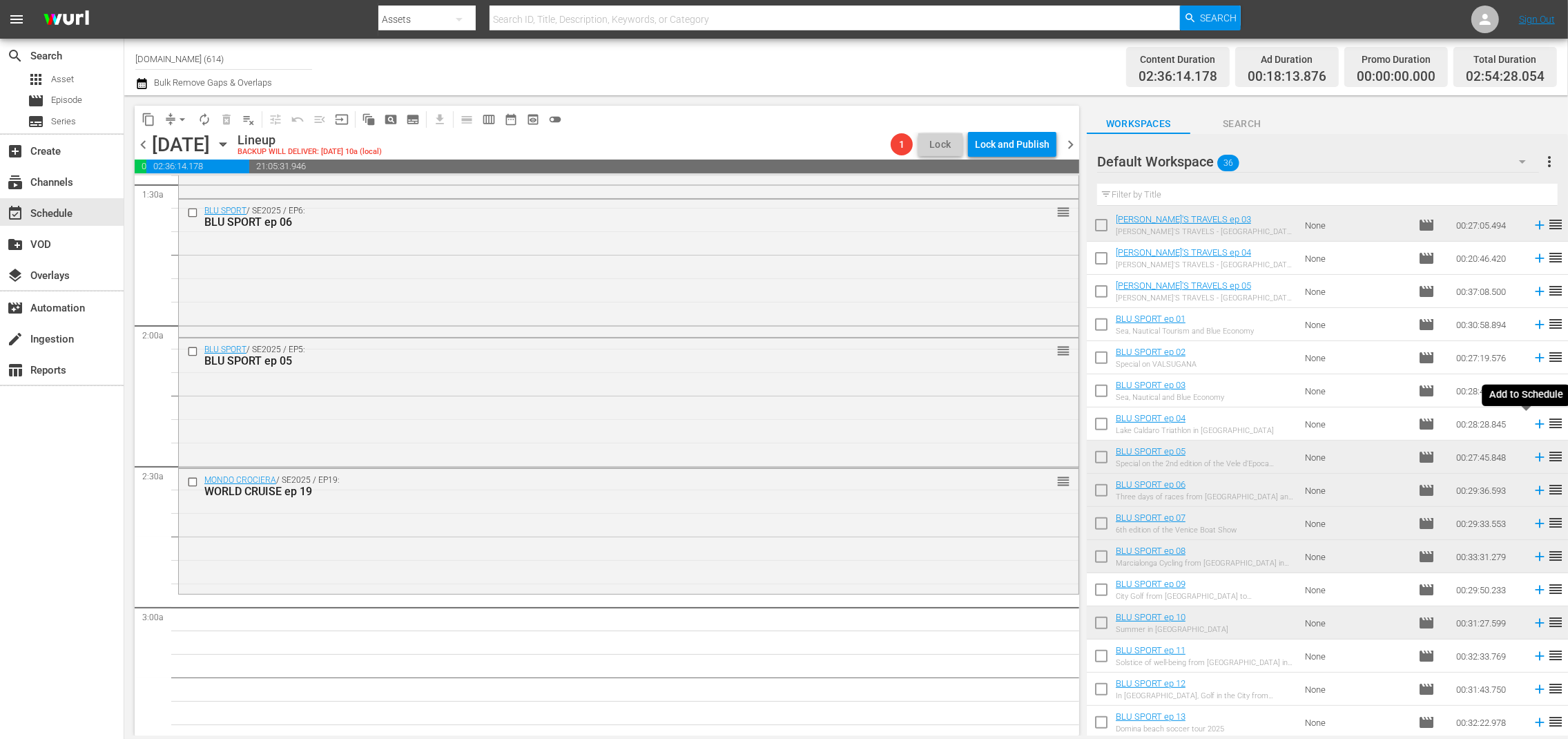
click at [1533, 421] on icon at bounding box center [1540, 424] width 15 height 15
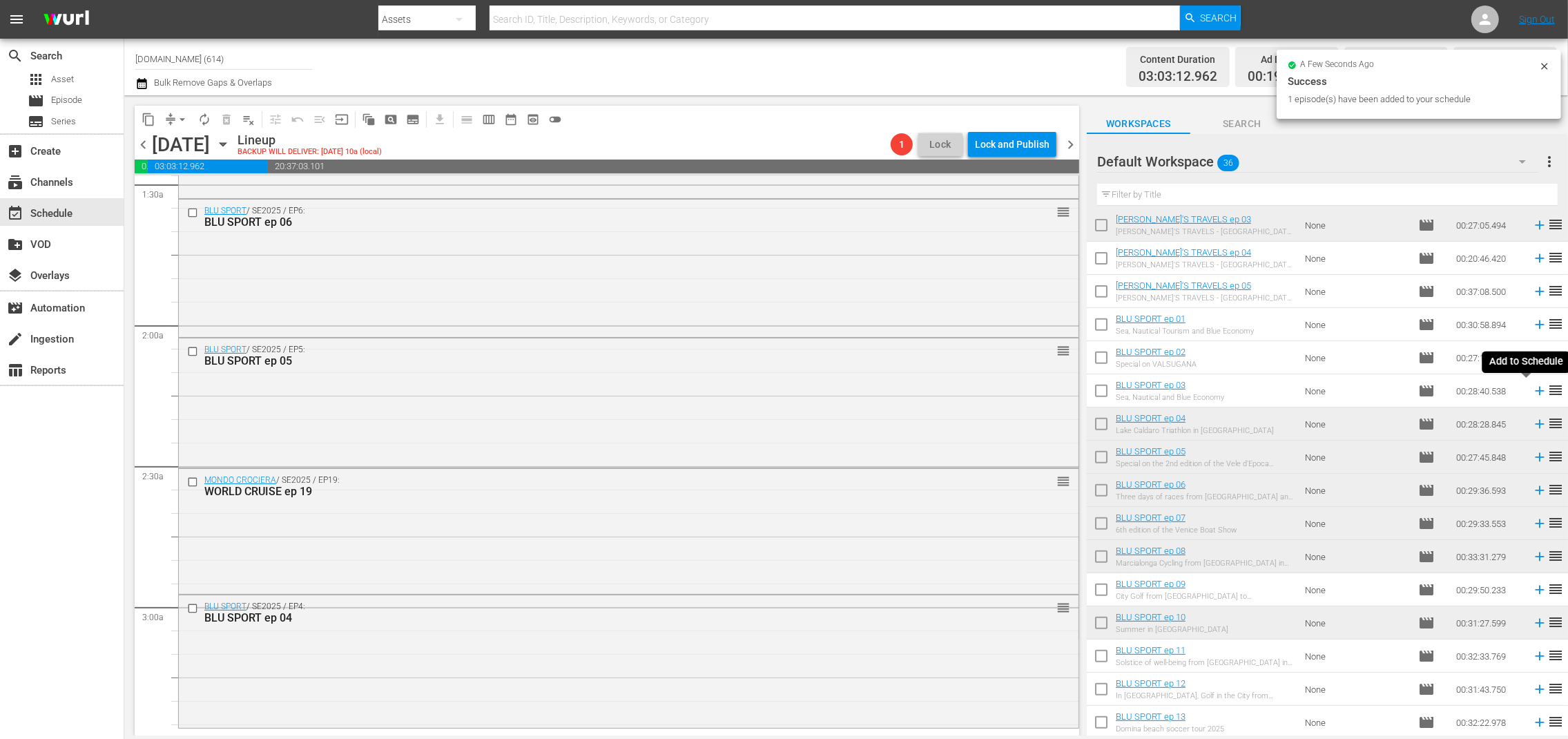
click at [1533, 391] on icon at bounding box center [1540, 391] width 15 height 15
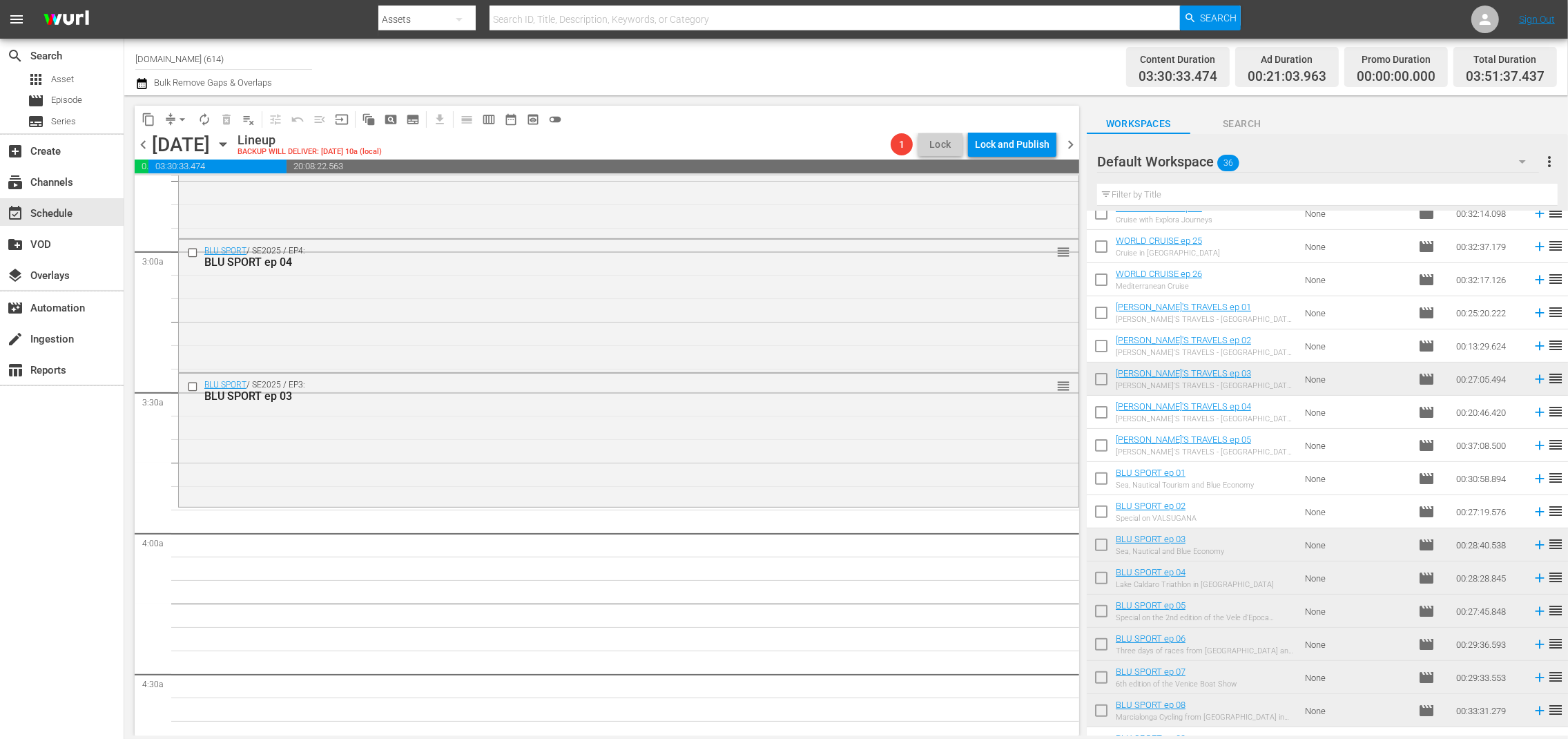
scroll to position [525, 0]
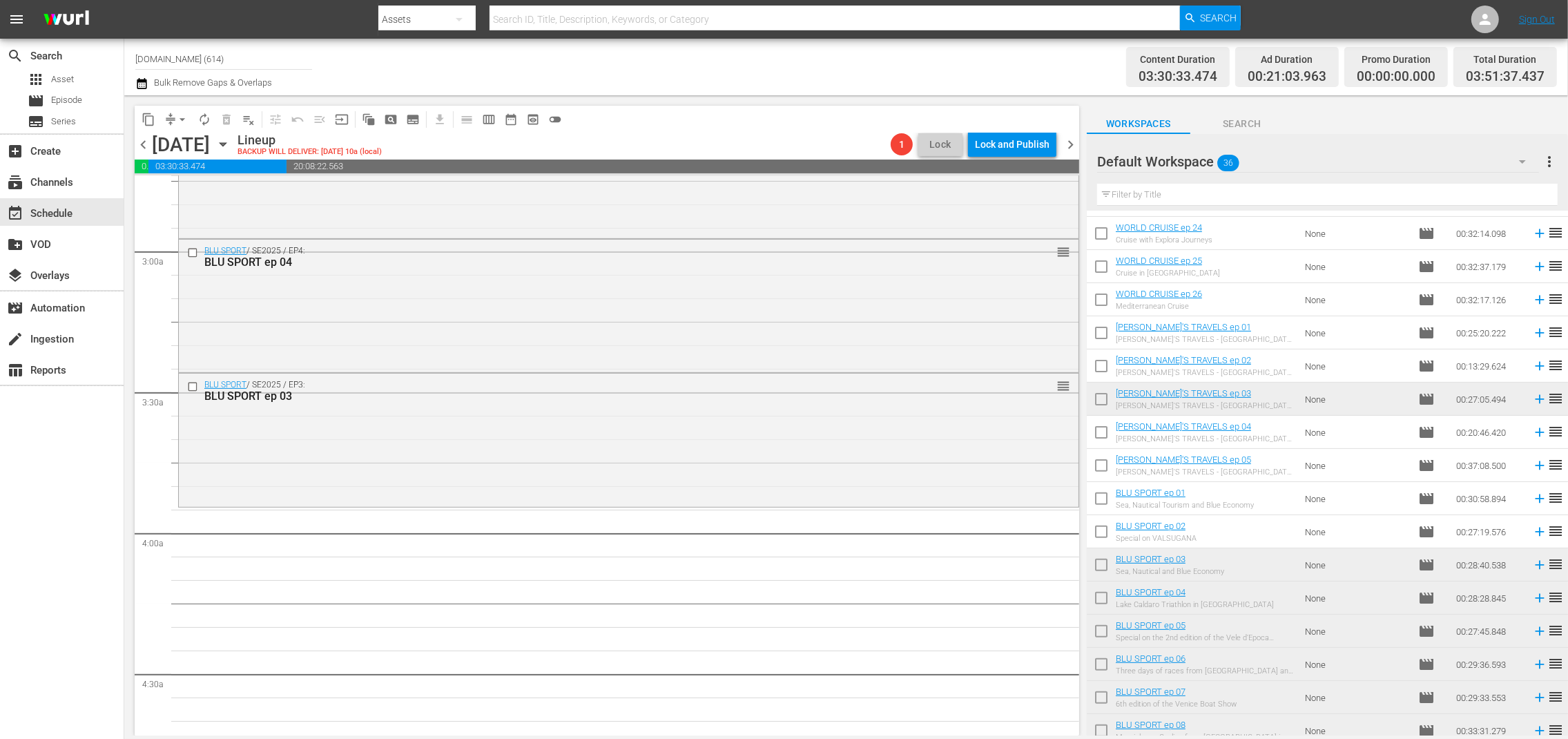
click at [1533, 430] on icon at bounding box center [1540, 432] width 15 height 15
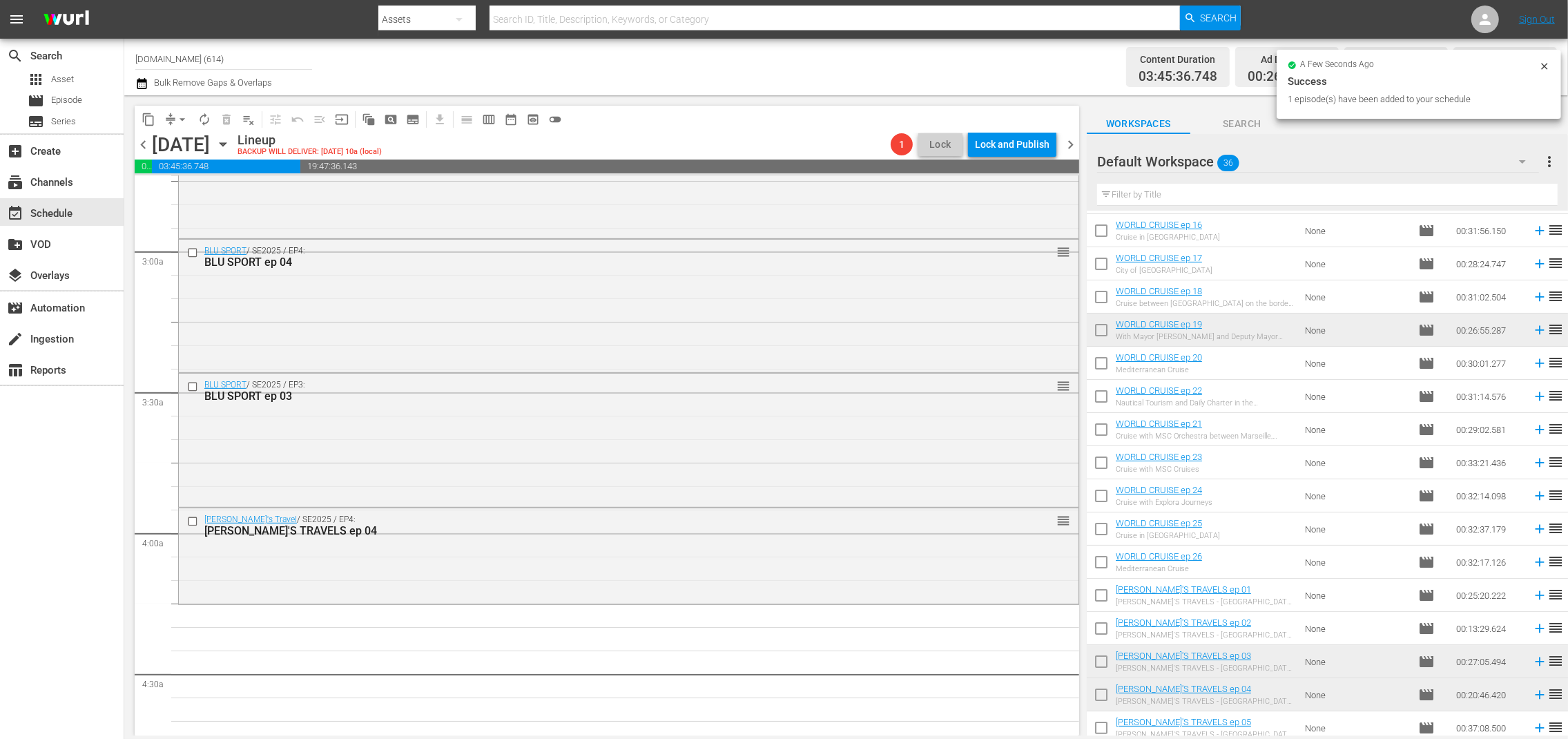
scroll to position [0, 0]
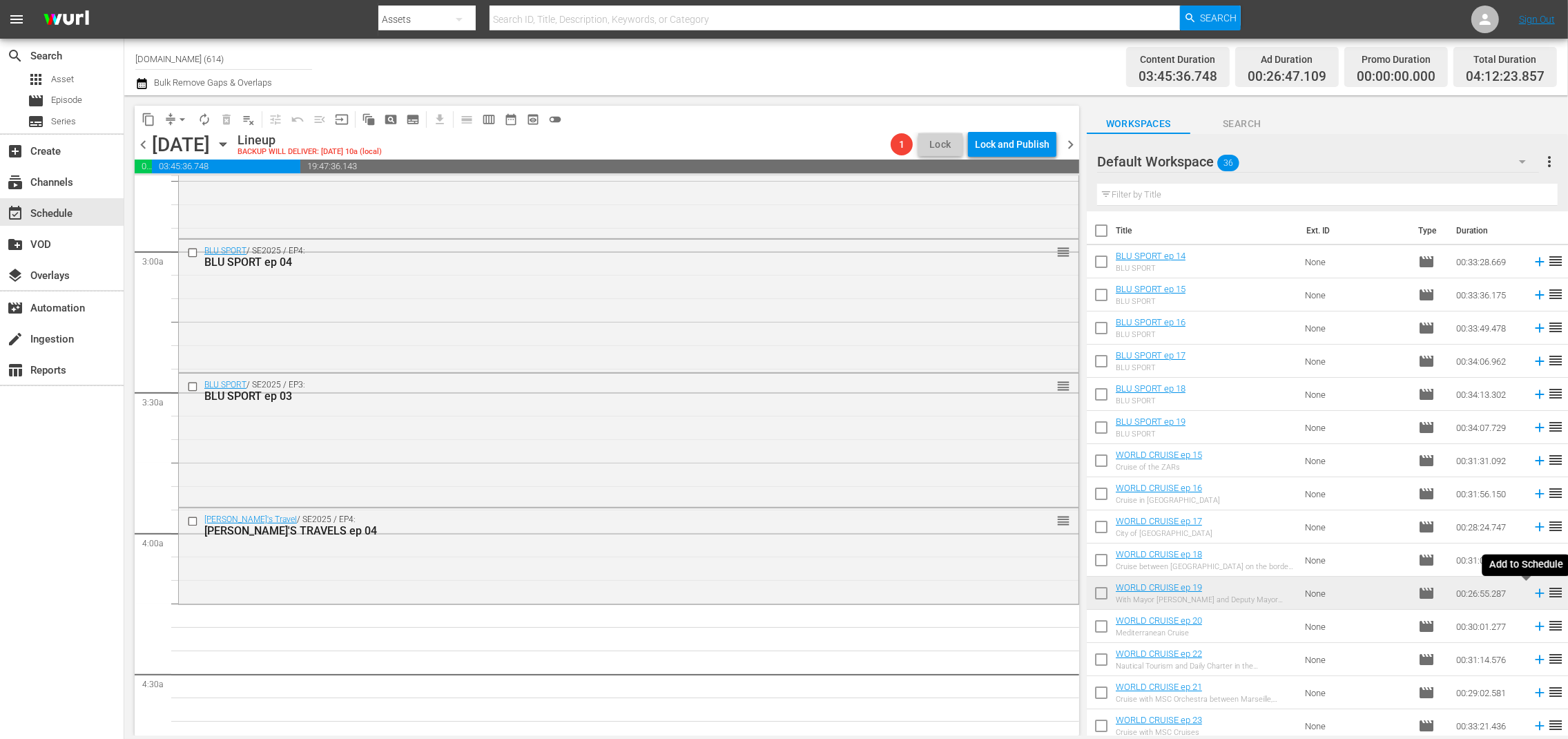
click at [1533, 596] on icon at bounding box center [1540, 593] width 15 height 15
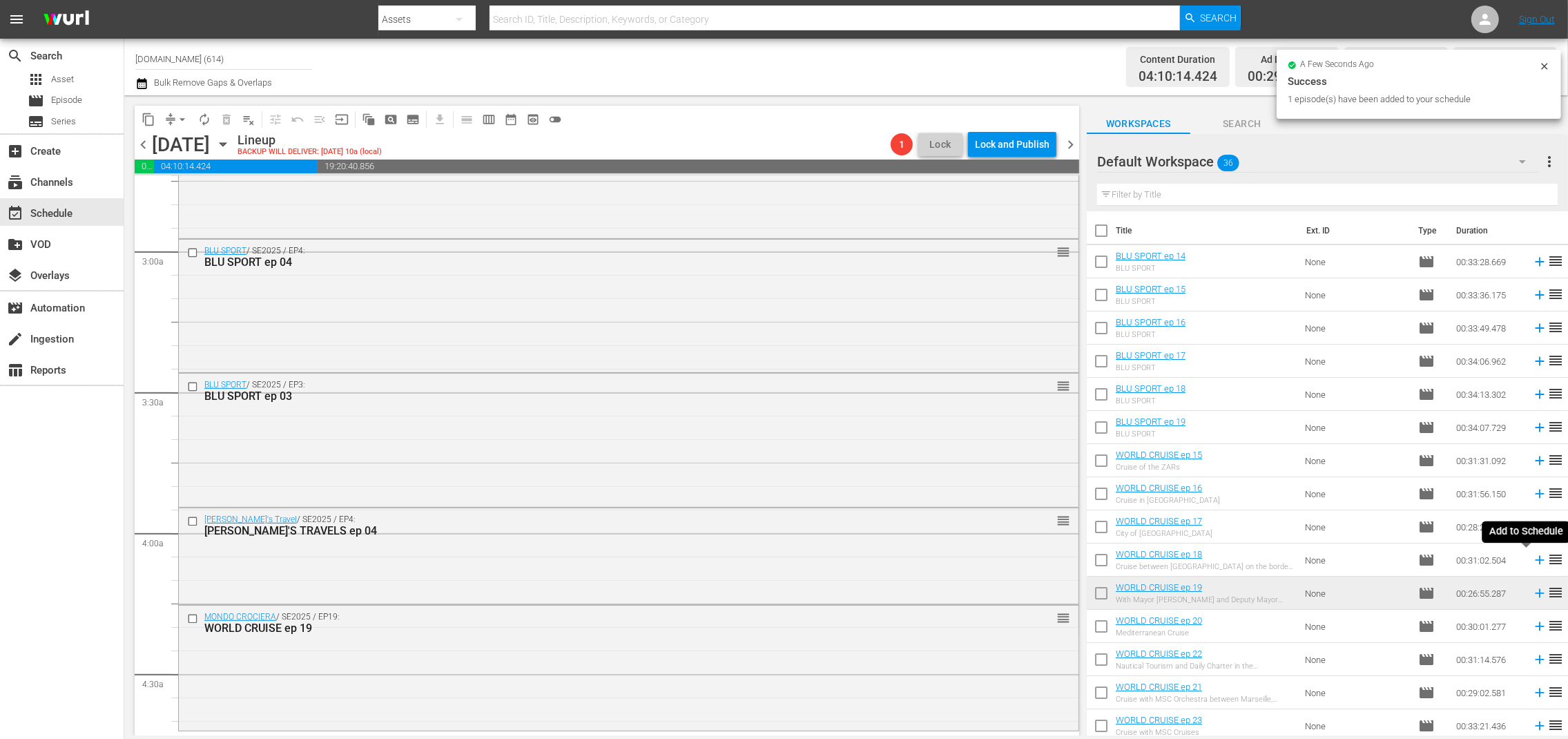
click at [1535, 560] on icon at bounding box center [1539, 560] width 9 height 9
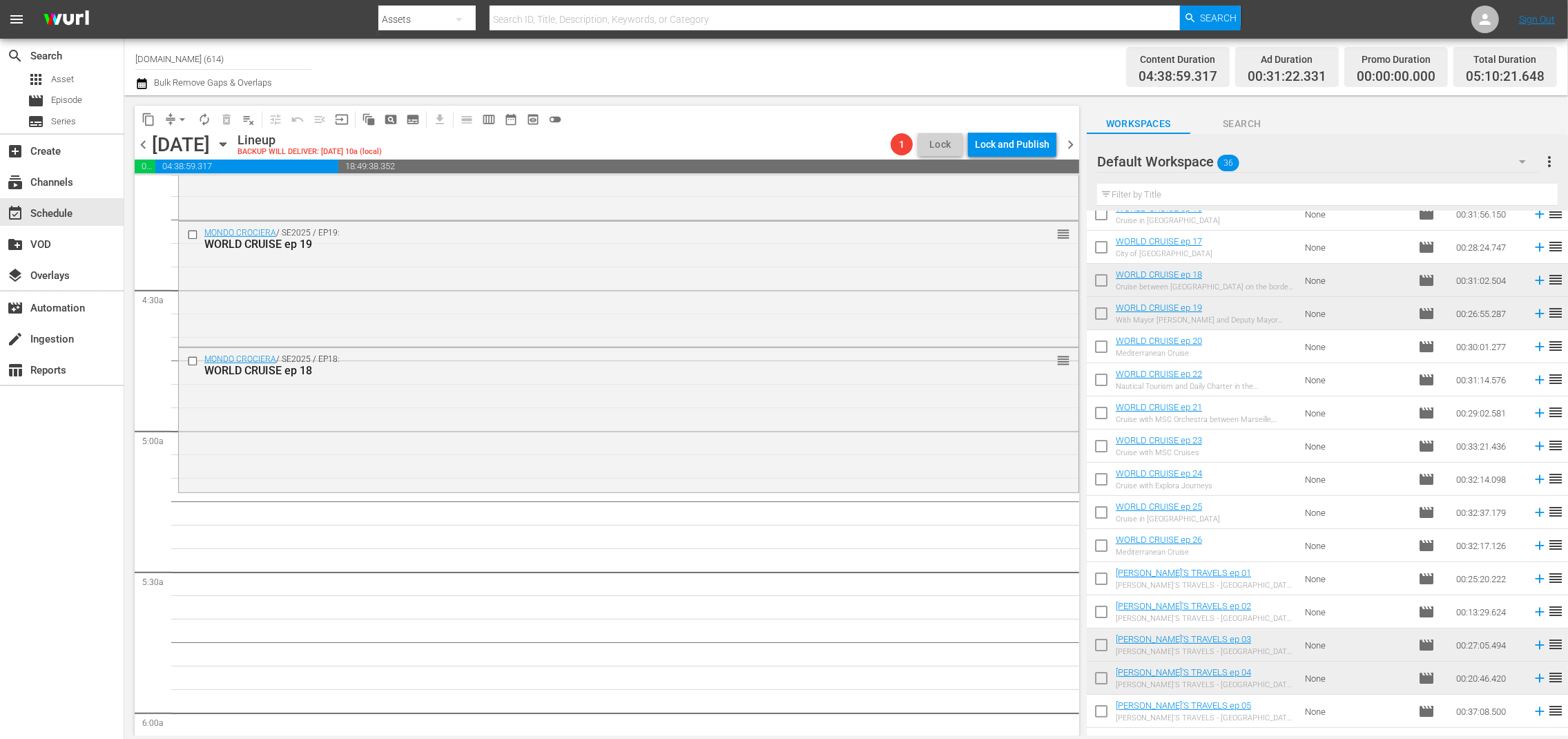
scroll to position [449, 0]
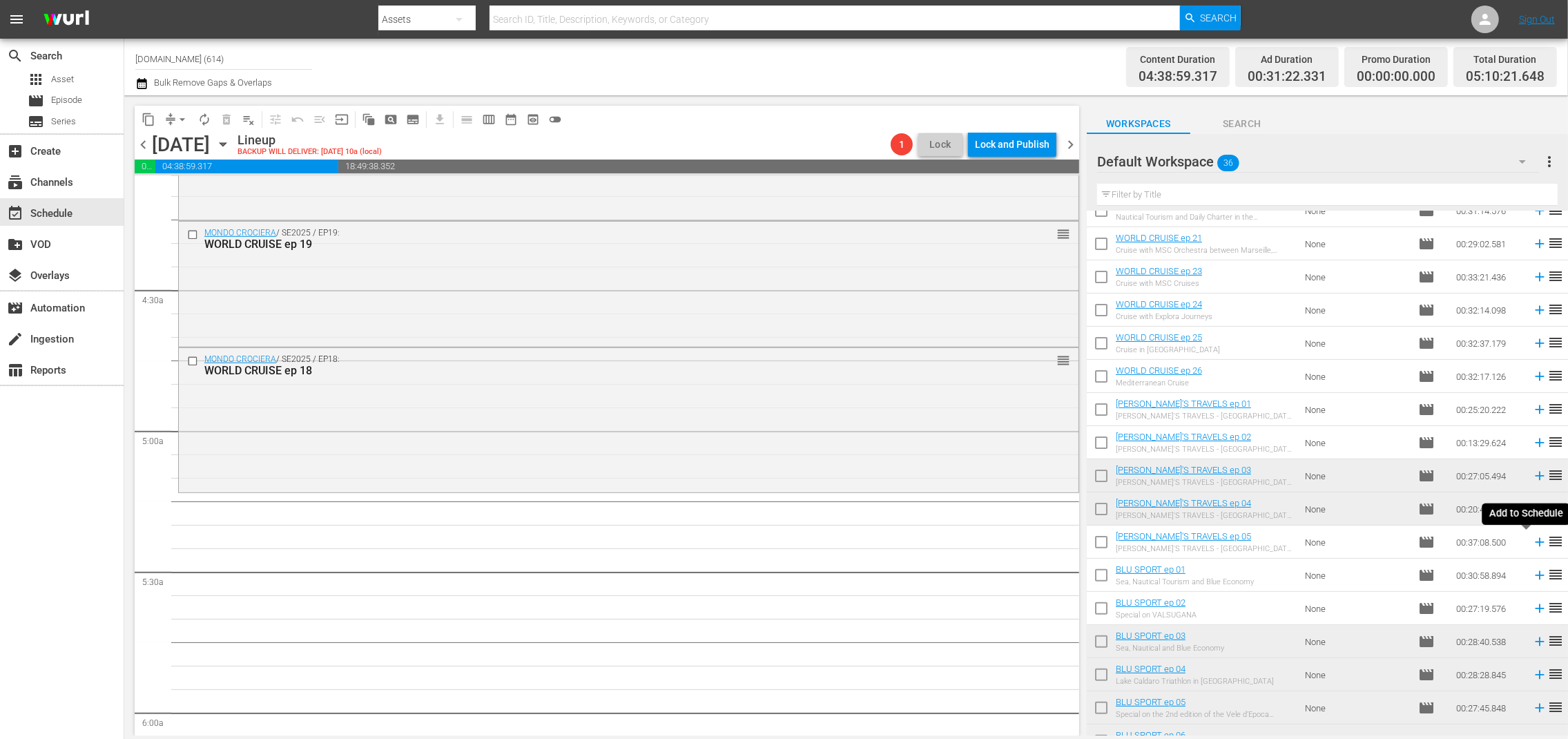
click at [1535, 545] on icon at bounding box center [1539, 542] width 9 height 9
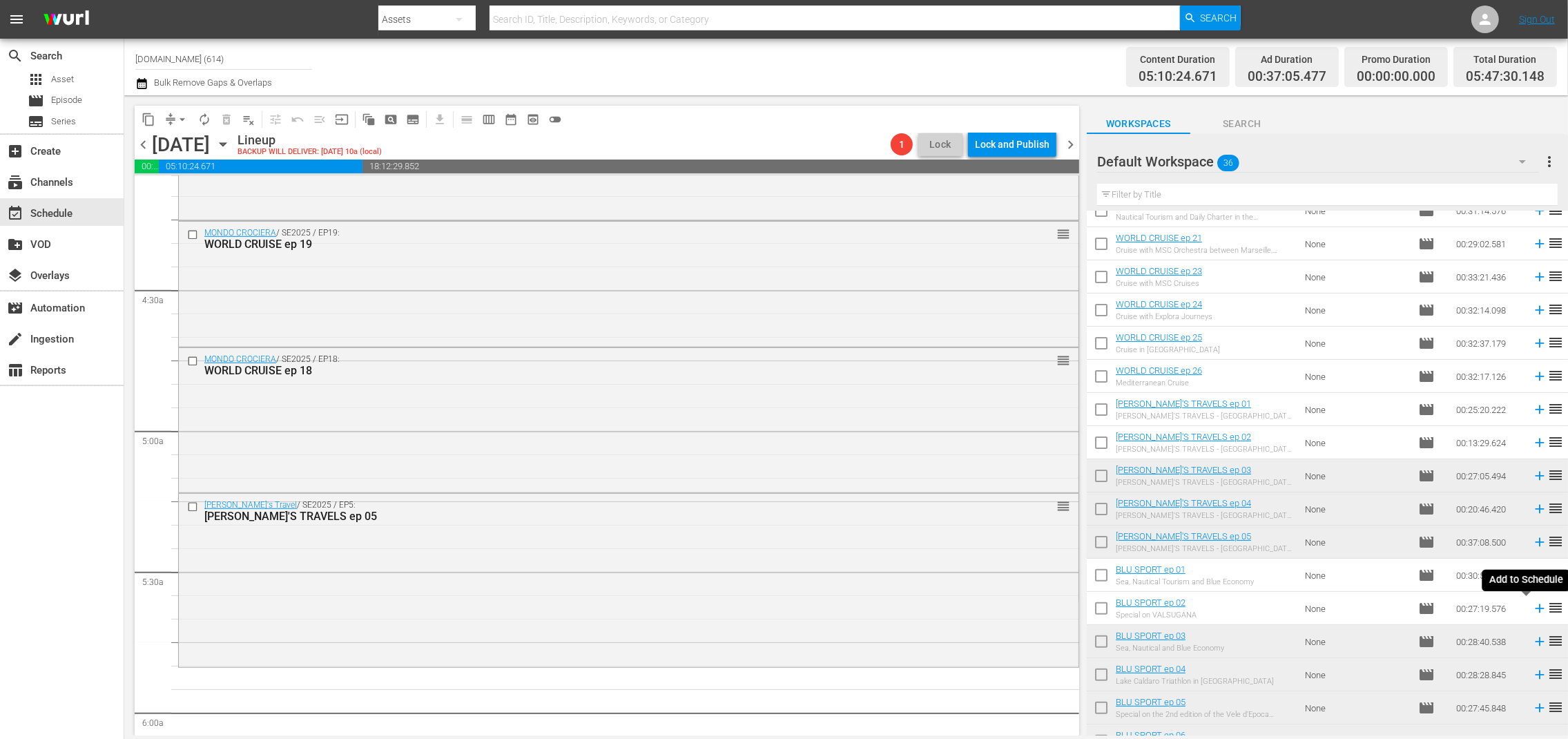
click at [1533, 611] on icon at bounding box center [1540, 608] width 15 height 15
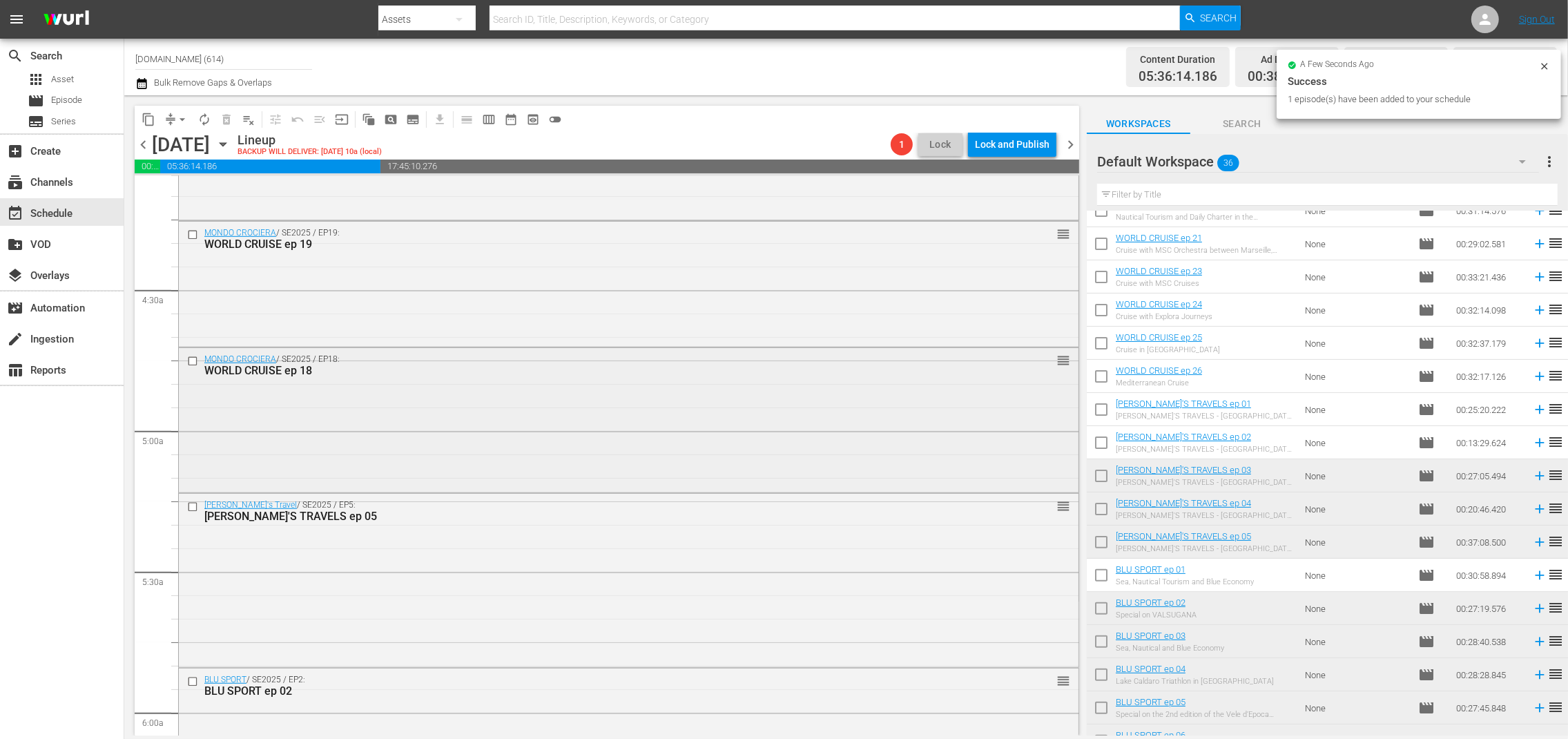
scroll to position [1573, 0]
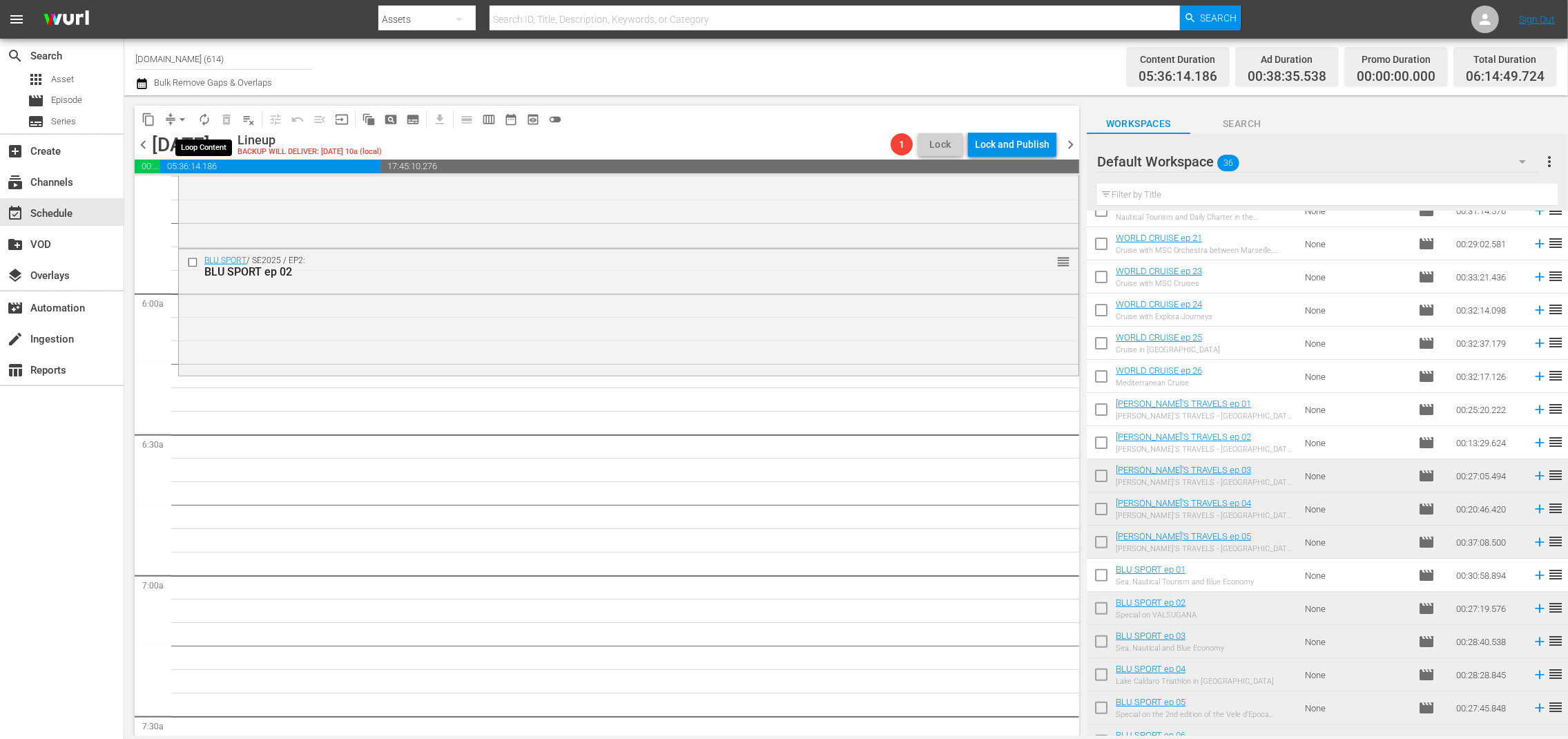
click at [201, 119] on span "autorenew_outlined" at bounding box center [204, 119] width 14 height 14
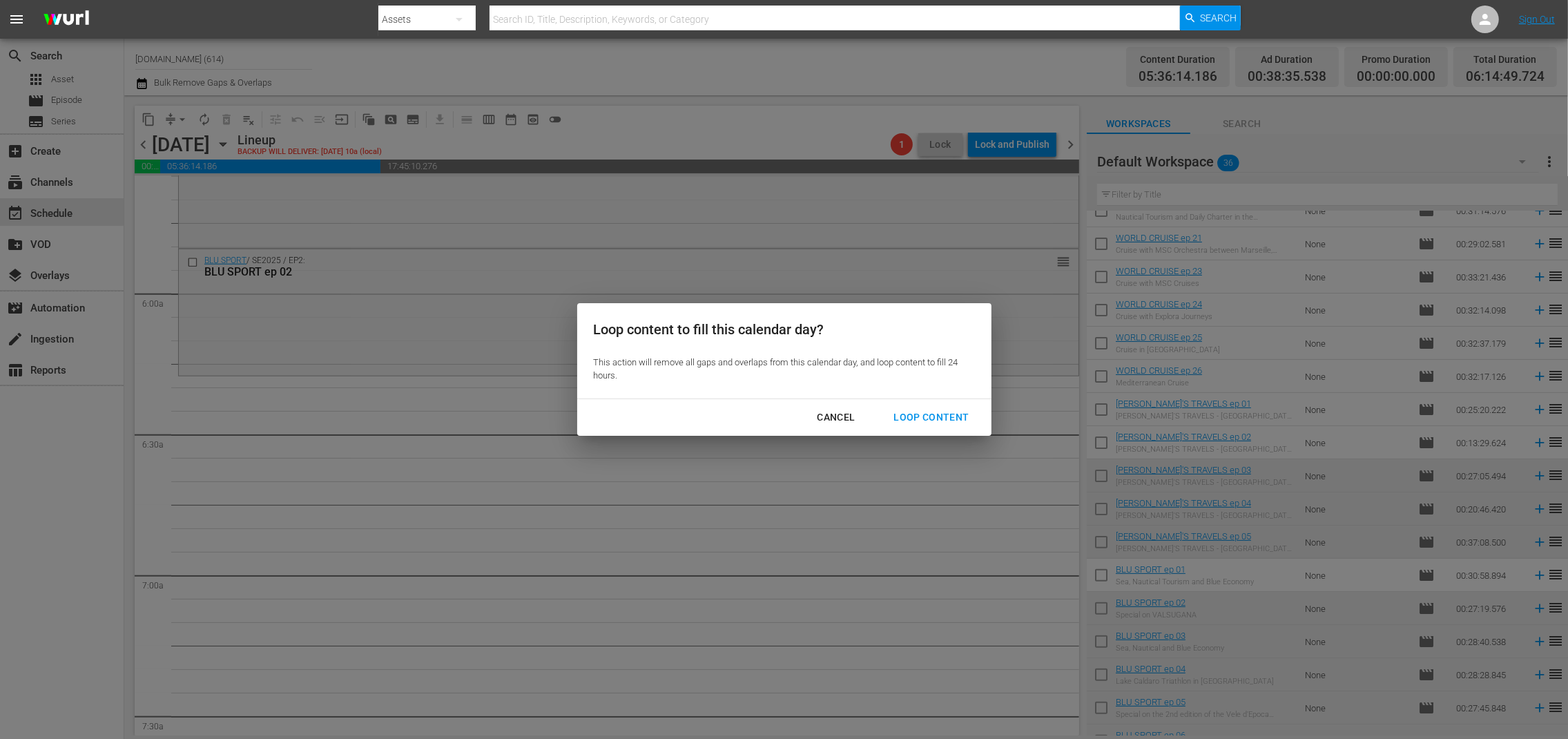
click at [922, 422] on div "Loop Content" at bounding box center [931, 417] width 97 height 17
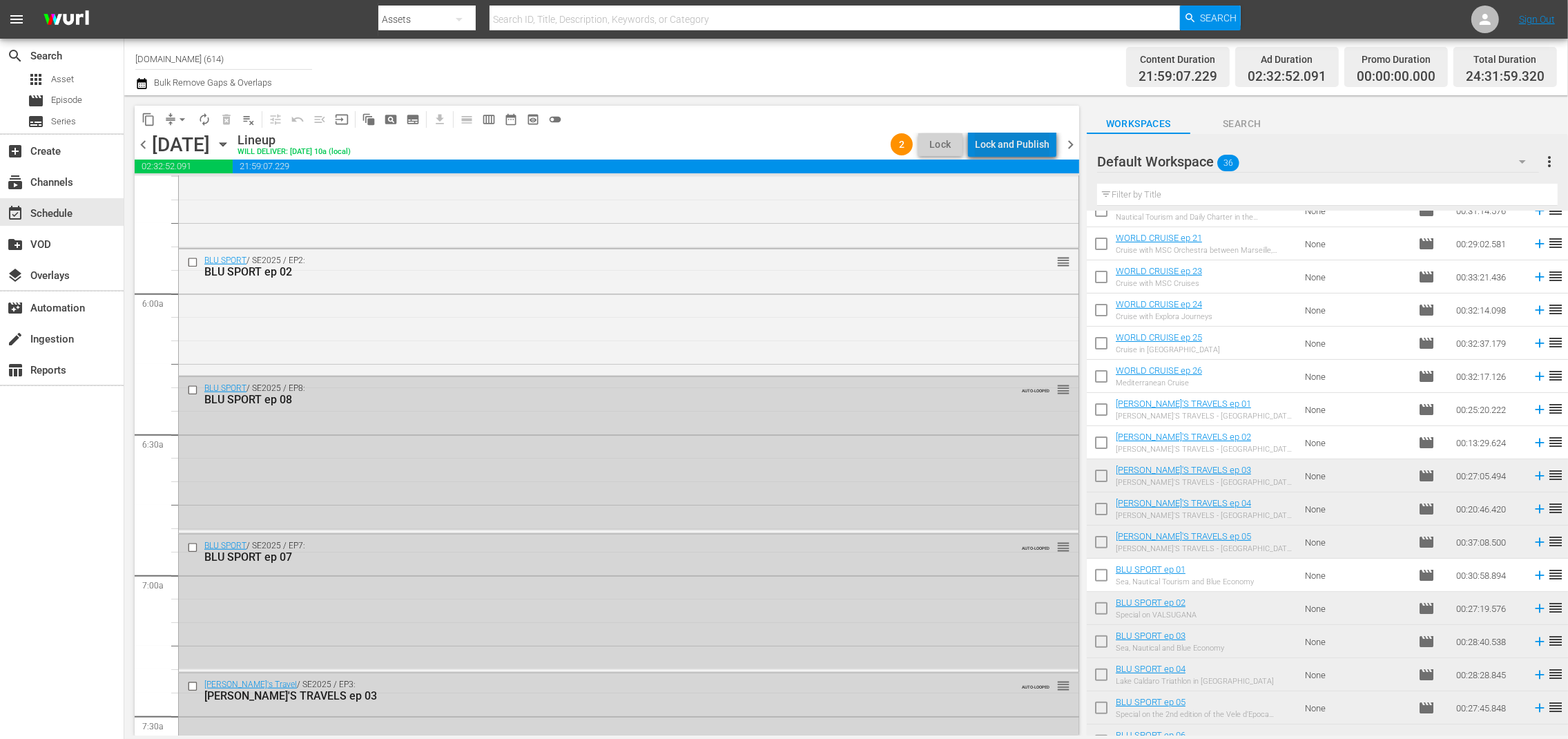
click at [1034, 139] on div "Lock and Publish" at bounding box center [1012, 144] width 75 height 25
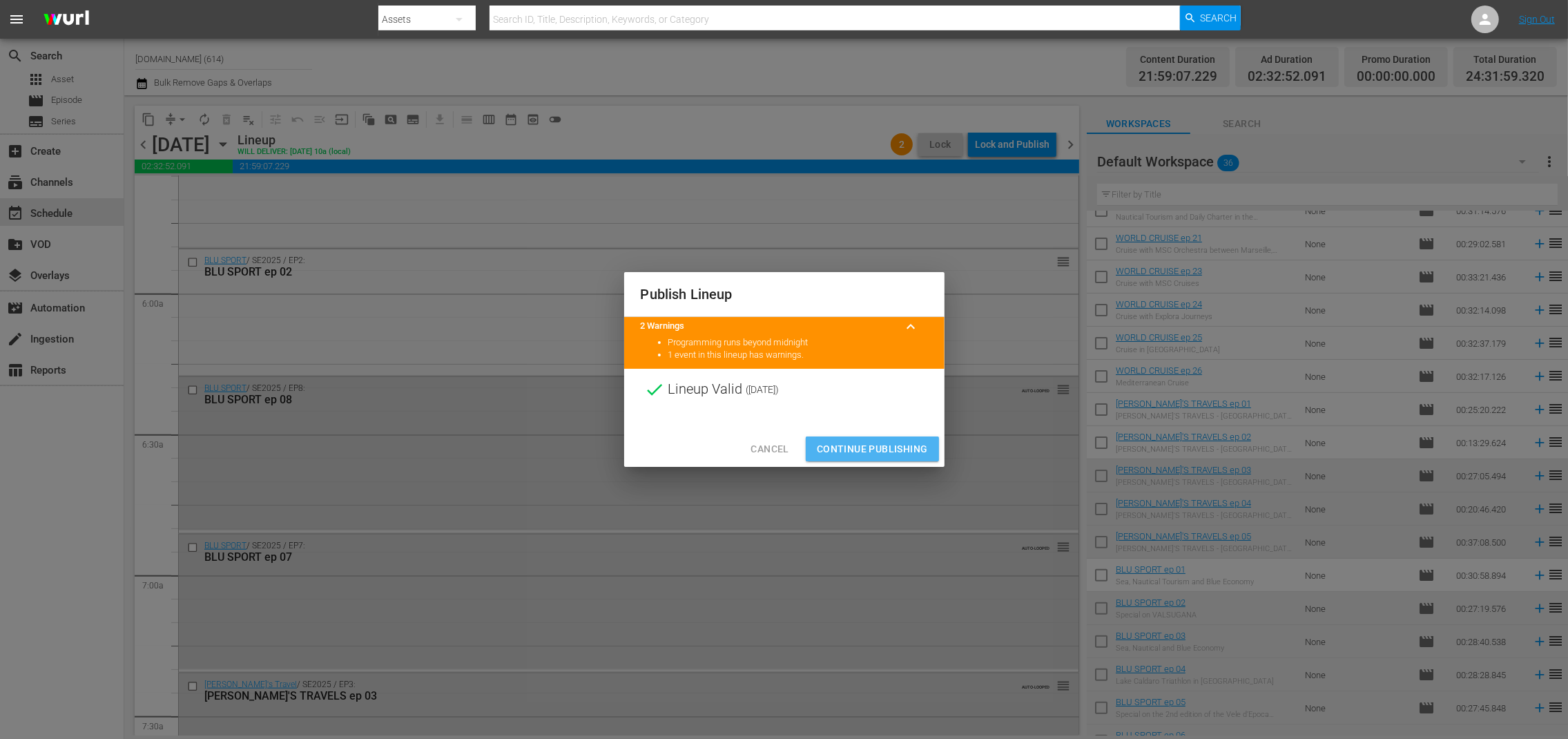
click at [895, 450] on span "Continue Publishing" at bounding box center [873, 449] width 111 height 17
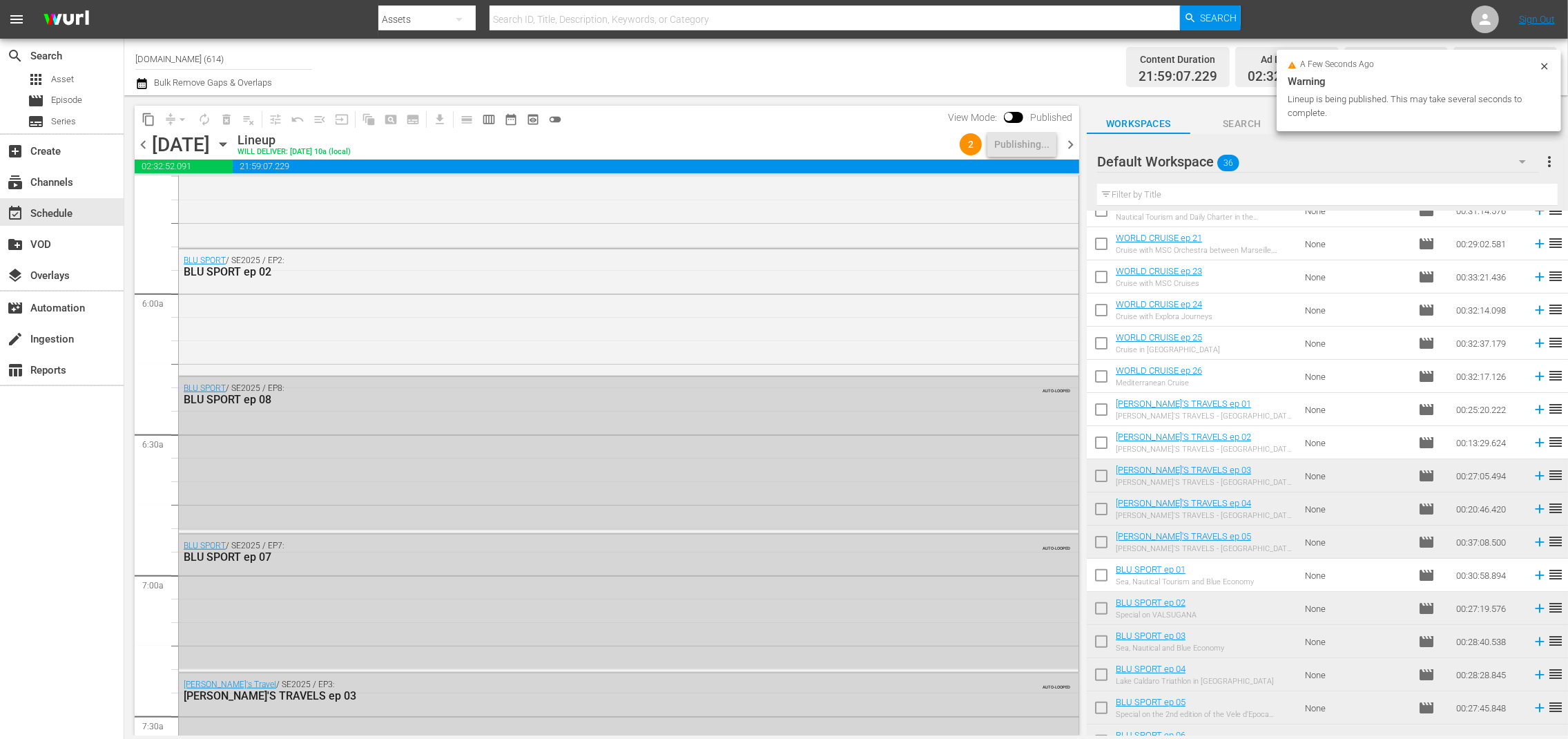
click at [1074, 146] on span "chevron_right" at bounding box center [1070, 144] width 17 height 17
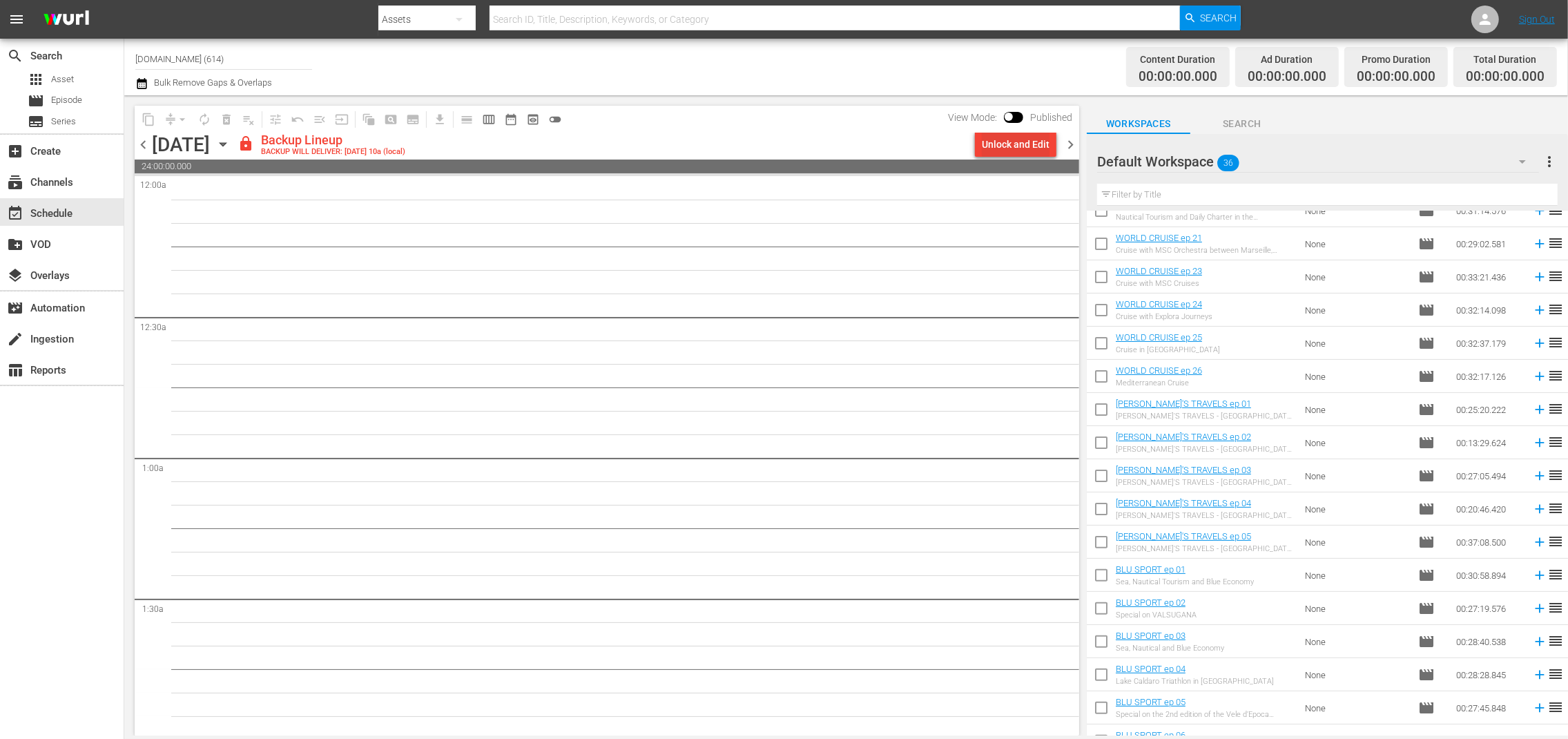
click at [1026, 148] on div "Unlock and Edit" at bounding box center [1016, 144] width 68 height 25
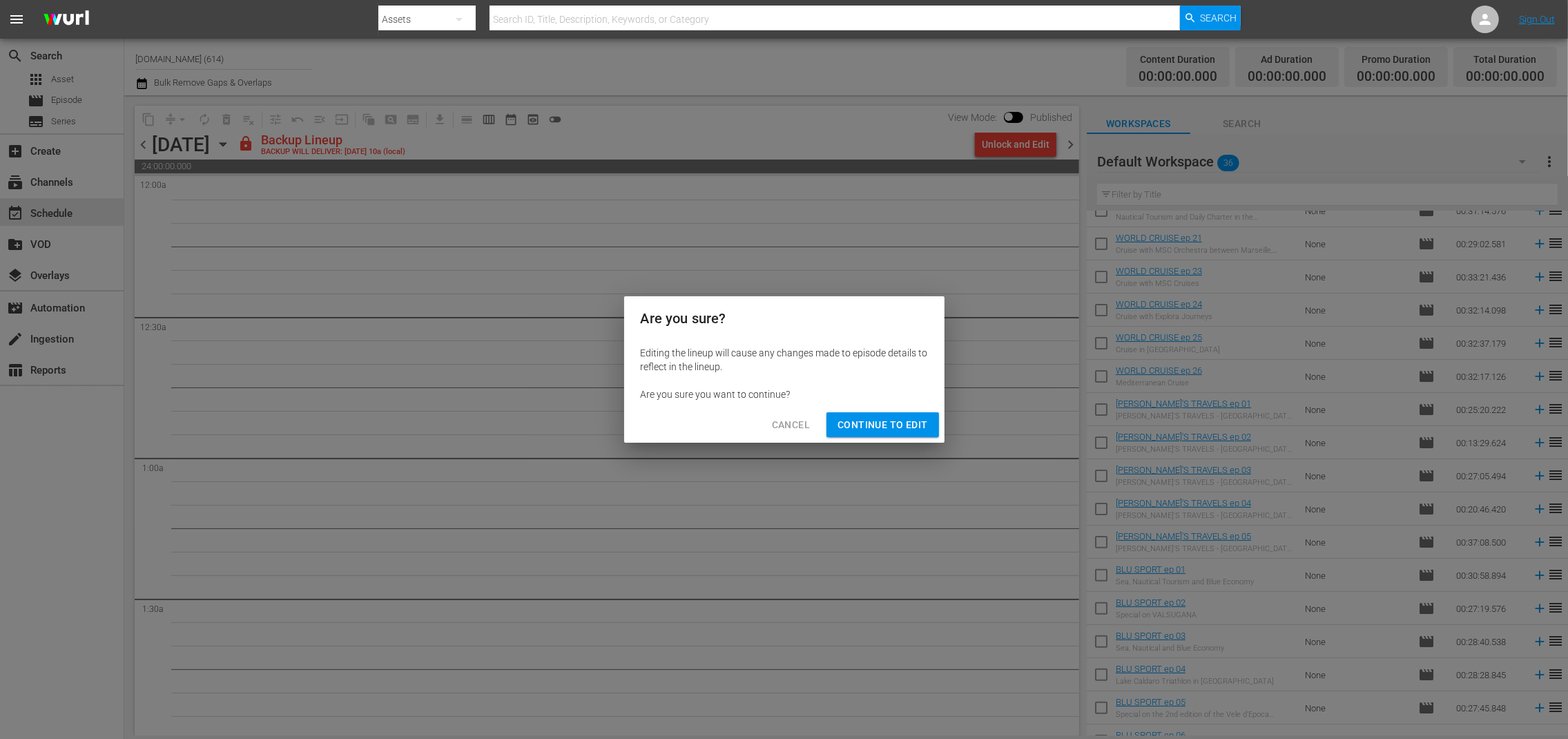
click at [894, 427] on span "Continue to Edit" at bounding box center [881, 425] width 89 height 17
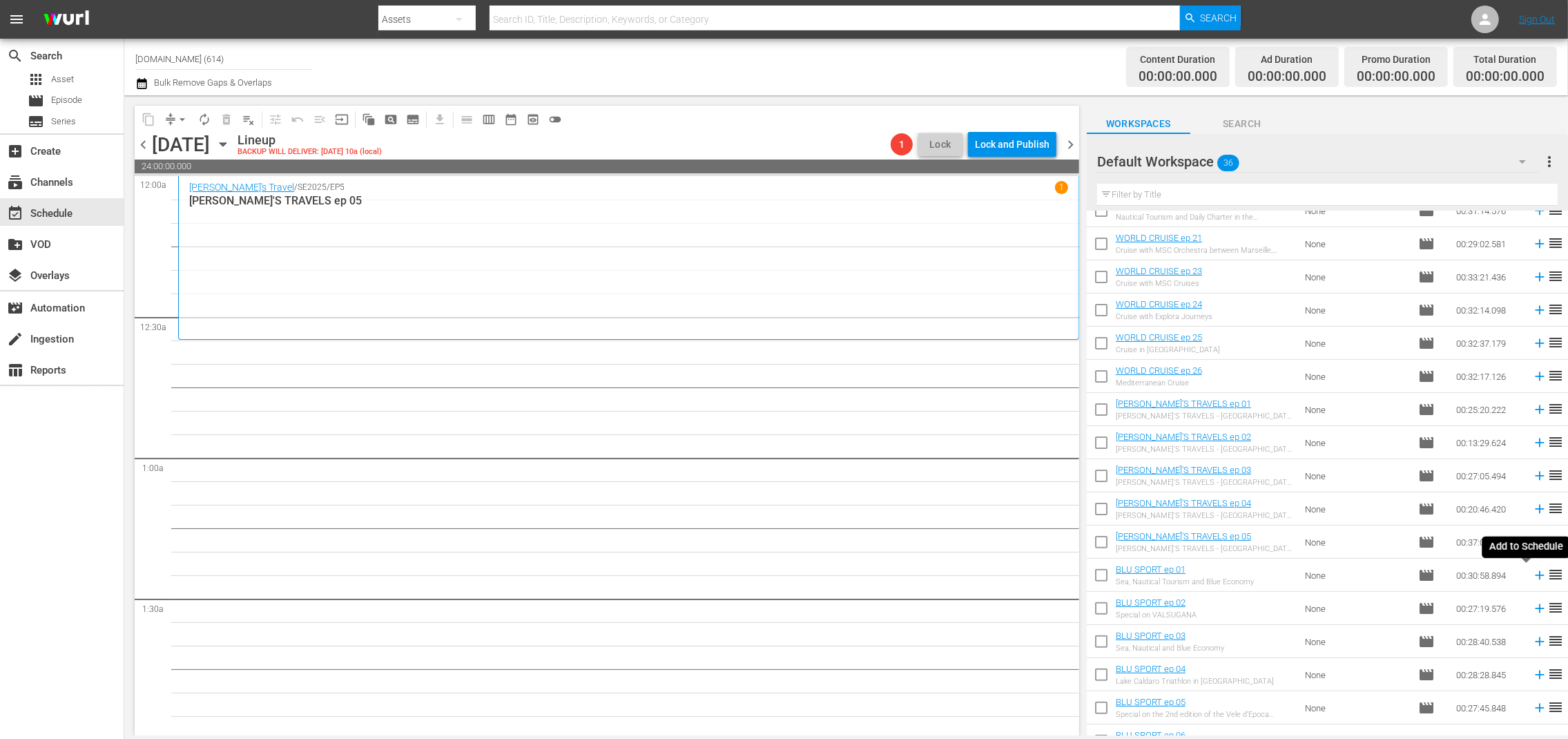
click at [1535, 575] on icon at bounding box center [1539, 575] width 9 height 9
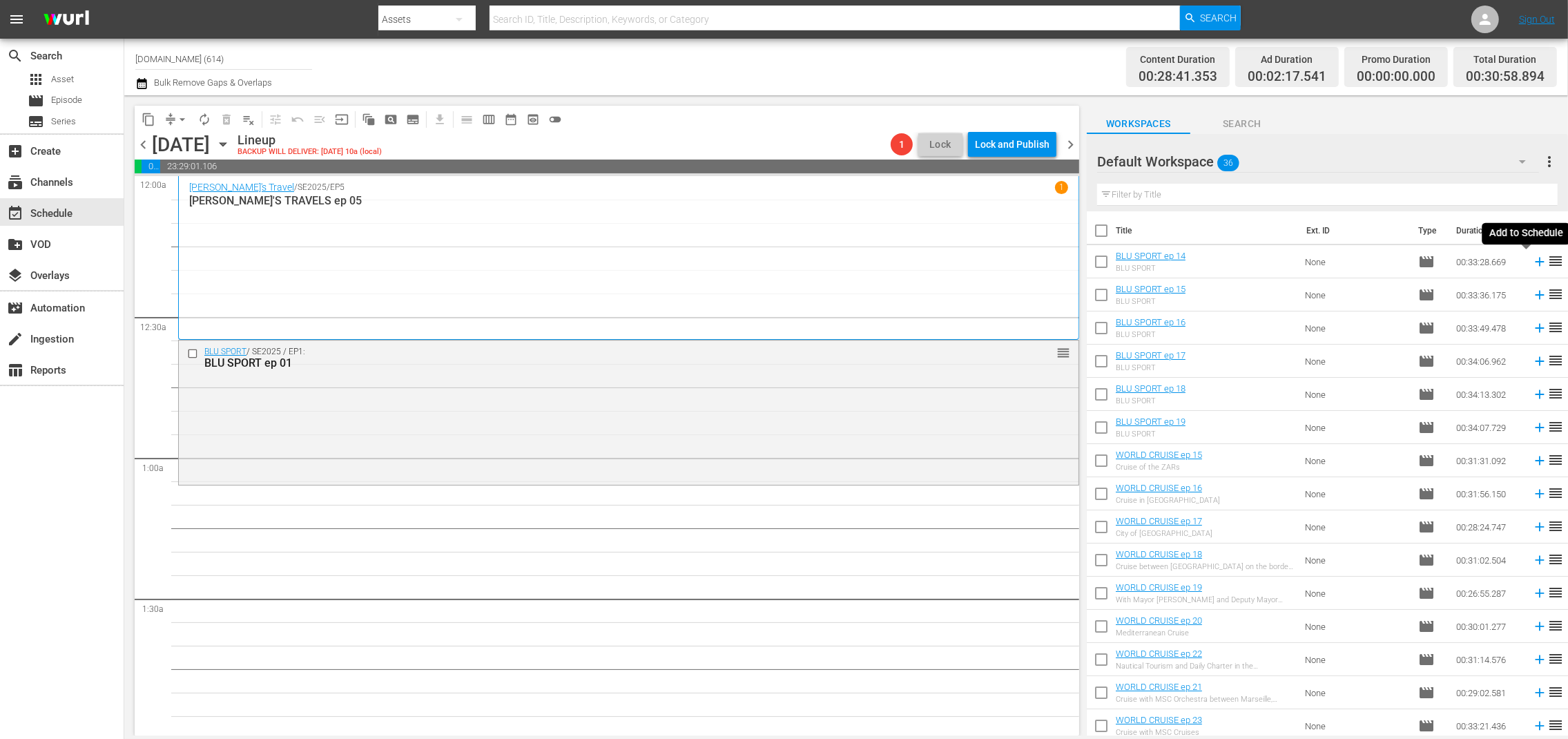
click at [1535, 264] on icon at bounding box center [1539, 262] width 9 height 9
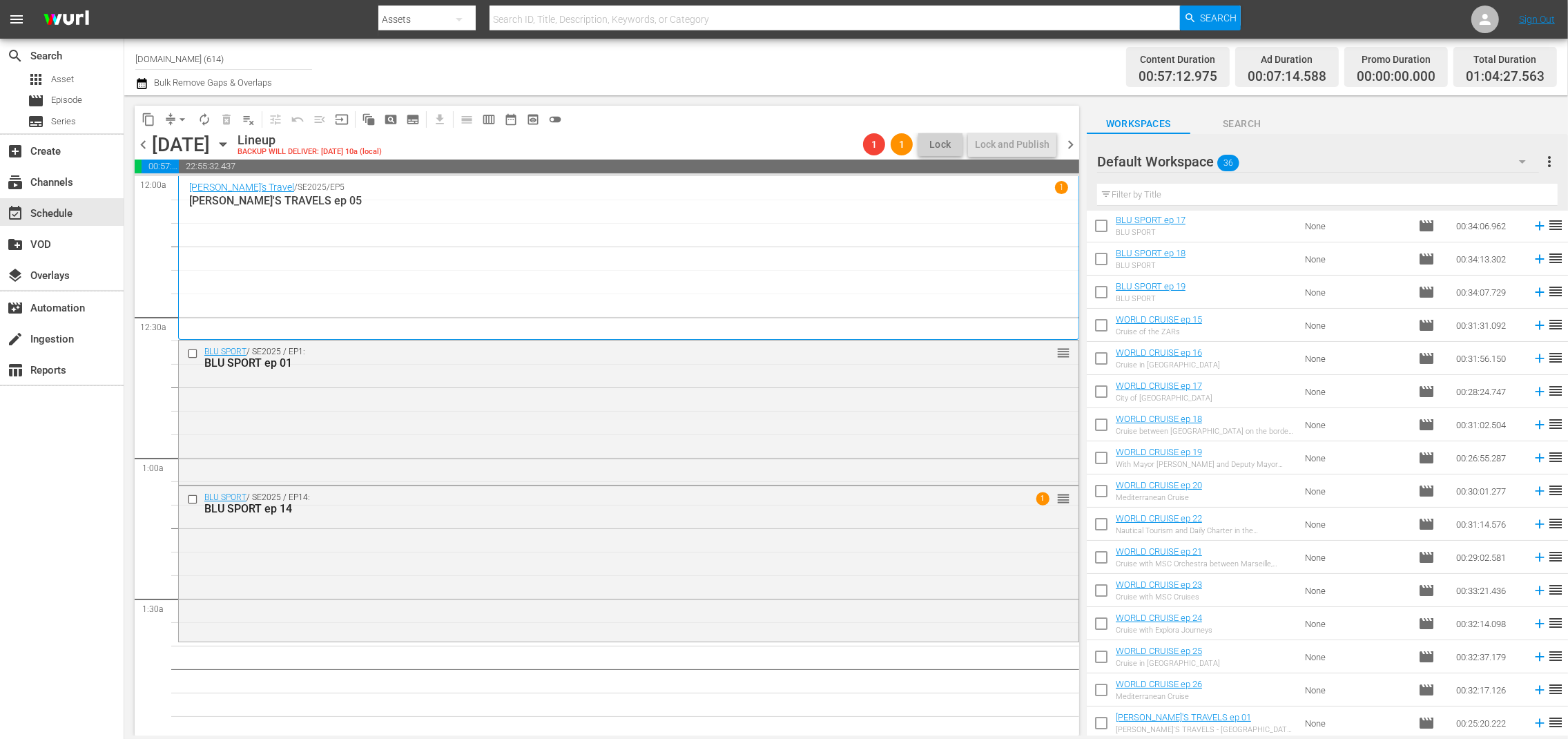
scroll to position [136, 0]
click at [1535, 689] on icon at bounding box center [1539, 689] width 9 height 9
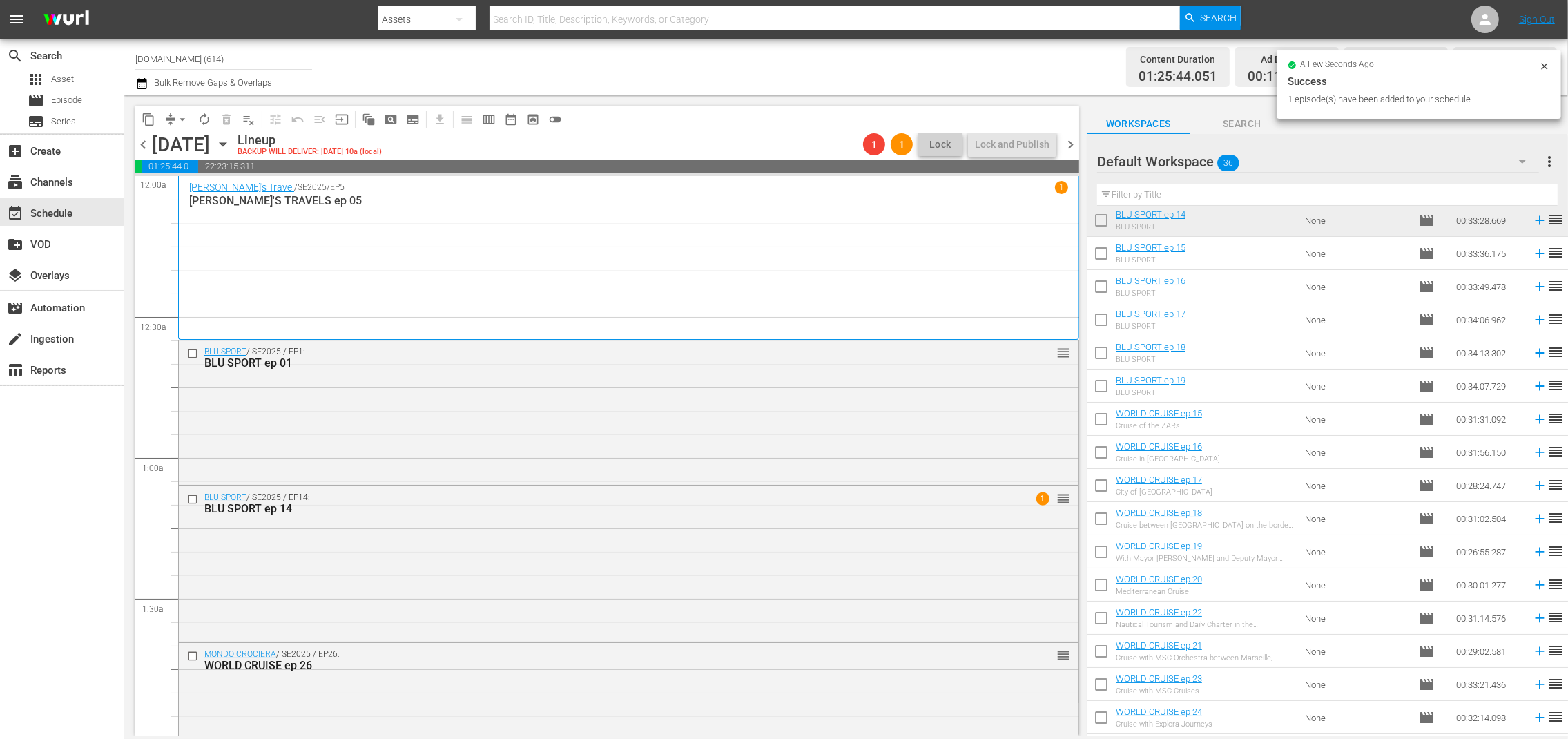
scroll to position [0, 0]
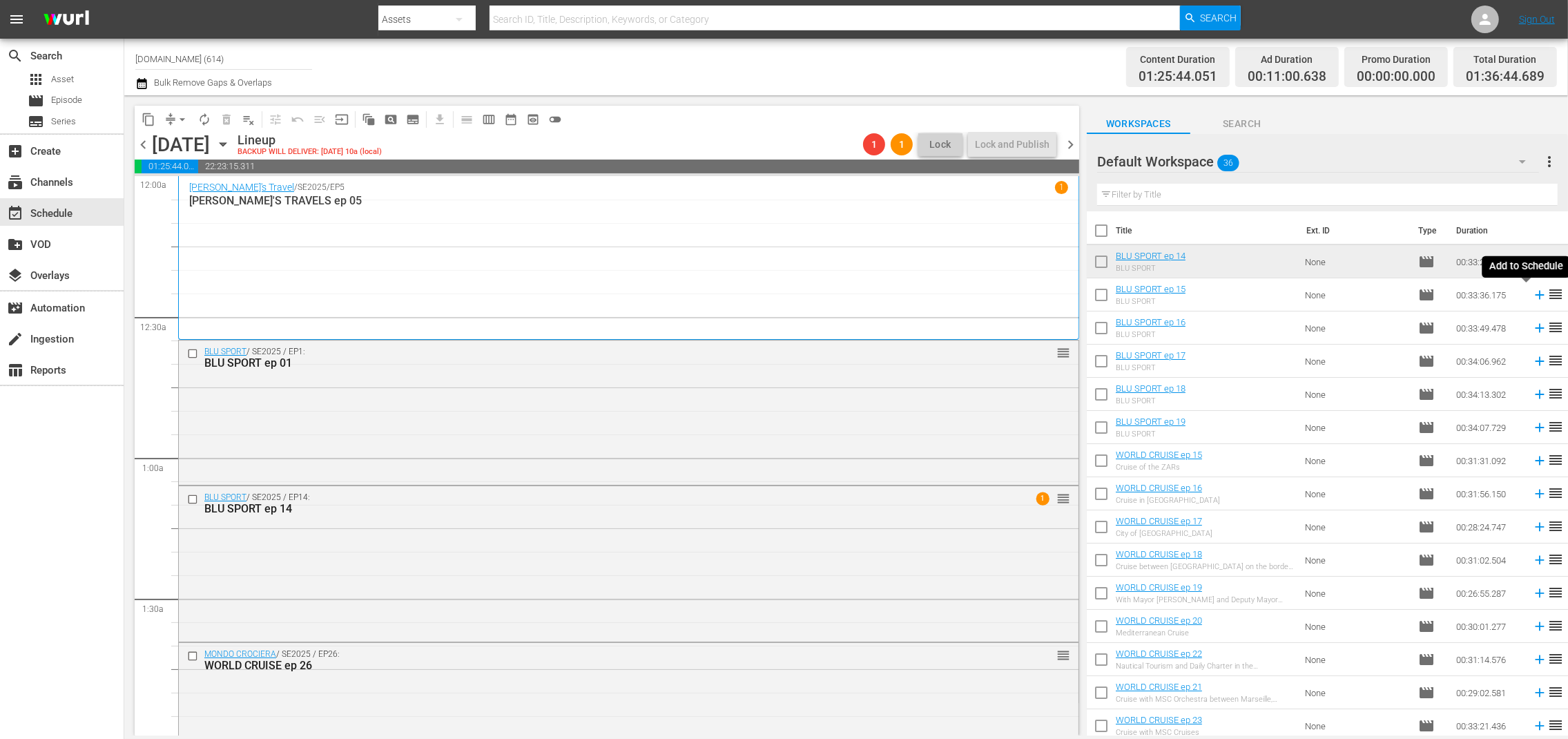
click at [1533, 298] on icon at bounding box center [1540, 294] width 15 height 15
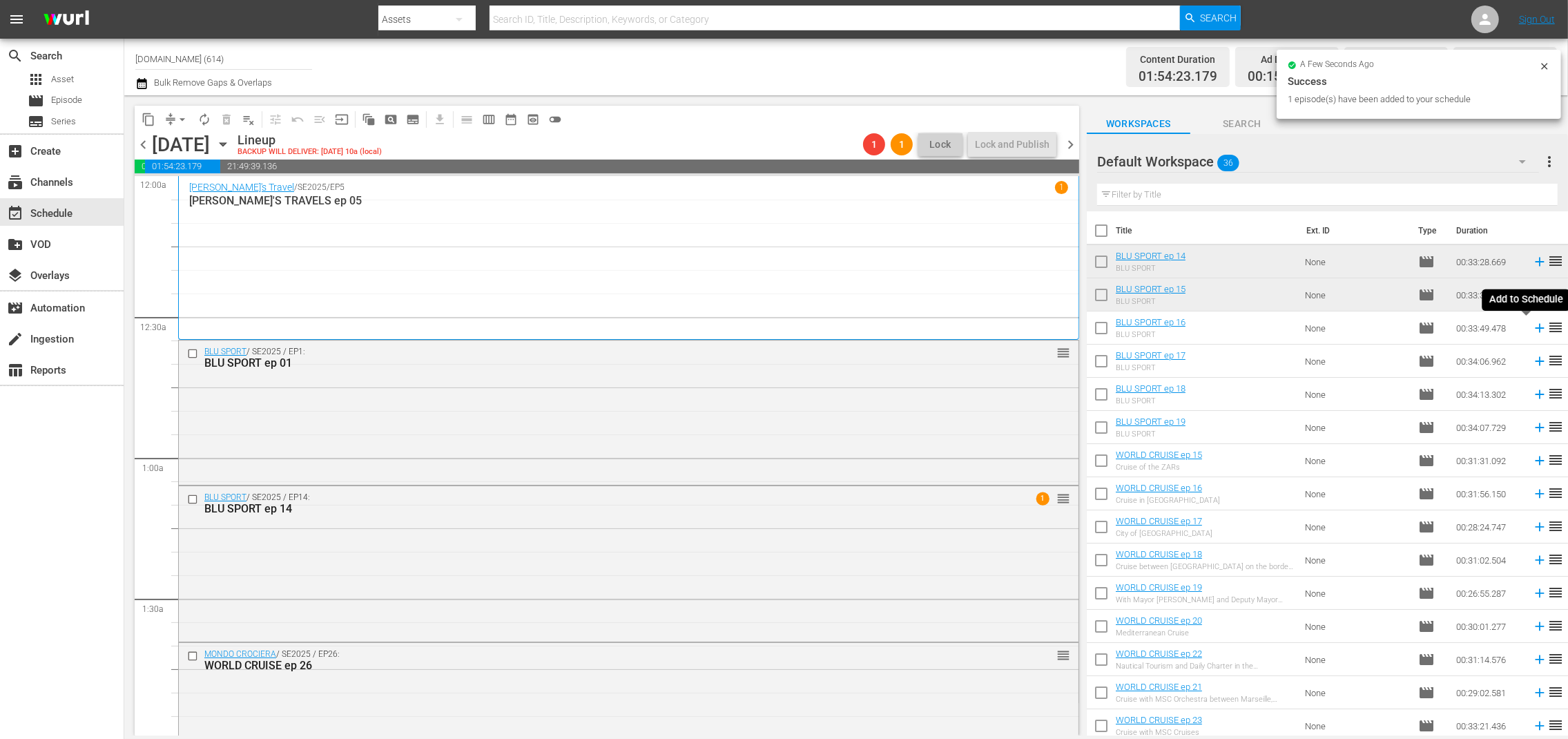
click at [1535, 330] on icon at bounding box center [1539, 328] width 9 height 9
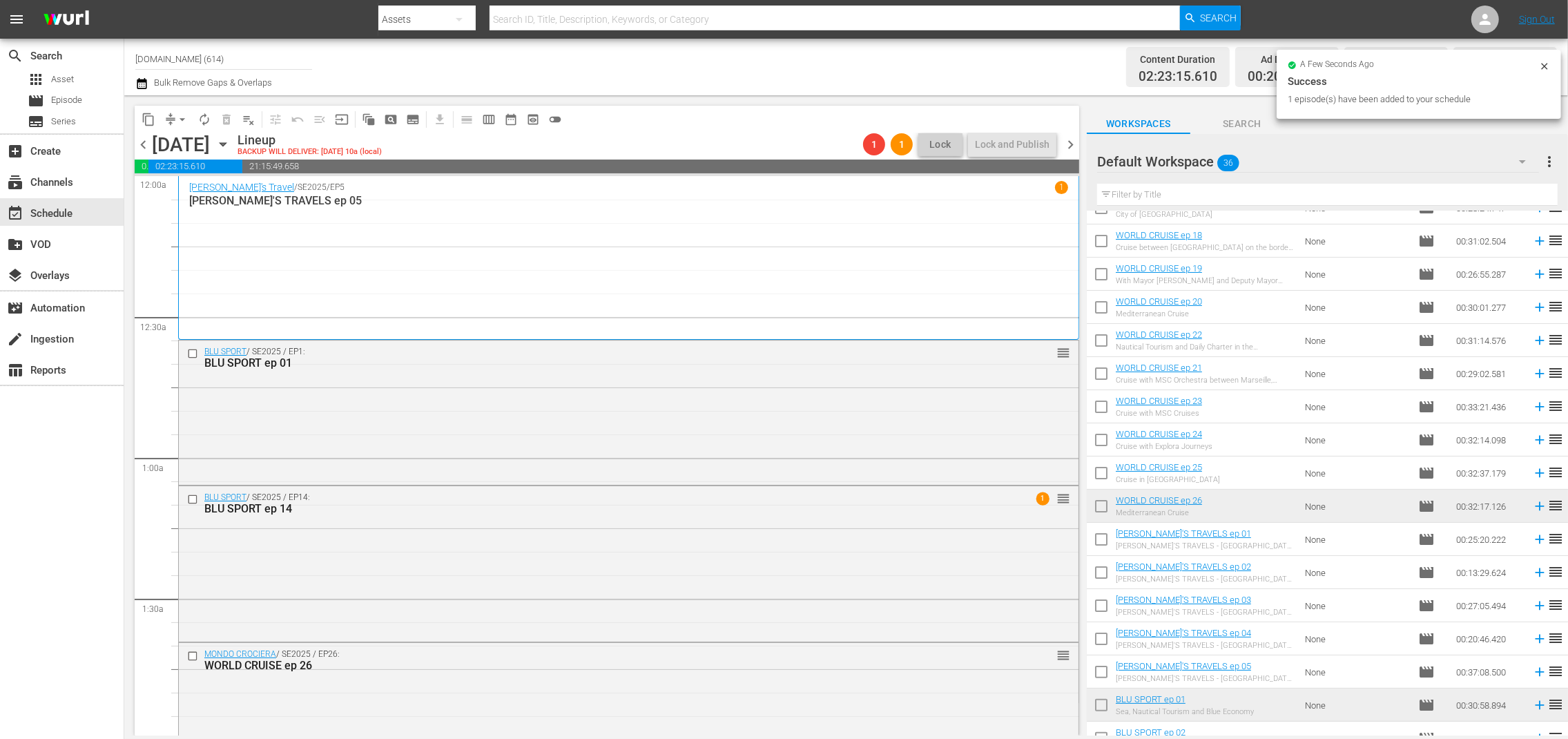
scroll to position [367, 0]
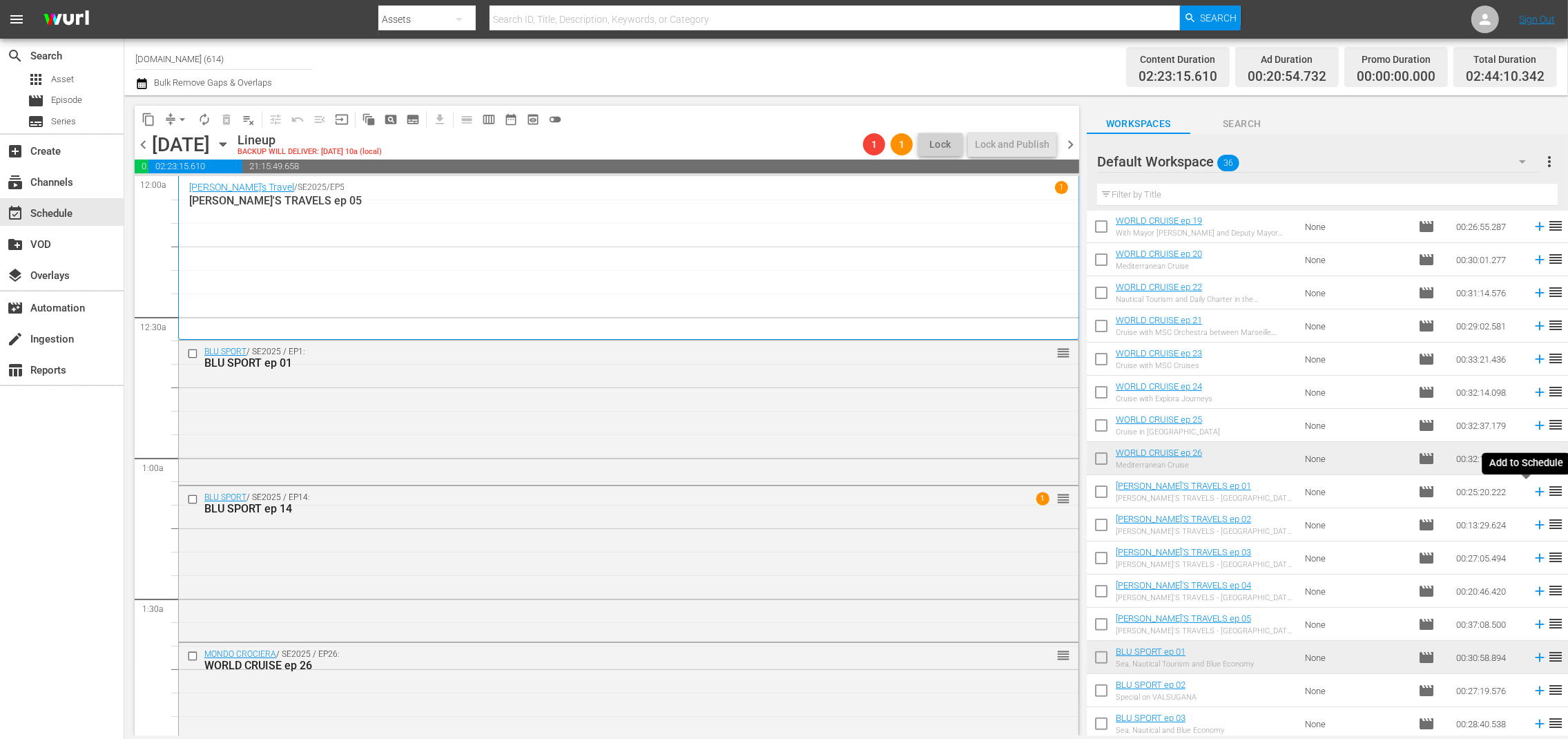
click at [1533, 493] on icon at bounding box center [1540, 492] width 15 height 15
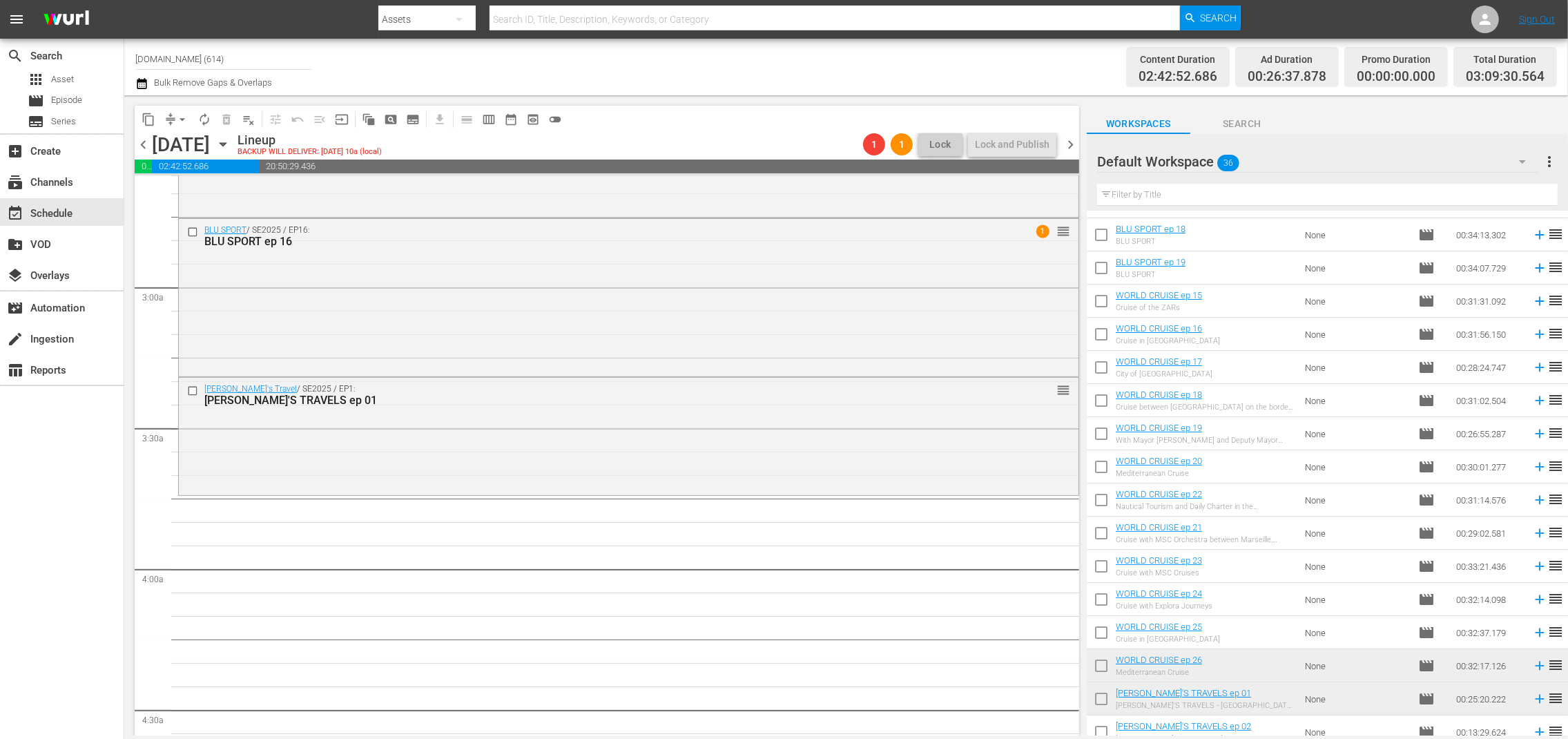
scroll to position [0, 0]
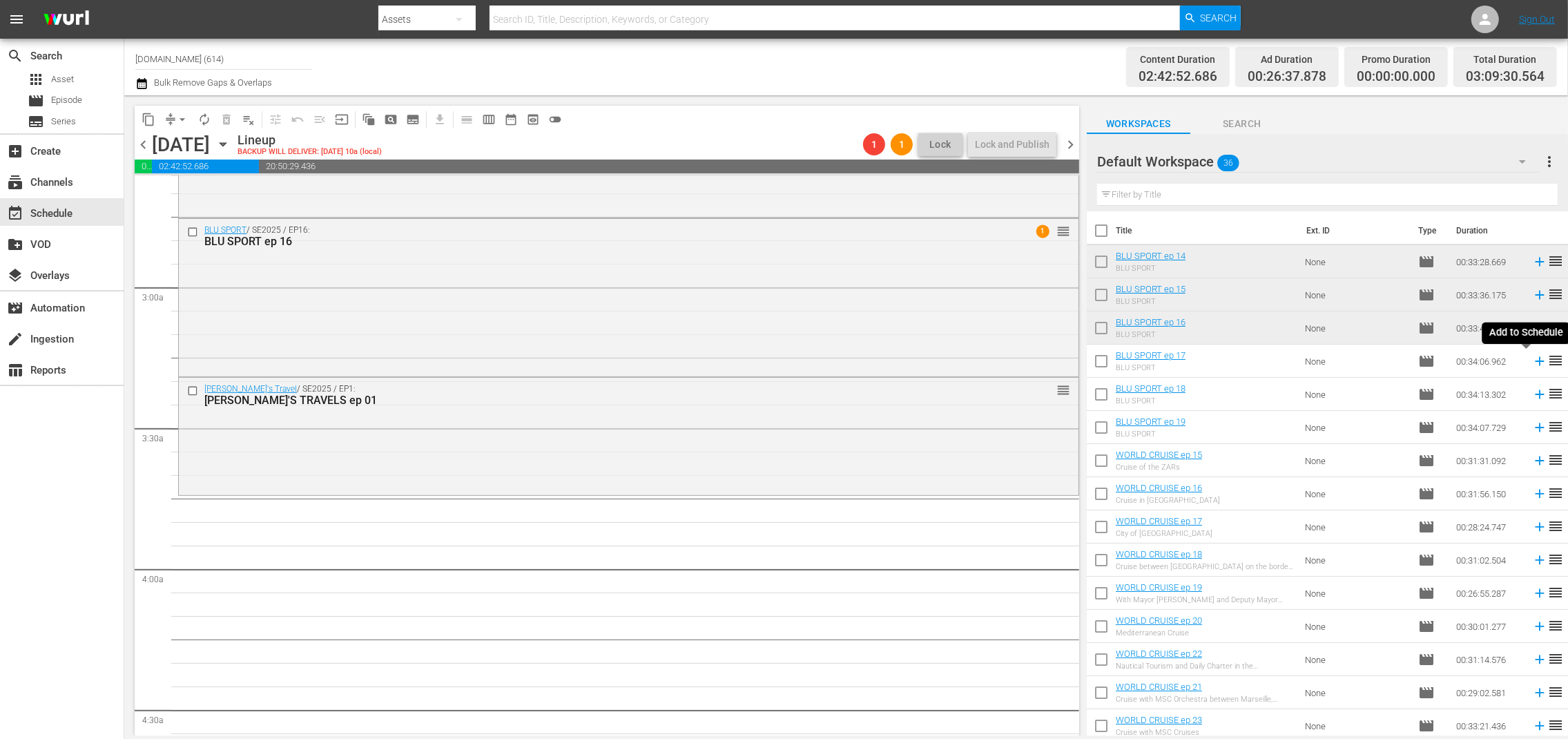
click at [1533, 359] on icon at bounding box center [1540, 361] width 15 height 15
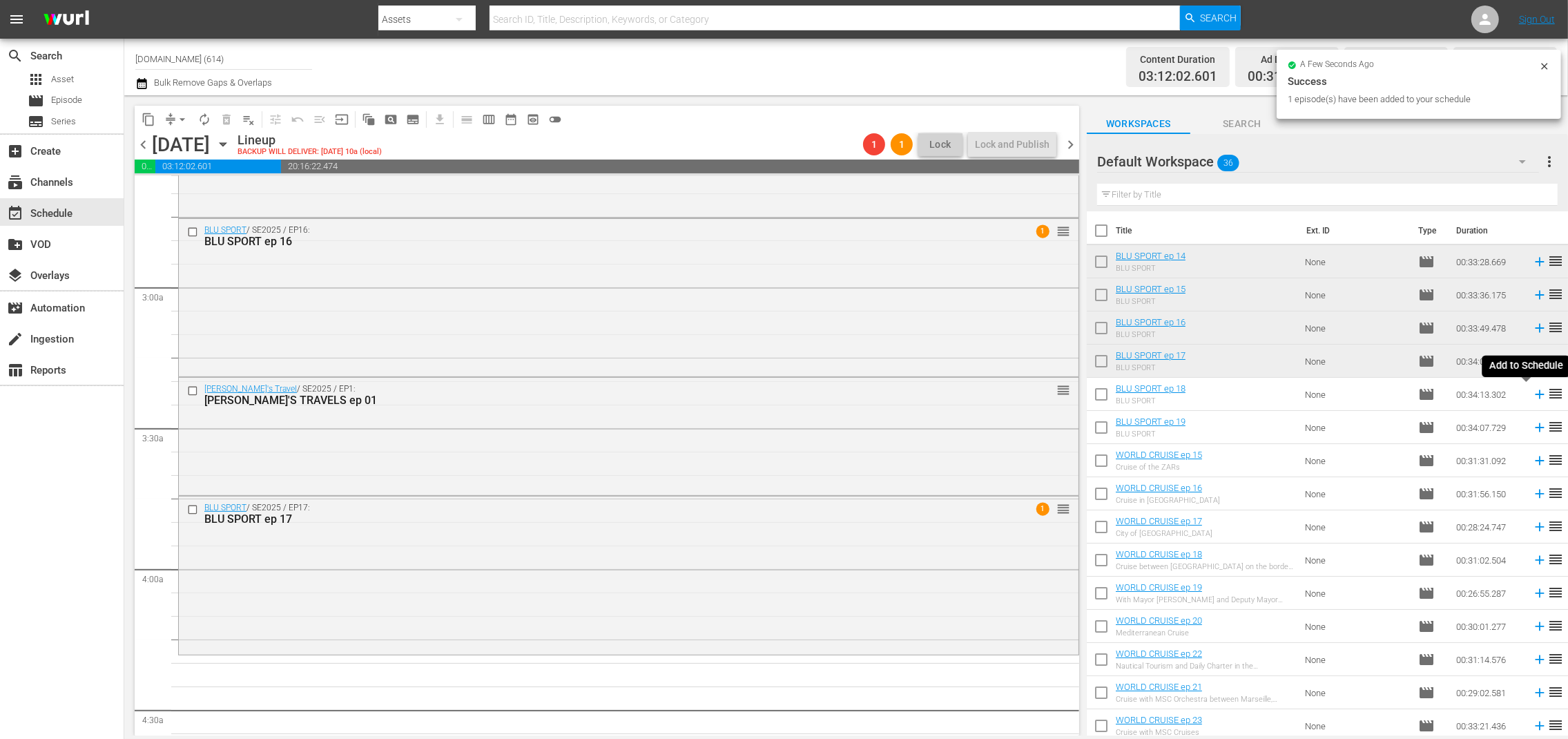
click at [1535, 396] on icon at bounding box center [1539, 394] width 9 height 9
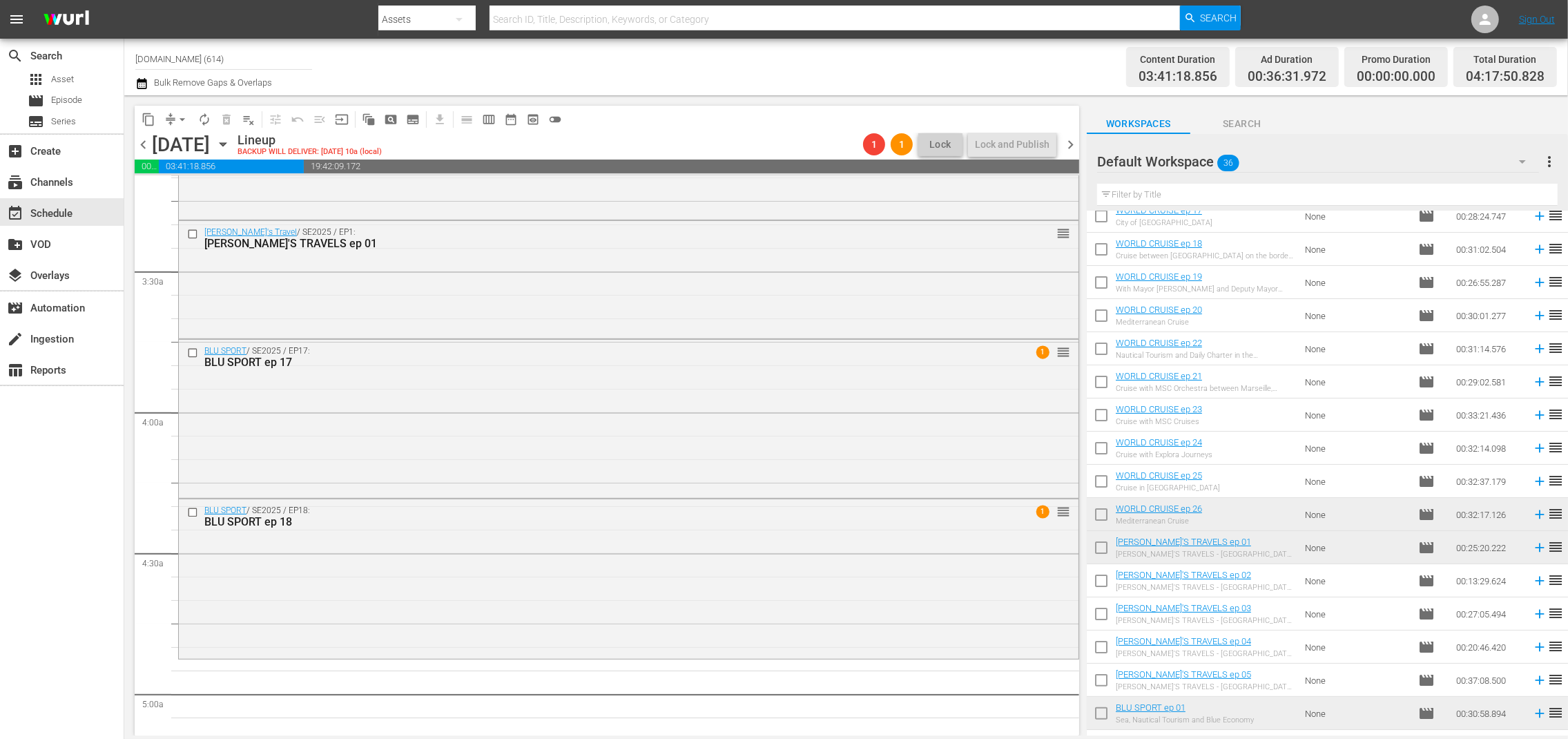
scroll to position [312, 0]
click at [1533, 577] on icon at bounding box center [1540, 579] width 15 height 15
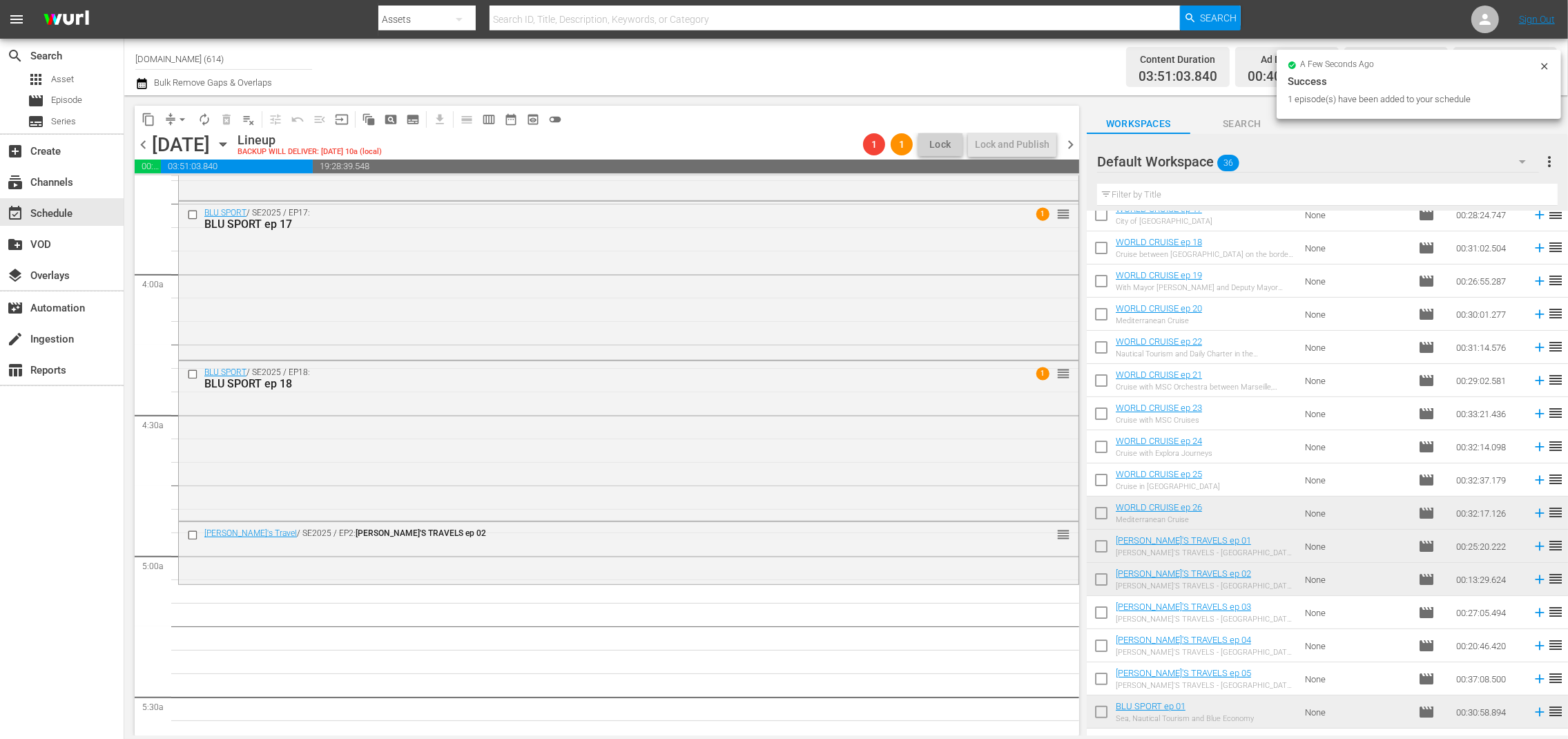
scroll to position [0, 0]
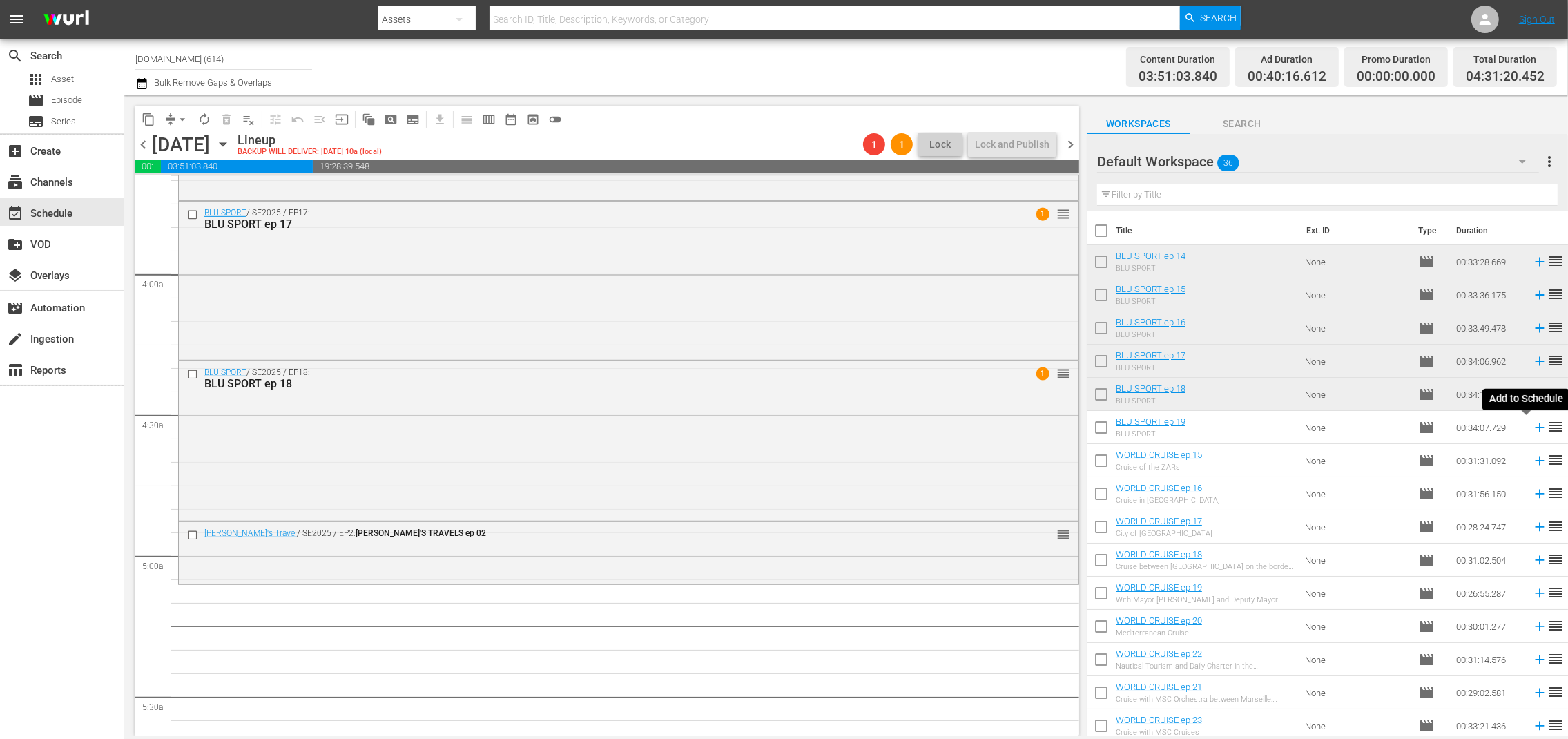
click at [1533, 428] on icon at bounding box center [1540, 427] width 15 height 15
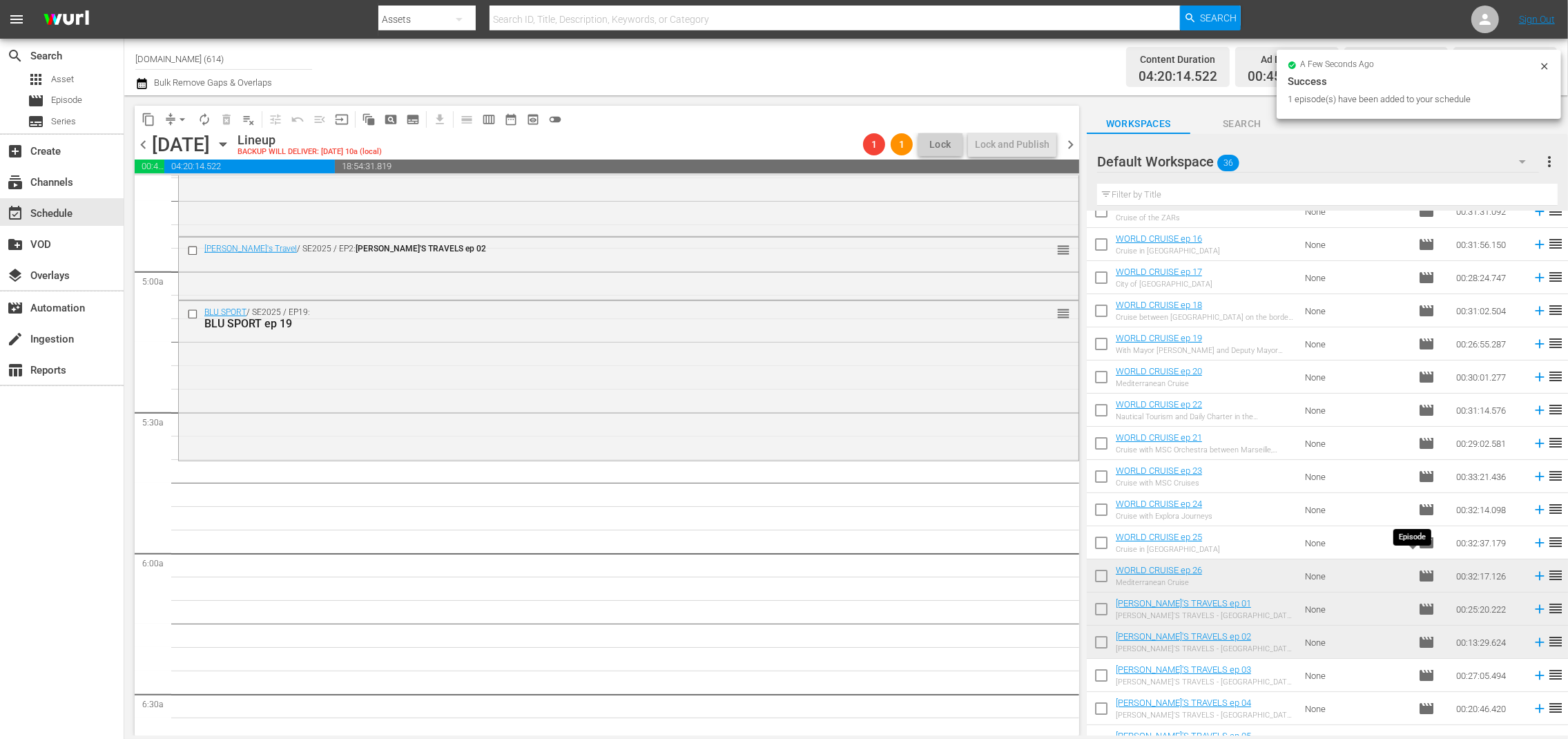
scroll to position [299, 0]
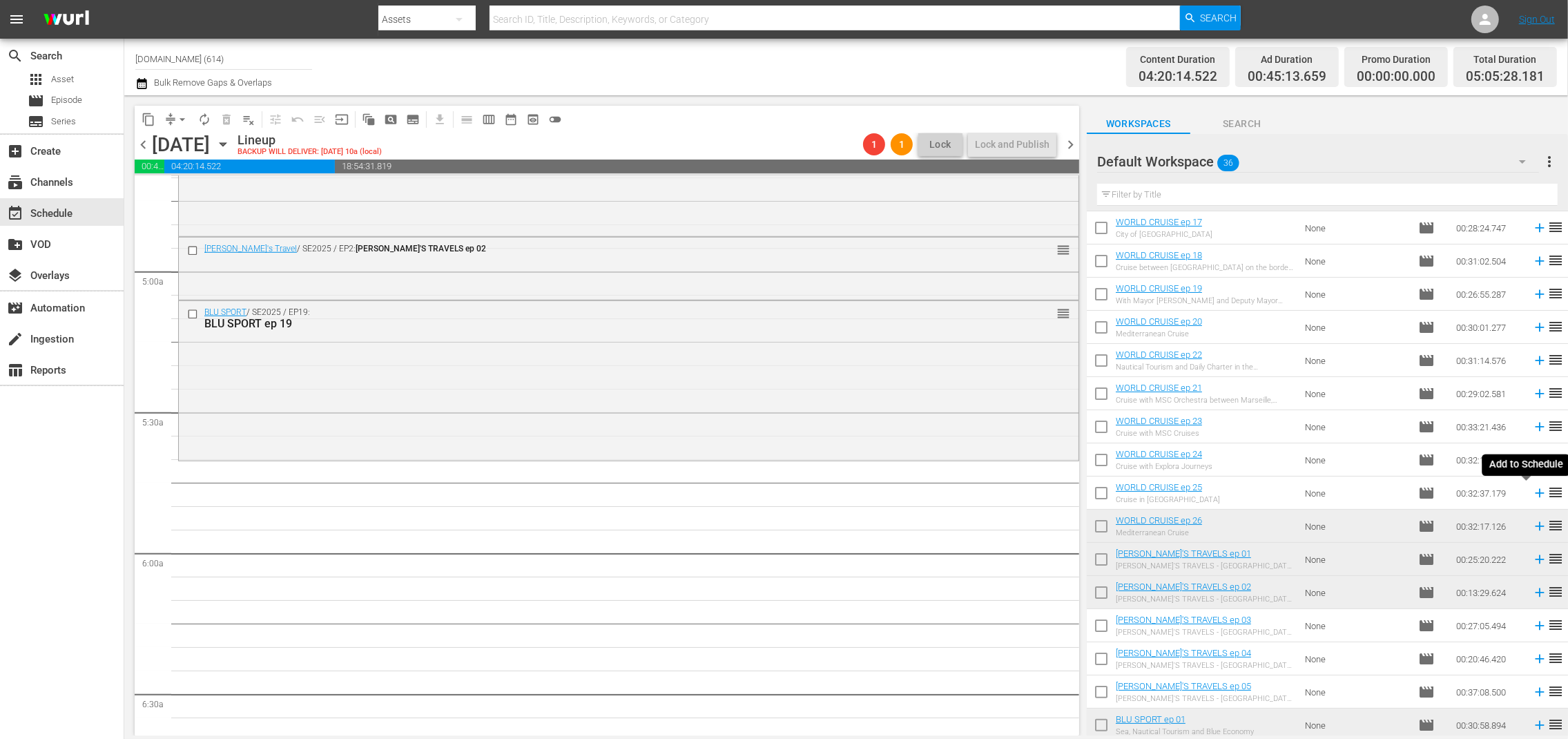
click at [1535, 492] on icon at bounding box center [1539, 493] width 9 height 9
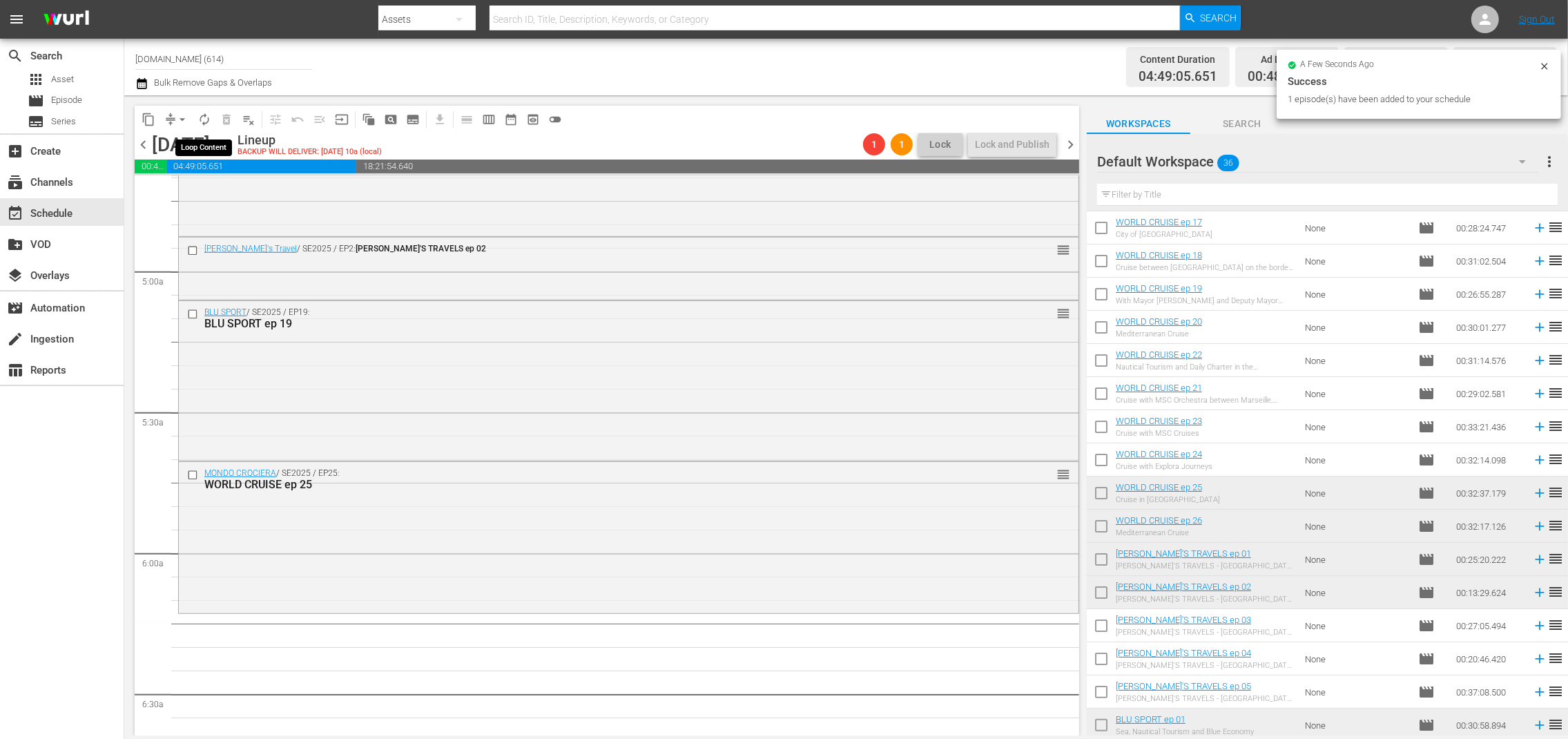
click at [208, 120] on span "autorenew_outlined" at bounding box center [204, 119] width 14 height 14
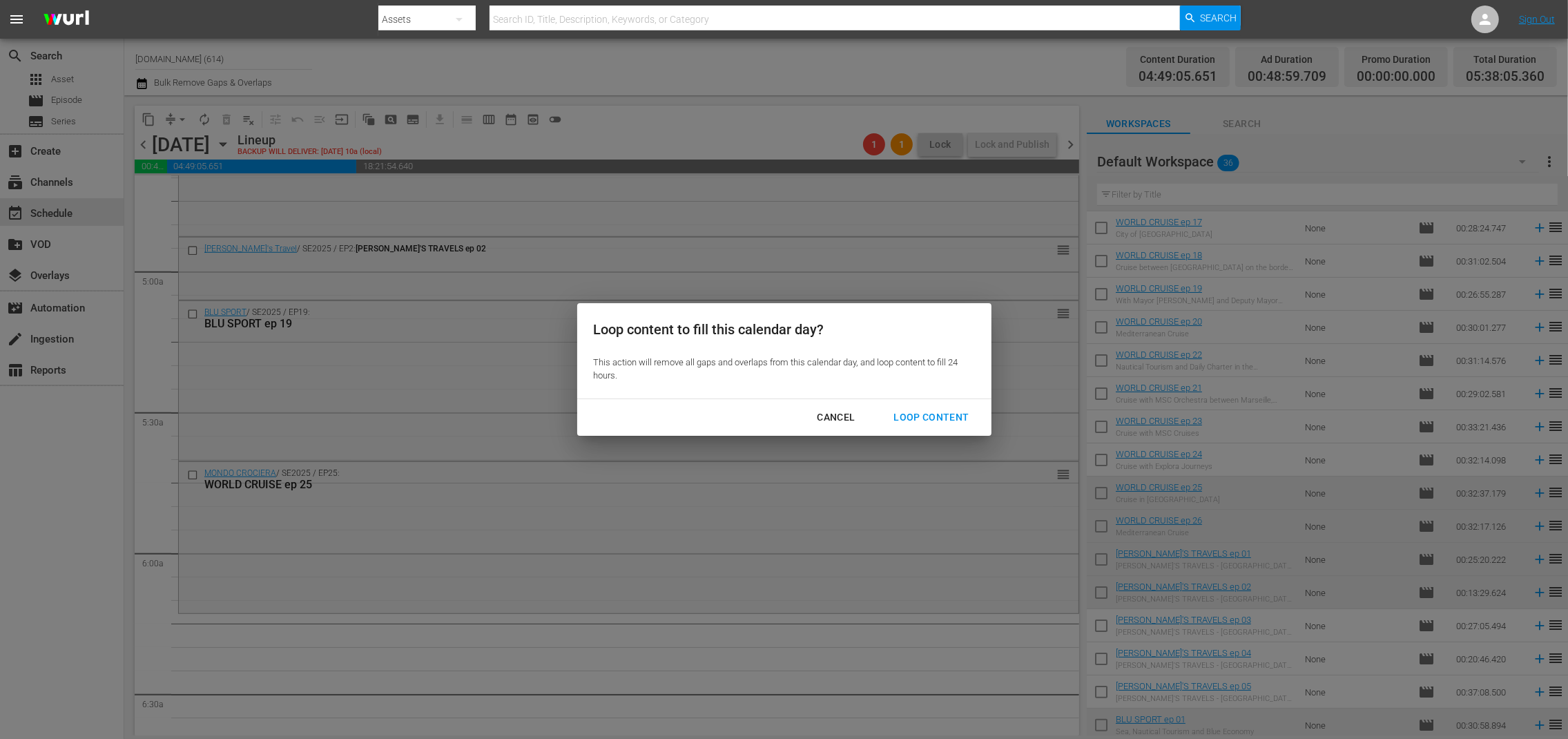
click at [946, 416] on div "Loop Content" at bounding box center [931, 417] width 97 height 17
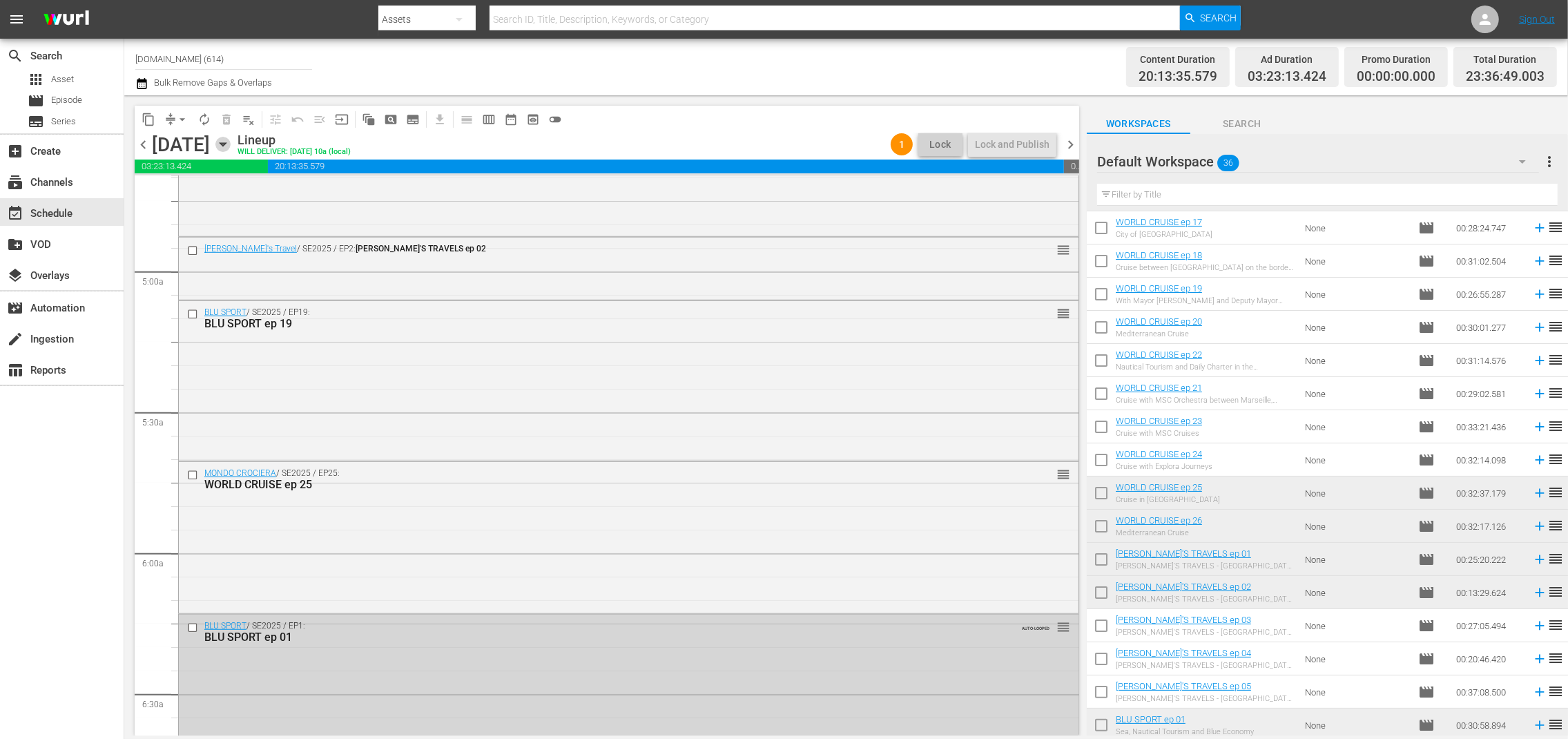
click at [230, 142] on icon "button" at bounding box center [222, 144] width 15 height 15
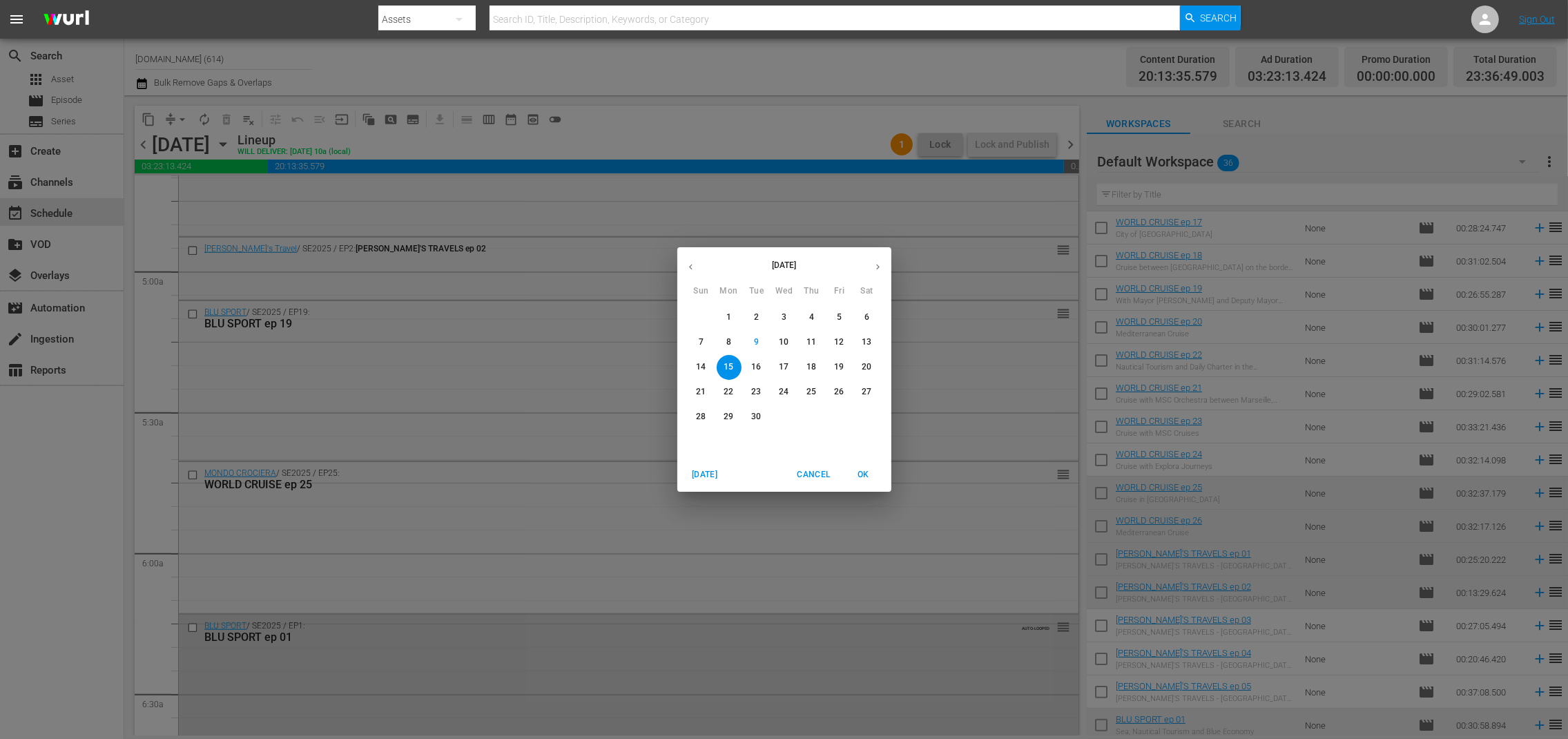
click at [790, 343] on span "10" at bounding box center [784, 342] width 25 height 12
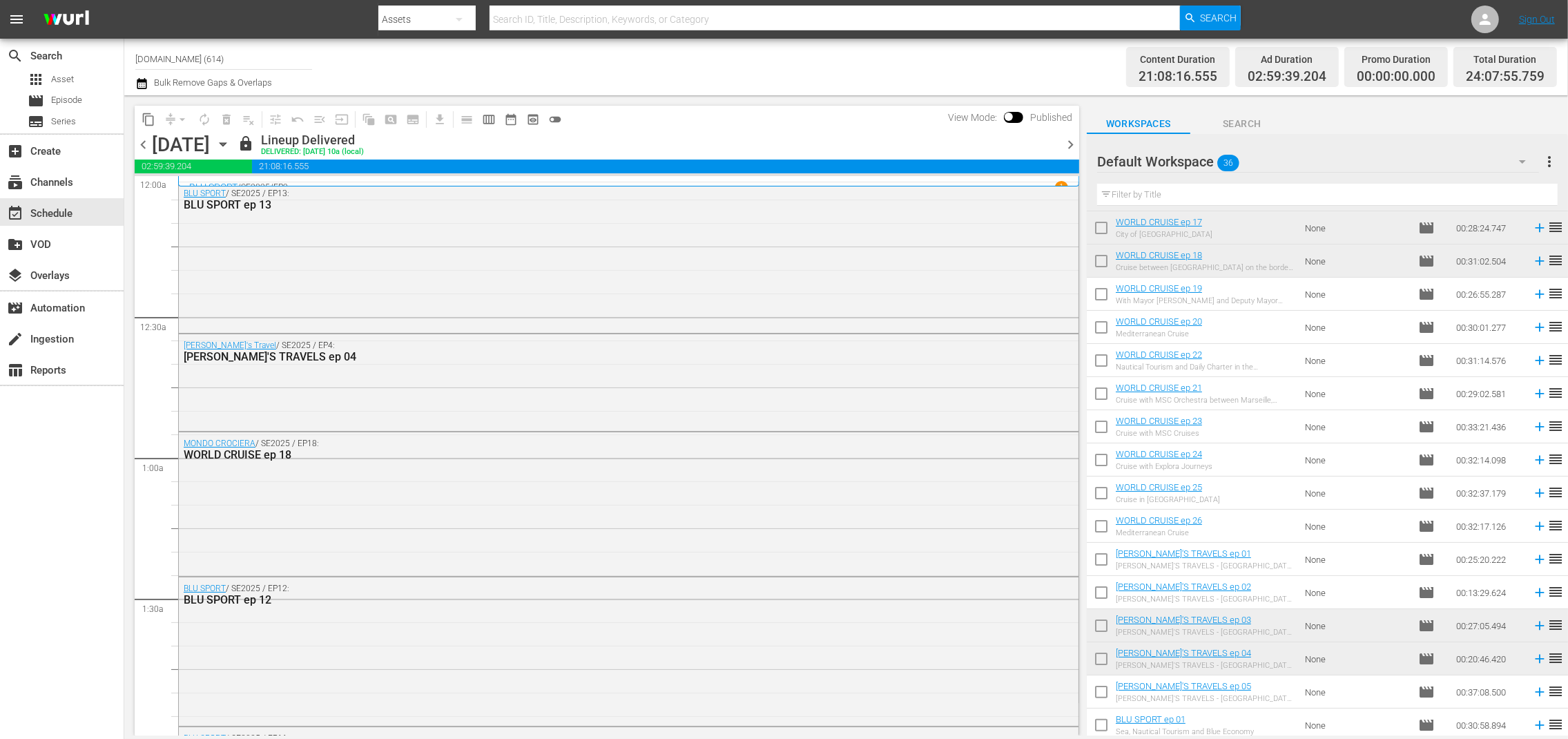
click at [1069, 147] on span "chevron_right" at bounding box center [1070, 144] width 17 height 17
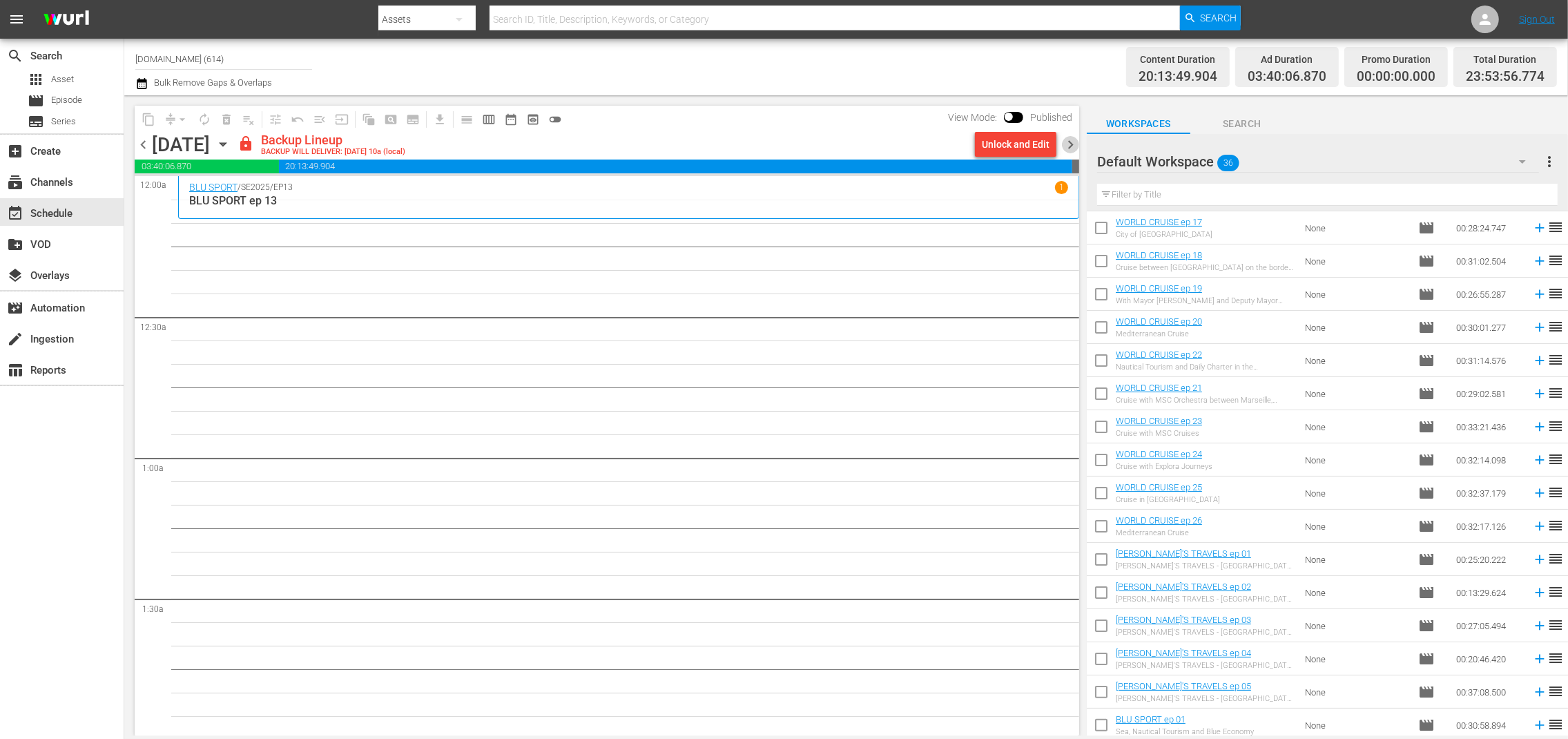
click at [1069, 144] on span "chevron_right" at bounding box center [1070, 144] width 17 height 17
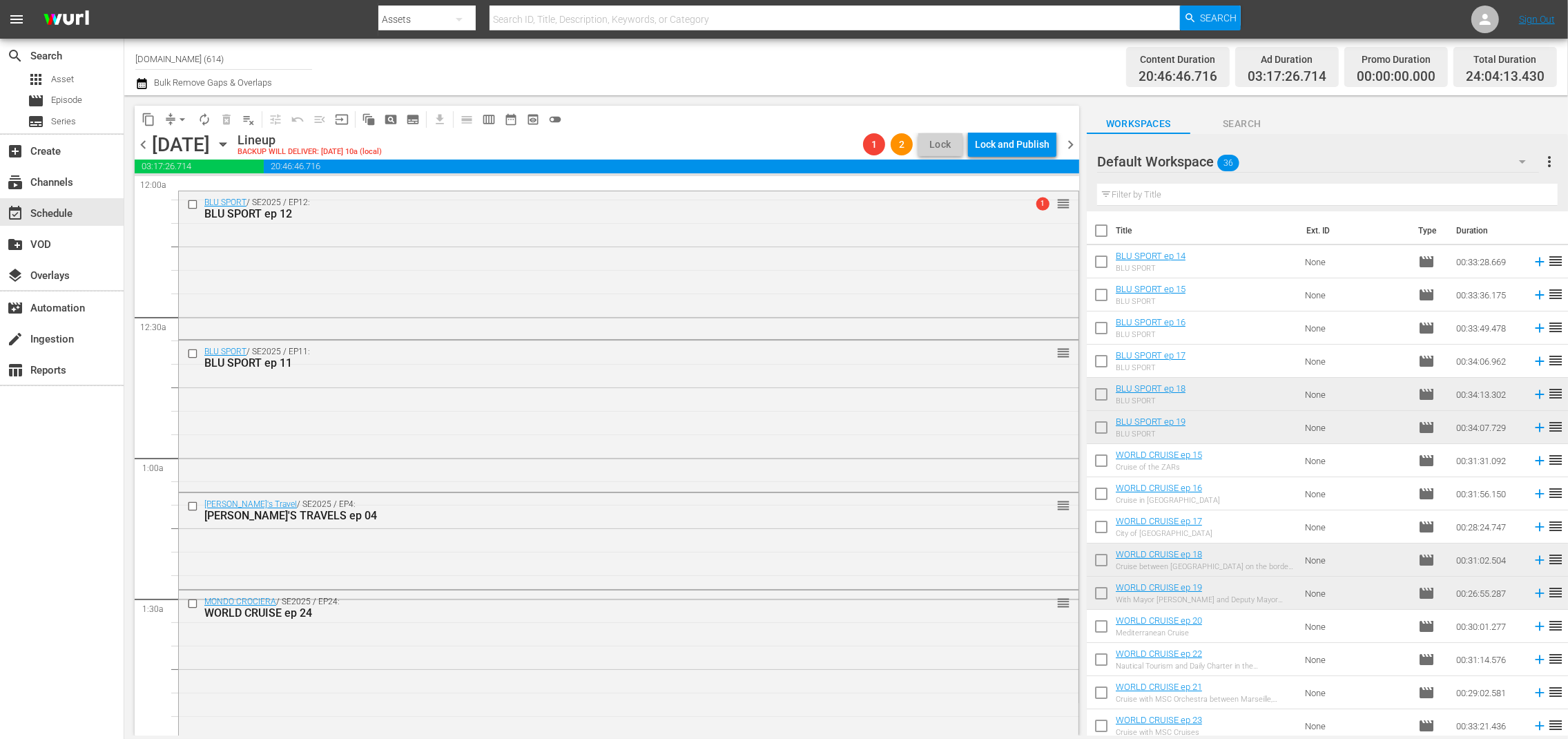
click at [141, 145] on span "chevron_left" at bounding box center [143, 144] width 17 height 17
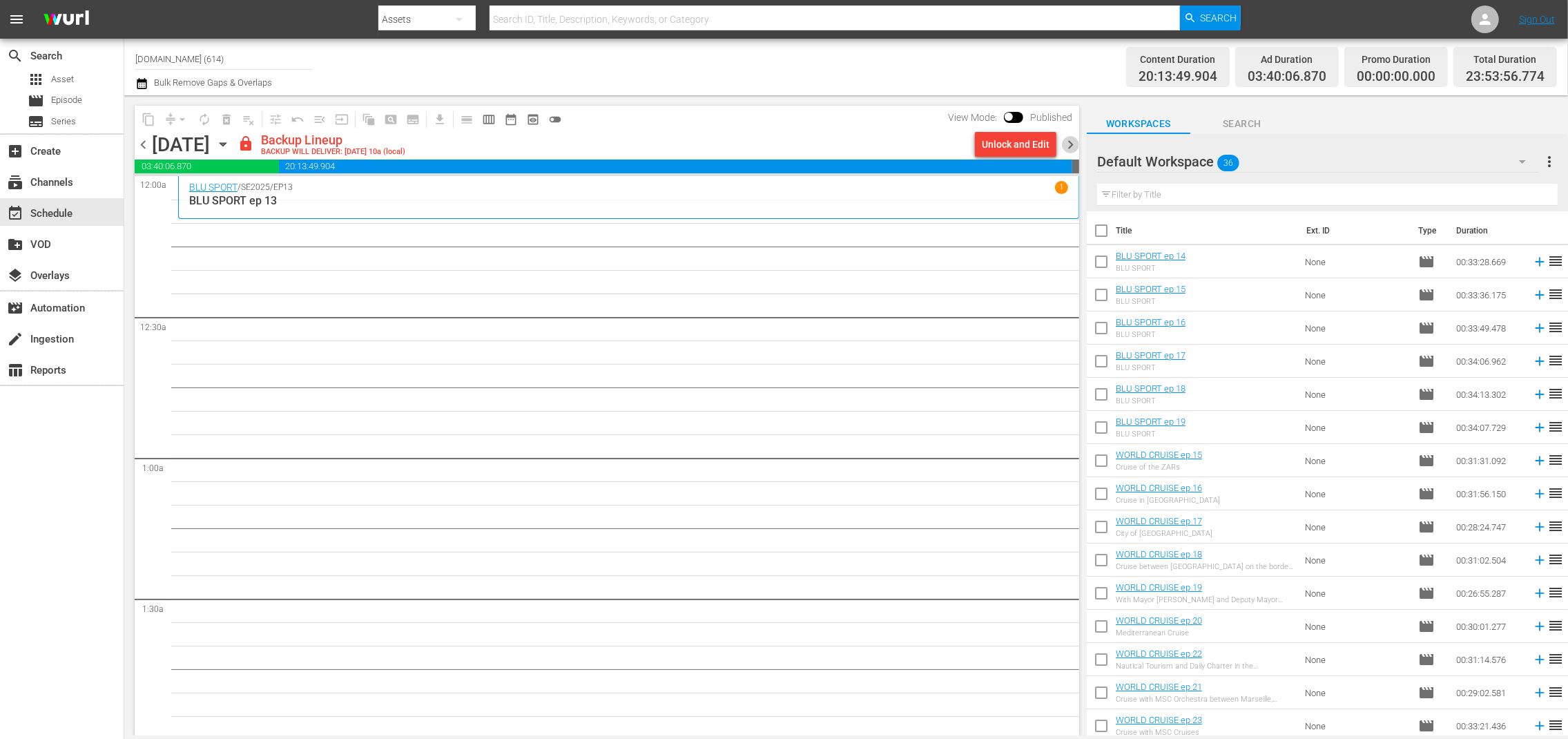
click at [1073, 143] on span "chevron_right" at bounding box center [1070, 144] width 17 height 17
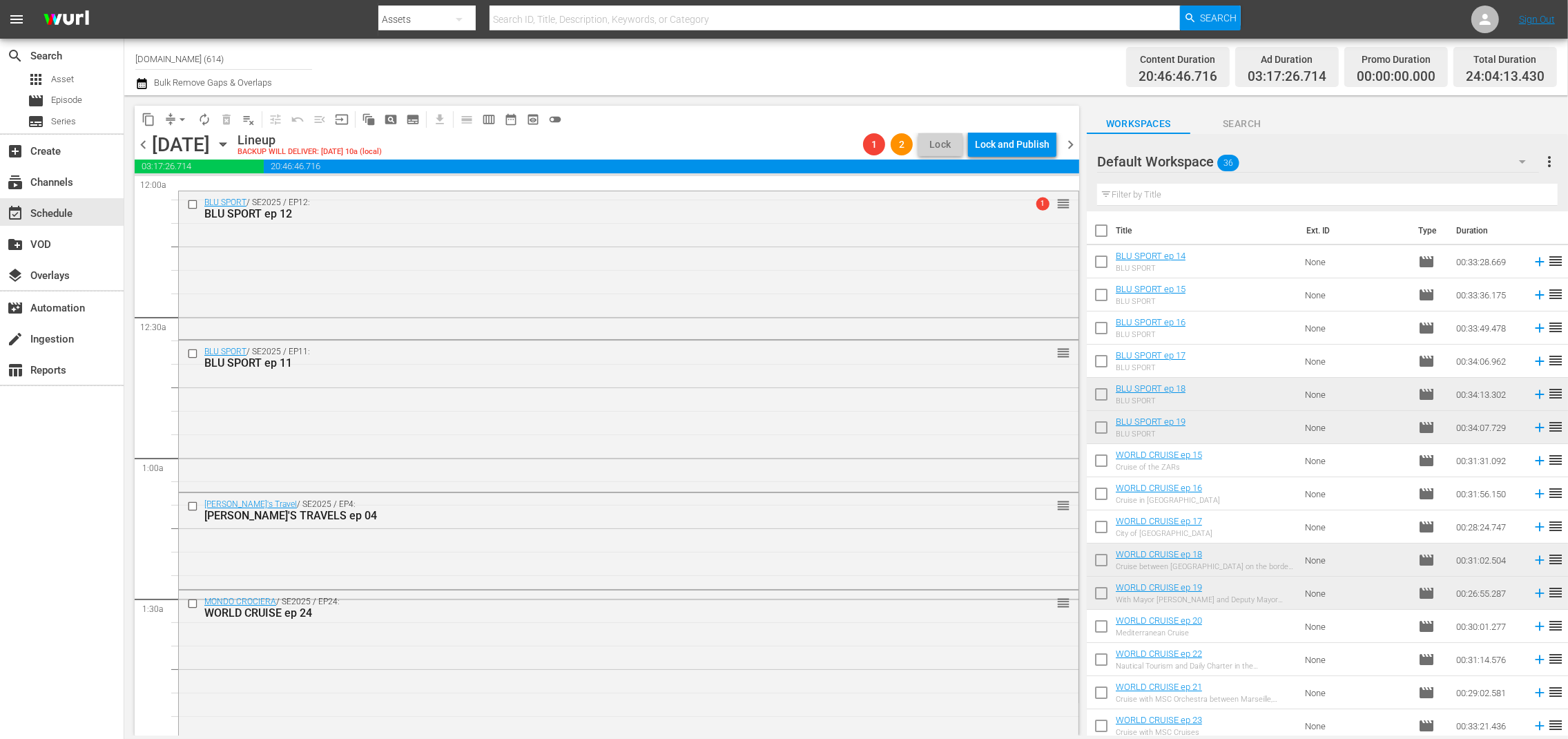
click at [141, 147] on span "chevron_left" at bounding box center [143, 144] width 17 height 17
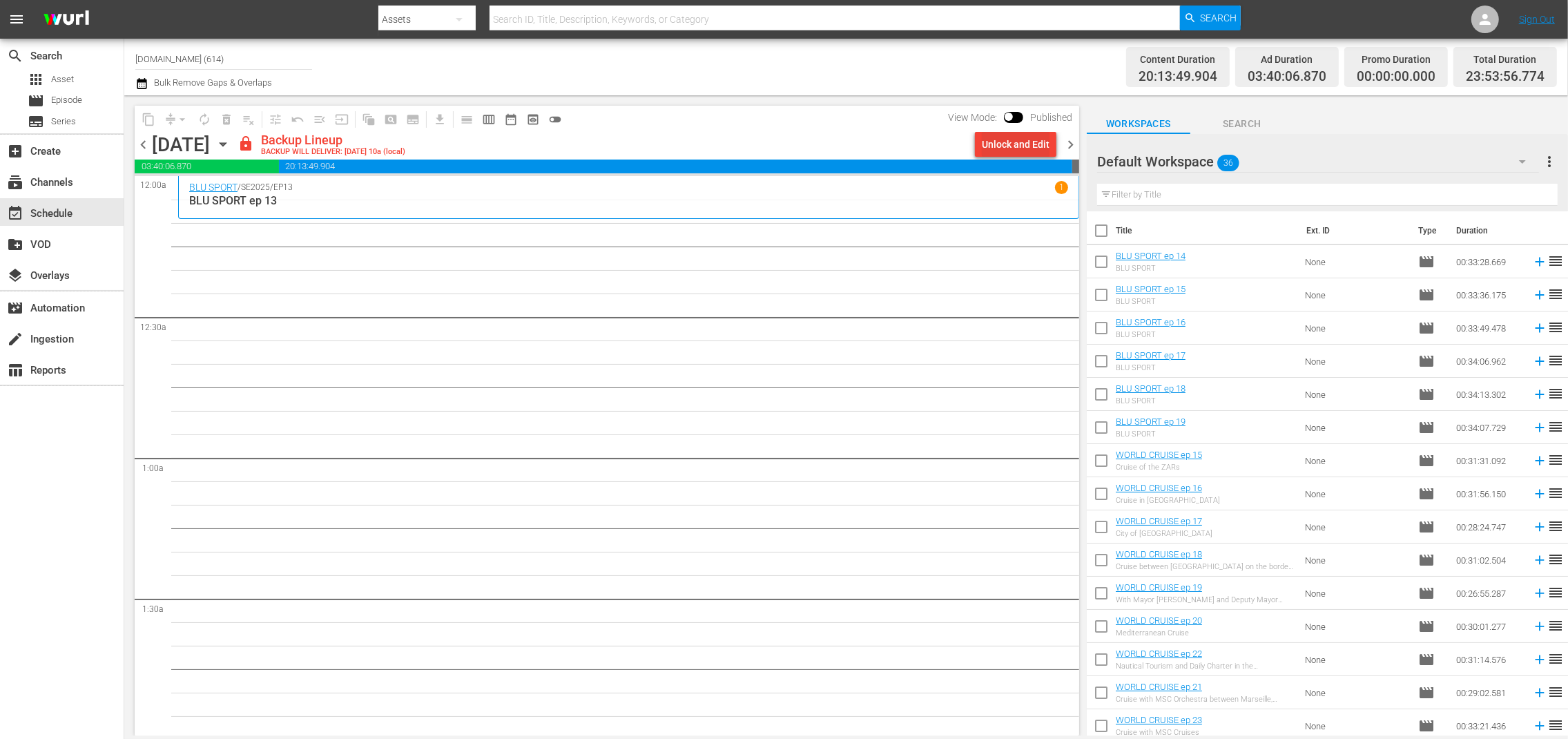
click at [1007, 145] on div "Unlock and Edit" at bounding box center [1016, 144] width 68 height 25
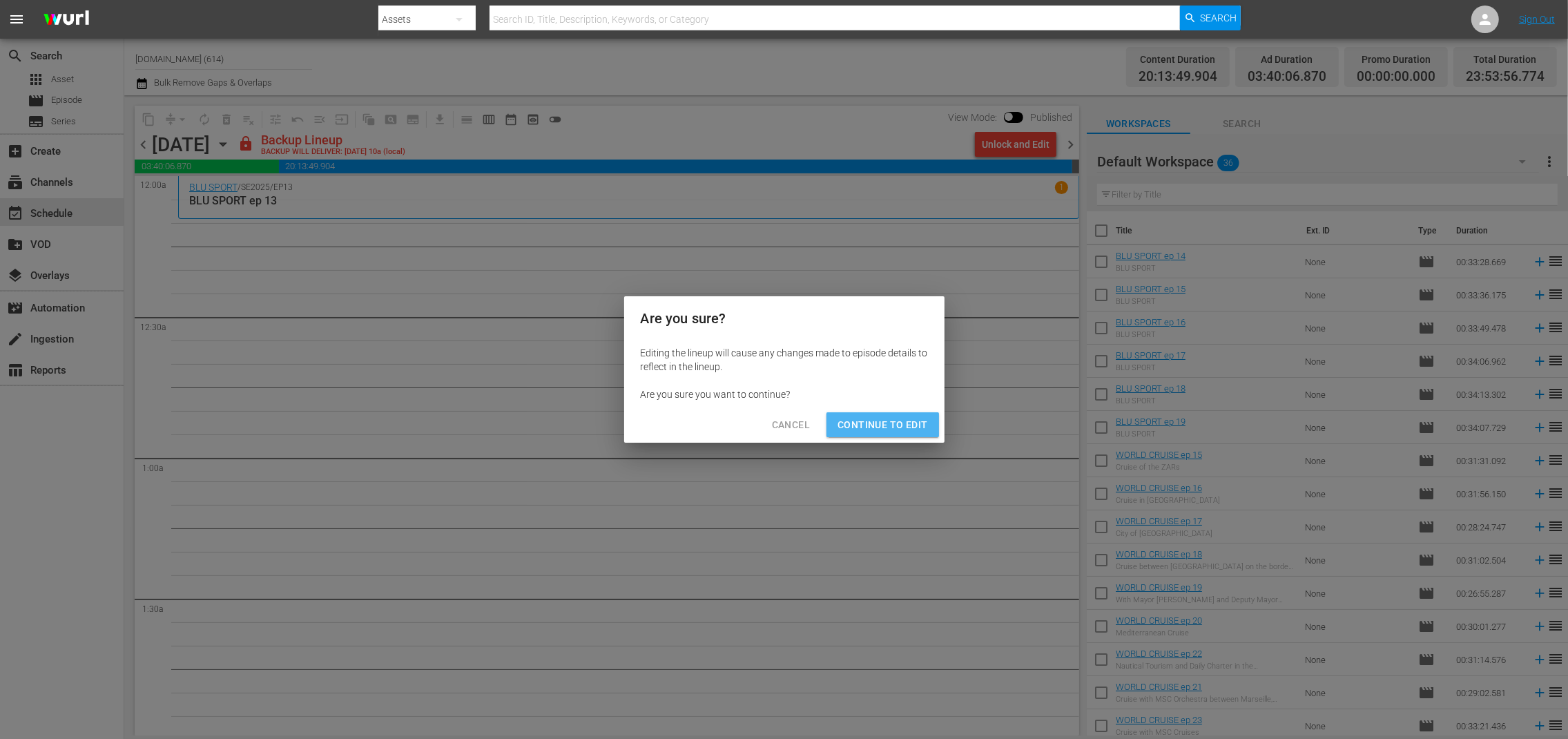
click at [884, 420] on span "Continue to Edit" at bounding box center [881, 425] width 89 height 17
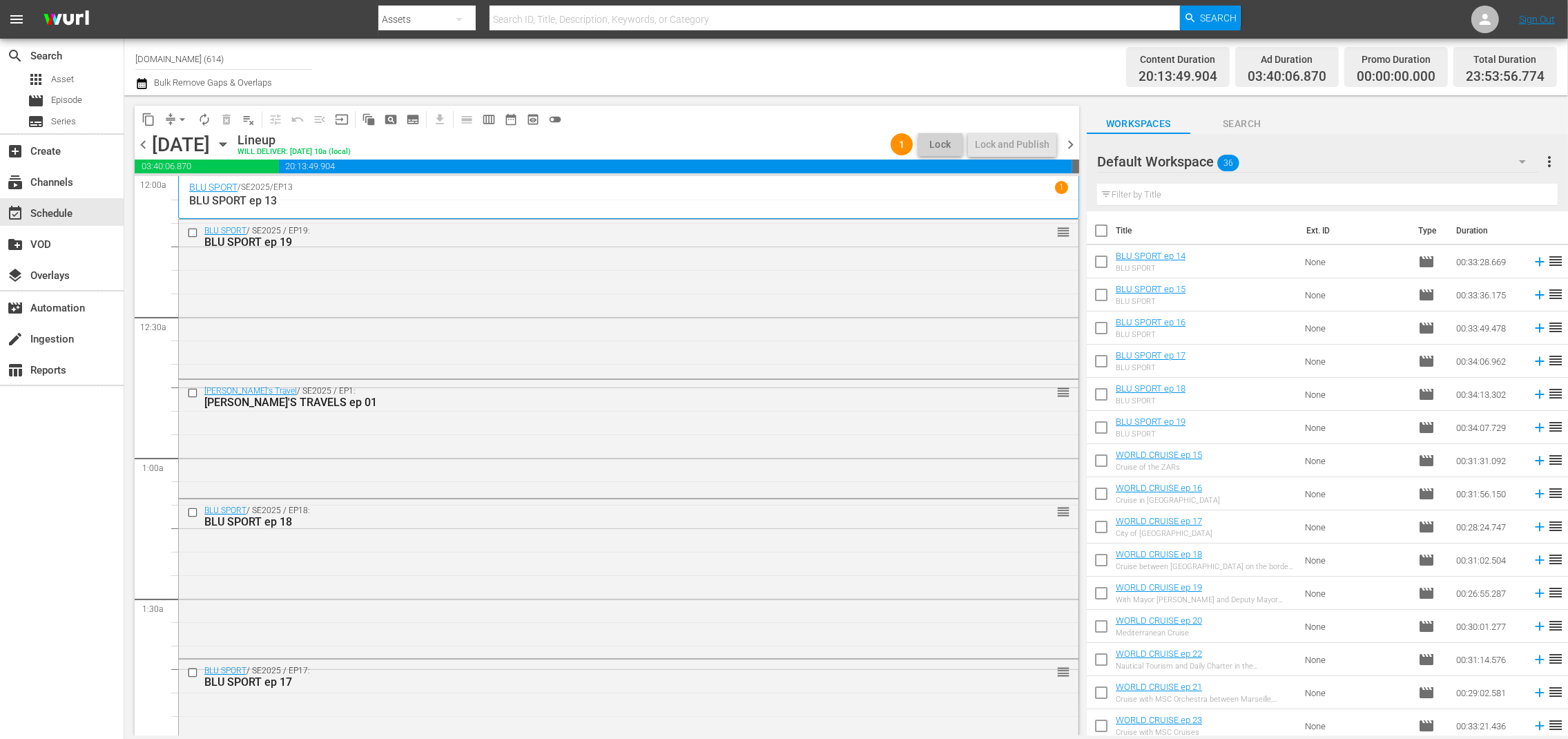
click at [709, 114] on div "content_copy compress arrow_drop_down autorenew_outlined delete_forever_outline…" at bounding box center [607, 118] width 944 height 27
click at [143, 144] on span "chevron_left" at bounding box center [143, 144] width 17 height 17
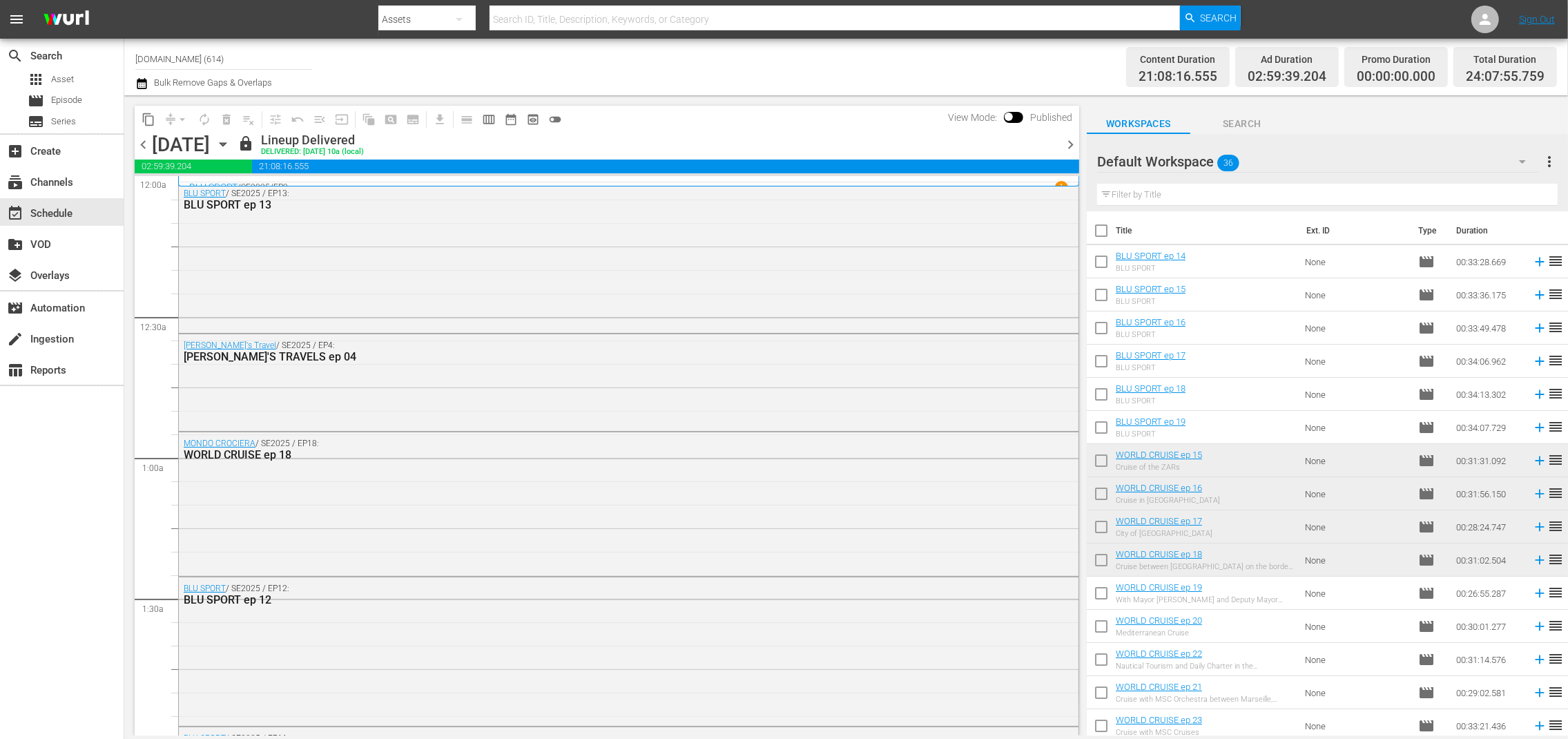
click at [1064, 143] on span "chevron_right" at bounding box center [1070, 144] width 17 height 17
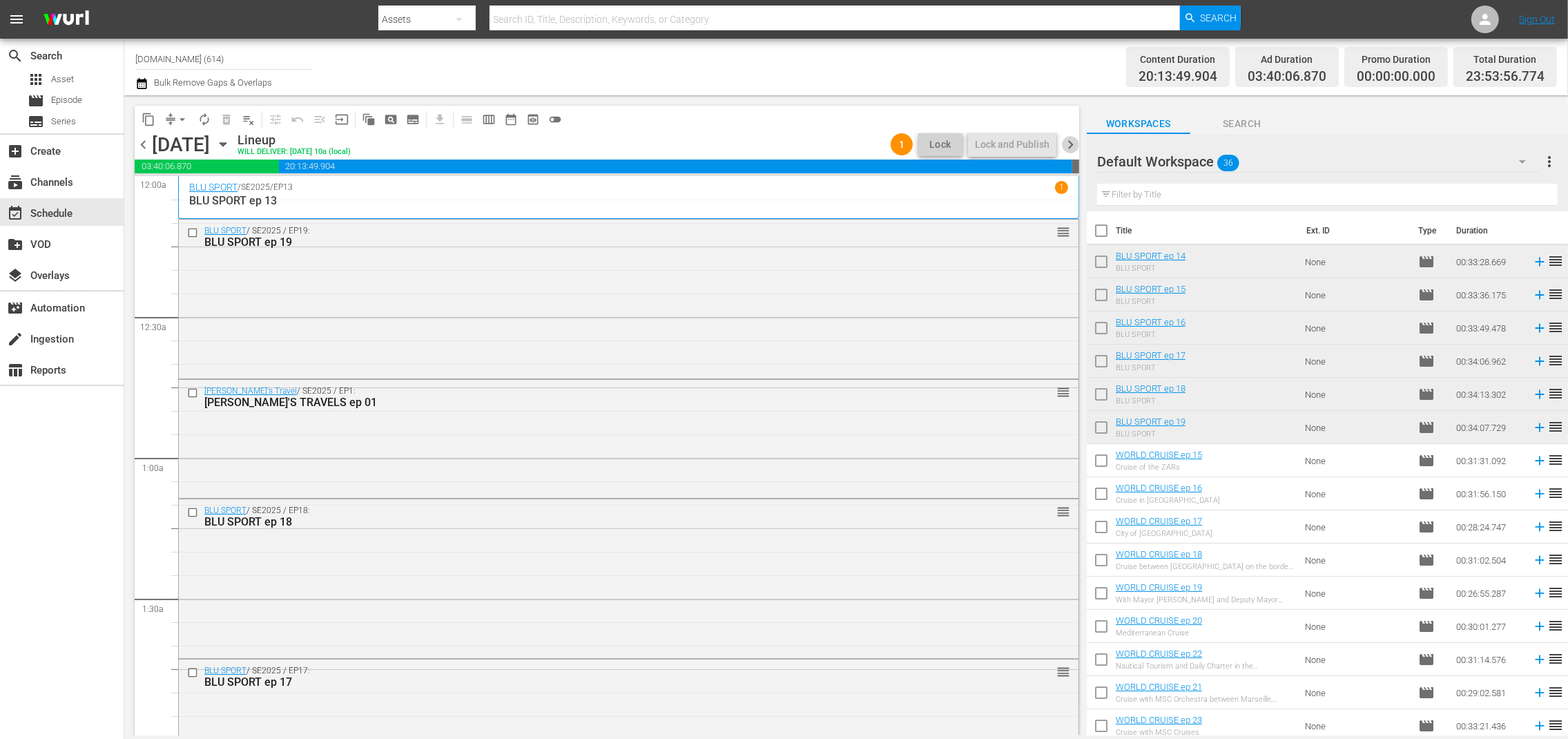
click at [1070, 144] on span "chevron_right" at bounding box center [1070, 144] width 17 height 17
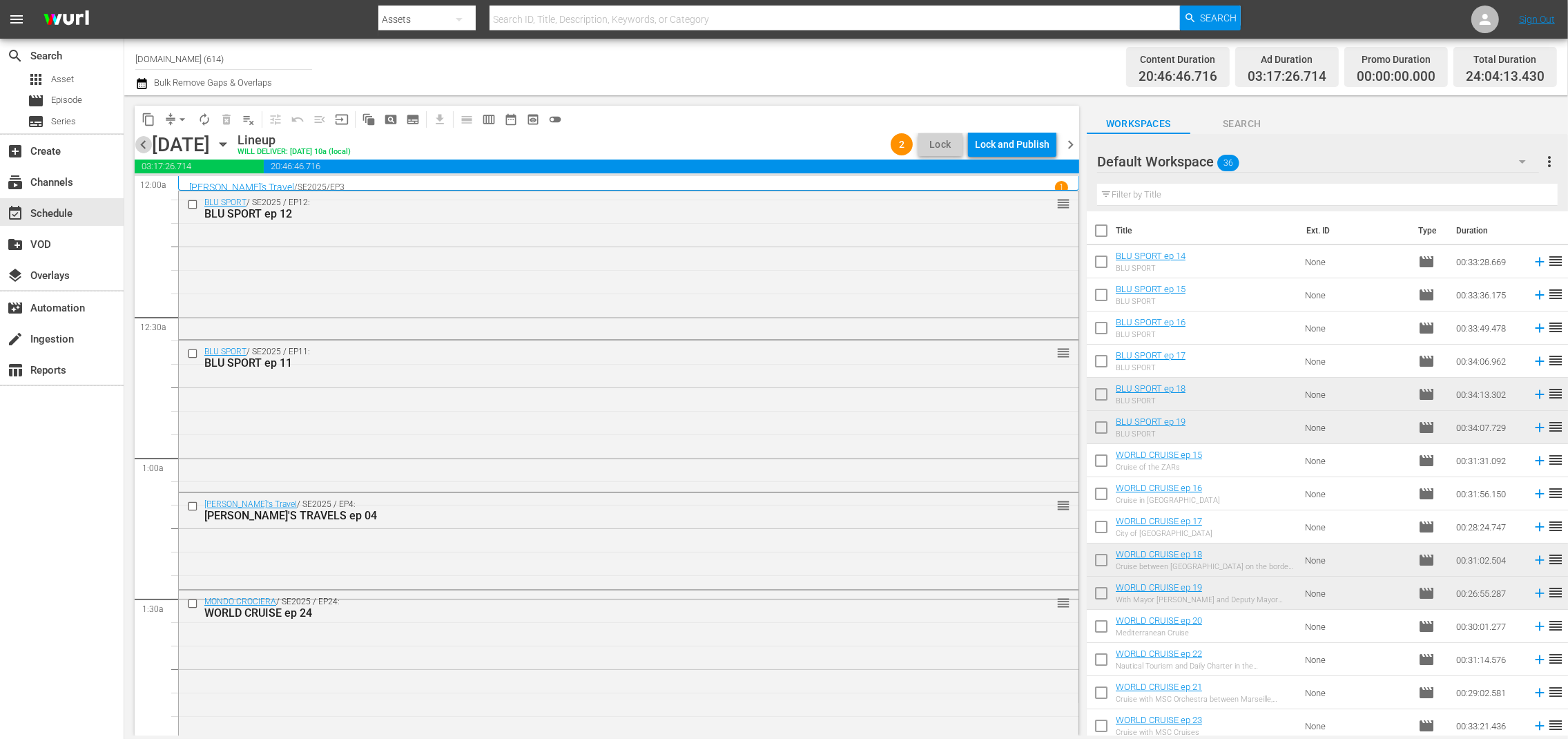
click at [147, 148] on span "chevron_left" at bounding box center [143, 144] width 17 height 17
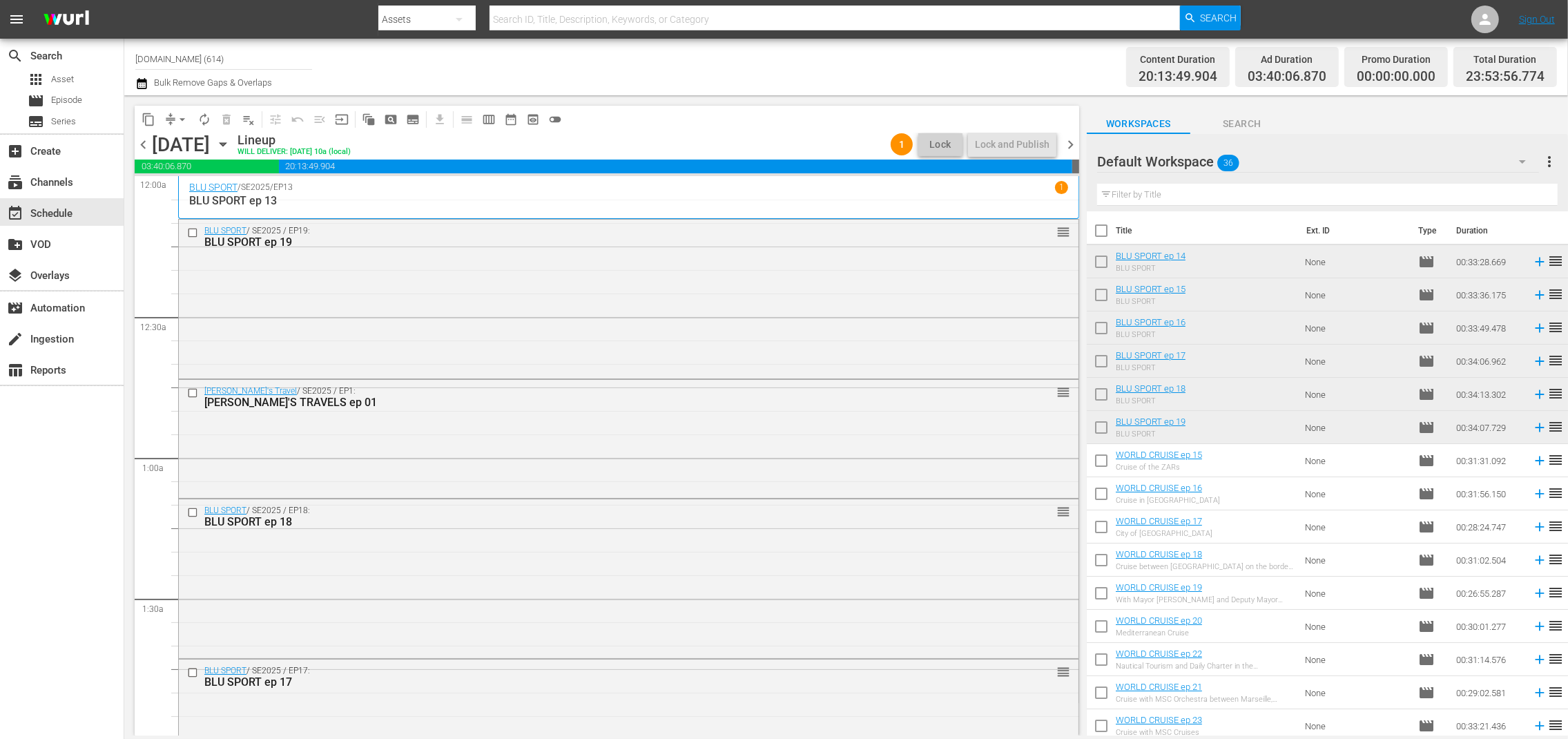
click at [1064, 147] on span "chevron_right" at bounding box center [1070, 144] width 17 height 17
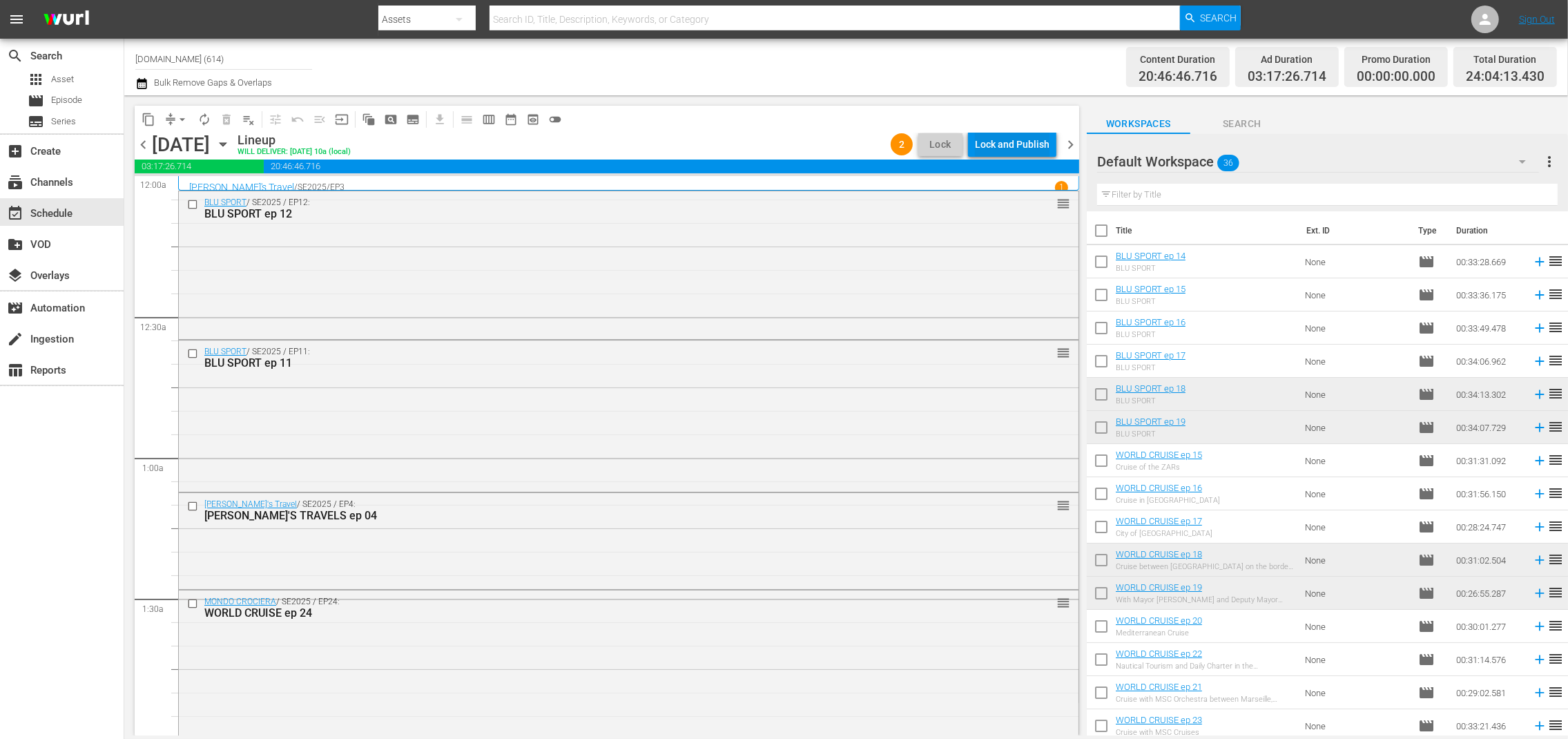
click at [1029, 143] on div "Lock and Publish" at bounding box center [1012, 144] width 75 height 25
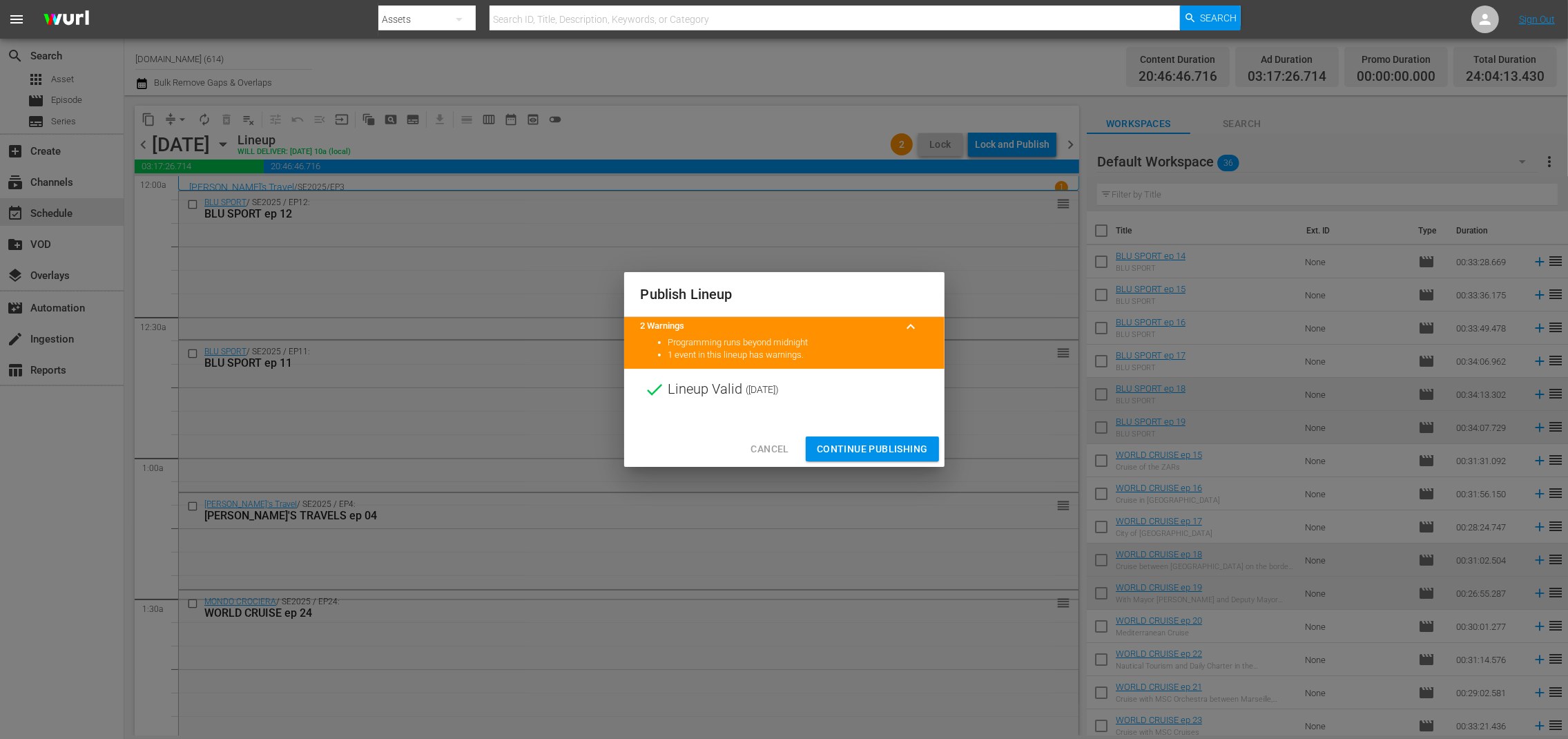
click at [882, 449] on span "Continue Publishing" at bounding box center [873, 449] width 111 height 17
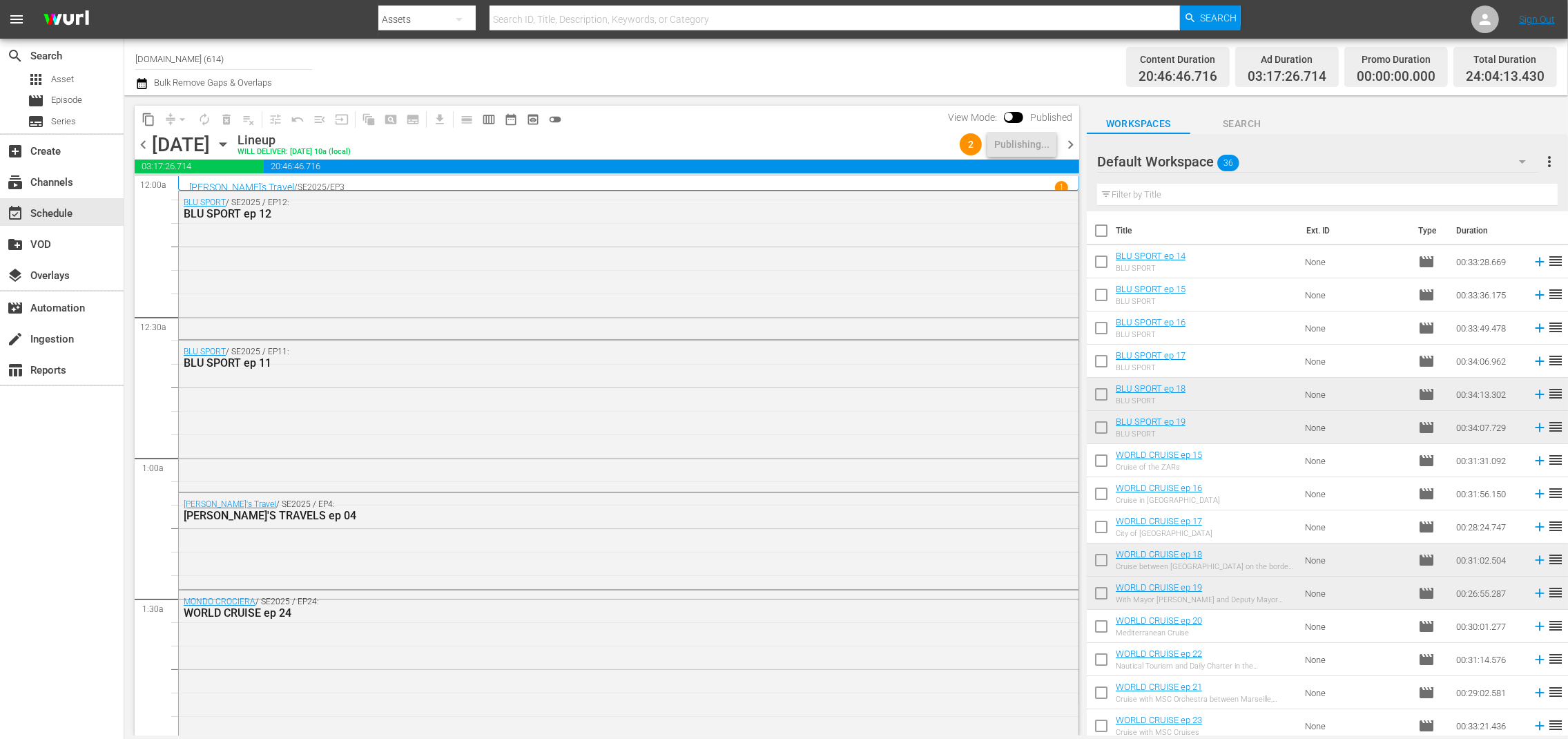
click at [1072, 143] on span "chevron_right" at bounding box center [1070, 144] width 17 height 17
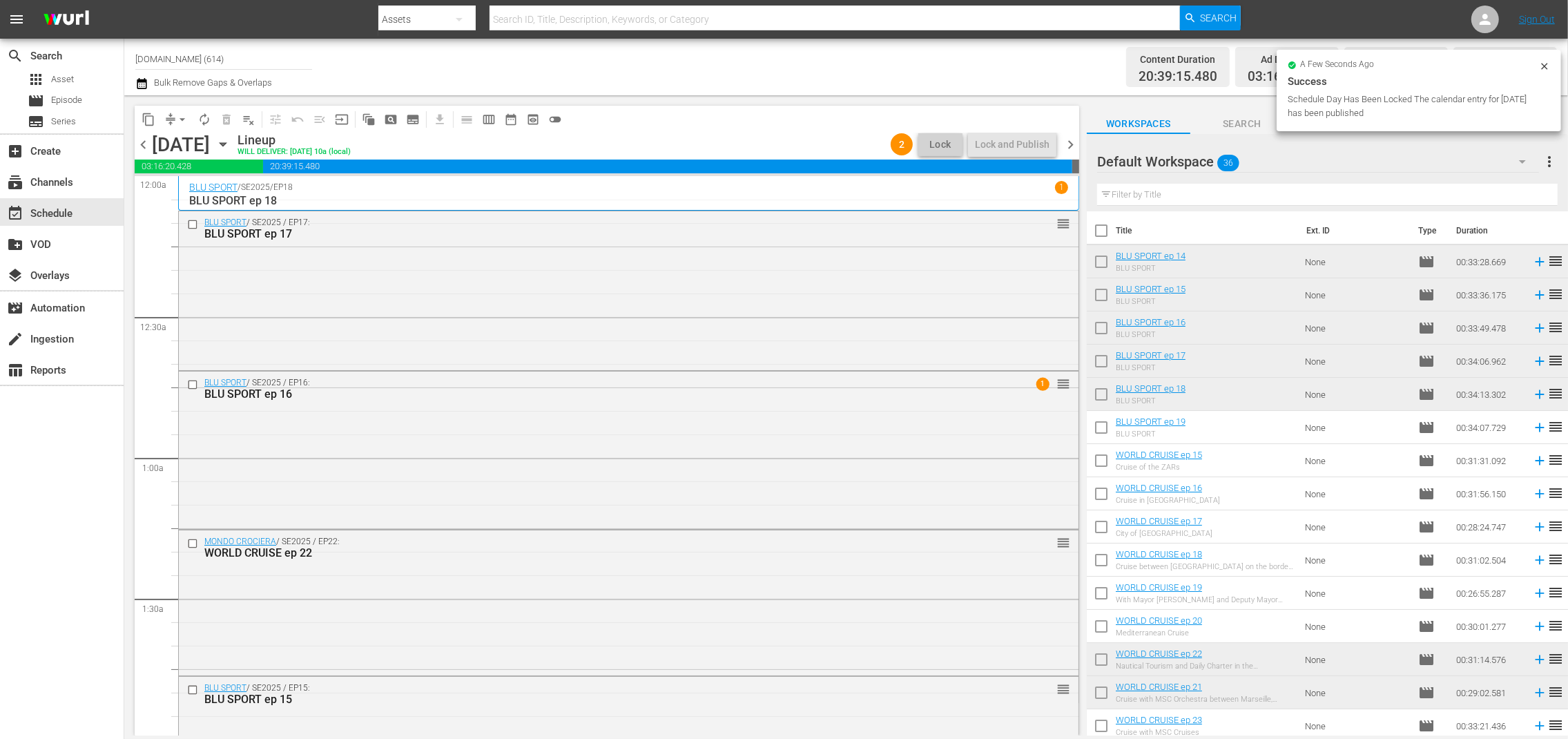
click at [1070, 143] on span "chevron_right" at bounding box center [1070, 144] width 17 height 17
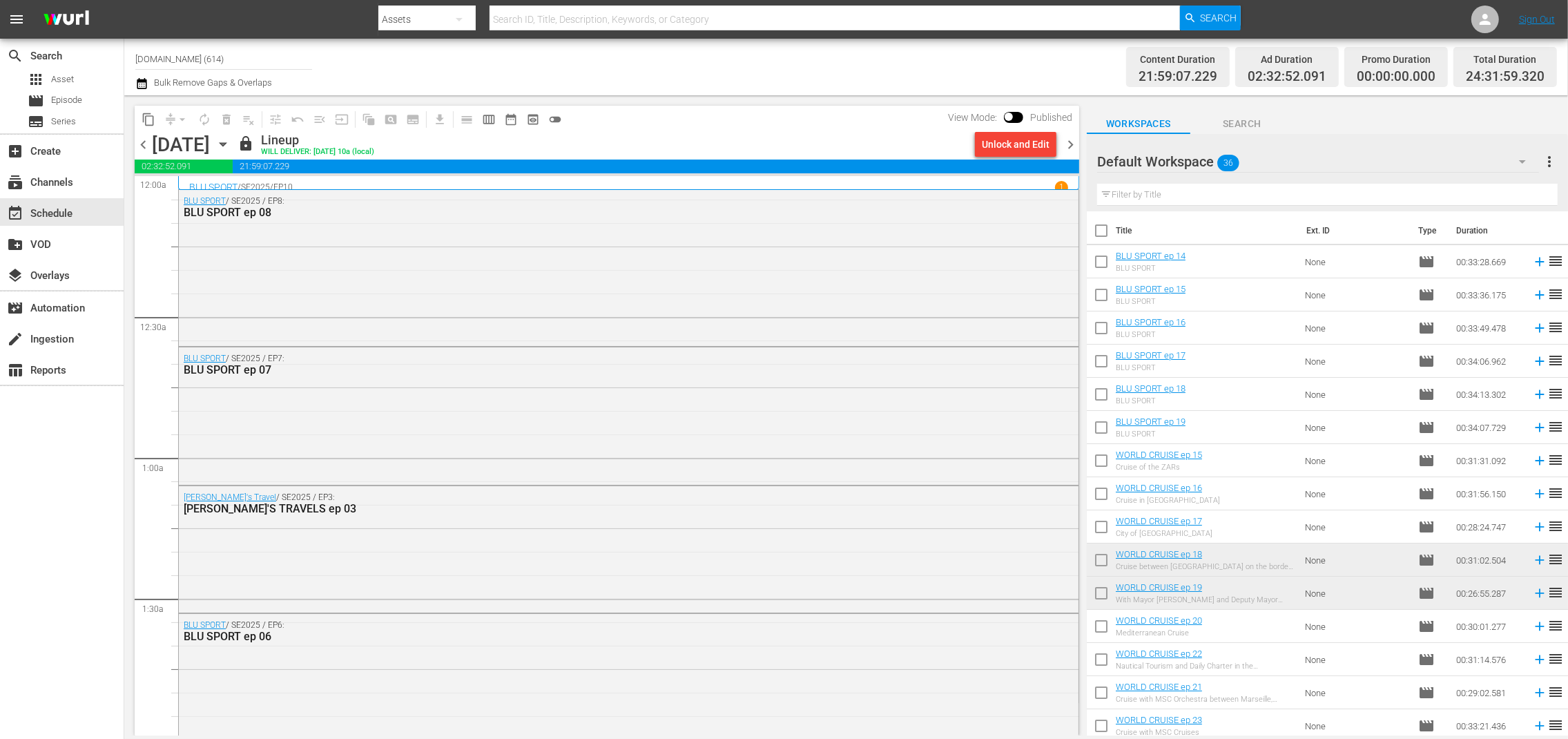
click at [1072, 143] on span "chevron_right" at bounding box center [1070, 144] width 17 height 17
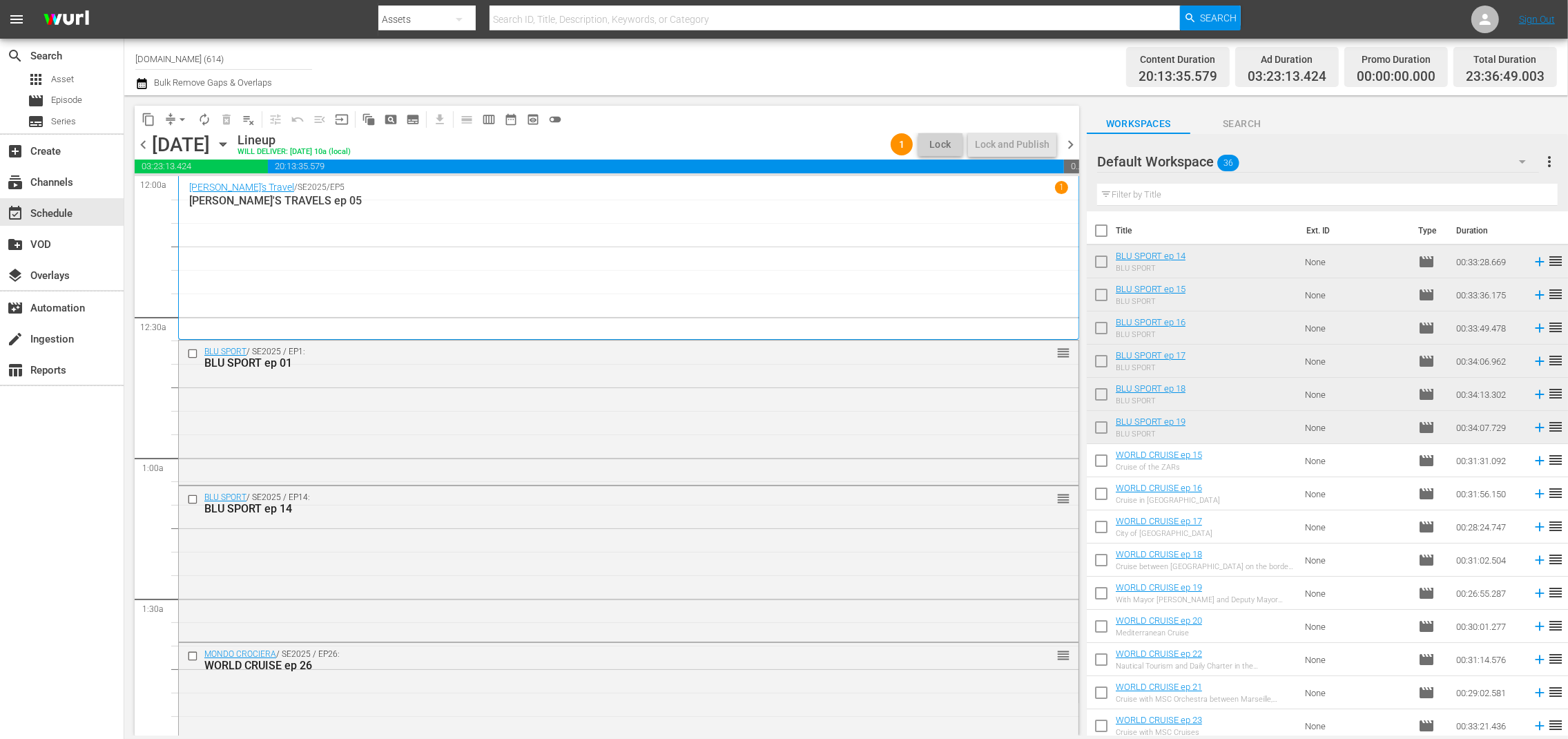
click at [1072, 143] on span "chevron_right" at bounding box center [1070, 144] width 17 height 17
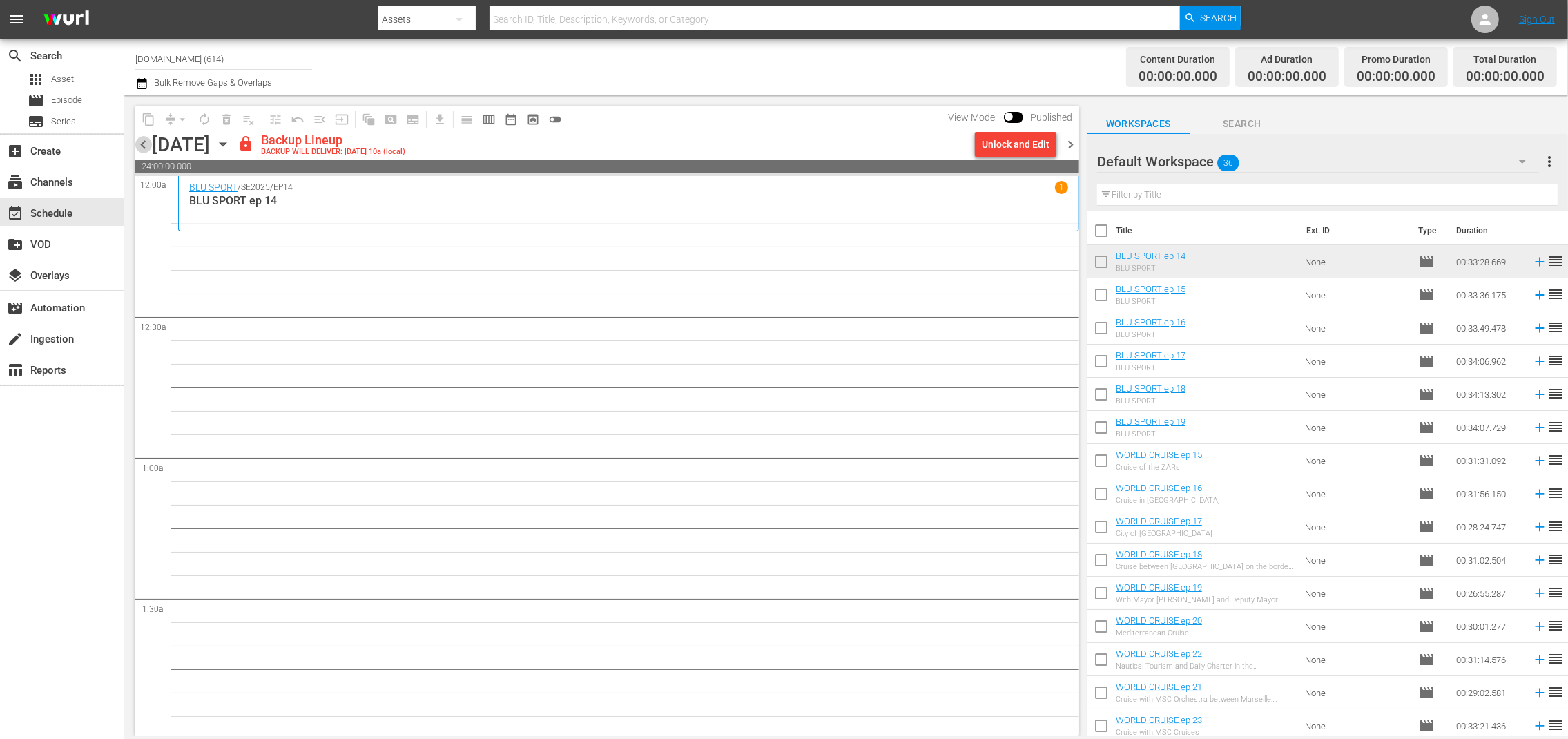
click at [143, 146] on span "chevron_left" at bounding box center [143, 144] width 17 height 17
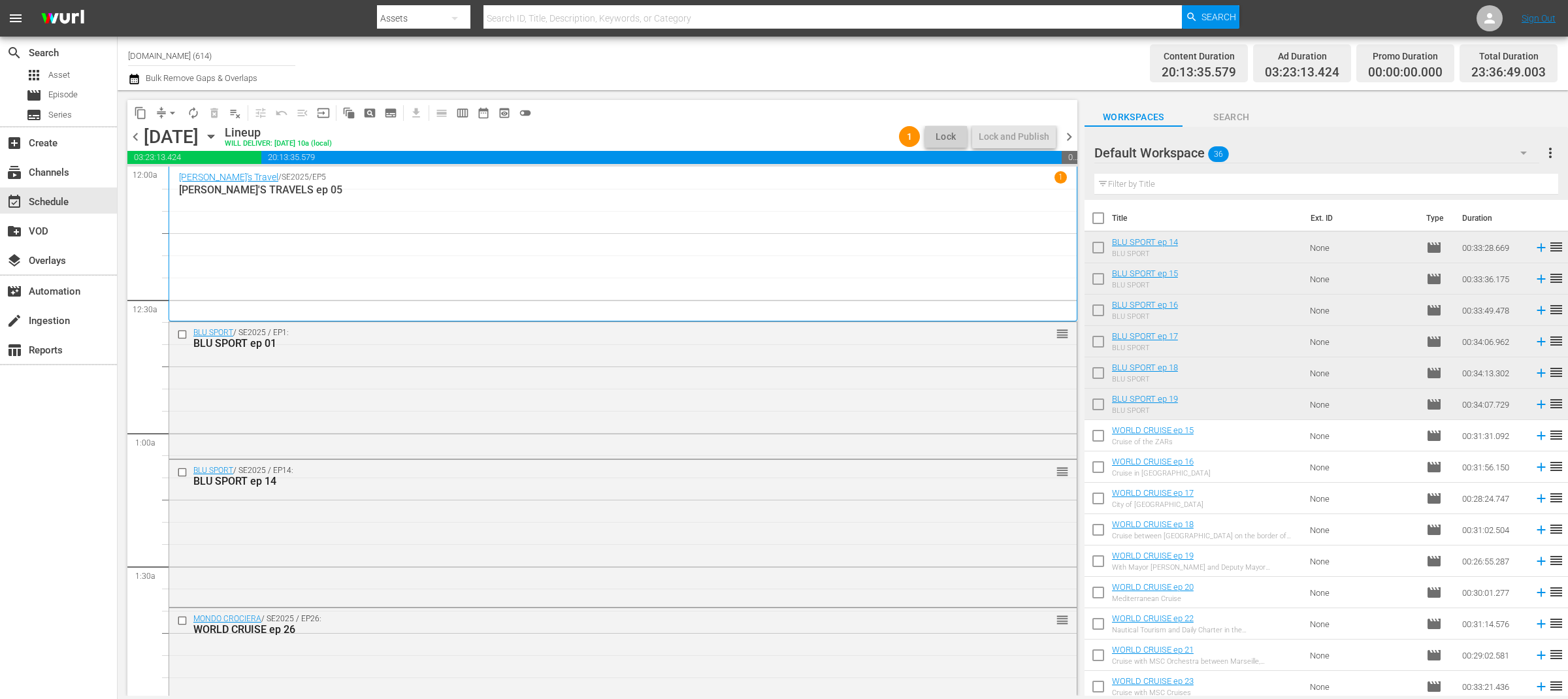
click at [761, 69] on div "Channel Title SportOutdoor.TV (614) Bulk Remove Gaps & Overlaps" at bounding box center [518, 63] width 779 height 47
click at [1003, 79] on div "Content Duration 20:13:35.579 Ad Duration 03:23:13.424 Promo Duration 00:00:00.…" at bounding box center [1232, 63] width 650 height 47
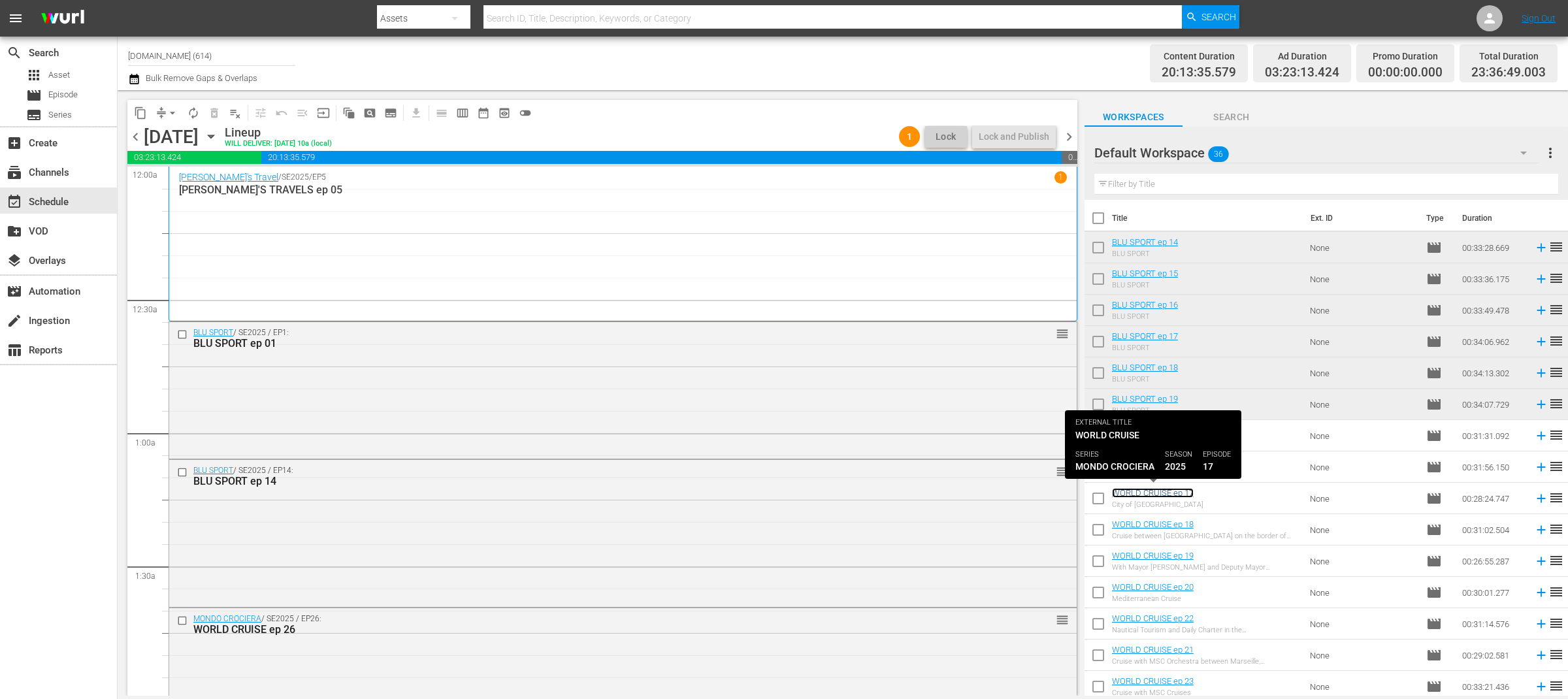
click at [1172, 495] on link "WORLD CRUISE ep 17" at bounding box center [1153, 492] width 82 height 10
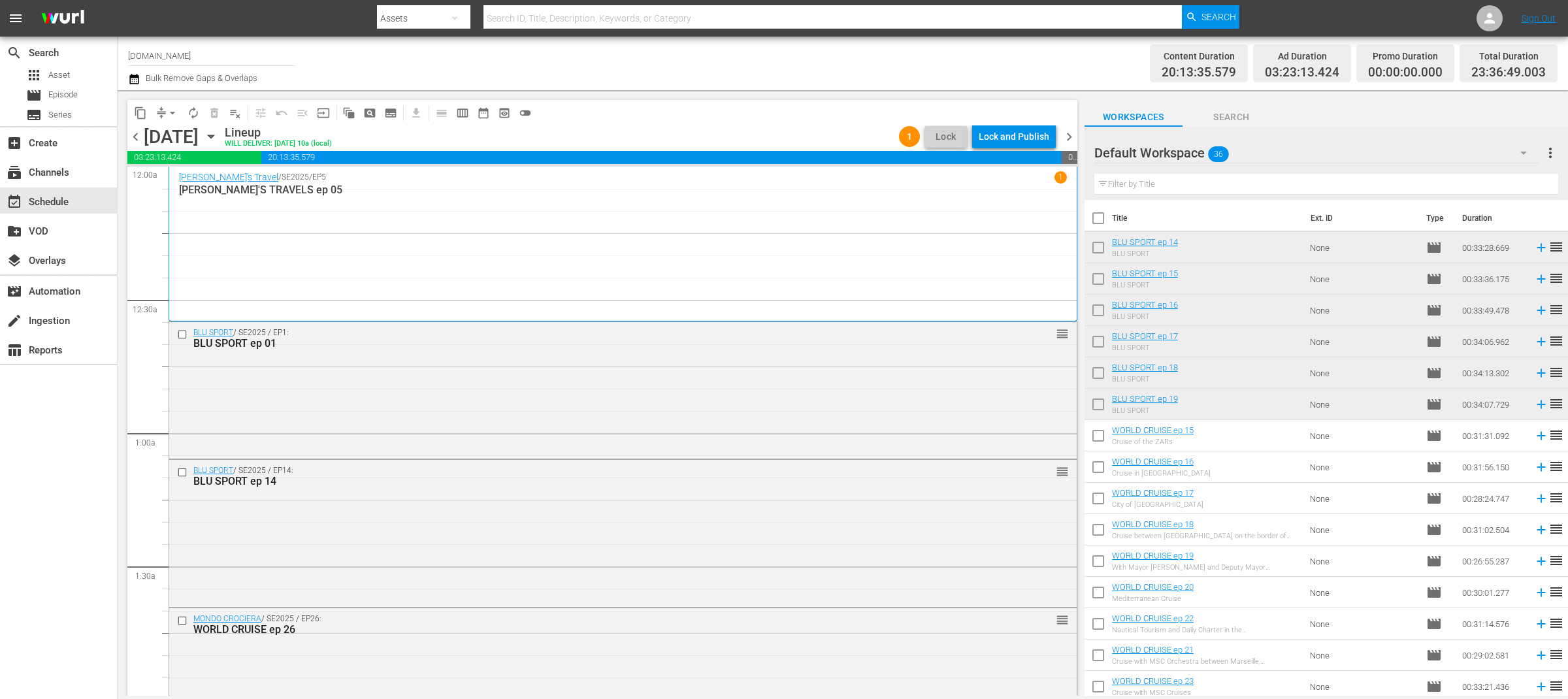
click at [98, 537] on div "search Search apps Asset movie Episode subtitles Series add_box Create subscrip…" at bounding box center [59, 386] width 117 height 699
click at [1021, 140] on div "Lock and Publish" at bounding box center [1014, 136] width 71 height 24
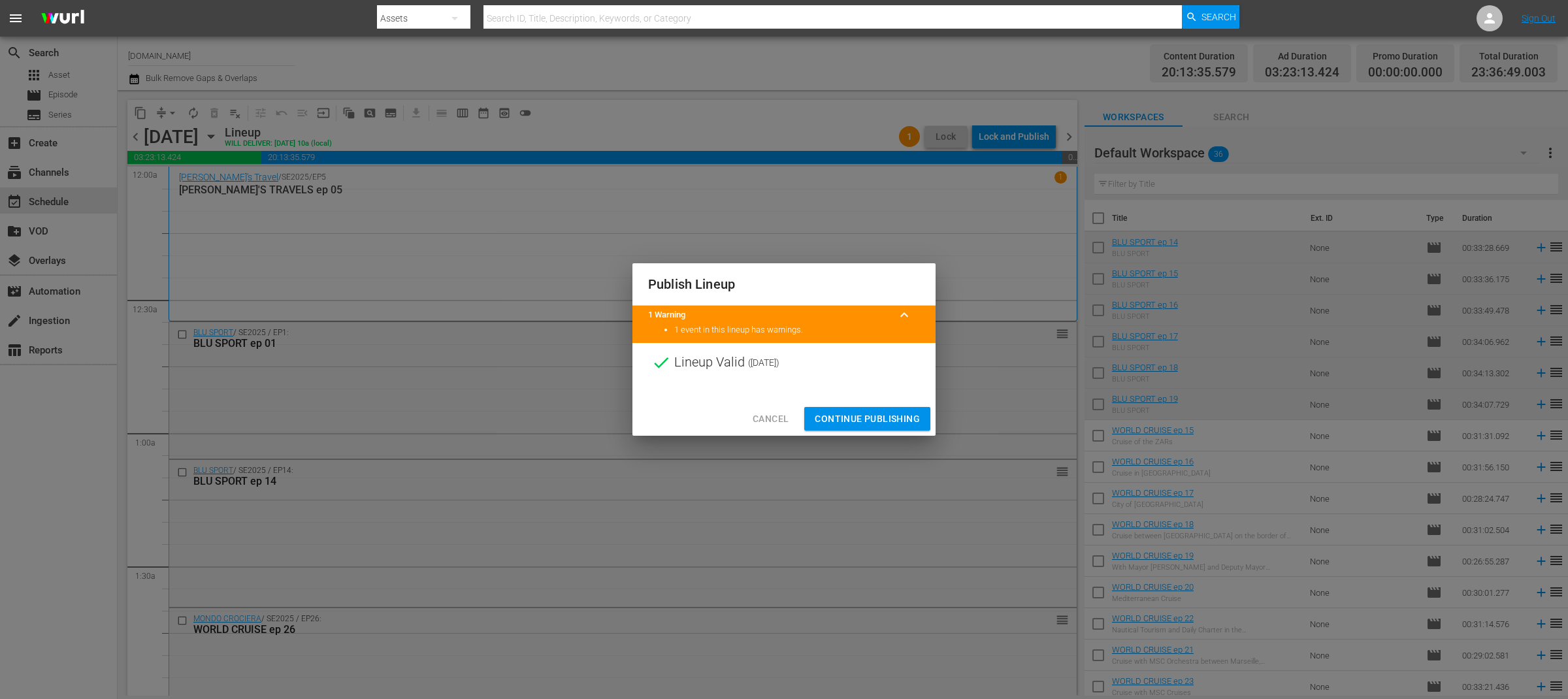
click at [896, 418] on span "Continue Publishing" at bounding box center [867, 418] width 105 height 16
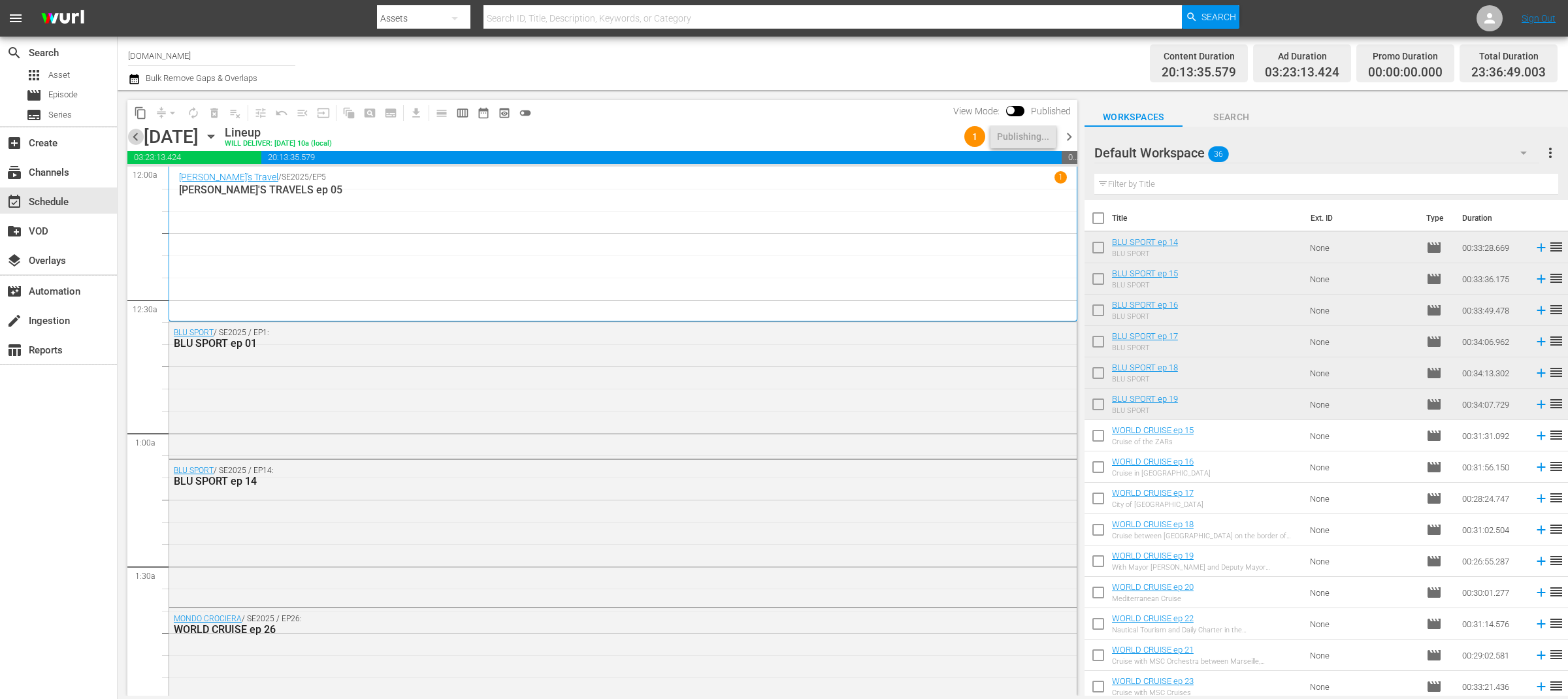
click at [136, 144] on span "chevron_left" at bounding box center [135, 136] width 16 height 16
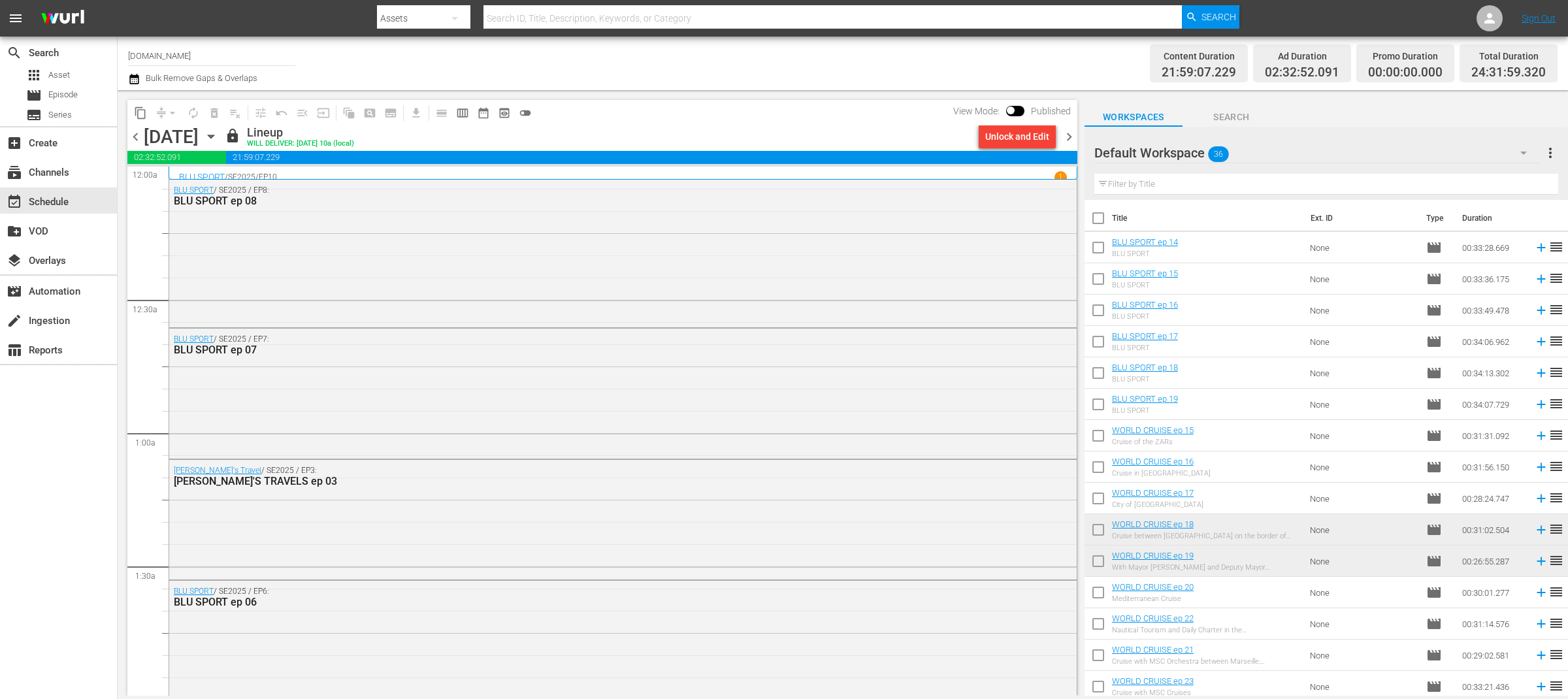
click at [136, 144] on span "chevron_left" at bounding box center [135, 136] width 16 height 16
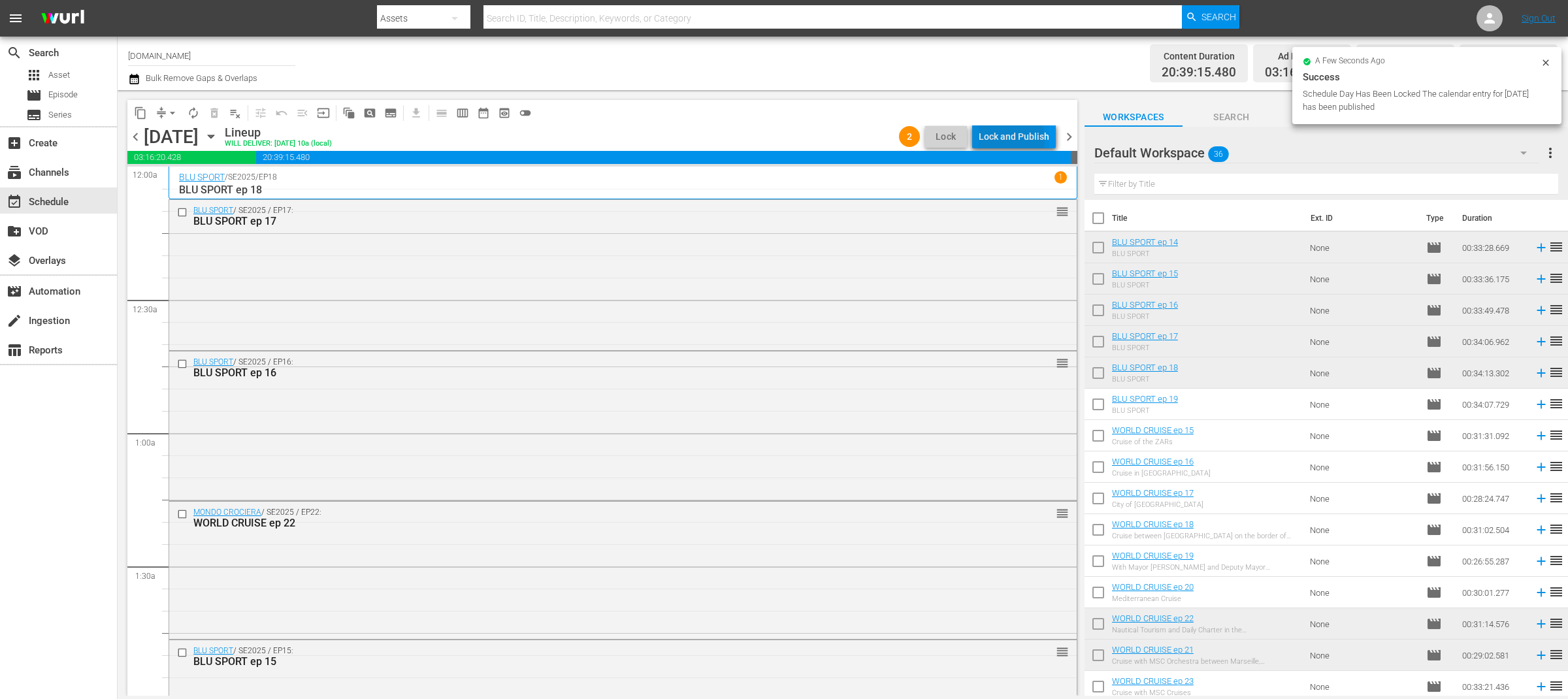
click at [1005, 139] on div "Lock and Publish" at bounding box center [1014, 136] width 71 height 24
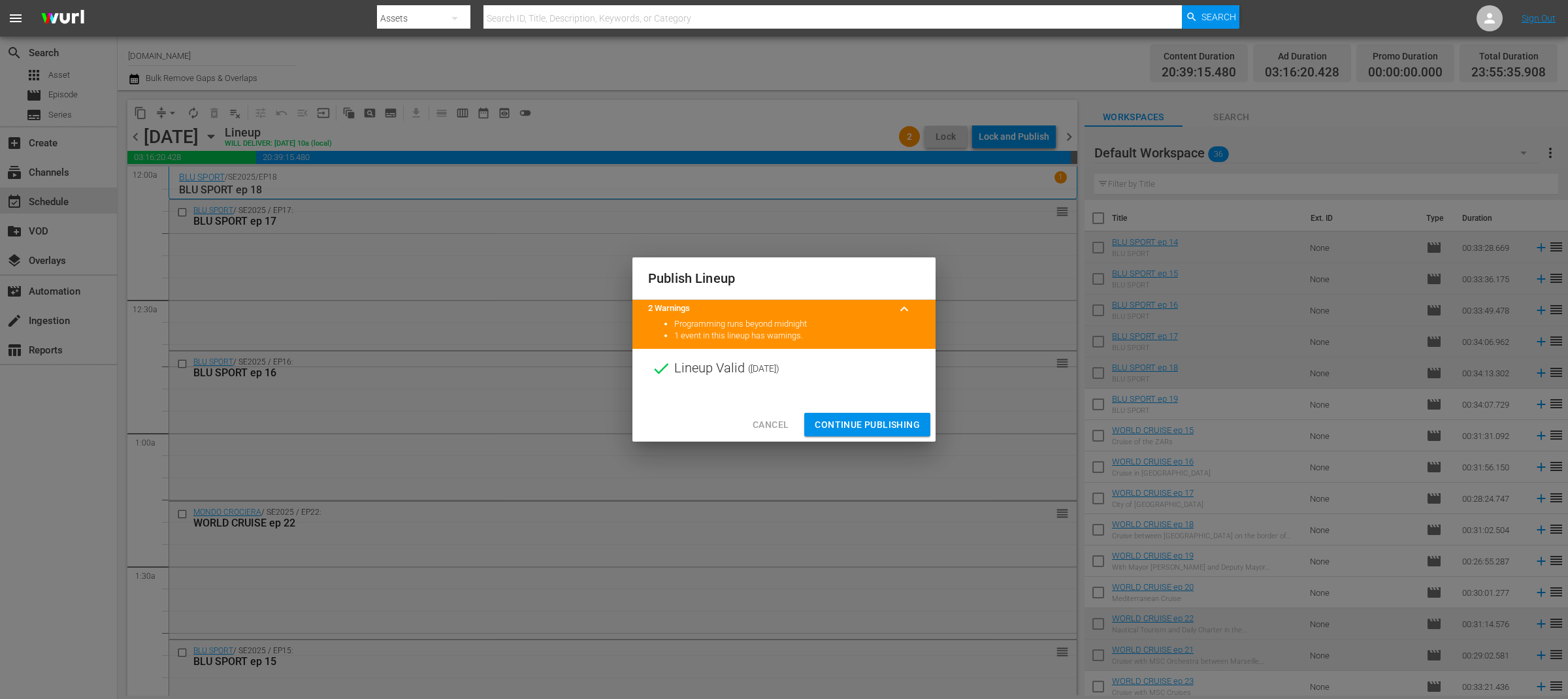
click at [856, 434] on button "Continue Publishing" at bounding box center [867, 425] width 126 height 24
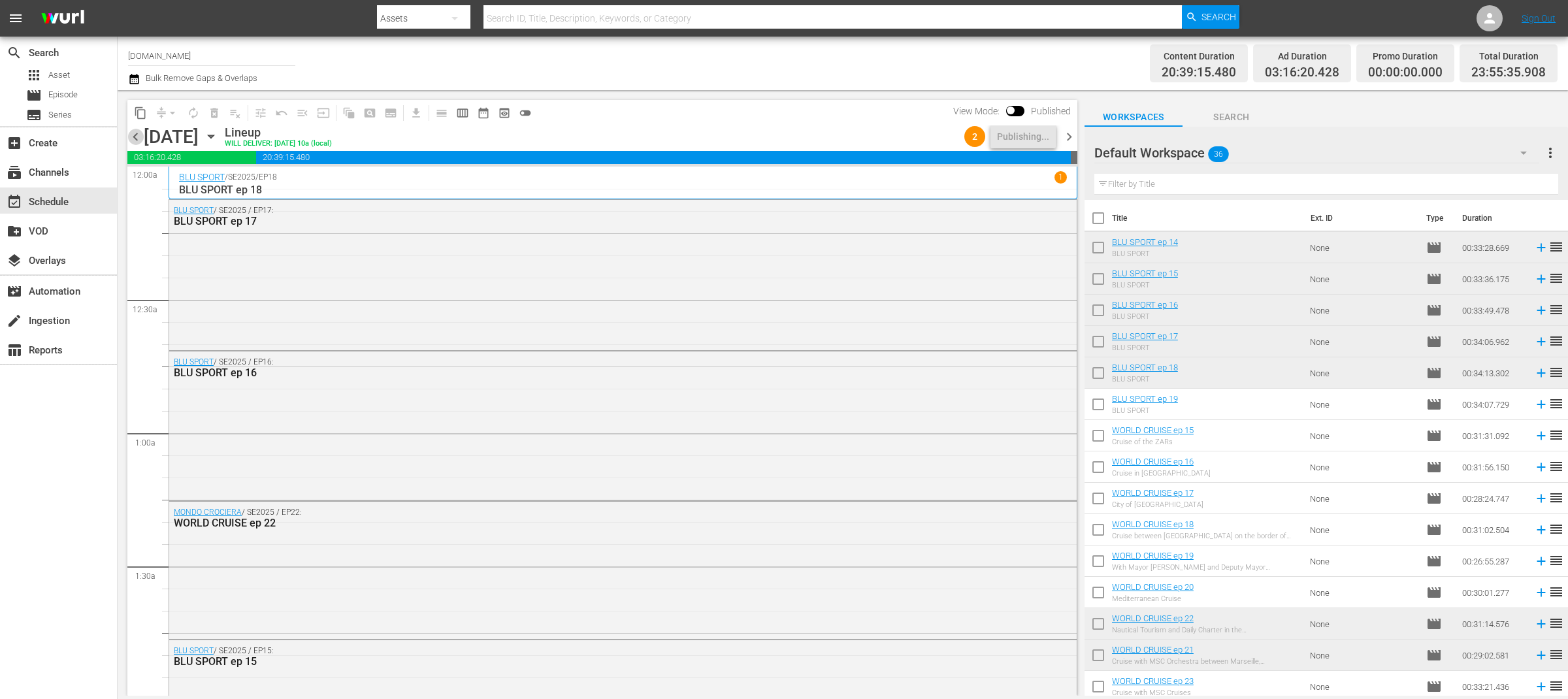
click at [137, 139] on span "chevron_left" at bounding box center [135, 136] width 16 height 16
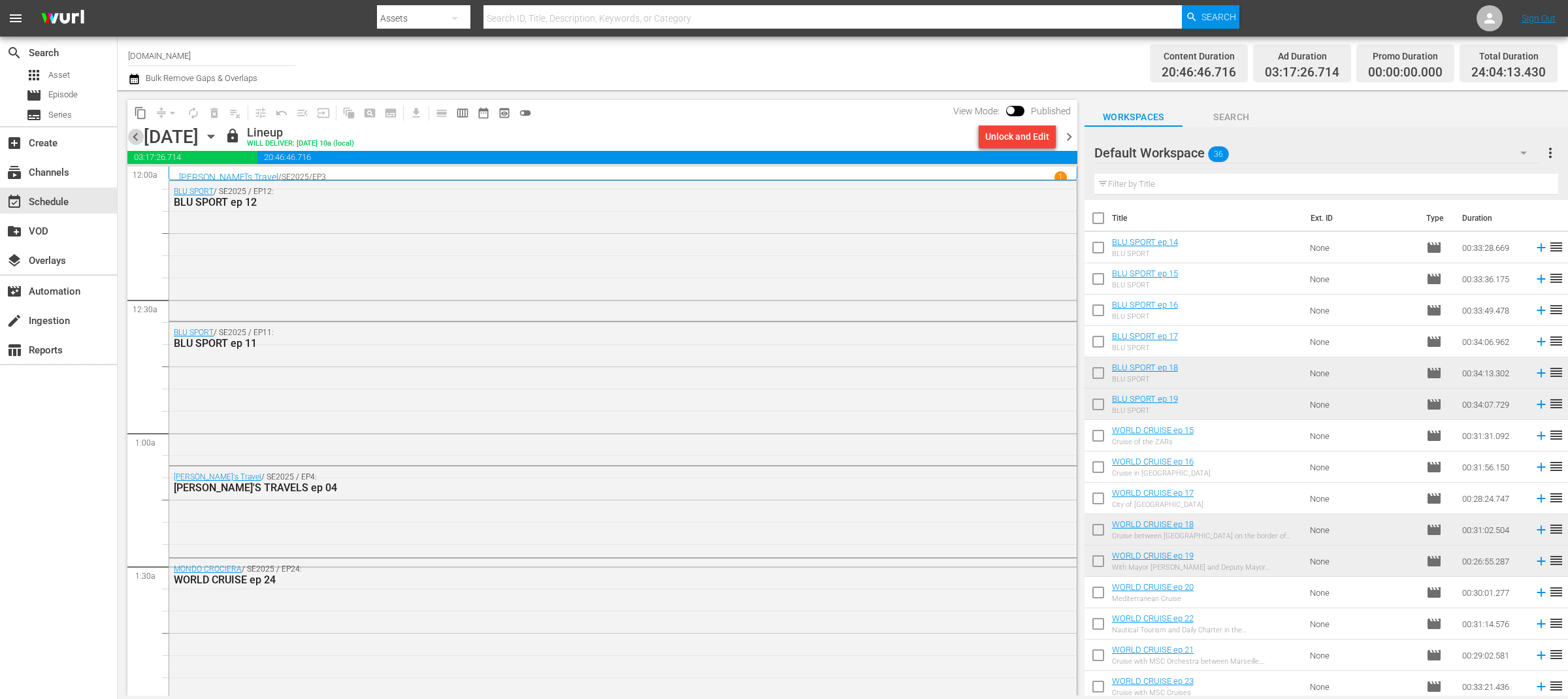
click at [137, 139] on span "chevron_left" at bounding box center [135, 136] width 16 height 16
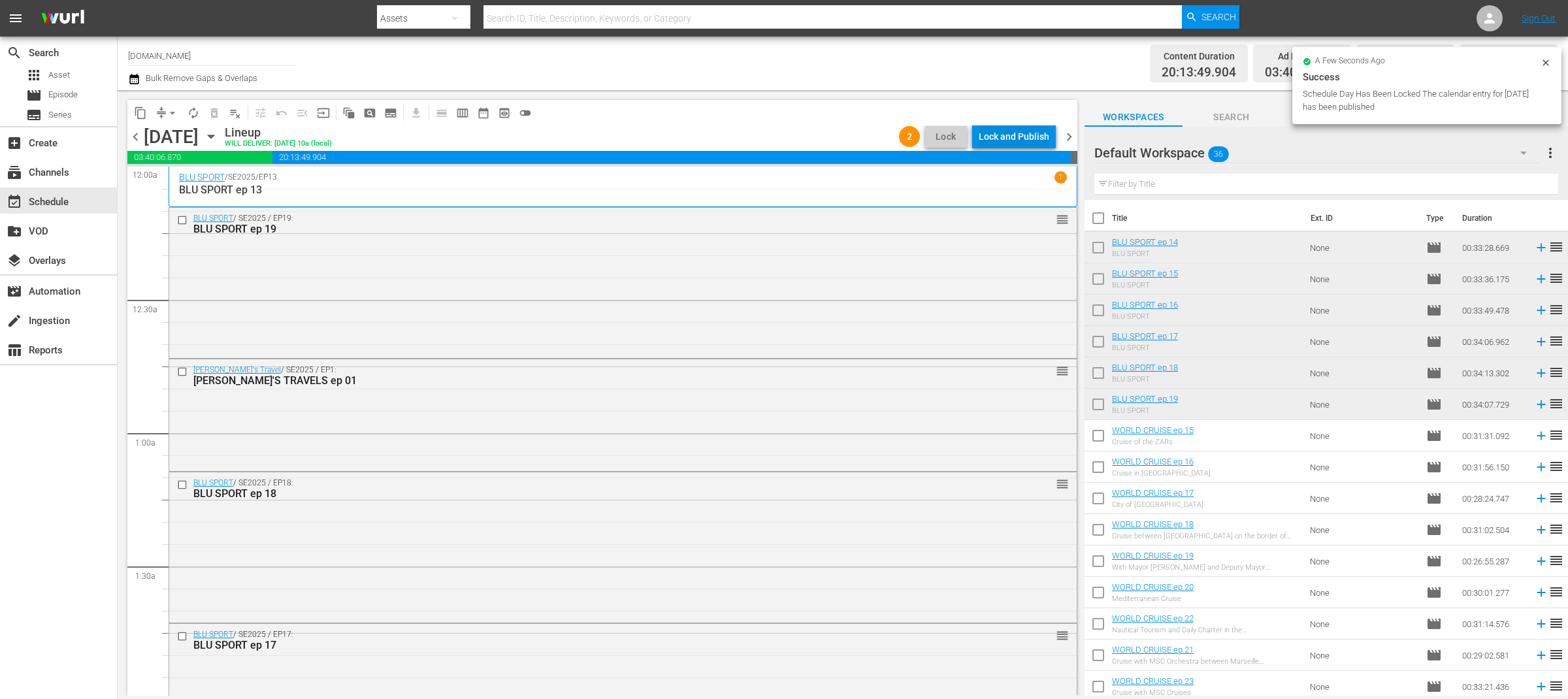
click at [1020, 139] on div "Lock and Publish" at bounding box center [1014, 136] width 71 height 24
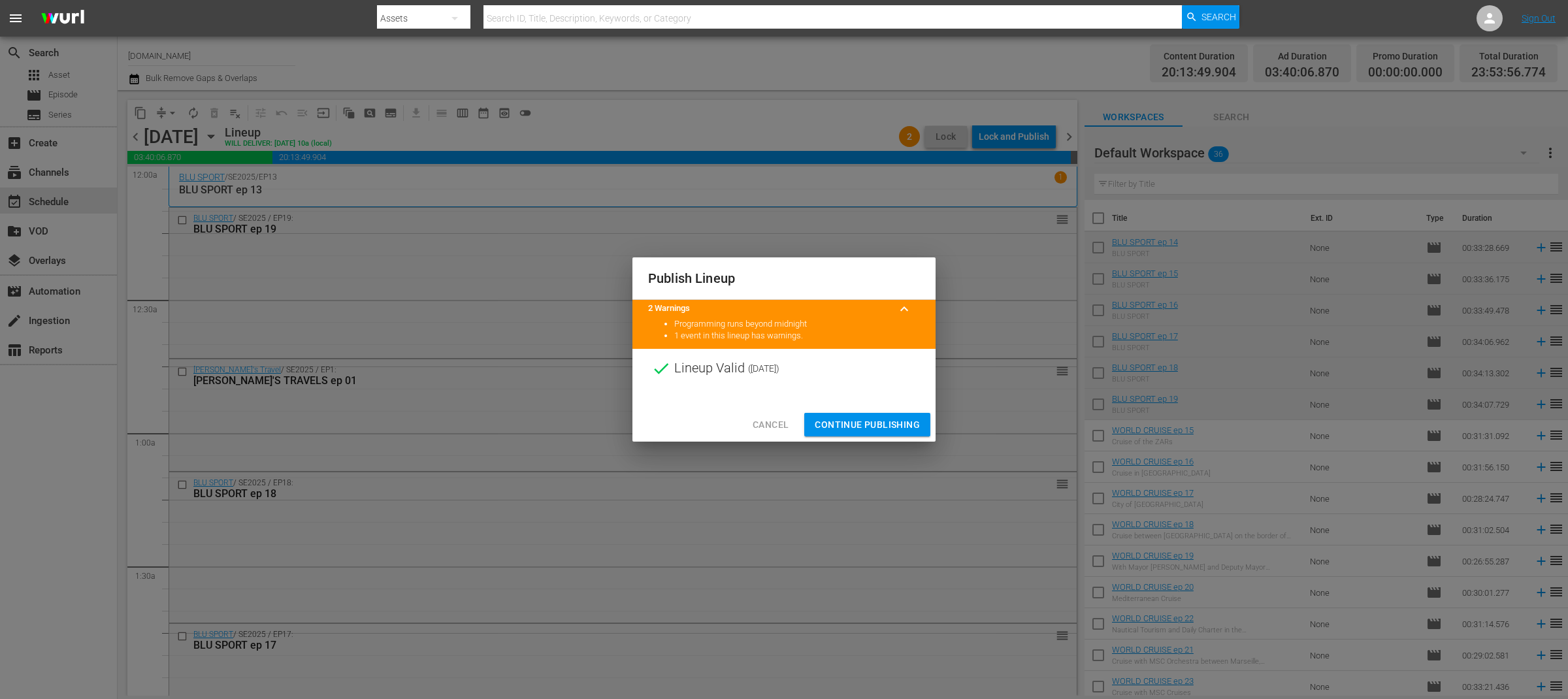
click at [871, 421] on span "Continue Publishing" at bounding box center [867, 425] width 105 height 16
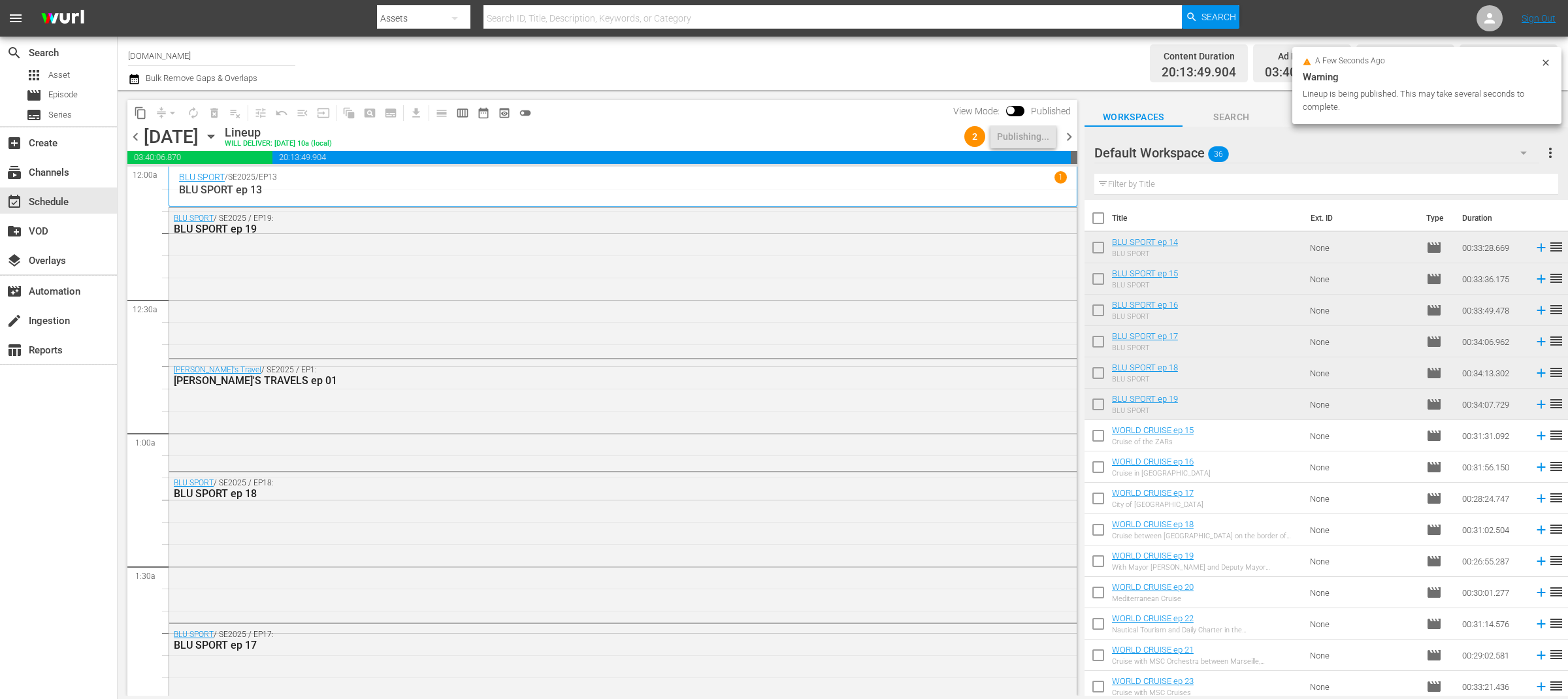
click at [132, 139] on span "chevron_left" at bounding box center [135, 136] width 16 height 16
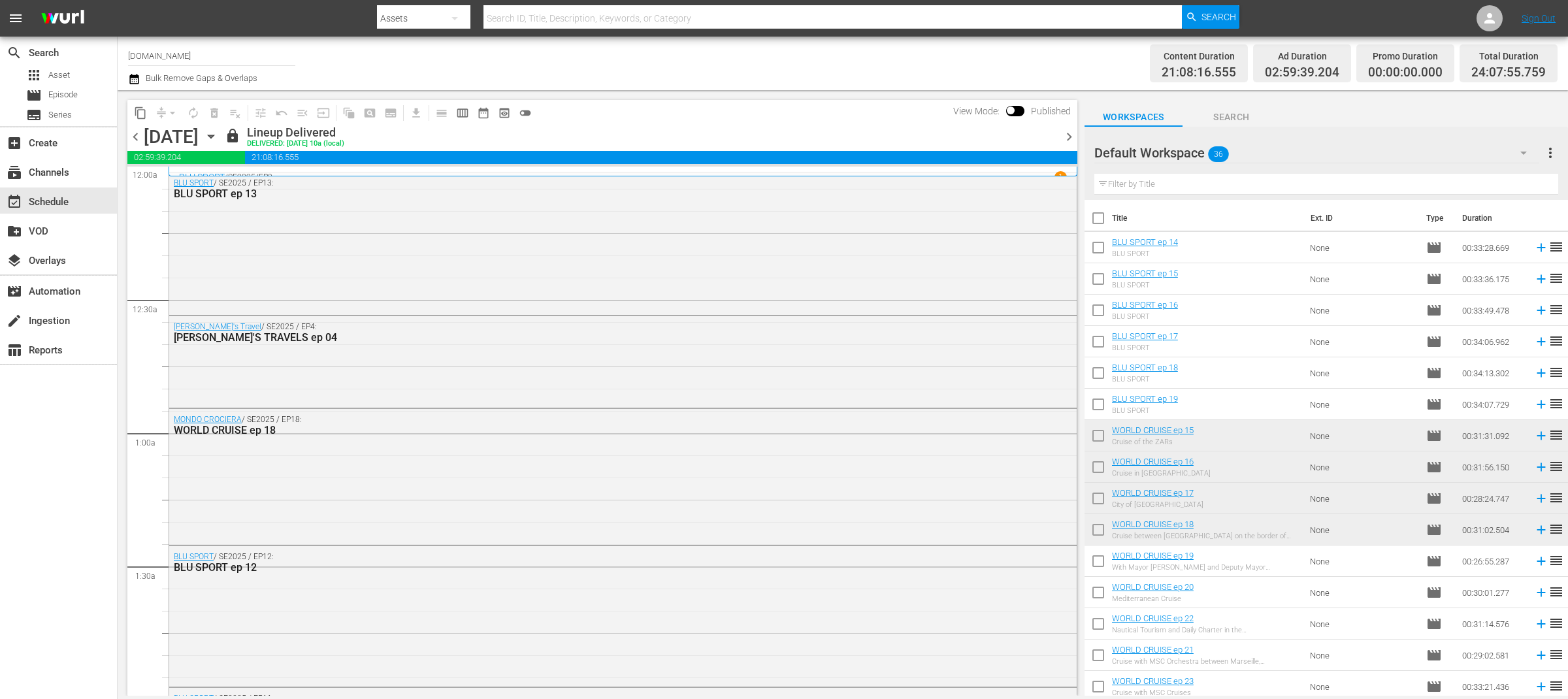
click at [1067, 139] on span "chevron_right" at bounding box center [1069, 136] width 16 height 16
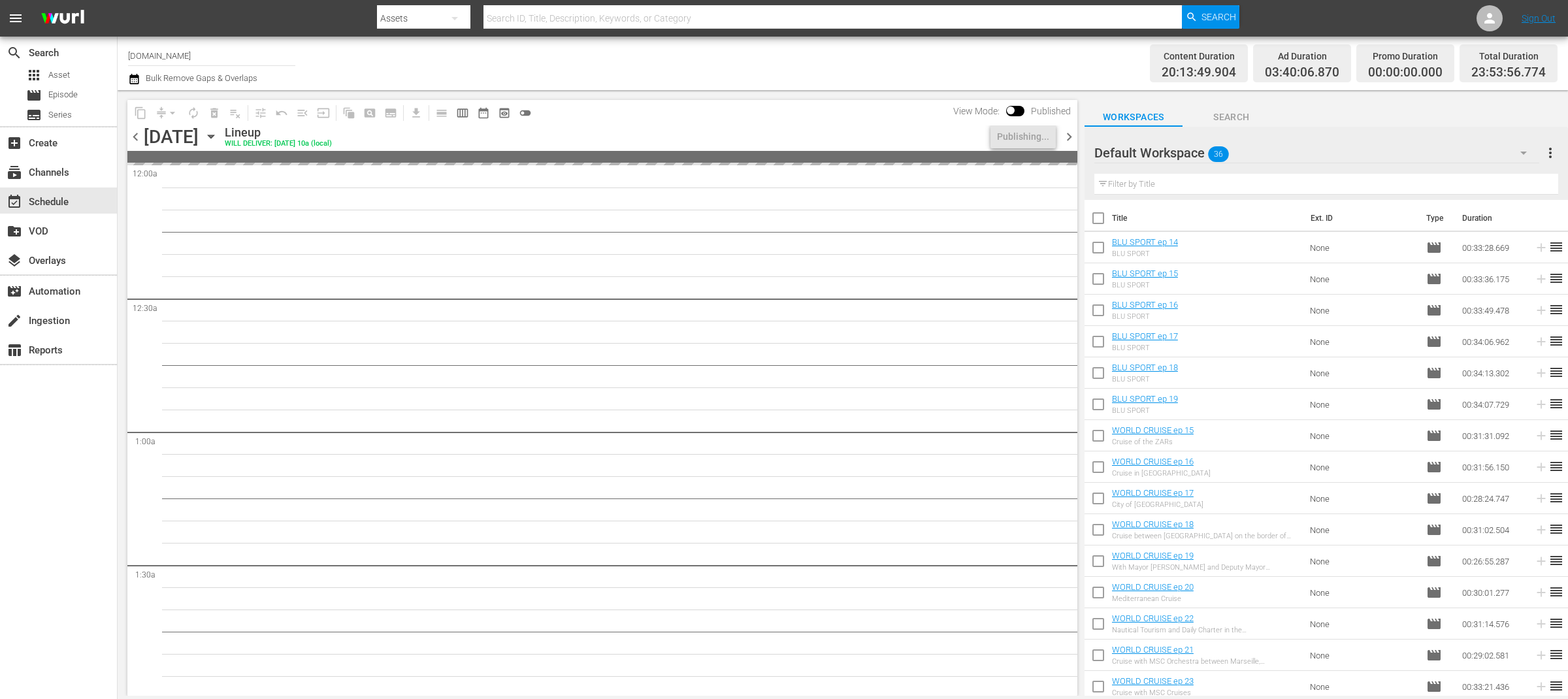
click at [1067, 139] on span "chevron_right" at bounding box center [1069, 136] width 16 height 16
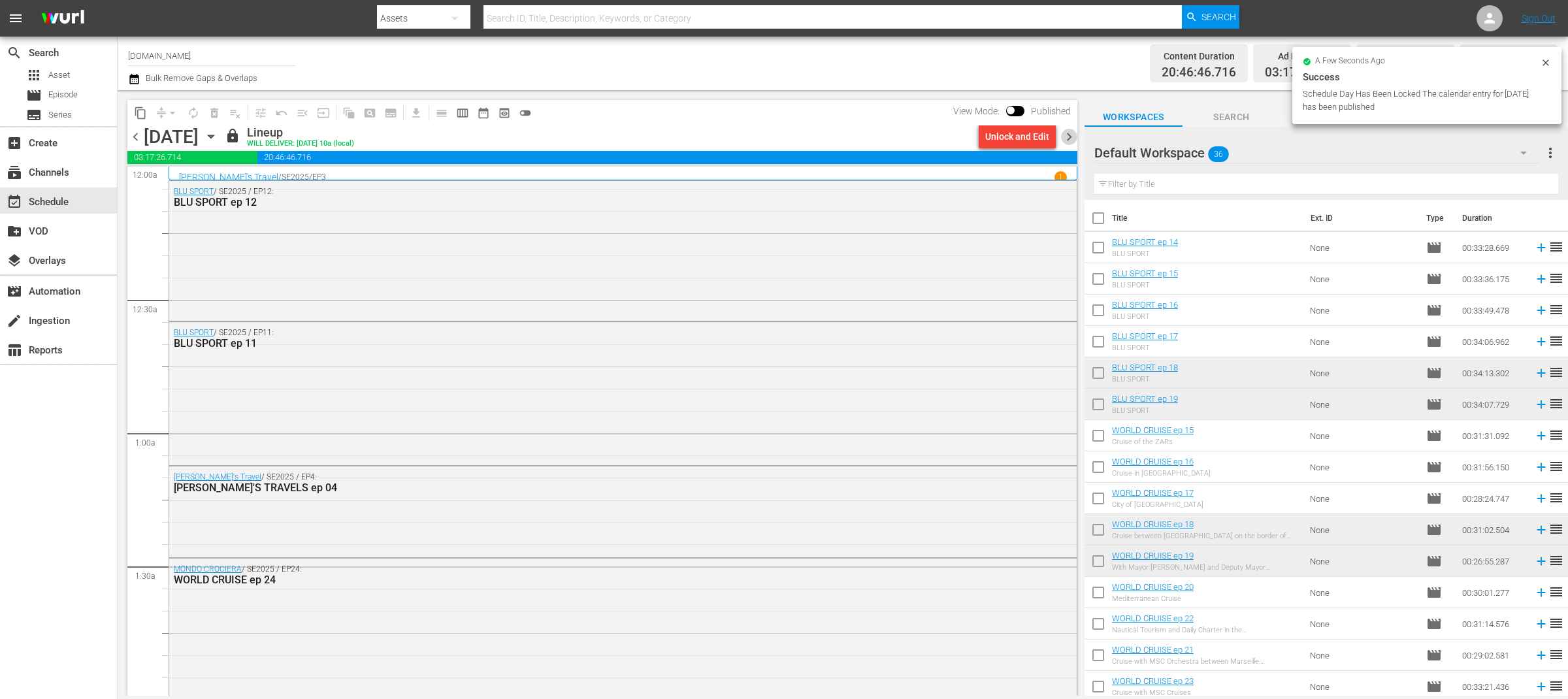
click at [1067, 139] on span "chevron_right" at bounding box center [1069, 136] width 16 height 16
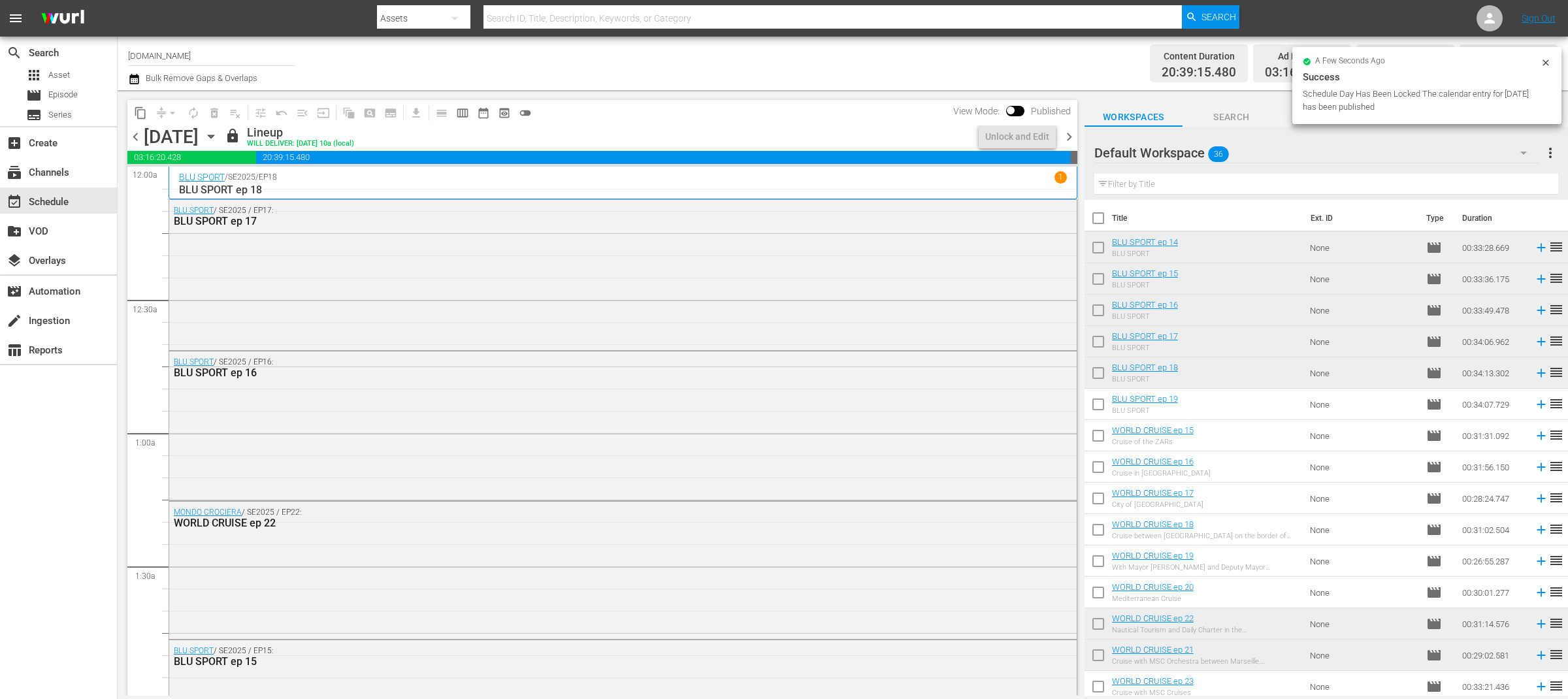
click at [1067, 139] on span "chevron_right" at bounding box center [1069, 136] width 16 height 16
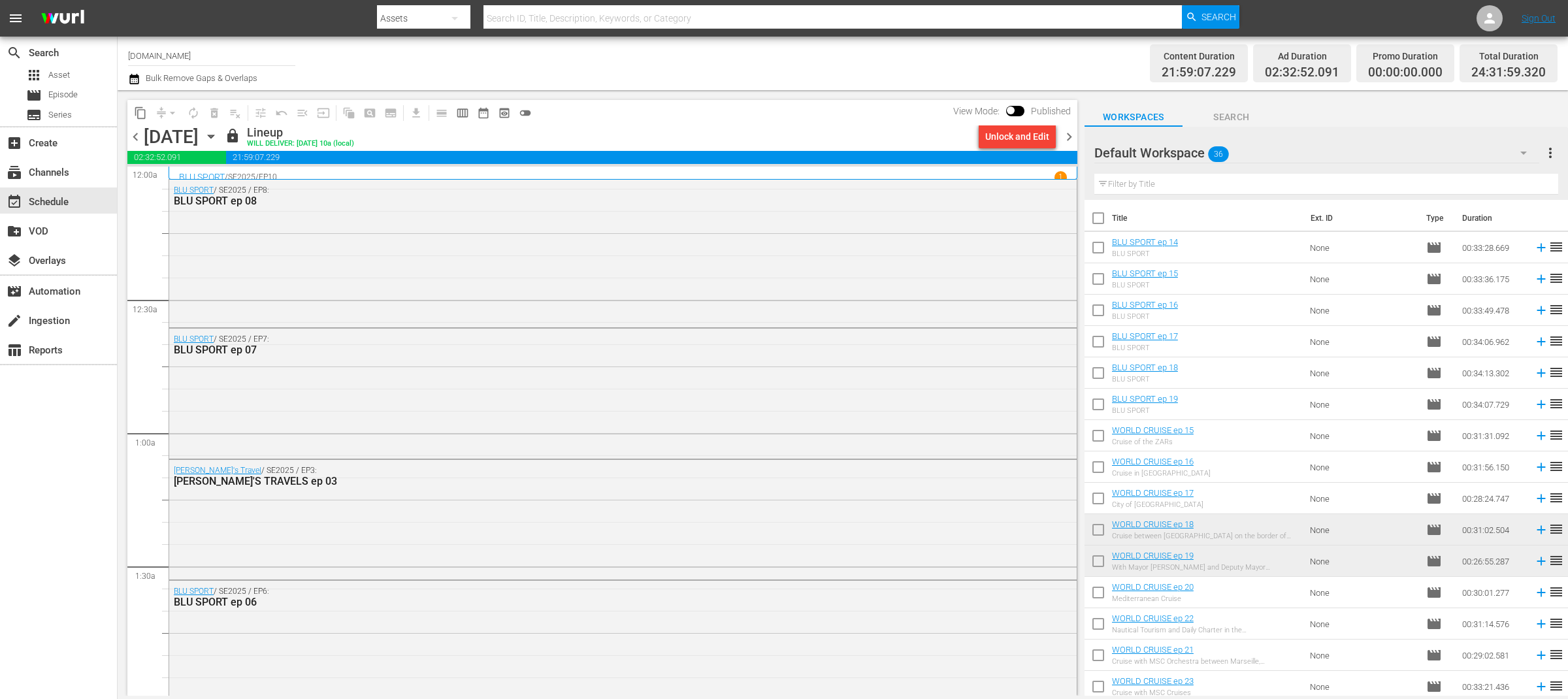
click at [1067, 139] on span "chevron_right" at bounding box center [1069, 136] width 16 height 16
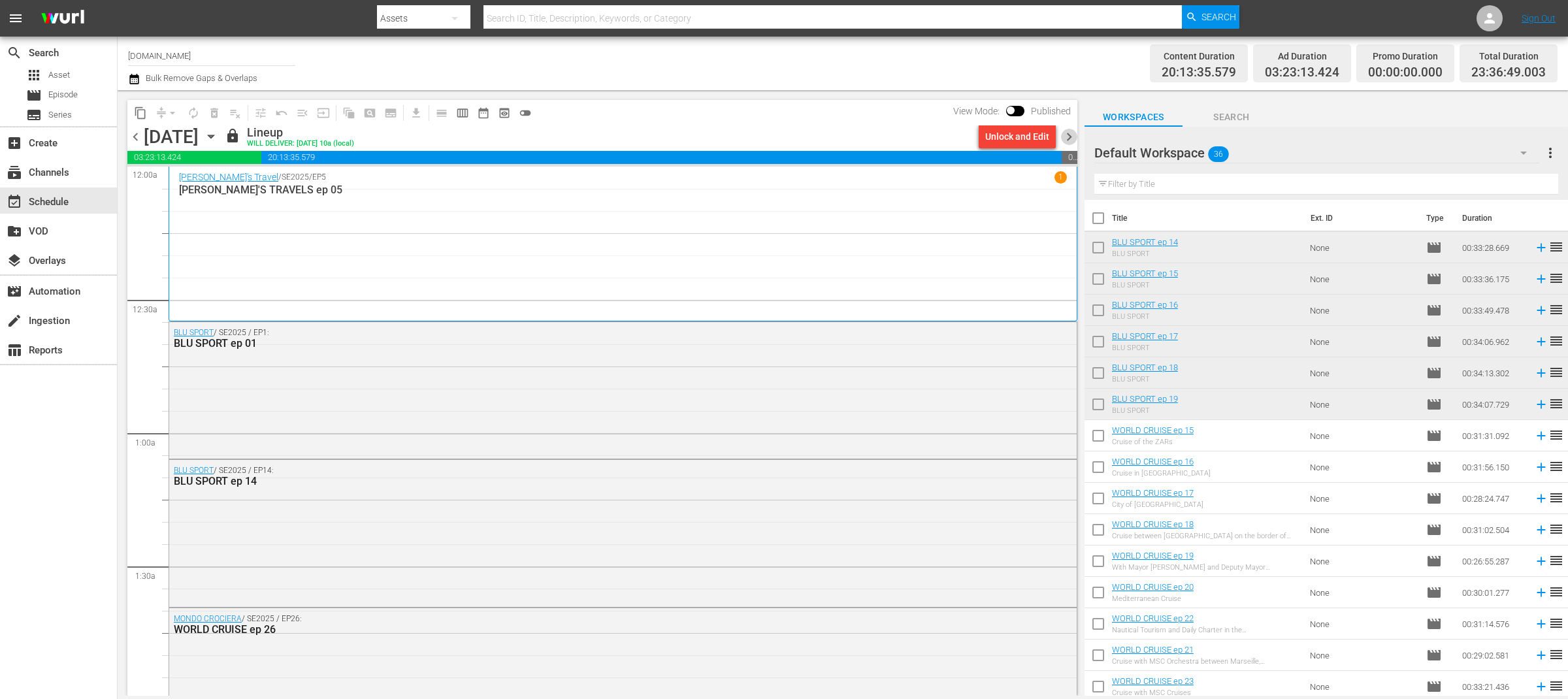
click at [1067, 139] on span "chevron_right" at bounding box center [1069, 136] width 16 height 16
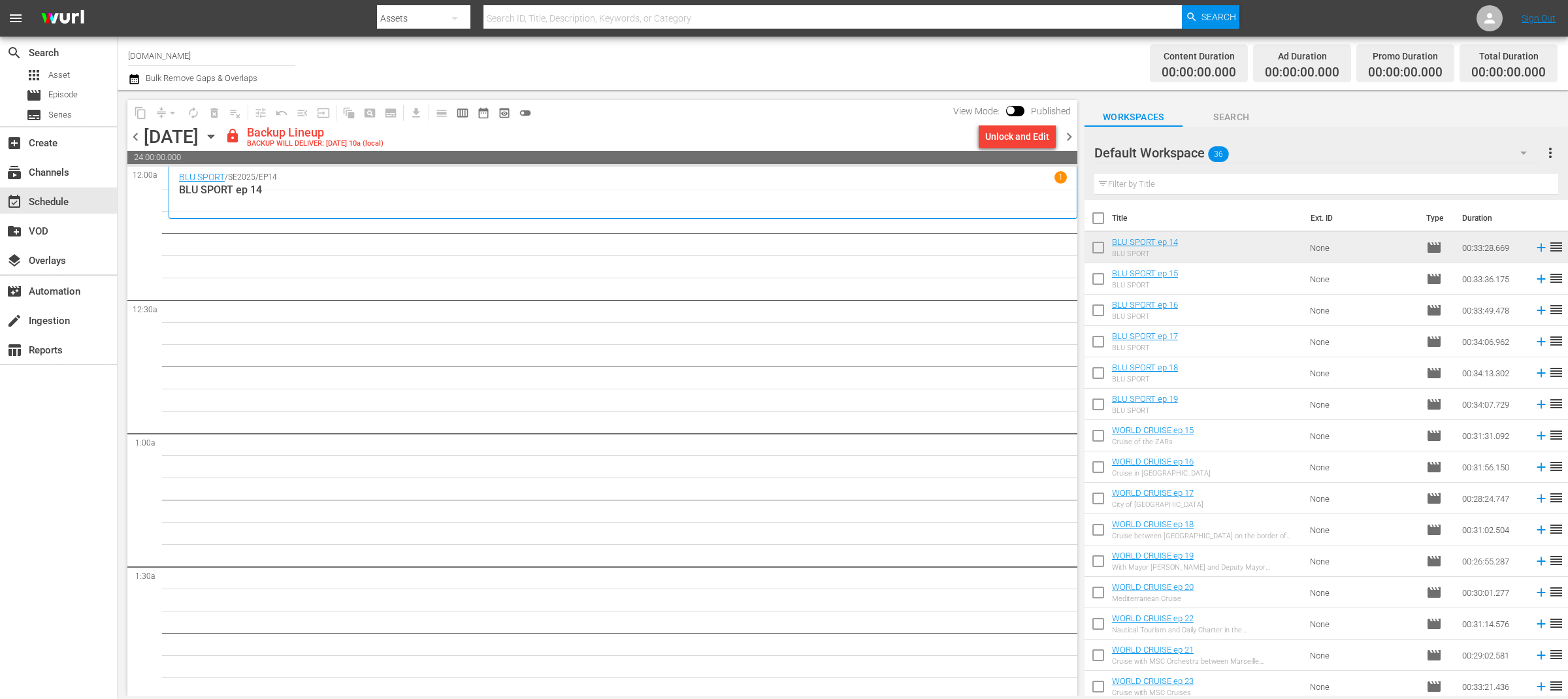
click at [893, 79] on div "Channel Title SportOutdoor.TV Bulk Remove Gaps & Overlaps" at bounding box center [518, 63] width 779 height 47
click at [892, 76] on div "Channel Title SportOutdoor.TV Bulk Remove Gaps & Overlaps" at bounding box center [518, 63] width 779 height 47
